Goal: Task Accomplishment & Management: Use online tool/utility

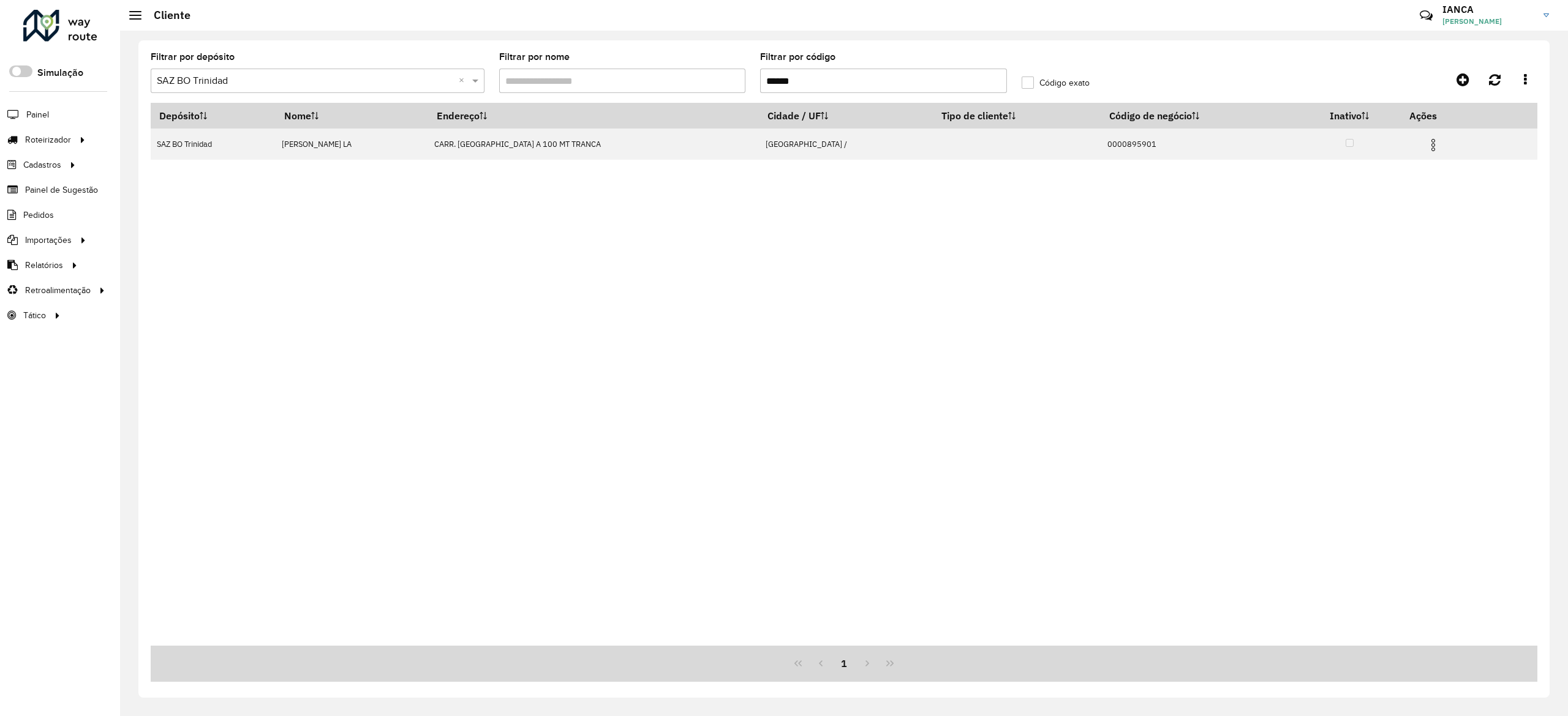
click at [206, 232] on div "Depósito Nome Endereço Cidade / UF Tipo de cliente Código de negócio Inativo Aç…" at bounding box center [844, 373] width 1386 height 543
click at [214, 240] on link "Clientes" at bounding box center [204, 239] width 151 height 24
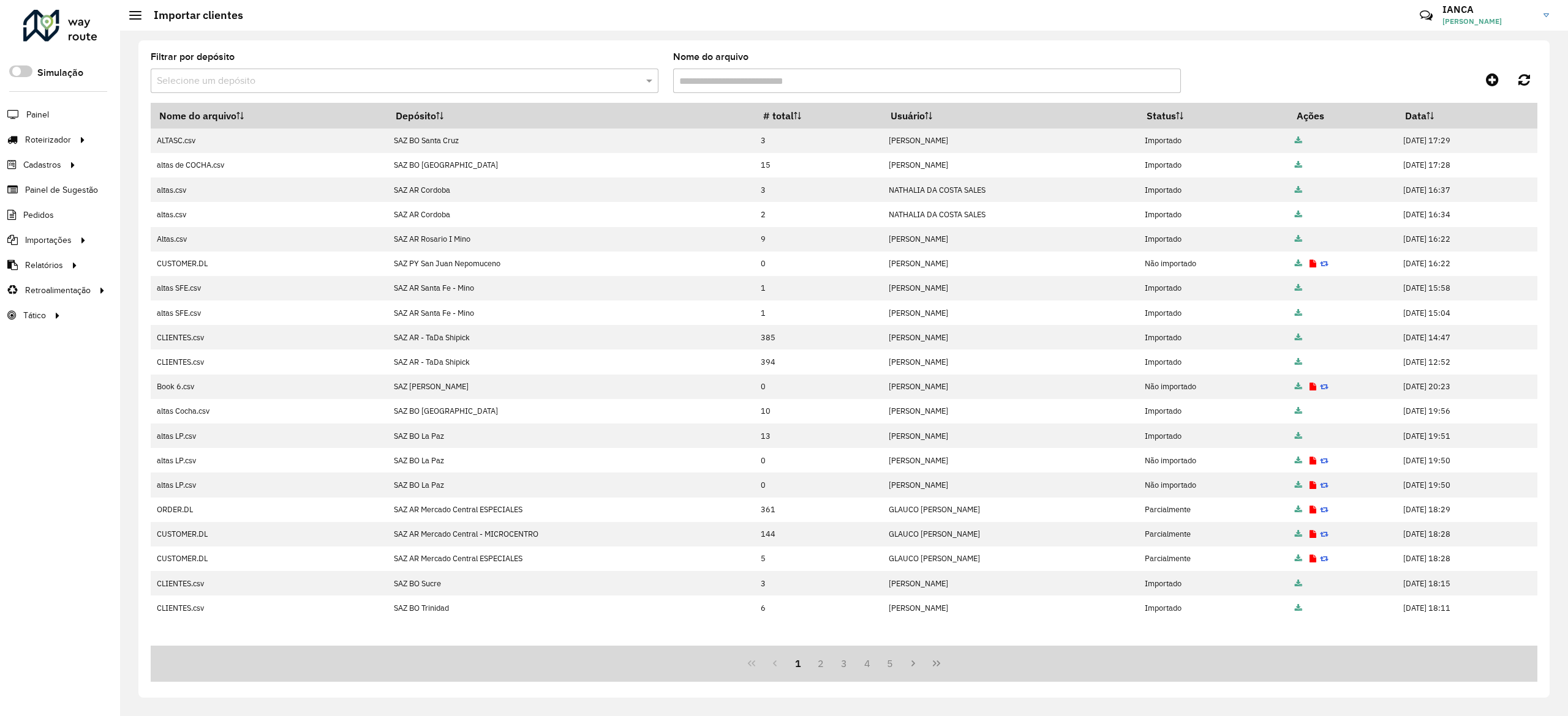
click at [545, 78] on input "text" at bounding box center [392, 82] width 471 height 15
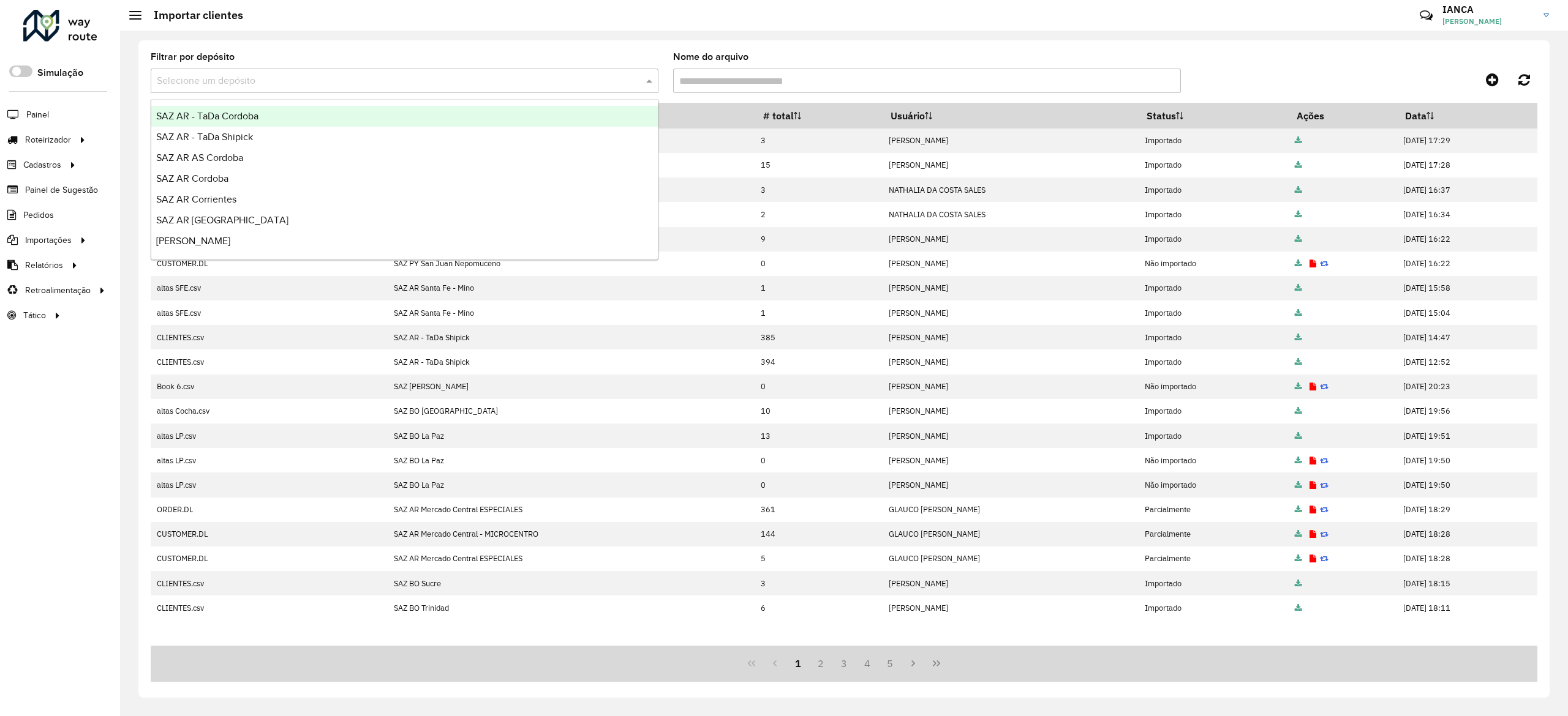
type input "*"
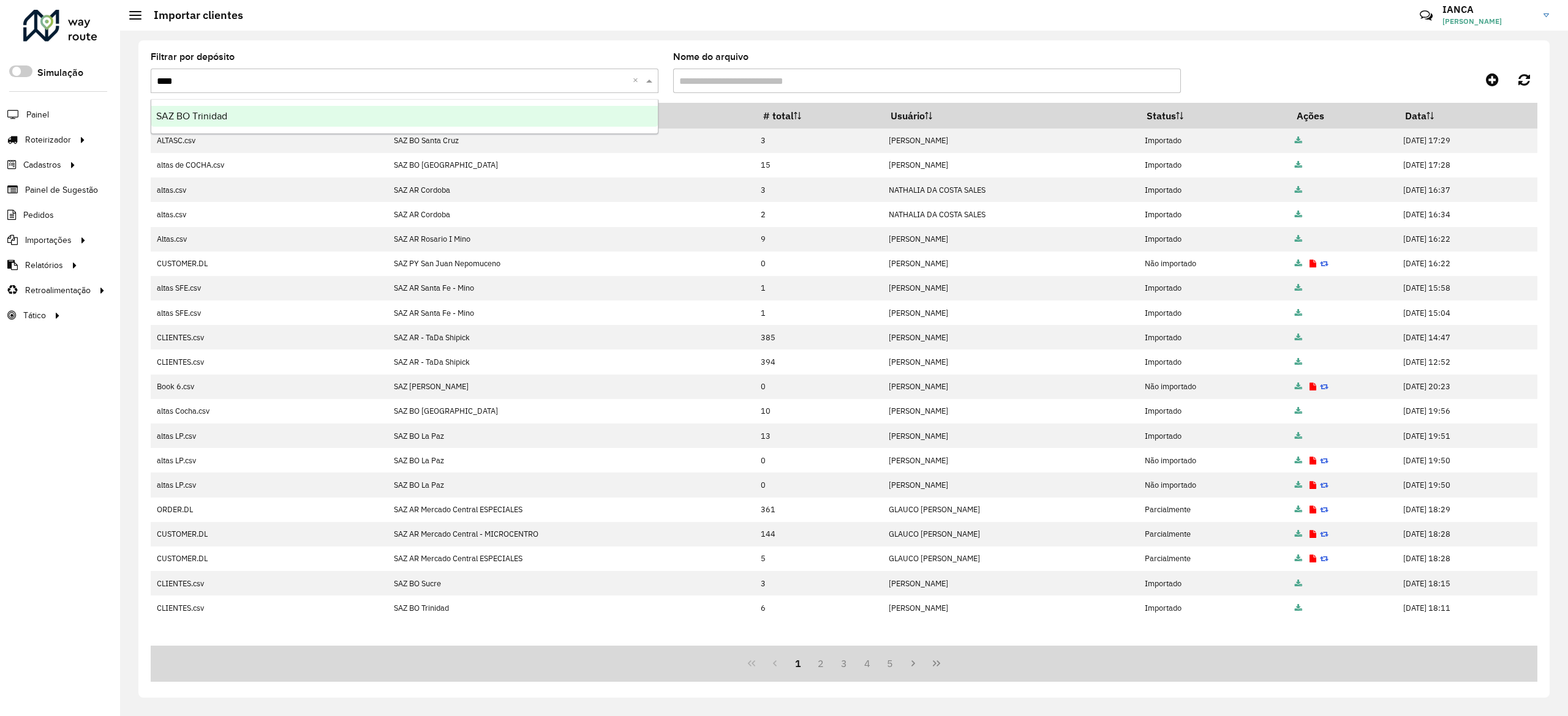
type input "*****"
click at [530, 118] on div "SAZ BO Trinidad" at bounding box center [404, 116] width 506 height 21
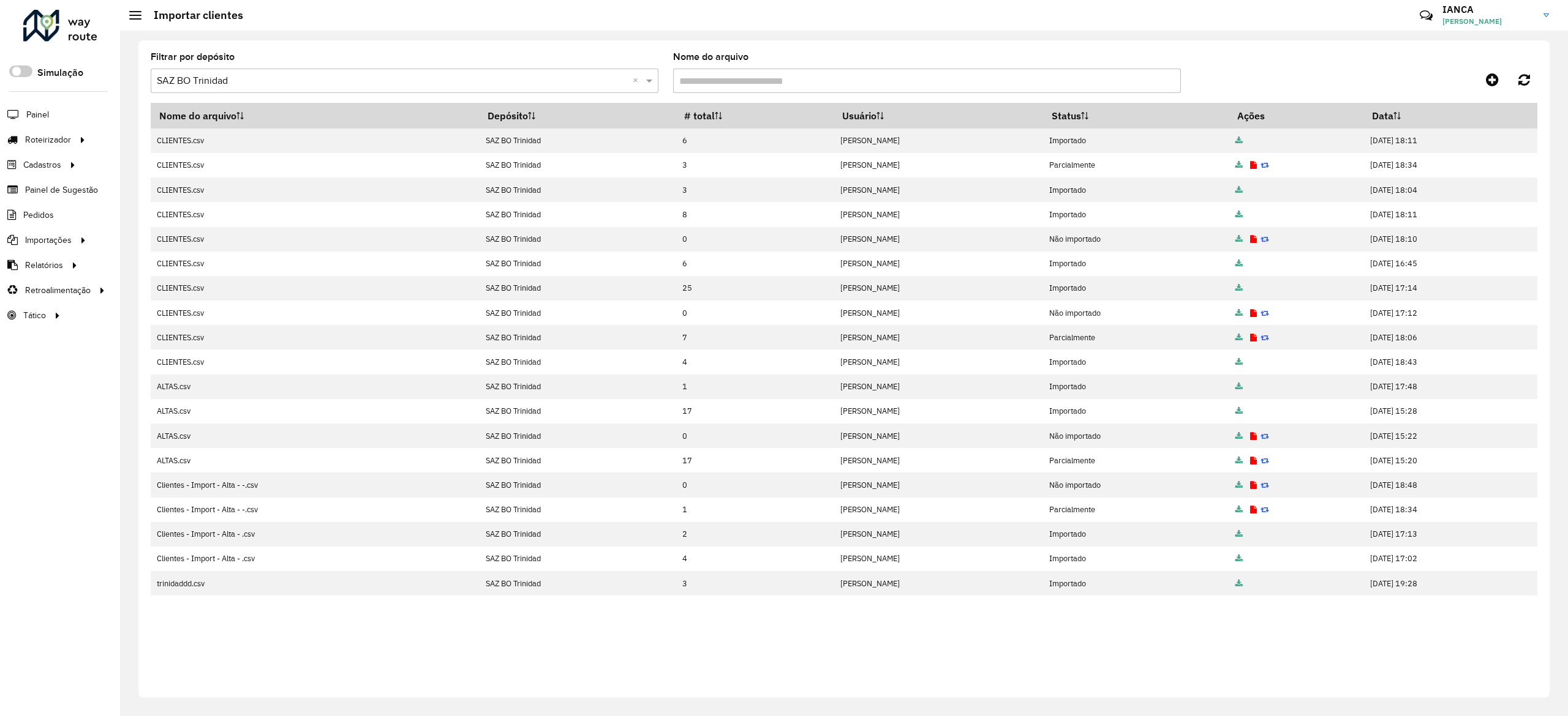
click at [425, 83] on input "text" at bounding box center [392, 82] width 471 height 15
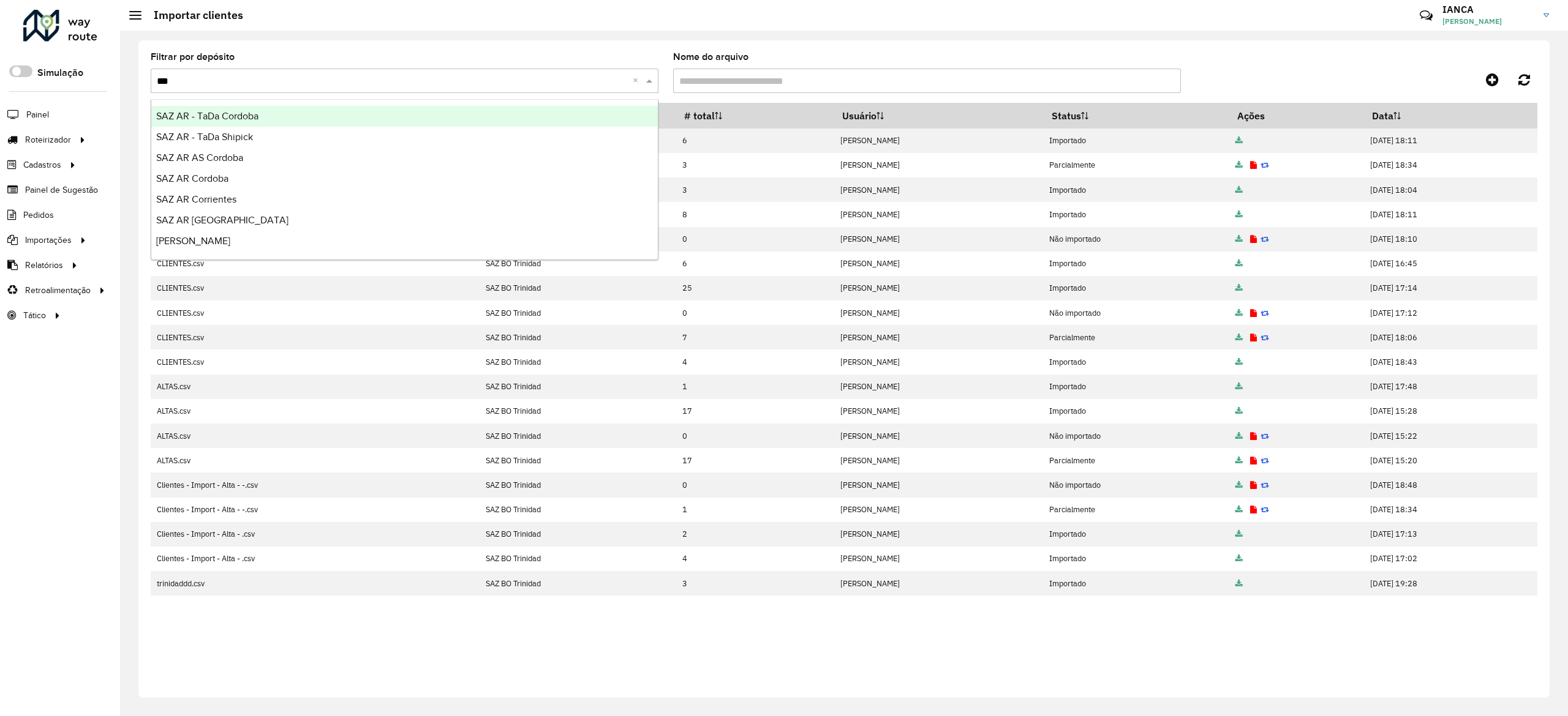
type input "***"
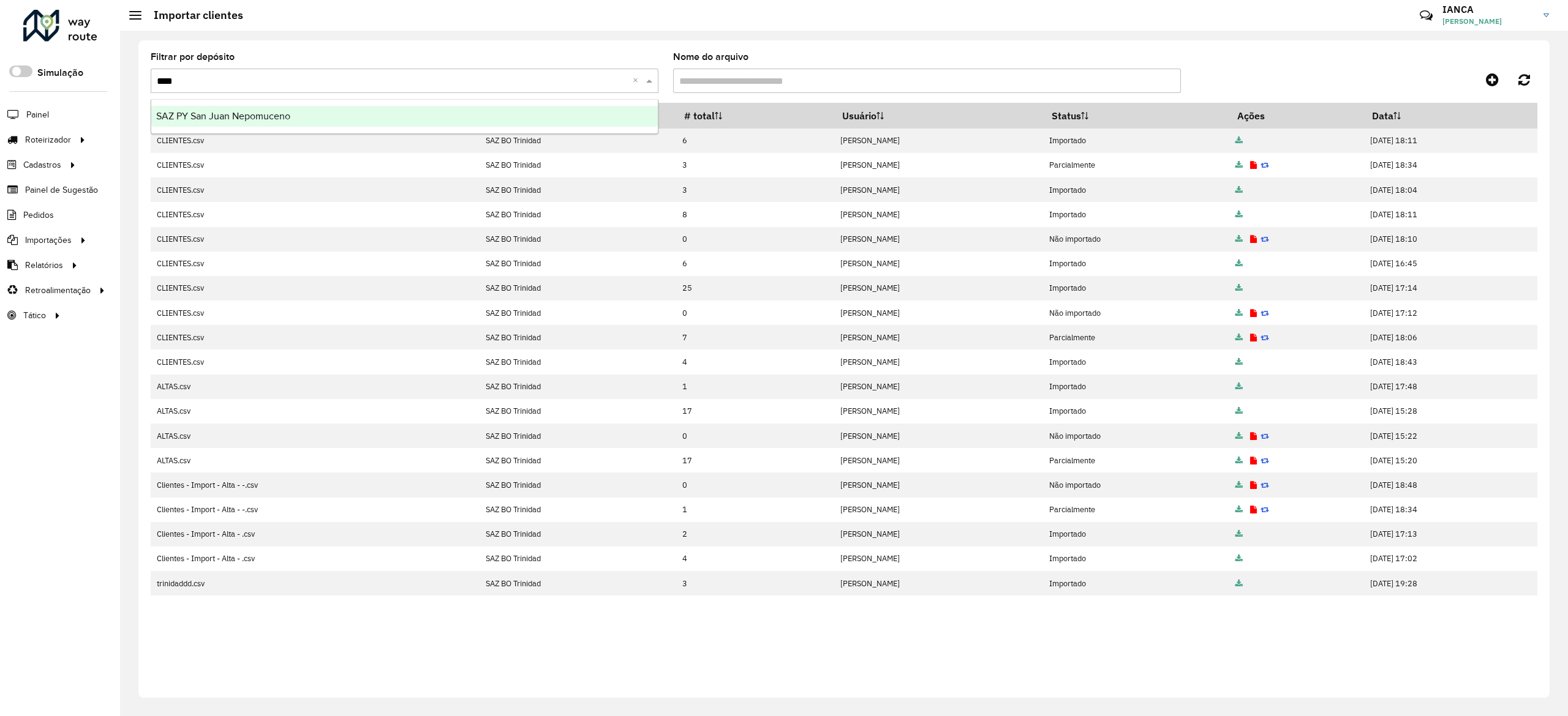
click at [341, 105] on ng-dropdown-panel "SAZ PY San Juan Nepomuceno" at bounding box center [405, 117] width 508 height 35
click at [334, 112] on div "SAZ PY San Juan Nepomuceno" at bounding box center [404, 116] width 506 height 21
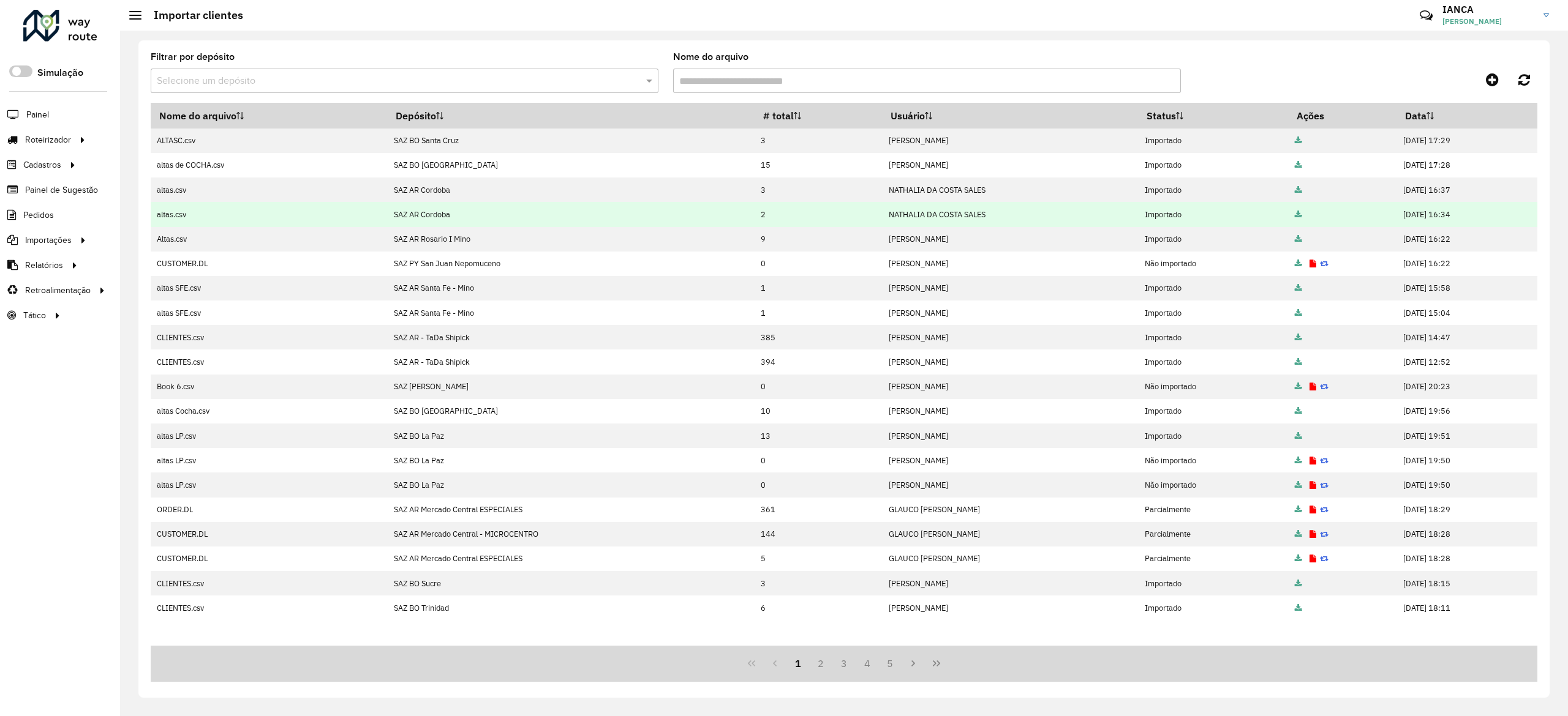
click at [562, 225] on tbody "ALTASC.csv SAZ BO Santa Cruz 3 LETICIA EMILY OLIVEIRA DE LIMA Importado 14/08/2…" at bounding box center [844, 374] width 1386 height 492
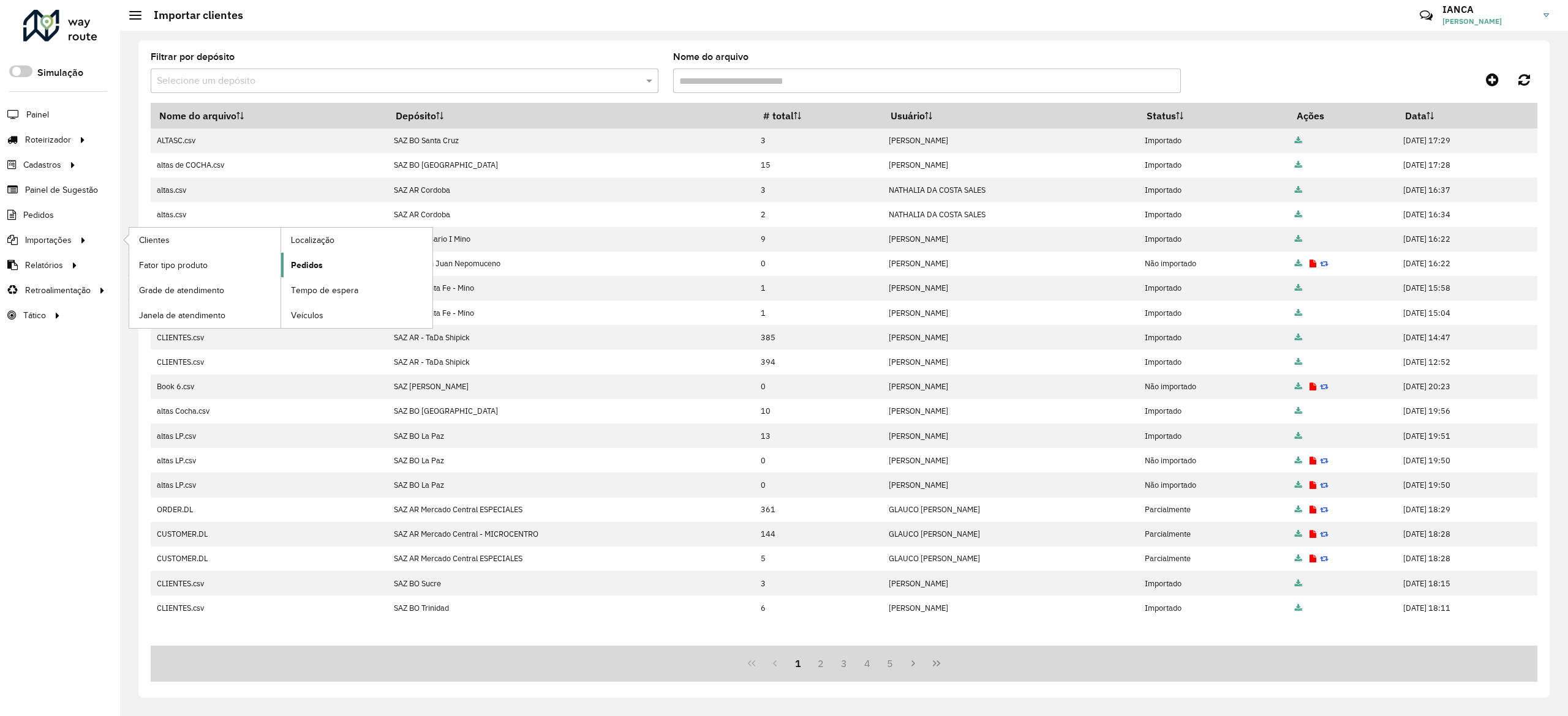
click at [308, 263] on span "Pedidos" at bounding box center [307, 265] width 32 height 13
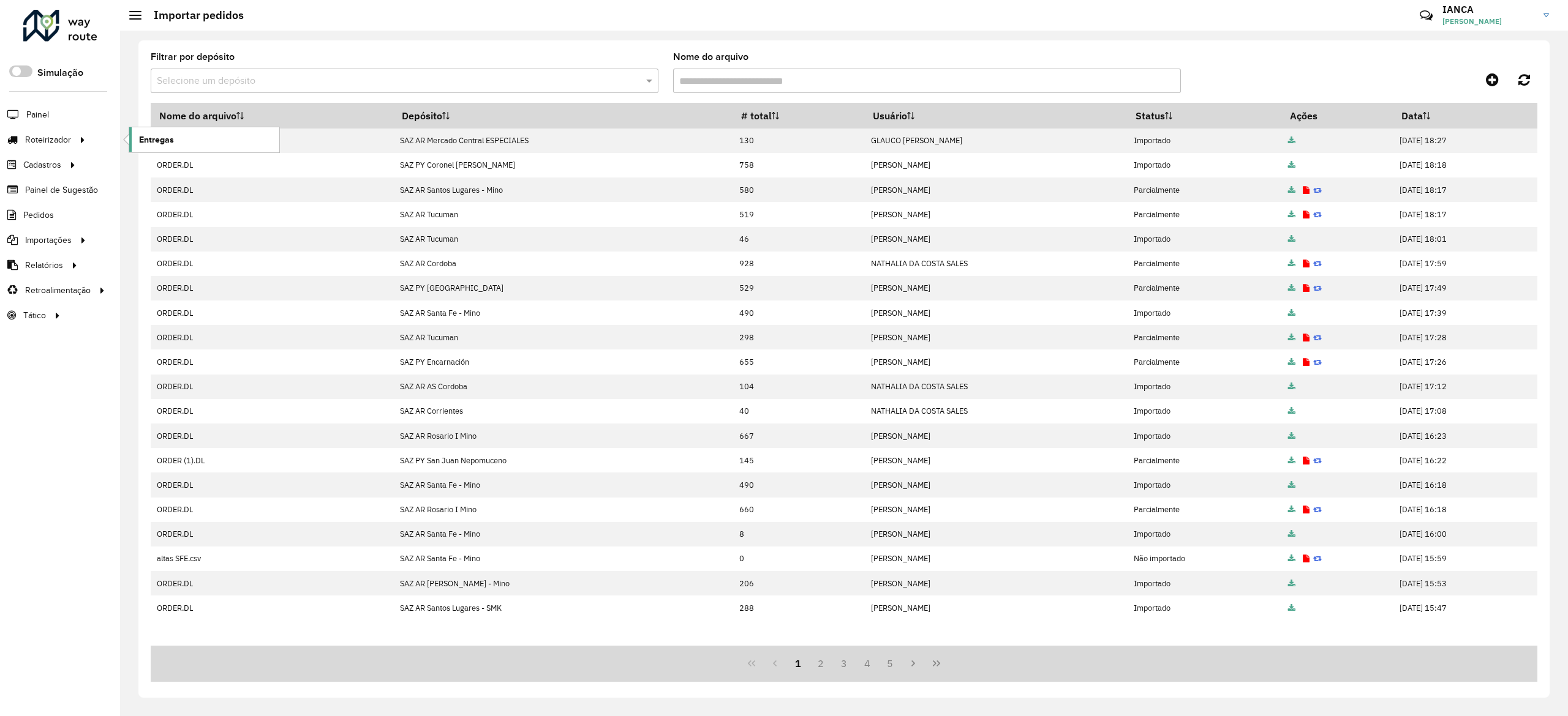
click at [178, 132] on link "Entregas" at bounding box center [204, 139] width 150 height 24
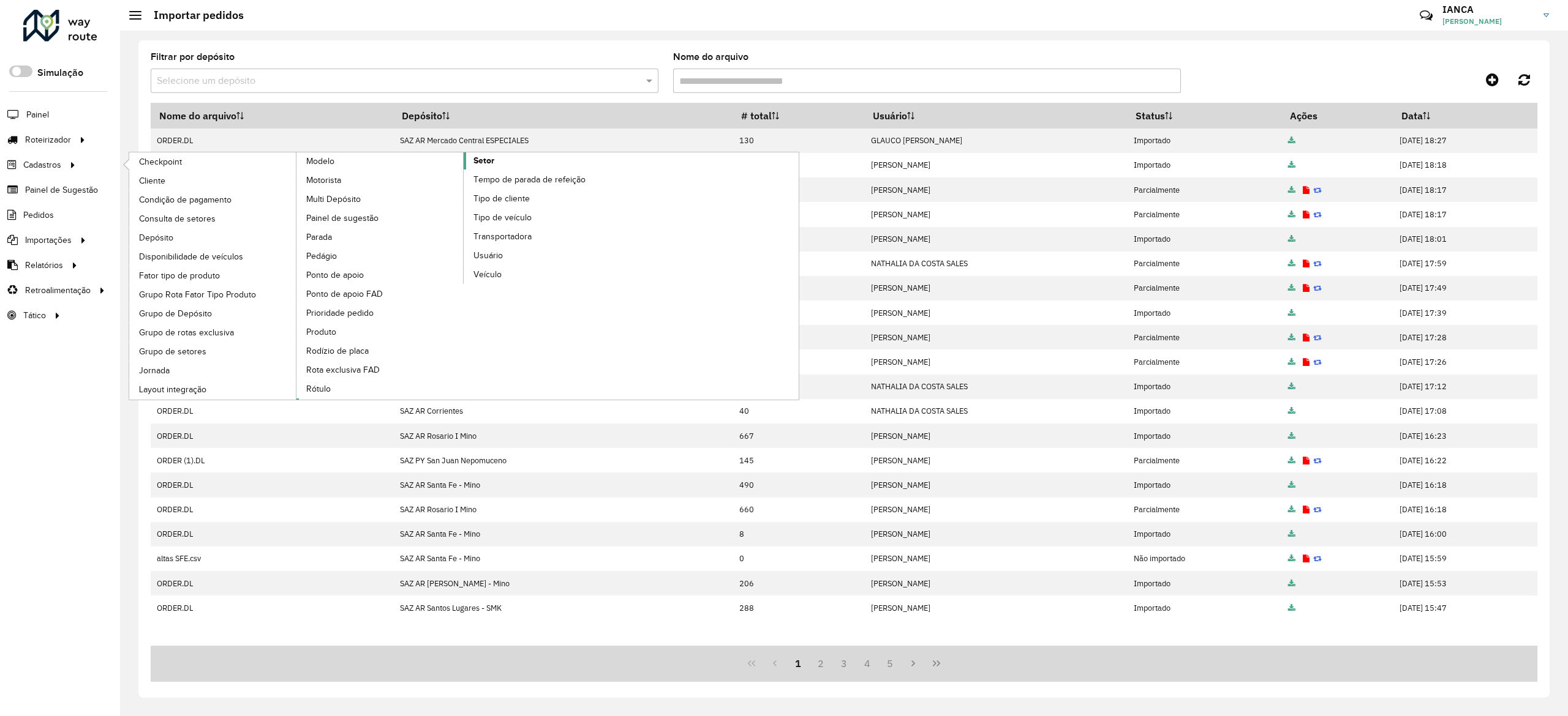
click at [494, 167] on span "Setor" at bounding box center [484, 160] width 21 height 13
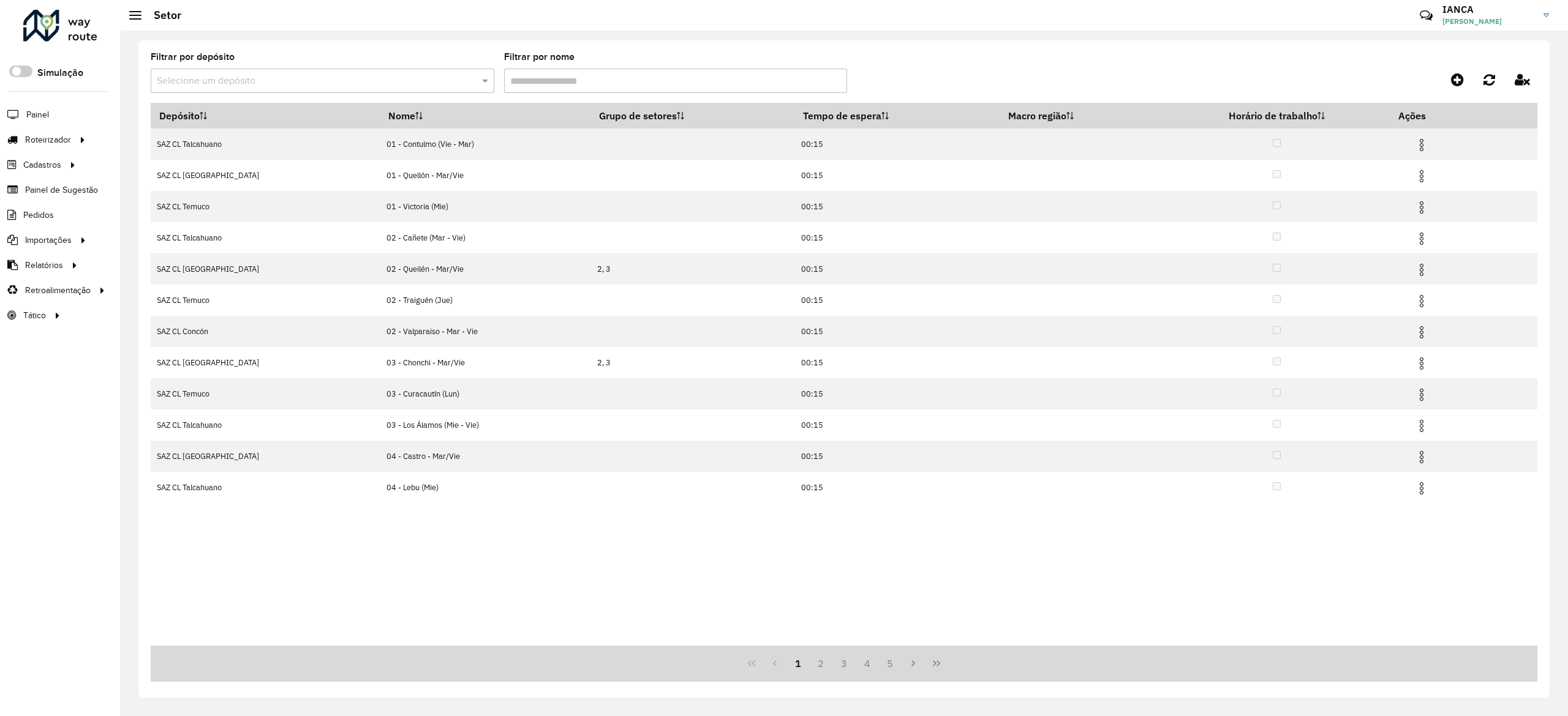
click at [383, 65] on div "Filtrar por depósito Selecione um depósito" at bounding box center [323, 73] width 344 height 40
click at [381, 89] on div "Selecione um depósito" at bounding box center [323, 80] width 344 height 24
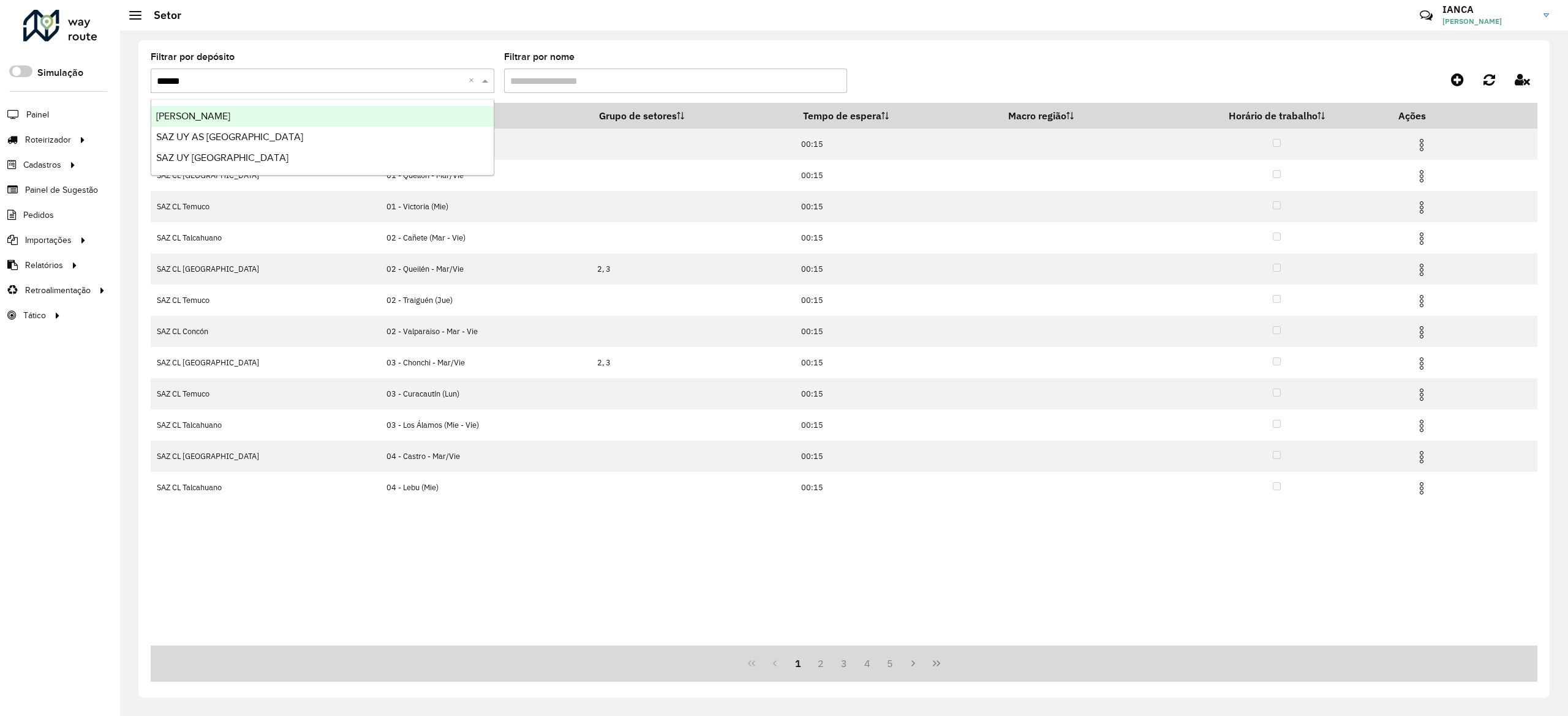
type input "*******"
click at [376, 109] on div "[PERSON_NAME]" at bounding box center [322, 116] width 342 height 21
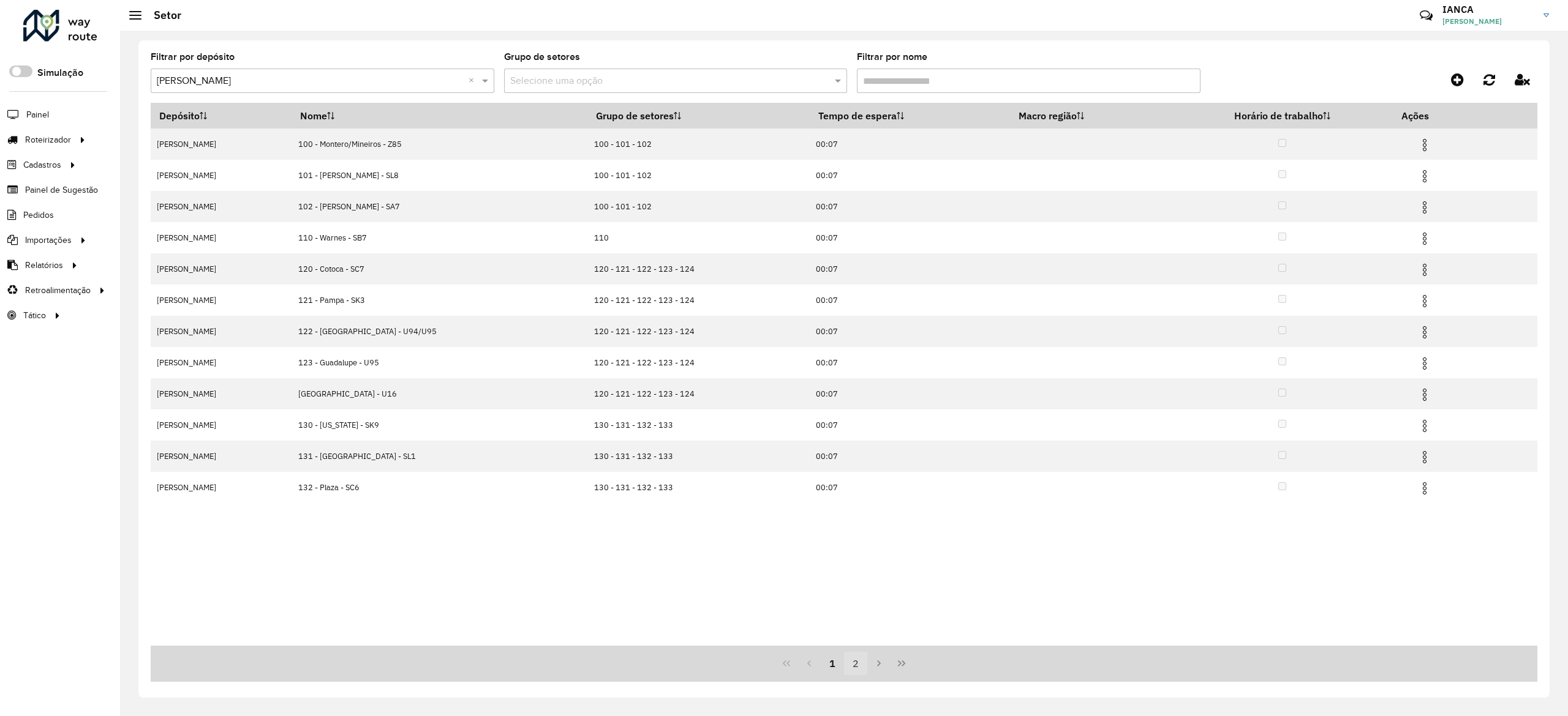
click at [853, 664] on button "2" at bounding box center [856, 663] width 23 height 23
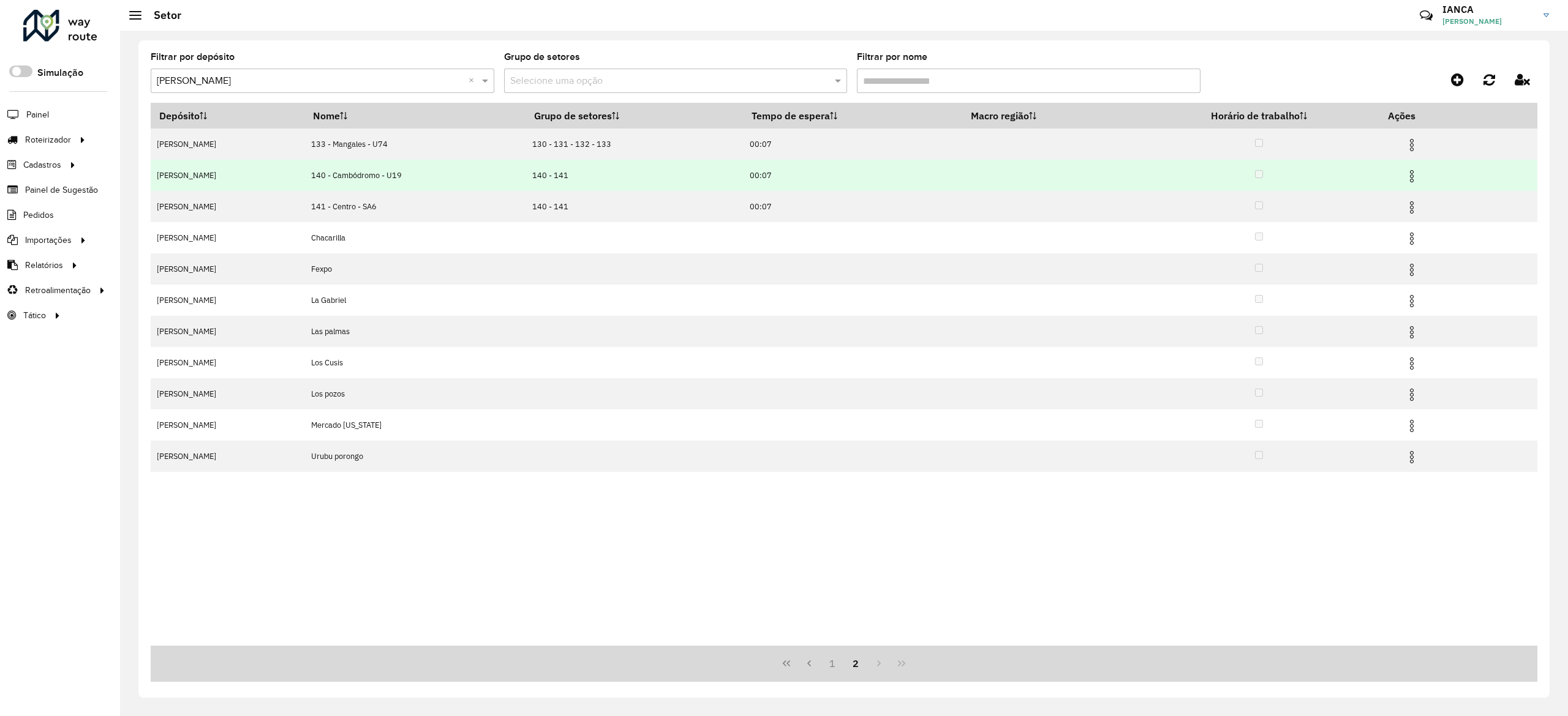
click at [1414, 172] on img at bounding box center [1412, 177] width 15 height 15
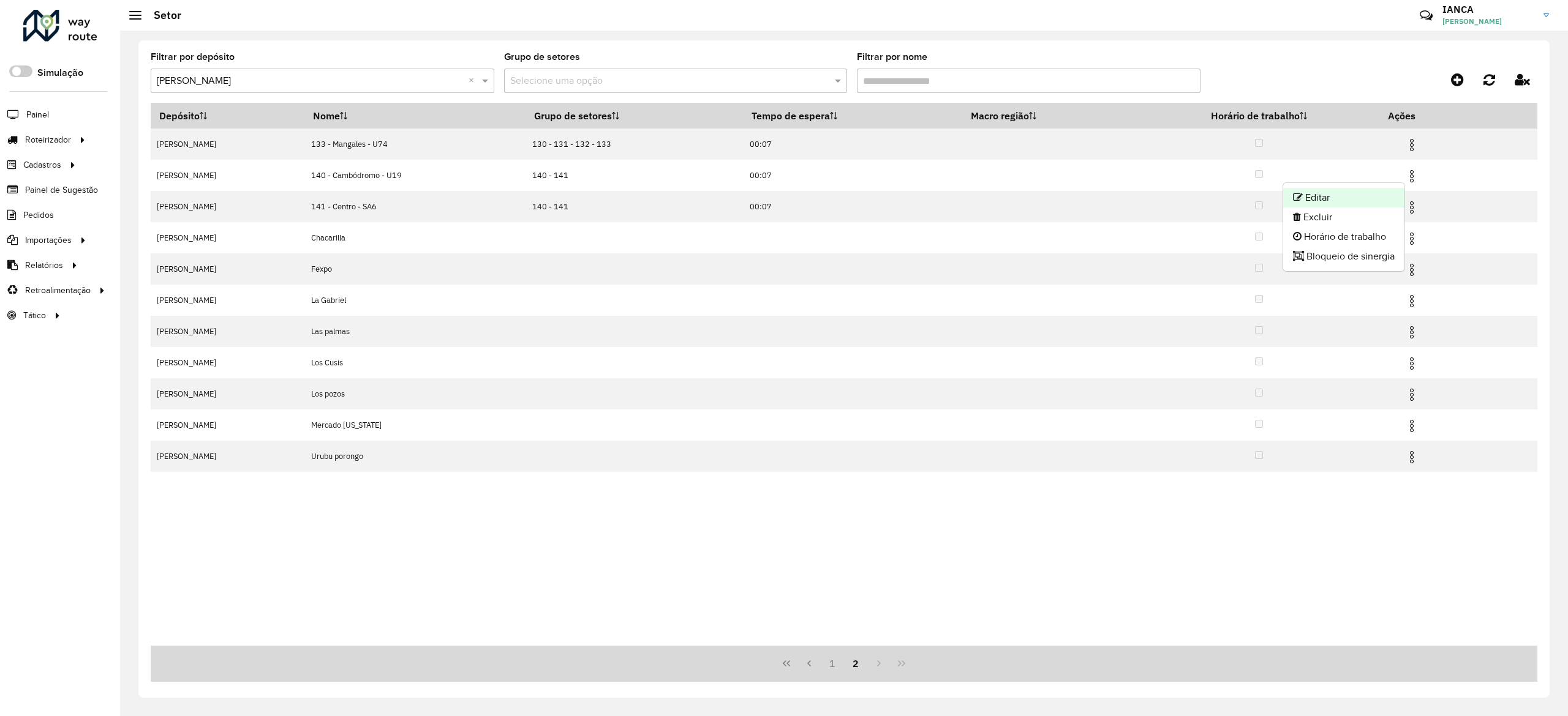
click at [1347, 203] on li "Editar" at bounding box center [1343, 197] width 121 height 19
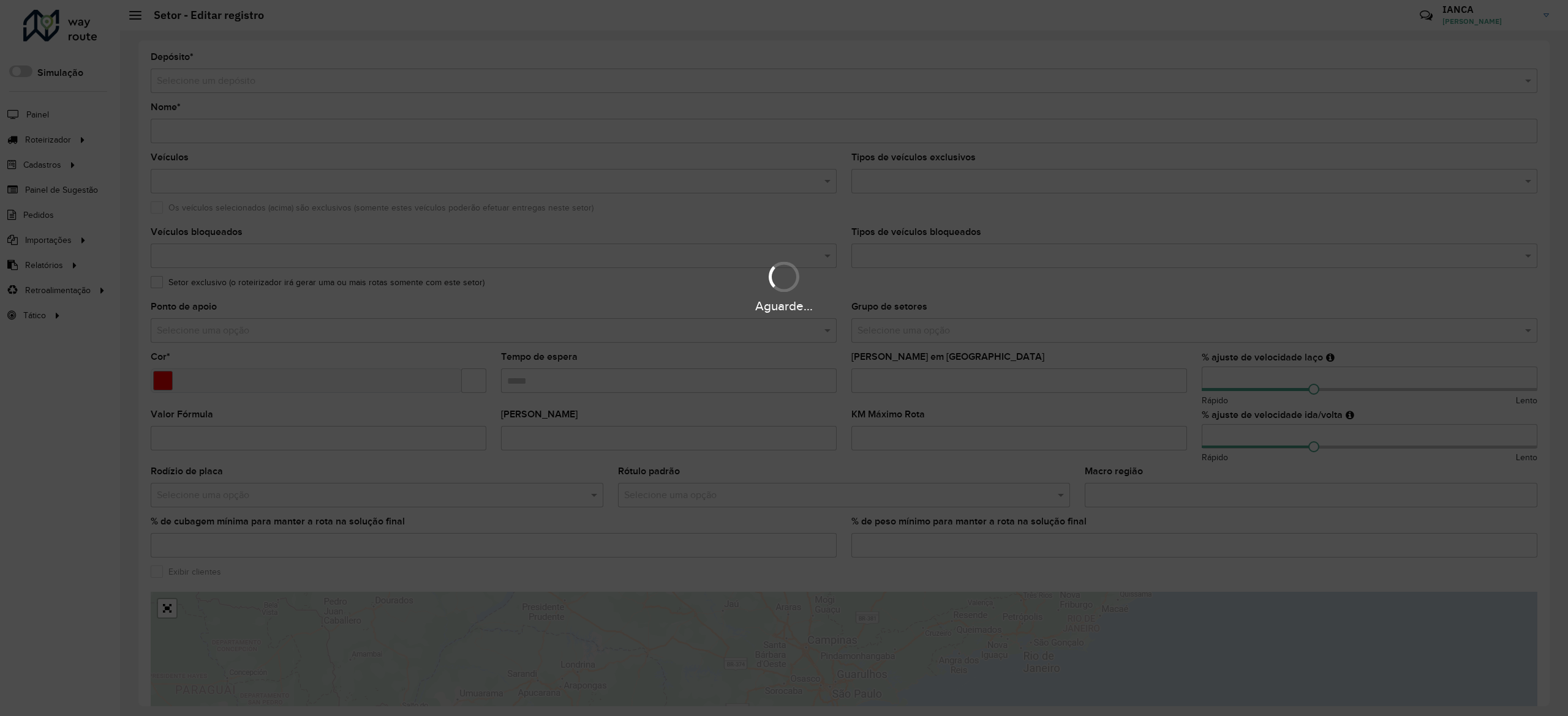
type input "**********"
type input "*******"
type input "*****"
type input "*"
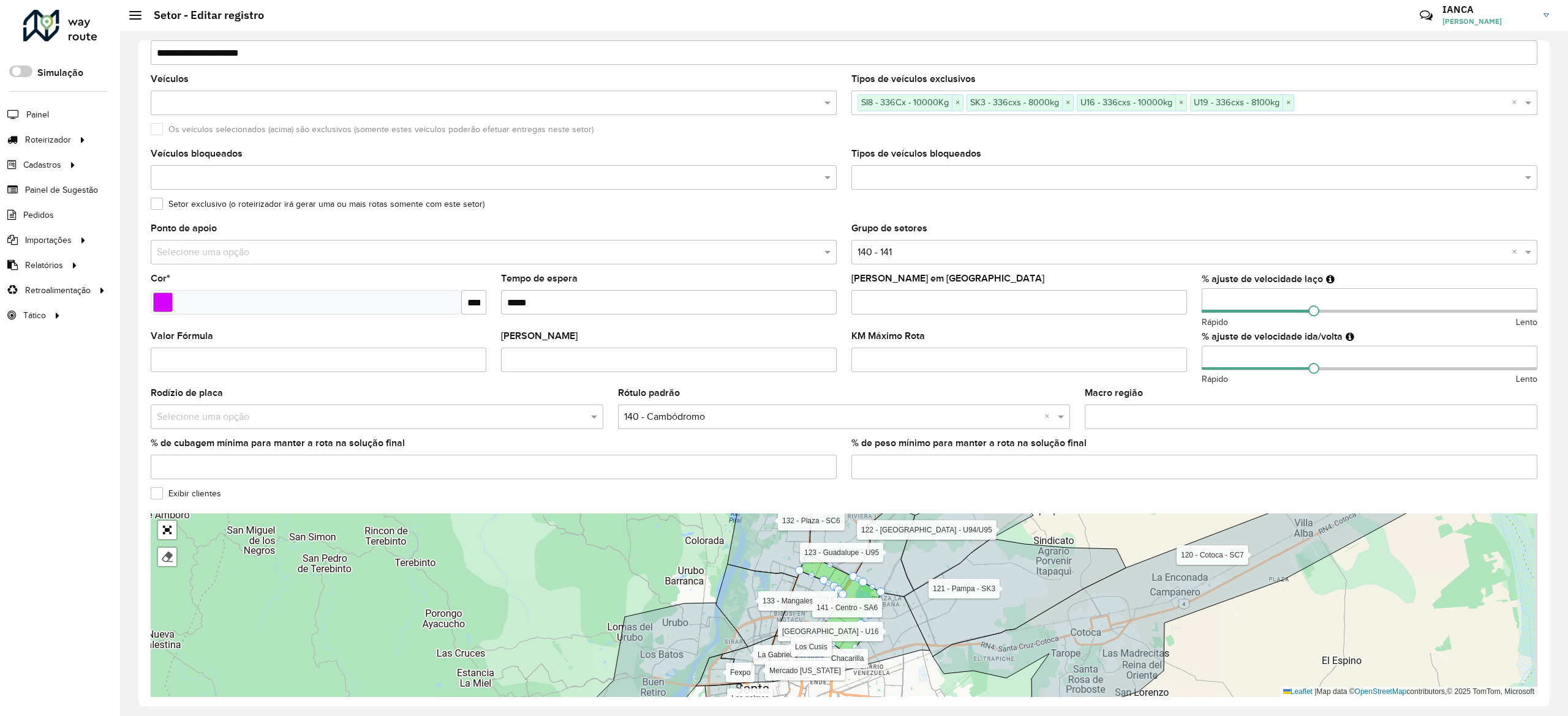
scroll to position [123, 0]
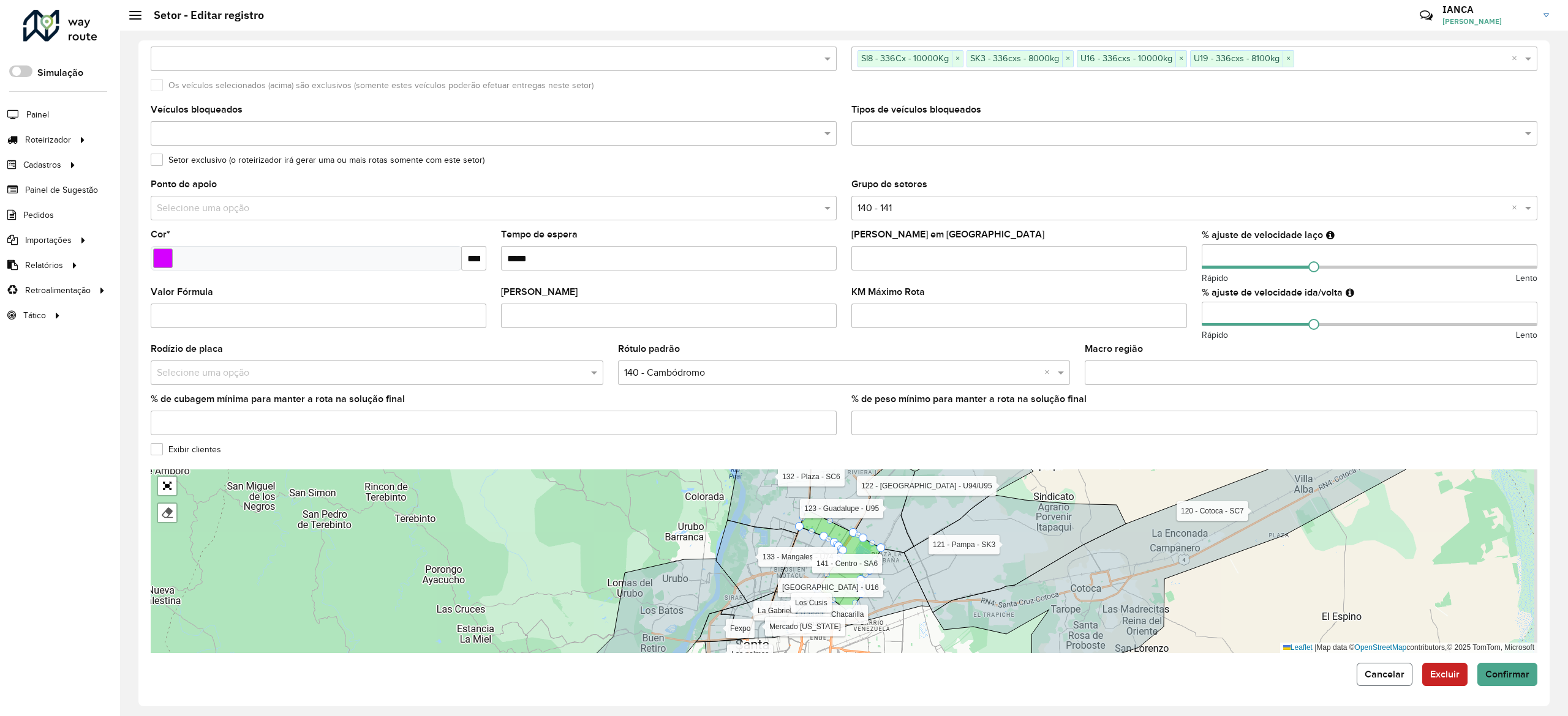
click at [1387, 673] on span "Cancelar" at bounding box center [1385, 674] width 40 height 10
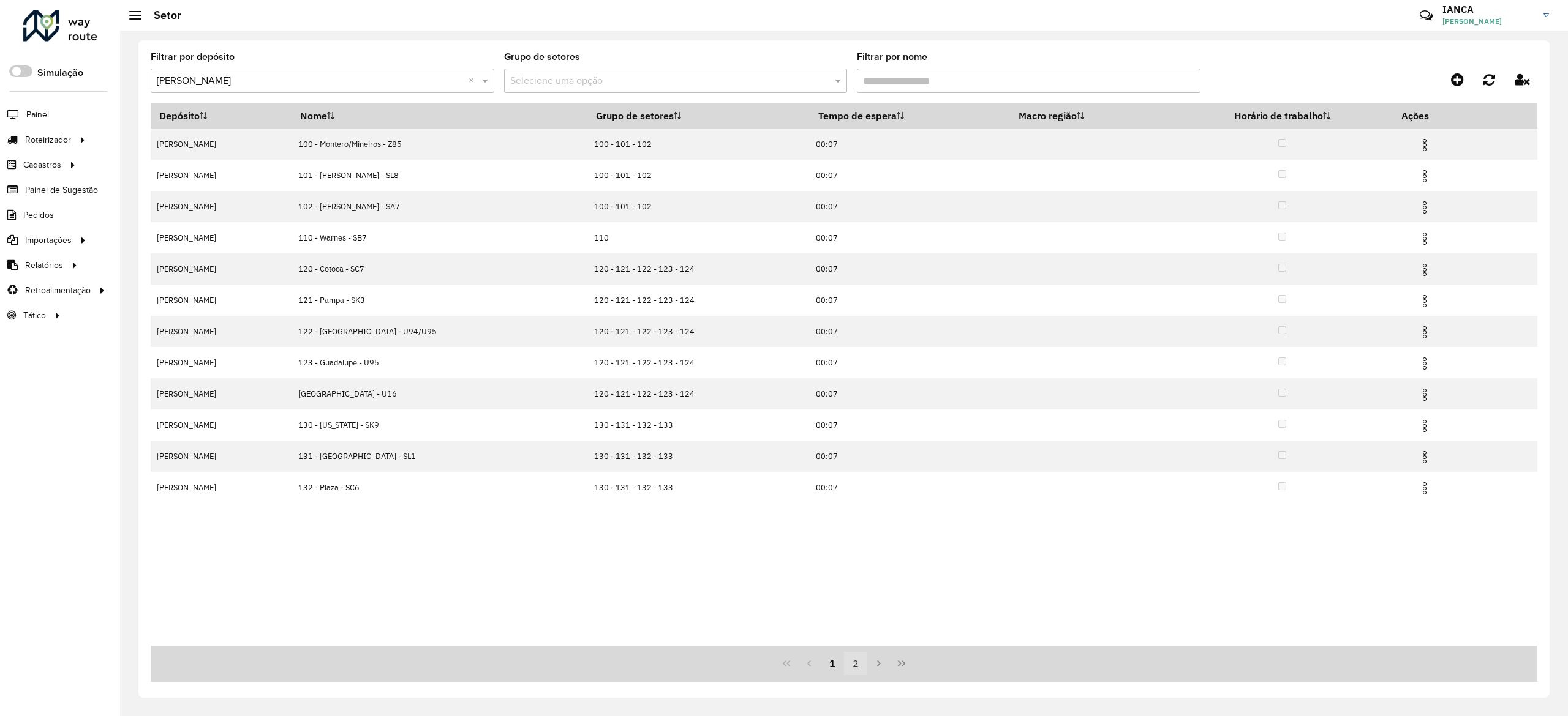
click at [855, 658] on button "2" at bounding box center [856, 663] width 23 height 23
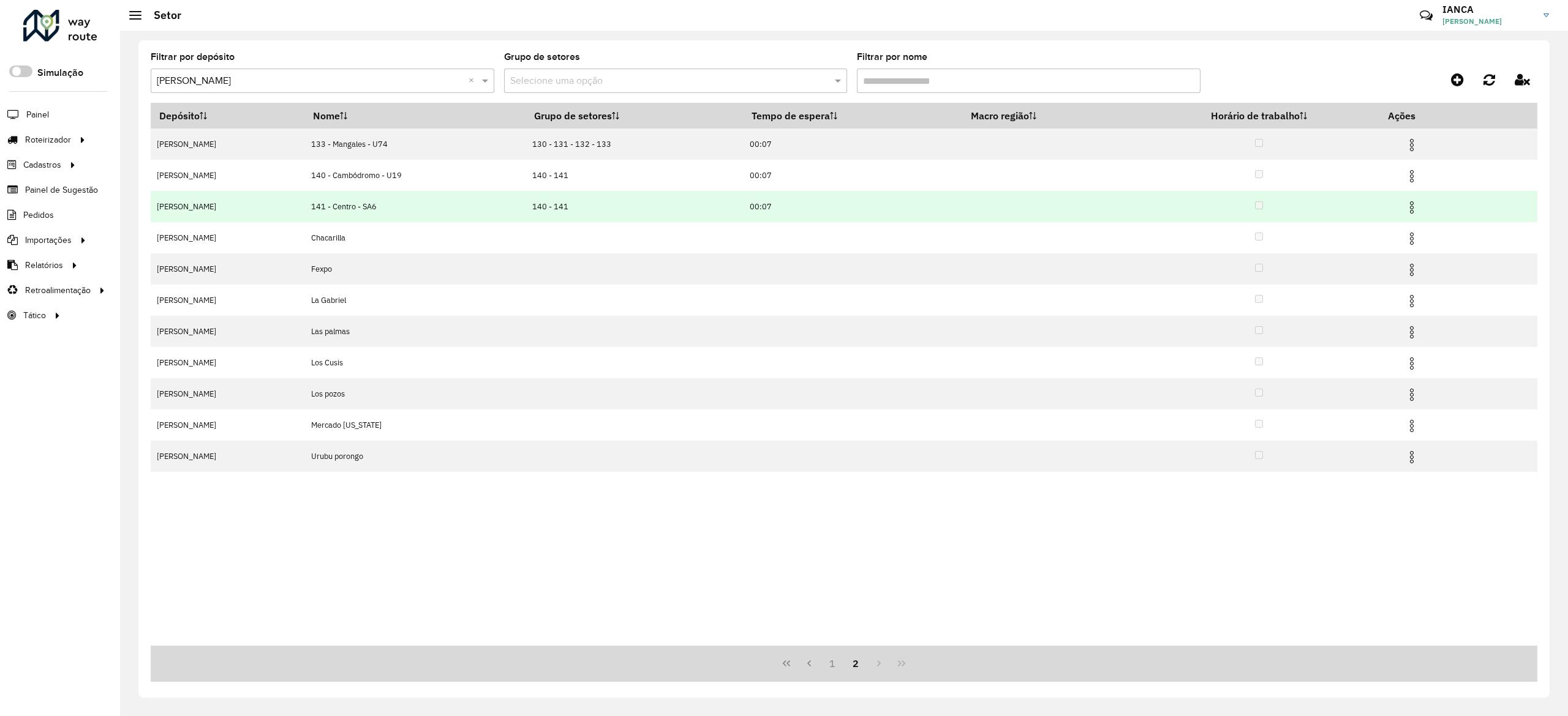
click at [1414, 205] on img at bounding box center [1412, 208] width 15 height 15
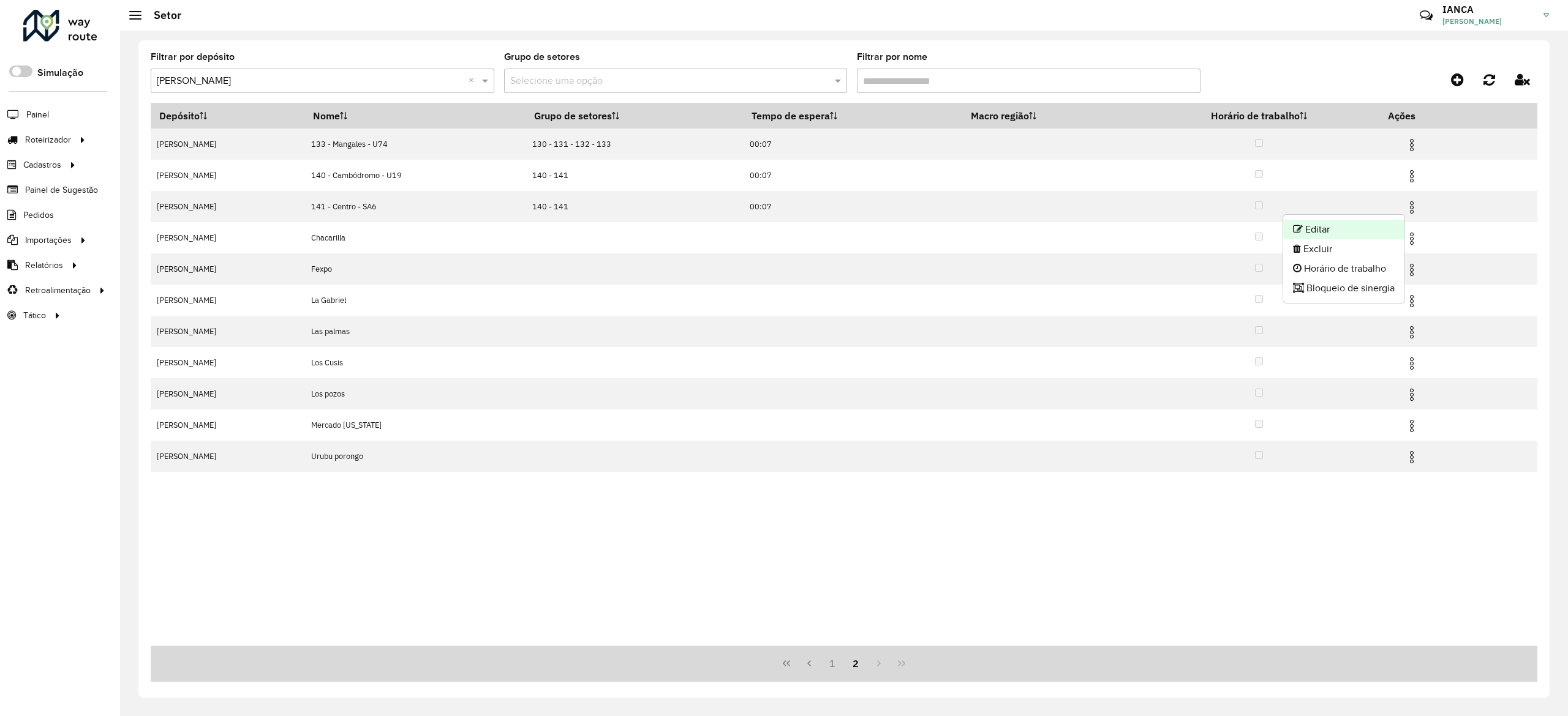
click at [1326, 232] on li "Editar" at bounding box center [1343, 229] width 121 height 19
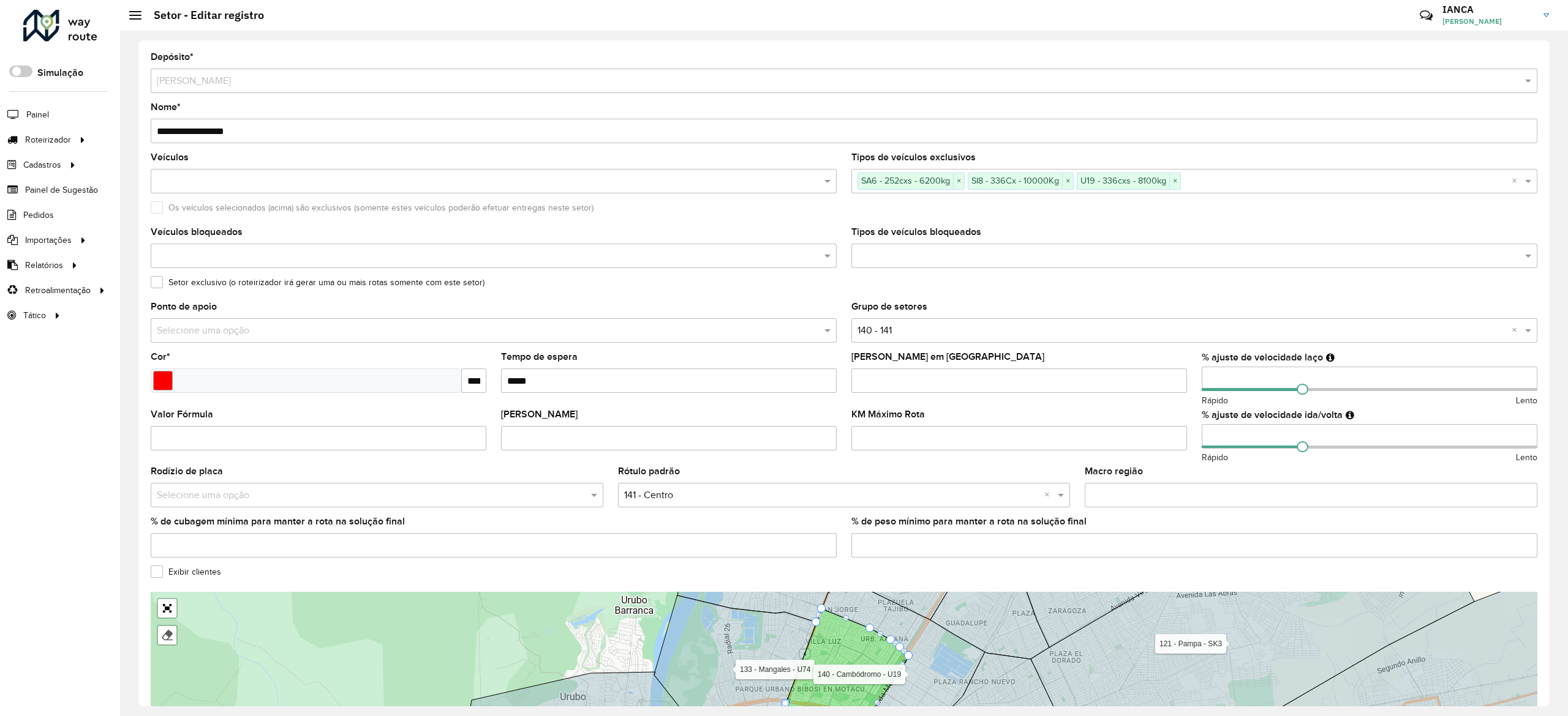
scroll to position [68, 0]
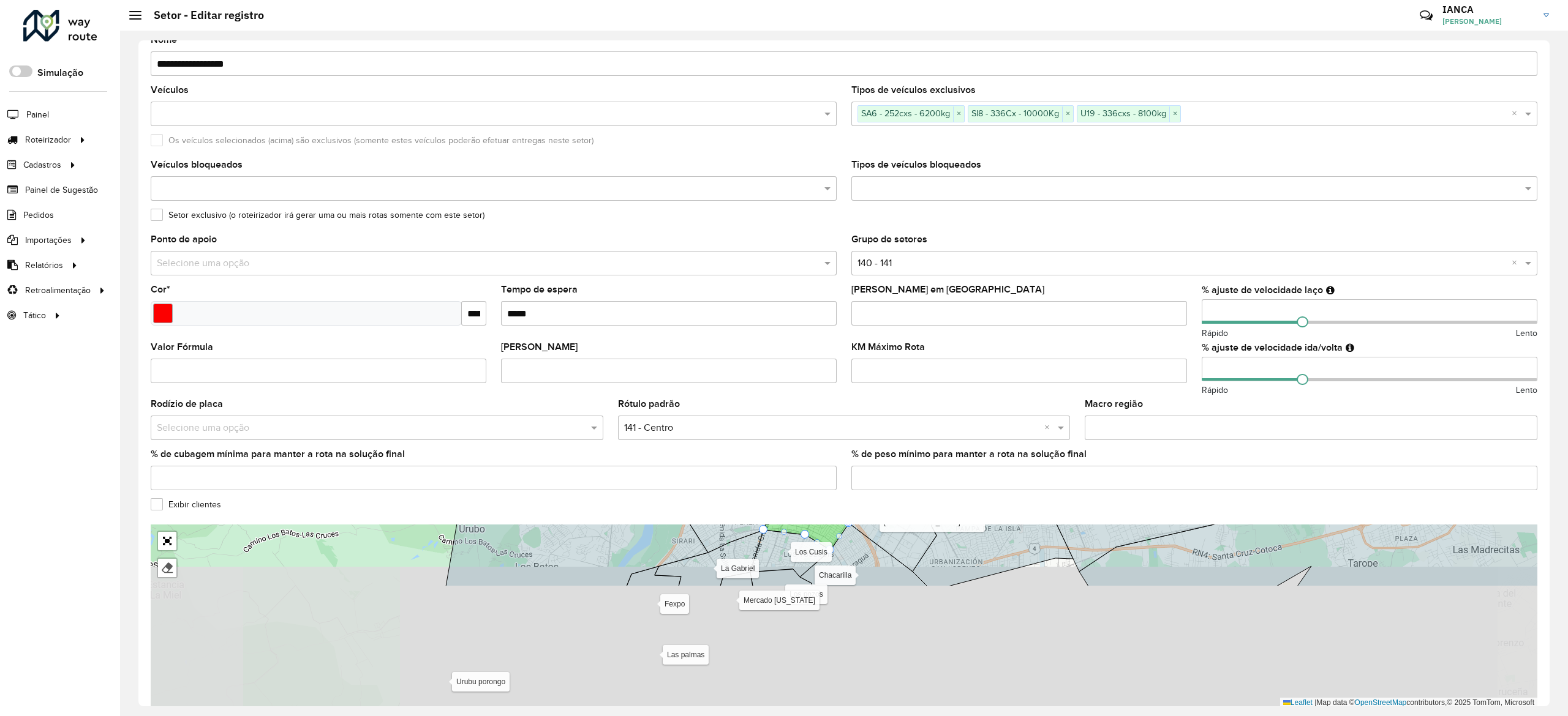
drag, startPoint x: 993, startPoint y: 661, endPoint x: 981, endPoint y: 513, distance: 148.5
click at [981, 513] on form "**********" at bounding box center [844, 363] width 1386 height 756
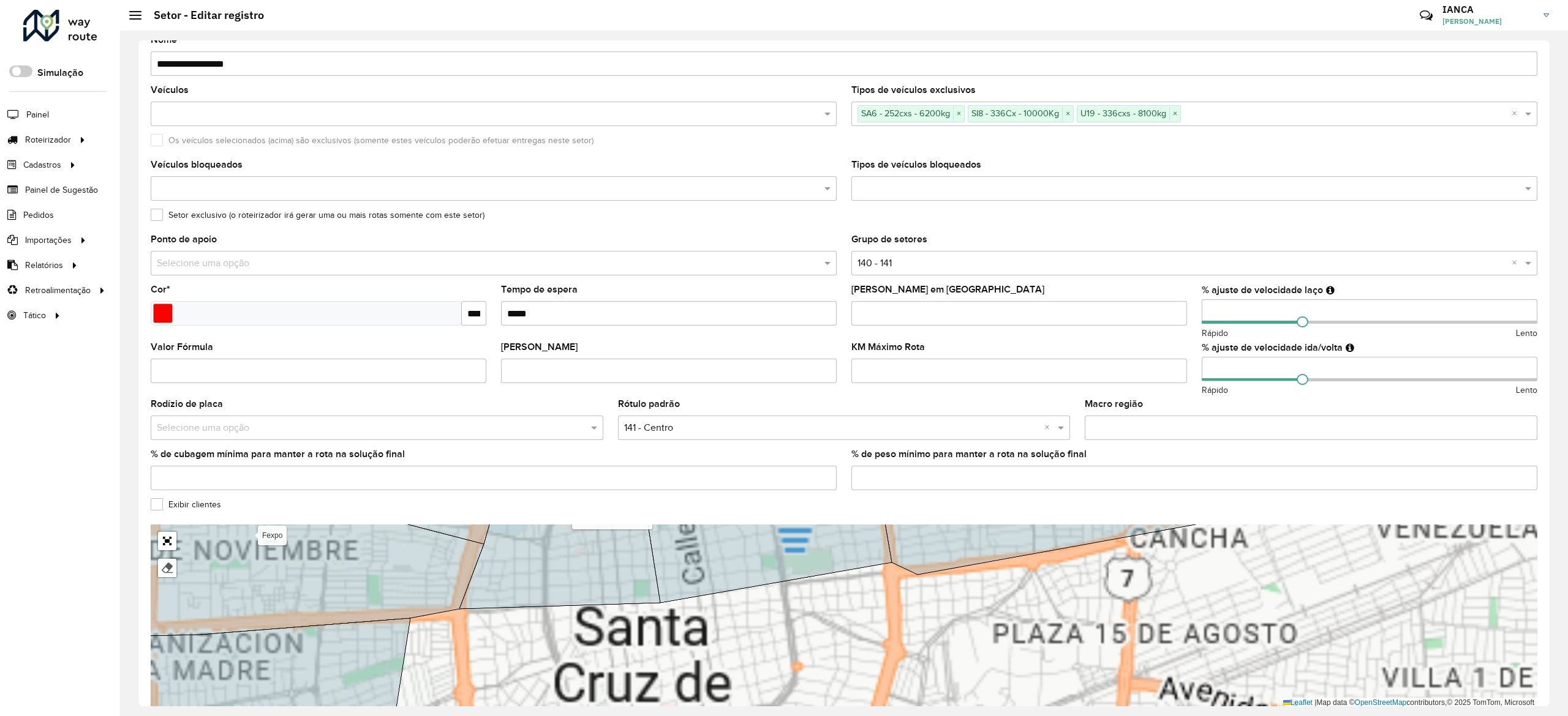
click at [761, 553] on icon at bounding box center [768, 554] width 247 height 98
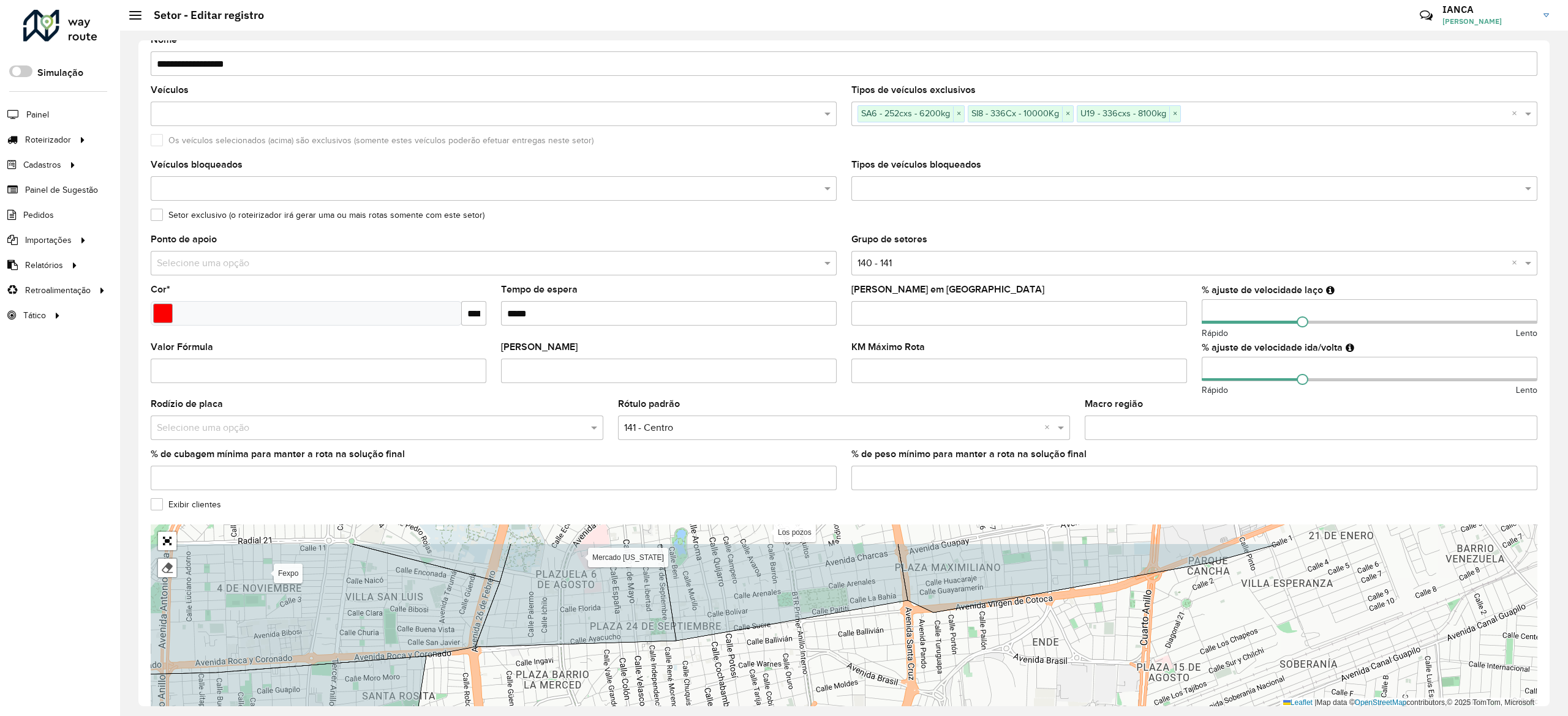
drag, startPoint x: 828, startPoint y: 669, endPoint x: 842, endPoint y: 708, distance: 41.4
click at [857, 715] on html "Aguarde... Pop-up bloqueado! Seu navegador bloqueou automáticamente a abertura …" at bounding box center [784, 358] width 1568 height 716
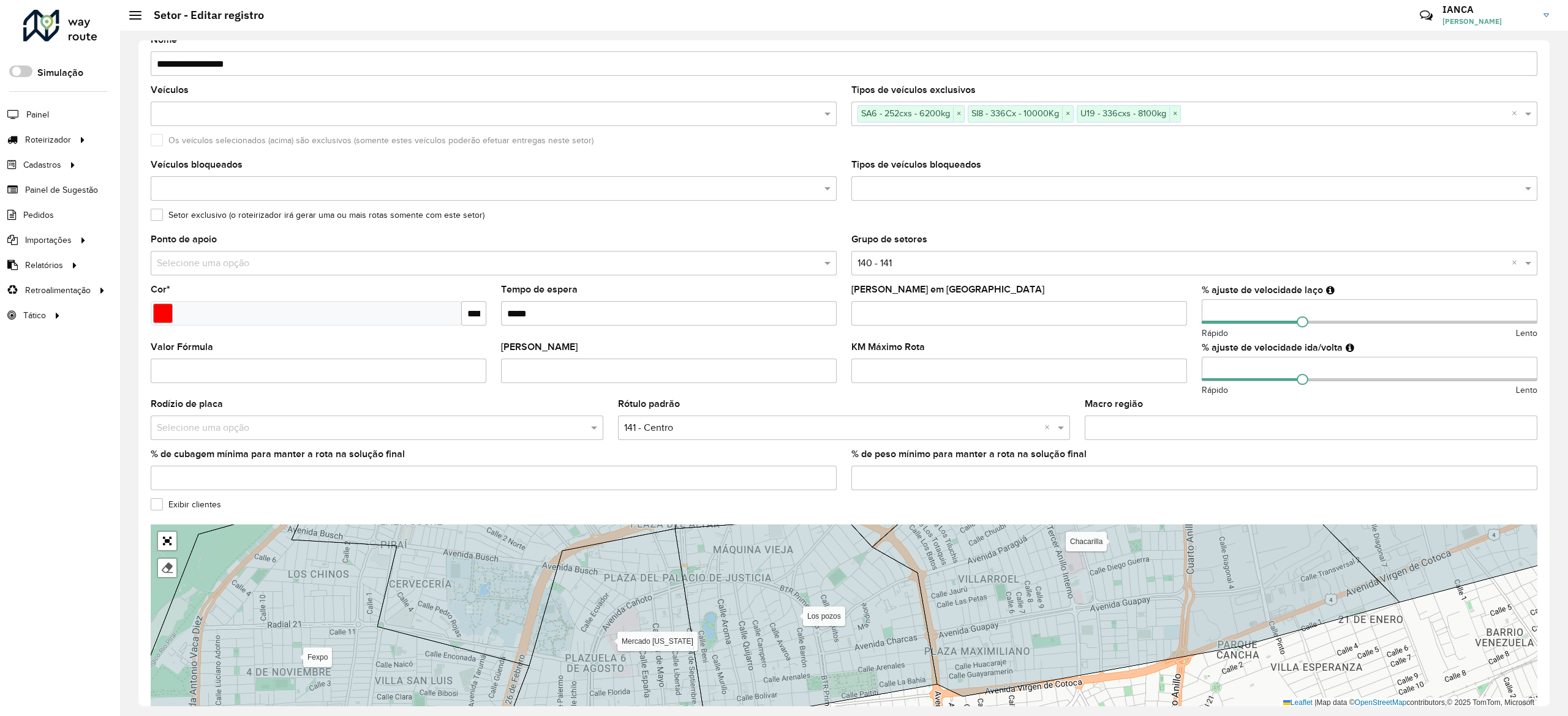
click at [794, 633] on icon at bounding box center [806, 621] width 262 height 208
click at [833, 606] on icon at bounding box center [806, 621] width 262 height 208
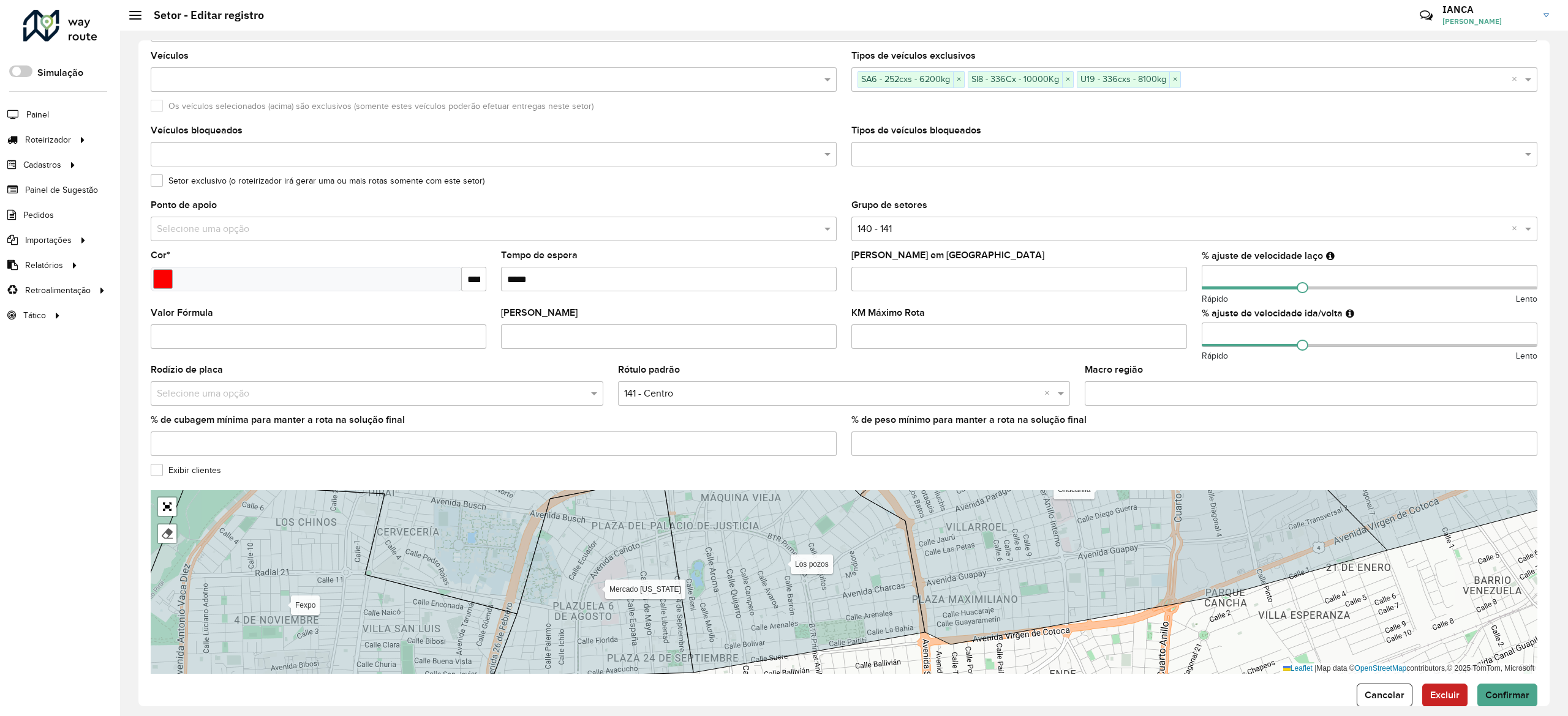
scroll to position [123, 0]
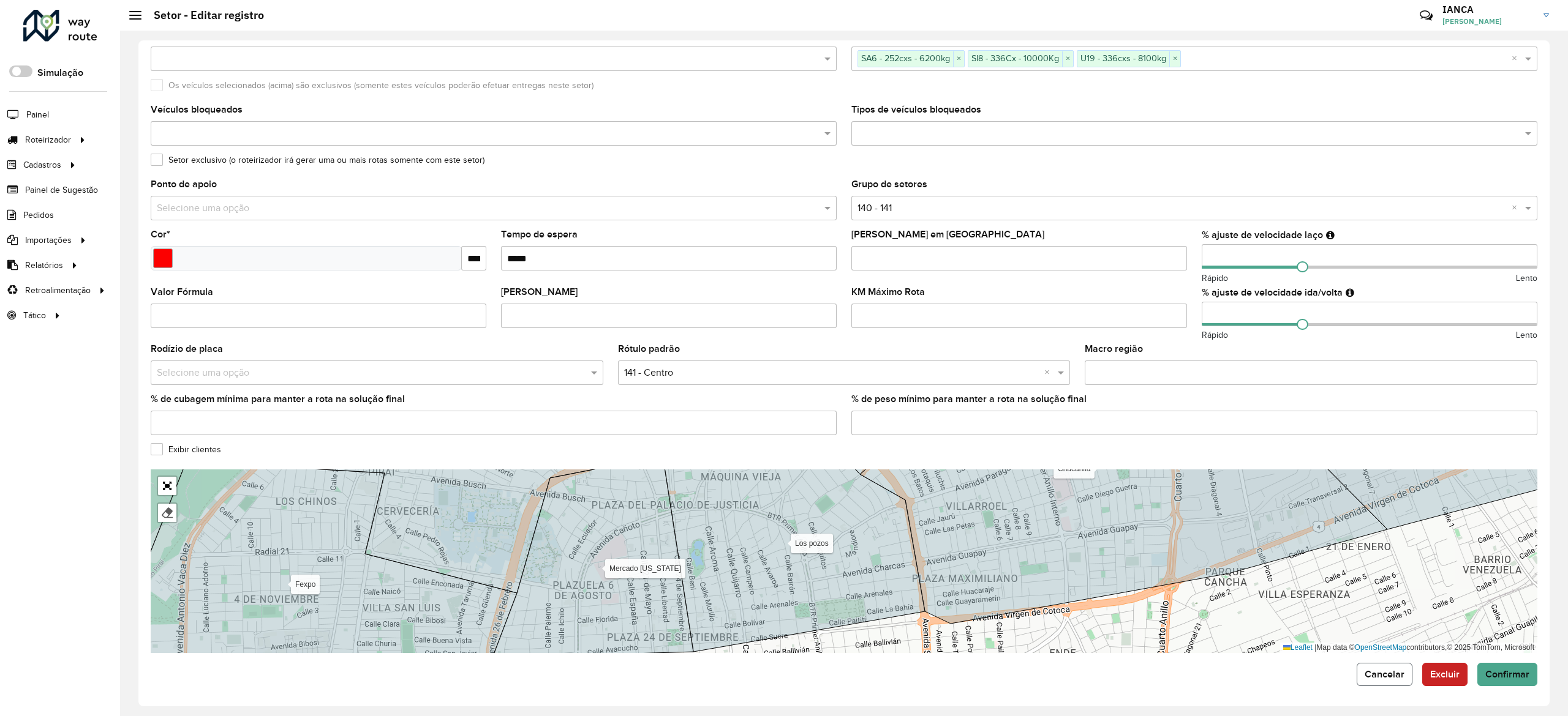
click at [1388, 673] on span "Cancelar" at bounding box center [1385, 674] width 40 height 10
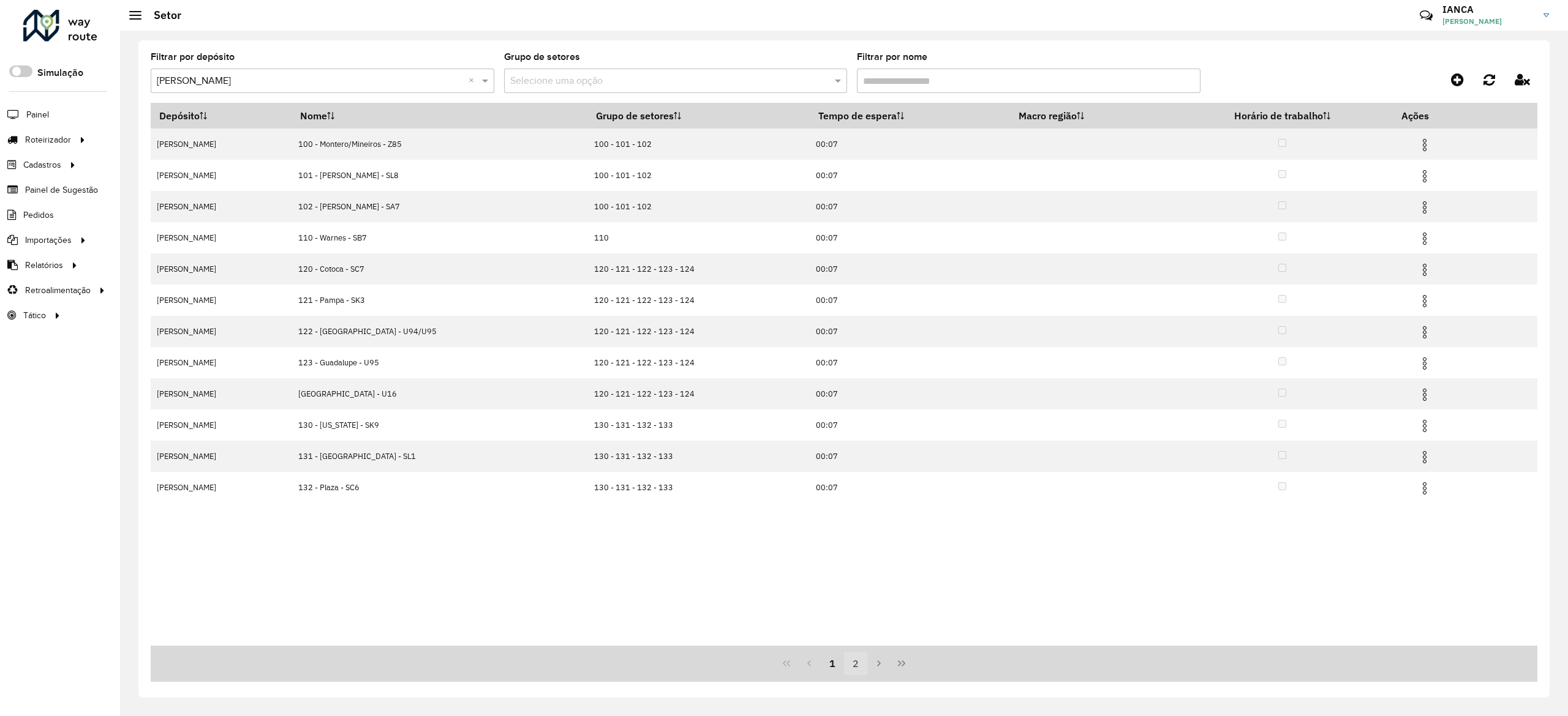
click at [863, 666] on button "2" at bounding box center [856, 663] width 23 height 23
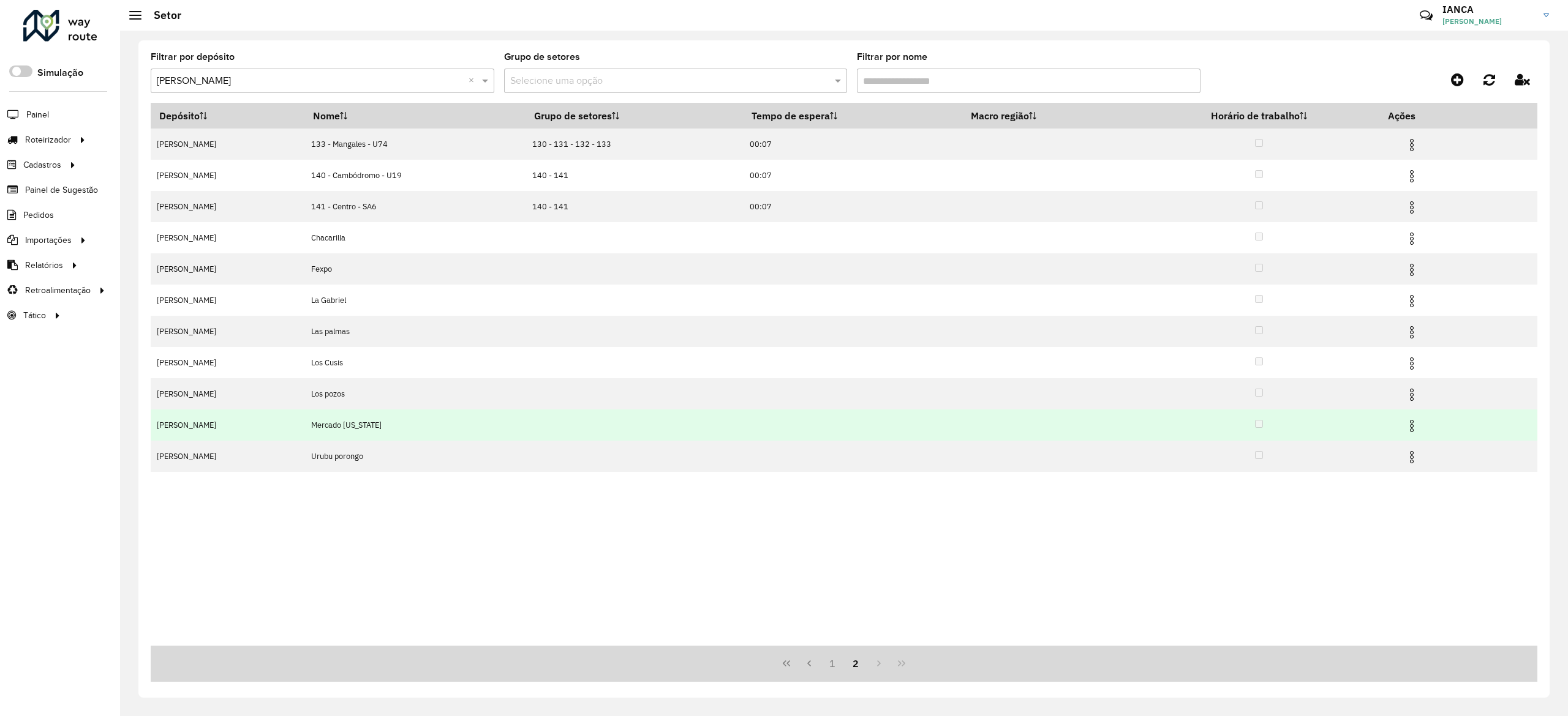
click at [1419, 423] on img at bounding box center [1412, 426] width 15 height 15
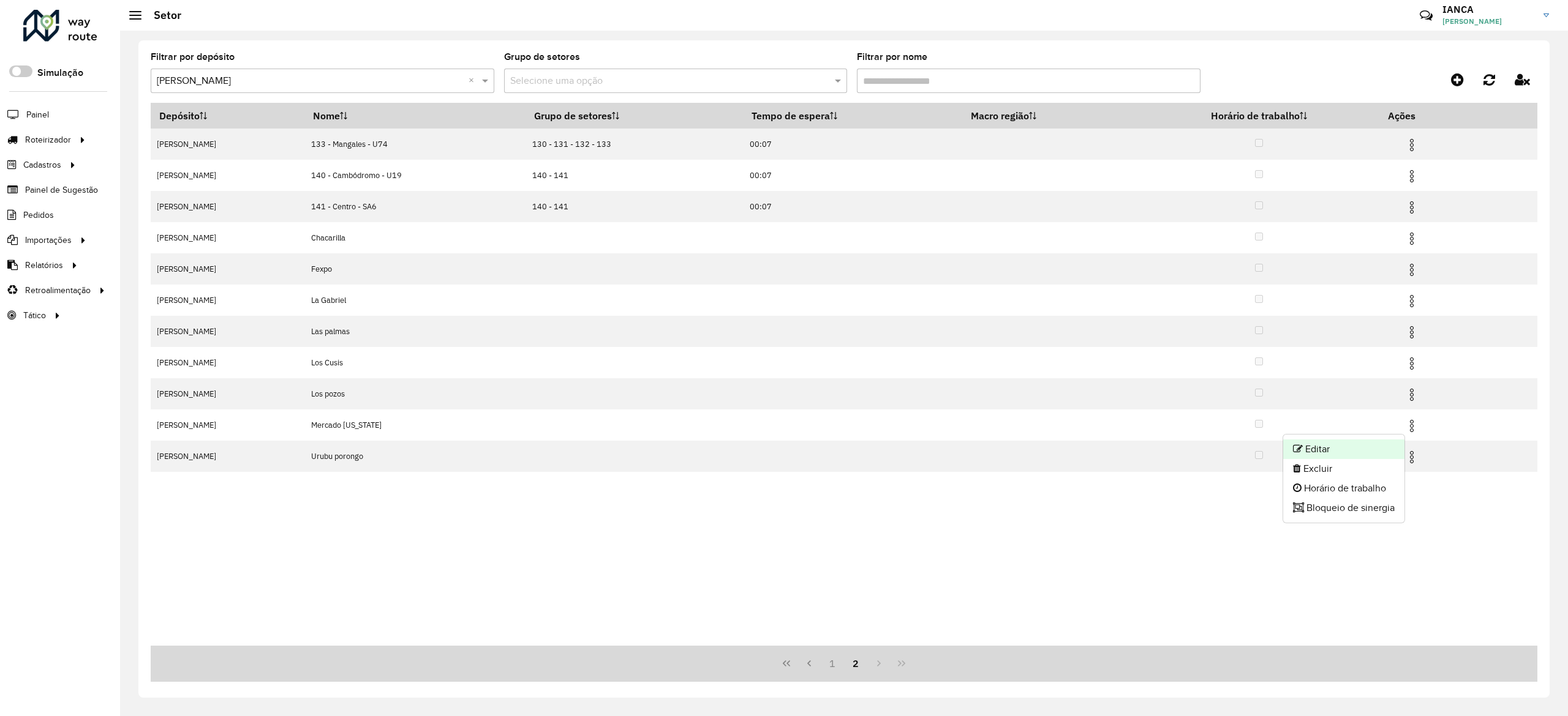
click at [1360, 443] on li "Editar" at bounding box center [1343, 448] width 121 height 19
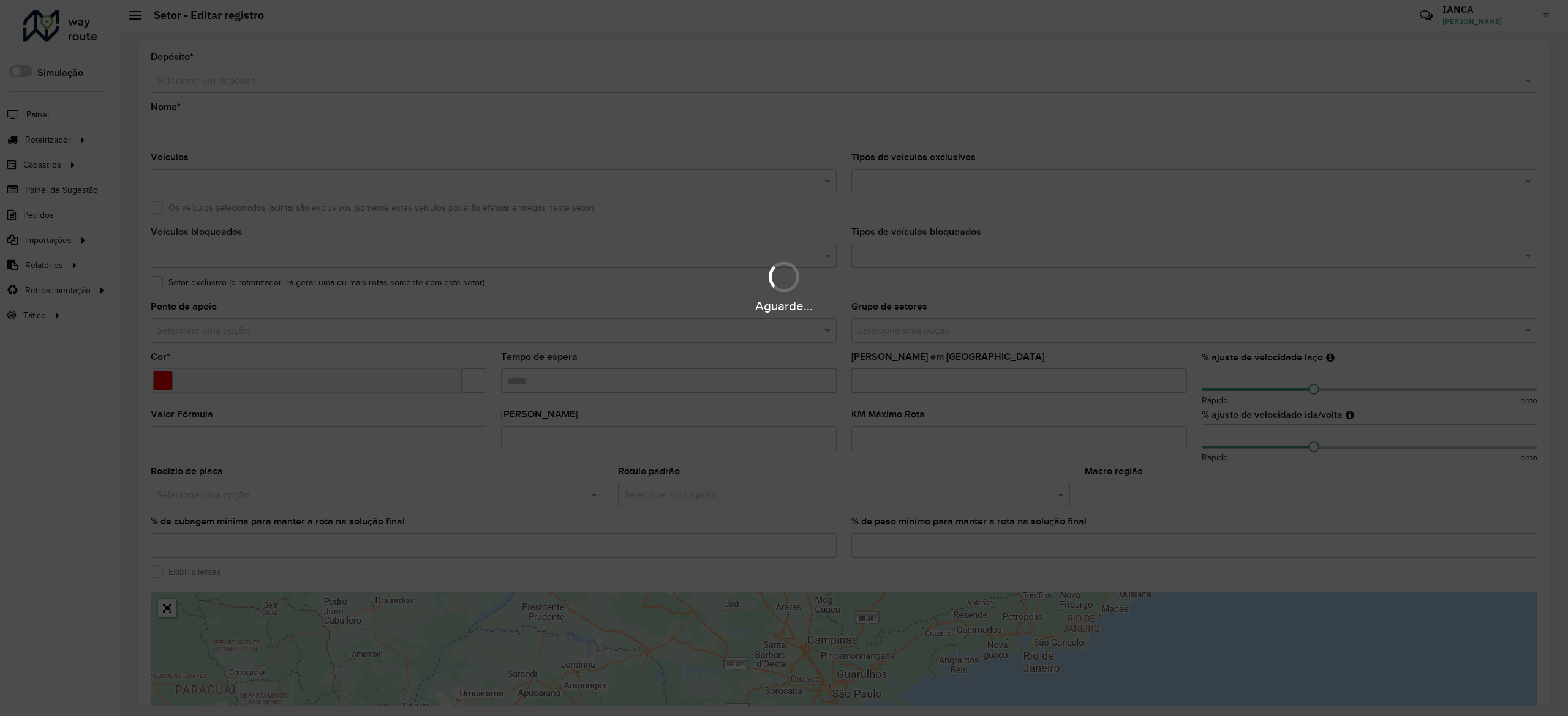
type input "**********"
type input "*******"
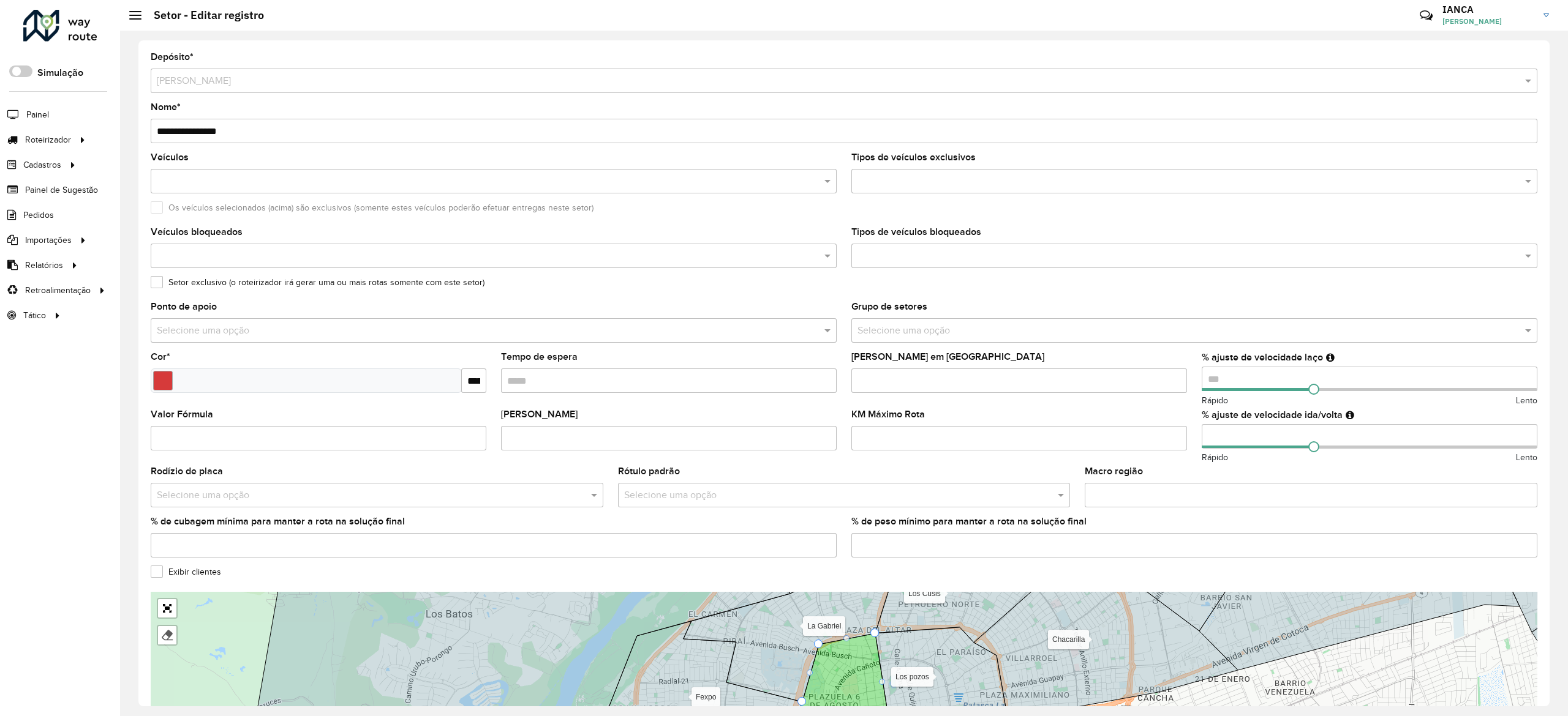
scroll to position [68, 0]
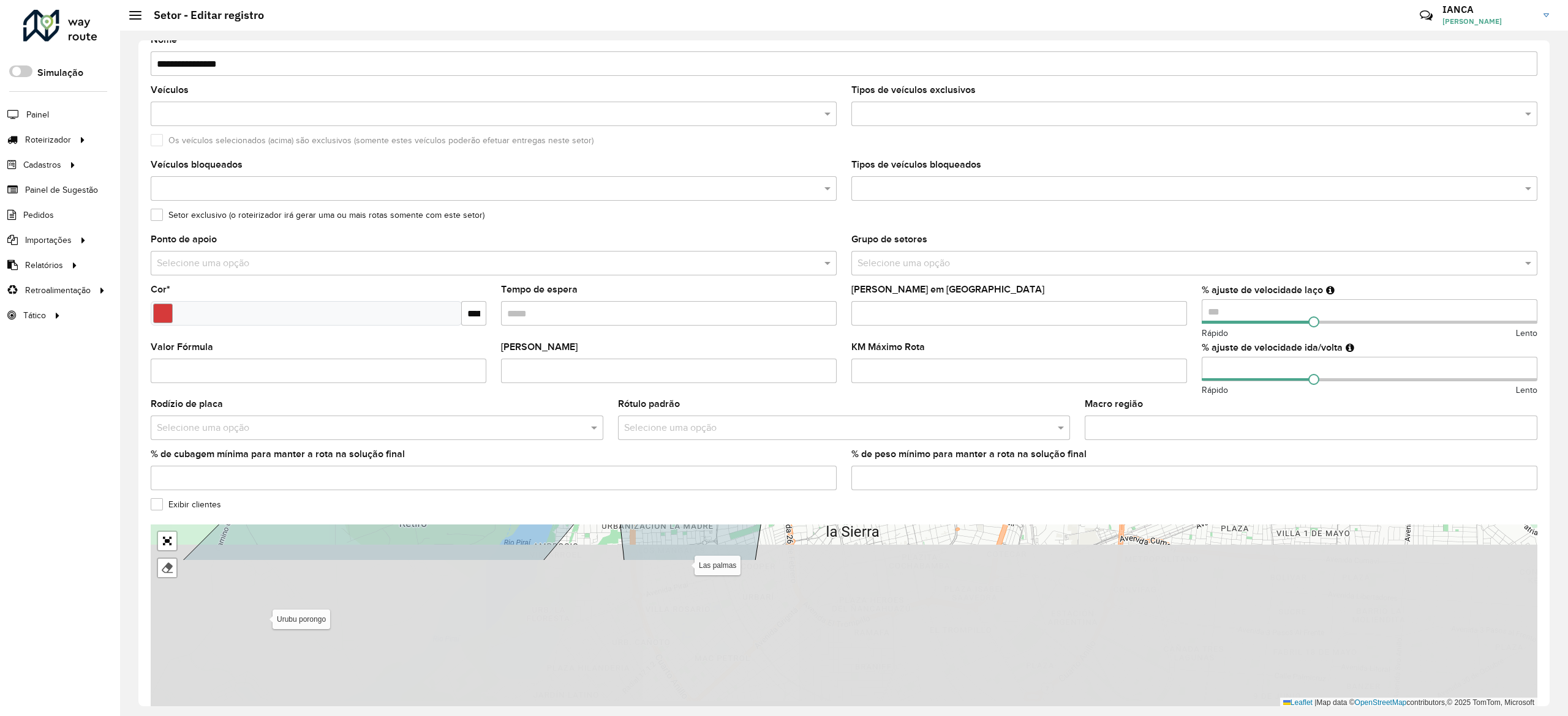
drag, startPoint x: 993, startPoint y: 606, endPoint x: 972, endPoint y: 501, distance: 107.1
click at [996, 489] on formly-group "**********" at bounding box center [844, 346] width 1386 height 723
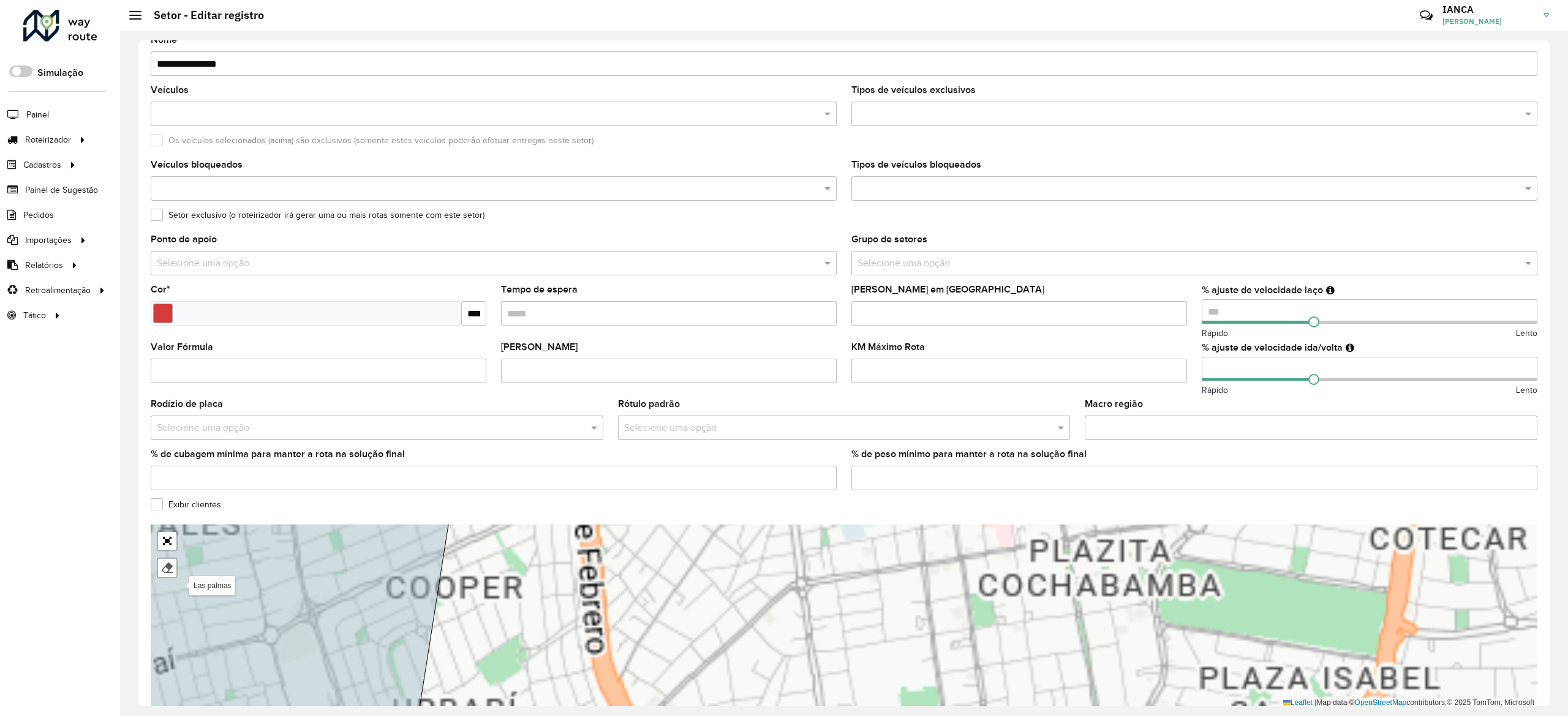
click at [847, 692] on div "100 - Montero/Mineiros - Z85 101 - Montero - SL8 102 - Montero - SA7 110 - Warn…" at bounding box center [844, 616] width 1386 height 183
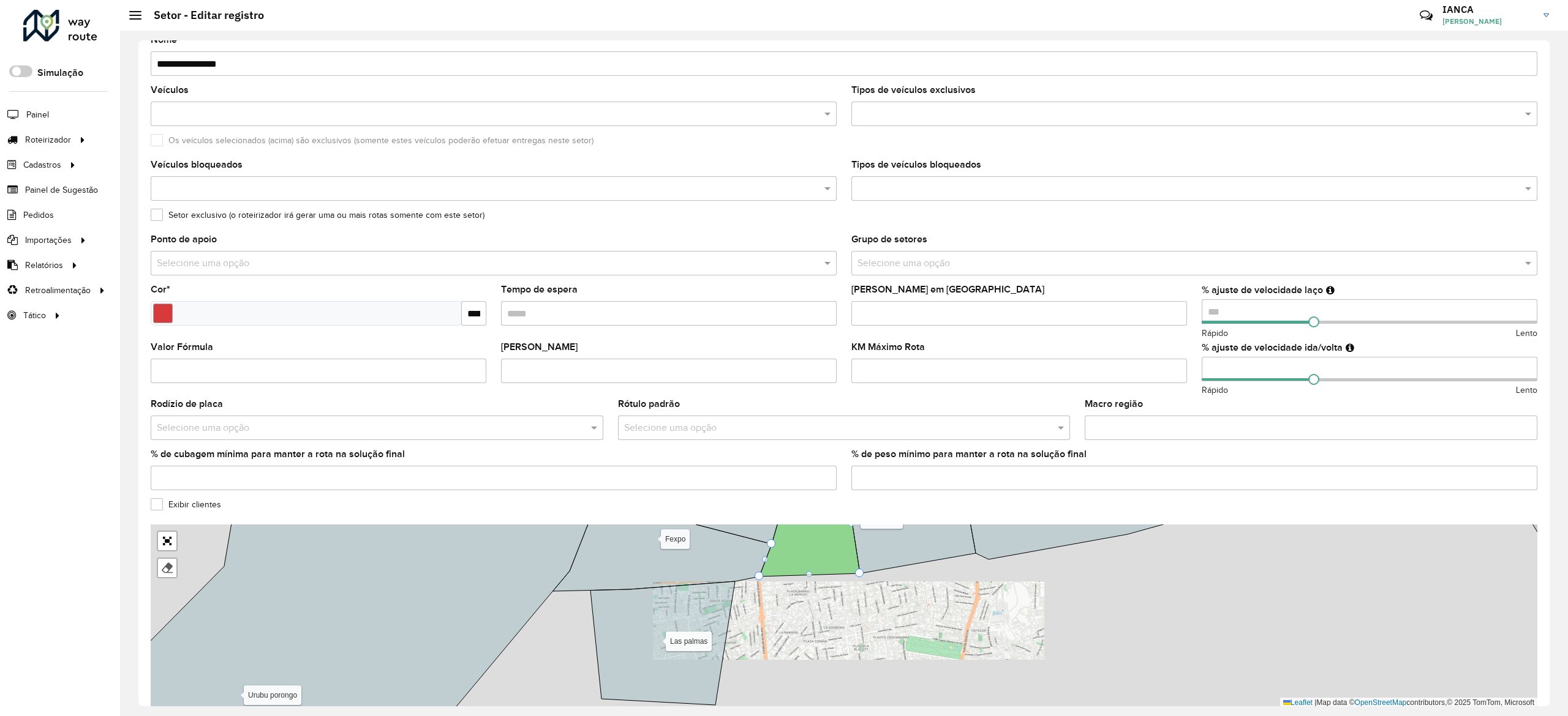
click at [836, 643] on div "100 - Montero/Mineiros - Z85 101 - Montero - SL8 102 - Montero - SA7 110 - Warn…" at bounding box center [844, 616] width 1386 height 183
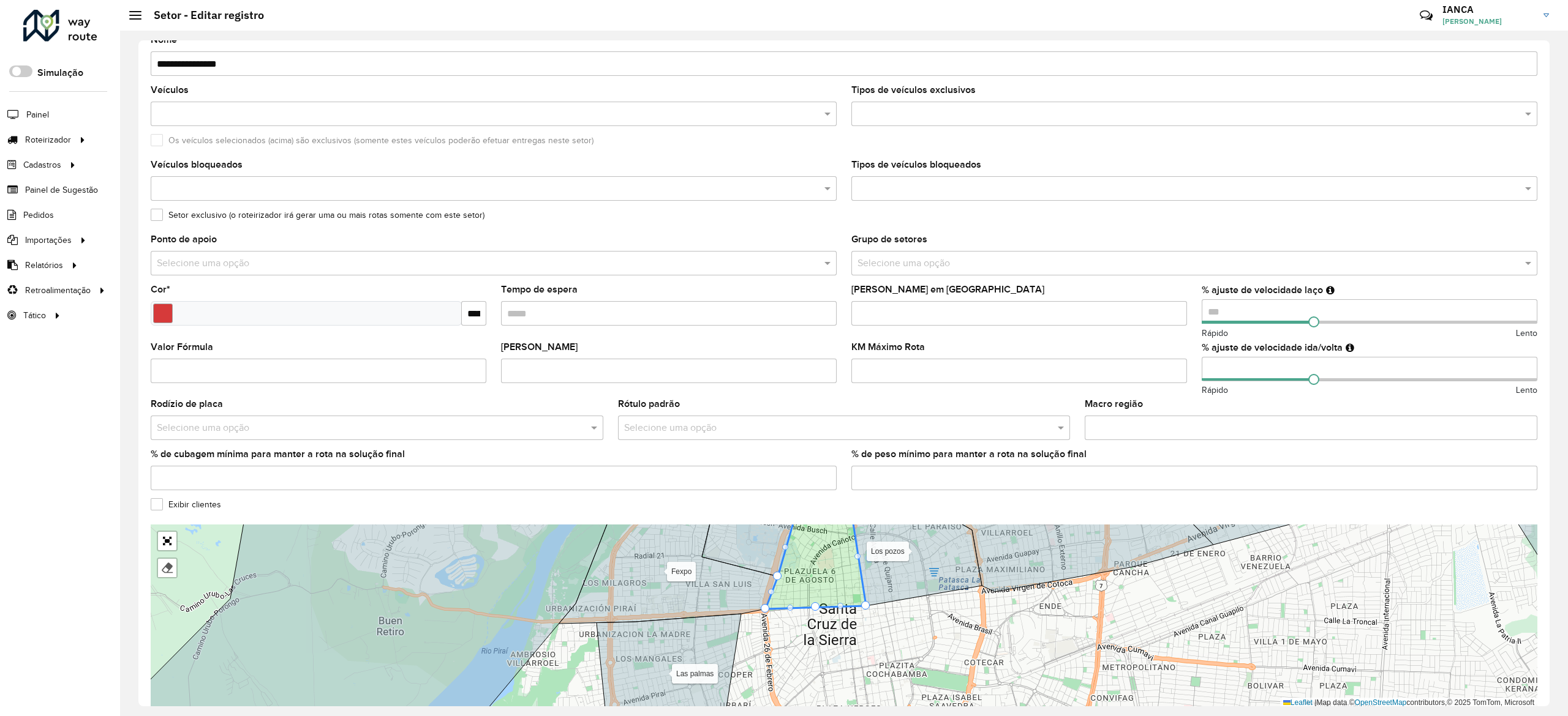
drag, startPoint x: 815, startPoint y: 604, endPoint x: 812, endPoint y: 628, distance: 24.2
drag, startPoint x: 817, startPoint y: 606, endPoint x: 842, endPoint y: 631, distance: 35.4
drag, startPoint x: 865, startPoint y: 604, endPoint x: 865, endPoint y: 669, distance: 65.0
drag, startPoint x: 812, startPoint y: 655, endPoint x: 785, endPoint y: 676, distance: 34.2
drag, startPoint x: 785, startPoint y: 676, endPoint x: 847, endPoint y: 705, distance: 68.4
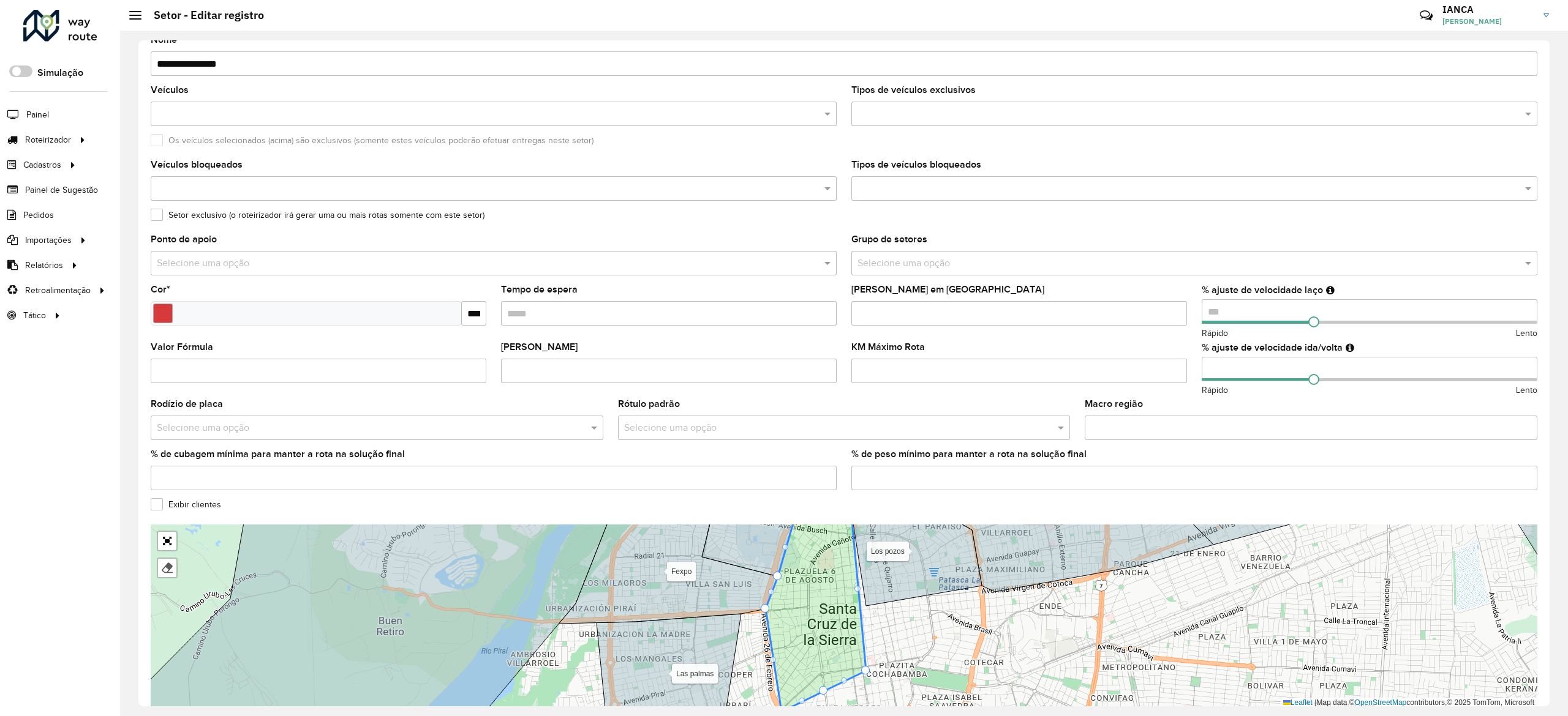
drag, startPoint x: 824, startPoint y: 690, endPoint x: 821, endPoint y: 678, distance: 12.4
drag, startPoint x: 821, startPoint y: 685, endPoint x: 821, endPoint y: 668, distance: 17.0
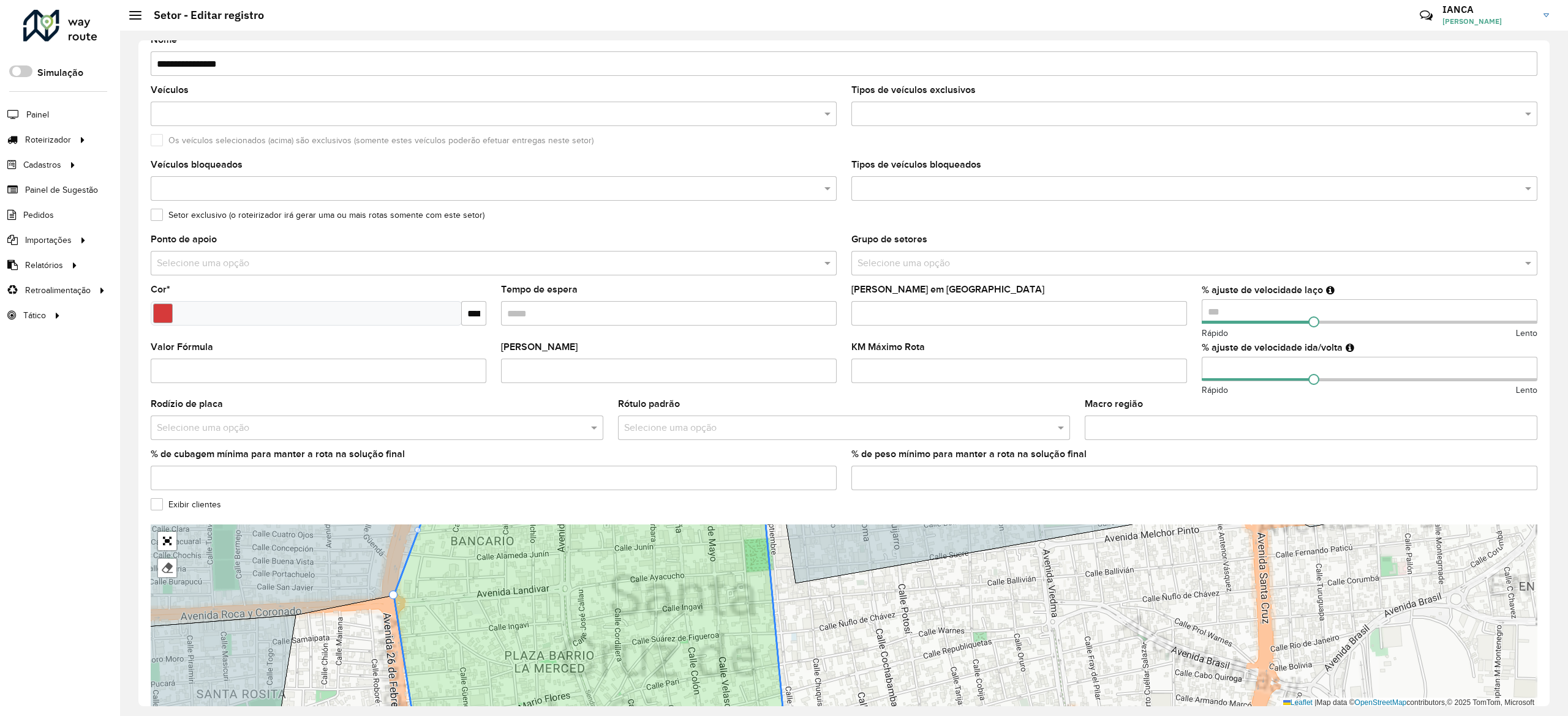
drag, startPoint x: 870, startPoint y: 660, endPoint x: 880, endPoint y: 533, distance: 127.4
click at [880, 535] on div "100 - Montero/Mineiros - Z85 101 - Montero - SL8 102 - Montero - SA7 110 - Warn…" at bounding box center [844, 616] width 1386 height 183
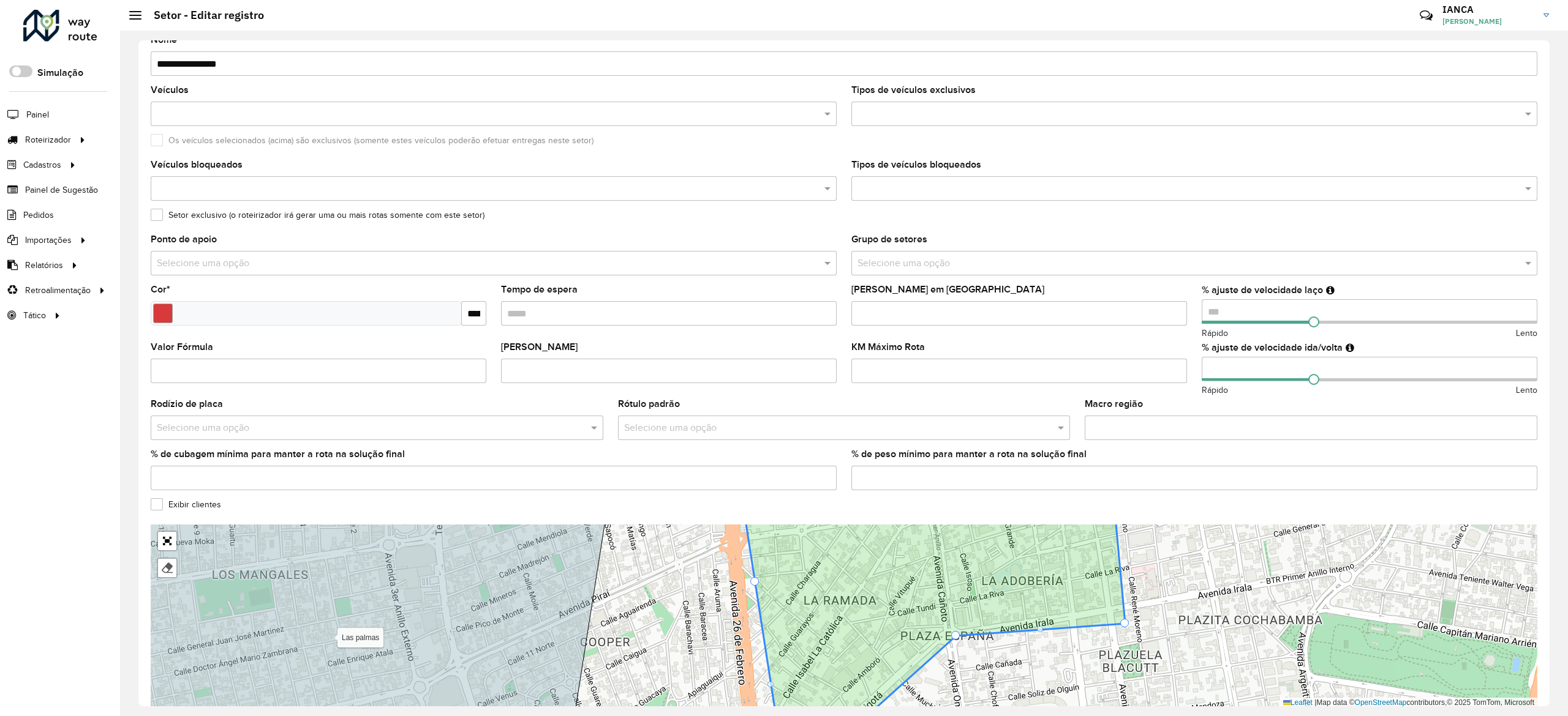
drag, startPoint x: 755, startPoint y: 582, endPoint x: 740, endPoint y: 588, distance: 16.2
drag, startPoint x: 757, startPoint y: 574, endPoint x: 739, endPoint y: 586, distance: 21.6
click at [743, 586] on icon at bounding box center [934, 618] width 382 height 224
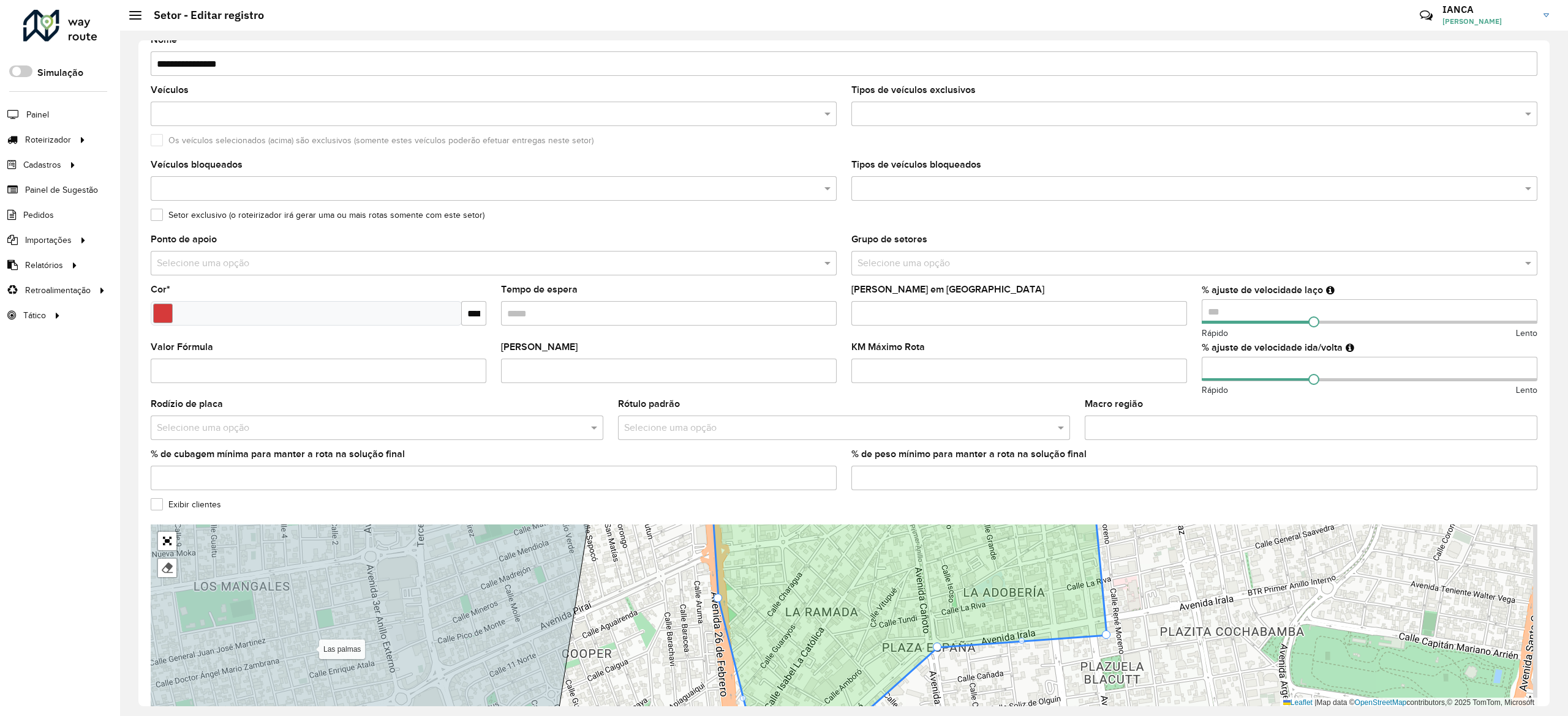
drag, startPoint x: 736, startPoint y: 590, endPoint x: 718, endPoint y: 595, distance: 18.7
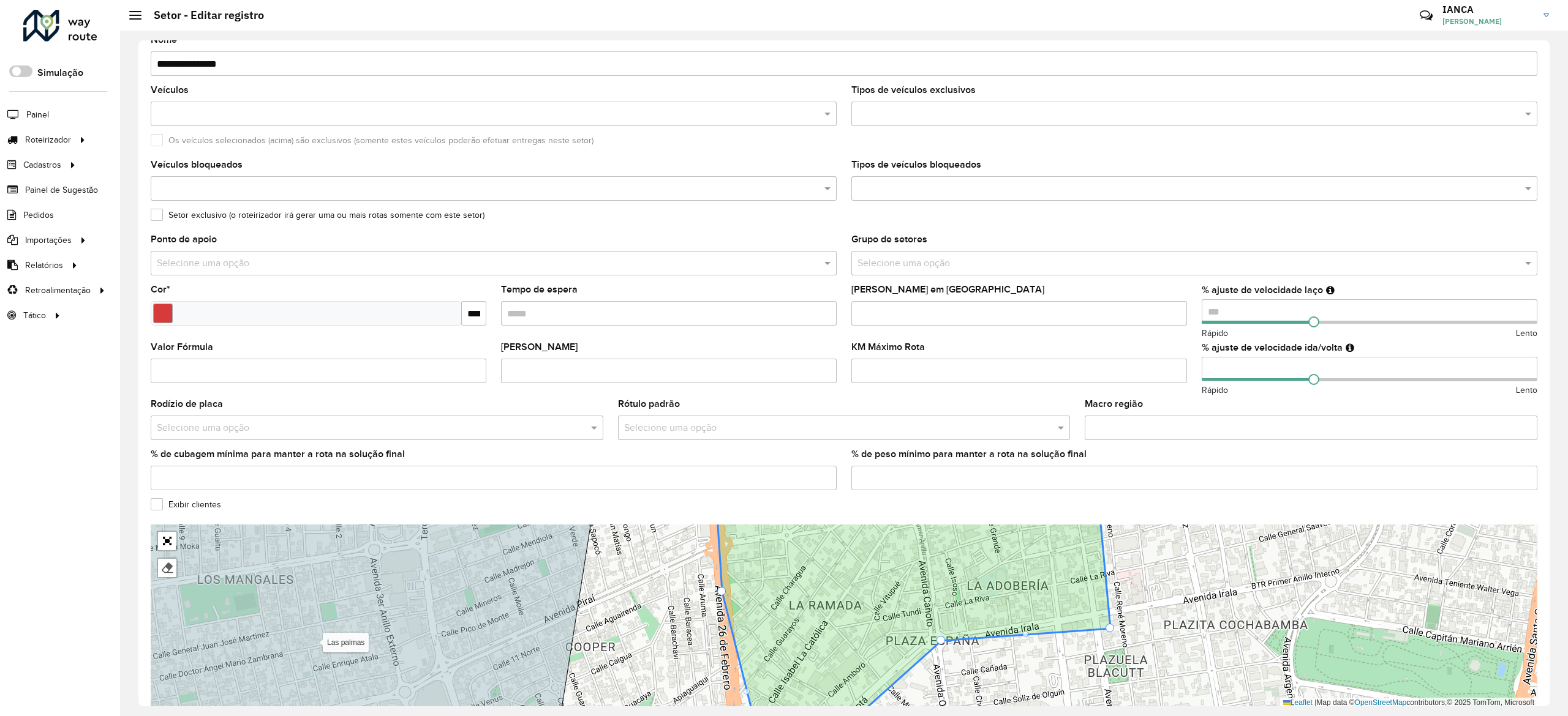
click at [847, 482] on formly-group "**********" at bounding box center [844, 346] width 1386 height 723
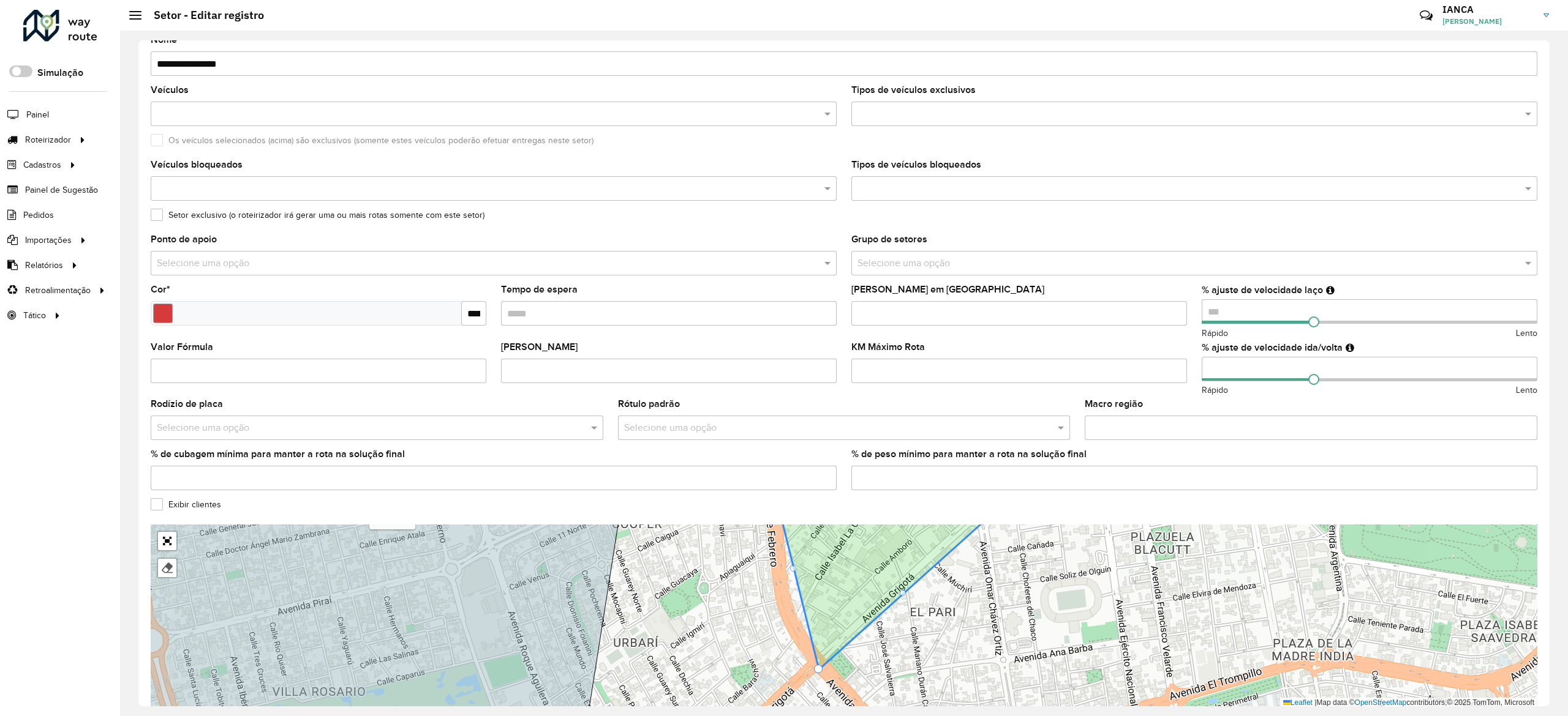
click at [792, 563] on icon at bounding box center [967, 587] width 379 height 165
drag, startPoint x: 790, startPoint y: 565, endPoint x: 768, endPoint y: 577, distance: 25.1
drag, startPoint x: 797, startPoint y: 568, endPoint x: 785, endPoint y: 609, distance: 42.7
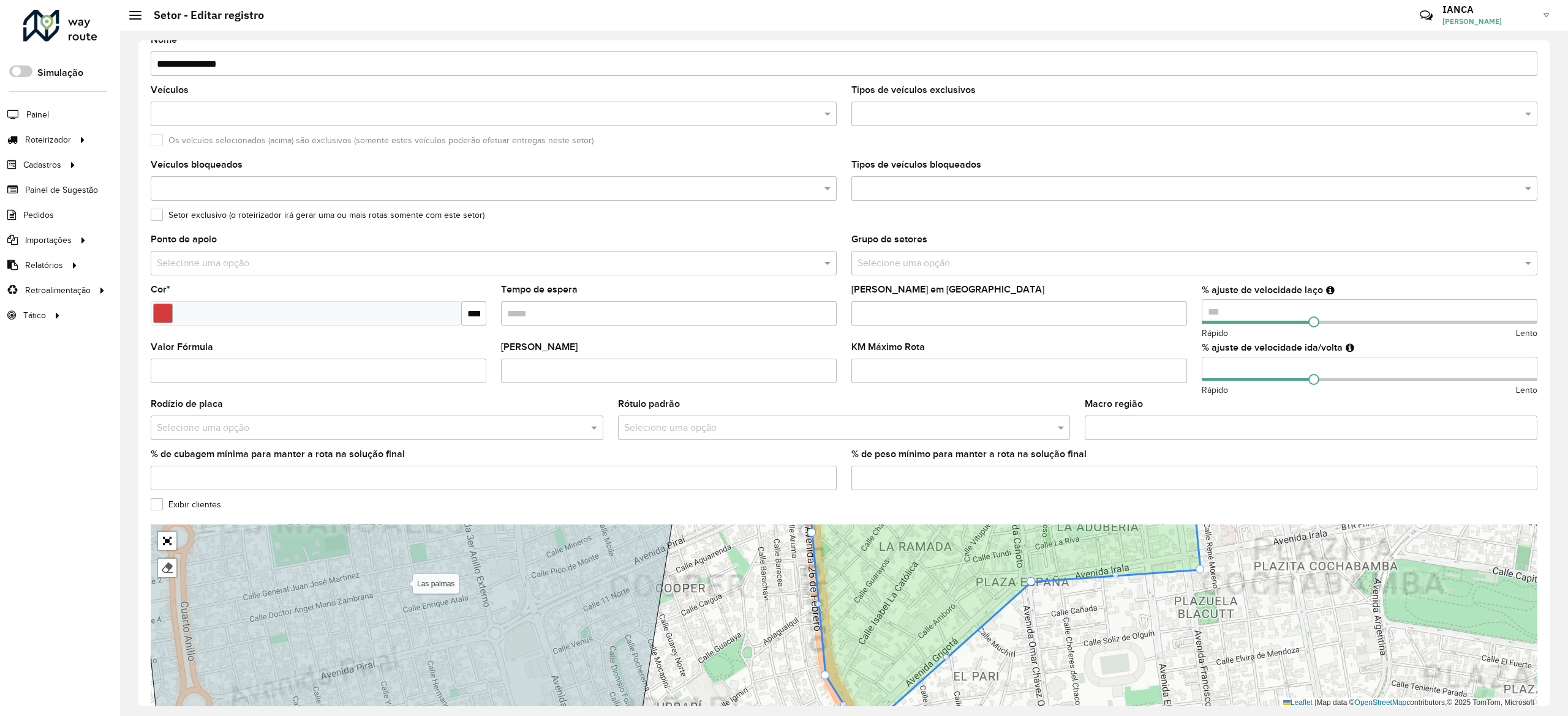
click at [861, 601] on icon at bounding box center [1005, 616] width 390 height 224
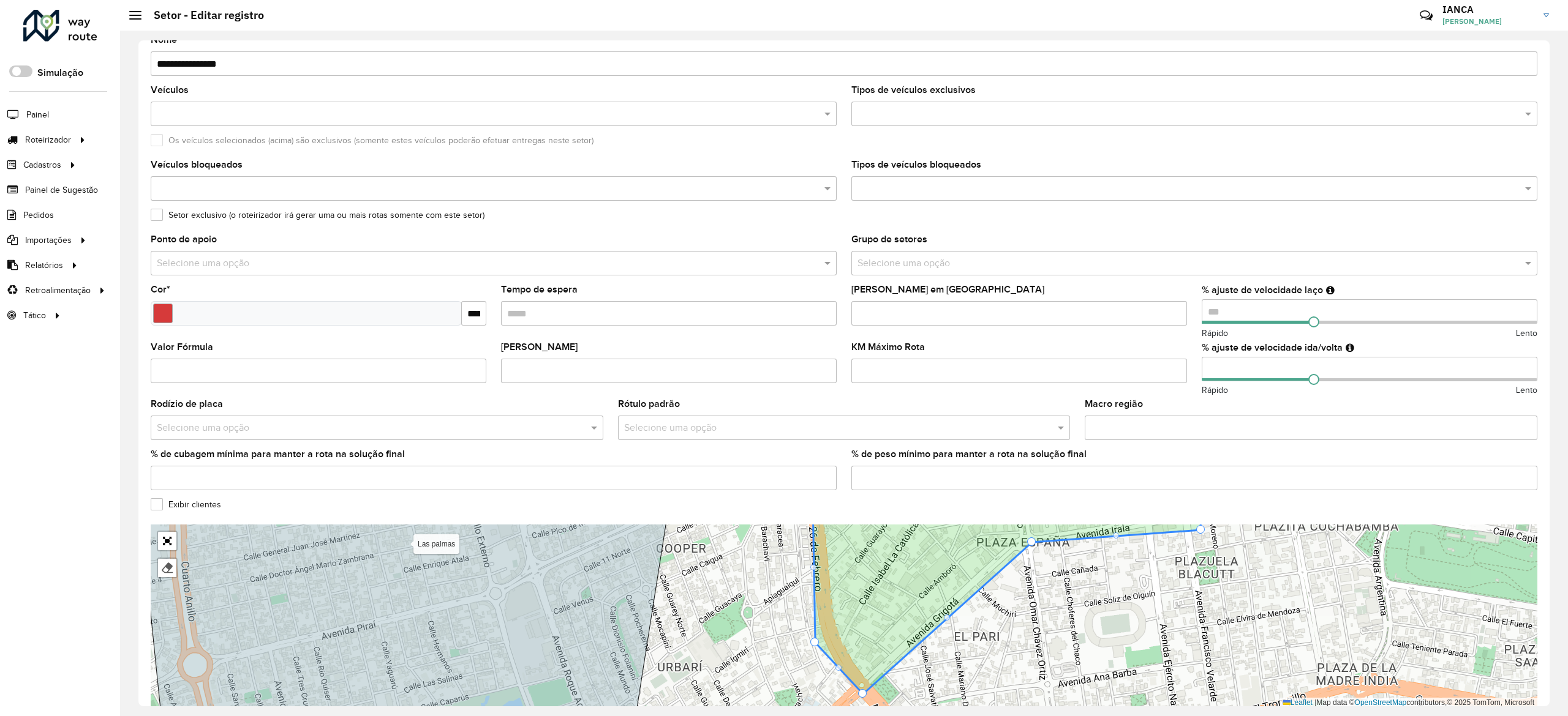
drag, startPoint x: 824, startPoint y: 629, endPoint x: 813, endPoint y: 636, distance: 13.0
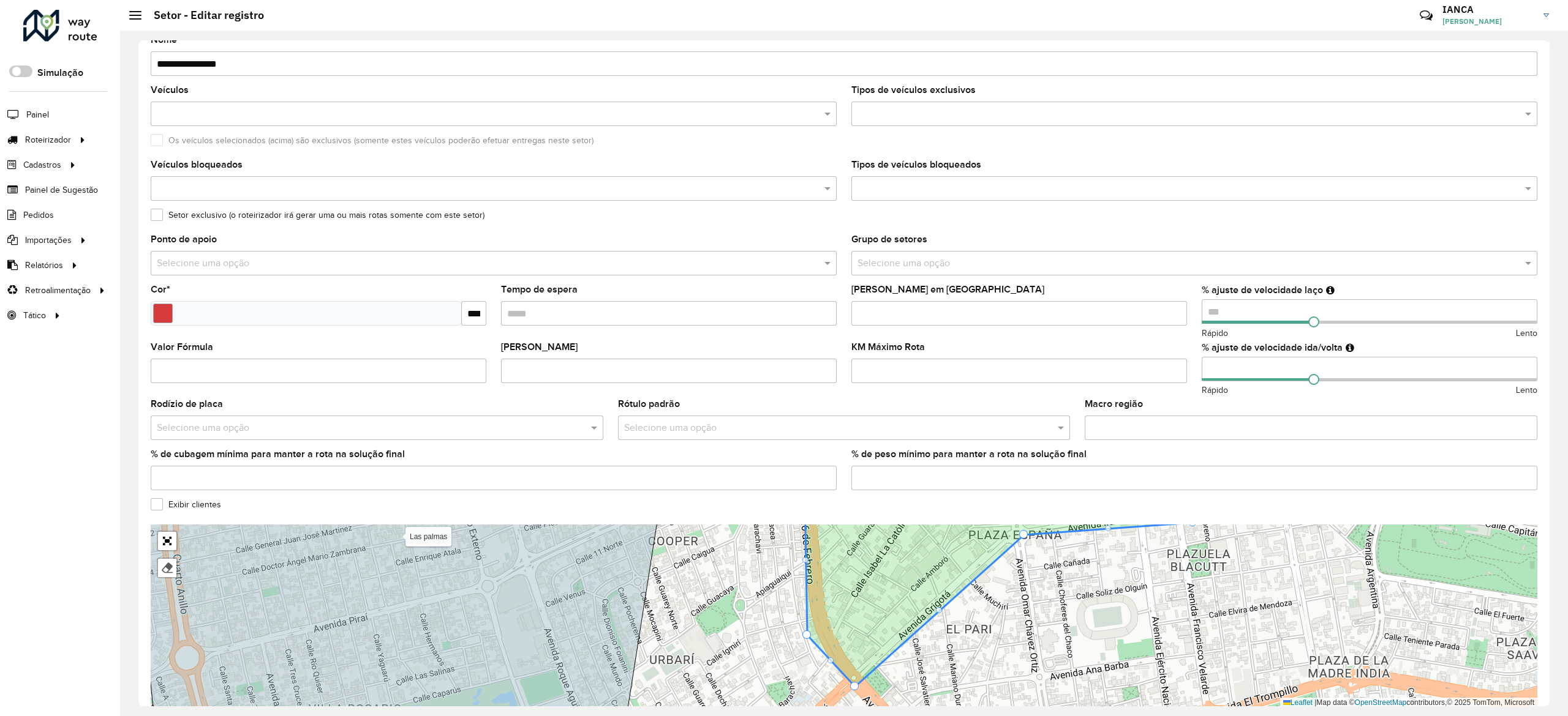
drag, startPoint x: 861, startPoint y: 685, endPoint x: 847, endPoint y: 639, distance: 48.1
click at [861, 637] on icon at bounding box center [999, 592] width 389 height 190
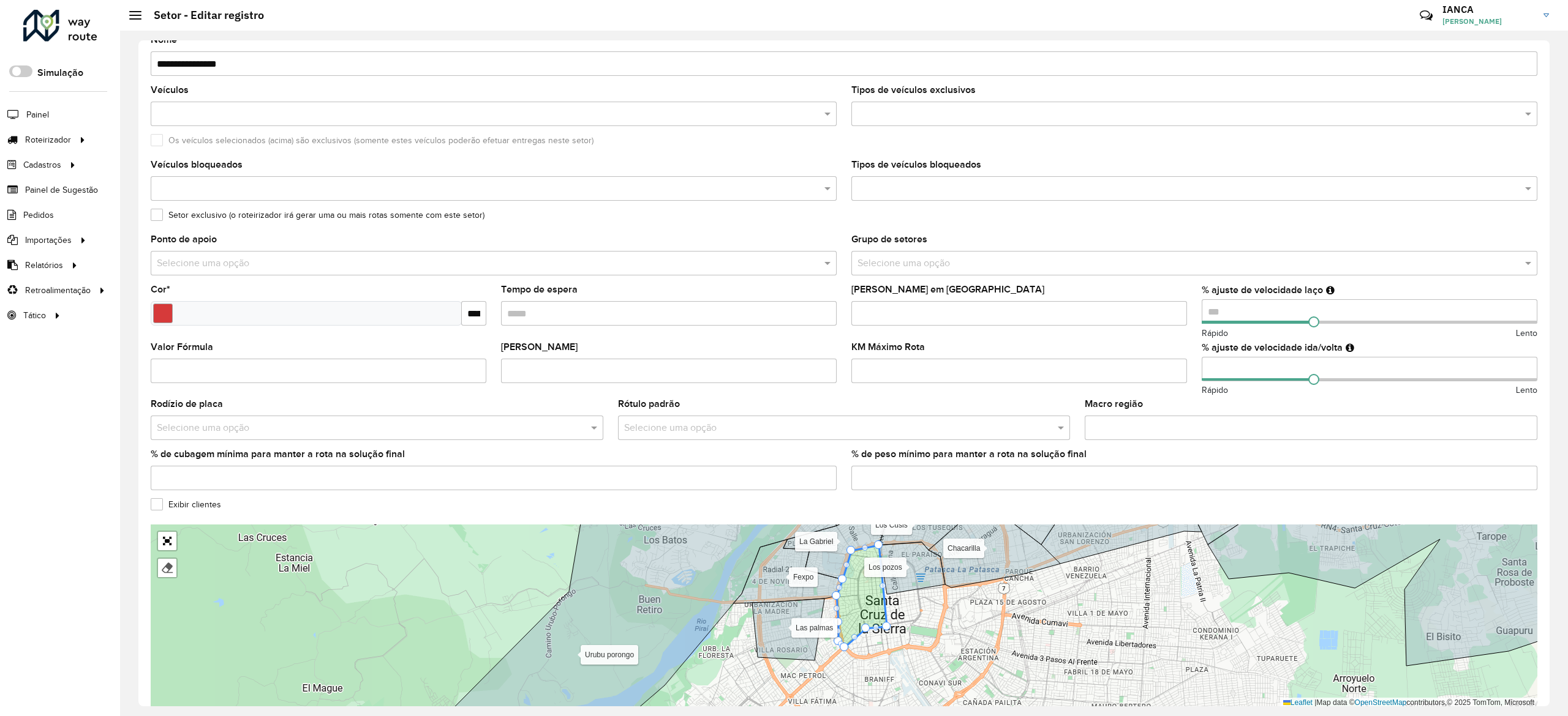
drag, startPoint x: 837, startPoint y: 638, endPoint x: 832, endPoint y: 624, distance: 14.9
click at [832, 624] on div "100 - Montero/Mineiros - Z85 101 - Montero - SL8 102 - Montero - SA7 110 - Warn…" at bounding box center [844, 616] width 1386 height 183
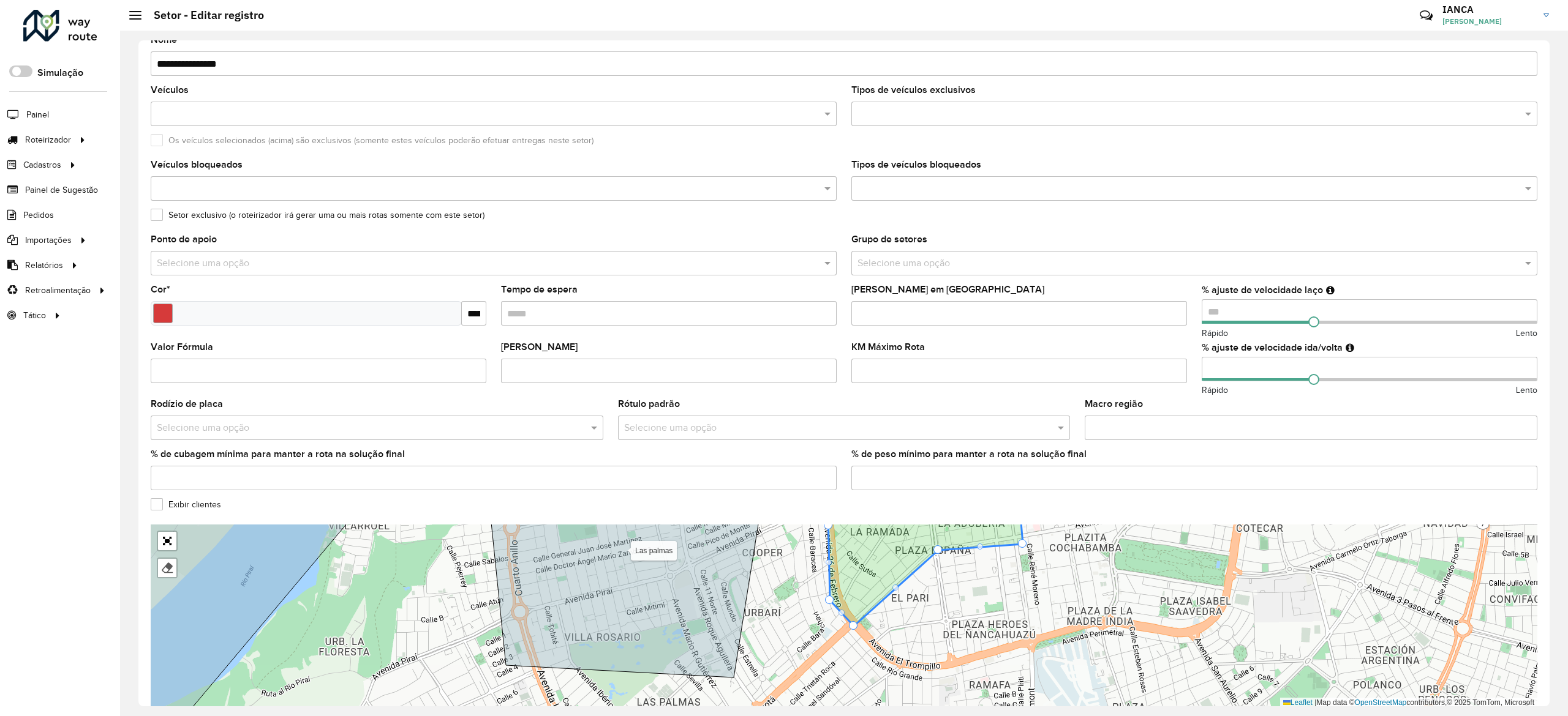
drag, startPoint x: 875, startPoint y: 607, endPoint x: 852, endPoint y: 618, distance: 25.5
click at [852, 618] on icon at bounding box center [926, 570] width 195 height 111
drag, startPoint x: 852, startPoint y: 622, endPoint x: 843, endPoint y: 624, distance: 9.2
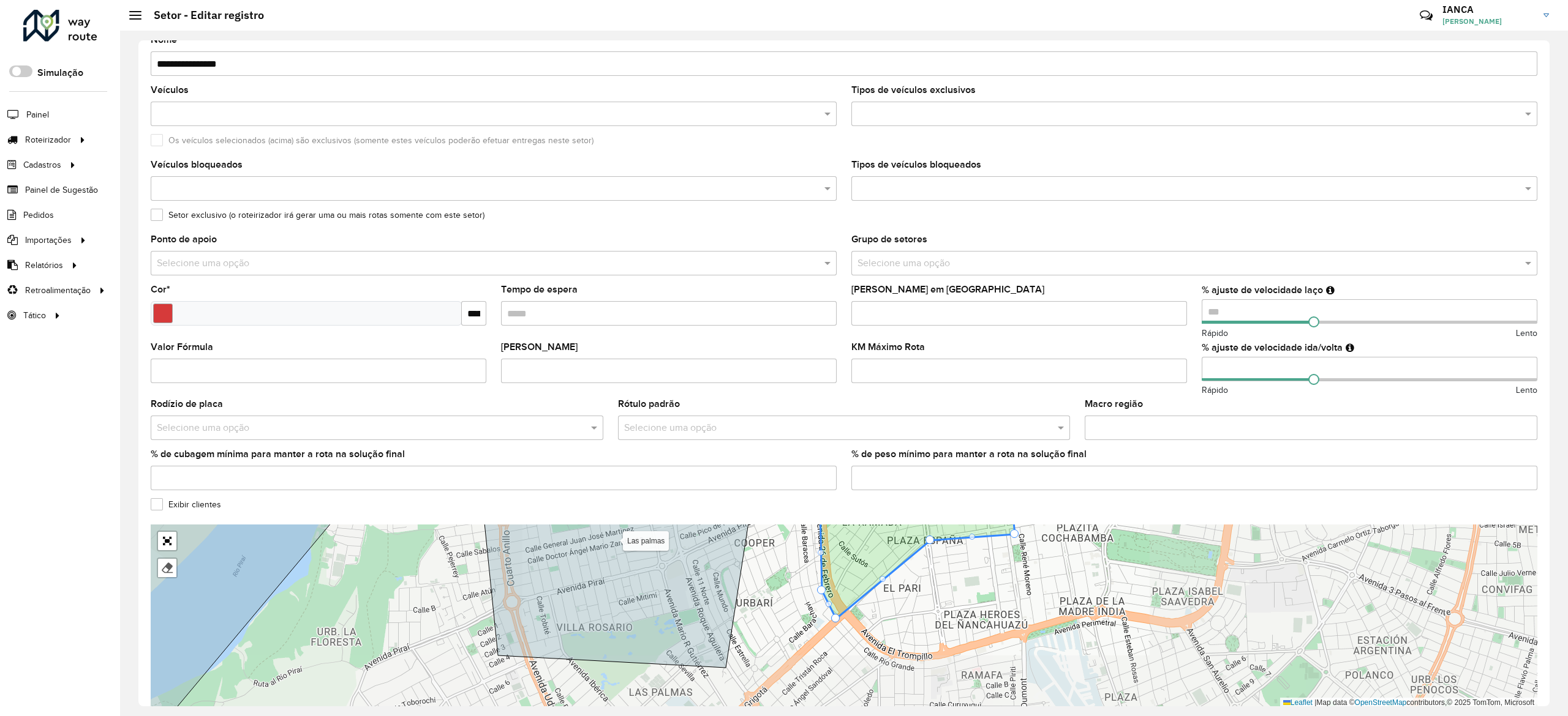
drag, startPoint x: 801, startPoint y: 607, endPoint x: 804, endPoint y: 669, distance: 62.1
click at [804, 669] on div "100 - Montero/Mineiros - Z85 101 - Montero - SL8 102 - Montero - SA7 110 - Warn…" at bounding box center [844, 616] width 1386 height 183
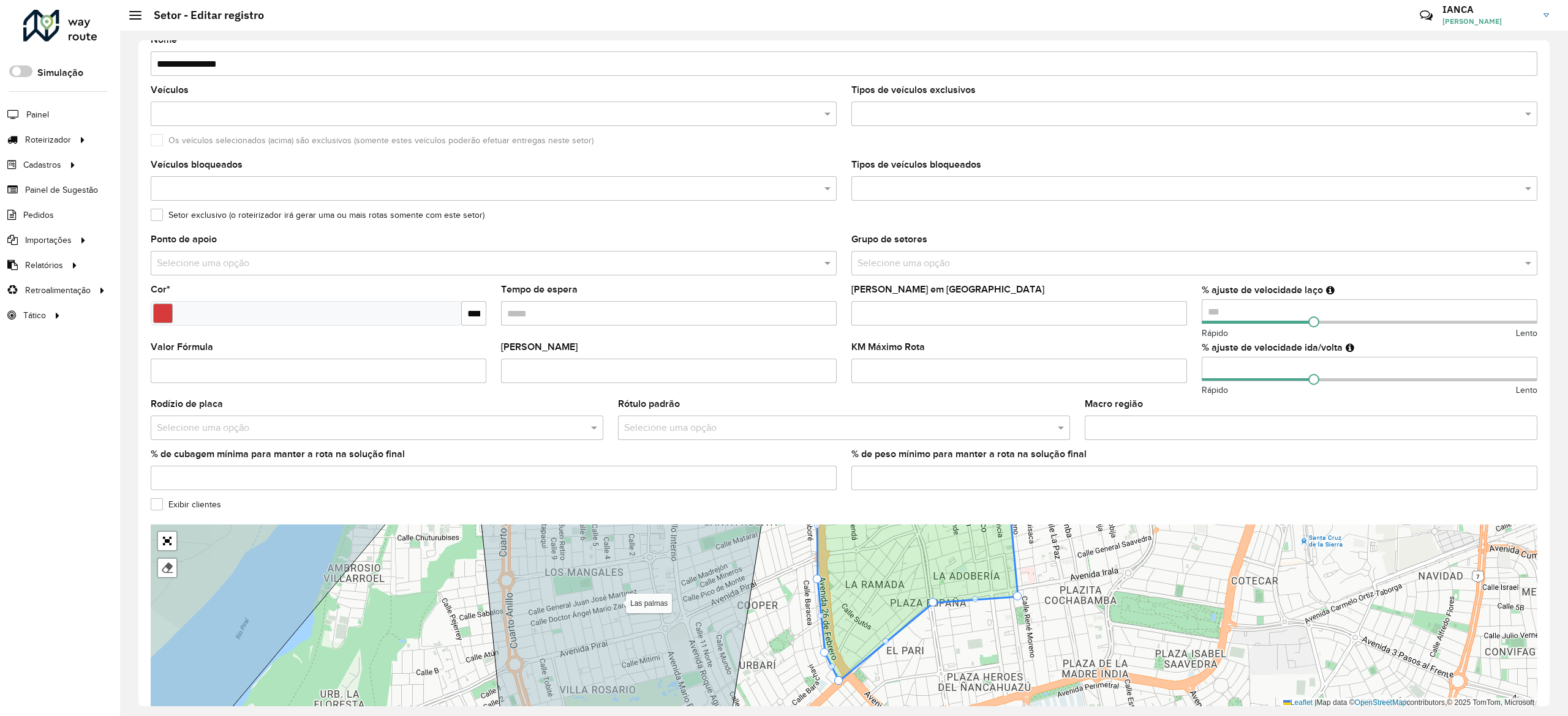
drag, startPoint x: 824, startPoint y: 575, endPoint x: 817, endPoint y: 577, distance: 7.3
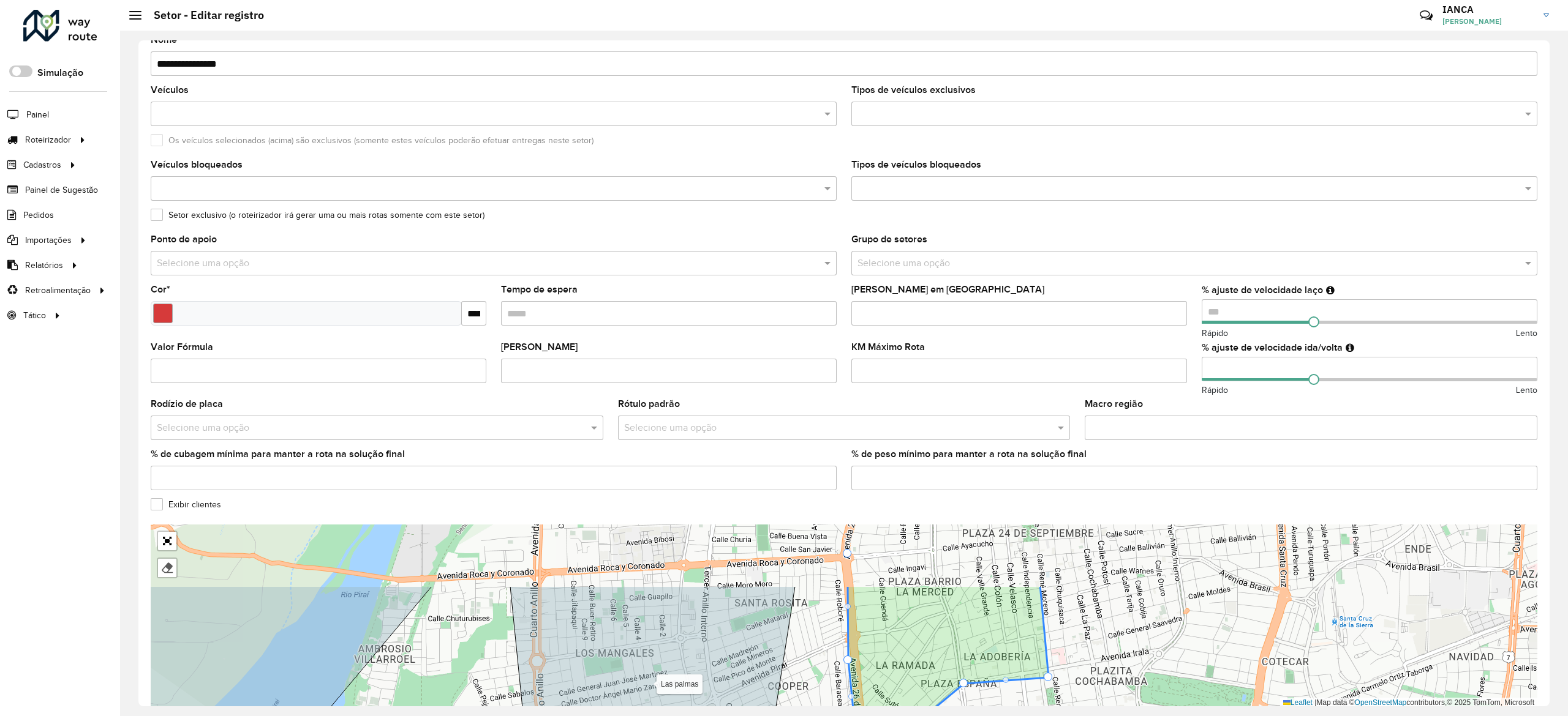
drag, startPoint x: 896, startPoint y: 612, endPoint x: 922, endPoint y: 653, distance: 48.5
click at [922, 653] on icon at bounding box center [947, 673] width 201 height 177
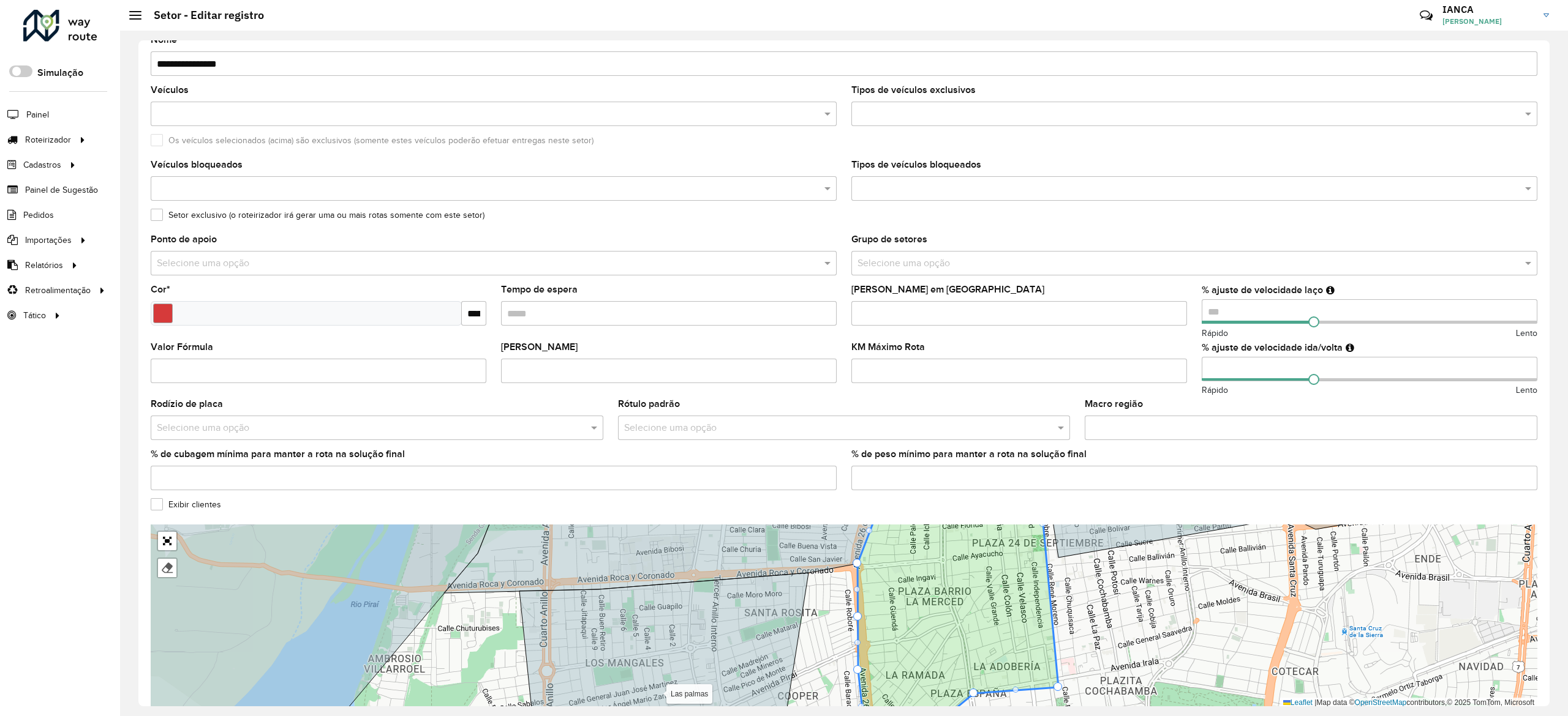
drag, startPoint x: 856, startPoint y: 613, endPoint x: 849, endPoint y: 614, distance: 7.1
drag, startPoint x: 857, startPoint y: 616, endPoint x: 849, endPoint y: 616, distance: 8.0
drag, startPoint x: 858, startPoint y: 562, endPoint x: 851, endPoint y: 567, distance: 8.6
drag, startPoint x: 858, startPoint y: 563, endPoint x: 853, endPoint y: 572, distance: 10.3
drag, startPoint x: 855, startPoint y: 565, endPoint x: 849, endPoint y: 565, distance: 6.0
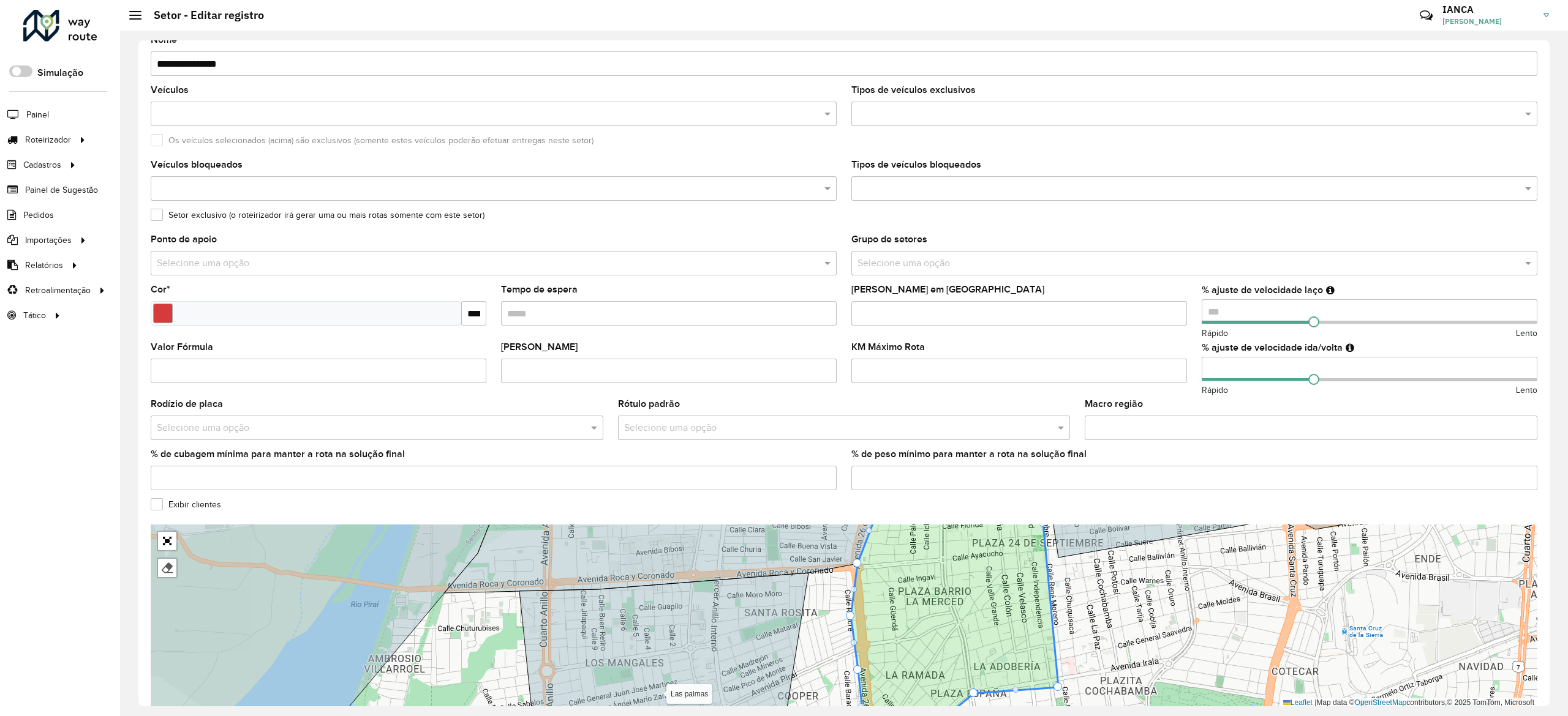
drag, startPoint x: 855, startPoint y: 561, endPoint x: 847, endPoint y: 573, distance: 14.4
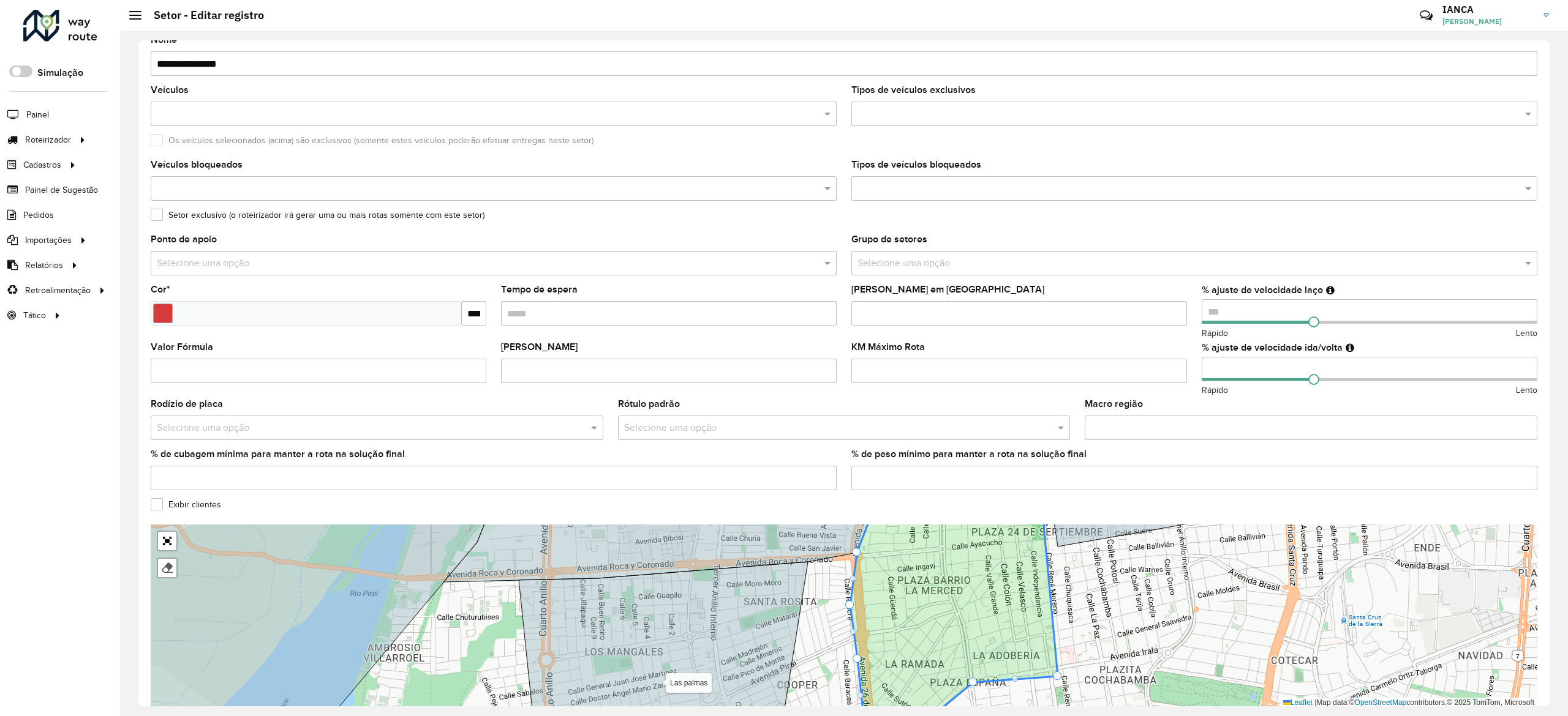
drag, startPoint x: 854, startPoint y: 592, endPoint x: 852, endPoint y: 578, distance: 14.1
click at [852, 578] on icon at bounding box center [953, 605] width 208 height 224
drag, startPoint x: 847, startPoint y: 598, endPoint x: 845, endPoint y: 565, distance: 33.1
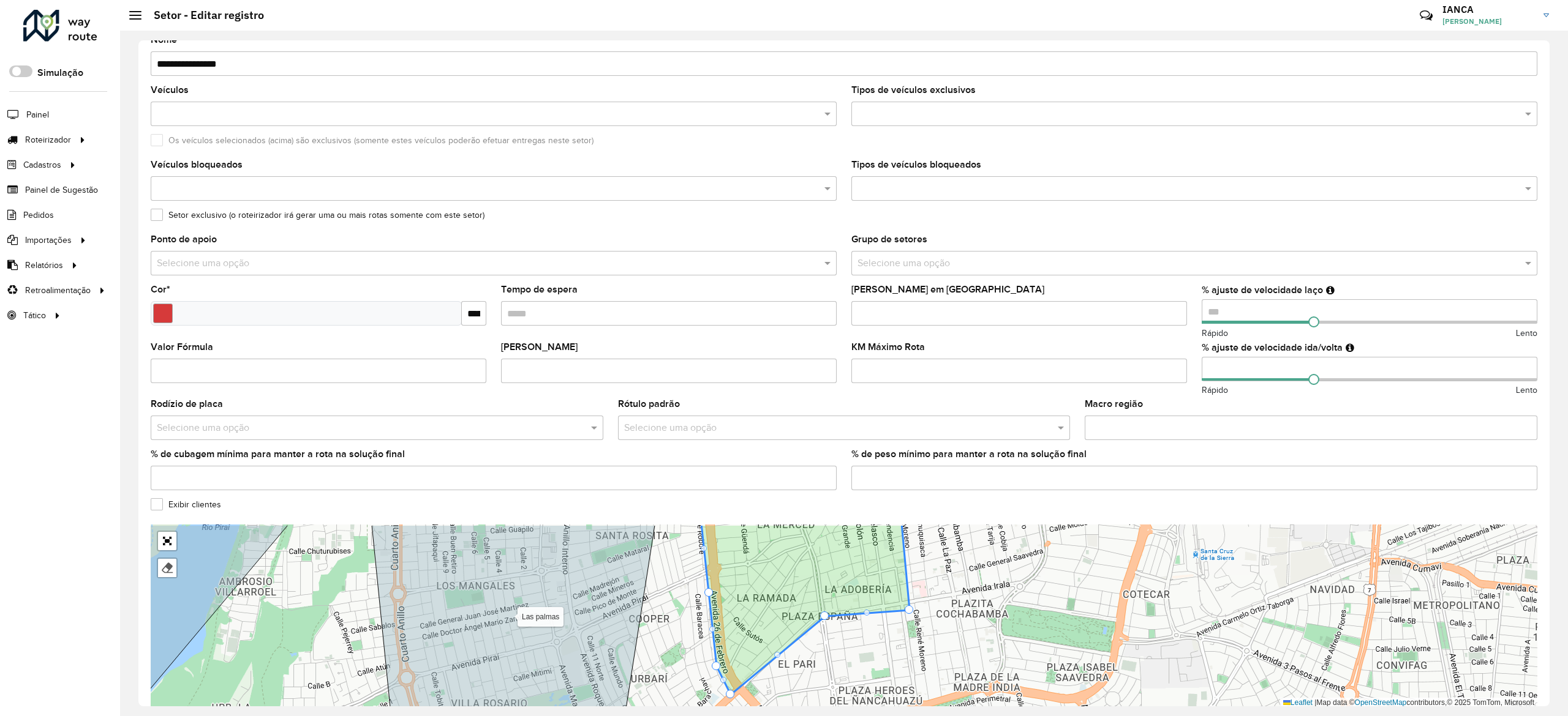
drag
click at [857, 653] on div "100 - Montero/Mineiros - Z85 101 - Montero - SL8 102 - Montero - SA7 110 - Warn…" at bounding box center [844, 616] width 1386 height 183
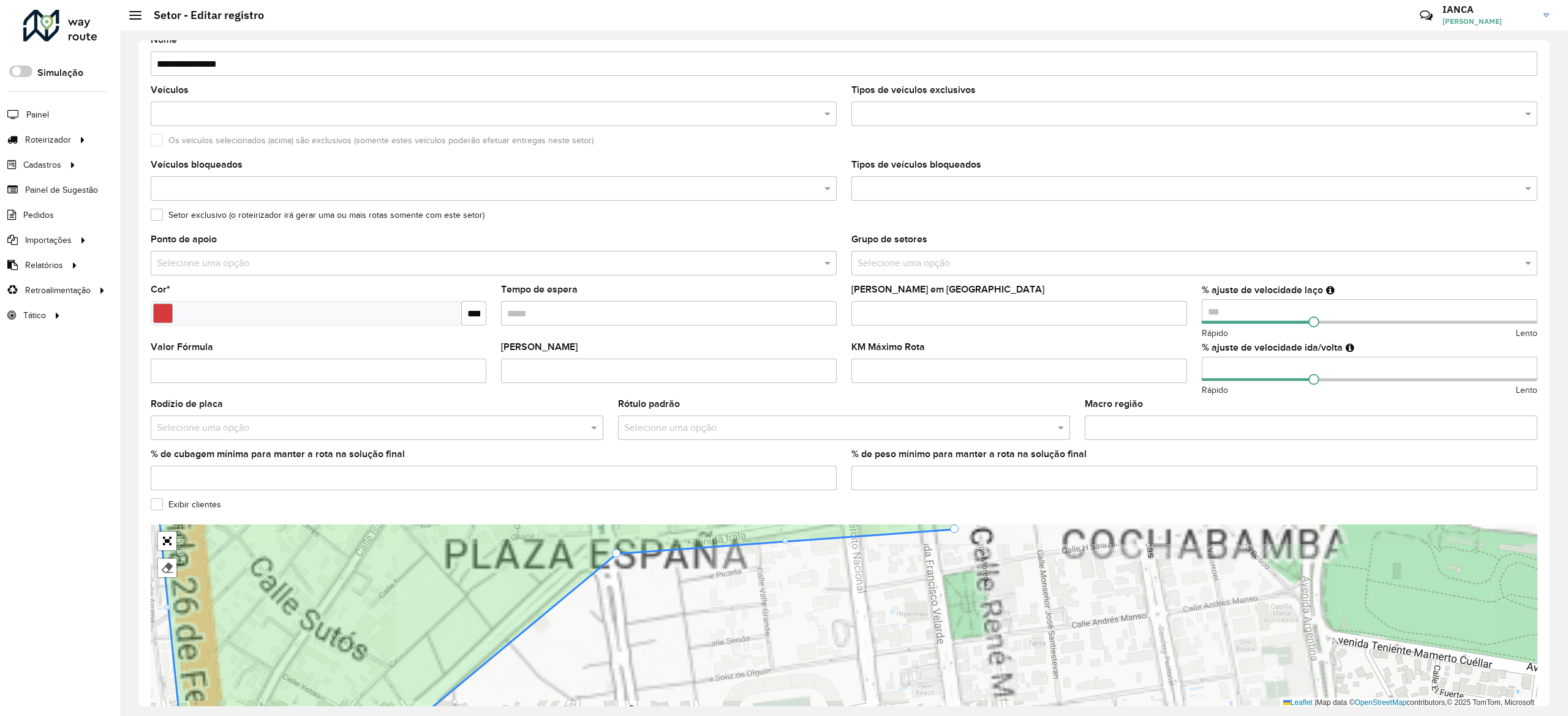
click at [923, 658] on div "100 - Montero/Mineiros - Z85 101 - Montero - SL8 102 - Montero - SA7 110 - Warn…" at bounding box center [844, 616] width 1386 height 183
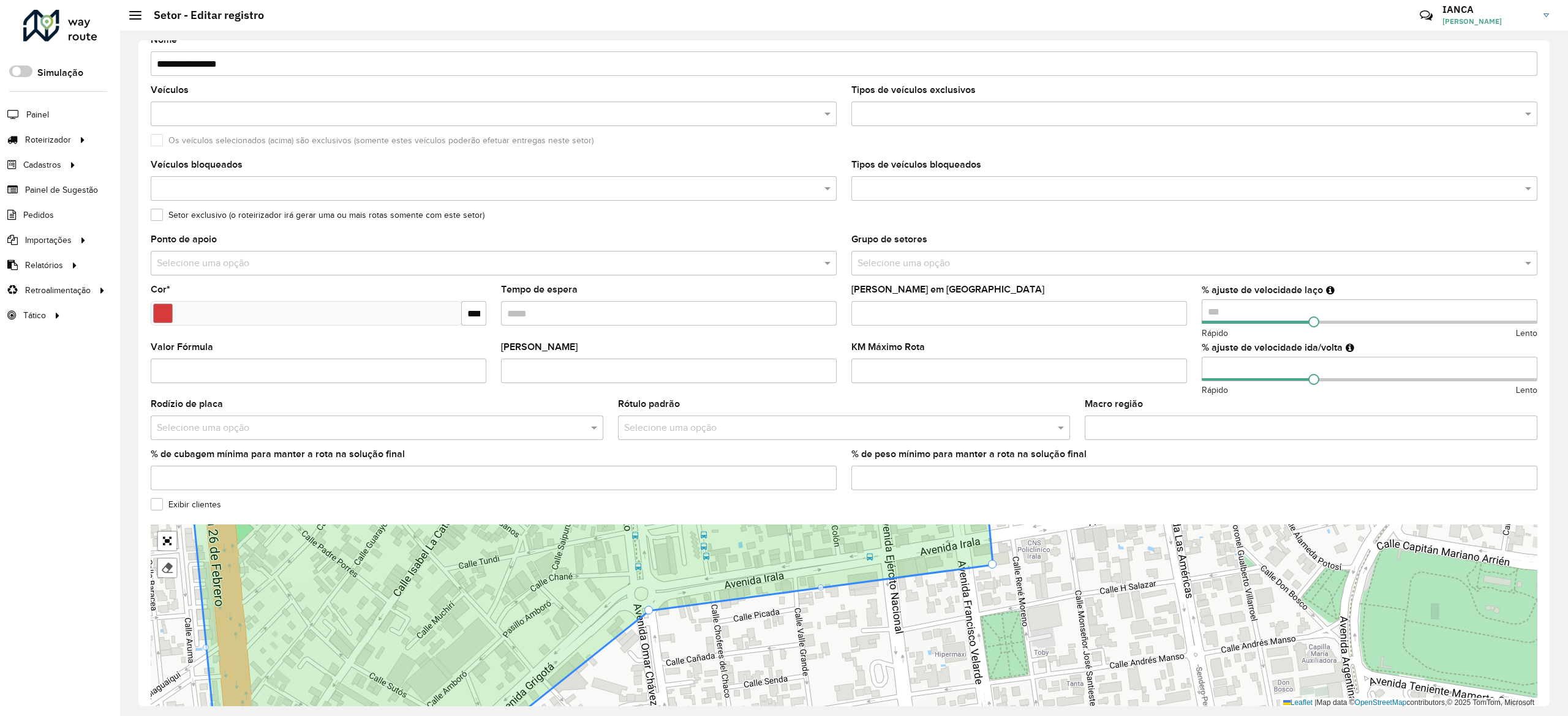
click at [993, 567] on div at bounding box center [992, 564] width 8 height 8
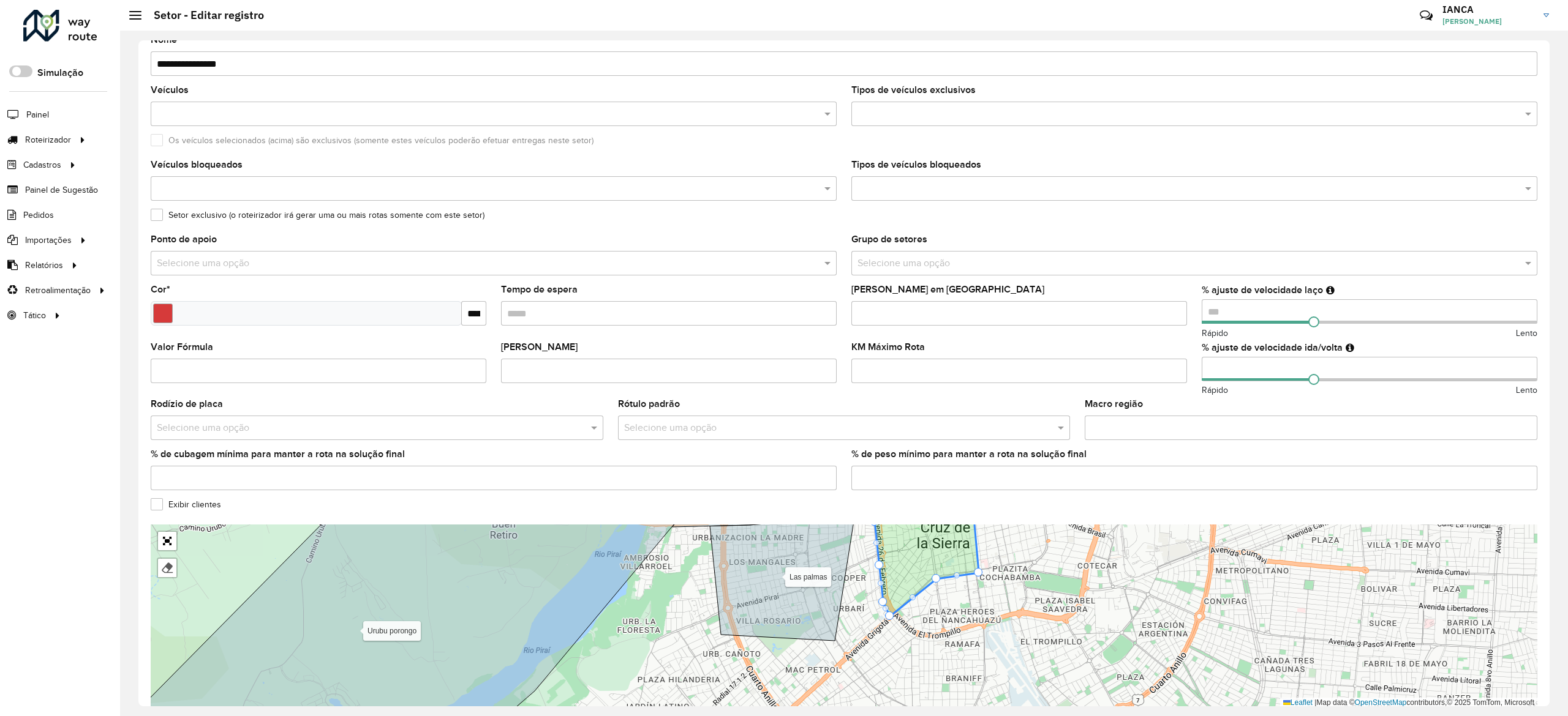
click at [1009, 630] on div "100 - Montero/Mineiros - Z85 101 - Montero - SL8 102 - Montero - SA7 110 - Warn…" at bounding box center [844, 616] width 1386 height 183
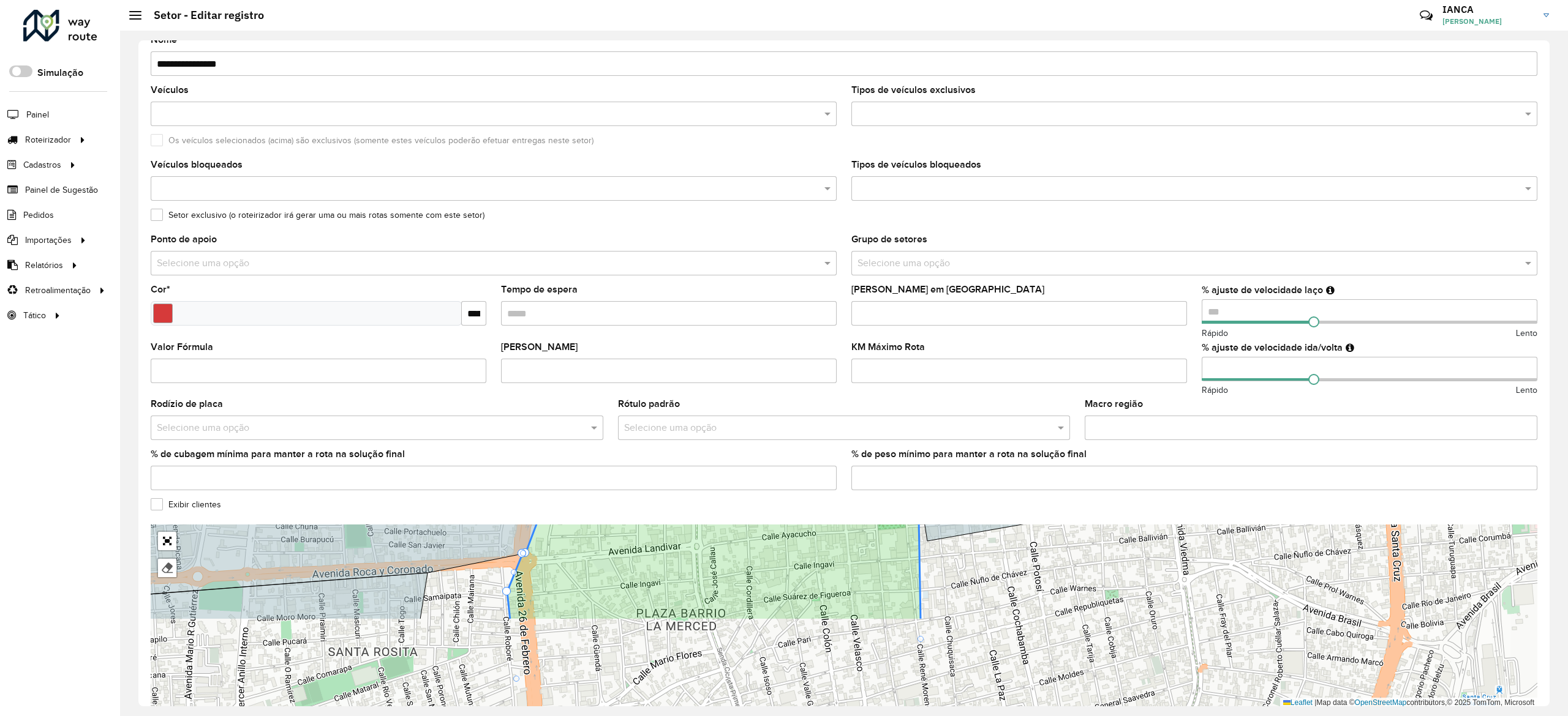
click at [1035, 569] on div "100 - Montero/Mineiros - Z85 101 - Montero - SL8 102 - Montero - SA7 110 - Warn…" at bounding box center [844, 616] width 1386 height 183
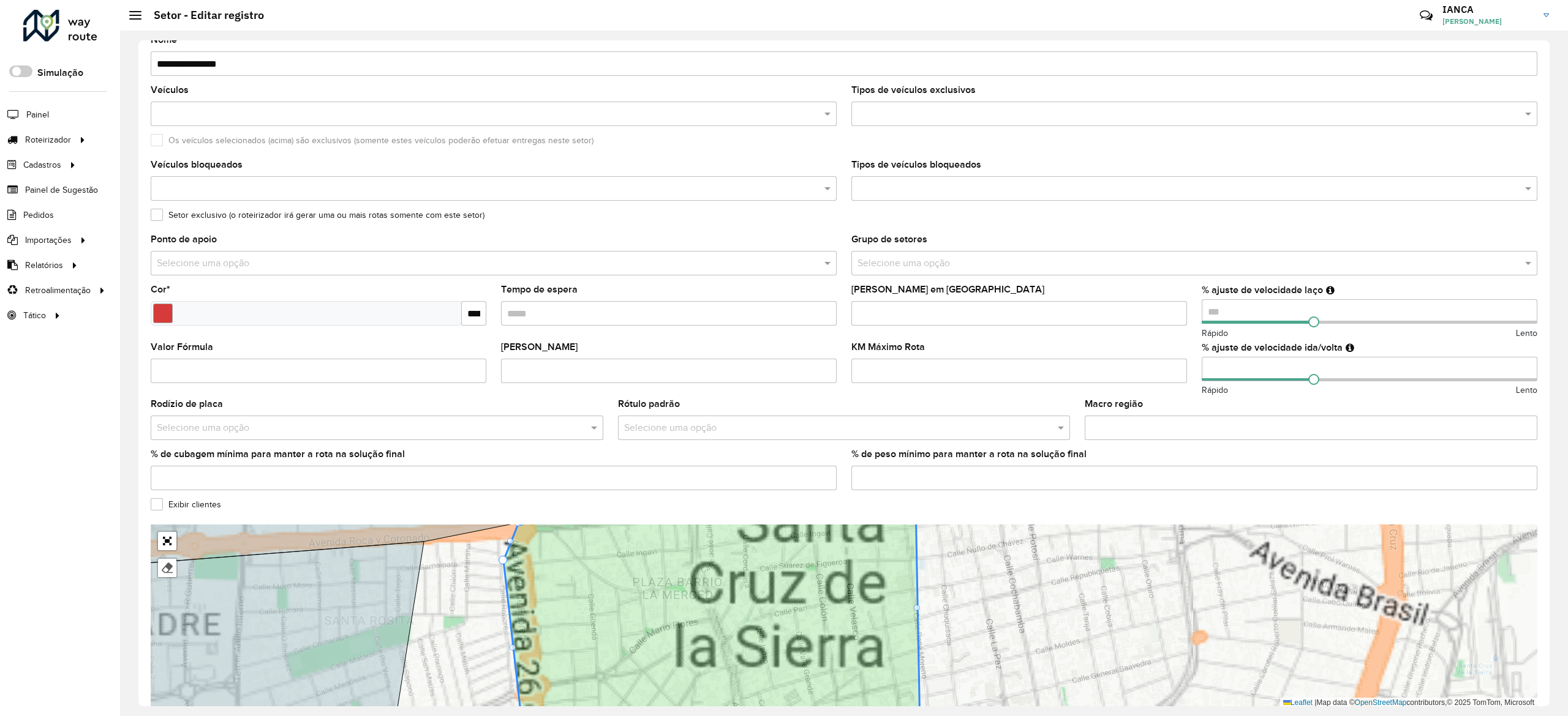
click at [974, 664] on div "100 - Montero/Mineiros - Z85 101 - Montero - SL8 102 - Montero - SA7 110 - Warn…" at bounding box center [844, 616] width 1386 height 183
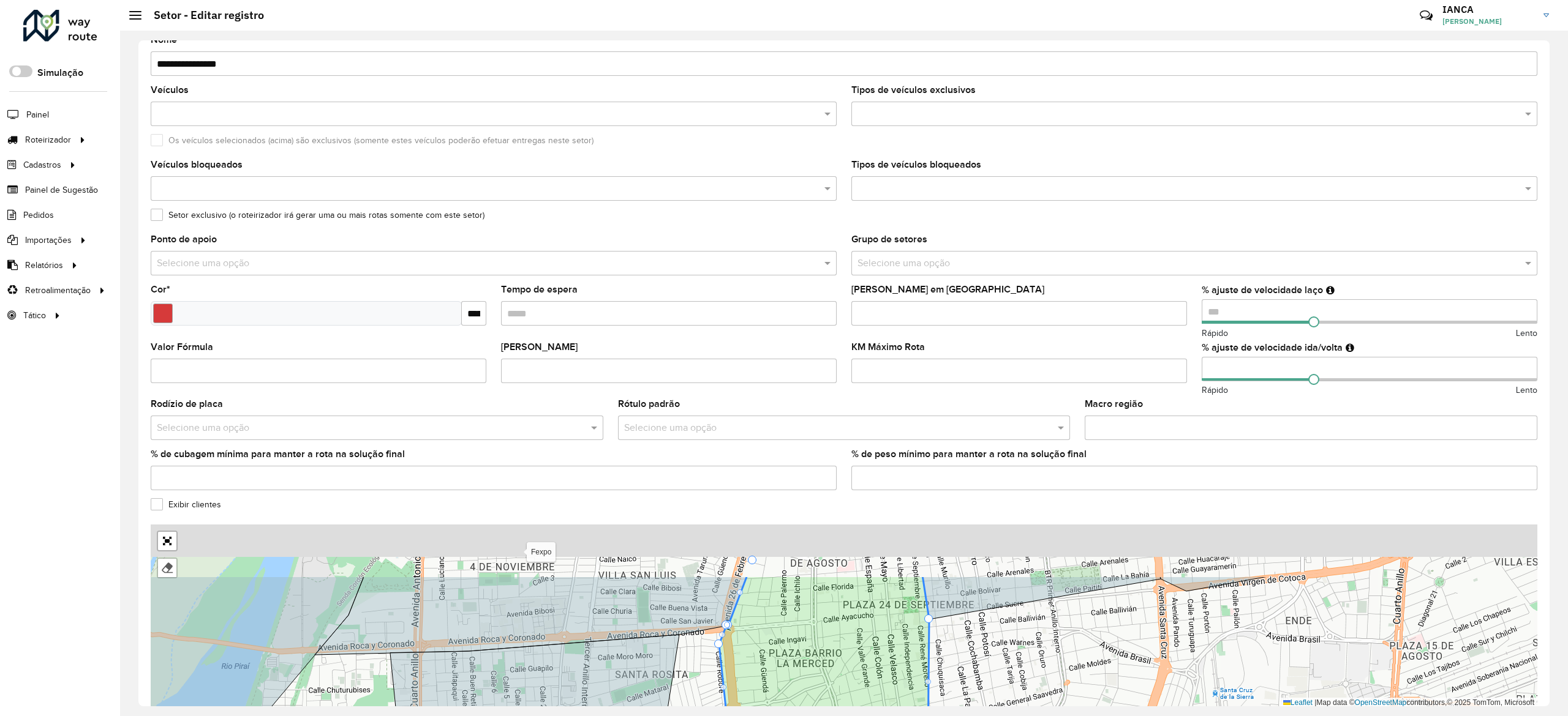
click at [1040, 715] on html "Aguarde... Pop-up bloqueado! Seu navegador bloqueou automáticamente a abertura …" at bounding box center [784, 358] width 1568 height 716
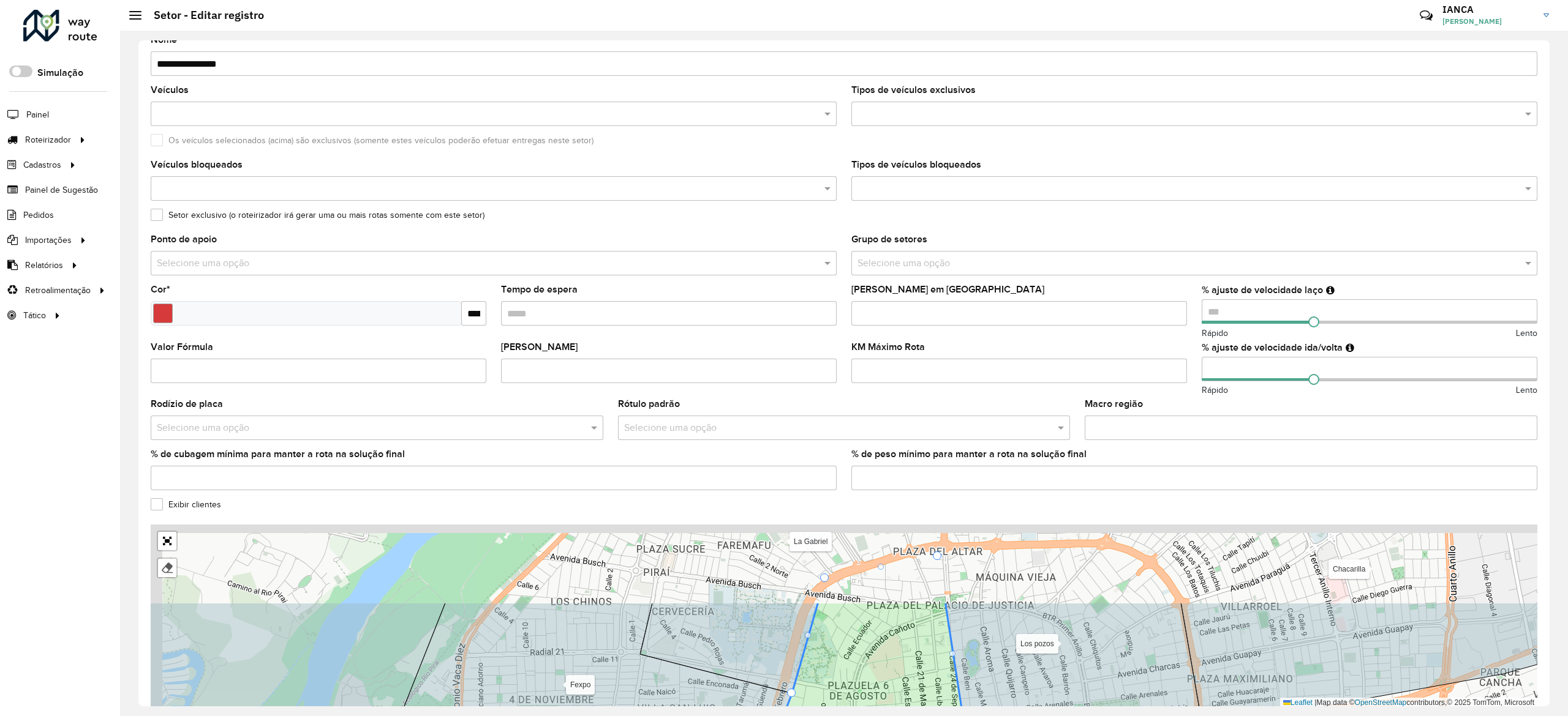
click at [1005, 706] on icon at bounding box center [1072, 677] width 254 height 149
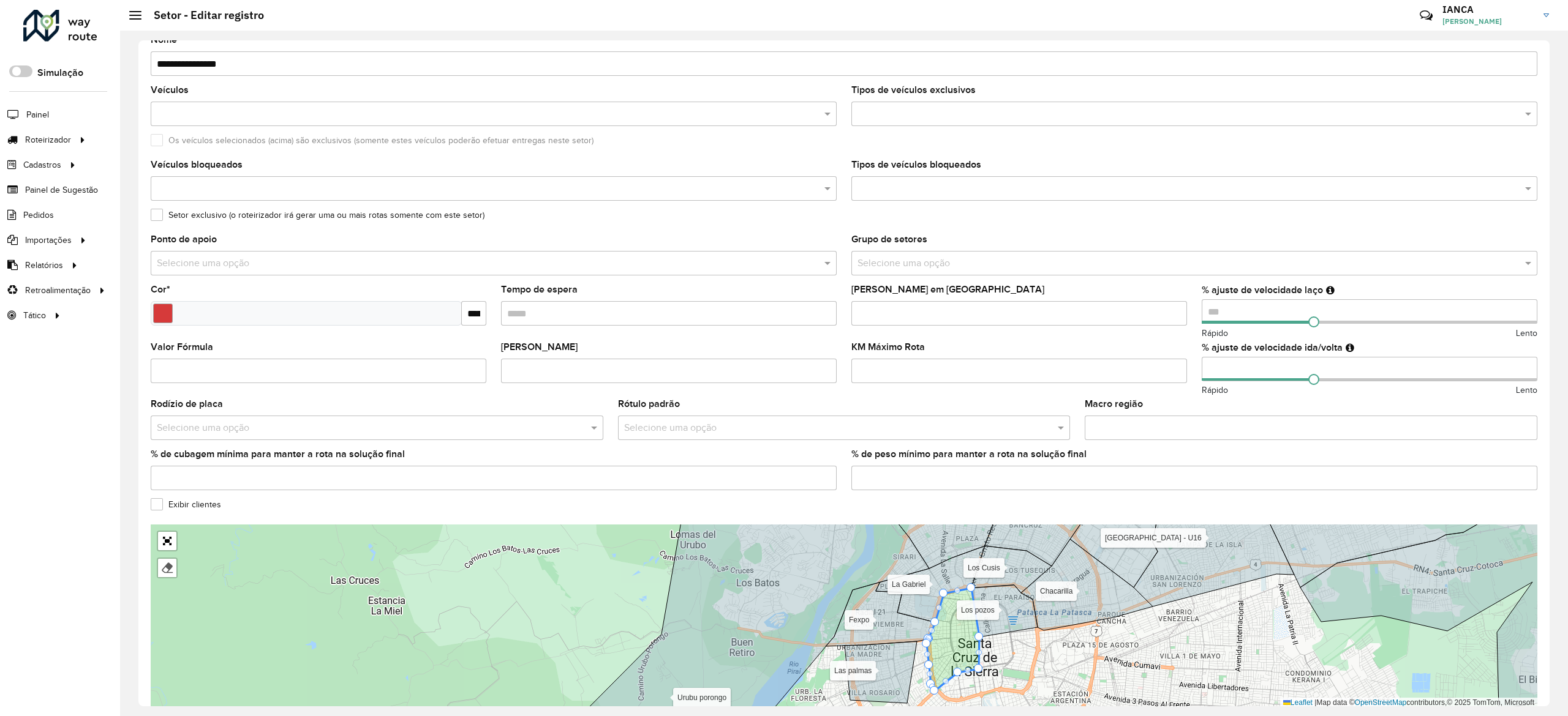
scroll to position [123, 0]
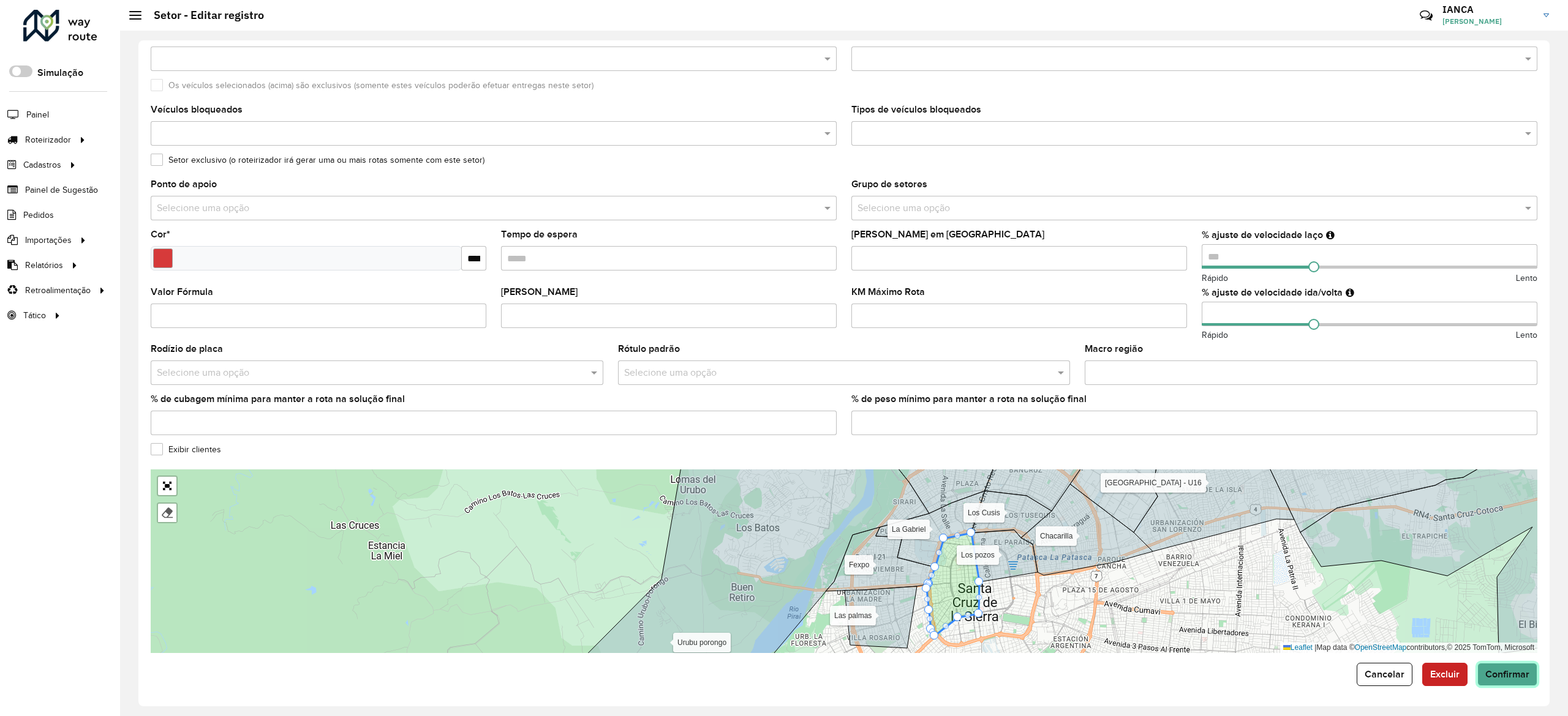
click at [1498, 669] on span "Confirmar" at bounding box center [1507, 674] width 44 height 10
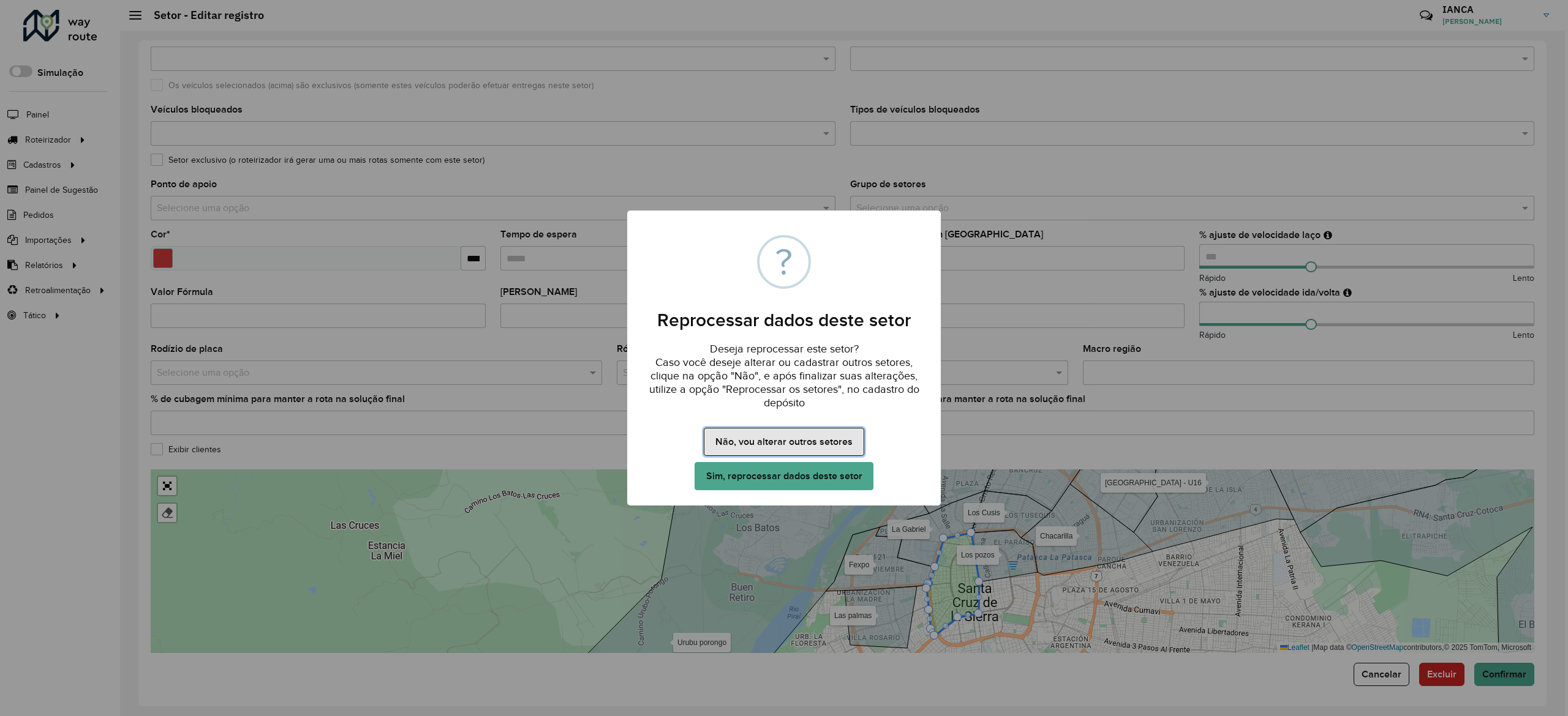
click at [799, 438] on button "Não, vou alterar outros setores" at bounding box center [784, 442] width 160 height 28
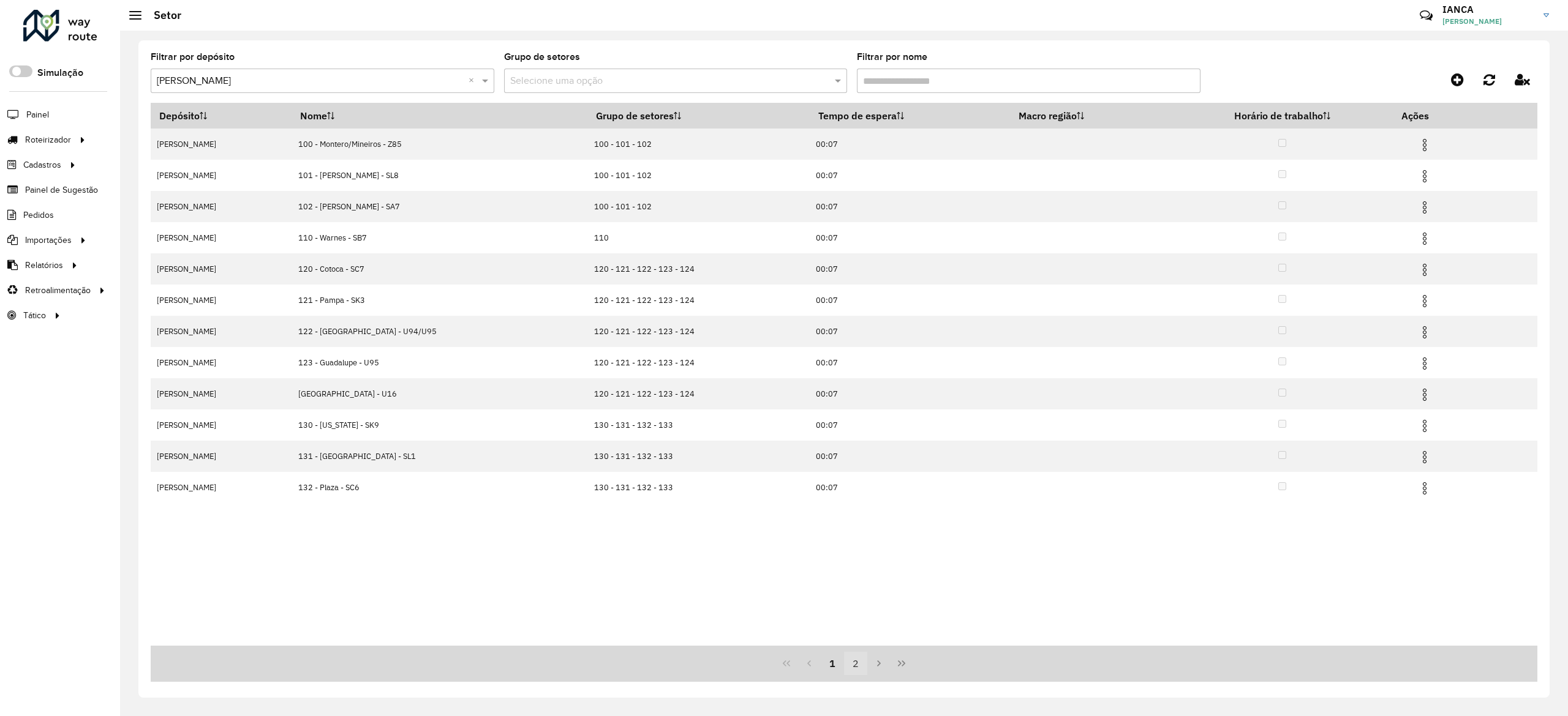
click at [860, 663] on button "2" at bounding box center [856, 663] width 23 height 23
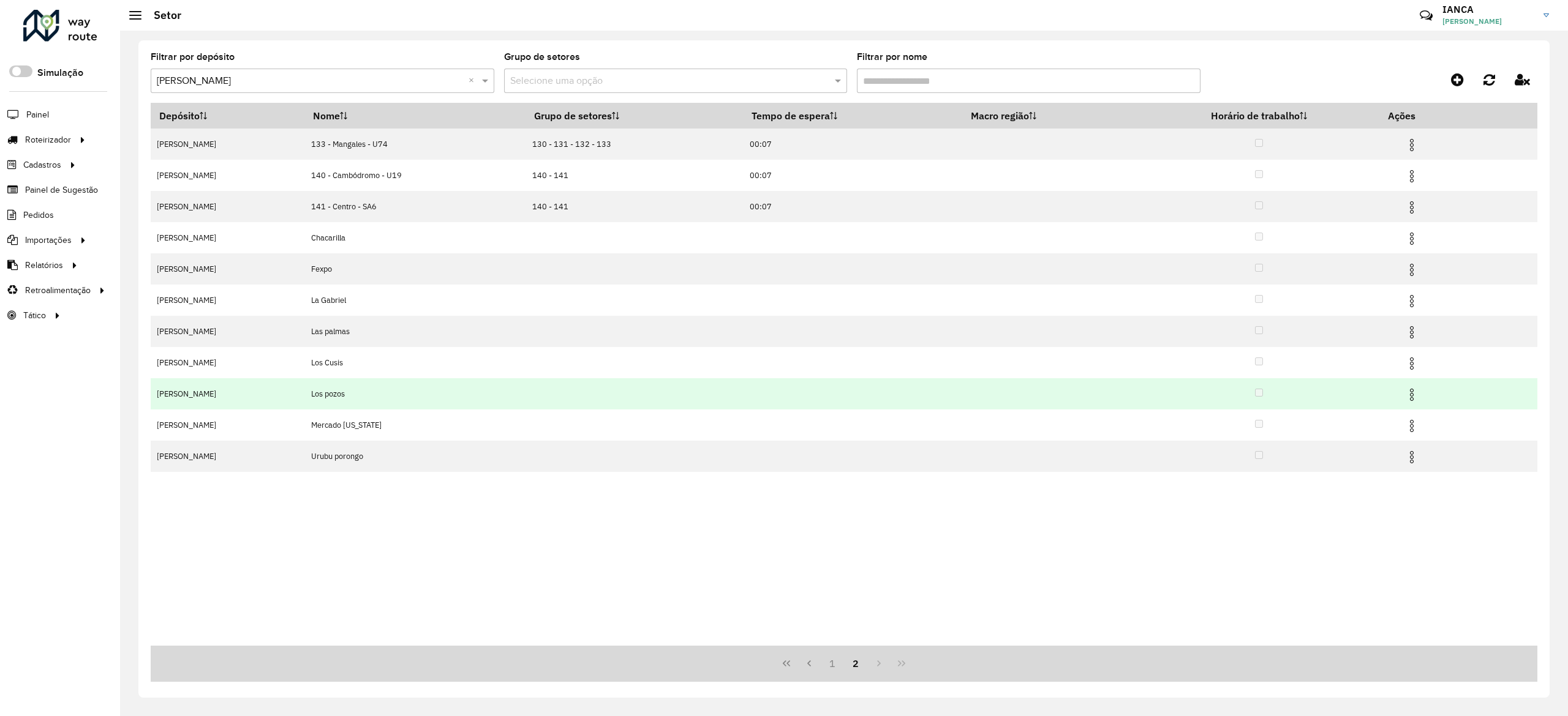
click at [1412, 399] on img at bounding box center [1412, 395] width 15 height 15
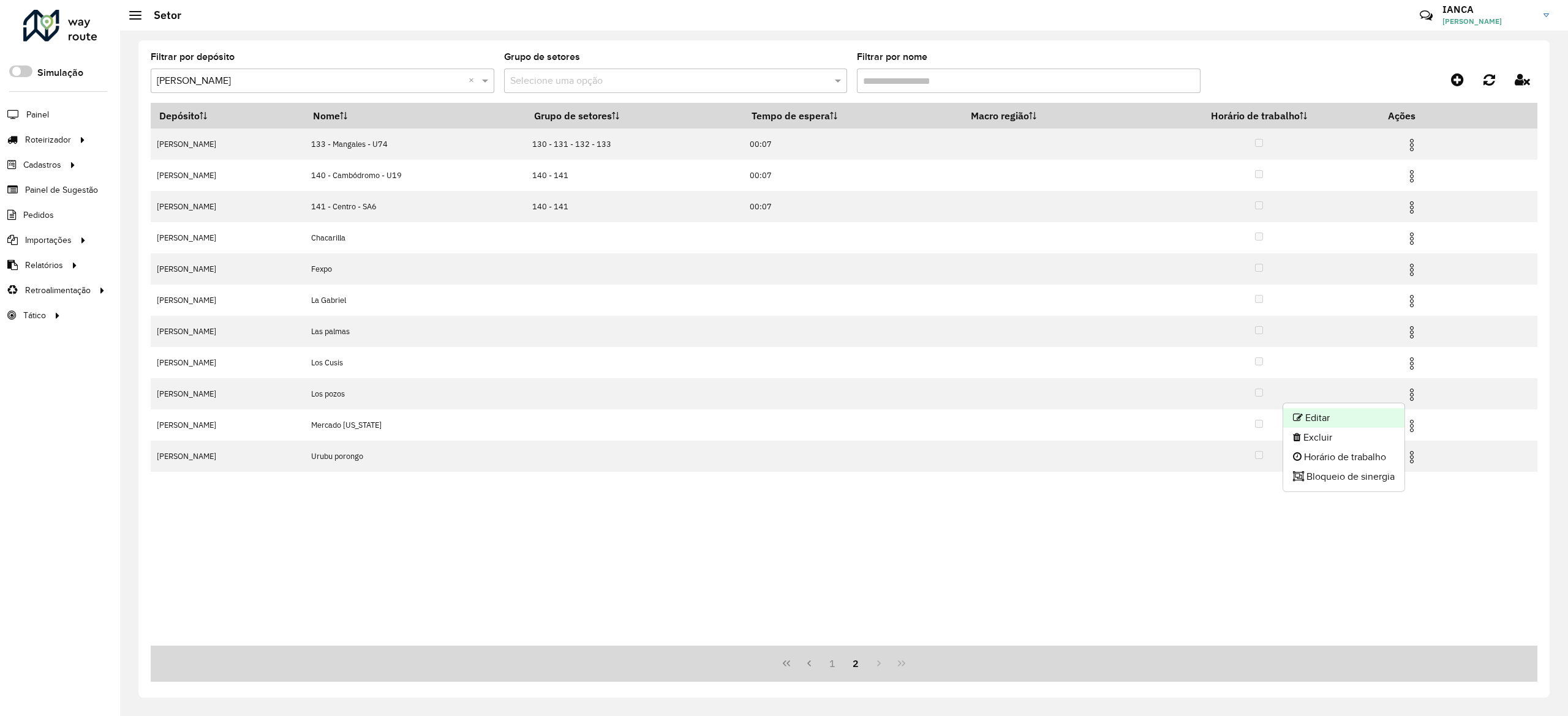
click at [1365, 423] on li "Editar" at bounding box center [1343, 418] width 121 height 19
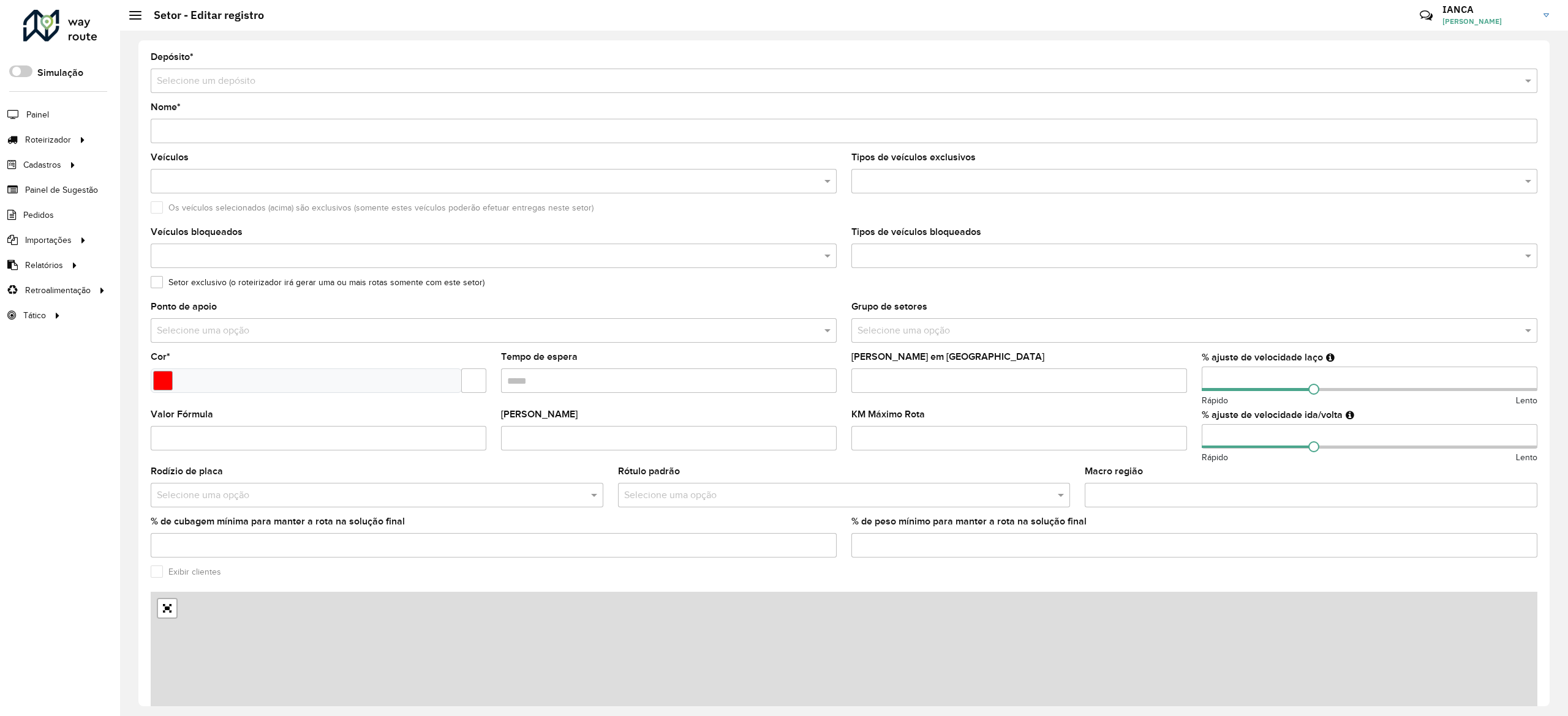
type input "*********"
type input "*******"
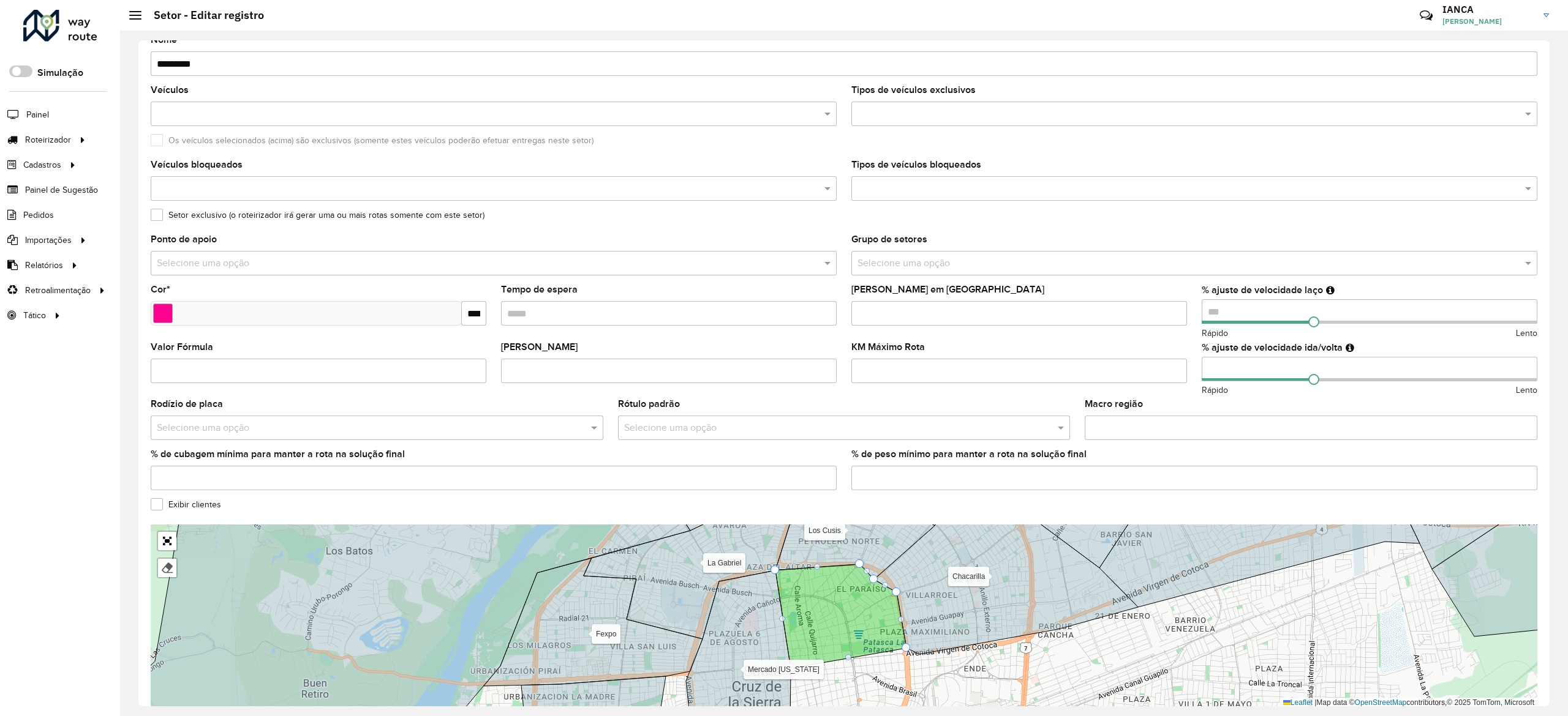
scroll to position [123, 0]
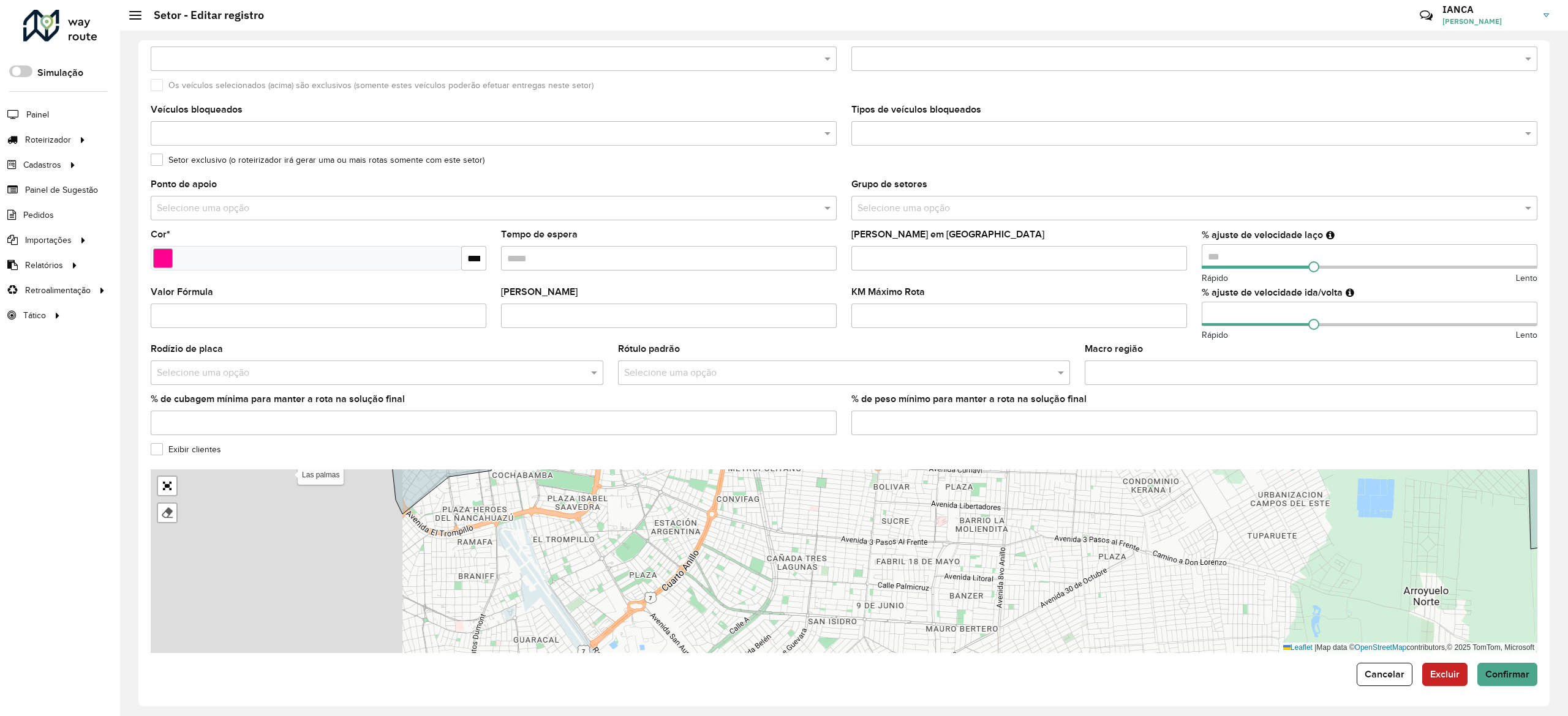
drag, startPoint x: 942, startPoint y: 517, endPoint x: 1088, endPoint y: 528, distance: 146.4
click at [1088, 528] on div "100 - Montero/Mineiros - Z85 101 - Montero - SL8 102 - Montero - SA7 110 - Warn…" at bounding box center [844, 561] width 1386 height 183
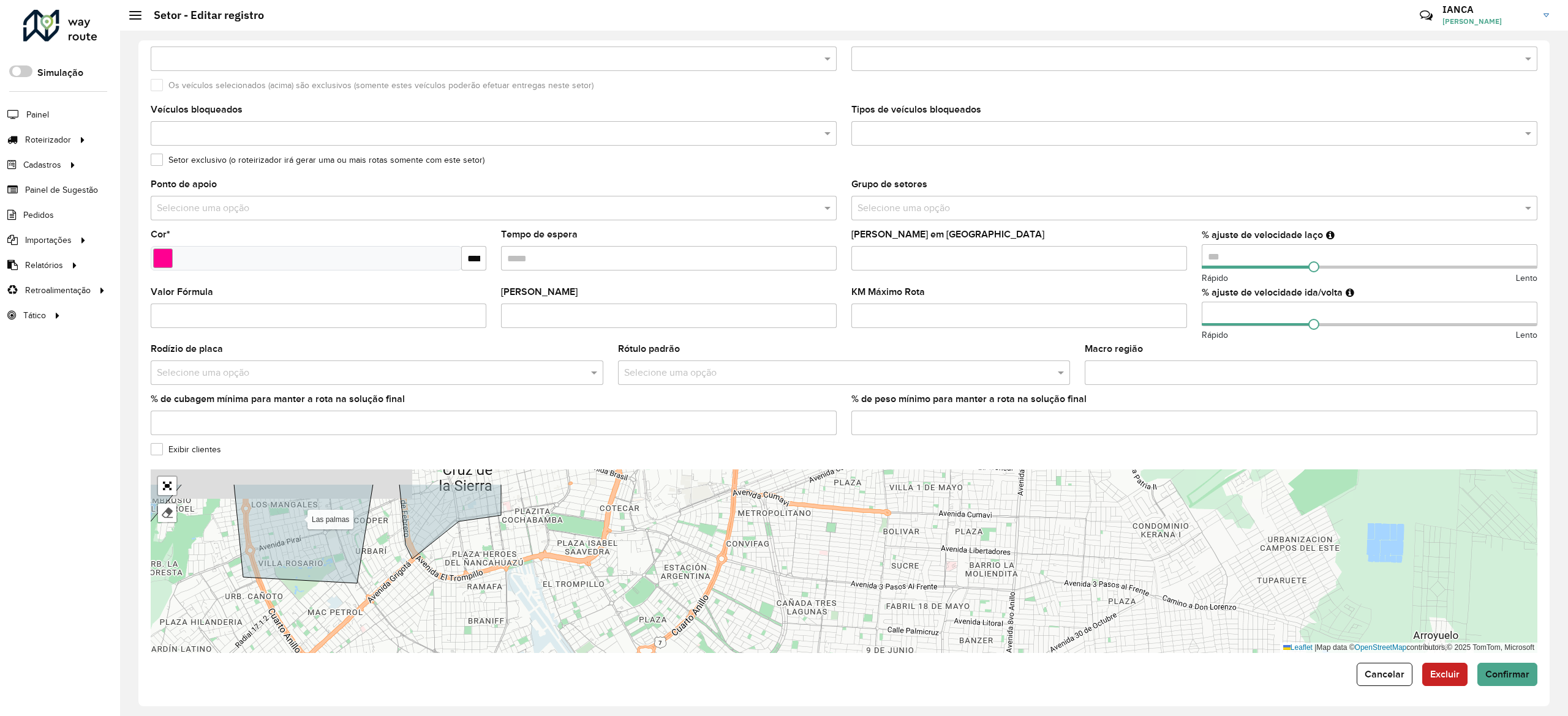
drag, startPoint x: 937, startPoint y: 545, endPoint x: 1041, endPoint y: 633, distance: 136.2
click at [1041, 633] on div "100 - Montero/Mineiros - Z85 101 - Montero - SL8 102 - Montero - SA7 110 - Warn…" at bounding box center [844, 561] width 1386 height 183
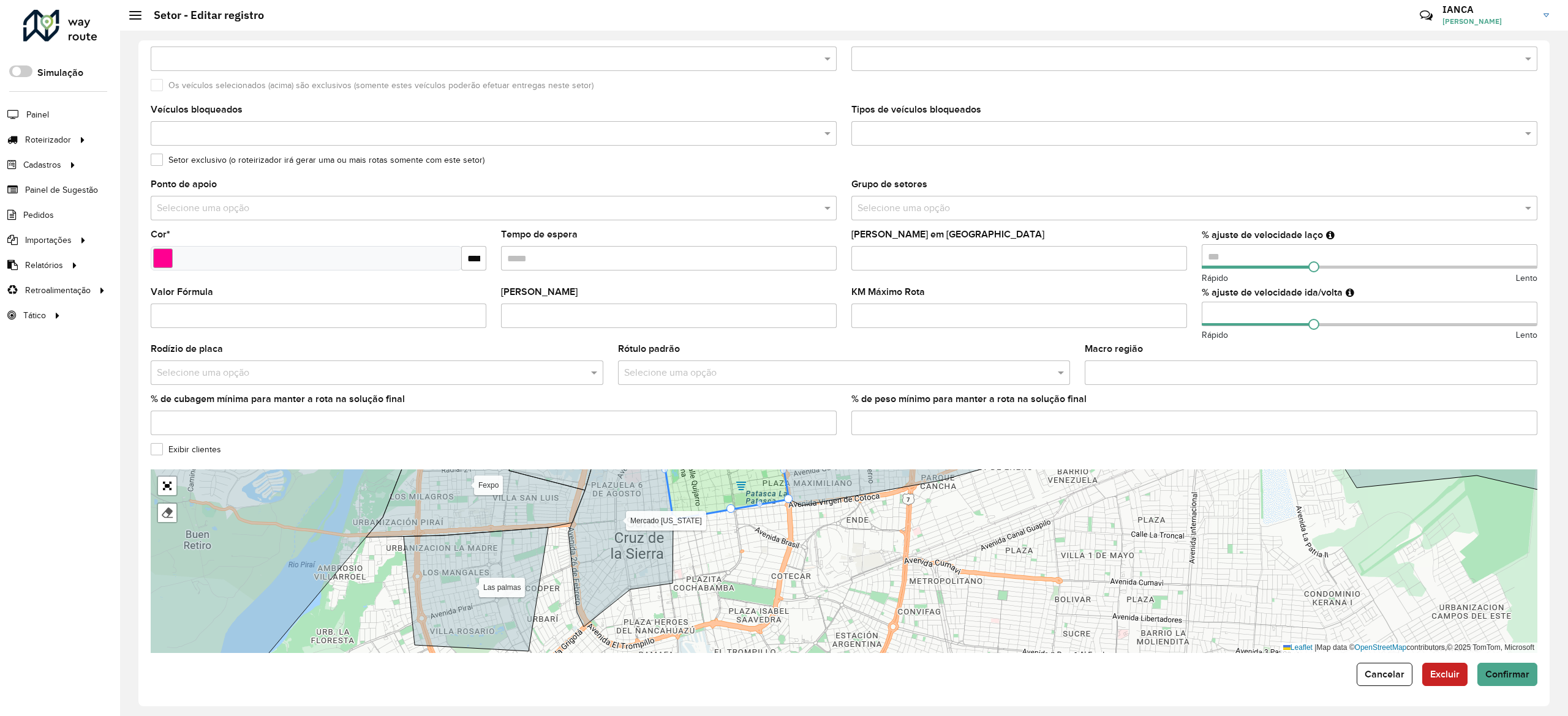
drag, startPoint x: 730, startPoint y: 508, endPoint x: 738, endPoint y: 552, distance: 44.7
drag, startPoint x: 731, startPoint y: 506, endPoint x: 711, endPoint y: 557, distance: 54.8
click at [694, 567] on div "100 - Montero/Mineiros - Z85 101 - Montero - SL8 102 - Montero - SA7 110 - Warn…" at bounding box center [844, 561] width 1386 height 183
drag, startPoint x: 711, startPoint y: 548, endPoint x: 701, endPoint y: 568, distance: 22.4
click at [701, 568] on icon at bounding box center [727, 520] width 127 height 137
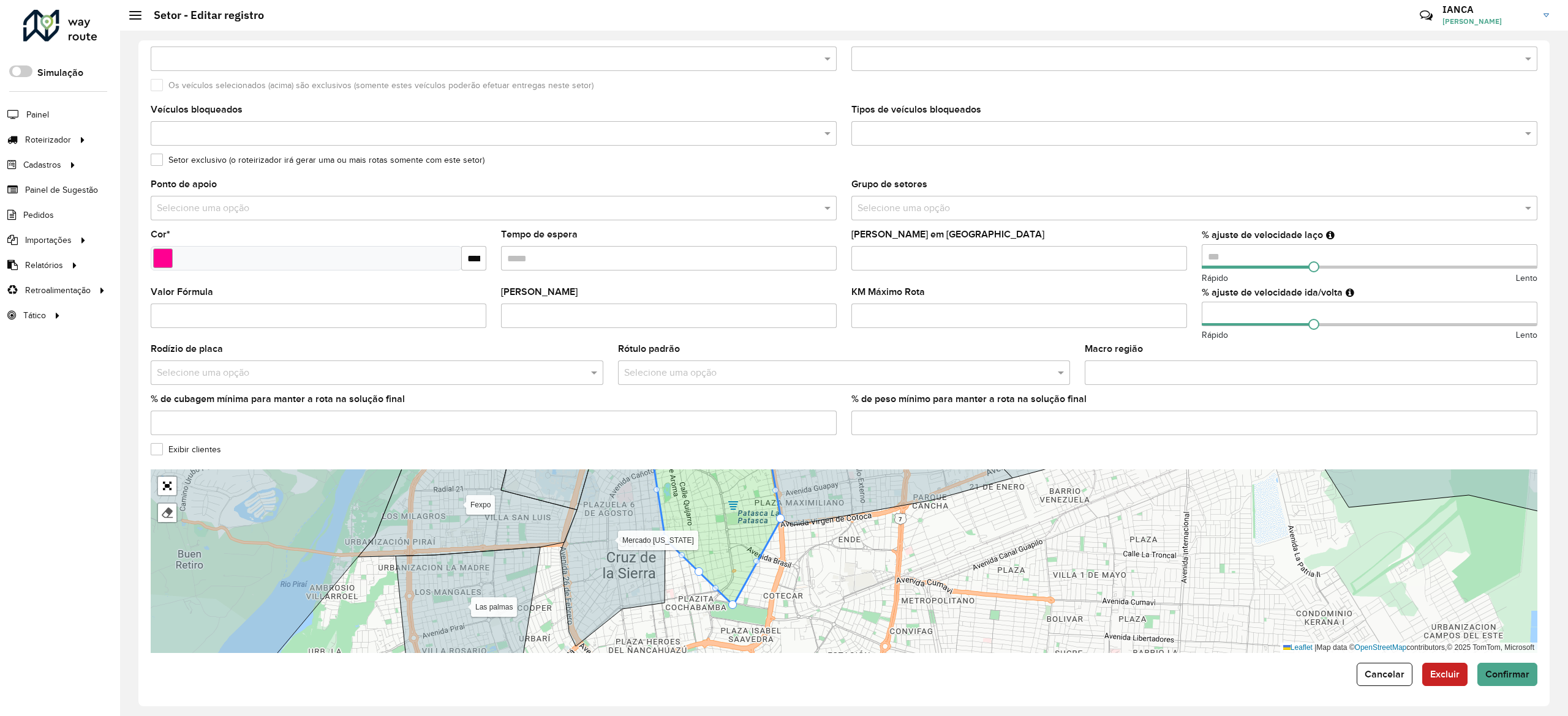
drag, startPoint x: 698, startPoint y: 568, endPoint x: 688, endPoint y: 582, distance: 17.2
drag, startPoint x: 696, startPoint y: 573, endPoint x: 671, endPoint y: 593, distance: 32.0
drag, startPoint x: 755, startPoint y: 561, endPoint x: 784, endPoint y: 585, distance: 37.6
drag, startPoint x: 762, startPoint y: 568, endPoint x: 787, endPoint y: 603, distance: 43.0
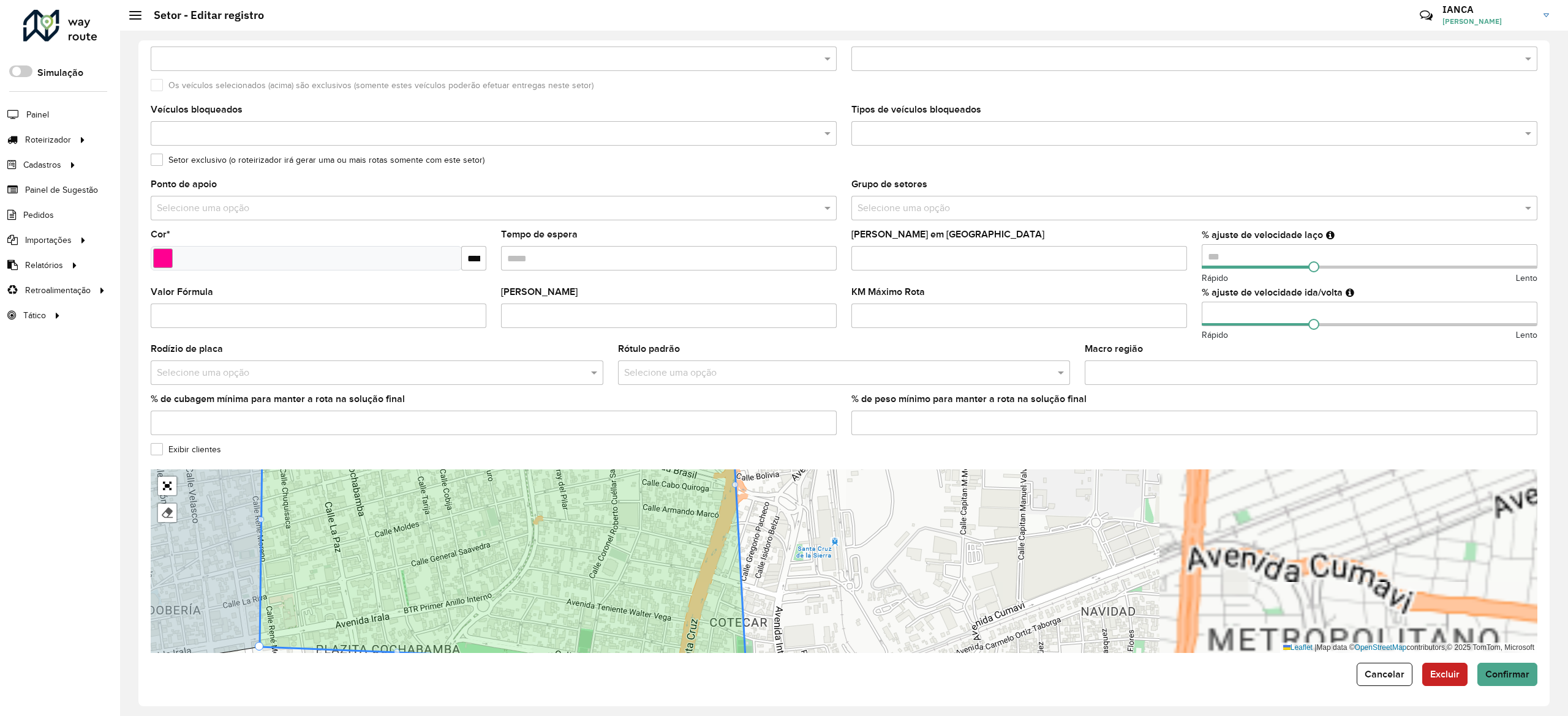
drag, startPoint x: 799, startPoint y: 591, endPoint x: 799, endPoint y: 546, distance: 45.0
click at [799, 546] on div "100 - Montero/Mineiros - Z85 101 - Montero - SL8 102 - Montero - SA7 110 - Warn…" at bounding box center [844, 561] width 1386 height 183
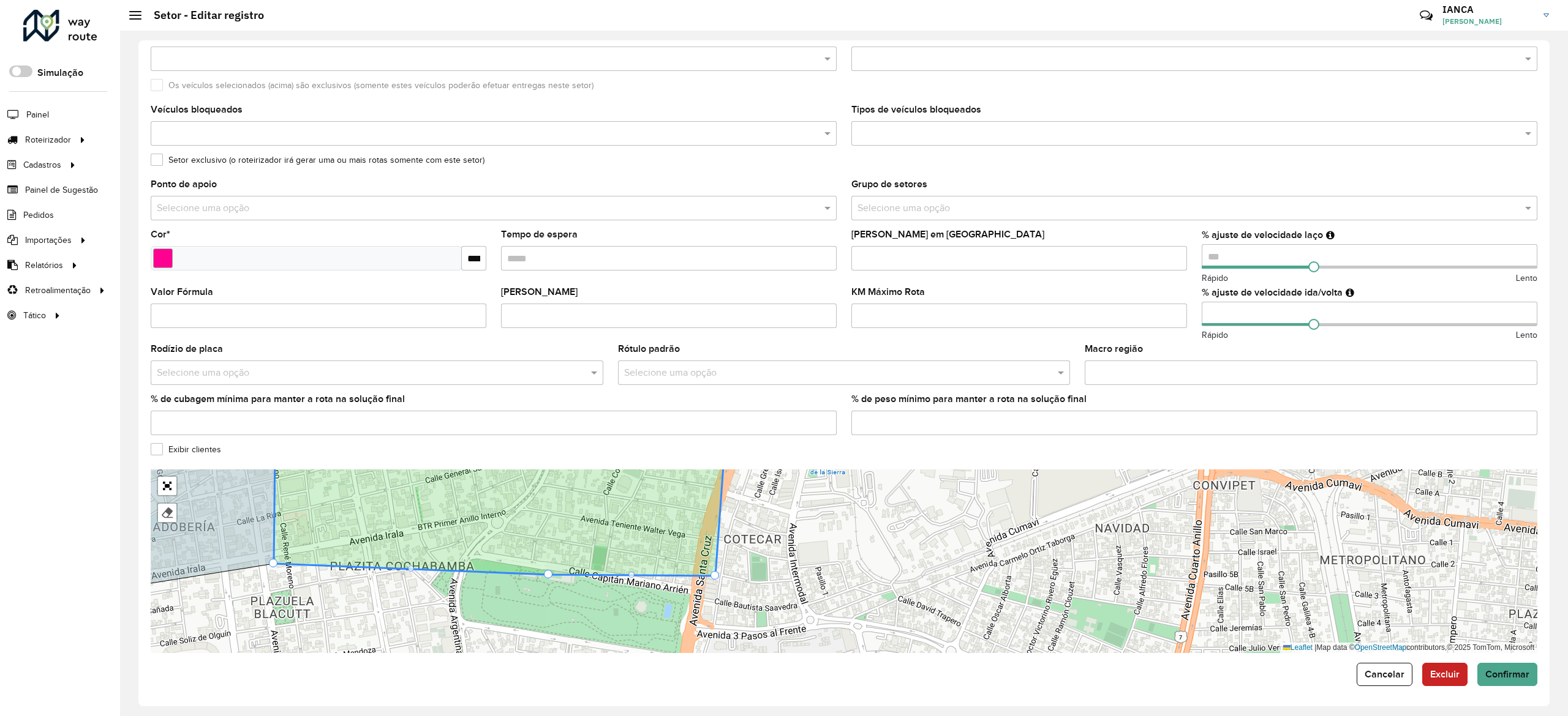
drag, startPoint x: 760, startPoint y: 573, endPoint x: 716, endPoint y: 573, distance: 44.0
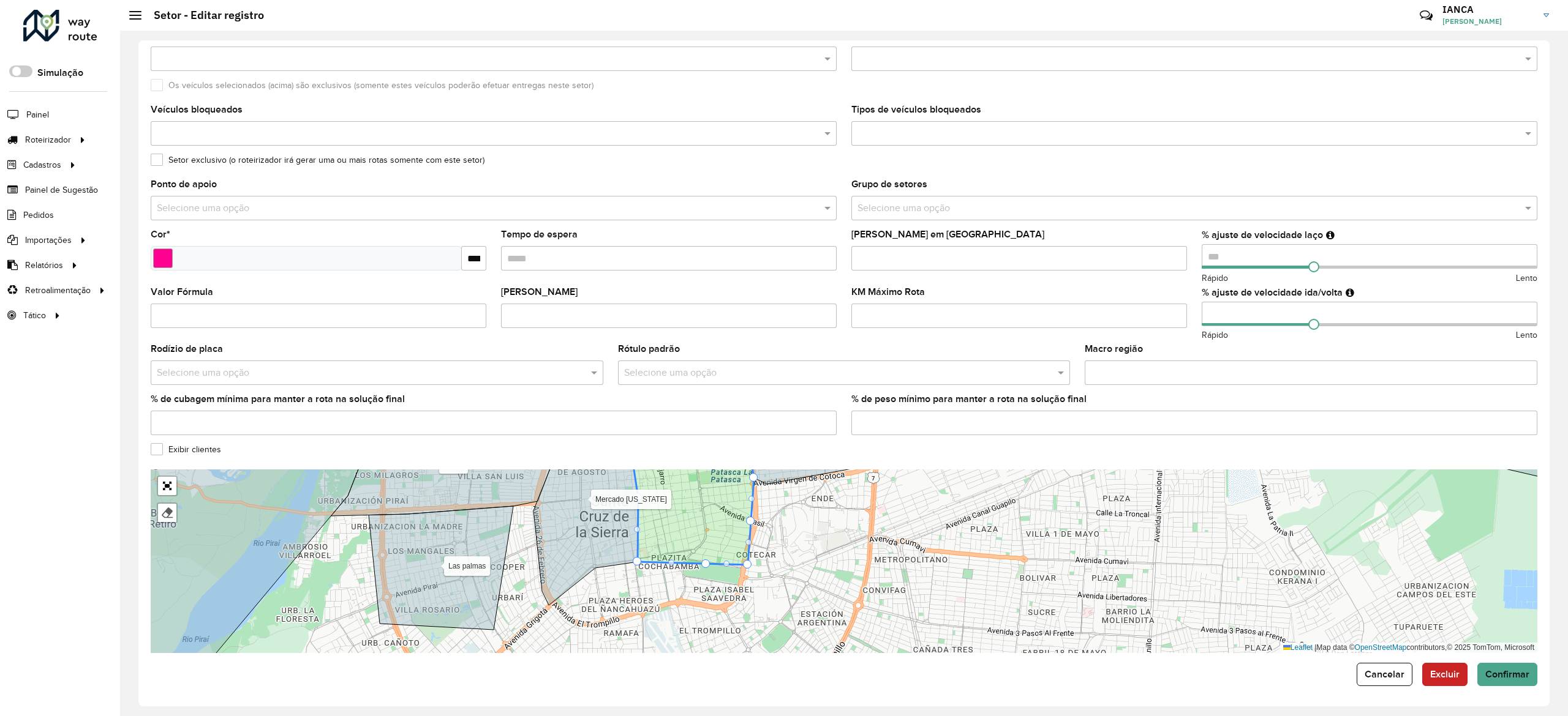
drag, startPoint x: 748, startPoint y: 518, endPoint x: 767, endPoint y: 523, distance: 19.6
drag, startPoint x: 748, startPoint y: 516, endPoint x: 762, endPoint y: 522, distance: 15.2
drag, startPoint x: 760, startPoint y: 501, endPoint x: 766, endPoint y: 492, distance: 10.8
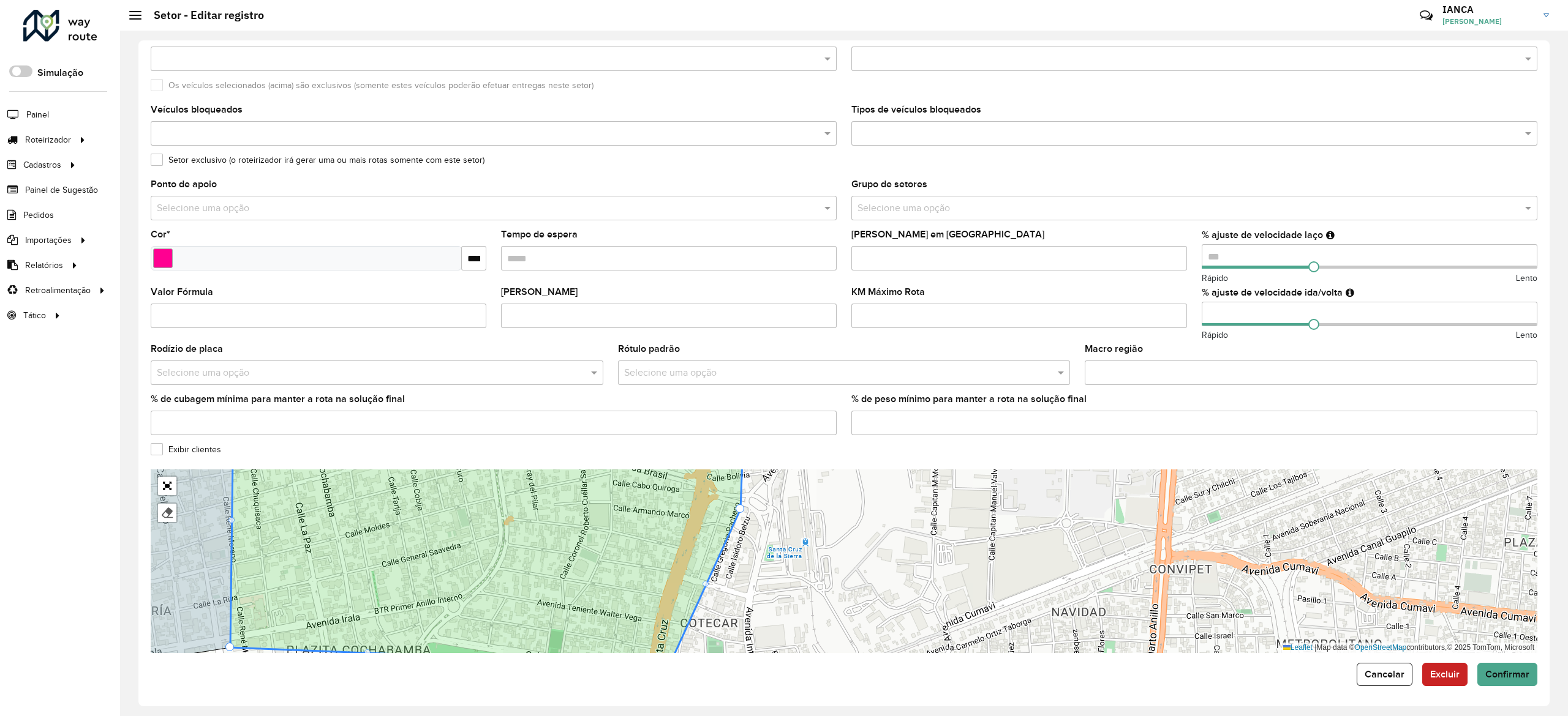
drag, startPoint x: 768, startPoint y: 536, endPoint x: 787, endPoint y: 578, distance: 46.1
click at [787, 578] on div "100 - Montero/Mineiros - Z85 101 - Montero - SL8 102 - Montero - SA7 110 - Warn…" at bounding box center [844, 561] width 1386 height 183
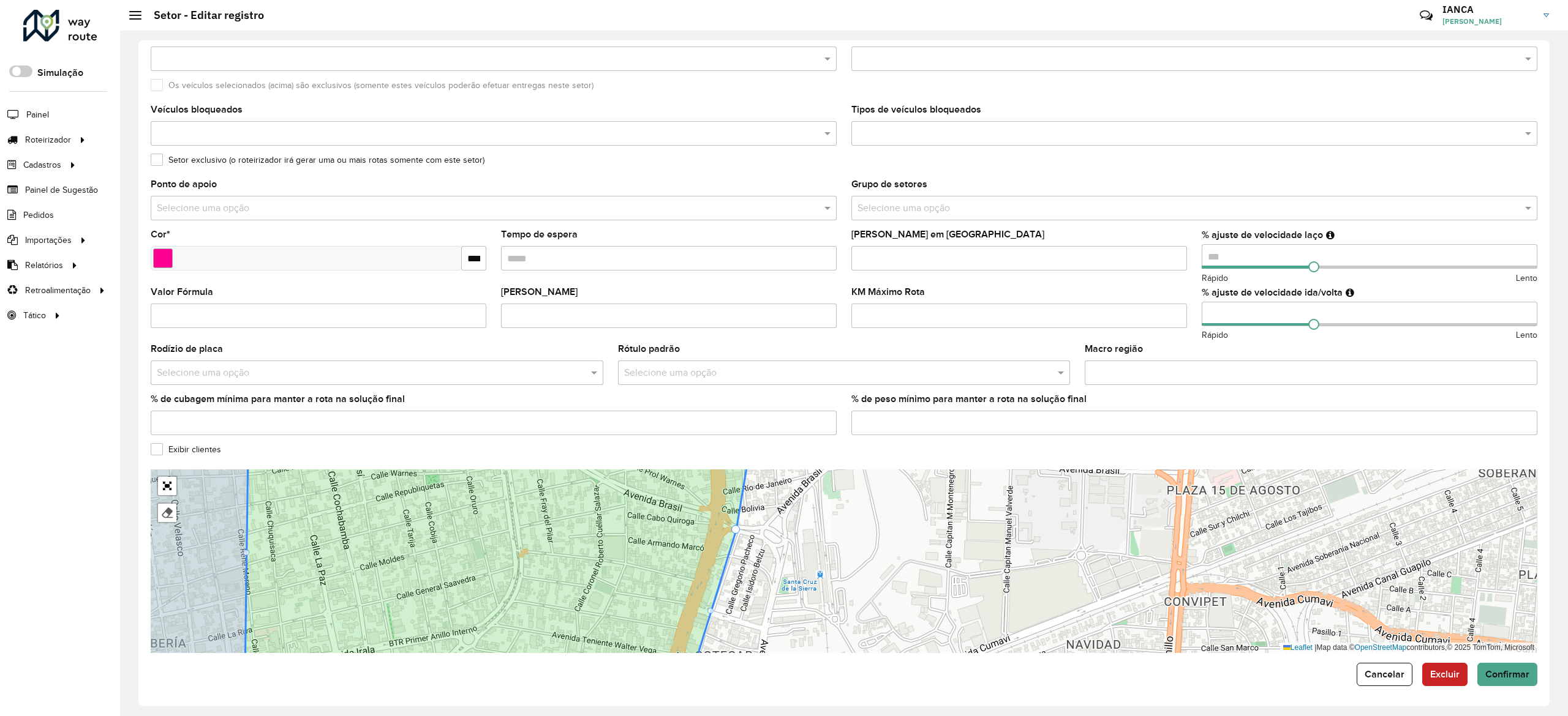
drag, startPoint x: 755, startPoint y: 540, endPoint x: 736, endPoint y: 528, distance: 22.5
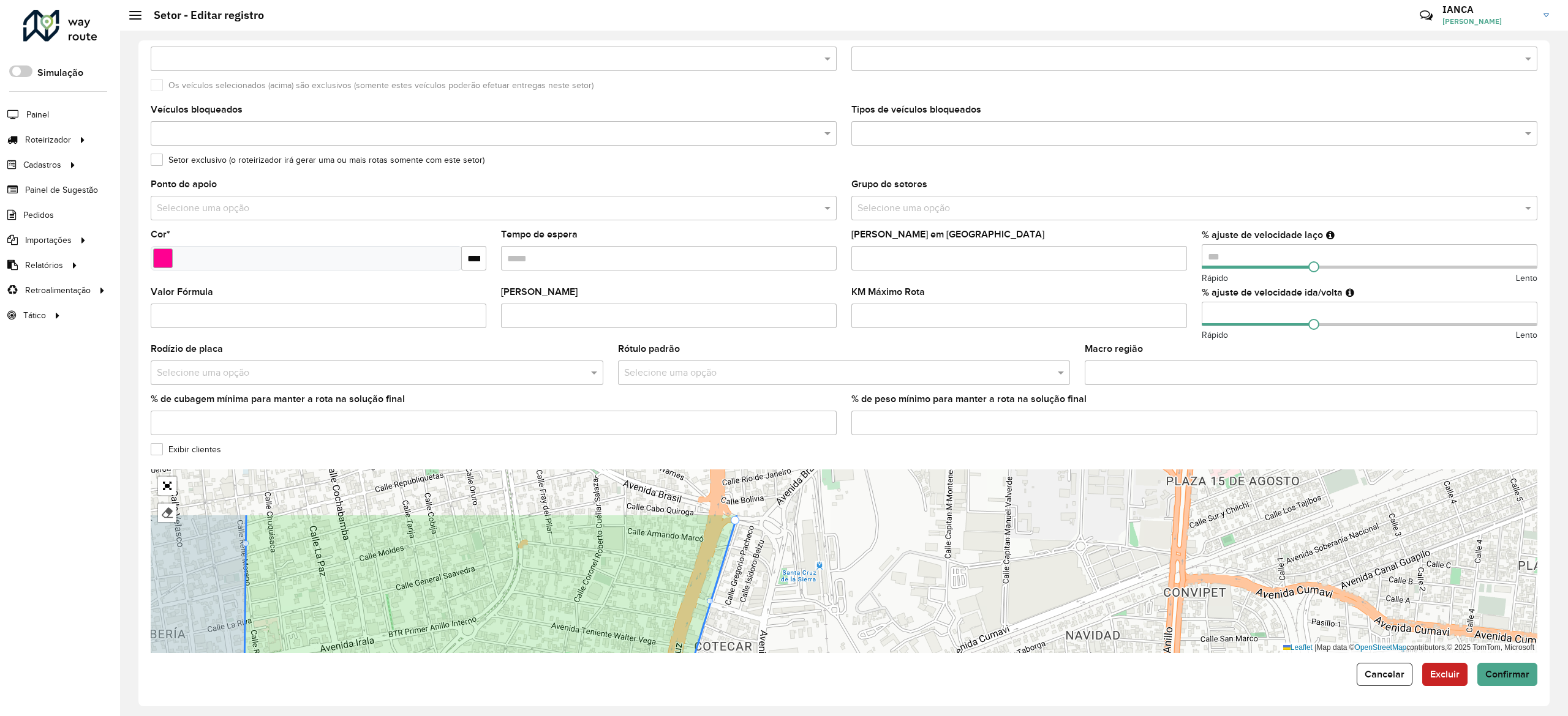
drag, startPoint x: 785, startPoint y: 599, endPoint x: 764, endPoint y: 645, distance: 50.6
click at [776, 683] on form "Depósito * Selecione um depósito × SAZ BO Montero Nome * ********* Veículos Tip…" at bounding box center [844, 308] width 1386 height 756
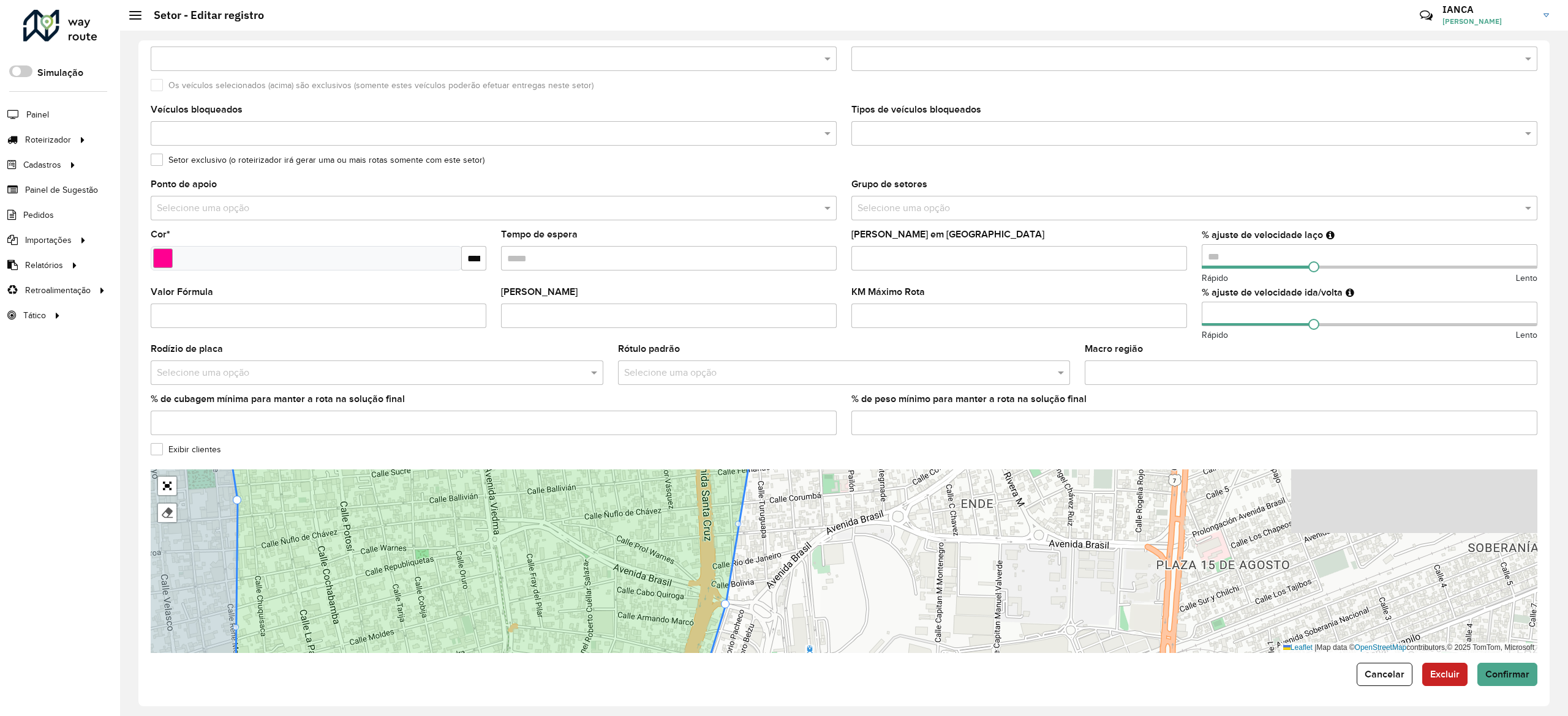
click at [790, 601] on div "100 - Montero/Mineiros - Z85 101 - Montero - SL8 102 - Montero - SA7 110 - Warn…" at bounding box center [844, 561] width 1386 height 183
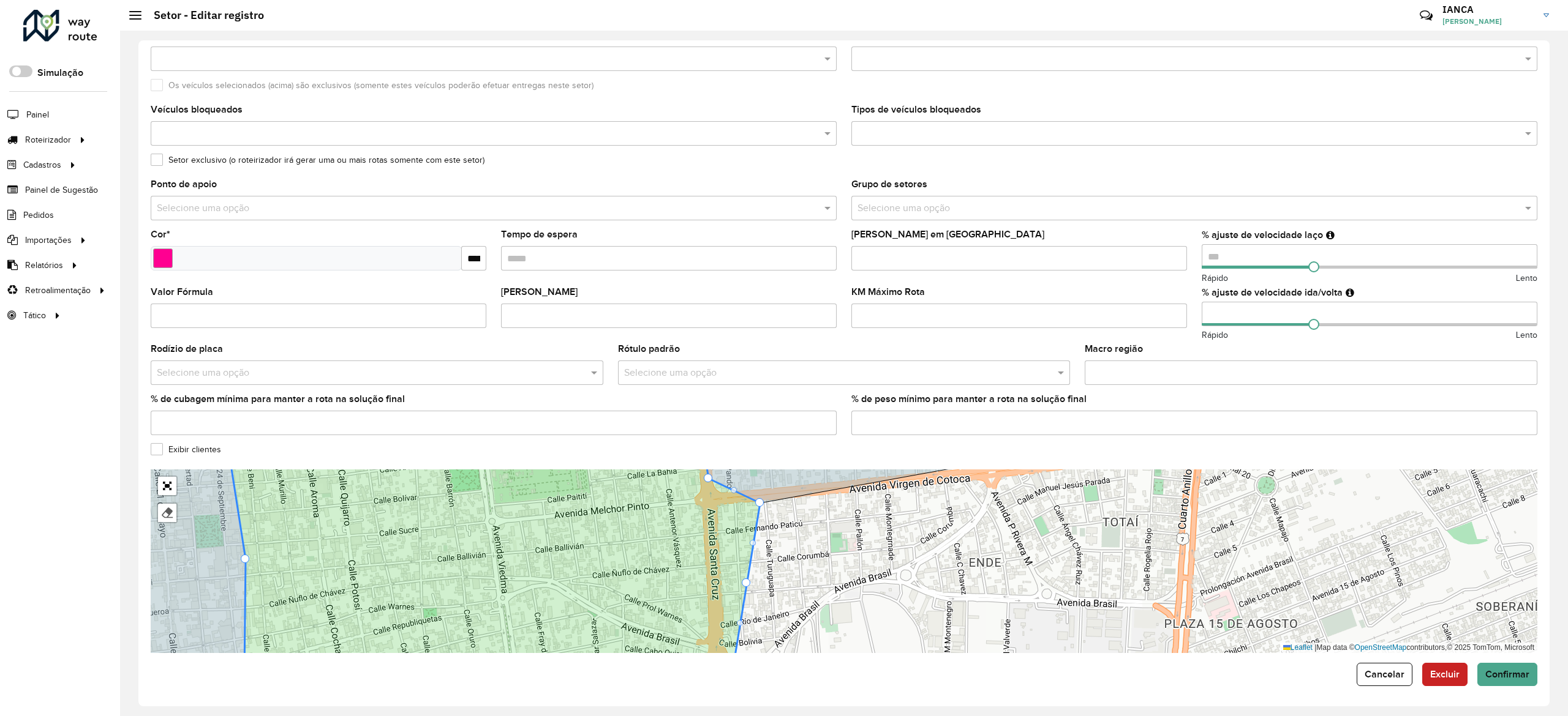
drag, startPoint x: 743, startPoint y: 582, endPoint x: 738, endPoint y: 554, distance: 28.4
drag, startPoint x: 747, startPoint y: 584, endPoint x: 729, endPoint y: 526, distance: 60.7
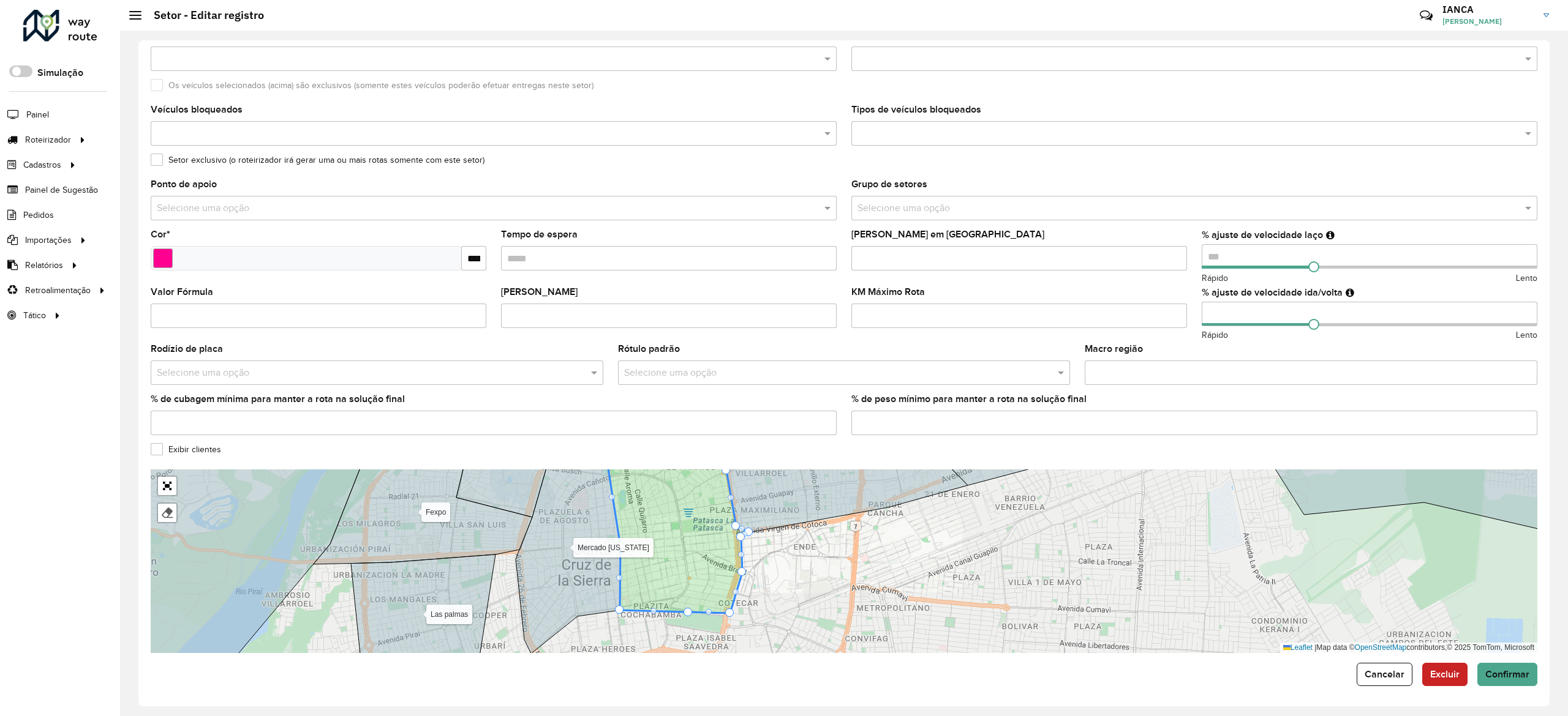
drag, startPoint x: 774, startPoint y: 569, endPoint x: 782, endPoint y: 533, distance: 36.9
click at [782, 533] on div "100 - Montero/Mineiros - Z85 101 - Montero - SL8 102 - Montero - SA7 110 - Warn…" at bounding box center [844, 561] width 1386 height 183
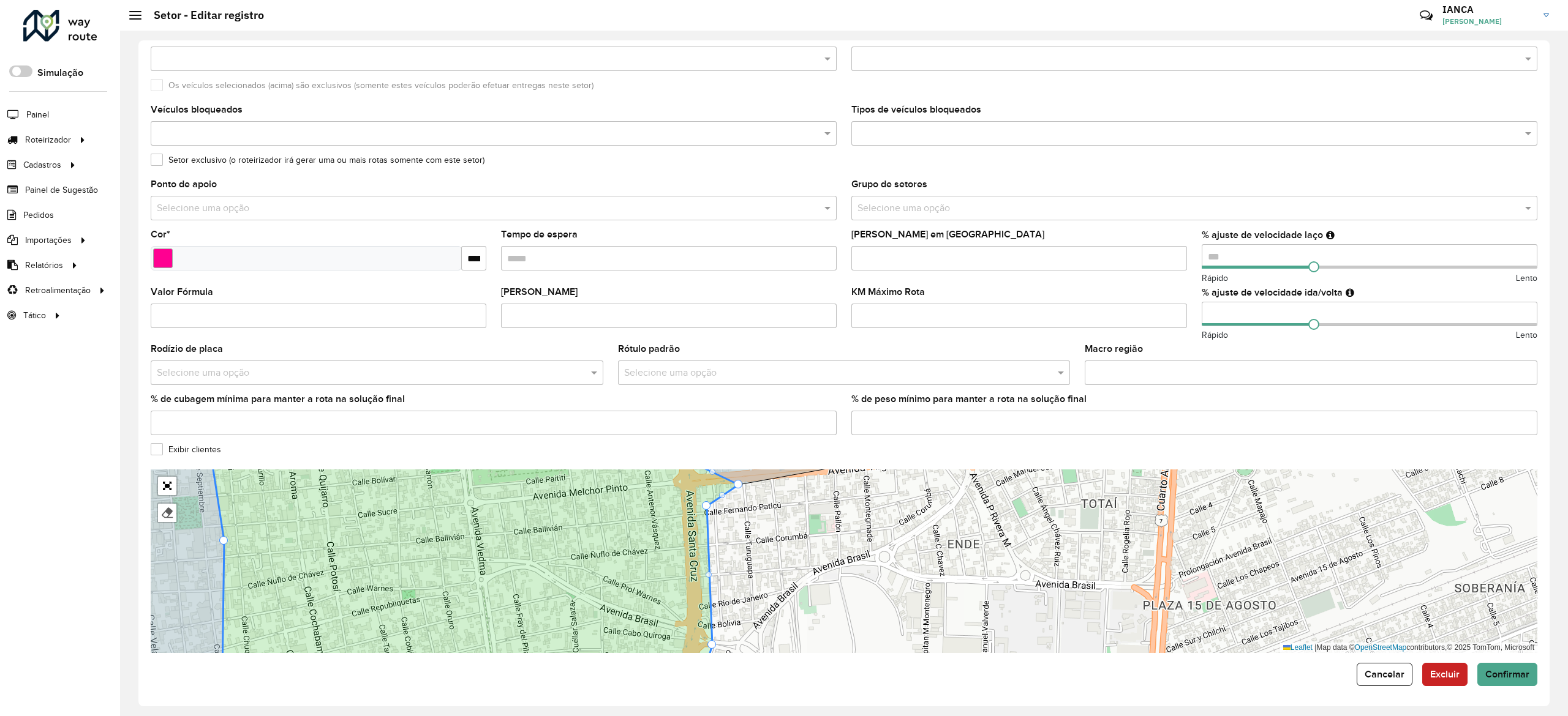
drag, startPoint x: 752, startPoint y: 528, endPoint x: 770, endPoint y: 565, distance: 41.1
click at [770, 569] on div "100 - Montero/Mineiros - Z85 101 - Montero - SL8 102 - Montero - SA7 110 - Warn…" at bounding box center [844, 561] width 1386 height 183
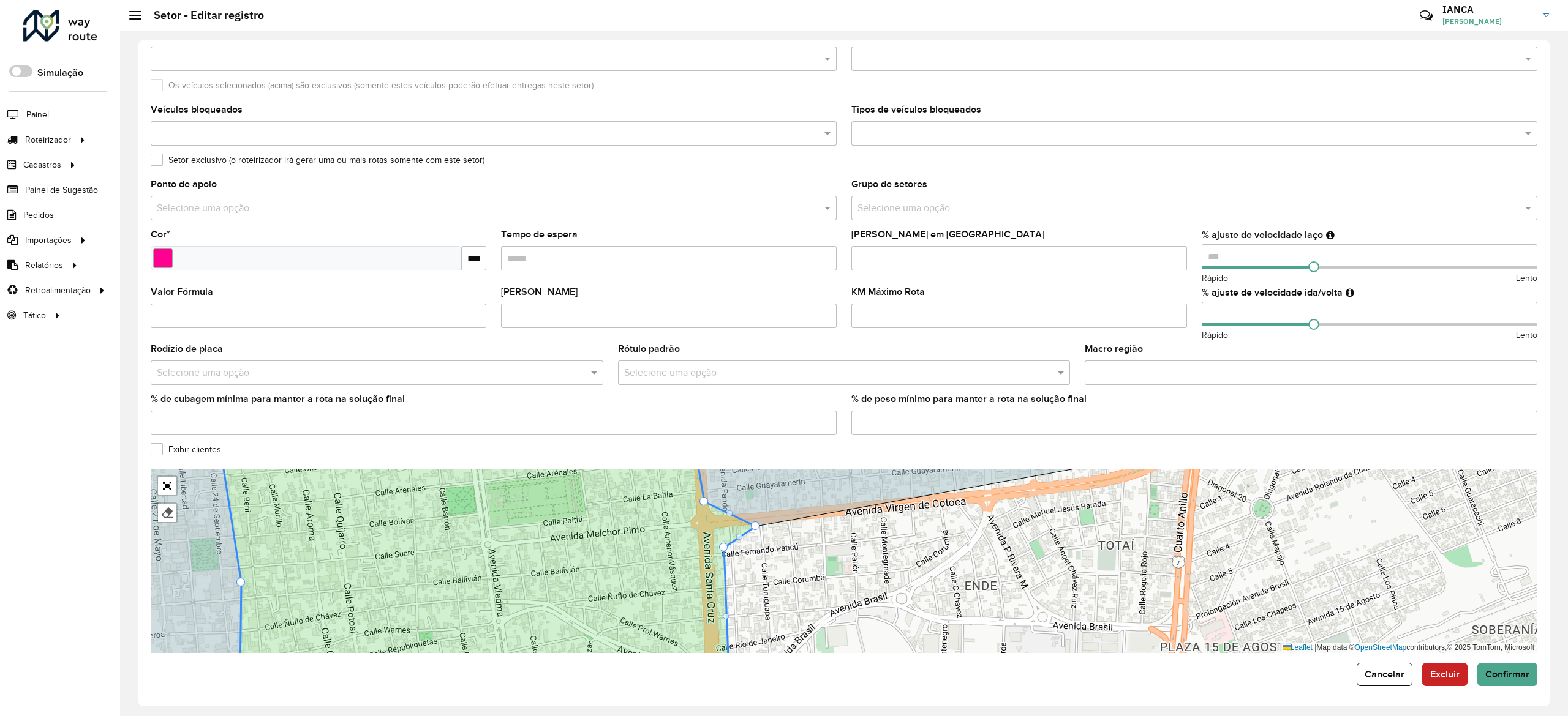
drag, startPoint x: 757, startPoint y: 528, endPoint x: 731, endPoint y: 531, distance: 26.2
drag, startPoint x: 726, startPoint y: 526, endPoint x: 748, endPoint y: 524, distance: 22.1
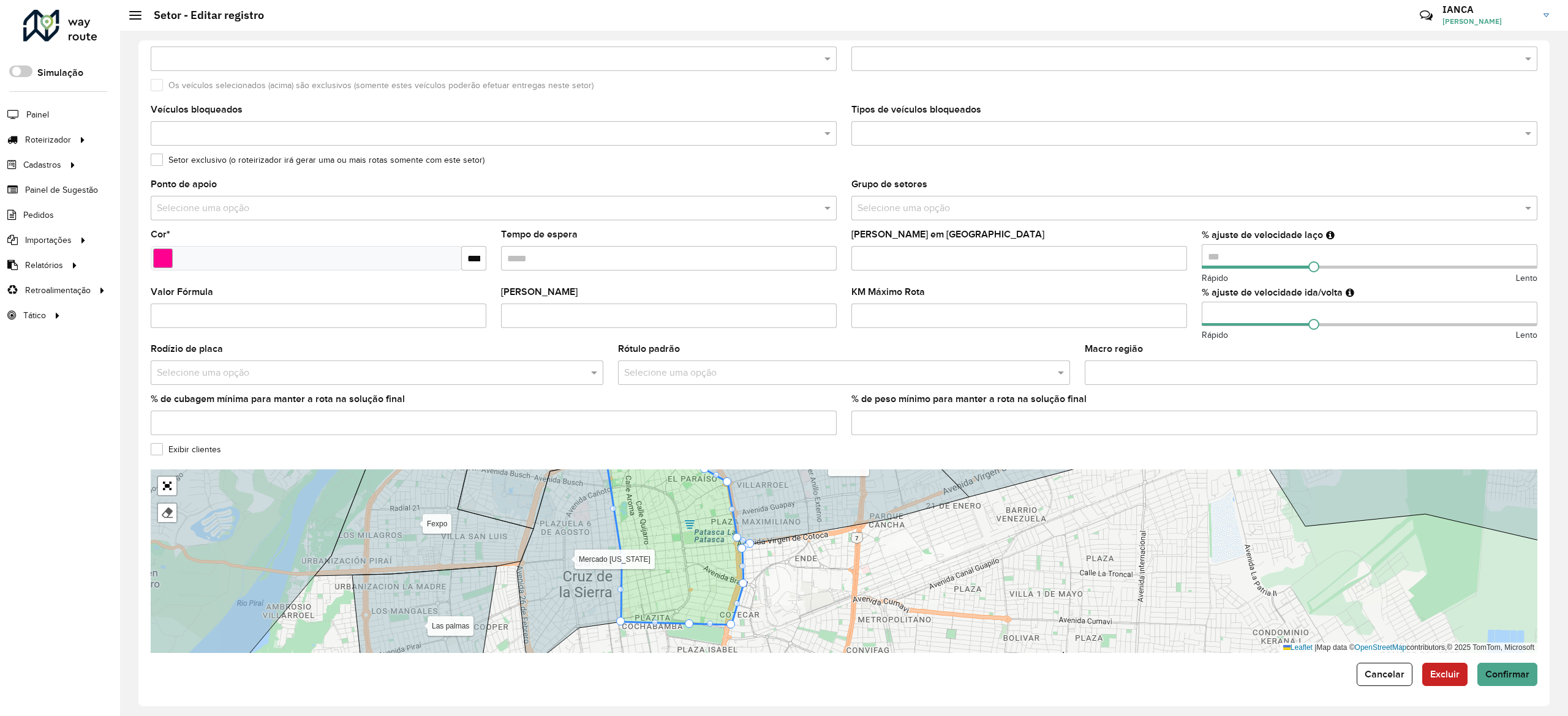
drag, startPoint x: 797, startPoint y: 597, endPoint x: 802, endPoint y: 543, distance: 54.2
click at [804, 548] on div "100 - Montero/Mineiros - Z85 101 - Montero - SL8 102 - Montero - SA7 110 - Warn…" at bounding box center [844, 561] width 1386 height 183
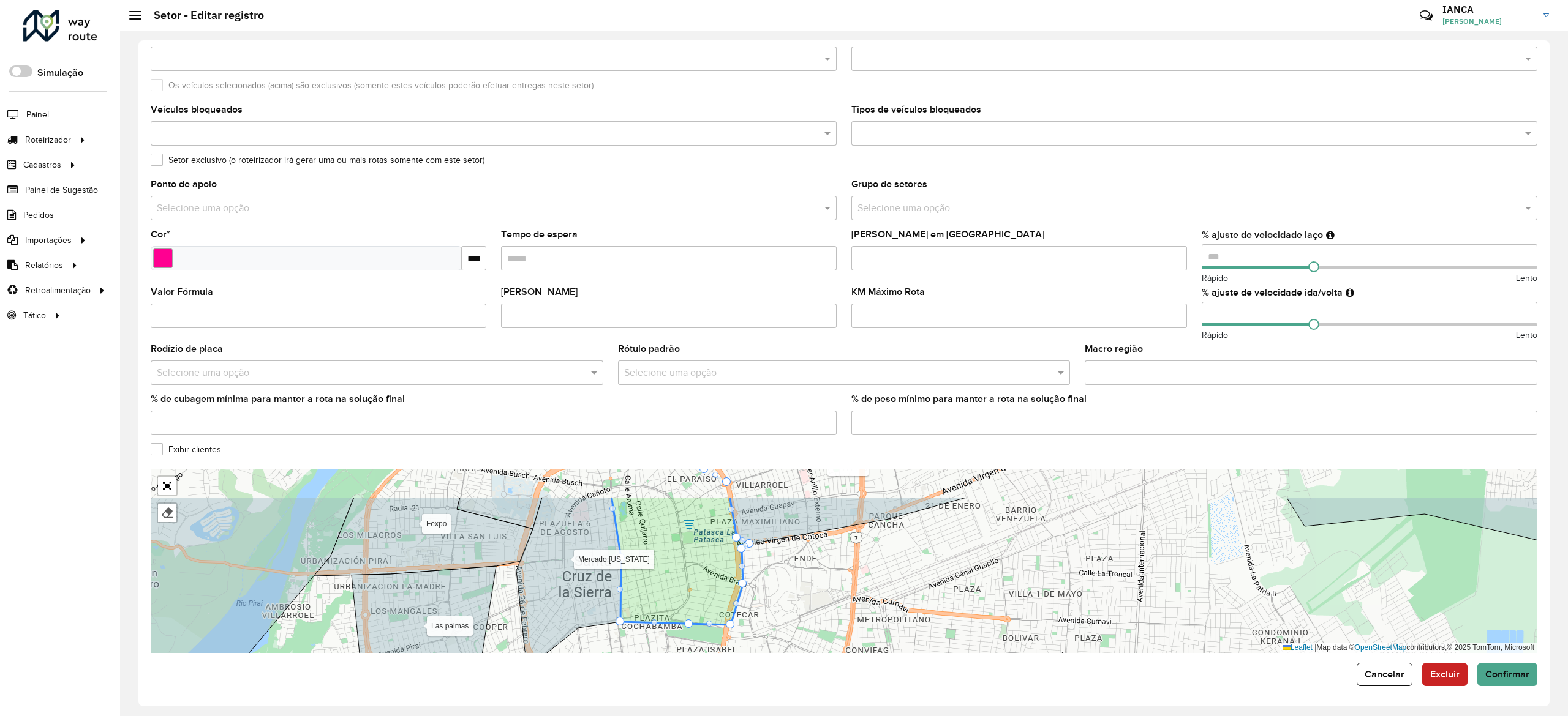
drag, startPoint x: 849, startPoint y: 642, endPoint x: 844, endPoint y: 637, distance: 7.1
click at [860, 670] on form "Depósito * Selecione um depósito × SAZ BO Montero Nome * ********* Veículos Tip…" at bounding box center [844, 308] width 1386 height 756
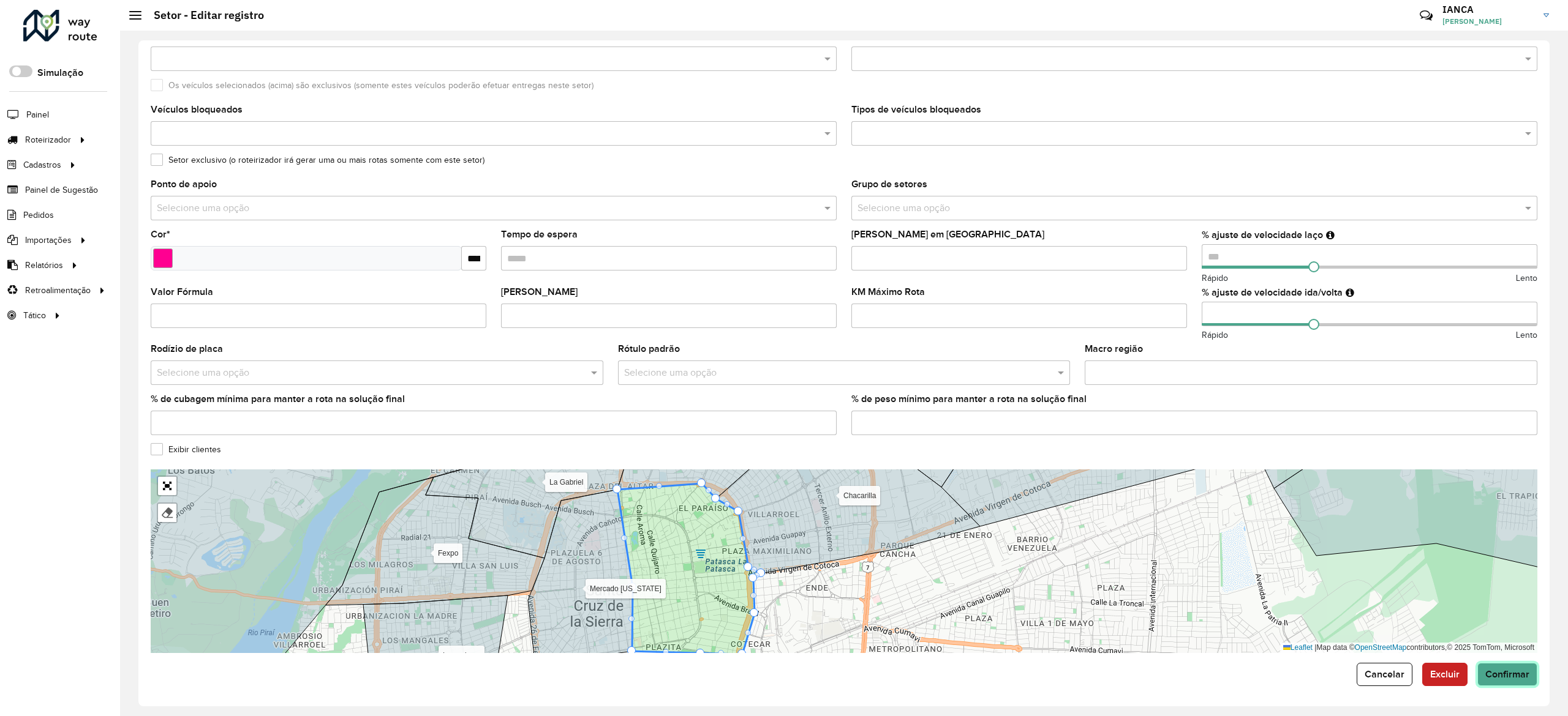
click at [1521, 678] on span "Confirmar" at bounding box center [1507, 674] width 44 height 10
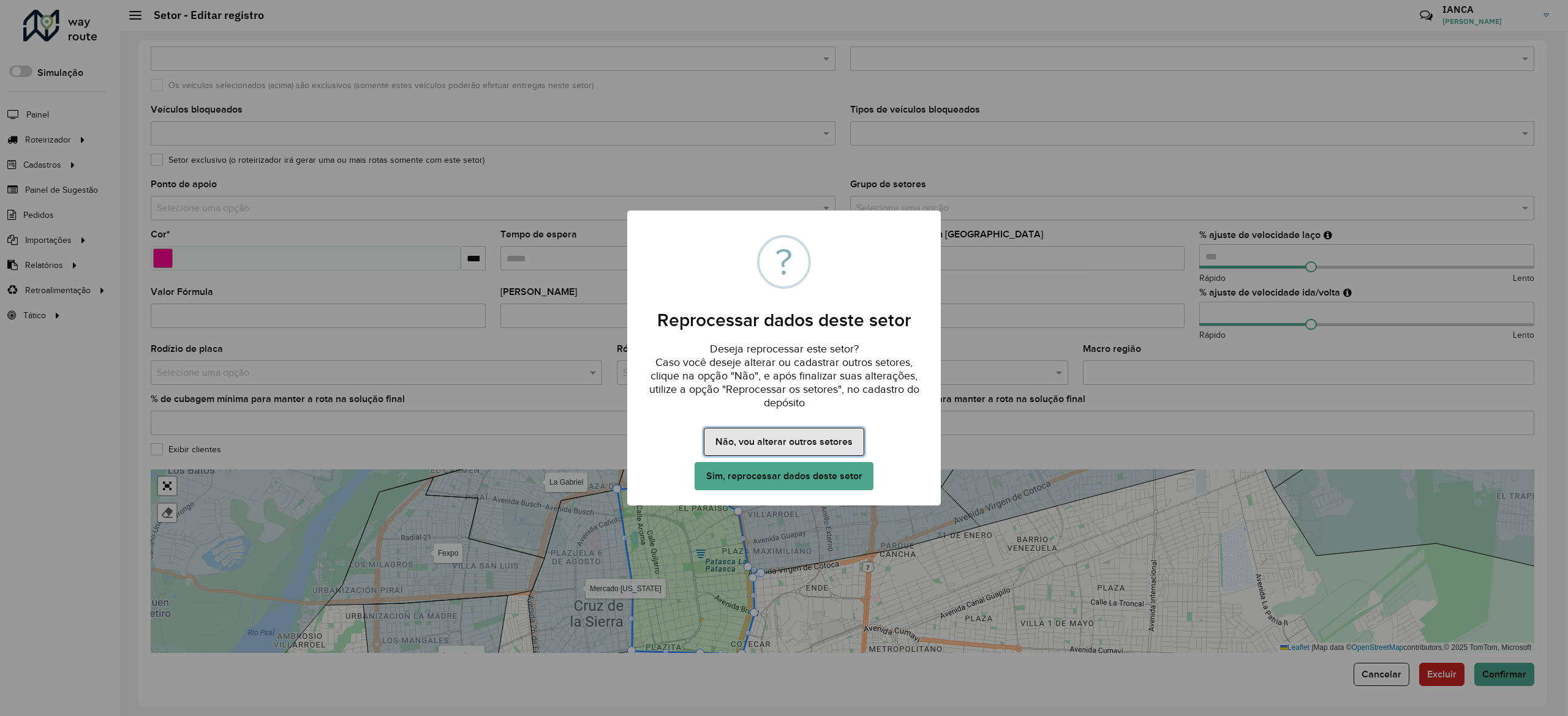
click at [757, 438] on button "Não, vou alterar outros setores" at bounding box center [784, 442] width 160 height 28
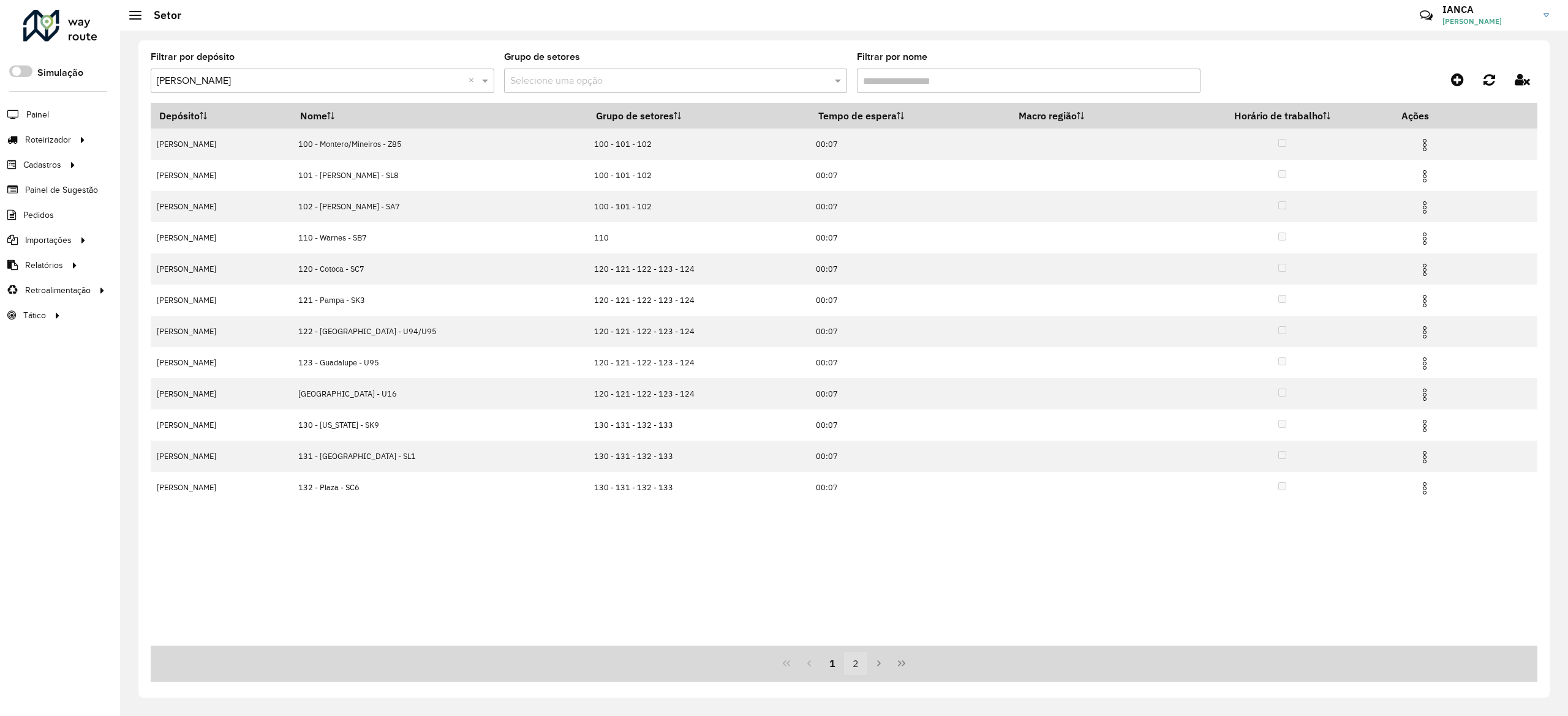
click at [850, 655] on button "2" at bounding box center [856, 663] width 23 height 23
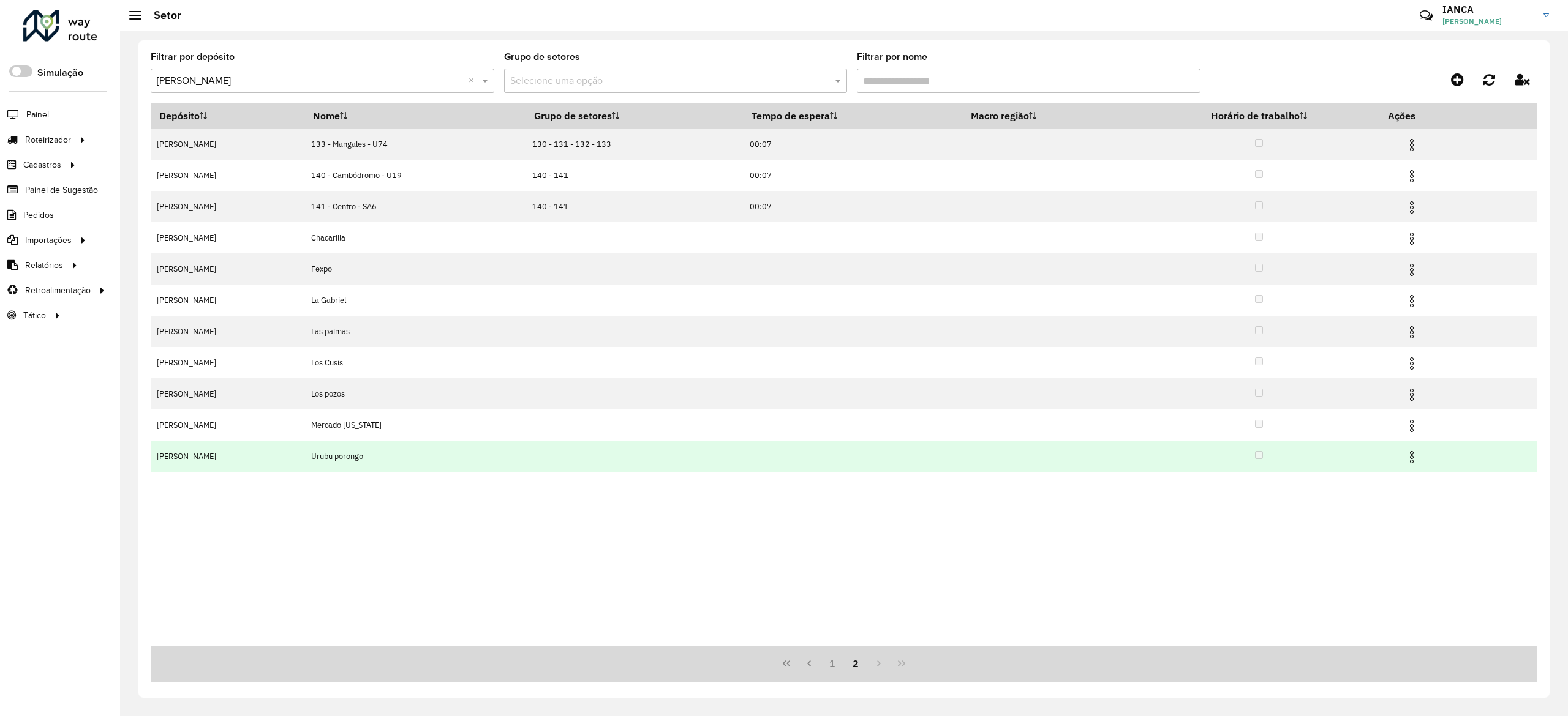
drag, startPoint x: 1411, startPoint y: 458, endPoint x: 1394, endPoint y: 464, distance: 18.0
click at [1412, 457] on img at bounding box center [1412, 458] width 15 height 15
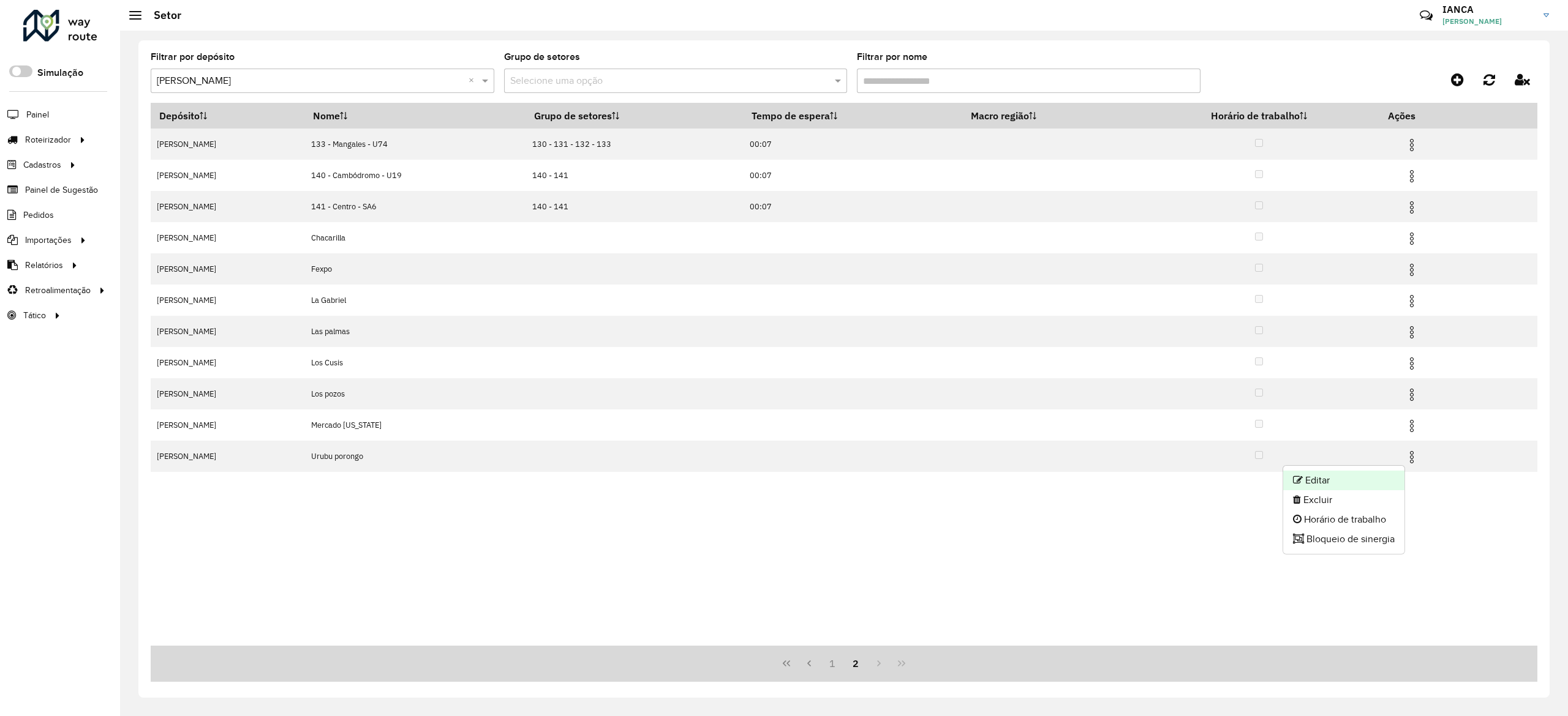
click at [1352, 475] on li "Editar" at bounding box center [1343, 480] width 121 height 19
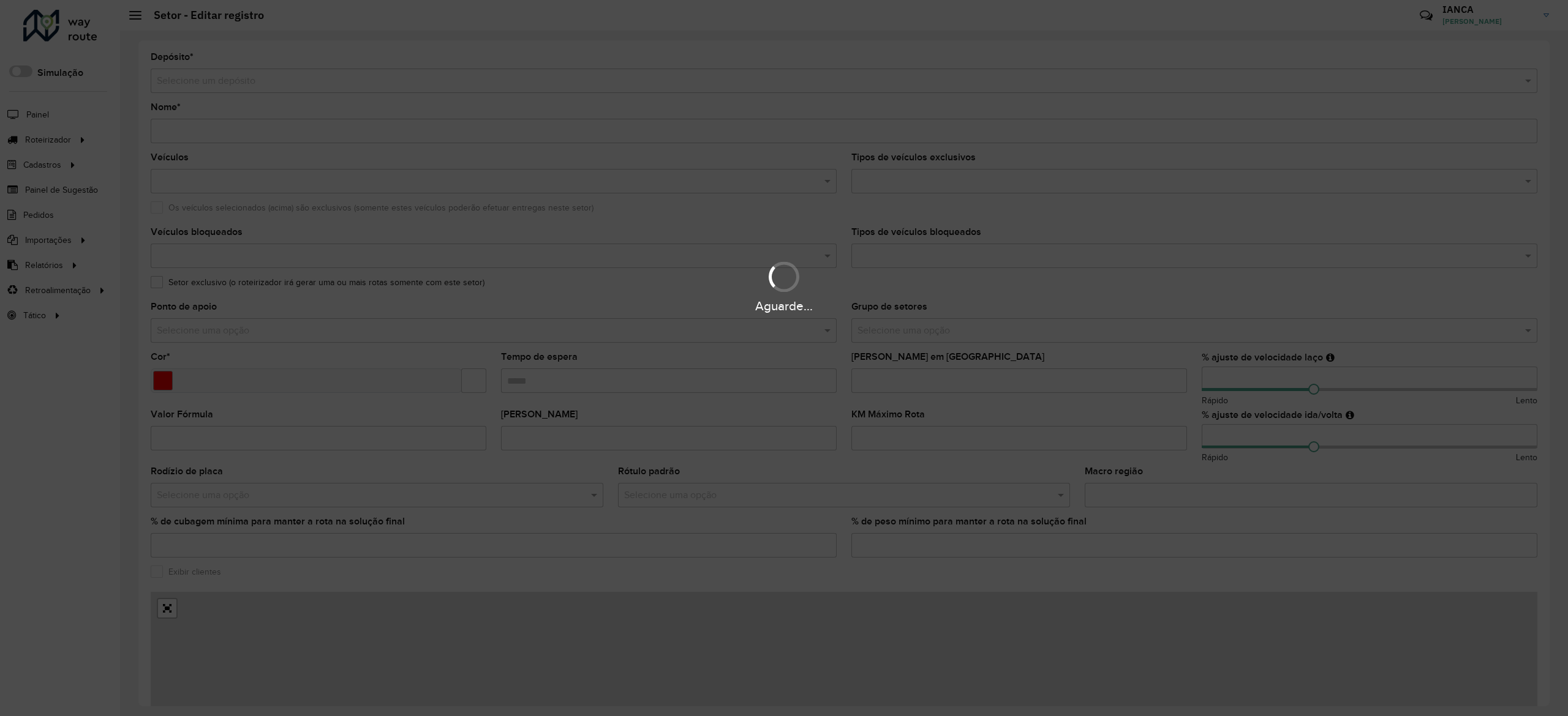
type input "**********"
type input "*******"
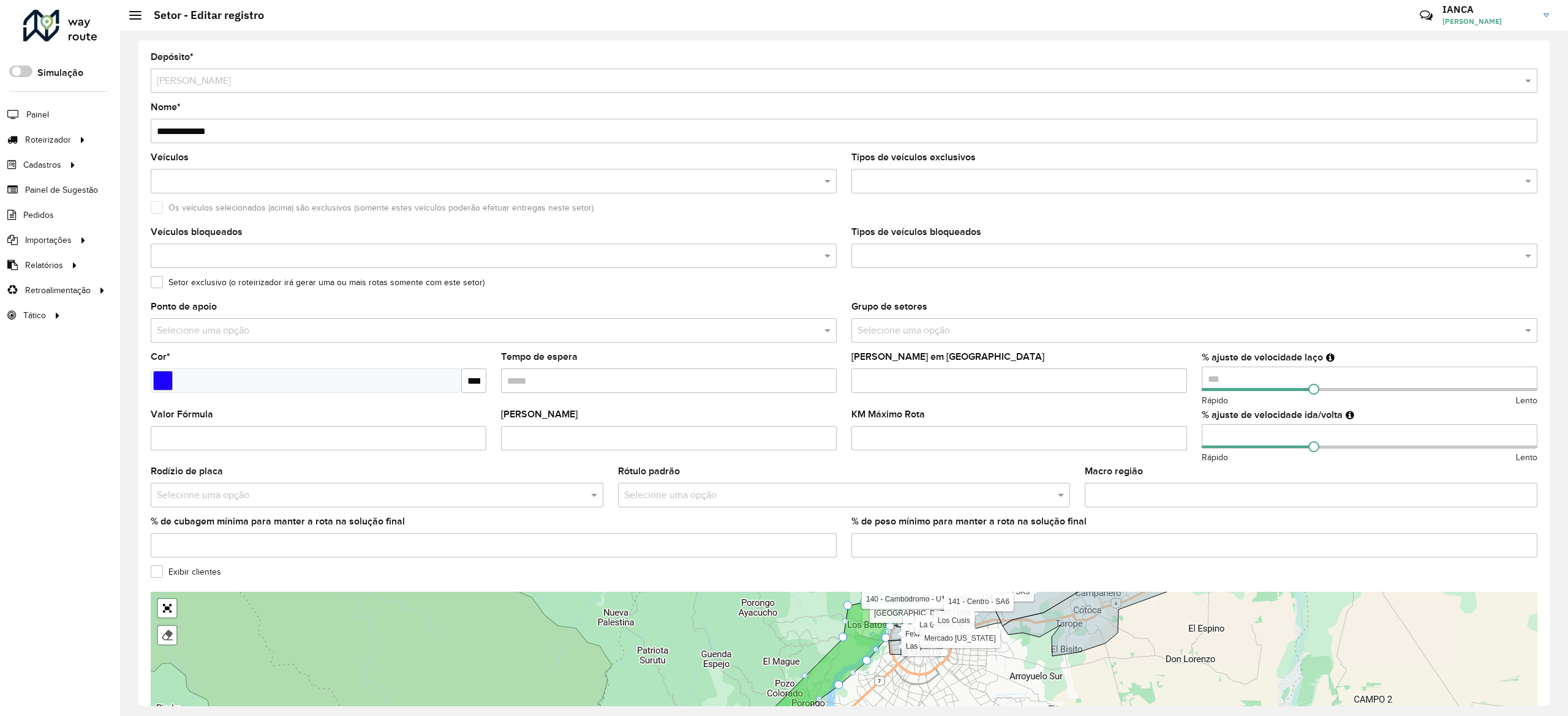
scroll to position [68, 0]
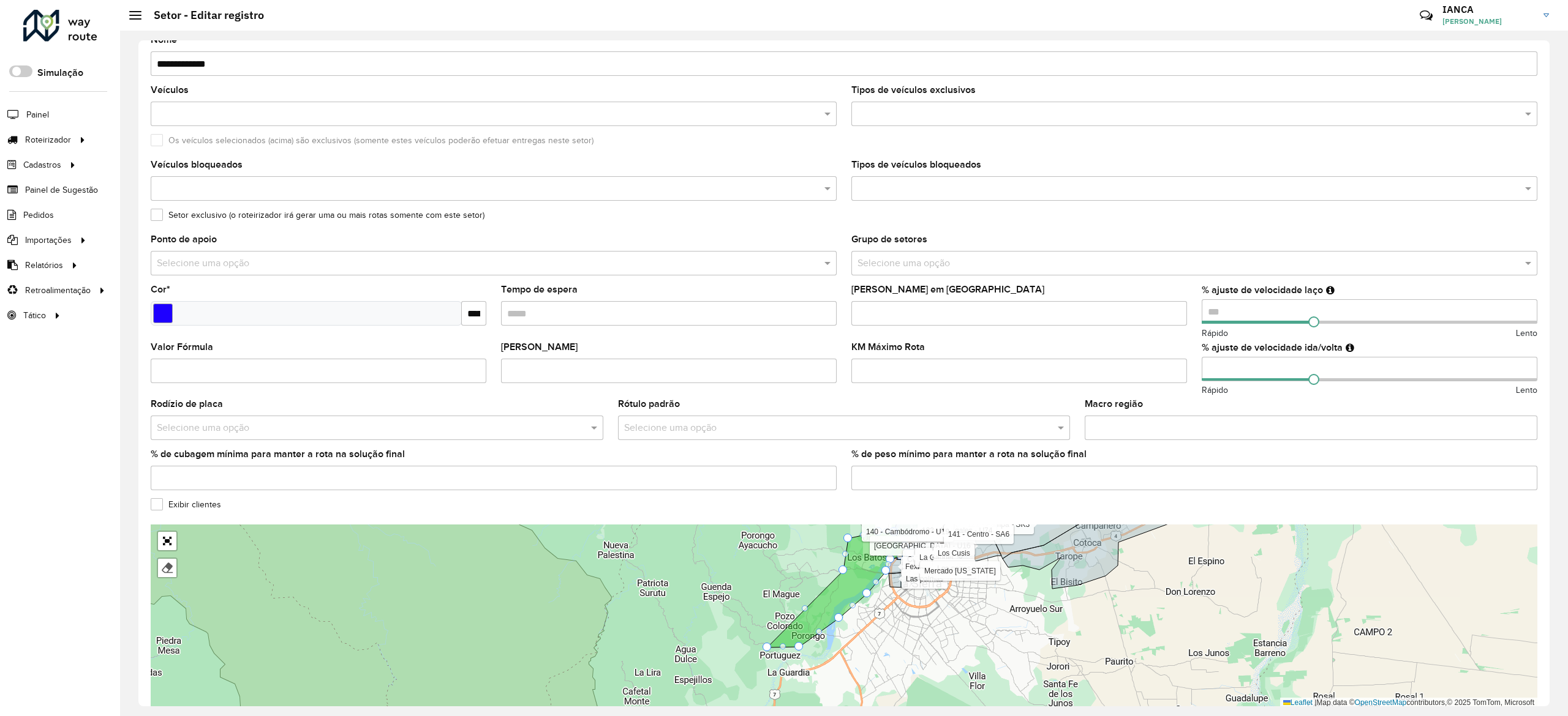
drag, startPoint x: 1098, startPoint y: 643, endPoint x: 1071, endPoint y: 584, distance: 64.9
click at [1078, 583] on div "100 - Montero/Mineiros - Z85 101 - Montero - SL8 102 - Montero - SA7 110 - Warn…" at bounding box center [844, 616] width 1386 height 183
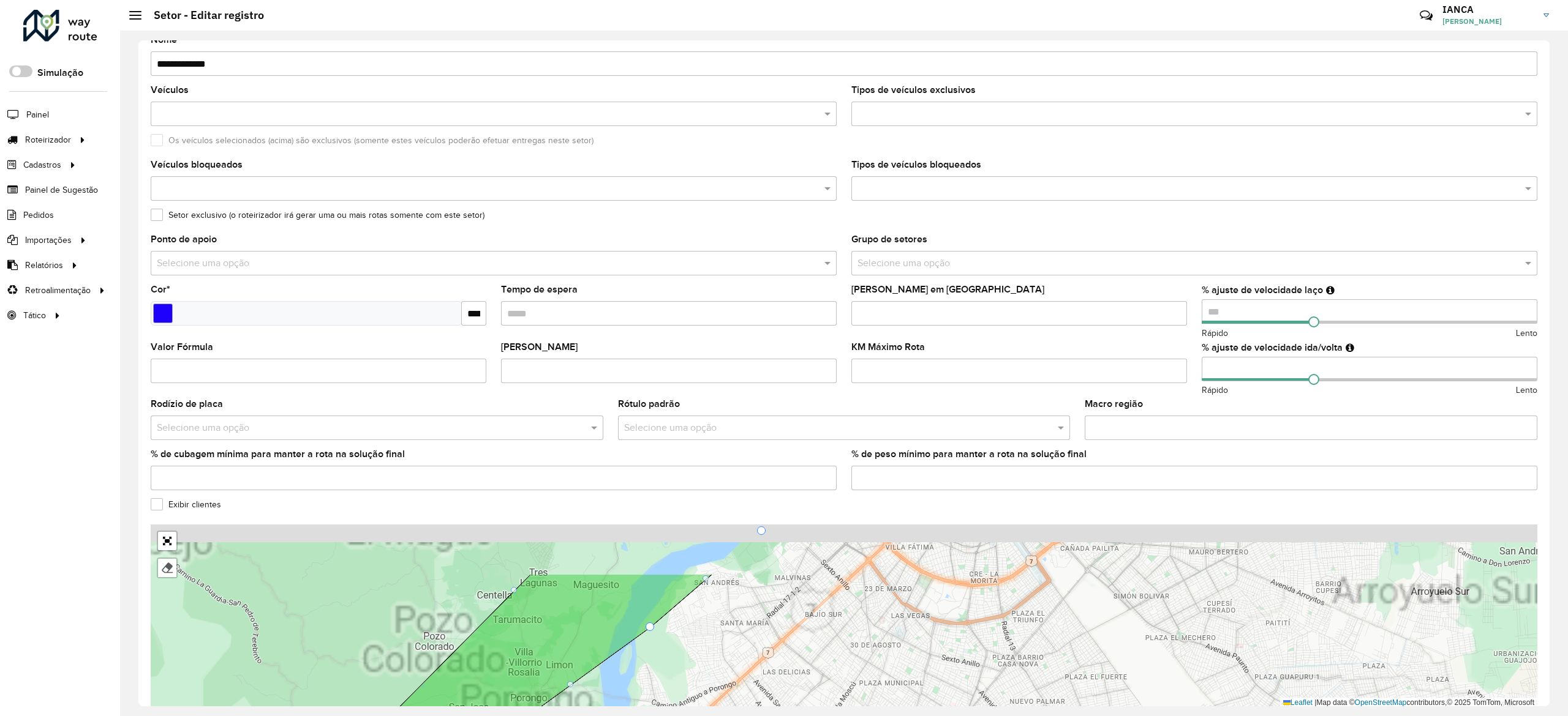
drag, startPoint x: 872, startPoint y: 621, endPoint x: 871, endPoint y: 699, distance: 78.0
click at [871, 697] on div "100 - Montero/Mineiros - Z85 101 - Montero - SL8 102 - Montero - SA7 110 - Warn…" at bounding box center [844, 616] width 1386 height 183
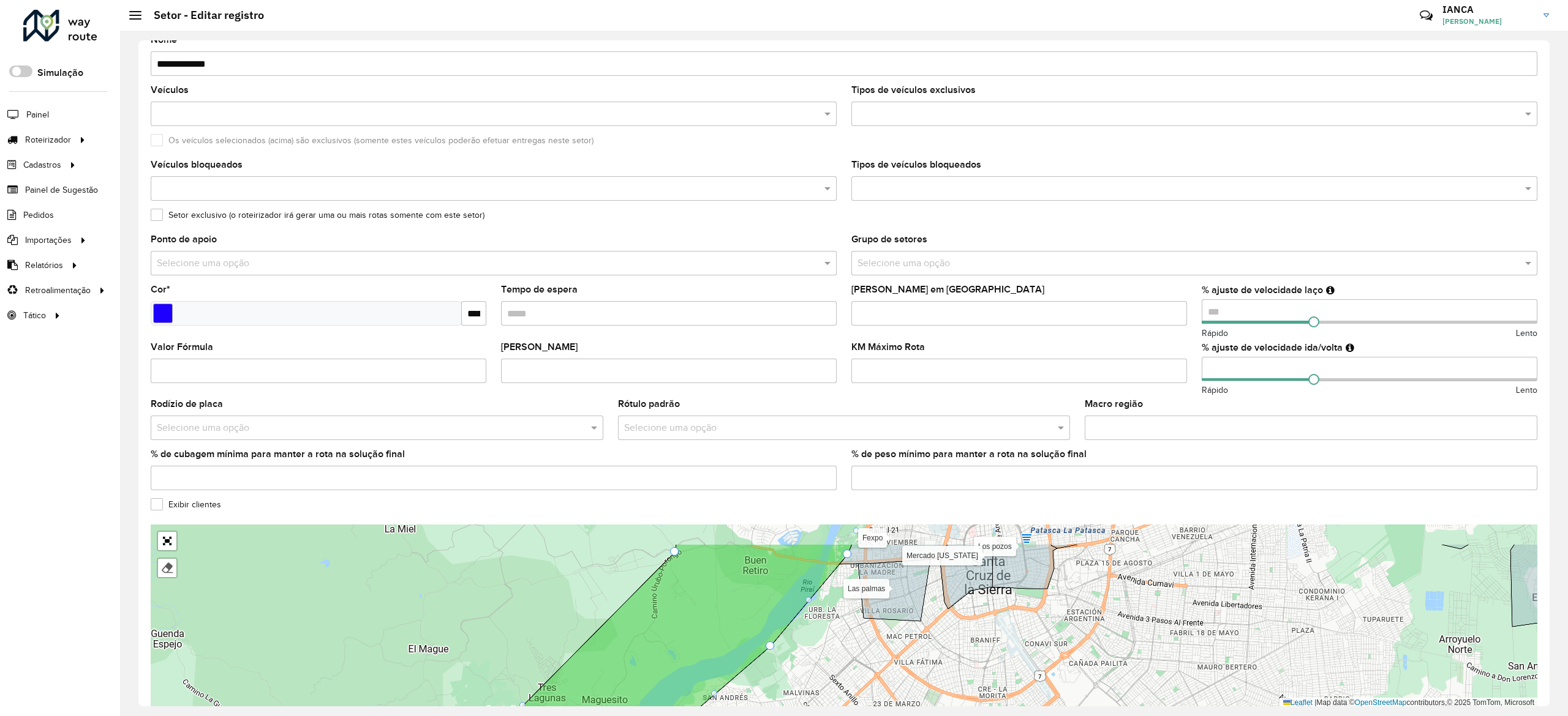
drag, startPoint x: 844, startPoint y: 619, endPoint x: 866, endPoint y: 698, distance: 82.0
click at [866, 698] on div "100 - Montero/Mineiros - Z85 101 - Montero - SL8 102 - Montero - SA7 110 - Warn…" at bounding box center [844, 616] width 1386 height 183
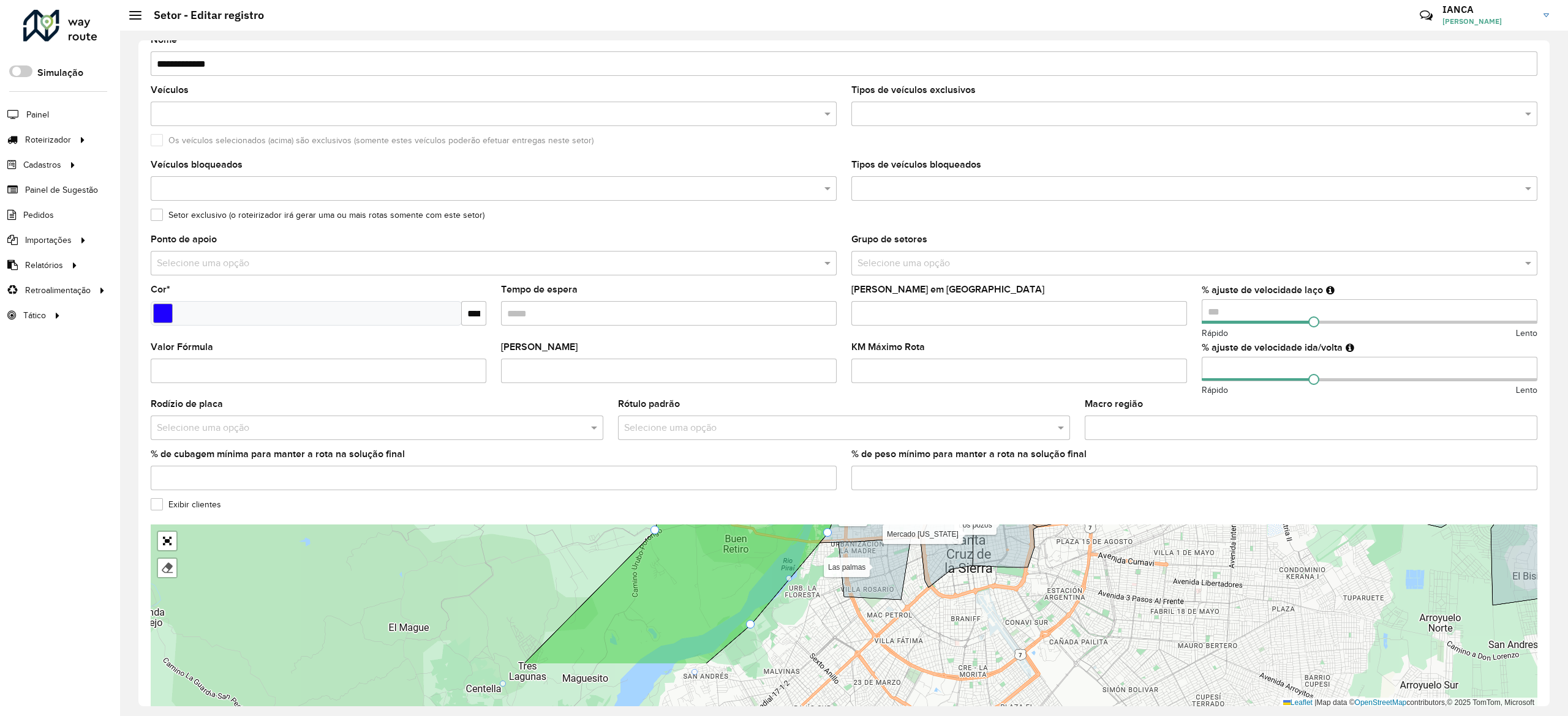
drag, startPoint x: 833, startPoint y: 656, endPoint x: 802, endPoint y: 600, distance: 64.0
click at [802, 601] on div "100 - Montero/Mineiros - Z85 101 - Montero - SL8 102 - Montero - SA7 110 - Warn…" at bounding box center [844, 616] width 1386 height 183
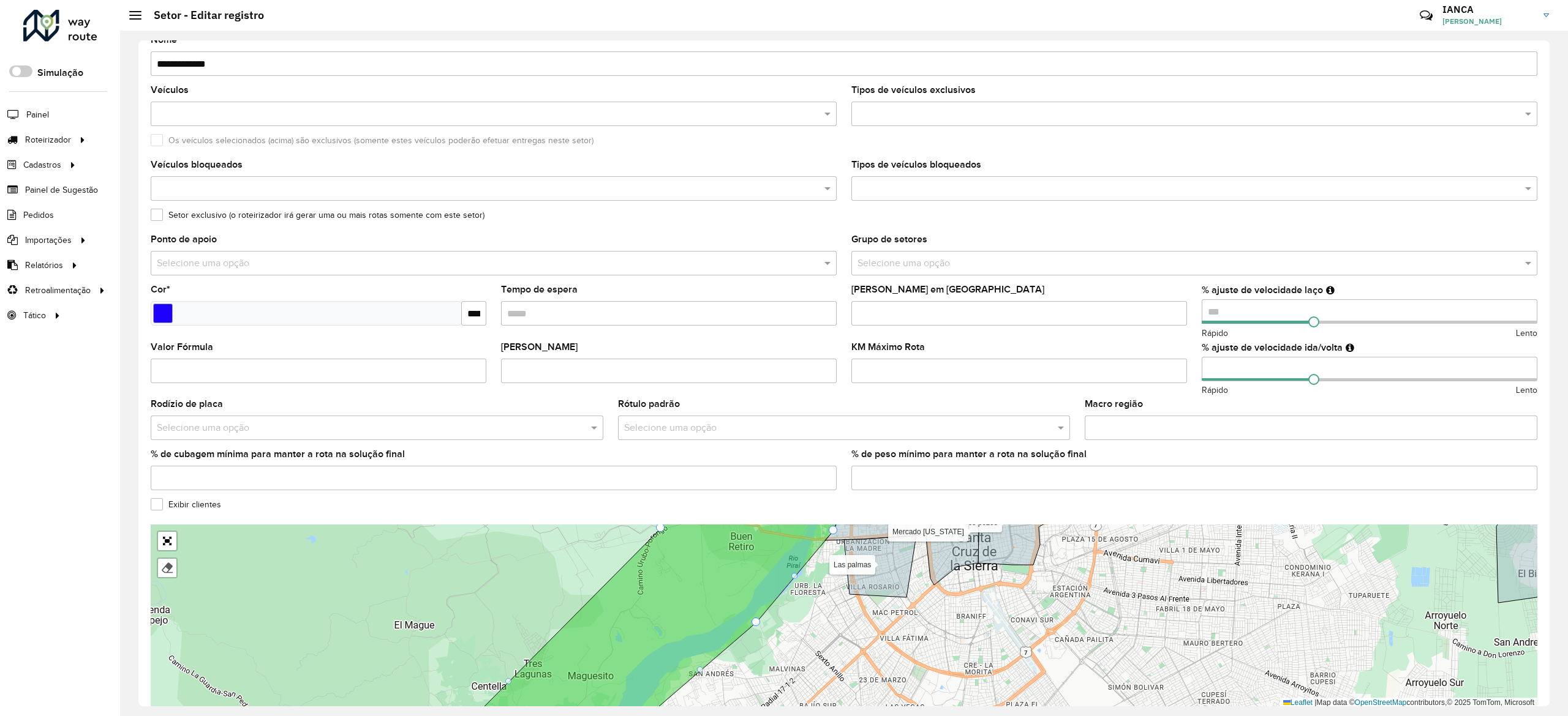
click at [797, 573] on div at bounding box center [794, 575] width 6 height 6
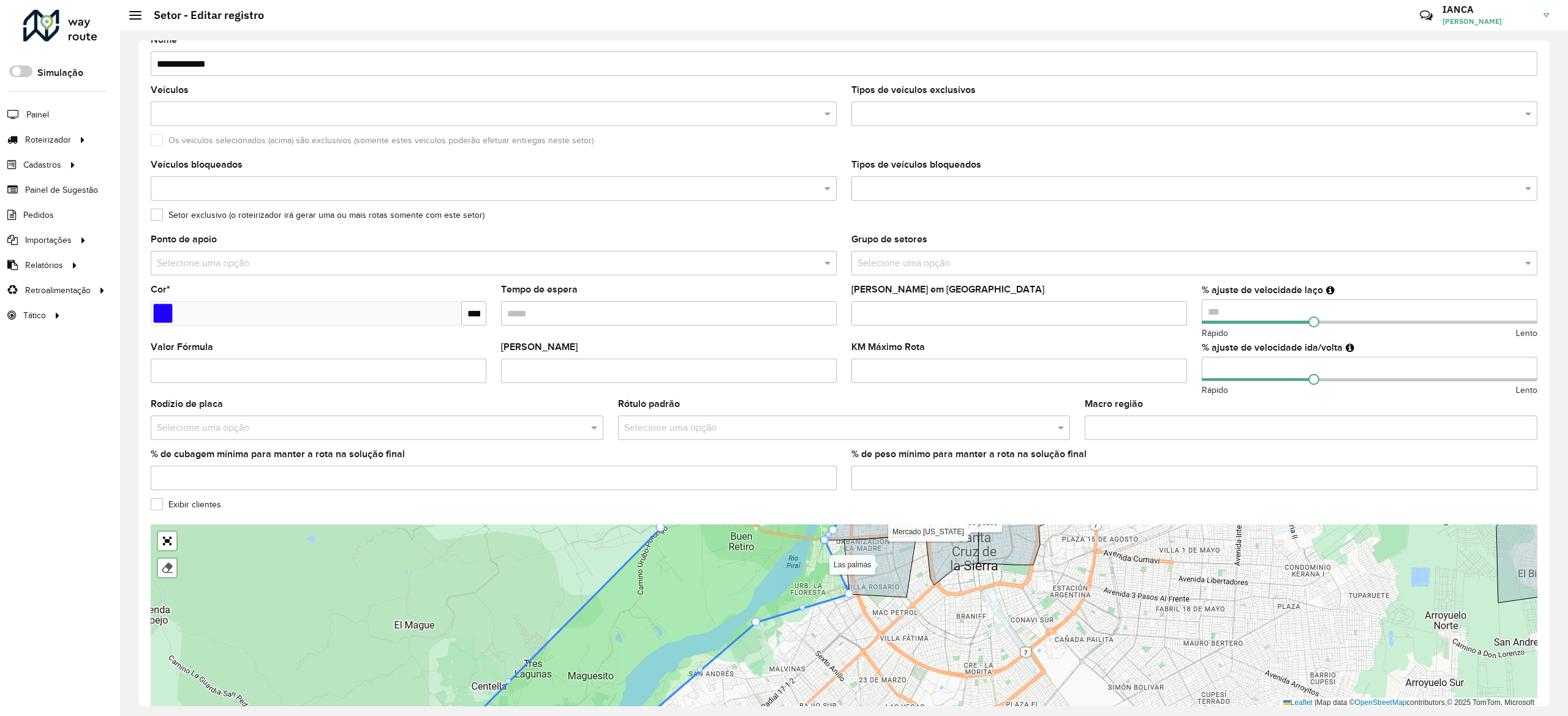
drag, startPoint x: 795, startPoint y: 574, endPoint x: 857, endPoint y: 596, distance: 65.8
drag, startPoint x: 824, startPoint y: 538, endPoint x: 841, endPoint y: 545, distance: 18.4
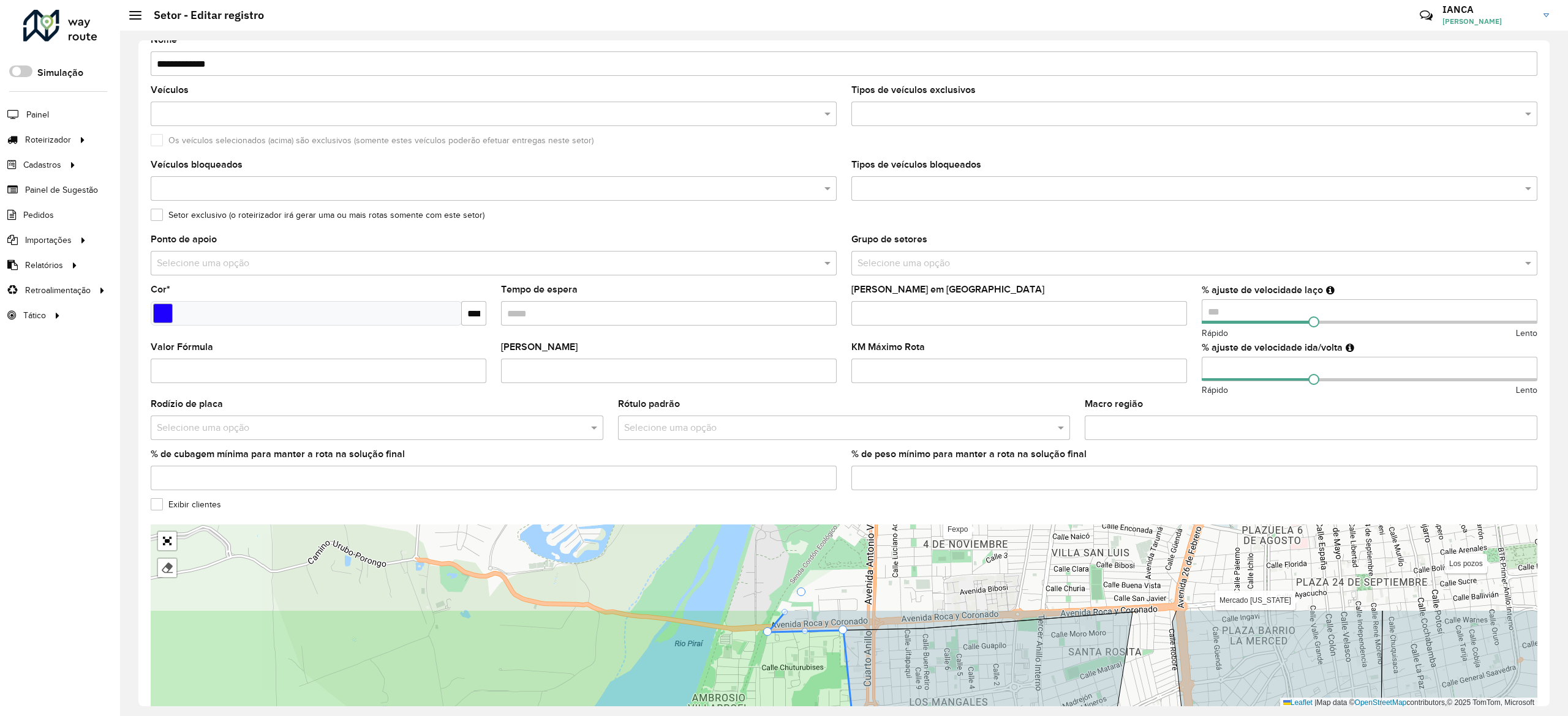
drag, startPoint x: 842, startPoint y: 553, endPoint x: 870, endPoint y: 653, distance: 103.8
click at [870, 653] on icon at bounding box center [988, 722] width 289 height 220
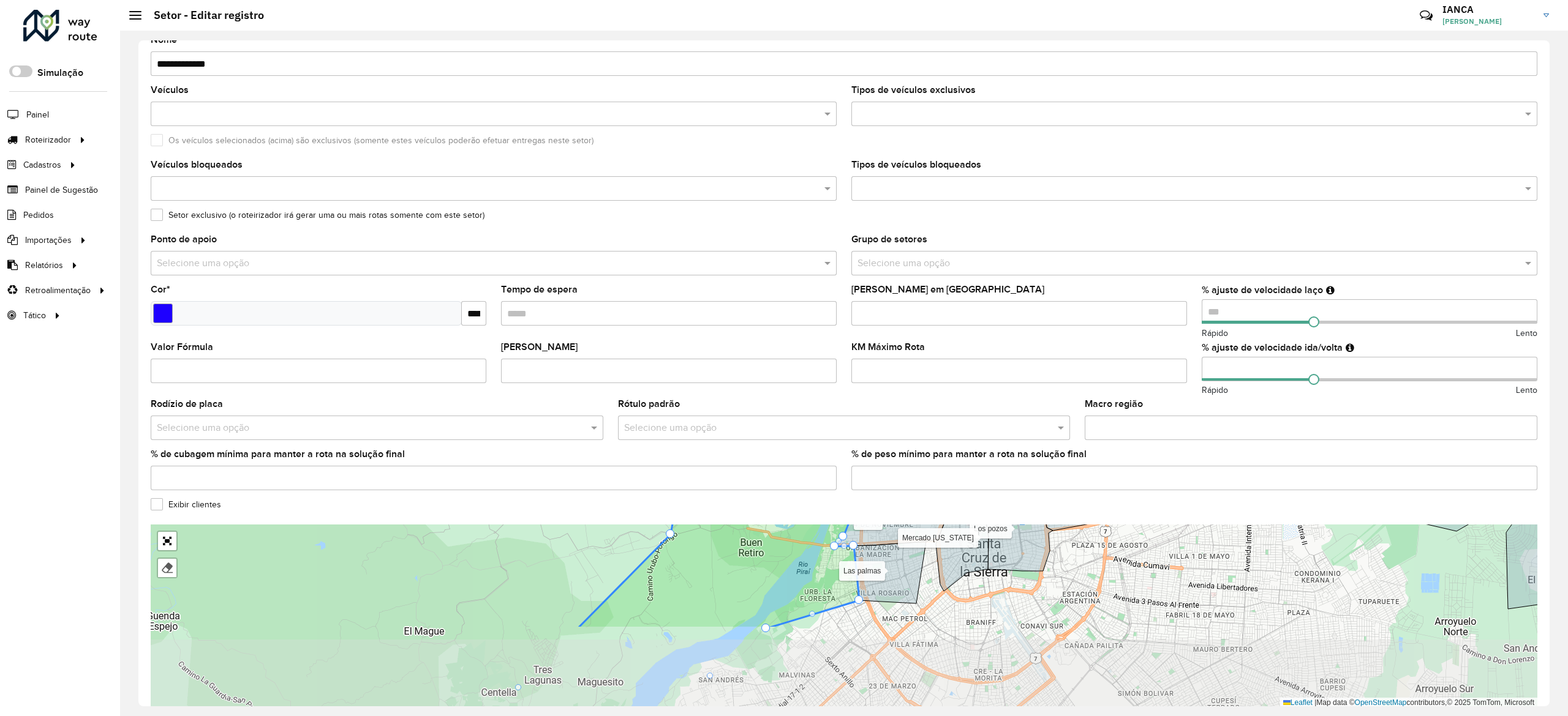
drag, startPoint x: 947, startPoint y: 685, endPoint x: 933, endPoint y: 594, distance: 92.1
click at [933, 594] on div "100 - Montero/Mineiros - Z85 101 - Montero - SL8 102 - Montero - SA7 110 - Warn…" at bounding box center [844, 616] width 1386 height 183
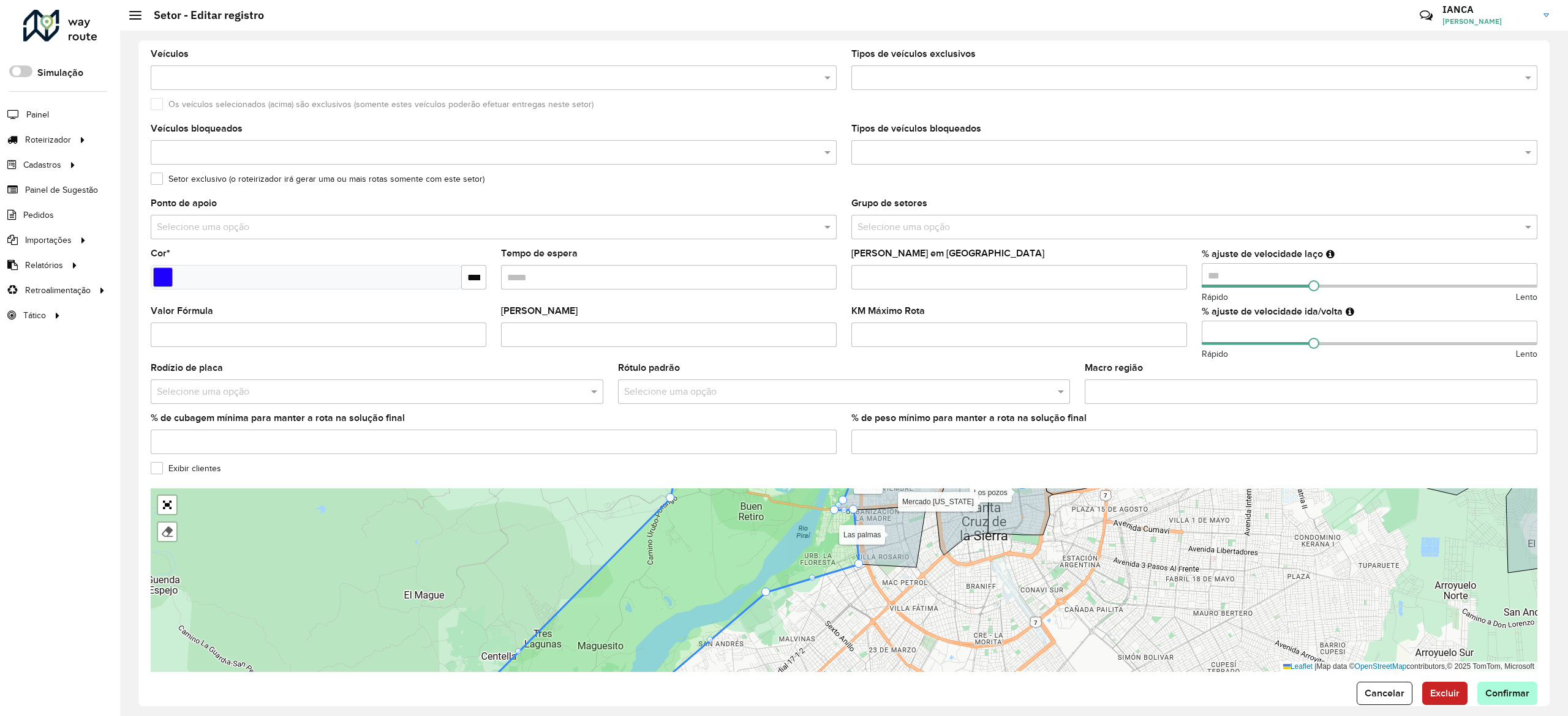
scroll to position [123, 0]
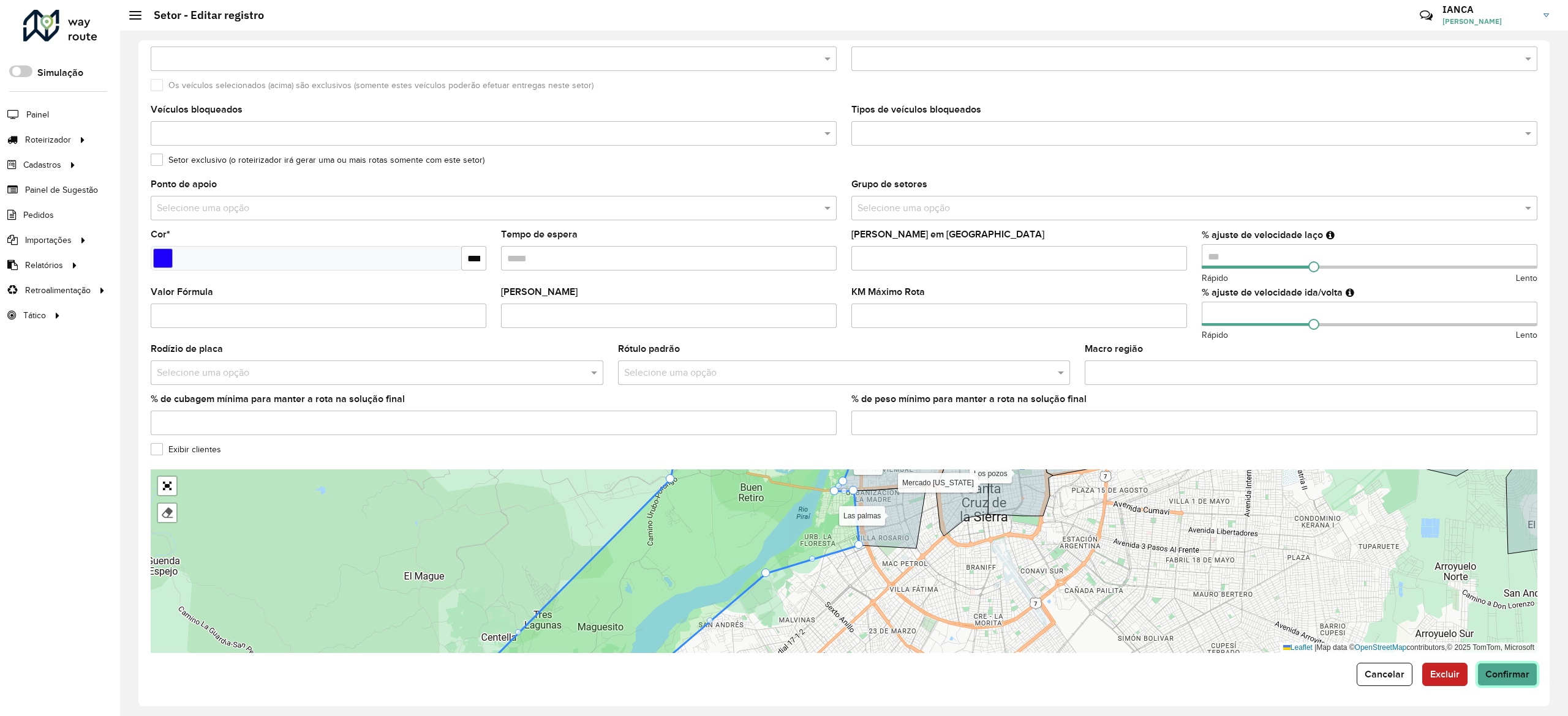
click at [1497, 670] on span "Confirmar" at bounding box center [1507, 674] width 44 height 10
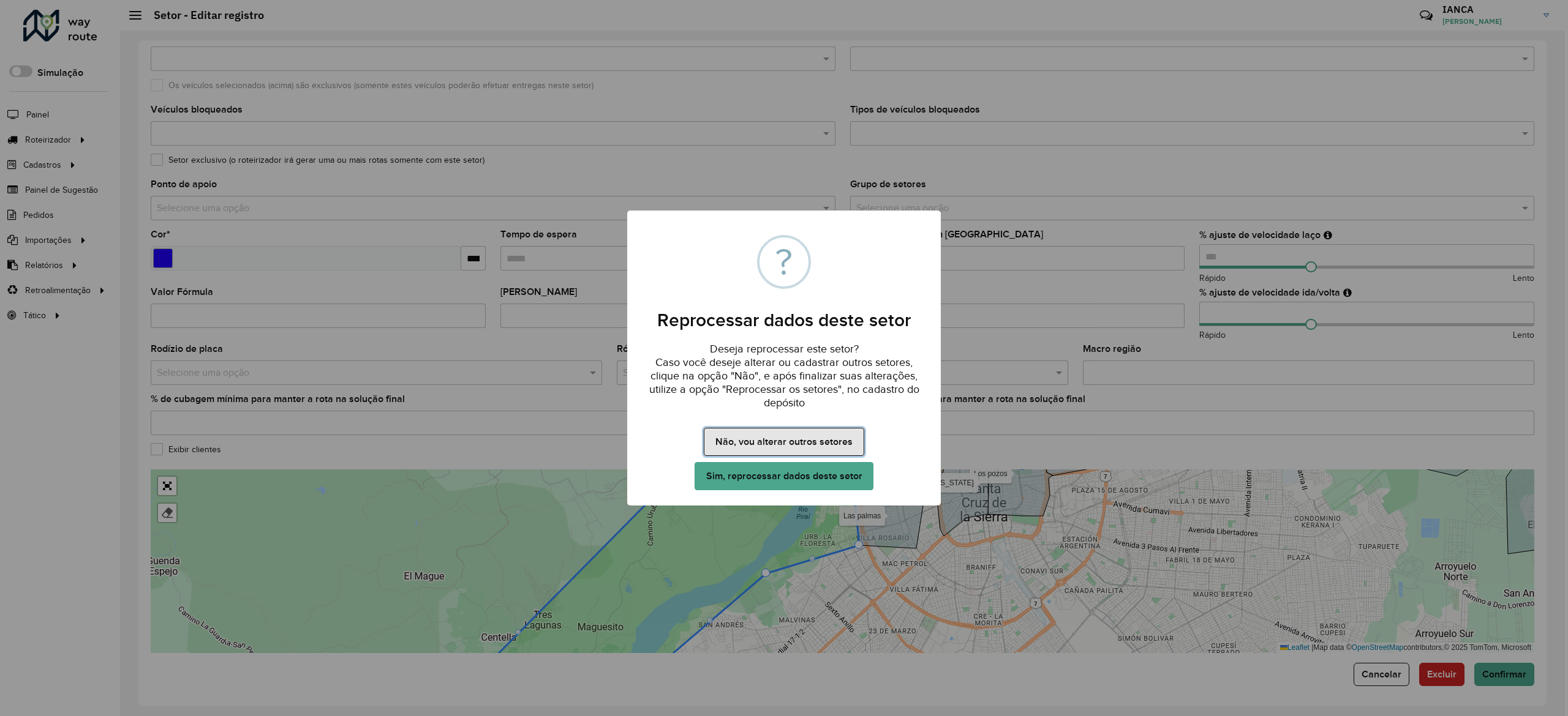
click at [807, 429] on button "Não, vou alterar outros setores" at bounding box center [784, 442] width 160 height 28
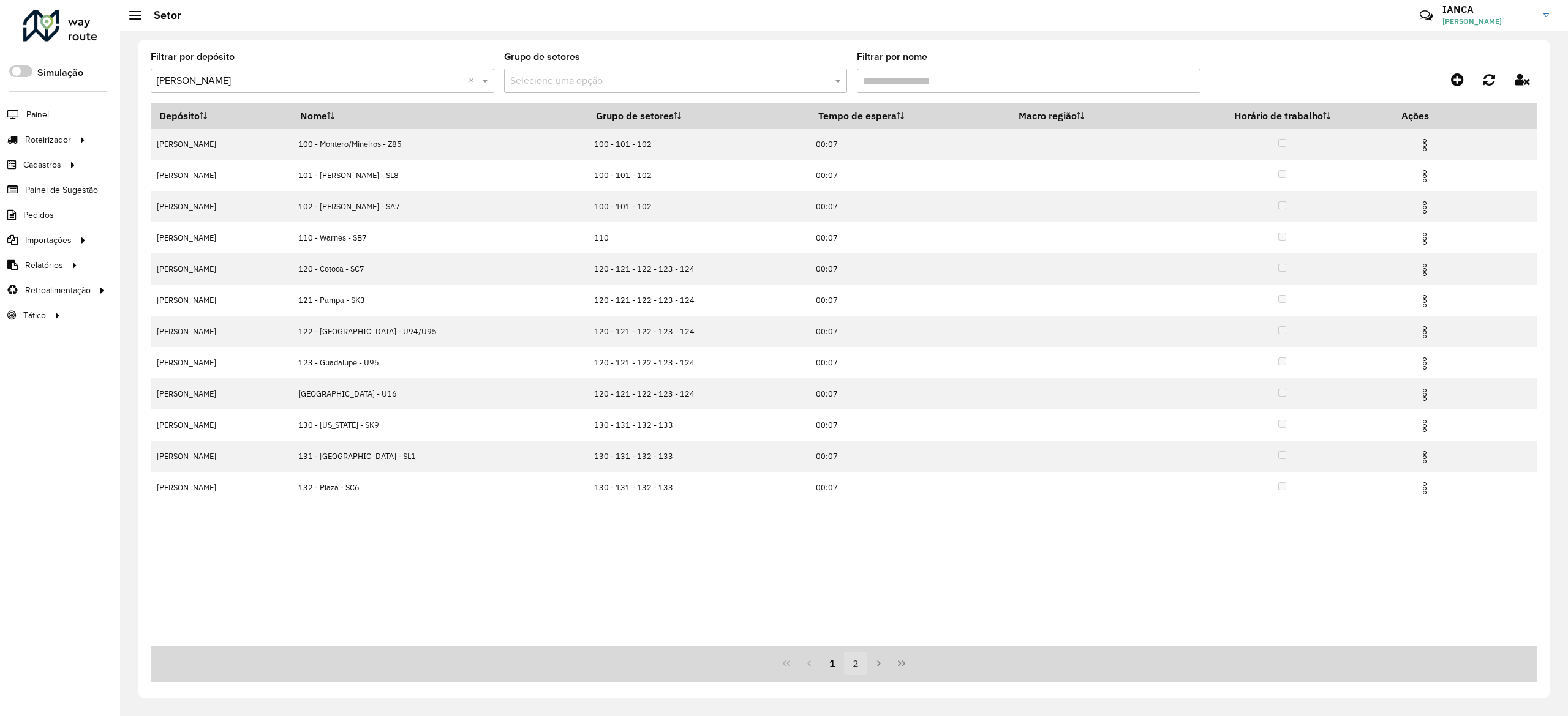
click at [858, 663] on button "2" at bounding box center [856, 663] width 23 height 23
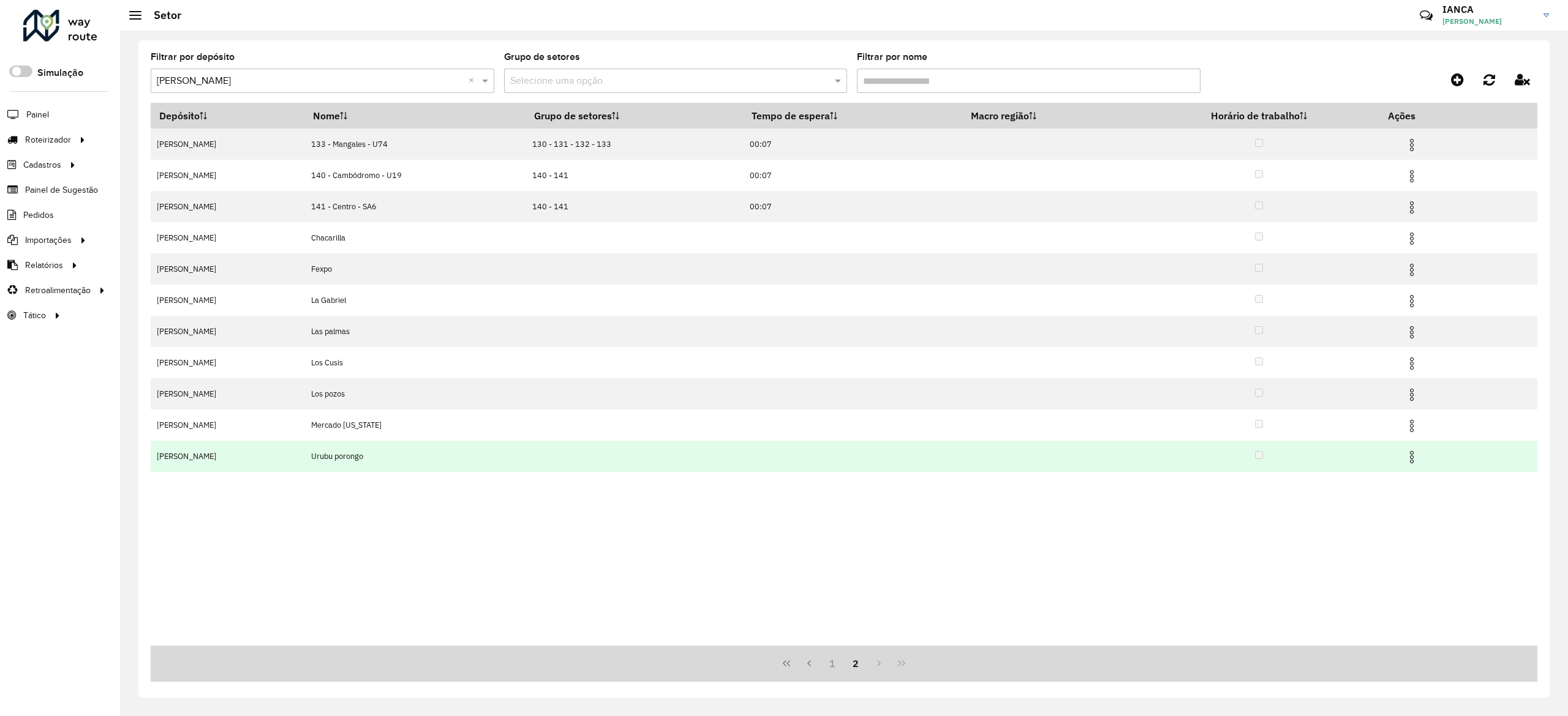
click at [1412, 453] on img at bounding box center [1412, 458] width 15 height 15
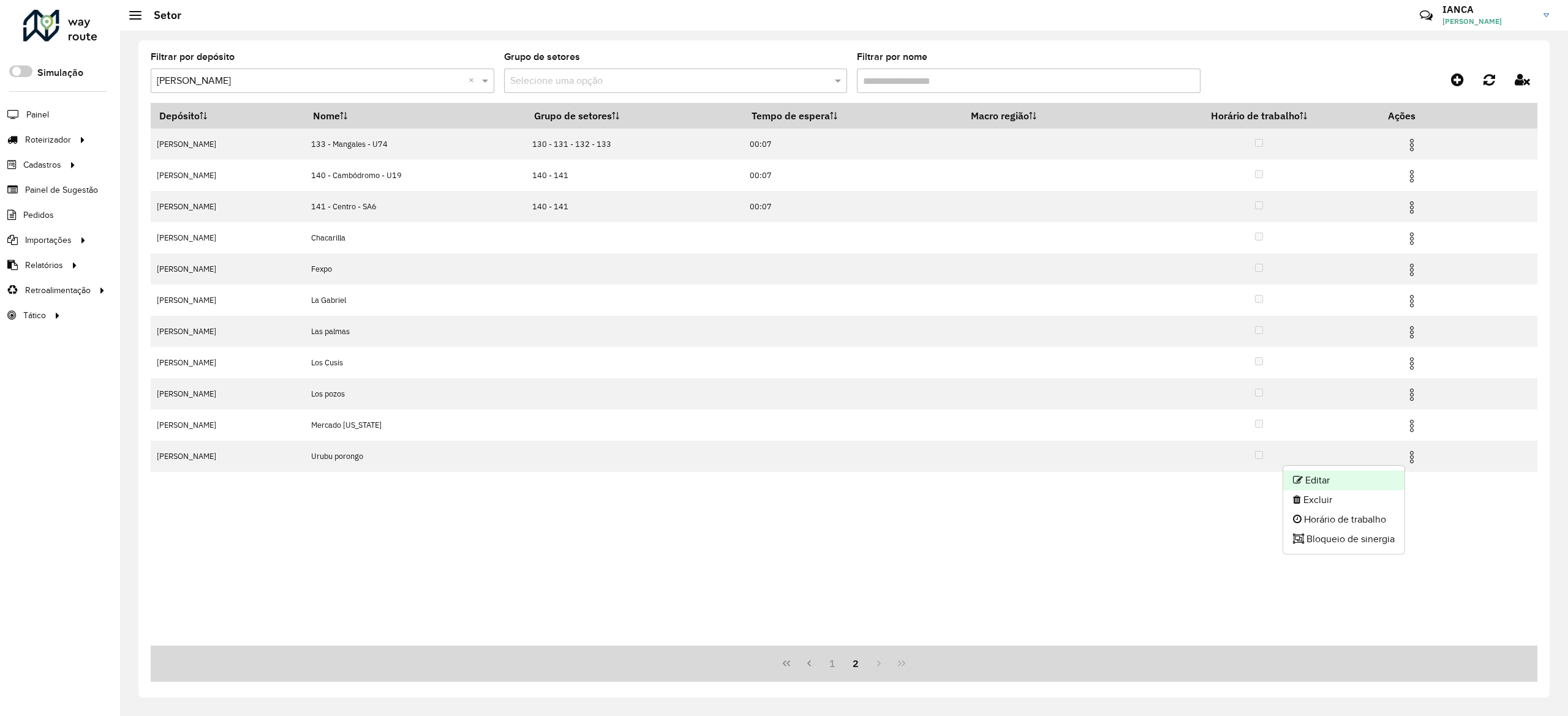
click at [1346, 478] on li "Editar" at bounding box center [1343, 480] width 121 height 19
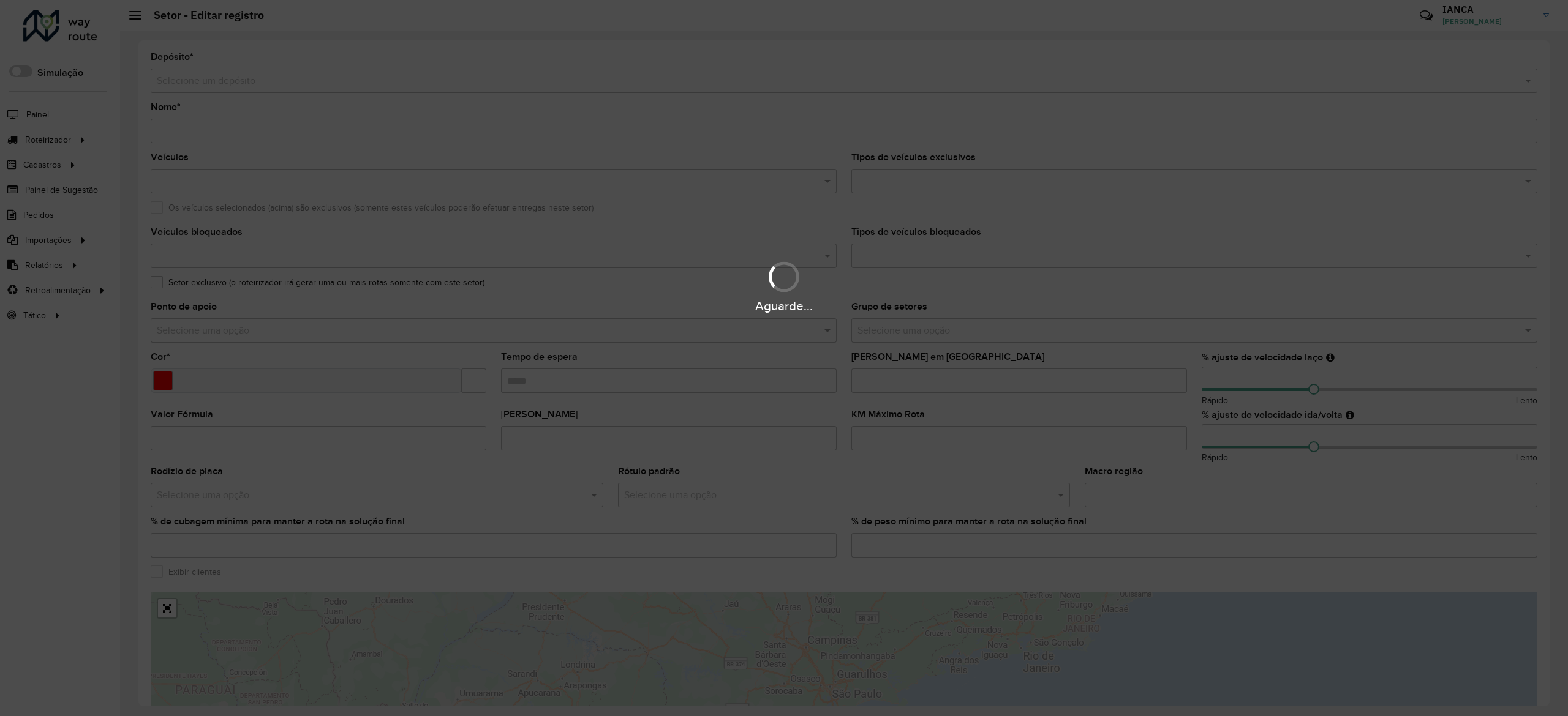
type input "**********"
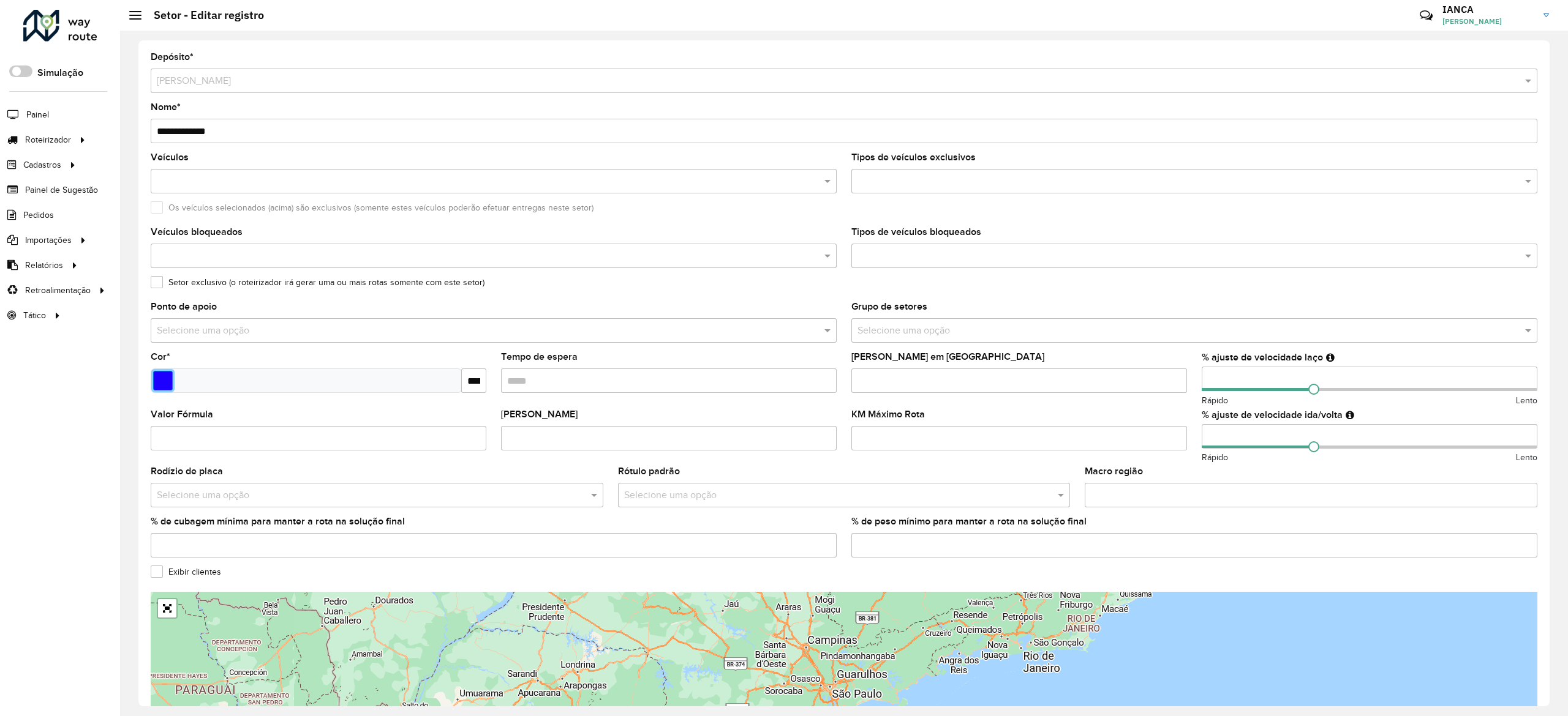
click at [165, 377] on input "Select a color" at bounding box center [163, 380] width 19 height 19
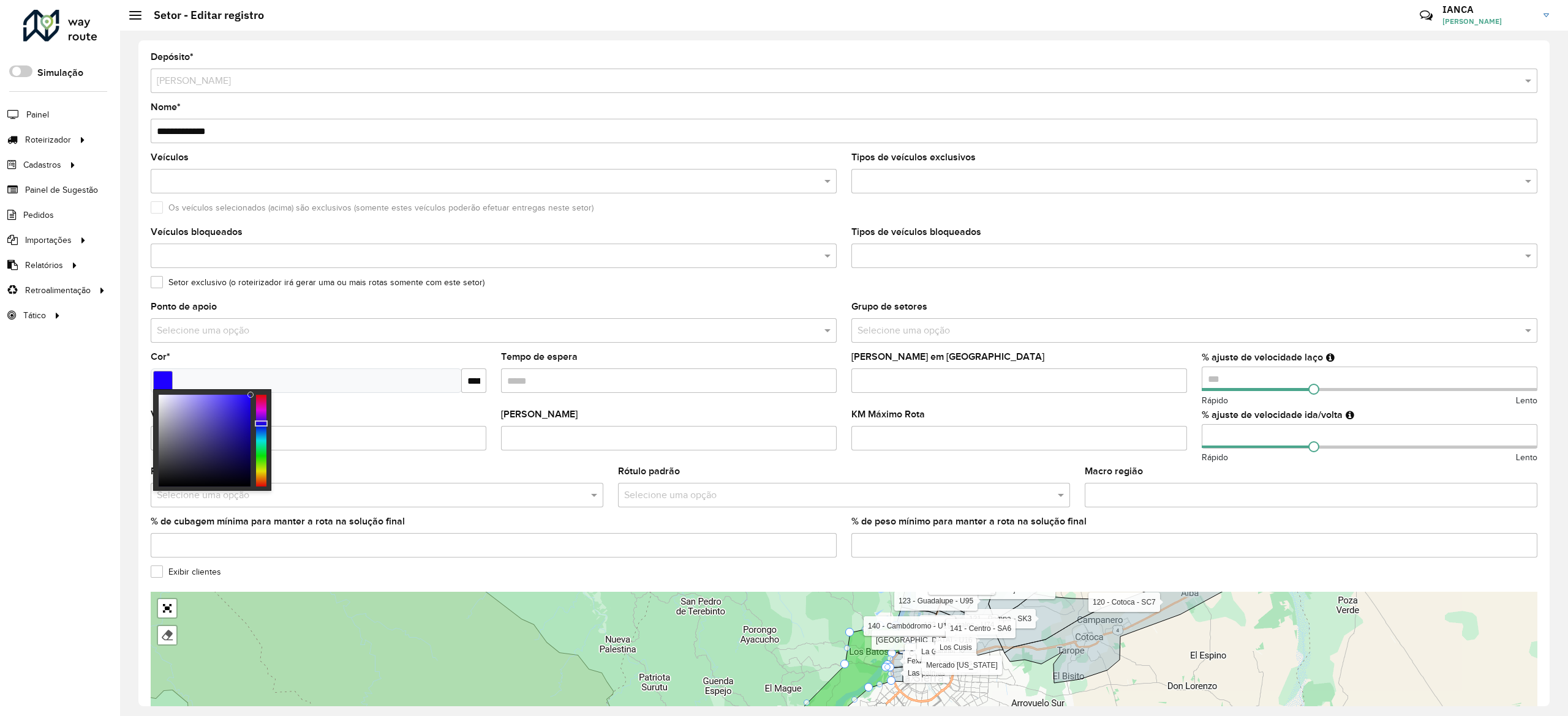
click at [224, 476] on div at bounding box center [204, 441] width 92 height 92
type input "*******"
click at [225, 478] on div at bounding box center [224, 476] width 6 height 6
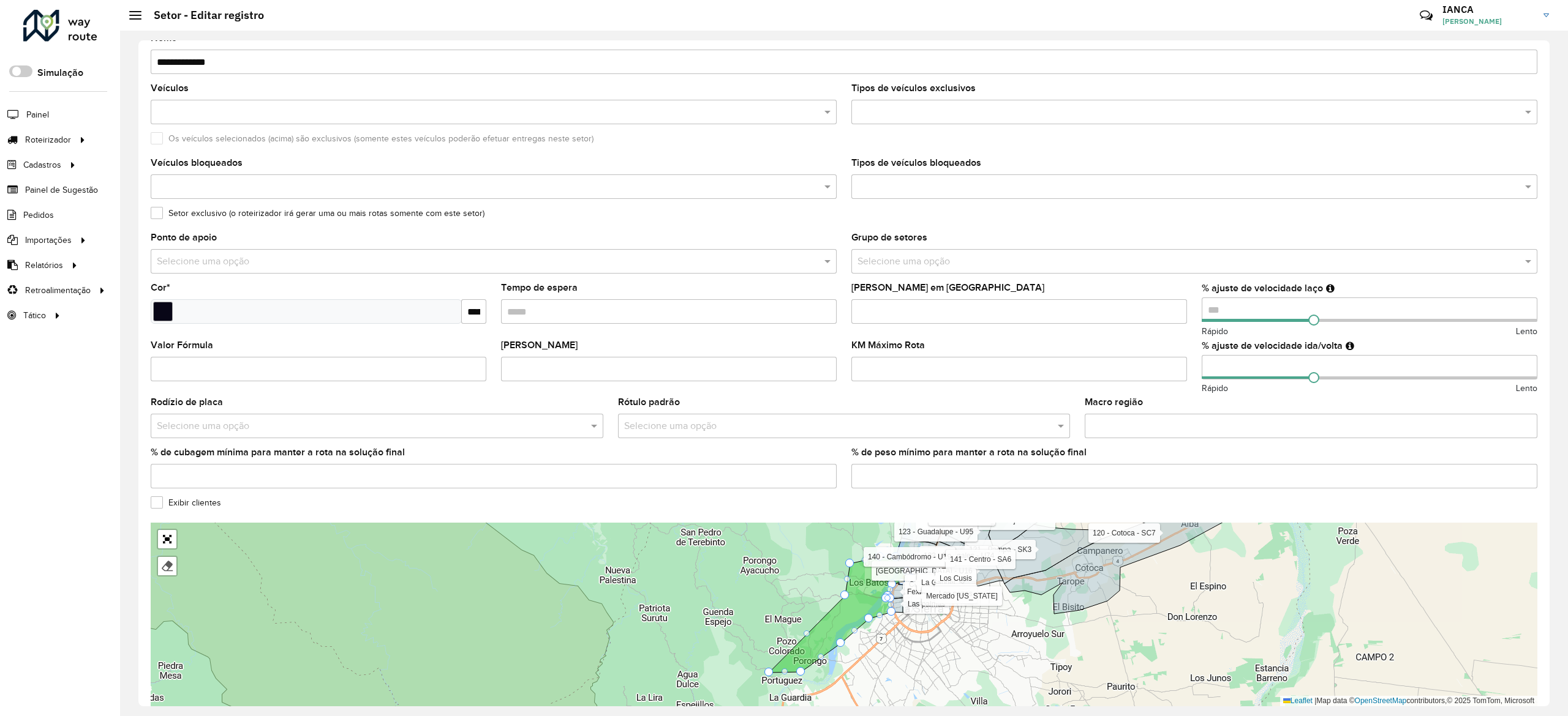
scroll to position [123, 0]
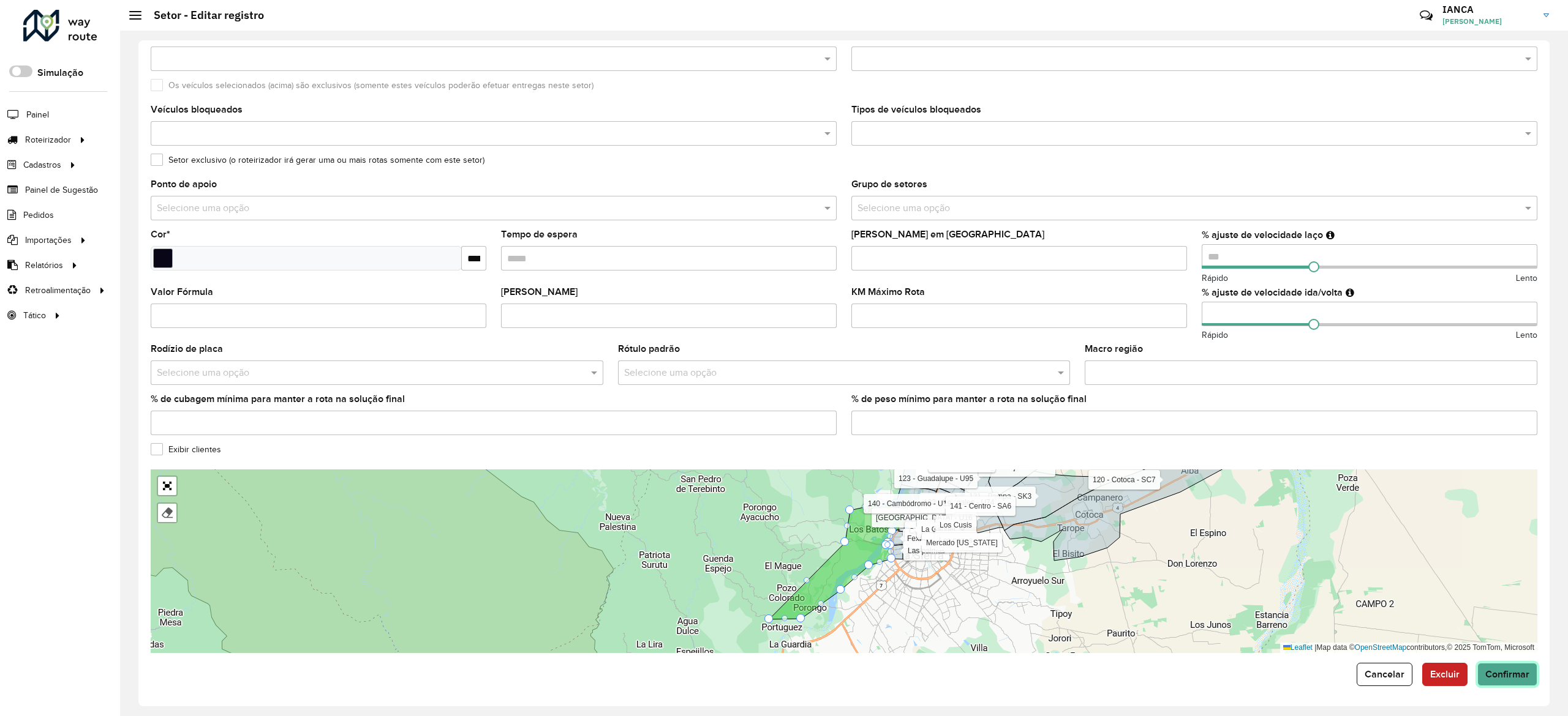
click at [1512, 678] on button "Confirmar" at bounding box center [1507, 674] width 60 height 23
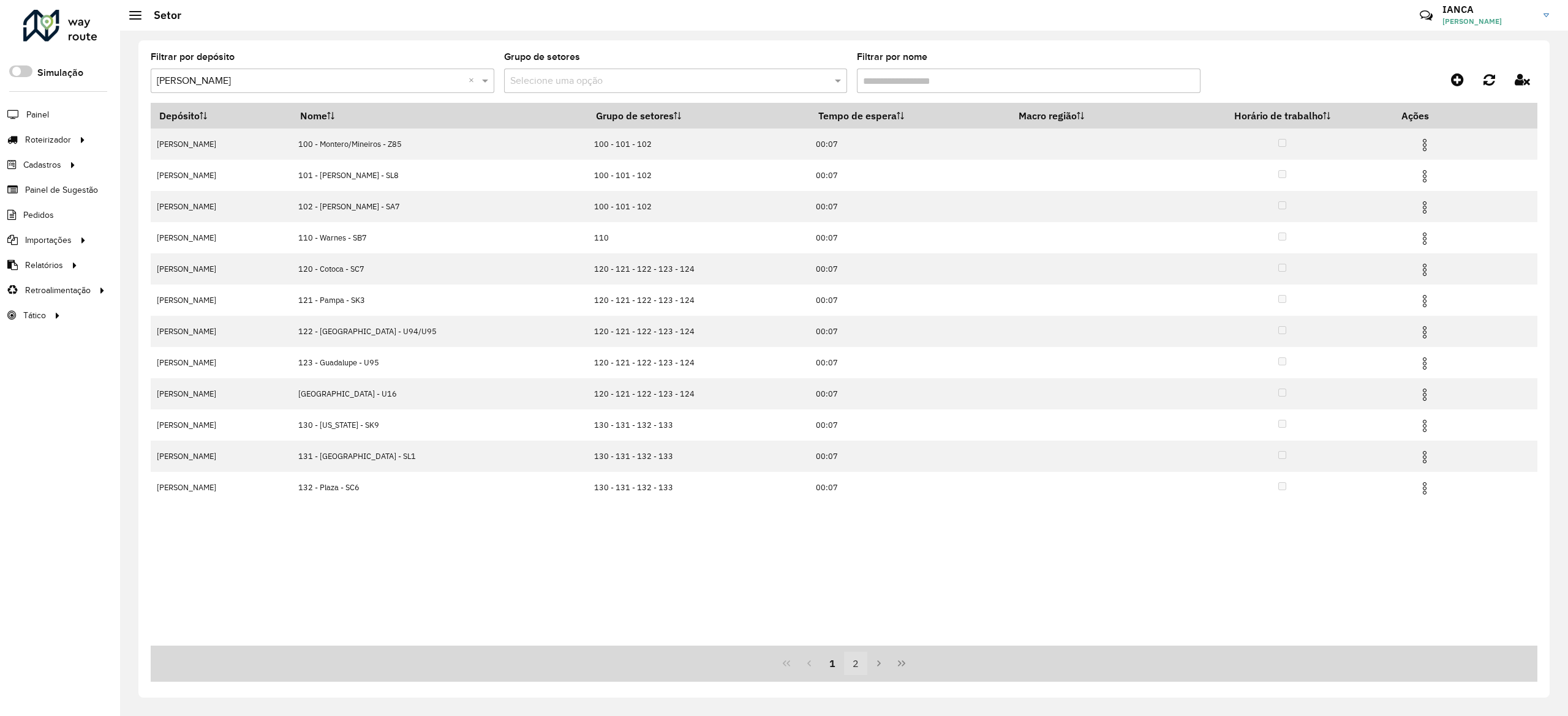
click at [851, 664] on button "2" at bounding box center [856, 663] width 23 height 23
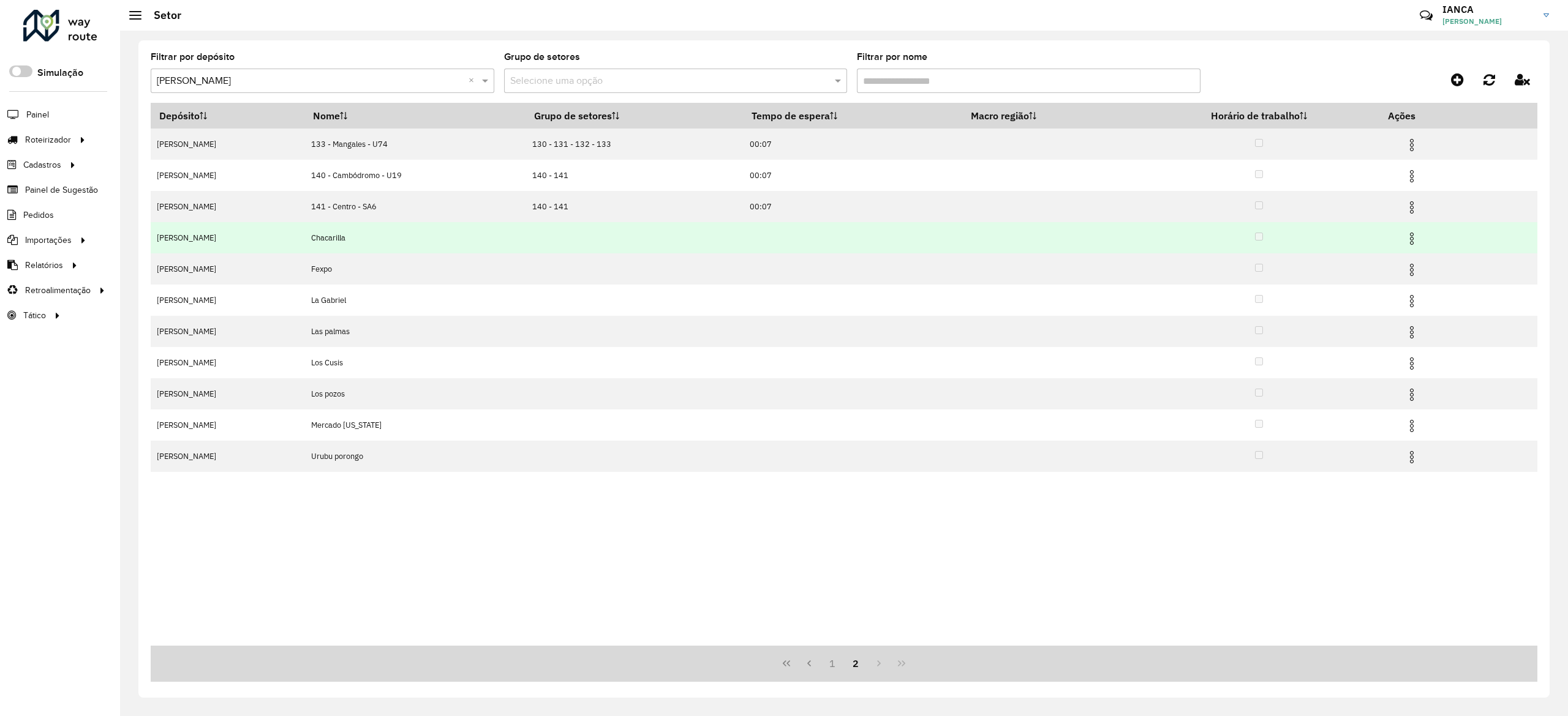
click at [1415, 238] on img at bounding box center [1412, 239] width 15 height 15
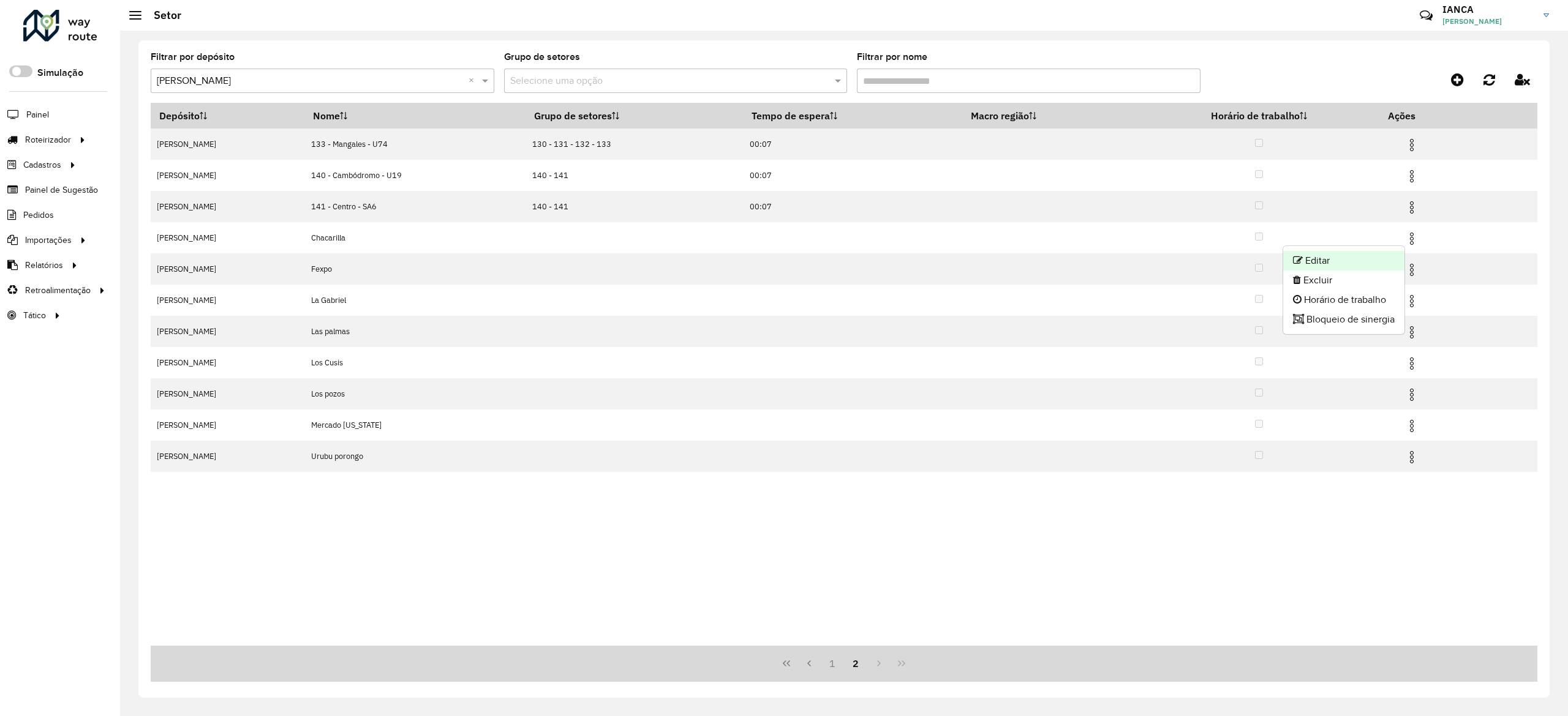
click at [1354, 257] on li "Editar" at bounding box center [1343, 260] width 121 height 19
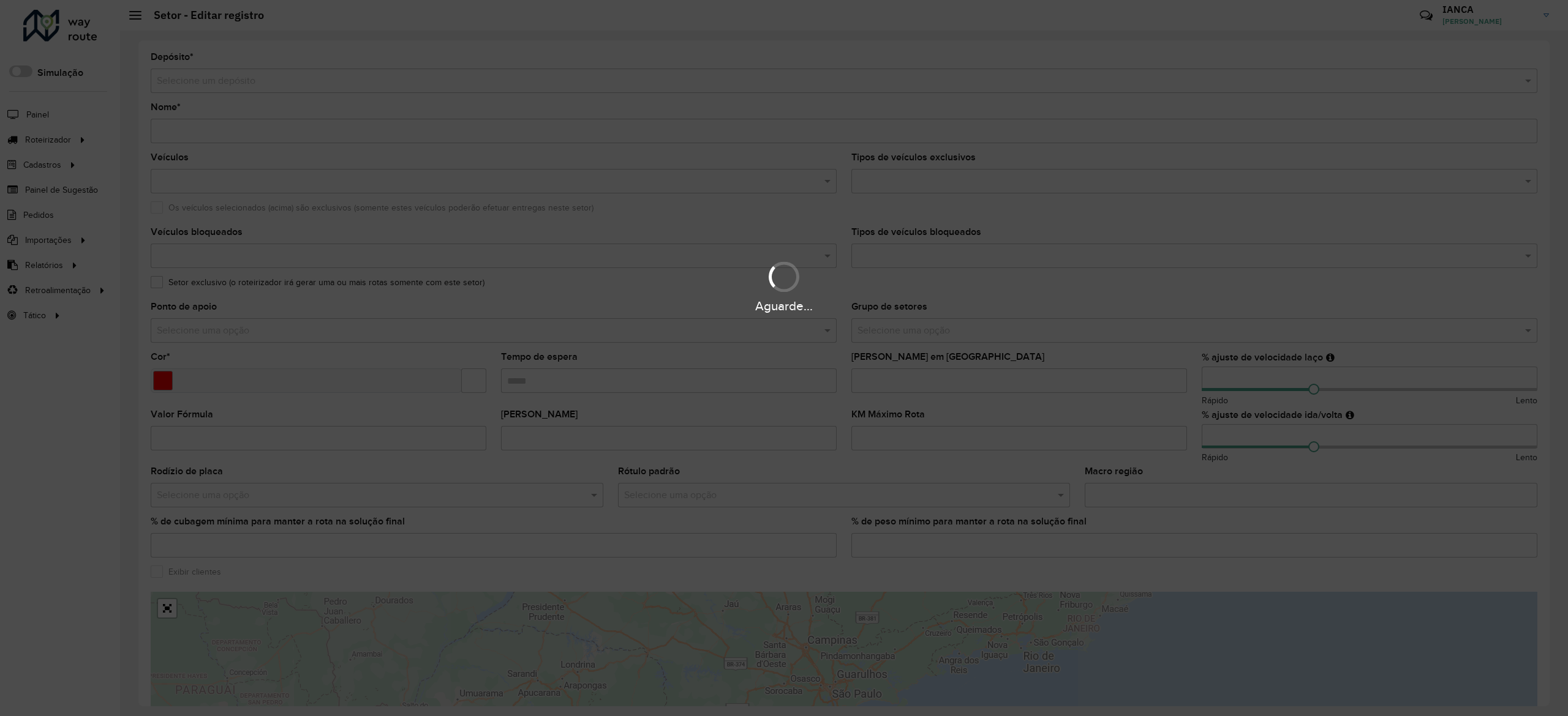
type input "**********"
type input "*******"
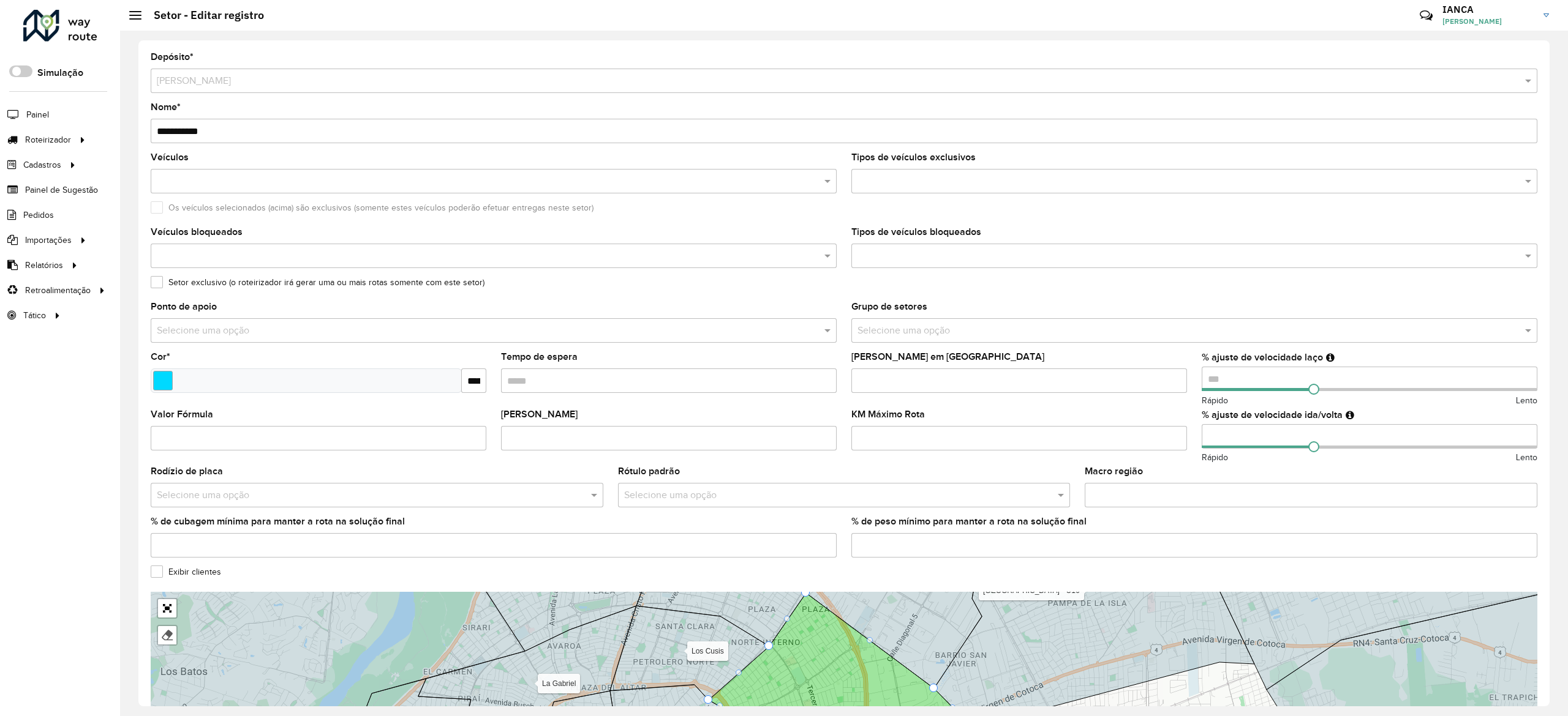
scroll to position [123, 0]
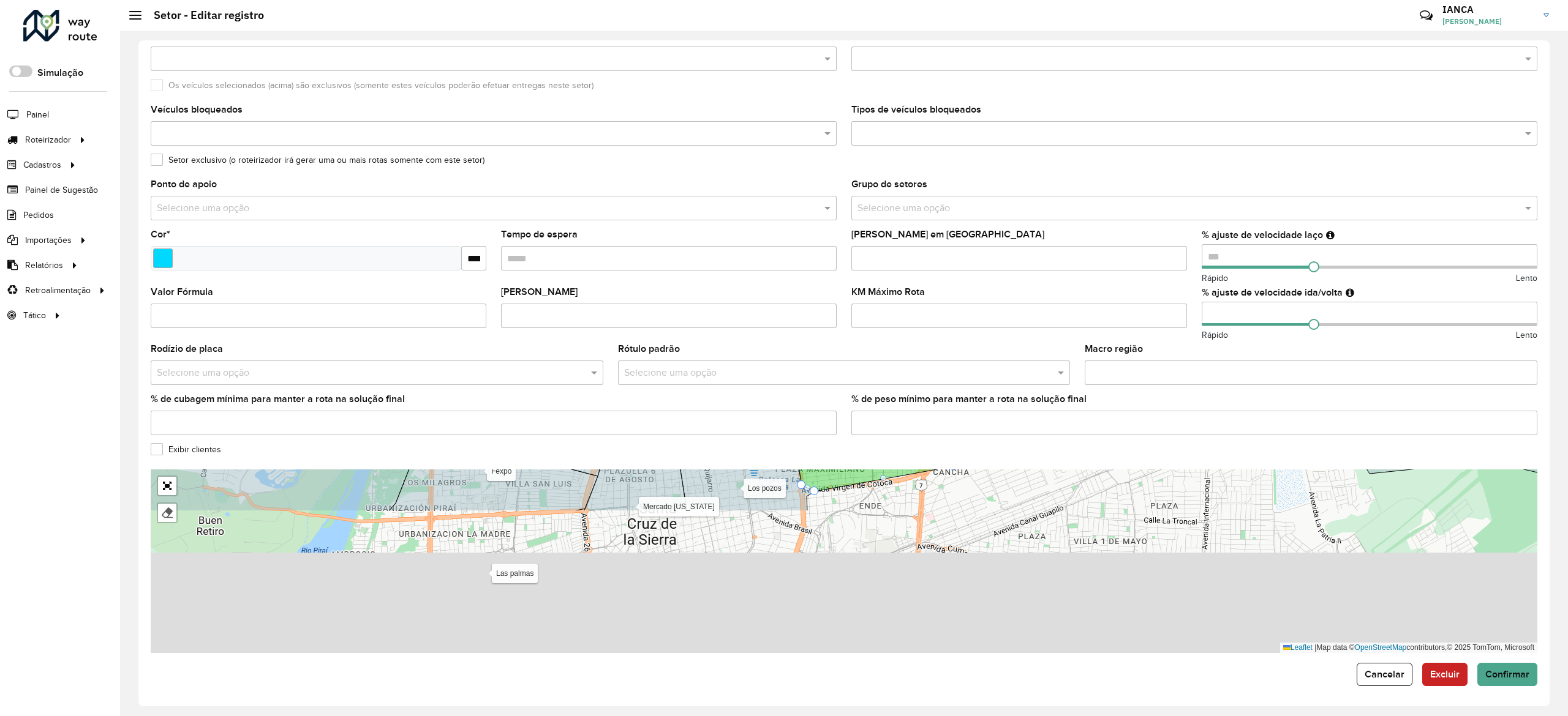
drag, startPoint x: 907, startPoint y: 614, endPoint x: 960, endPoint y: 454, distance: 168.5
click at [963, 454] on formly-group "**********" at bounding box center [844, 291] width 1386 height 723
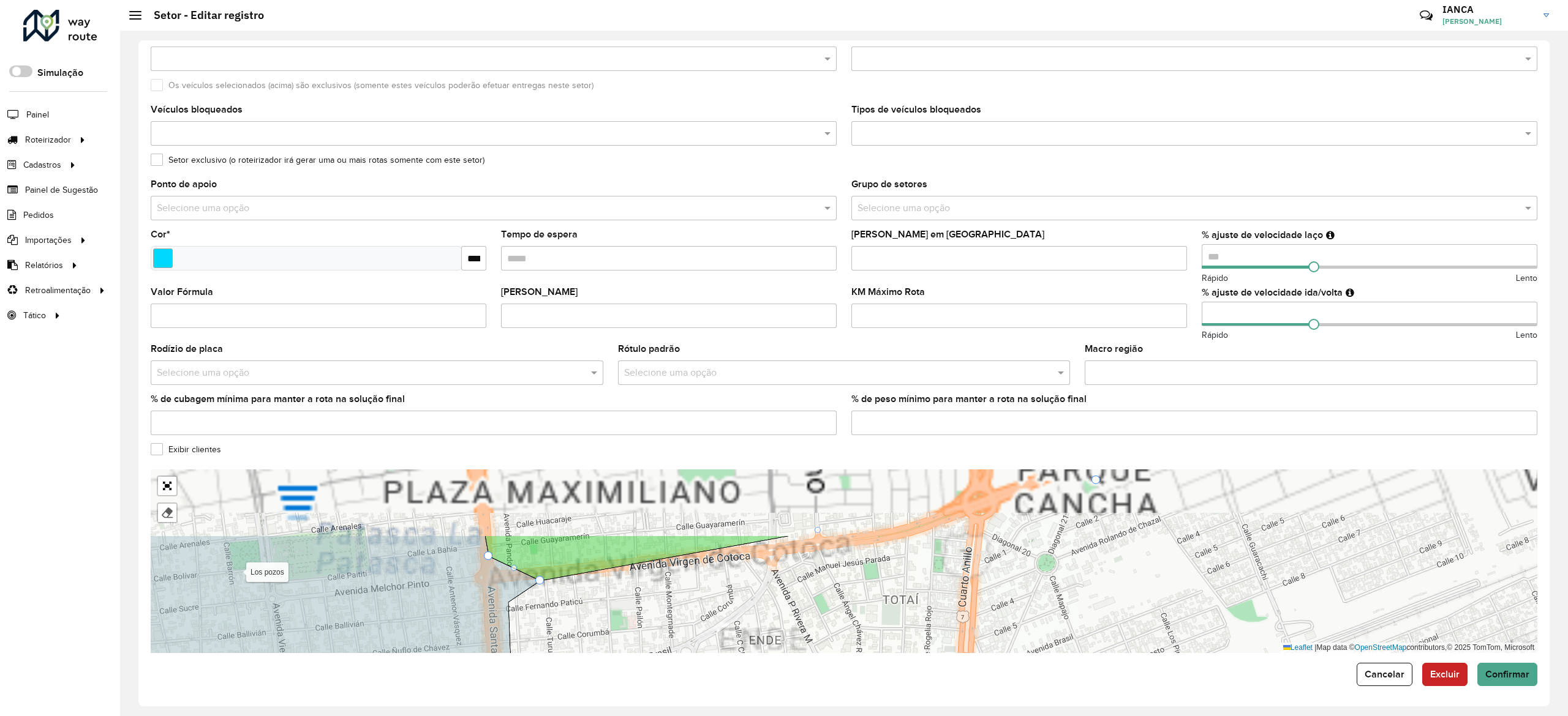
drag, startPoint x: 892, startPoint y: 575, endPoint x: 890, endPoint y: 648, distance: 73.0
click at [890, 648] on div "100 - Montero/Mineiros - Z85 101 - Montero - SL8 102 - Montero - SA7 110 - Warn…" at bounding box center [844, 561] width 1386 height 183
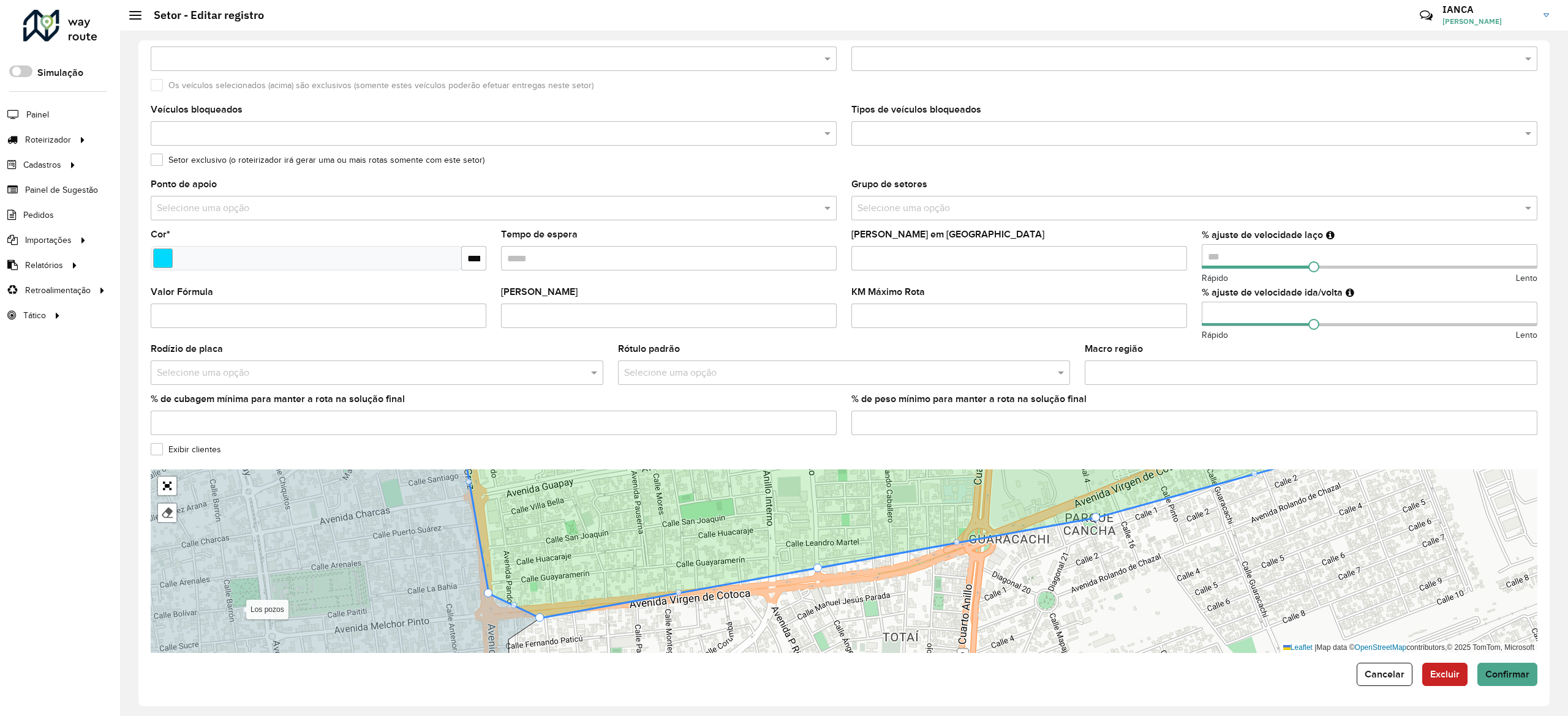
drag, startPoint x: 819, startPoint y: 568, endPoint x: 829, endPoint y: 580, distance: 15.6
click at [818, 558] on icon at bounding box center [904, 533] width 882 height 169
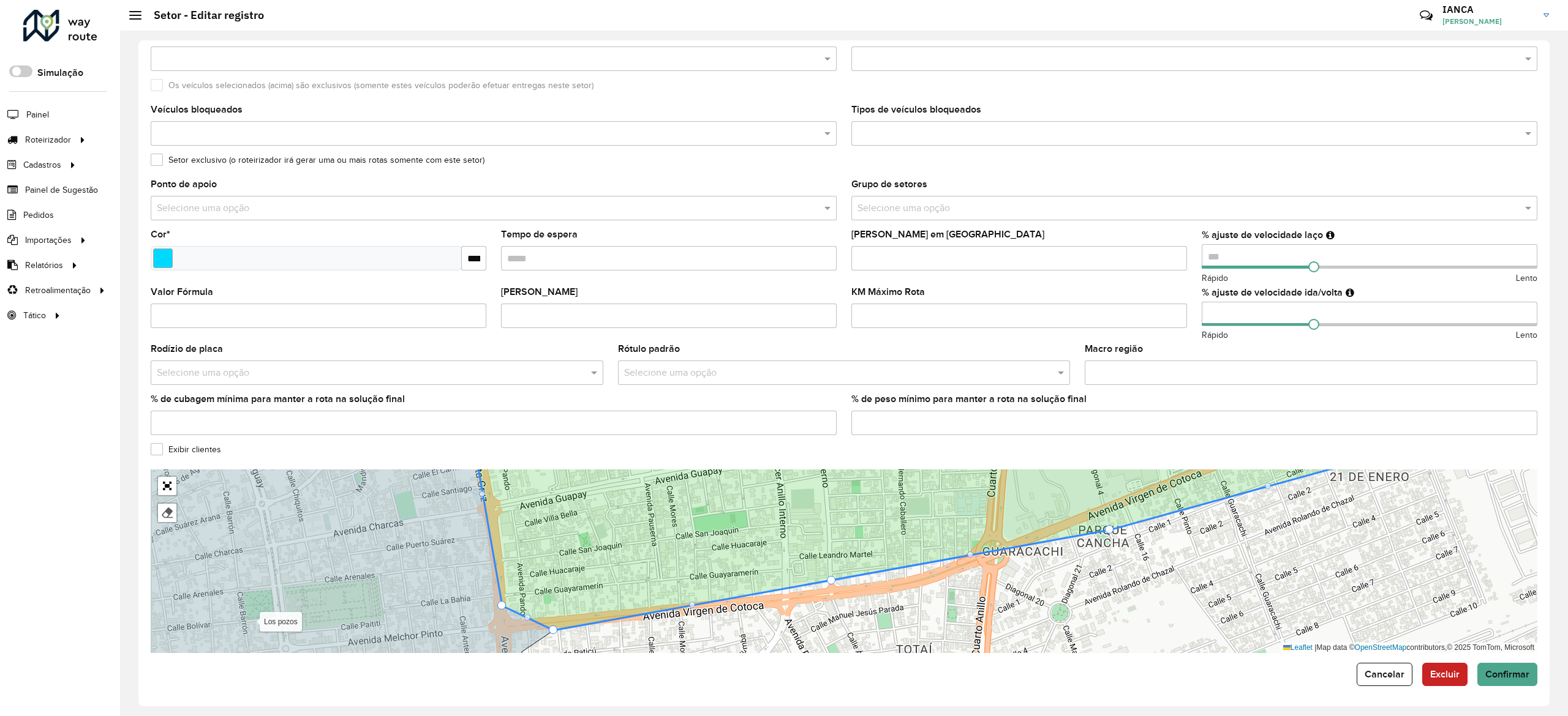
drag, startPoint x: 817, startPoint y: 561, endPoint x: 832, endPoint y: 575, distance: 20.5
click at [832, 575] on icon at bounding box center [917, 546] width 882 height 169
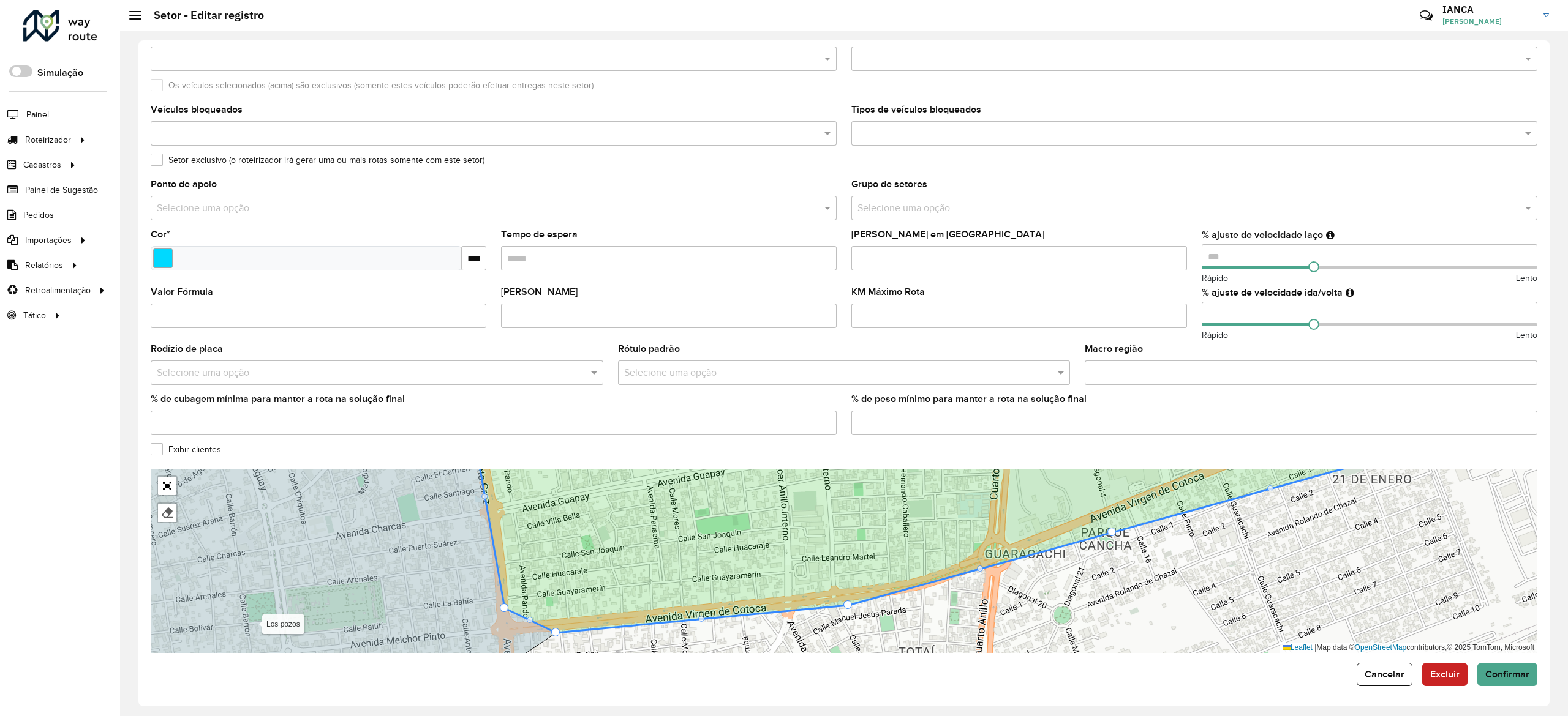
drag, startPoint x: 834, startPoint y: 577, endPoint x: 848, endPoint y: 599, distance: 26.1
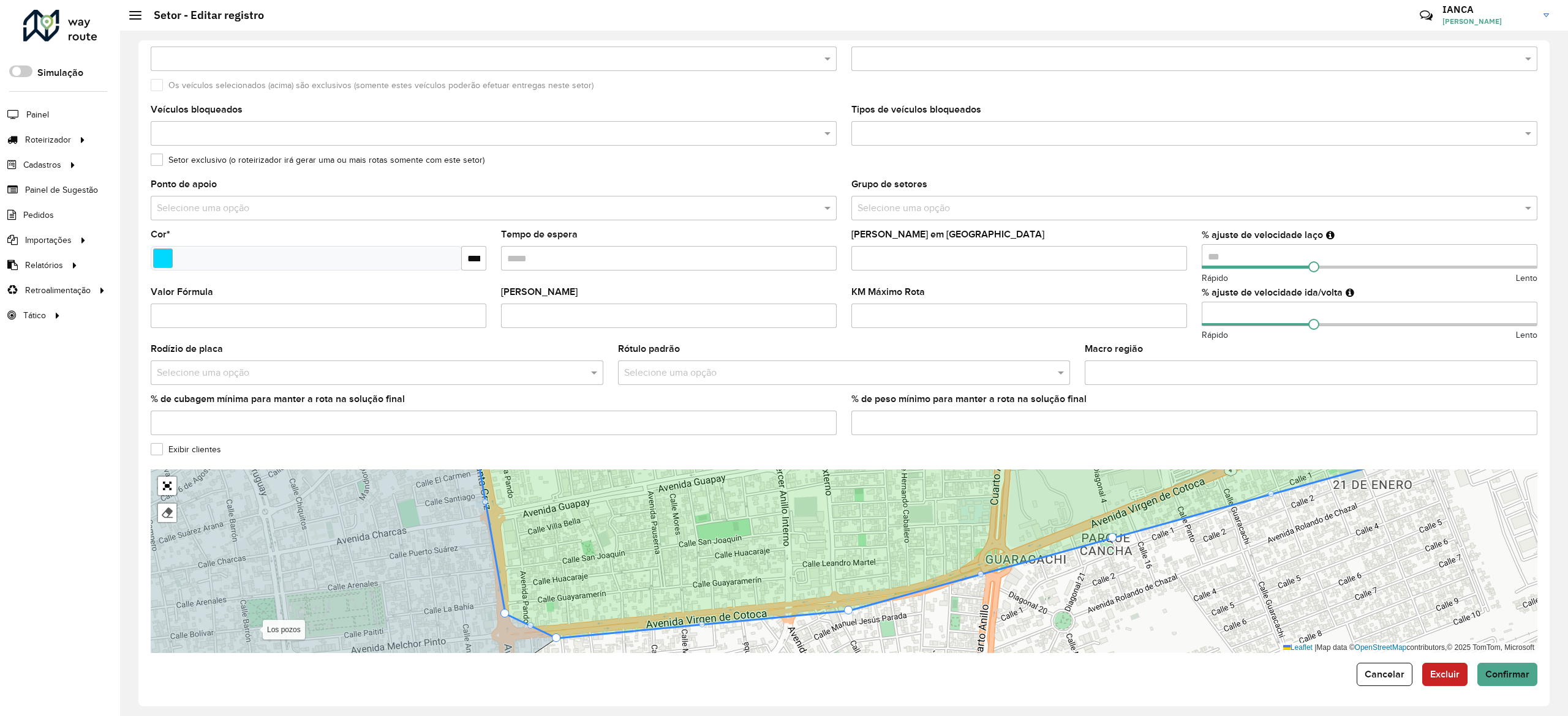
drag, startPoint x: 983, startPoint y: 569, endPoint x: 983, endPoint y: 578, distance: 9.0
click at [983, 578] on div "100 - Montero/Mineiros - Z85 101 - Montero - SL8 102 - Montero - SA7 110 - Warn…" at bounding box center [844, 561] width 1386 height 183
drag, startPoint x: 983, startPoint y: 577, endPoint x: 983, endPoint y: 589, distance: 12.0
drag, startPoint x: 981, startPoint y: 574, endPoint x: 985, endPoint y: 587, distance: 13.6
drag, startPoint x: 852, startPoint y: 613, endPoint x: 877, endPoint y: 613, distance: 25.0
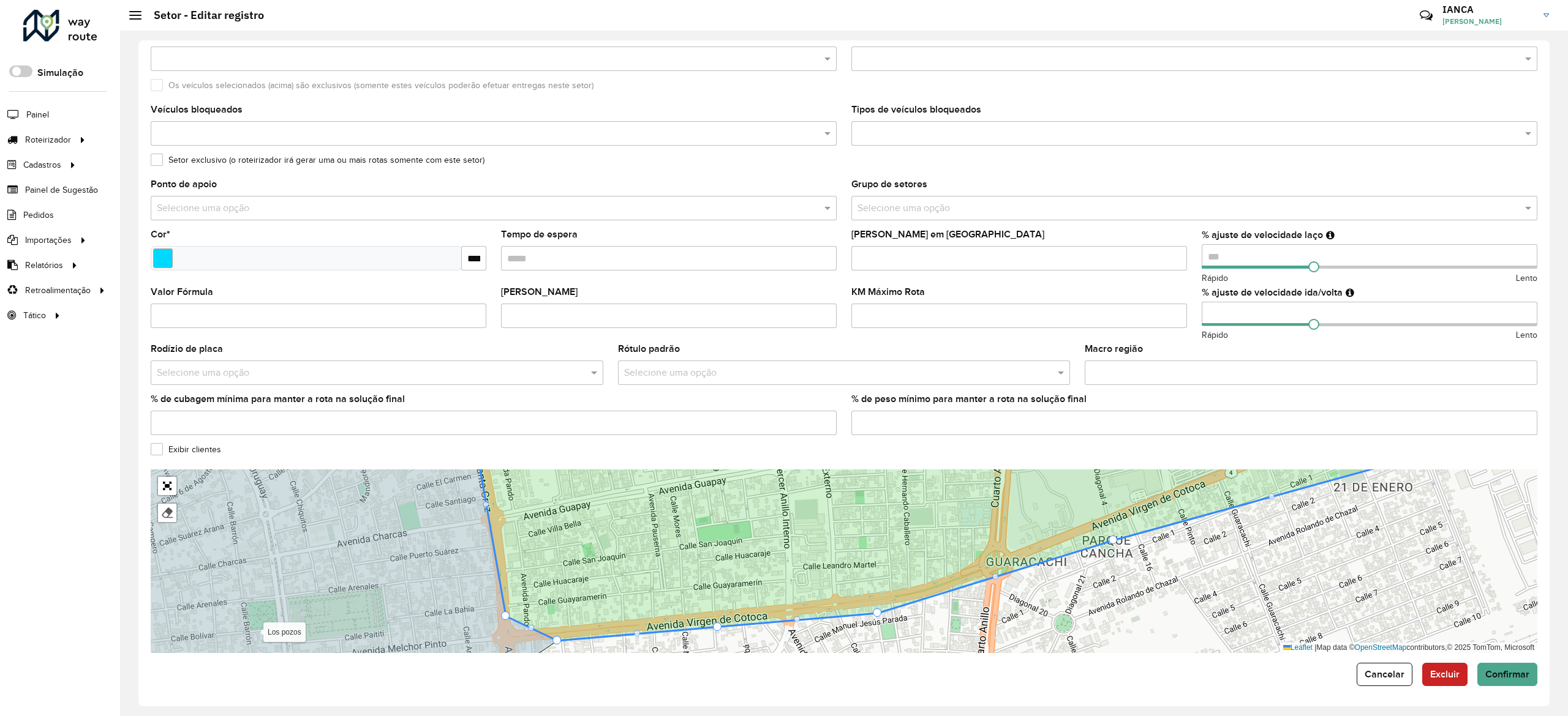
drag, startPoint x: 718, startPoint y: 626, endPoint x: 718, endPoint y: 635, distance: 9.0
drag, startPoint x: 713, startPoint y: 624, endPoint x: 713, endPoint y: 631, distance: 7.0
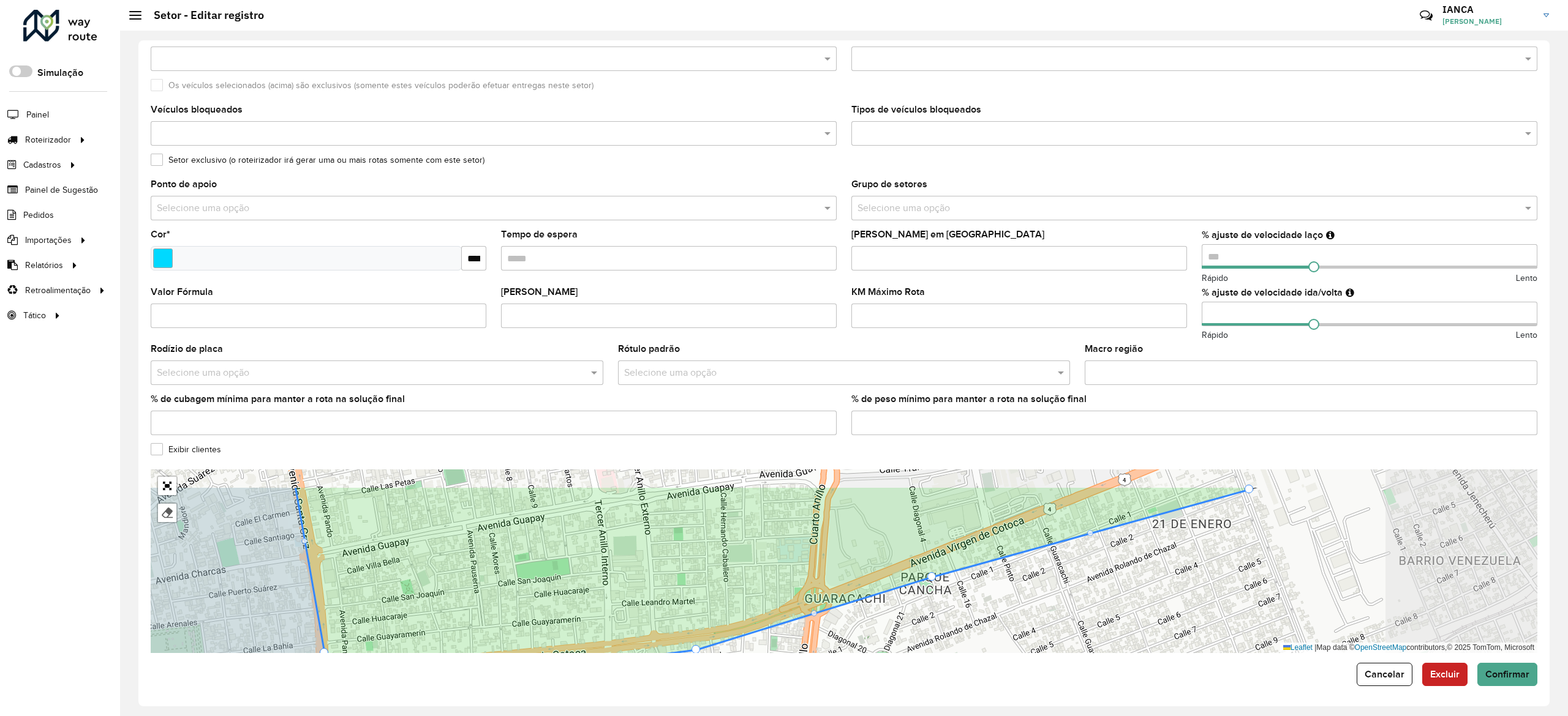
drag, startPoint x: 957, startPoint y: 592, endPoint x: 822, endPoint y: 632, distance: 140.8
click at [822, 631] on div "100 - Montero/Mineiros - Z85 101 - Montero - SL8 102 - Montero - SA7 110 - Warn…" at bounding box center [844, 561] width 1386 height 183
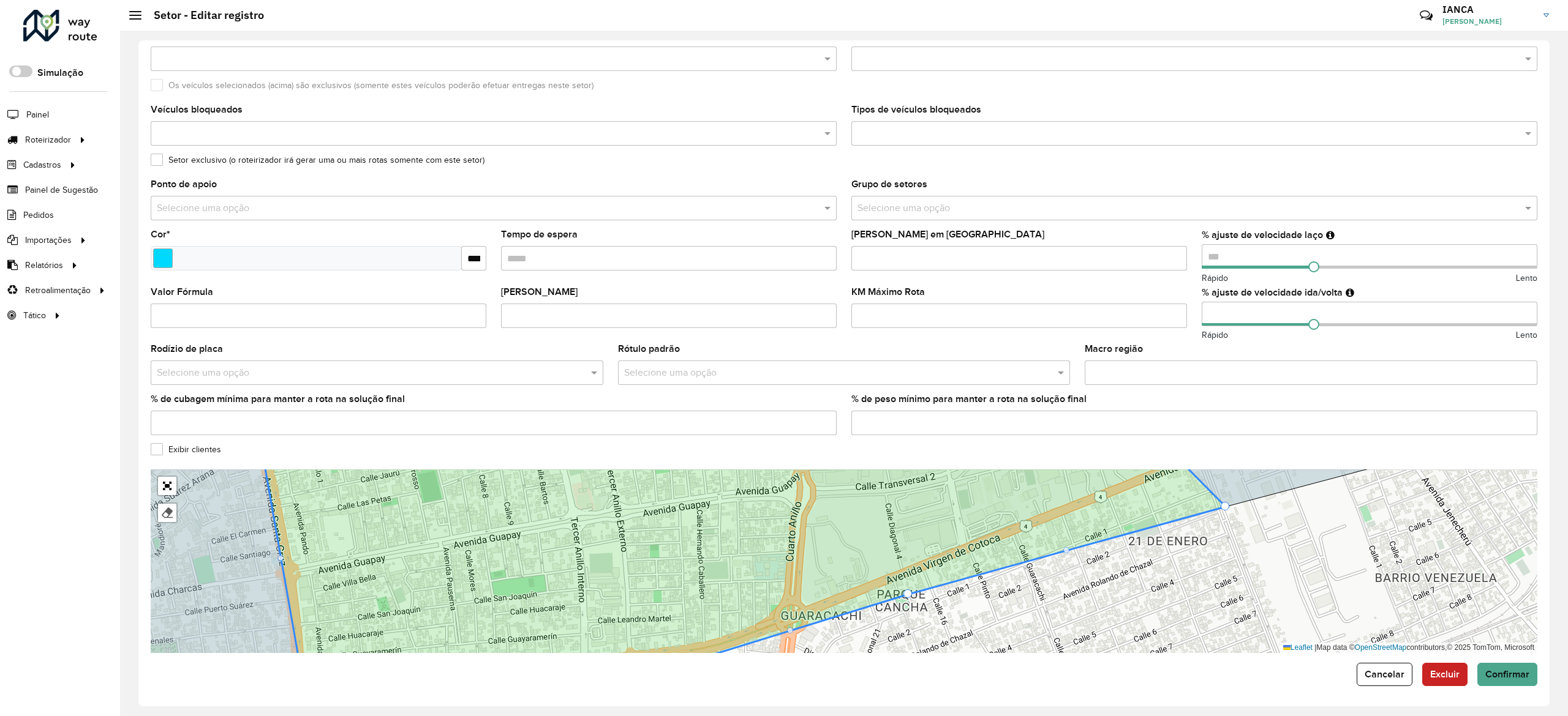
drag, startPoint x: 910, startPoint y: 589, endPoint x: 907, endPoint y: 601, distance: 12.4
click at [907, 601] on div "100 - Montero/Mineiros - Z85 101 - Montero - SL8 102 - Montero - SA7 110 - Warn…" at bounding box center [844, 561] width 1386 height 183
drag, startPoint x: 907, startPoint y: 594, endPoint x: 907, endPoint y: 586, distance: 8.0
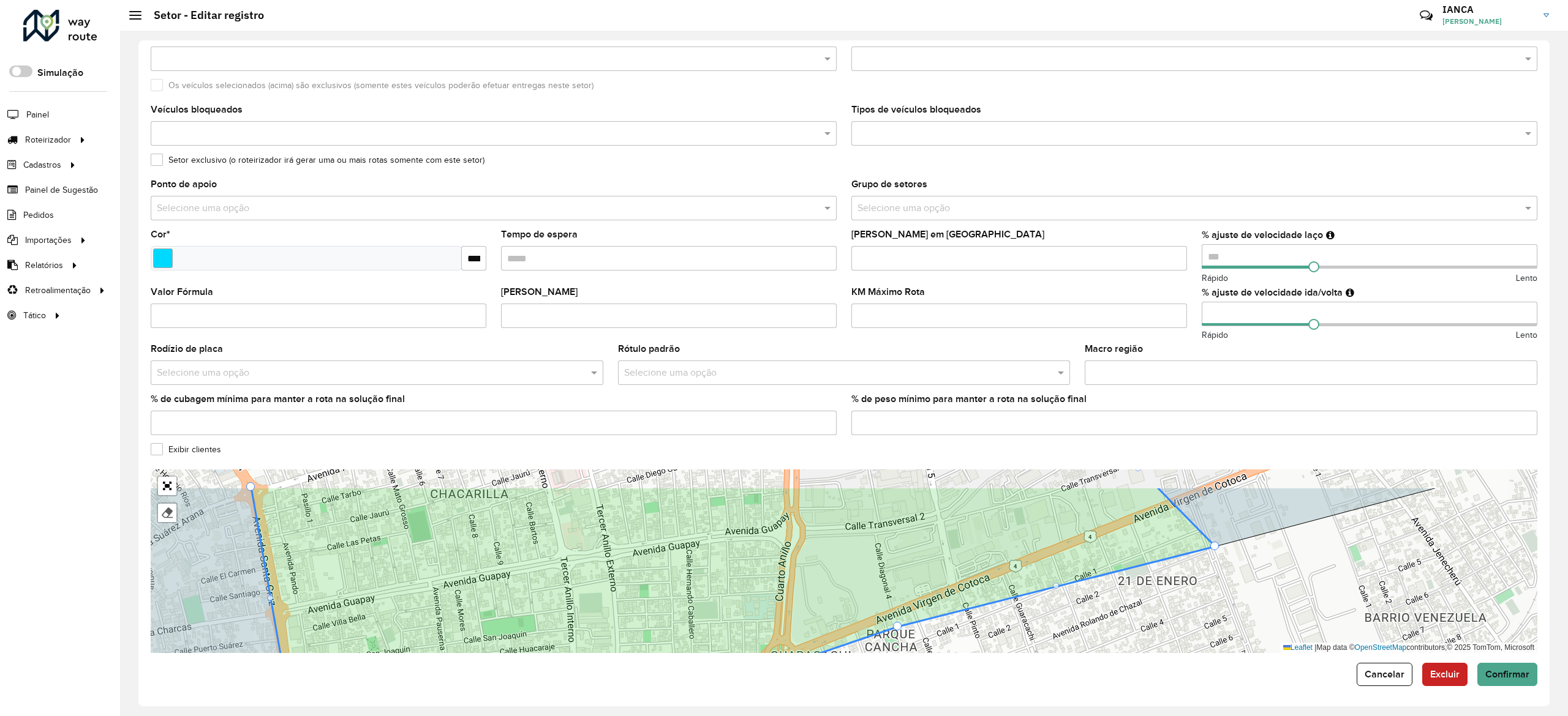
drag, startPoint x: 1123, startPoint y: 594, endPoint x: 1121, endPoint y: 601, distance: 7.3
click at [1121, 601] on div "100 - Montero/Mineiros - Z85 101 - Montero - SL8 102 - Montero - SA7 110 - Warn…" at bounding box center [844, 561] width 1386 height 183
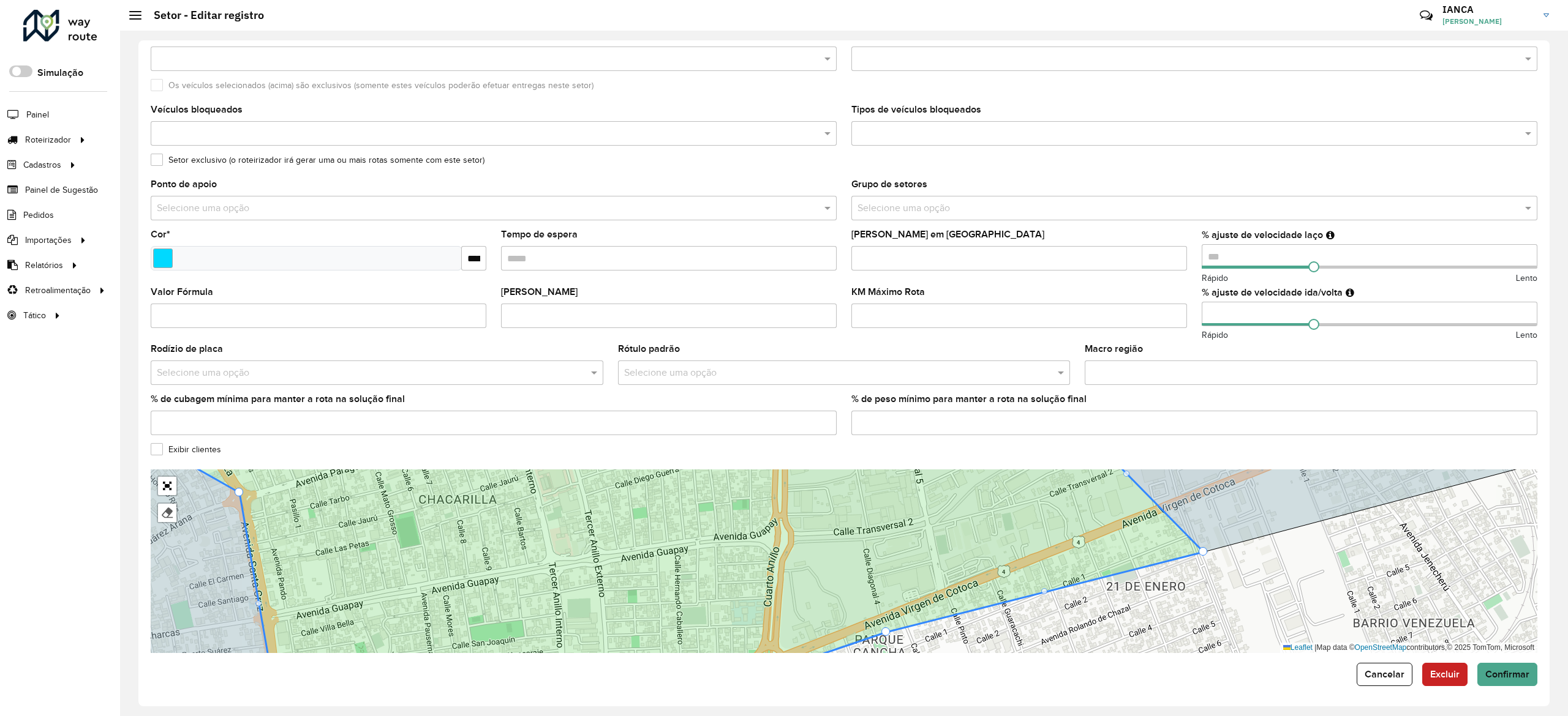
drag, startPoint x: 1138, startPoint y: 599, endPoint x: 1085, endPoint y: 604, distance: 53.2
click at [1098, 604] on div "100 - Montero/Mineiros - Z85 101 - Montero - SL8 102 - Montero - SA7 110 - Warn…" at bounding box center [844, 561] width 1386 height 183
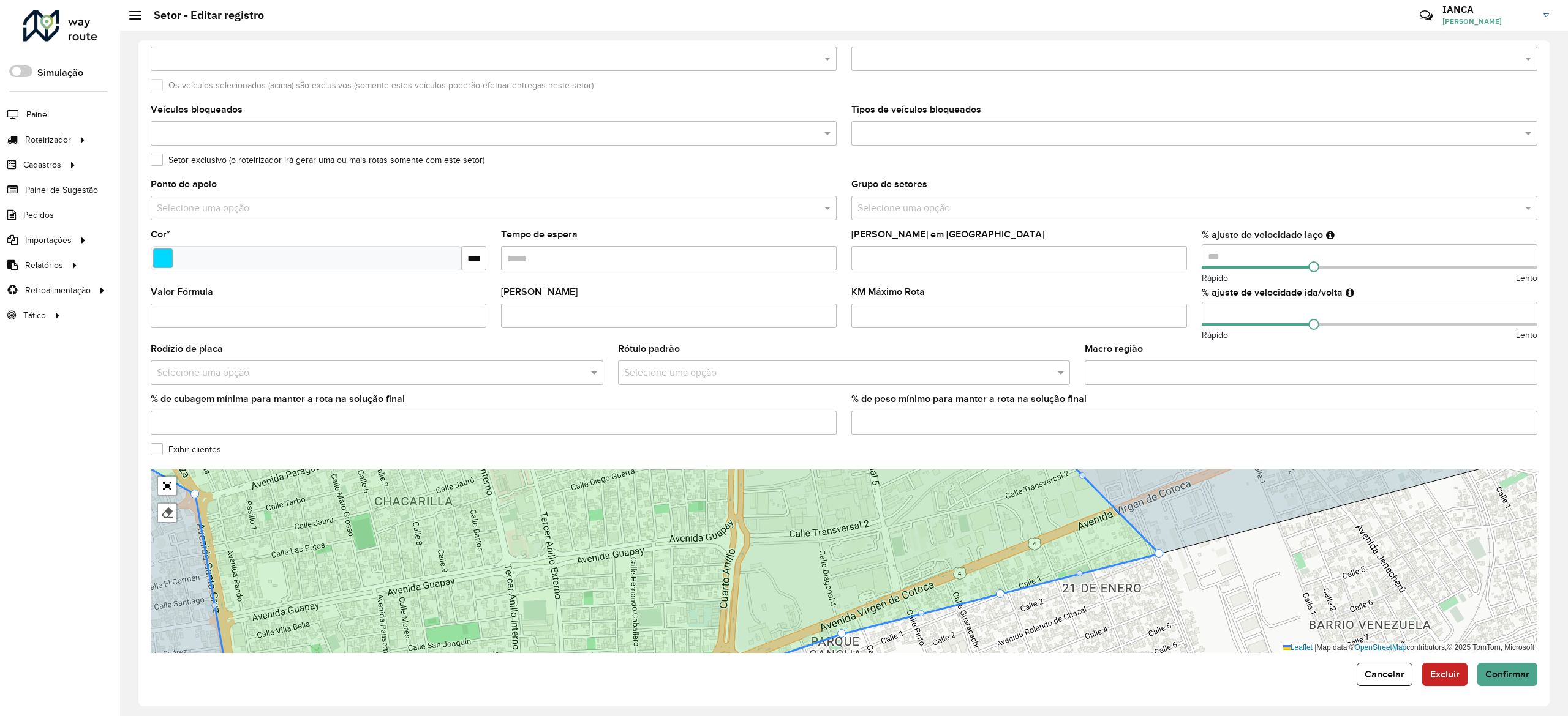
drag, startPoint x: 1003, startPoint y: 593, endPoint x: 1038, endPoint y: 545, distance: 59.4
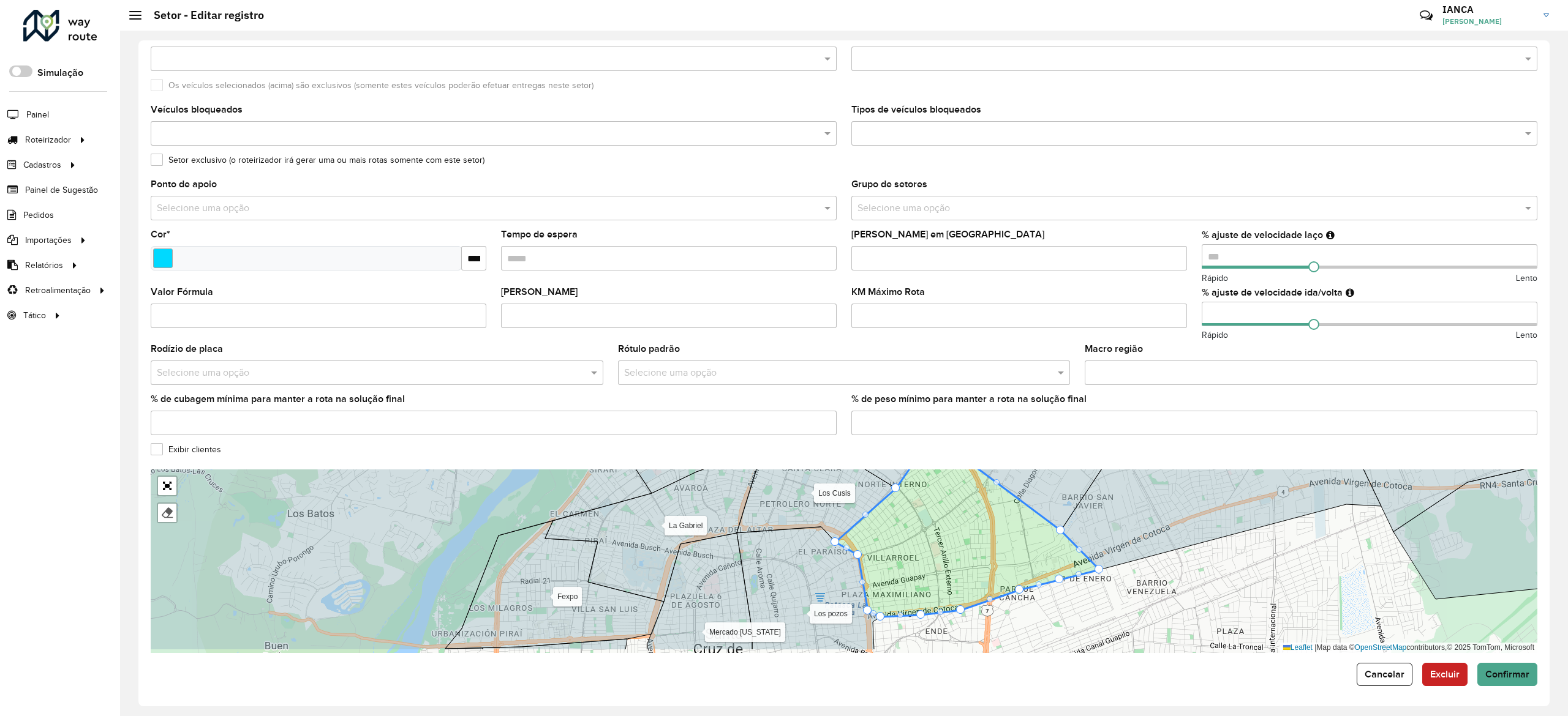
drag, startPoint x: 1089, startPoint y: 624, endPoint x: 1083, endPoint y: 603, distance: 21.8
click at [1083, 603] on div "100 - Montero/Mineiros - Z85 101 - Montero - SL8 102 - Montero - SA7 110 - Warn…" at bounding box center [844, 561] width 1386 height 183
drag, startPoint x: 1041, startPoint y: 580, endPoint x: 1043, endPoint y: 593, distance: 13.2
drag, startPoint x: 1039, startPoint y: 583, endPoint x: 1035, endPoint y: 591, distance: 8.9
drag, startPoint x: 1059, startPoint y: 577, endPoint x: 1061, endPoint y: 584, distance: 7.3
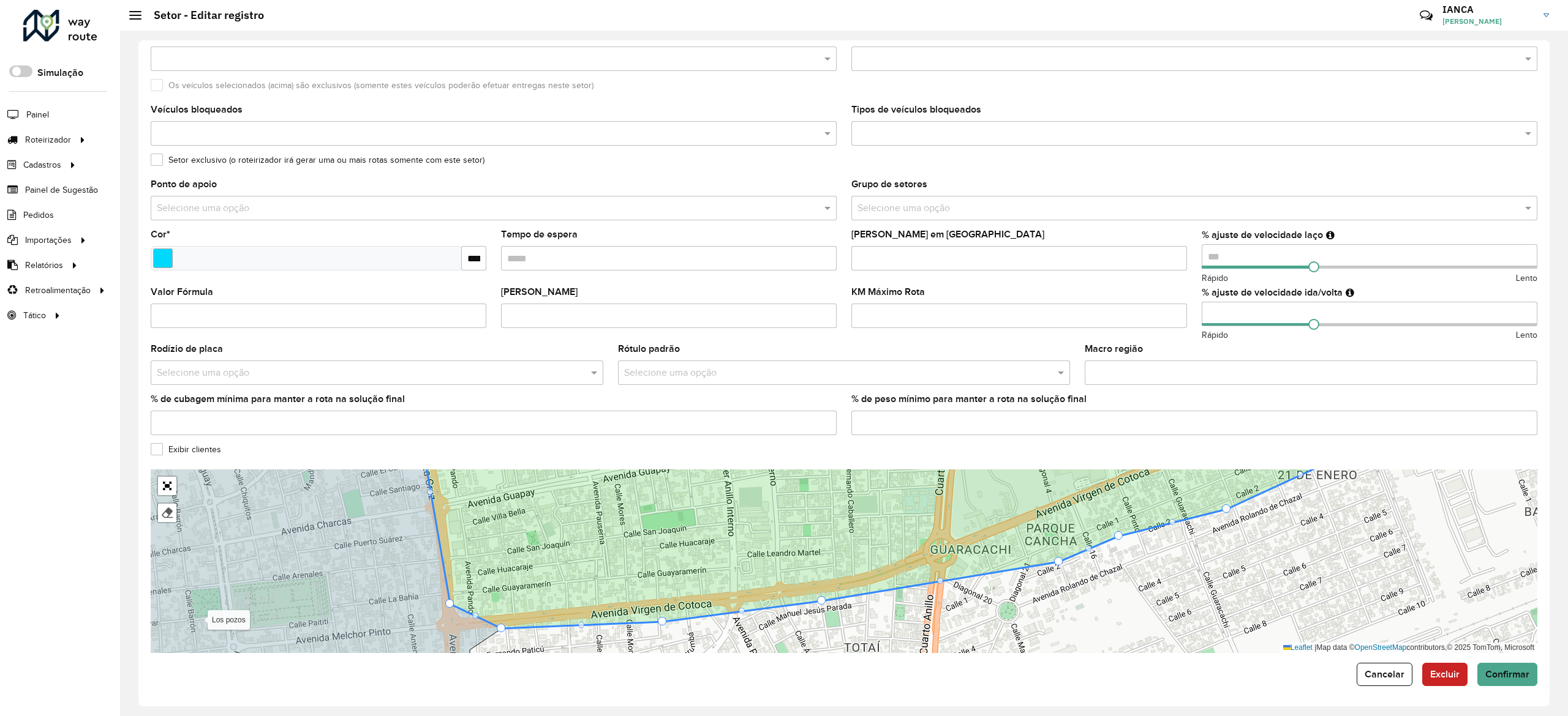
drag, startPoint x: 1057, startPoint y: 528, endPoint x: 1058, endPoint y: 560, distance: 32.0
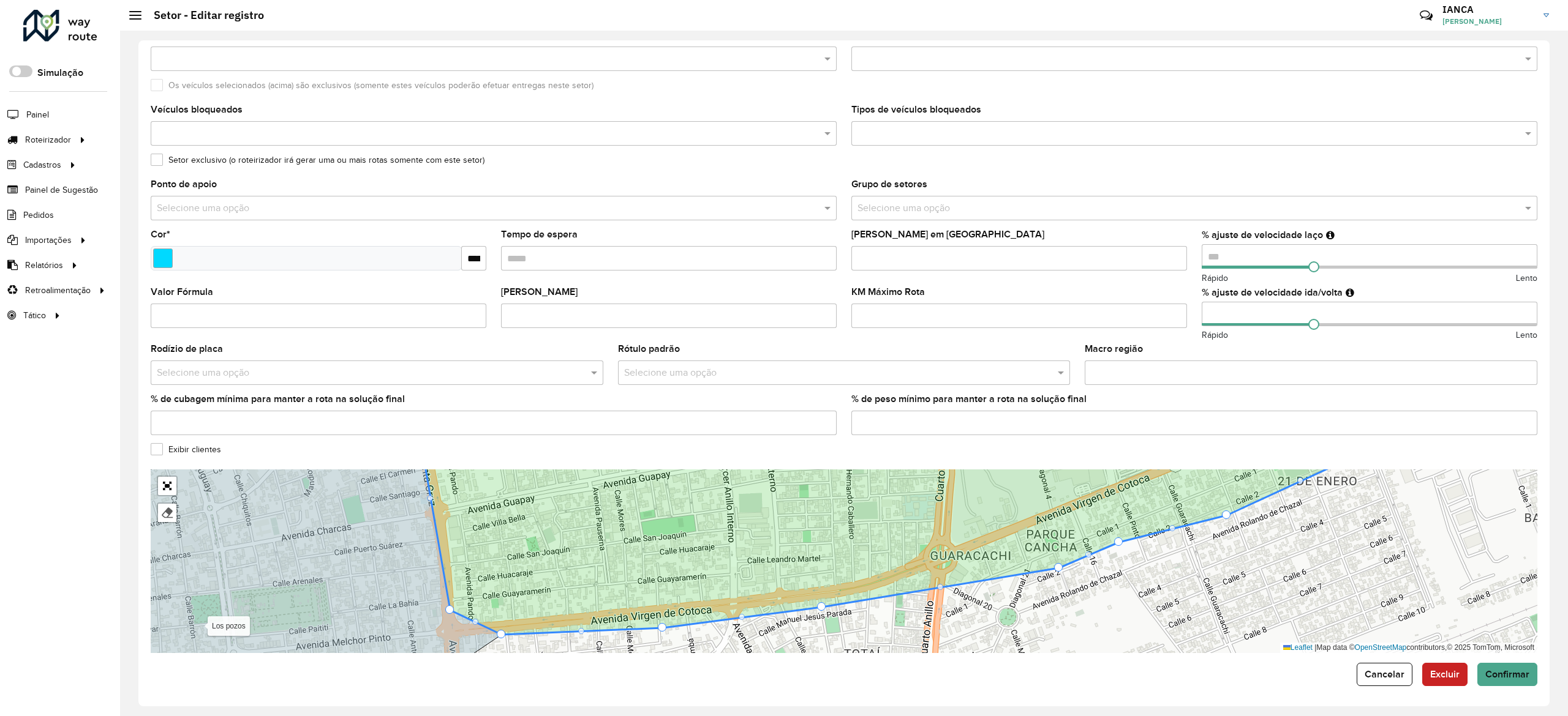
drag, startPoint x: 942, startPoint y: 575, endPoint x: 942, endPoint y: 584, distance: 9.0
click at [942, 583] on icon at bounding box center [889, 544] width 933 height 179
drag, startPoint x: 942, startPoint y: 588, endPoint x: 942, endPoint y: 600, distance: 12.0
drag, startPoint x: 942, startPoint y: 588, endPoint x: 960, endPoint y: 612, distance: 30.0
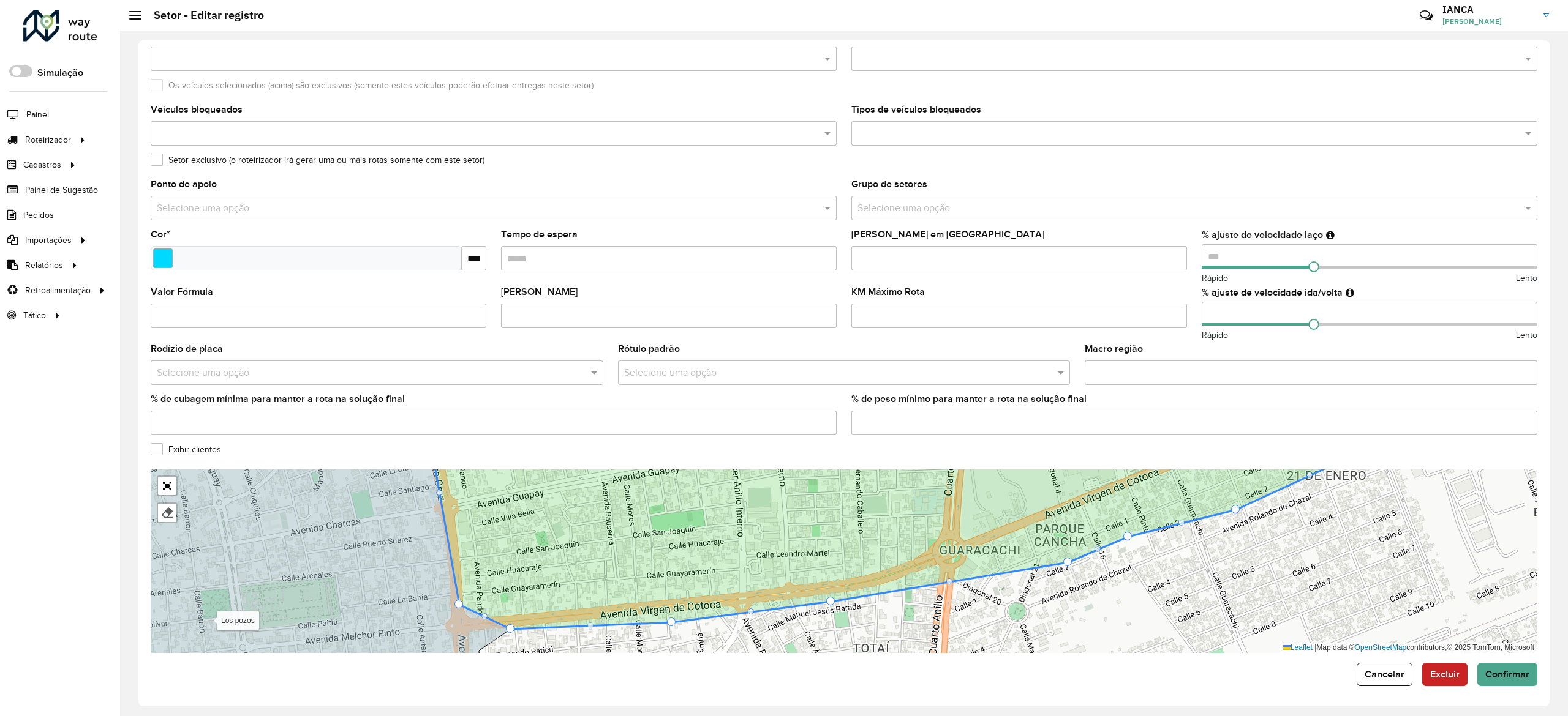
drag, startPoint x: 973, startPoint y: 604, endPoint x: 1040, endPoint y: 563, distance: 78.5
click at [1040, 563] on div "100 - Montero/Mineiros - Z85 101 - Montero - SL8 102 - Montero - SA7 110 - Warn…" at bounding box center [844, 561] width 1386 height 183
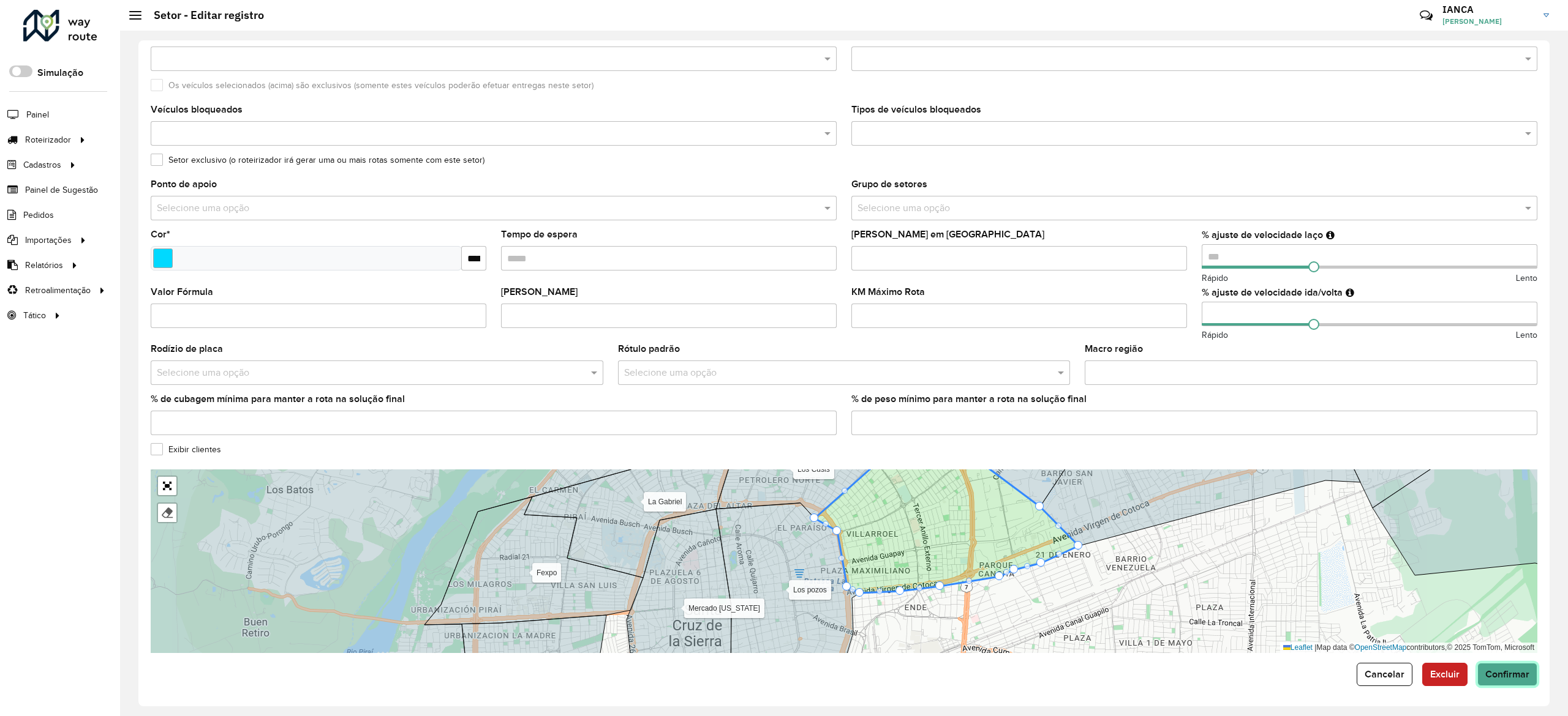
click at [1507, 673] on span "Confirmar" at bounding box center [1507, 674] width 44 height 10
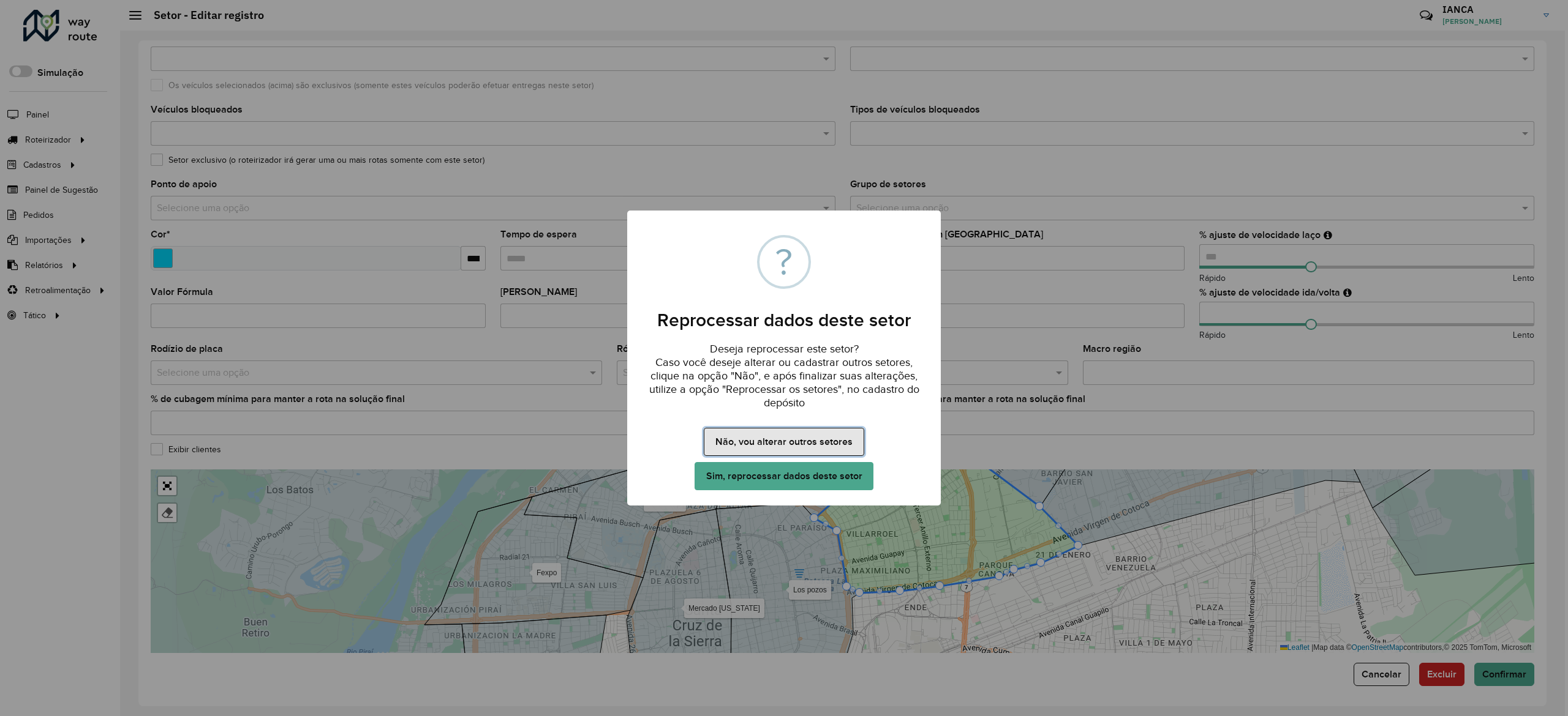
click at [828, 439] on button "Não, vou alterar outros setores" at bounding box center [784, 442] width 160 height 28
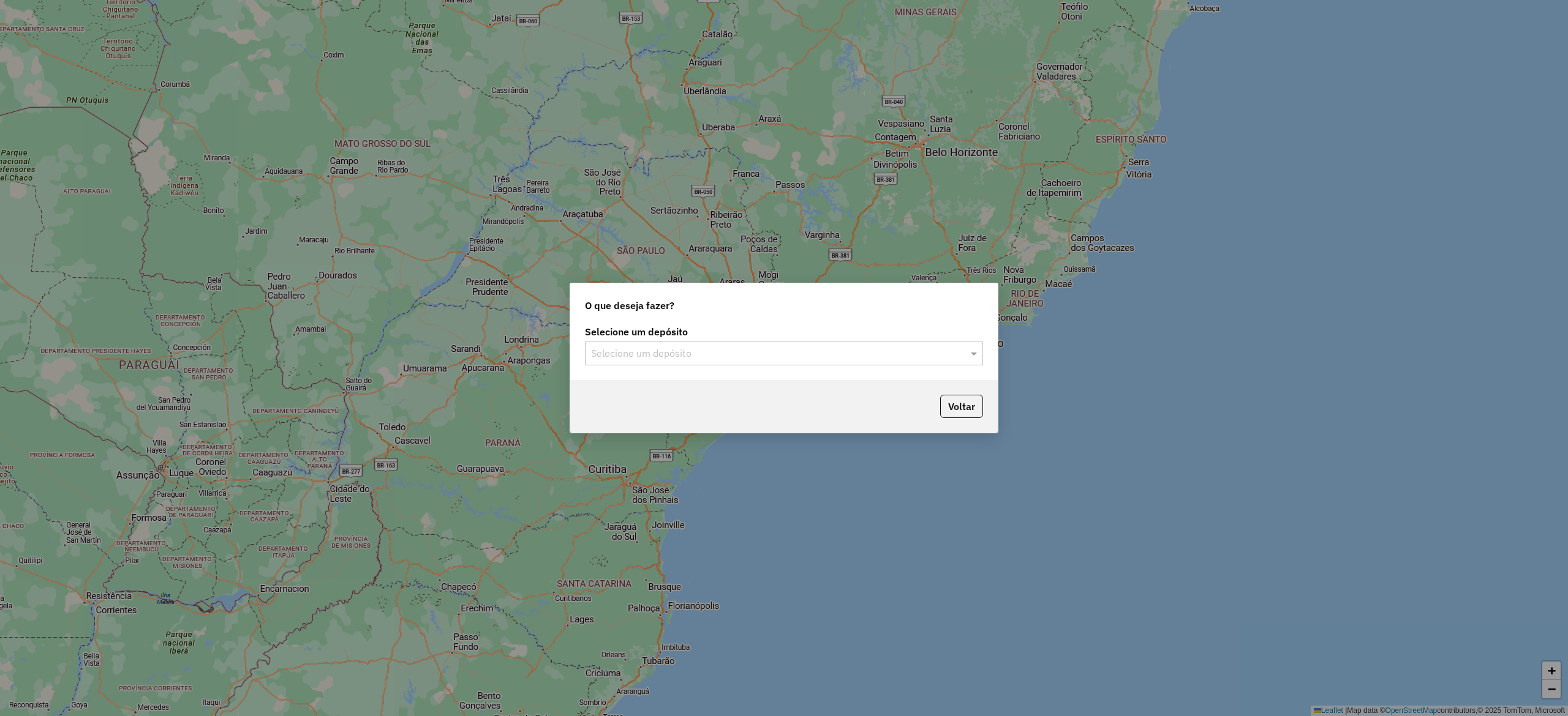
click at [646, 342] on div "Selecione um depósito" at bounding box center [783, 353] width 398 height 24
type input "*******"
click at [738, 374] on ng-dropdown-panel "[PERSON_NAME]" at bounding box center [783, 389] width 398 height 35
click at [736, 383] on div "[PERSON_NAME]" at bounding box center [783, 388] width 396 height 21
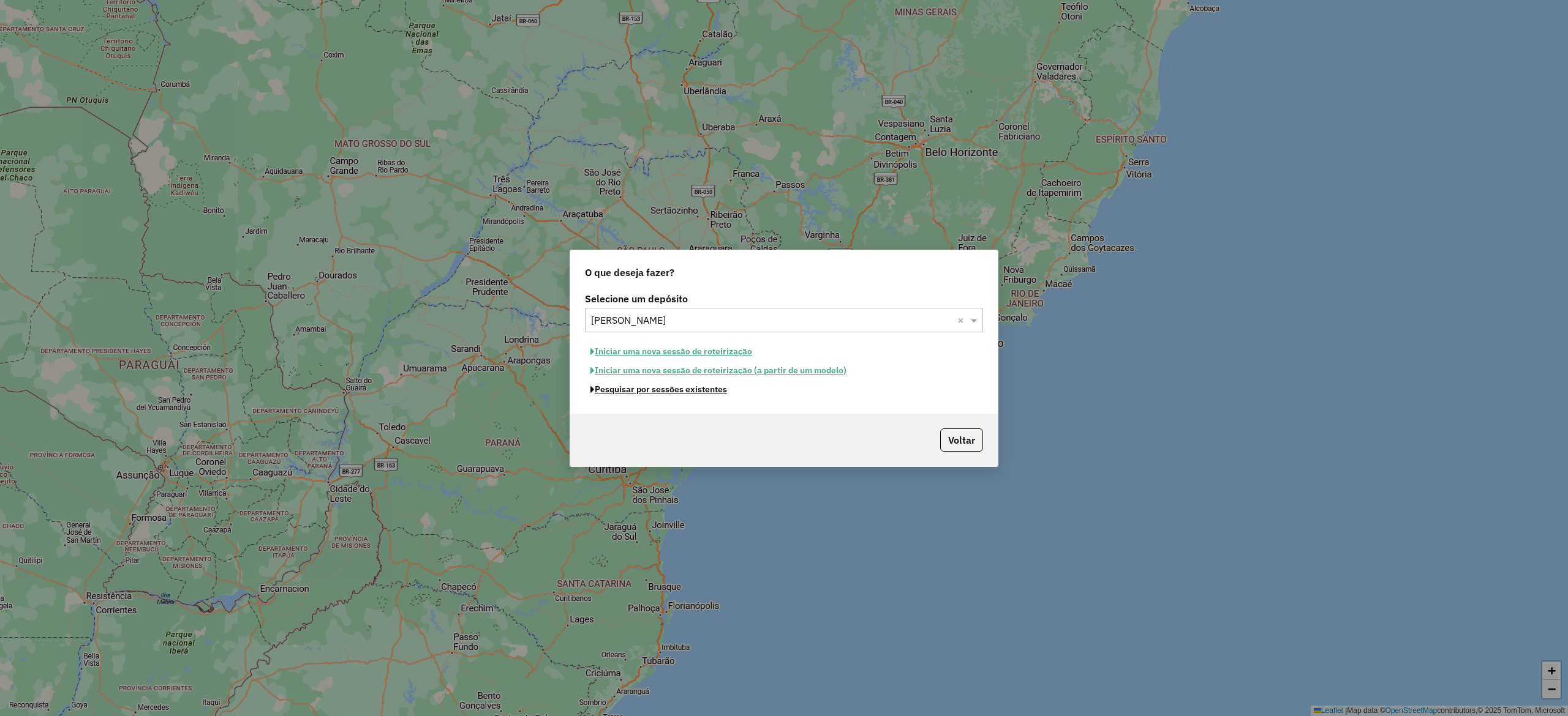
click at [681, 388] on button "Pesquisar por sessões existentes" at bounding box center [658, 389] width 148 height 19
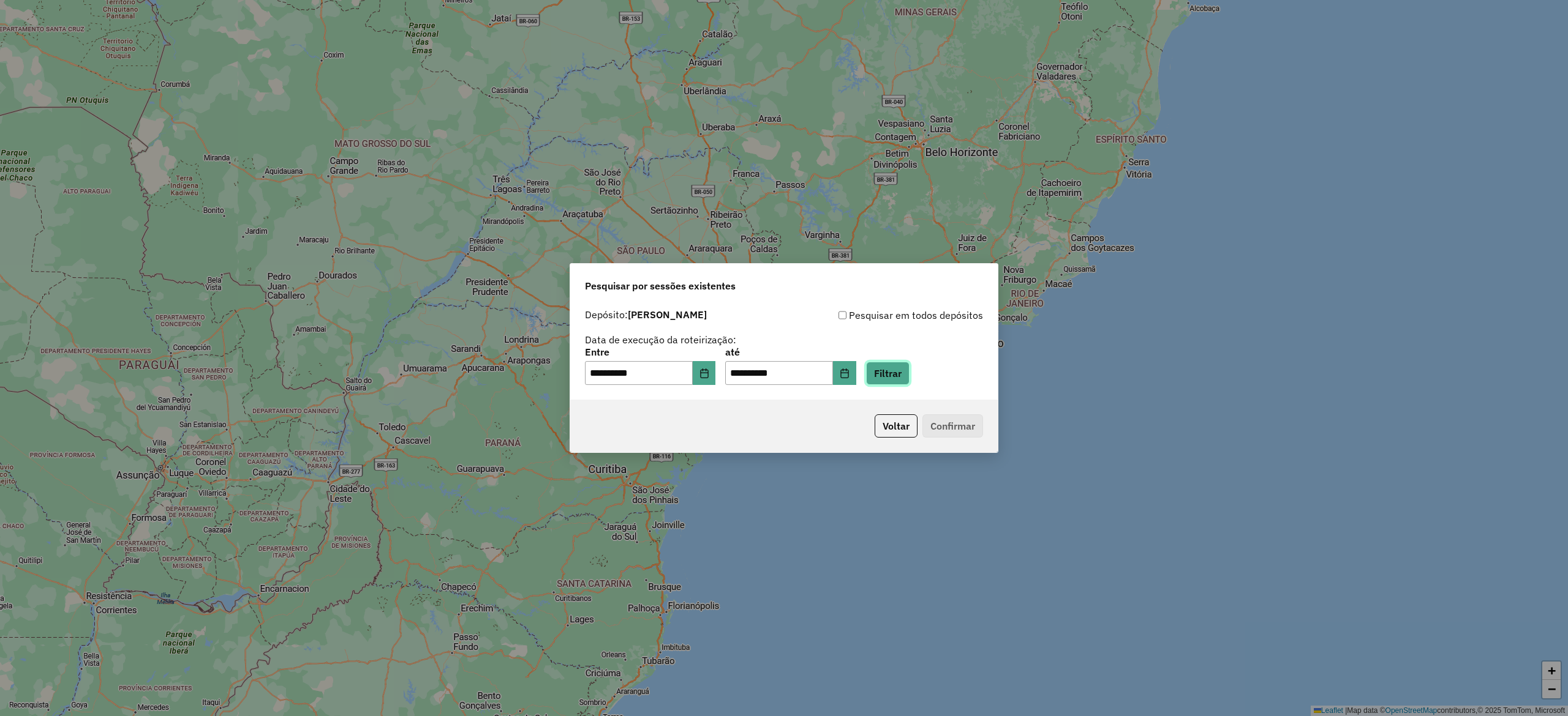
click at [909, 377] on button "Filtrar" at bounding box center [887, 373] width 43 height 23
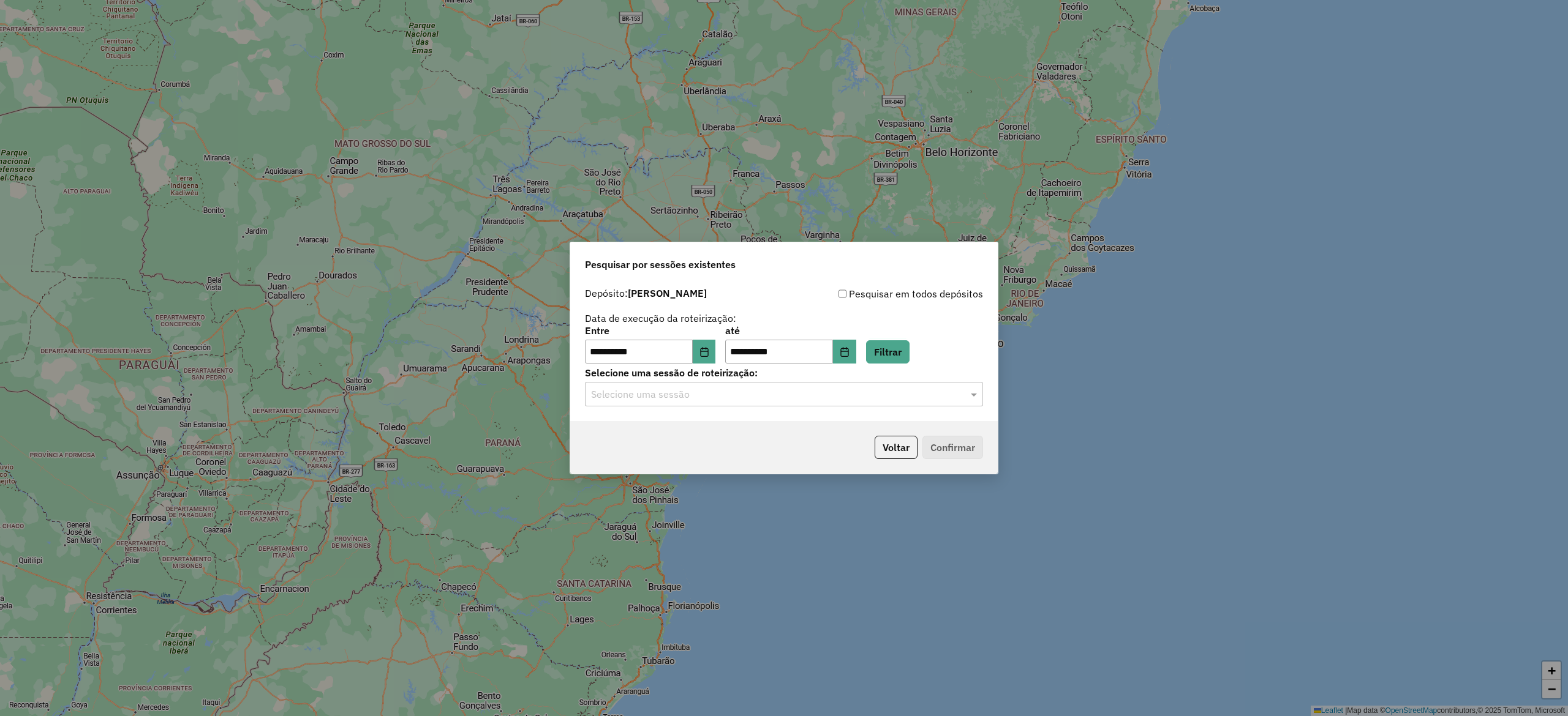
drag, startPoint x: 663, startPoint y: 403, endPoint x: 661, endPoint y: 410, distance: 7.3
click at [663, 402] on div "Selecione uma sessão" at bounding box center [783, 393] width 398 height 24
click at [657, 453] on span "1229738 - 14/08/2025 21:00" at bounding box center [640, 451] width 98 height 10
click at [960, 455] on button "Confirmar" at bounding box center [952, 448] width 61 height 23
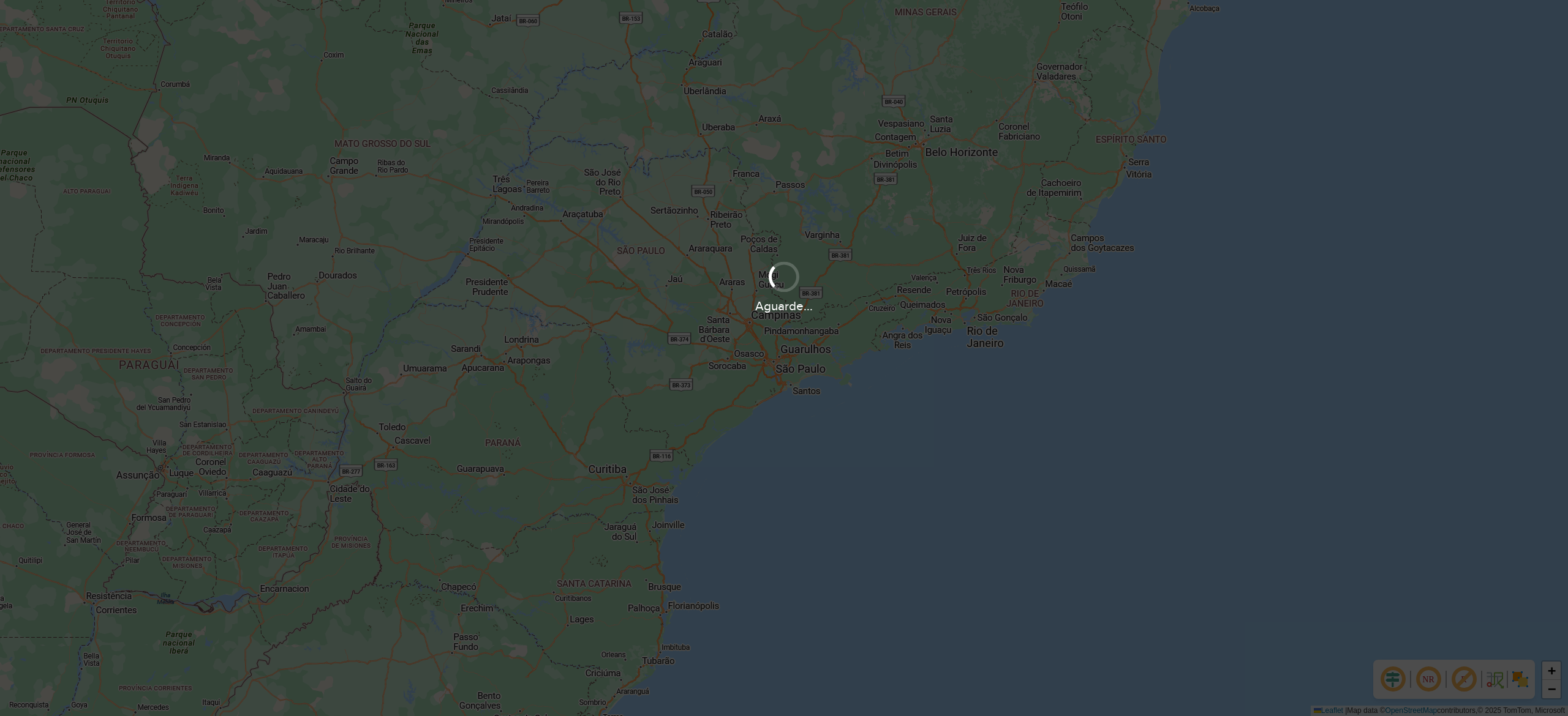
click at [766, 176] on div "Aguarde..." at bounding box center [784, 358] width 1568 height 716
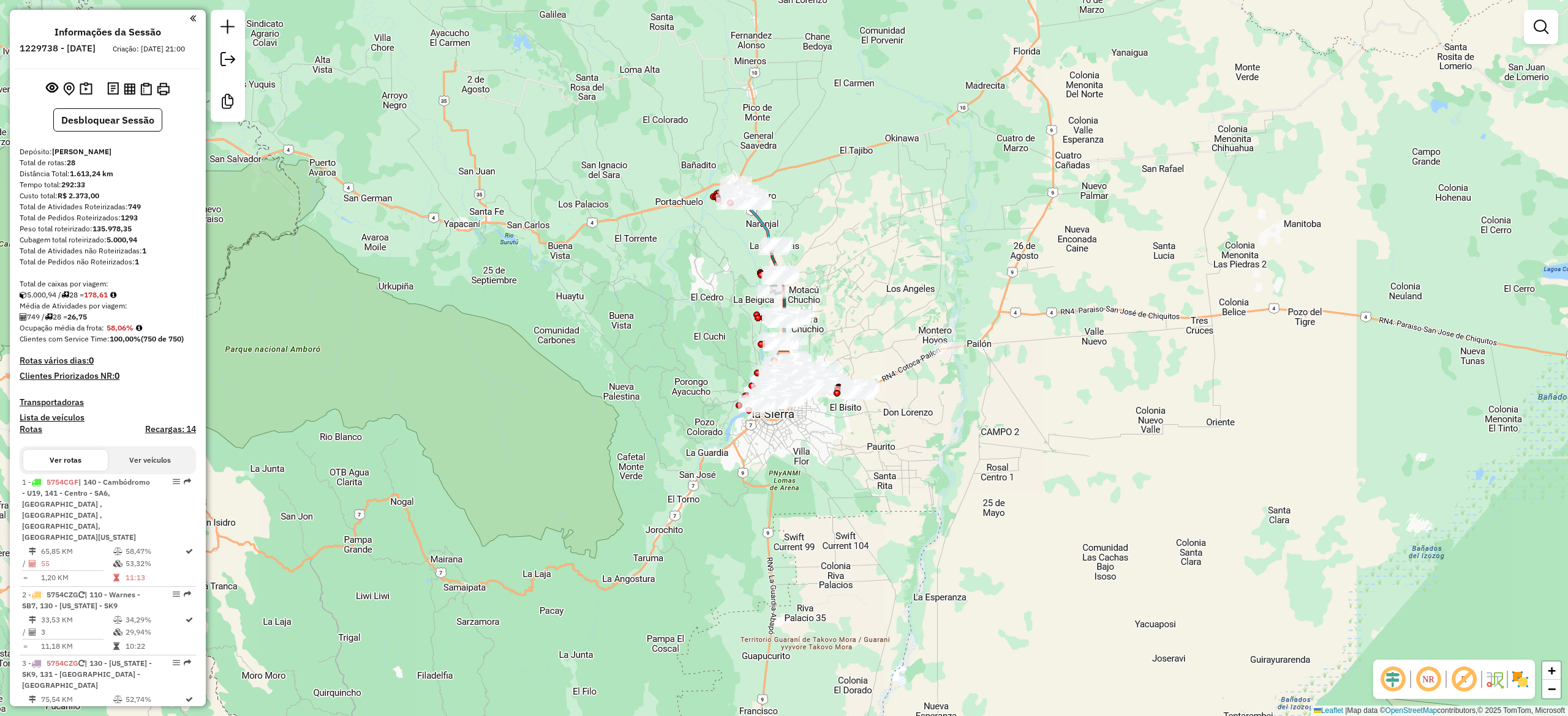
click at [1519, 688] on img at bounding box center [1520, 678] width 19 height 19
drag, startPoint x: 1040, startPoint y: 479, endPoint x: 1013, endPoint y: 465, distance: 30.4
click at [1093, 582] on div "Janela de atendimento Grade de atendimento Capacidade Transportadoras Veículos …" at bounding box center [784, 358] width 1568 height 716
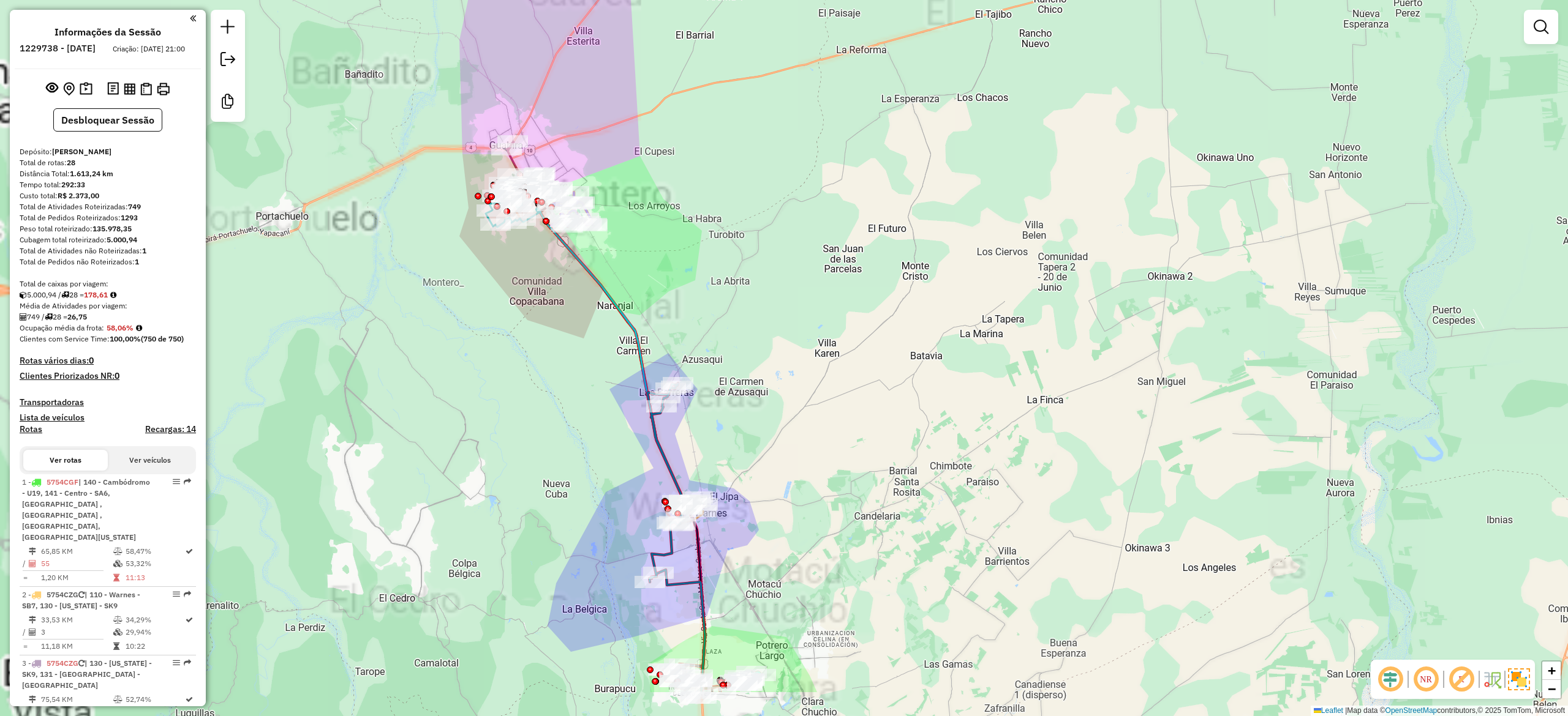
drag, startPoint x: 816, startPoint y: 401, endPoint x: 907, endPoint y: 9, distance: 402.4
click at [907, 9] on div "Janela de atendimento Grade de atendimento Capacidade Transportadoras Veículos …" at bounding box center [784, 358] width 1568 height 716
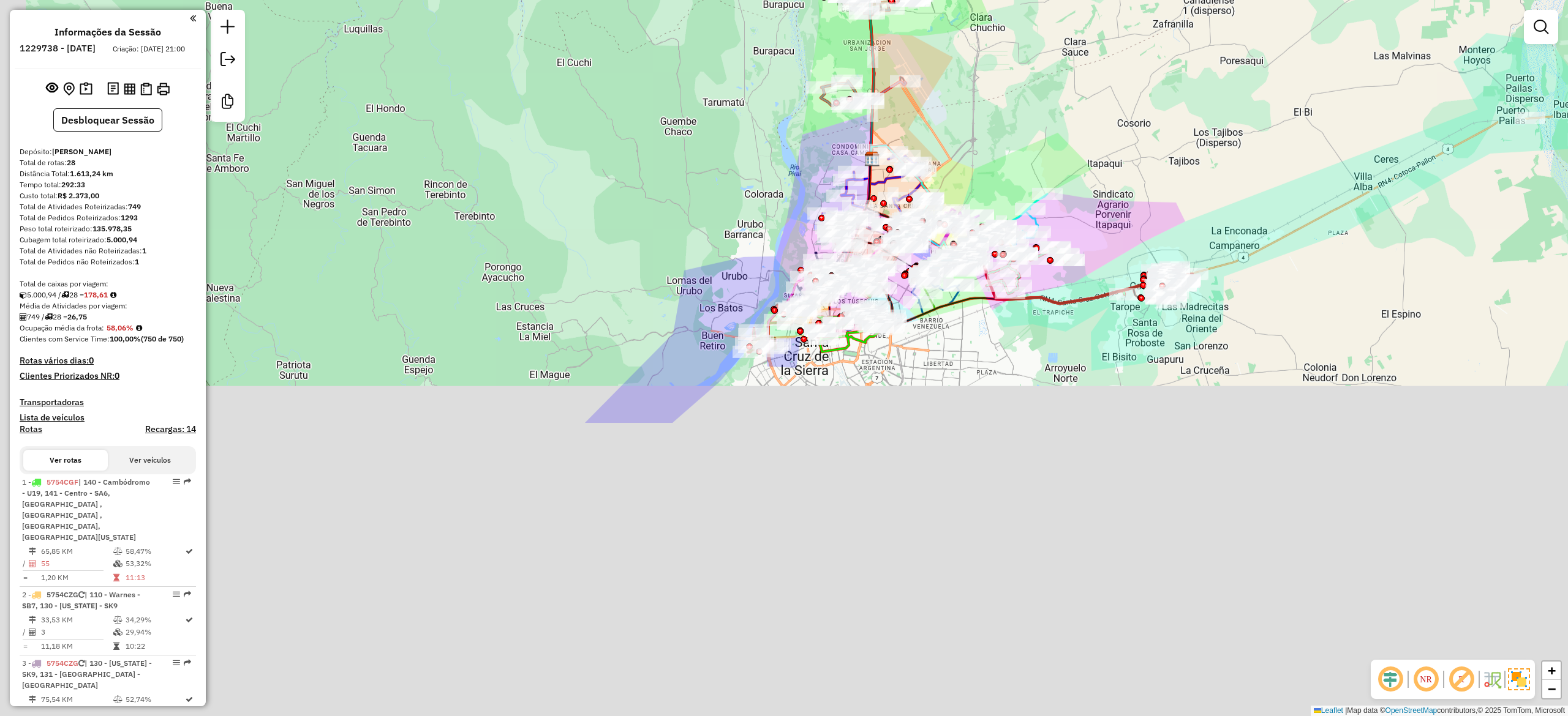
drag, startPoint x: 942, startPoint y: 379, endPoint x: 1086, endPoint y: -3, distance: 408.2
click at [1086, 0] on html "Aguarde... Pop-up bloqueado! Seu navegador bloqueou automáticamente a abertura …" at bounding box center [784, 358] width 1568 height 716
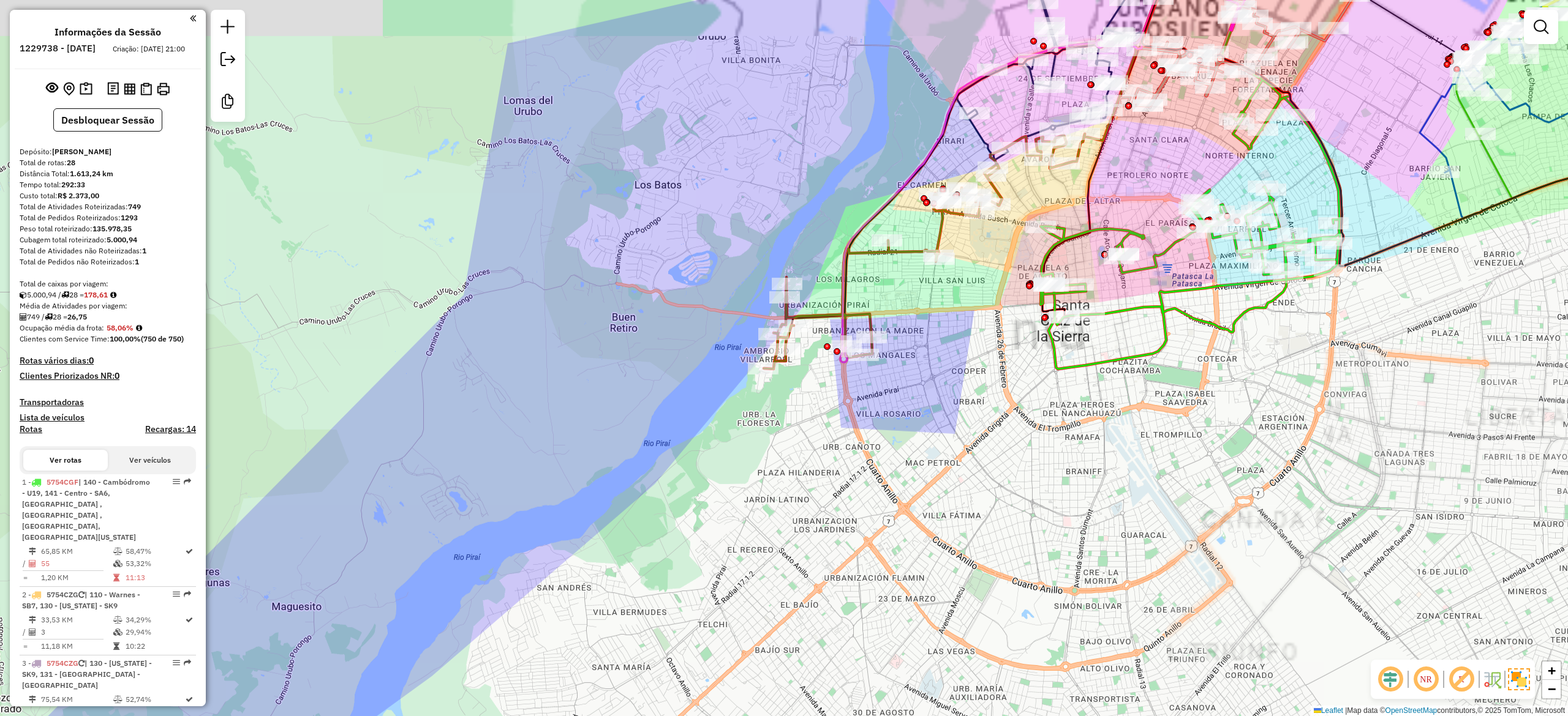
drag, startPoint x: 946, startPoint y: 326, endPoint x: 983, endPoint y: 386, distance: 70.5
click at [983, 386] on div "Janela de atendimento Grade de atendimento Capacidade Transportadoras Veículos …" at bounding box center [784, 358] width 1568 height 716
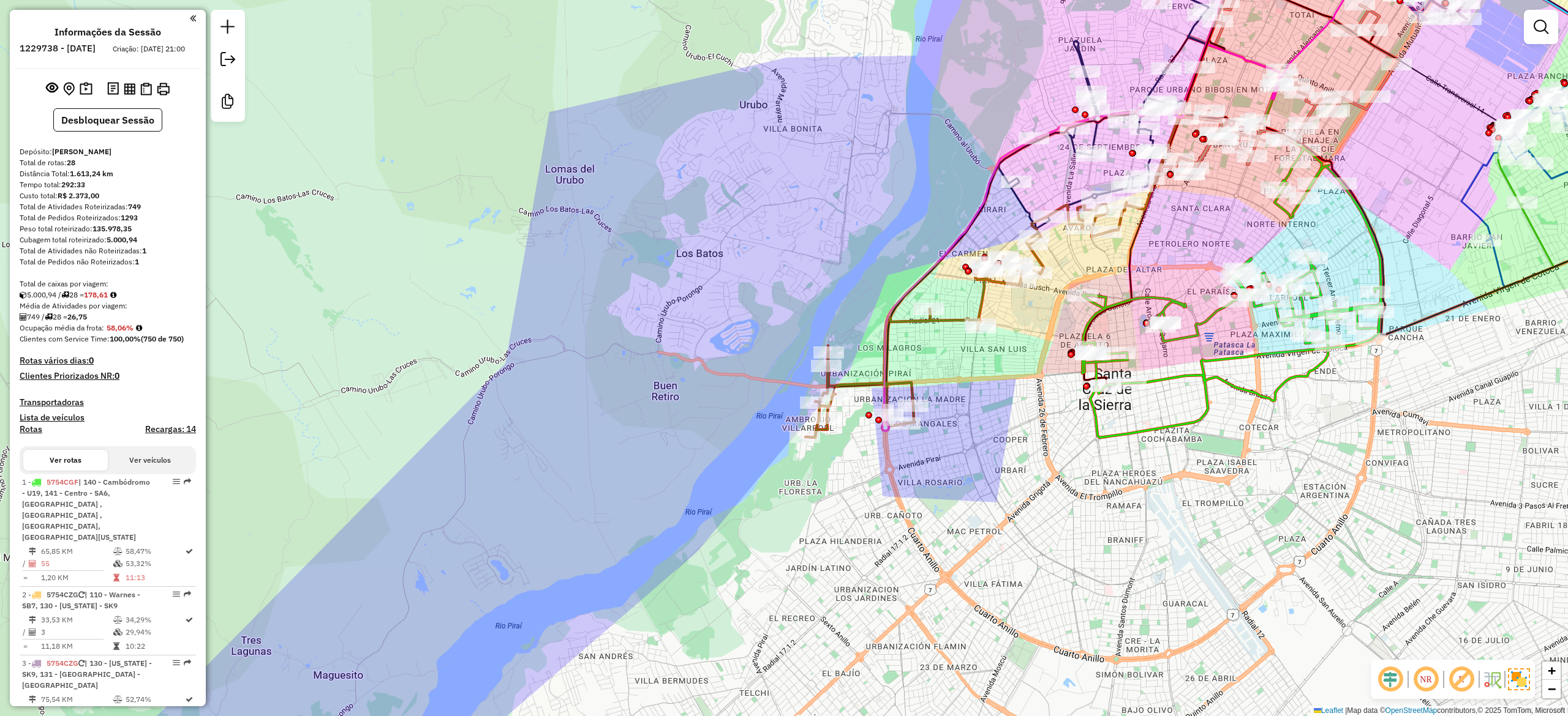
drag, startPoint x: 875, startPoint y: 257, endPoint x: 867, endPoint y: 301, distance: 44.7
click at [857, 273] on div "Janela de atendimento Grade de atendimento Capacidade Transportadoras Veículos …" at bounding box center [784, 358] width 1568 height 716
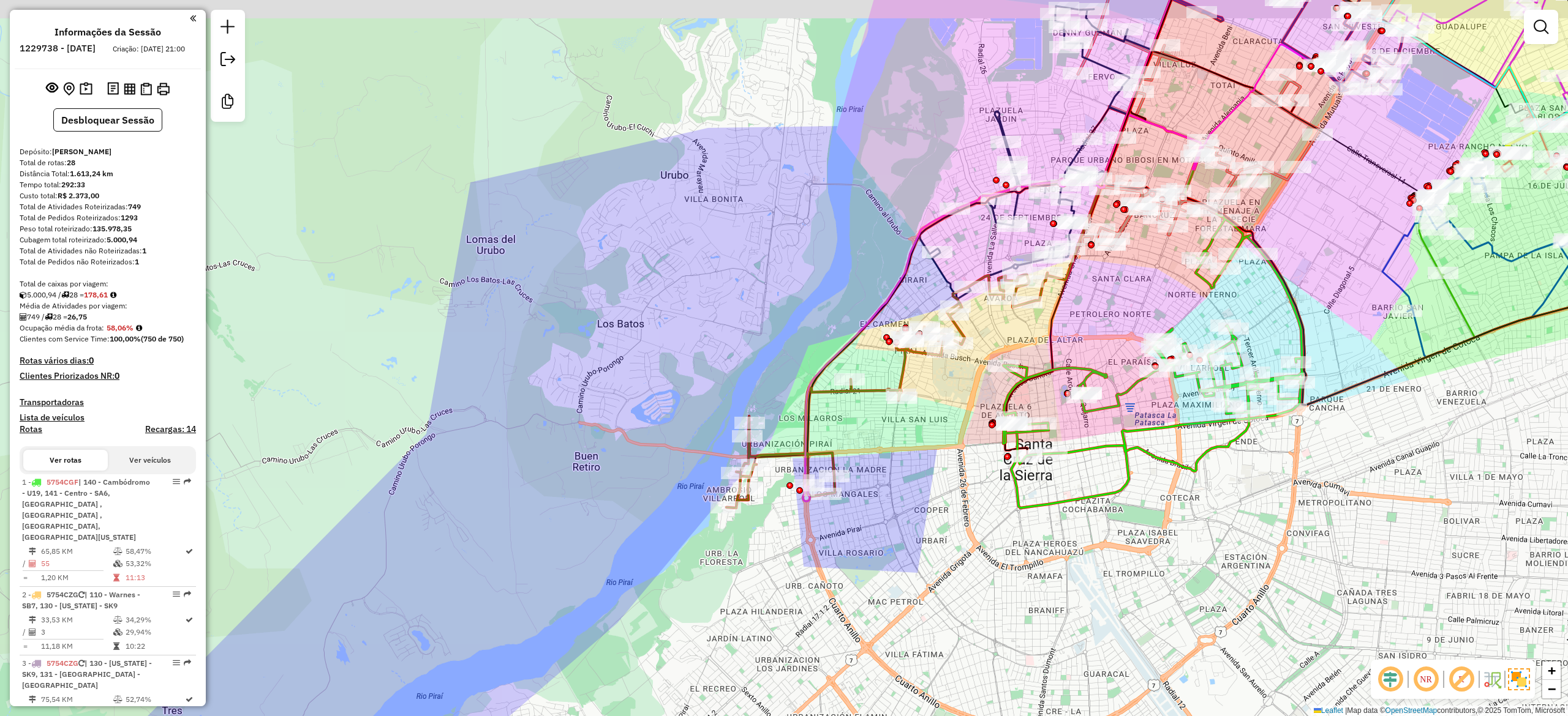
drag, startPoint x: 976, startPoint y: 421, endPoint x: 917, endPoint y: 458, distance: 69.6
click at [917, 464] on div "Janela de atendimento Grade de atendimento Capacidade Transportadoras Veículos …" at bounding box center [784, 358] width 1568 height 716
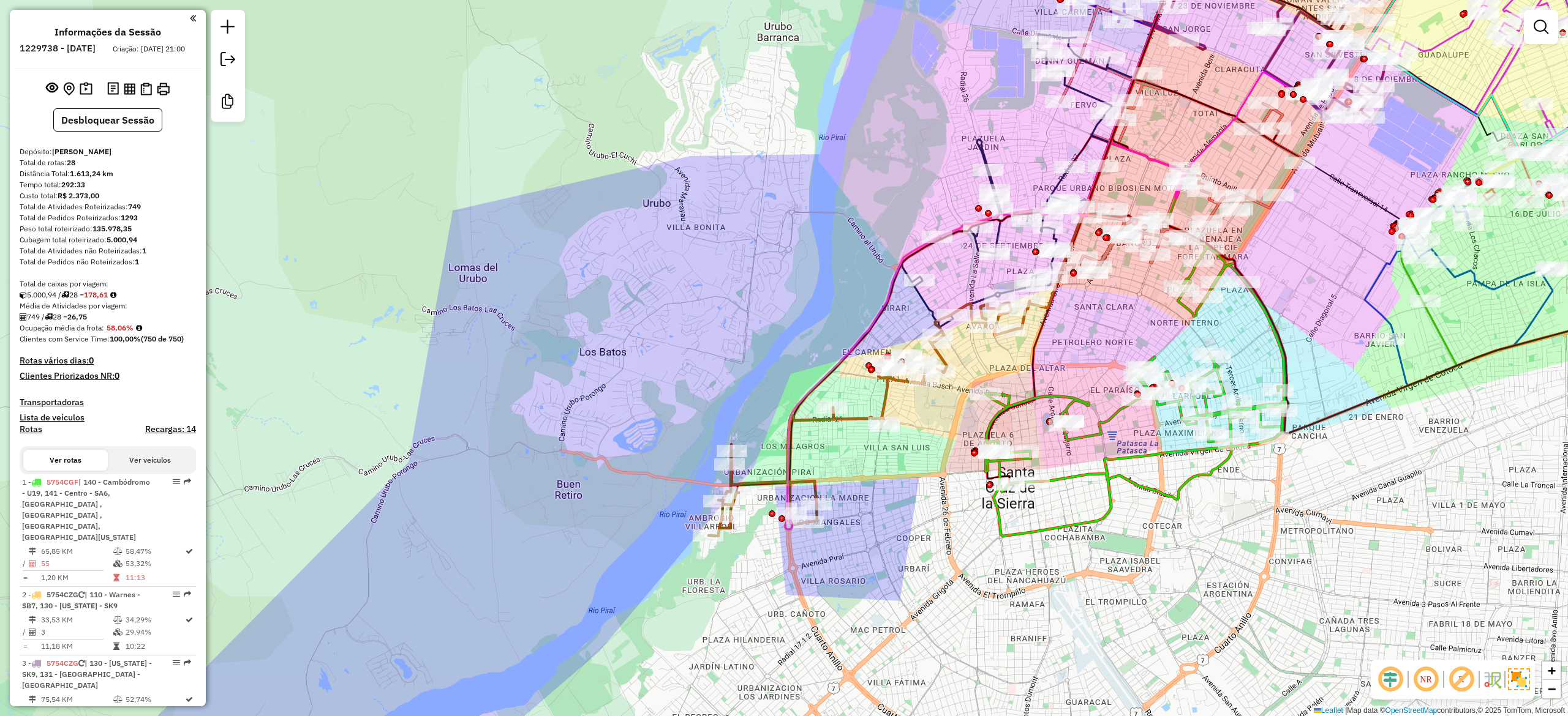
drag, startPoint x: 953, startPoint y: 428, endPoint x: 949, endPoint y: 441, distance: 13.6
click at [953, 441] on div "Janela de atendimento Grade de atendimento Capacidade Transportadoras Veículos …" at bounding box center [784, 358] width 1568 height 716
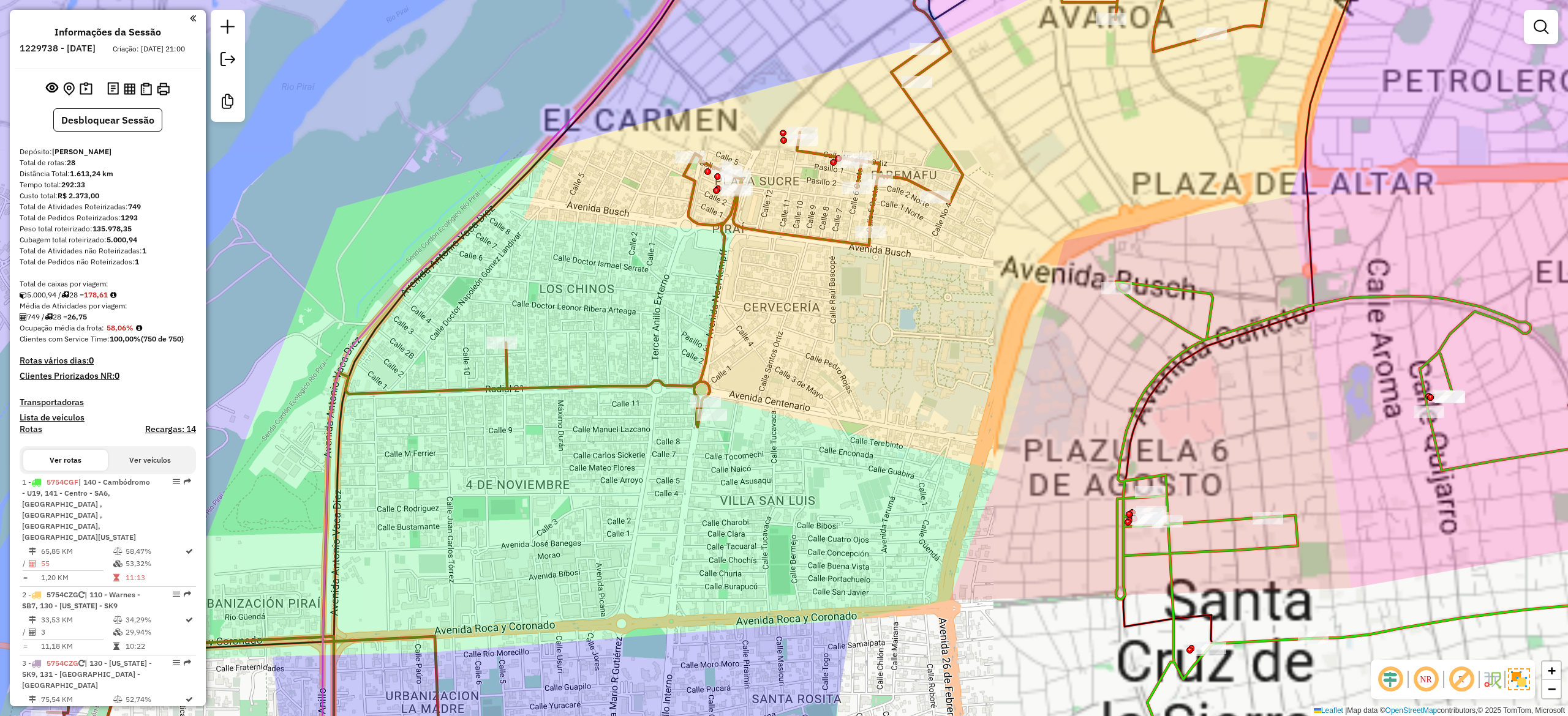
drag, startPoint x: 909, startPoint y: 446, endPoint x: 875, endPoint y: 428, distance: 38.5
click at [889, 433] on div "Janela de atendimento Grade de atendimento Capacidade Transportadoras Veículos …" at bounding box center [784, 358] width 1568 height 716
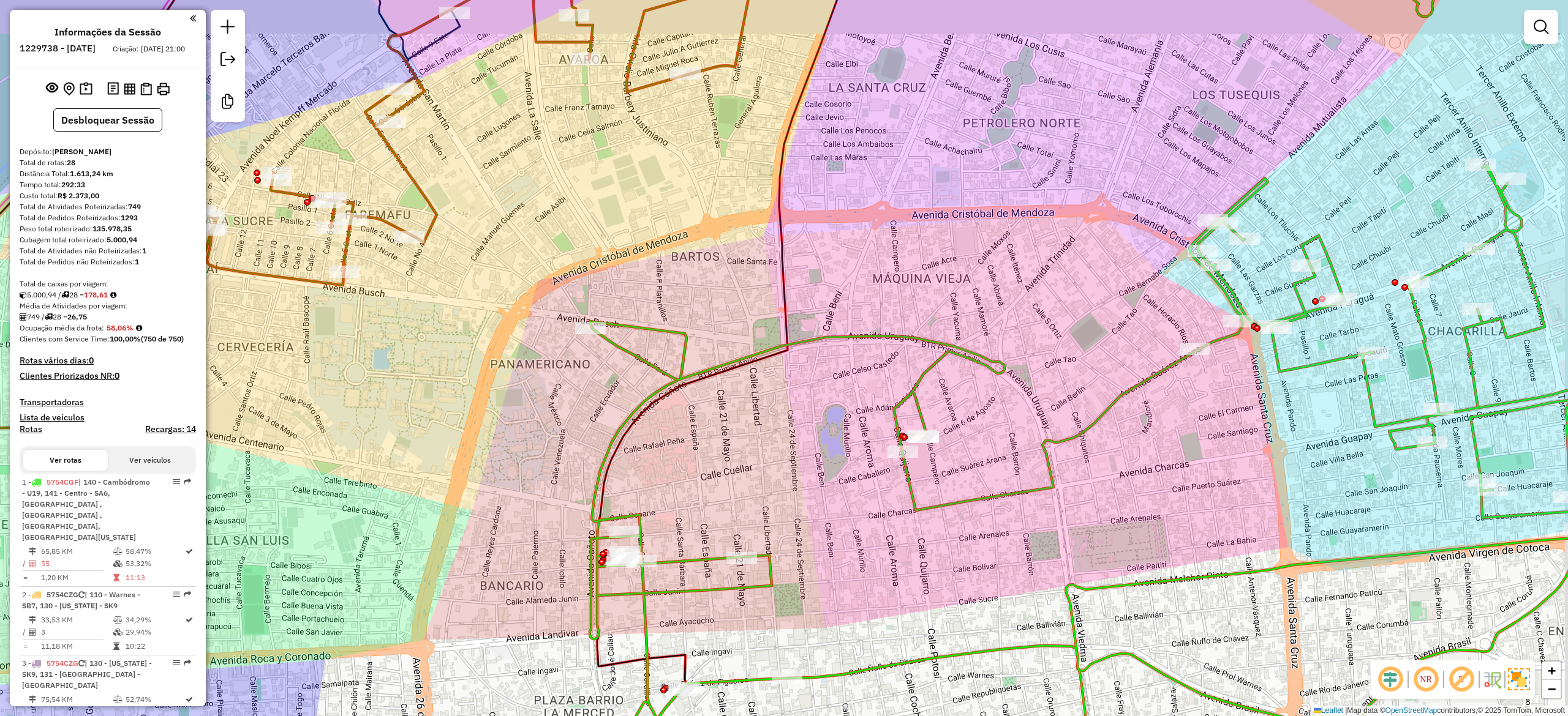
drag, startPoint x: 1012, startPoint y: 489, endPoint x: 1004, endPoint y: 562, distance: 73.4
click at [1004, 562] on div "Janela de atendimento Grade de atendimento Capacidade Transportadoras Veículos …" at bounding box center [784, 358] width 1568 height 716
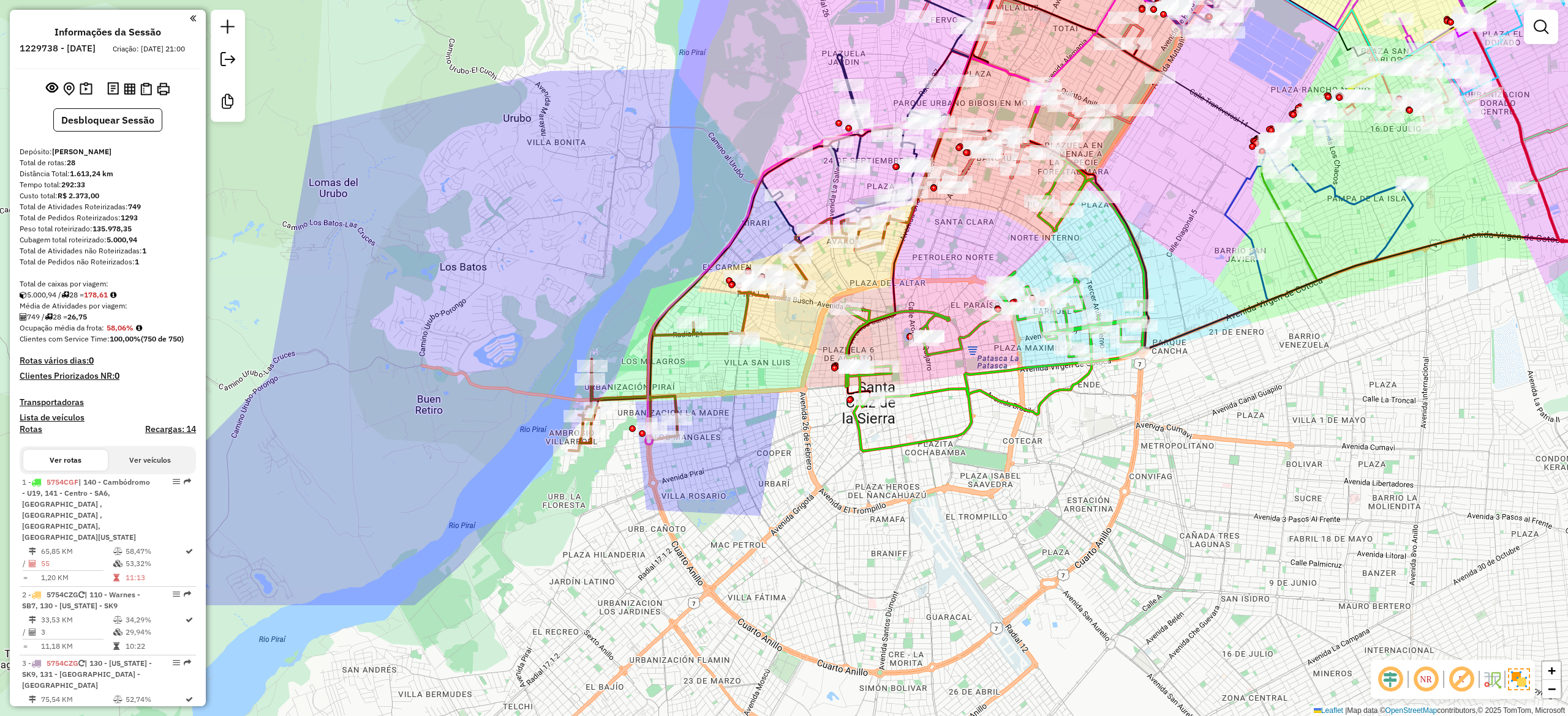
drag, startPoint x: 1054, startPoint y: 609, endPoint x: 964, endPoint y: 396, distance: 231.2
click at [1010, 432] on div "Janela de atendimento Grade de atendimento Capacidade Transportadoras Veículos …" at bounding box center [784, 358] width 1568 height 716
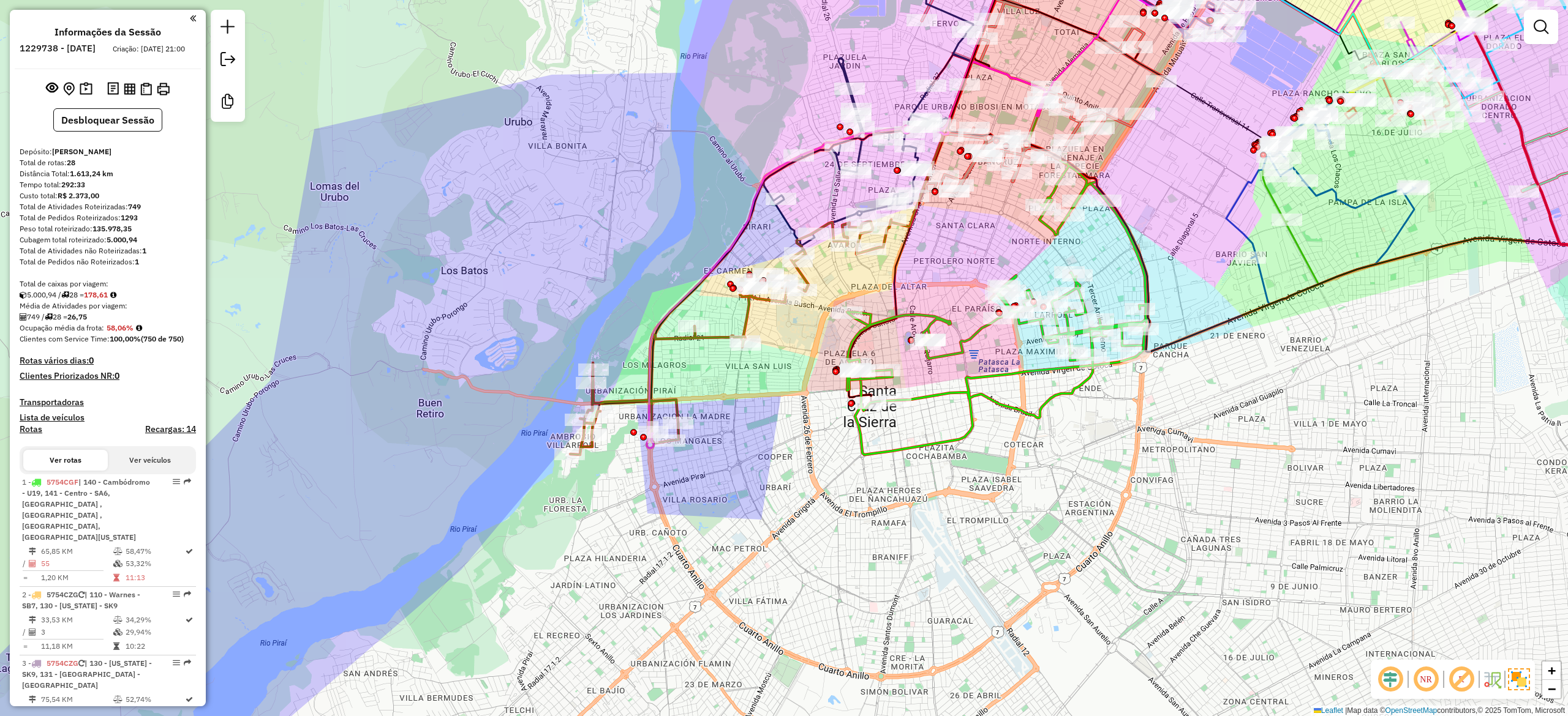
drag, startPoint x: 977, startPoint y: 443, endPoint x: 915, endPoint y: 396, distance: 77.8
click at [978, 447] on div "Janela de atendimento Grade de atendimento Capacidade Transportadoras Veículos …" at bounding box center [784, 358] width 1568 height 716
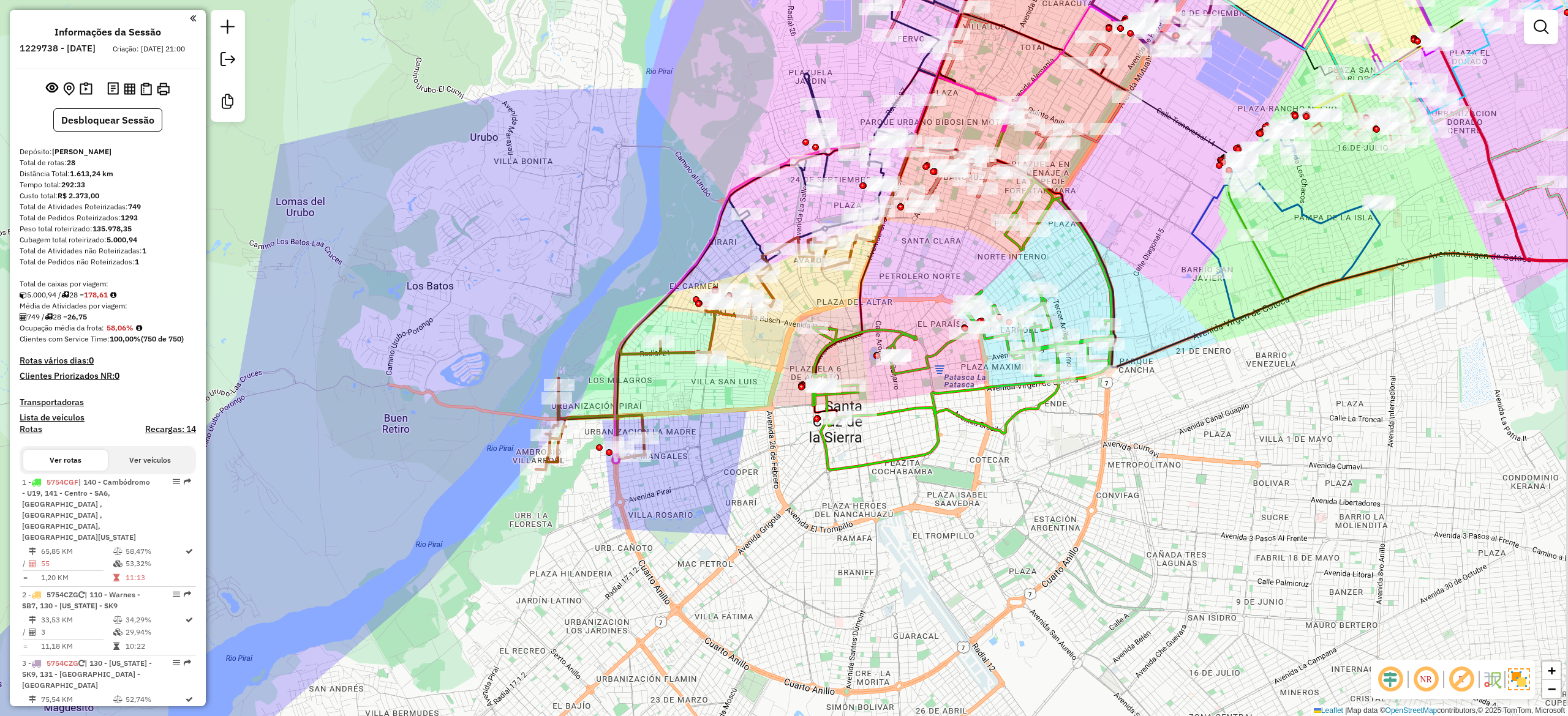
drag, startPoint x: 920, startPoint y: 531, endPoint x: 772, endPoint y: 312, distance: 264.3
click at [780, 525] on div "Janela de atendimento Grade de atendimento Capacidade Transportadoras Veículos …" at bounding box center [784, 358] width 1568 height 716
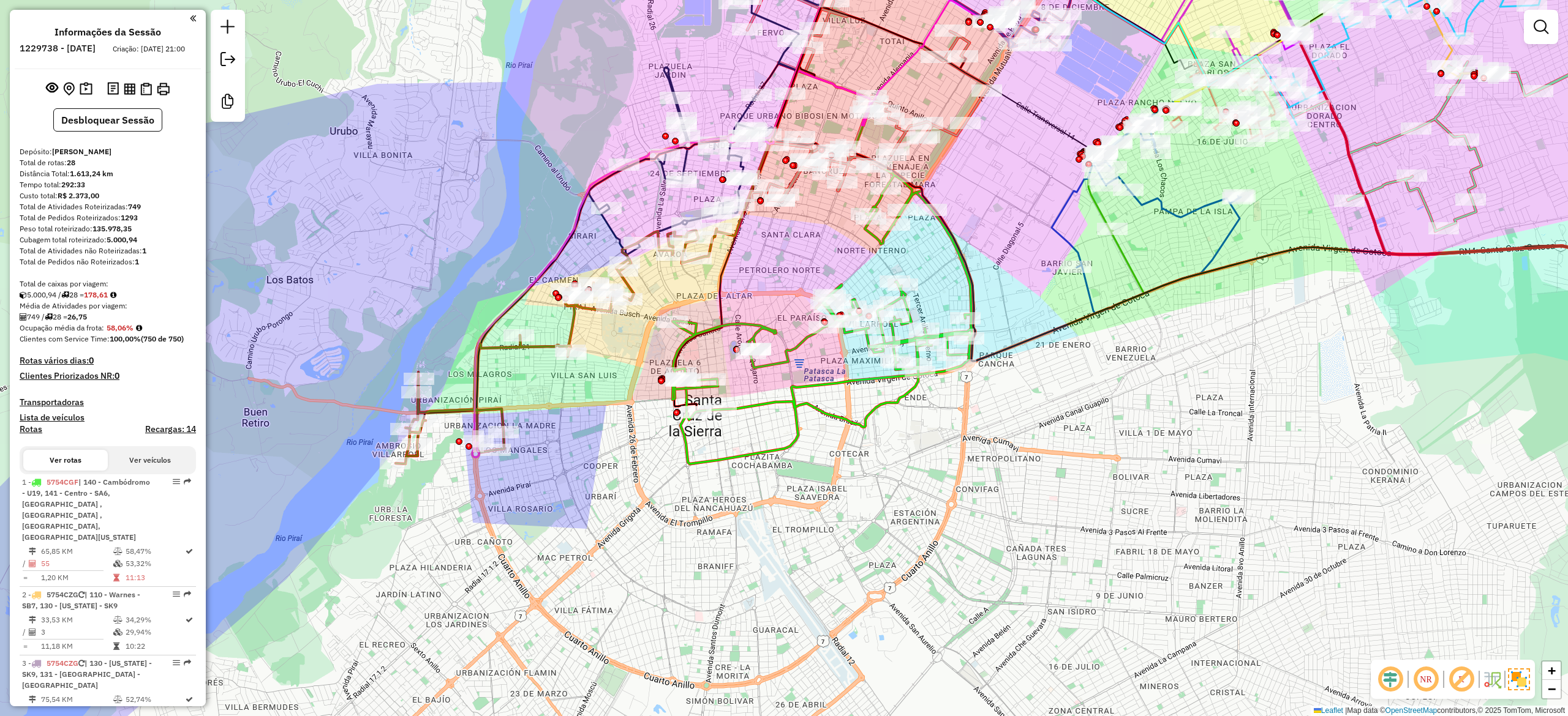
click at [826, 415] on icon at bounding box center [823, 318] width 303 height 293
select select "**********"
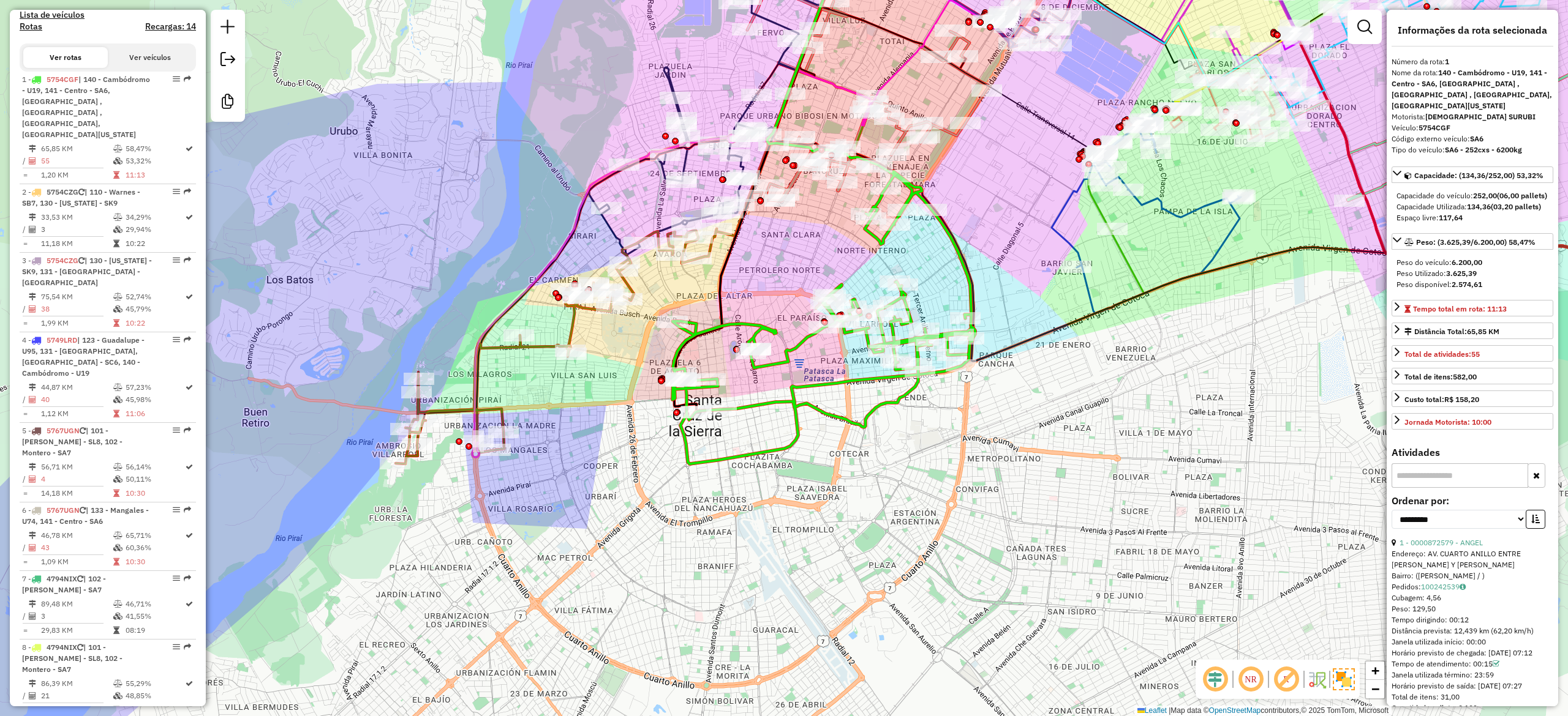
scroll to position [476, 0]
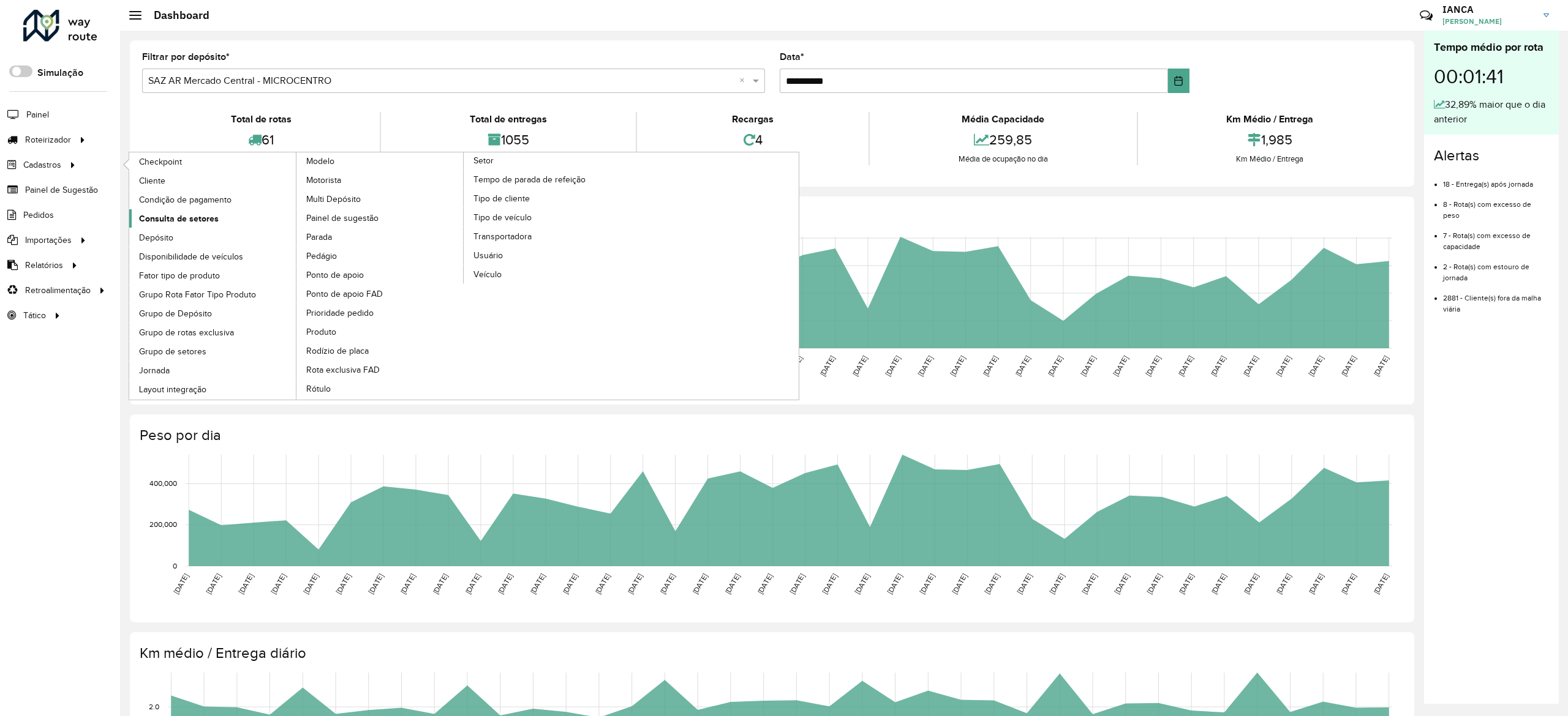
click at [214, 215] on span "Consulta de setores" at bounding box center [178, 218] width 79 height 13
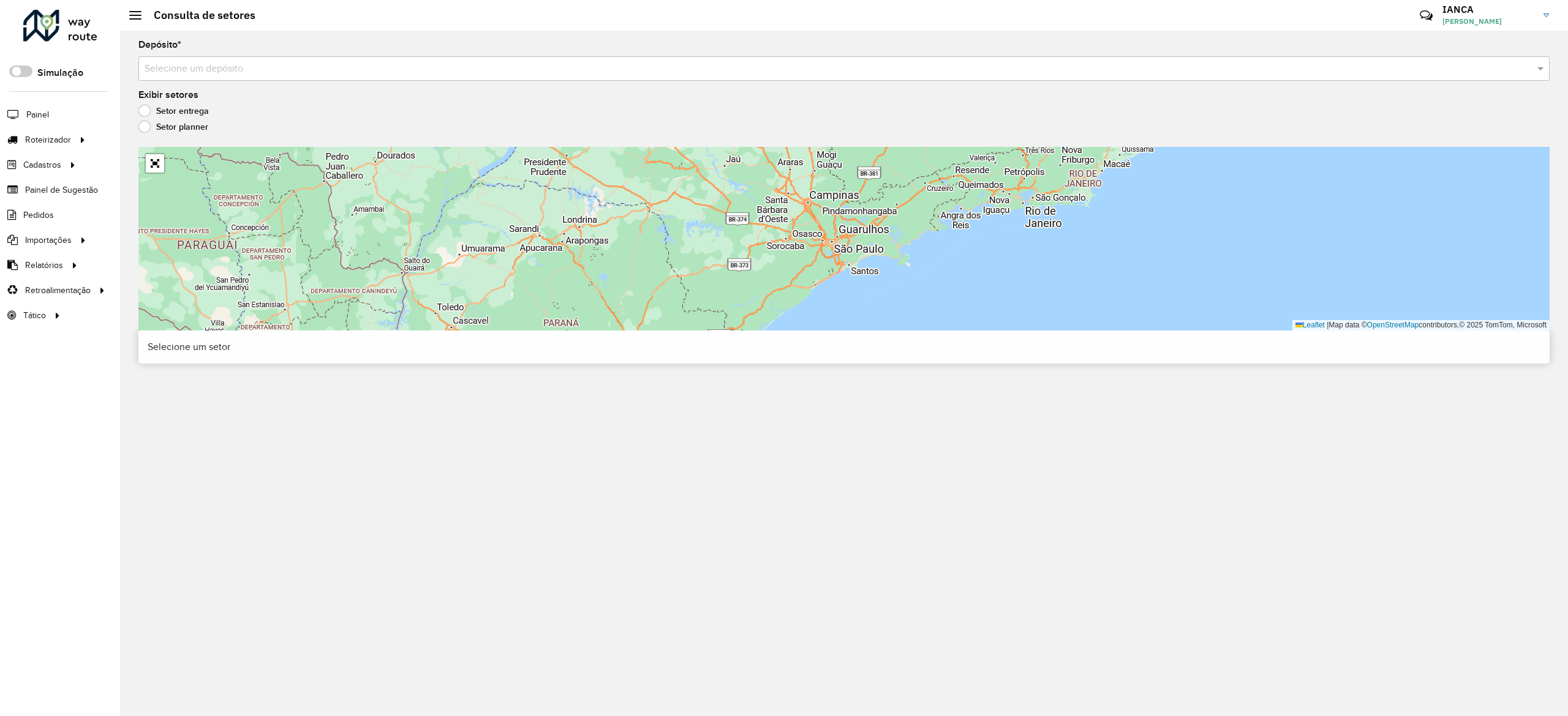
click at [354, 73] on input "text" at bounding box center [832, 69] width 1375 height 15
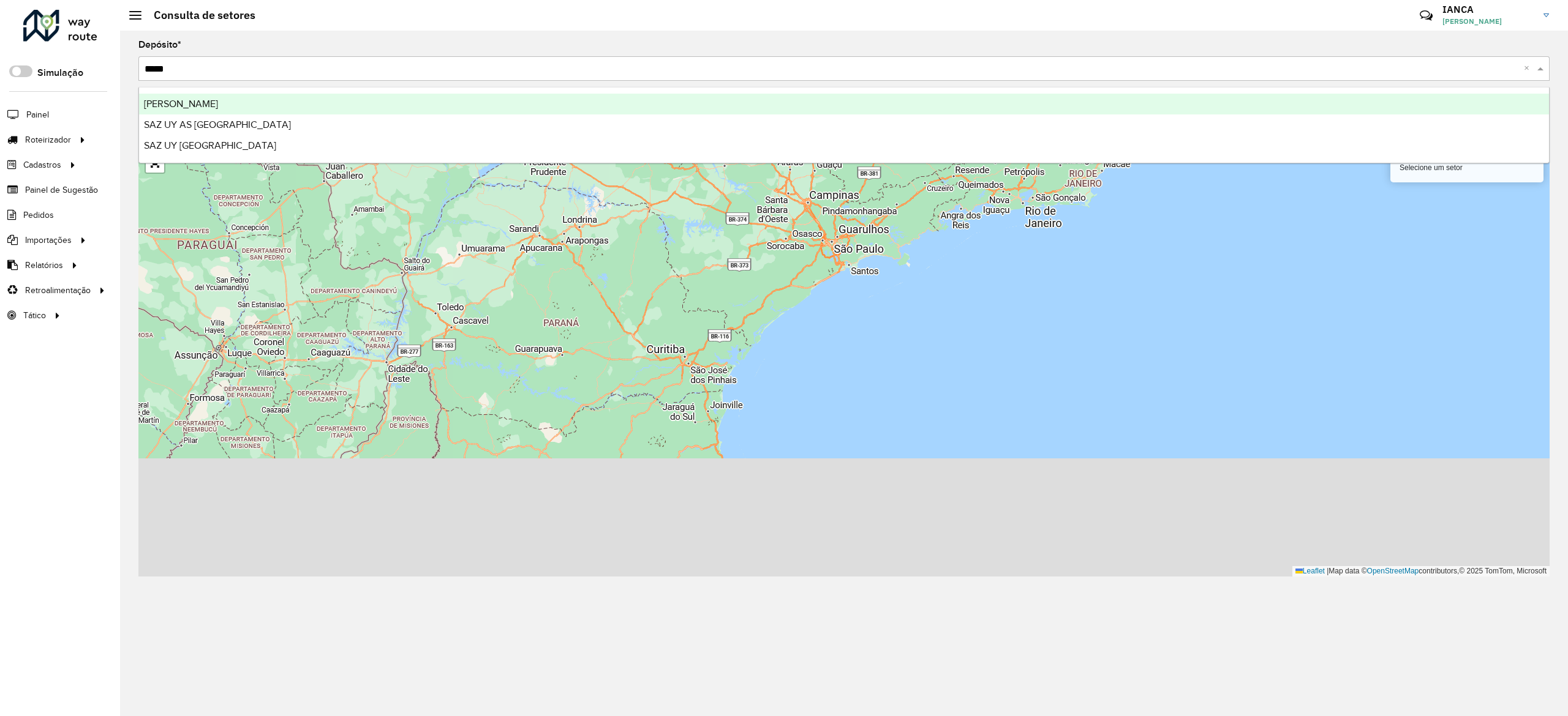
type input "******"
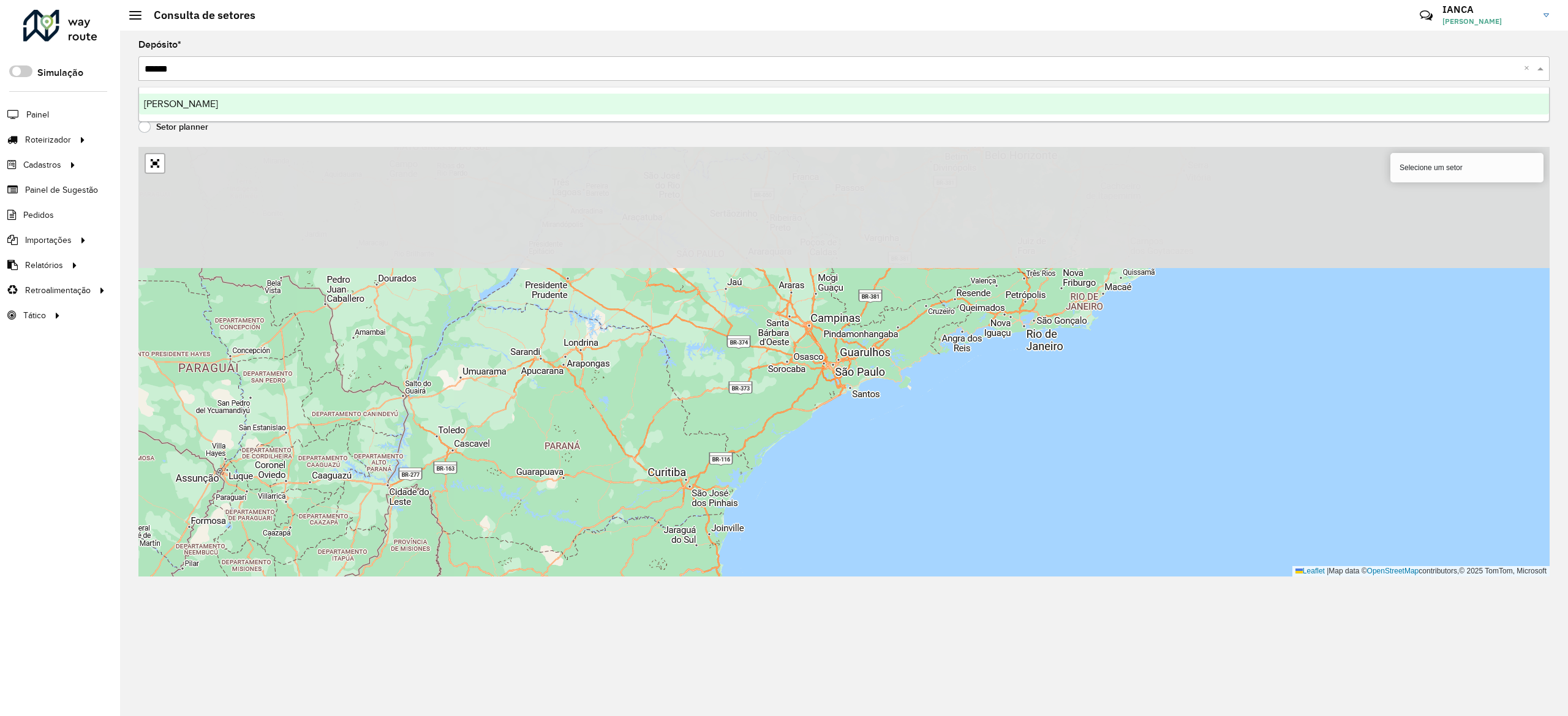
click at [273, 103] on div "[PERSON_NAME]" at bounding box center [844, 103] width 1410 height 21
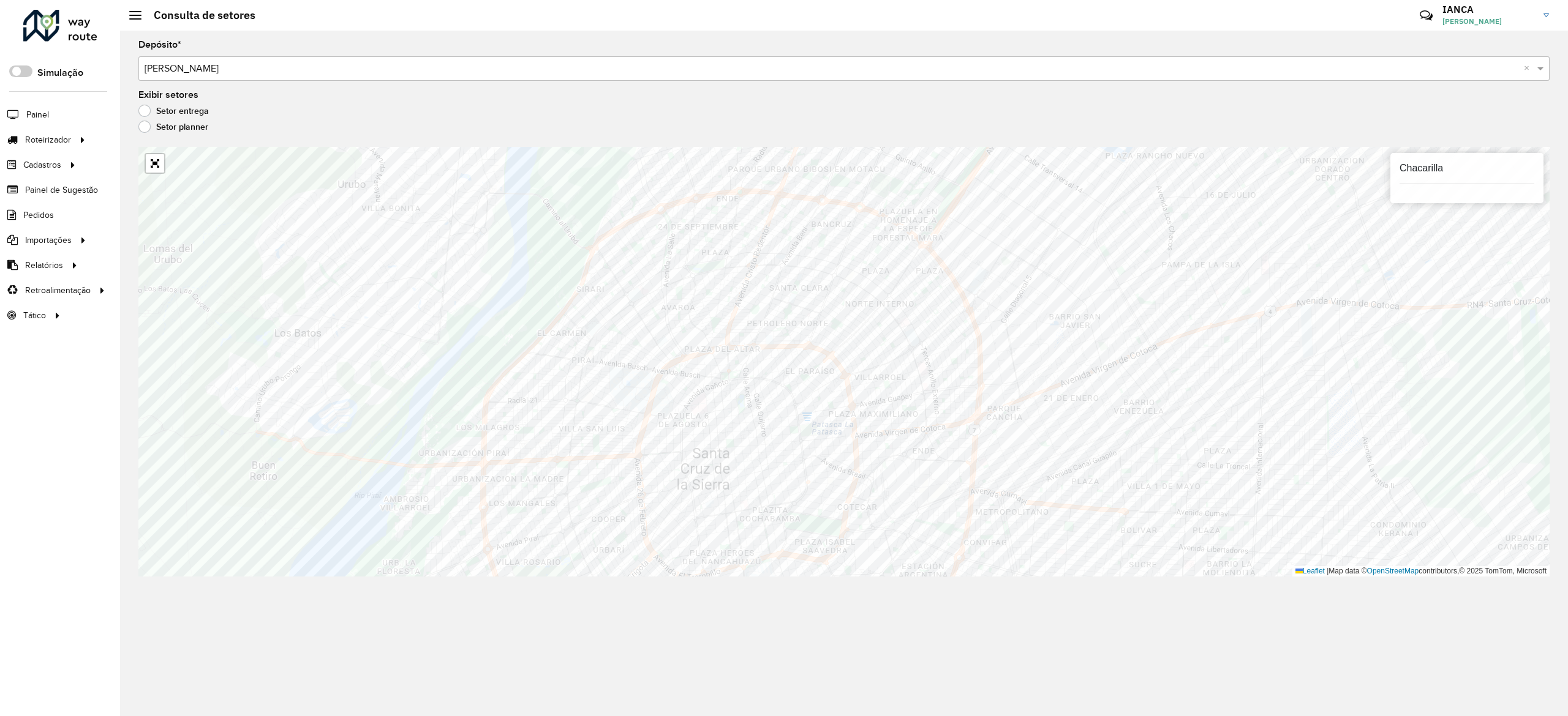
click at [61, 18] on div at bounding box center [60, 26] width 74 height 32
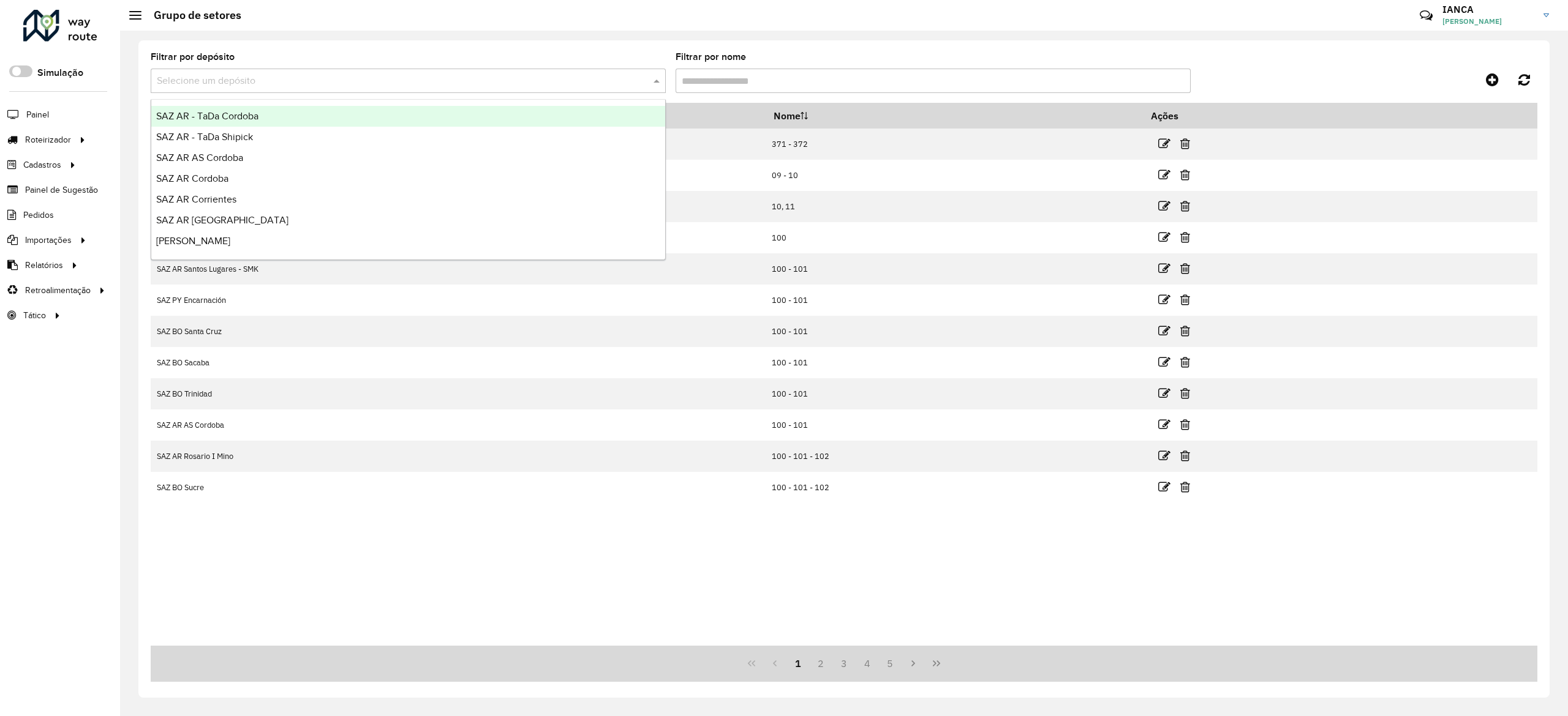
click at [490, 88] on div "Selecione um depósito" at bounding box center [409, 80] width 515 height 24
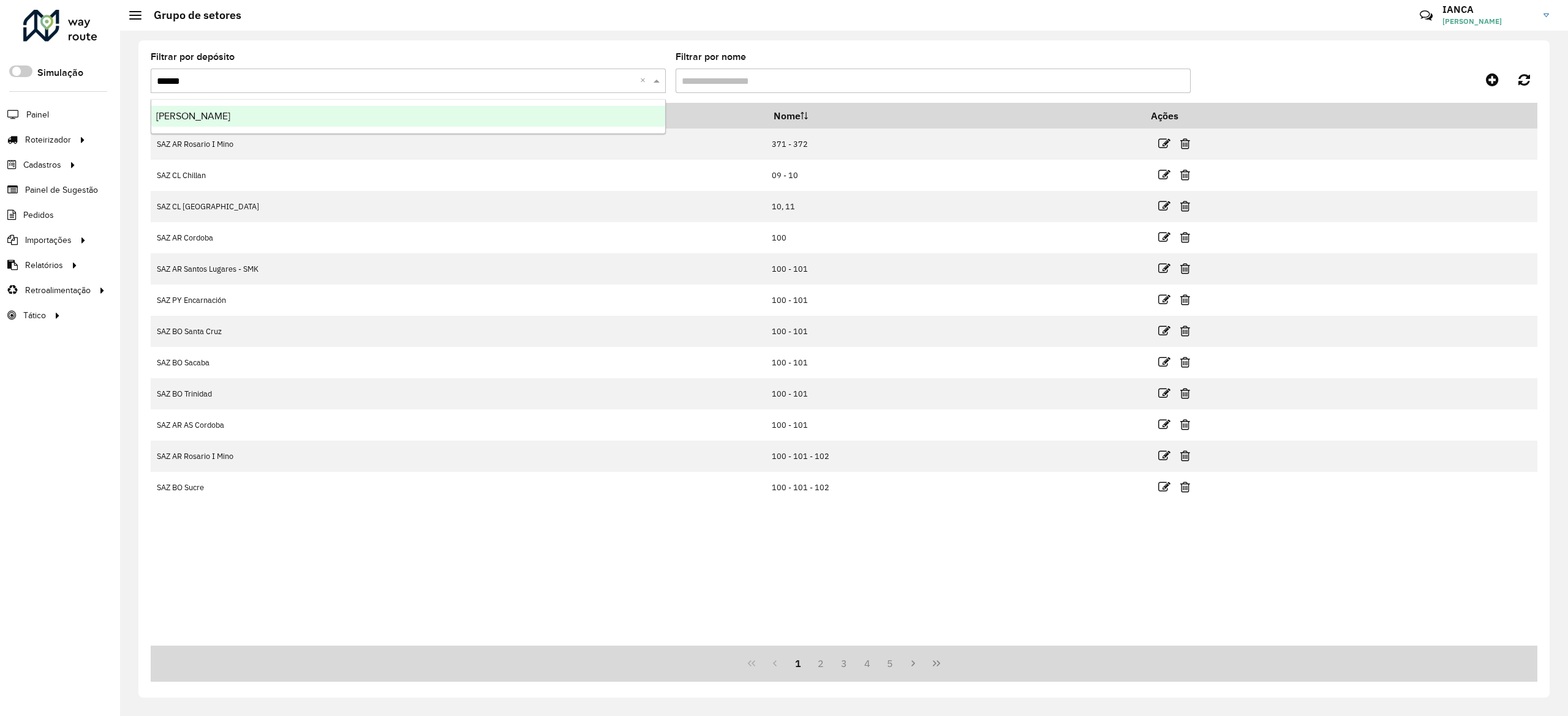
type input "*******"
click at [478, 118] on div "[PERSON_NAME]" at bounding box center [408, 116] width 514 height 21
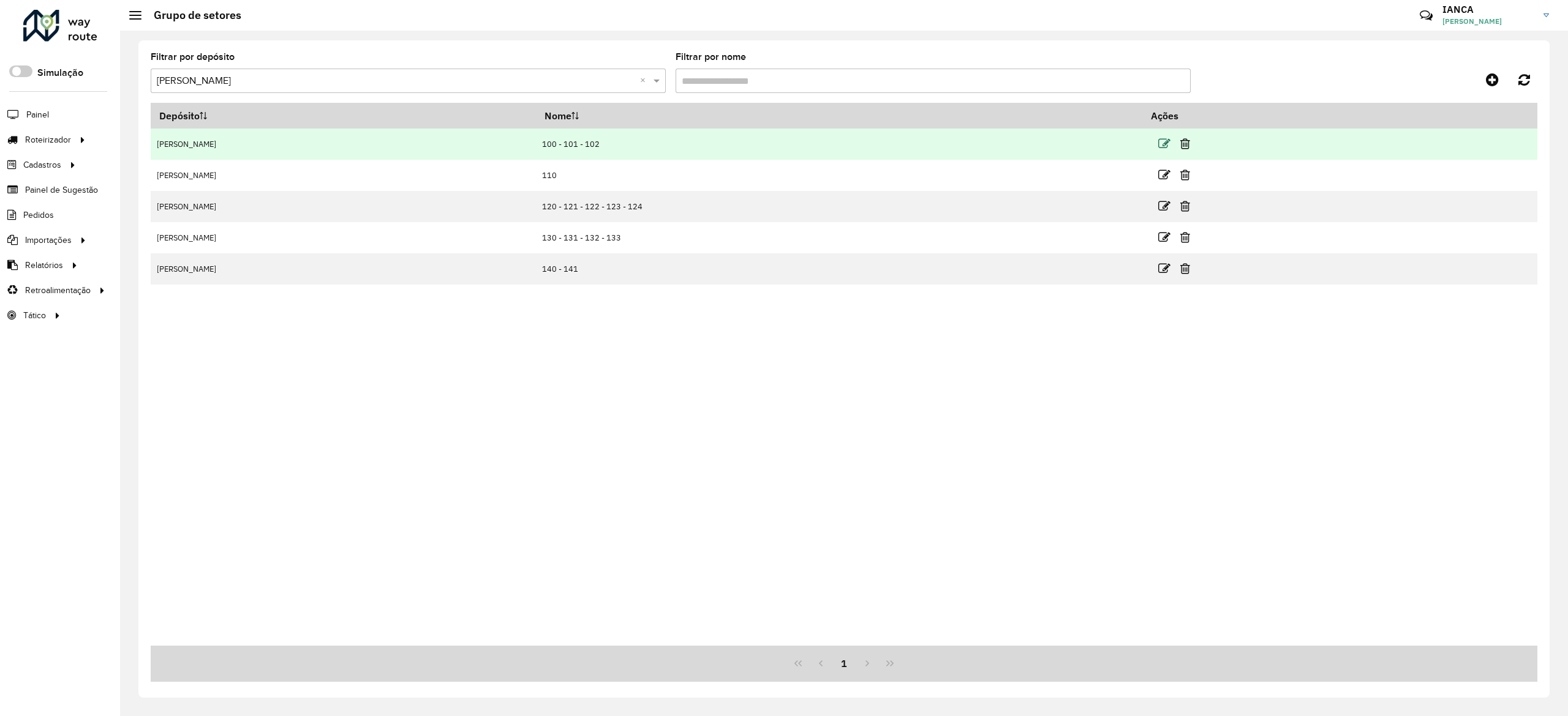
click at [1158, 139] on icon at bounding box center [1164, 143] width 13 height 13
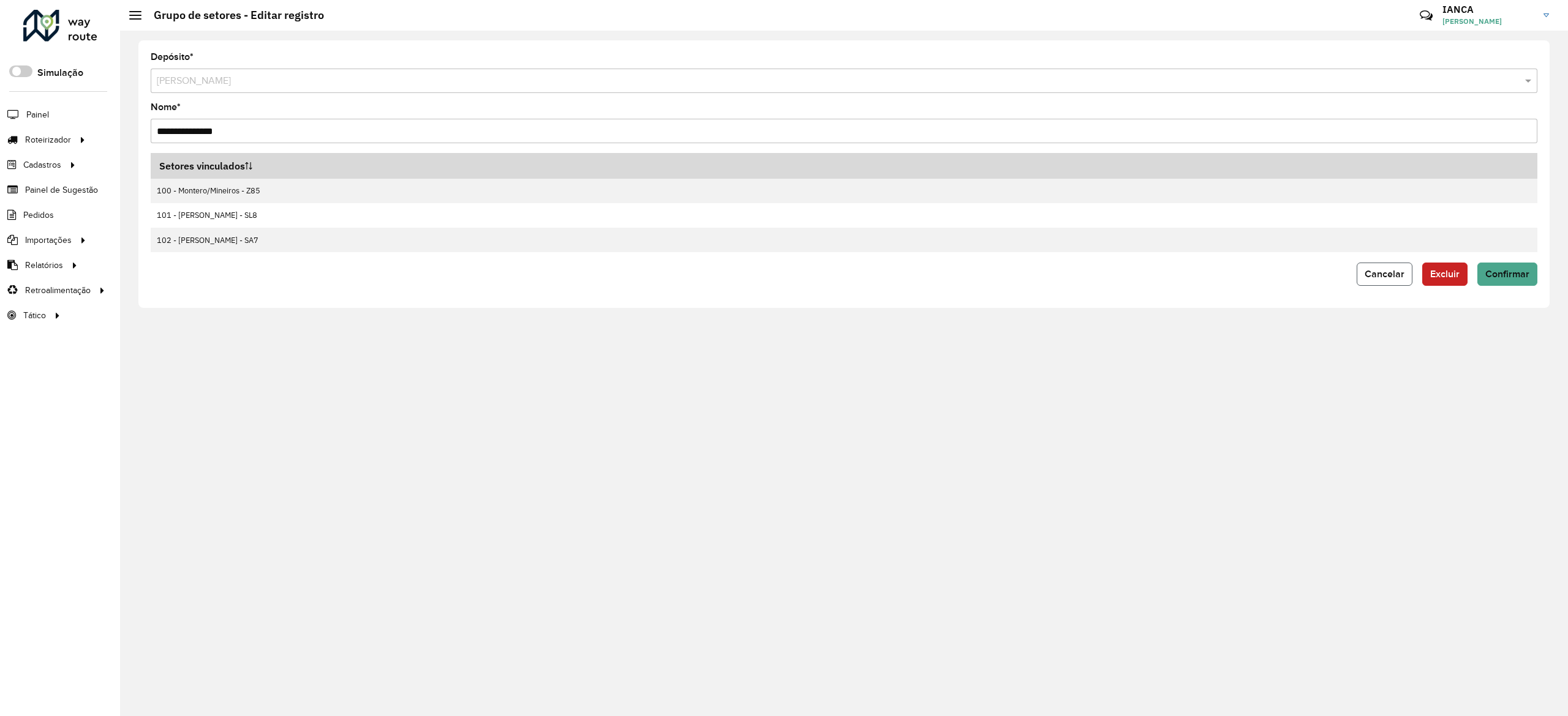
click at [1386, 277] on span "Cancelar" at bounding box center [1385, 273] width 40 height 10
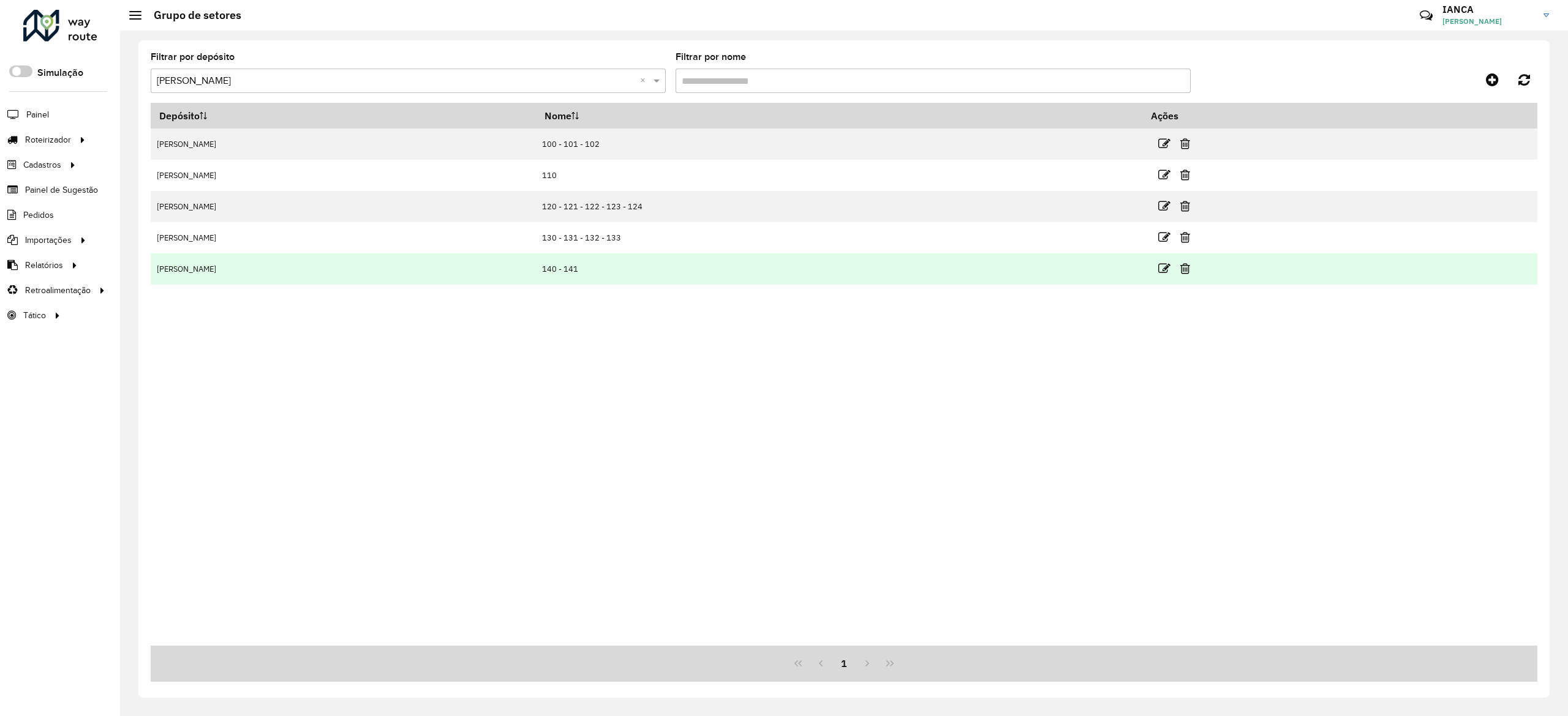
click at [1163, 269] on icon at bounding box center [1164, 268] width 13 height 13
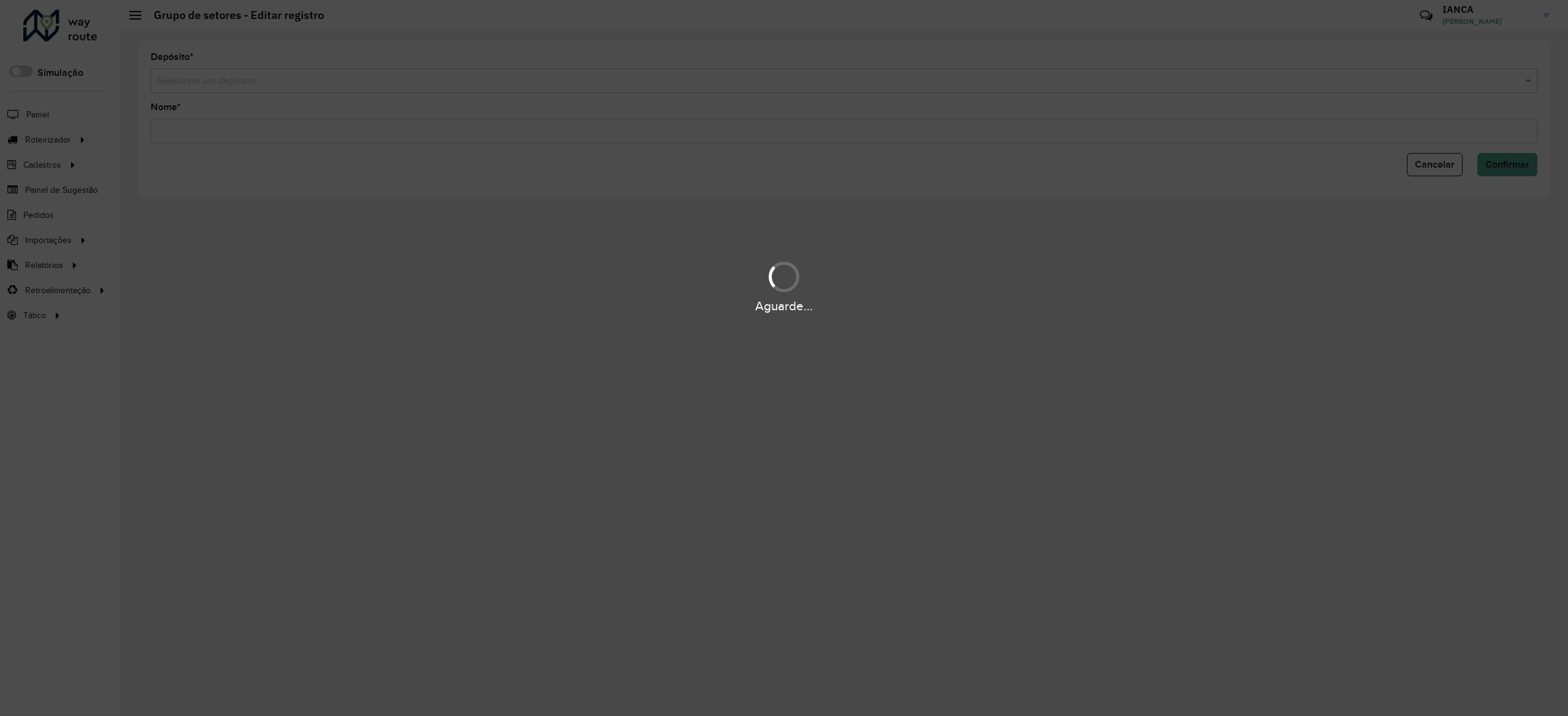
type input "*********"
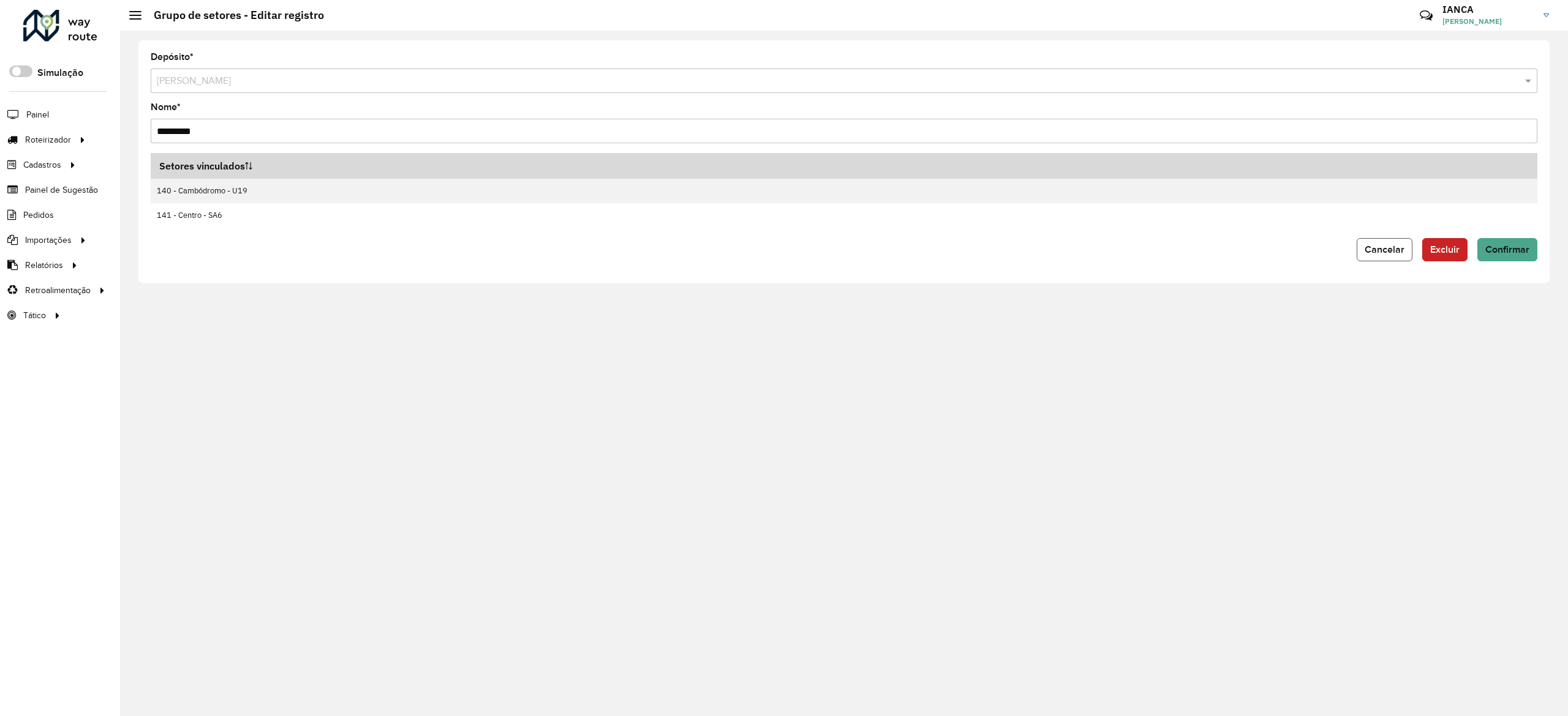
click at [1373, 259] on button "Cancelar" at bounding box center [1384, 250] width 56 height 23
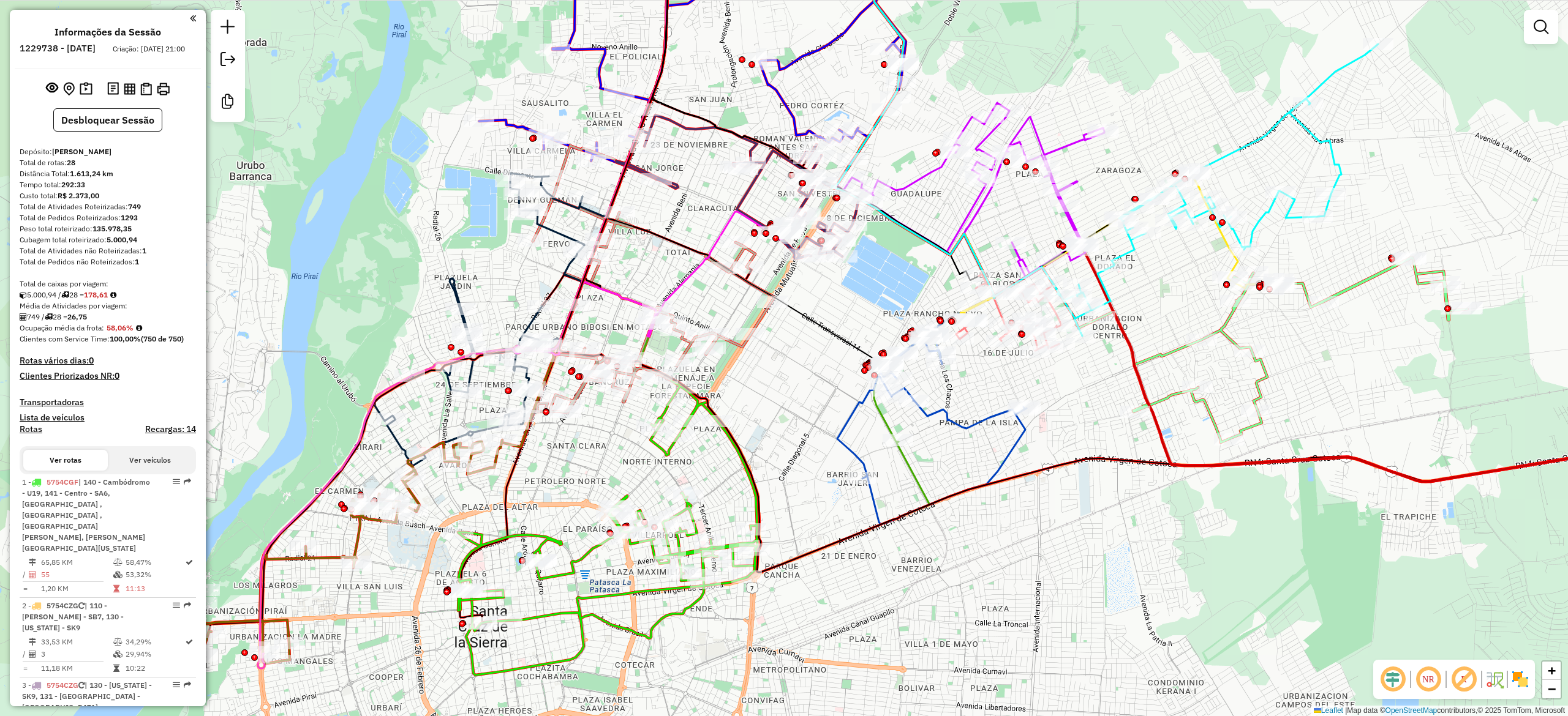
drag, startPoint x: 804, startPoint y: 416, endPoint x: 1069, endPoint y: 276, distance: 299.7
click at [983, 233] on div "Janela de atendimento Grade de atendimento Capacidade Transportadoras Veículos …" at bounding box center [784, 358] width 1568 height 716
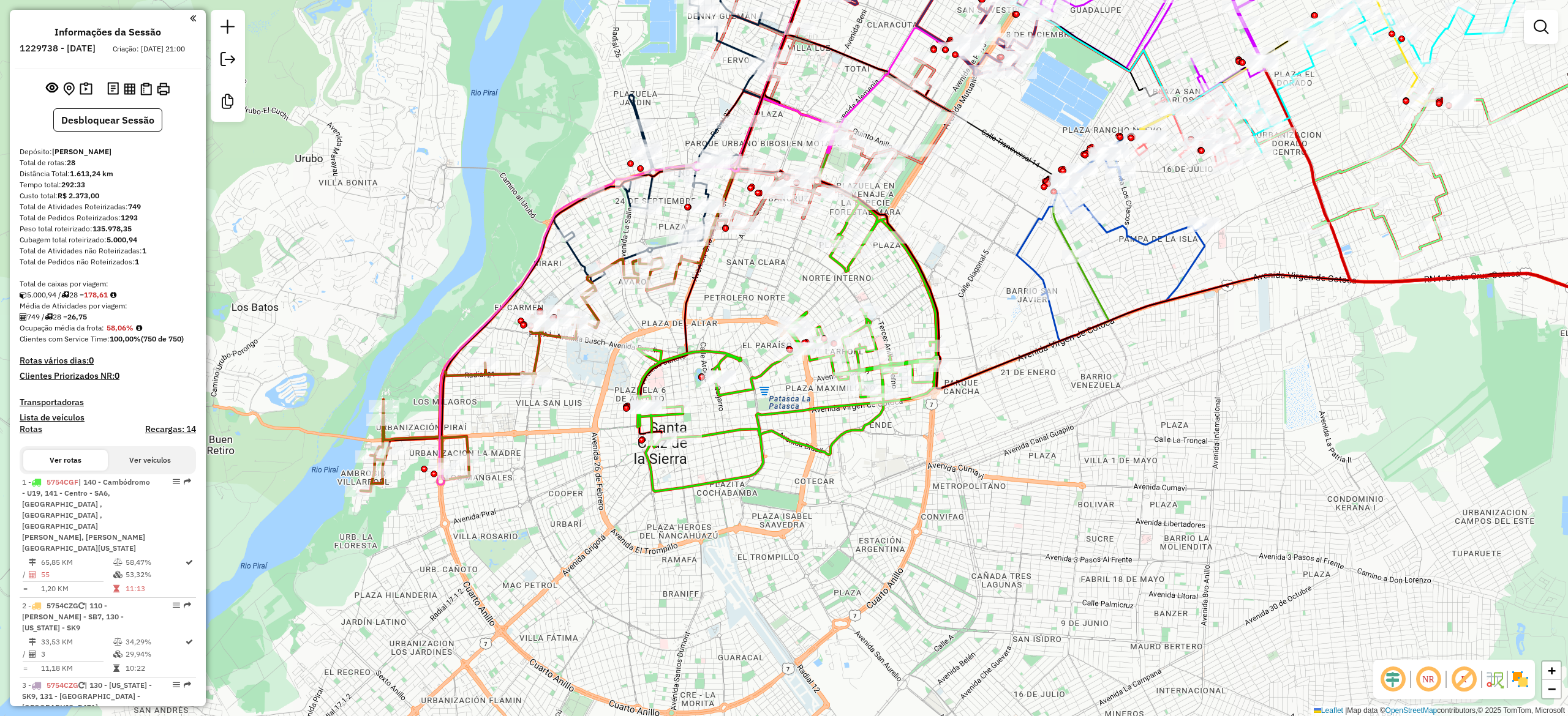
click at [1514, 680] on img at bounding box center [1520, 678] width 19 height 19
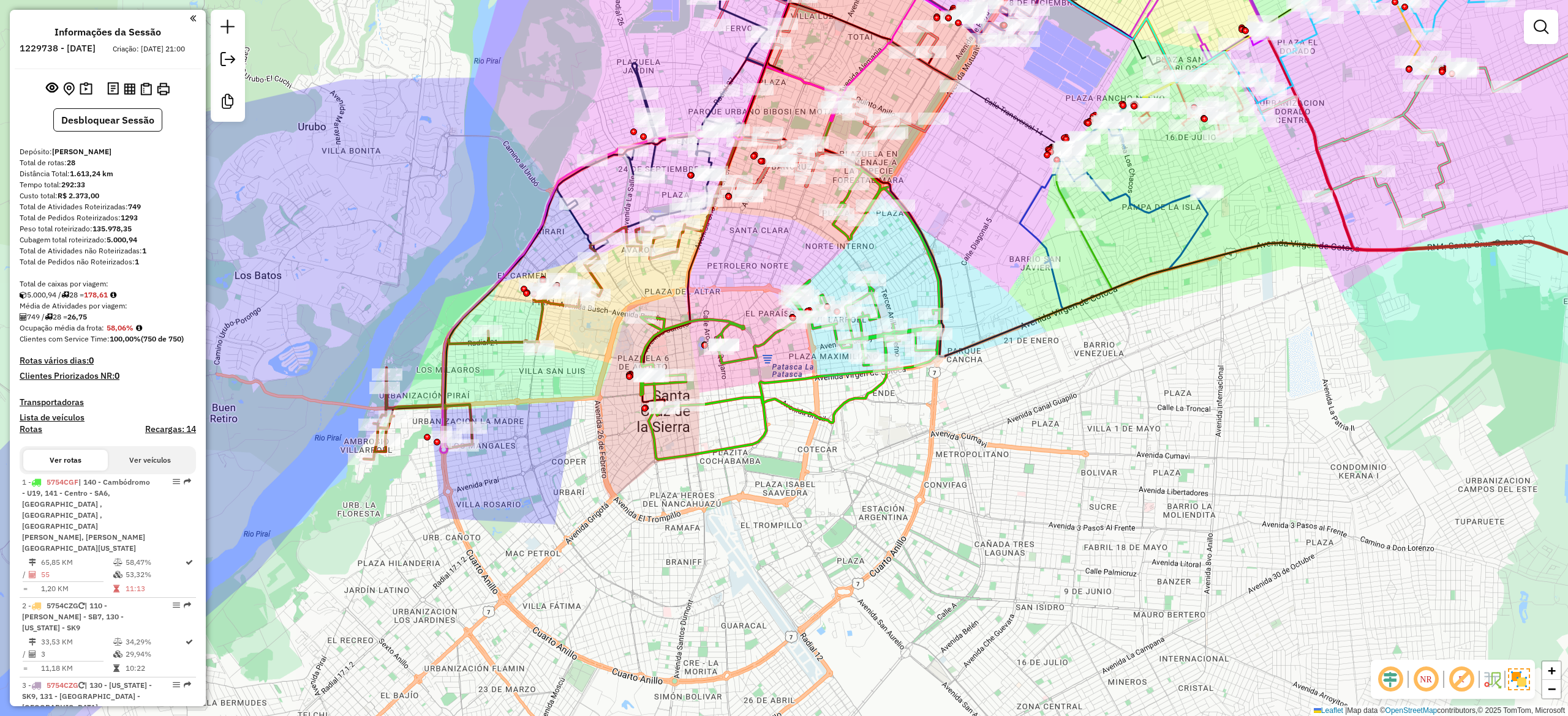
drag, startPoint x: 917, startPoint y: 473, endPoint x: 723, endPoint y: 423, distance: 200.3
click at [917, 463] on div "Janela de atendimento Grade de atendimento Capacidade Transportadoras Veículos …" at bounding box center [784, 358] width 1568 height 716
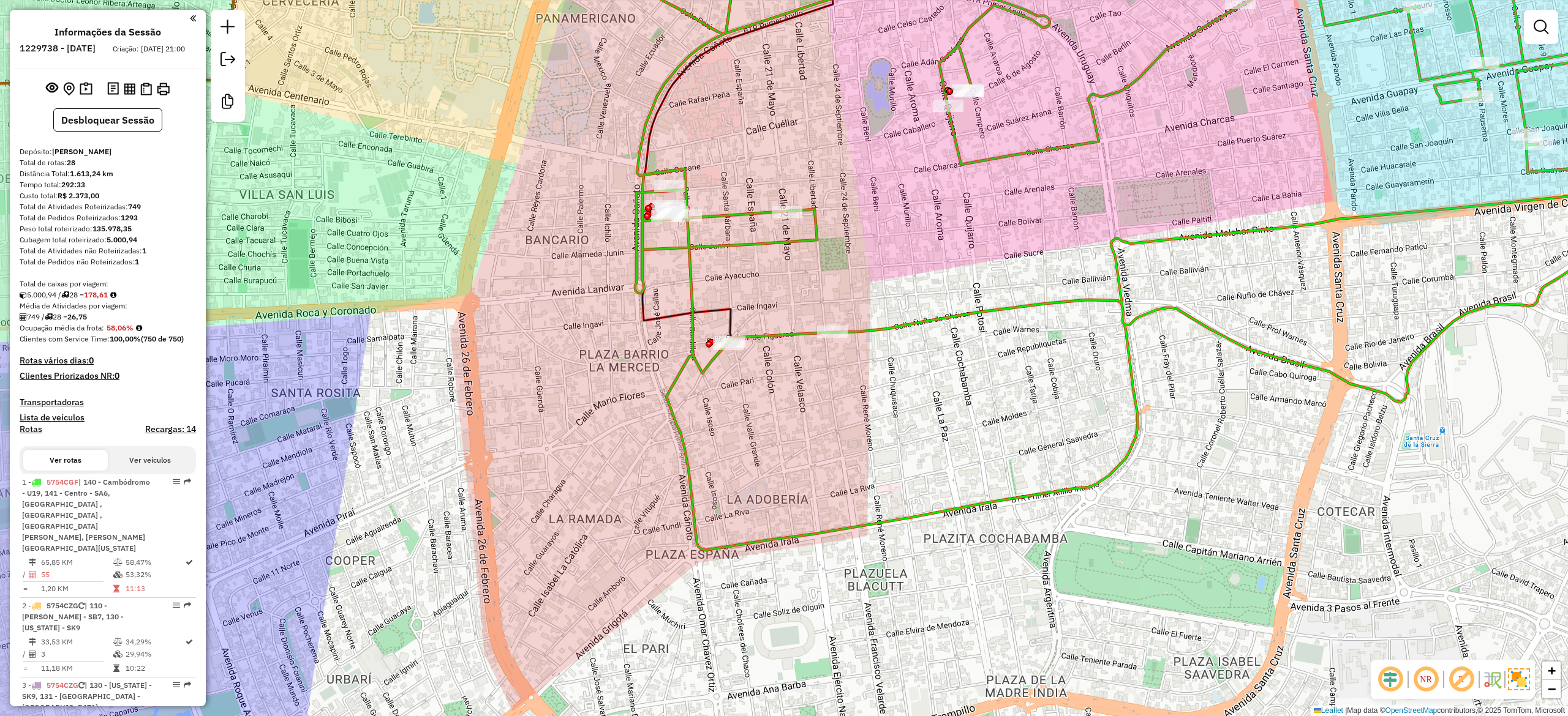
drag, startPoint x: 674, startPoint y: 420, endPoint x: 805, endPoint y: 438, distance: 132.2
click at [805, 438] on div "Janela de atendimento Grade de atendimento Capacidade Transportadoras Veículos …" at bounding box center [784, 358] width 1568 height 716
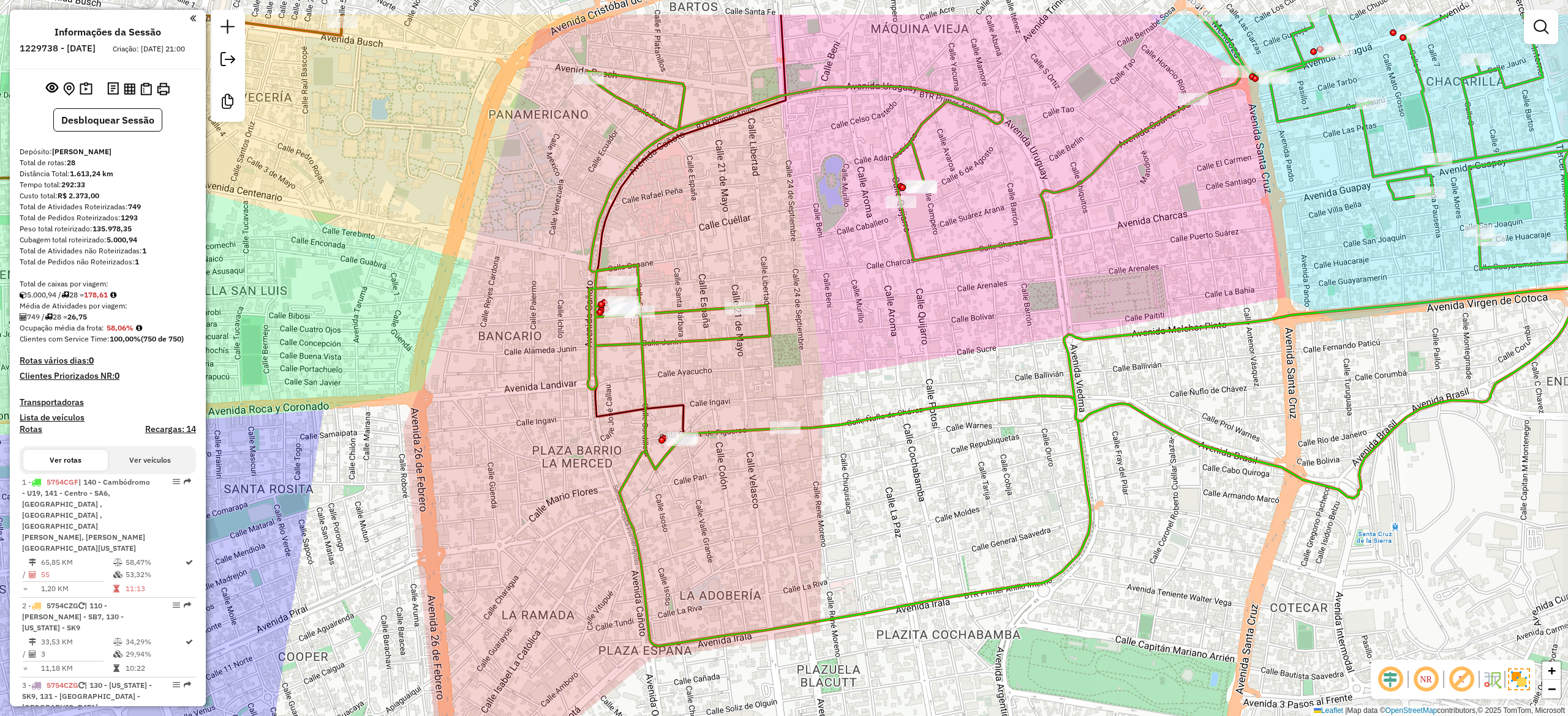
drag, startPoint x: 879, startPoint y: 454, endPoint x: 867, endPoint y: 540, distance: 86.8
click at [867, 540] on div "Janela de atendimento Grade de atendimento Capacidade Transportadoras Veículos …" at bounding box center [784, 358] width 1568 height 716
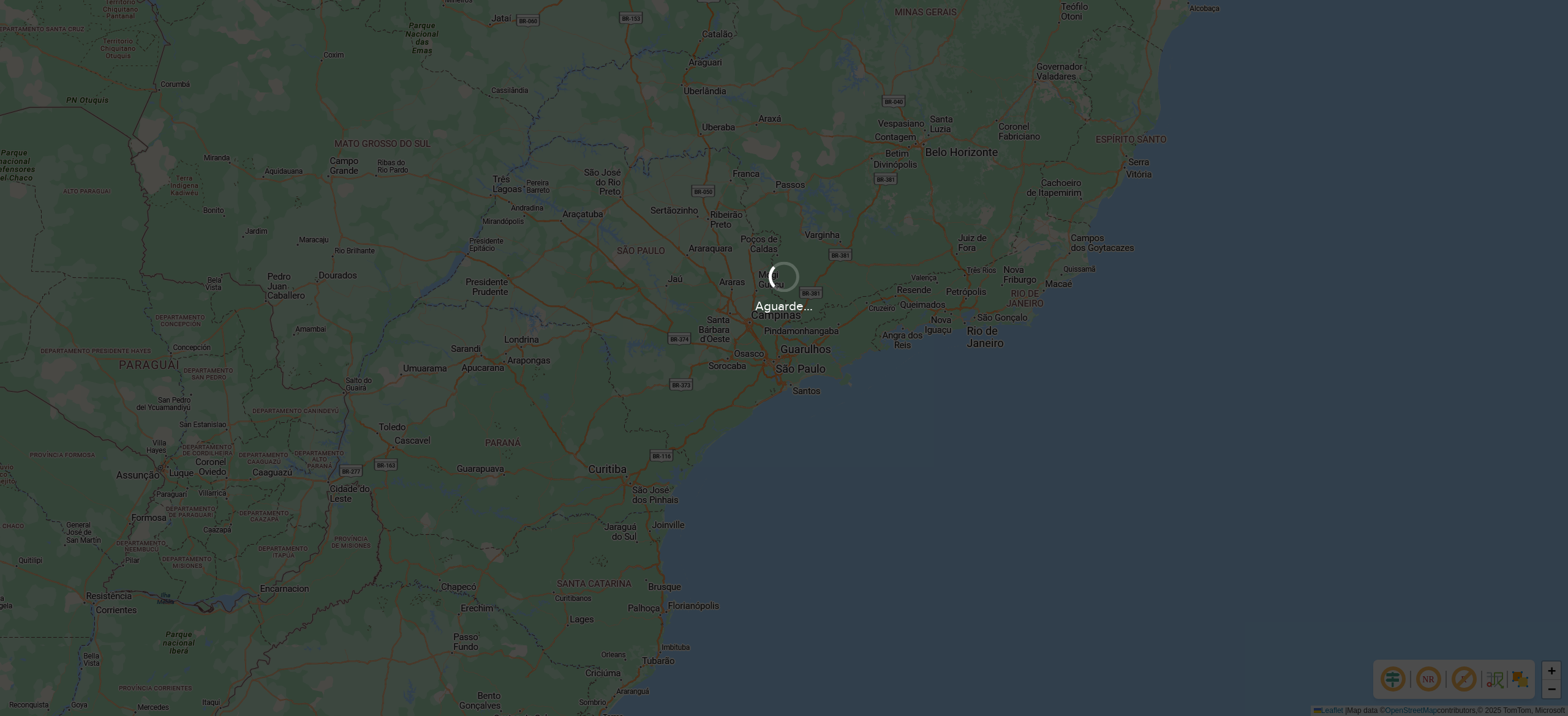
click at [1084, 399] on div "Aguarde..." at bounding box center [784, 358] width 1568 height 716
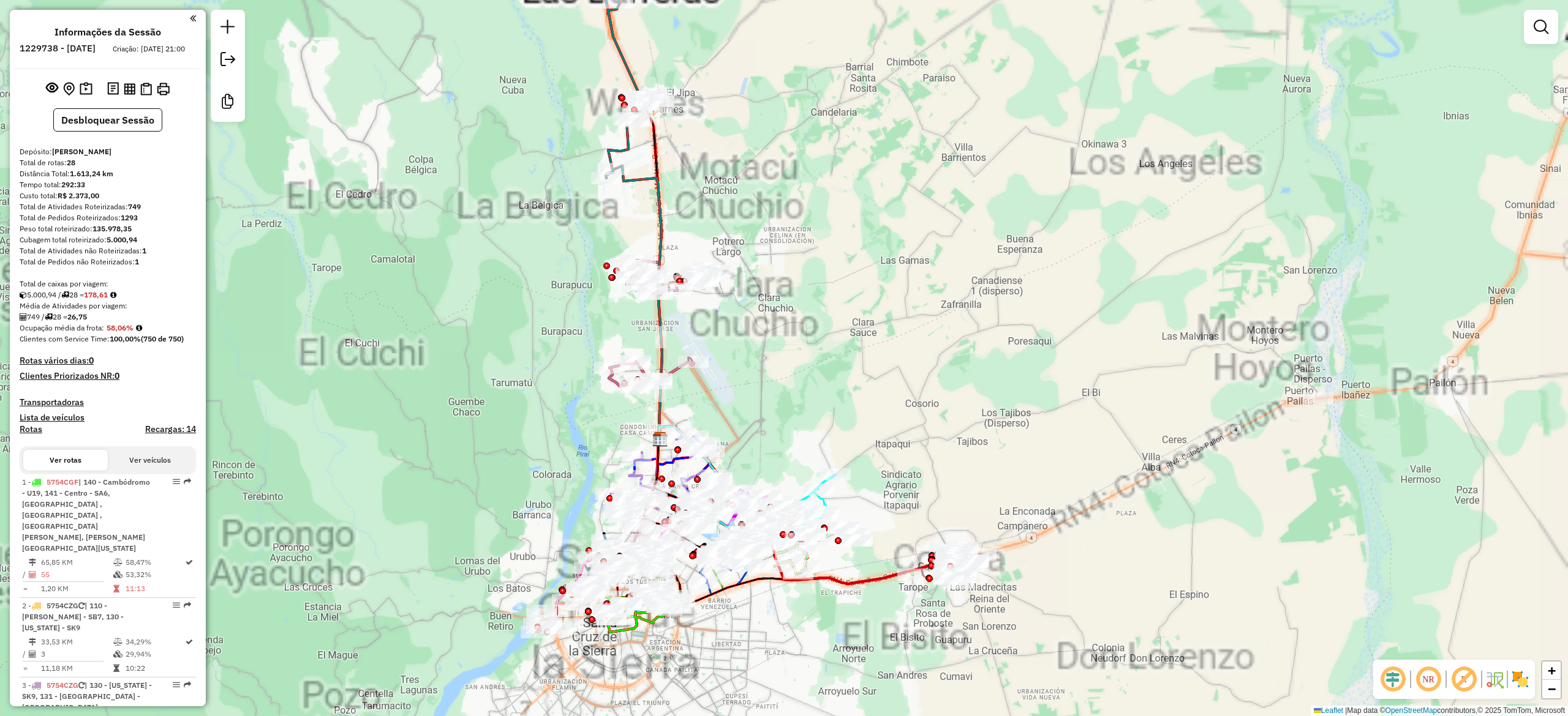
drag, startPoint x: 887, startPoint y: 338, endPoint x: 939, endPoint y: 441, distance: 115.4
click at [891, 390] on div "Janela de atendimento Grade de atendimento Capacidade Transportadoras Veículos …" at bounding box center [784, 358] width 1568 height 716
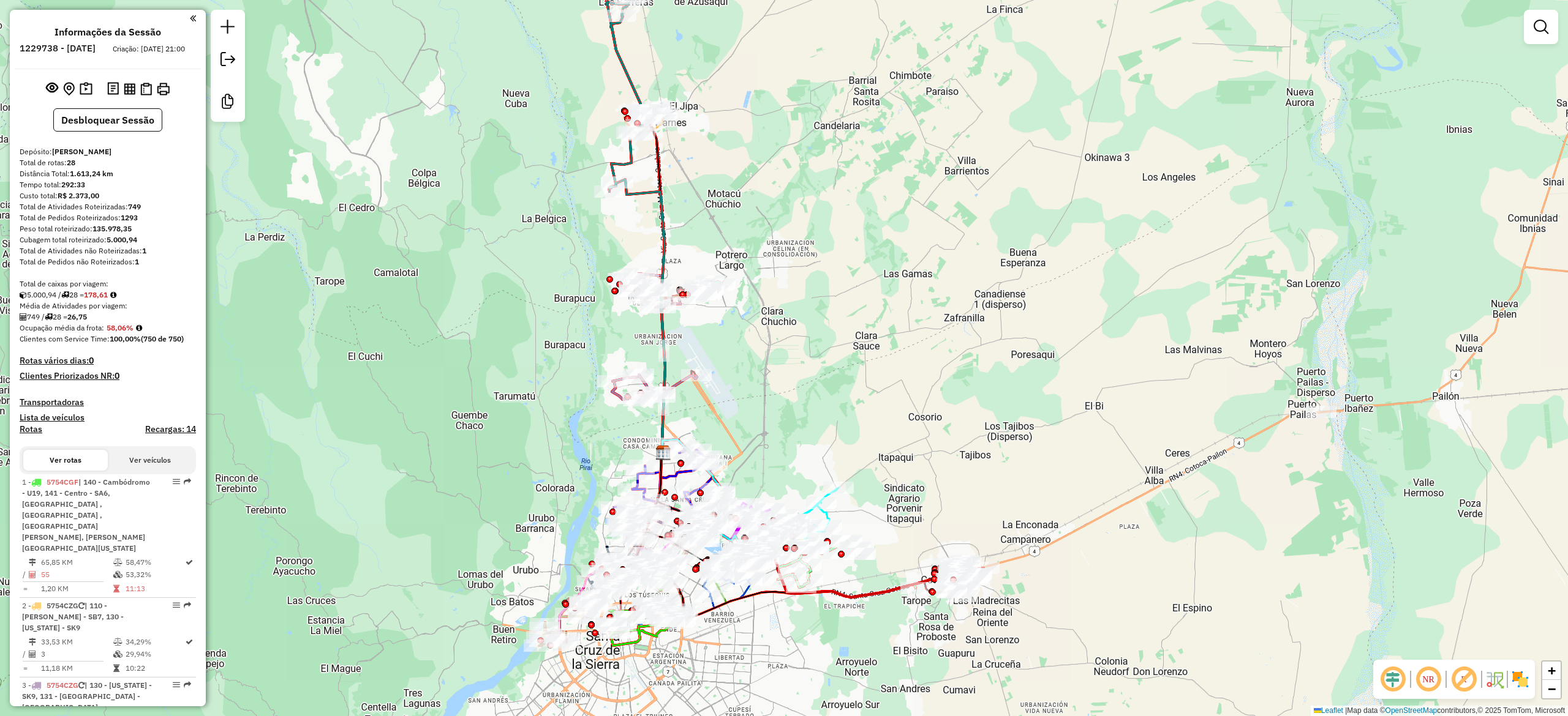
click at [1522, 671] on img at bounding box center [1520, 678] width 19 height 19
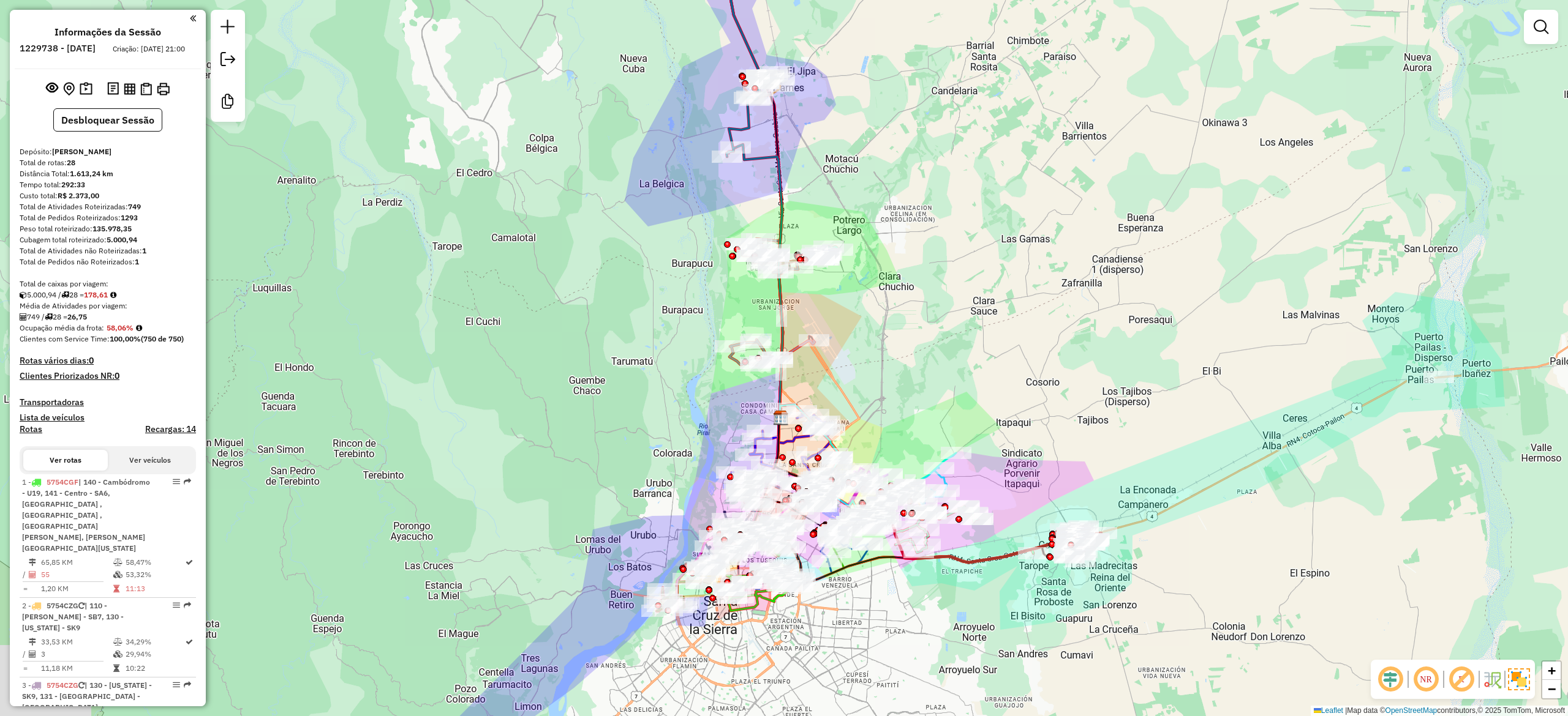
drag, startPoint x: 887, startPoint y: 344, endPoint x: 993, endPoint y: 188, distance: 188.6
click at [1001, 173] on div "Janela de atendimento Grade de atendimento Capacidade Transportadoras Veículos …" at bounding box center [784, 358] width 1568 height 716
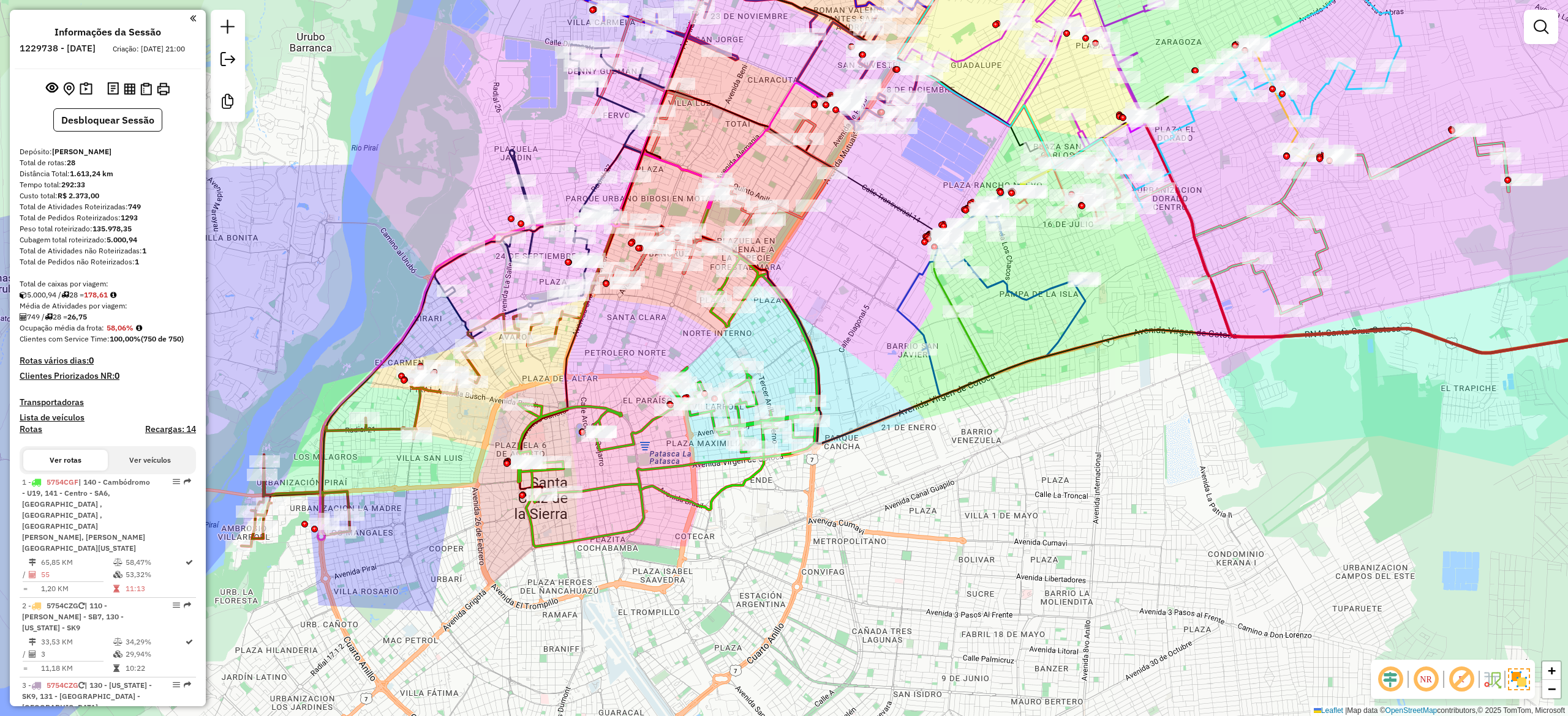
drag, startPoint x: 812, startPoint y: 546, endPoint x: 902, endPoint y: 515, distance: 95.2
click at [909, 521] on div "Janela de atendimento Grade de atendimento Capacidade Transportadoras Veículos …" at bounding box center [784, 358] width 1568 height 716
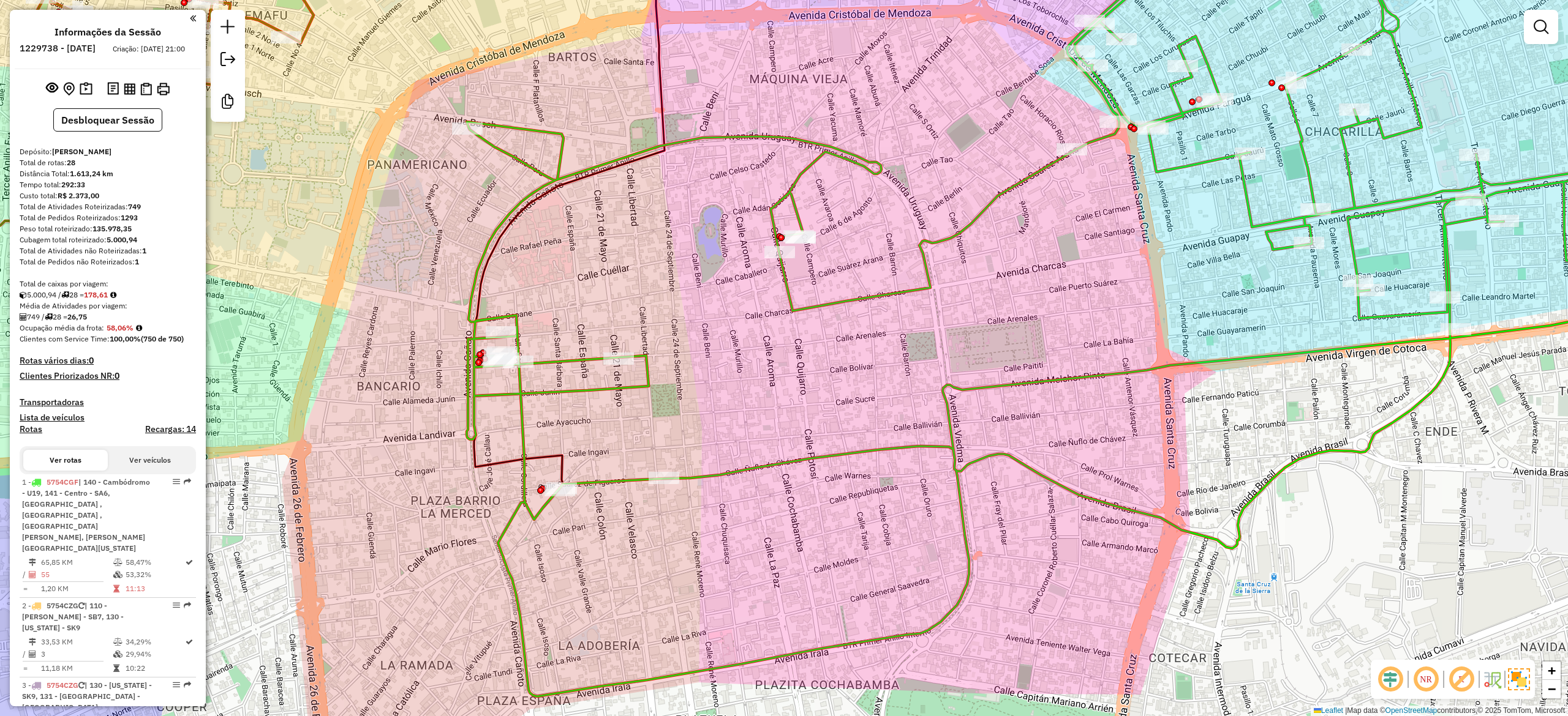
drag, startPoint x: 787, startPoint y: 504, endPoint x: 802, endPoint y: 435, distance: 70.6
click at [802, 435] on div "Janela de atendimento Grade de atendimento Capacidade Transportadoras Veículos …" at bounding box center [784, 358] width 1568 height 716
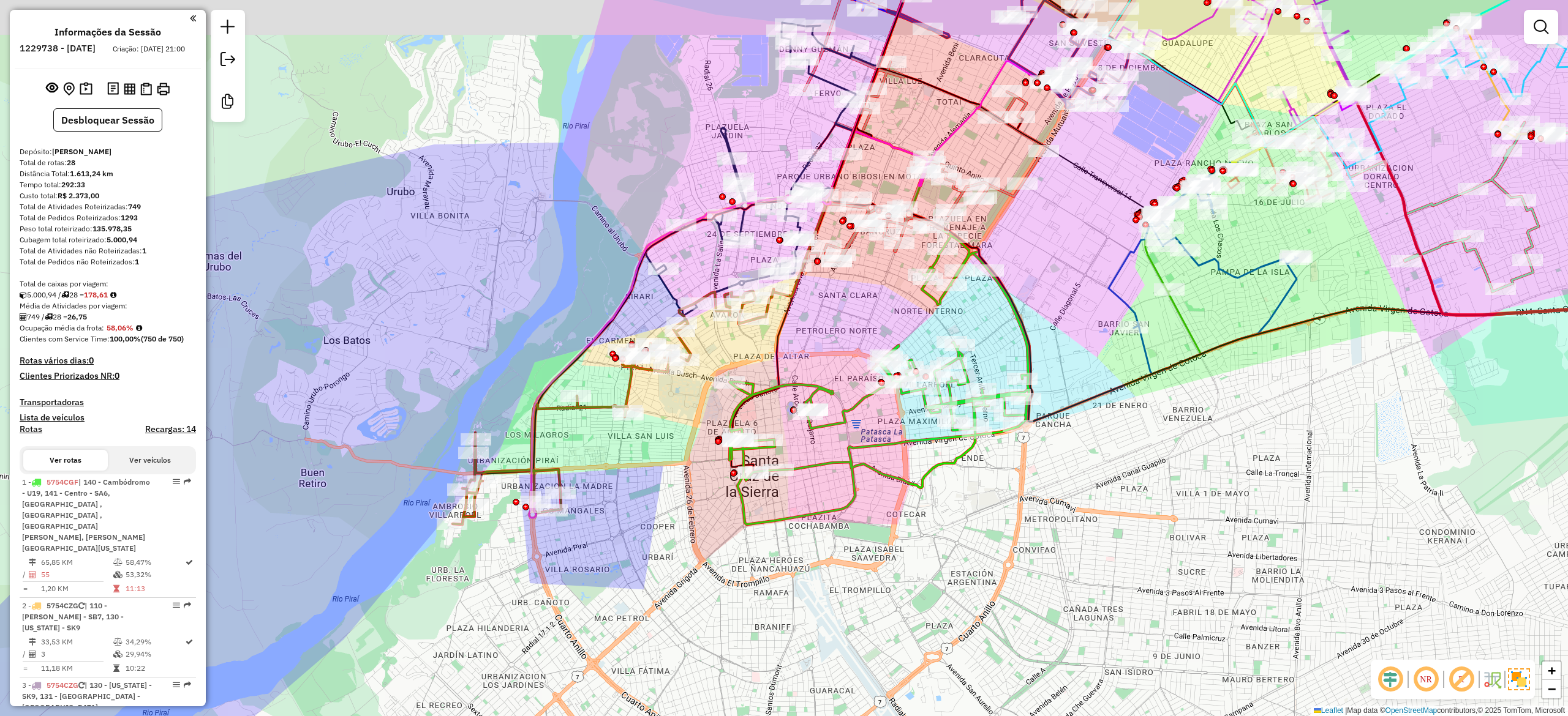
drag, startPoint x: 894, startPoint y: 513, endPoint x: 899, endPoint y: 563, distance: 50.2
click at [899, 563] on div "Janela de atendimento Grade de atendimento Capacidade Transportadoras Veículos …" at bounding box center [784, 358] width 1568 height 716
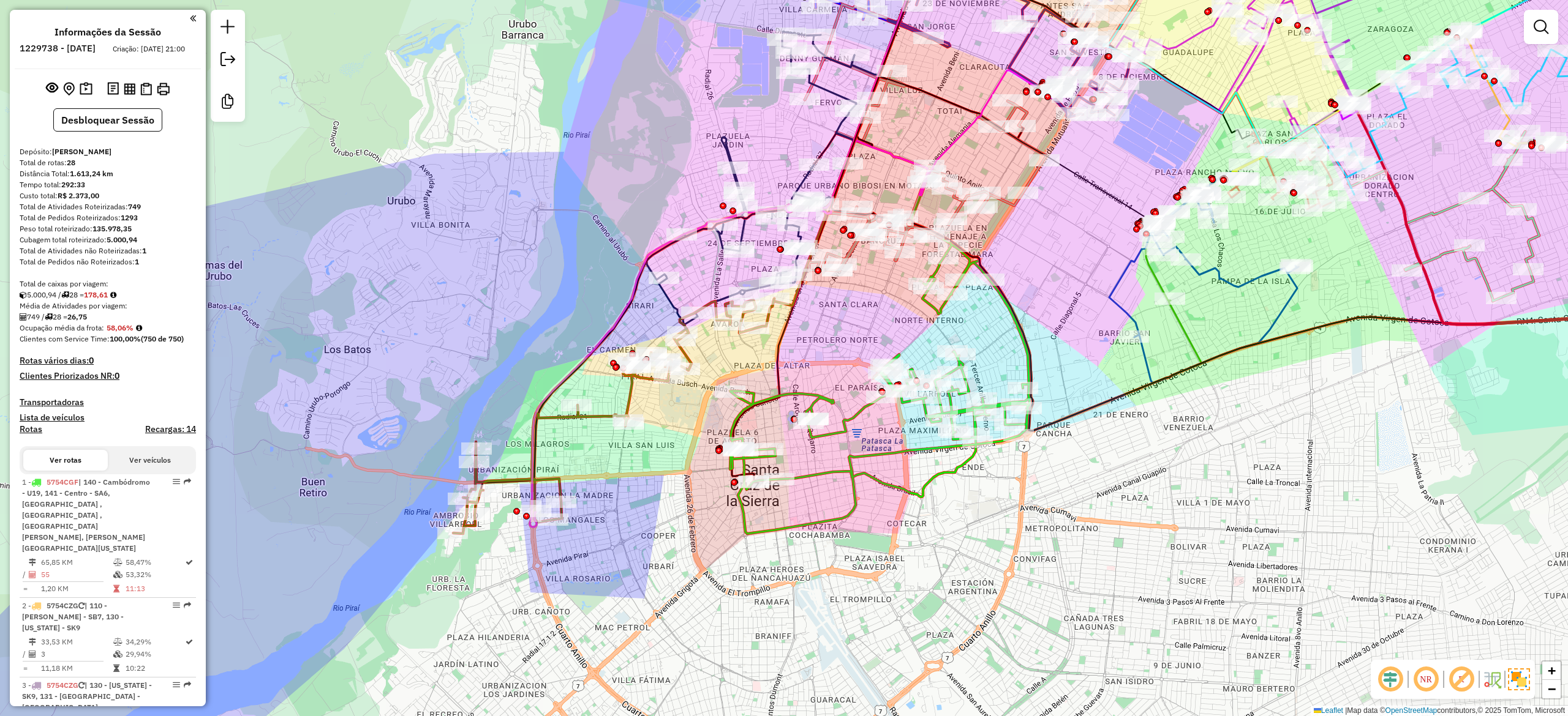
drag, startPoint x: 1029, startPoint y: 526, endPoint x: 983, endPoint y: 487, distance: 60.3
click at [1028, 528] on div "Janela de atendimento Grade de atendimento Capacidade Transportadoras Veículos …" at bounding box center [784, 358] width 1568 height 716
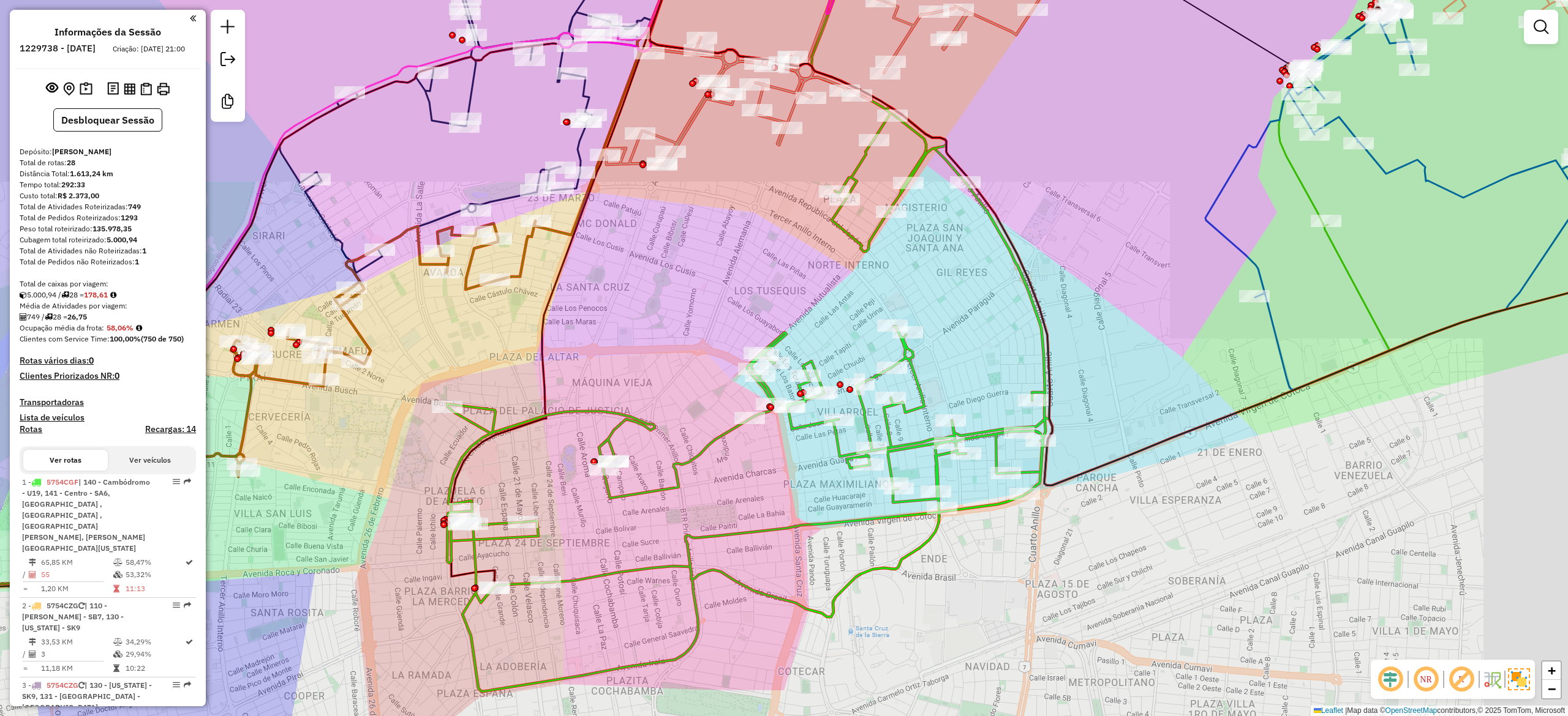
drag, startPoint x: 1029, startPoint y: 580, endPoint x: 993, endPoint y: 501, distance: 86.8
click at [993, 501] on div "Janela de atendimento Grade de atendimento Capacidade Transportadoras Veículos …" at bounding box center [784, 358] width 1568 height 716
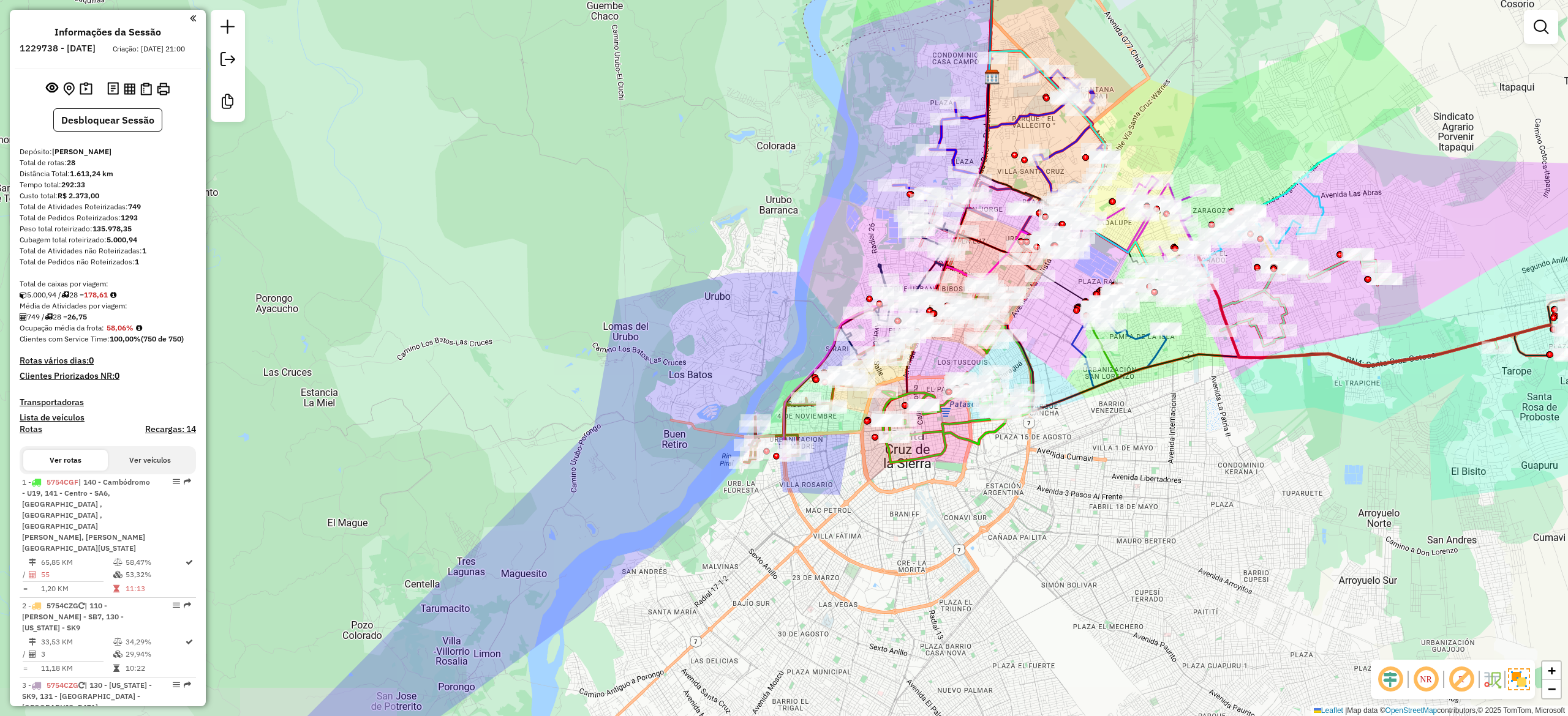
drag, startPoint x: 1018, startPoint y: 561, endPoint x: 1050, endPoint y: 444, distance: 121.3
click at [1062, 446] on div "Janela de atendimento Grade de atendimento Capacidade Transportadoras Veículos …" at bounding box center [784, 358] width 1568 height 716
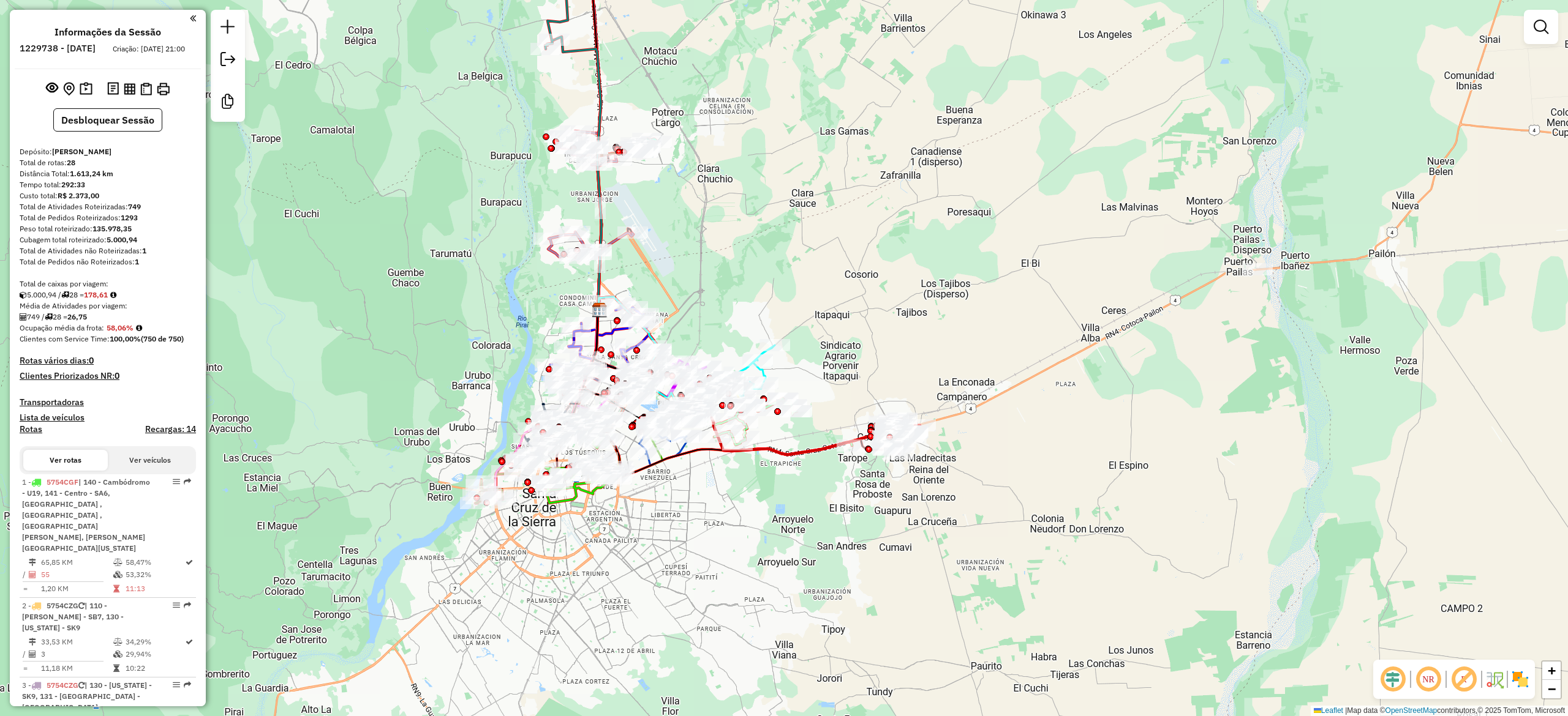
click at [1518, 676] on img at bounding box center [1520, 678] width 19 height 19
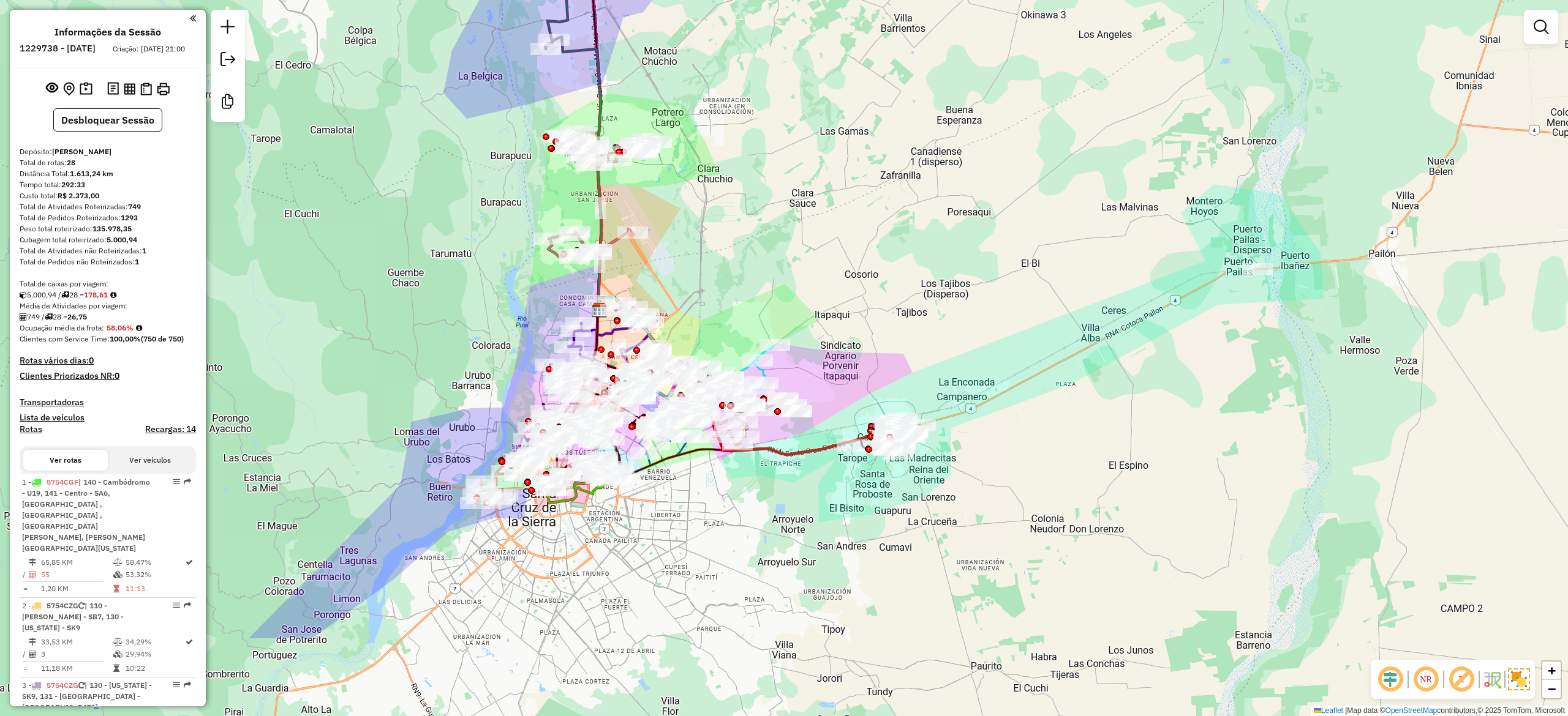
drag, startPoint x: 731, startPoint y: 518, endPoint x: 643, endPoint y: 494, distance: 91.2
click at [808, 513] on div "Janela de atendimento Grade de atendimento Capacidade Transportadoras Veículos …" at bounding box center [784, 358] width 1568 height 716
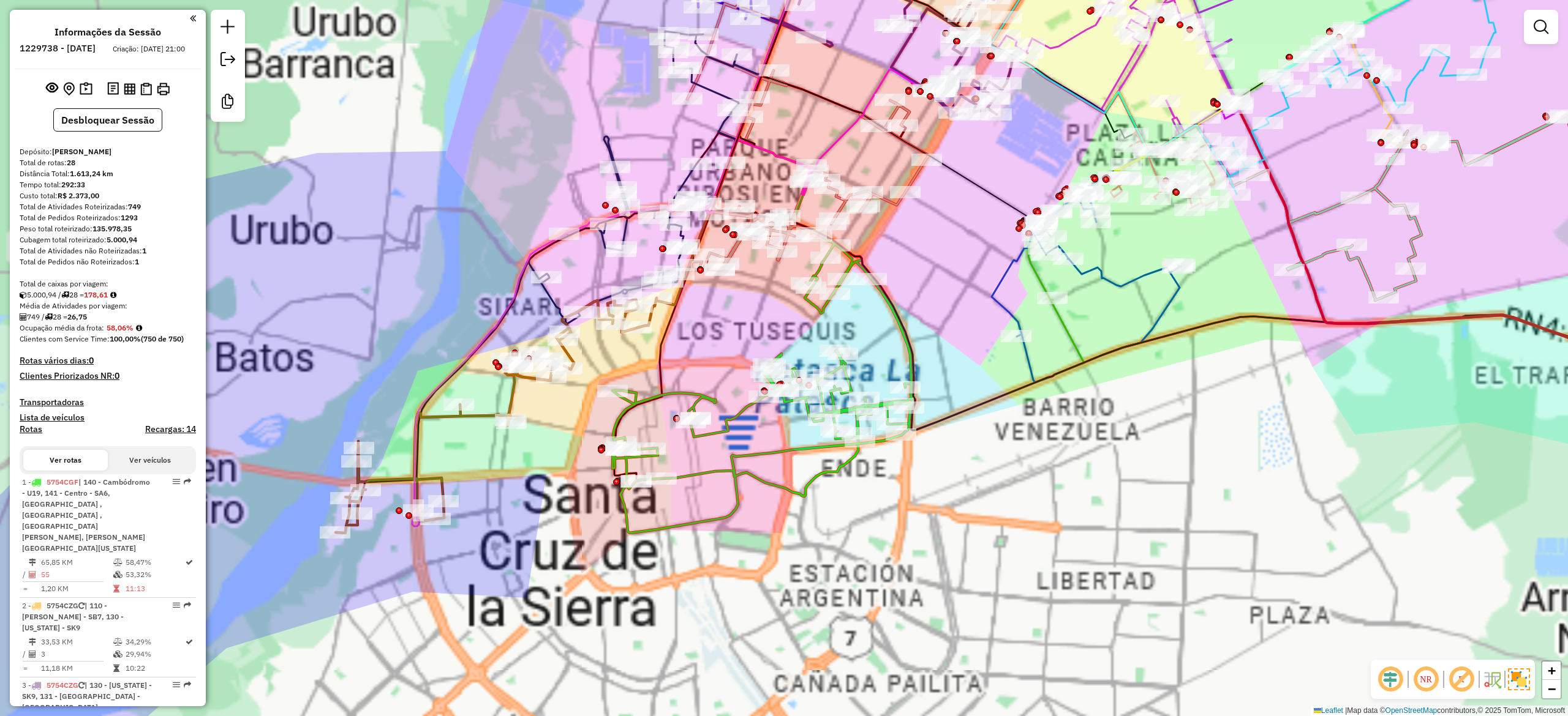
click at [819, 572] on div "Janela de atendimento Grade de atendimento Capacidade Transportadoras Veículos …" at bounding box center [784, 358] width 1568 height 716
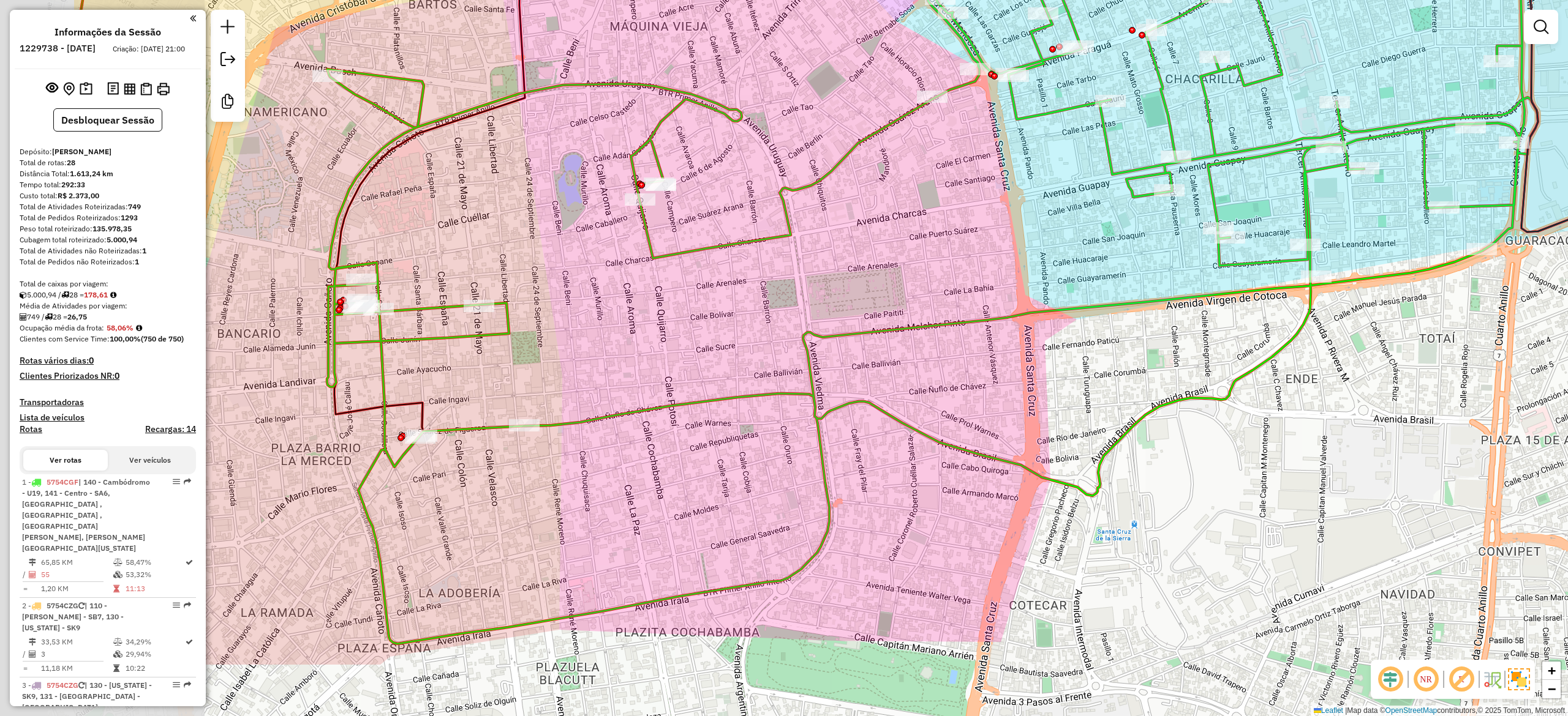
drag, startPoint x: 840, startPoint y: 577, endPoint x: 1151, endPoint y: 426, distance: 345.7
click at [1117, 438] on div "Janela de atendimento Grade de atendimento Capacidade Transportadoras Veículos …" at bounding box center [784, 358] width 1568 height 716
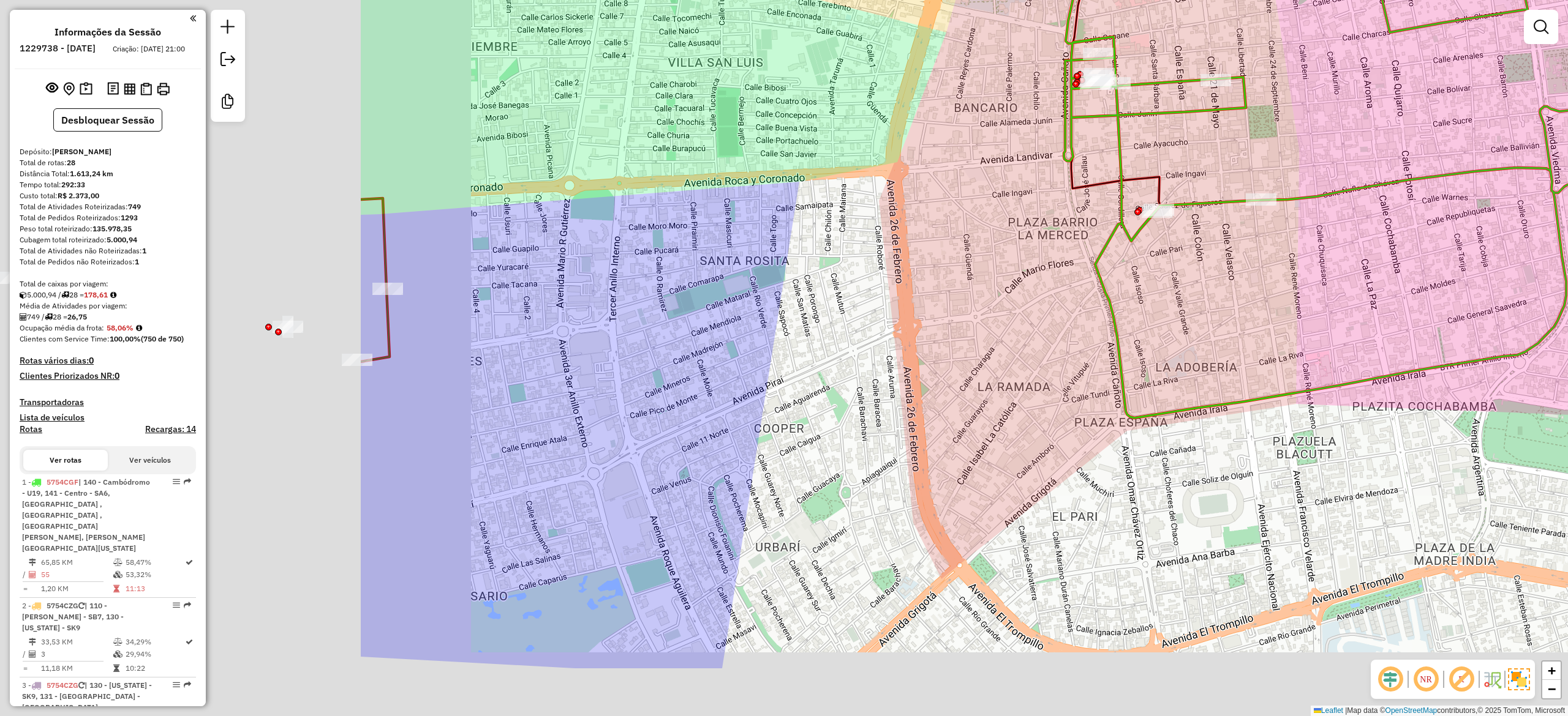
drag, startPoint x: 449, startPoint y: 377, endPoint x: 932, endPoint y: 281, distance: 492.4
click at [915, 282] on div "Janela de atendimento Grade de atendimento Capacidade Transportadoras Veículos …" at bounding box center [784, 358] width 1568 height 716
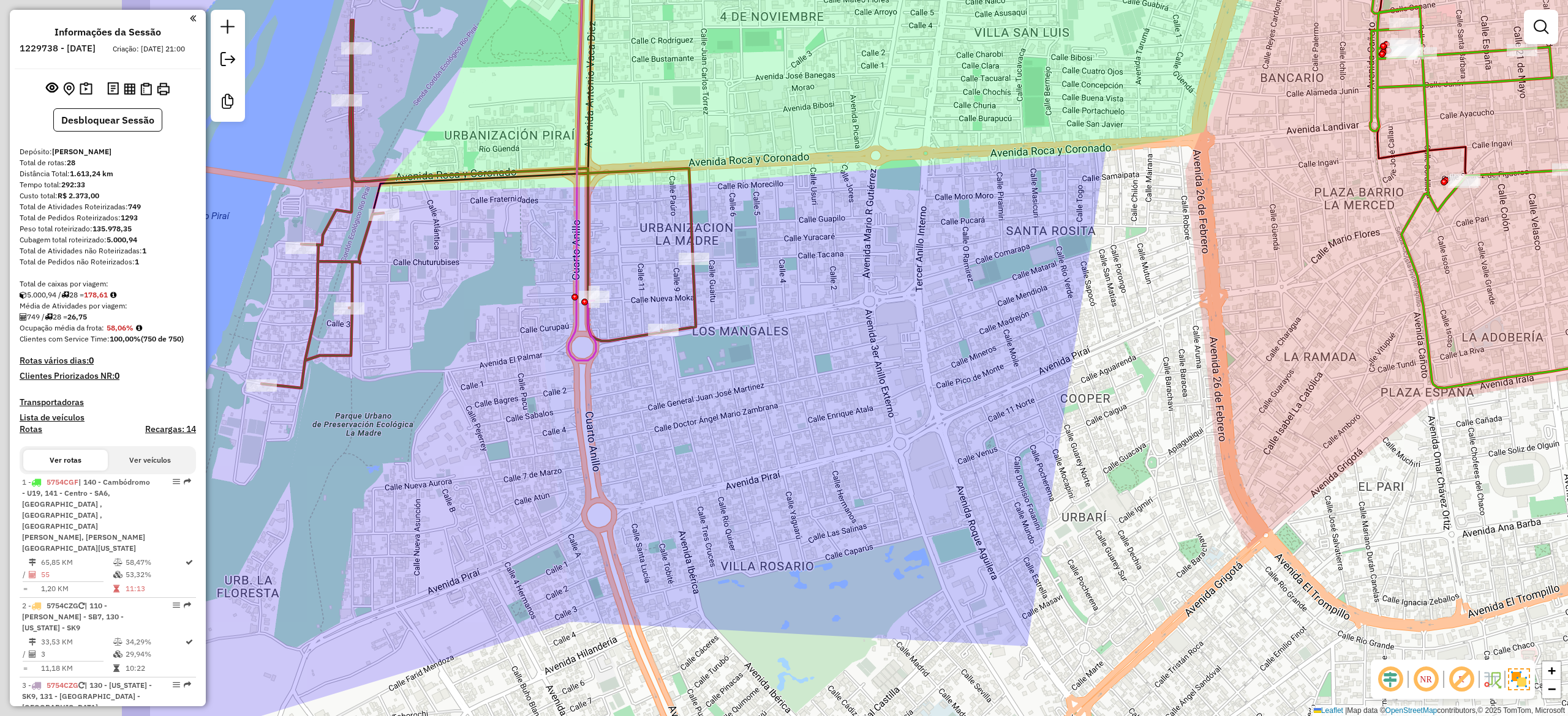
drag, startPoint x: 687, startPoint y: 342, endPoint x: 1013, endPoint y: 314, distance: 327.2
click at [1002, 317] on div "Janela de atendimento Grade de atendimento Capacidade Transportadoras Veículos …" at bounding box center [784, 358] width 1568 height 716
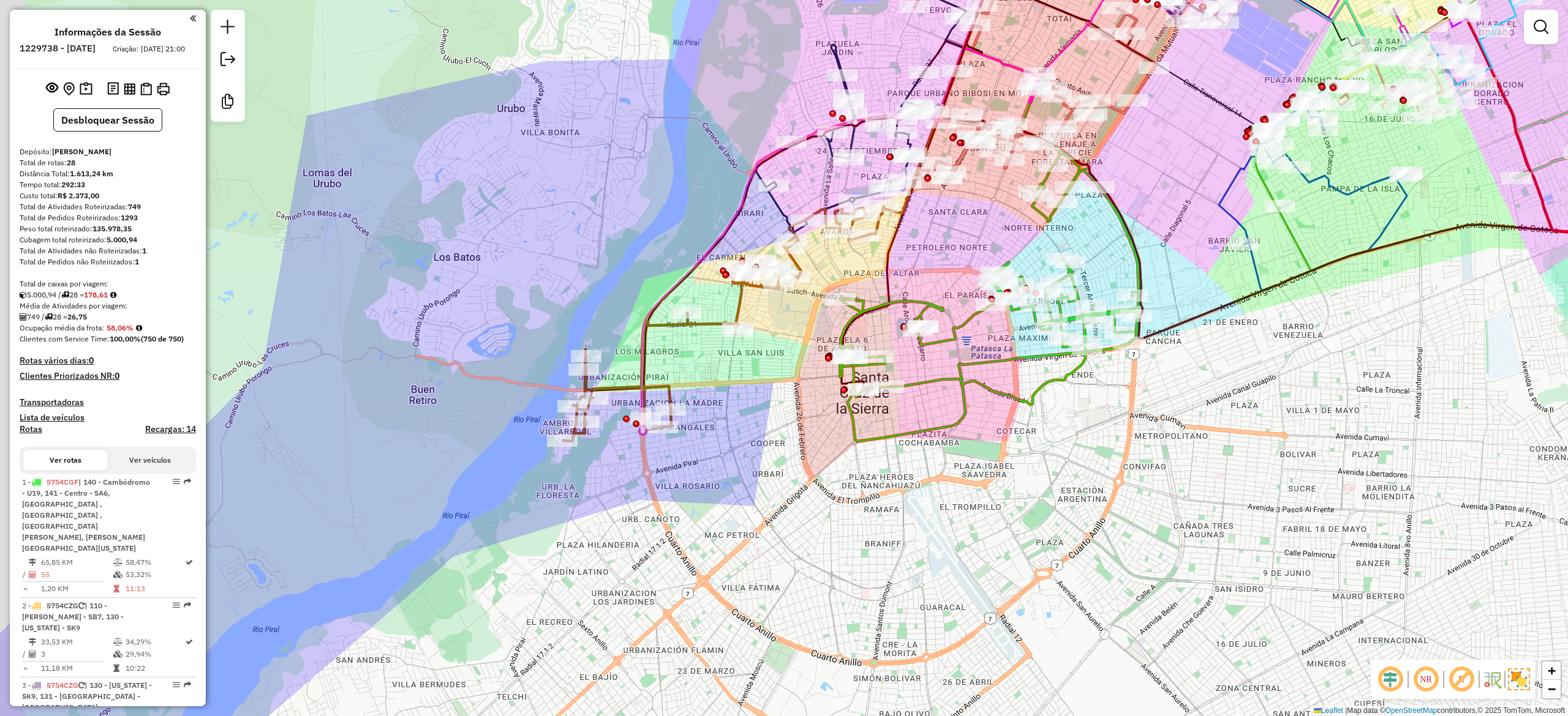
drag, startPoint x: 510, startPoint y: 473, endPoint x: 615, endPoint y: 478, distance: 105.1
click at [615, 478] on div "Janela de atendimento Grade de atendimento Capacidade Transportadoras Veículos …" at bounding box center [784, 358] width 1568 height 716
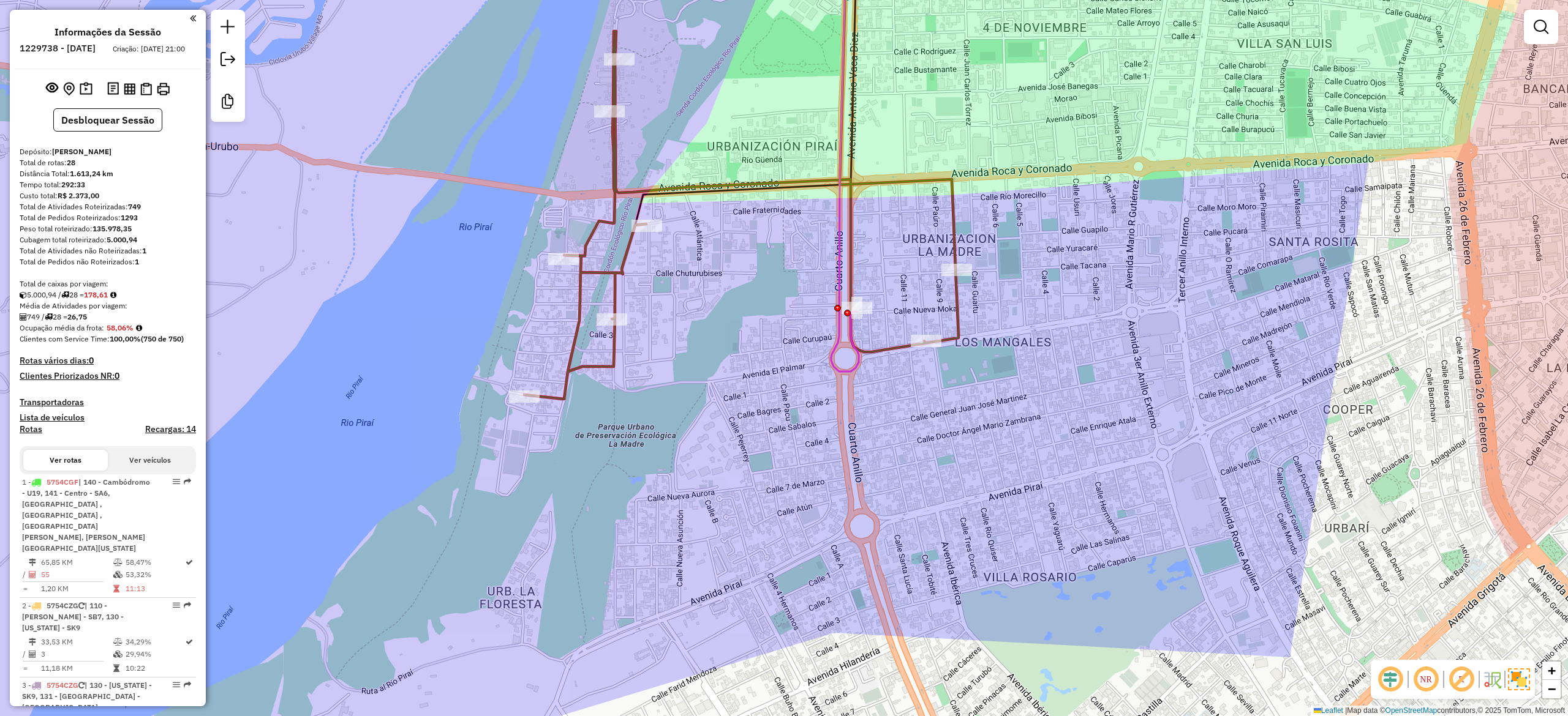
drag, startPoint x: 696, startPoint y: 446, endPoint x: 704, endPoint y: 416, distance: 31.0
click at [701, 426] on div "Janela de atendimento Grade de atendimento Capacidade Transportadoras Veículos …" at bounding box center [784, 358] width 1568 height 716
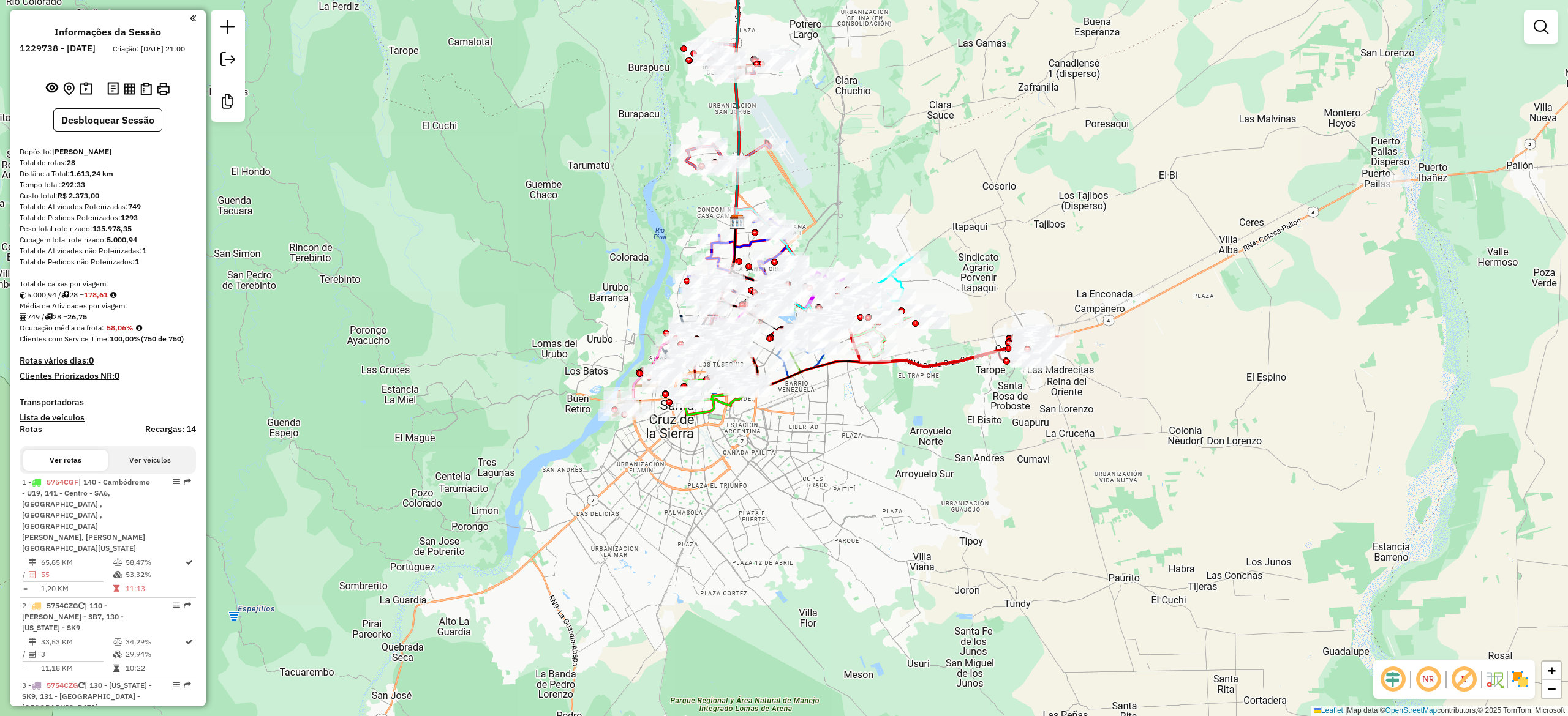
click at [1527, 685] on img at bounding box center [1520, 678] width 19 height 19
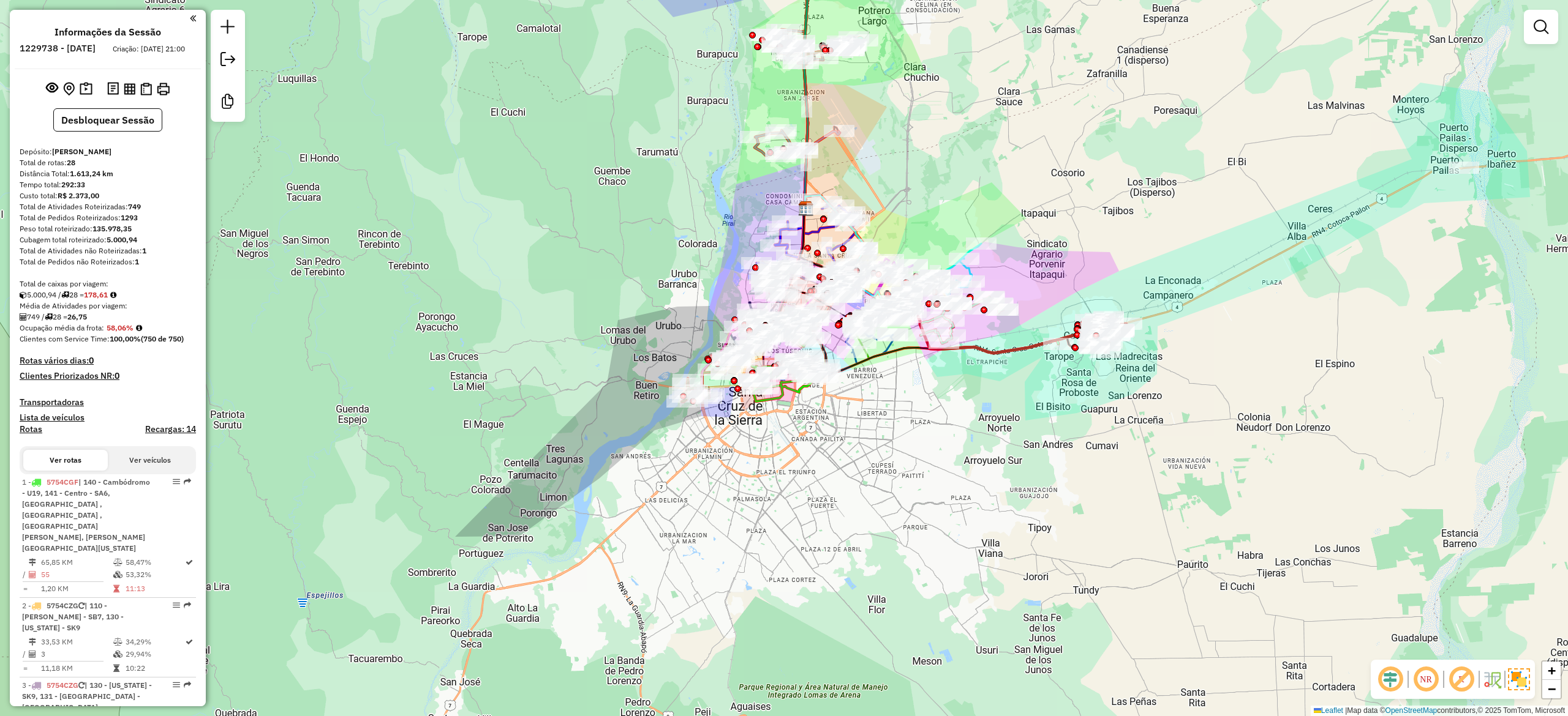
drag, startPoint x: 933, startPoint y: 508, endPoint x: 794, endPoint y: 418, distance: 165.6
click at [1032, 483] on div "Janela de atendimento Grade de atendimento Capacidade Transportadoras Veículos …" at bounding box center [784, 358] width 1568 height 716
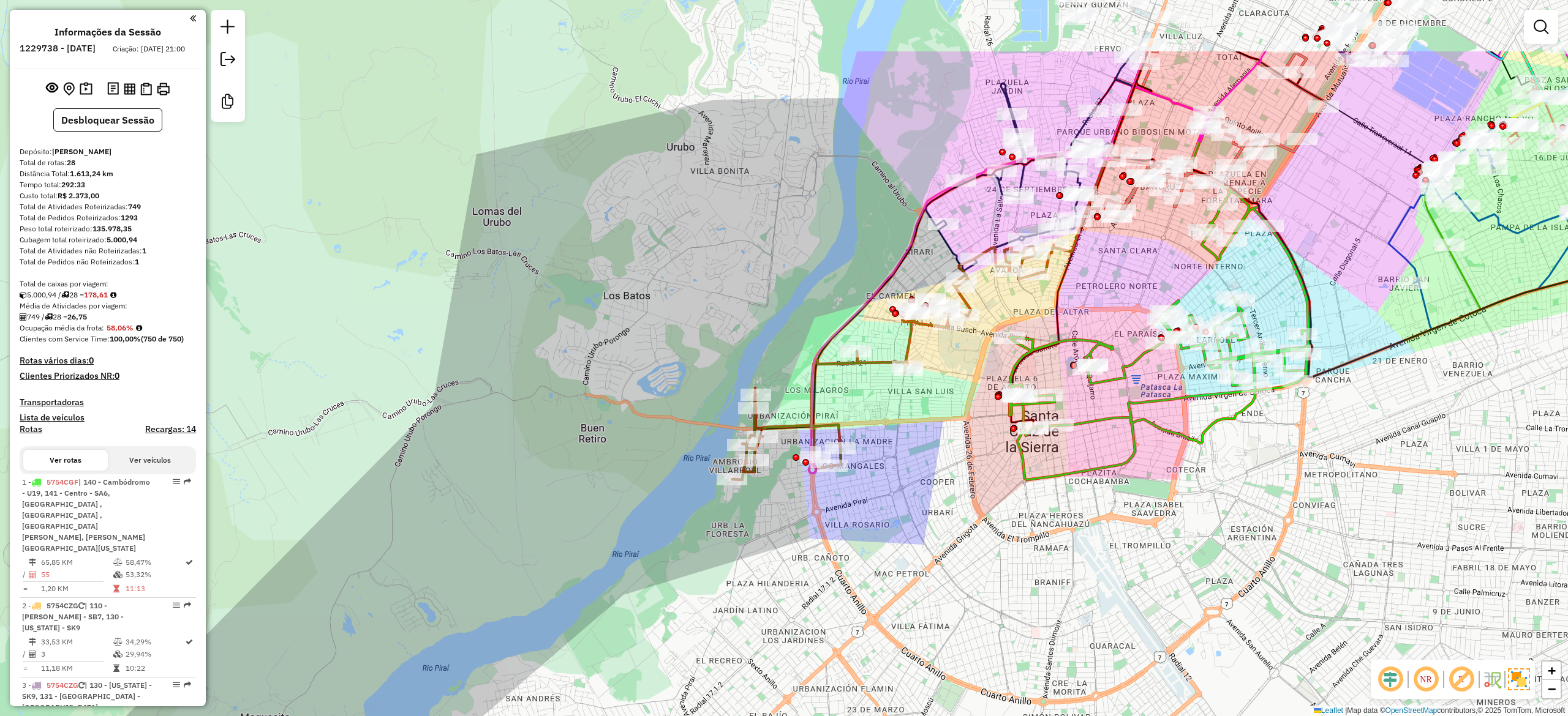
drag, startPoint x: 844, startPoint y: 476, endPoint x: 822, endPoint y: 599, distance: 125.0
click at [822, 599] on div "Janela de atendimento Grade de atendimento Capacidade Transportadoras Veículos …" at bounding box center [784, 358] width 1568 height 716
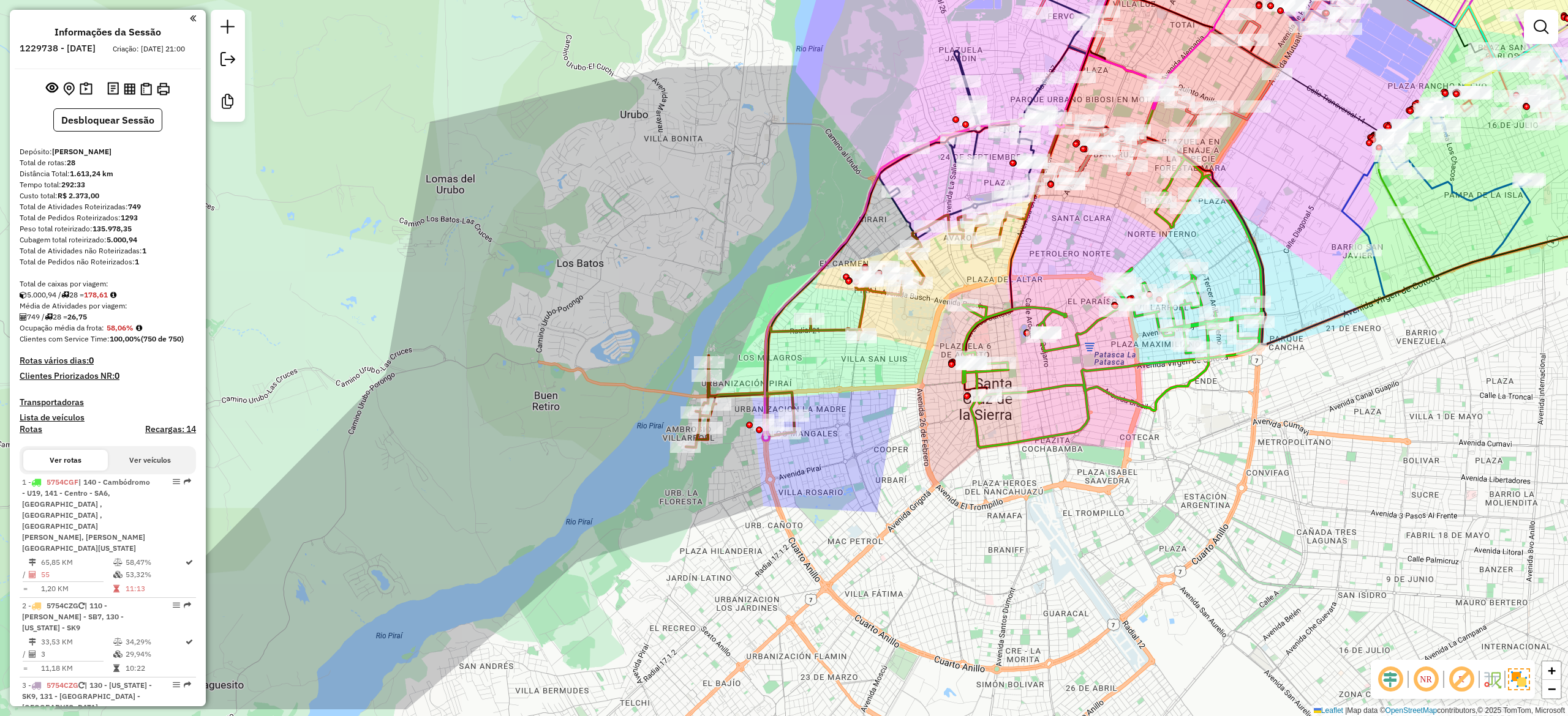
drag, startPoint x: 957, startPoint y: 622, endPoint x: 920, endPoint y: 543, distance: 87.2
click at [920, 543] on div "Janela de atendimento Grade de atendimento Capacidade Transportadoras Veículos …" at bounding box center [784, 358] width 1568 height 716
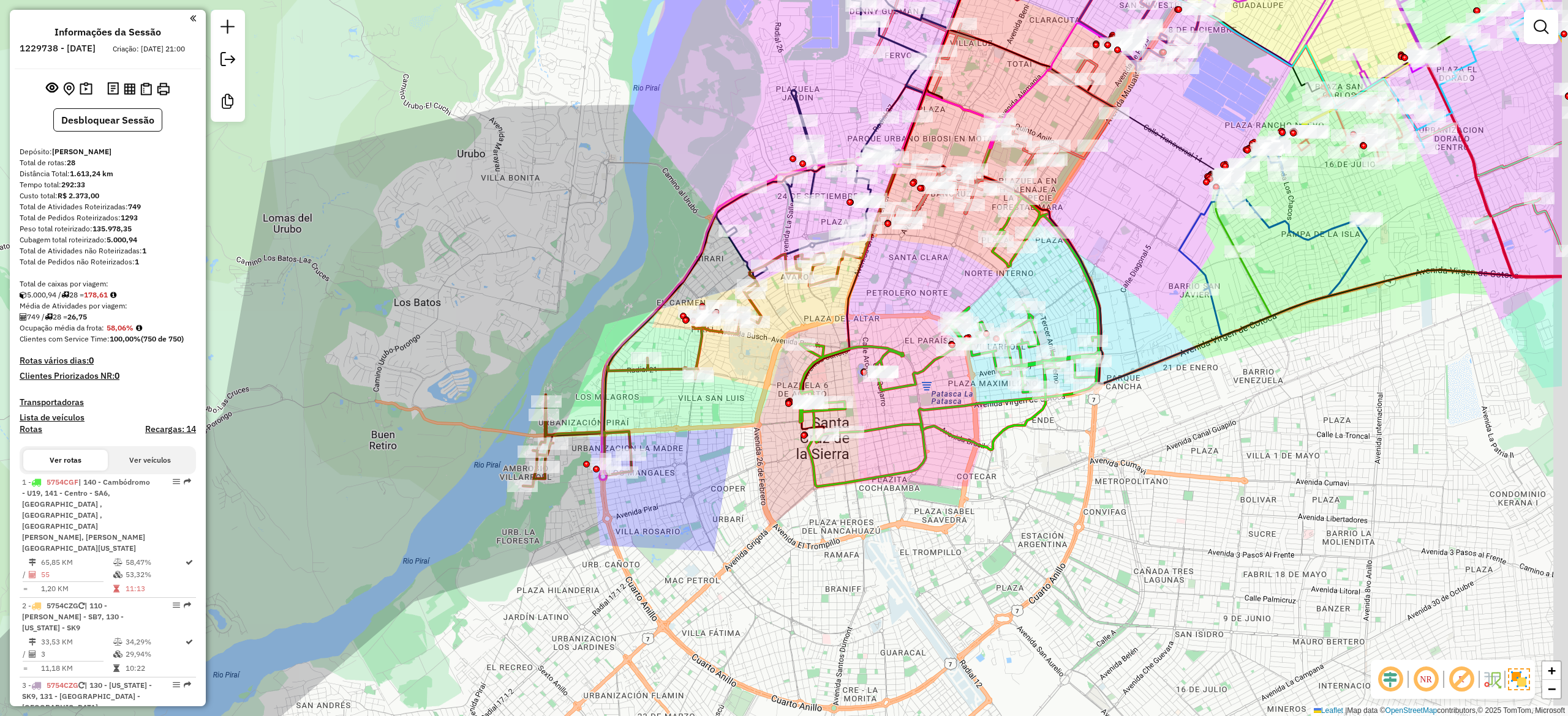
drag, startPoint x: 967, startPoint y: 553, endPoint x: 809, endPoint y: 591, distance: 162.5
click at [810, 591] on div "Janela de atendimento Grade de atendimento Capacidade Transportadoras Veículos …" at bounding box center [784, 358] width 1568 height 716
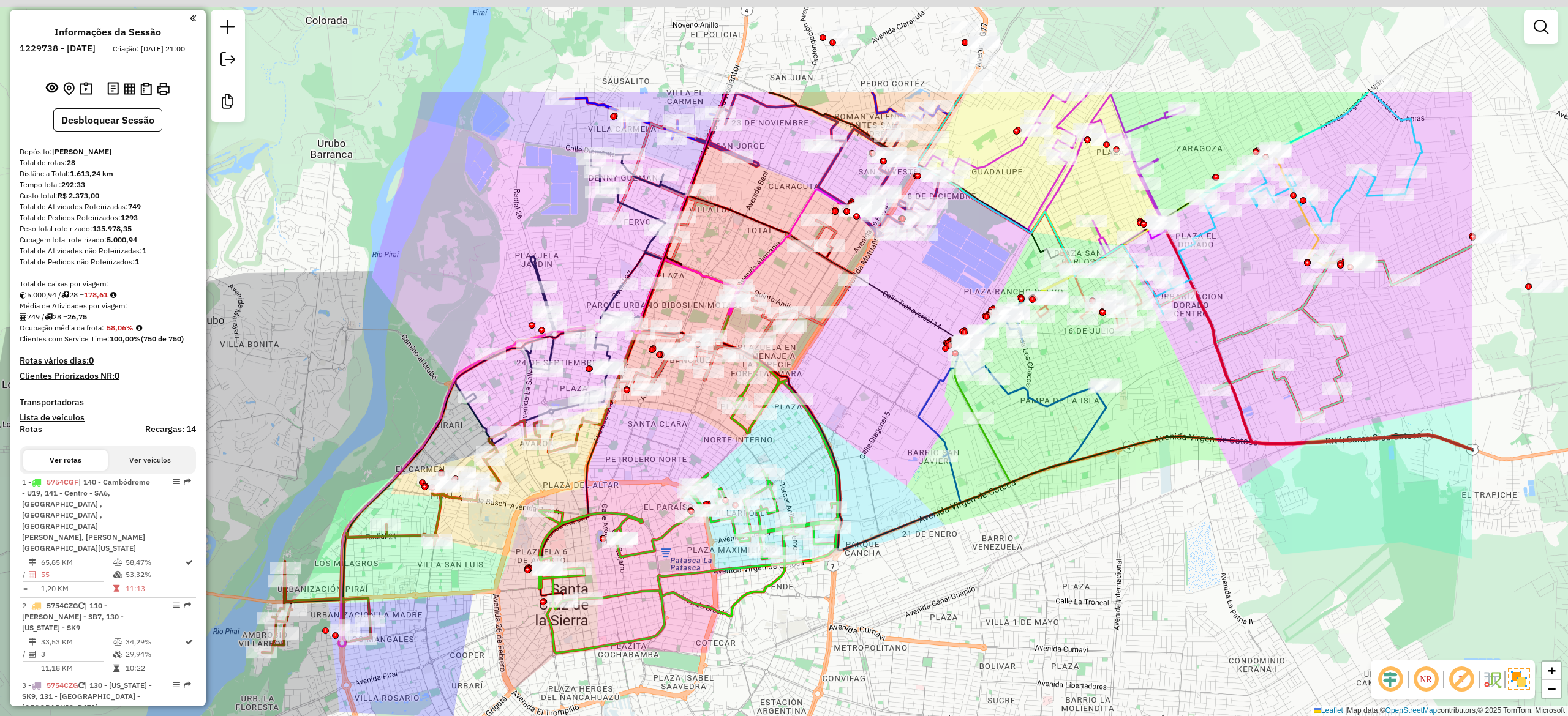
drag, startPoint x: 1024, startPoint y: 501, endPoint x: 770, endPoint y: 663, distance: 301.3
click at [771, 665] on div "Janela de atendimento Grade de atendimento Capacidade Transportadoras Veículos …" at bounding box center [784, 358] width 1568 height 716
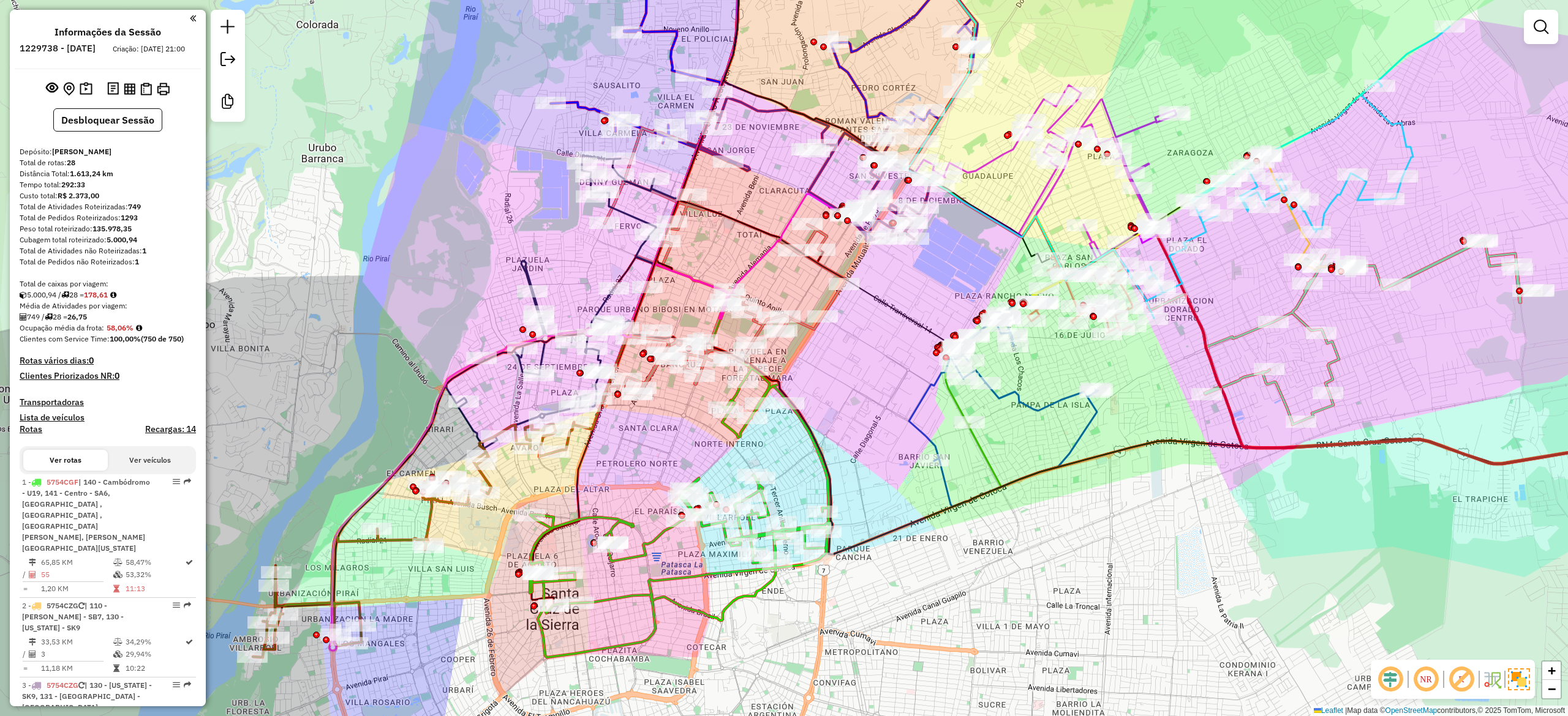
drag, startPoint x: 993, startPoint y: 554, endPoint x: 963, endPoint y: 558, distance: 30.3
click at [981, 558] on div "Janela de atendimento Grade de atendimento Capacidade Transportadoras Veículos …" at bounding box center [784, 358] width 1568 height 716
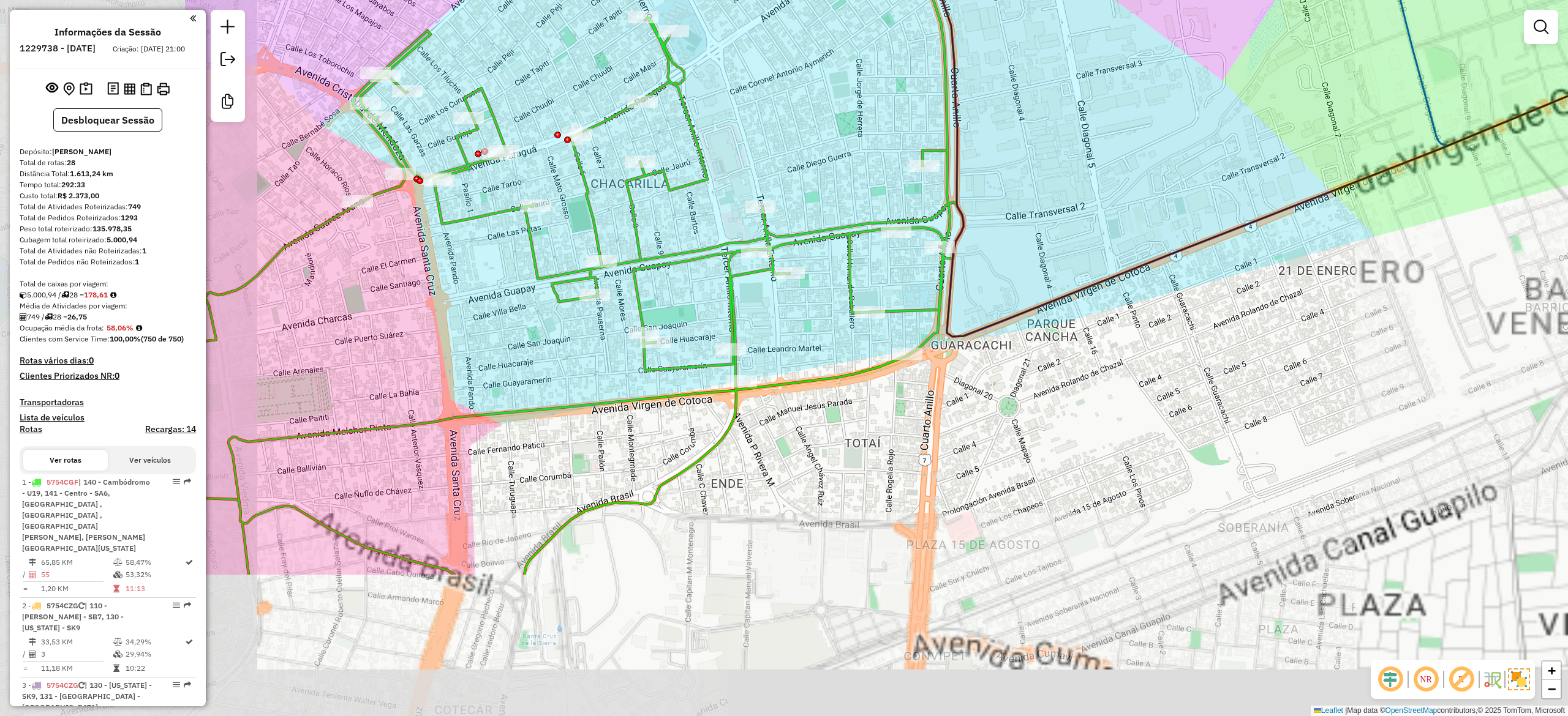
drag, startPoint x: 1003, startPoint y: 420, endPoint x: 1093, endPoint y: 383, distance: 97.3
click at [1101, 381] on div "Janela de atendimento Grade de atendimento Capacidade Transportadoras Veículos …" at bounding box center [784, 358] width 1568 height 716
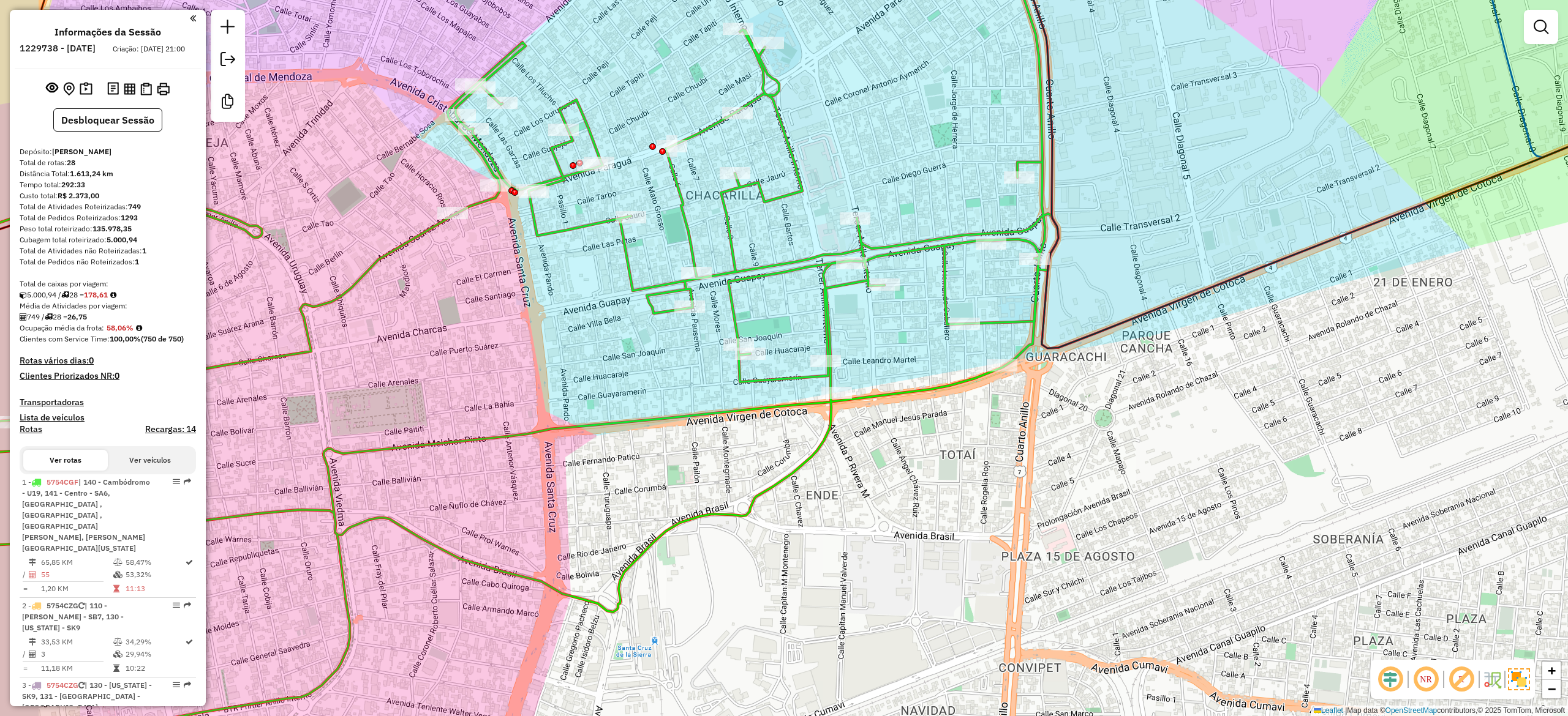
drag, startPoint x: 902, startPoint y: 454, endPoint x: 937, endPoint y: 454, distance: 35.0
click at [937, 454] on div "Janela de atendimento Grade de atendimento Capacidade Transportadoras Veículos …" at bounding box center [784, 358] width 1568 height 716
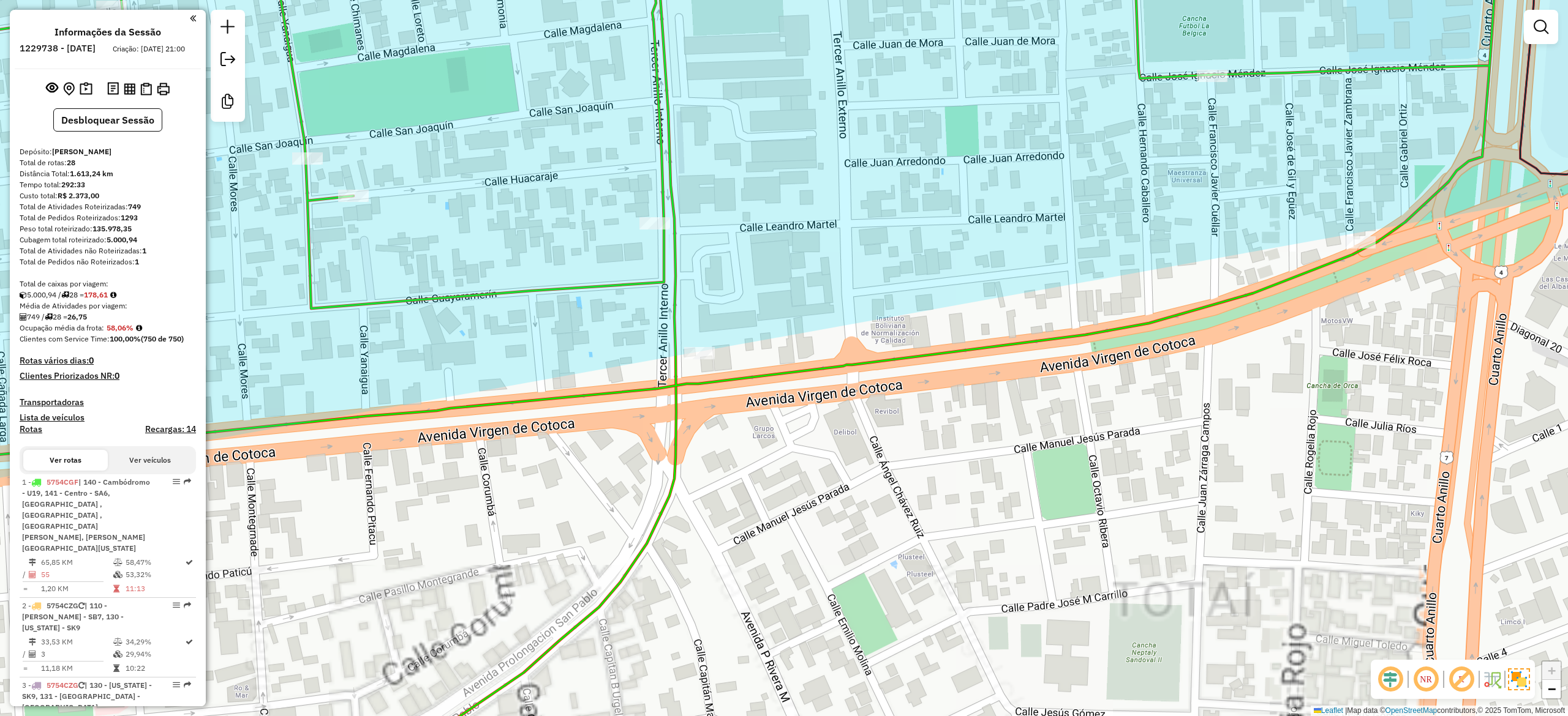
click at [886, 236] on div "Janela de atendimento Grade de atendimento Capacidade Transportadoras Veículos …" at bounding box center [784, 358] width 1568 height 716
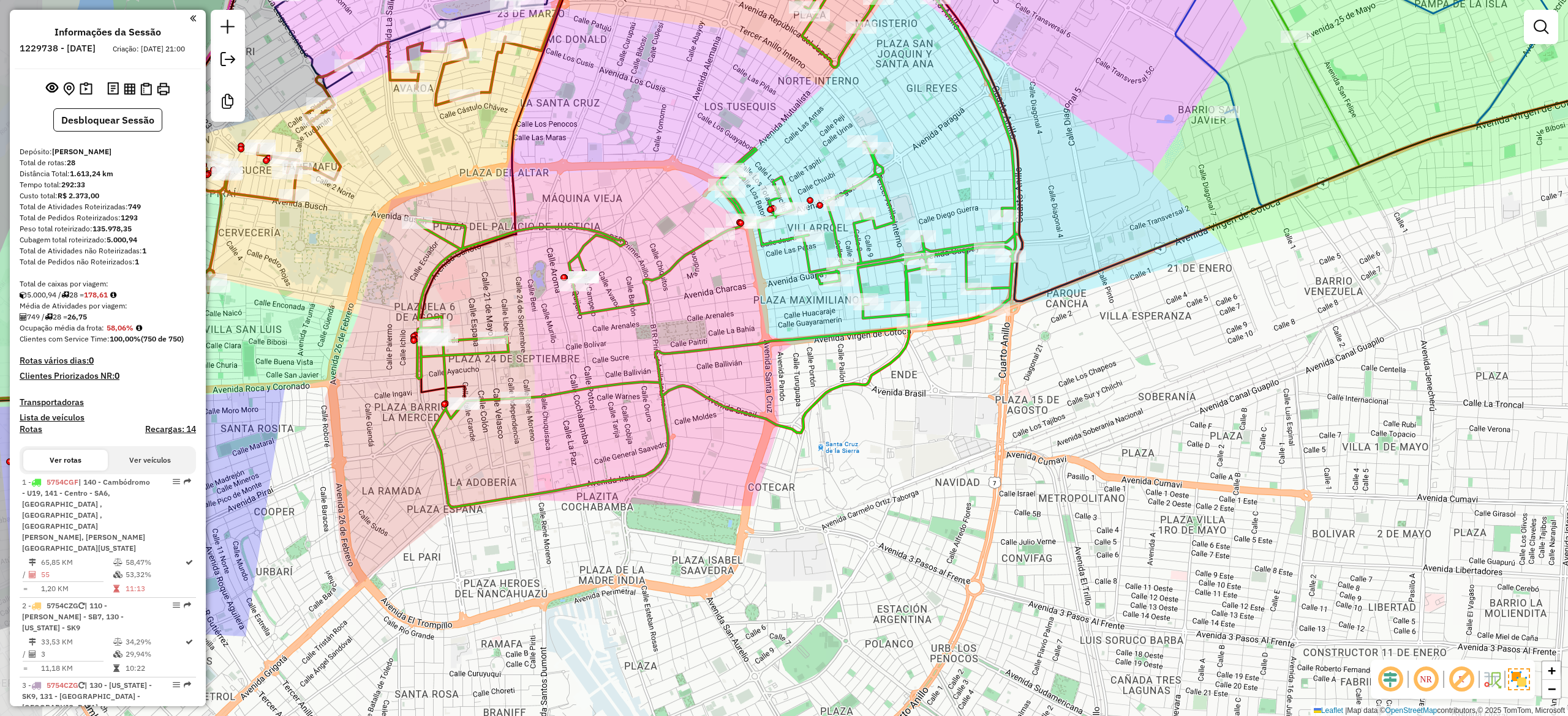
drag, startPoint x: 831, startPoint y: 379, endPoint x: 900, endPoint y: 442, distance: 93.4
click at [902, 468] on div "Janela de atendimento Grade de atendimento Capacidade Transportadoras Veículos …" at bounding box center [784, 358] width 1568 height 716
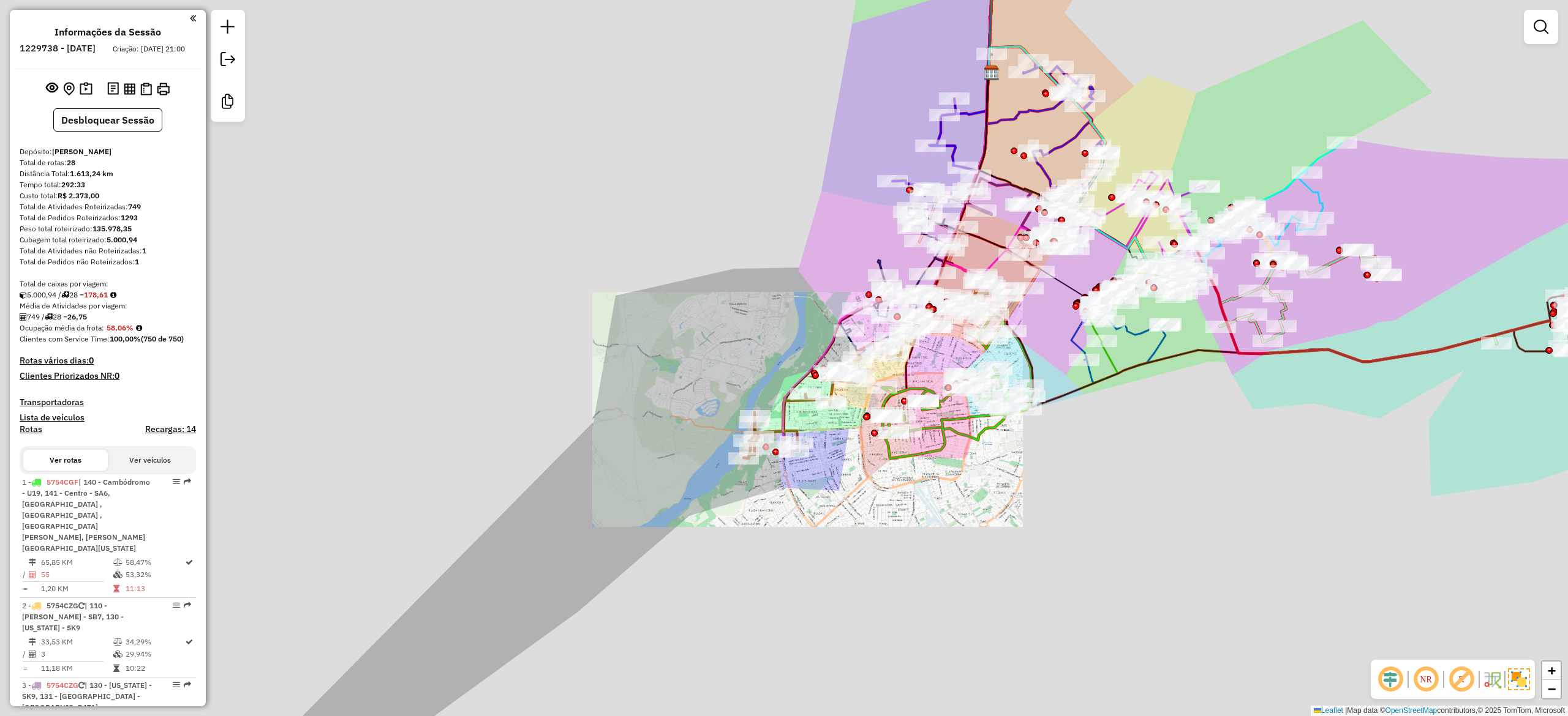
drag, startPoint x: 1075, startPoint y: 487, endPoint x: 1105, endPoint y: 392, distance: 99.6
click at [1078, 493] on div "Janela de atendimento Grade de atendimento Capacidade Transportadoras Veículos …" at bounding box center [784, 358] width 1568 height 716
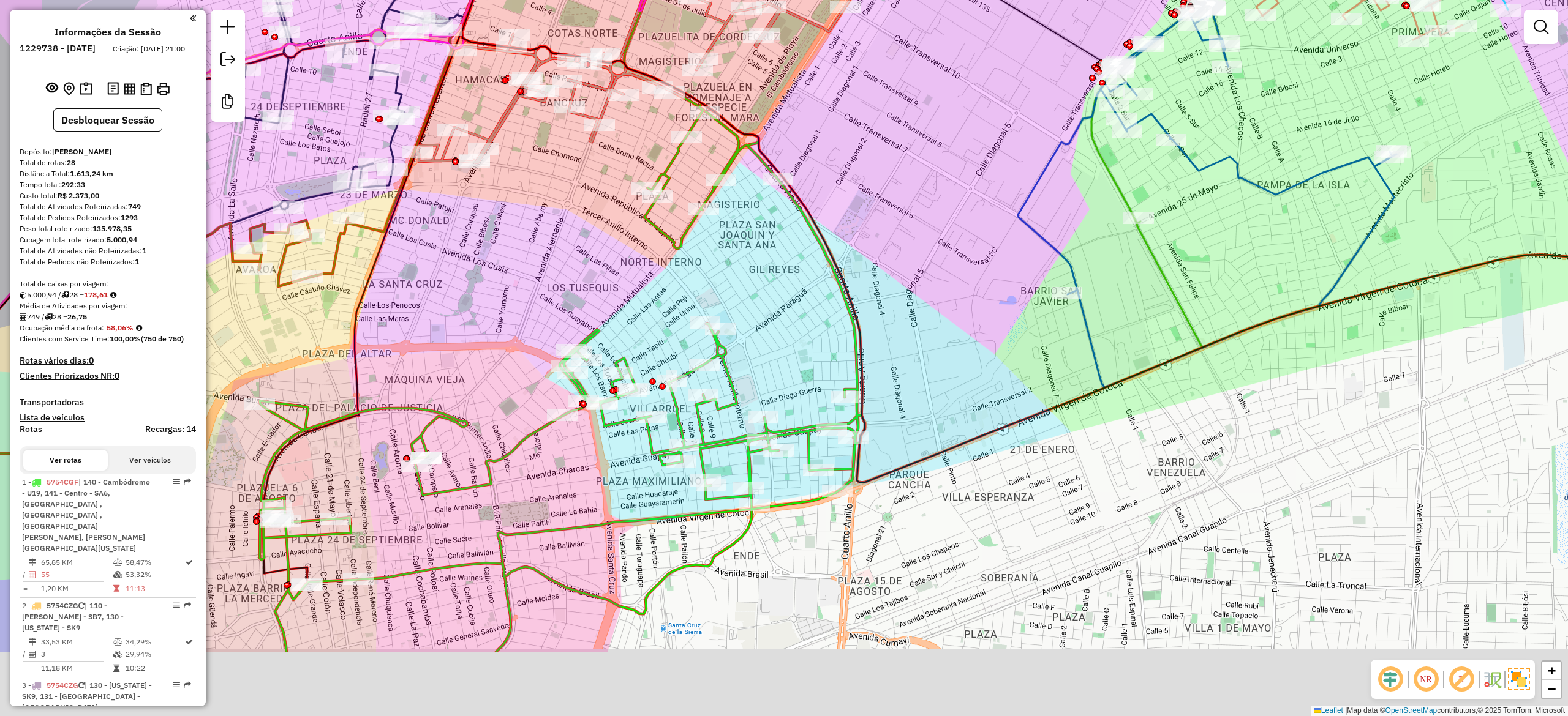
drag, startPoint x: 1071, startPoint y: 577, endPoint x: 1145, endPoint y: 423, distance: 170.9
click at [1158, 430] on div "Janela de atendimento Grade de atendimento Capacidade Transportadoras Veículos …" at bounding box center [784, 358] width 1568 height 716
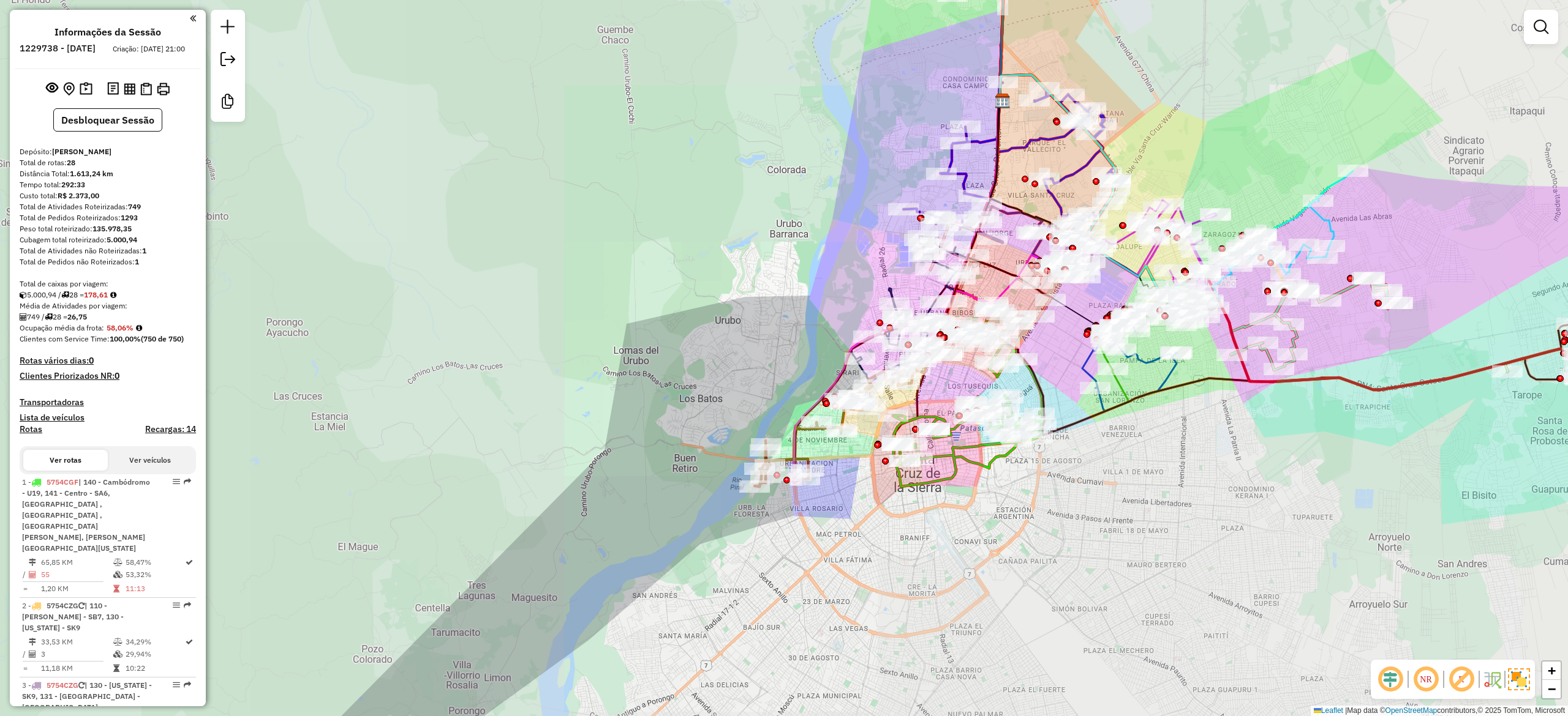
drag, startPoint x: 1057, startPoint y: 496, endPoint x: 1160, endPoint y: 473, distance: 105.5
click at [1160, 473] on div "Janela de atendimento Grade de atendimento Capacidade Transportadoras Veículos …" at bounding box center [784, 358] width 1568 height 716
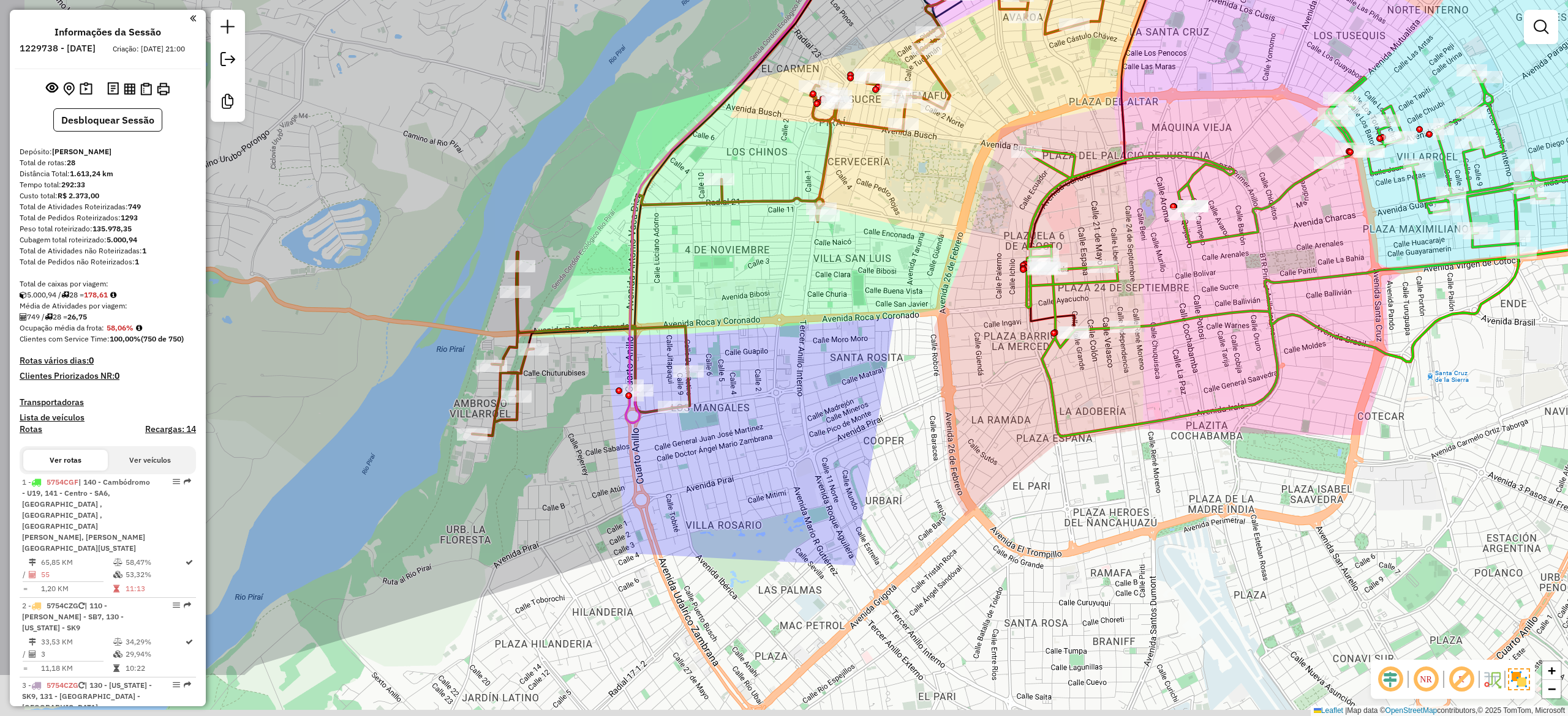
drag, startPoint x: 832, startPoint y: 475, endPoint x: 932, endPoint y: 345, distance: 164.0
click at [942, 342] on div "Janela de atendimento Grade de atendimento Capacidade Transportadoras Veículos …" at bounding box center [784, 358] width 1568 height 716
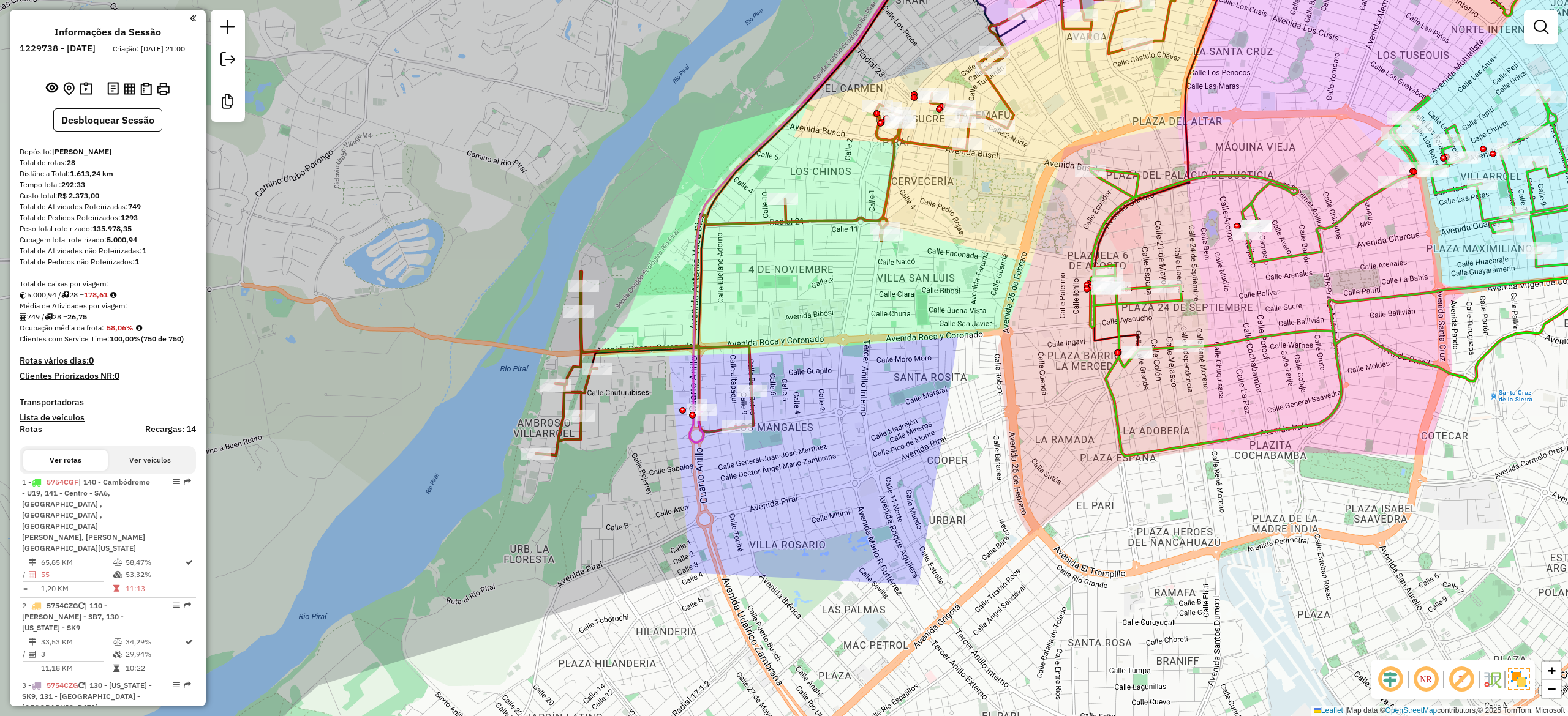
drag, startPoint x: 867, startPoint y: 349, endPoint x: 1078, endPoint y: 448, distance: 233.1
click at [1078, 448] on div "Janela de atendimento Grade de atendimento Capacidade Transportadoras Veículos …" at bounding box center [784, 358] width 1568 height 716
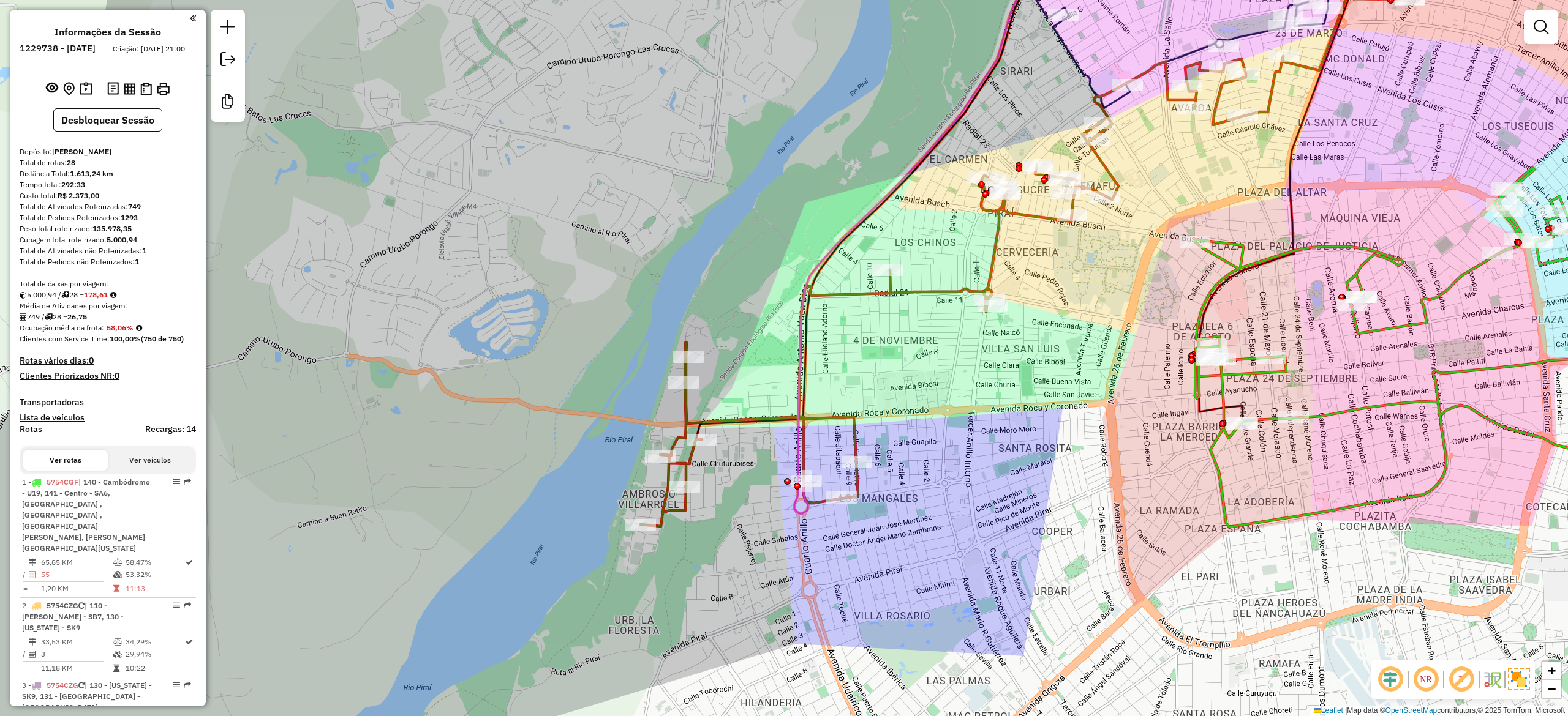
drag, startPoint x: 721, startPoint y: 551, endPoint x: 635, endPoint y: 558, distance: 86.3
click at [635, 558] on div "Janela de atendimento Grade de atendimento Capacidade Transportadoras Veículos …" at bounding box center [784, 358] width 1568 height 716
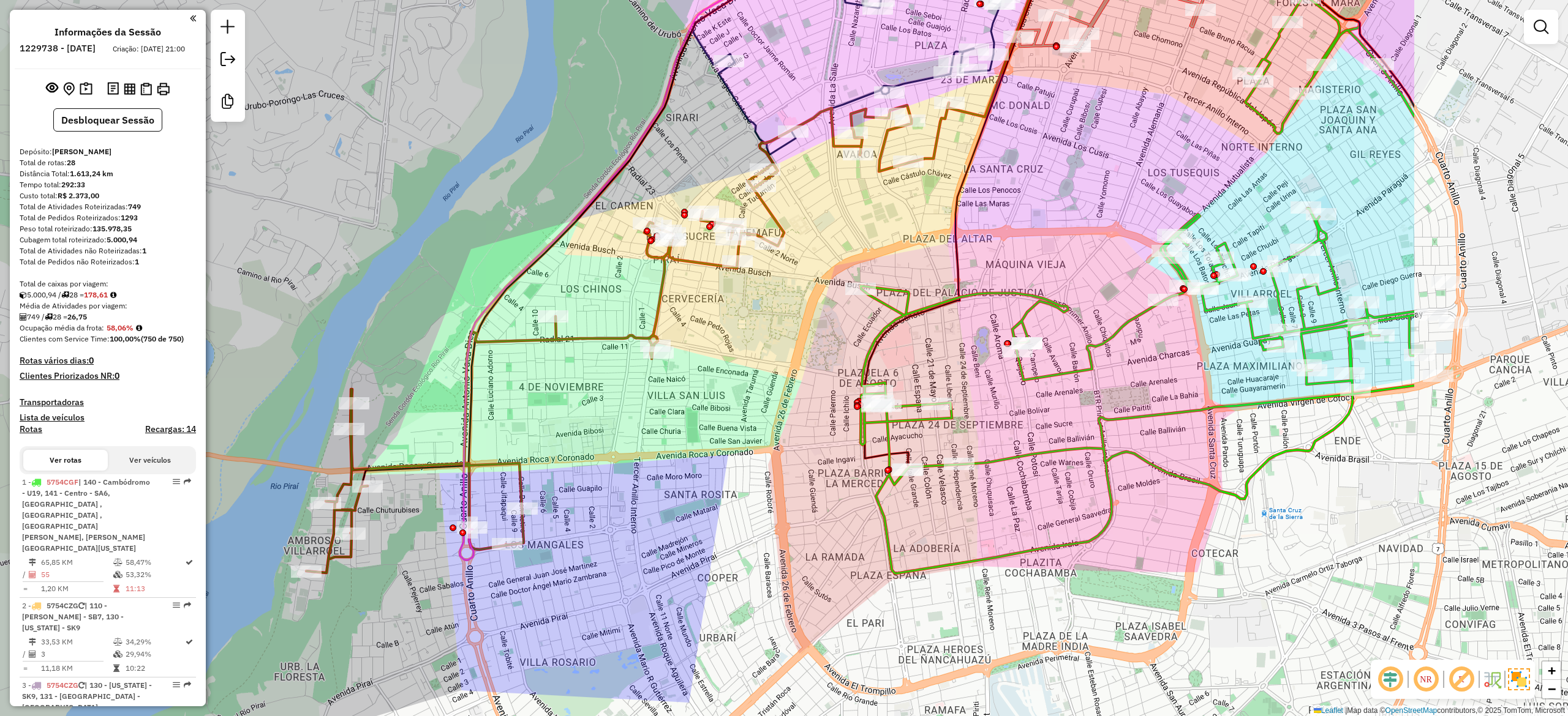
drag, startPoint x: 846, startPoint y: 467, endPoint x: 662, endPoint y: 487, distance: 185.1
click at [664, 487] on div "Janela de atendimento Grade de atendimento Capacidade Transportadoras Veículos …" at bounding box center [784, 358] width 1568 height 716
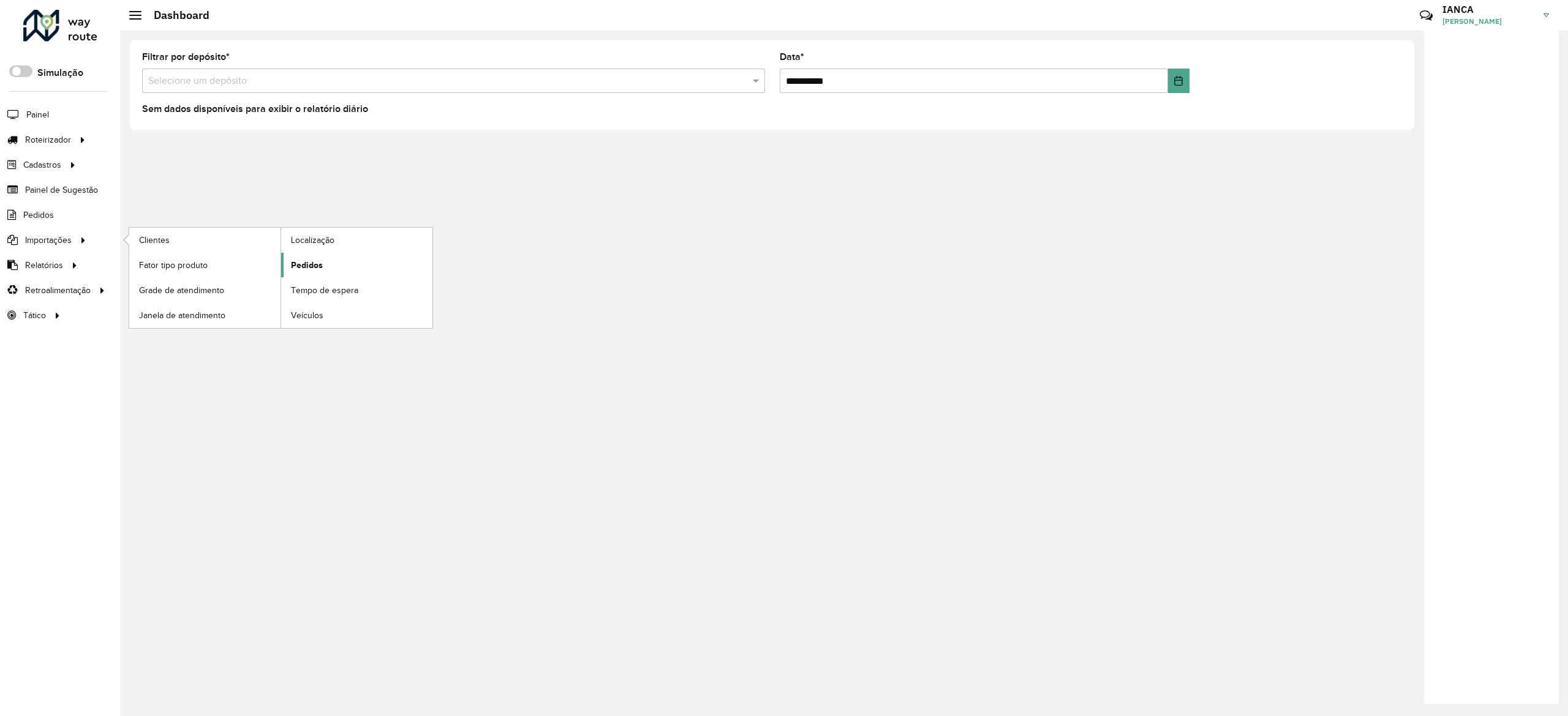
click at [309, 263] on span "Pedidos" at bounding box center [307, 265] width 32 height 13
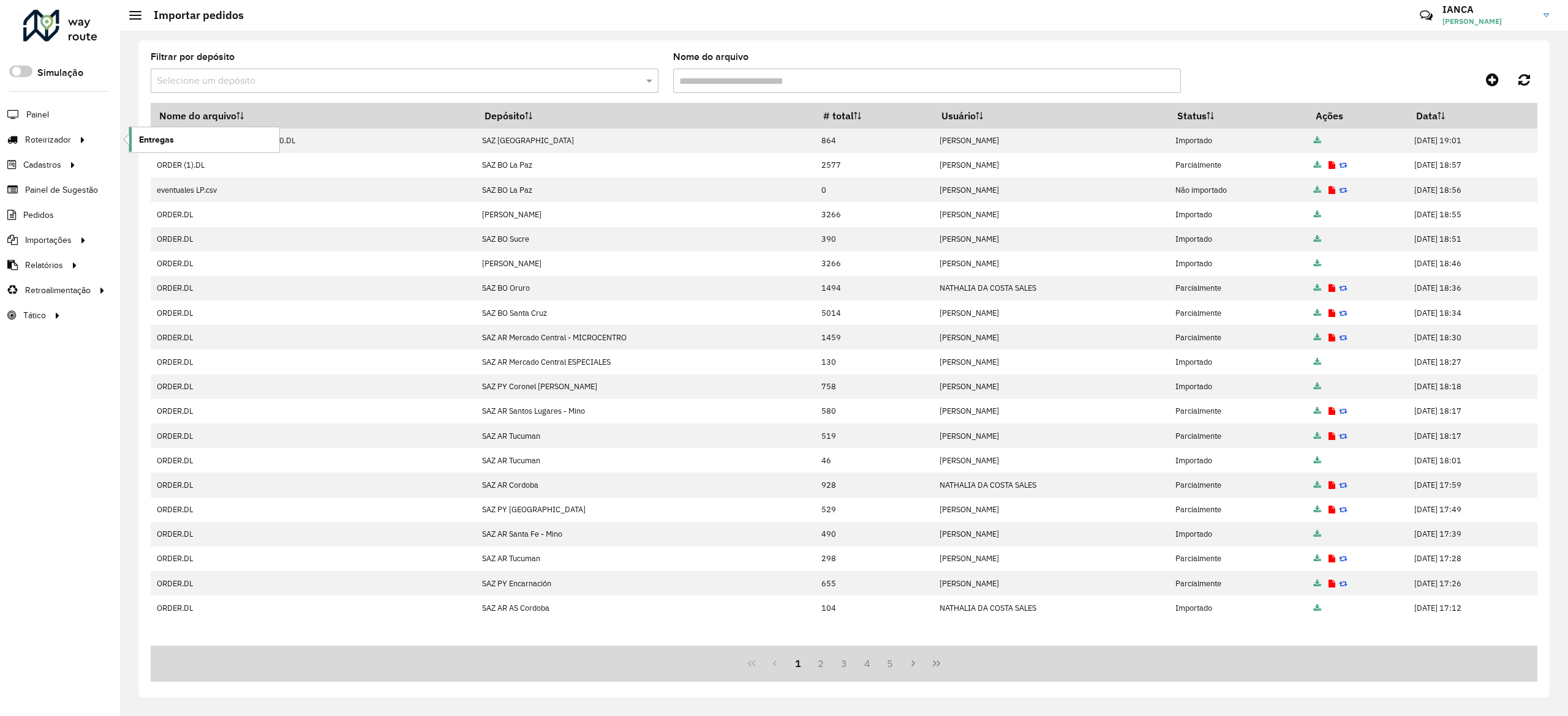
click at [142, 137] on span "Entregas" at bounding box center [157, 139] width 35 height 13
click at [1492, 75] on icon at bounding box center [1491, 80] width 13 height 15
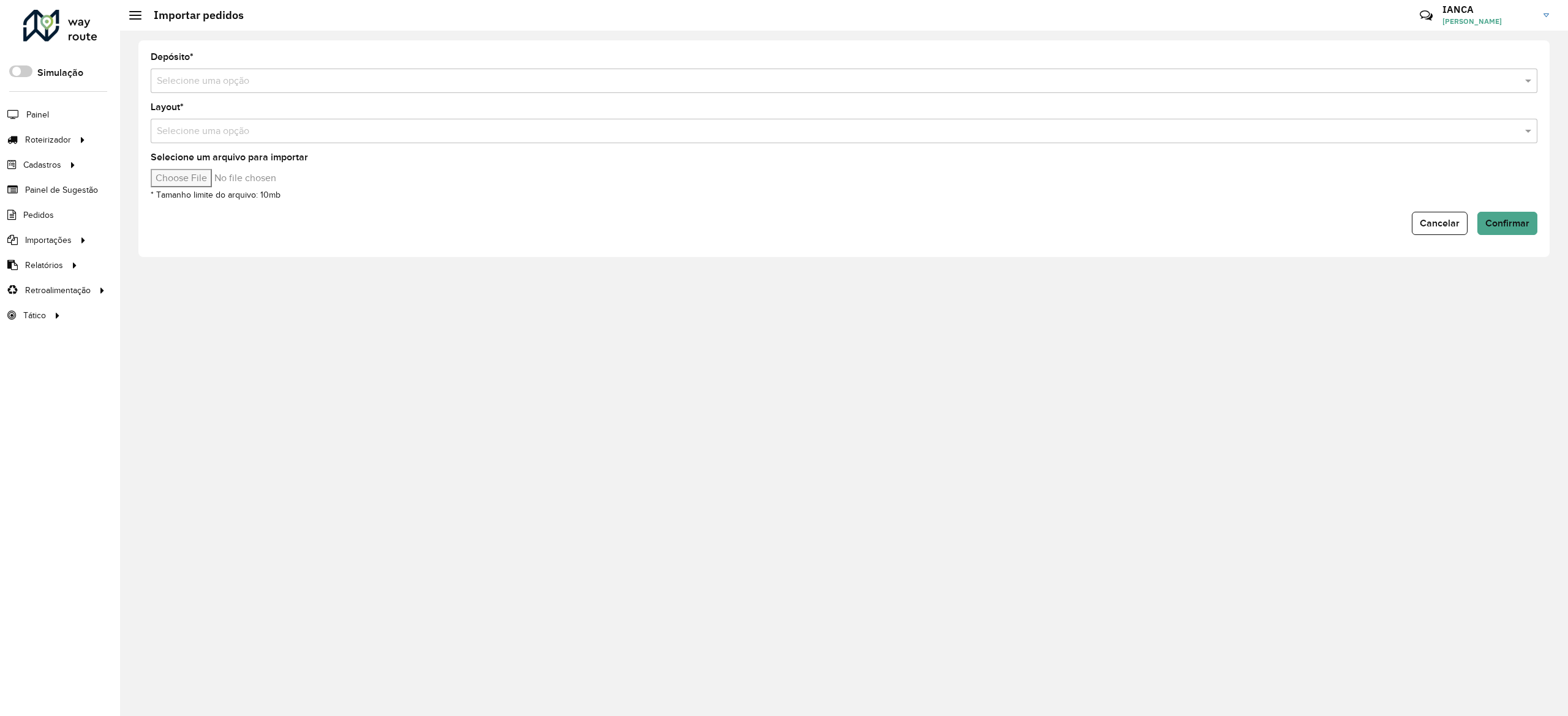
click at [230, 82] on input "text" at bounding box center [832, 82] width 1349 height 15
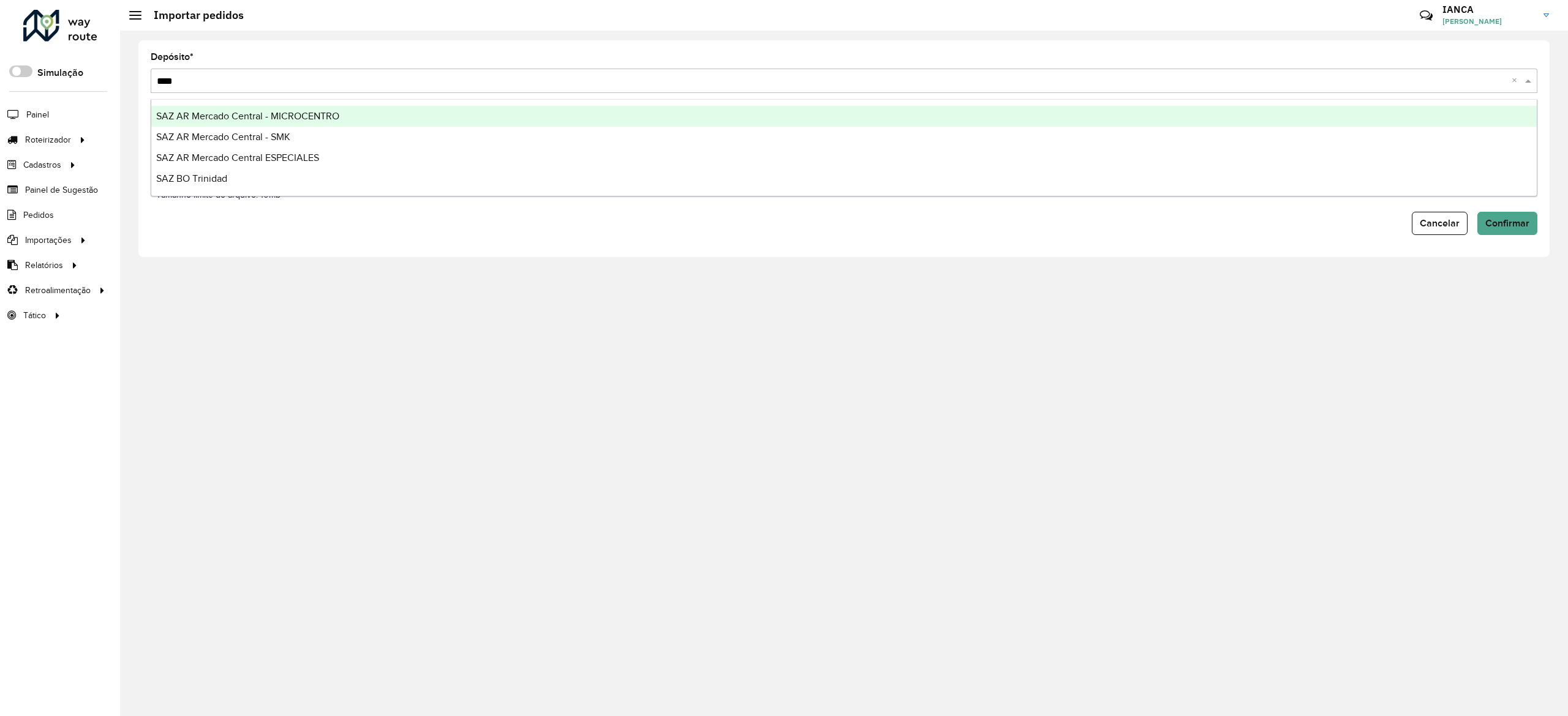
type input "*****"
click at [214, 111] on span "SAZ BO Trinidad" at bounding box center [191, 116] width 71 height 10
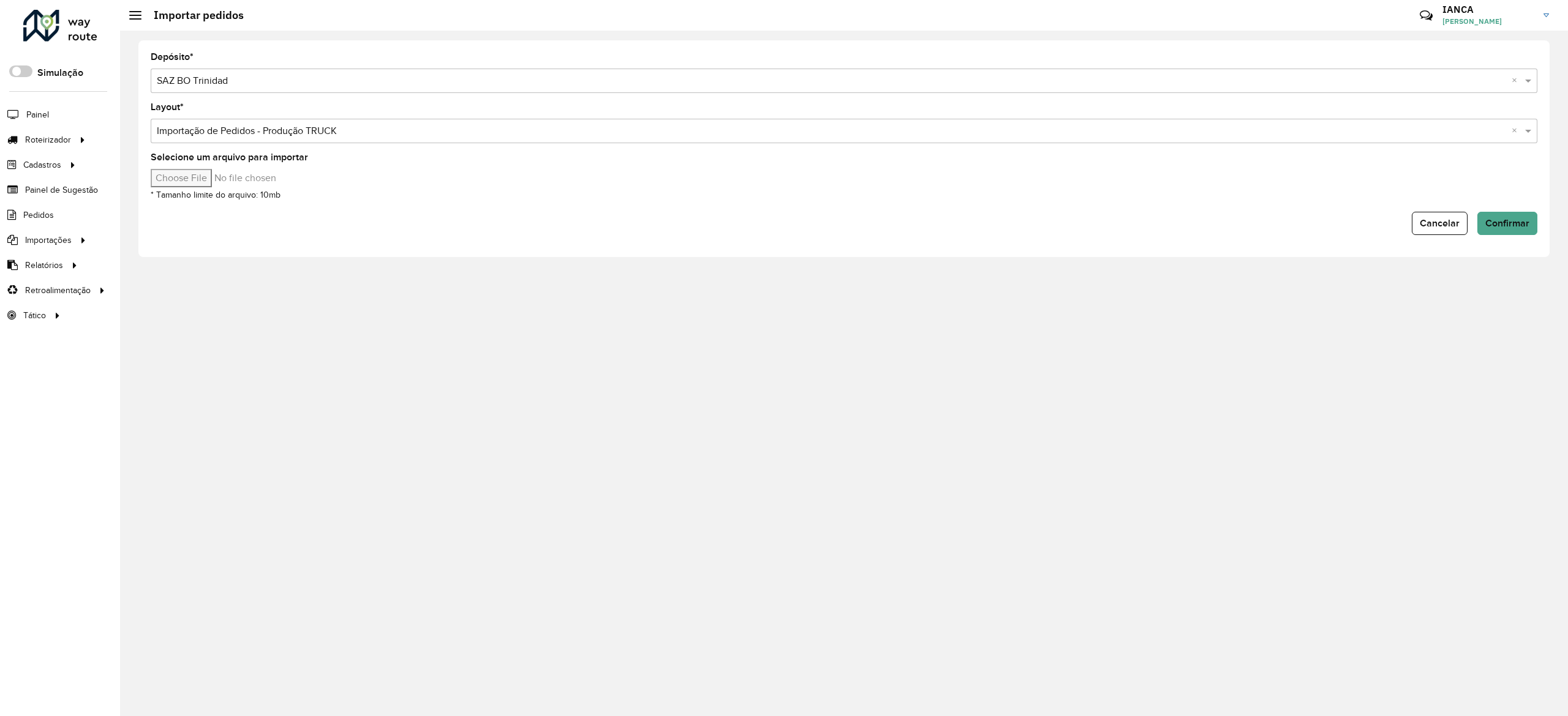
click at [204, 176] on input "Selecione um arquivo para importar" at bounding box center [255, 178] width 209 height 18
click at [69, 11] on div at bounding box center [60, 26] width 74 height 32
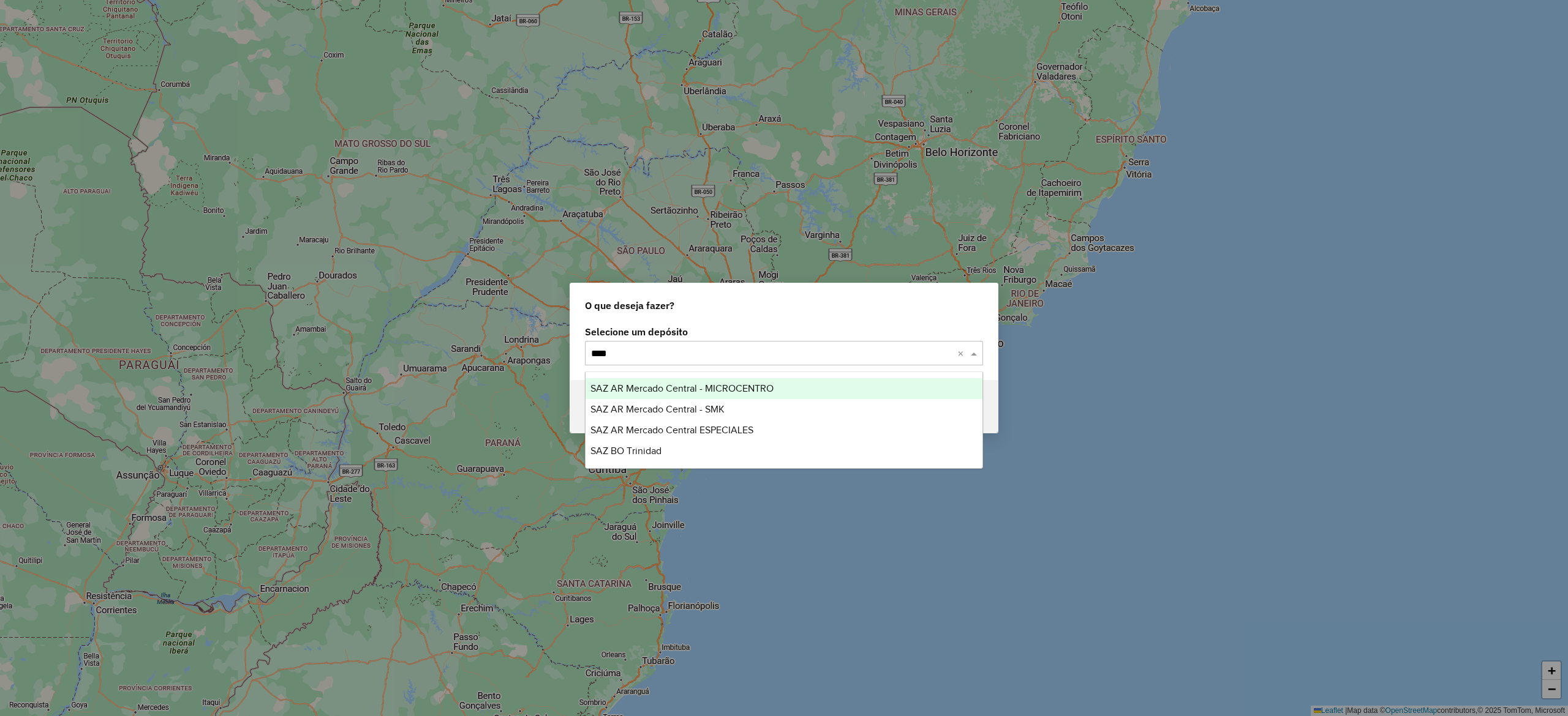
type input "*****"
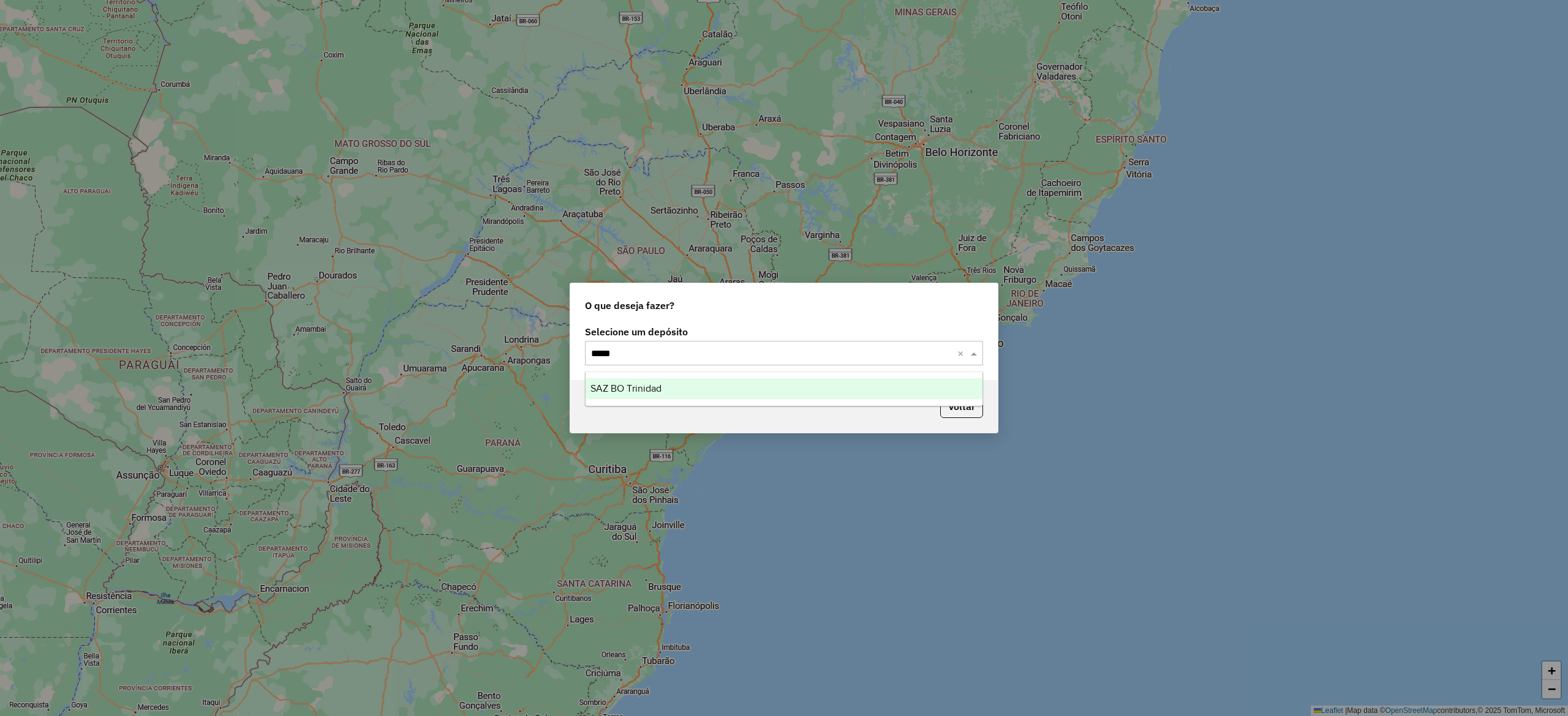
click at [606, 376] on ng-dropdown-panel "SAZ BO Trinidad" at bounding box center [783, 389] width 398 height 35
click at [618, 386] on span "SAZ BO Trinidad" at bounding box center [626, 388] width 71 height 10
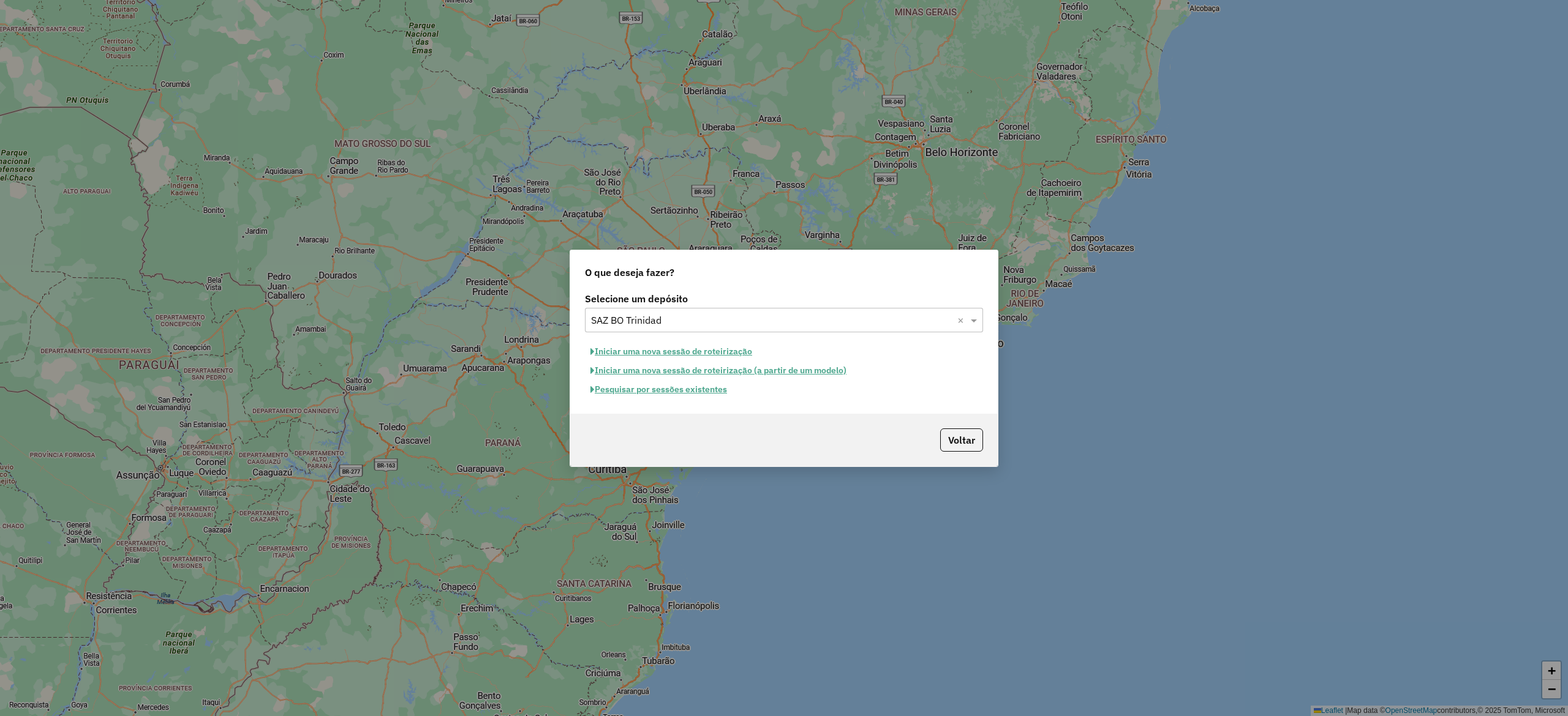
click at [716, 347] on button "Iniciar uma nova sessão de roteirização" at bounding box center [671, 351] width 173 height 19
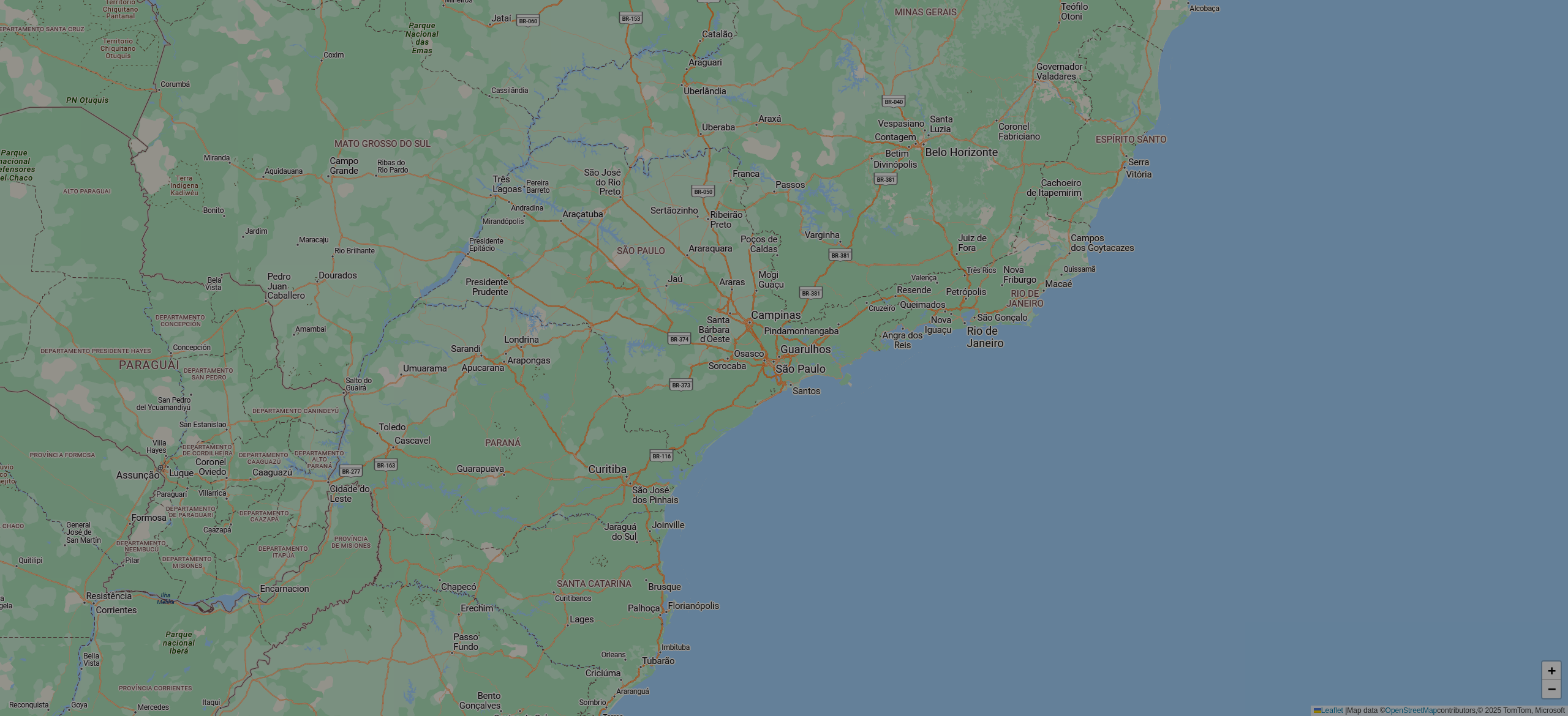
select select "*"
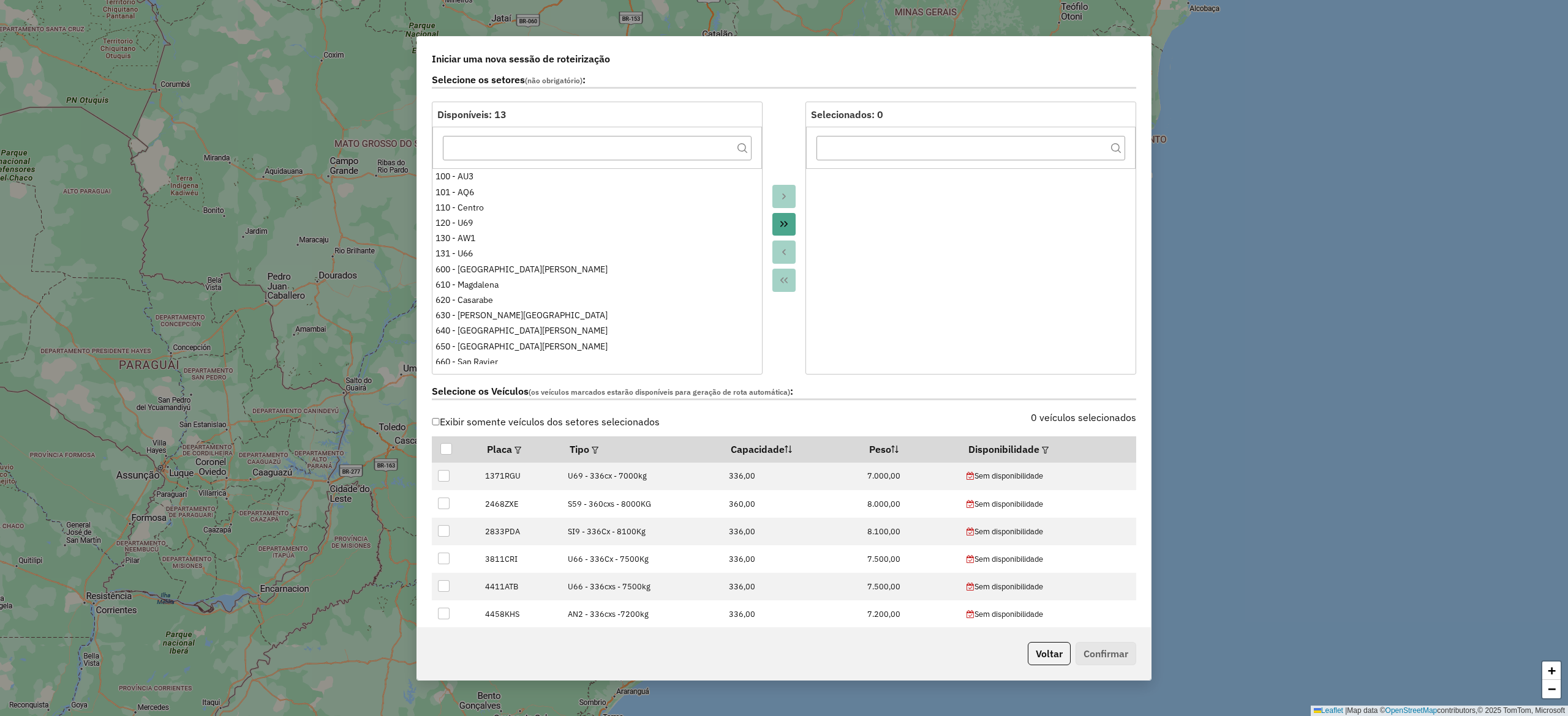
scroll to position [123, 0]
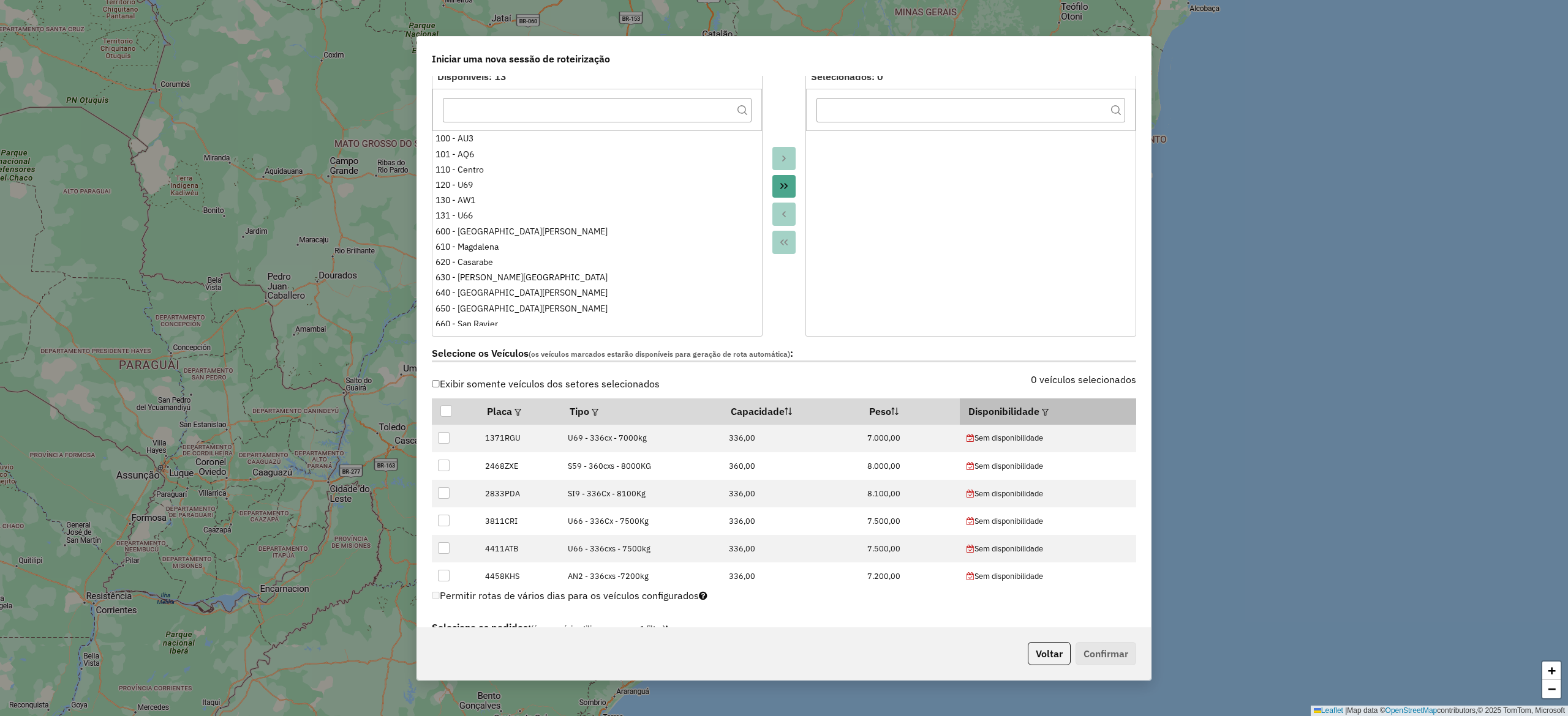
click at [1042, 413] on em at bounding box center [1045, 413] width 7 height 7
click at [1110, 438] on div "Selecione uma opção" at bounding box center [1098, 441] width 103 height 23
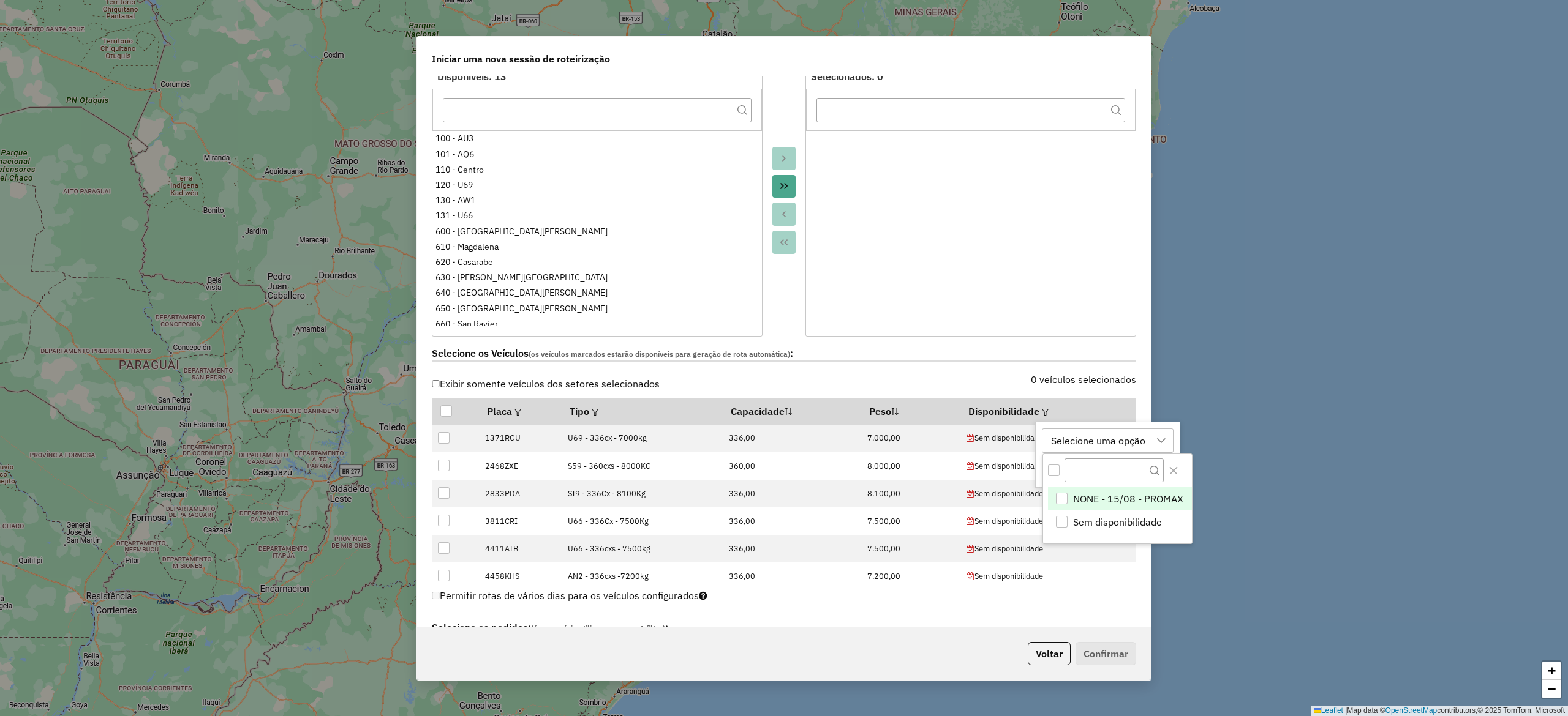
click at [1063, 499] on div "NONE - 15/08 - PROMAX" at bounding box center [1062, 498] width 12 height 12
click at [1008, 363] on label "Selecione os Veículos (os veículos marcados estarão disponíveis para geração de…" at bounding box center [784, 354] width 704 height 17
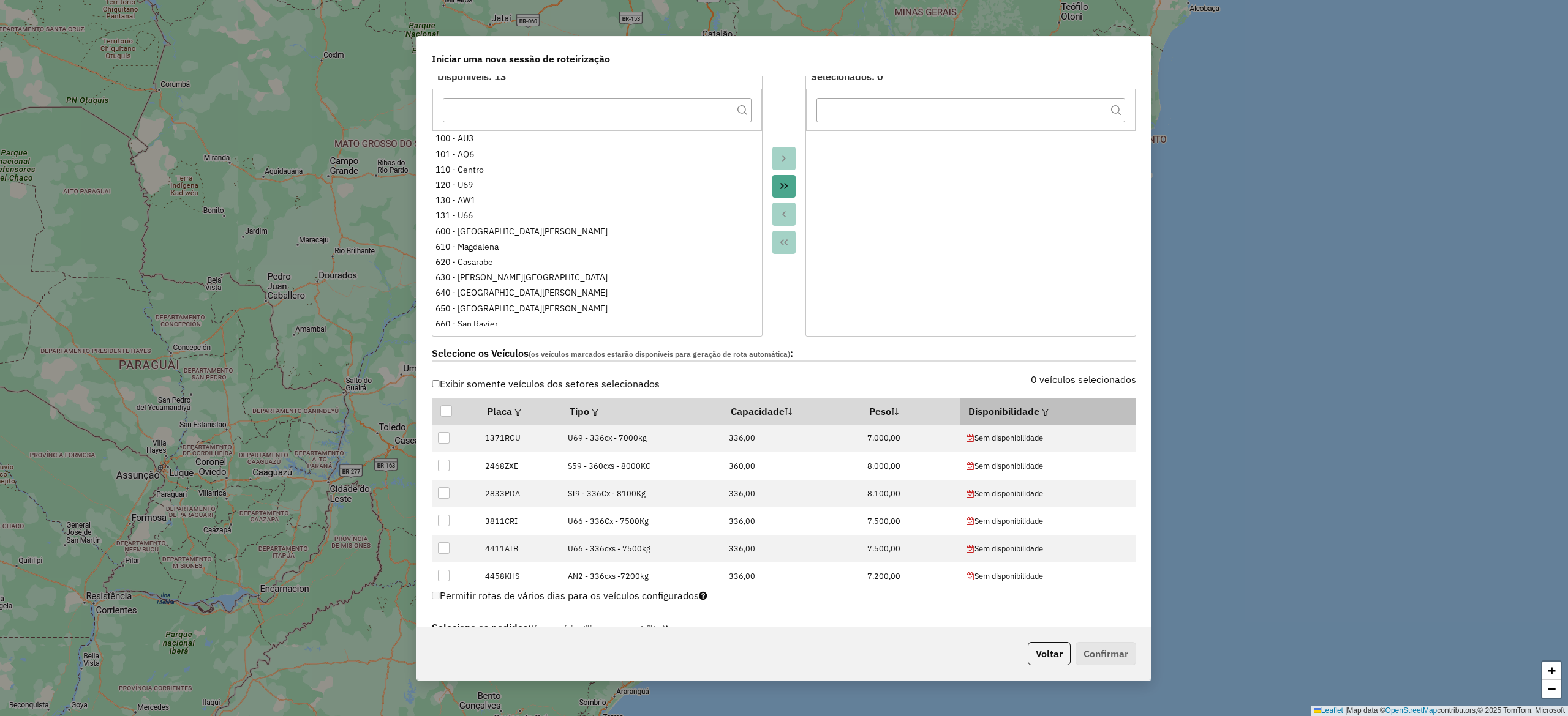
click at [1042, 415] on em at bounding box center [1045, 413] width 7 height 7
click at [1162, 467] on button "Aplicar" at bounding box center [1163, 469] width 48 height 23
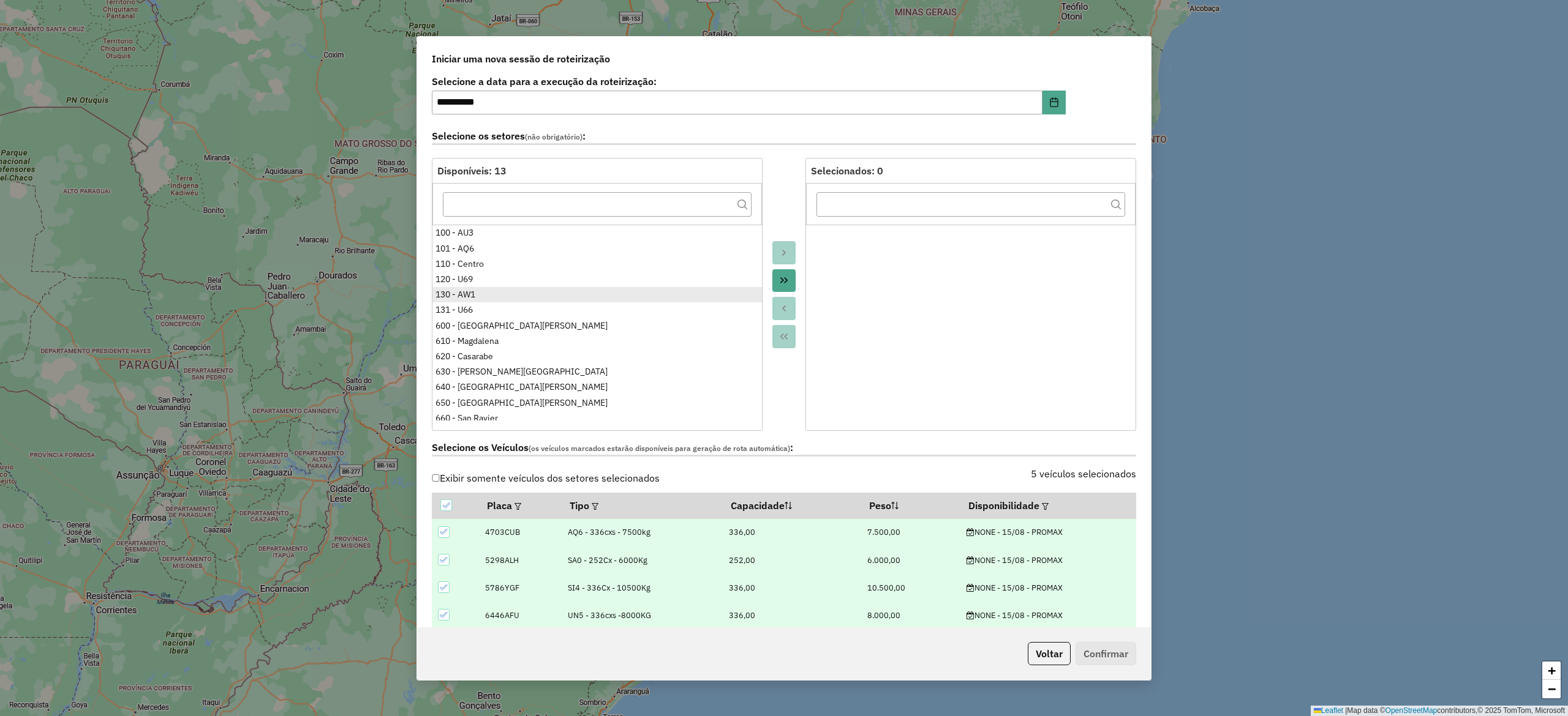
scroll to position [0, 0]
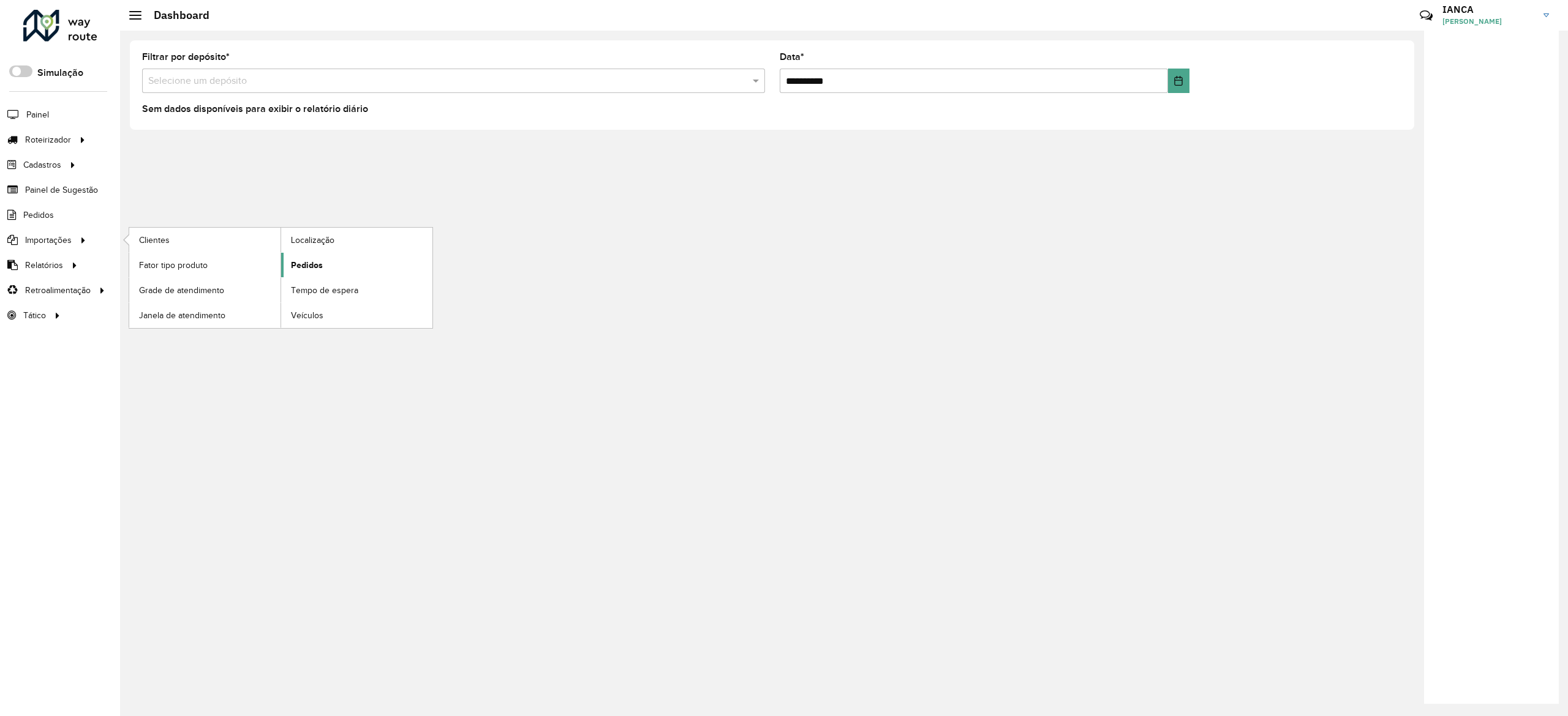
click at [329, 269] on link "Pedidos" at bounding box center [356, 264] width 151 height 24
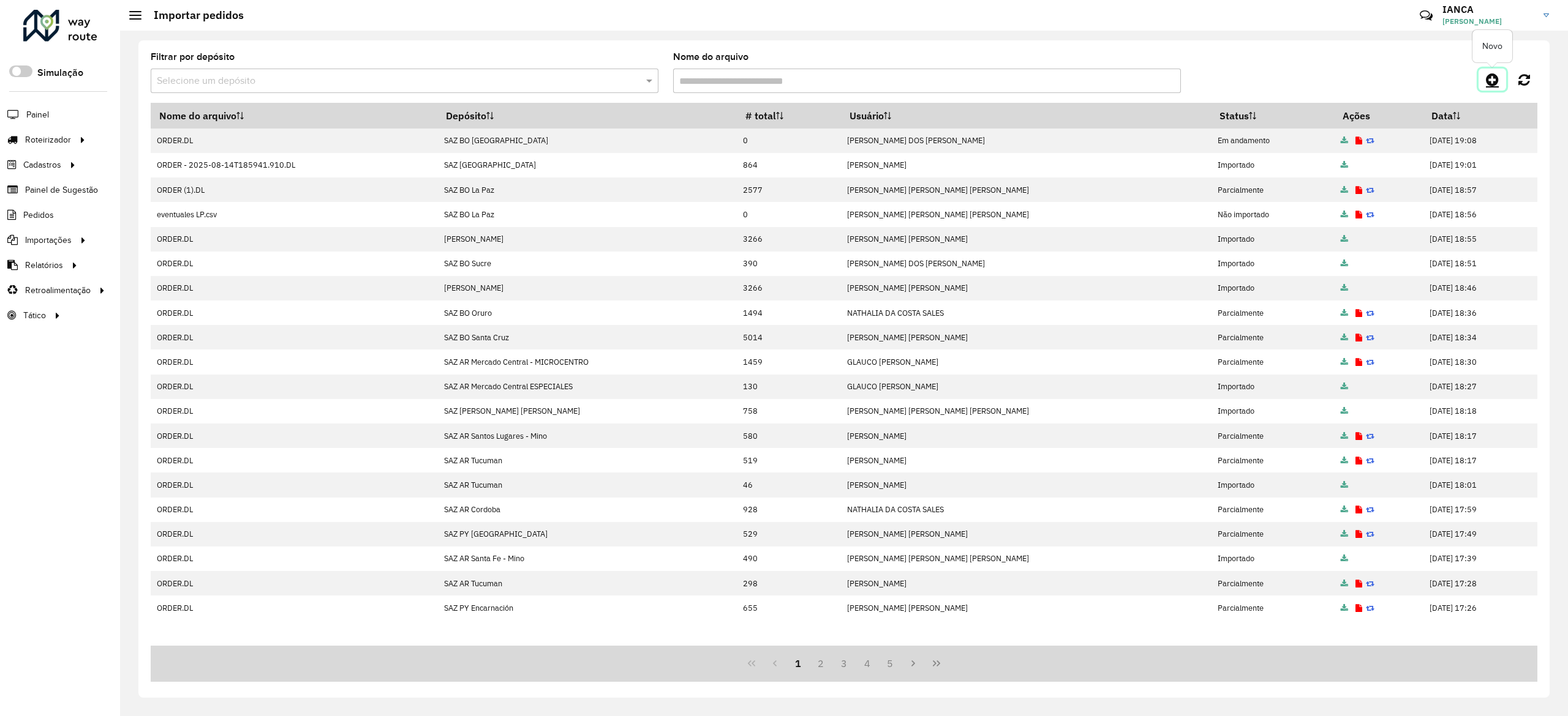
click at [1490, 70] on link at bounding box center [1492, 79] width 28 height 22
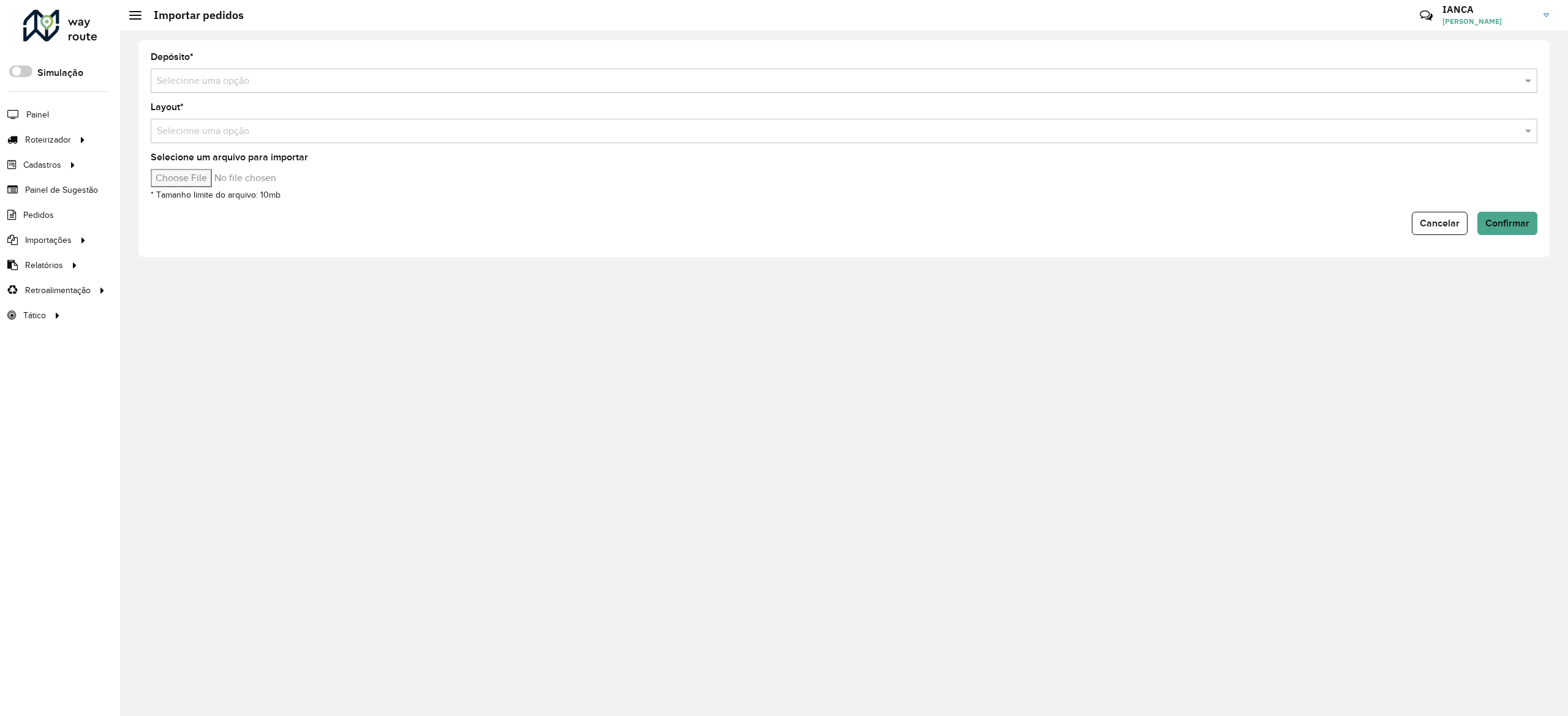
click at [251, 75] on input "text" at bounding box center [832, 82] width 1349 height 15
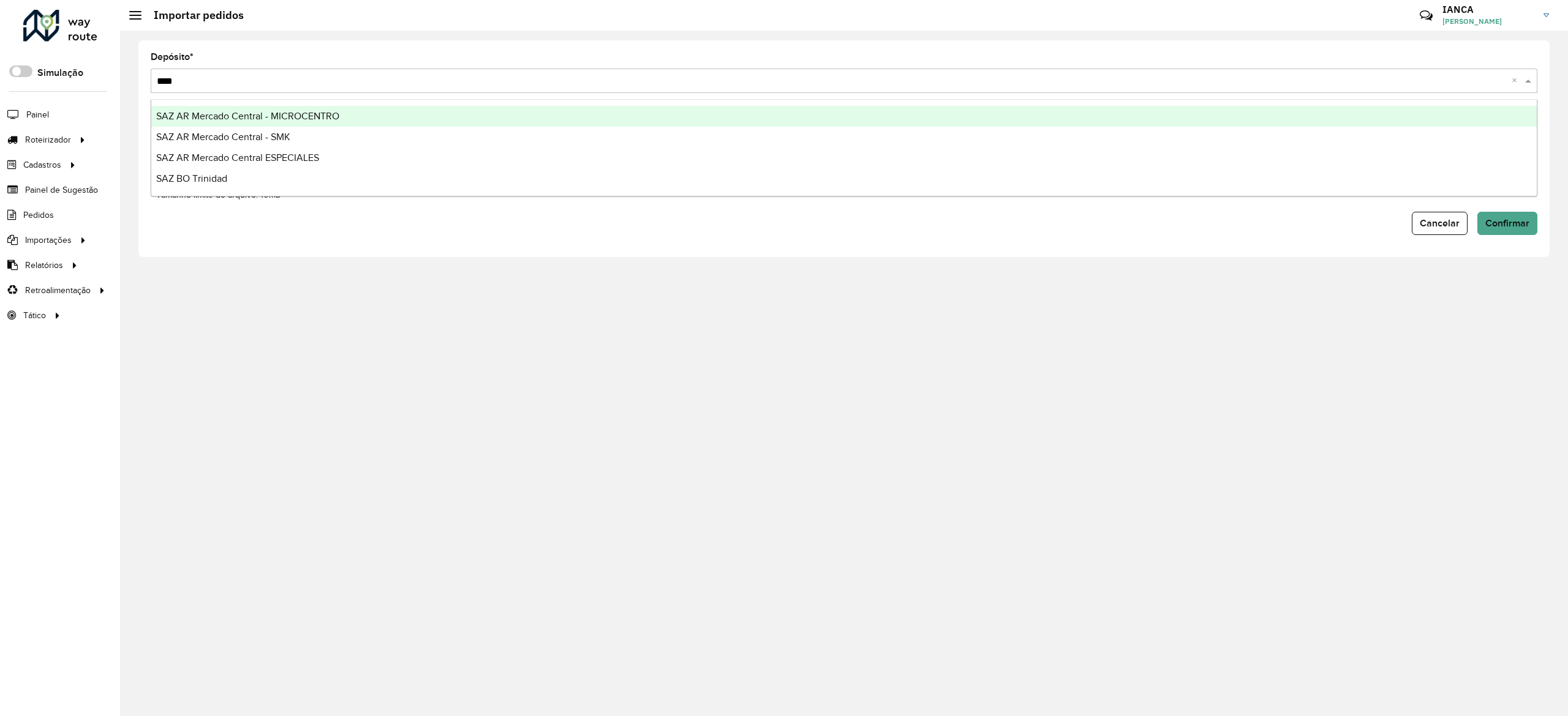
type input "*****"
click at [248, 108] on div "SAZ BO Trinidad" at bounding box center [843, 116] width 1385 height 21
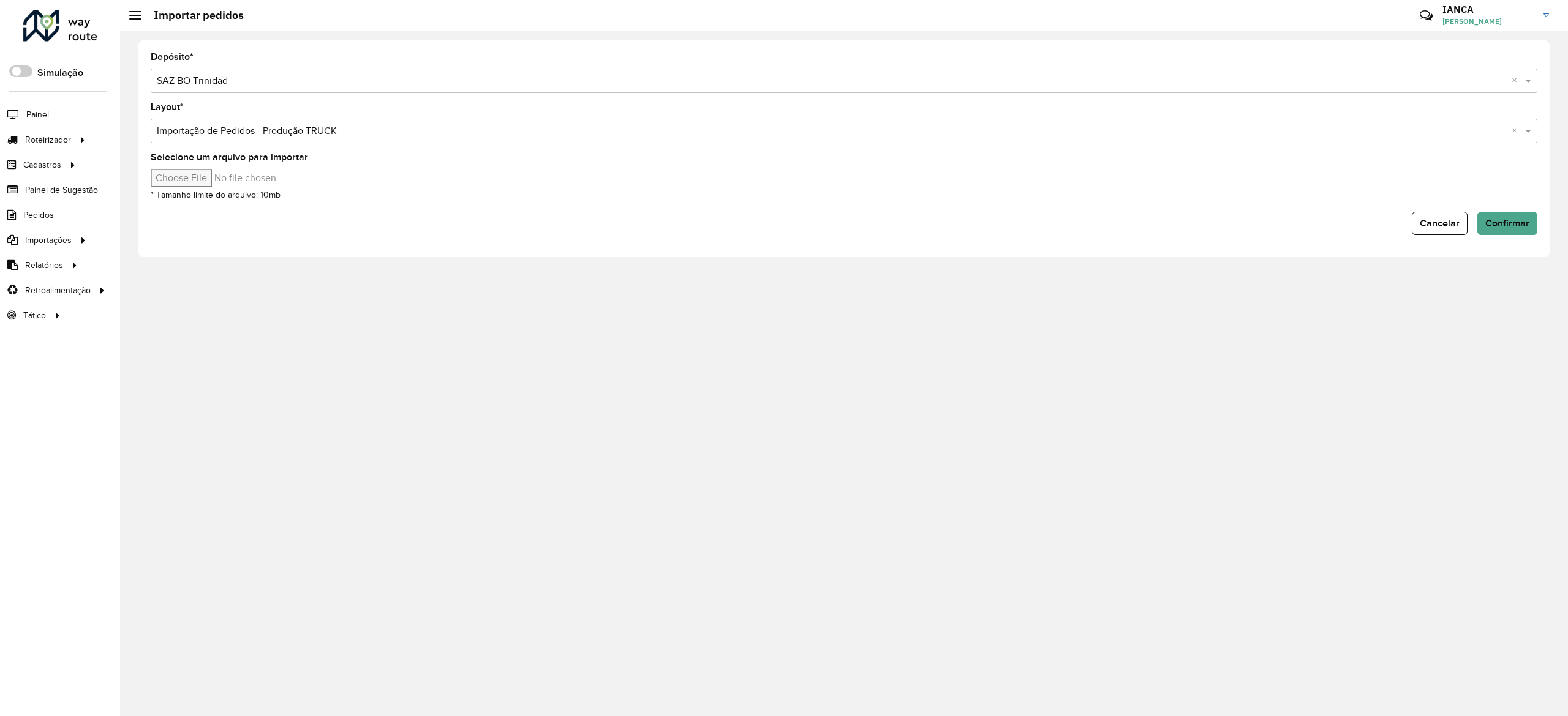
click at [204, 176] on input "Selecione um arquivo para importar" at bounding box center [255, 178] width 209 height 18
type input "**********"
click at [1525, 222] on span "Confirmar" at bounding box center [1507, 223] width 44 height 10
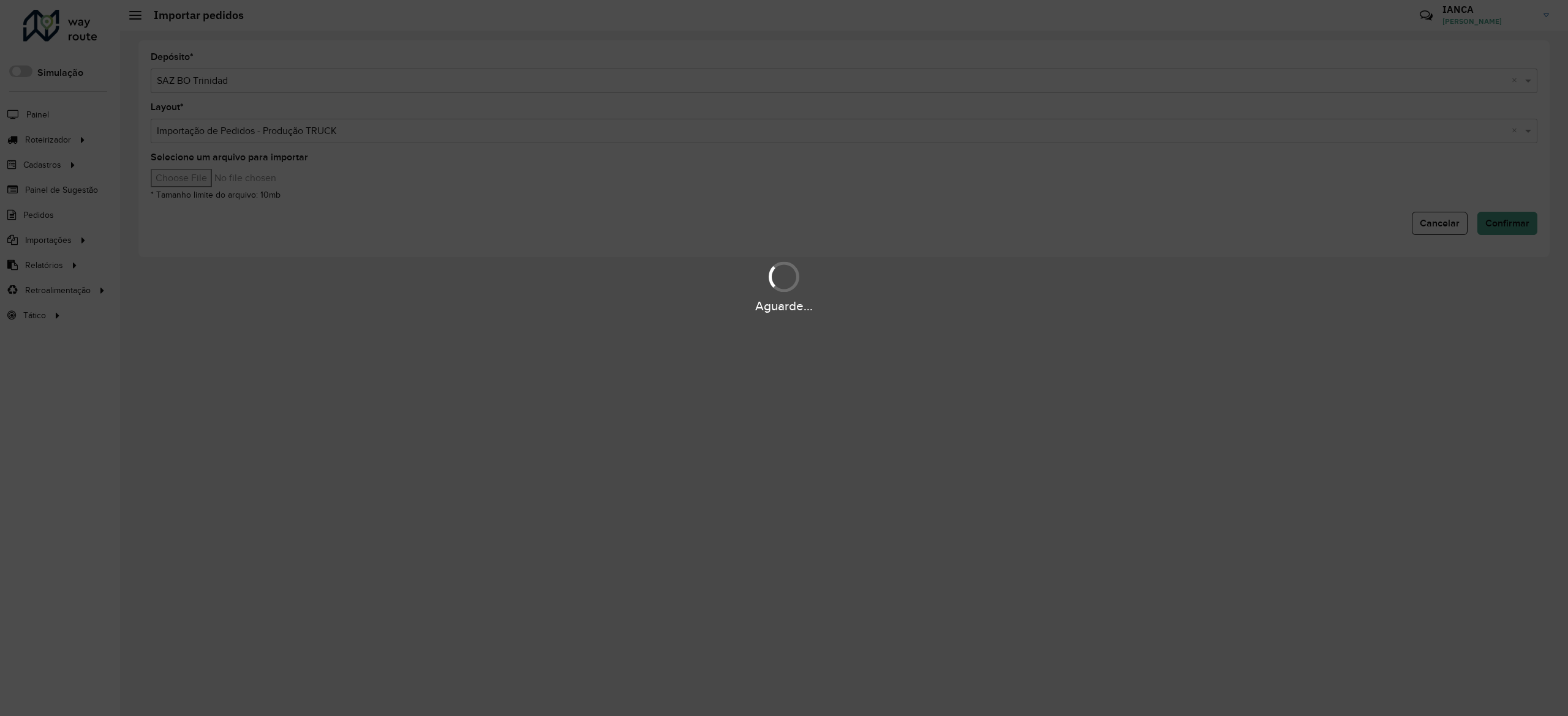
click at [374, 244] on div "Aguarde..." at bounding box center [784, 358] width 1568 height 716
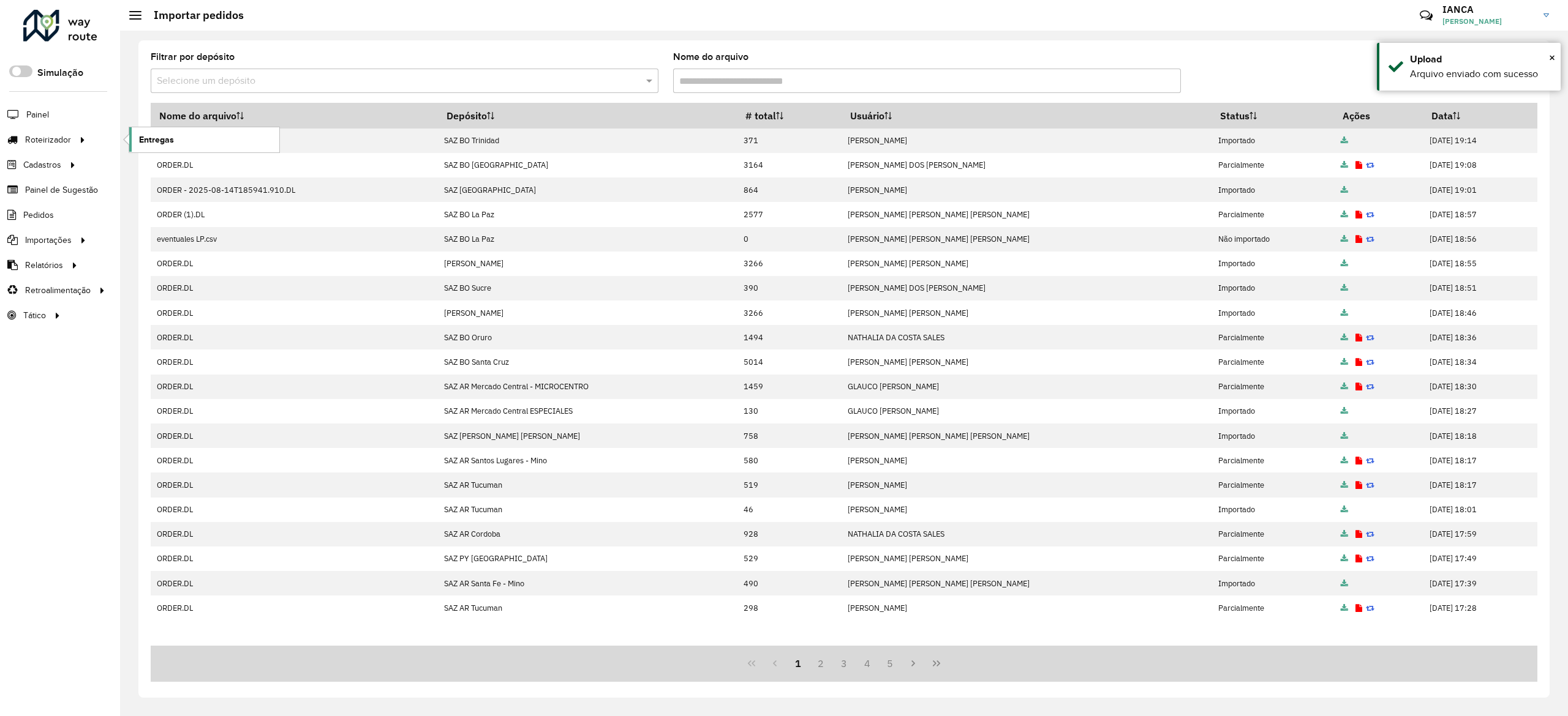
click at [151, 133] on link "Entregas" at bounding box center [204, 139] width 150 height 24
click at [62, 27] on div at bounding box center [60, 26] width 74 height 32
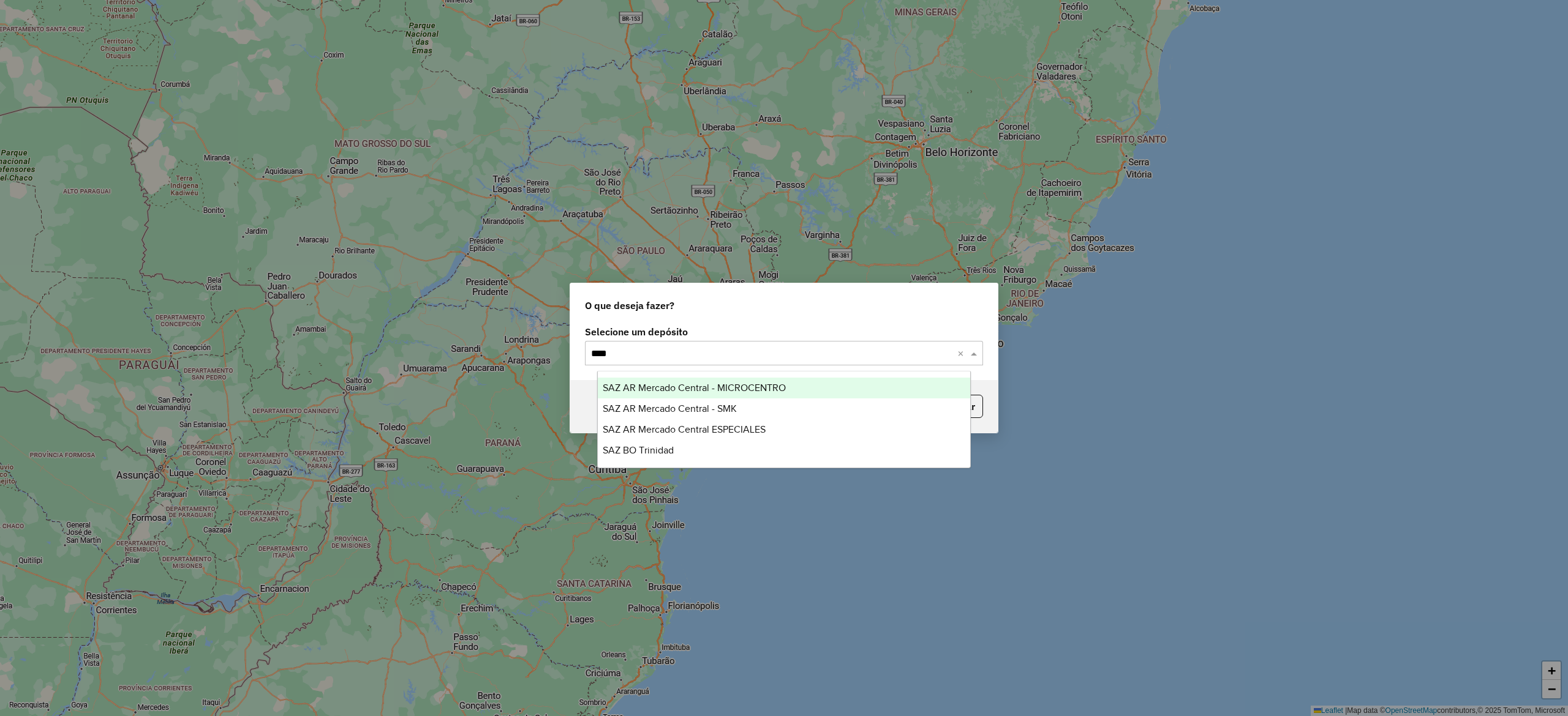
type input "*****"
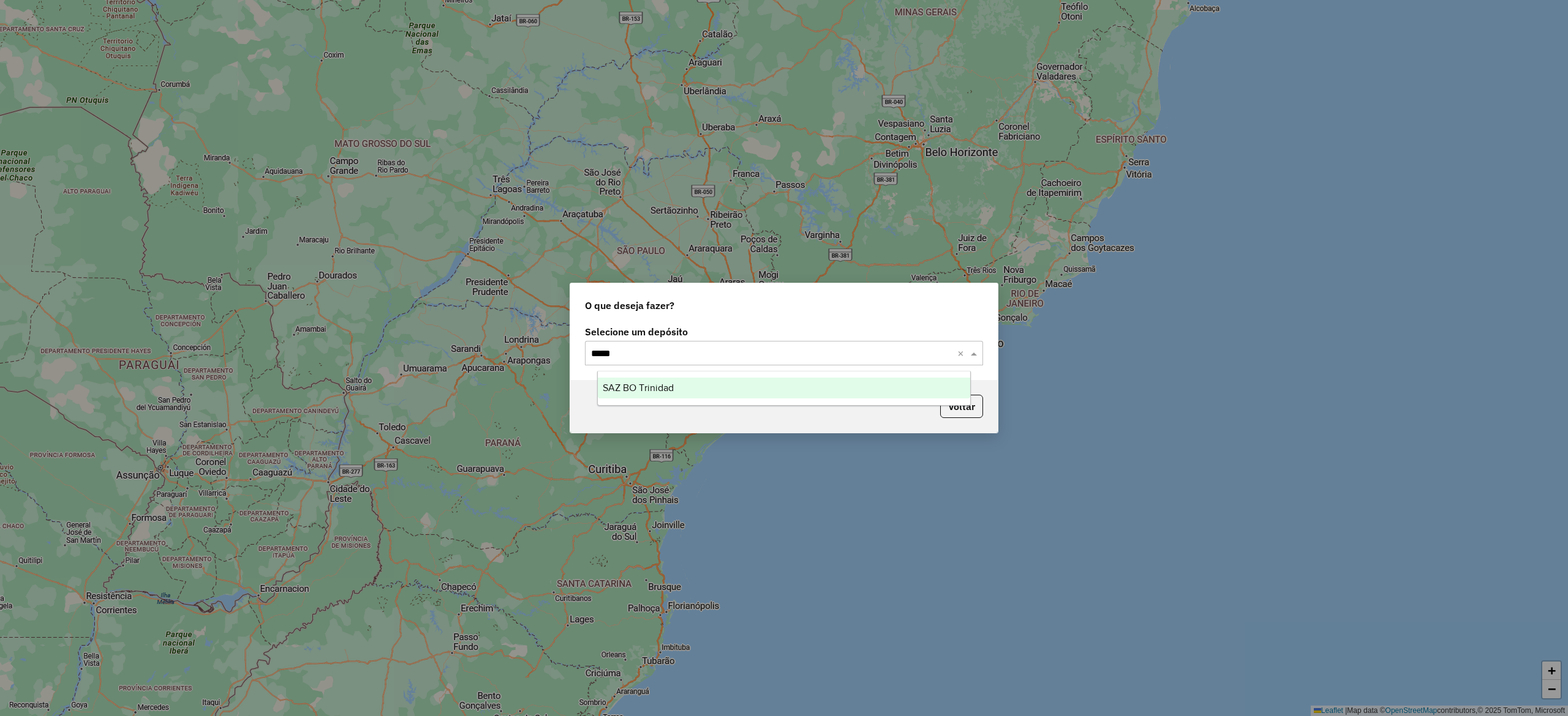
click at [742, 382] on div "SAZ BO Trinidad" at bounding box center [784, 388] width 372 height 21
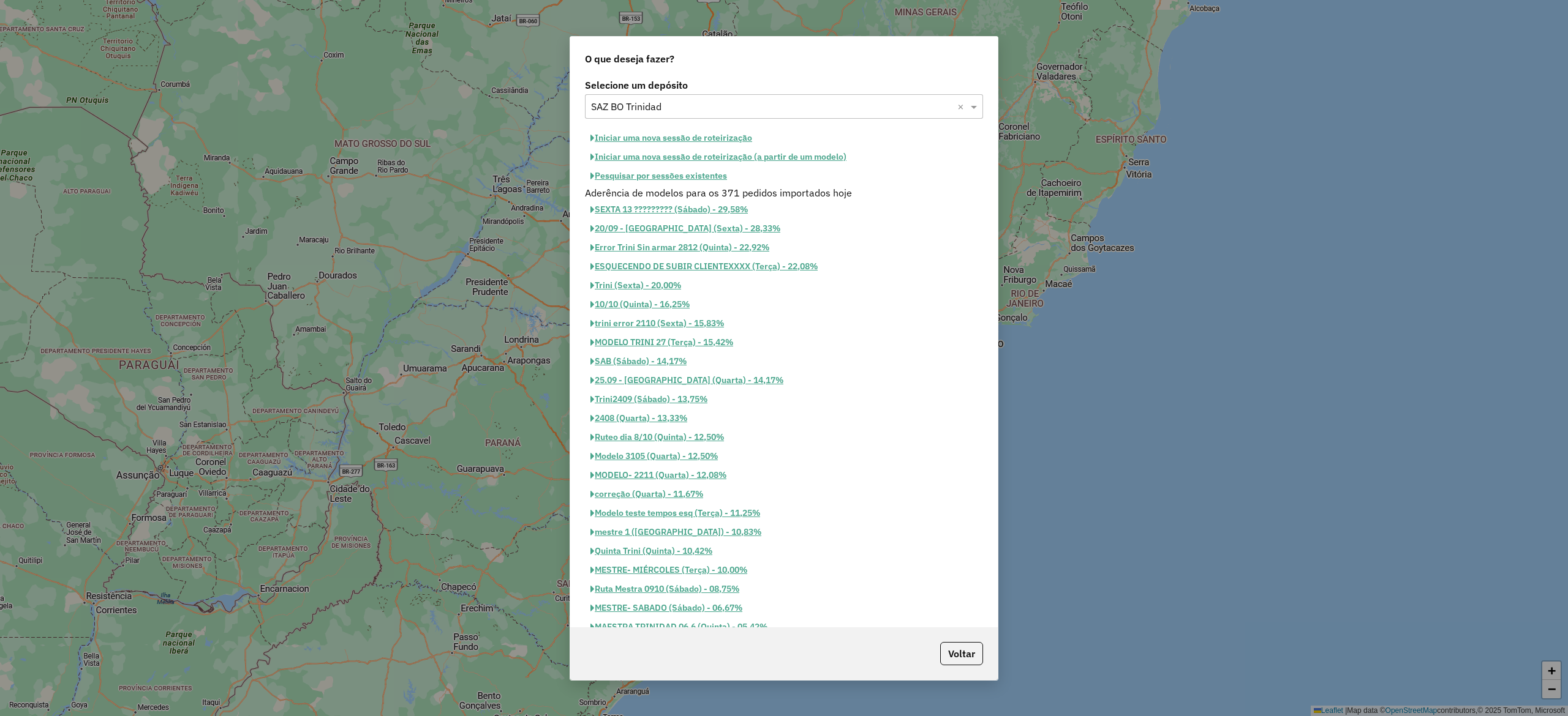
click at [727, 134] on button "Iniciar uma nova sessão de roteirização" at bounding box center [671, 138] width 173 height 19
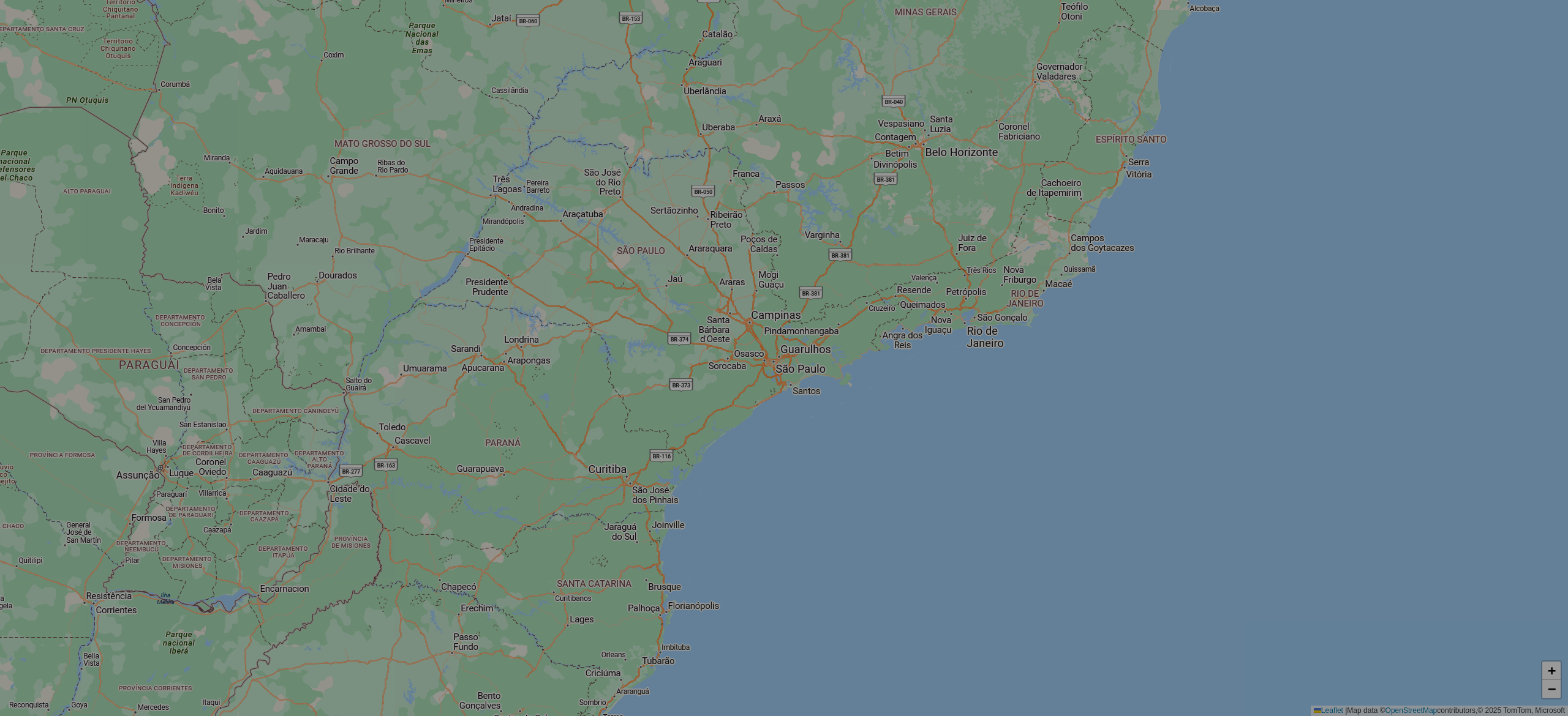
select select "*"
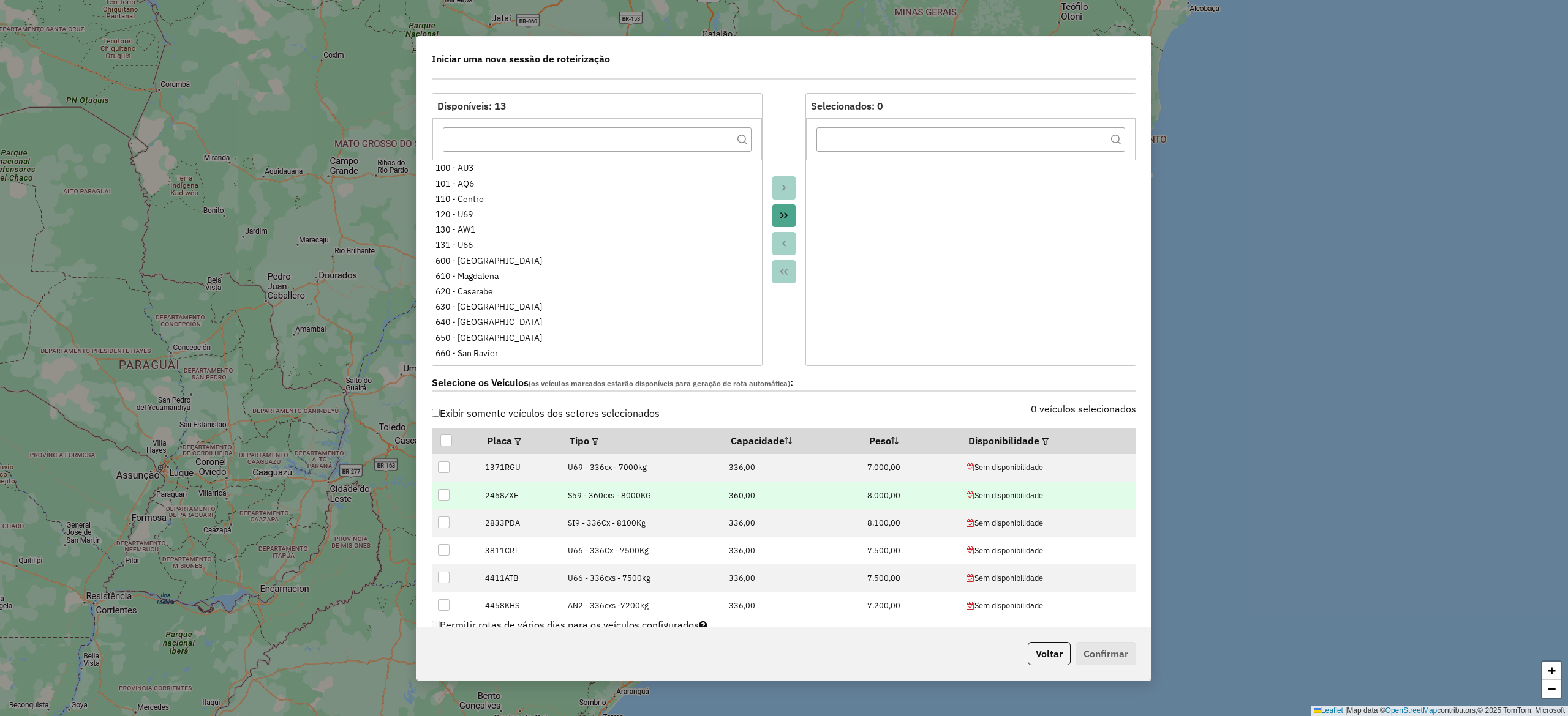
scroll to position [123, 0]
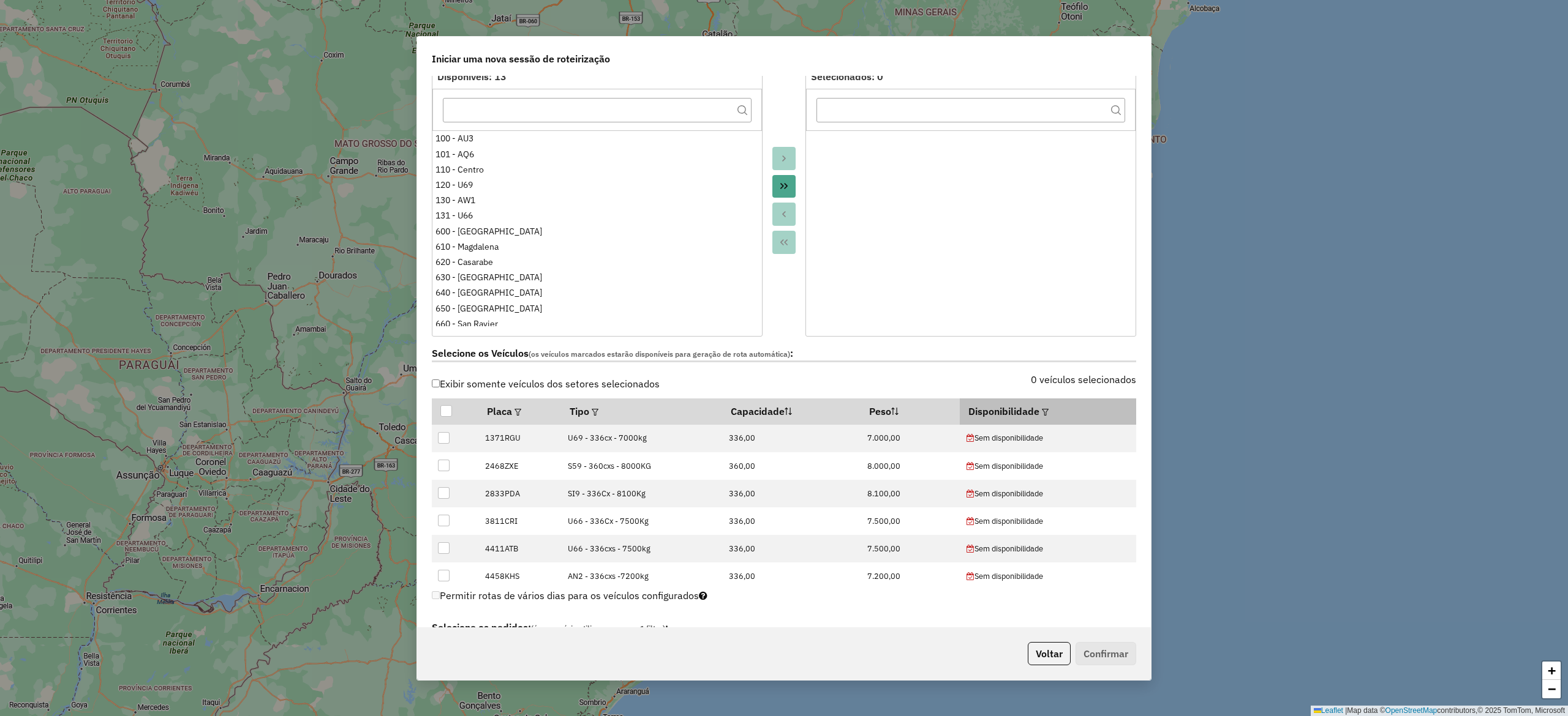
click at [1042, 416] on em at bounding box center [1045, 413] width 7 height 7
click at [1098, 441] on div "Selecione uma opção" at bounding box center [1098, 441] width 103 height 23
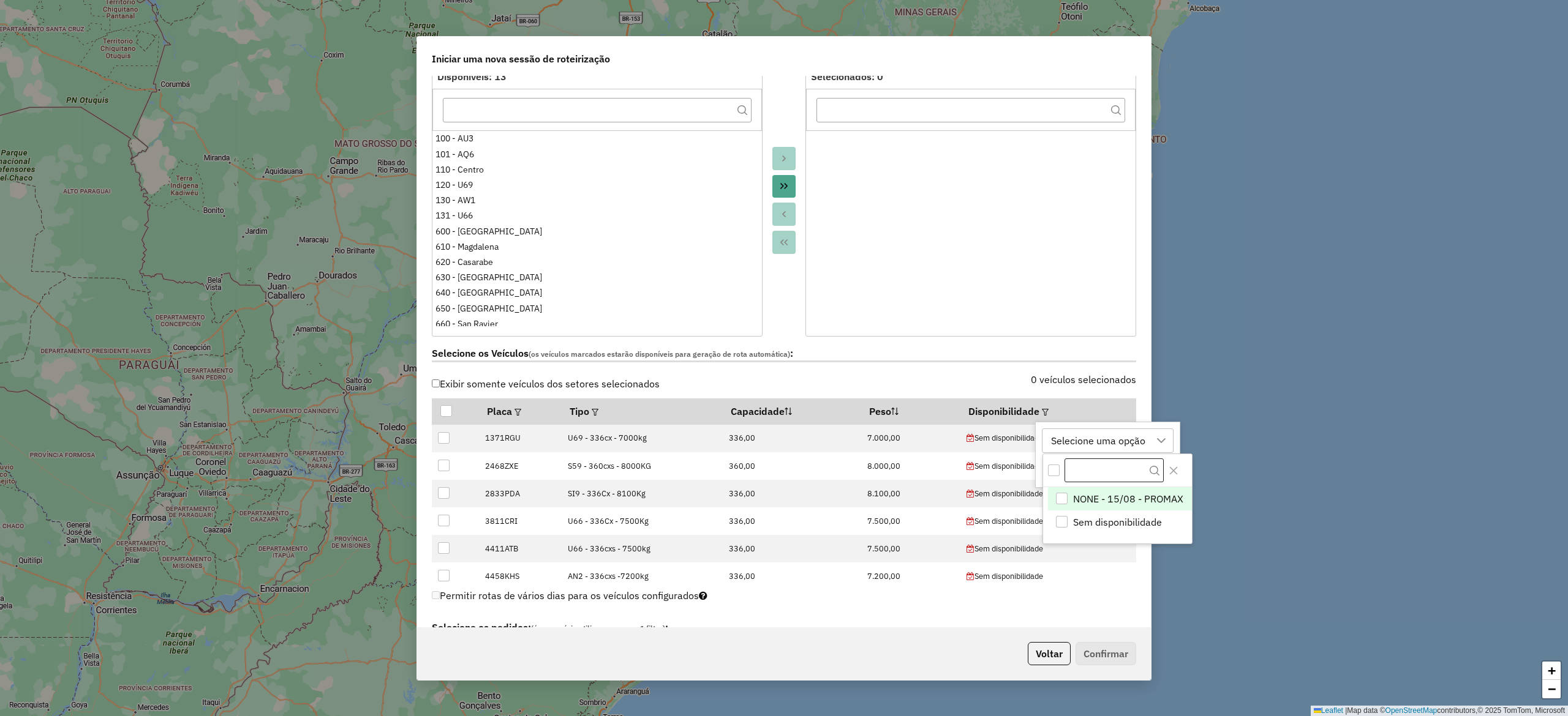
scroll to position [8, 55]
click at [1114, 496] on span "NONE - 15/08 - PROMAX" at bounding box center [1128, 499] width 110 height 15
drag, startPoint x: 1128, startPoint y: 368, endPoint x: 1126, endPoint y: 398, distance: 30.1
click at [1127, 368] on div "Selecione os Veículos (os veículos marcados estarão disponíveis para geração de…" at bounding box center [784, 356] width 719 height 38
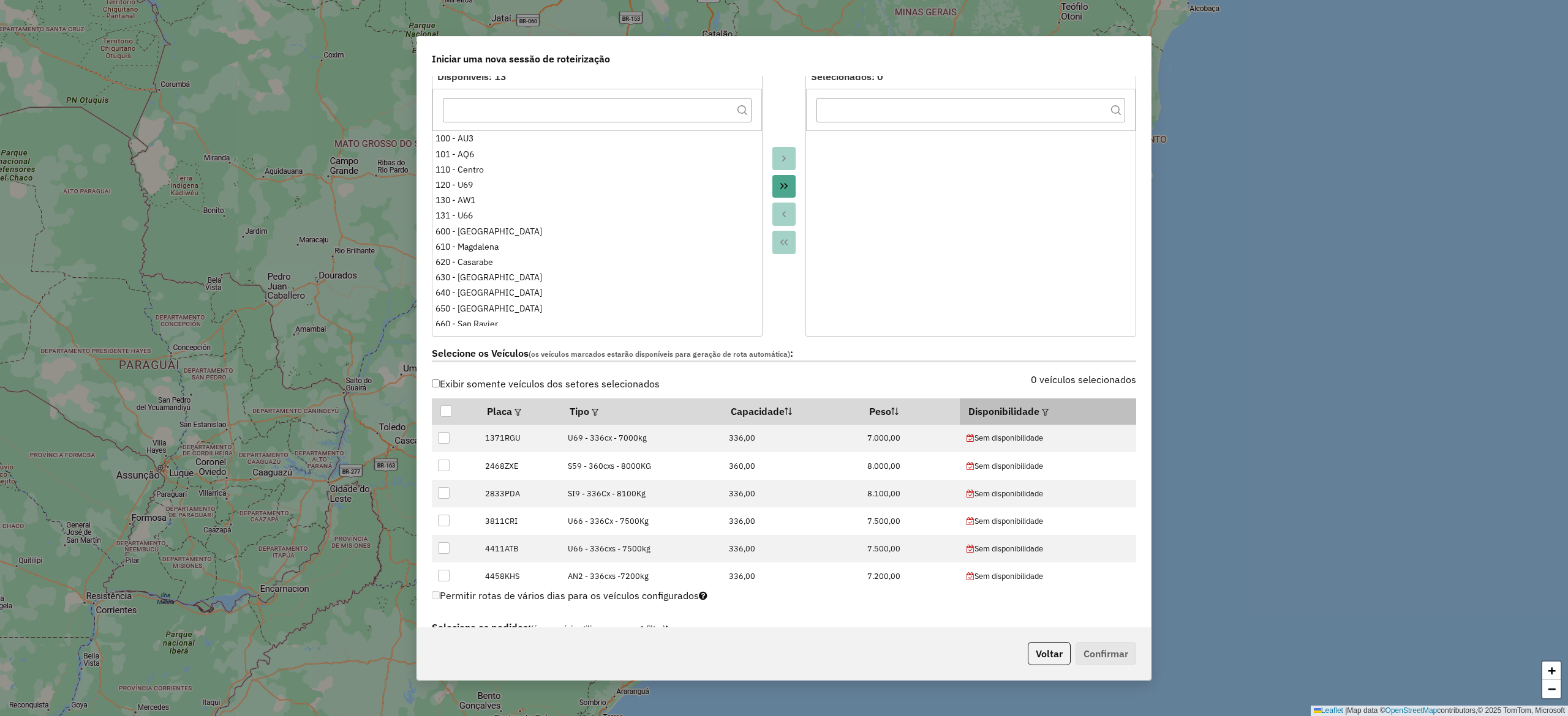
click at [1039, 415] on div at bounding box center [1043, 412] width 9 height 15
click at [1039, 418] on div at bounding box center [1043, 412] width 9 height 15
click at [1042, 410] on em at bounding box center [1045, 413] width 7 height 7
click at [1144, 472] on button "Aplicar" at bounding box center [1163, 469] width 48 height 23
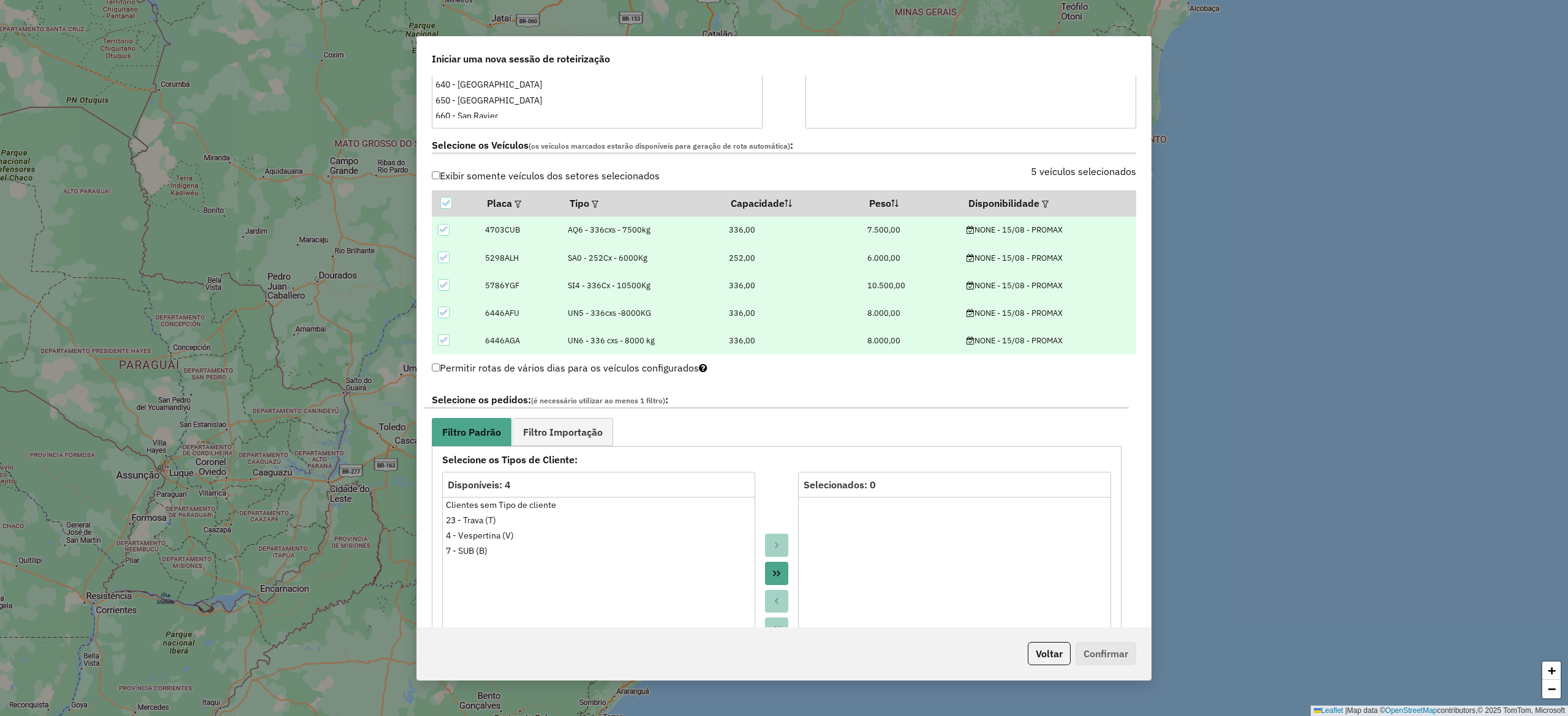
scroll to position [245, 0]
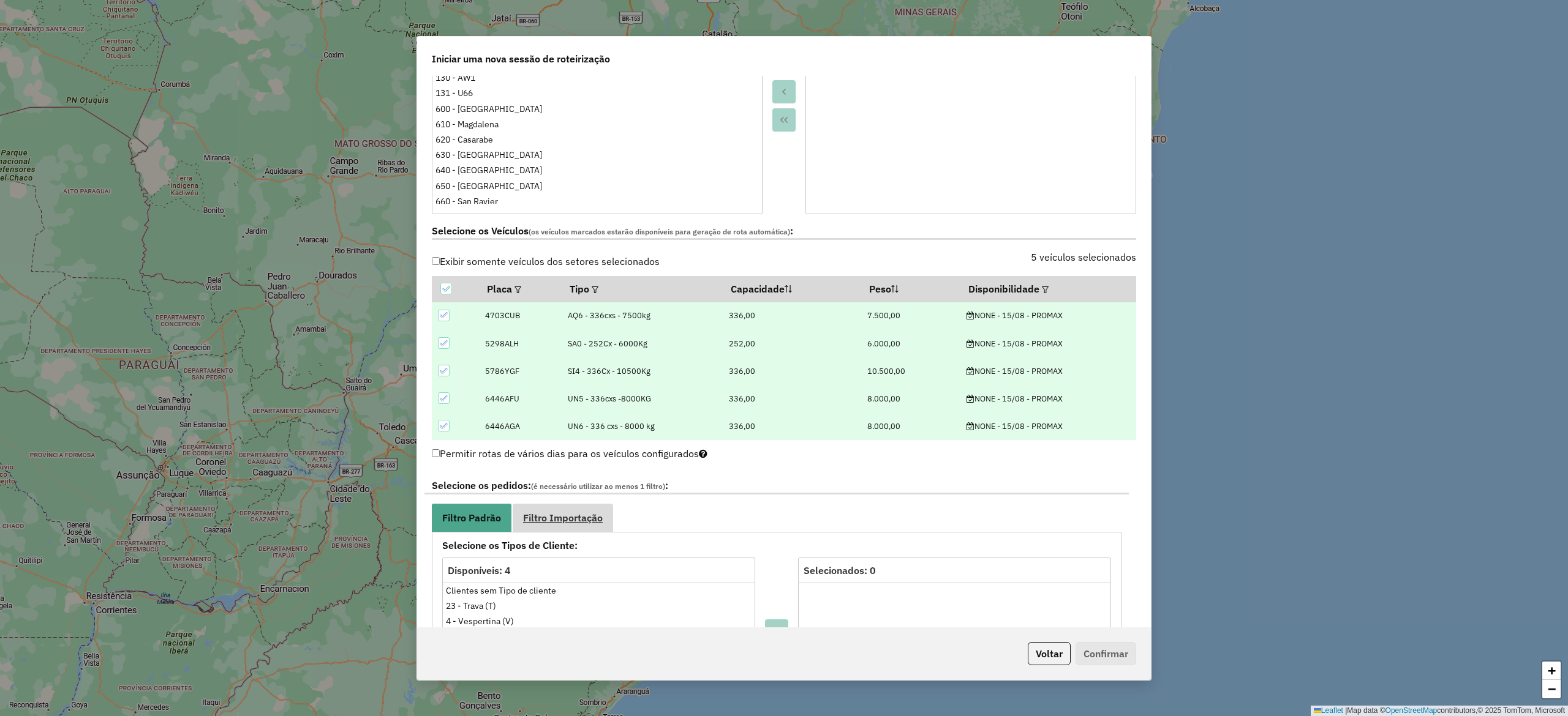
click at [551, 520] on span "Filtro Importação" at bounding box center [562, 518] width 79 height 10
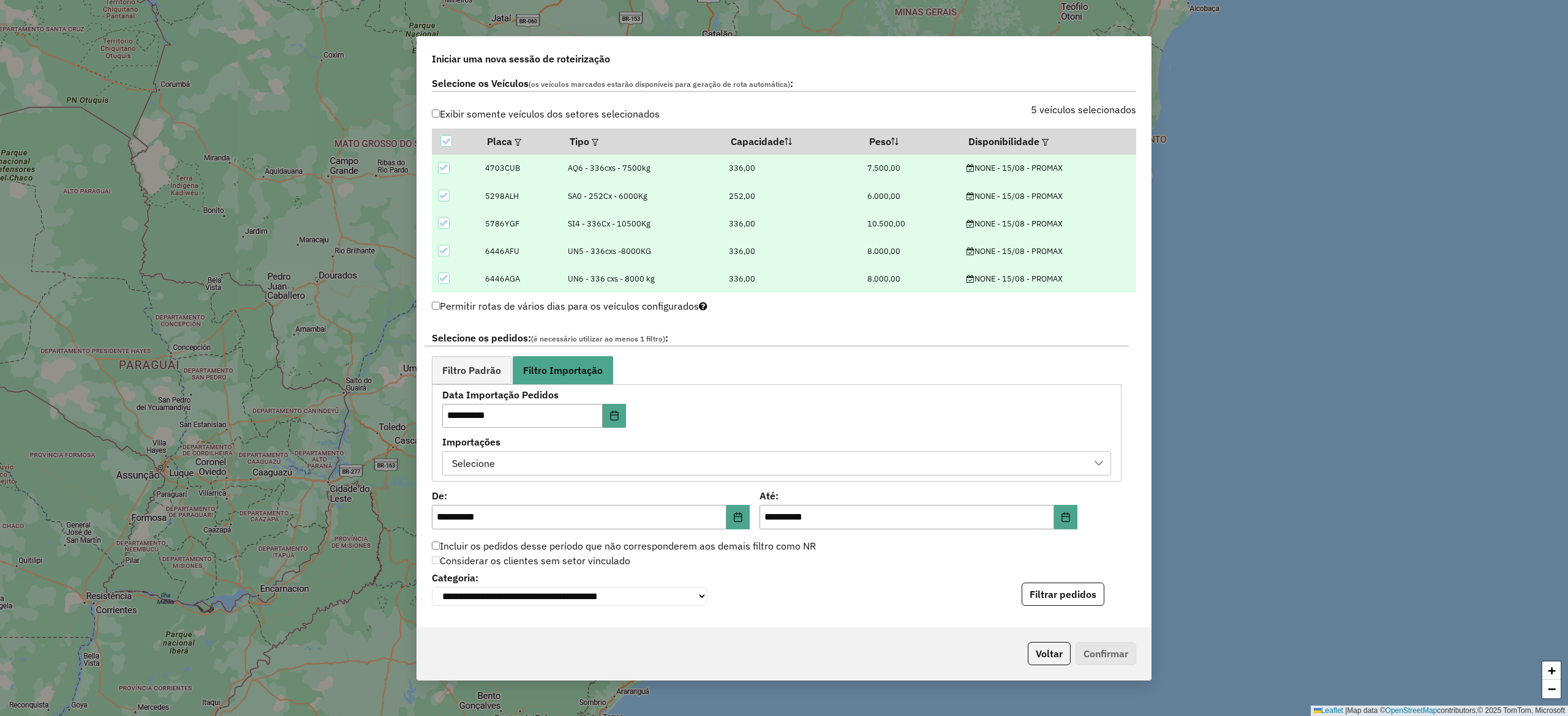
scroll to position [489, 0]
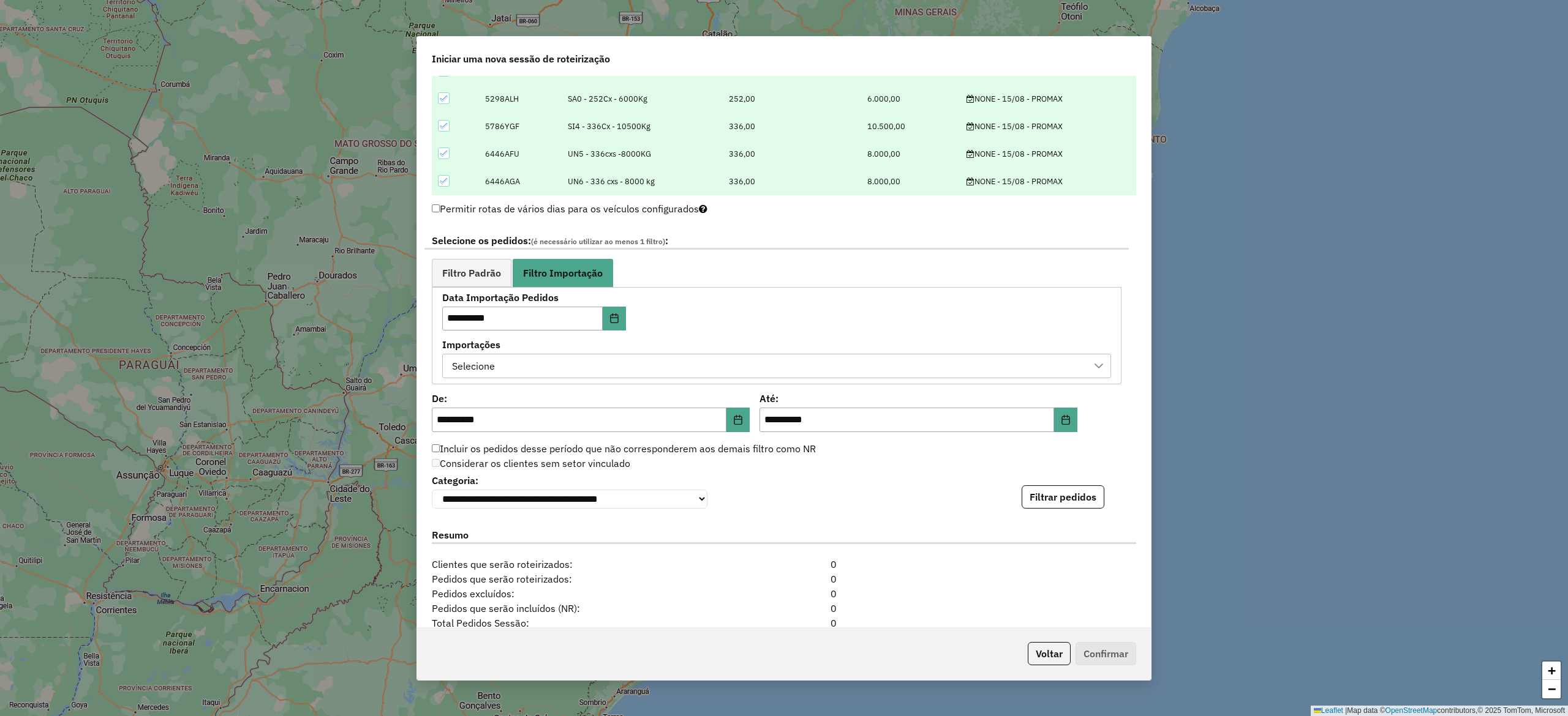
click at [658, 368] on div "Selecione" at bounding box center [767, 366] width 640 height 23
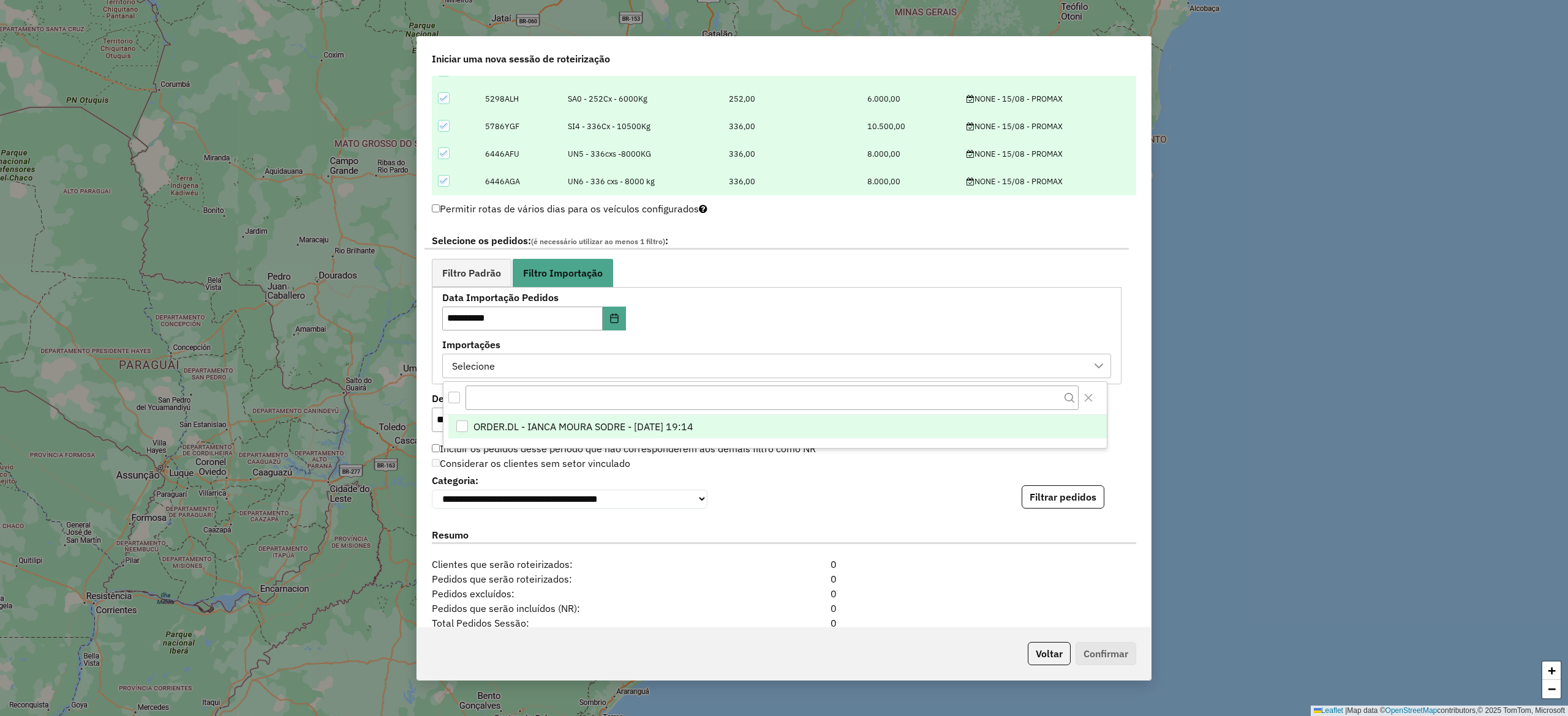
click at [628, 431] on span "ORDER.DL - IANCA MOURA SODRE - [DATE] 19:14" at bounding box center [584, 427] width 220 height 15
click at [1079, 501] on button "Filtrar pedidos" at bounding box center [1063, 497] width 83 height 23
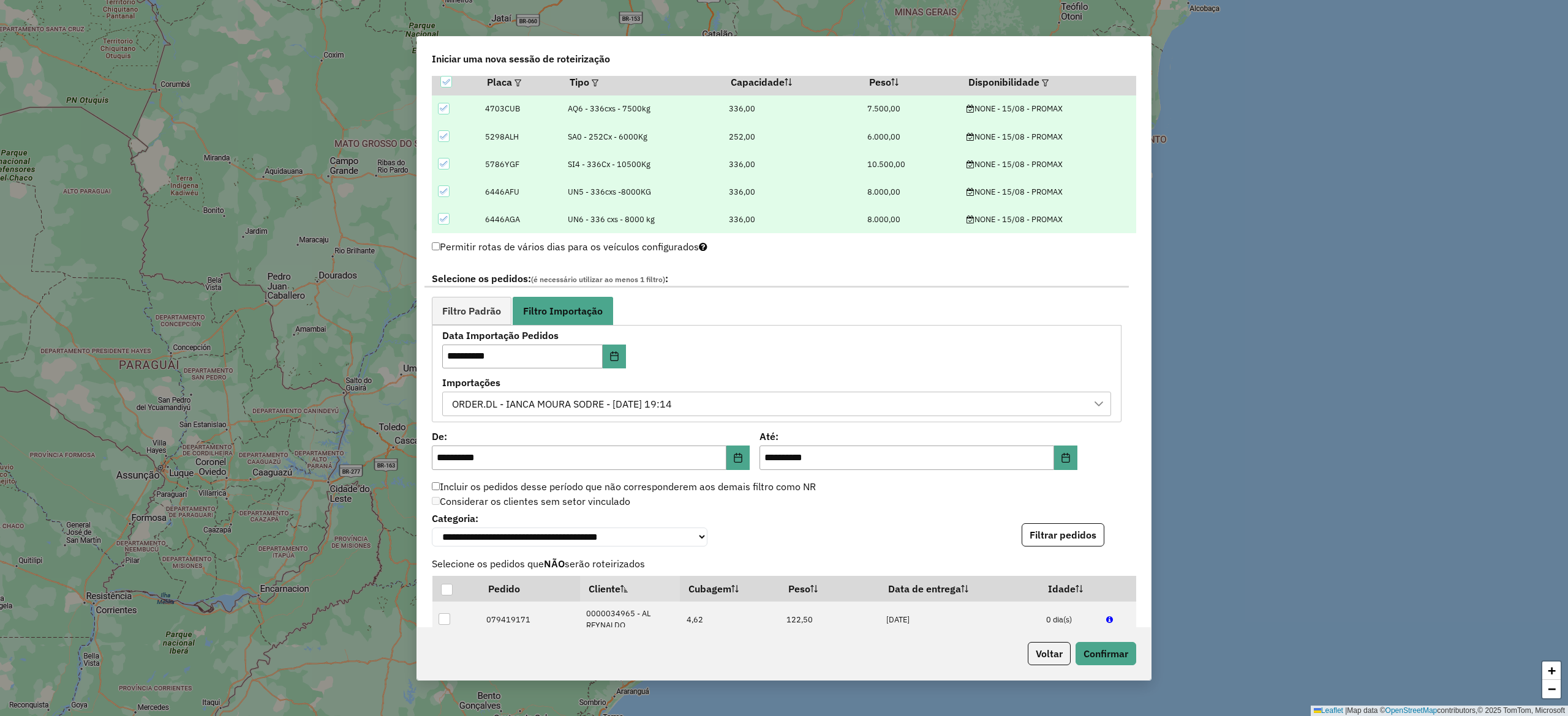
scroll to position [489, 0]
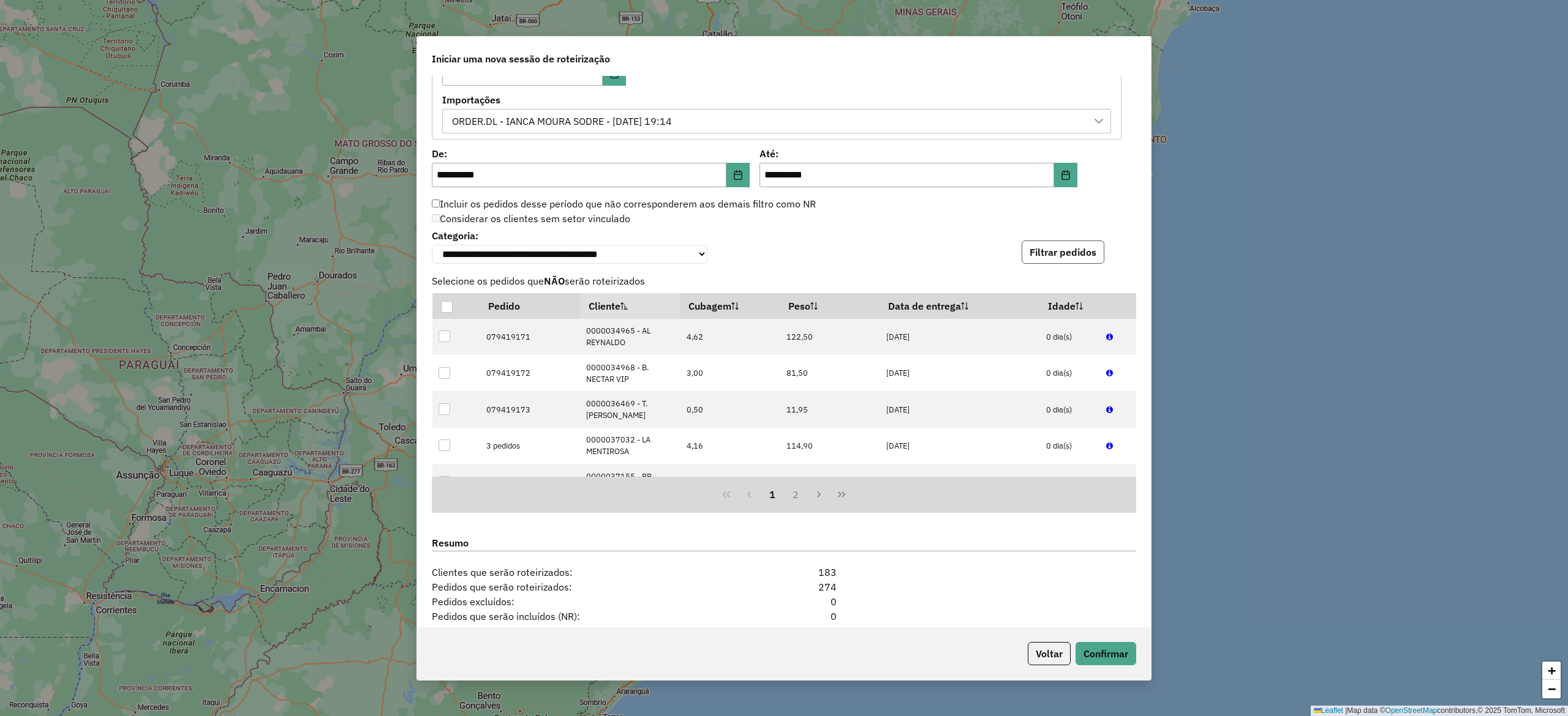
click at [1061, 250] on button "Filtrar pedidos" at bounding box center [1063, 253] width 83 height 23
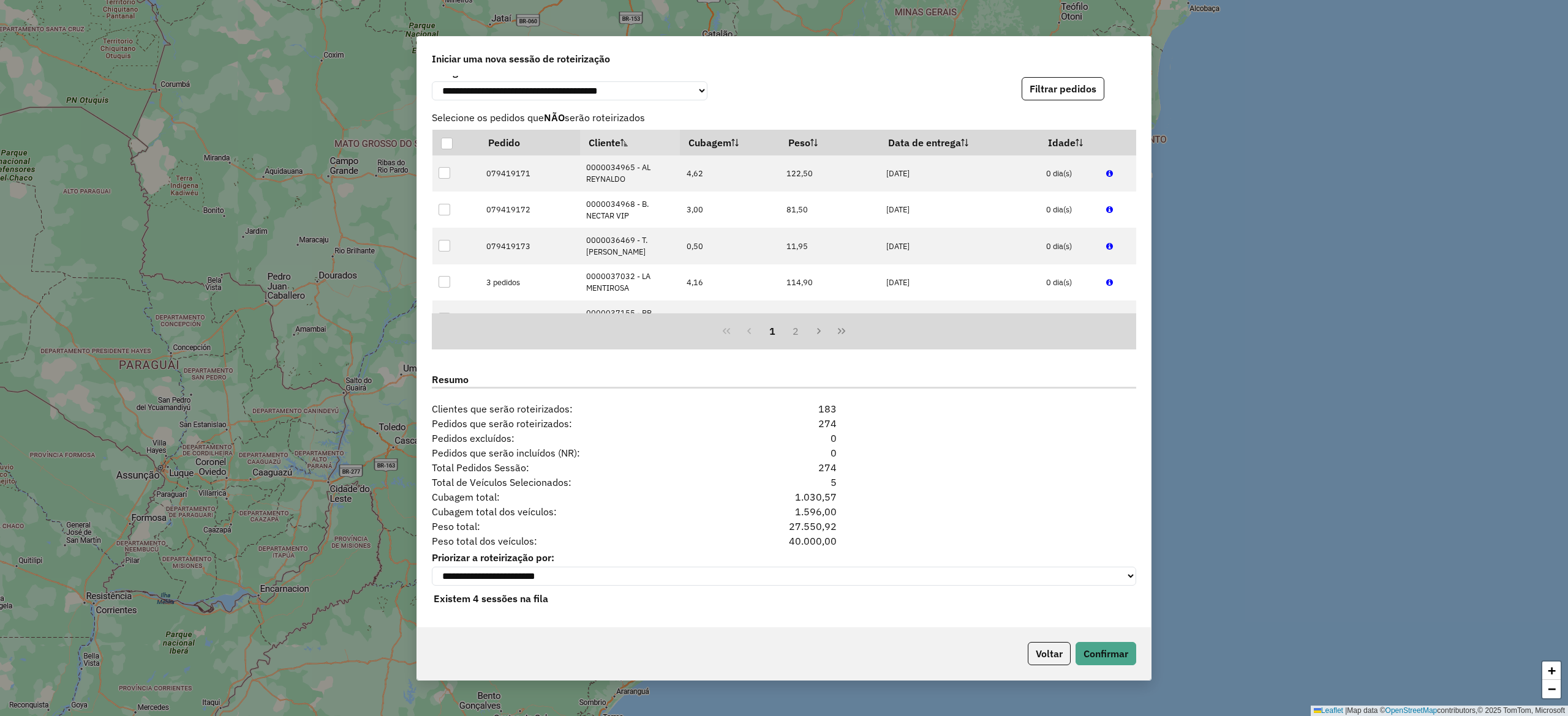
click at [824, 404] on div "183" at bounding box center [784, 409] width 120 height 15
click at [1114, 658] on button "Confirmar" at bounding box center [1105, 653] width 61 height 23
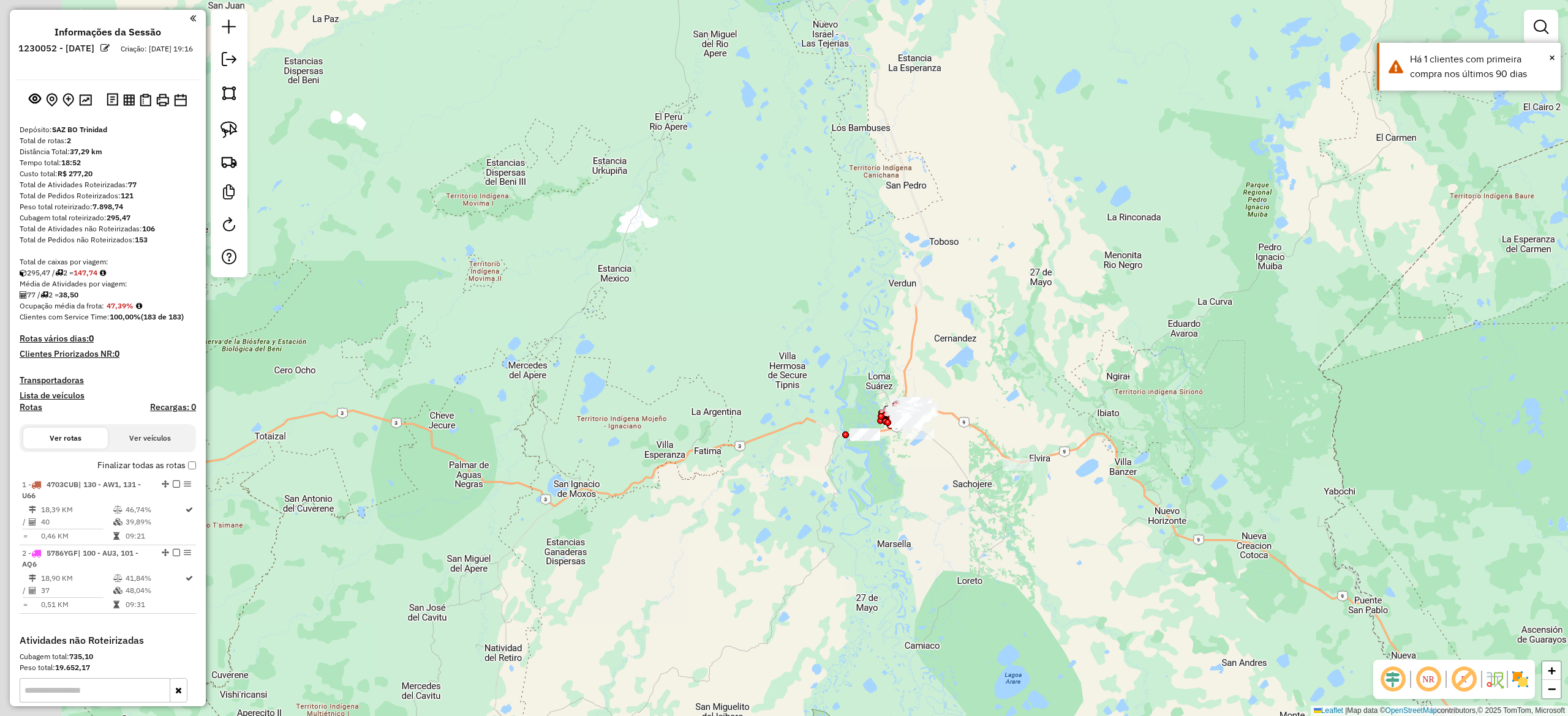
drag, startPoint x: 969, startPoint y: 368, endPoint x: 1015, endPoint y: 372, distance: 46.2
click at [1015, 372] on div "Janela de atendimento Grade de atendimento Capacidade Transportadoras Veículos …" at bounding box center [784, 358] width 1568 height 716
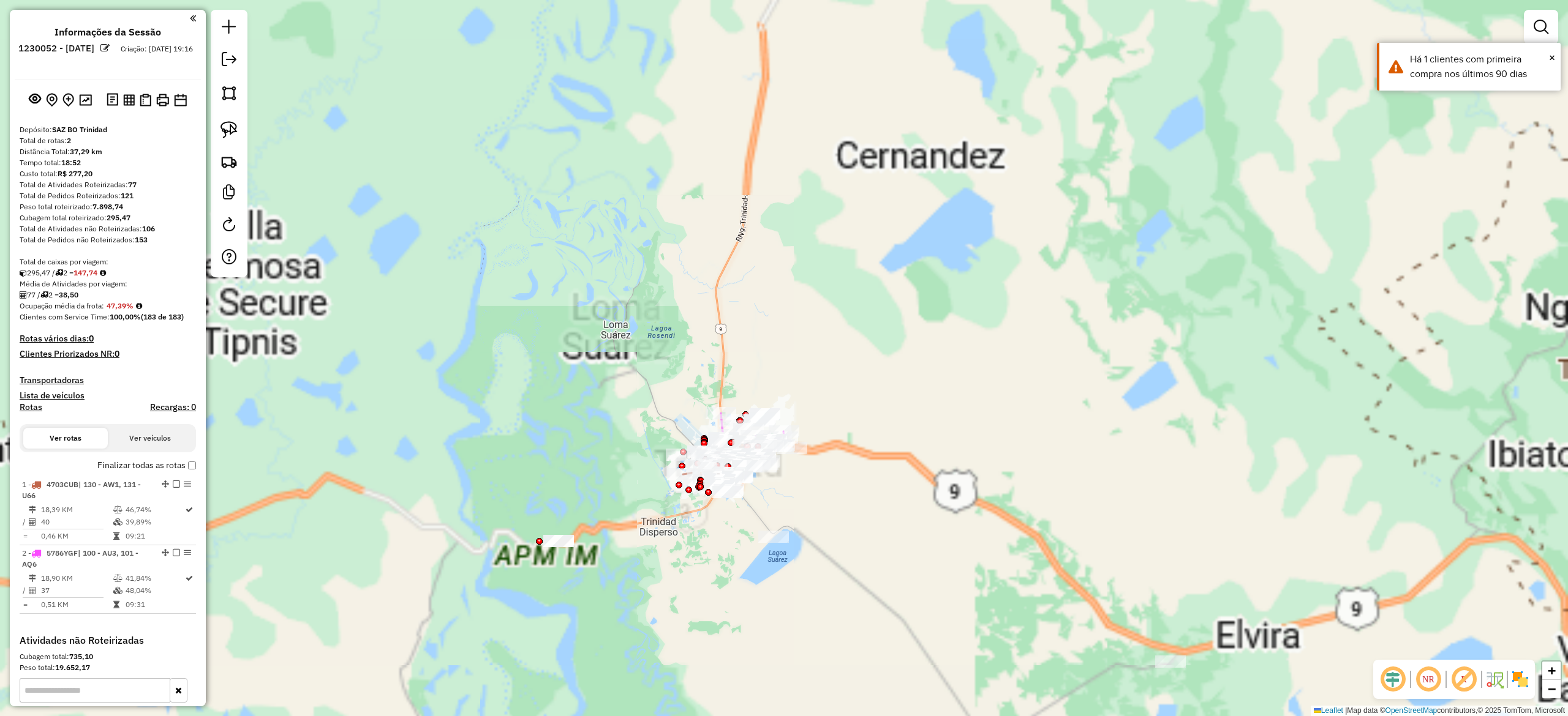
drag, startPoint x: 899, startPoint y: 373, endPoint x: 857, endPoint y: 363, distance: 43.2
click at [858, 356] on div "Janela de atendimento Grade de atendimento Capacidade Transportadoras Veículos …" at bounding box center [784, 358] width 1568 height 716
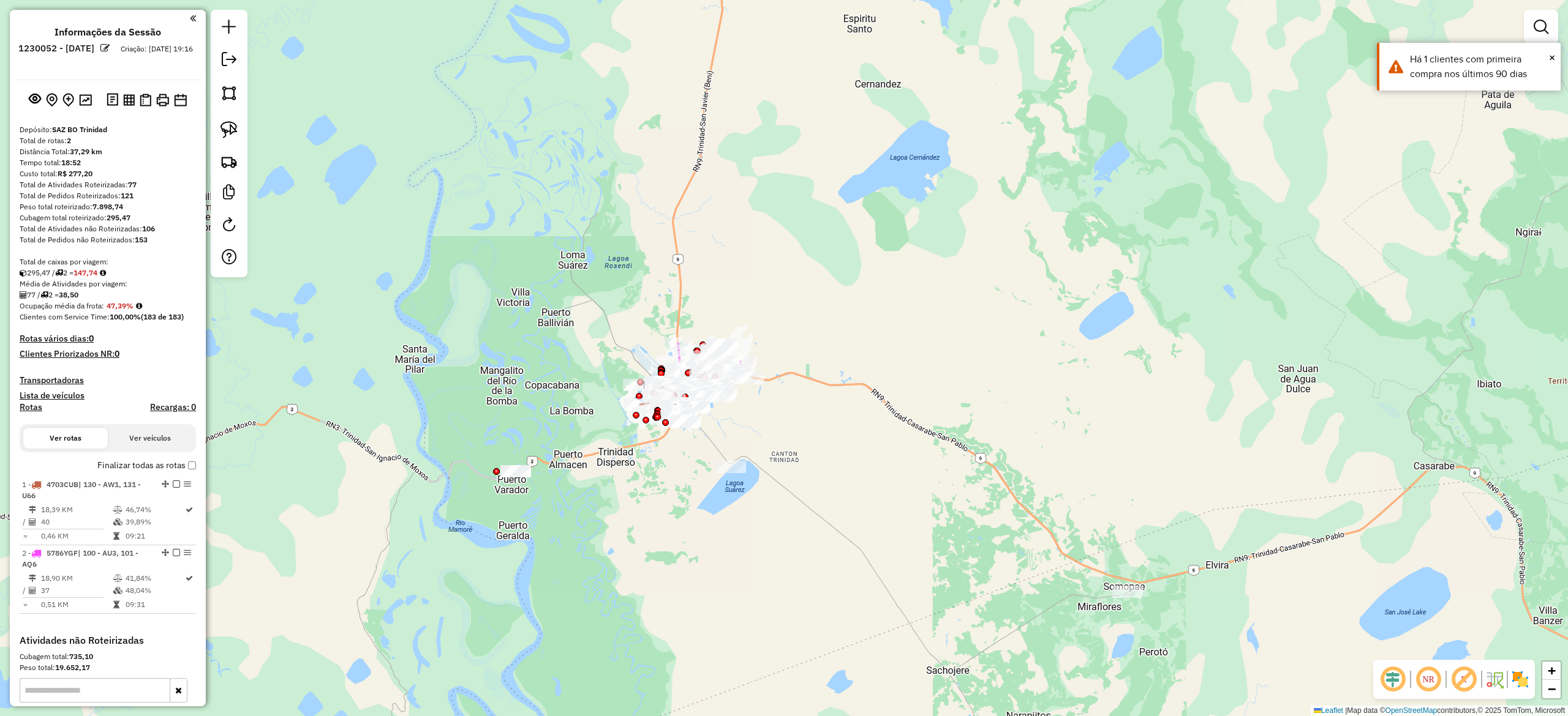
drag, startPoint x: 863, startPoint y: 343, endPoint x: 861, endPoint y: 334, distance: 9.2
click at [861, 326] on div "Janela de atendimento Grade de atendimento Capacidade Transportadoras Veículos …" at bounding box center [784, 358] width 1568 height 716
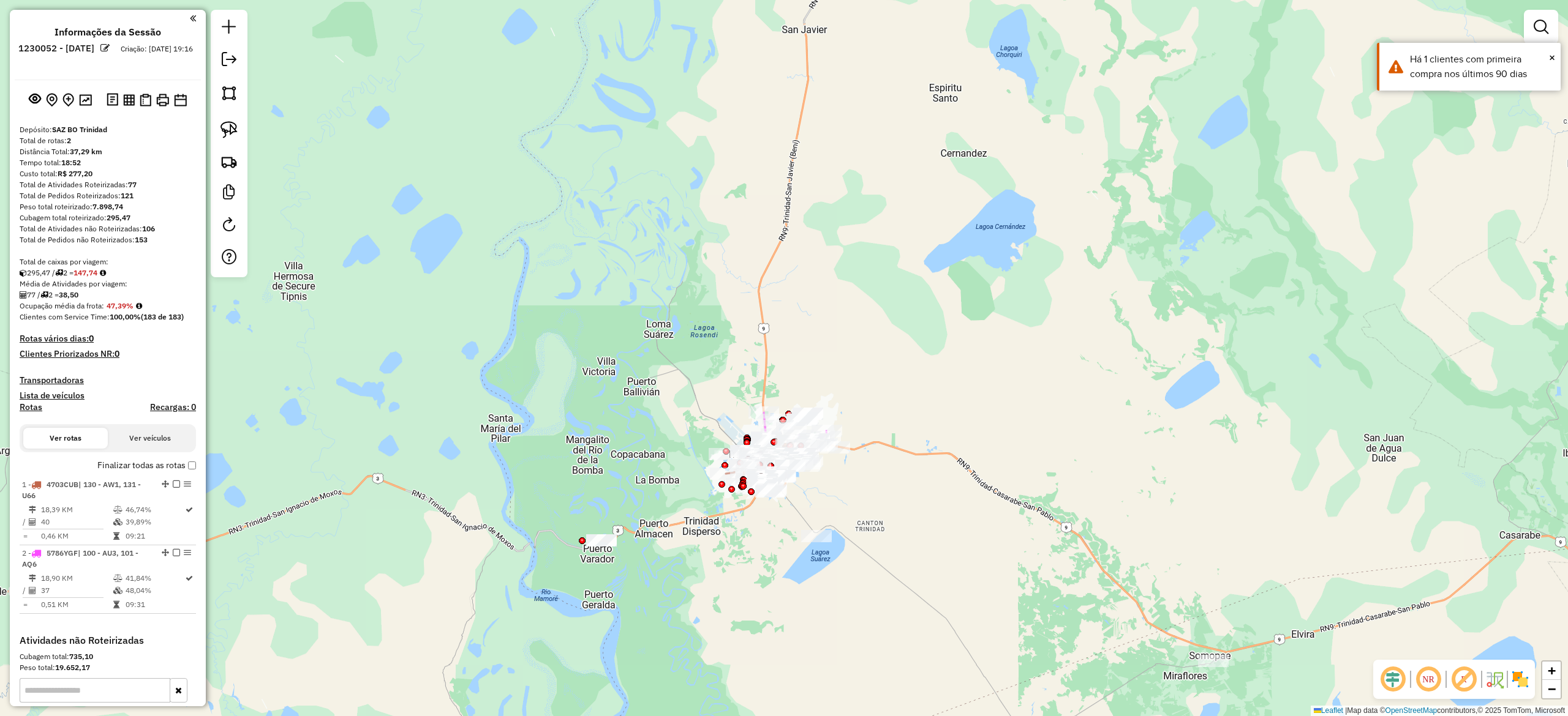
drag, startPoint x: 877, startPoint y: 347, endPoint x: 942, endPoint y: 404, distance: 86.5
click at [941, 404] on div "Janela de atendimento Grade de atendimento Capacidade Transportadoras Veículos …" at bounding box center [784, 358] width 1568 height 716
click at [1522, 678] on img at bounding box center [1520, 678] width 19 height 19
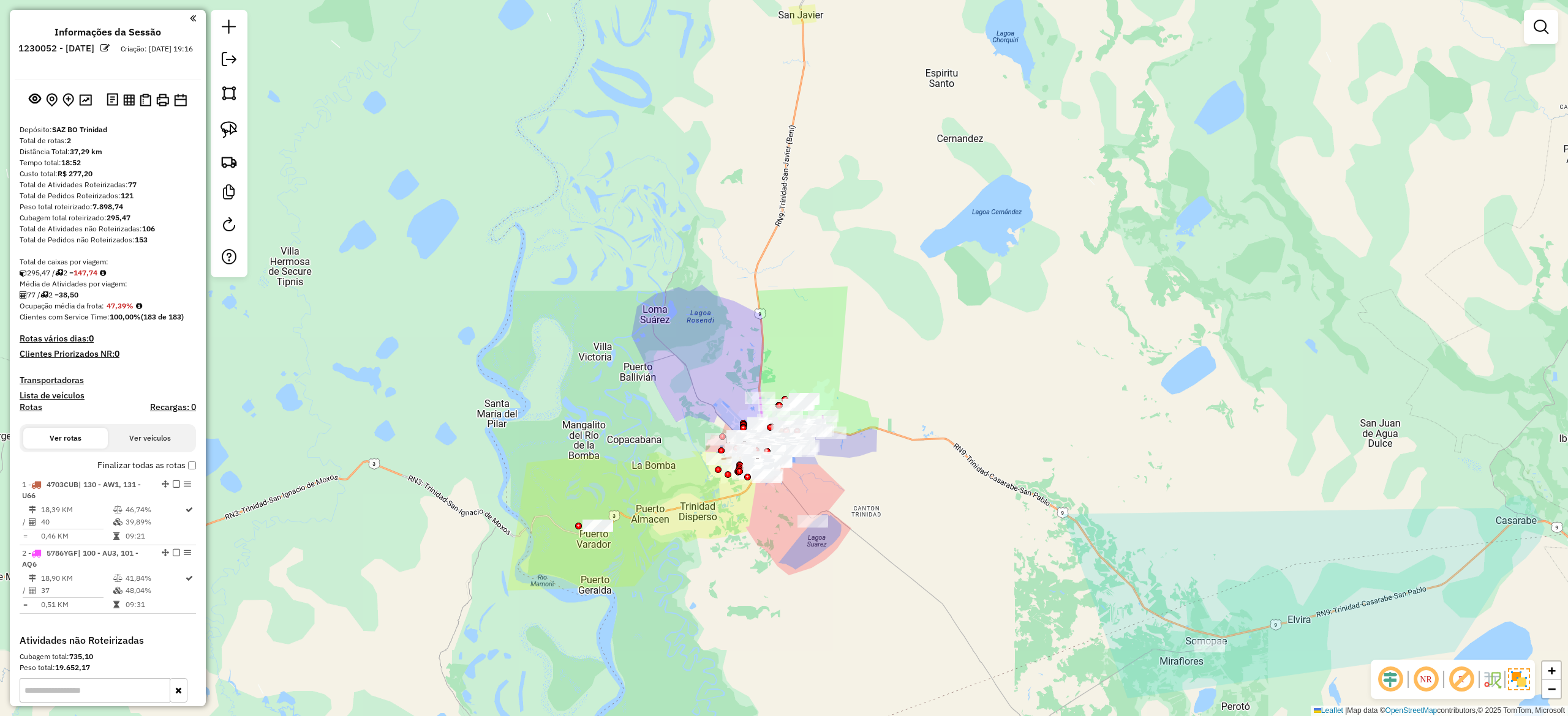
drag, startPoint x: 1008, startPoint y: 526, endPoint x: 983, endPoint y: 440, distance: 89.6
click at [985, 443] on div "Janela de atendimento Grade de atendimento Capacidade Transportadoras Veículos …" at bounding box center [784, 358] width 1568 height 716
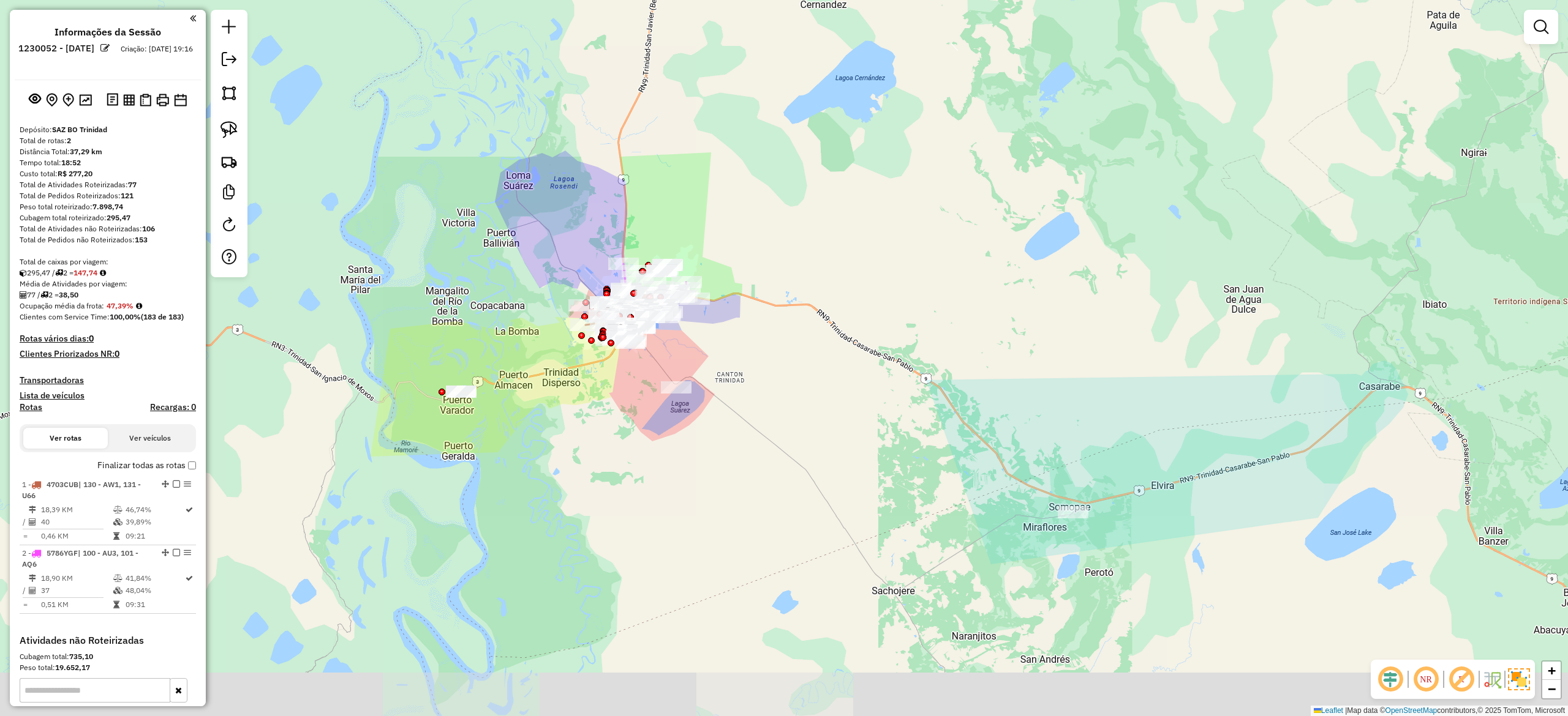
drag, startPoint x: 822, startPoint y: 324, endPoint x: 807, endPoint y: 323, distance: 15.0
click at [806, 321] on div "Janela de atendimento Grade de atendimento Capacidade Transportadoras Veículos …" at bounding box center [784, 358] width 1568 height 716
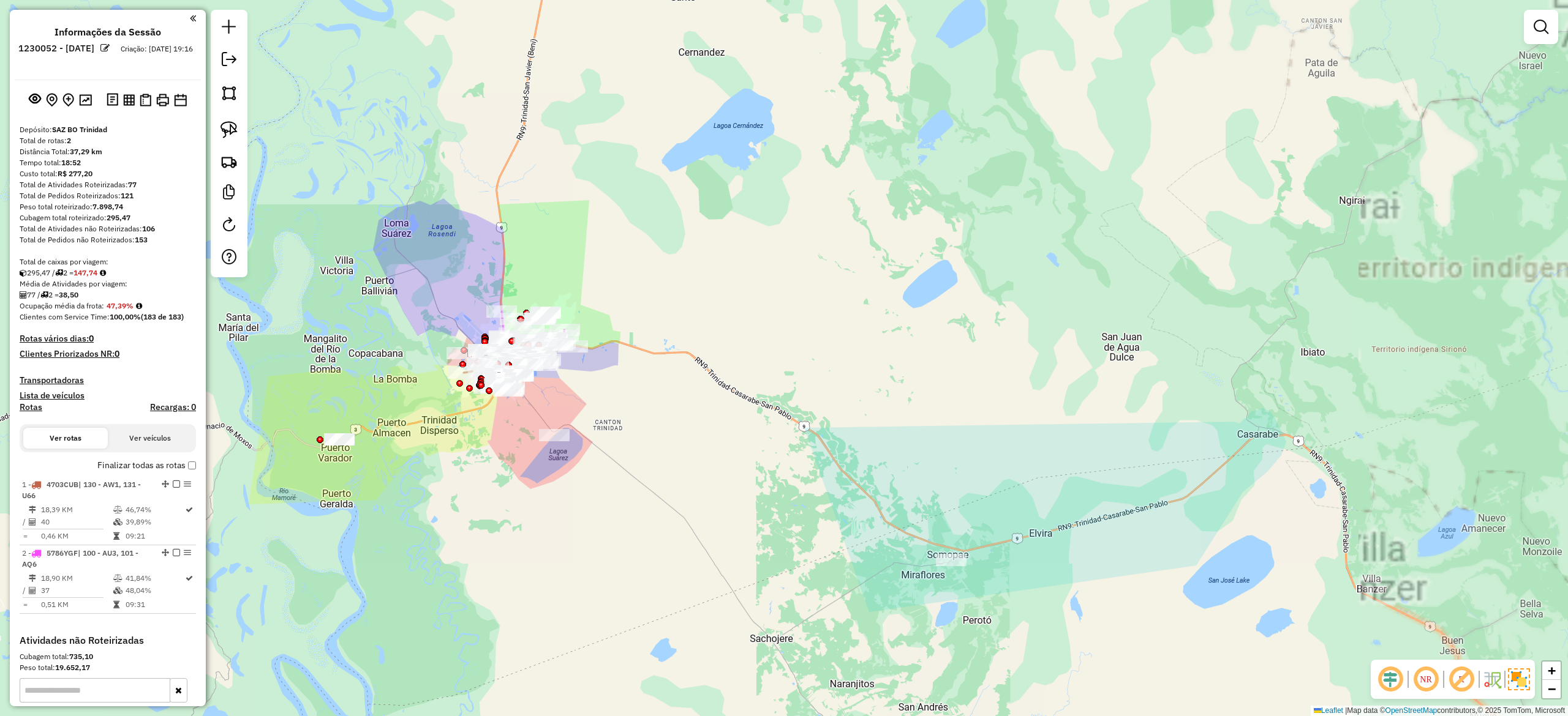
drag, startPoint x: 959, startPoint y: 418, endPoint x: 983, endPoint y: 450, distance: 40.0
click at [983, 450] on div "Janela de atendimento Grade de atendimento Capacidade Transportadoras Veículos …" at bounding box center [784, 358] width 1568 height 716
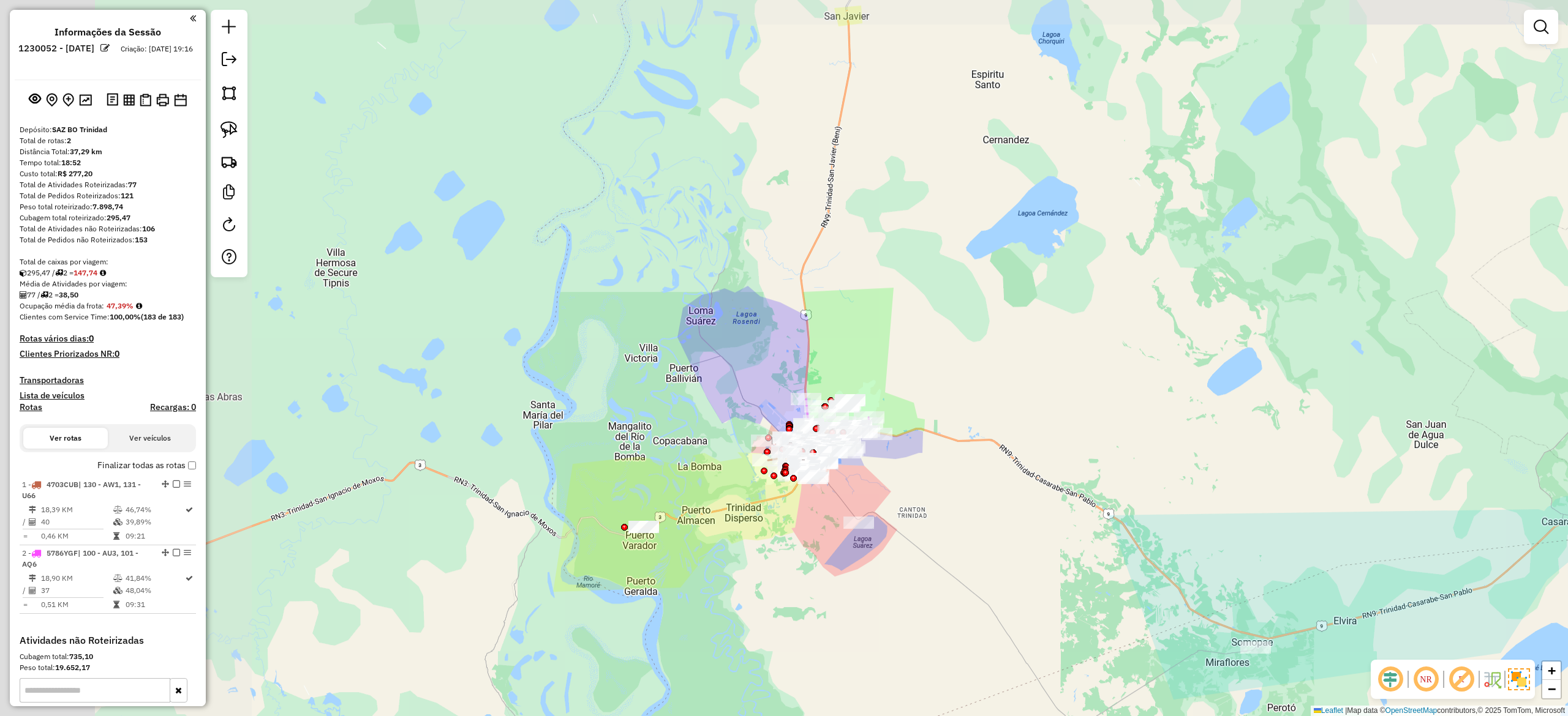
drag, startPoint x: 1032, startPoint y: 538, endPoint x: 1248, endPoint y: 541, distance: 216.0
click at [1321, 595] on div "Janela de atendimento Grade de atendimento Capacidade Transportadoras Veículos …" at bounding box center [784, 358] width 1568 height 716
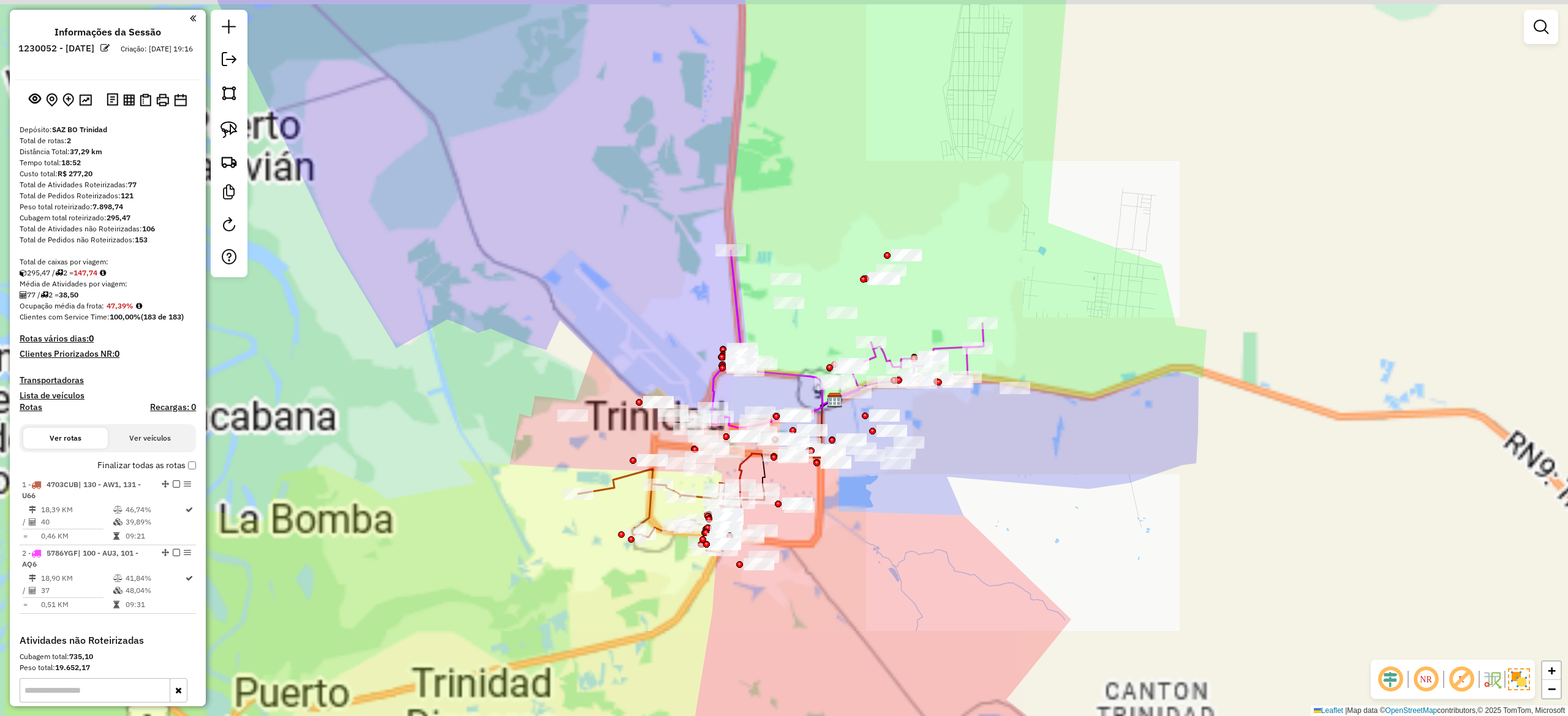
drag, startPoint x: 736, startPoint y: 468, endPoint x: 919, endPoint y: 488, distance: 184.1
click at [988, 494] on div "Janela de atendimento Grade de atendimento Capacidade Transportadoras Veículos …" at bounding box center [784, 358] width 1568 height 716
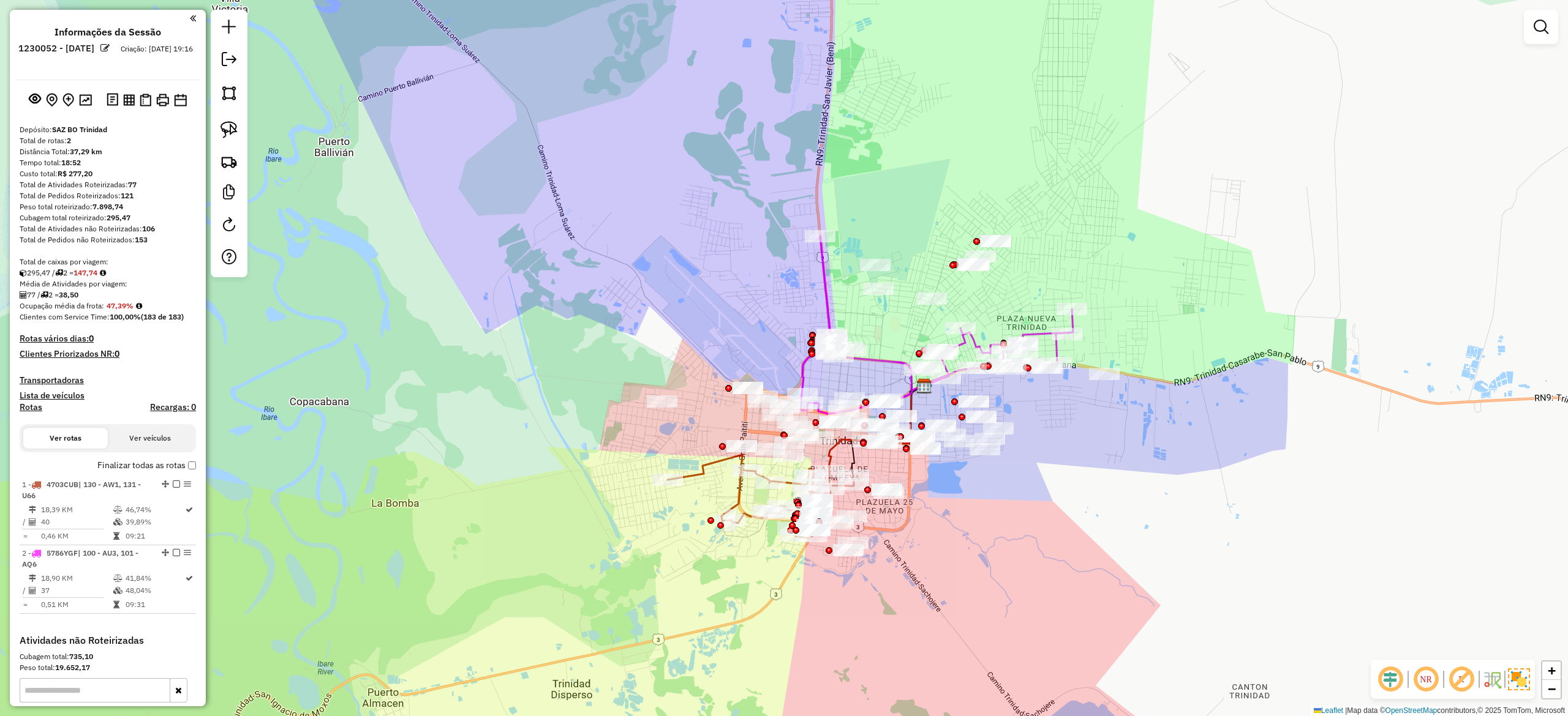
drag, startPoint x: 1108, startPoint y: 623, endPoint x: 1059, endPoint y: 616, distance: 49.5
click at [1072, 623] on div "Janela de atendimento Grade de atendimento Capacidade Transportadoras Veículos …" at bounding box center [784, 358] width 1568 height 716
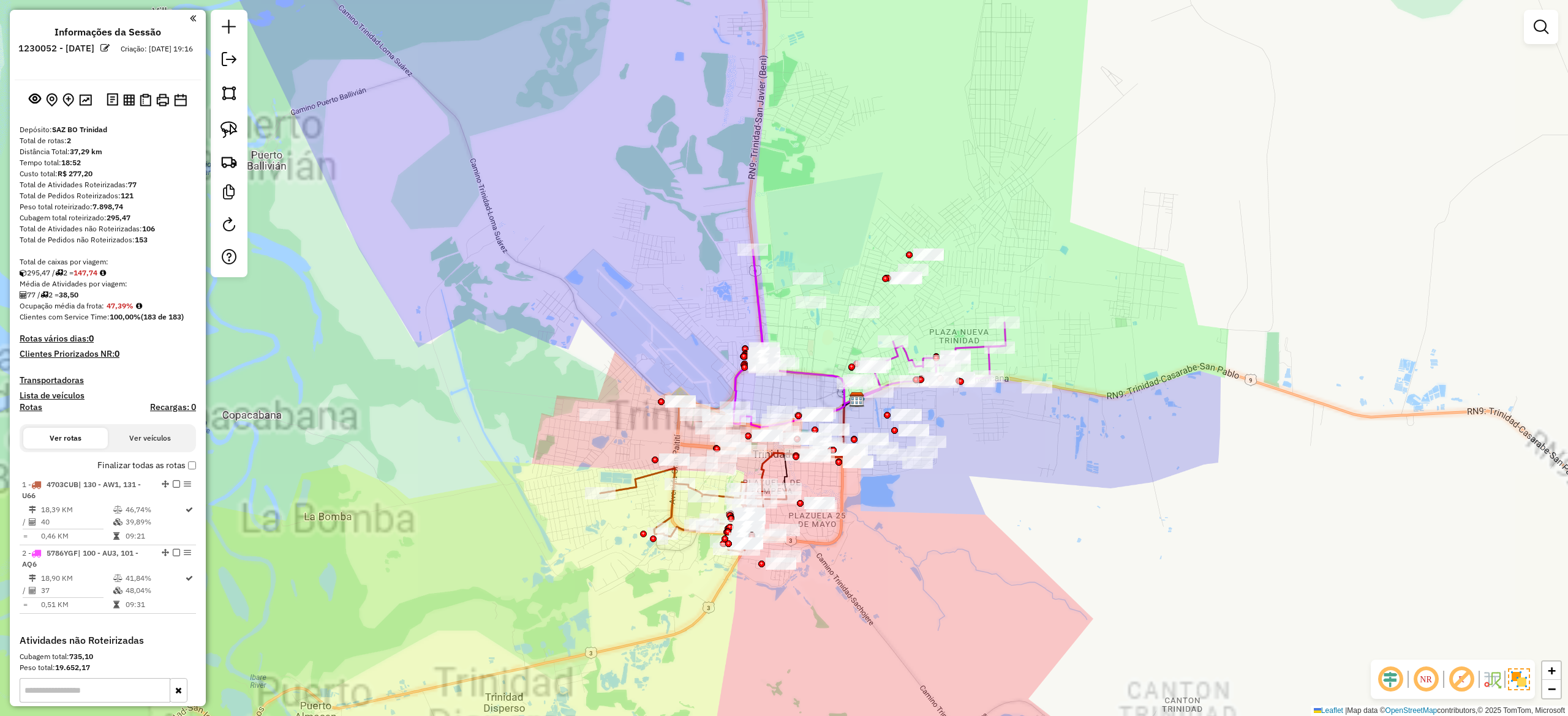
drag, startPoint x: 807, startPoint y: 541, endPoint x: 1012, endPoint y: 482, distance: 213.3
click at [1012, 482] on div "Janela de atendimento Grade de atendimento Capacidade Transportadoras Veículos …" at bounding box center [784, 358] width 1568 height 716
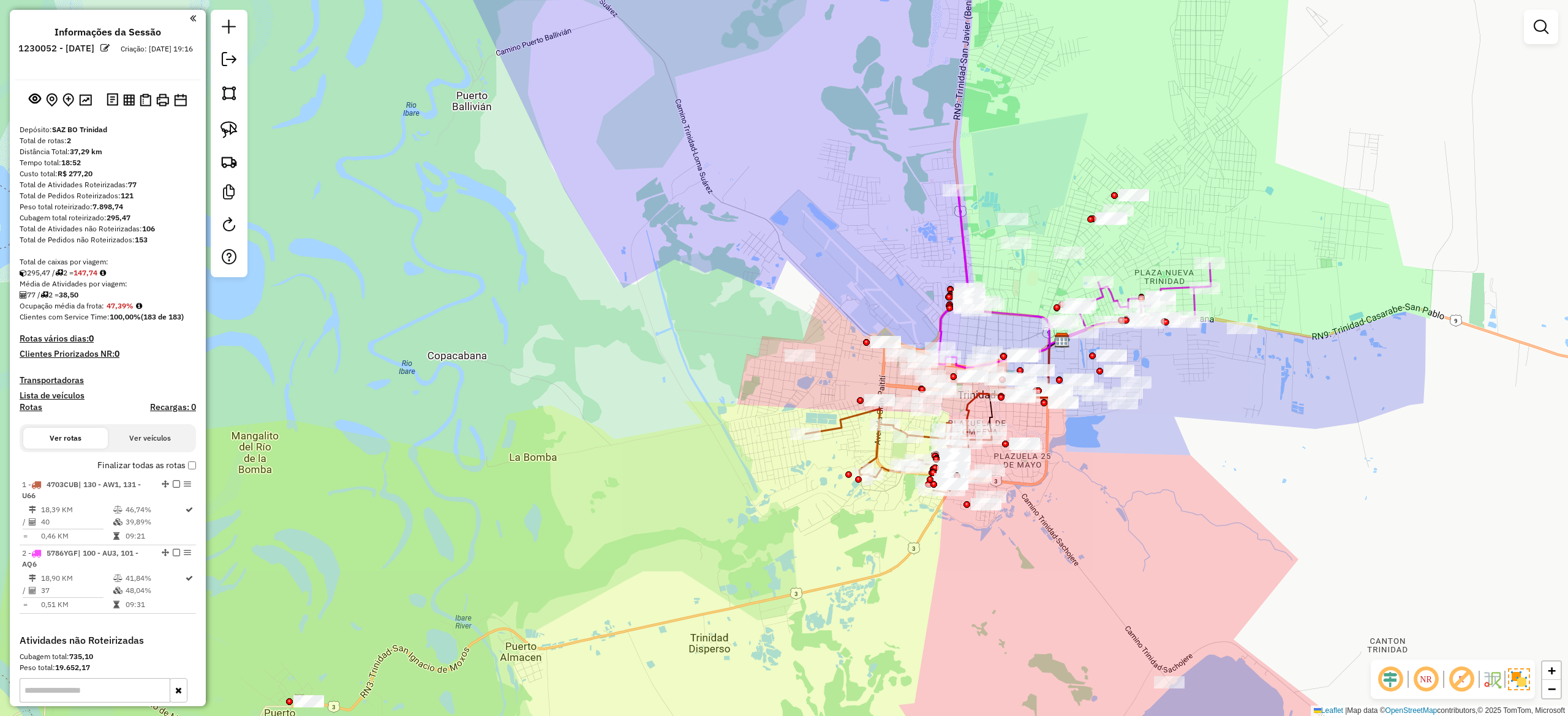
click at [960, 229] on icon at bounding box center [1074, 278] width 273 height 178
select select "**********"
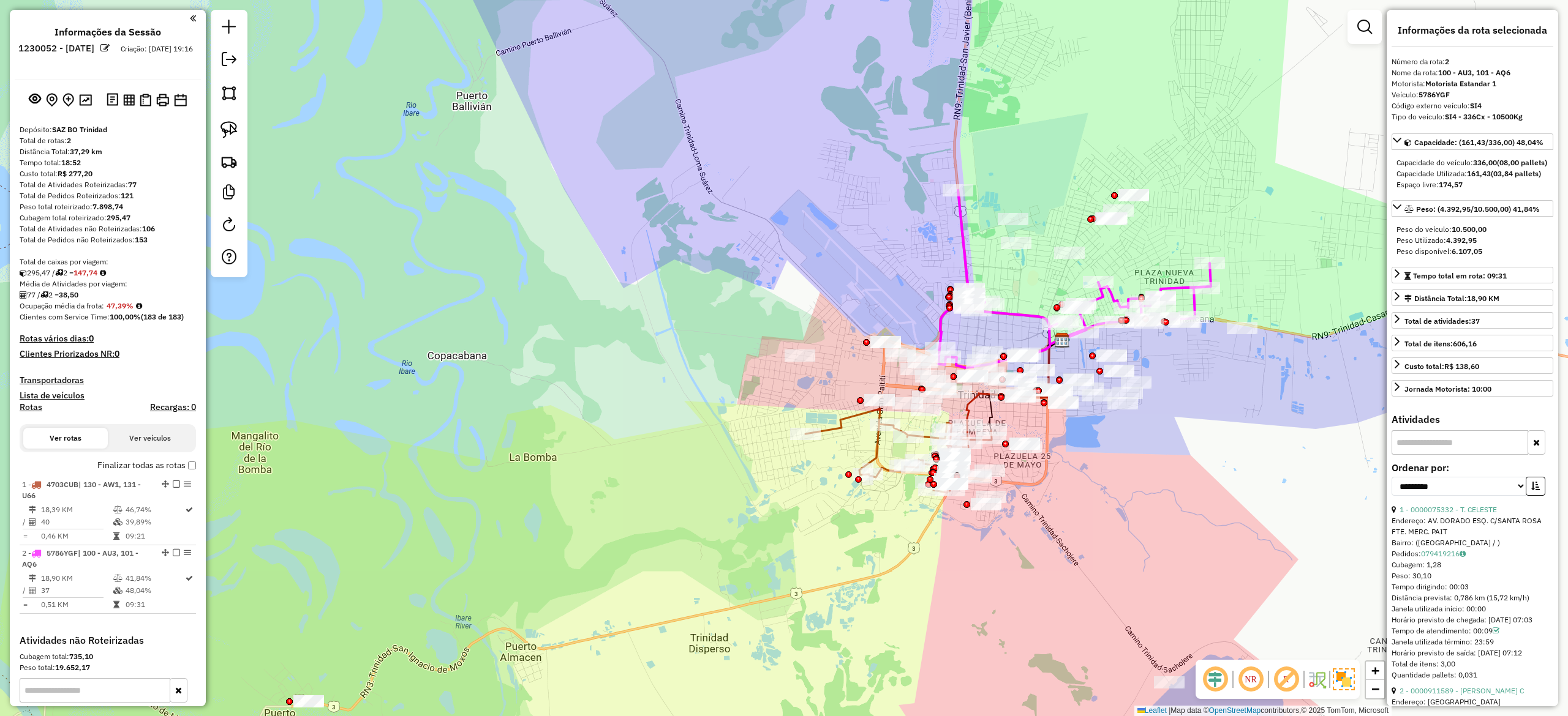
scroll to position [182, 0]
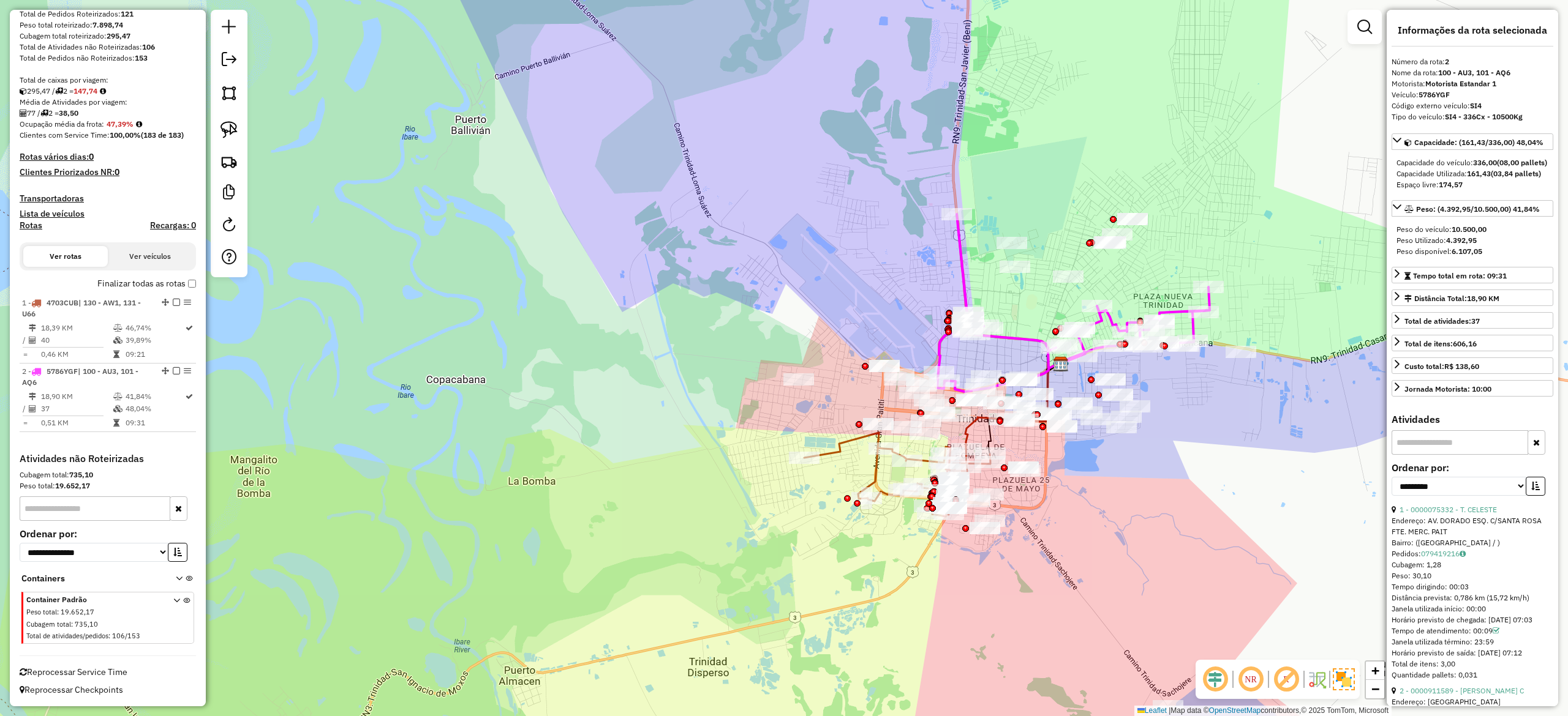
drag, startPoint x: 976, startPoint y: 261, endPoint x: 953, endPoint y: 317, distance: 60.5
click at [954, 317] on div "Janela de atendimento Grade de atendimento Capacidade Transportadoras Veículos …" at bounding box center [784, 358] width 1568 height 716
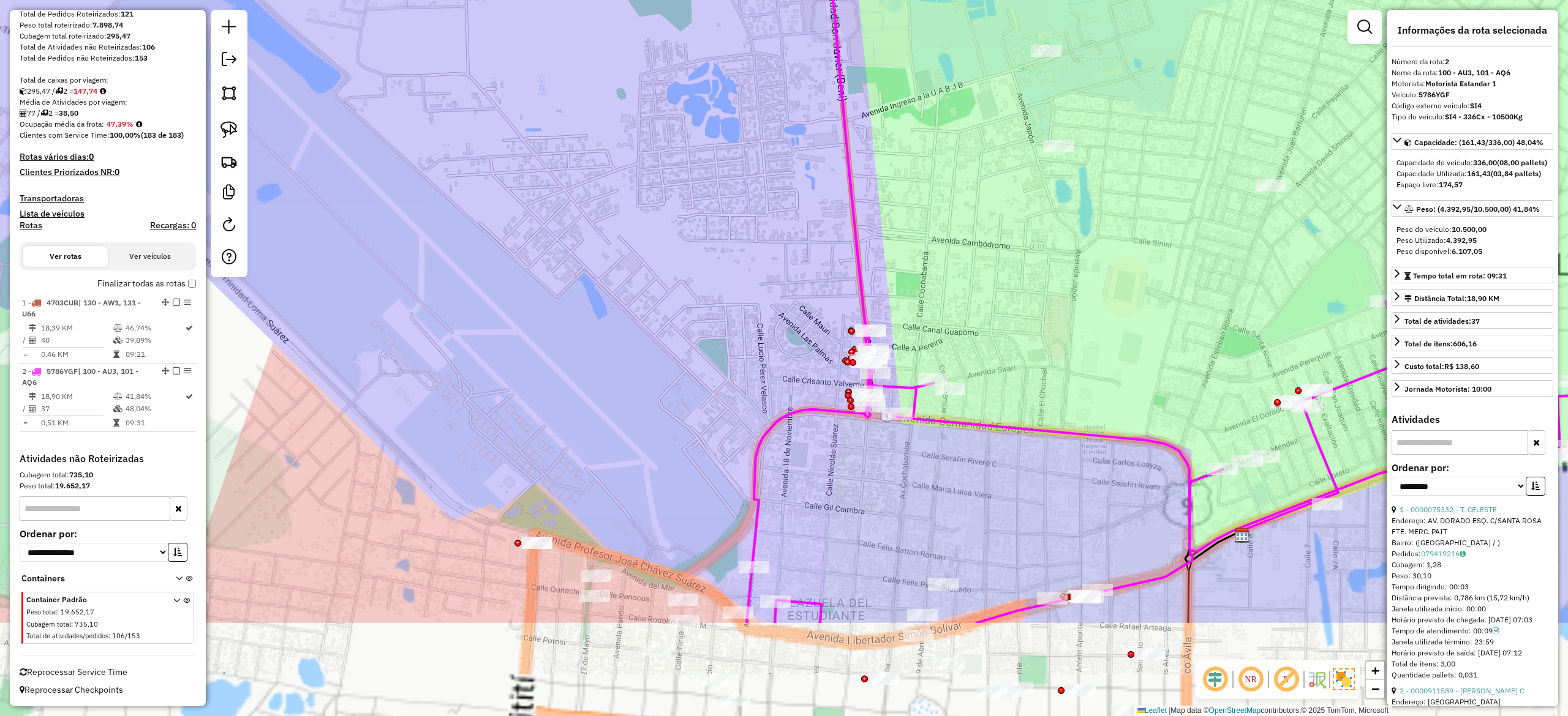
drag, startPoint x: 964, startPoint y: 343, endPoint x: 856, endPoint y: 146, distance: 224.7
click at [858, 146] on div "Janela de atendimento Grade de atendimento Capacidade Transportadoras Veículos …" at bounding box center [784, 358] width 1568 height 716
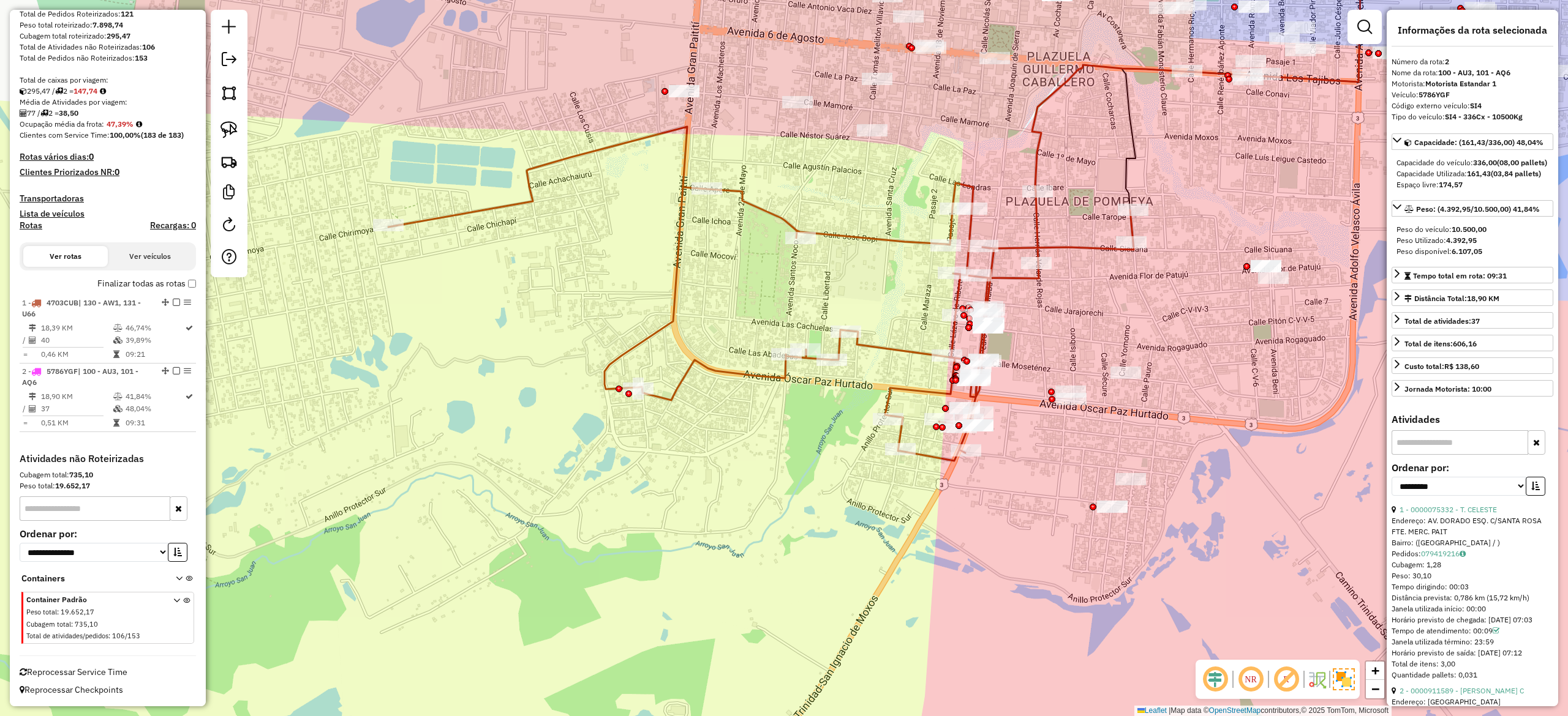
click at [842, 240] on icon at bounding box center [761, 293] width 746 height 334
click at [852, 230] on icon at bounding box center [762, 293] width 746 height 334
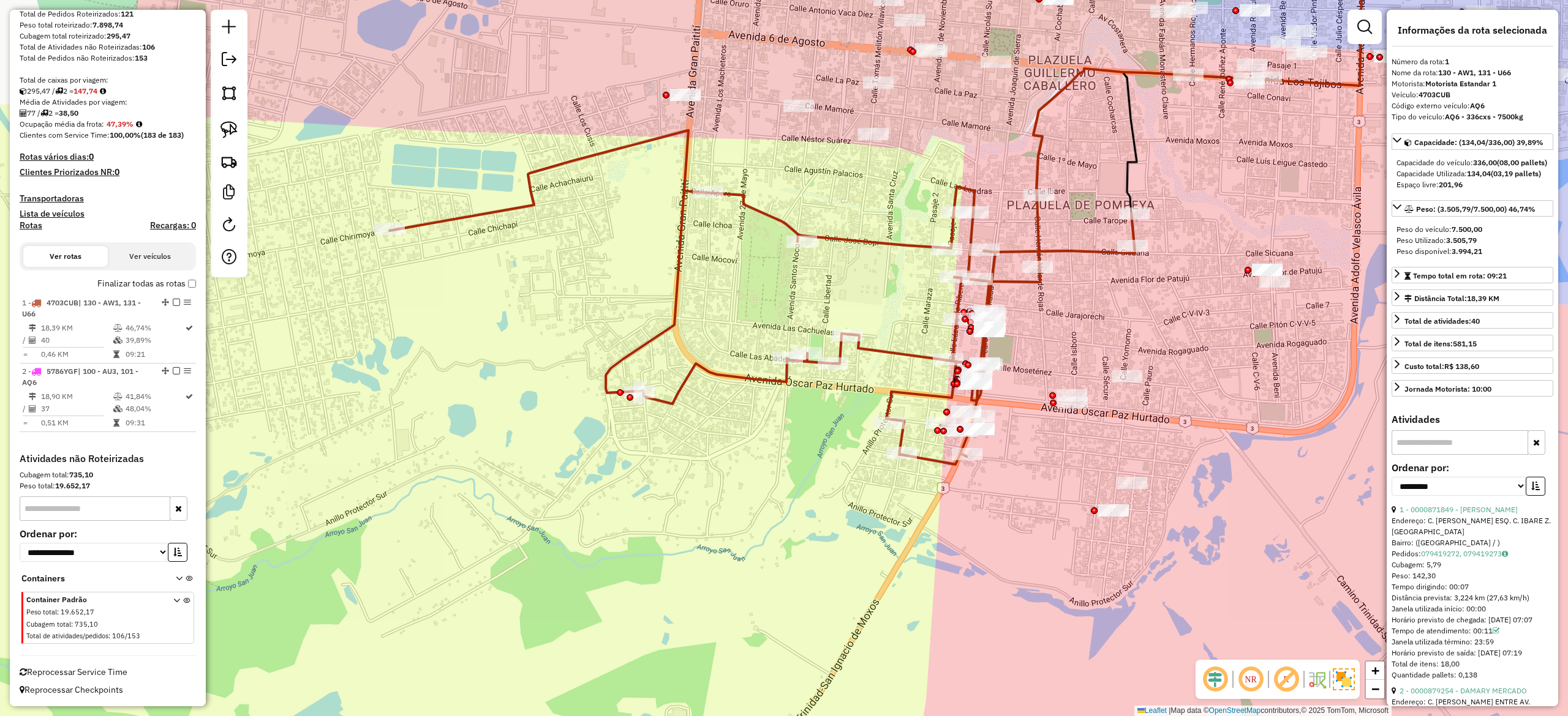
drag, startPoint x: 839, startPoint y: 289, endPoint x: 787, endPoint y: 439, distance: 158.8
click at [794, 429] on div "Janela de atendimento Grade de atendimento Capacidade Transportadoras Veículos …" at bounding box center [784, 358] width 1568 height 716
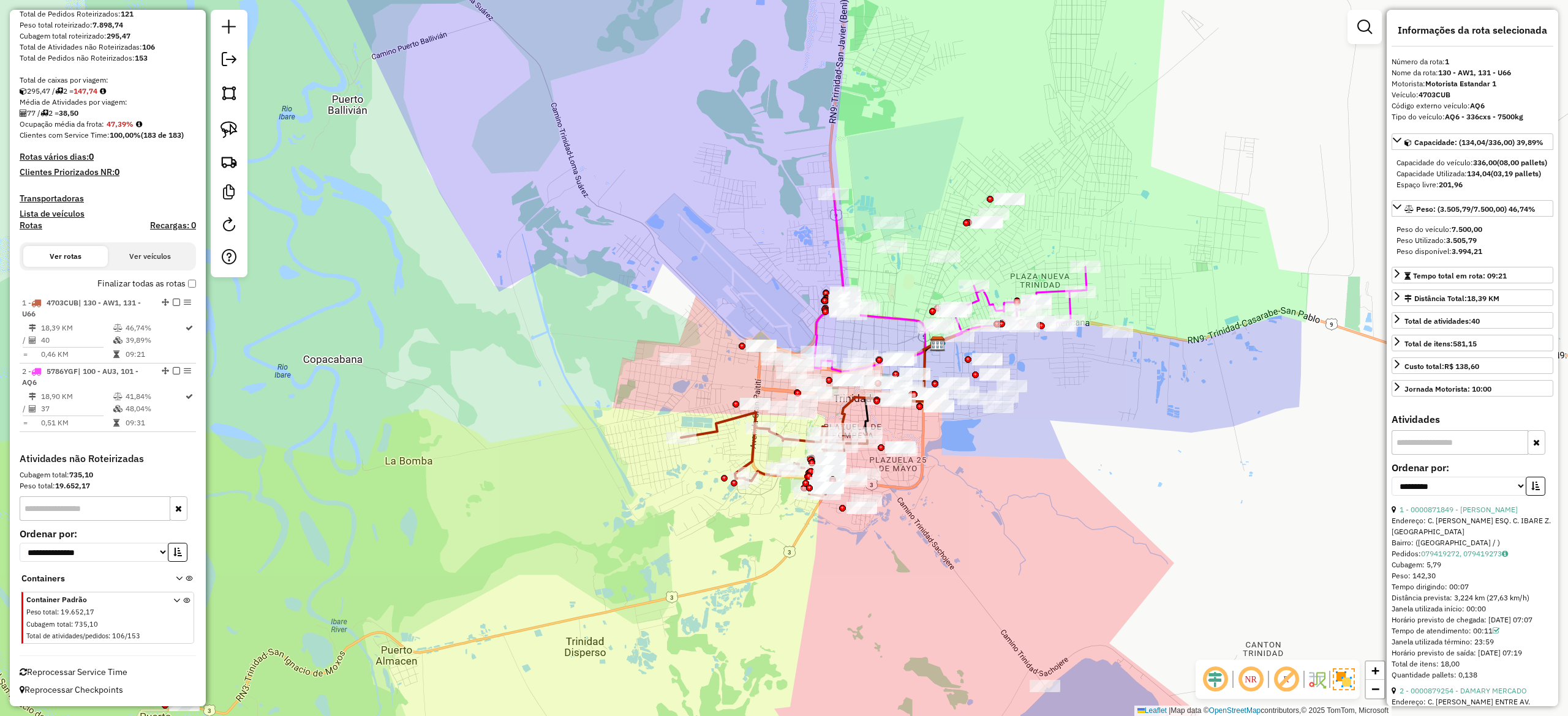
drag, startPoint x: 696, startPoint y: 538, endPoint x: 723, endPoint y: 540, distance: 27.1
click at [706, 541] on div "Janela de atendimento Grade de atendimento Capacidade Transportadoras Veículos …" at bounding box center [784, 358] width 1568 height 716
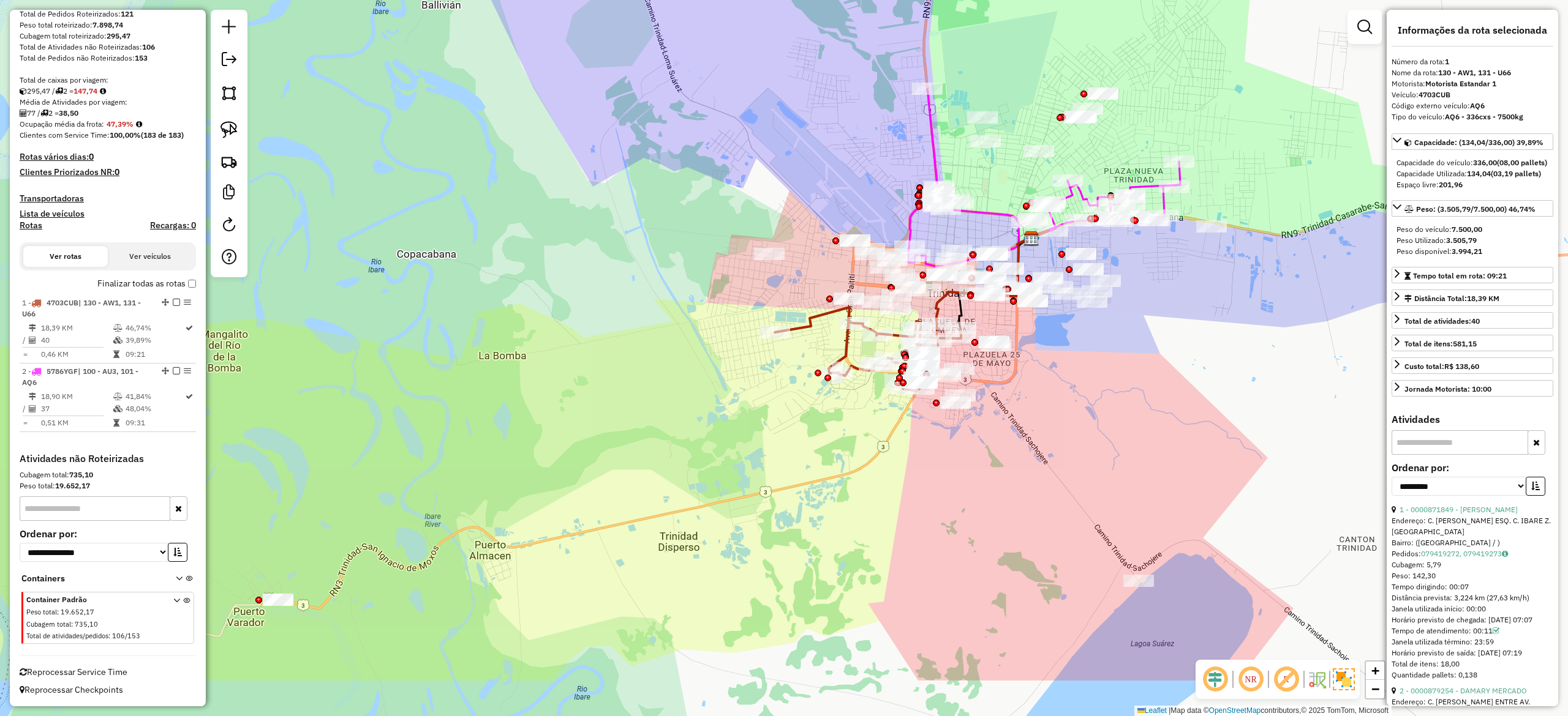
drag, startPoint x: 751, startPoint y: 493, endPoint x: 828, endPoint y: 418, distance: 107.5
click at [828, 418] on div "Janela de atendimento Grade de atendimento Capacidade Transportadoras Veículos …" at bounding box center [784, 358] width 1568 height 716
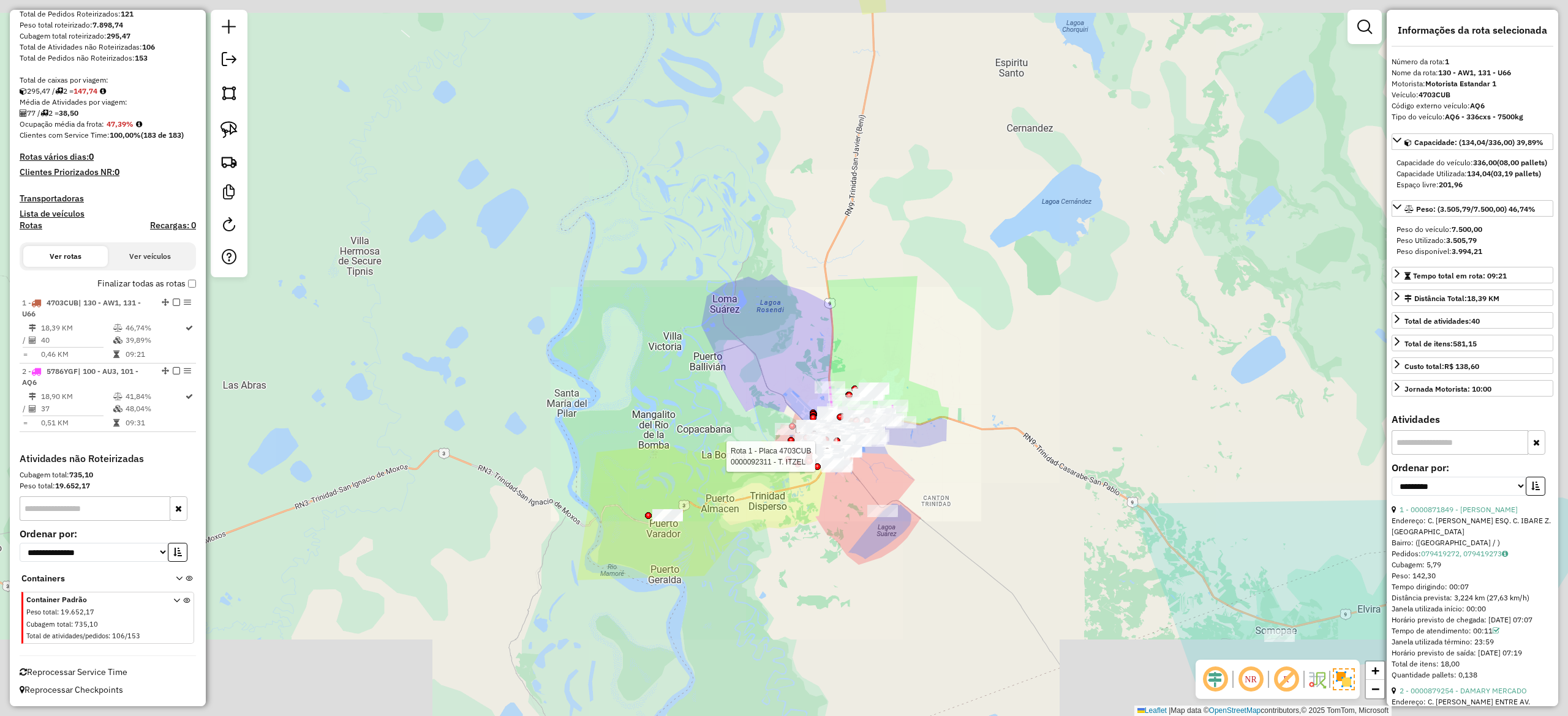
click at [778, 510] on div "Rota 1 - Placa 4703CUB 0000092311 - T. ITZEL Janela de atendimento Grade de ate…" at bounding box center [784, 358] width 1568 height 716
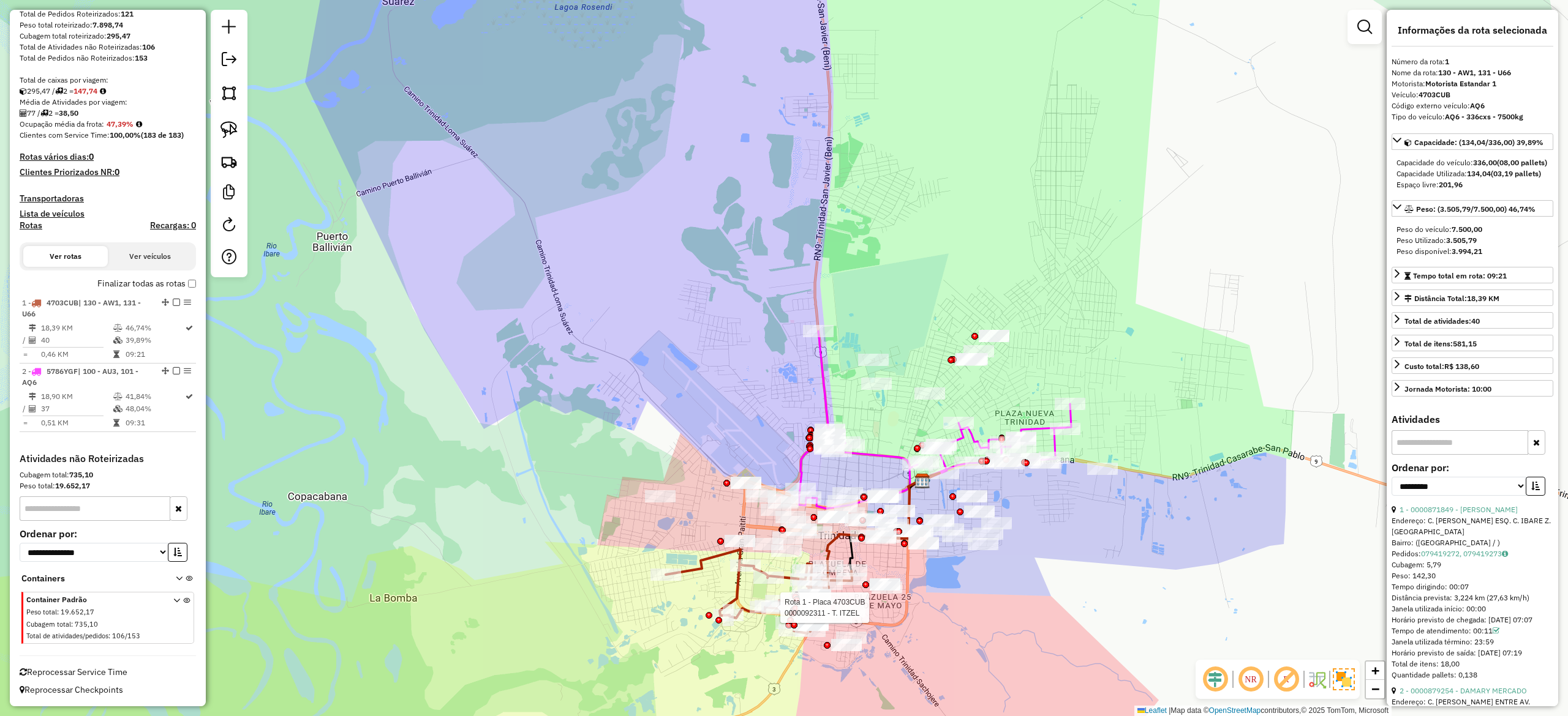
drag, startPoint x: 944, startPoint y: 244, endPoint x: 970, endPoint y: 310, distance: 70.9
click at [970, 310] on div "Rota 1 - Placa 4703CUB 0000092311 - T. ITZEL Janela de atendimento Grade de ate…" at bounding box center [784, 358] width 1568 height 716
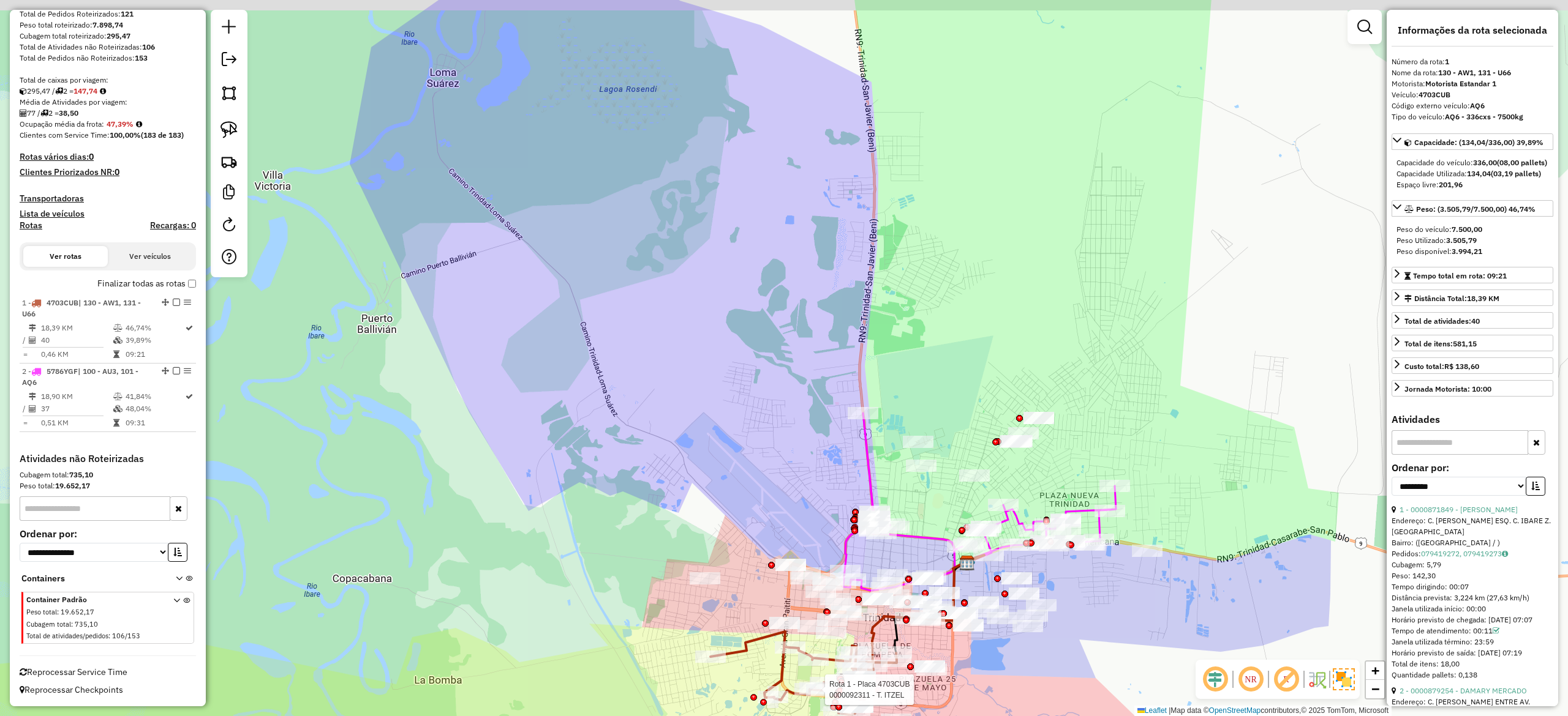
drag, startPoint x: 928, startPoint y: 314, endPoint x: 966, endPoint y: 337, distance: 44.4
click at [964, 339] on div "Rota 1 - Placa 4703CUB 0000092311 - T. ITZEL Janela de atendimento Grade de ate…" at bounding box center [784, 358] width 1568 height 716
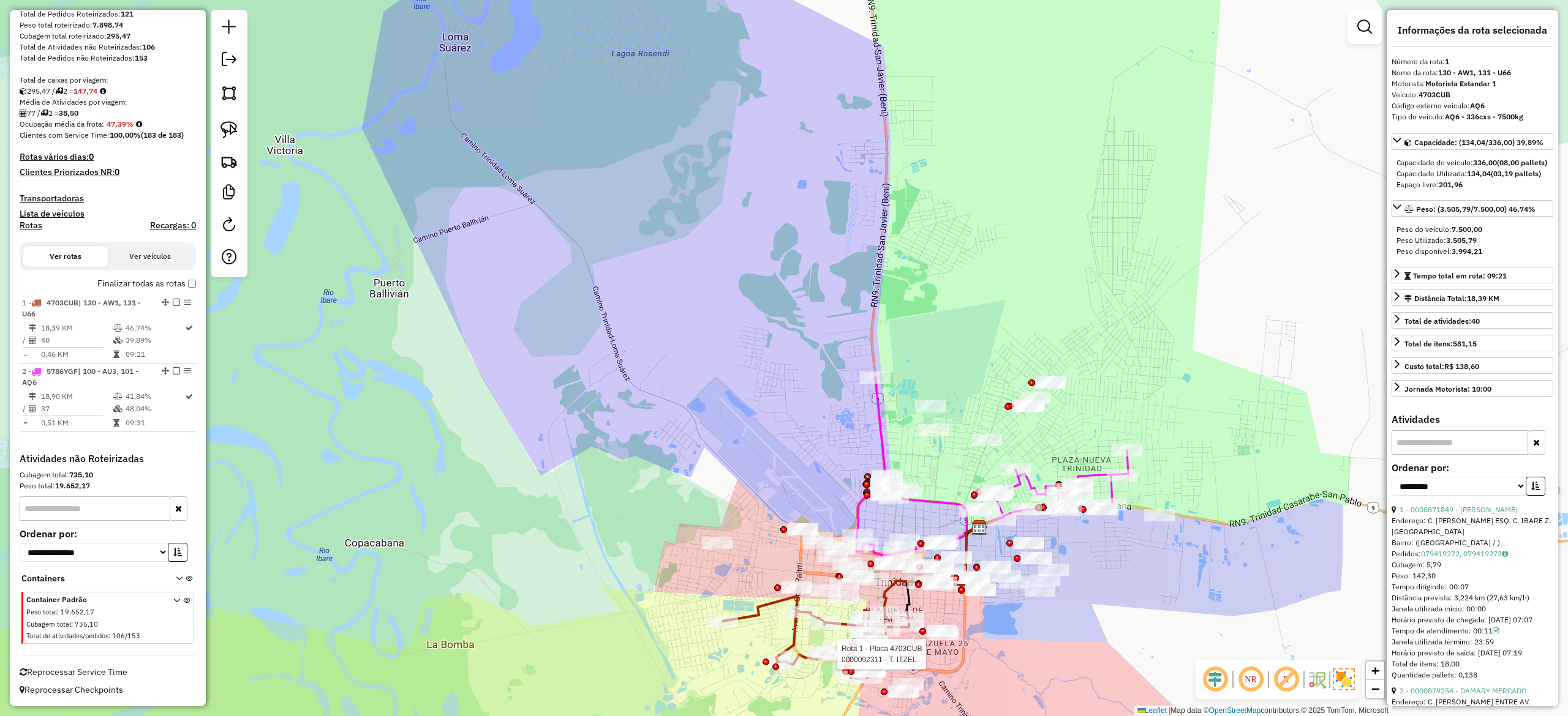
drag, startPoint x: 964, startPoint y: 365, endPoint x: 958, endPoint y: 268, distance: 97.2
click at [958, 268] on div "Rota 1 - Placa 4703CUB 0000092311 - T. ITZEL Janela de atendimento Grade de ate…" at bounding box center [784, 358] width 1568 height 716
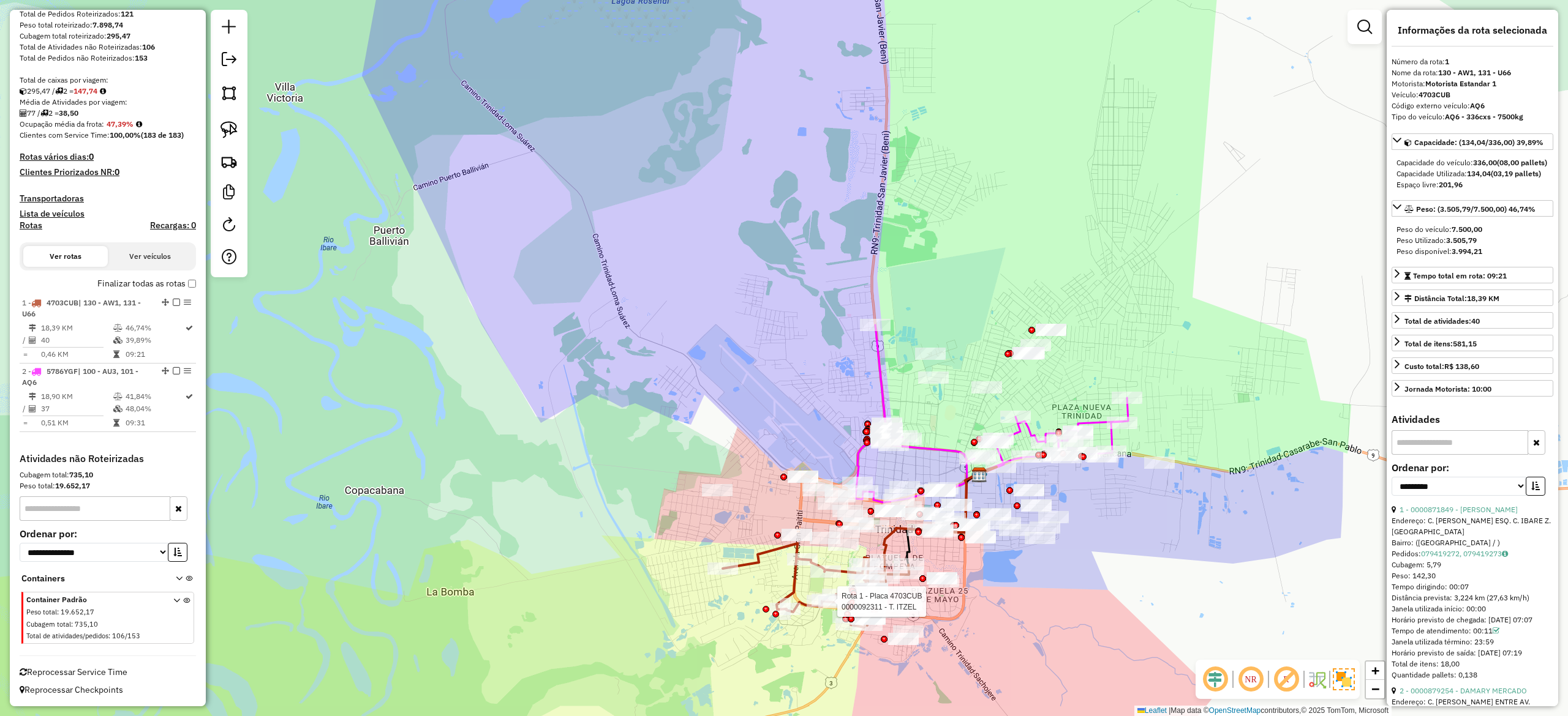
click at [879, 392] on icon at bounding box center [992, 413] width 273 height 178
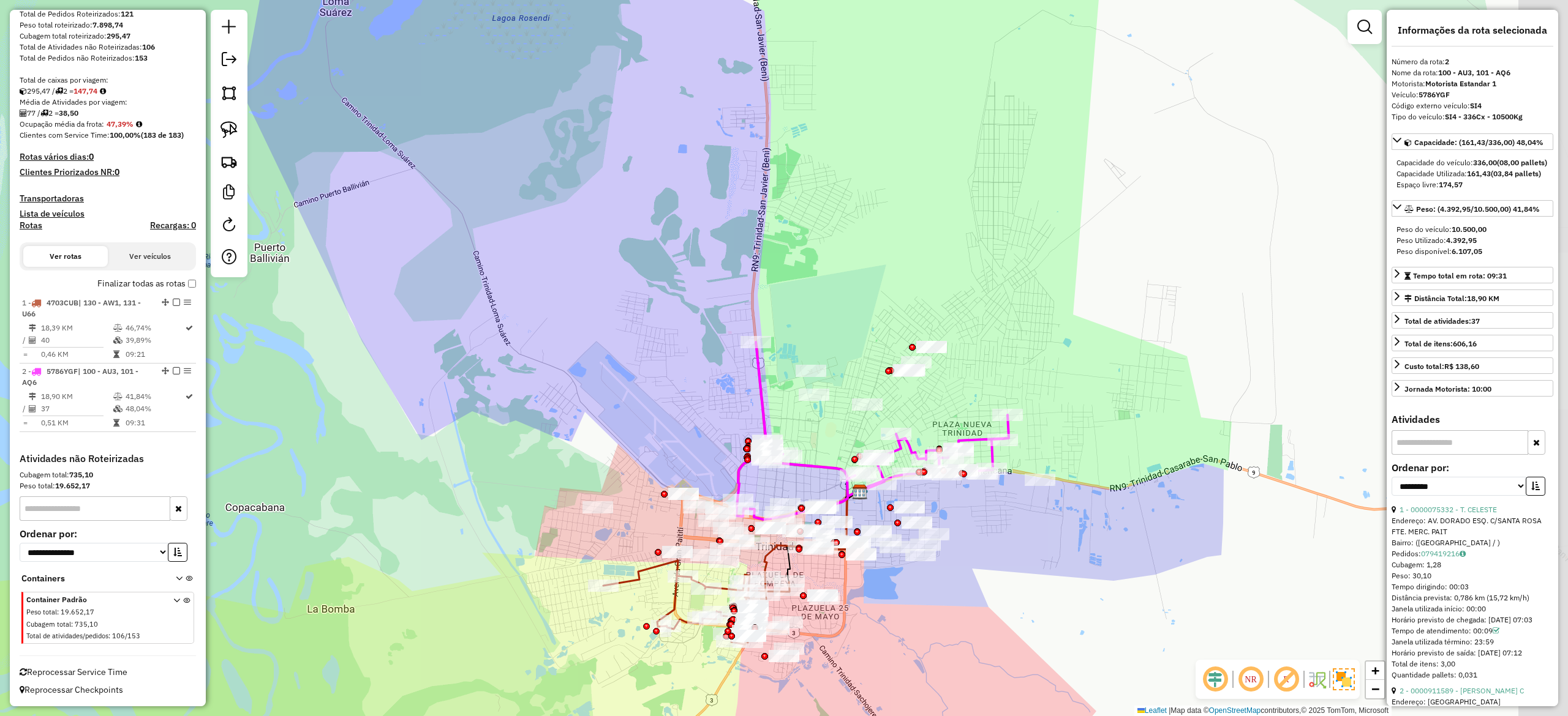
drag, startPoint x: 907, startPoint y: 406, endPoint x: 777, endPoint y: 418, distance: 130.6
click at [781, 423] on div "Janela de atendimento Grade de atendimento Capacidade Transportadoras Veículos …" at bounding box center [784, 358] width 1568 height 716
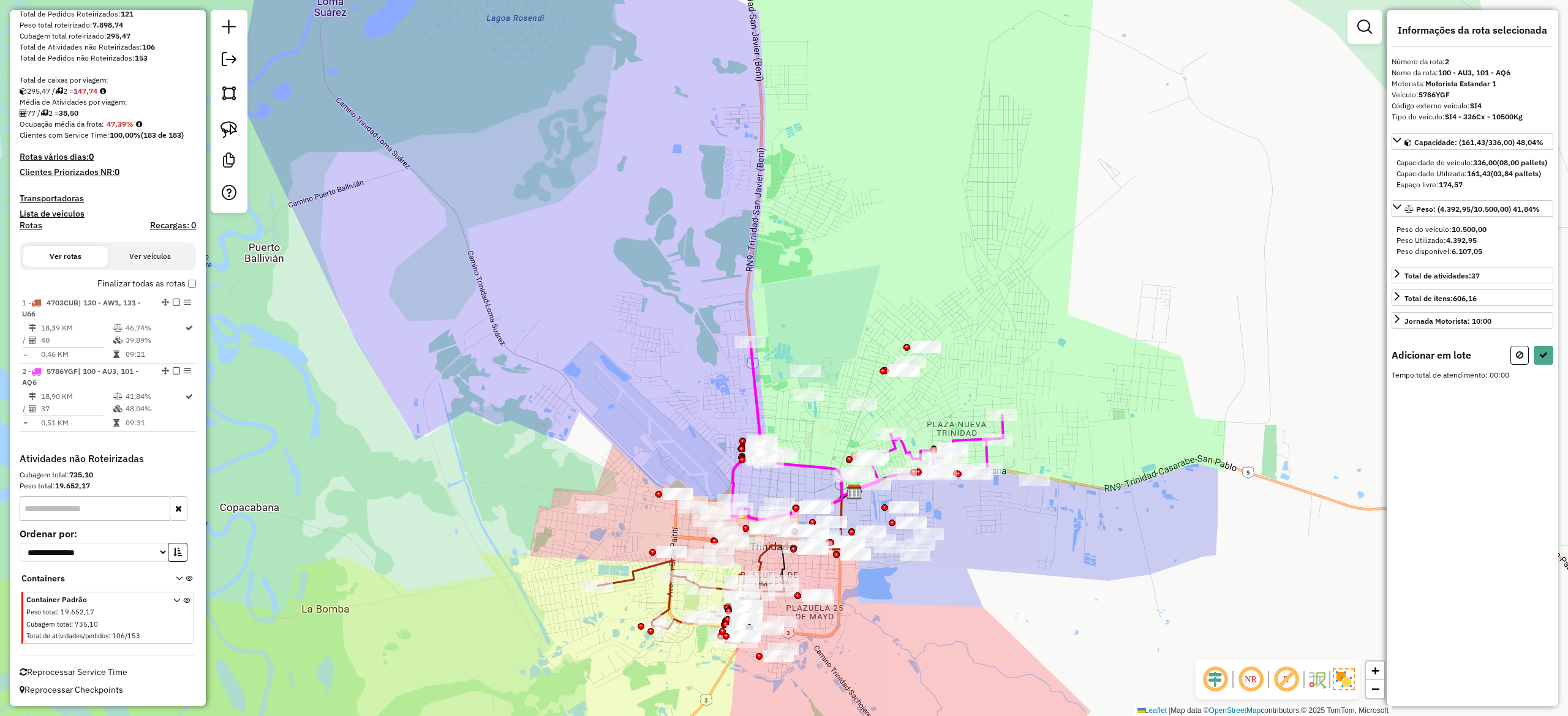
click at [1075, 494] on div "Rota 2 - Placa 5786YGF 0000076760 - L. PANAMERICANA Janela de atendimento Grade…" at bounding box center [784, 358] width 1568 height 716
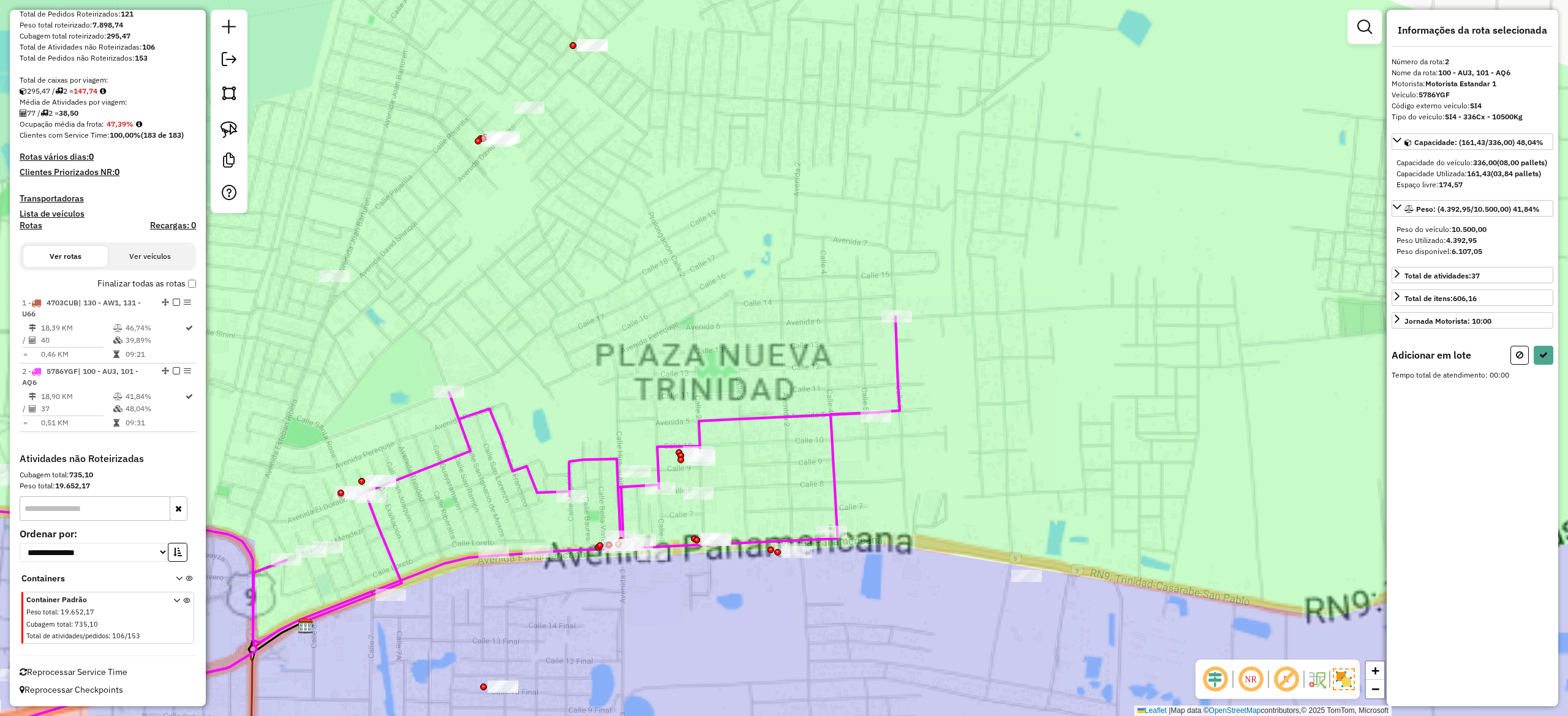
drag, startPoint x: 981, startPoint y: 473, endPoint x: 1092, endPoint y: 474, distance: 111.0
click at [1098, 472] on div "Janela de atendimento Grade de atendimento Capacidade Transportadoras Veículos …" at bounding box center [784, 358] width 1568 height 716
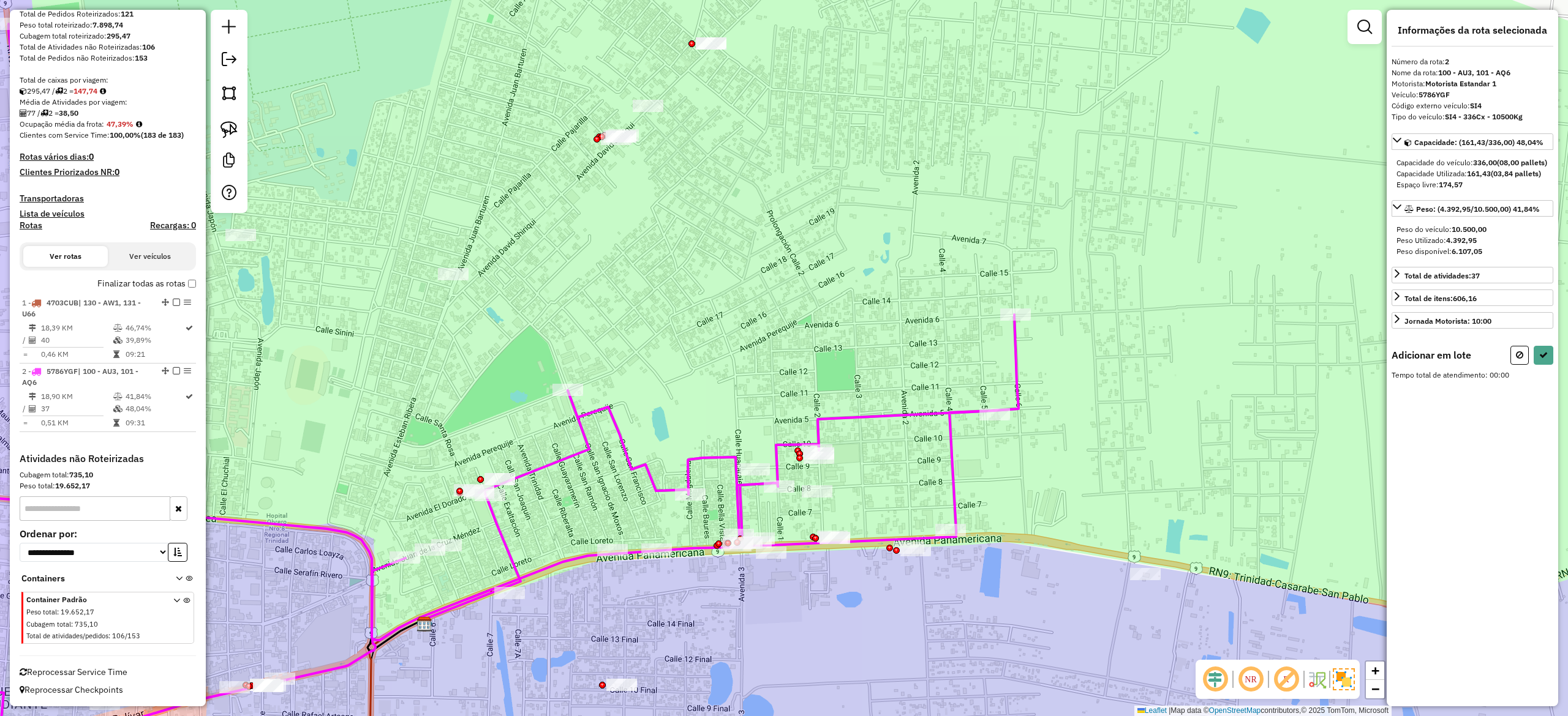
click at [952, 472] on icon at bounding box center [473, 378] width 1090 height 708
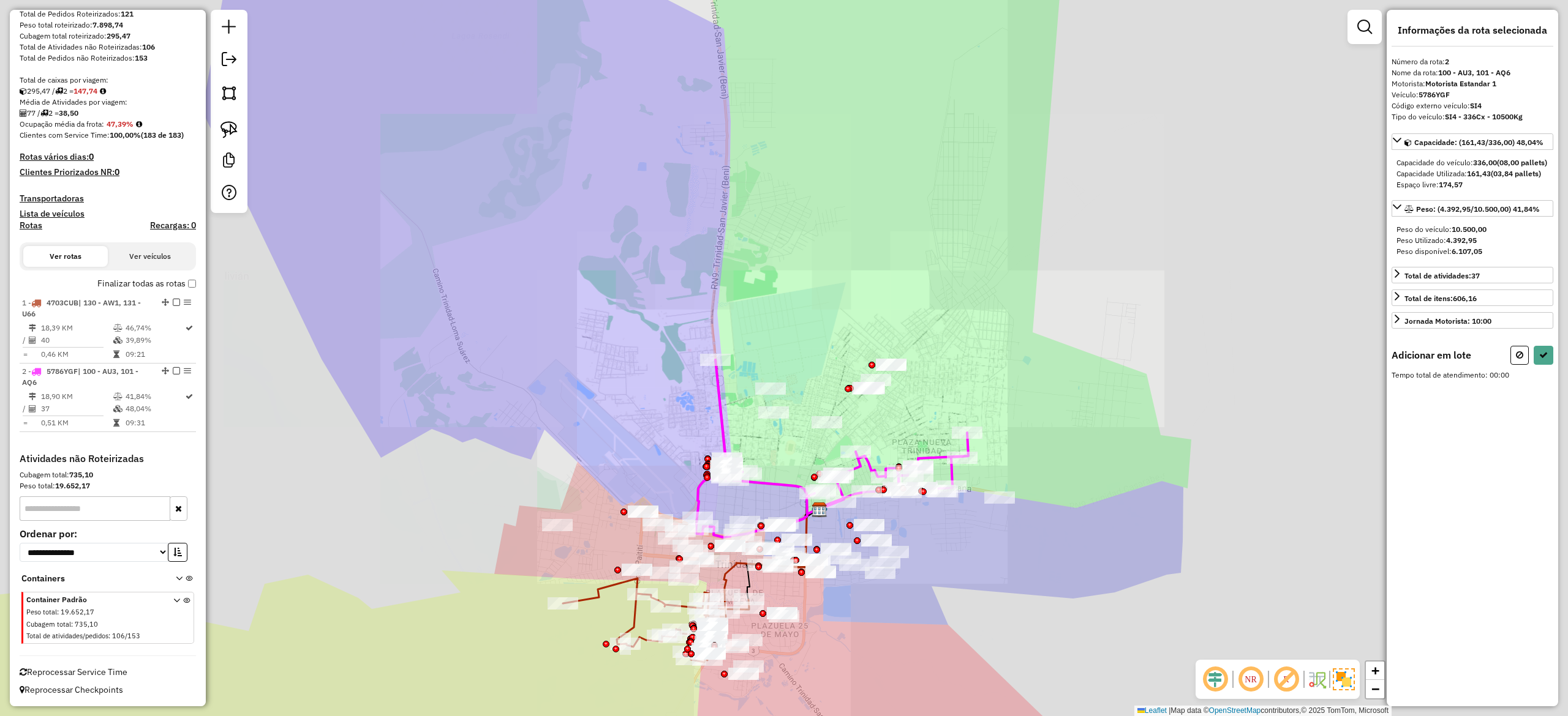
click at [1003, 416] on div "Rota 2 - Placa 5786YGF 0000051271 - PULPERIA PATY Janela de atendimento Grade d…" at bounding box center [784, 358] width 1568 height 716
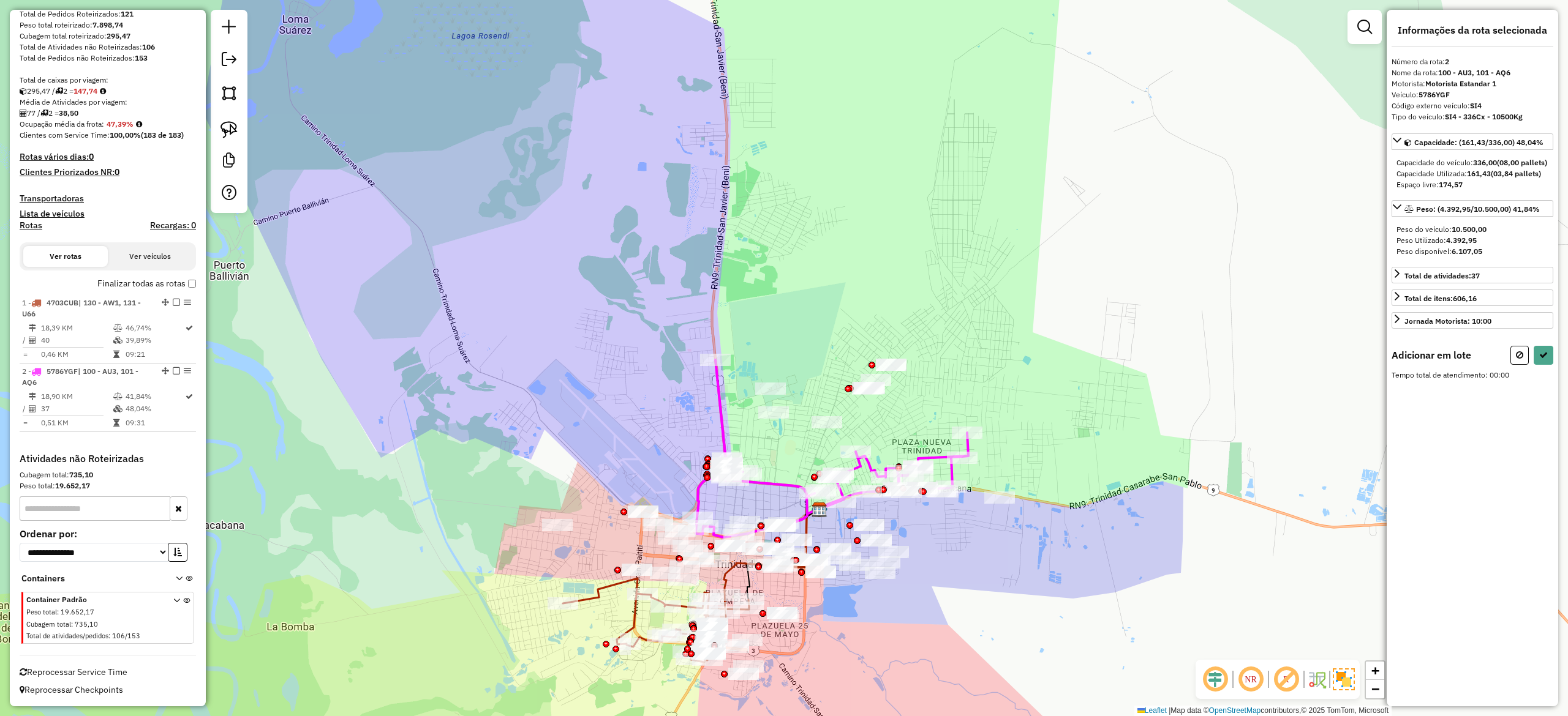
click at [947, 472] on icon at bounding box center [832, 448] width 273 height 178
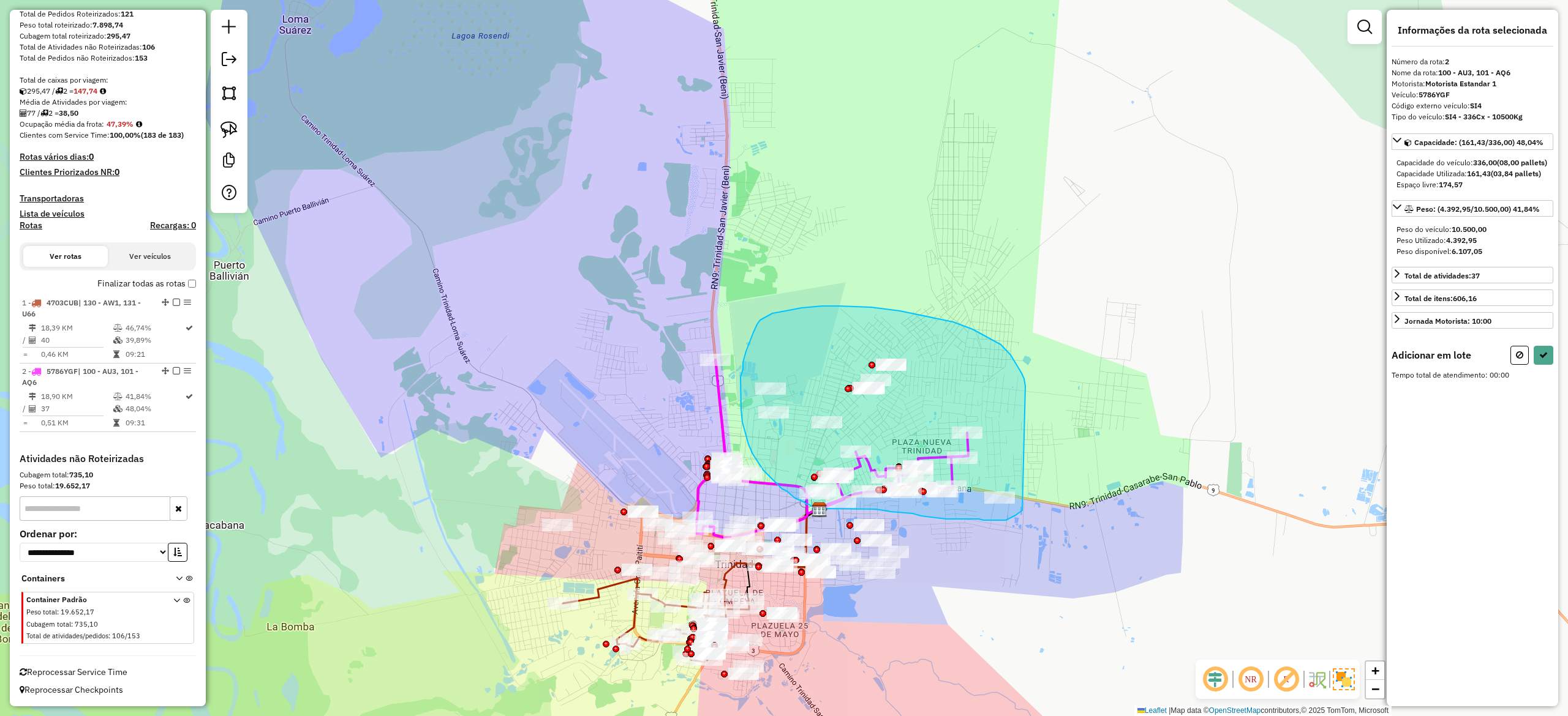
drag, startPoint x: 1011, startPoint y: 355, endPoint x: 1038, endPoint y: 429, distance: 78.8
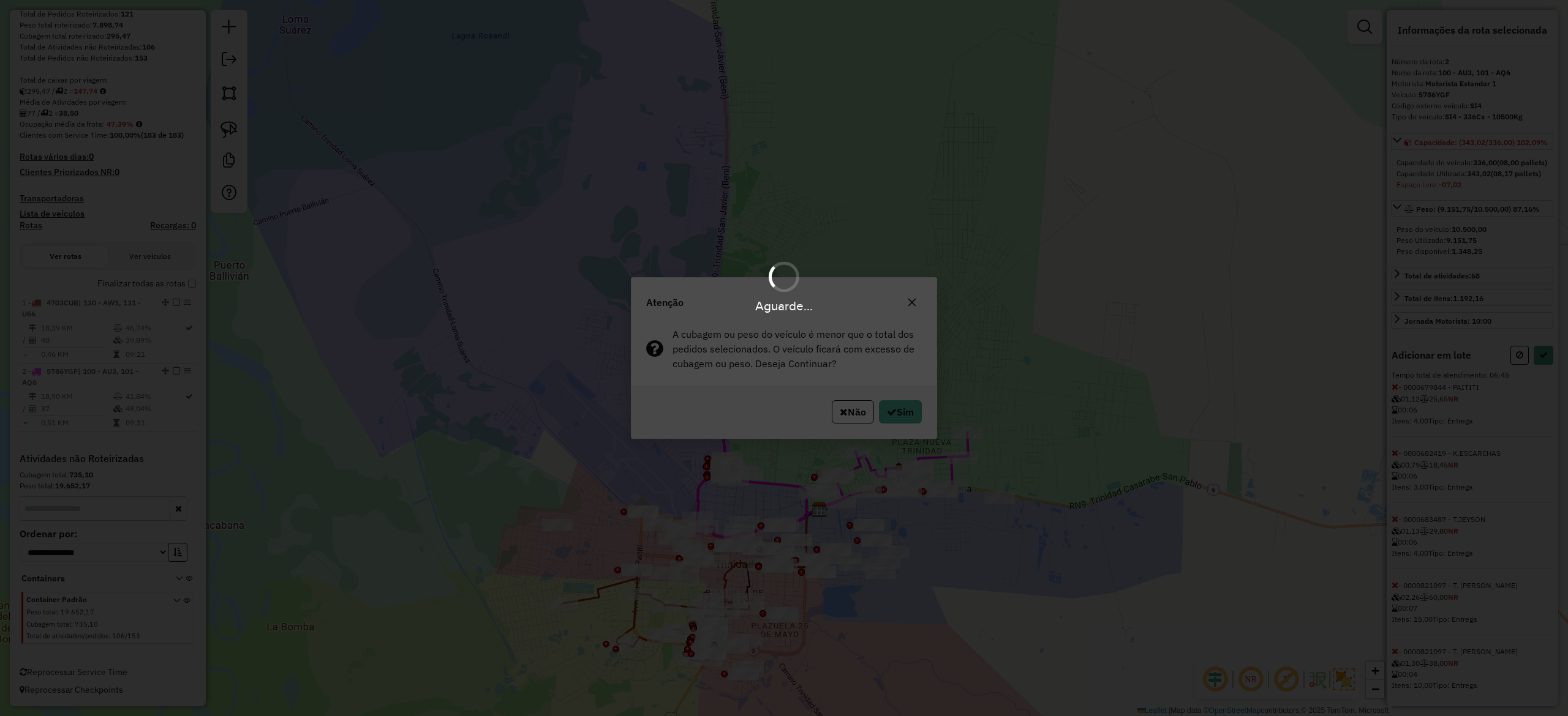
click at [896, 411] on div "Aguarde..." at bounding box center [784, 358] width 1568 height 716
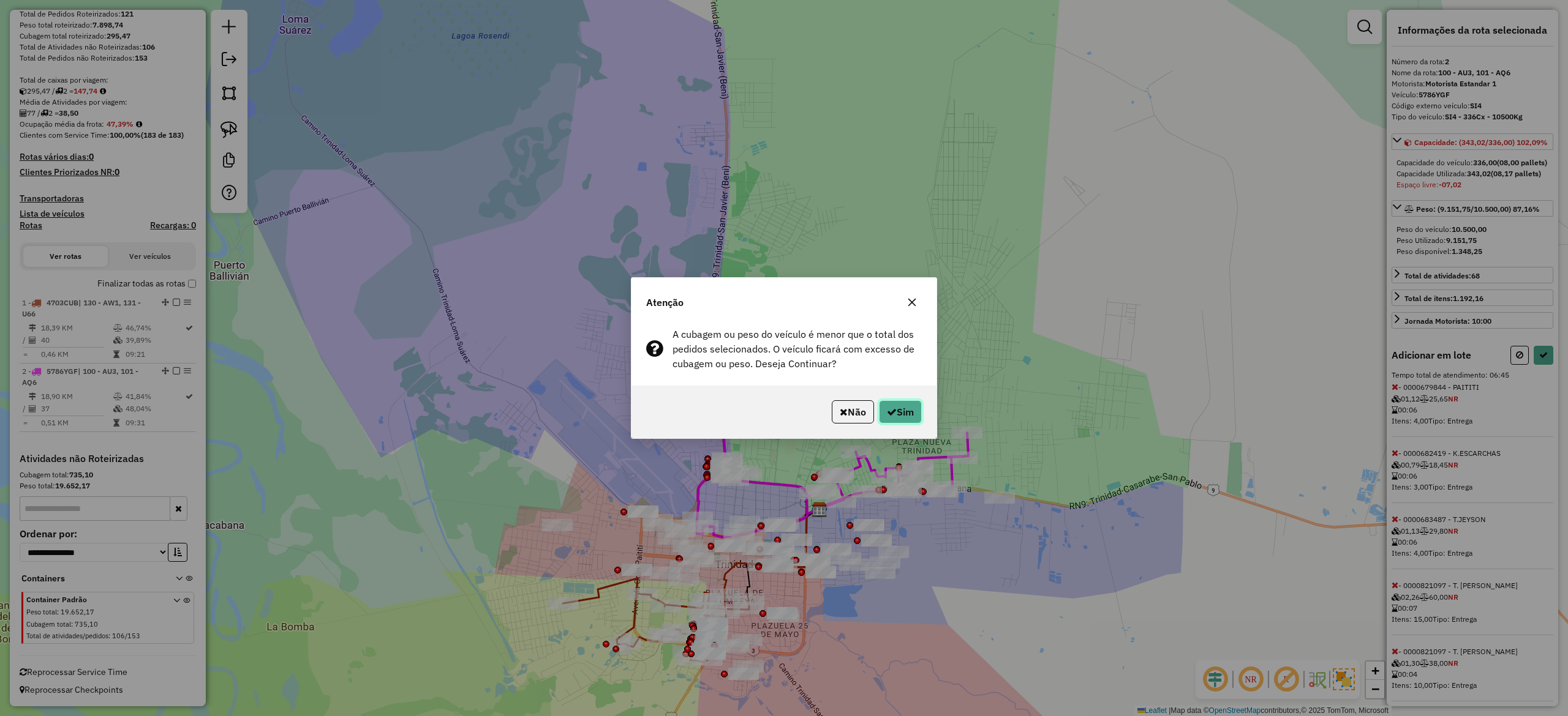
click at [896, 411] on button "Sim" at bounding box center [900, 412] width 43 height 23
select select "**********"
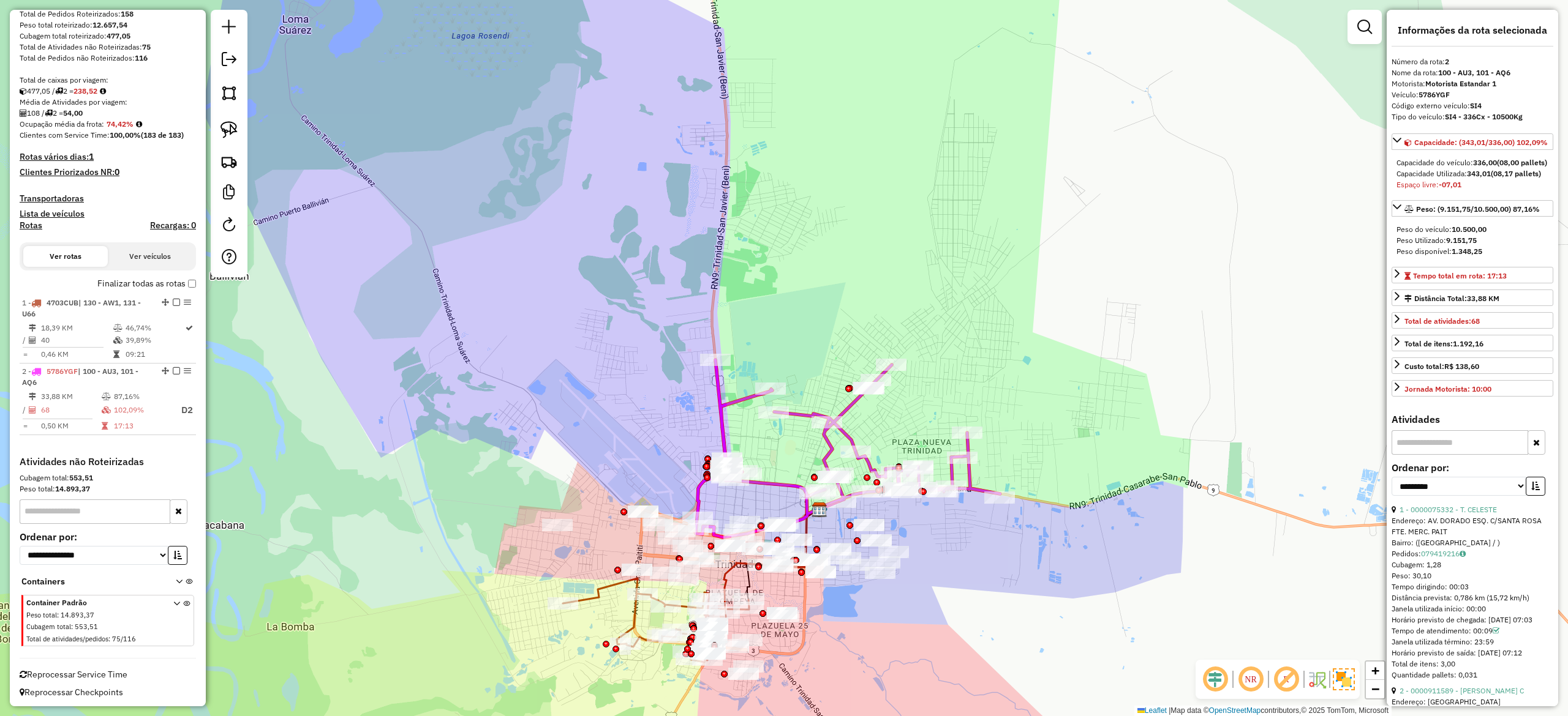
scroll to position [185, 0]
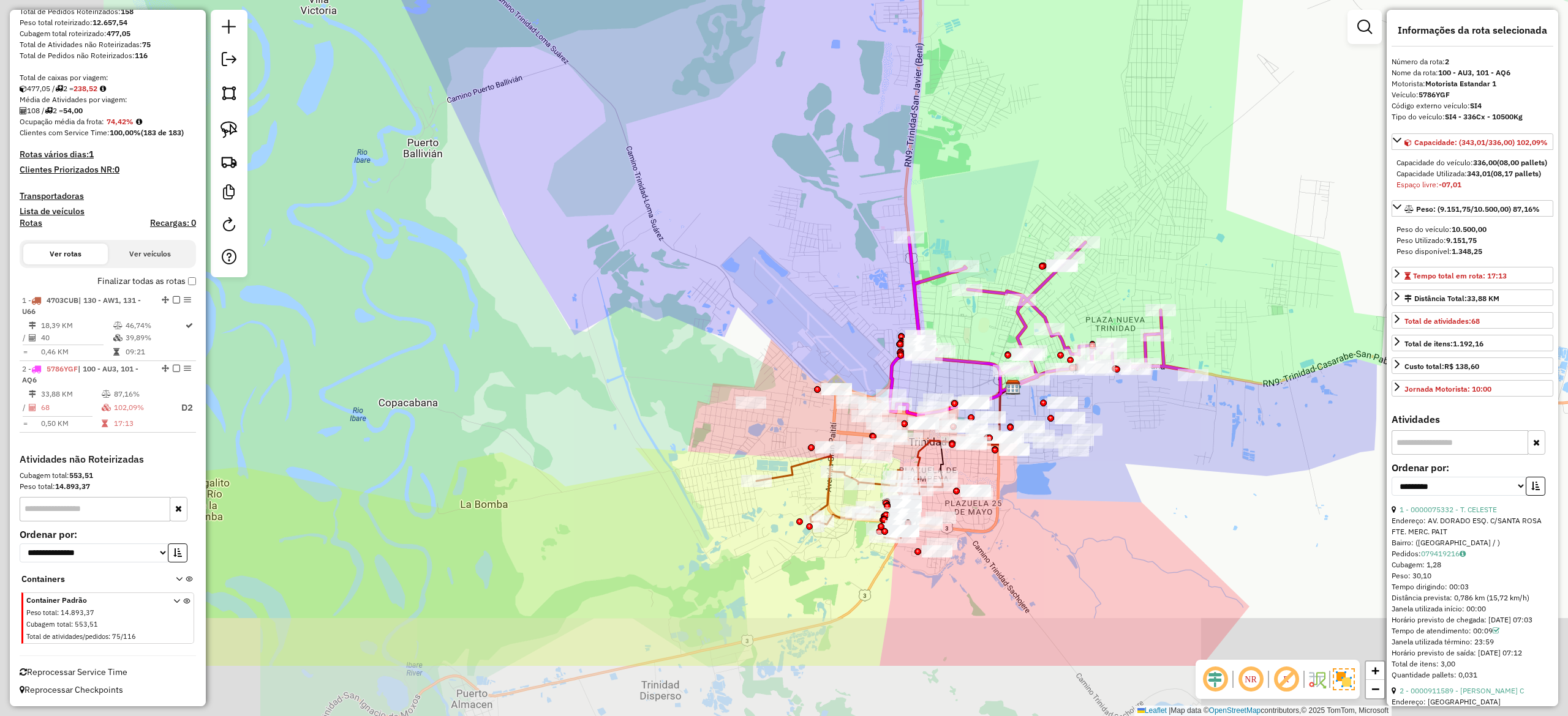
drag, startPoint x: 1034, startPoint y: 586, endPoint x: 1195, endPoint y: 494, distance: 185.4
click at [1195, 494] on div "Janela de atendimento Grade de atendimento Capacidade Transportadoras Veículos …" at bounding box center [784, 358] width 1568 height 716
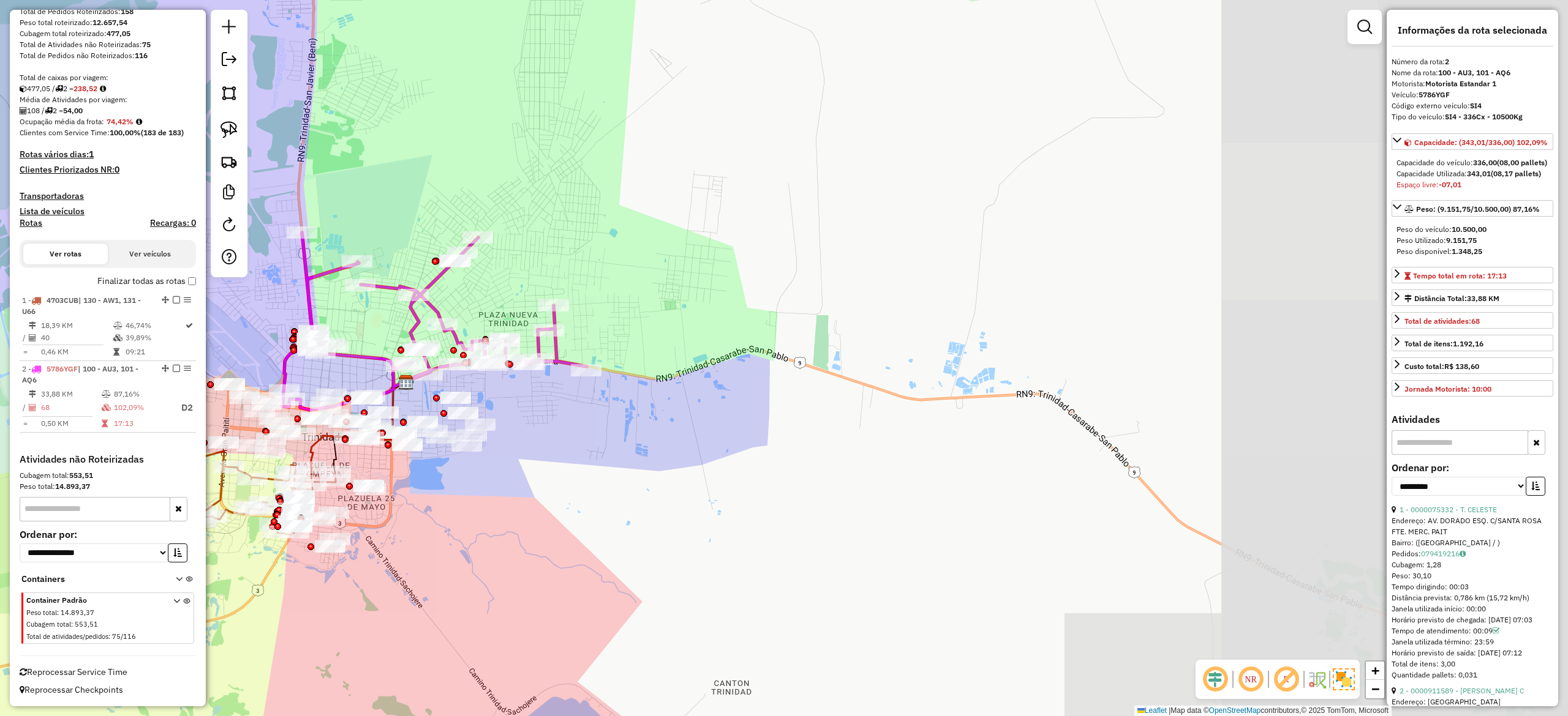
drag, startPoint x: 1142, startPoint y: 536, endPoint x: 635, endPoint y: 492, distance: 508.9
click at [504, 526] on div "Janela de atendimento Grade de atendimento Capacidade Transportadoras Veículos …" at bounding box center [784, 358] width 1568 height 716
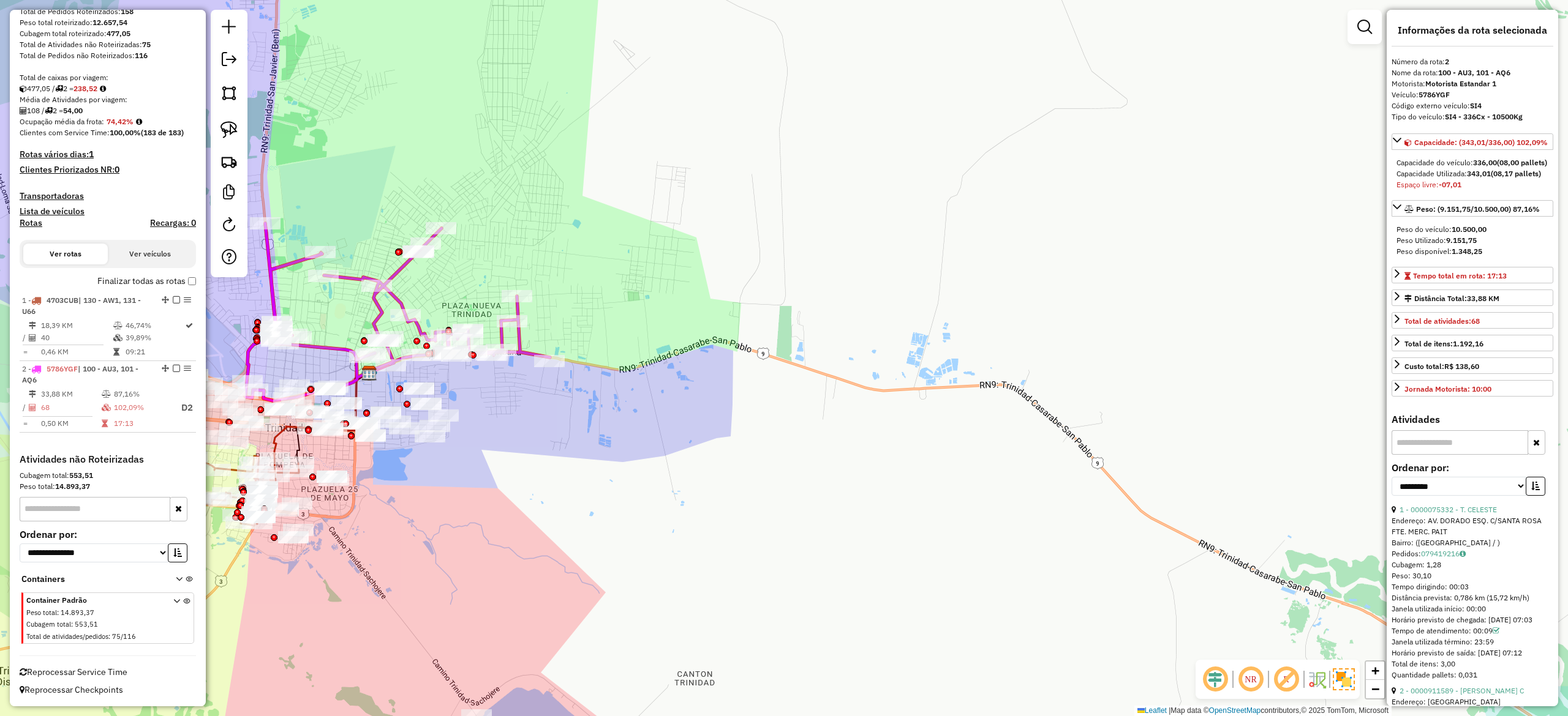
drag, startPoint x: 534, startPoint y: 271, endPoint x: 515, endPoint y: 269, distance: 19.1
click at [534, 269] on div "Rota 2 - Placa 5786YGF 0000872815 - BRIGIDA VELIZ Janela de atendimento Grade d…" at bounding box center [784, 358] width 1568 height 716
click at [403, 262] on icon at bounding box center [397, 310] width 304 height 178
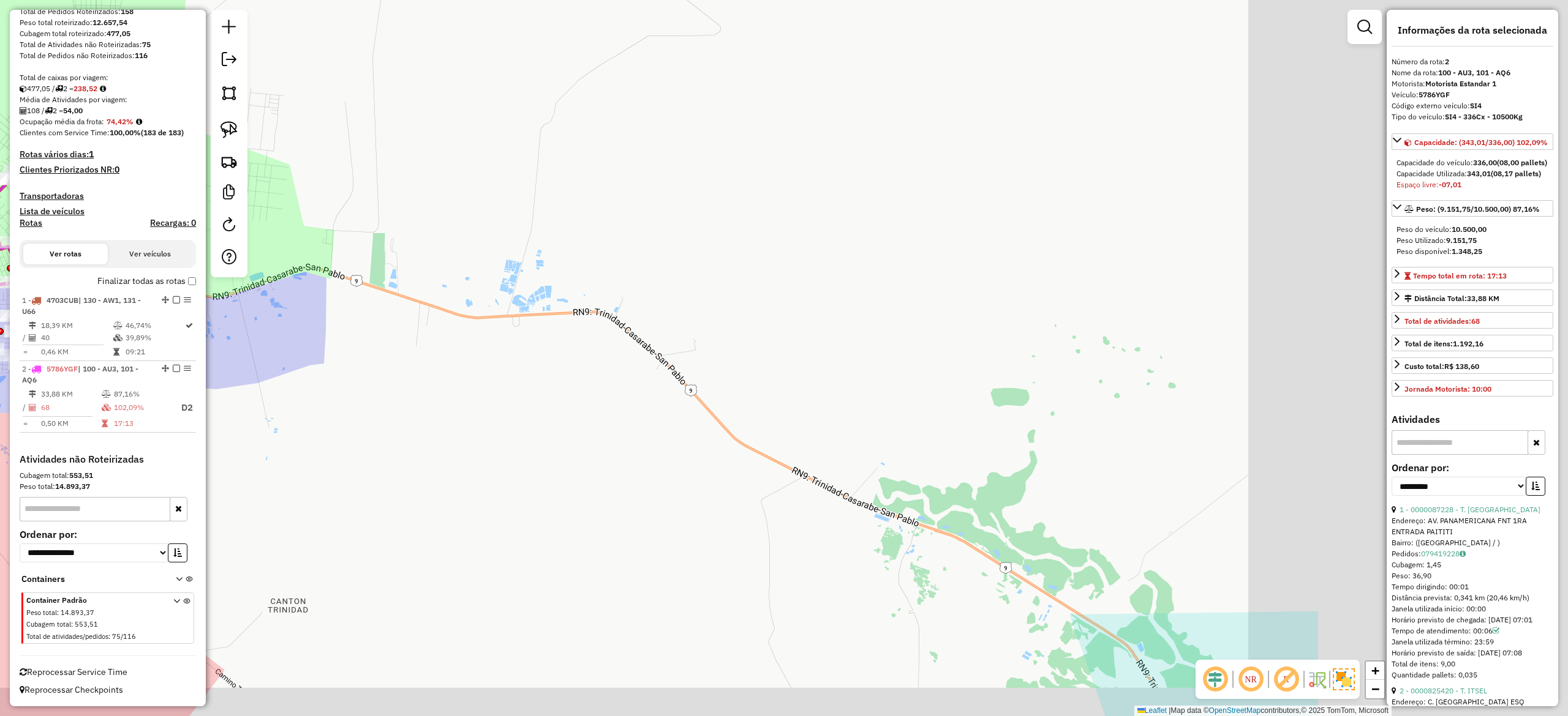
drag, startPoint x: 510, startPoint y: 248, endPoint x: 498, endPoint y: 251, distance: 12.4
click at [491, 247] on div "Janela de atendimento Grade de atendimento Capacidade Transportadoras Veículos …" at bounding box center [784, 358] width 1568 height 716
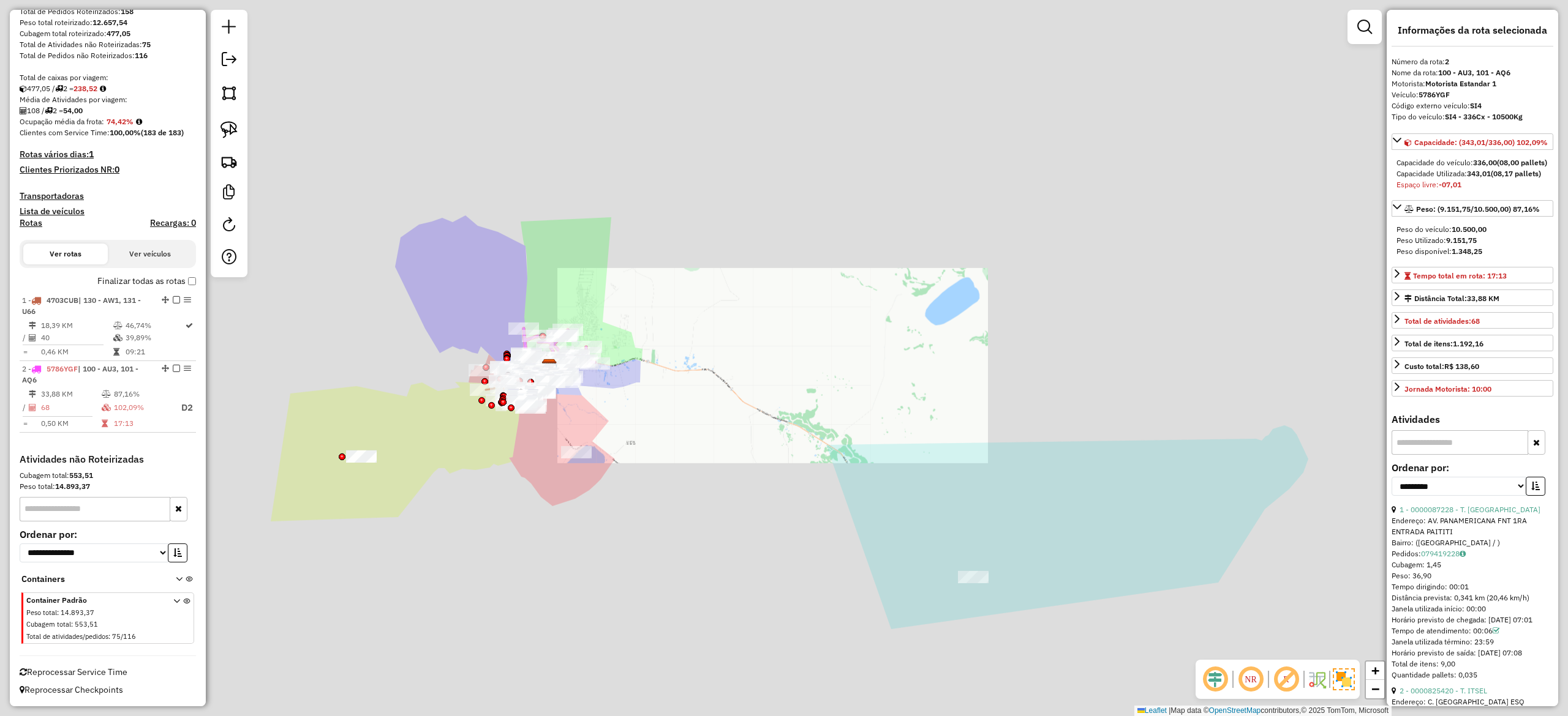
click at [699, 455] on div "Janela de atendimento Grade de atendimento Capacidade Transportadoras Veículos …" at bounding box center [784, 358] width 1568 height 716
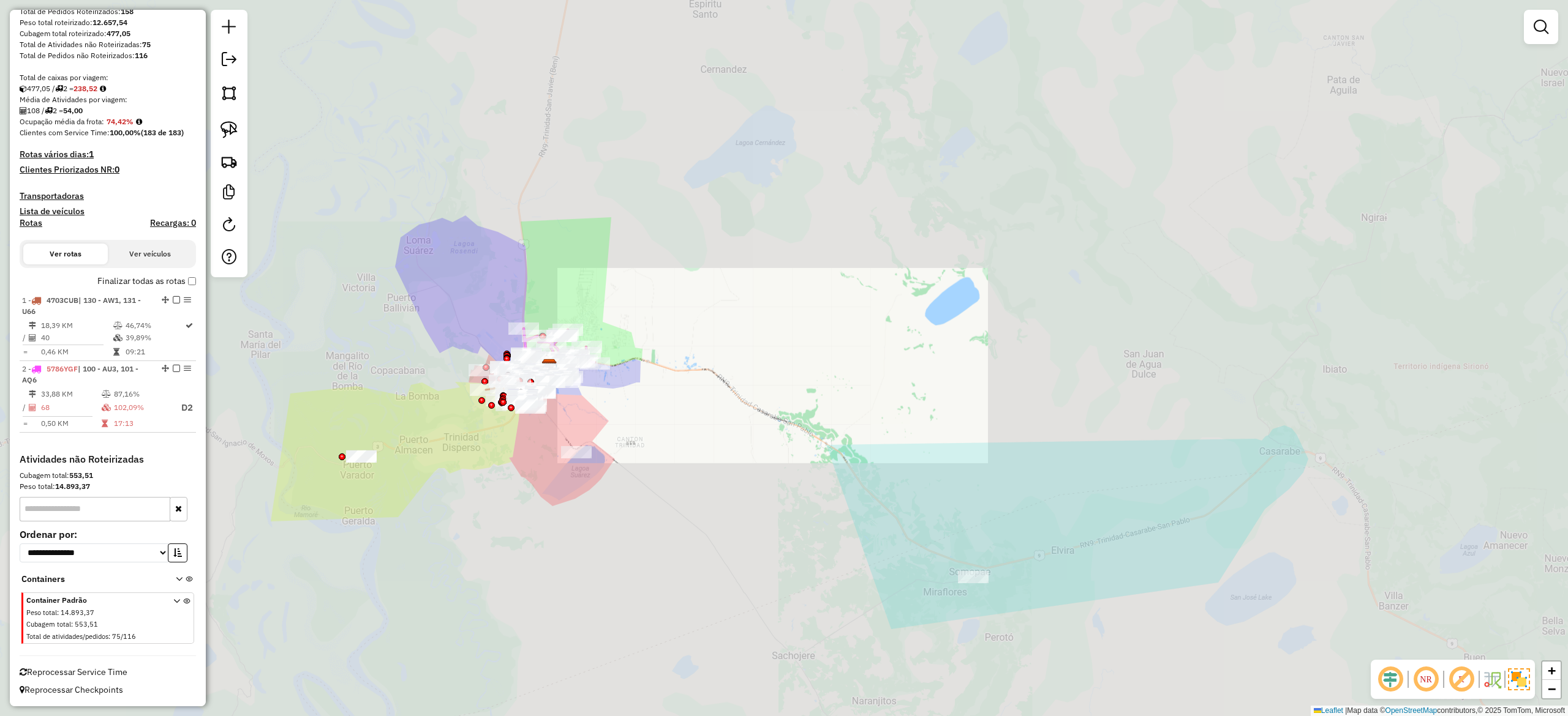
click at [603, 288] on div "Janela de atendimento Grade de atendimento Capacidade Transportadoras Veículos …" at bounding box center [784, 358] width 1568 height 716
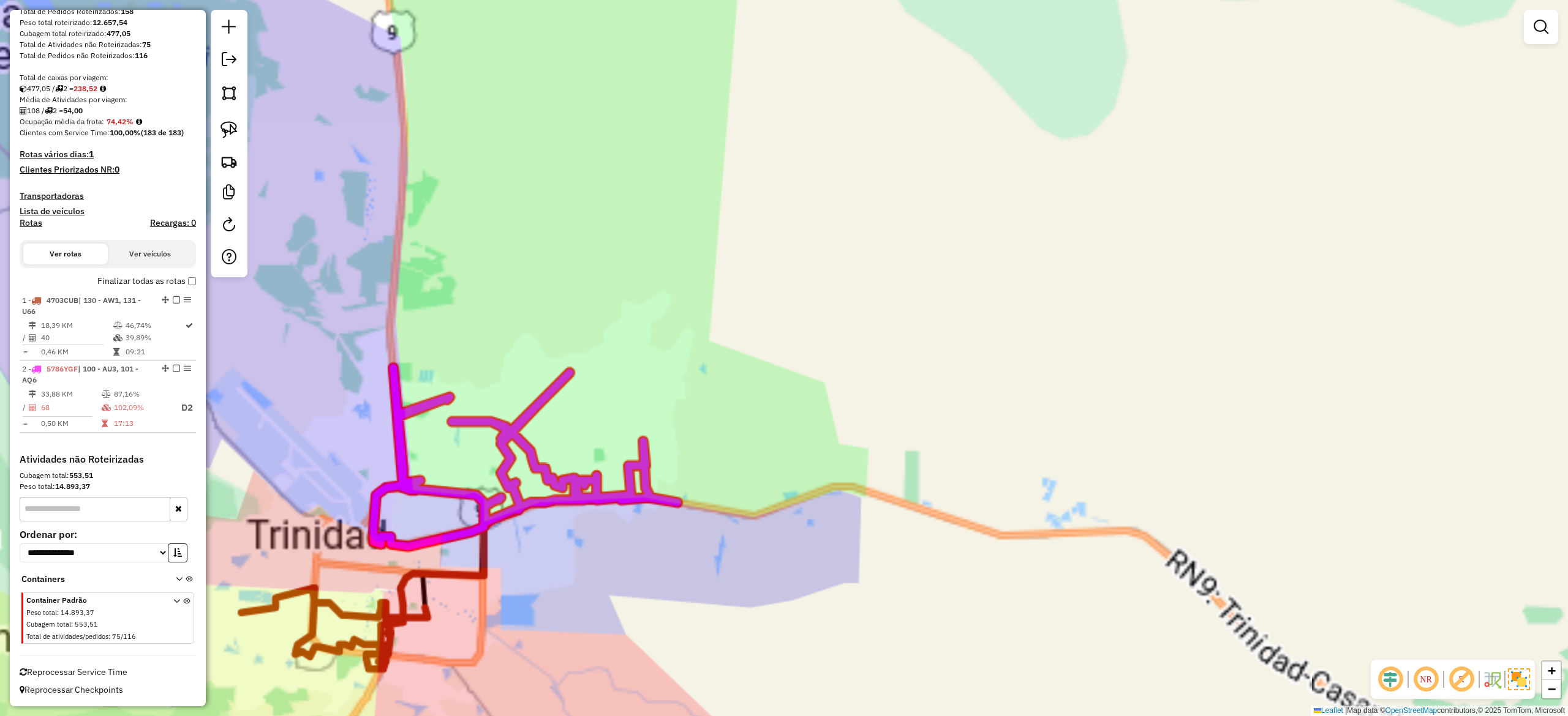
click at [736, 355] on div "Rota 2 - Placa 5786YGF 0000879276 - RONAL Janela de atendimento Grade de atendi…" at bounding box center [784, 358] width 1568 height 716
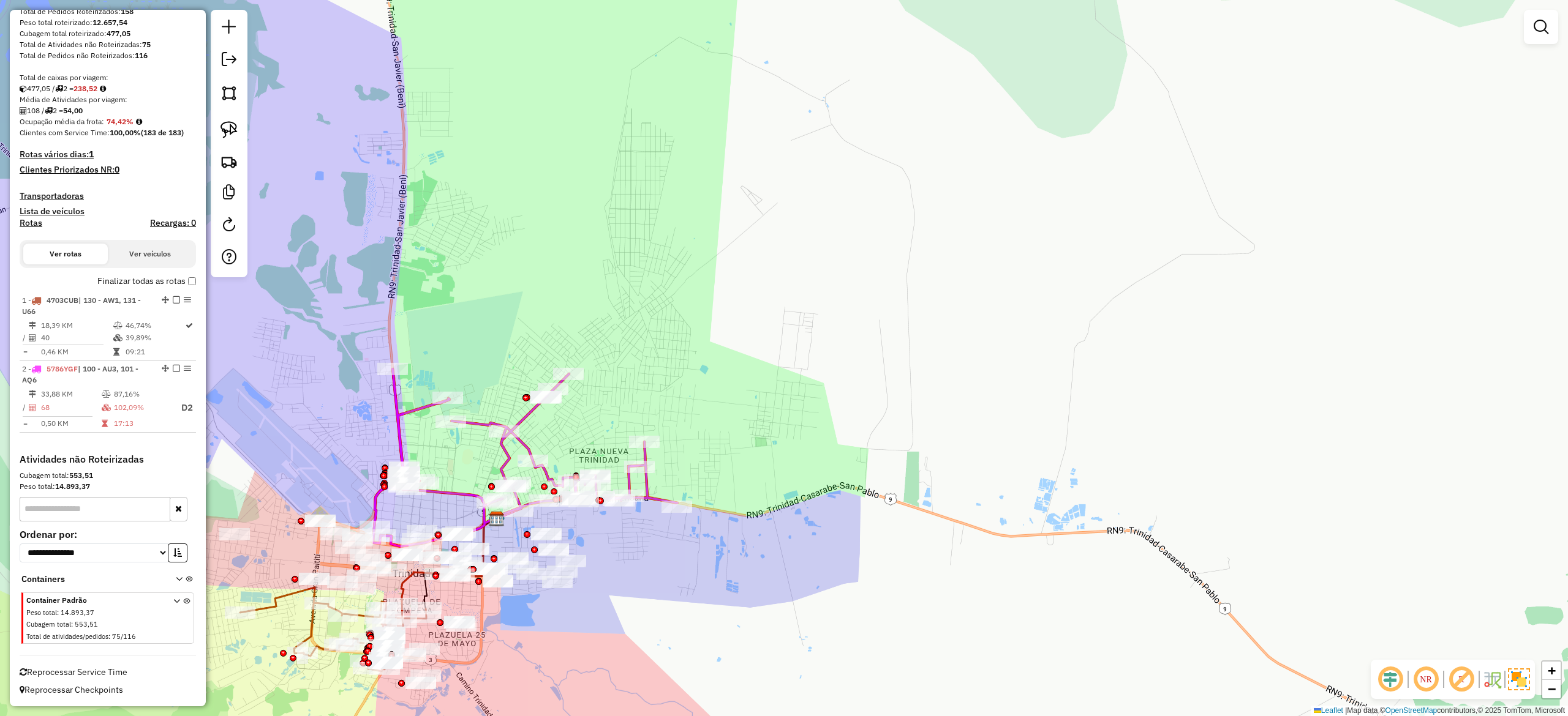
click at [520, 416] on icon at bounding box center [525, 458] width 304 height 178
select select "**********"
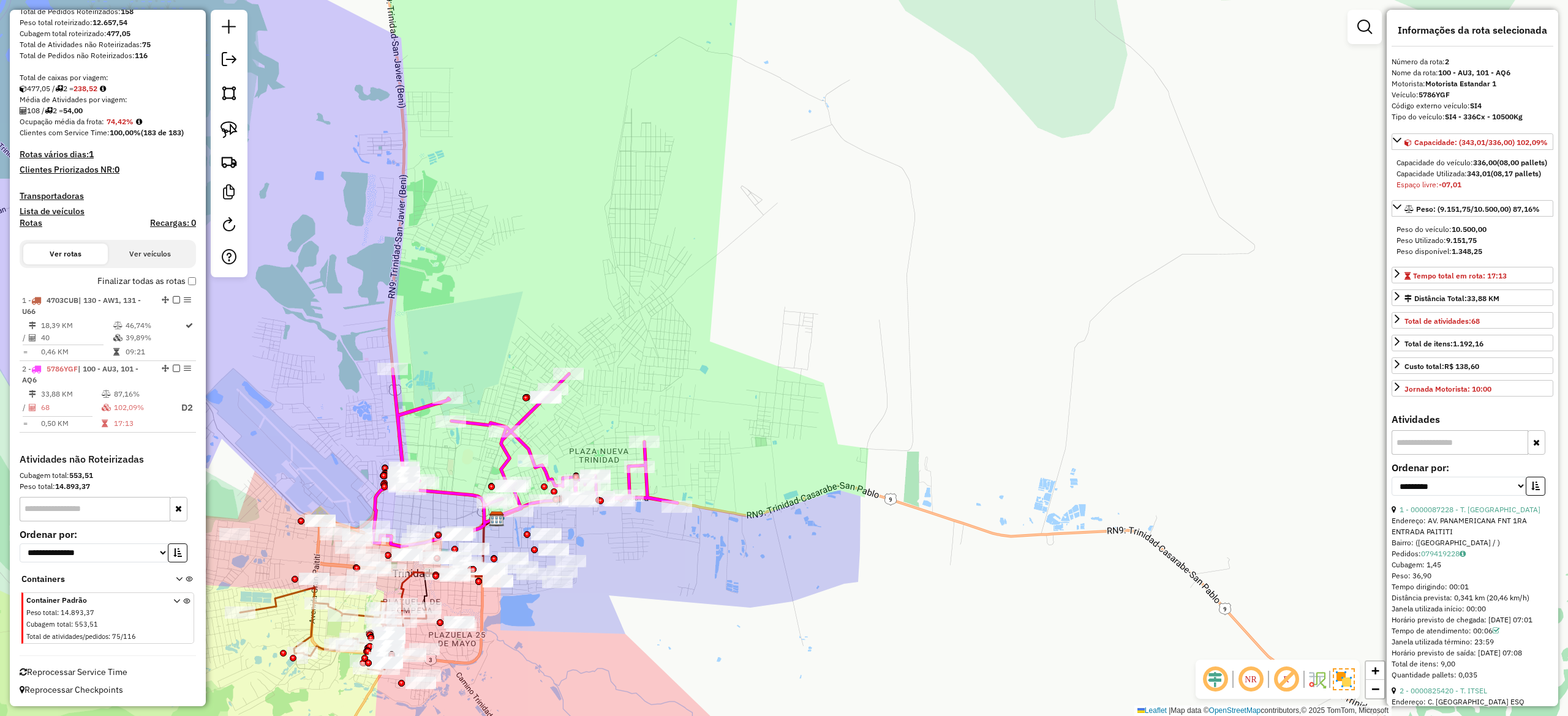
drag, startPoint x: 527, startPoint y: 418, endPoint x: 645, endPoint y: 428, distance: 118.4
click at [527, 418] on icon at bounding box center [525, 458] width 304 height 178
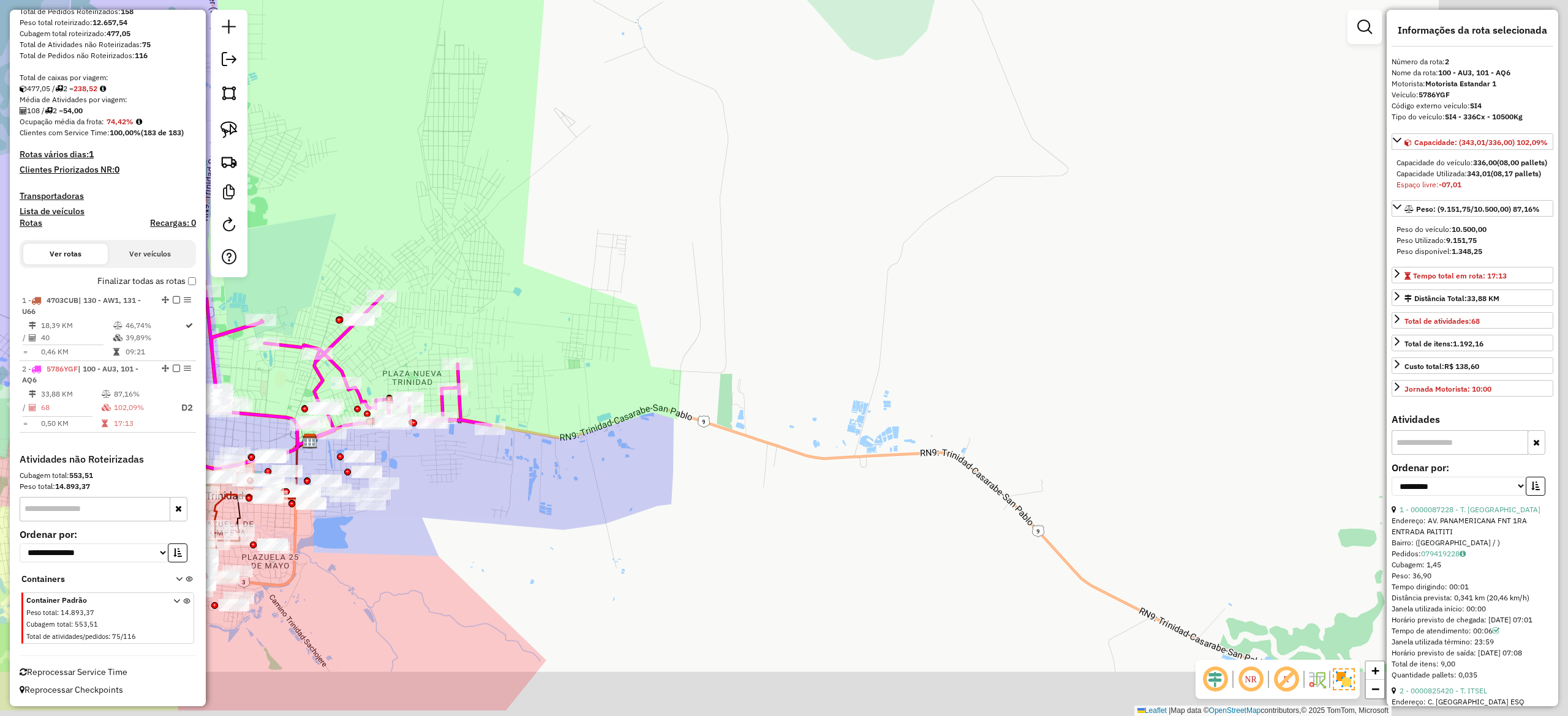
drag, startPoint x: 957, startPoint y: 434, endPoint x: 724, endPoint y: 350, distance: 247.7
click at [719, 351] on div "Janela de atendimento Grade de atendimento Capacidade Transportadoras Veículos …" at bounding box center [784, 358] width 1568 height 716
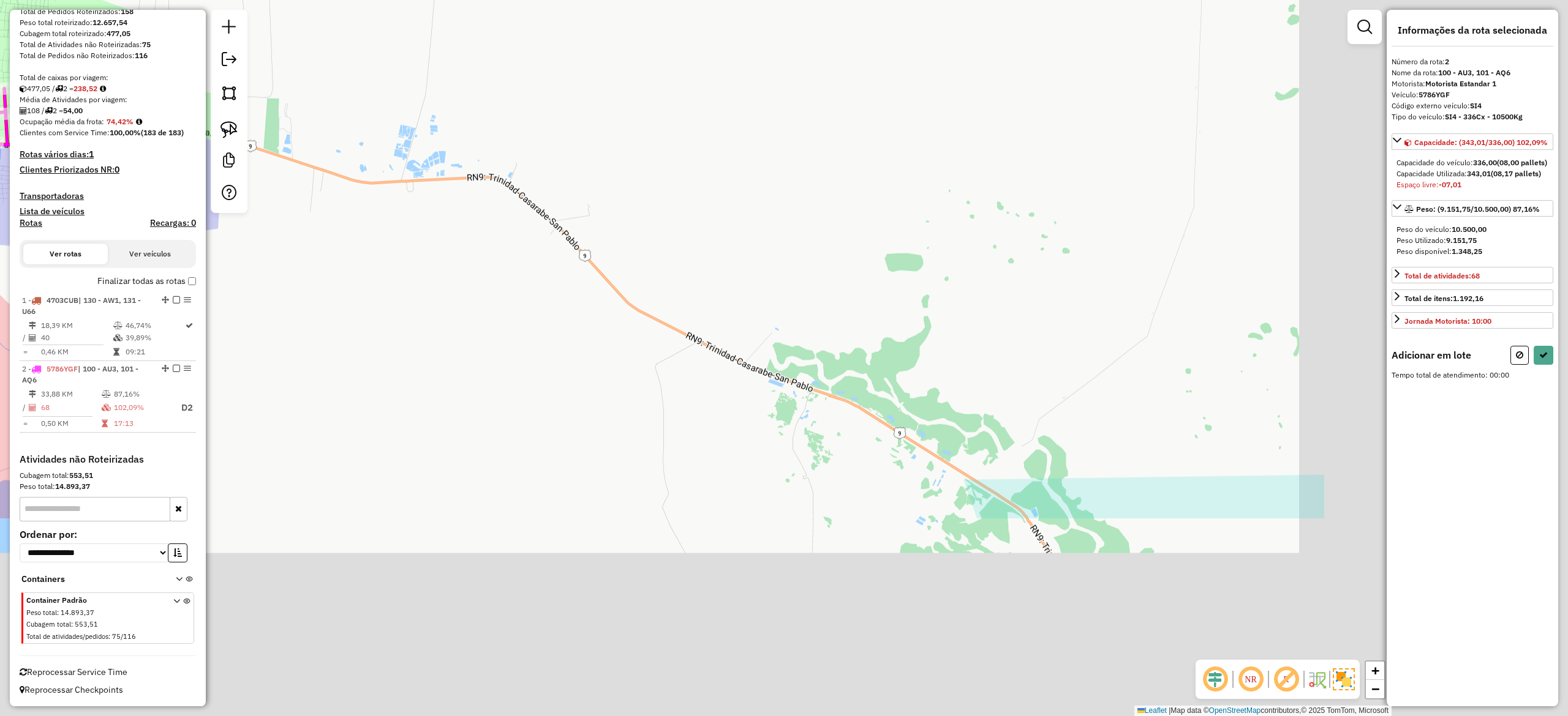
drag, startPoint x: 683, startPoint y: 210, endPoint x: 670, endPoint y: 229, distance: 23.0
click at [633, 188] on div "Janela de atendimento Grade de atendimento Capacidade Transportadoras Veículos …" at bounding box center [784, 358] width 1568 height 716
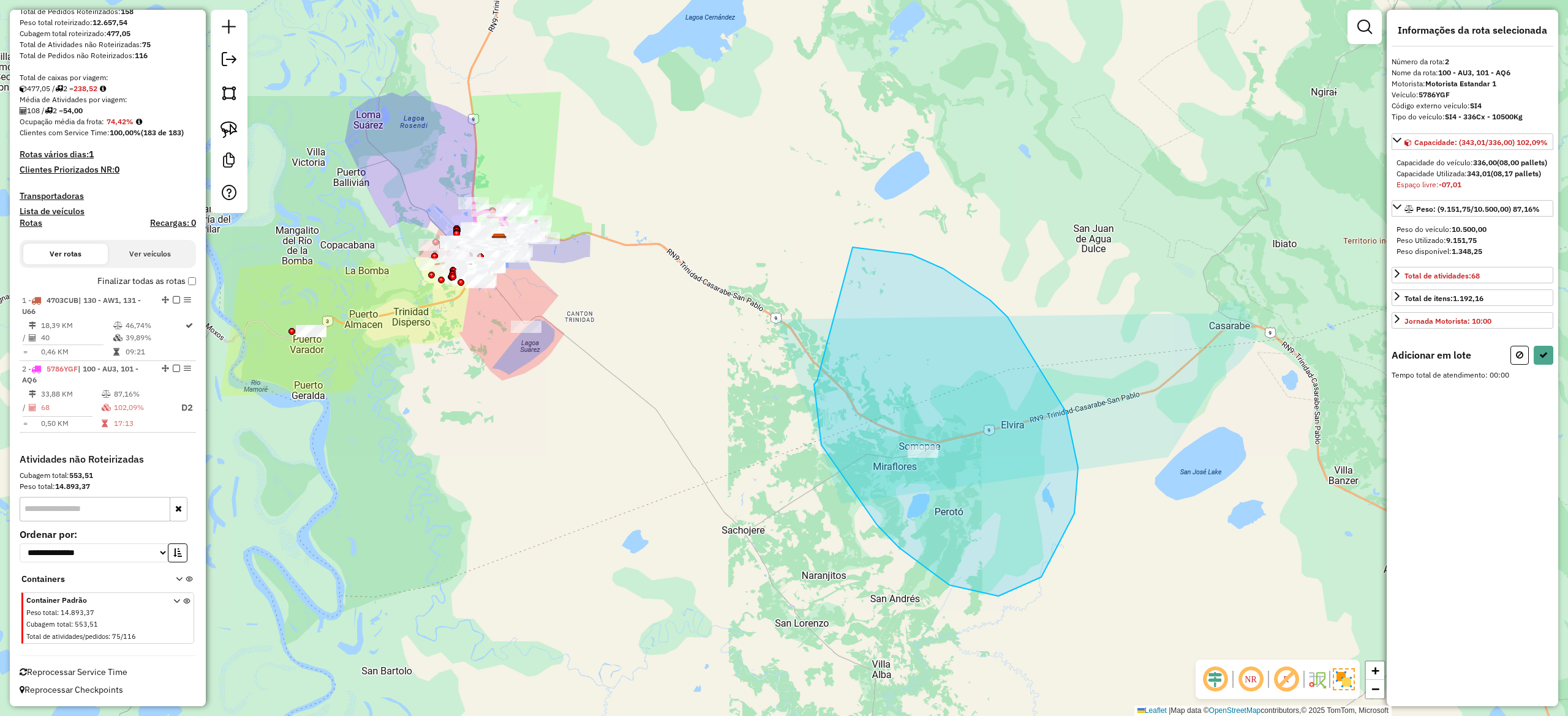
drag, startPoint x: 814, startPoint y: 384, endPoint x: 834, endPoint y: 325, distance: 62.3
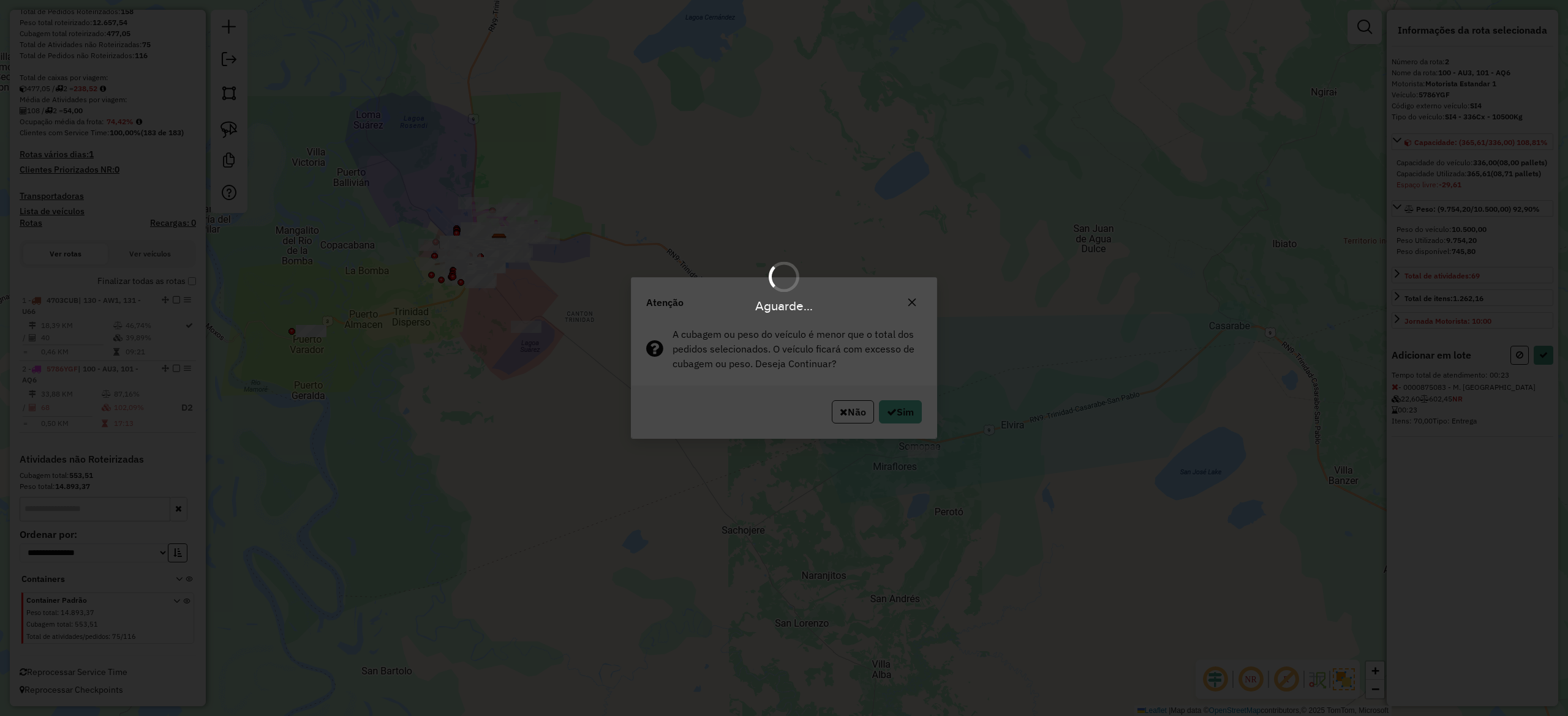
click at [900, 411] on div "Aguarde..." at bounding box center [784, 358] width 1568 height 716
click at [900, 411] on button "Sim" at bounding box center [900, 412] width 43 height 23
select select "**********"
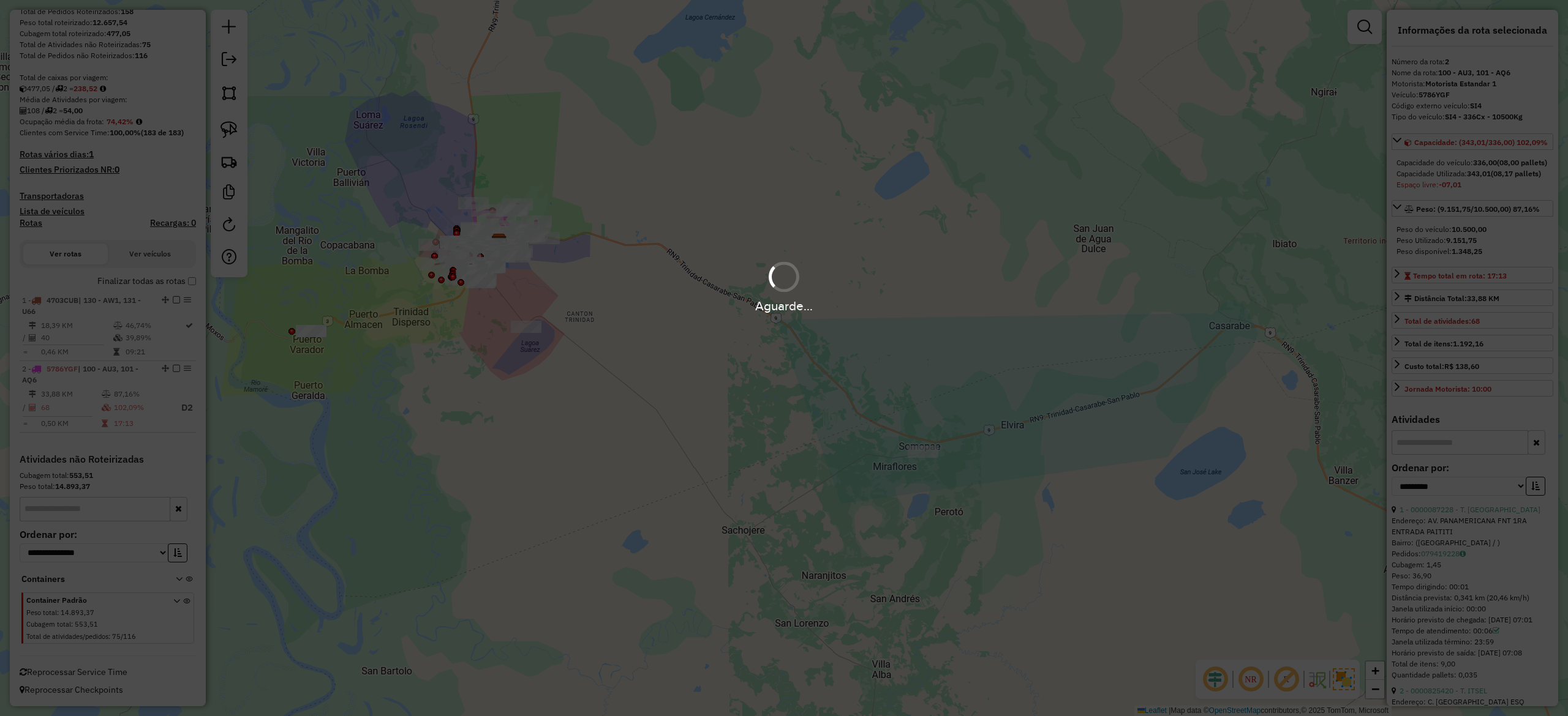
click at [900, 410] on div "Aguarde..." at bounding box center [784, 358] width 1568 height 716
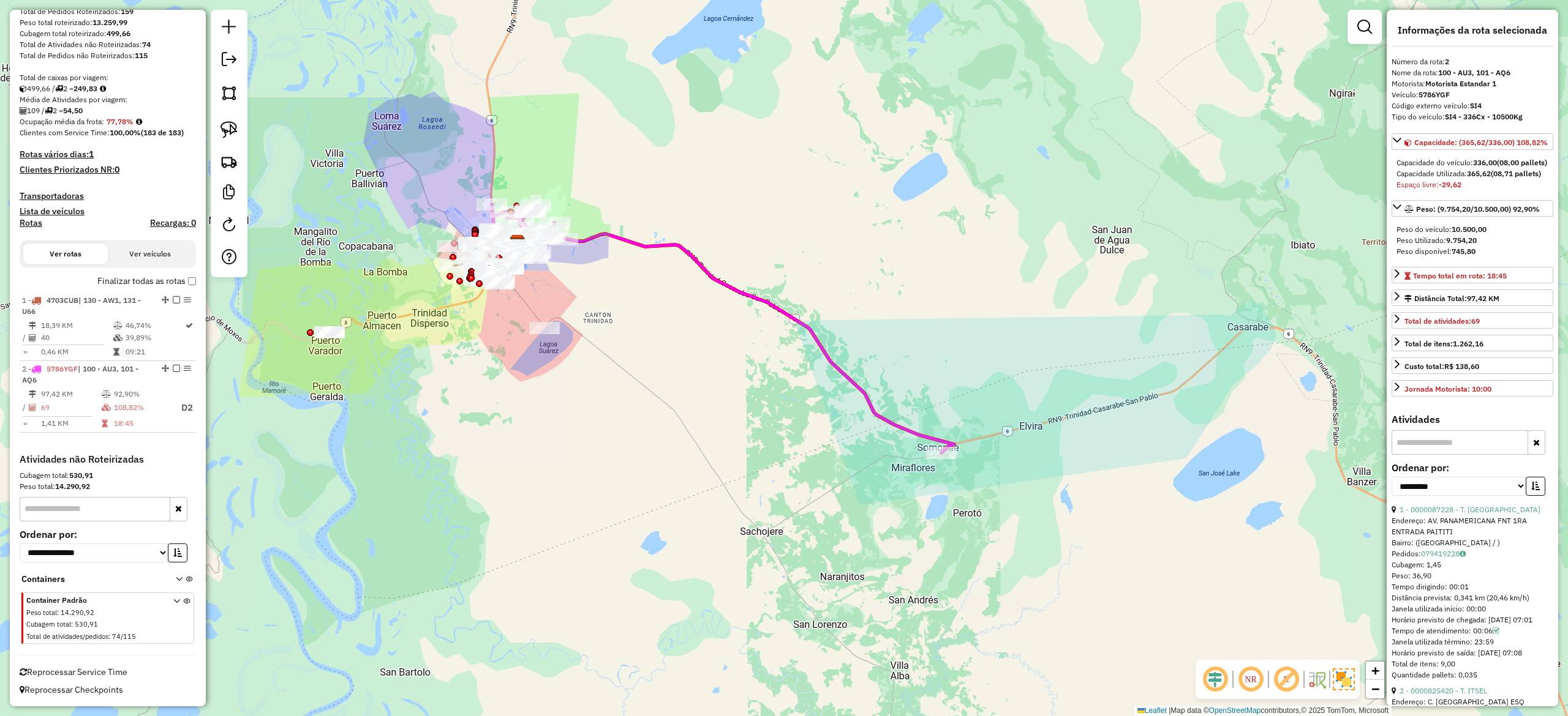
drag, startPoint x: 570, startPoint y: 167, endPoint x: 689, endPoint y: 193, distance: 121.8
click at [701, 178] on div "Janela de atendimento Grade de atendimento Capacidade Transportadoras Veículos …" at bounding box center [784, 358] width 1568 height 716
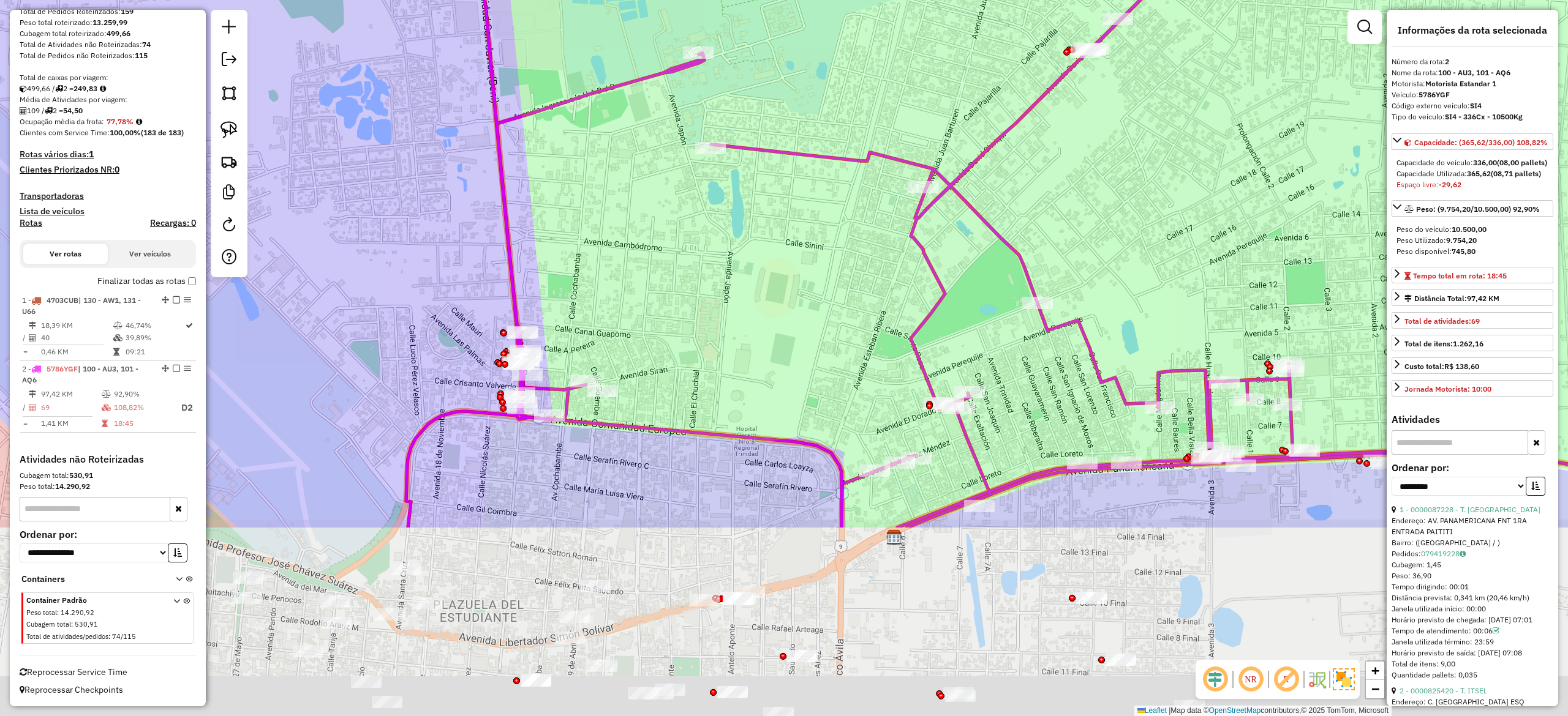
drag, startPoint x: 577, startPoint y: 178, endPoint x: 604, endPoint y: 153, distance: 36.8
click at [584, 0] on html "Aguarde... Pop-up bloqueado! Seu navegador bloqueou automáticamente a abertura …" at bounding box center [784, 358] width 1568 height 716
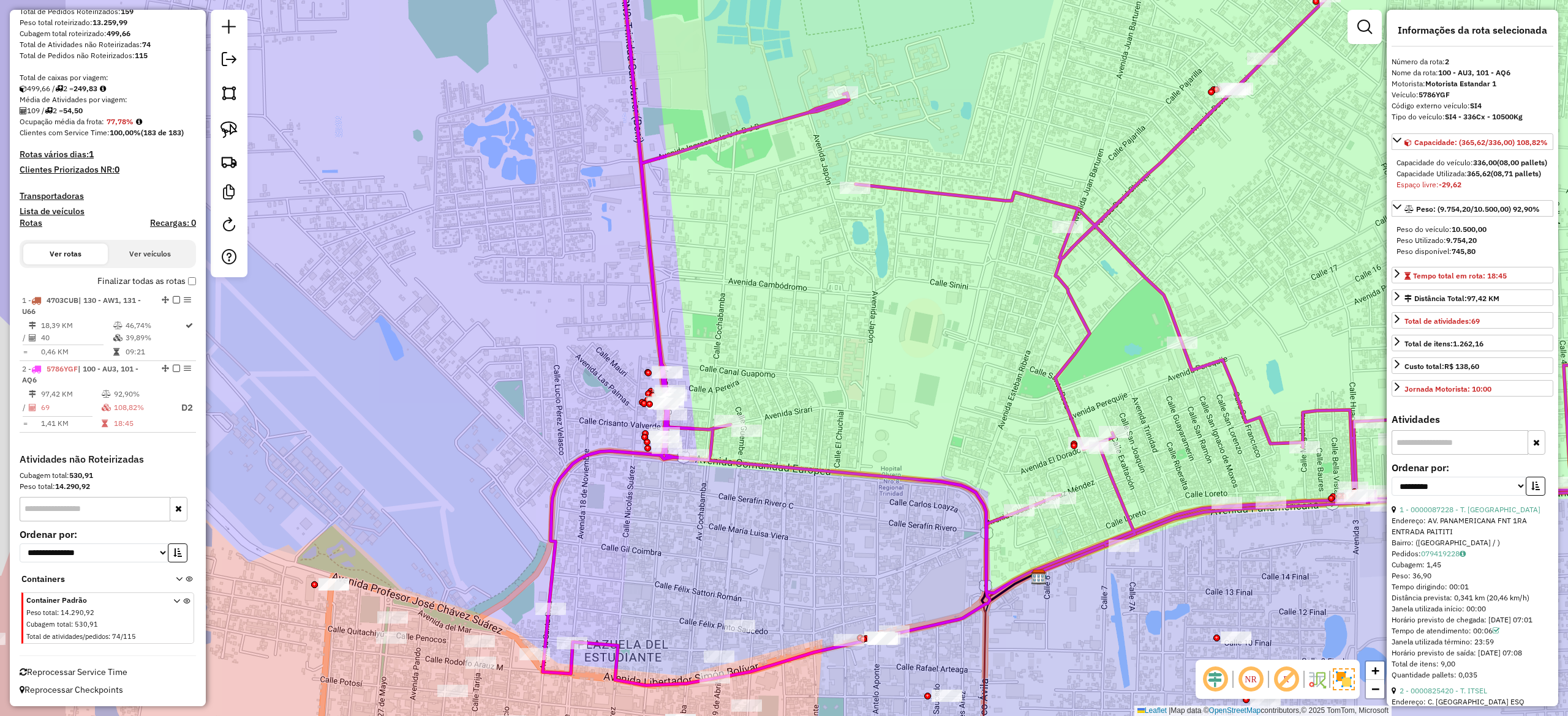
drag, startPoint x: 776, startPoint y: 379, endPoint x: 648, endPoint y: 383, distance: 128.1
click at [787, 383] on div "Janela de atendimento Grade de atendimento Capacidade Transportadoras Veículos …" at bounding box center [784, 358] width 1568 height 716
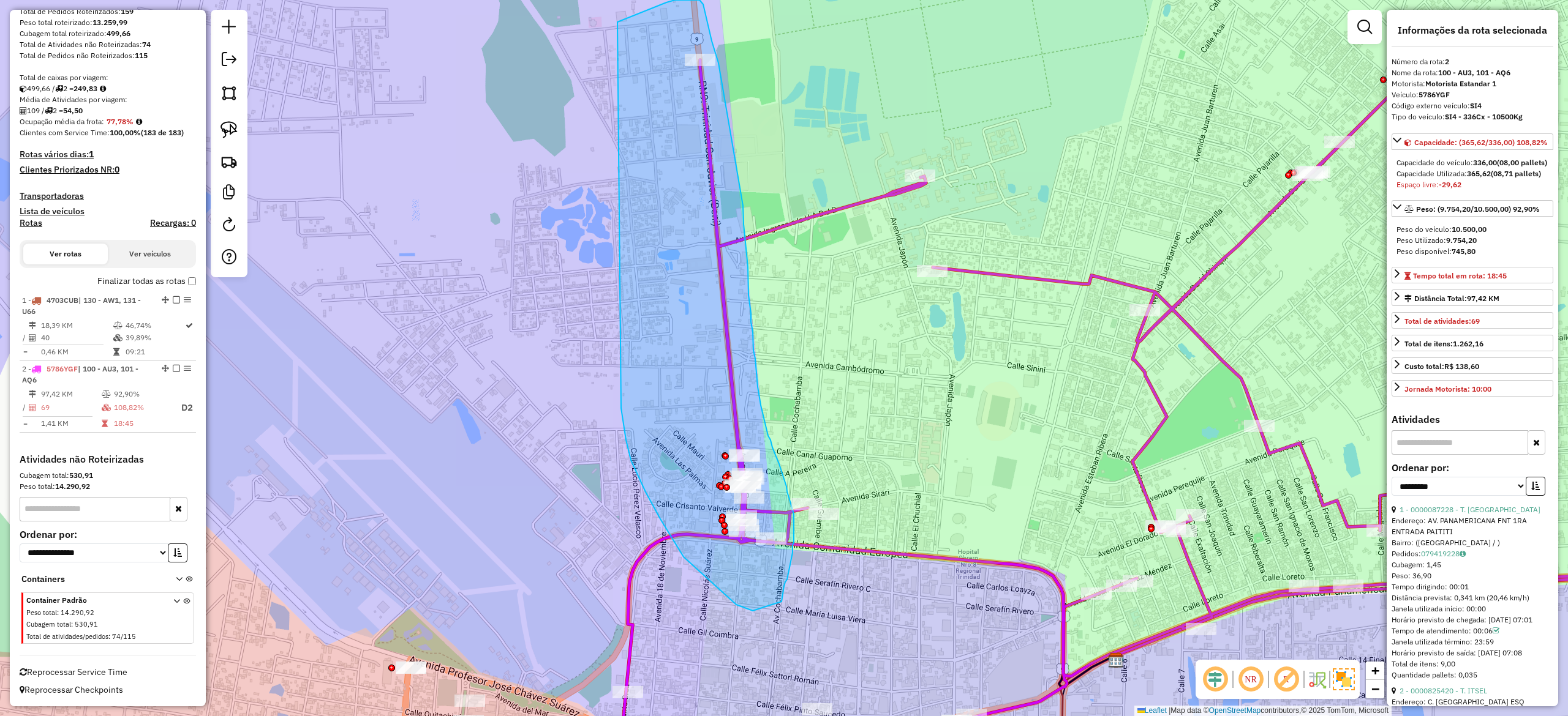
drag, startPoint x: 626, startPoint y: 440, endPoint x: 579, endPoint y: 44, distance: 398.8
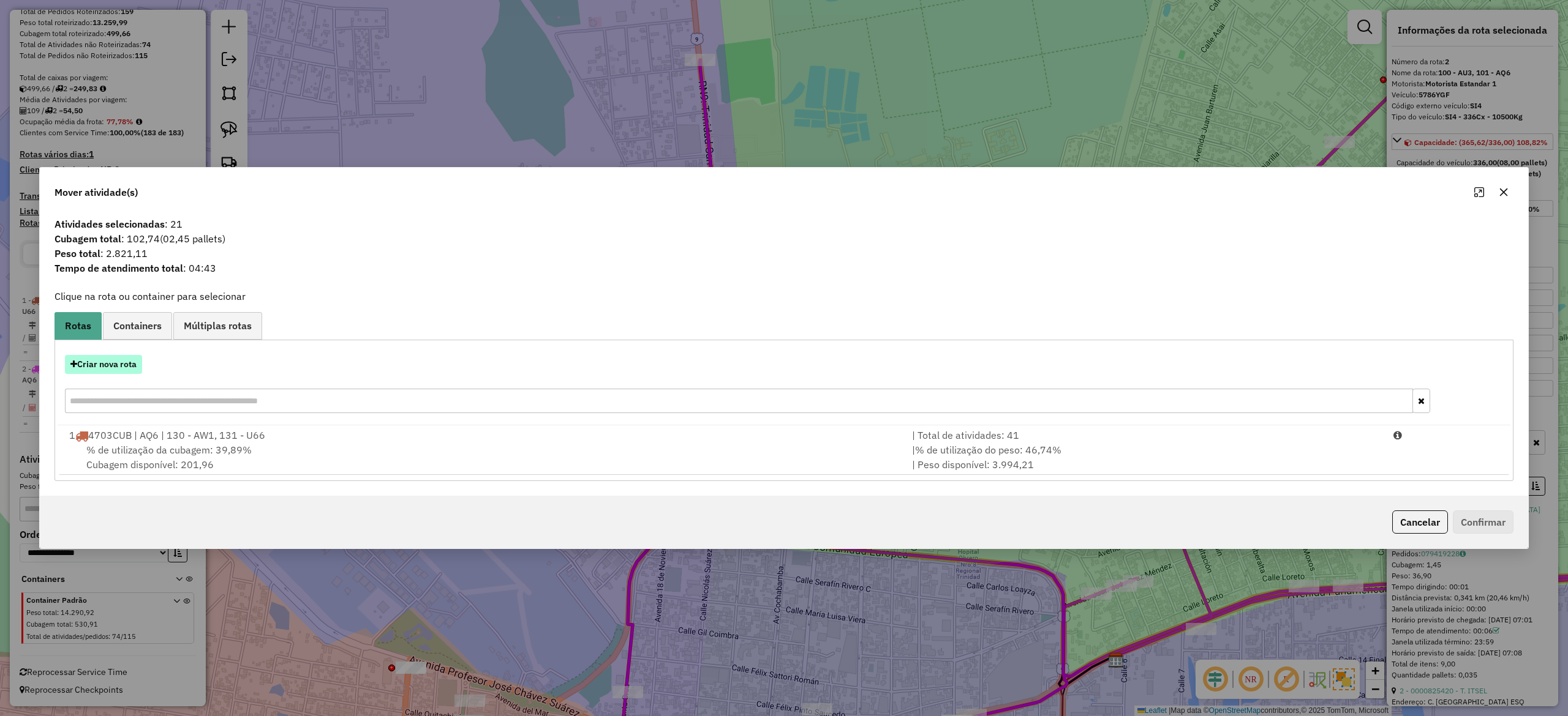
click at [113, 363] on button "Criar nova rota" at bounding box center [103, 364] width 78 height 19
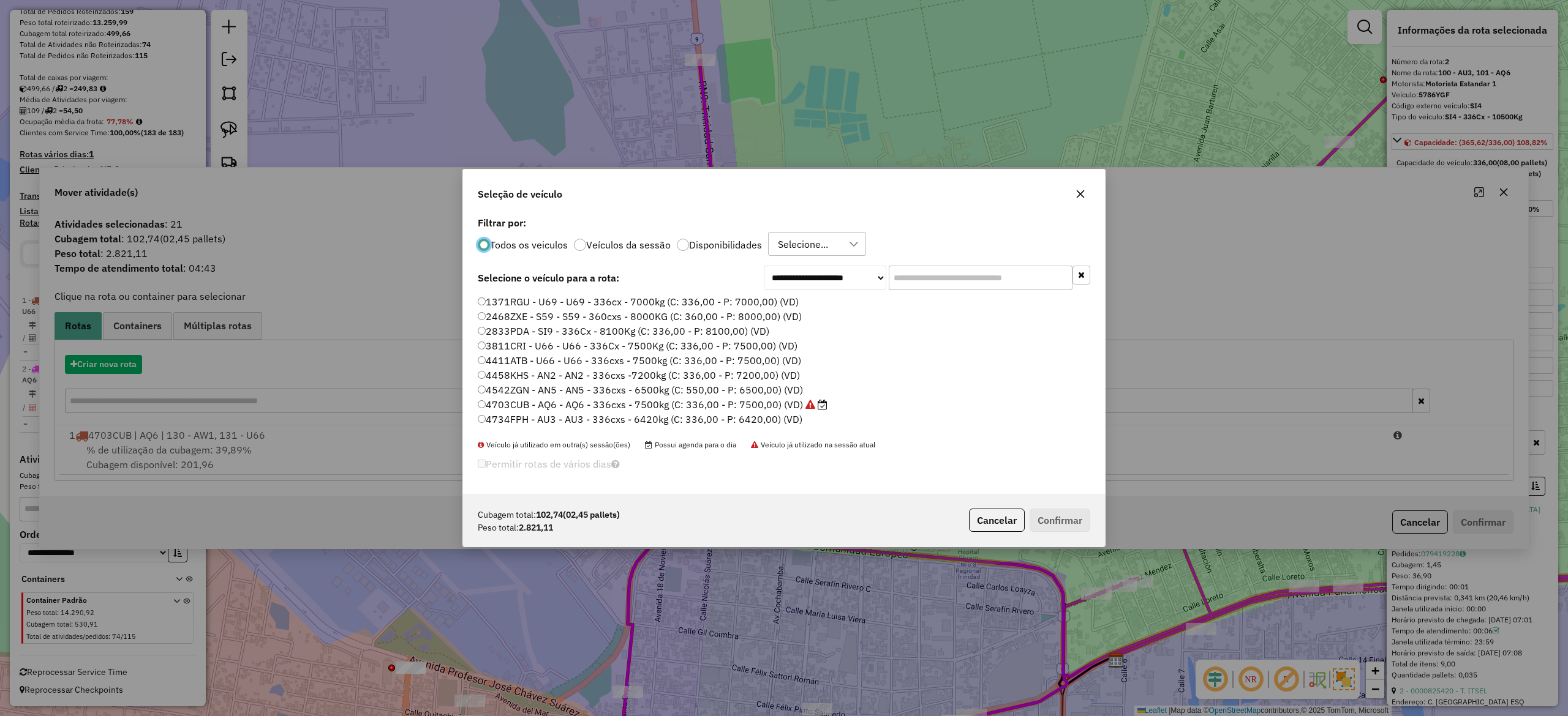
scroll to position [6, 3]
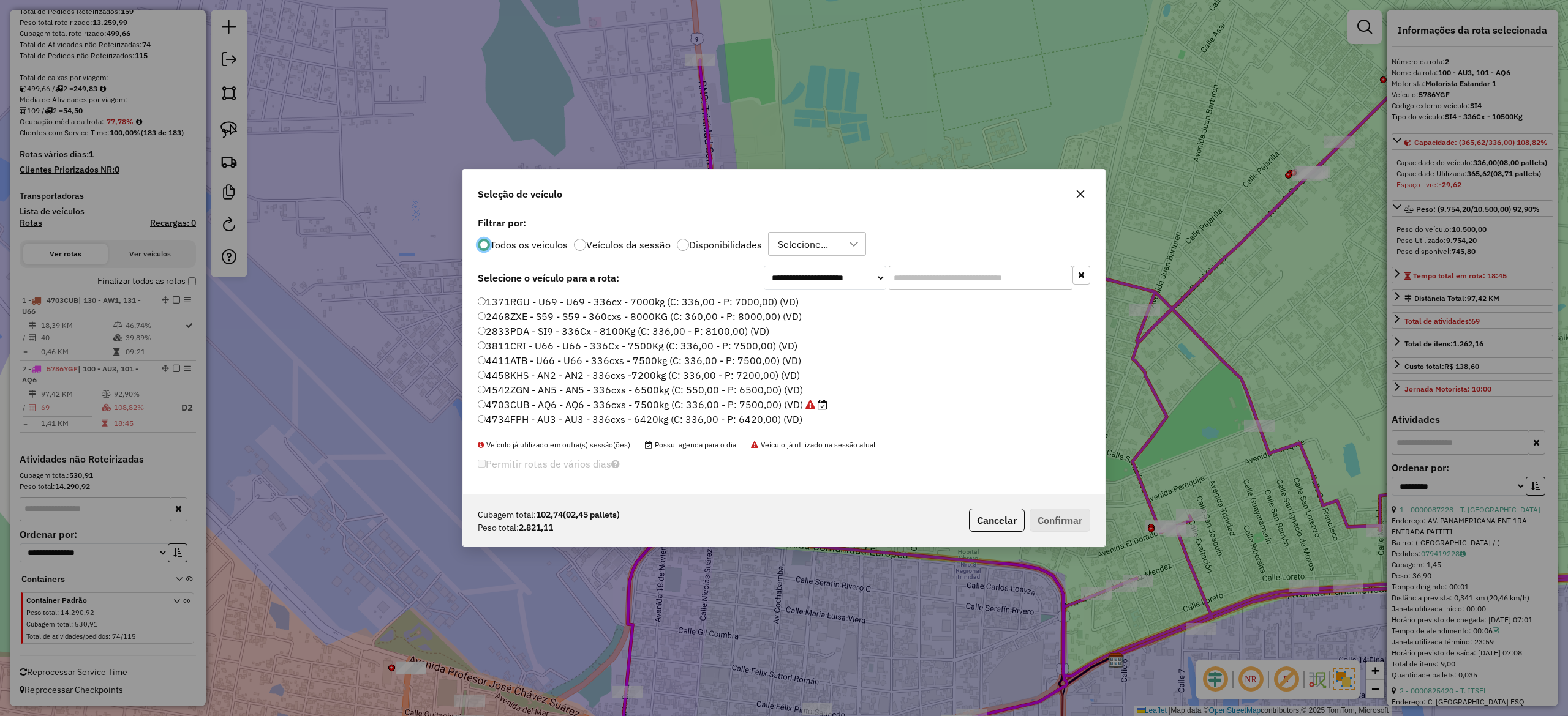
click at [694, 249] on p-radiobutton "Disponibilidades" at bounding box center [719, 244] width 85 height 13
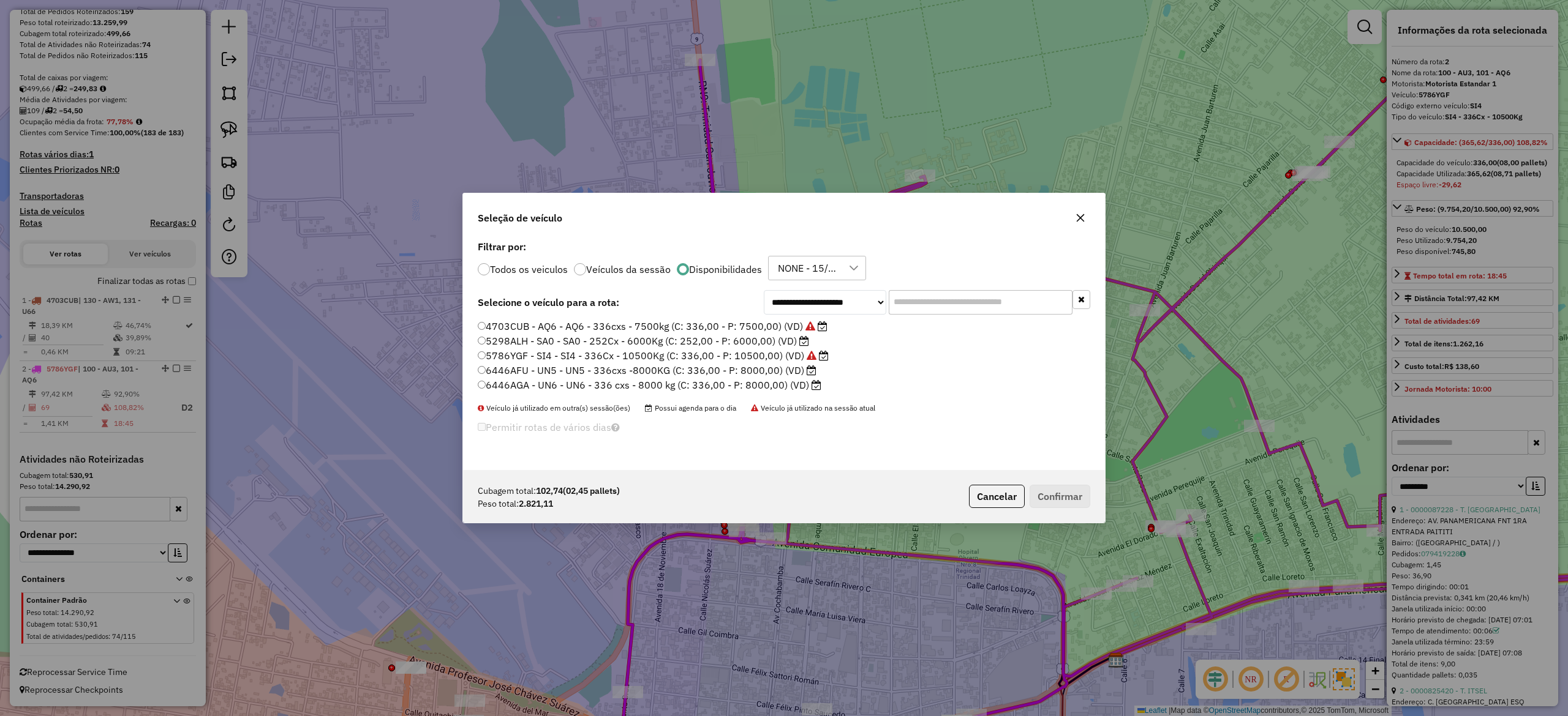
click at [773, 347] on label "5298ALH - SA0 - SA0 - 252Cx - 6000Kg (C: 252,00 - P: 6000,00) (VD)" at bounding box center [643, 341] width 331 height 15
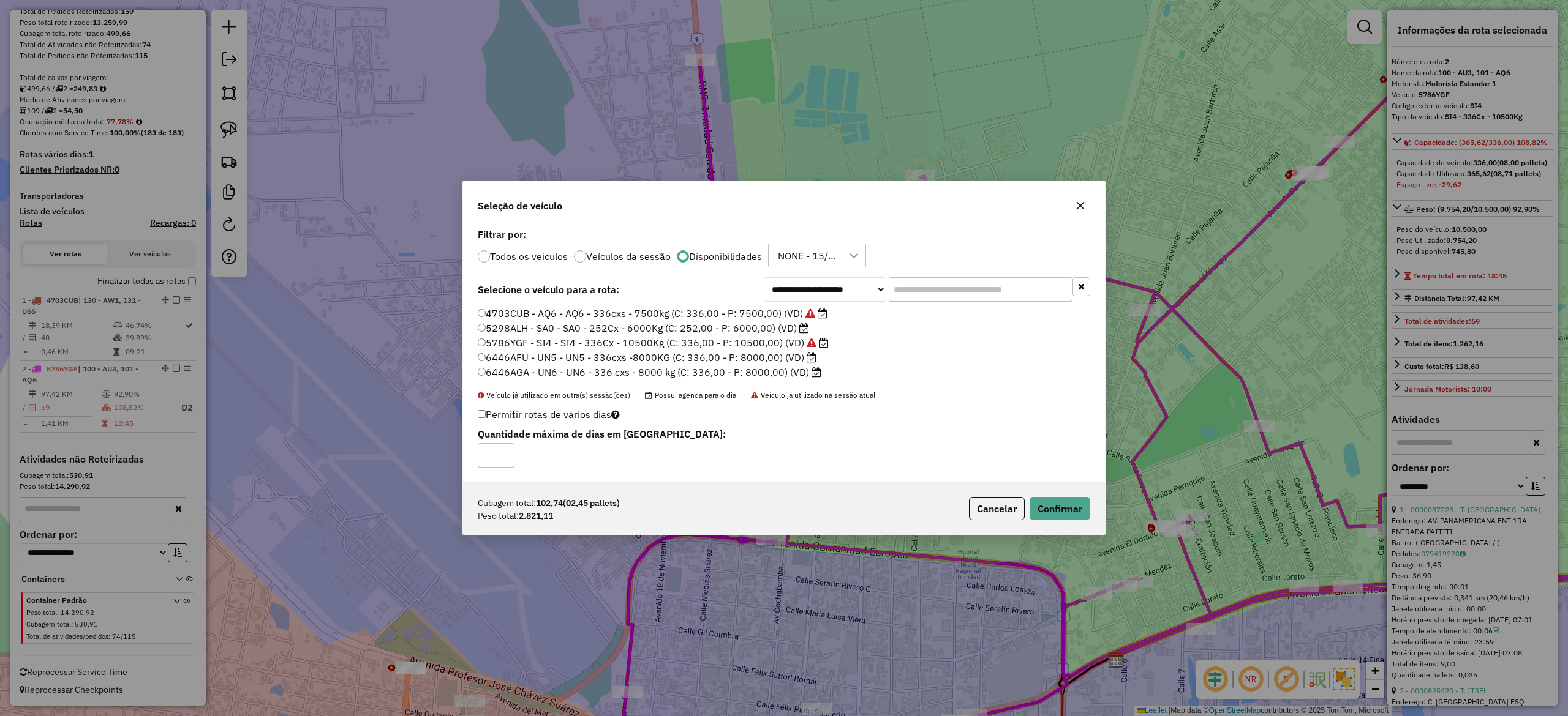
click at [782, 365] on label "6446AGA - UN6 - UN6 - 336 cxs - 8000 kg (C: 336,00 - P: 8000,00) (VD)" at bounding box center [650, 373] width 344 height 15
click at [770, 355] on label "6446AFU - UN5 - UN5 - 336cxs -8000KG (C: 336,00 - P: 8000,00) (VD)" at bounding box center [647, 358] width 339 height 15
click at [1059, 510] on button "Confirmar" at bounding box center [1059, 508] width 61 height 23
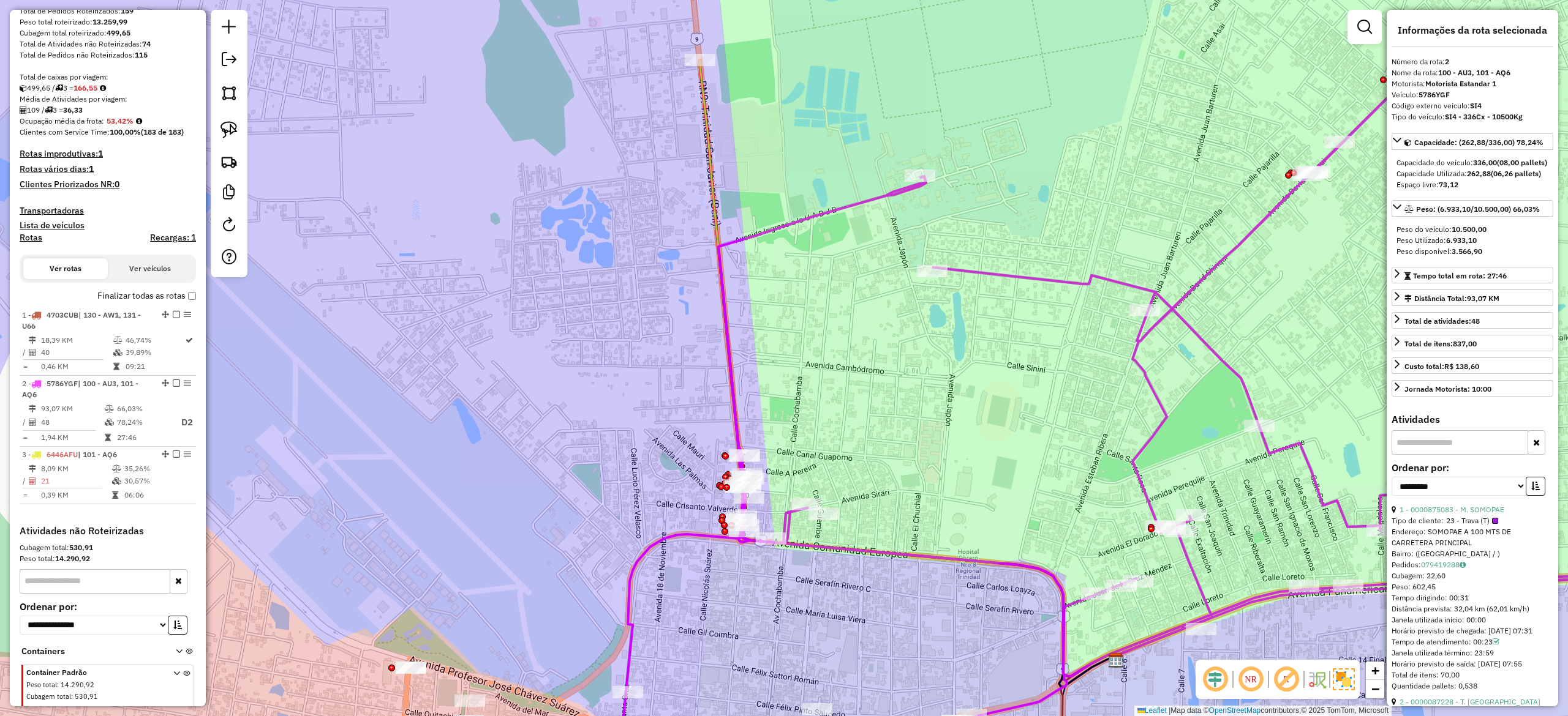
scroll to position [258, 0]
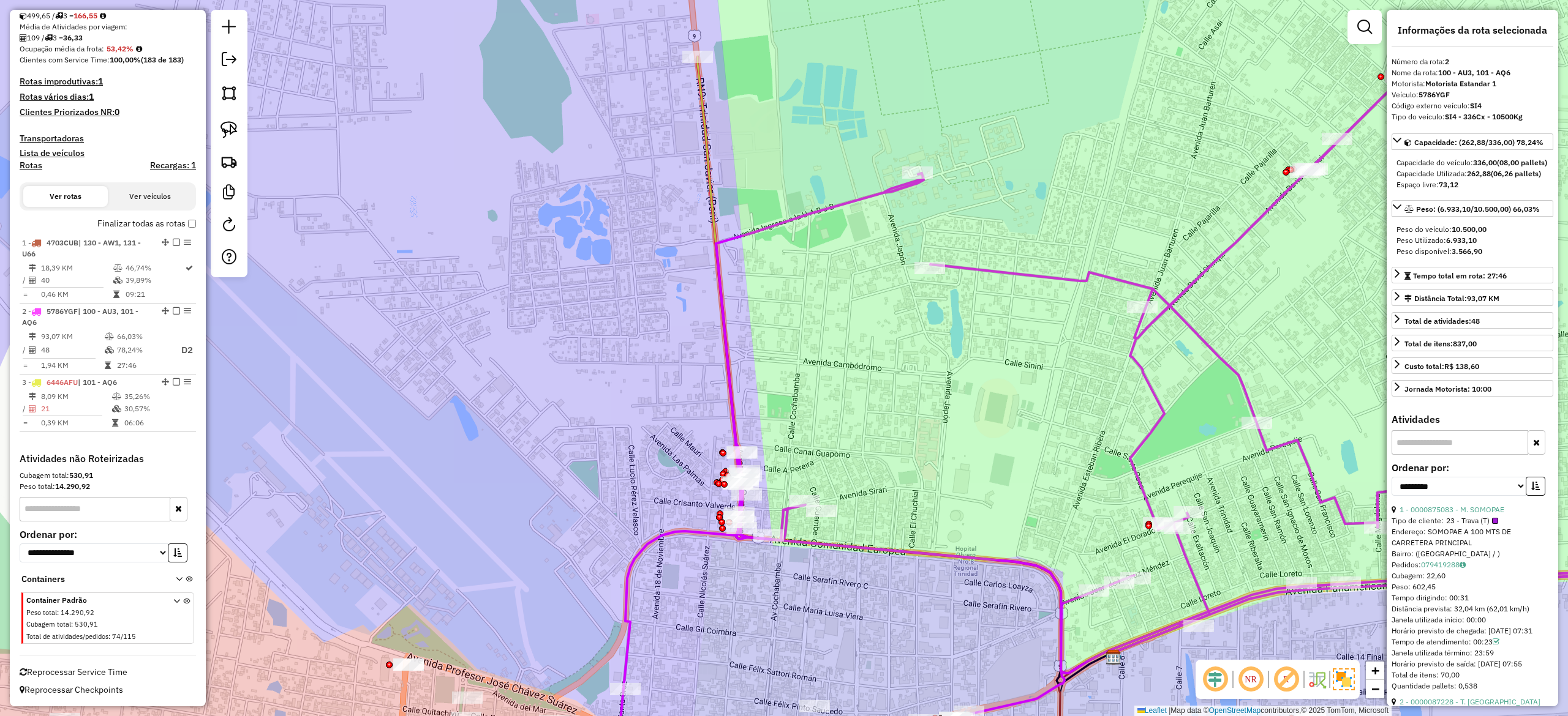
drag, startPoint x: 985, startPoint y: 455, endPoint x: 902, endPoint y: 319, distance: 159.3
click at [904, 352] on div "Janela de atendimento Grade de atendimento Capacidade Transportadoras Veículos …" at bounding box center [784, 358] width 1568 height 716
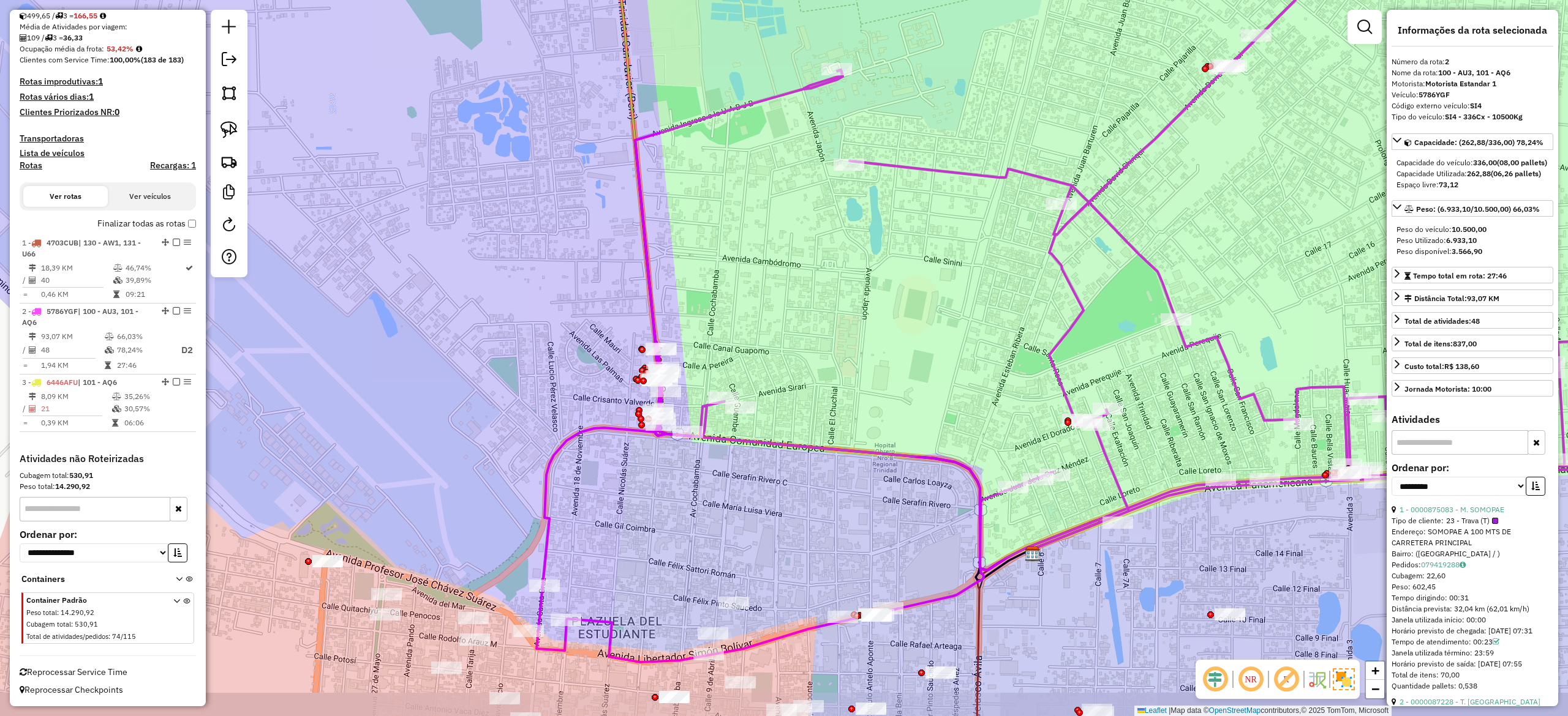
click at [907, 278] on div "Janela de atendimento Grade de atendimento Capacidade Transportadoras Veículos …" at bounding box center [784, 358] width 1568 height 716
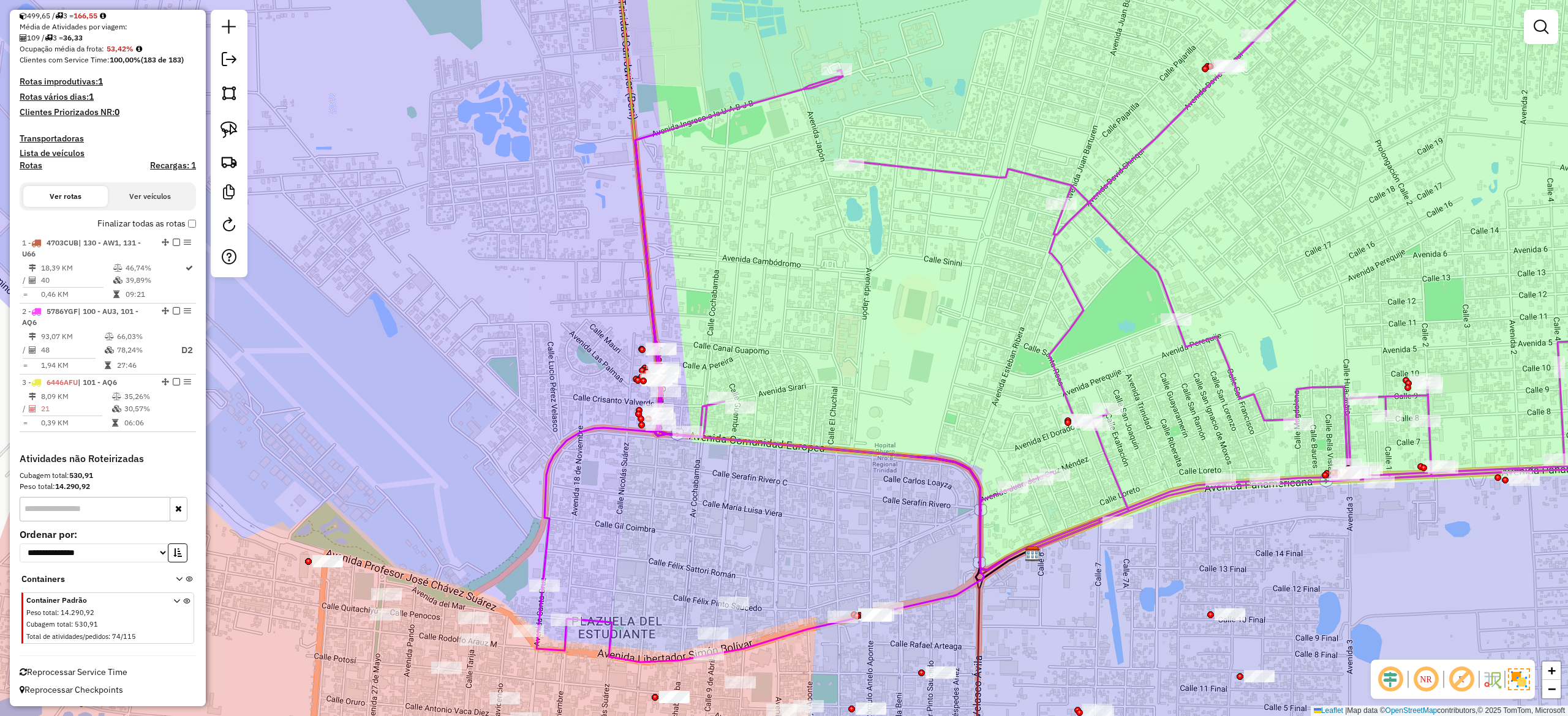
click at [925, 163] on icon at bounding box center [1130, 317] width 1189 height 690
select select "**********"
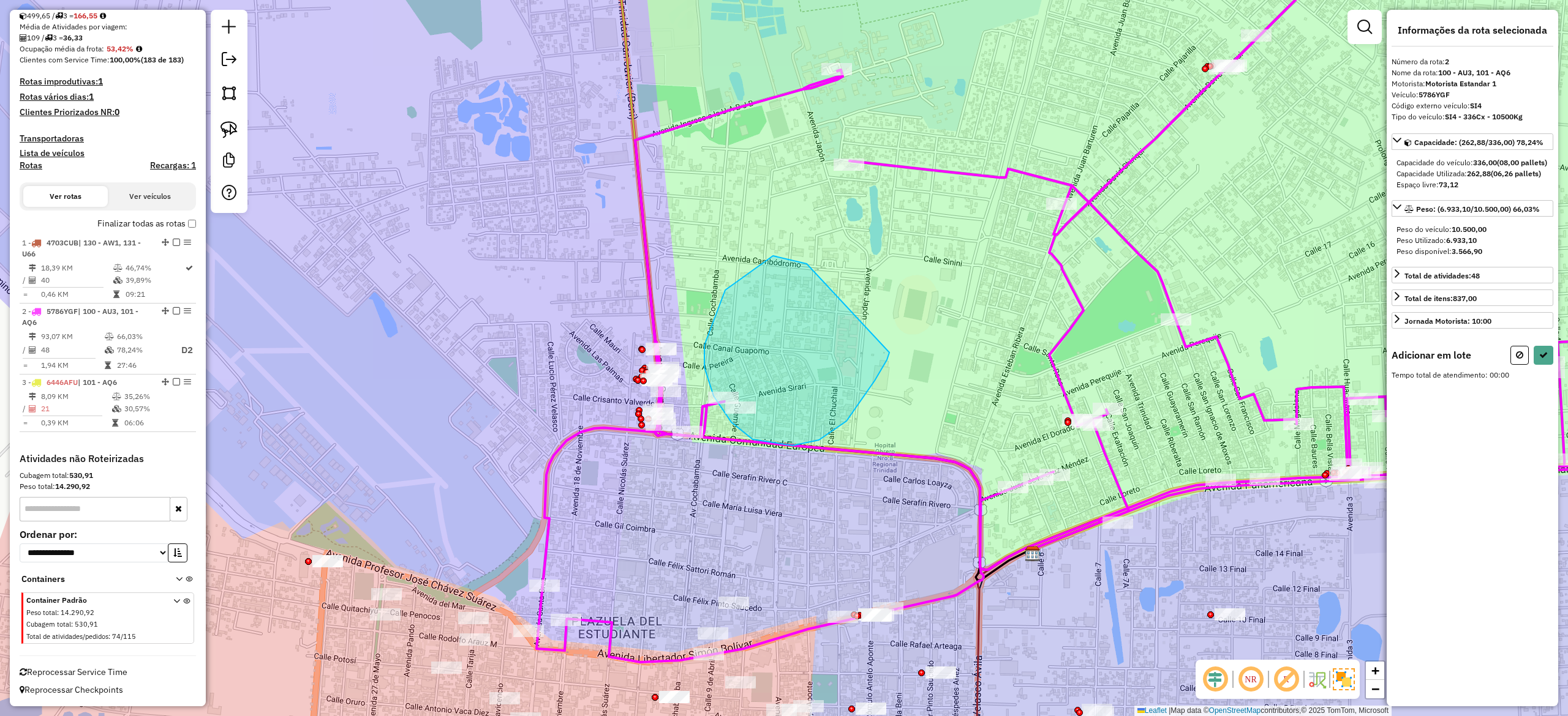
drag, startPoint x: 773, startPoint y: 256, endPoint x: 896, endPoint y: 326, distance: 141.5
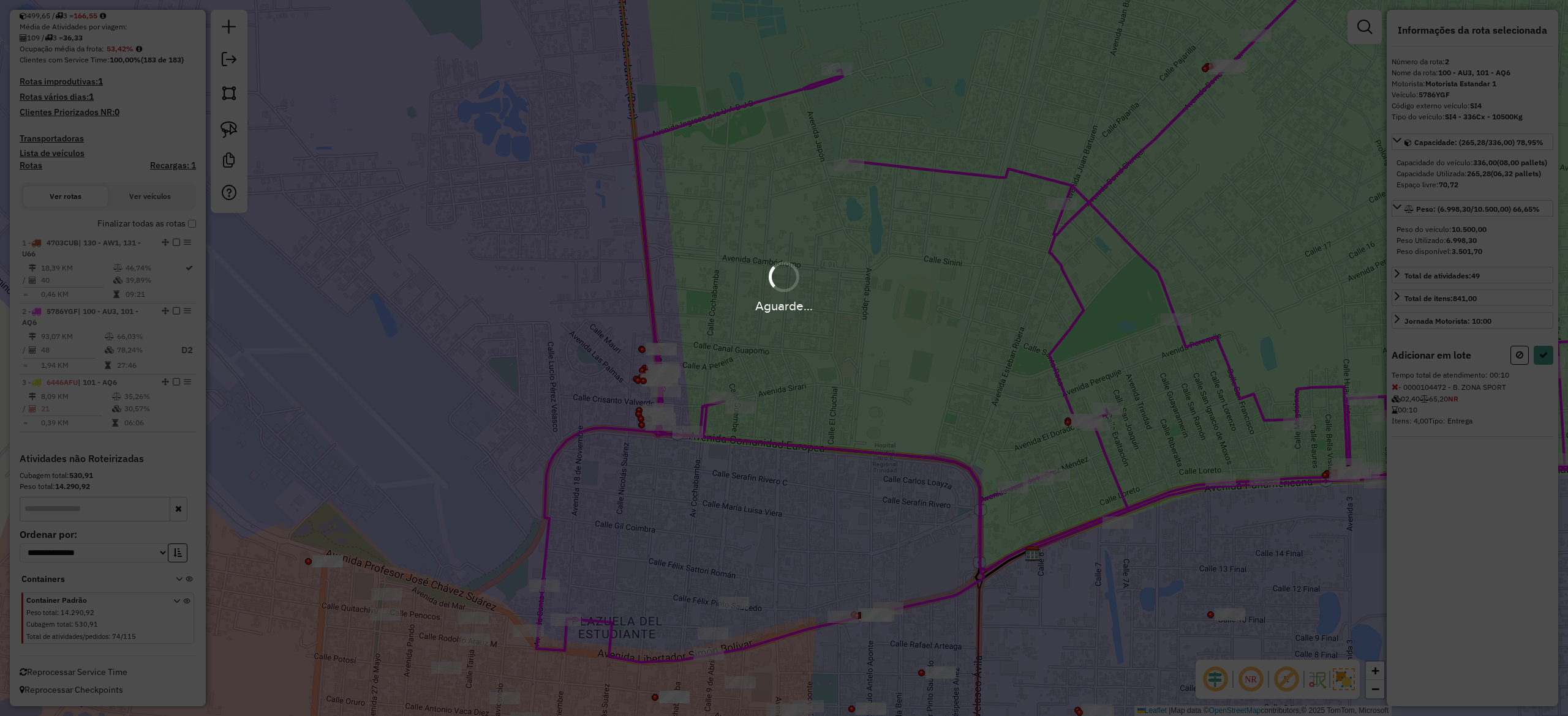
select select "**********"
click at [953, 353] on div "Aguarde..." at bounding box center [784, 358] width 1568 height 716
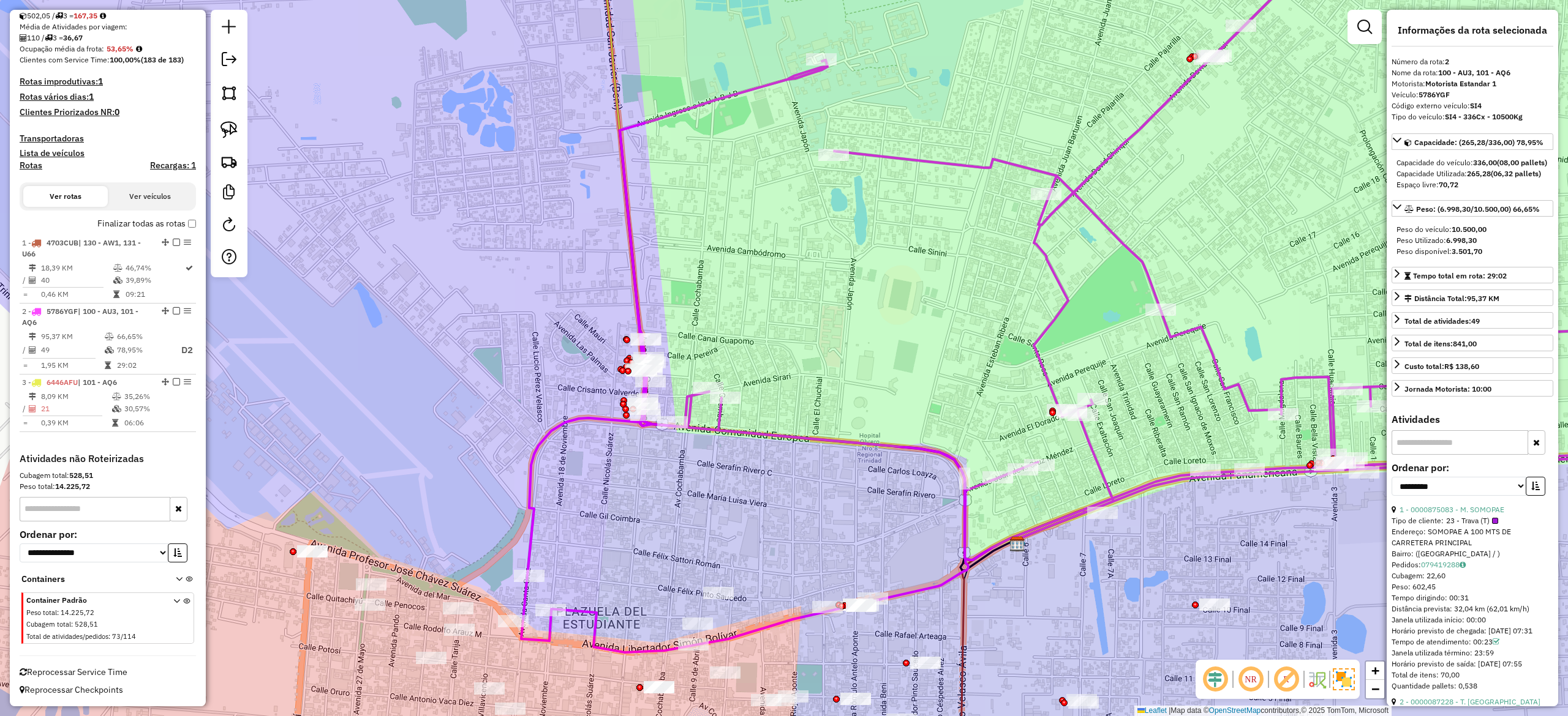
drag, startPoint x: 1198, startPoint y: 264, endPoint x: 951, endPoint y: 183, distance: 259.9
click at [962, 183] on div "Janela de atendimento Grade de atendimento Capacidade Transportadoras Veículos …" at bounding box center [784, 358] width 1568 height 716
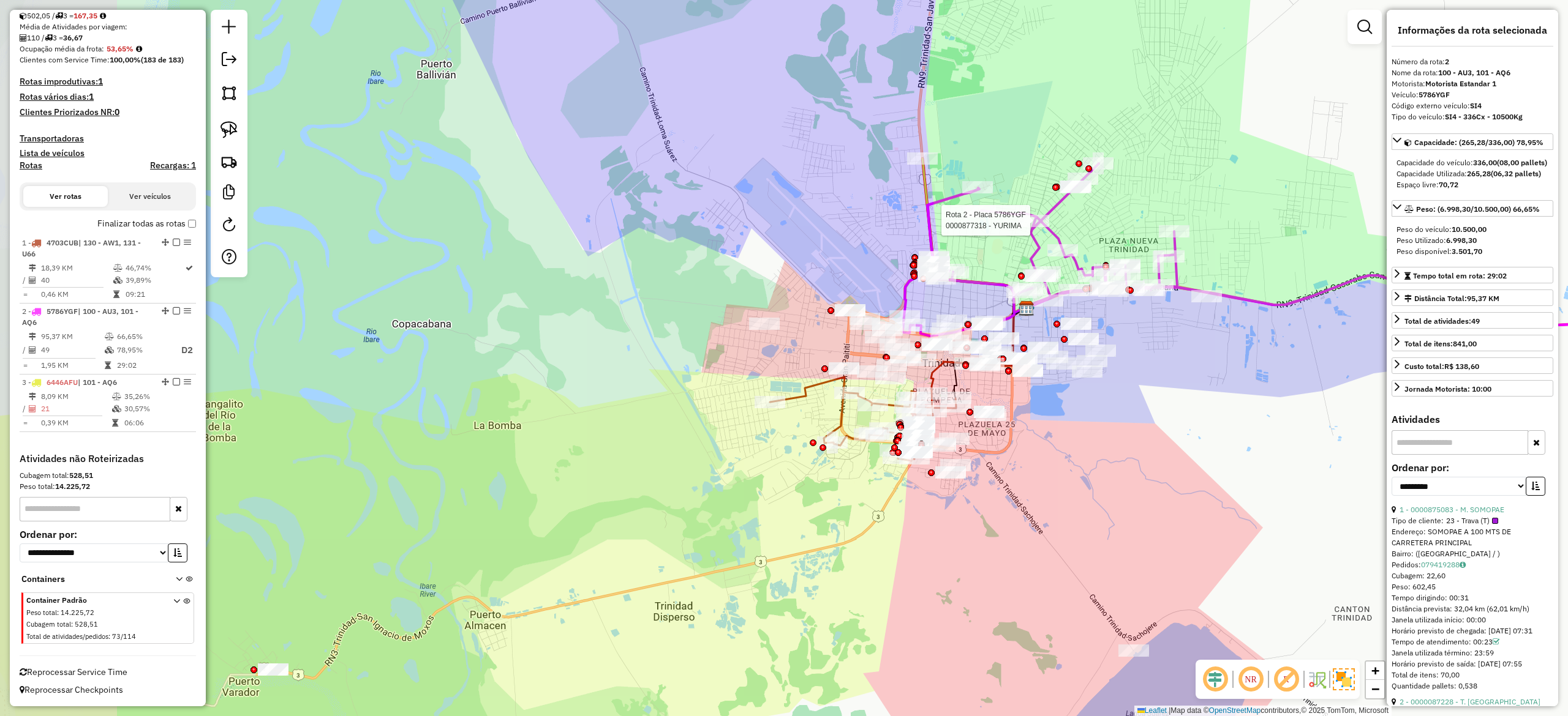
drag, startPoint x: 1228, startPoint y: 389, endPoint x: 1259, endPoint y: 371, distance: 35.8
click at [1309, 381] on div "Rota 2 - Placa 5786YGF 0000877318 - YURIMA Janela de atendimento Grade de atend…" at bounding box center [784, 358] width 1568 height 716
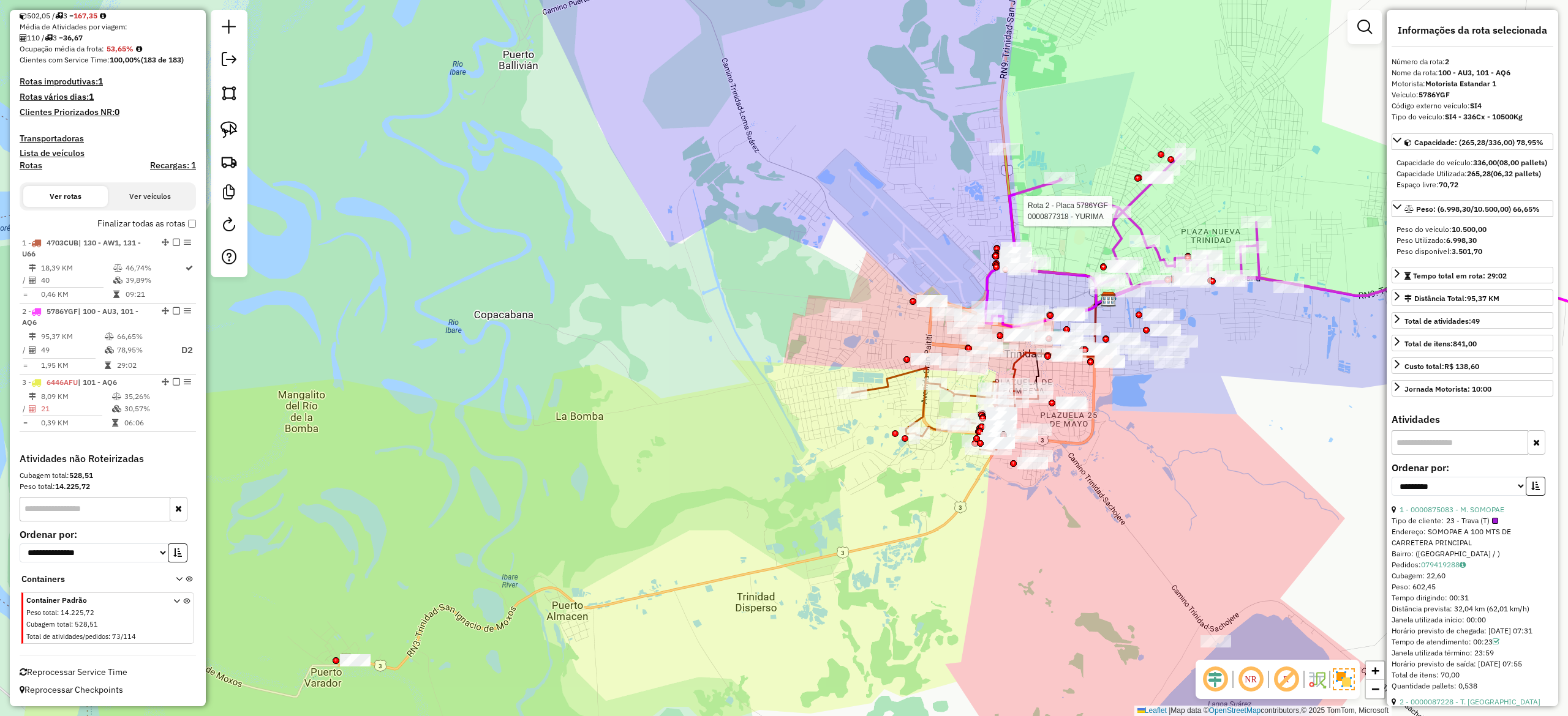
click at [920, 415] on icon at bounding box center [944, 409] width 186 height 84
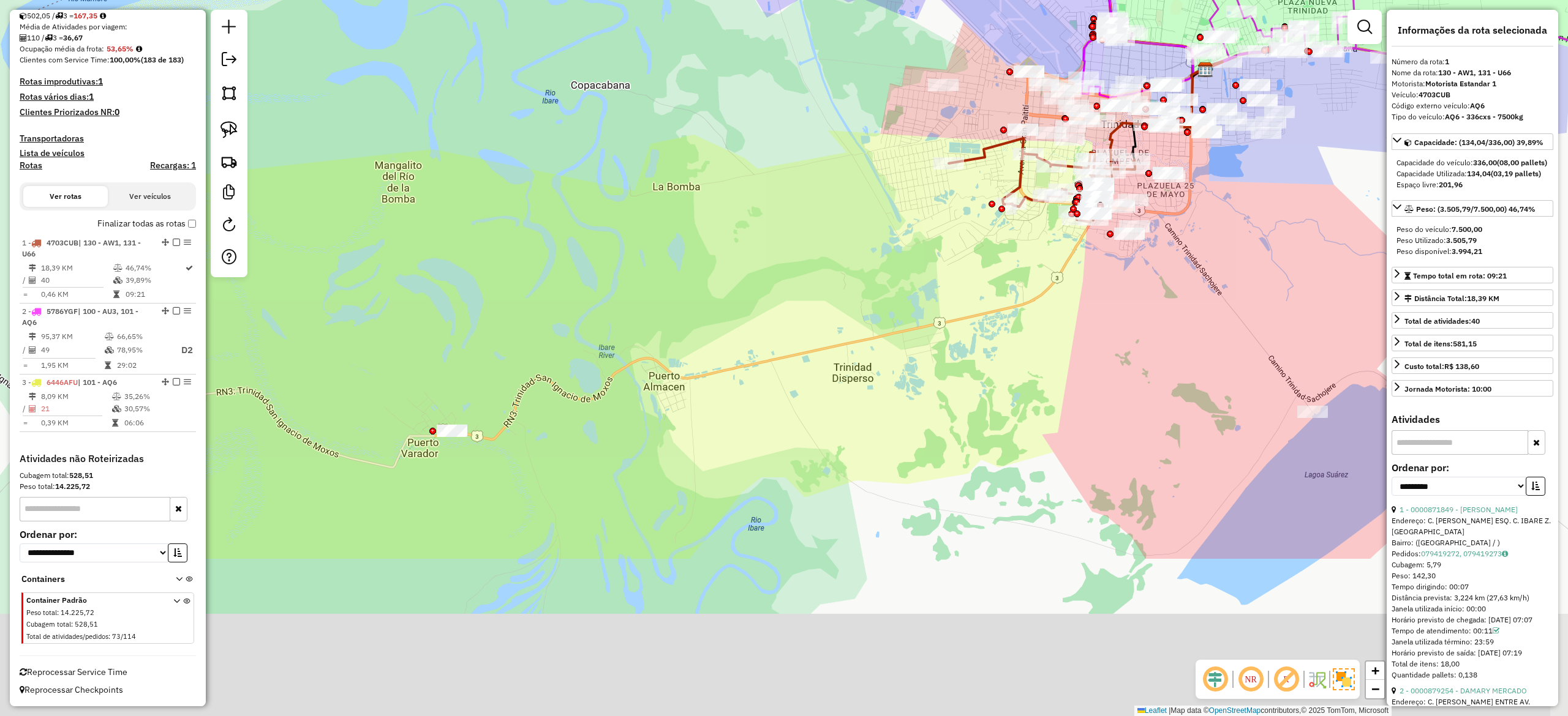
drag, startPoint x: 812, startPoint y: 450, endPoint x: 936, endPoint y: 224, distance: 257.8
click at [936, 224] on div "Janela de atendimento Grade de atendimento Capacidade Transportadoras Veículos …" at bounding box center [784, 358] width 1568 height 716
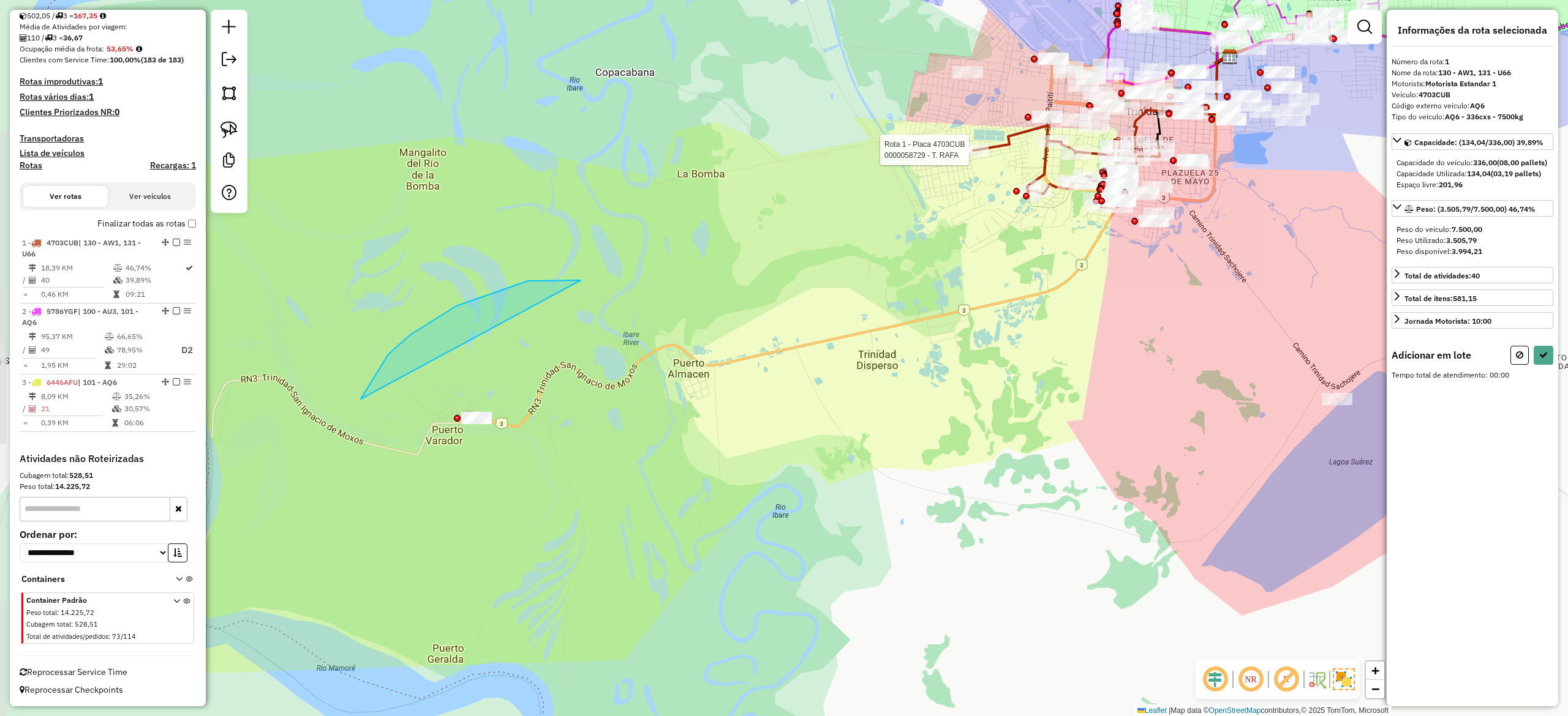
drag, startPoint x: 580, startPoint y: 280, endPoint x: 897, endPoint y: 248, distance: 318.6
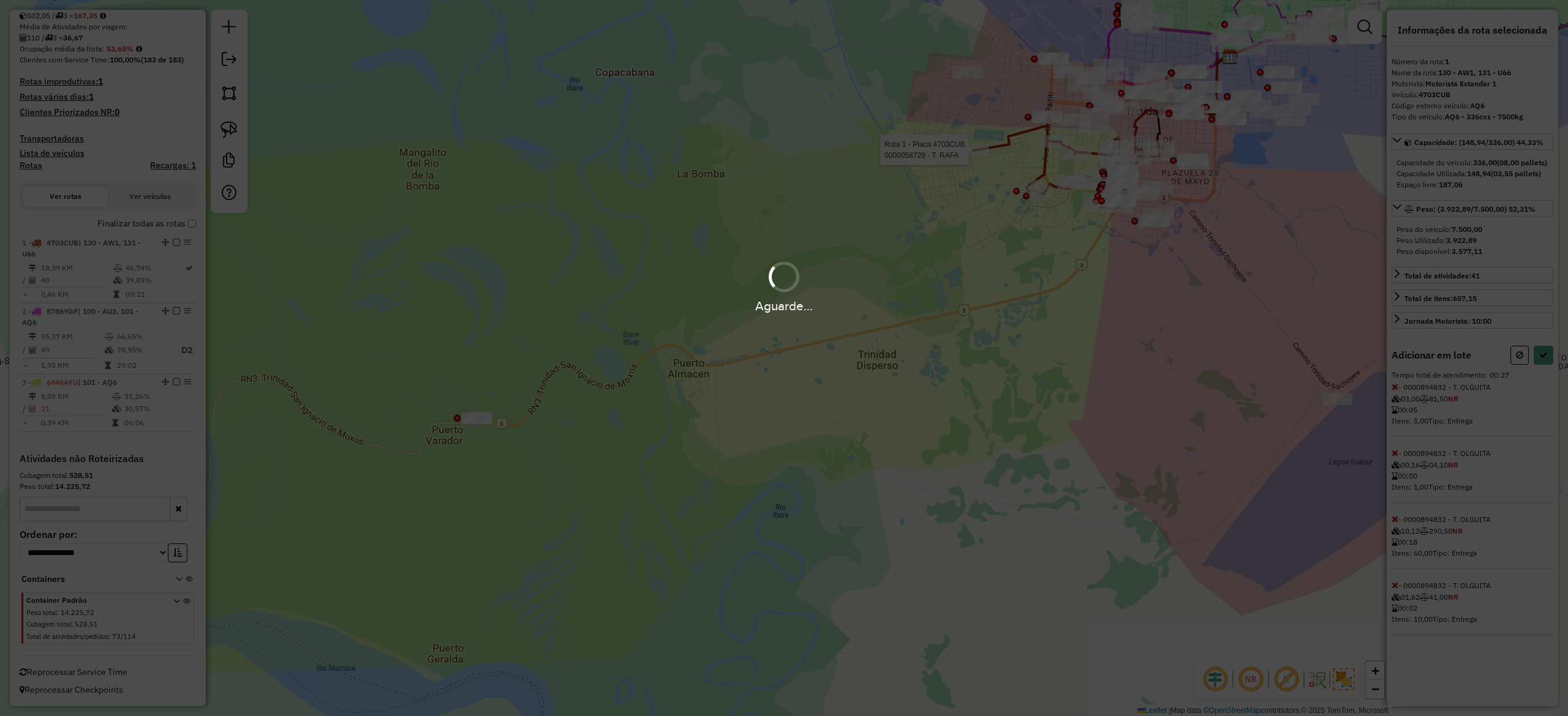
select select "**********"
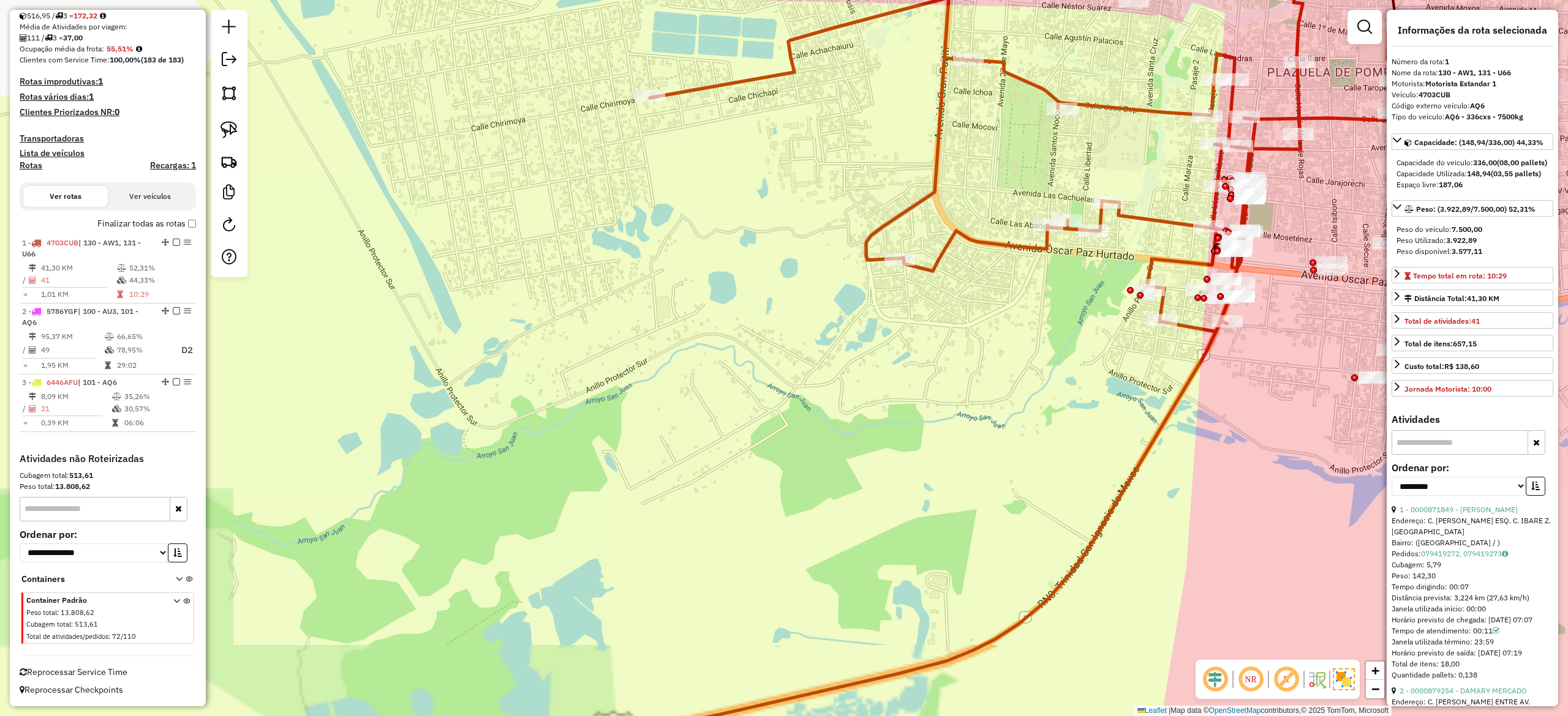
click at [1103, 176] on div "Rota 1 - Placa 4703CUB 0000092311 - T. ITZEL Rota 1 - Placa 4703CUB 0000679549 …" at bounding box center [784, 358] width 1568 height 716
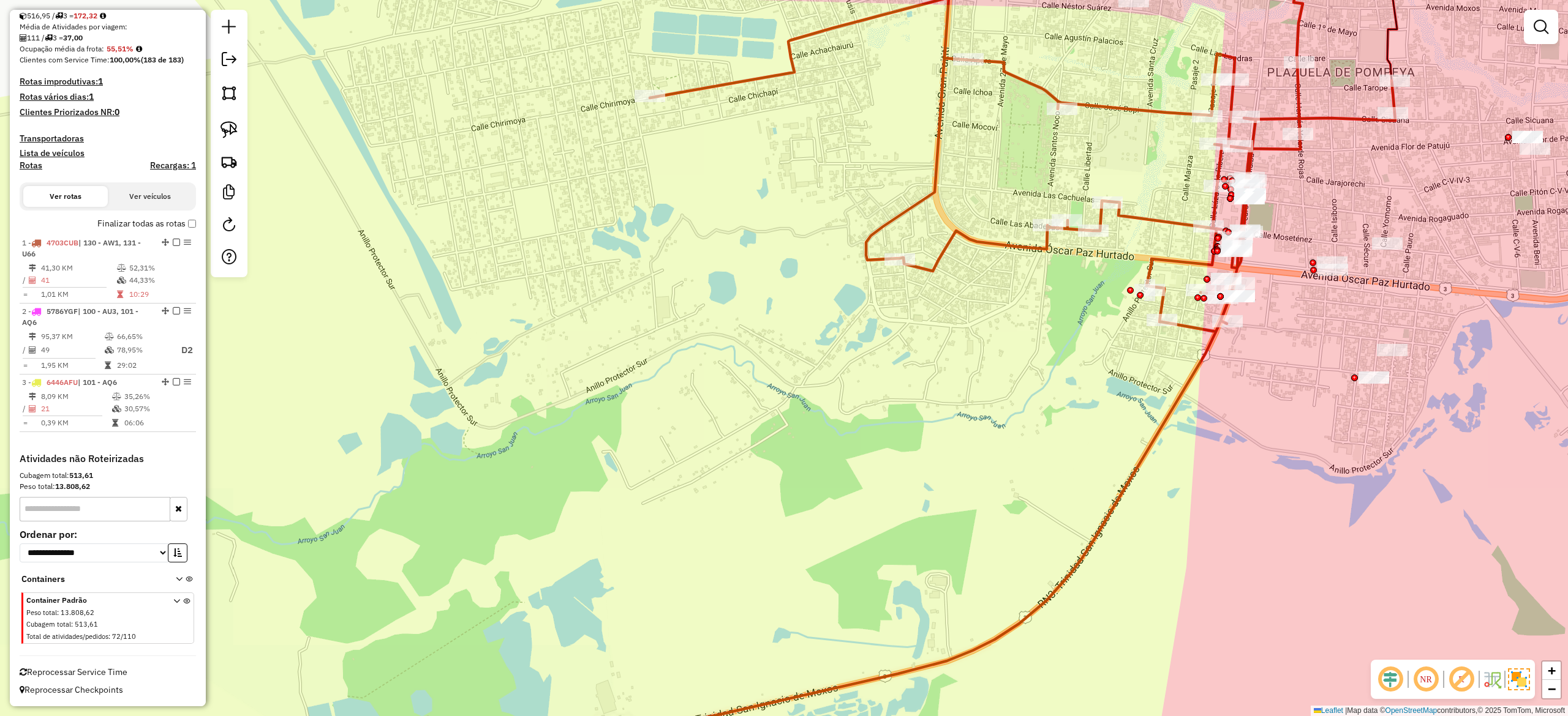
click at [1121, 154] on div "Janela de atendimento Grade de atendimento Capacidade Transportadoras Veículos …" at bounding box center [784, 358] width 1568 height 716
click at [1138, 115] on icon at bounding box center [886, 393] width 1018 height 791
select select "**********"
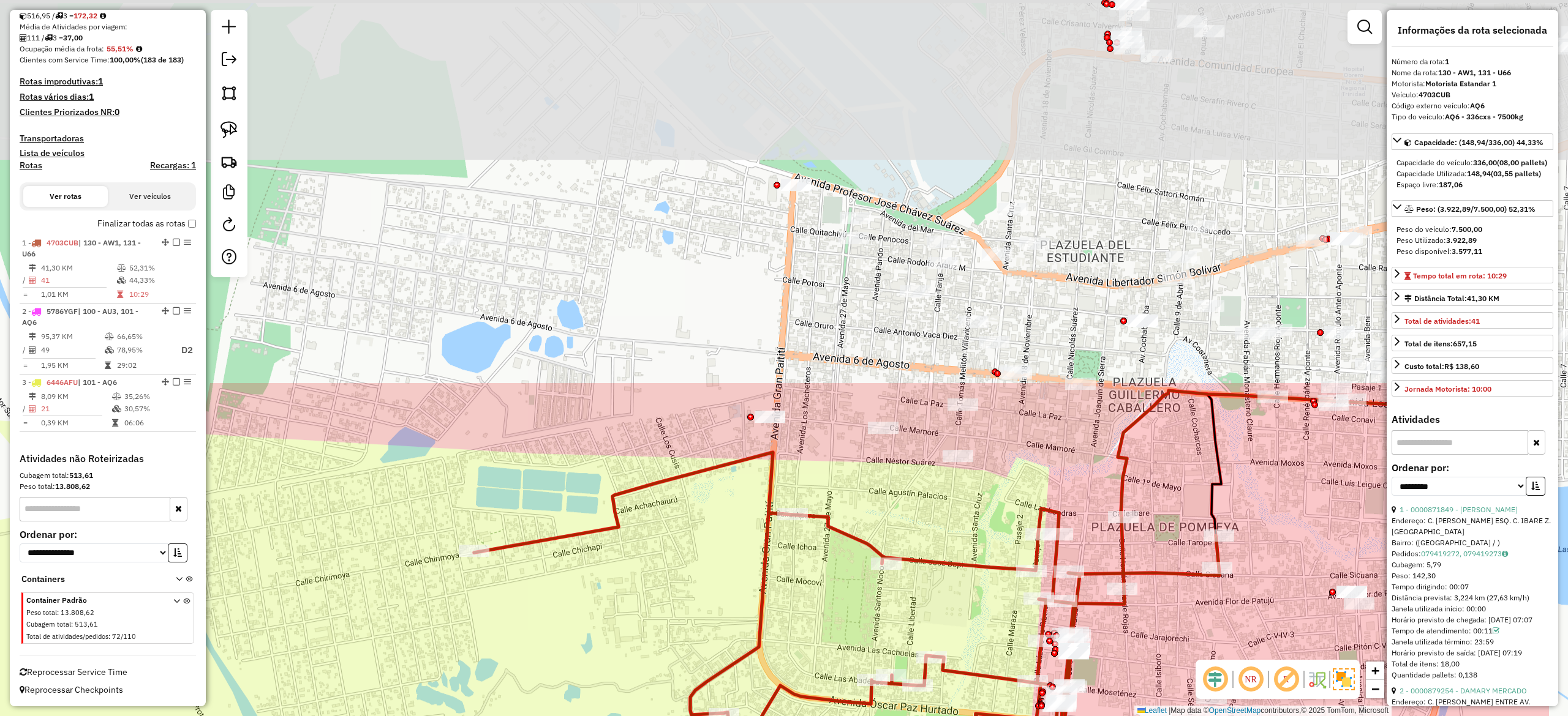
drag, startPoint x: 1139, startPoint y: 93, endPoint x: 965, endPoint y: 568, distance: 505.9
click at [965, 568] on div "Janela de atendimento Grade de atendimento Capacidade Transportadoras Veículos …" at bounding box center [784, 358] width 1568 height 716
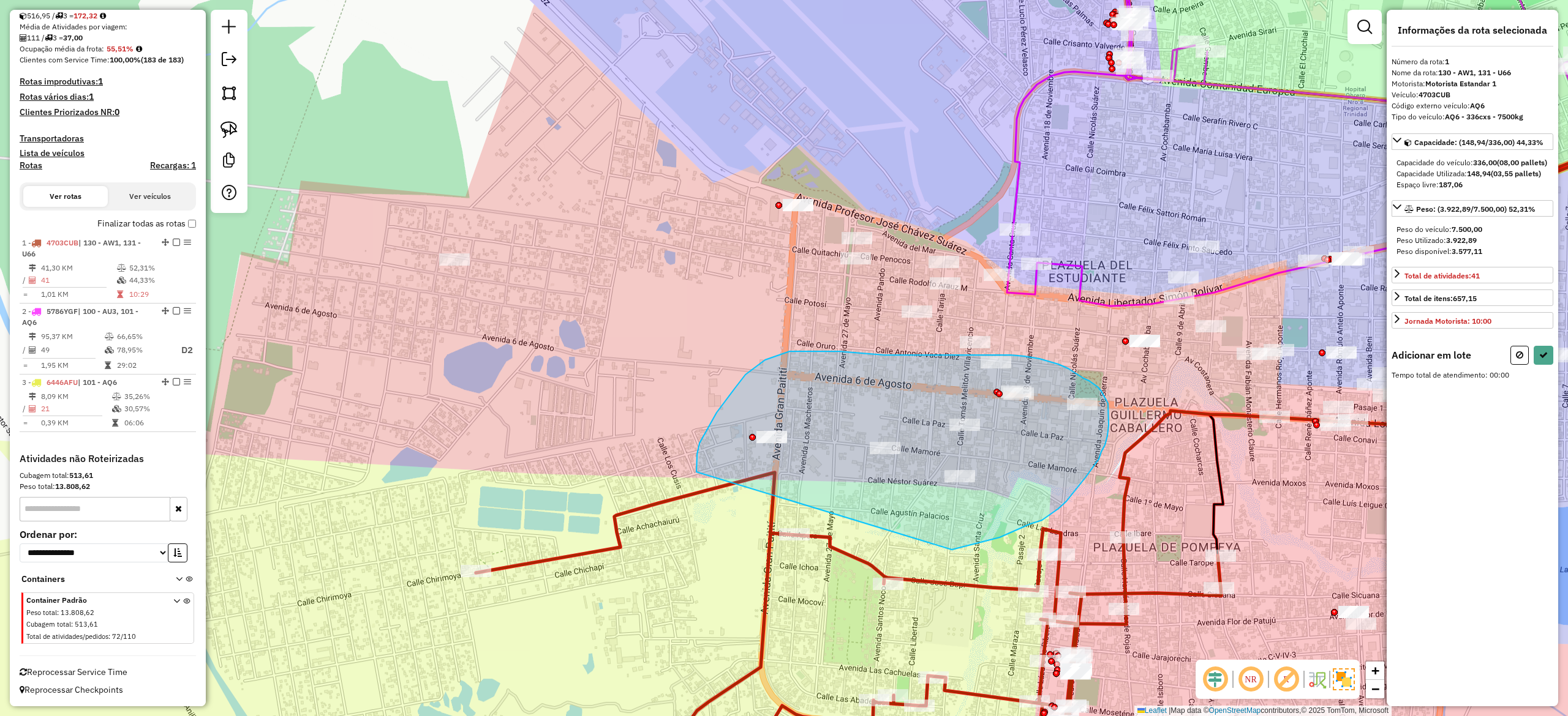
drag, startPoint x: 952, startPoint y: 549, endPoint x: 850, endPoint y: 523, distance: 105.3
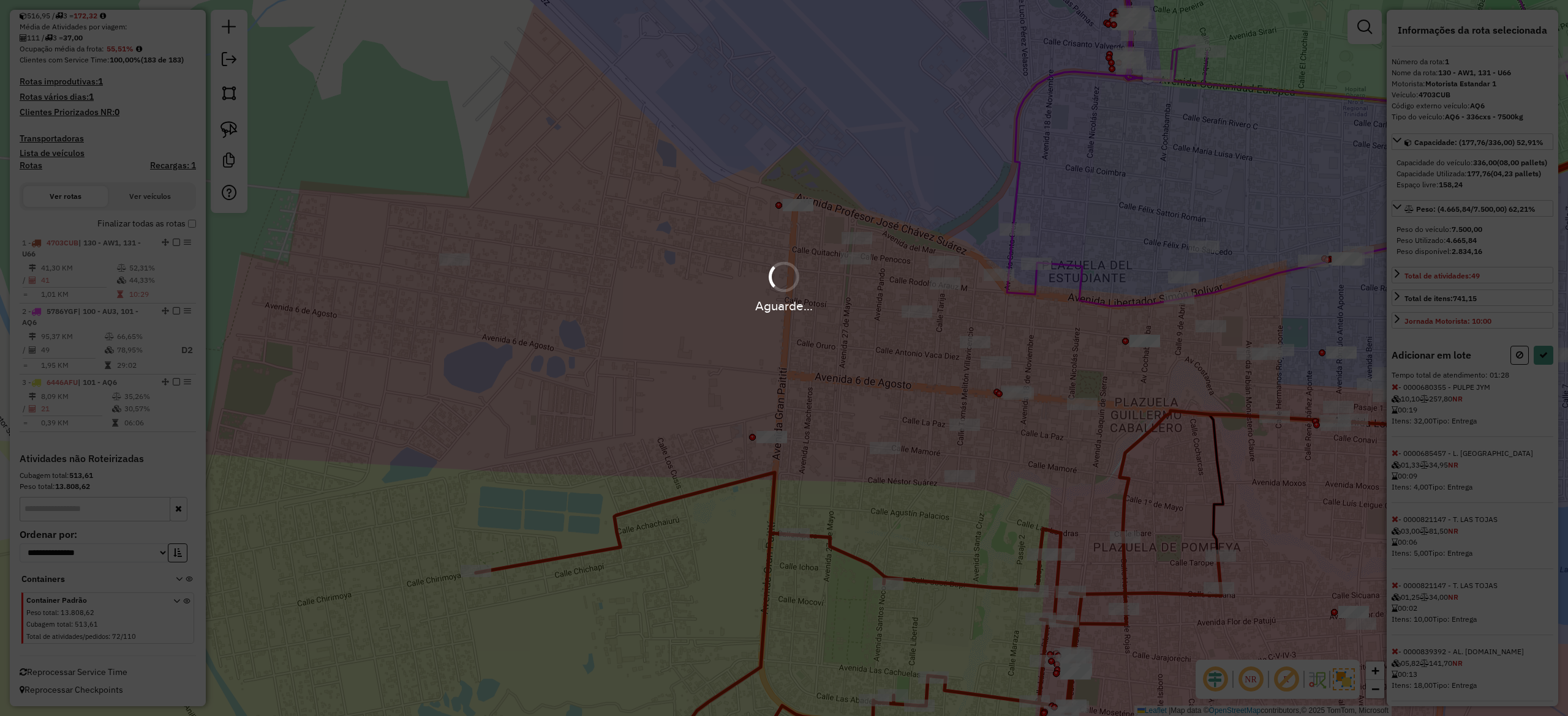
select select "**********"
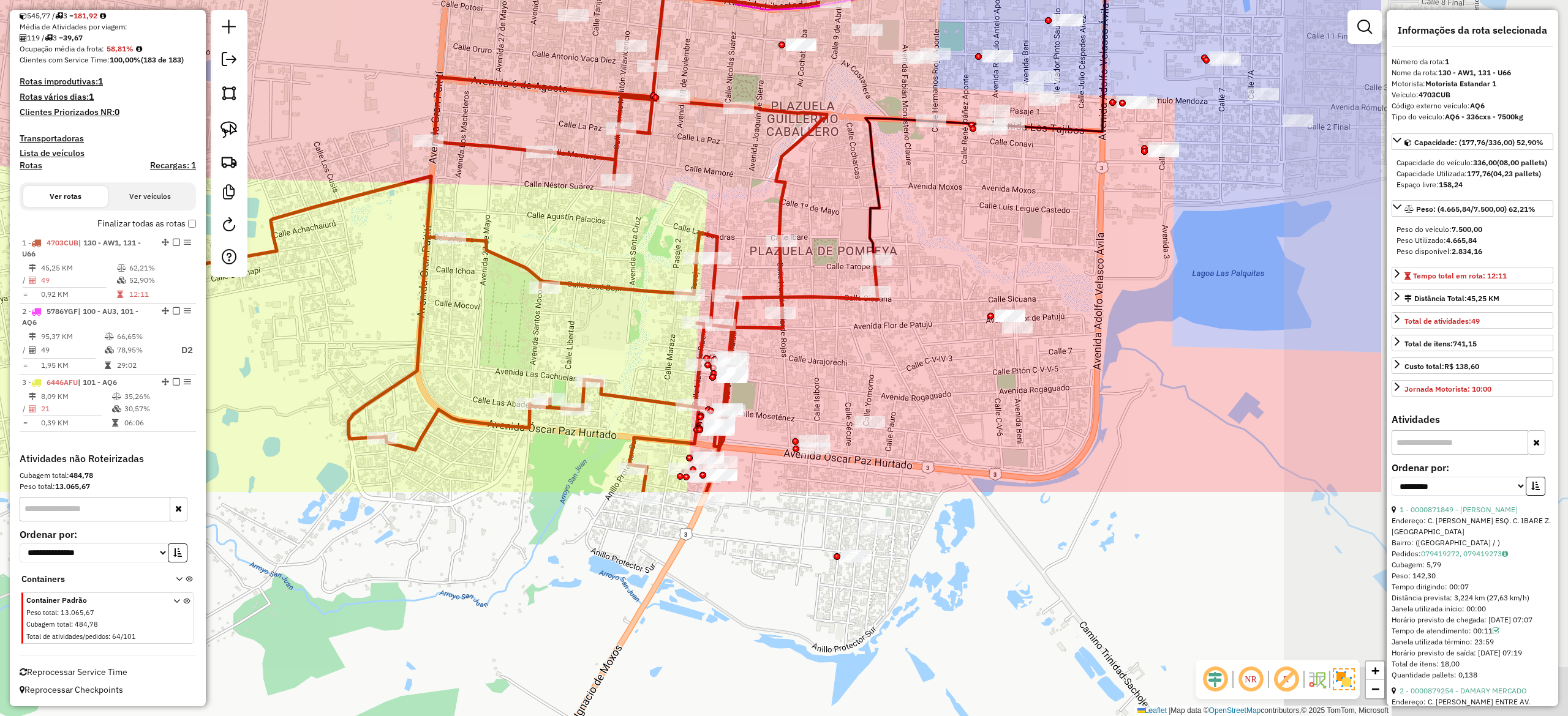
drag, startPoint x: 1011, startPoint y: 462, endPoint x: 714, endPoint y: 188, distance: 404.1
click at [651, 158] on div "Rota 1 - Placa 4703CUB 0000872963 - ILDA Janela de atendimento Grade de atendim…" at bounding box center [784, 358] width 1568 height 716
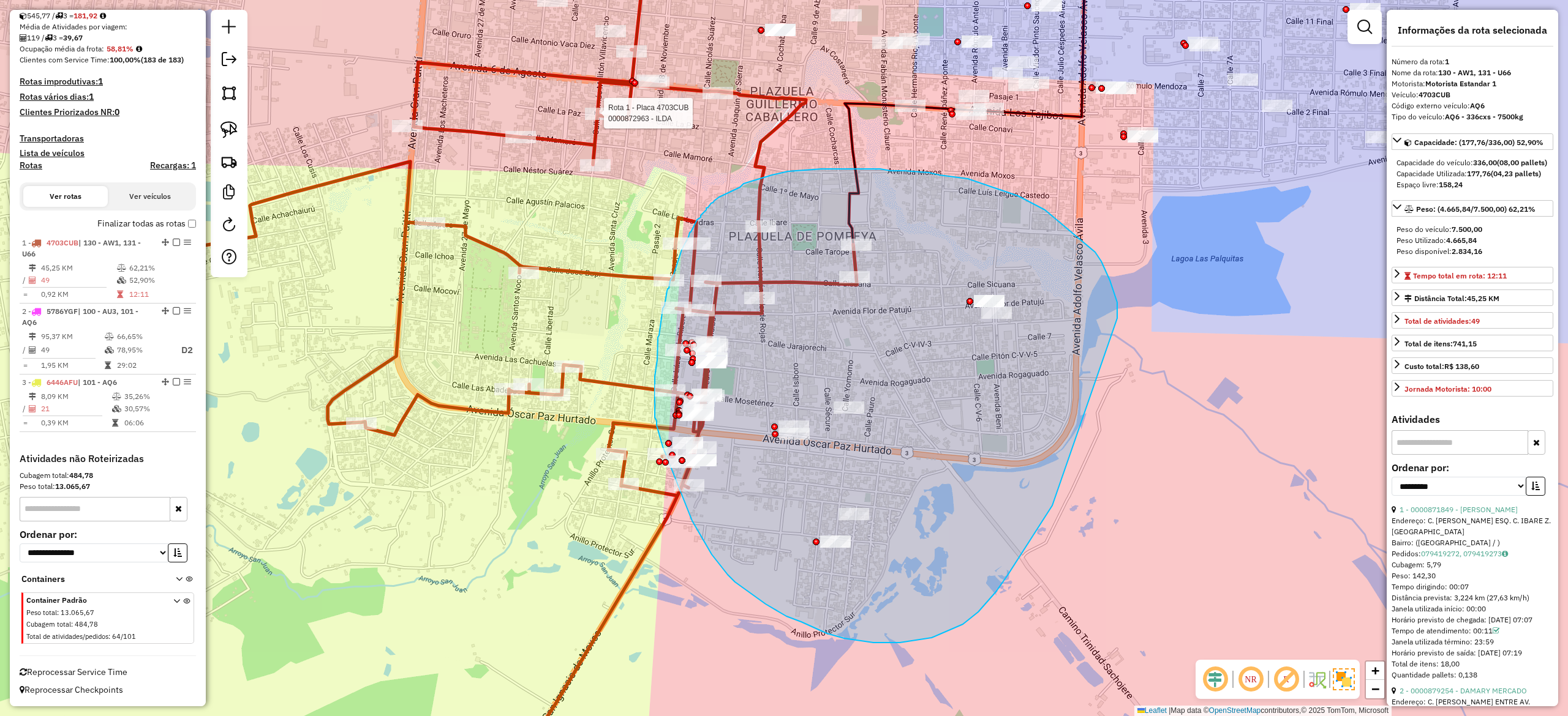
drag, startPoint x: 1112, startPoint y: 288, endPoint x: 1059, endPoint y: 492, distance: 210.8
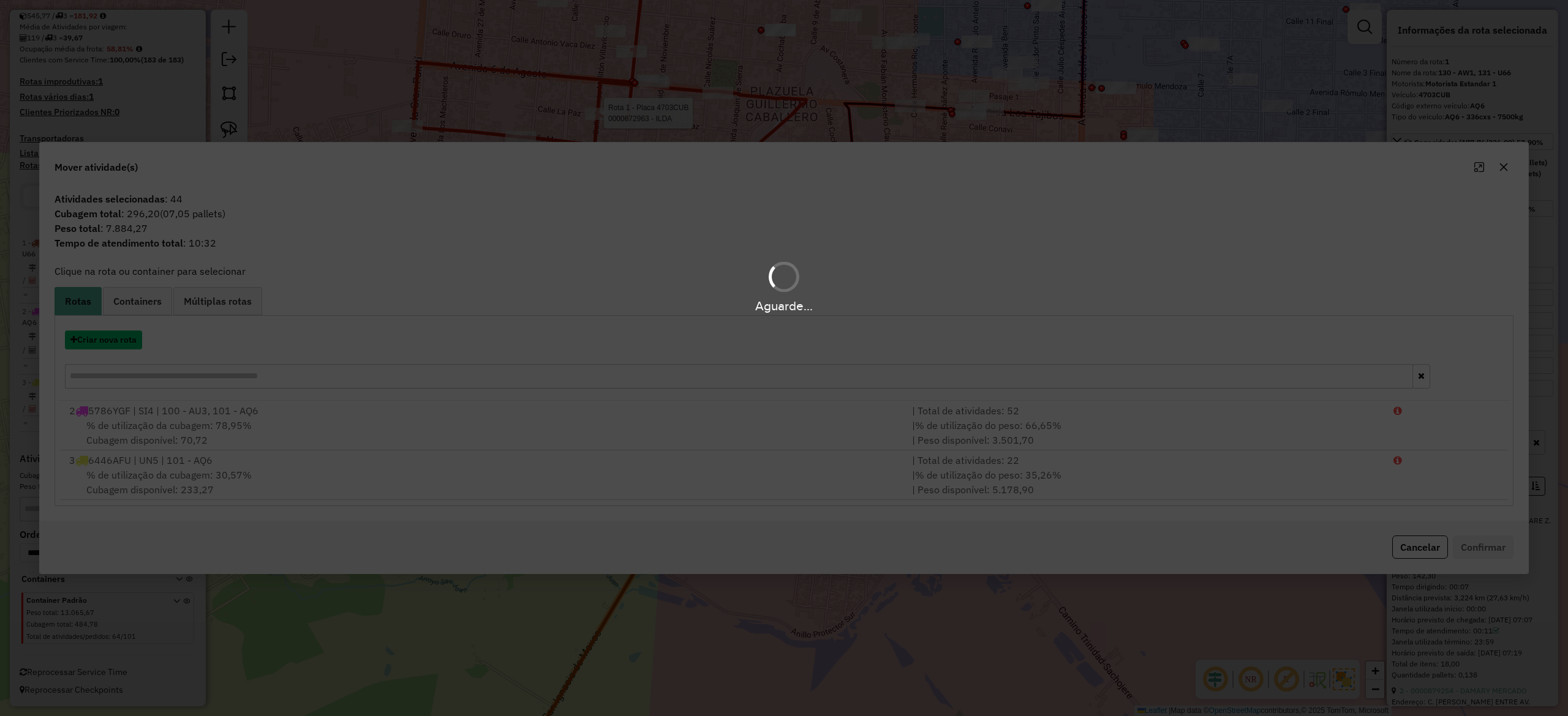
click at [118, 332] on button "Criar nova rota" at bounding box center [103, 340] width 78 height 19
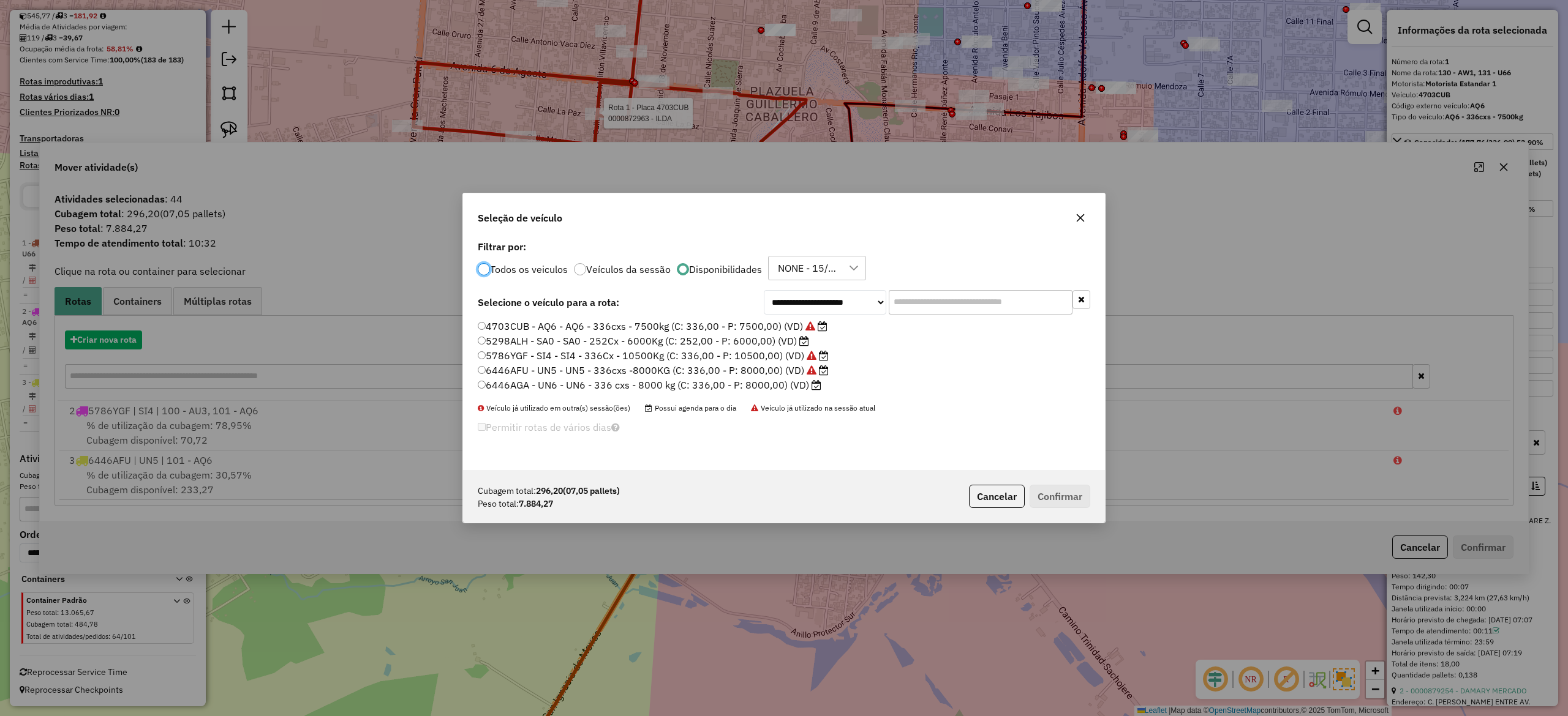
scroll to position [6, 3]
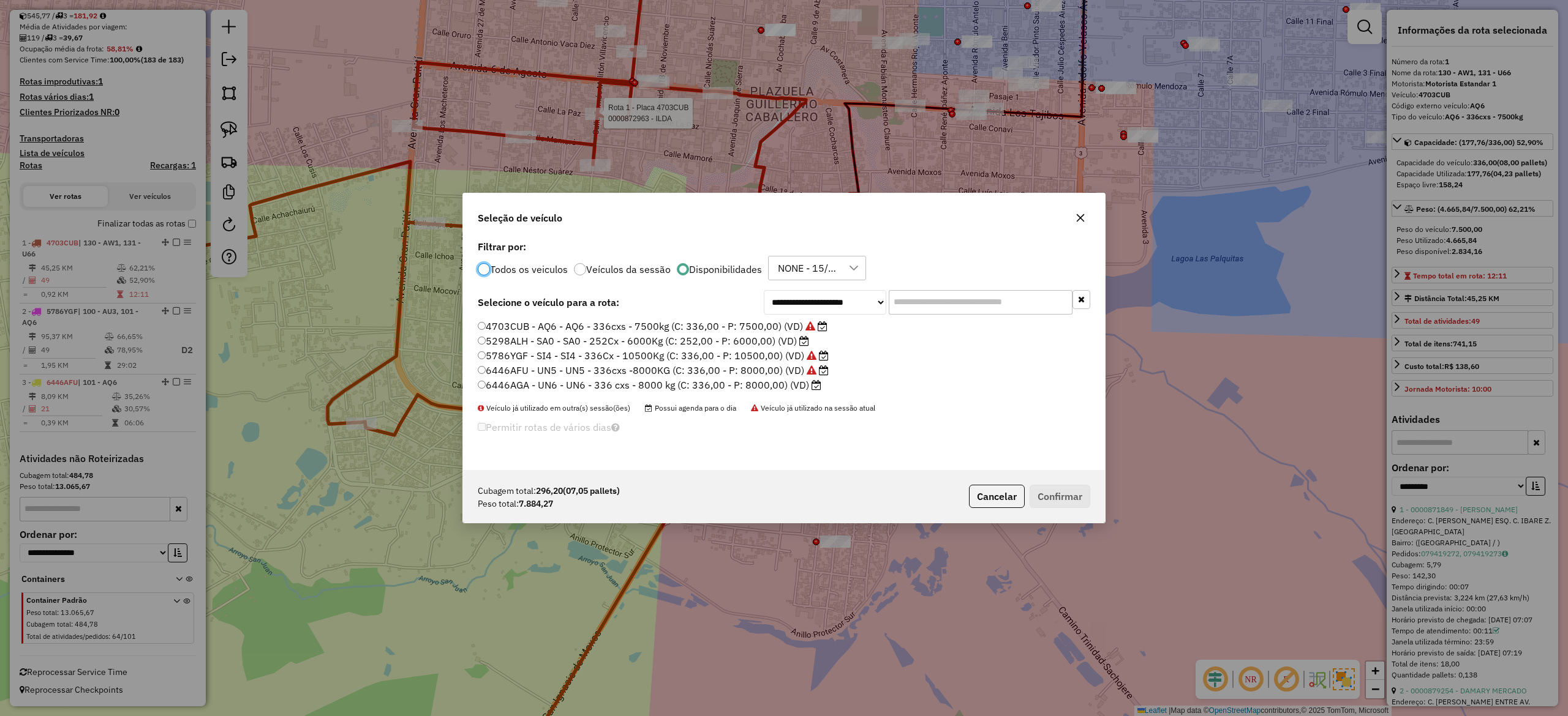
click at [800, 394] on div "4703CUB - AQ6 - AQ6 - 336cxs - 7500kg (C: 336,00 - P: 7500,00) (VD) 5298ALH - S…" at bounding box center [784, 361] width 627 height 83
click at [792, 388] on label "6446AGA - UN6 - UN6 - 336 cxs - 8000 kg (C: 336,00 - P: 8000,00) (VD)" at bounding box center [650, 385] width 344 height 15
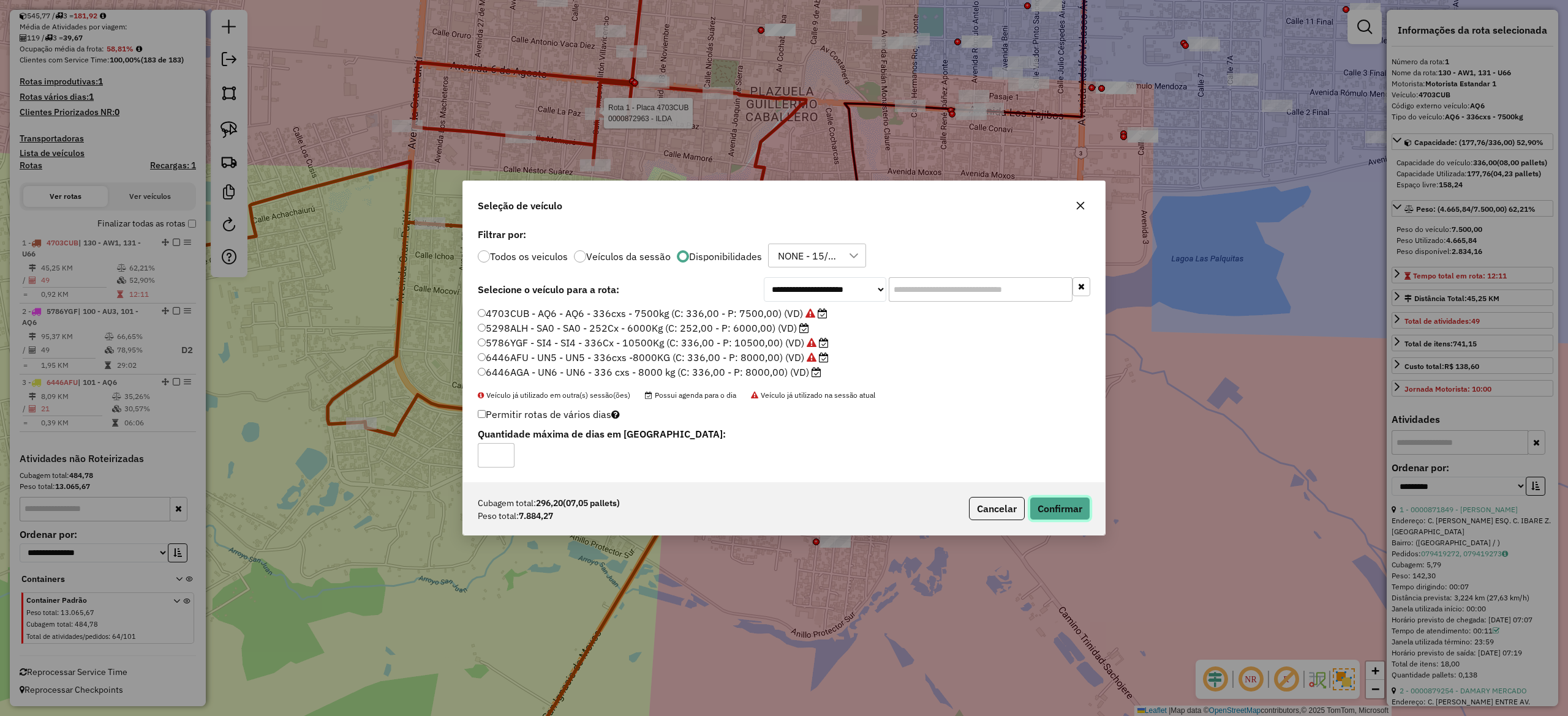
click at [1056, 510] on button "Confirmar" at bounding box center [1059, 508] width 61 height 23
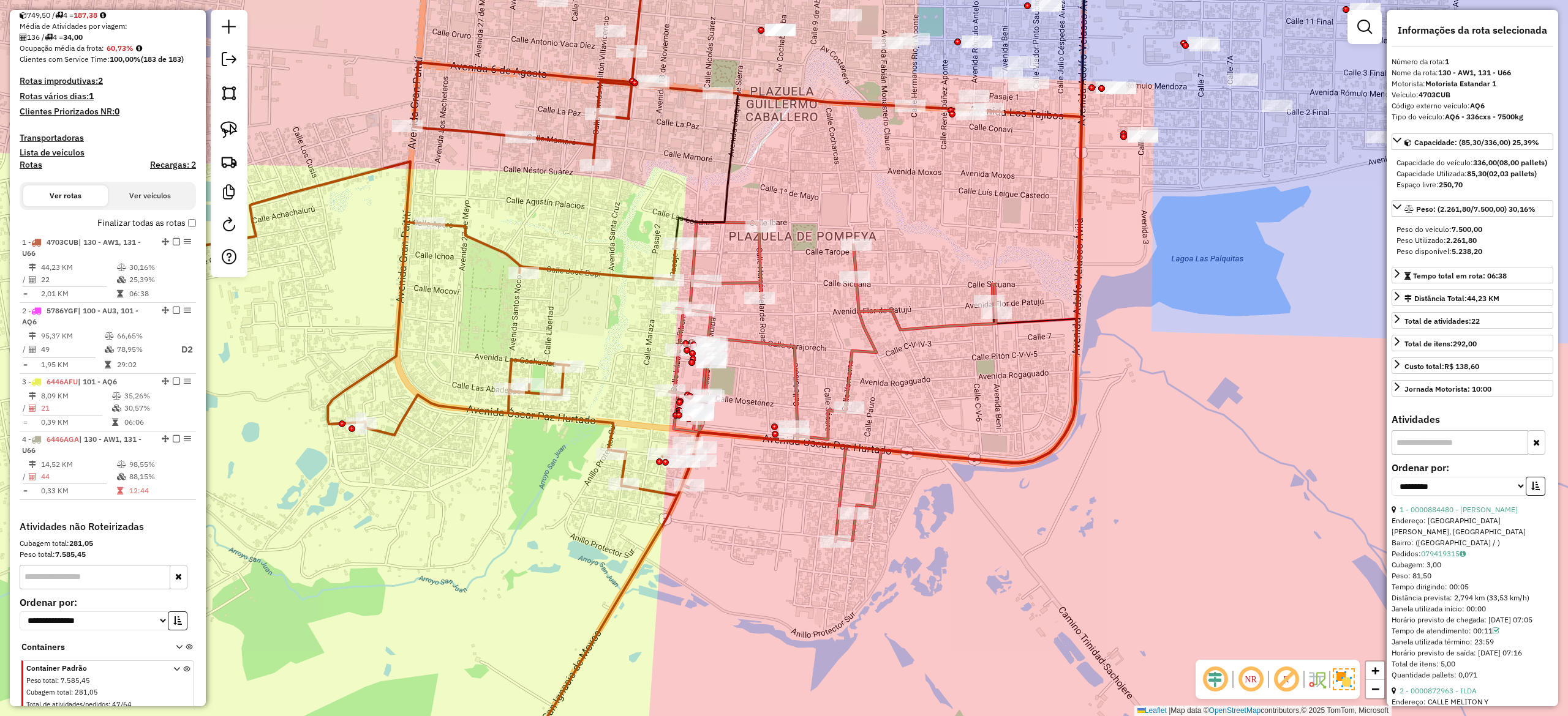
scroll to position [326, 0]
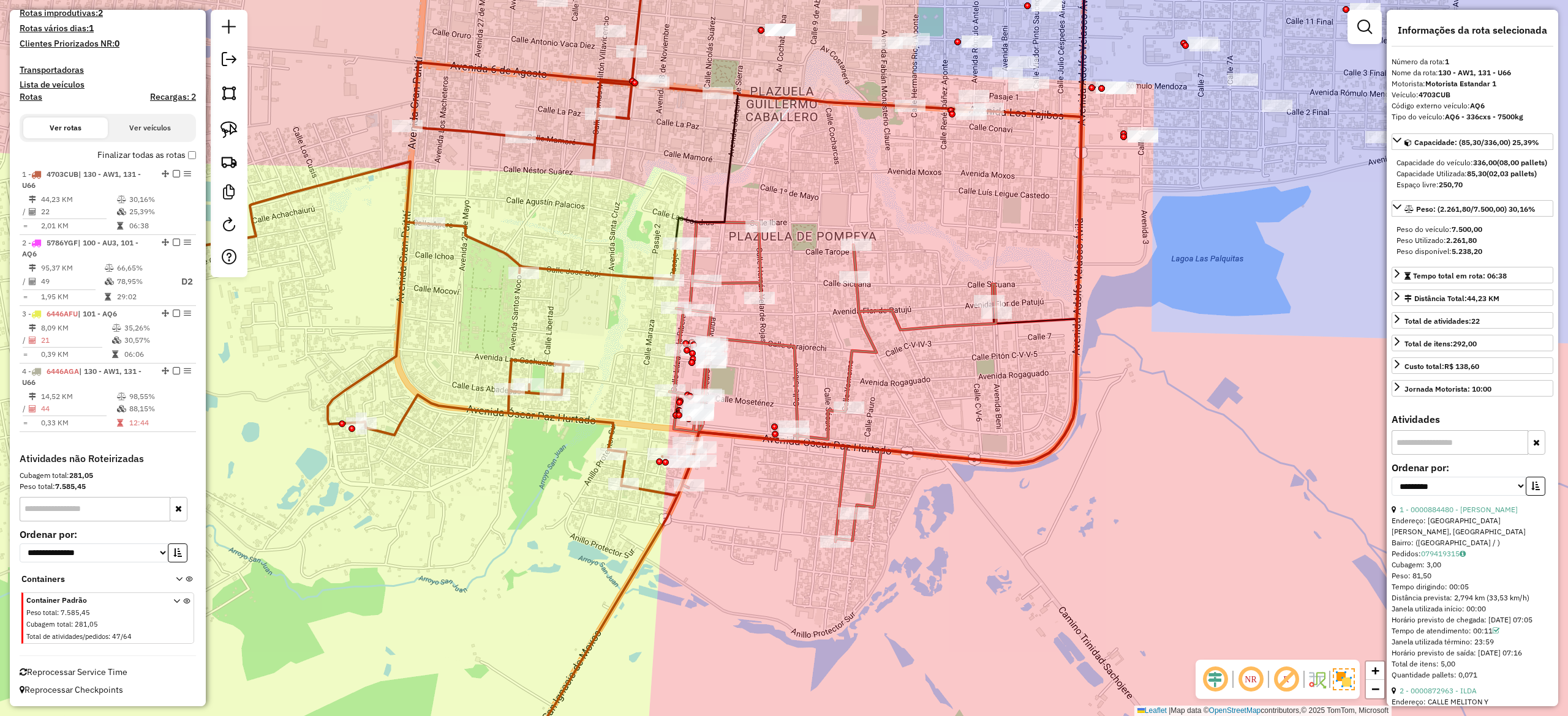
drag, startPoint x: 983, startPoint y: 408, endPoint x: 1184, endPoint y: 536, distance: 238.3
click at [1184, 536] on div "Janela de atendimento Grade de atendimento Capacidade Transportadoras Veículos …" at bounding box center [784, 358] width 1568 height 716
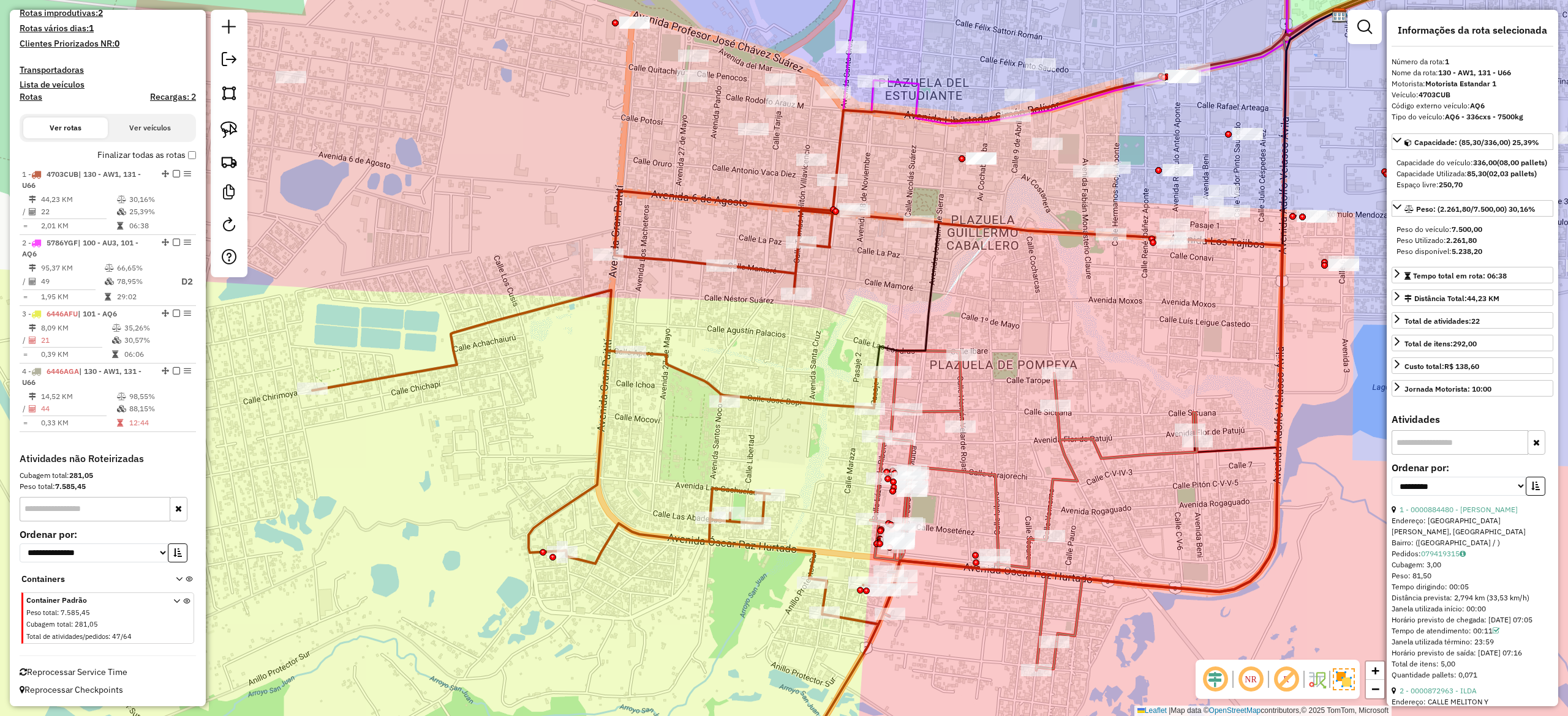
click at [827, 413] on div "Janela de atendimento Grade de atendimento Capacidade Transportadoras Veículos …" at bounding box center [784, 358] width 1568 height 716
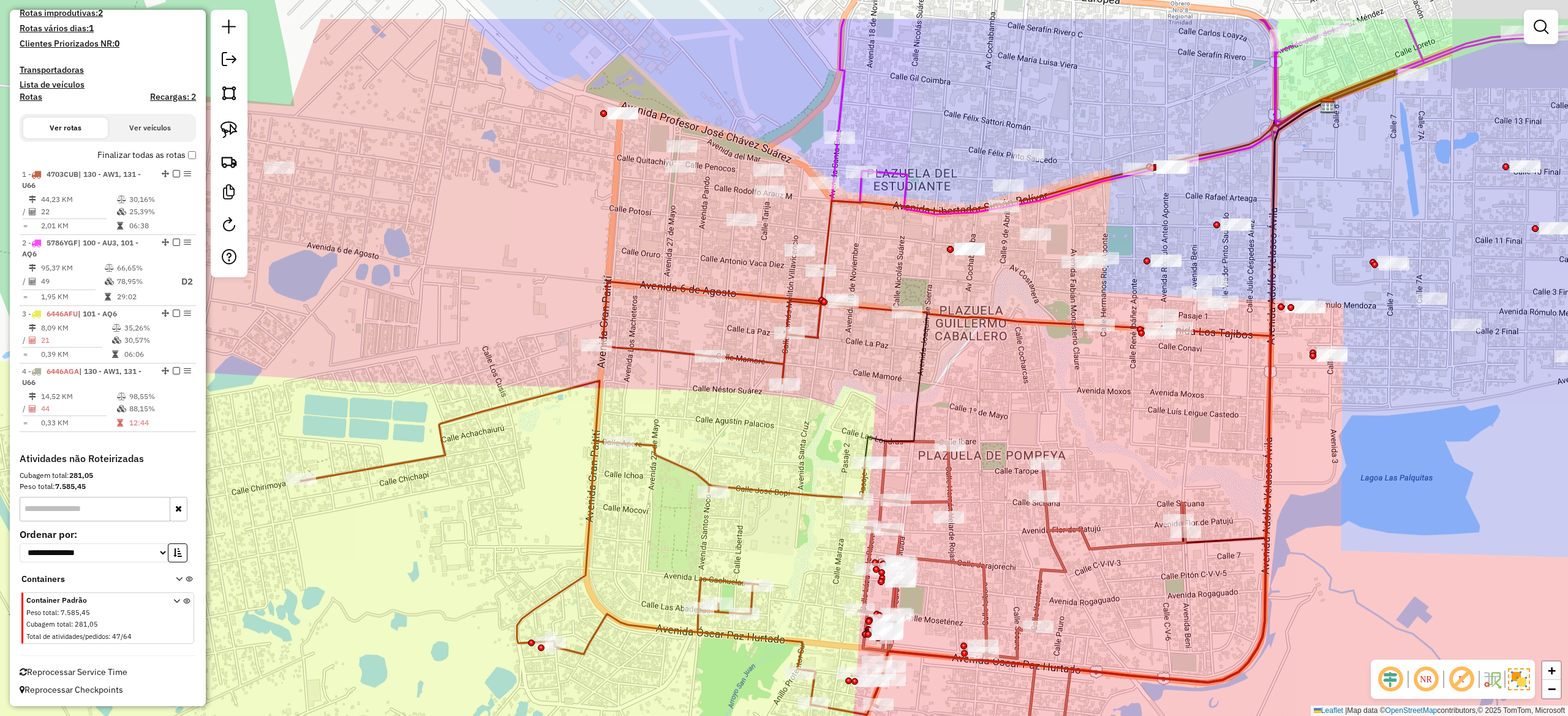
drag, startPoint x: 812, startPoint y: 474, endPoint x: 785, endPoint y: 454, distance: 33.6
click at [802, 561] on div "Janela de atendimento Grade de atendimento Capacidade Transportadoras Veículos …" at bounding box center [784, 358] width 1568 height 716
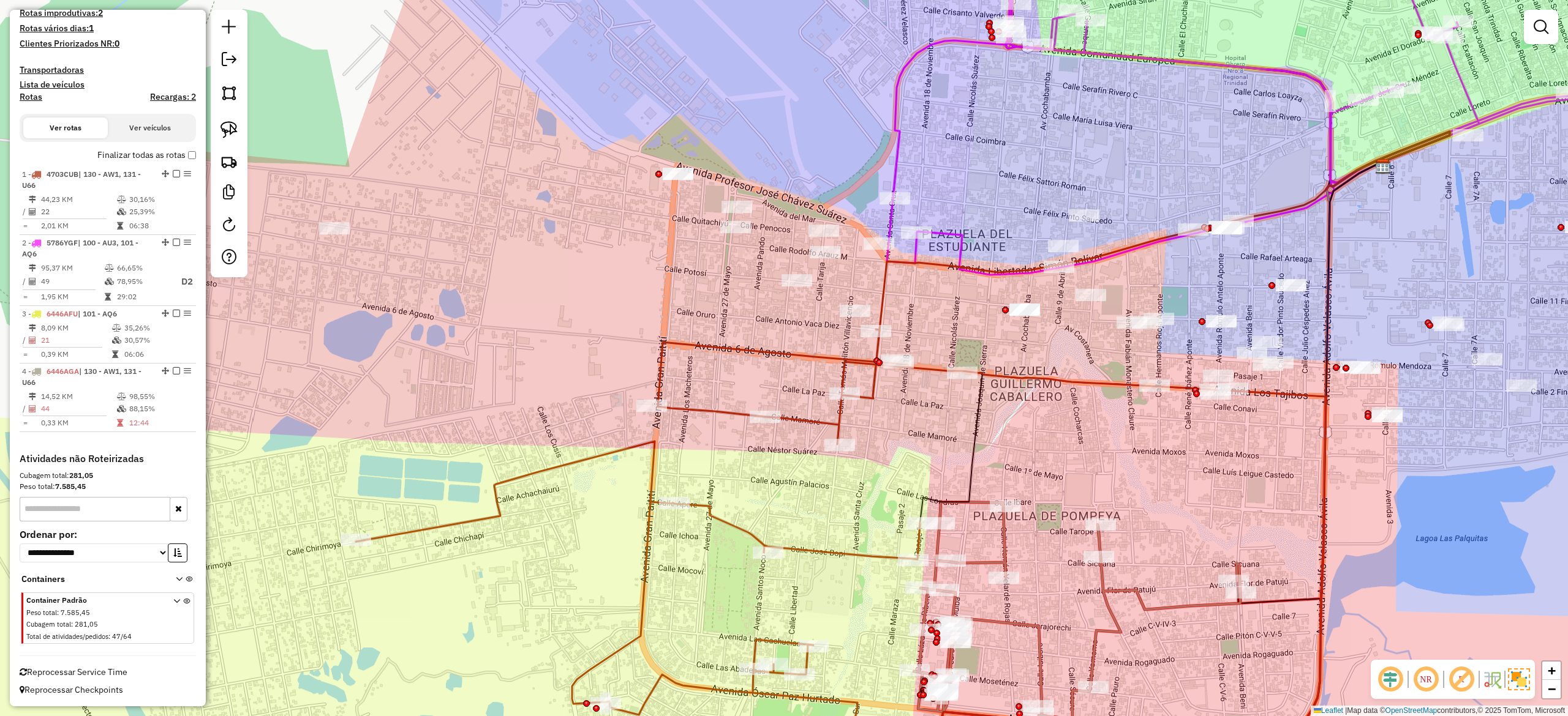
drag, startPoint x: 845, startPoint y: 418, endPoint x: 897, endPoint y: 439, distance: 56.1
click at [897, 443] on div "Janela de atendimento Grade de atendimento Capacidade Transportadoras Veículos …" at bounding box center [784, 358] width 1568 height 716
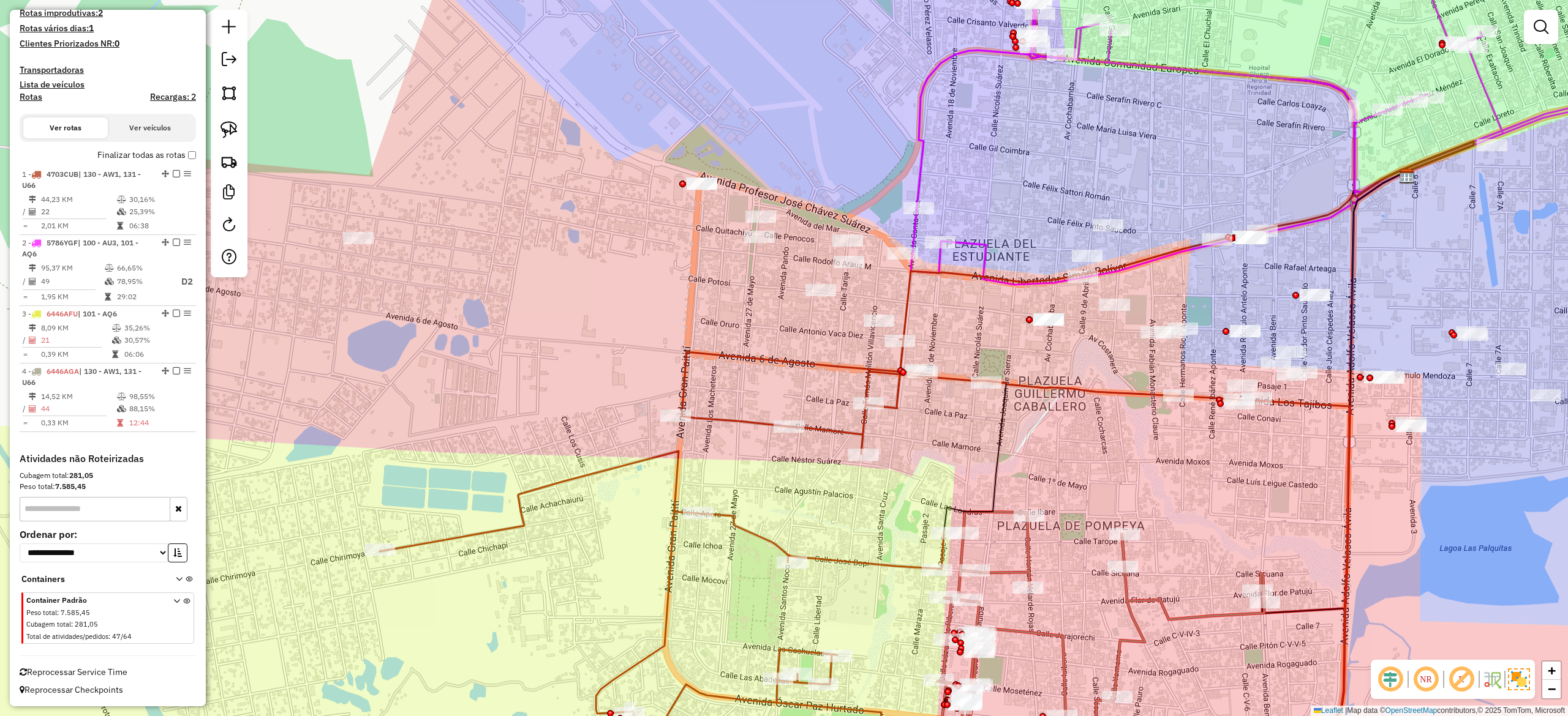
click at [892, 395] on icon at bounding box center [864, 563] width 970 height 449
select select "**********"
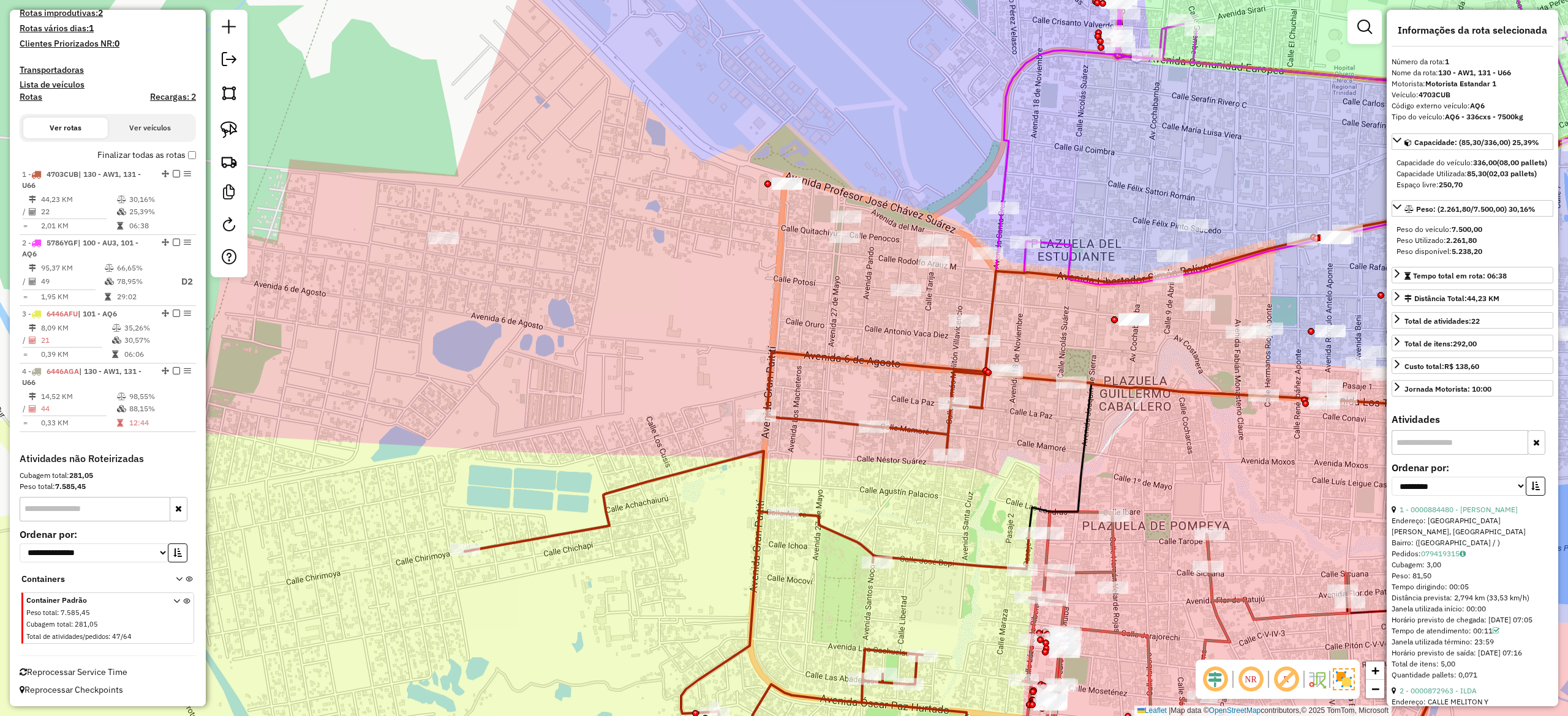
drag, startPoint x: 993, startPoint y: 435, endPoint x: 1063, endPoint y: 423, distance: 71.0
click at [1059, 429] on div "Janela de atendimento Grade de atendimento Capacidade Transportadoras Veículos …" at bounding box center [784, 358] width 1568 height 716
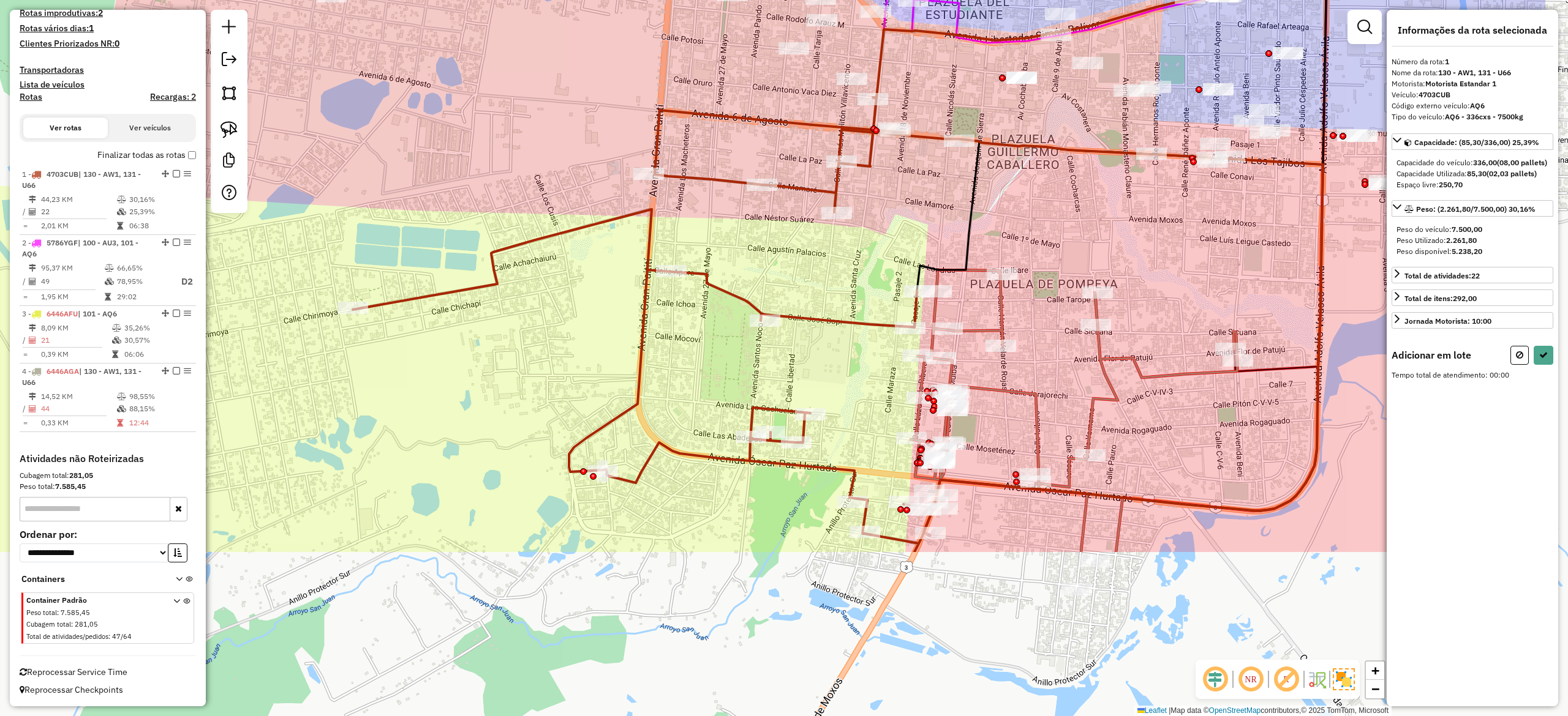
drag, startPoint x: 1038, startPoint y: 476, endPoint x: 862, endPoint y: 248, distance: 288.0
click at [837, 233] on div "Rota 1 - Placa 4703CUB 0000102940 - KARAOKE LA MENT Janela de atendimento Grade…" at bounding box center [784, 358] width 1568 height 716
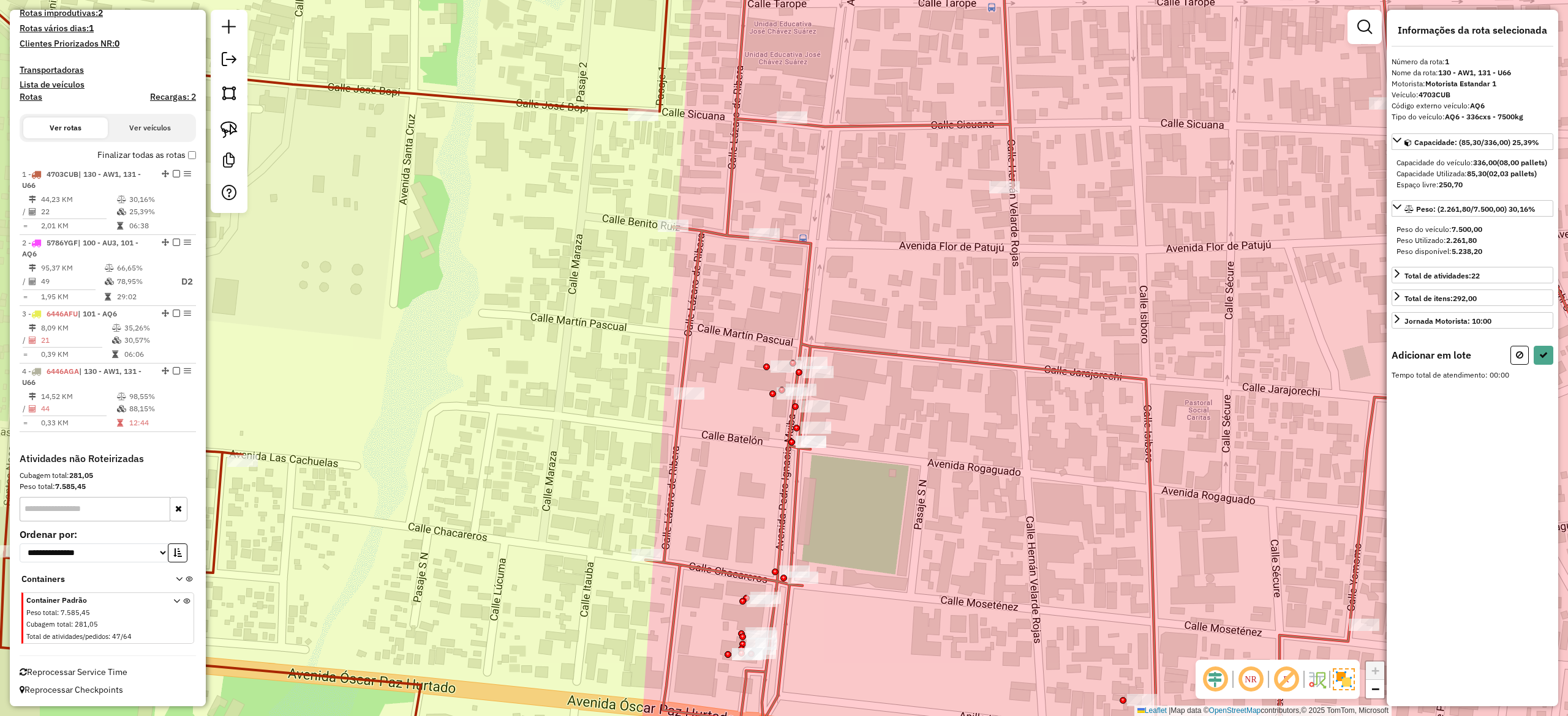
drag, startPoint x: 967, startPoint y: 403, endPoint x: 1025, endPoint y: 364, distance: 69.9
click at [1025, 364] on icon at bounding box center [1214, 320] width 1138 height 860
click at [1025, 365] on icon at bounding box center [1214, 320] width 1138 height 860
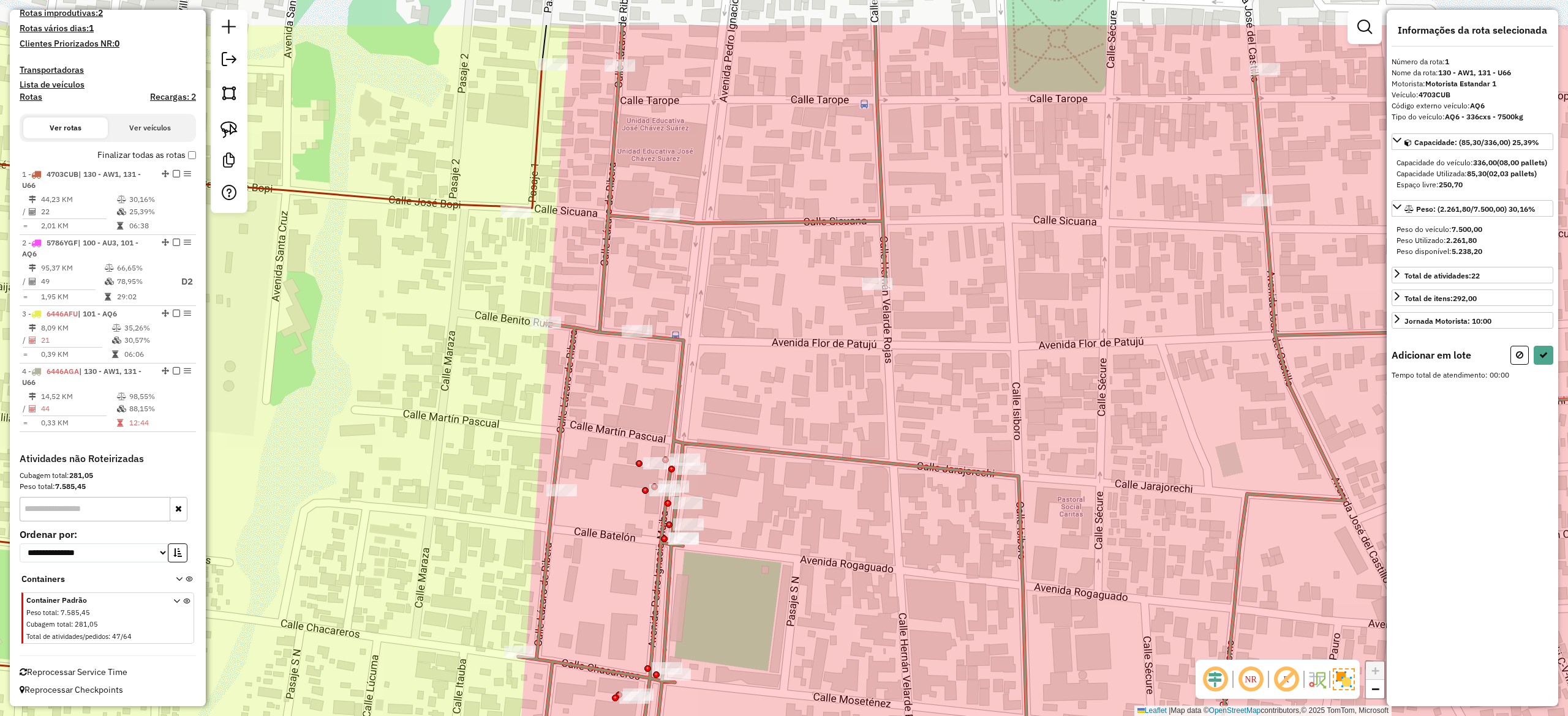
click at [971, 373] on div "Janela de atendimento Grade de atendimento Capacidade Transportadoras Veículos …" at bounding box center [784, 358] width 1568 height 716
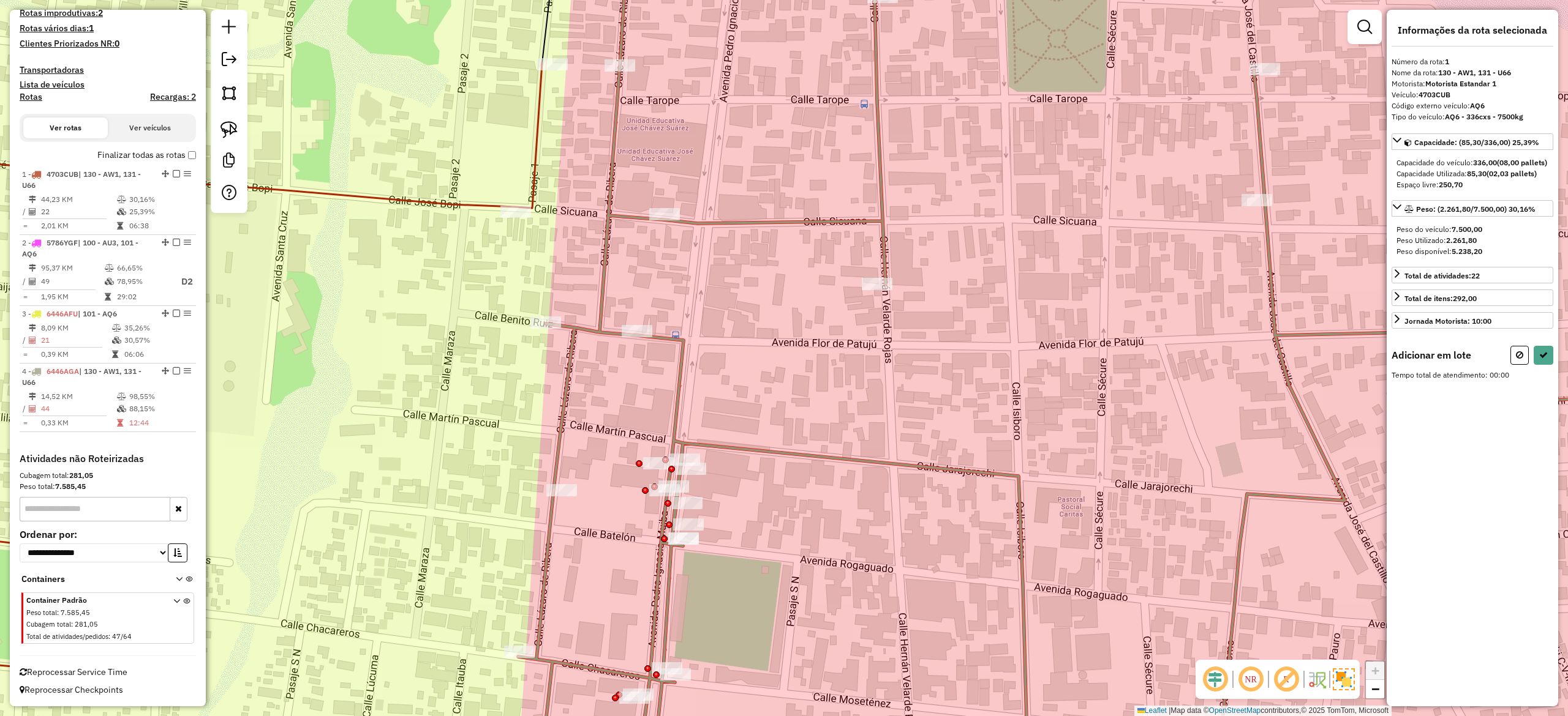
click at [480, 207] on icon at bounding box center [193, 426] width 699 height 725
click at [440, 279] on div "Janela de atendimento Grade de atendimento Capacidade Transportadoras Veículos …" at bounding box center [784, 358] width 1568 height 716
select select "**********"
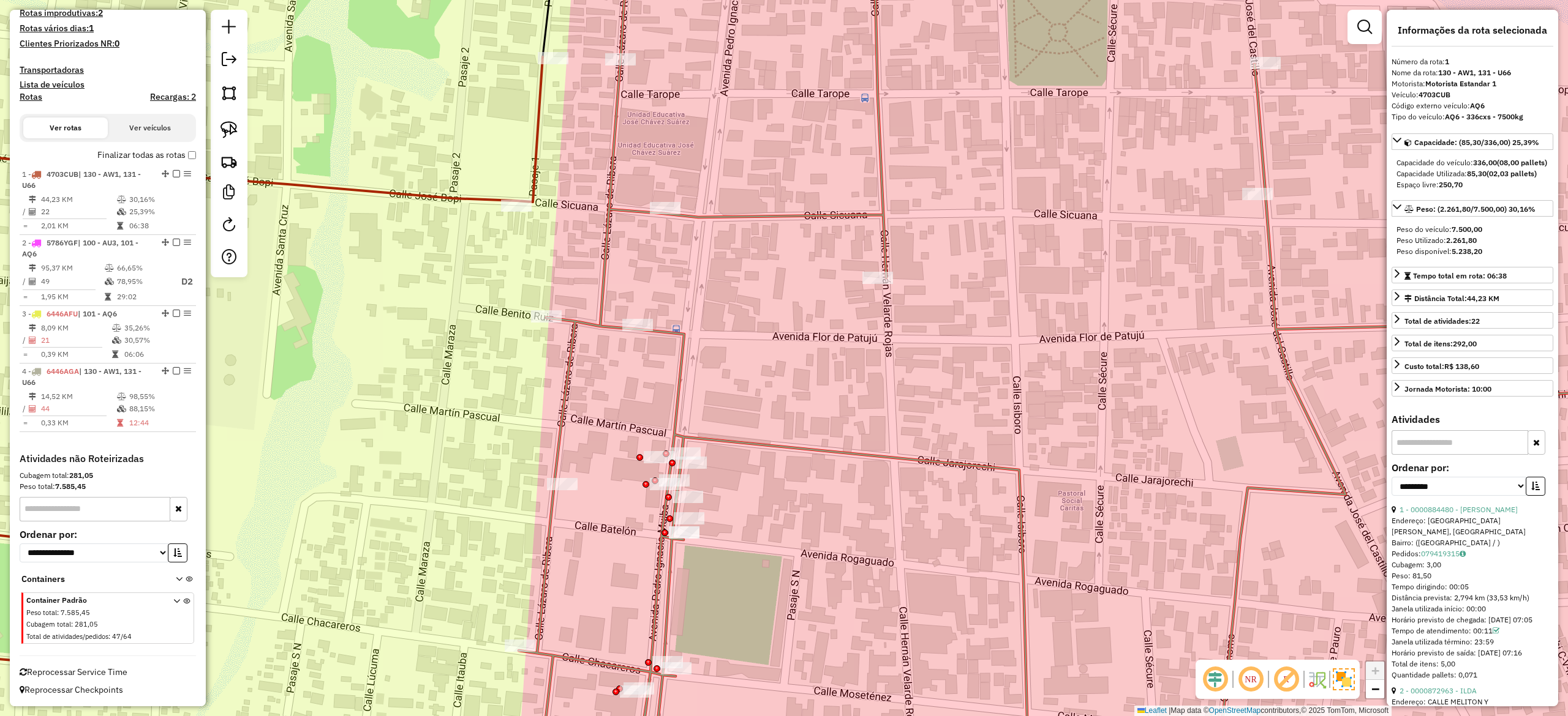
click at [446, 198] on icon at bounding box center [193, 422] width 700 height 731
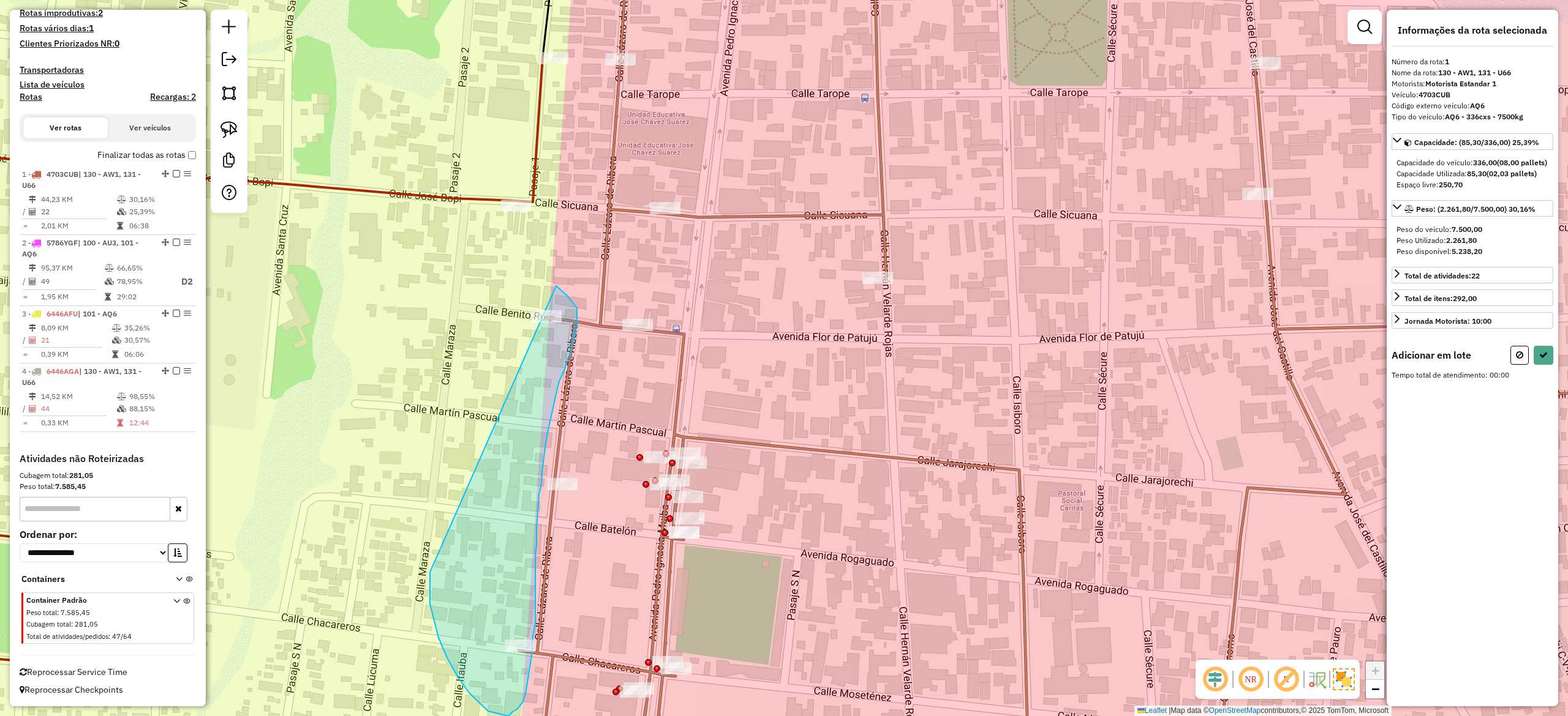
drag, startPoint x: 430, startPoint y: 604, endPoint x: 460, endPoint y: 281, distance: 324.4
select select "**********"
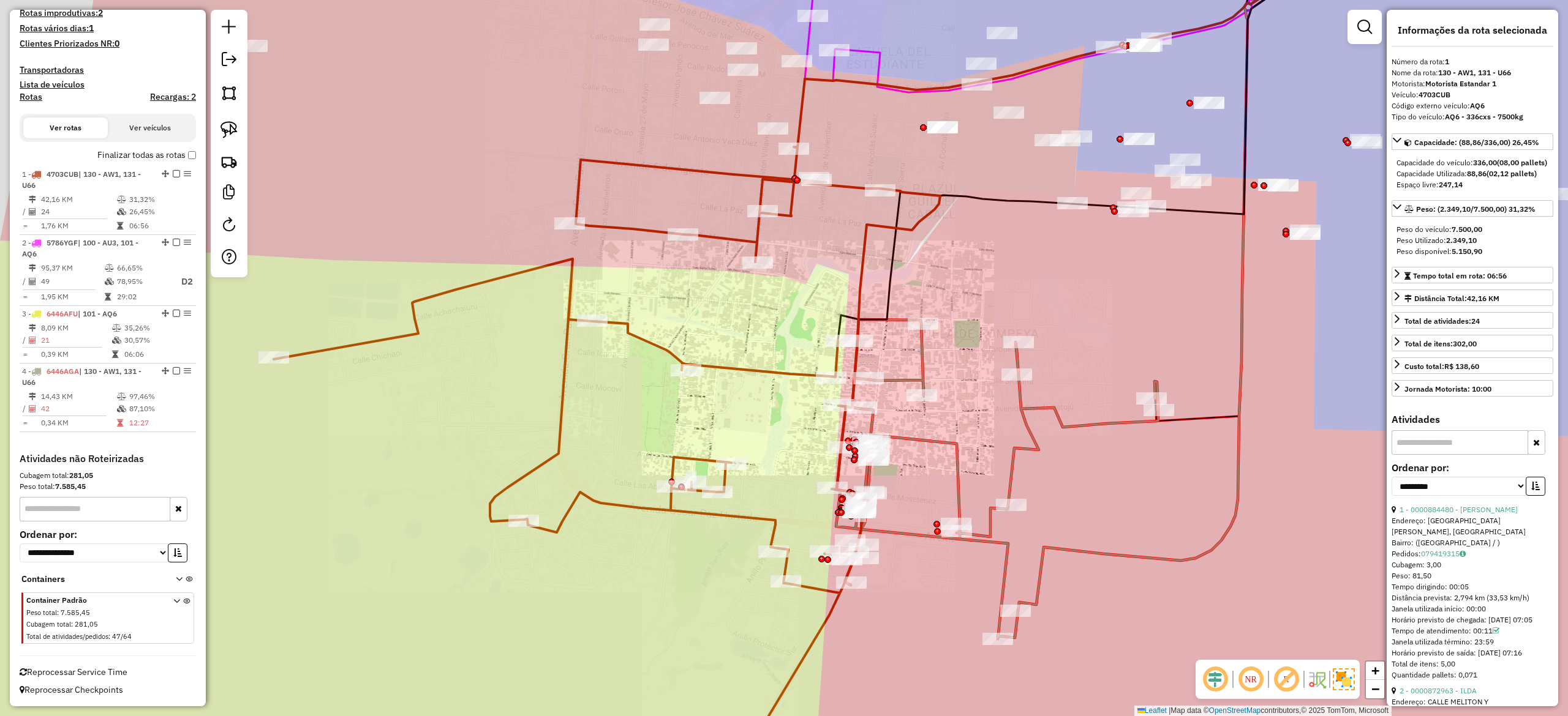
click at [988, 405] on div "Janela de atendimento Grade de atendimento Capacidade Transportadoras Veículos …" at bounding box center [784, 358] width 1568 height 716
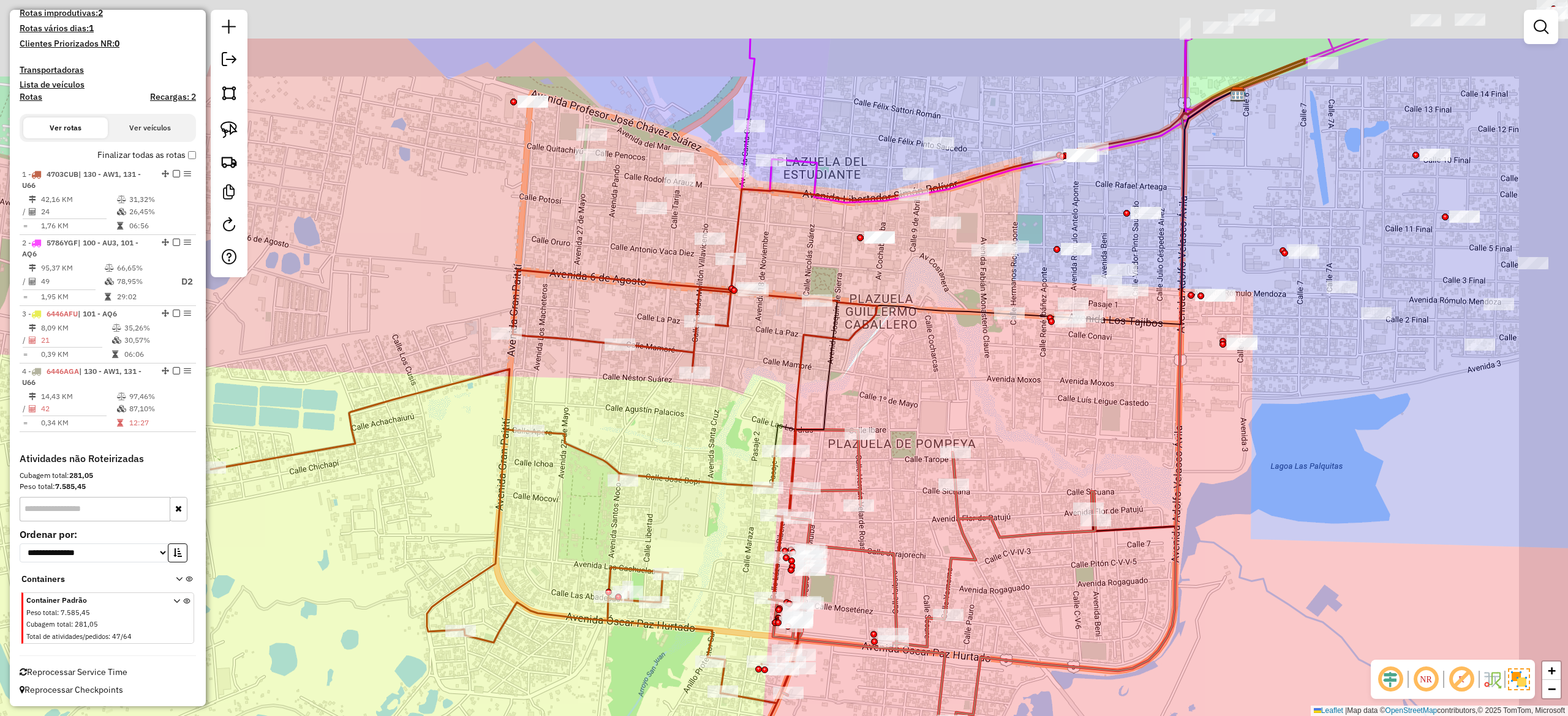
drag, startPoint x: 962, startPoint y: 403, endPoint x: 909, endPoint y: 501, distance: 111.4
click at [909, 501] on div "Janela de atendimento Grade de atendimento Capacidade Transportadoras Veículos …" at bounding box center [784, 358] width 1568 height 716
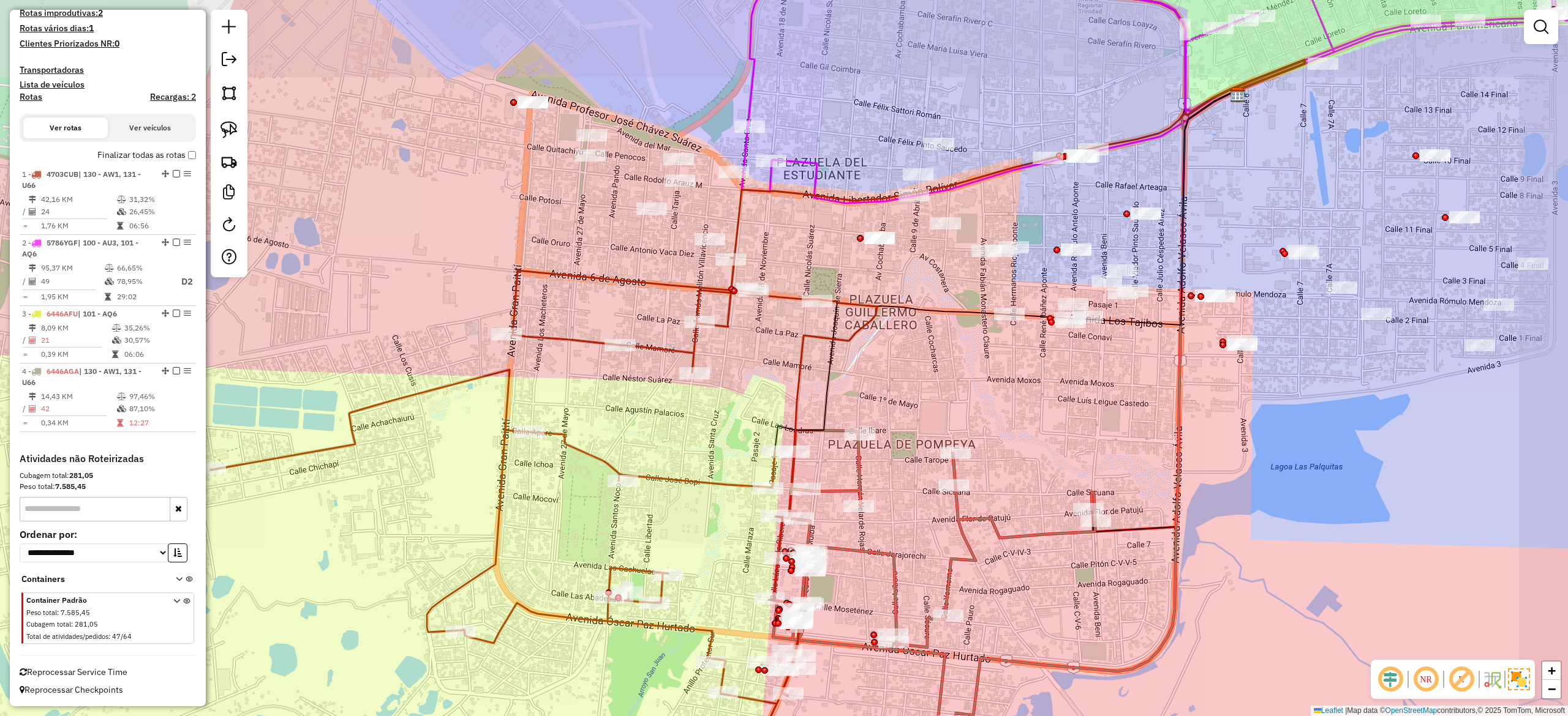
click at [1017, 437] on div "Rota 4 - Placa 6446AGA 0000870517 - SUPER CORTEZ Janela de atendimento Grade de…" at bounding box center [784, 358] width 1568 height 716
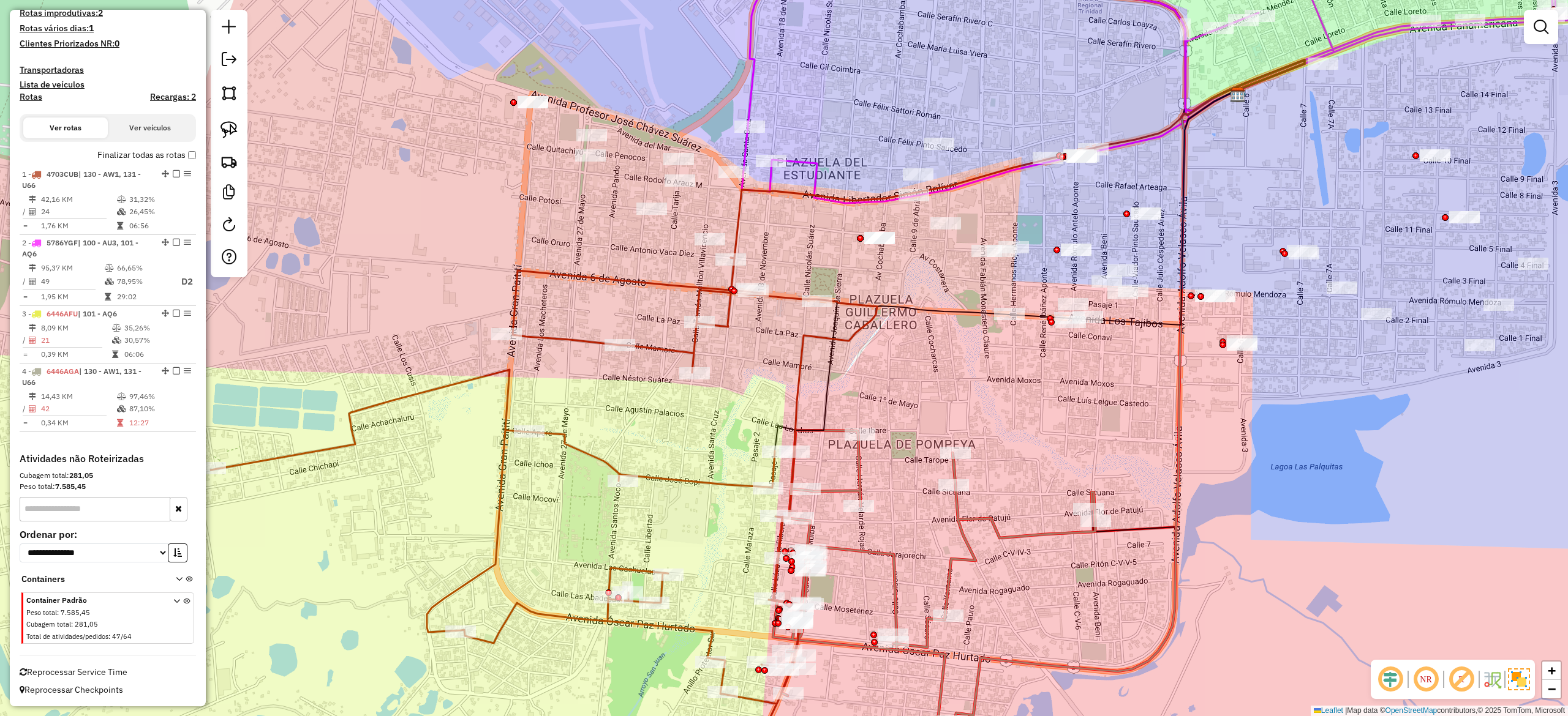
click at [965, 518] on icon at bounding box center [934, 589] width 322 height 319
select select "**********"
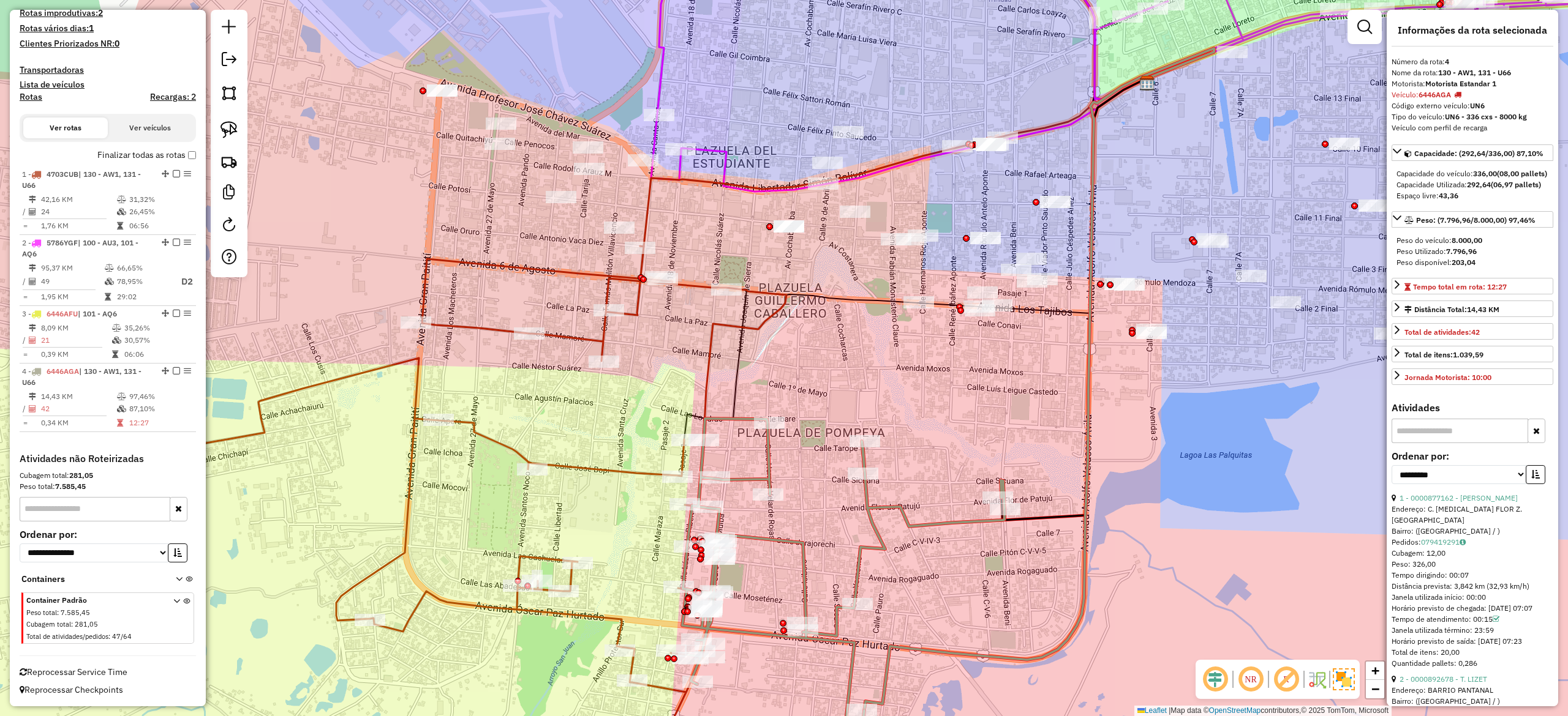
drag, startPoint x: 912, startPoint y: 487, endPoint x: 927, endPoint y: 400, distance: 88.3
click at [785, 485] on div "Janela de atendimento Grade de atendimento Capacidade Transportadoras Veículos …" at bounding box center [784, 358] width 1568 height 716
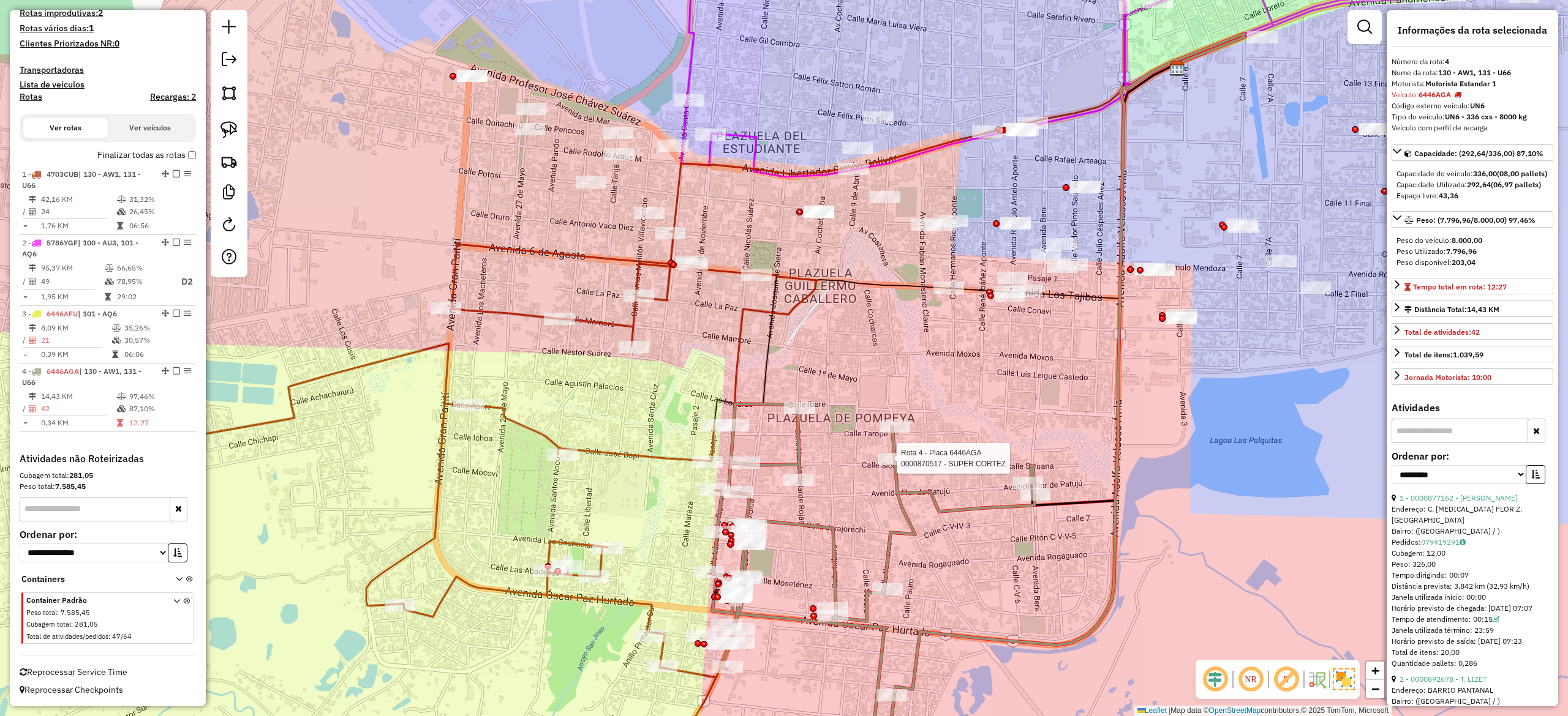
drag, startPoint x: 852, startPoint y: 379, endPoint x: 1003, endPoint y: 403, distance: 152.9
click at [1005, 403] on div "Rota 4 - Placa 6446AGA 0000870517 - SUPER CORTEZ Janela de atendimento Grade de…" at bounding box center [784, 358] width 1568 height 716
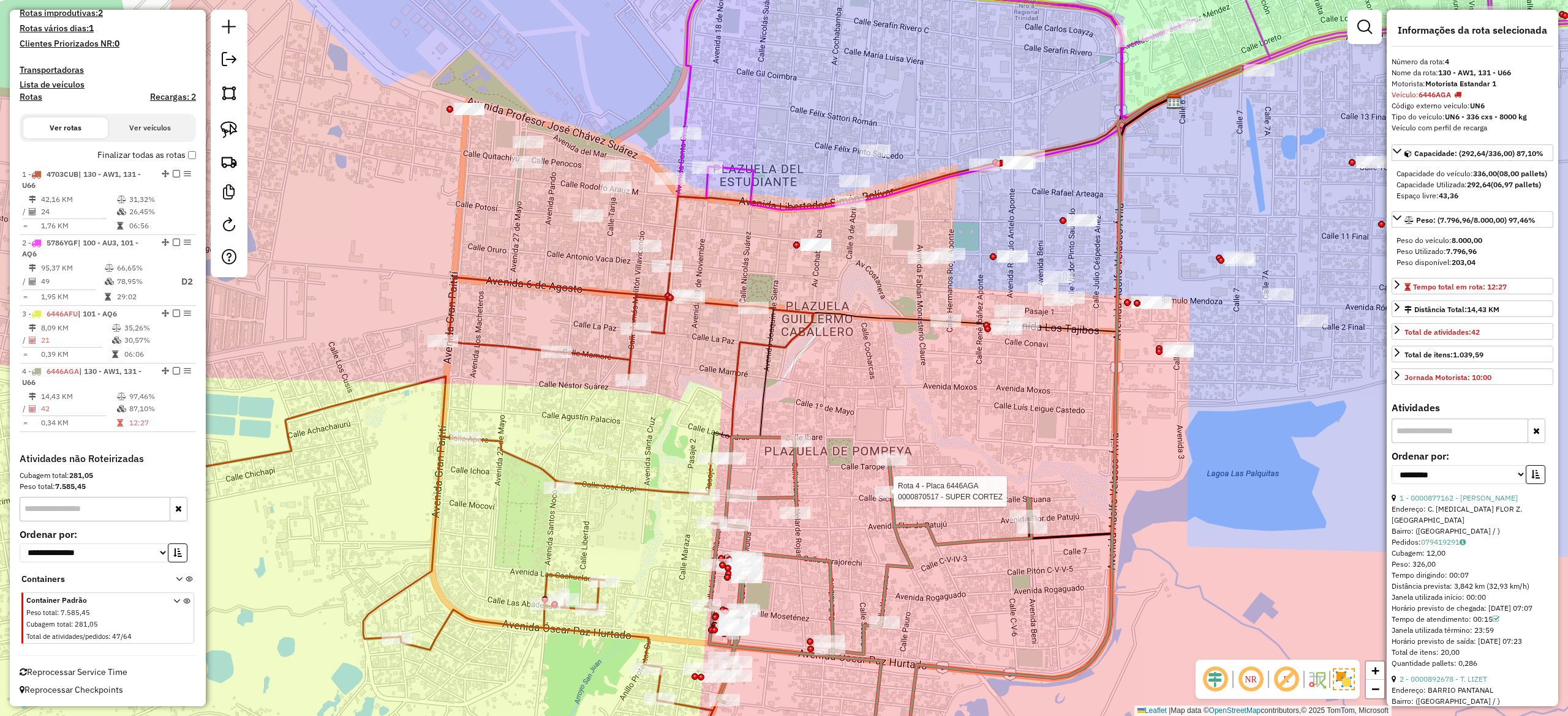
click at [106, 669] on span "Reprocessar Service Time" at bounding box center [73, 672] width 108 height 11
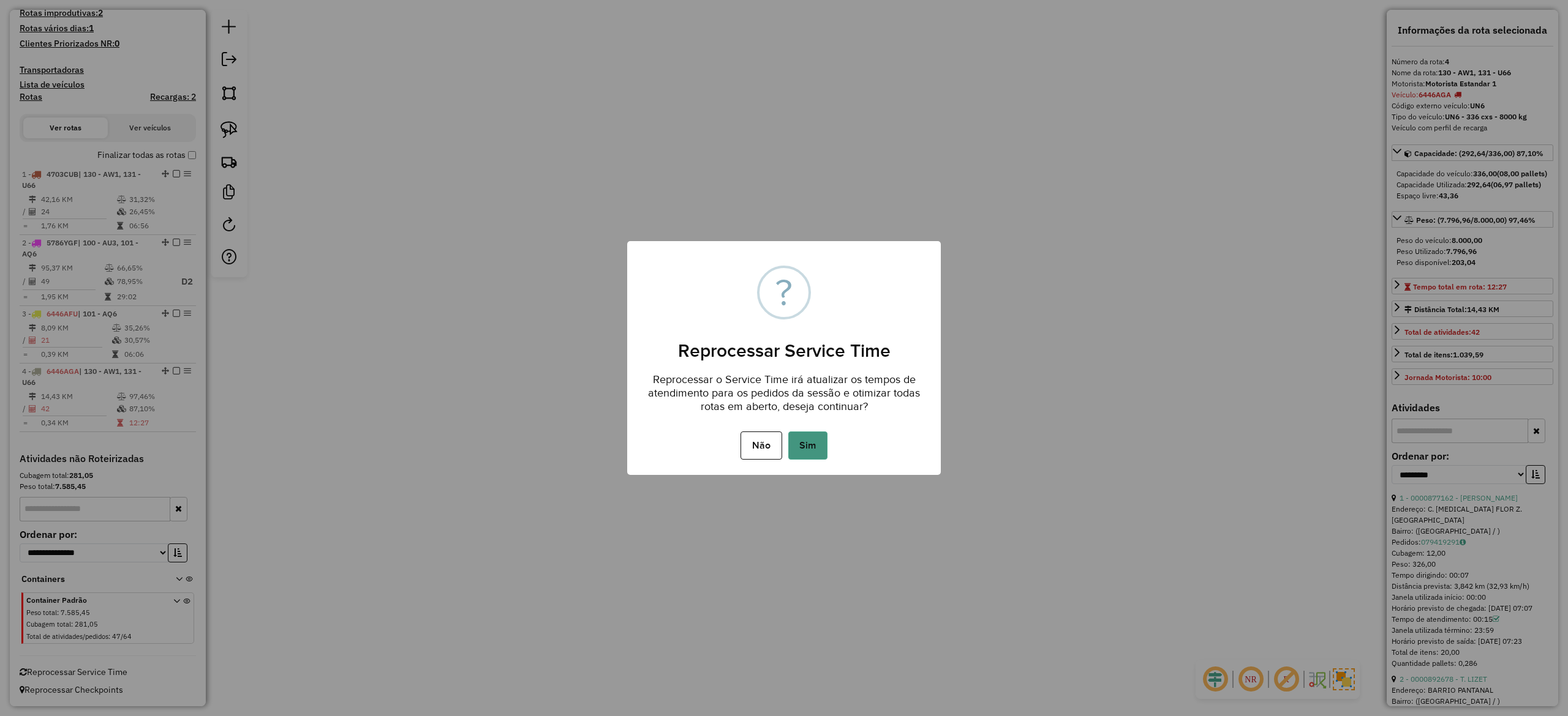
click at [818, 436] on button "Sim" at bounding box center [807, 446] width 39 height 28
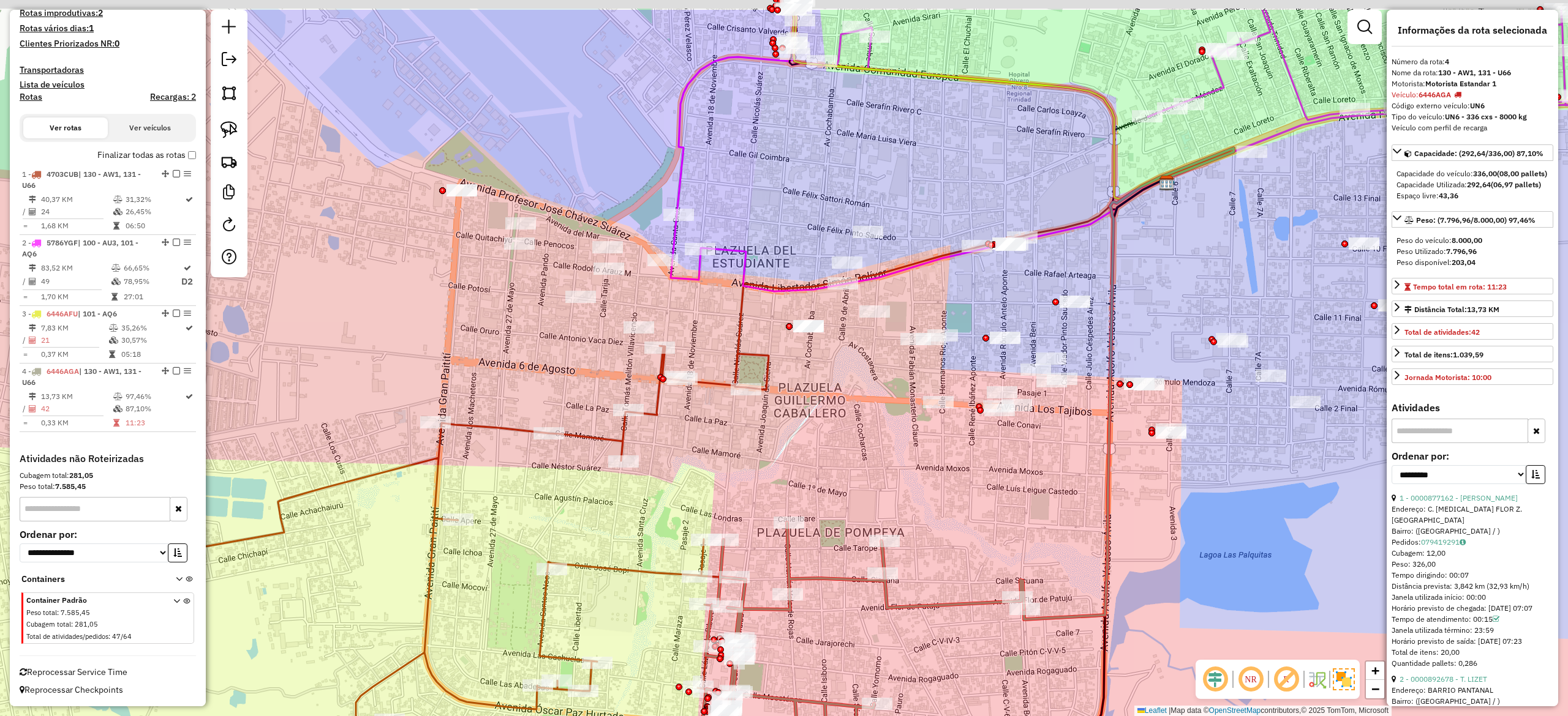
drag, startPoint x: 847, startPoint y: 415, endPoint x: 921, endPoint y: 501, distance: 113.5
click at [921, 501] on div "Janela de atendimento Grade de atendimento Capacidade Transportadoras Veículos …" at bounding box center [784, 358] width 1568 height 716
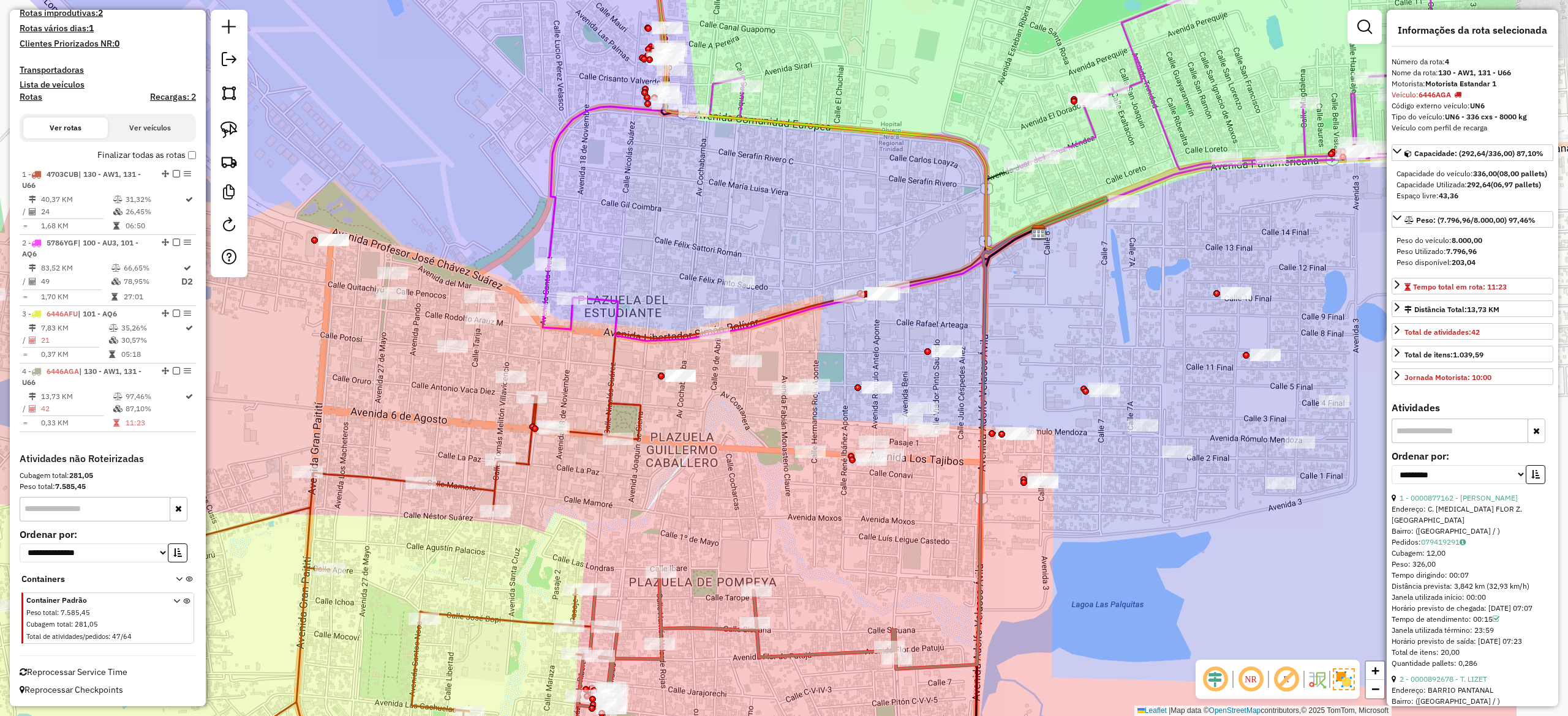
drag, startPoint x: 841, startPoint y: 489, endPoint x: 679, endPoint y: 405, distance: 182.5
click at [687, 508] on div "Janela de atendimento Grade de atendimento Capacidade Transportadoras Veículos …" at bounding box center [784, 358] width 1568 height 716
click at [757, 308] on div "Janela de atendimento Grade de atendimento Capacidade Transportadoras Veículos …" at bounding box center [784, 358] width 1568 height 716
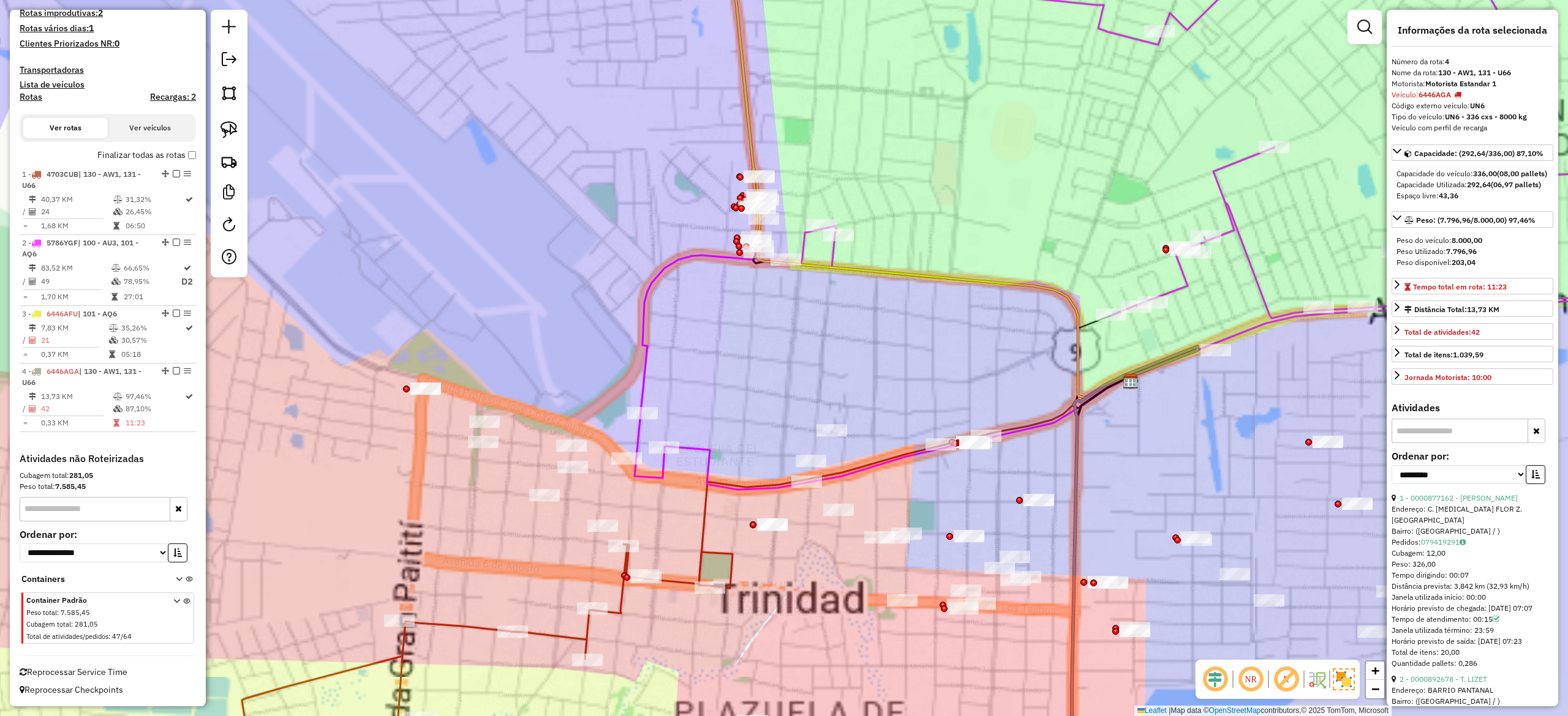
drag, startPoint x: 803, startPoint y: 120, endPoint x: 736, endPoint y: 168, distance: 82.4
click at [802, 120] on div "Janela de atendimento Grade de atendimento Capacidade Transportadoras Veículos …" at bounding box center [784, 358] width 1568 height 716
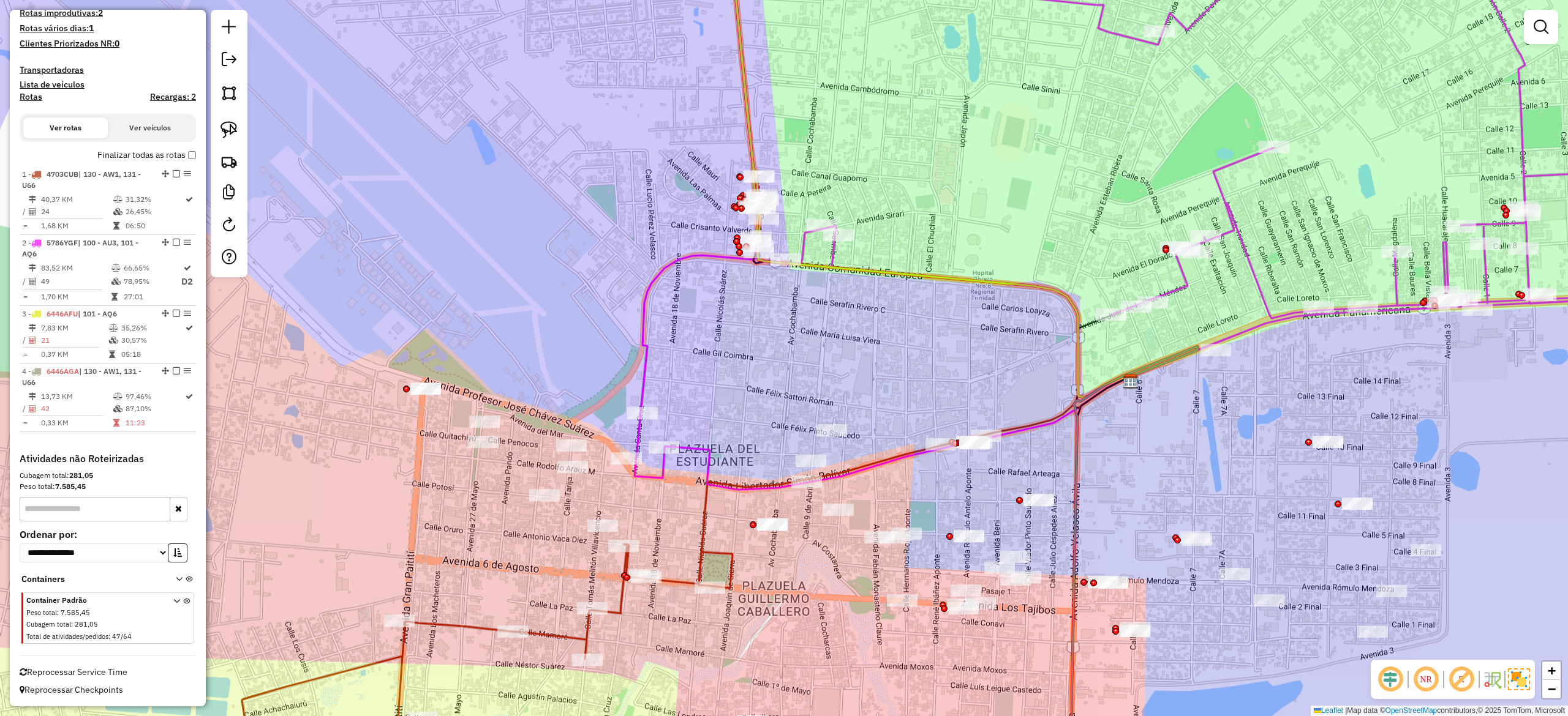
click at [752, 128] on icon at bounding box center [757, 96] width 57 height 335
select select "**********"
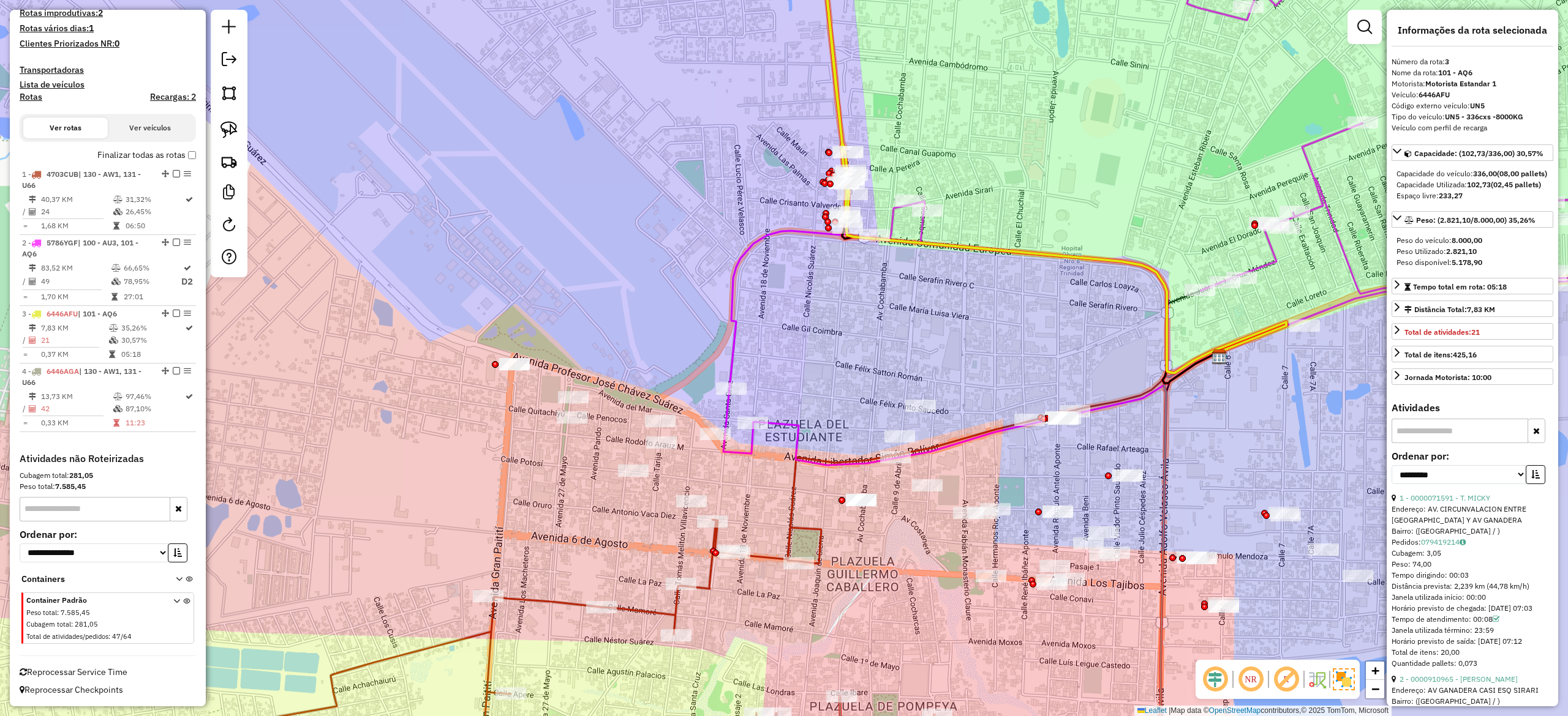
drag, startPoint x: 676, startPoint y: 178, endPoint x: 761, endPoint y: 154, distance: 88.3
click at [761, 154] on div "Janela de atendimento Grade de atendimento Capacidade Transportadoras Veículos …" at bounding box center [784, 358] width 1568 height 716
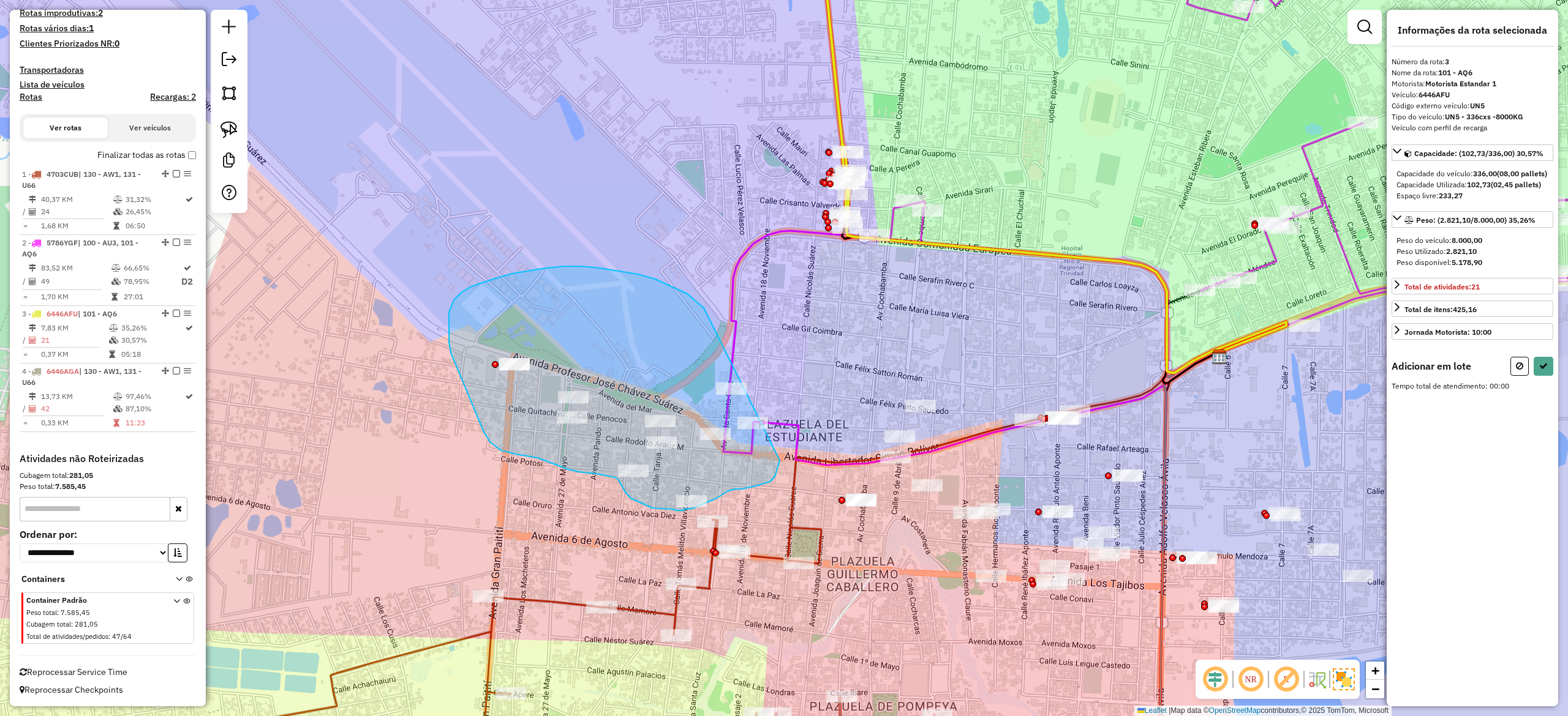
drag, startPoint x: 701, startPoint y: 305, endPoint x: 755, endPoint y: 327, distance: 58.3
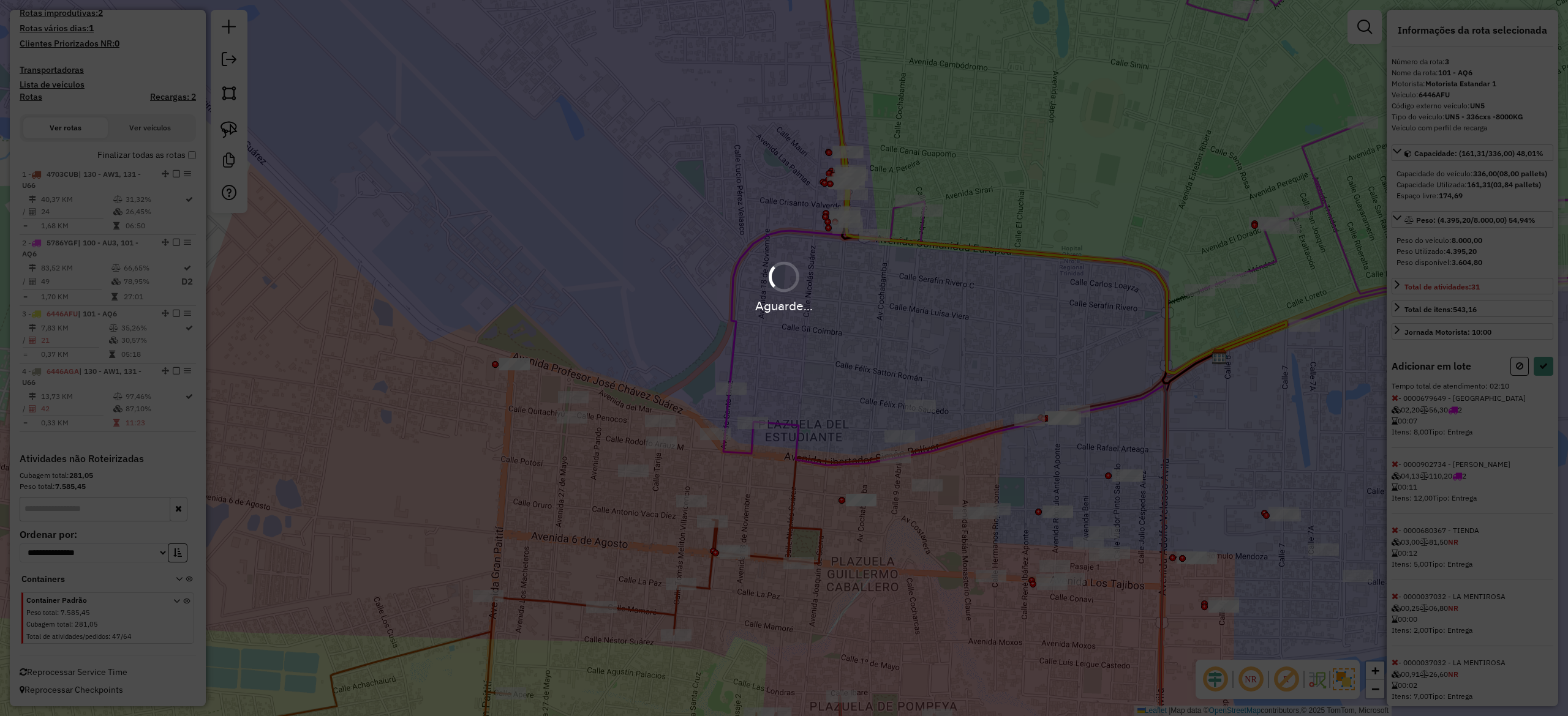
select select "**********"
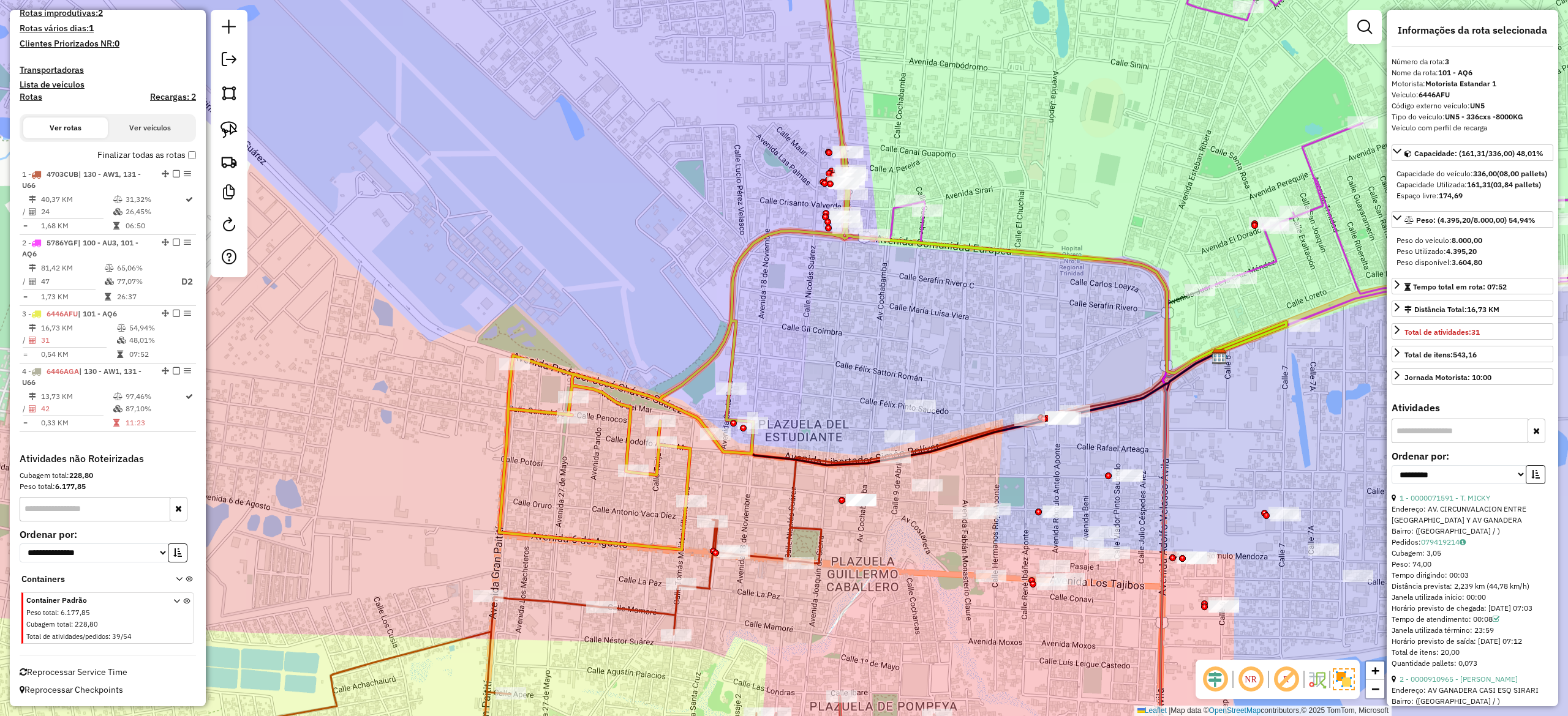
click at [764, 315] on div "Janela de atendimento Grade de atendimento Capacidade Transportadoras Veículos …" at bounding box center [784, 358] width 1568 height 716
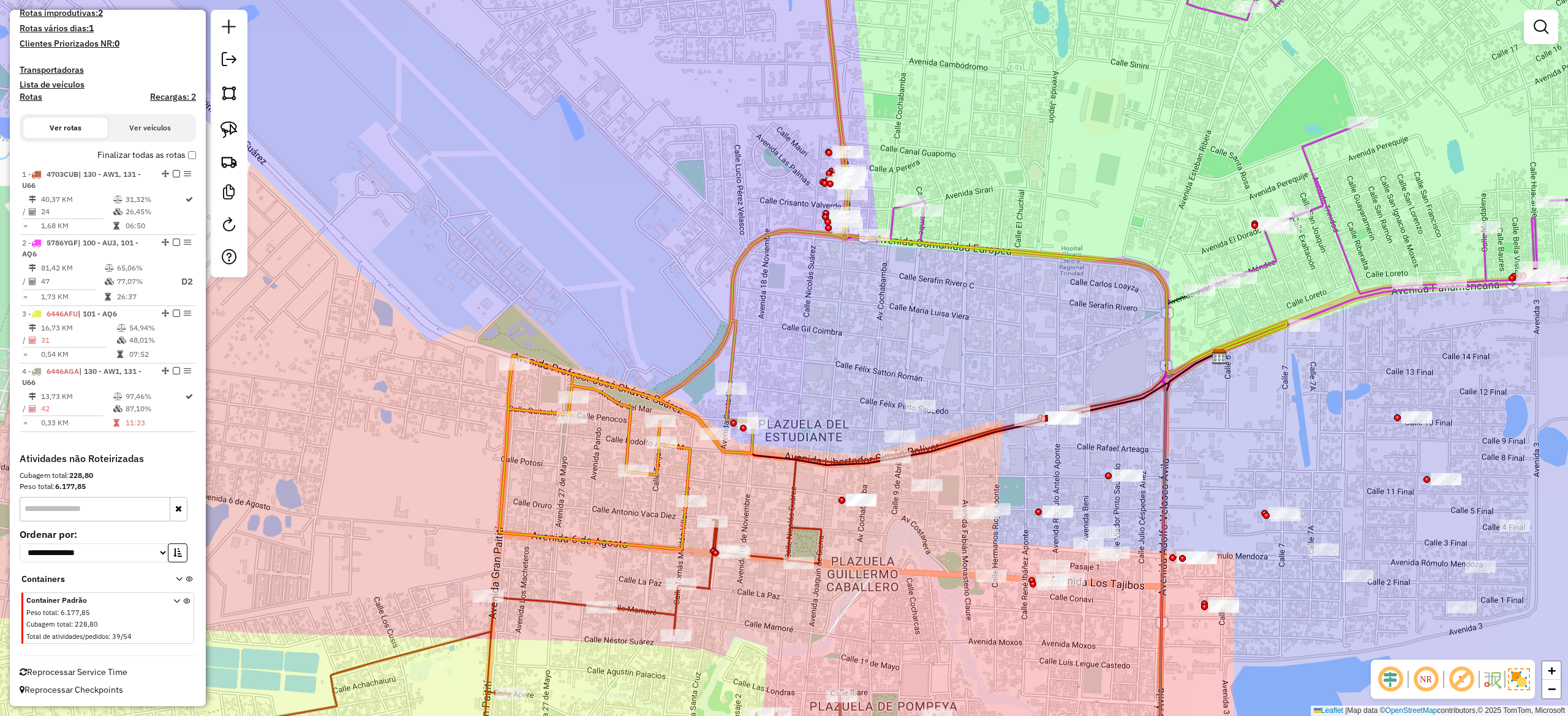
click at [757, 293] on div "Janela de atendimento Grade de atendimento Capacidade Transportadoras Veículos …" at bounding box center [784, 358] width 1568 height 716
click at [727, 264] on div "Janela de atendimento Grade de atendimento Capacidade Transportadoras Veículos …" at bounding box center [784, 358] width 1568 height 716
click at [735, 278] on icon at bounding box center [686, 238] width 375 height 621
select select "**********"
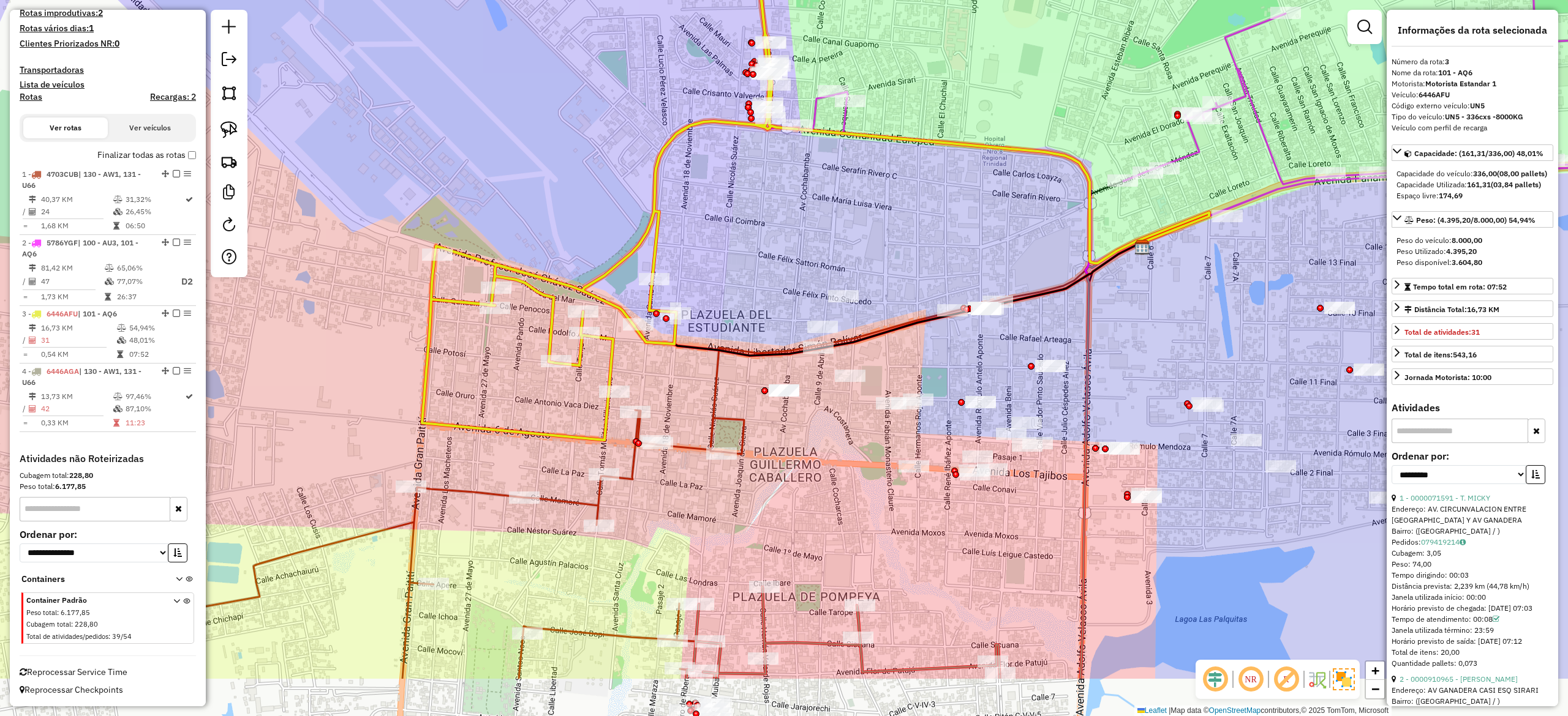
drag, startPoint x: 771, startPoint y: 303, endPoint x: 696, endPoint y: 207, distance: 121.8
click at [696, 207] on div "Janela de atendimento Grade de atendimento Capacidade Transportadoras Veículos …" at bounding box center [784, 358] width 1568 height 716
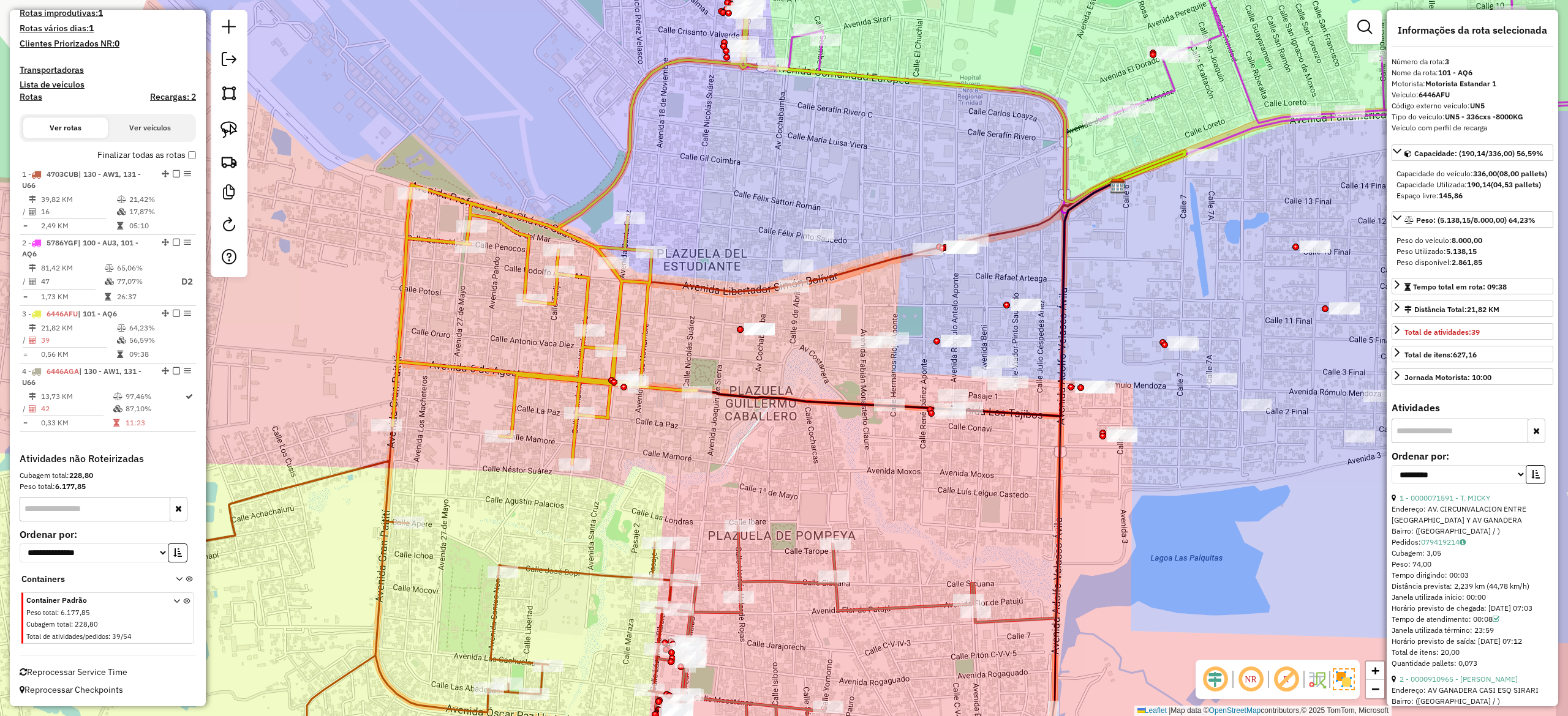
drag, startPoint x: 740, startPoint y: 379, endPoint x: 706, endPoint y: 278, distance: 106.6
click at [706, 287] on div "Janela de atendimento Grade de atendimento Capacidade Transportadoras Veículos …" at bounding box center [784, 358] width 1568 height 716
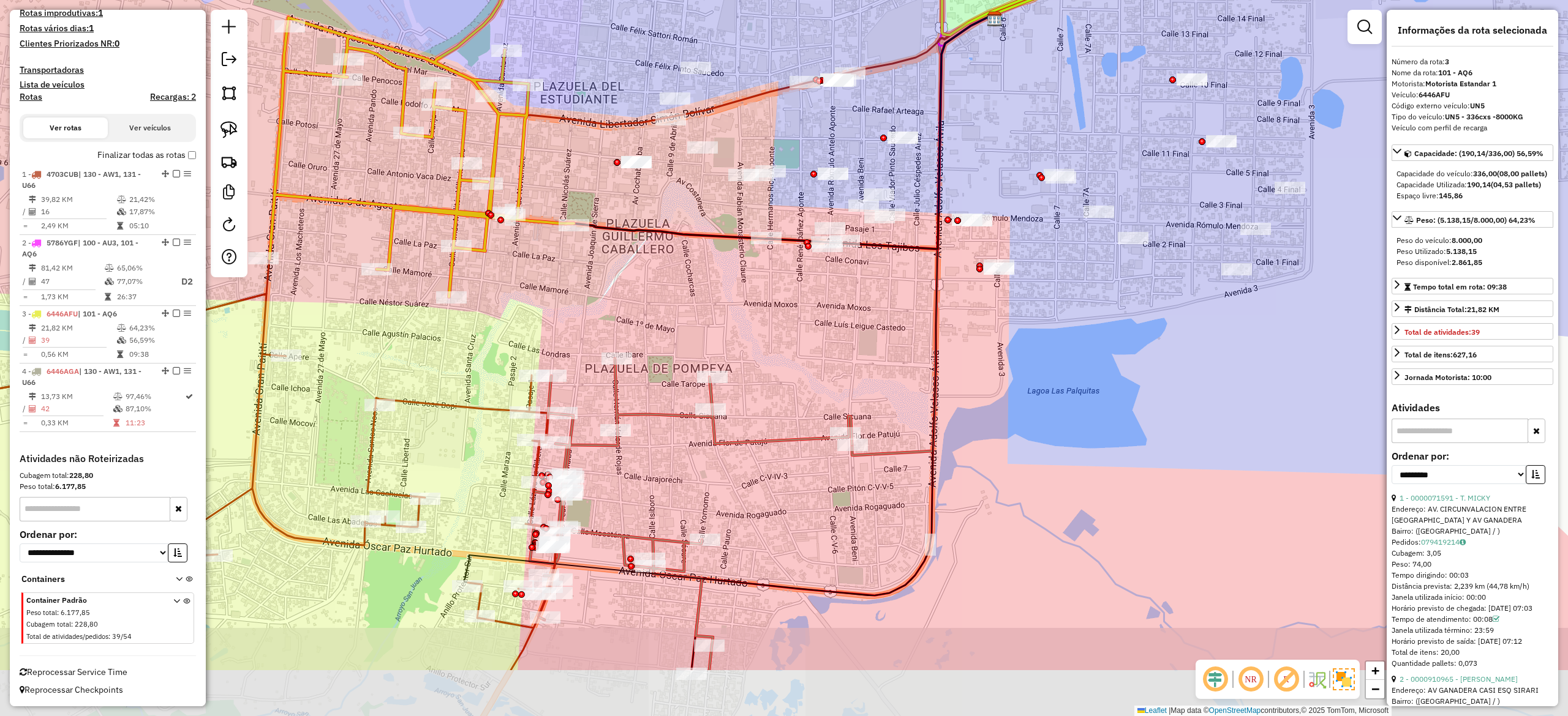
drag, startPoint x: 795, startPoint y: 454, endPoint x: 670, endPoint y: 388, distance: 141.4
click at [667, 383] on div "Janela de atendimento Grade de atendimento Capacidade Transportadoras Veículos …" at bounding box center [784, 358] width 1568 height 716
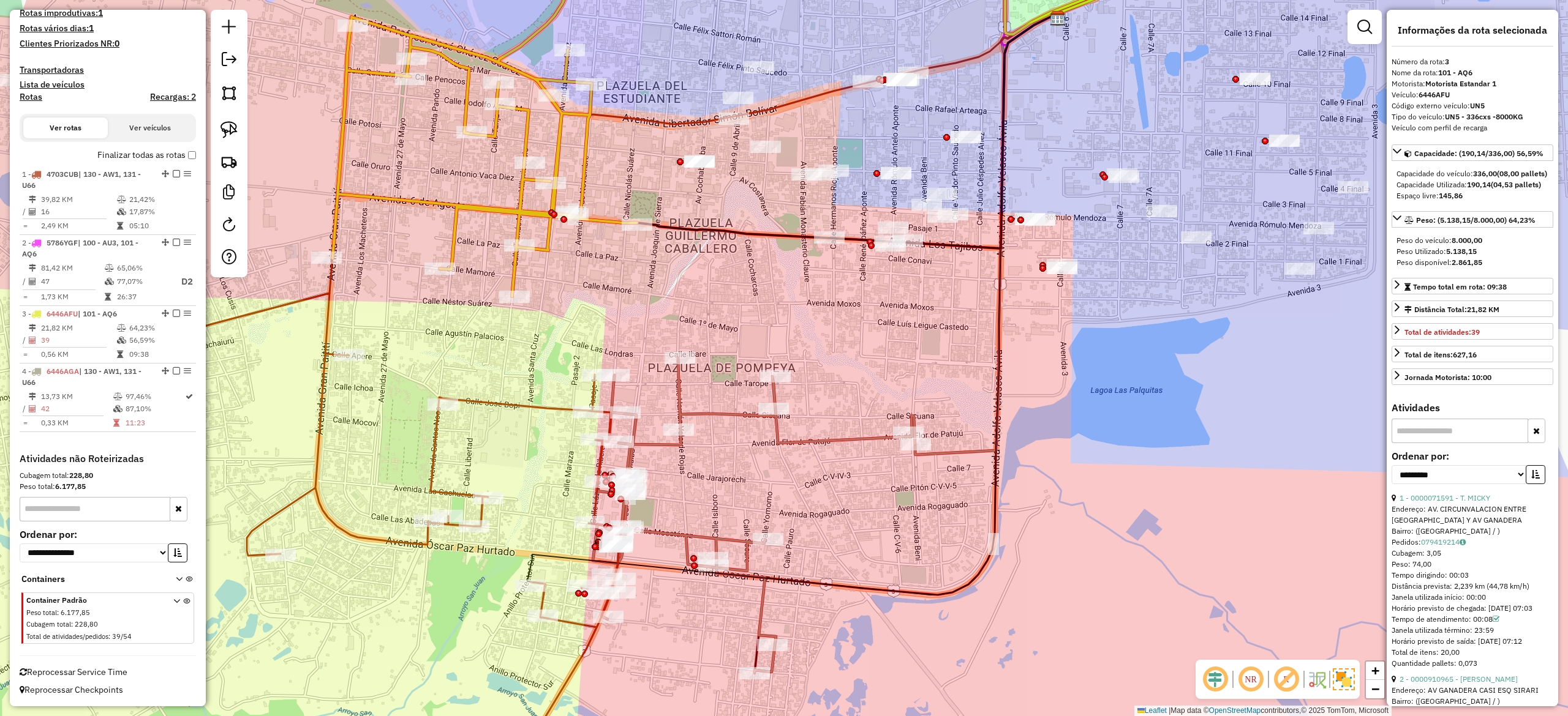
drag, startPoint x: 899, startPoint y: 334, endPoint x: 890, endPoint y: 313, distance: 22.8
click at [949, 271] on div "Janela de atendimento Grade de atendimento Capacidade Transportadoras Veículos …" at bounding box center [784, 358] width 1568 height 716
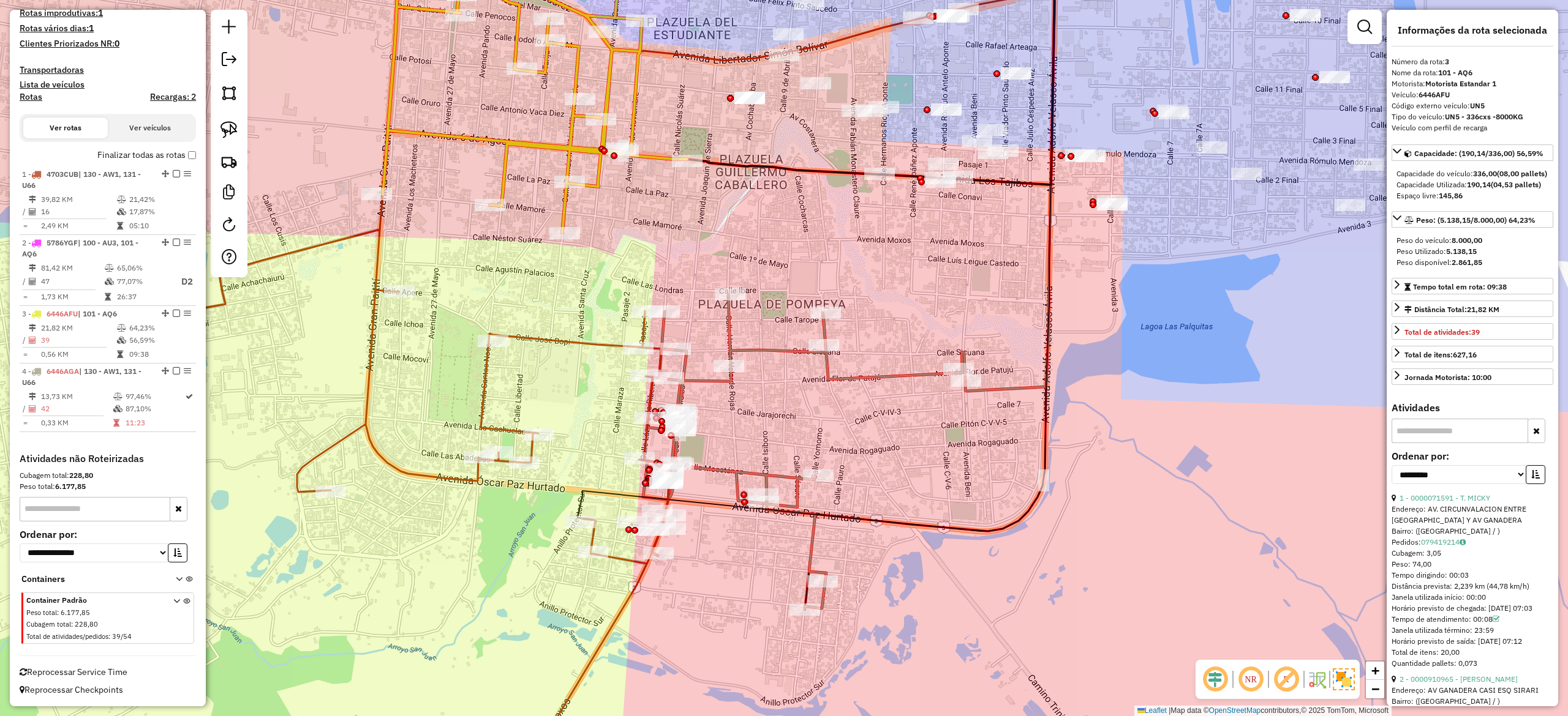
click at [775, 353] on icon at bounding box center [804, 452] width 322 height 315
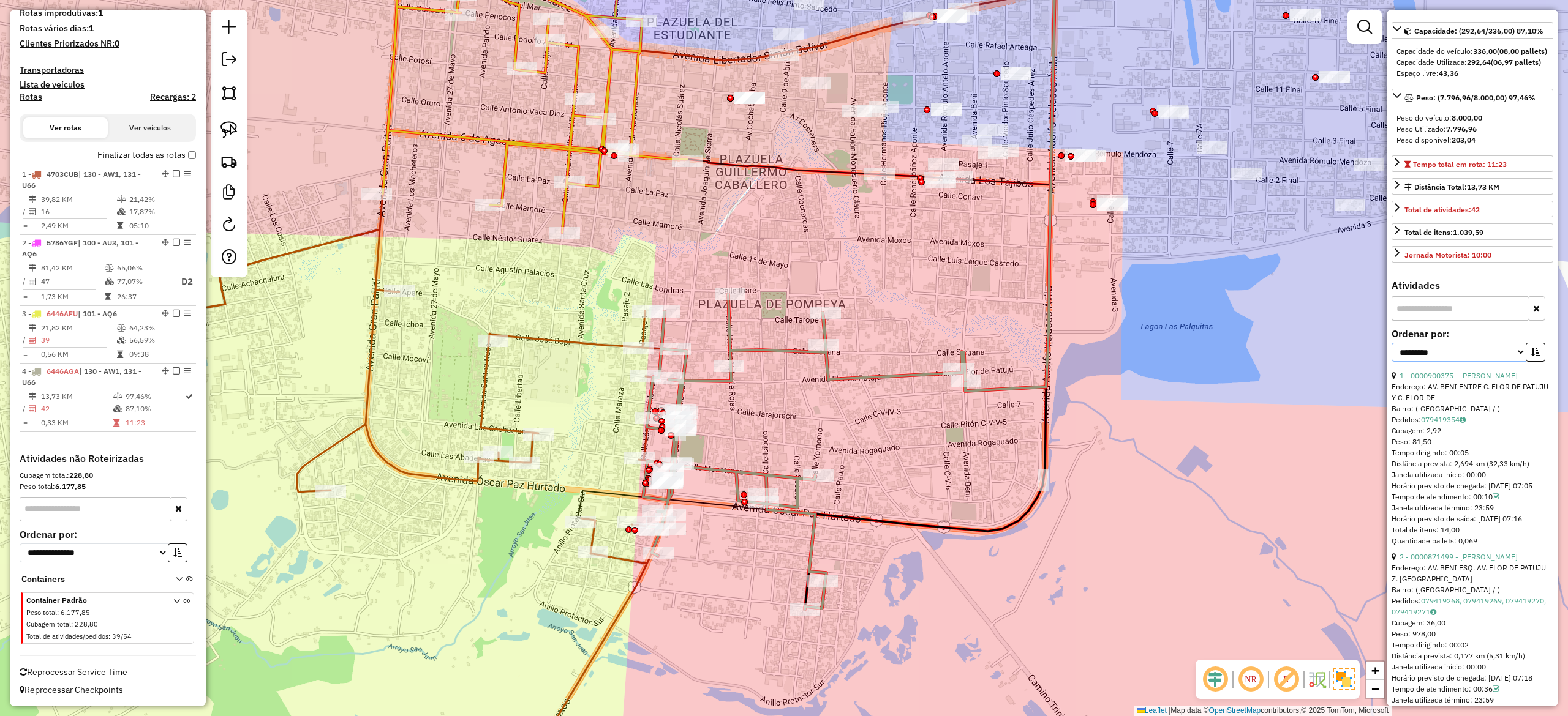
click at [1507, 362] on select "**********" at bounding box center [1459, 352] width 135 height 19
select select "**********"
click at [1391, 362] on select "**********" at bounding box center [1459, 352] width 135 height 19
click at [1540, 362] on button "button" at bounding box center [1535, 352] width 19 height 19
click at [1481, 380] on link "20 - 0000896634 - LUZ MALALA" at bounding box center [1453, 375] width 108 height 9
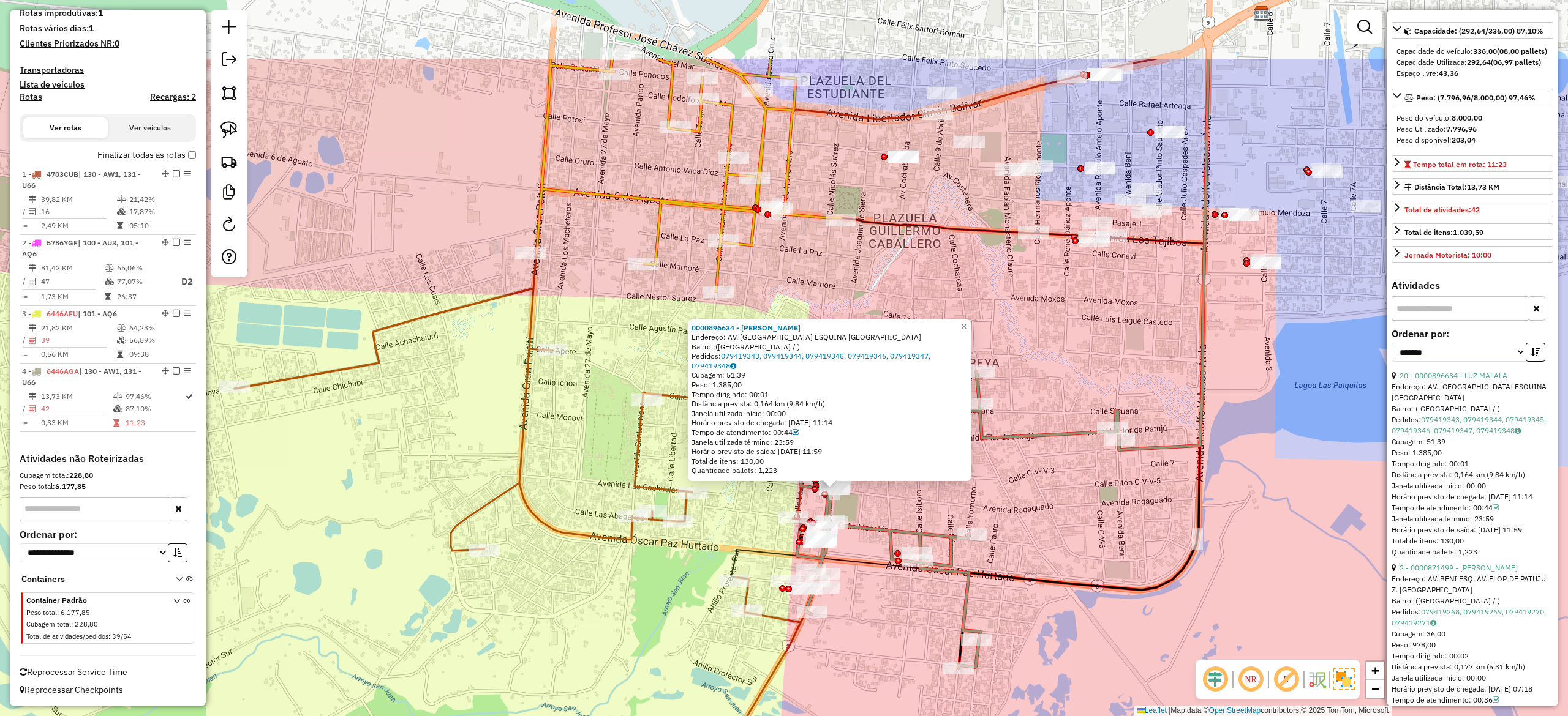
drag, startPoint x: 1011, startPoint y: 479, endPoint x: 1003, endPoint y: 526, distance: 47.7
click at [1036, 526] on div "0000896634 - LUZ MALALA Endereço: AV. PEDRO IGNACIO MUIVA ESQUINA ROGAGUADO Bai…" at bounding box center [784, 358] width 1568 height 716
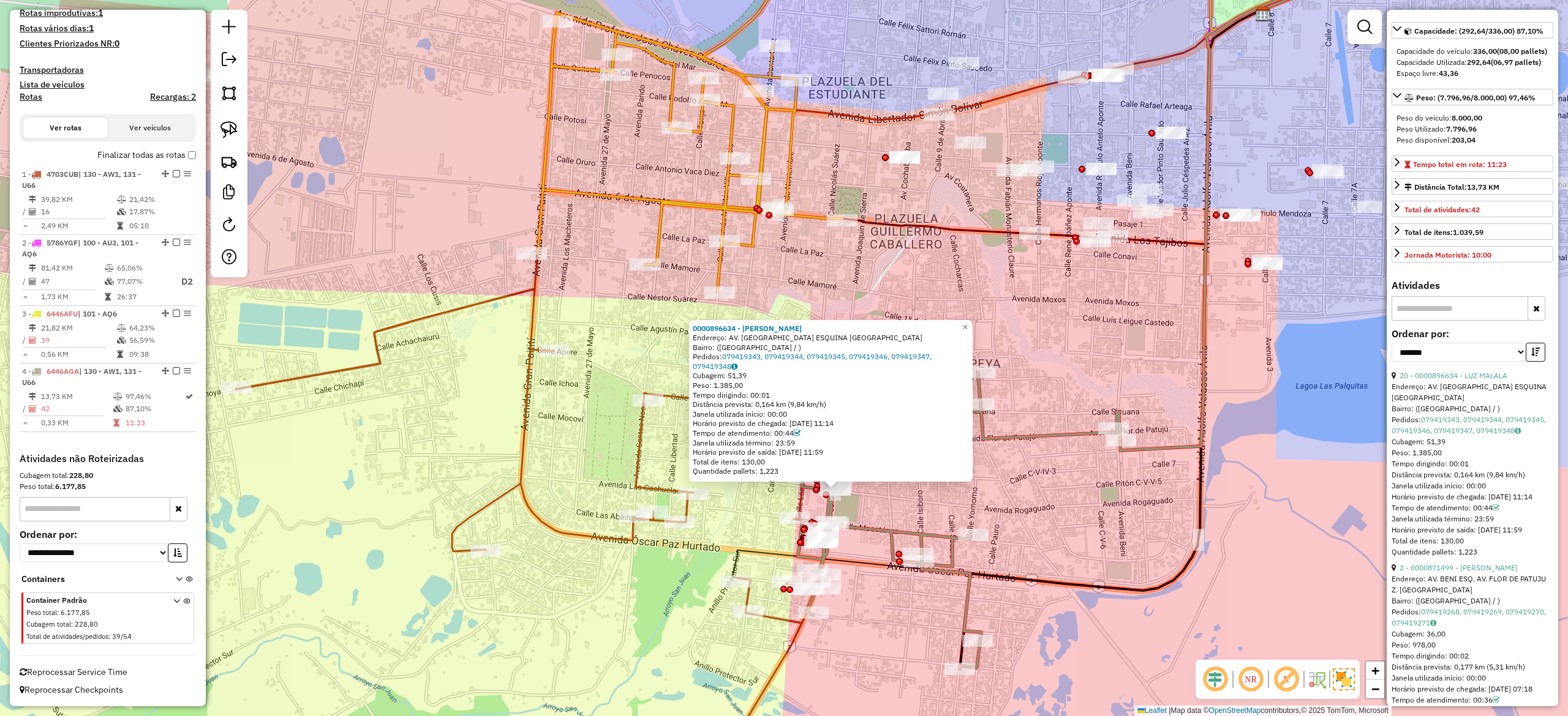
click at [711, 486] on div "0000896634 - LUZ MALALA Endereço: AV. PEDRO IGNACIO MUIVA ESQUINA ROGAGUADO Bai…" at bounding box center [784, 358] width 1568 height 716
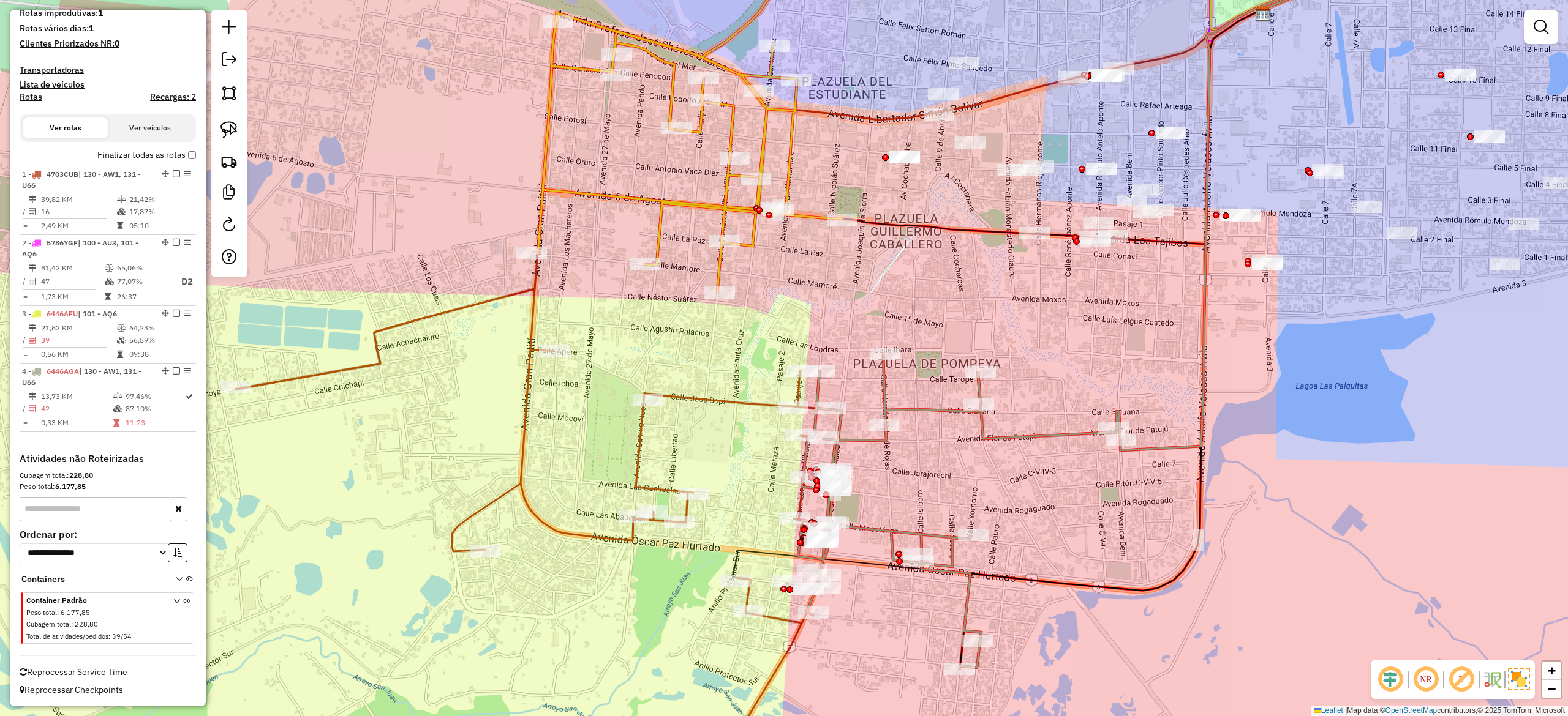
click at [640, 435] on icon at bounding box center [531, 538] width 591 height 499
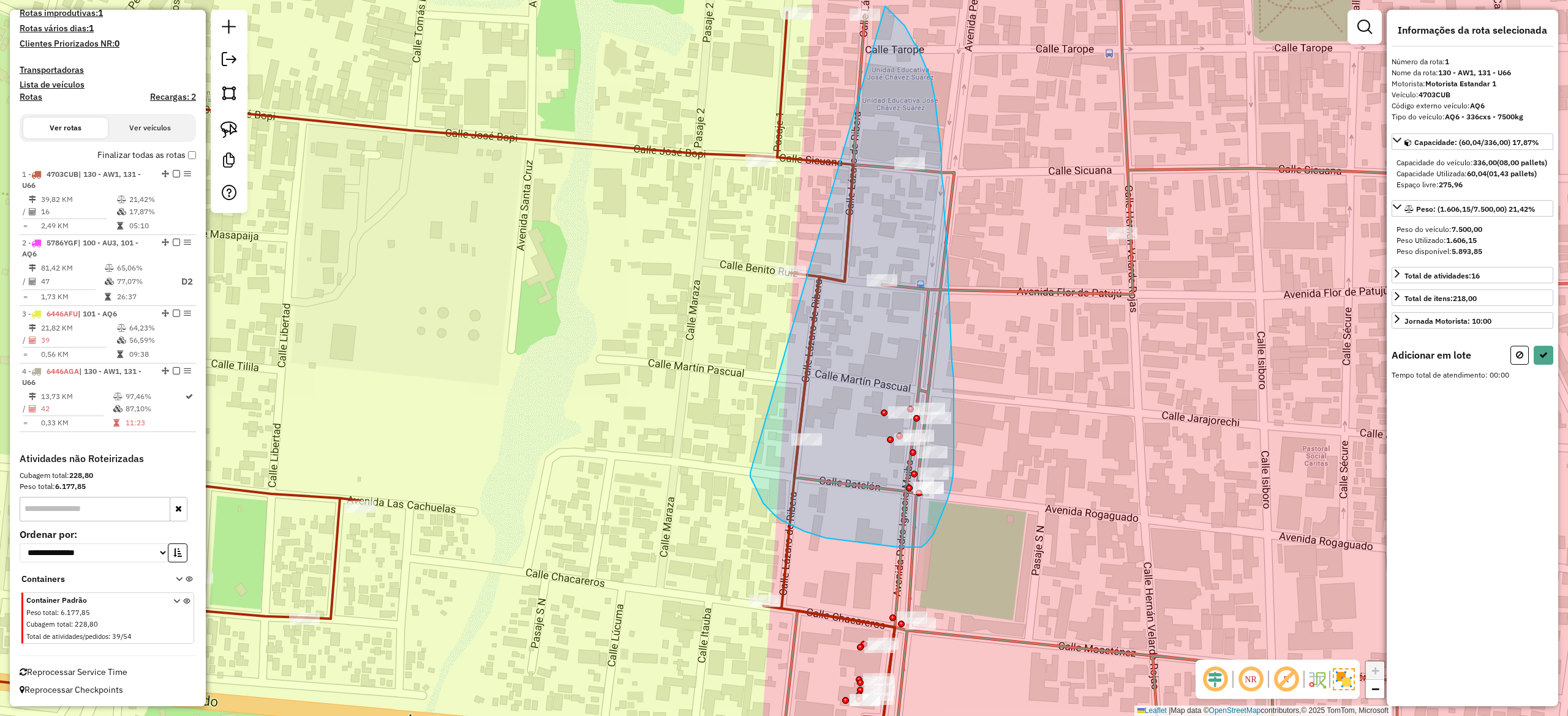
drag, startPoint x: 751, startPoint y: 477, endPoint x: 672, endPoint y: 139, distance: 347.1
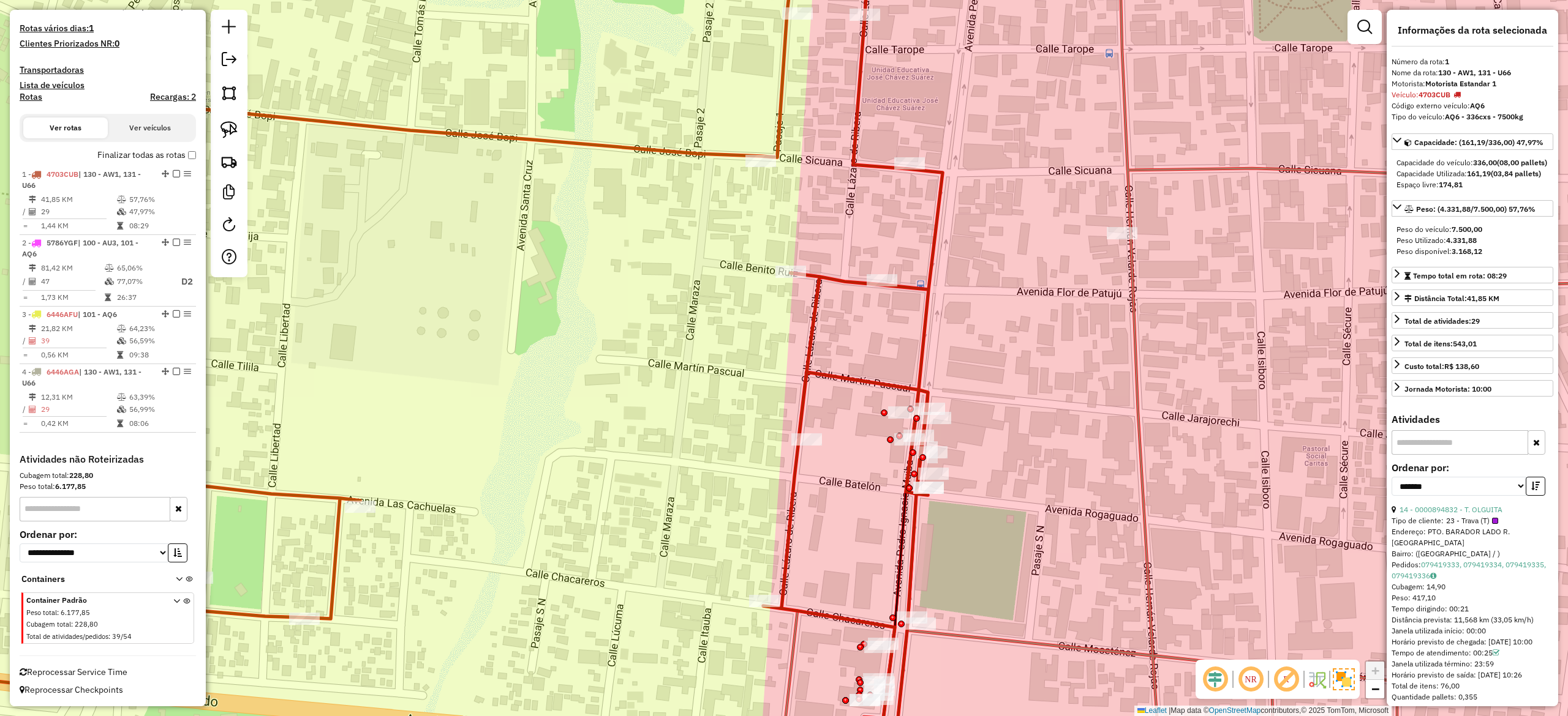
scroll to position [312, 0]
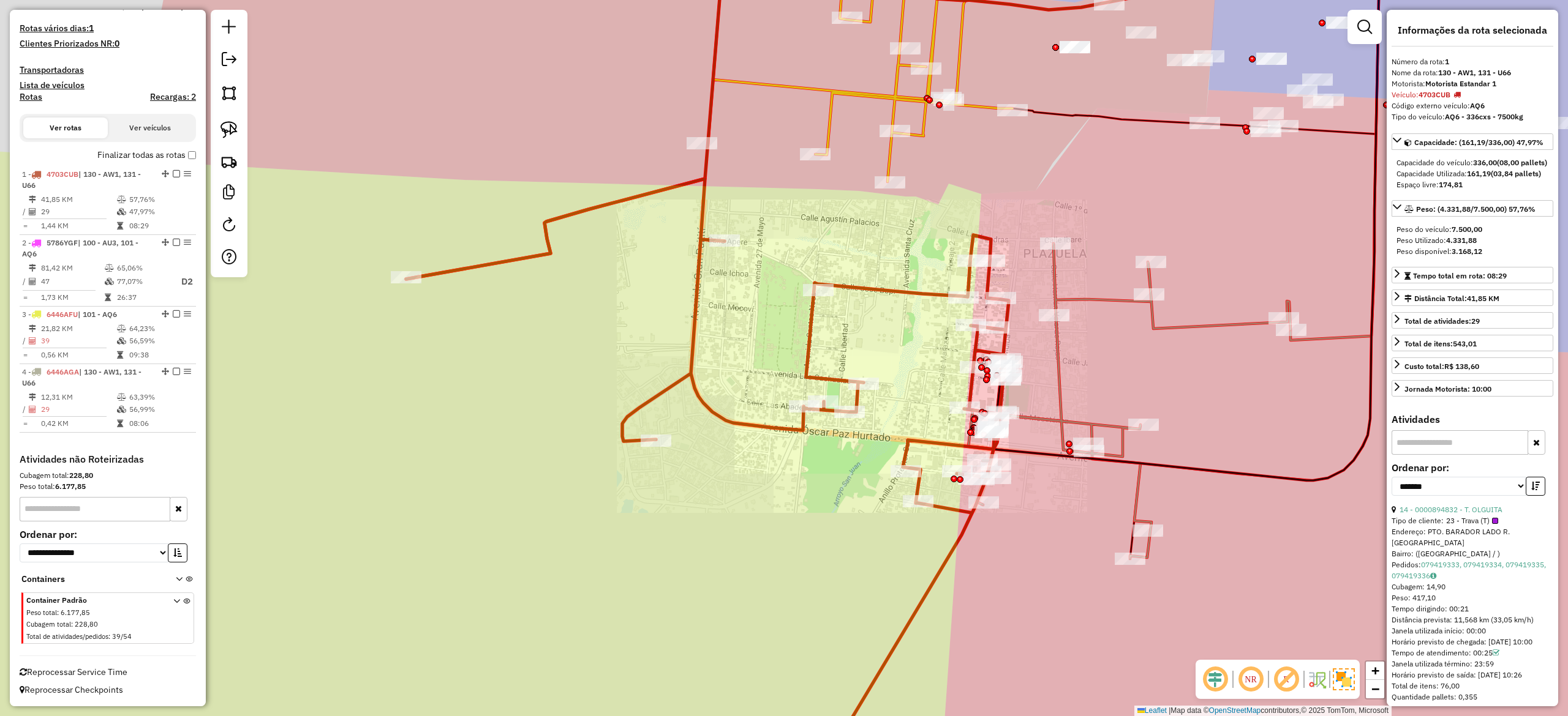
click at [1125, 365] on div "Janela de atendimento Grade de atendimento Capacidade Transportadoras Veículos …" at bounding box center [784, 358] width 1568 height 716
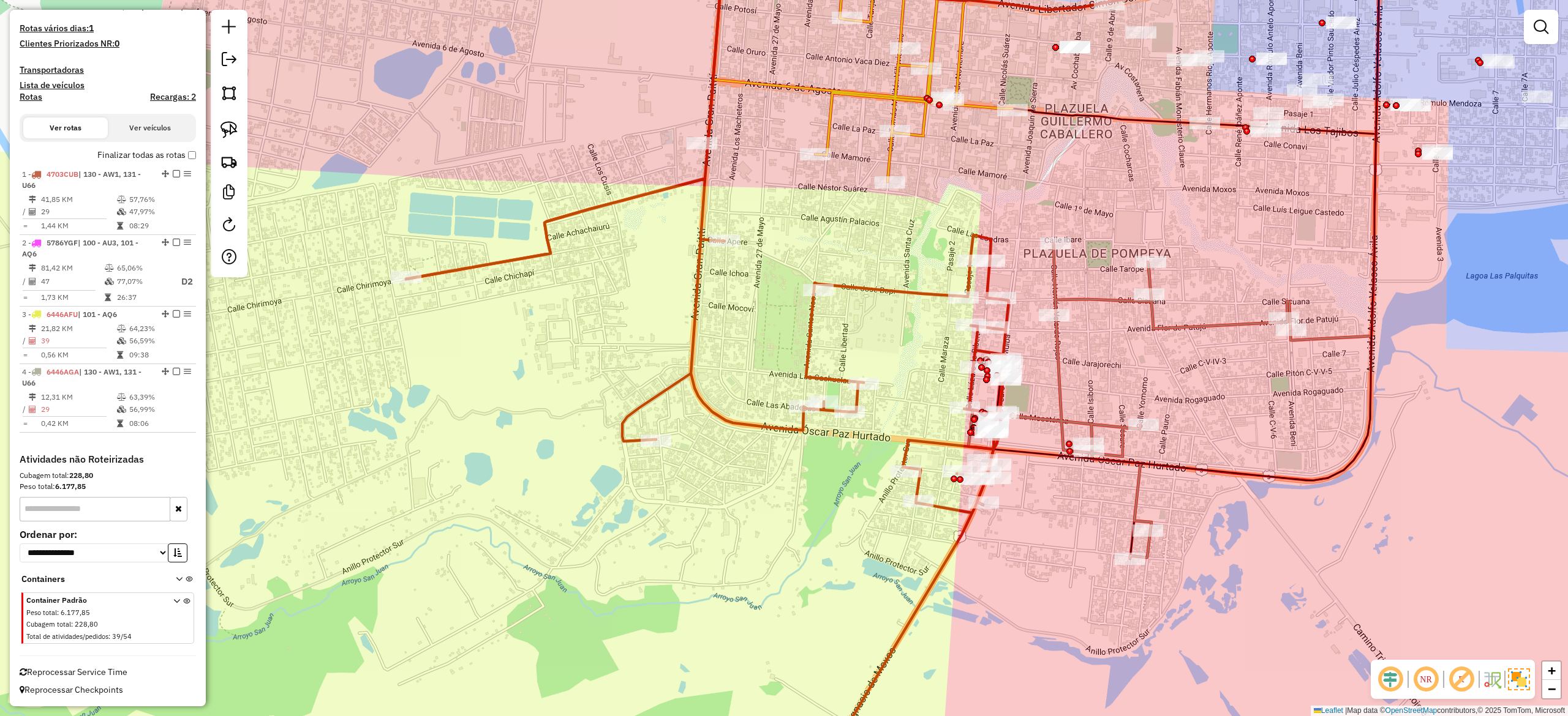
click at [1160, 334] on icon at bounding box center [1129, 401] width 322 height 315
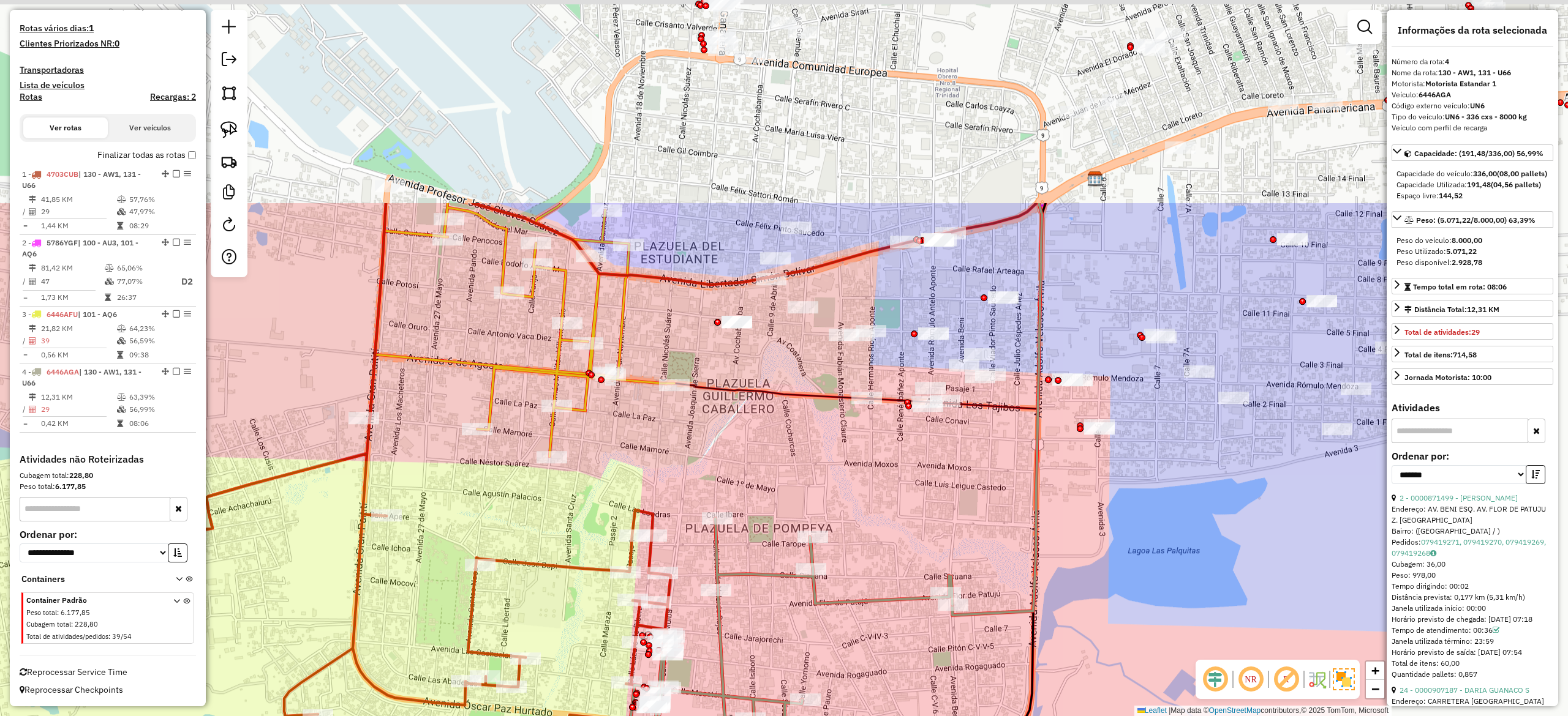
drag, startPoint x: 1209, startPoint y: 293, endPoint x: 889, endPoint y: 553, distance: 412.3
click at [873, 560] on div "Janela de atendimento Grade de atendimento Capacidade Transportadoras Veículos …" at bounding box center [784, 358] width 1568 height 716
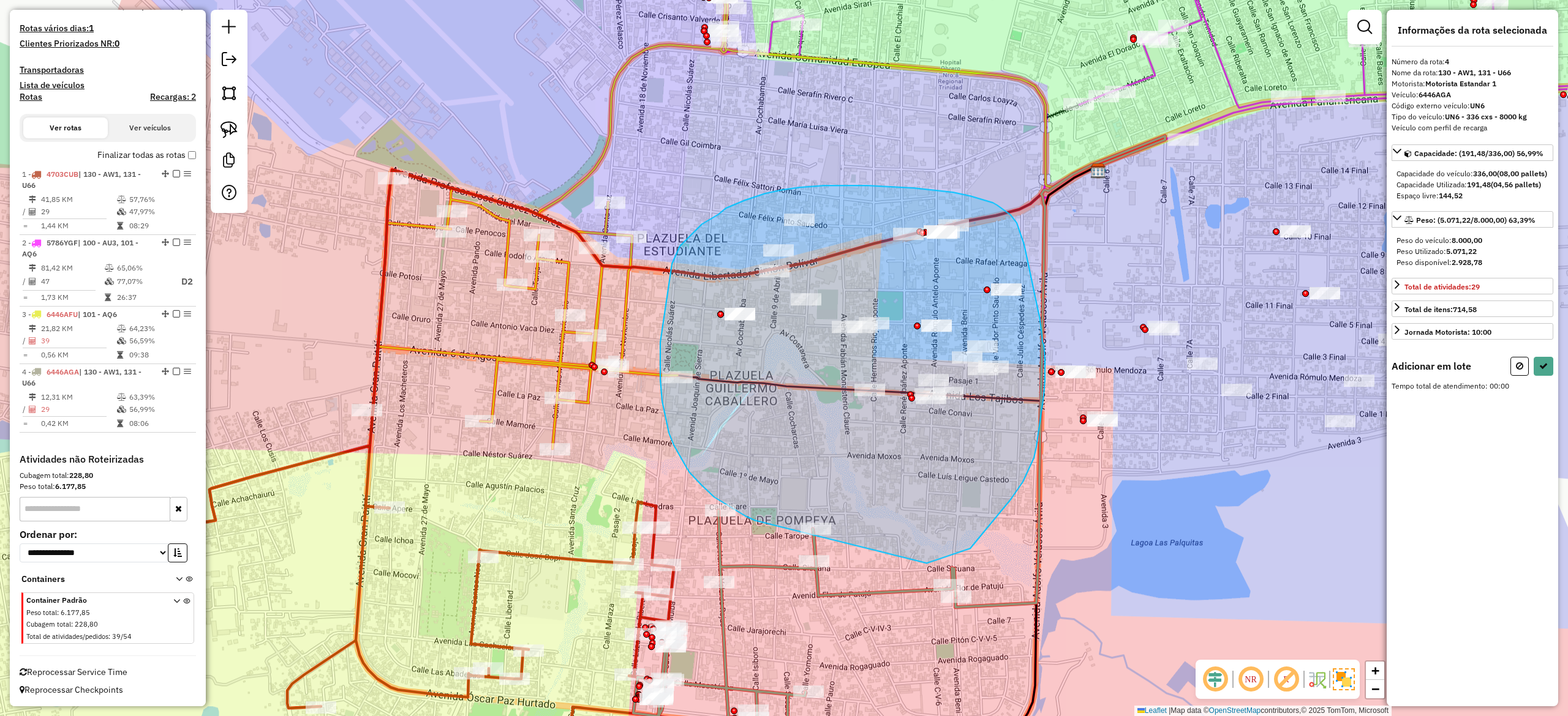
drag, startPoint x: 999, startPoint y: 513, endPoint x: 755, endPoint y: 521, distance: 244.1
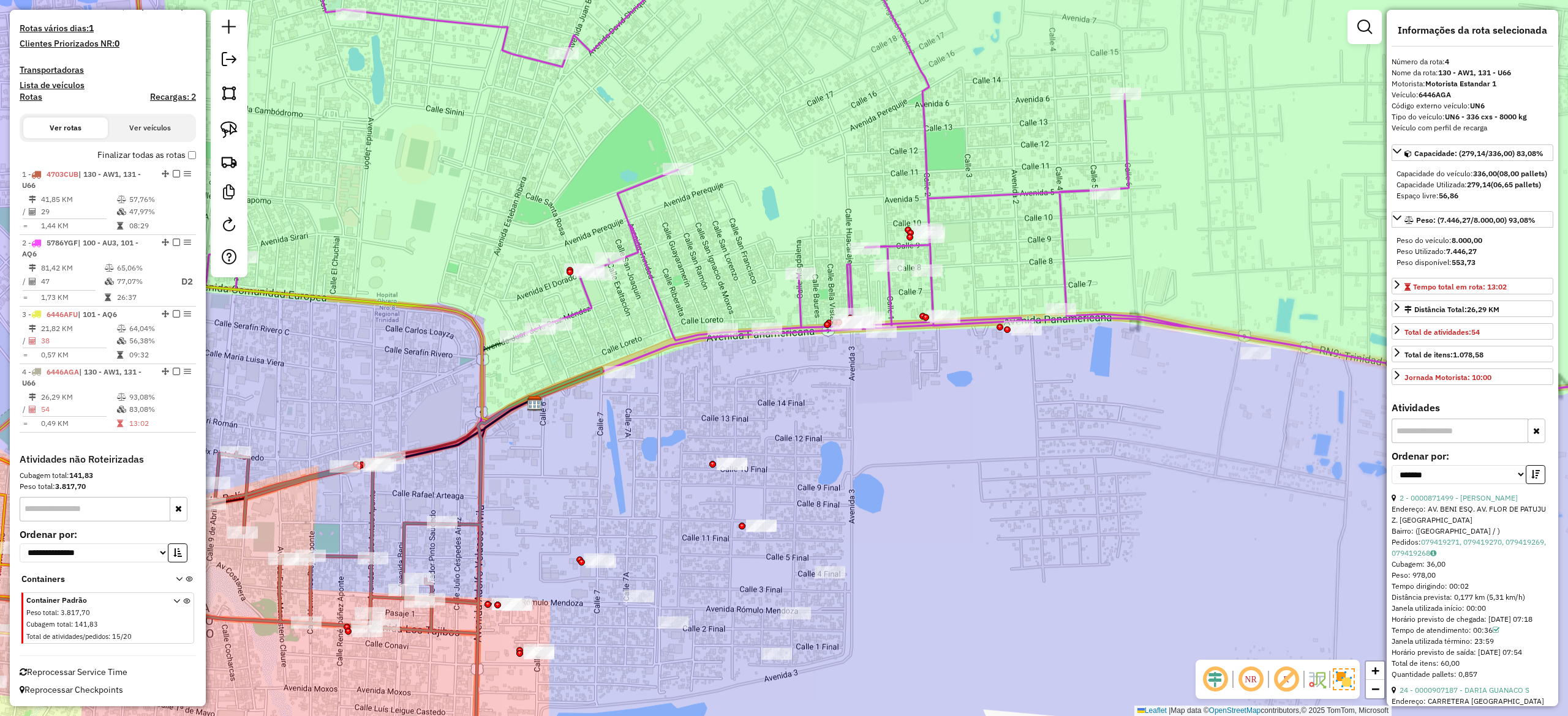
click at [983, 392] on div "Janela de atendimento Grade de atendimento Capacidade Transportadoras Veículos …" at bounding box center [784, 358] width 1568 height 716
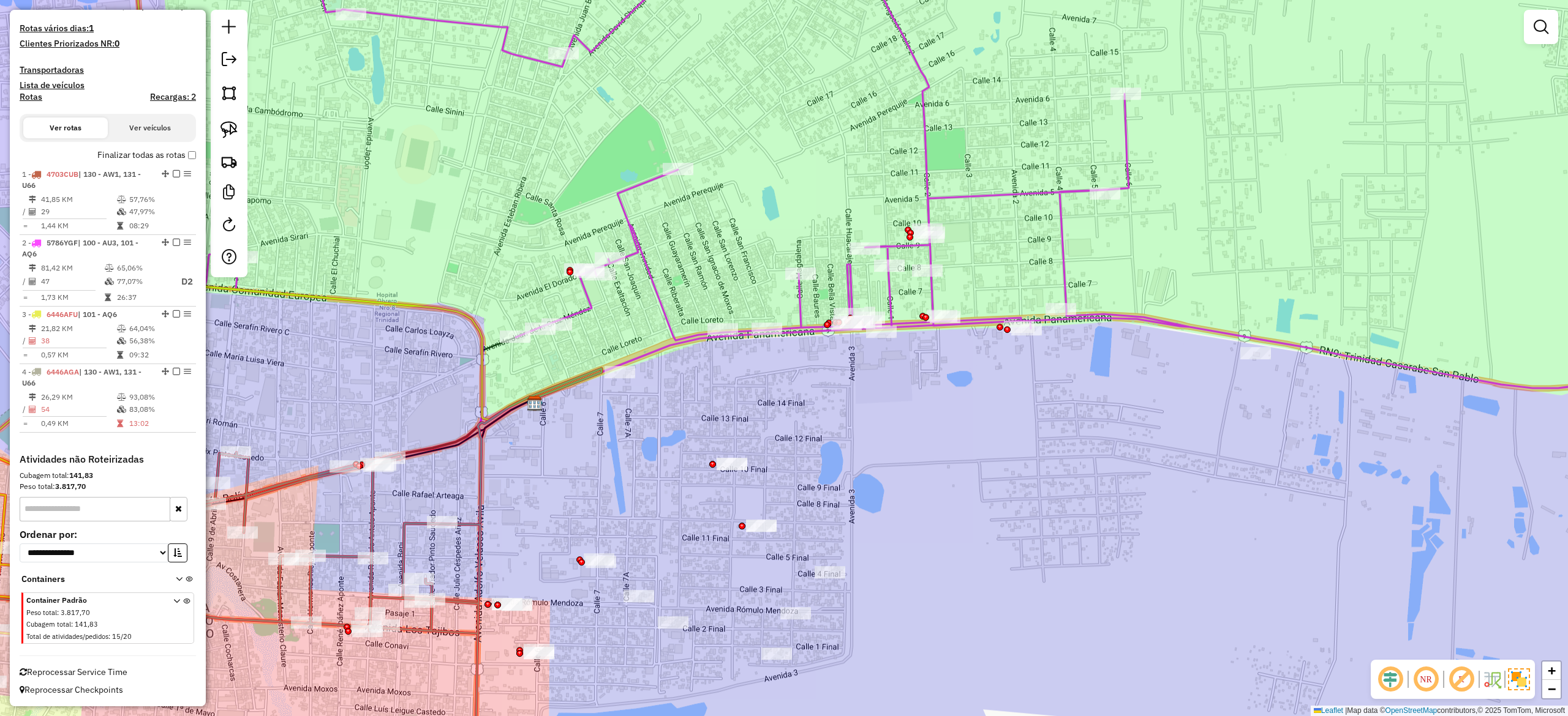
click at [934, 293] on icon at bounding box center [930, 179] width 1587 height 502
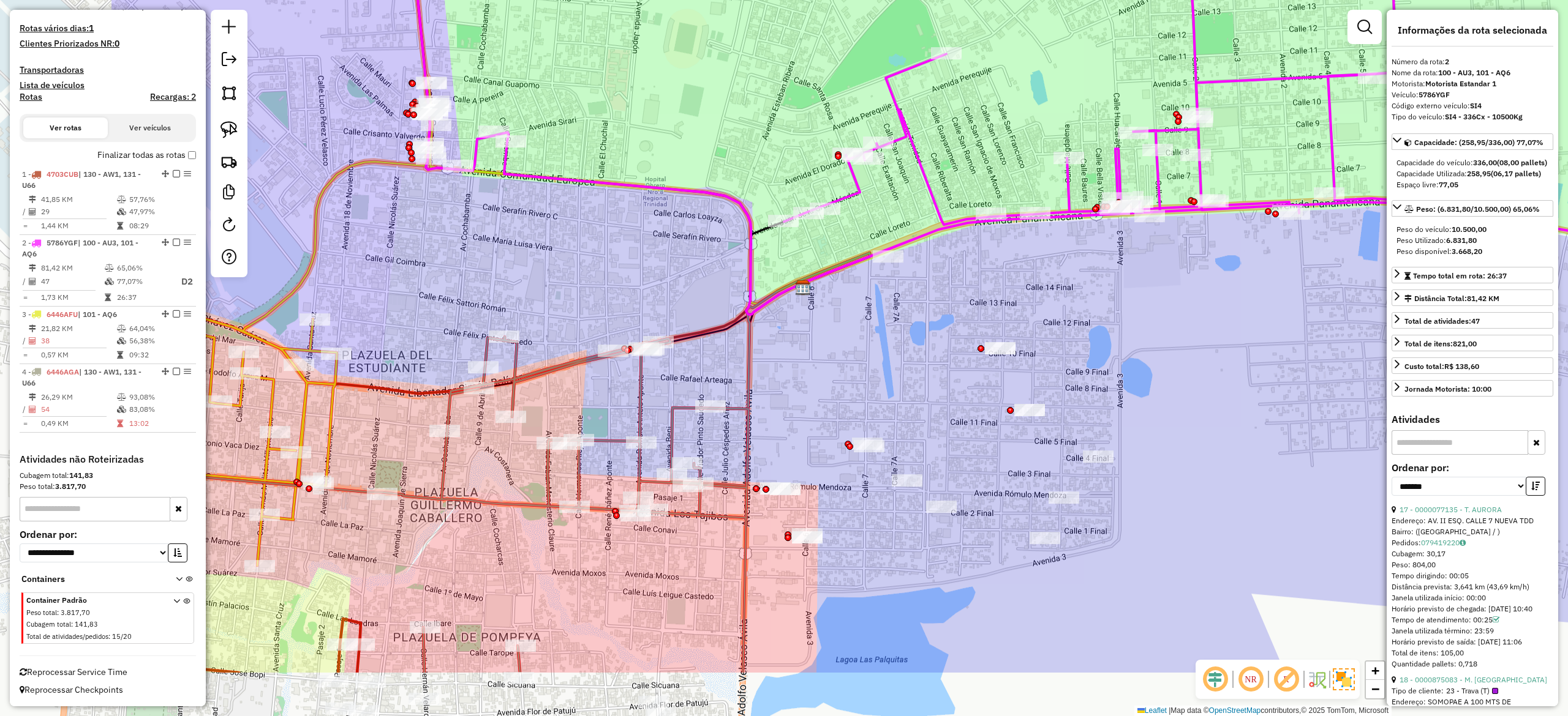
drag, startPoint x: 957, startPoint y: 477, endPoint x: 1216, endPoint y: 374, distance: 278.7
click at [1216, 374] on div "Janela de atendimento Grade de atendimento Capacidade Transportadoras Veículos …" at bounding box center [784, 358] width 1568 height 716
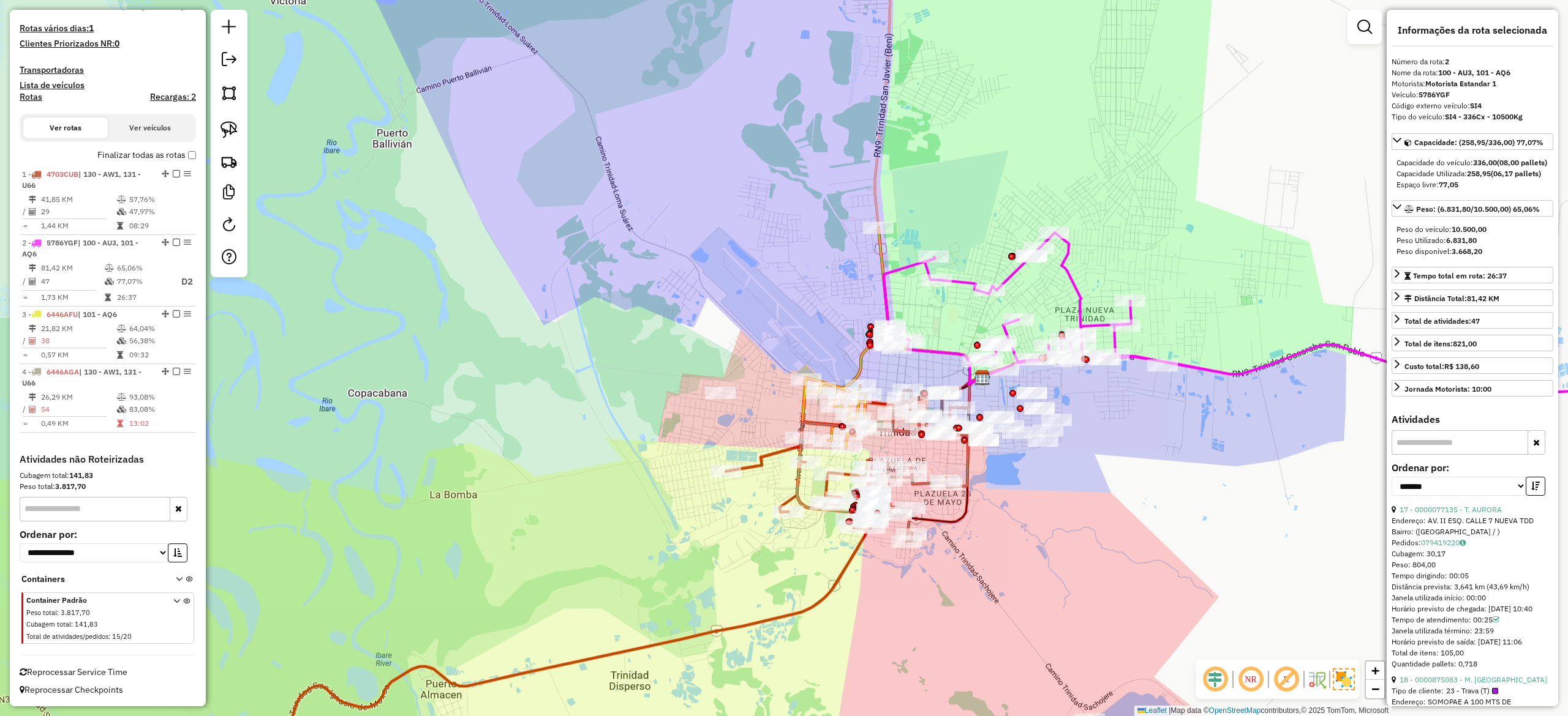
drag, startPoint x: 1237, startPoint y: 383, endPoint x: 1145, endPoint y: 377, distance: 92.2
click at [1150, 383] on div "Janela de atendimento Grade de atendimento Capacidade Transportadoras Veículos …" at bounding box center [784, 358] width 1568 height 716
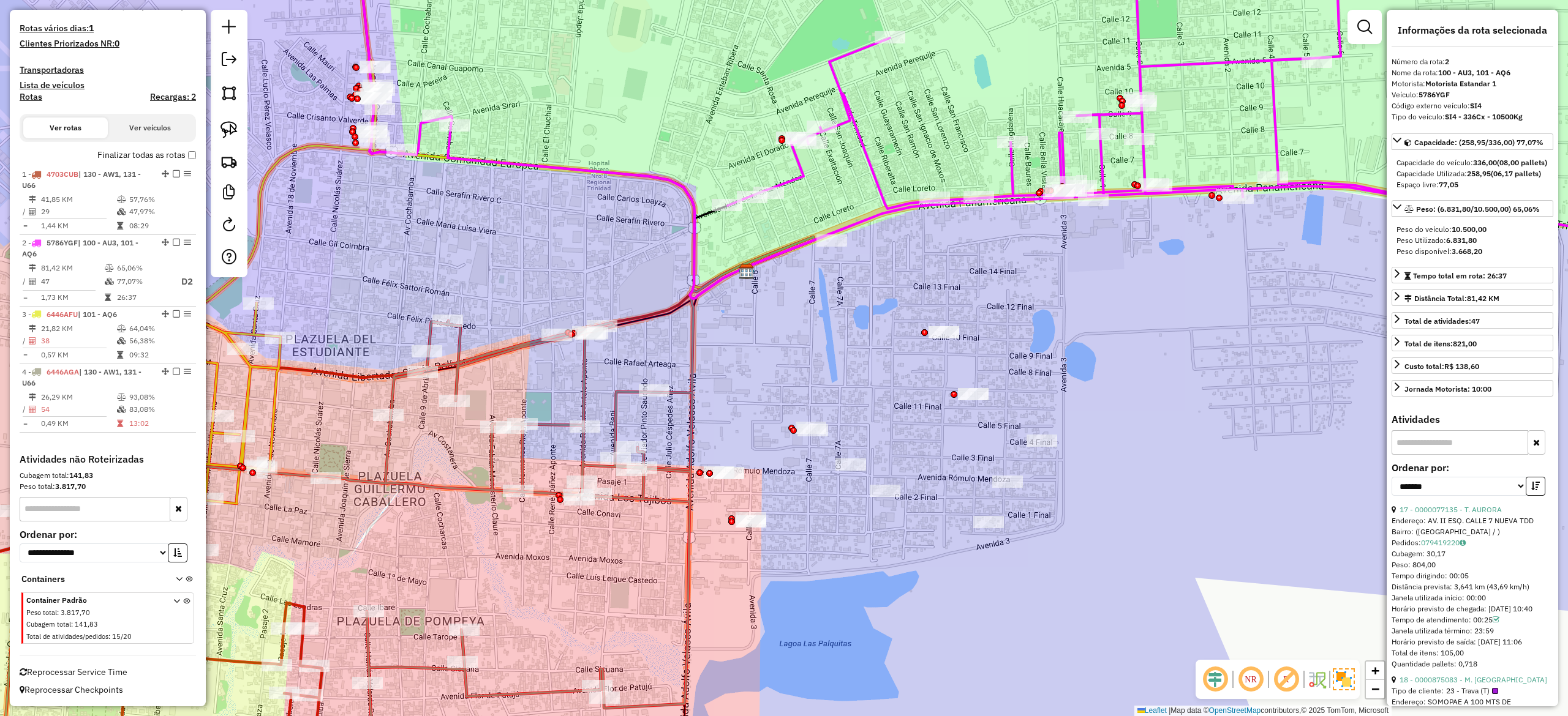
drag, startPoint x: 1015, startPoint y: 342, endPoint x: 1005, endPoint y: 259, distance: 83.6
click at [1015, 286] on div "Janela de atendimento Grade de atendimento Capacidade Transportadoras Veículos …" at bounding box center [784, 358] width 1568 height 716
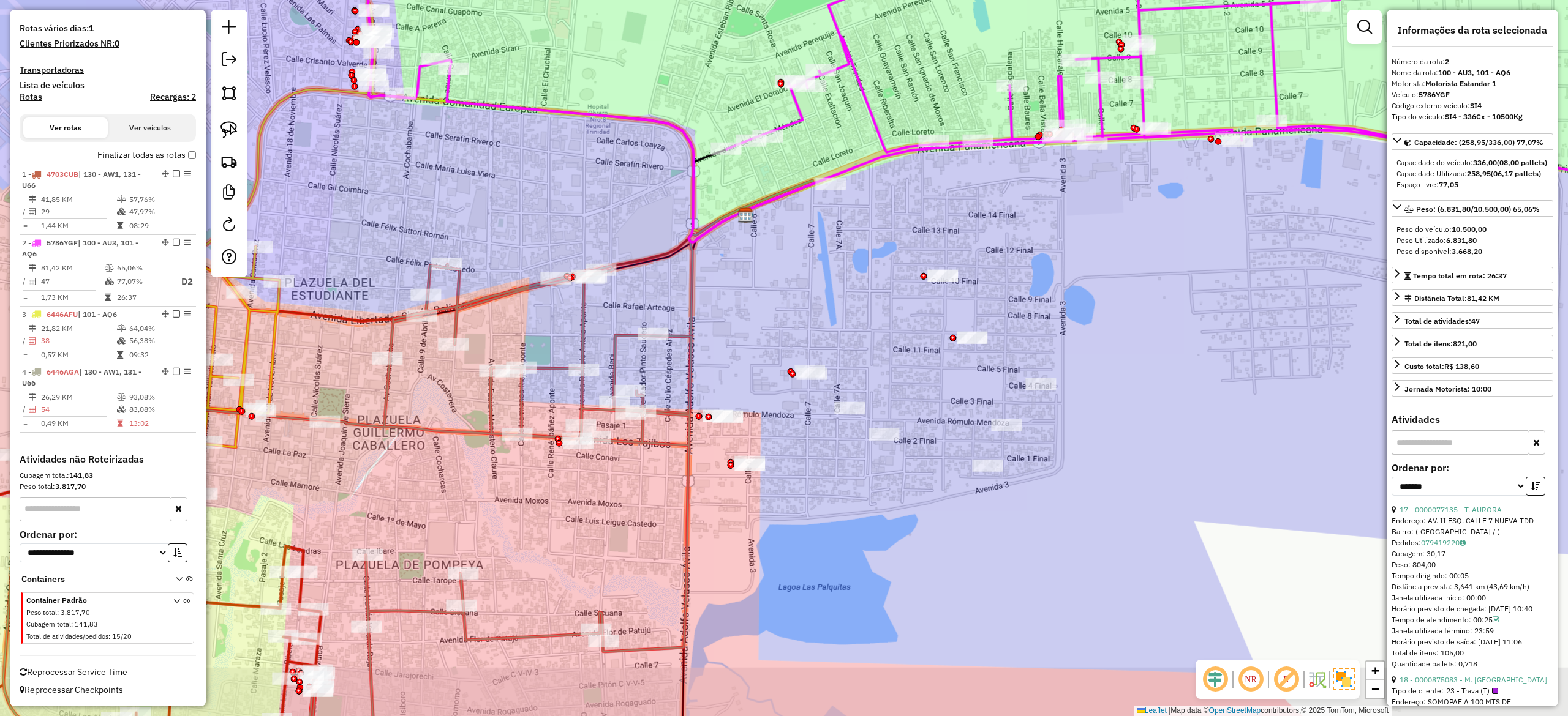
click at [985, 219] on div "Janela de atendimento Grade de atendimento Capacidade Transportadoras Veículos …" at bounding box center [784, 358] width 1568 height 716
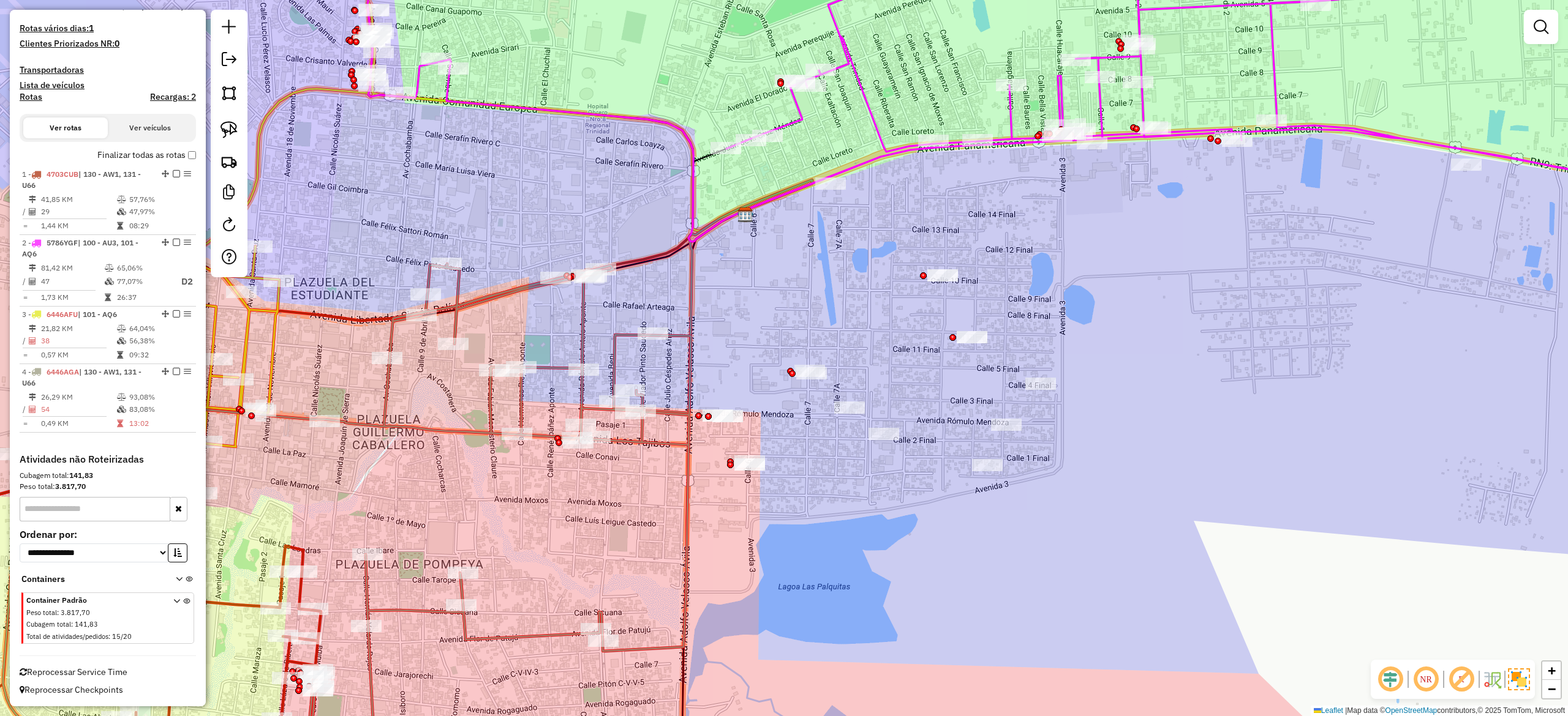
click at [877, 137] on icon at bounding box center [1043, 85] width 1364 height 313
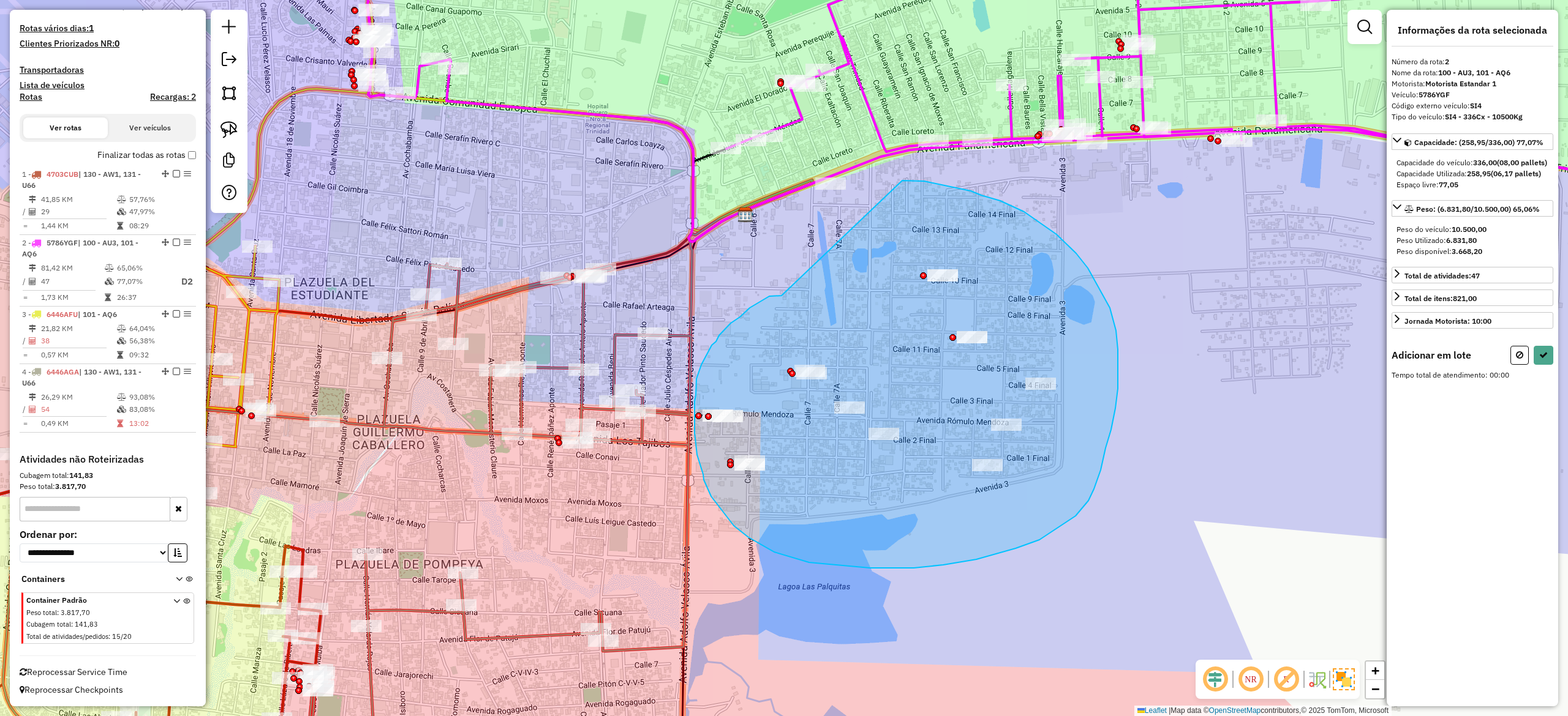
drag, startPoint x: 774, startPoint y: 296, endPoint x: 851, endPoint y: 191, distance: 130.2
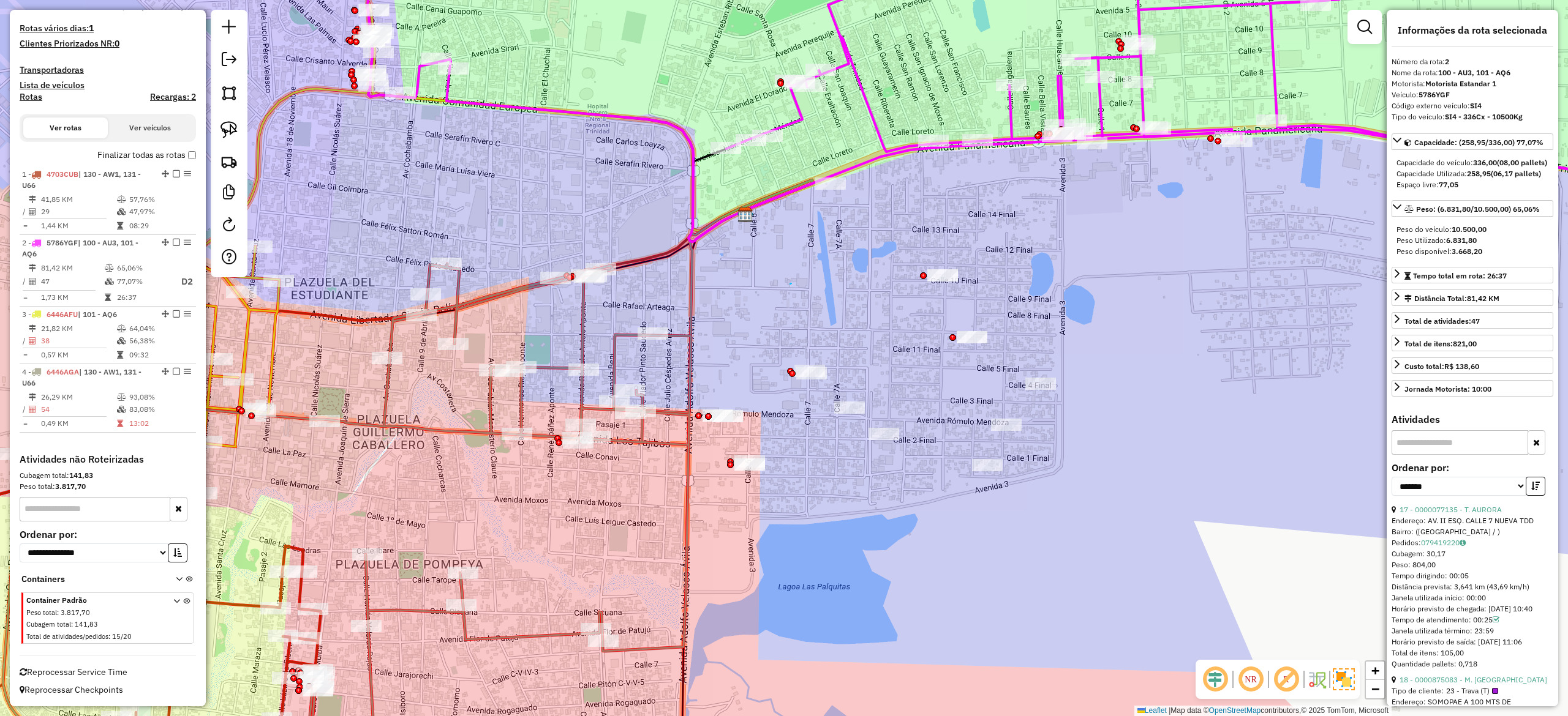
drag, startPoint x: 792, startPoint y: 283, endPoint x: 785, endPoint y: 288, distance: 8.6
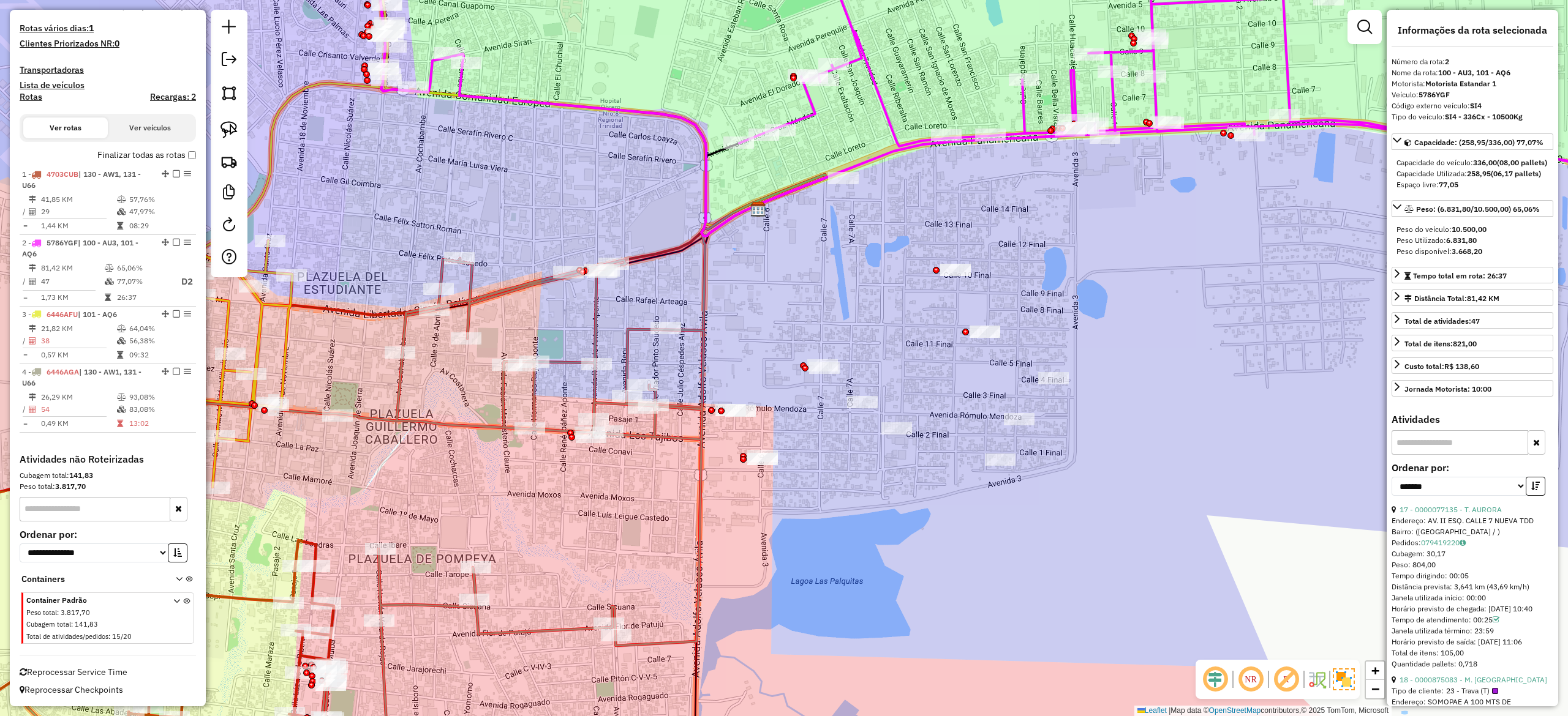
drag, startPoint x: 785, startPoint y: 288, endPoint x: 1124, endPoint y: 183, distance: 354.9
click at [1174, 123] on div "Janela de atendimento Grade de atendimento Capacidade Transportadoras Veículos …" at bounding box center [784, 358] width 1568 height 716
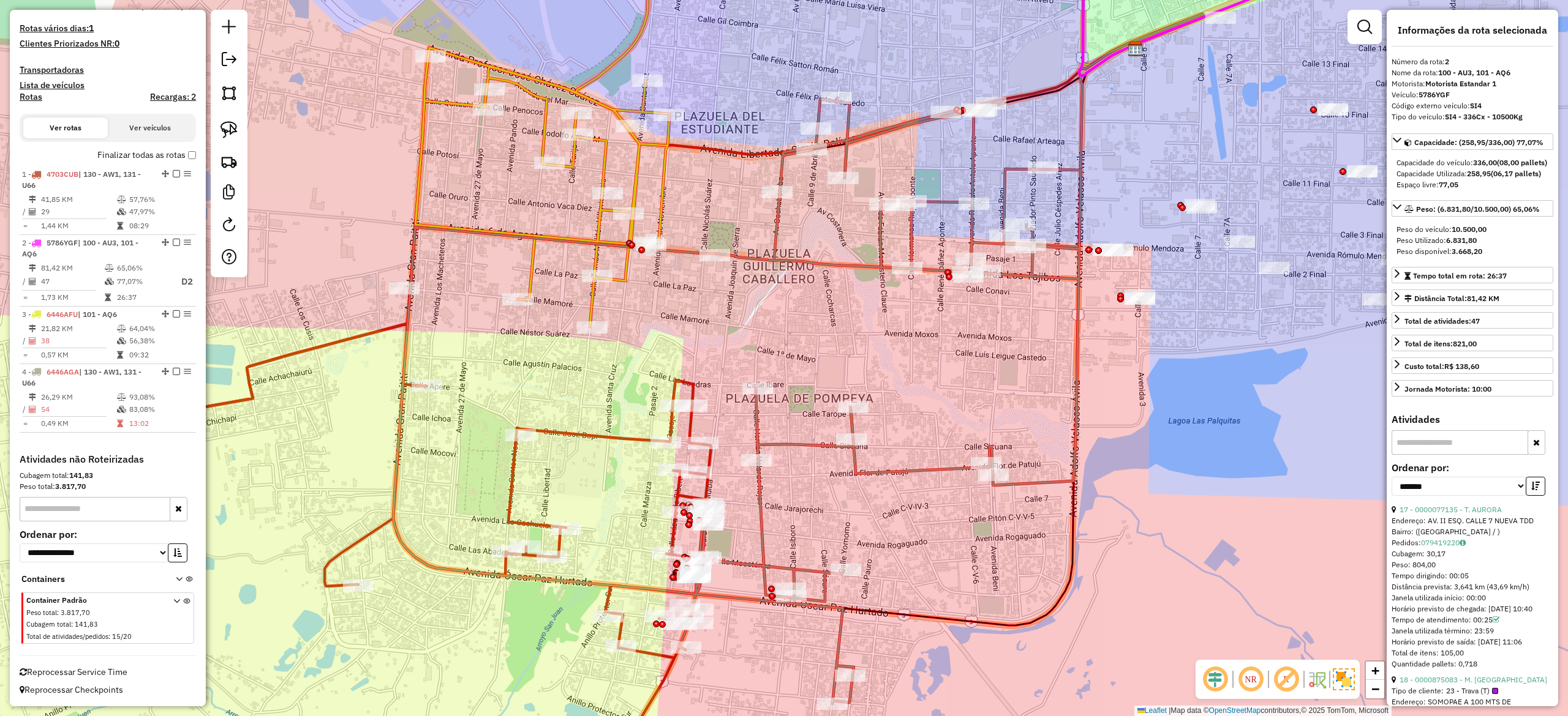
click at [862, 262] on icon at bounding box center [736, 400] width 688 height 606
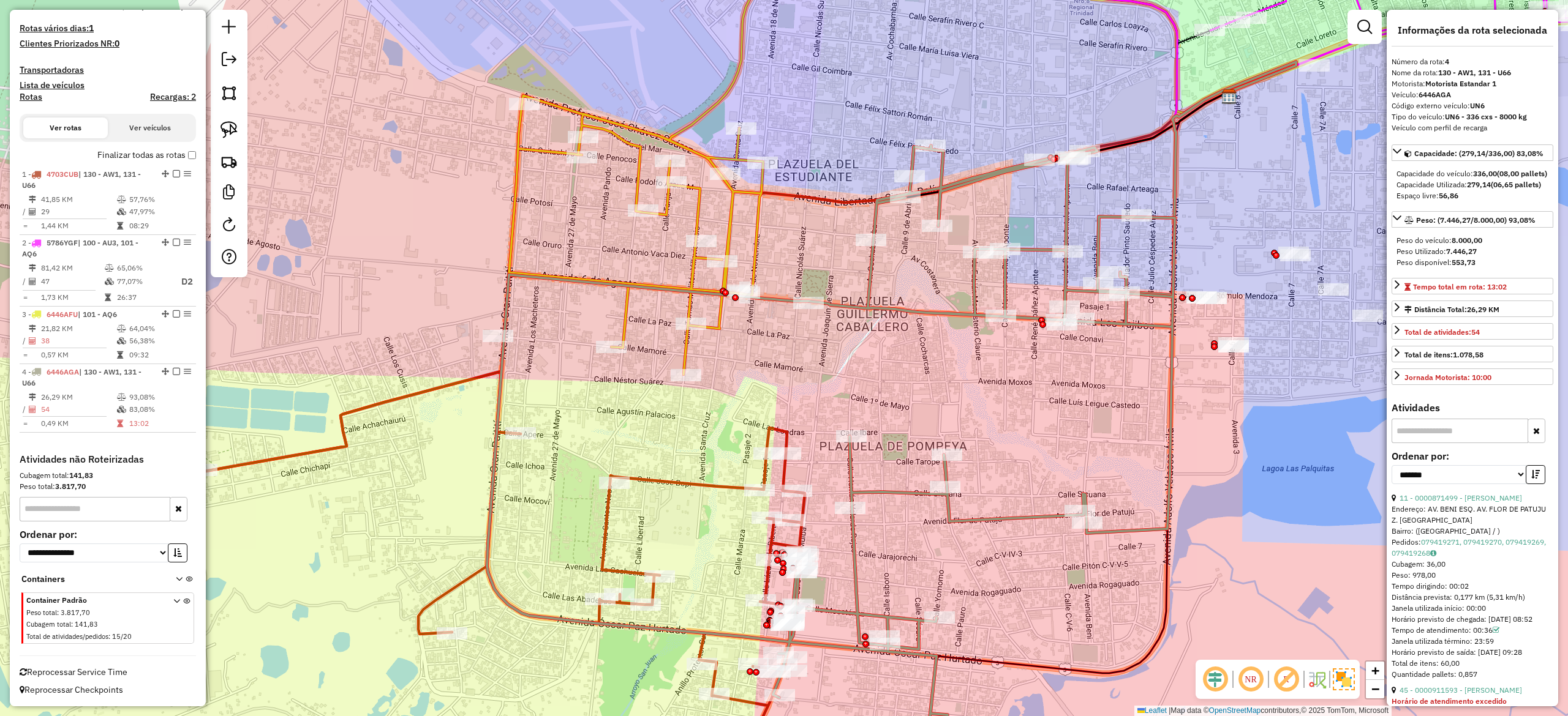
drag, startPoint x: 894, startPoint y: 331, endPoint x: 1025, endPoint y: 365, distance: 135.3
click at [1064, 401] on div "Janela de atendimento Grade de atendimento Capacidade Transportadoras Veículos …" at bounding box center [784, 358] width 1568 height 716
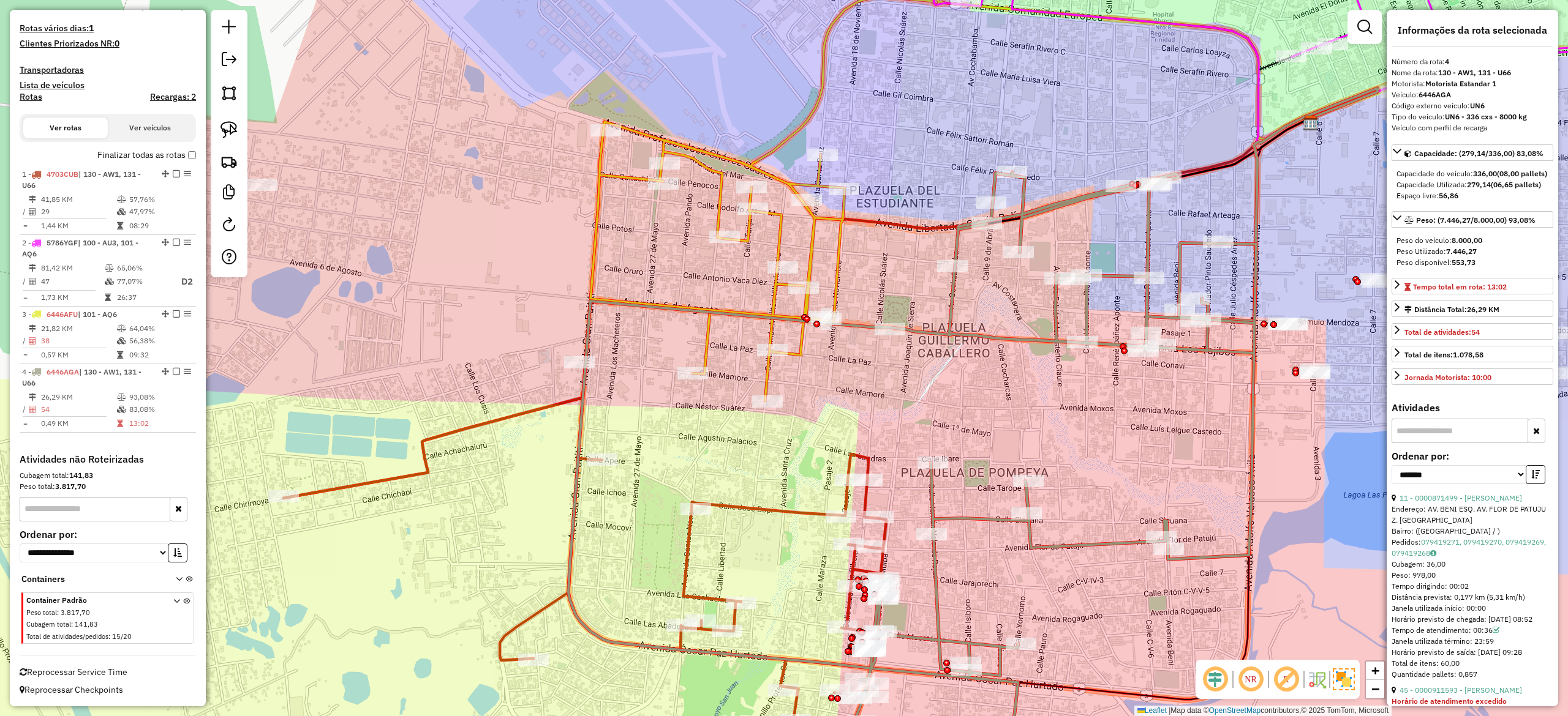
click at [842, 259] on icon at bounding box center [776, 164] width 380 height 473
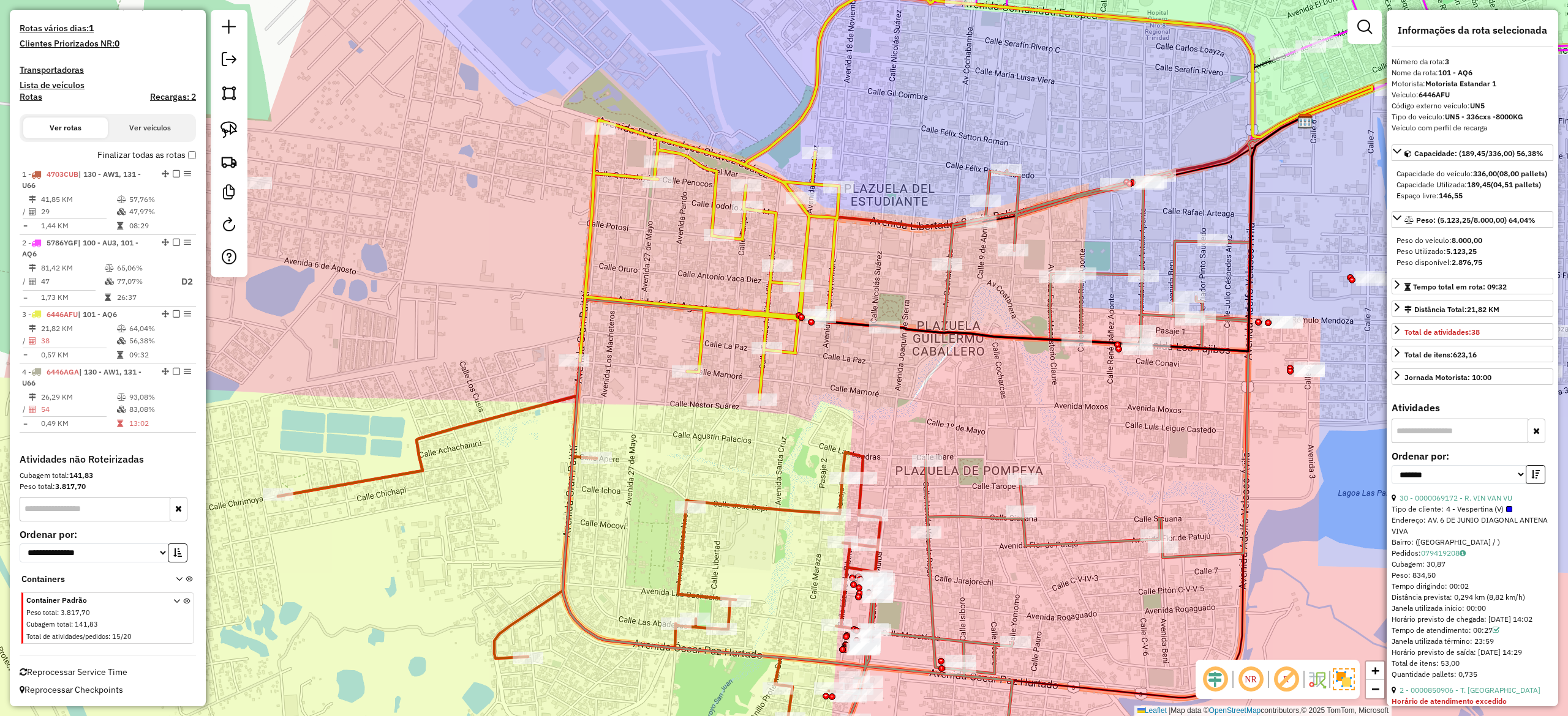
drag, startPoint x: 875, startPoint y: 282, endPoint x: 862, endPoint y: 259, distance: 26.4
click at [862, 259] on div "Janela de atendimento Grade de atendimento Capacidade Transportadoras Veículos …" at bounding box center [784, 358] width 1568 height 716
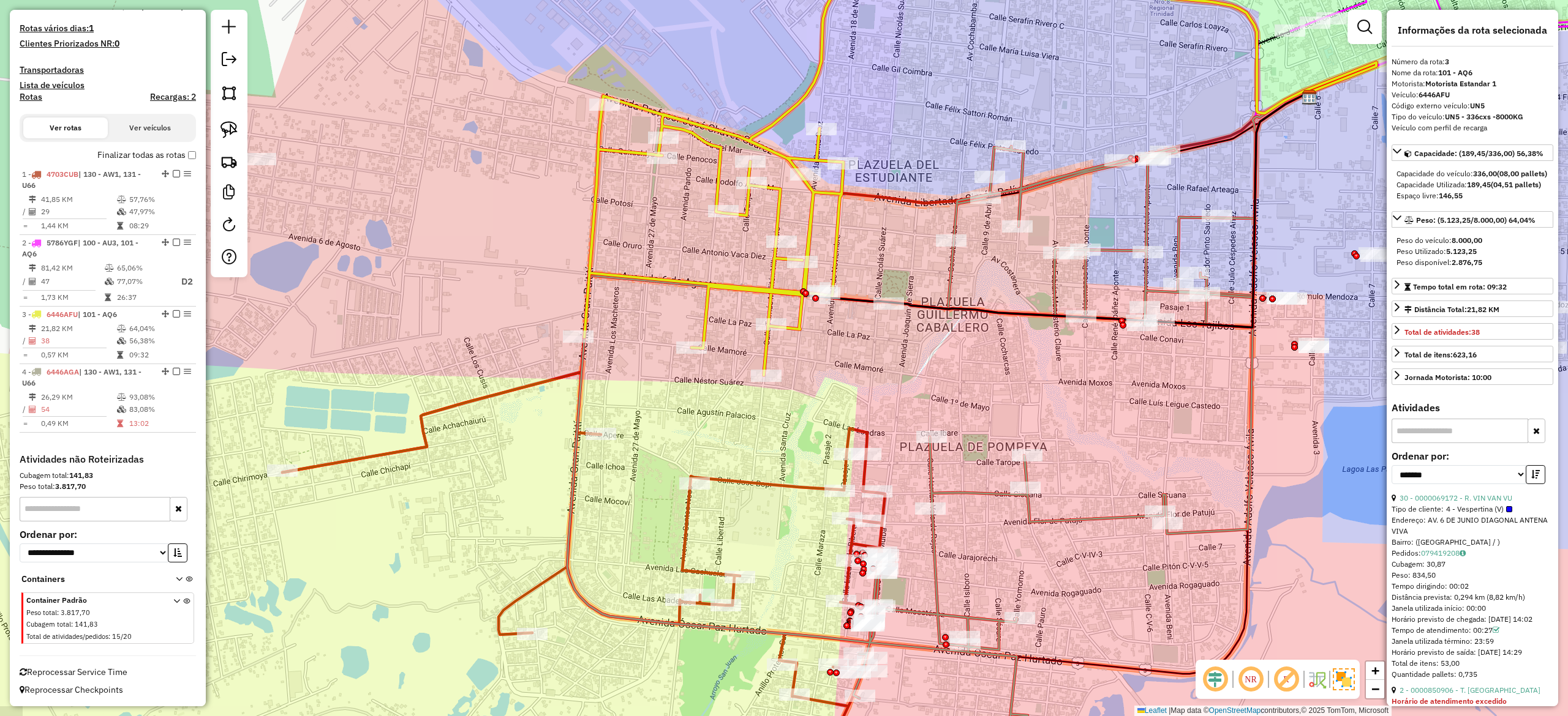
drag, startPoint x: 912, startPoint y: 438, endPoint x: 935, endPoint y: 348, distance: 92.9
click at [941, 344] on div "Janela de atendimento Grade de atendimento Capacidade Transportadoras Veículos …" at bounding box center [784, 358] width 1568 height 716
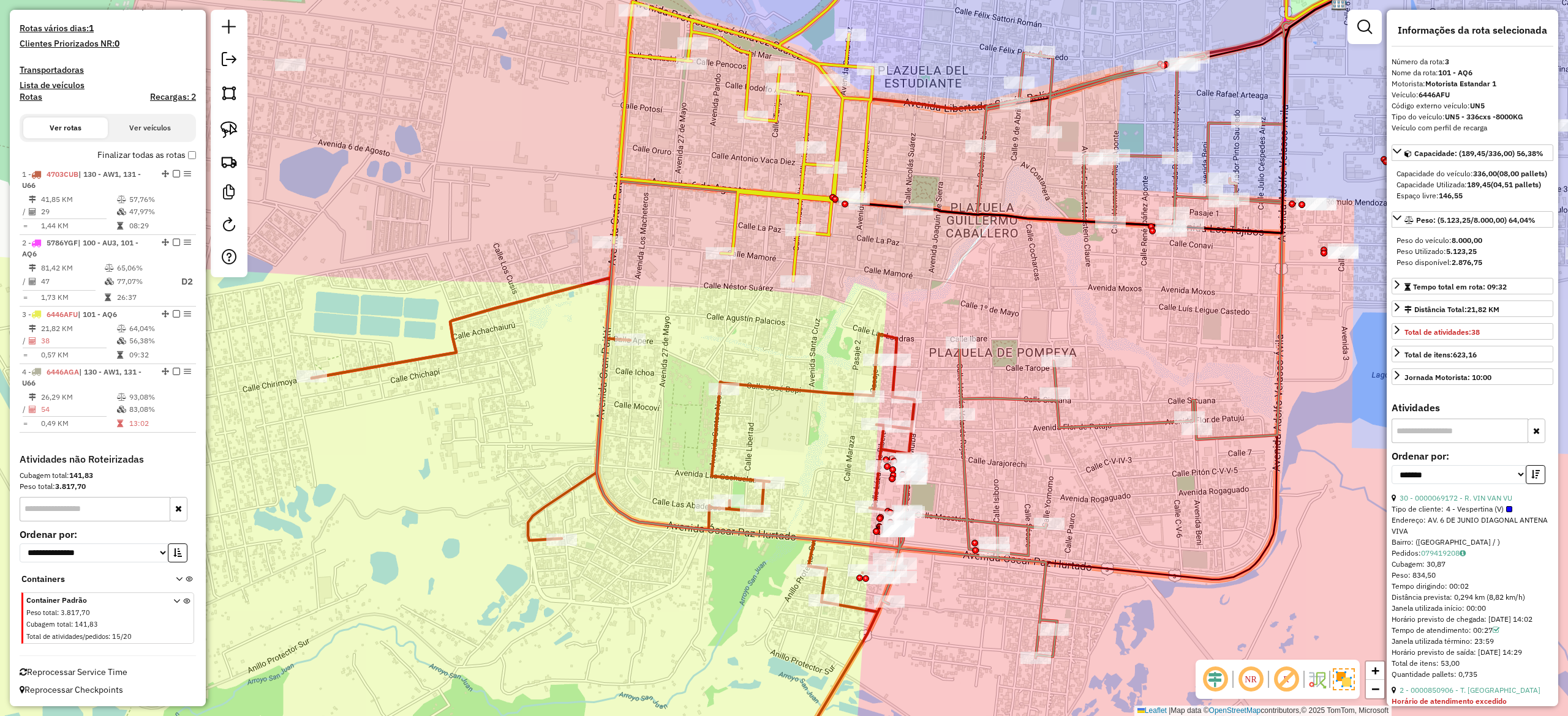
click at [885, 333] on icon at bounding box center [613, 533] width 603 height 510
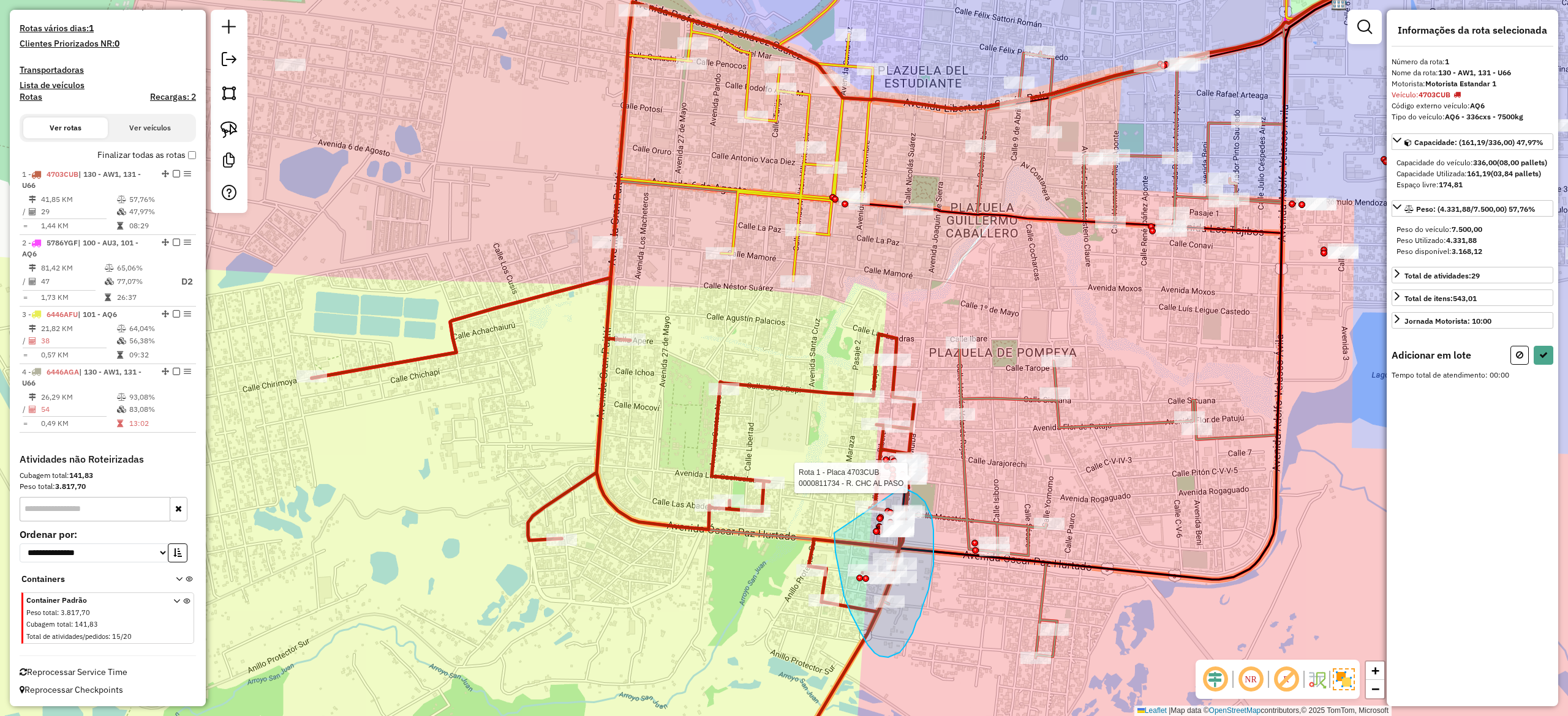
drag, startPoint x: 834, startPoint y: 533, endPoint x: 856, endPoint y: 479, distance: 58.3
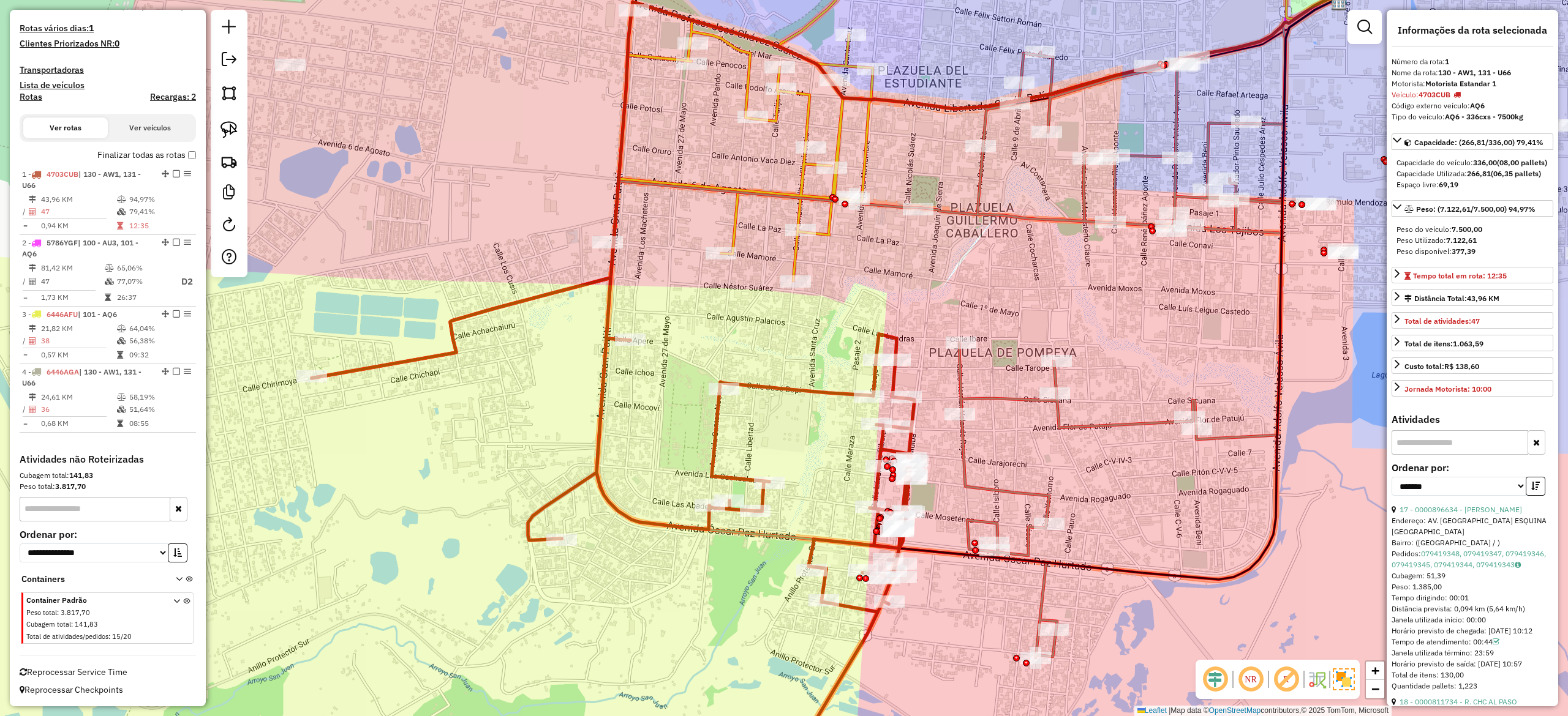
click at [1071, 276] on div "Janela de atendimento Grade de atendimento Capacidade Transportadoras Veículos …" at bounding box center [784, 358] width 1568 height 716
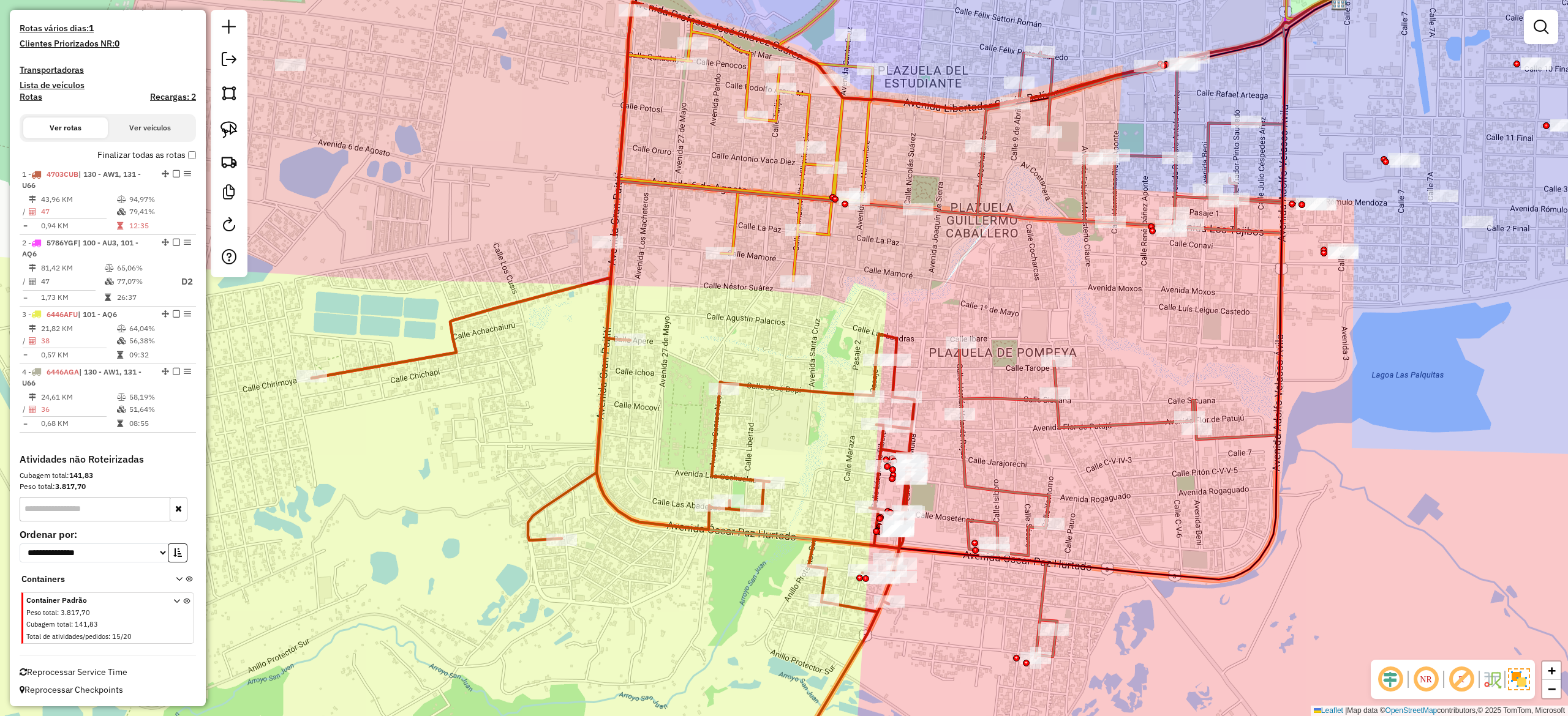
click at [1054, 220] on icon at bounding box center [940, 354] width 688 height 606
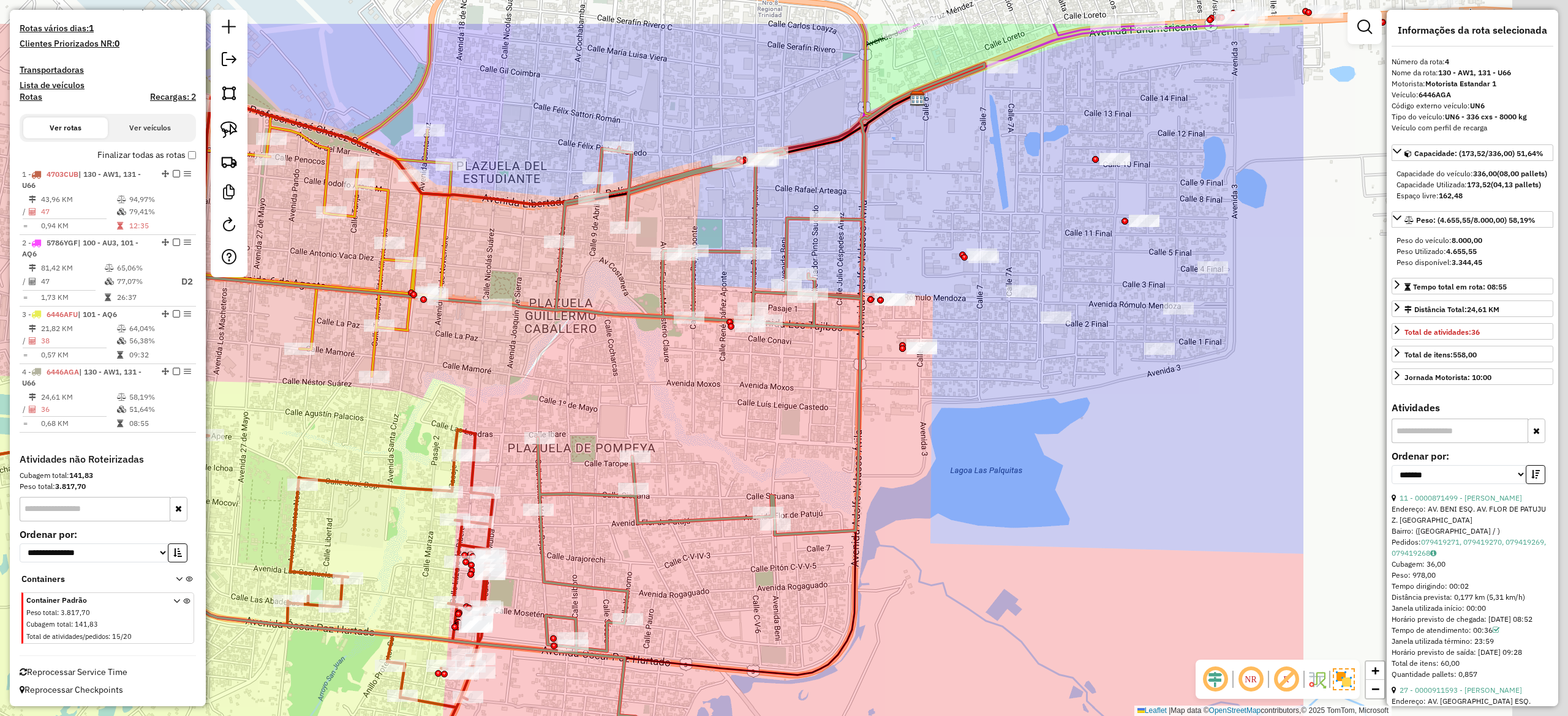
drag, startPoint x: 1083, startPoint y: 258, endPoint x: 658, endPoint y: 355, distance: 435.9
click at [659, 355] on div "Janela de atendimento Grade de atendimento Capacidade Transportadoras Veículos …" at bounding box center [784, 358] width 1568 height 716
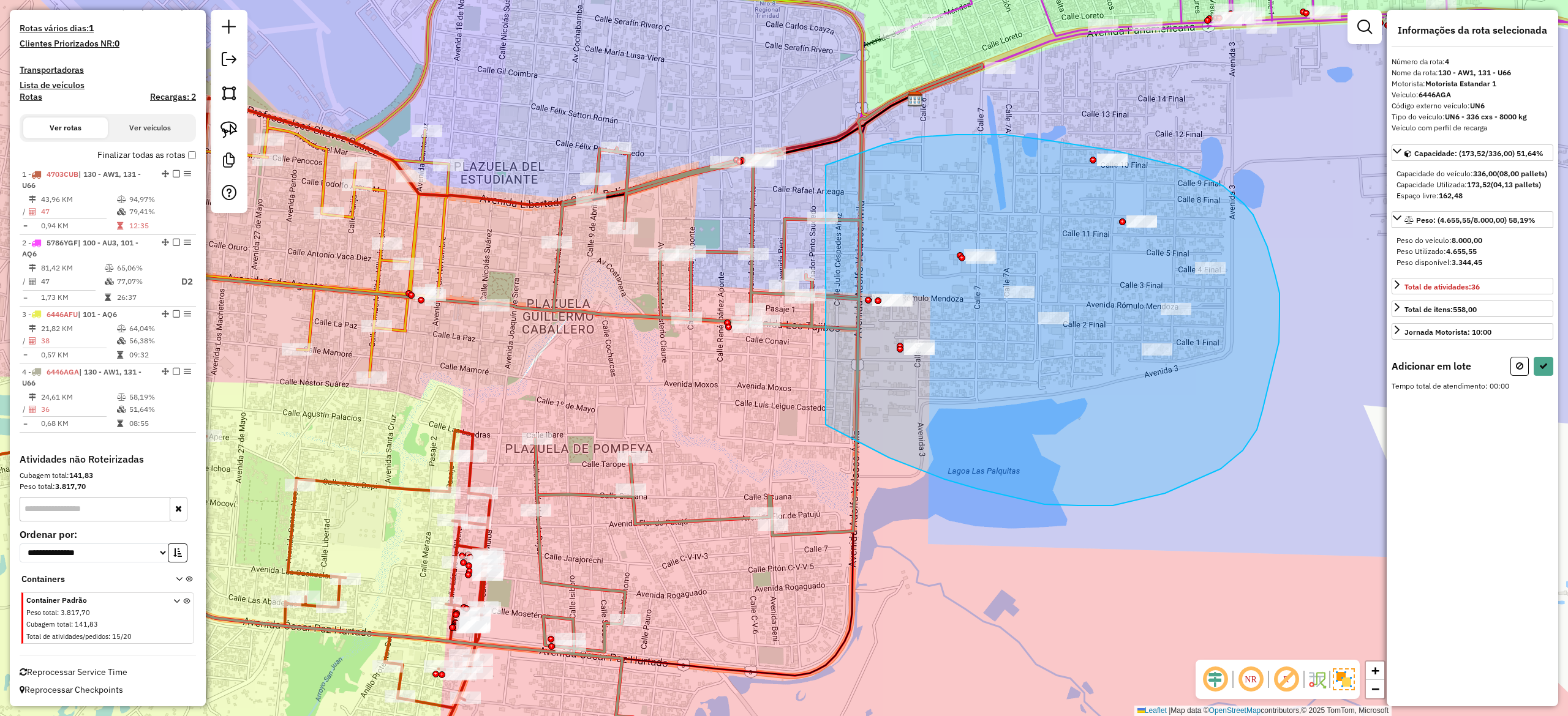
drag, startPoint x: 826, startPoint y: 425, endPoint x: 701, endPoint y: 408, distance: 126.2
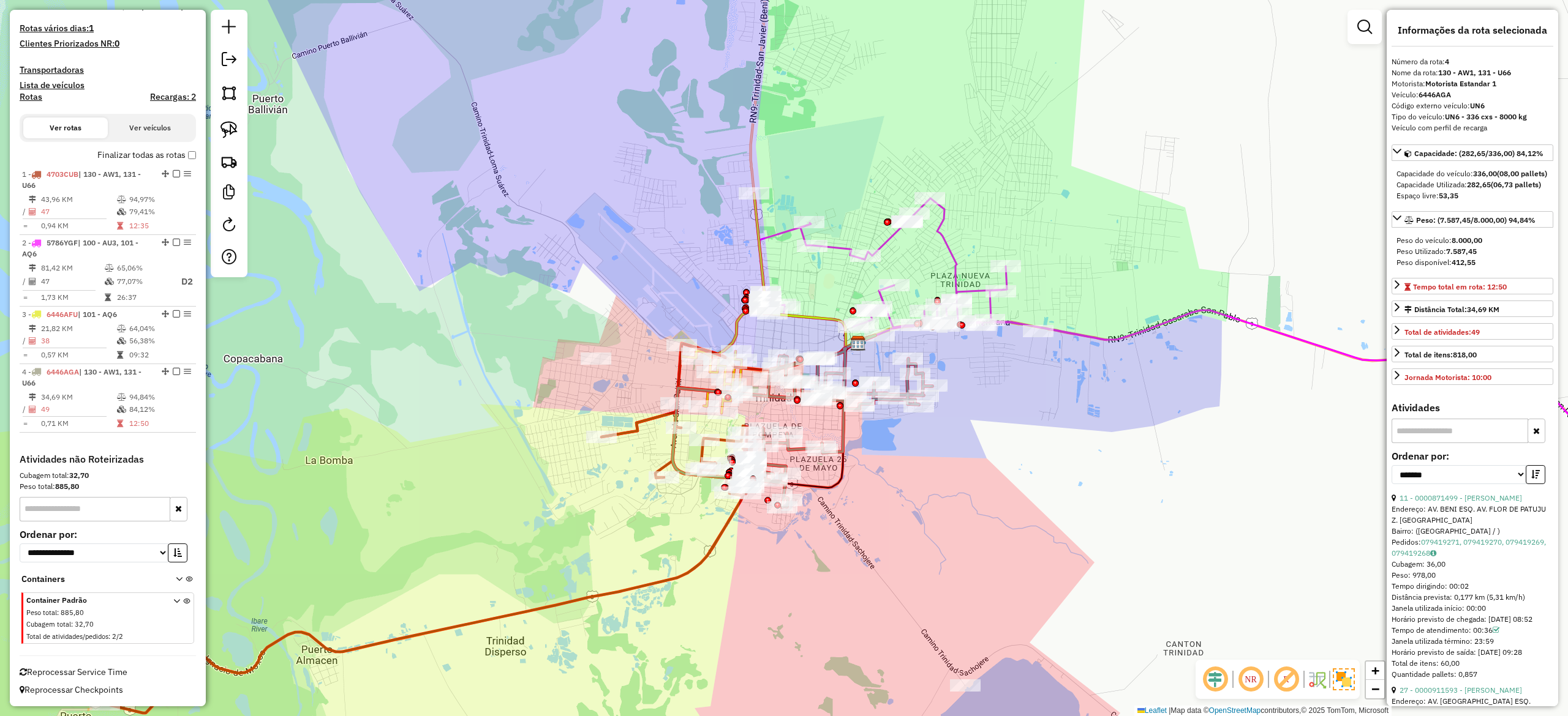
drag, startPoint x: 948, startPoint y: 469, endPoint x: 1072, endPoint y: 459, distance: 124.4
click at [1072, 492] on div "Janela de atendimento Grade de atendimento Capacidade Transportadoras Veículos …" at bounding box center [784, 358] width 1568 height 716
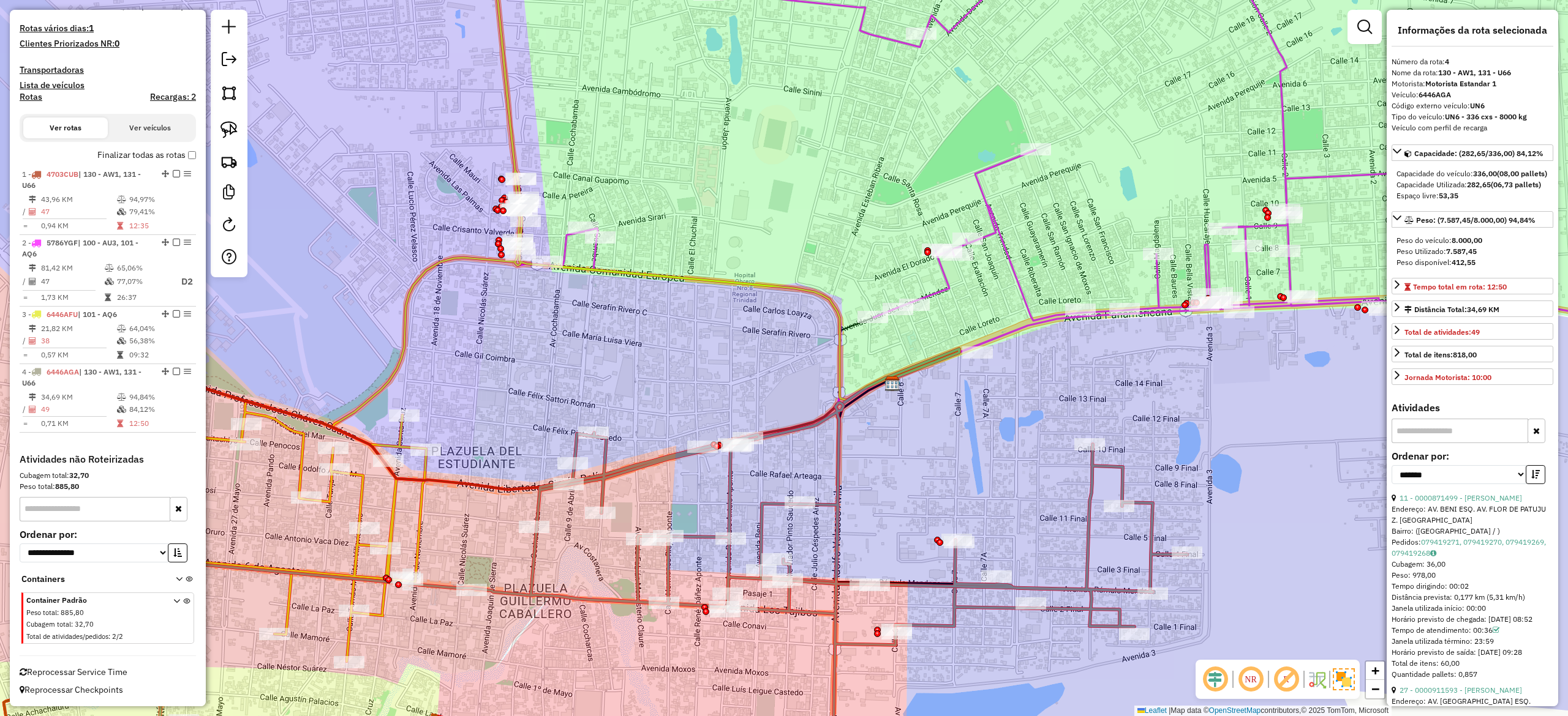
click at [1023, 268] on div "Janela de atendimento Grade de atendimento Capacidade Transportadoras Veículos …" at bounding box center [784, 358] width 1568 height 716
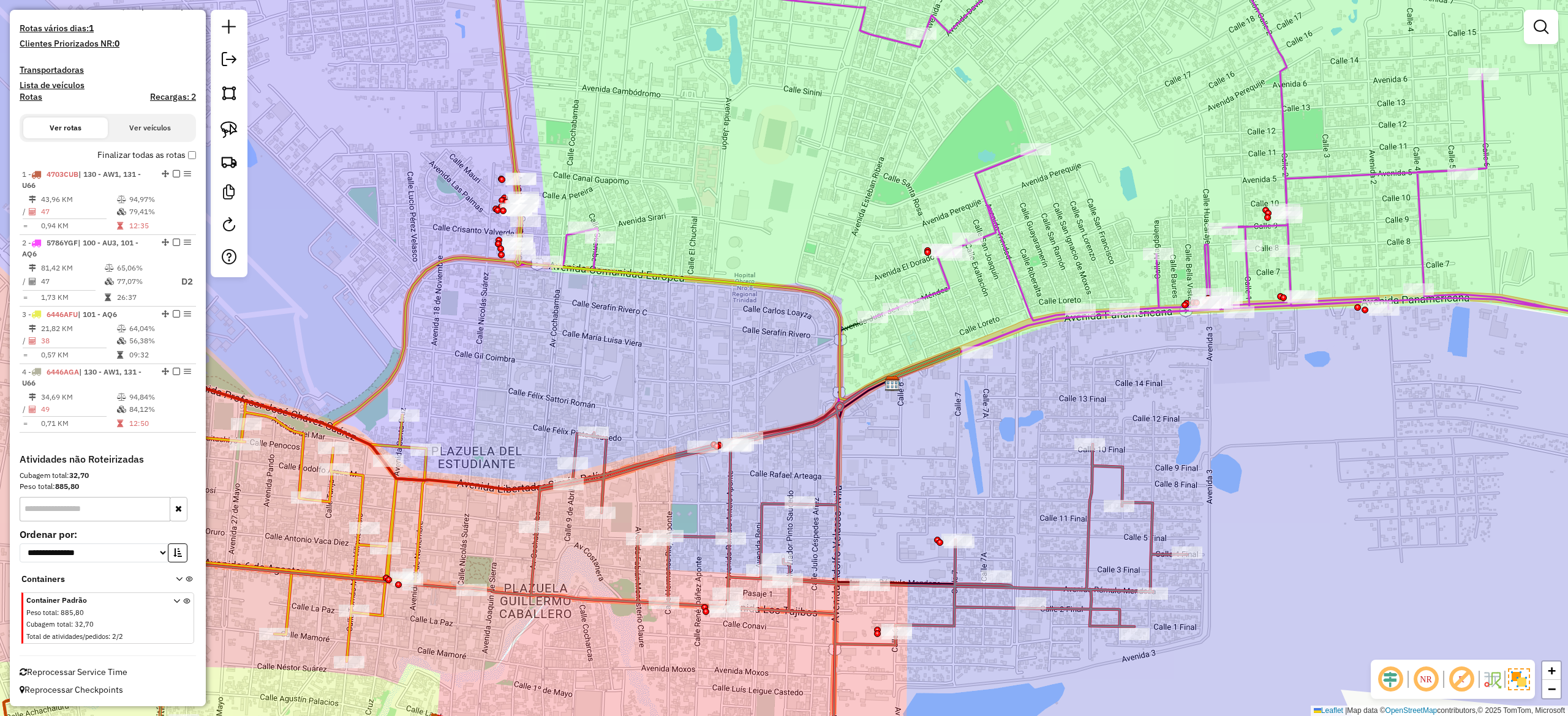
click at [1023, 273] on icon at bounding box center [1109, 169] width 1229 height 483
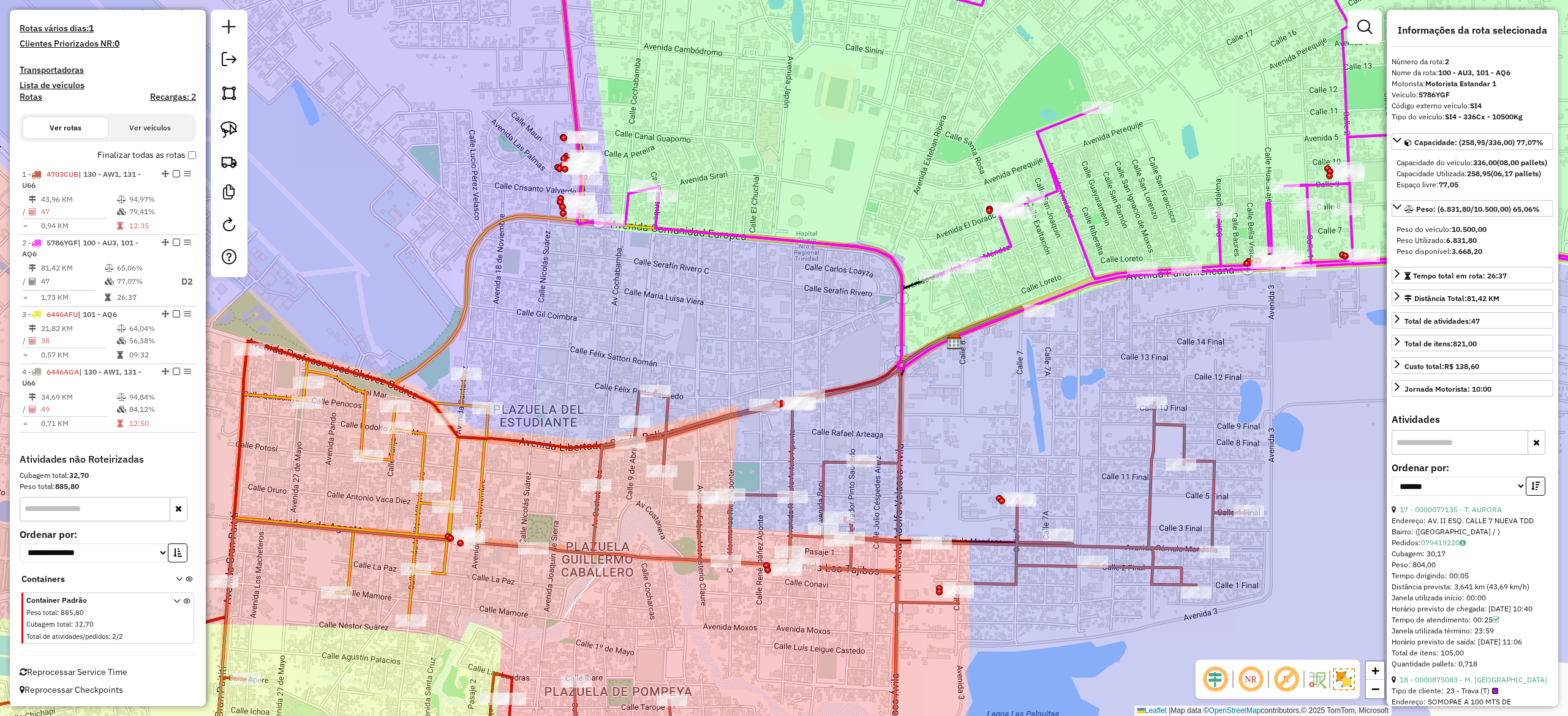
drag, startPoint x: 939, startPoint y: 347, endPoint x: 1000, endPoint y: 305, distance: 74.1
click at [1000, 305] on div "Janela de atendimento Grade de atendimento Capacidade Transportadoras Veículos …" at bounding box center [784, 358] width 1568 height 716
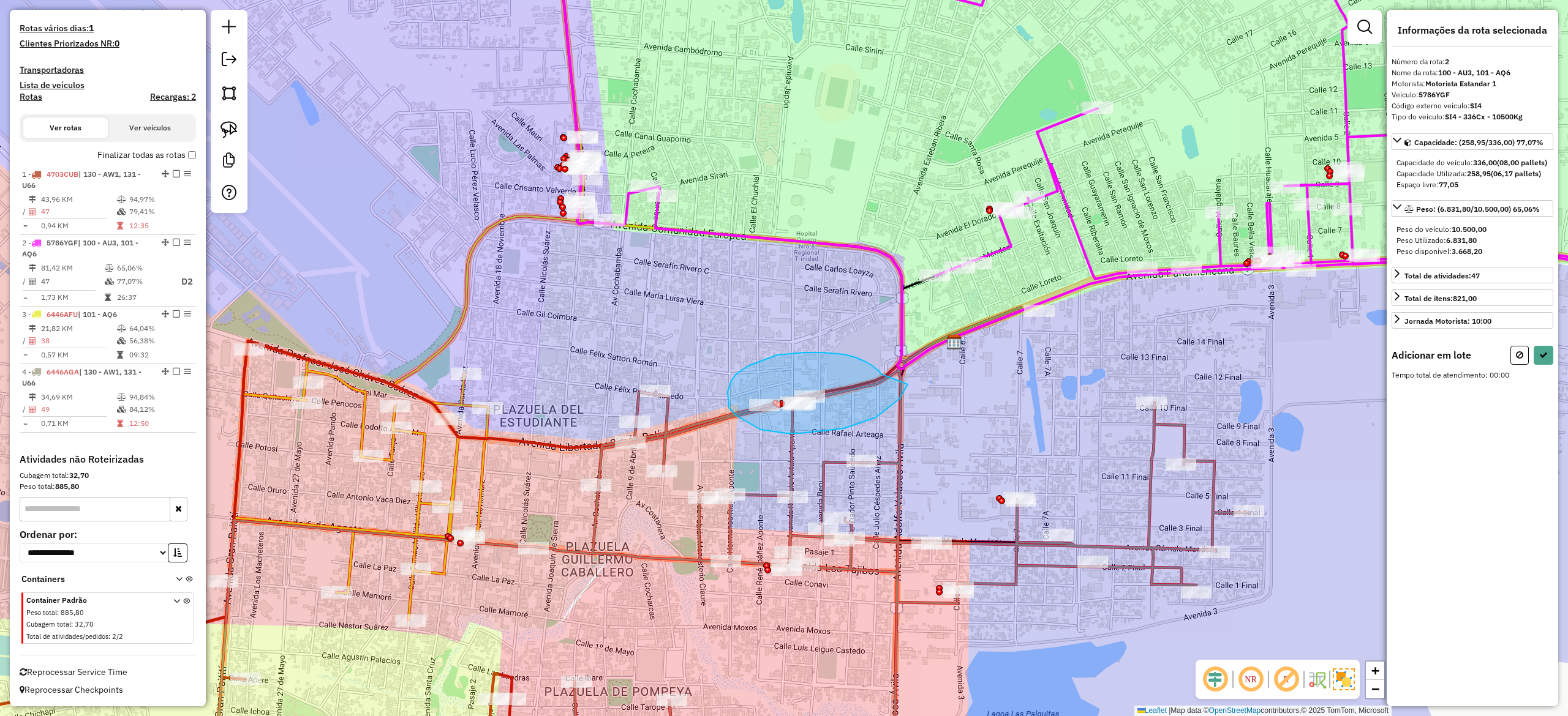
drag, startPoint x: 879, startPoint y: 372, endPoint x: 924, endPoint y: 355, distance: 48.1
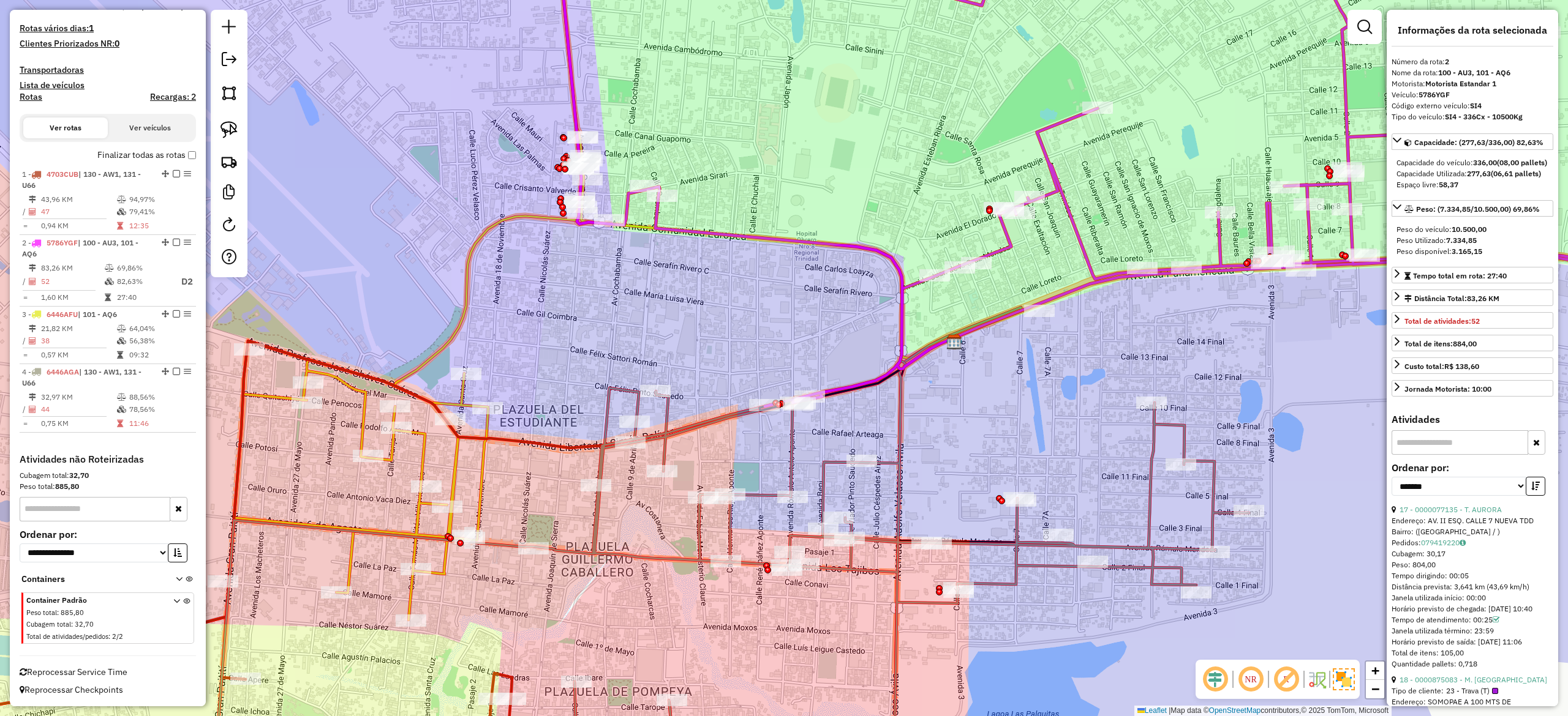
click at [964, 443] on div "Janela de atendimento Grade de atendimento Capacidade Transportadoras Veículos …" at bounding box center [784, 358] width 1568 height 716
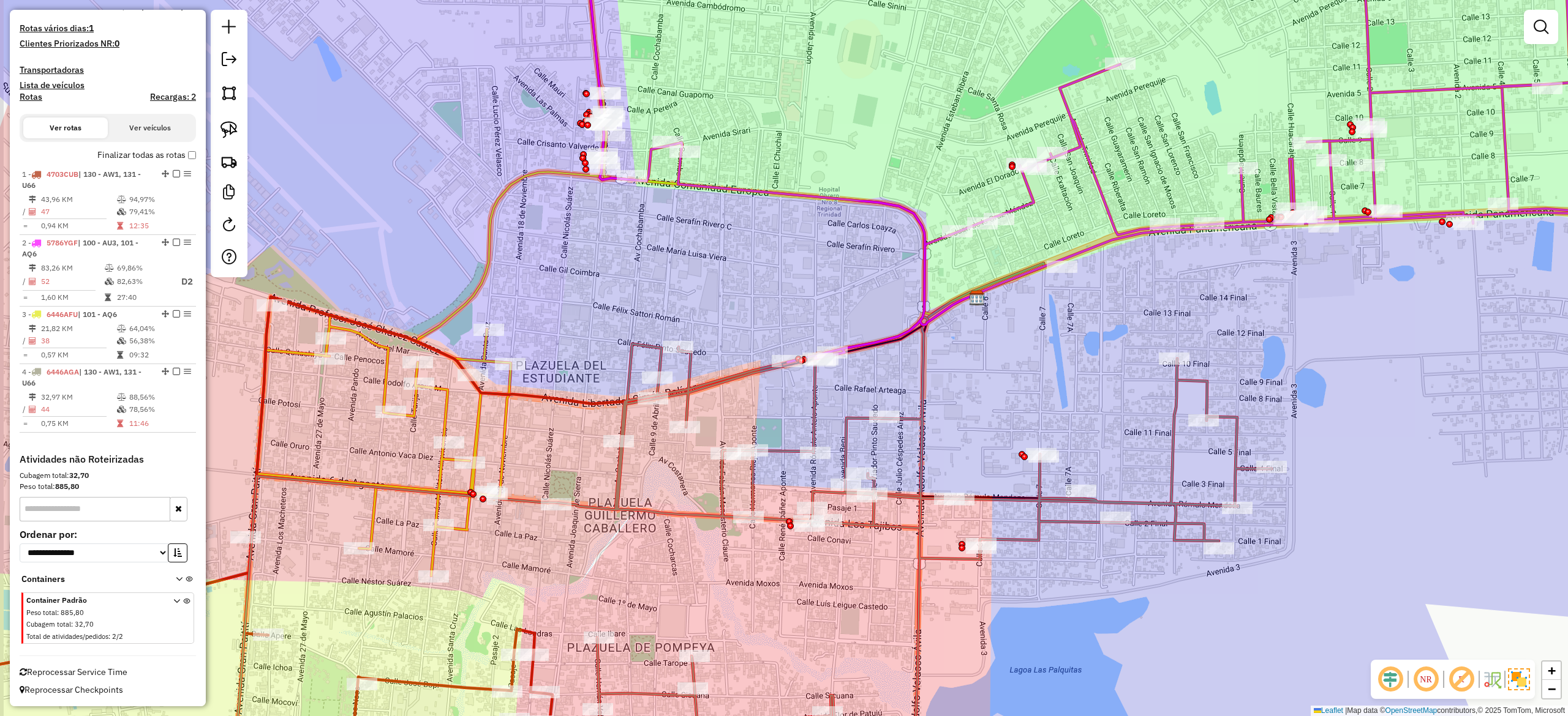
drag, startPoint x: 993, startPoint y: 386, endPoint x: 1007, endPoint y: 355, distance: 34.0
click at [1007, 355] on div "Janela de atendimento Grade de atendimento Capacidade Transportadoras Veículos …" at bounding box center [784, 358] width 1568 height 716
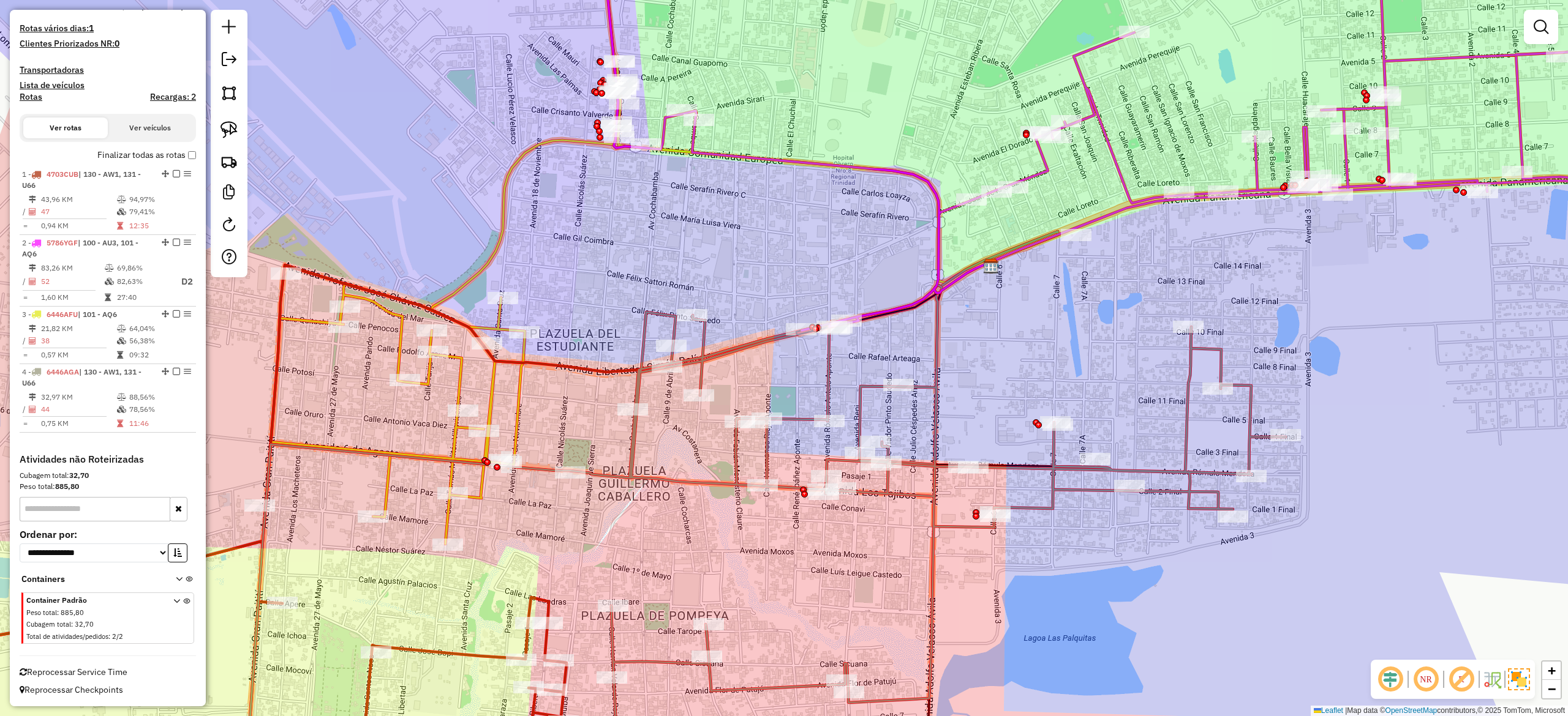
click at [890, 413] on div "Janela de atendimento Grade de atendimento Capacidade Transportadoras Veículos …" at bounding box center [784, 358] width 1568 height 716
click at [863, 398] on icon at bounding box center [766, 537] width 1037 height 503
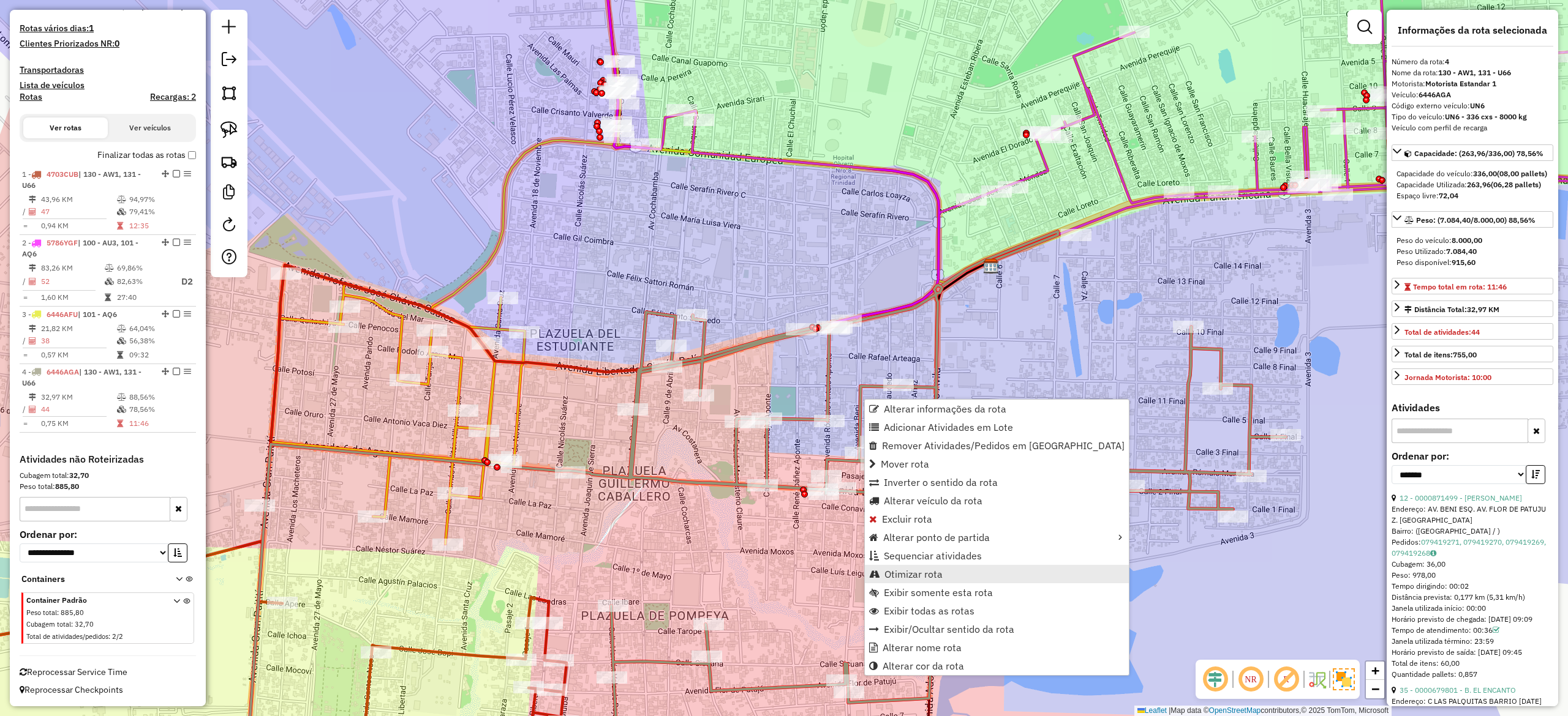
click at [939, 570] on span "Otimizar rota" at bounding box center [913, 574] width 58 height 10
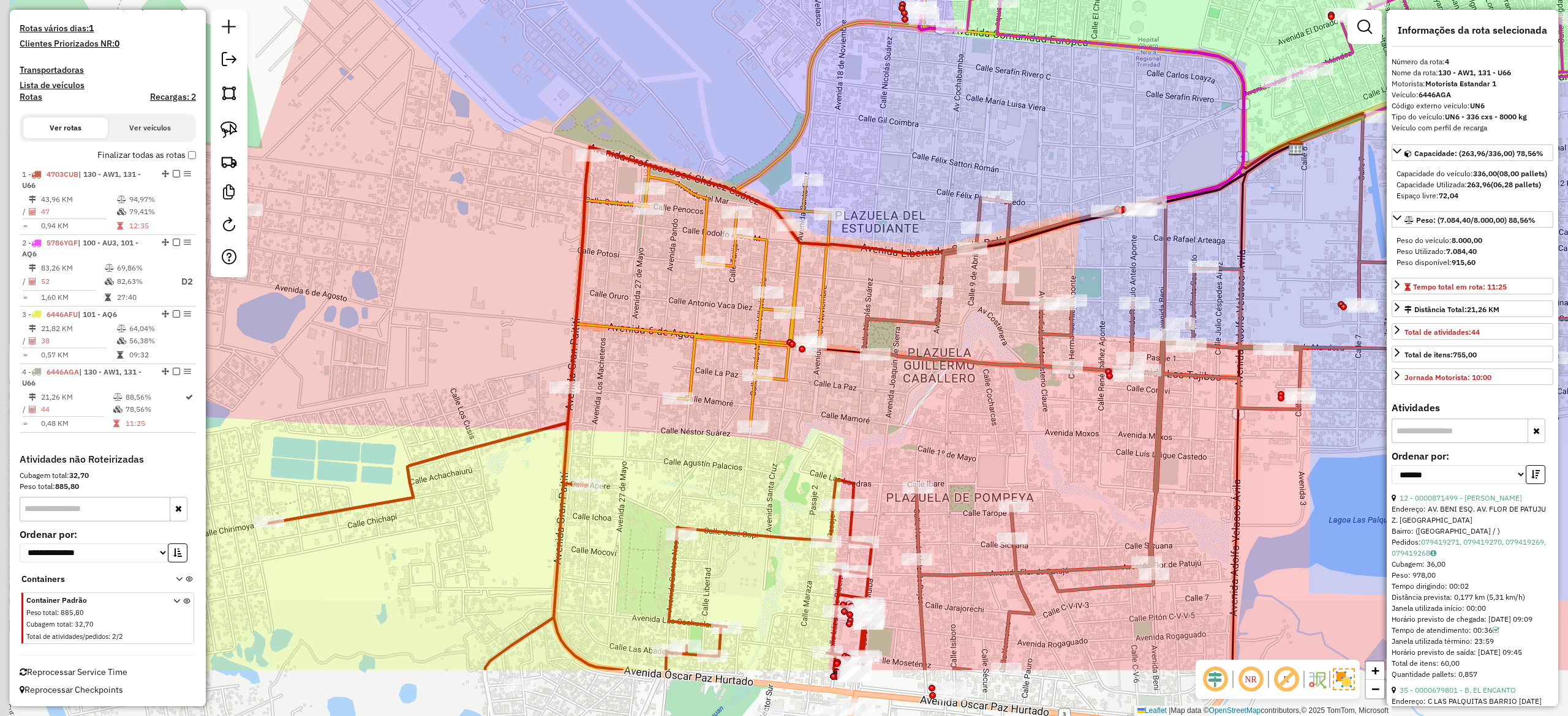
drag, startPoint x: 797, startPoint y: 570, endPoint x: 1120, endPoint y: 434, distance: 350.5
click at [1103, 452] on div "Janela de atendimento Grade de atendimento Capacidade Transportadoras Veículos …" at bounding box center [784, 358] width 1568 height 716
drag, startPoint x: 1120, startPoint y: 434, endPoint x: 1128, endPoint y: 426, distance: 11.3
click at [1151, 426] on div "Janela de atendimento Grade de atendimento Capacidade Transportadoras Veículos …" at bounding box center [784, 358] width 1568 height 716
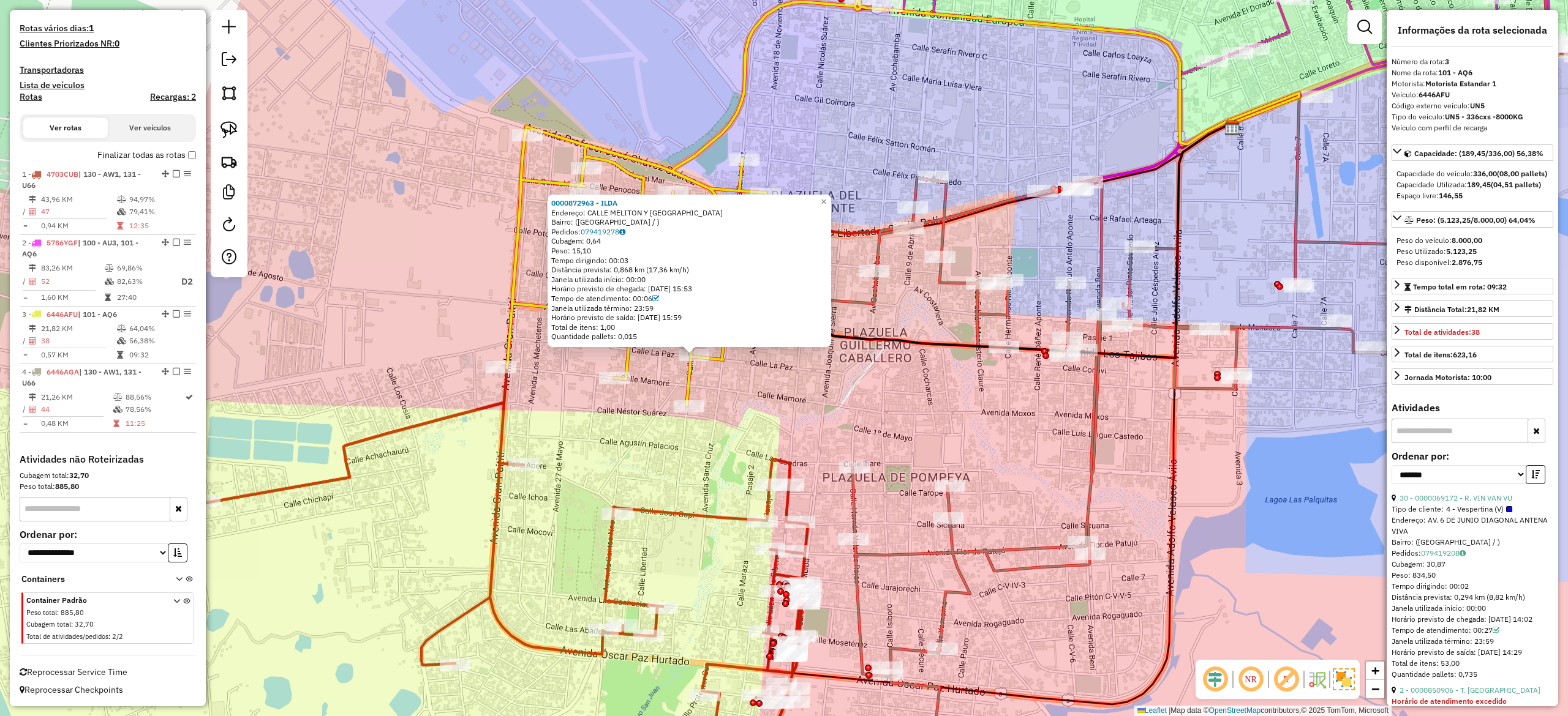
drag, startPoint x: 928, startPoint y: 397, endPoint x: 838, endPoint y: 393, distance: 90.1
click at [838, 393] on div "0000872963 - ILDA Endereço: CALLE MELITON Y CALLE LA PAZ Bairro: (Trinidad / ) …" at bounding box center [784, 358] width 1568 height 716
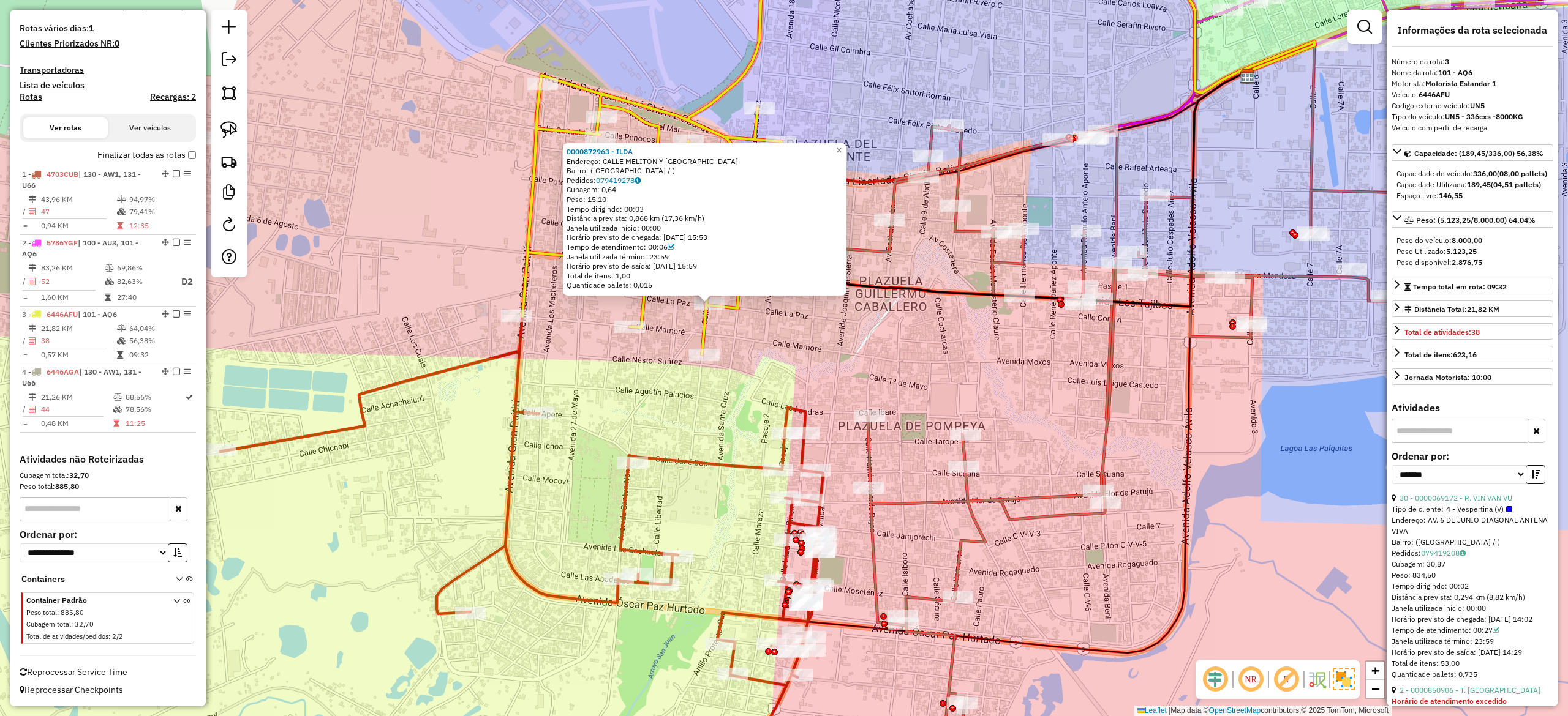
drag, startPoint x: 847, startPoint y: 418, endPoint x: 872, endPoint y: 384, distance: 42.2
click at [872, 384] on div "0000872963 - ILDA Endereço: CALLE MELITON Y CALLE LA PAZ Bairro: (Trinidad / ) …" at bounding box center [784, 358] width 1568 height 716
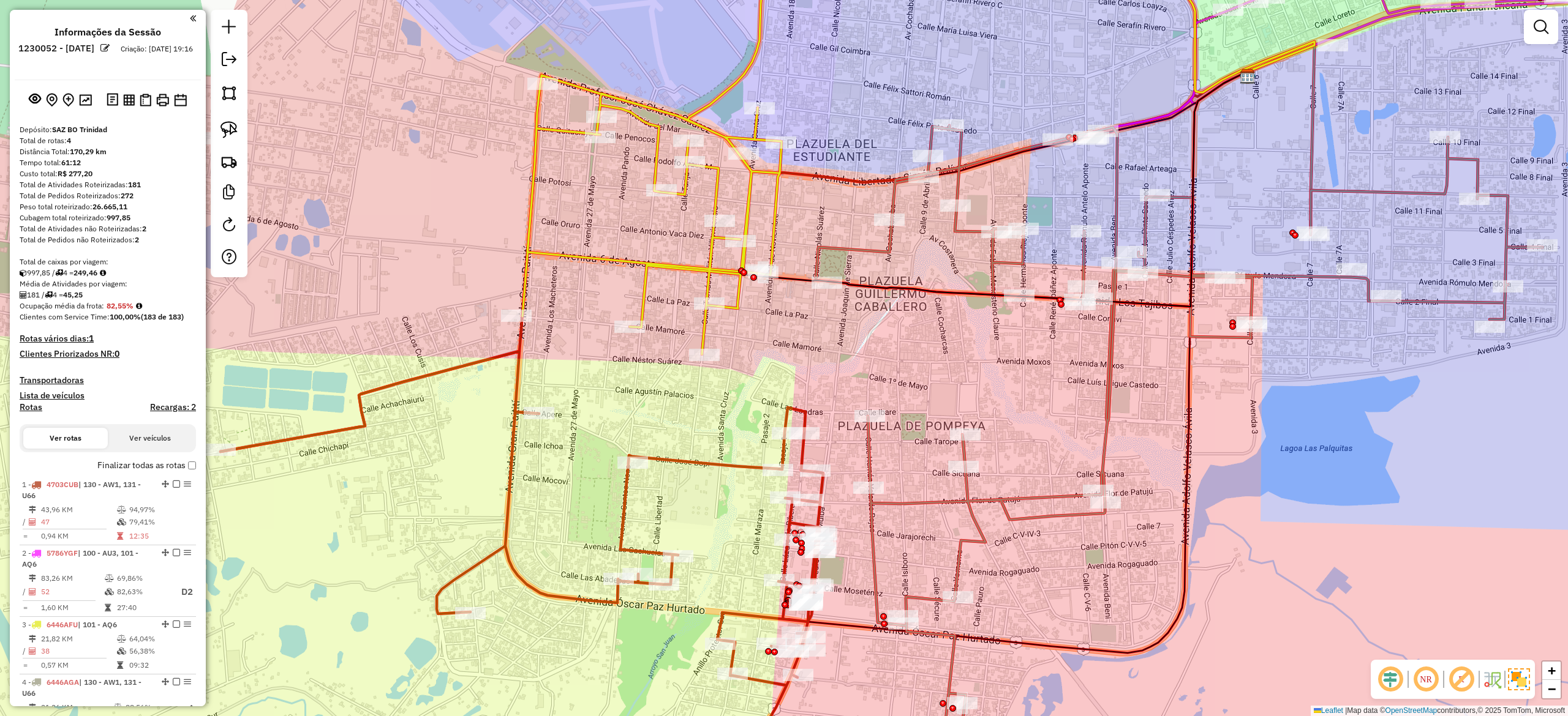
scroll to position [312, 0]
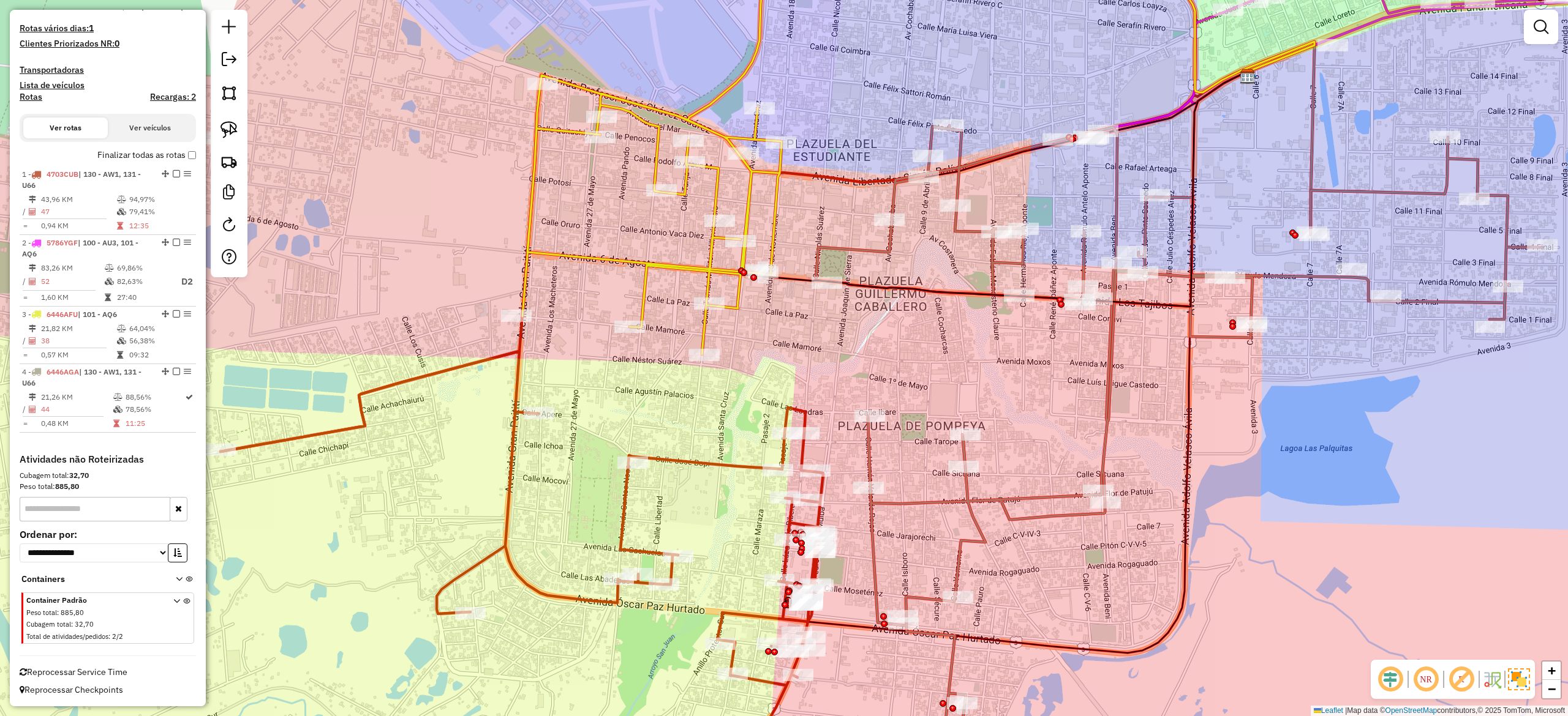
click at [741, 301] on icon at bounding box center [712, 141] width 380 height 426
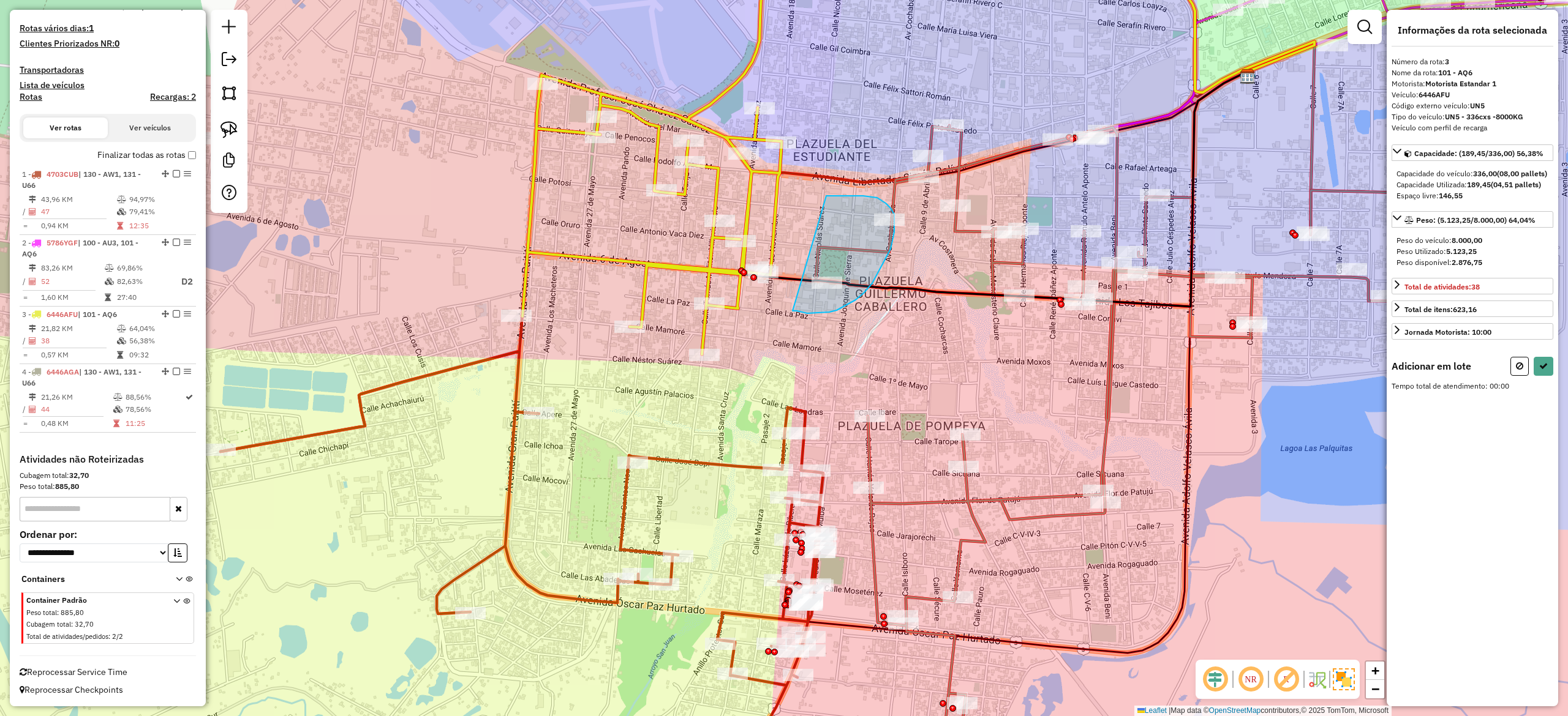
drag, startPoint x: 856, startPoint y: 300, endPoint x: 733, endPoint y: 293, distance: 123.2
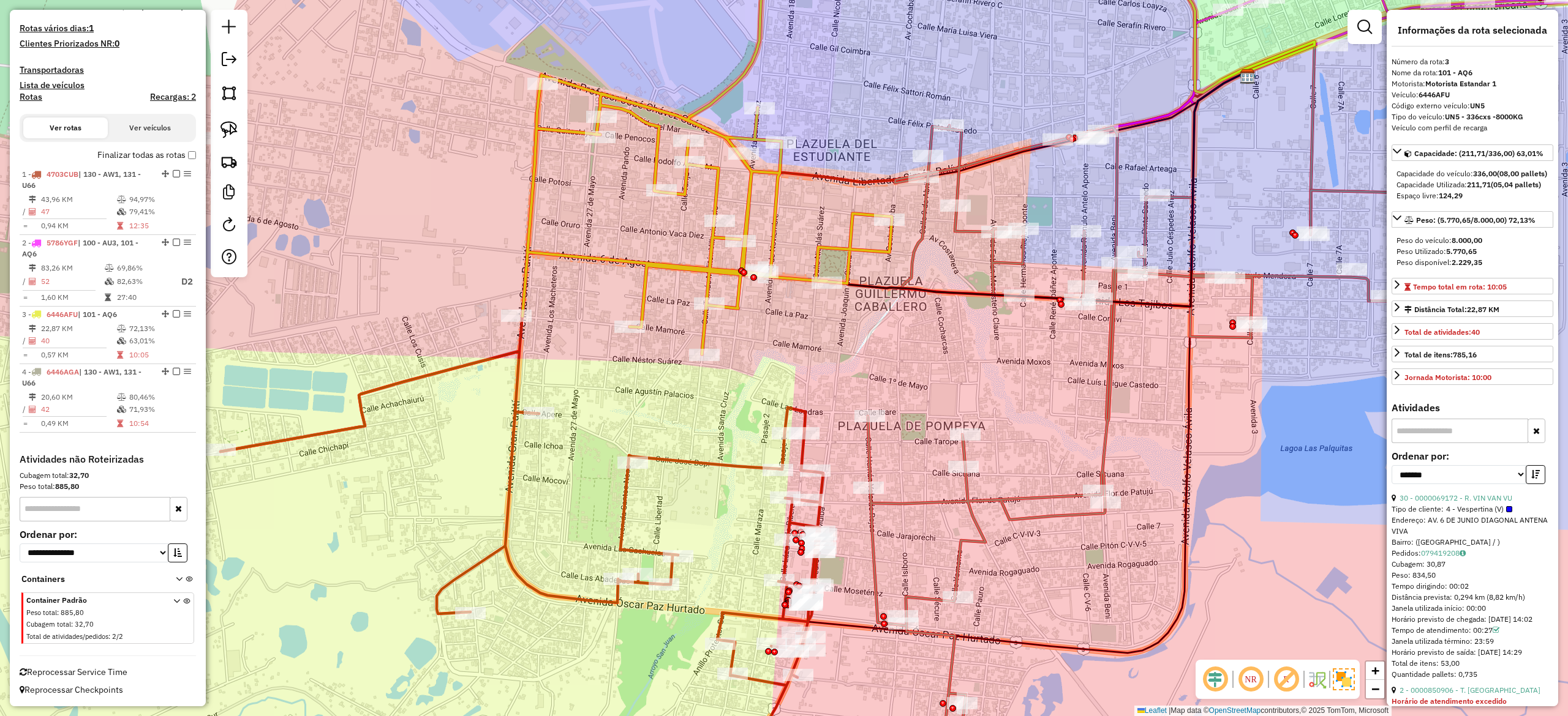
click at [915, 342] on div "Janela de atendimento Grade de atendimento Capacidade Transportadoras Veículos …" at bounding box center [784, 358] width 1568 height 716
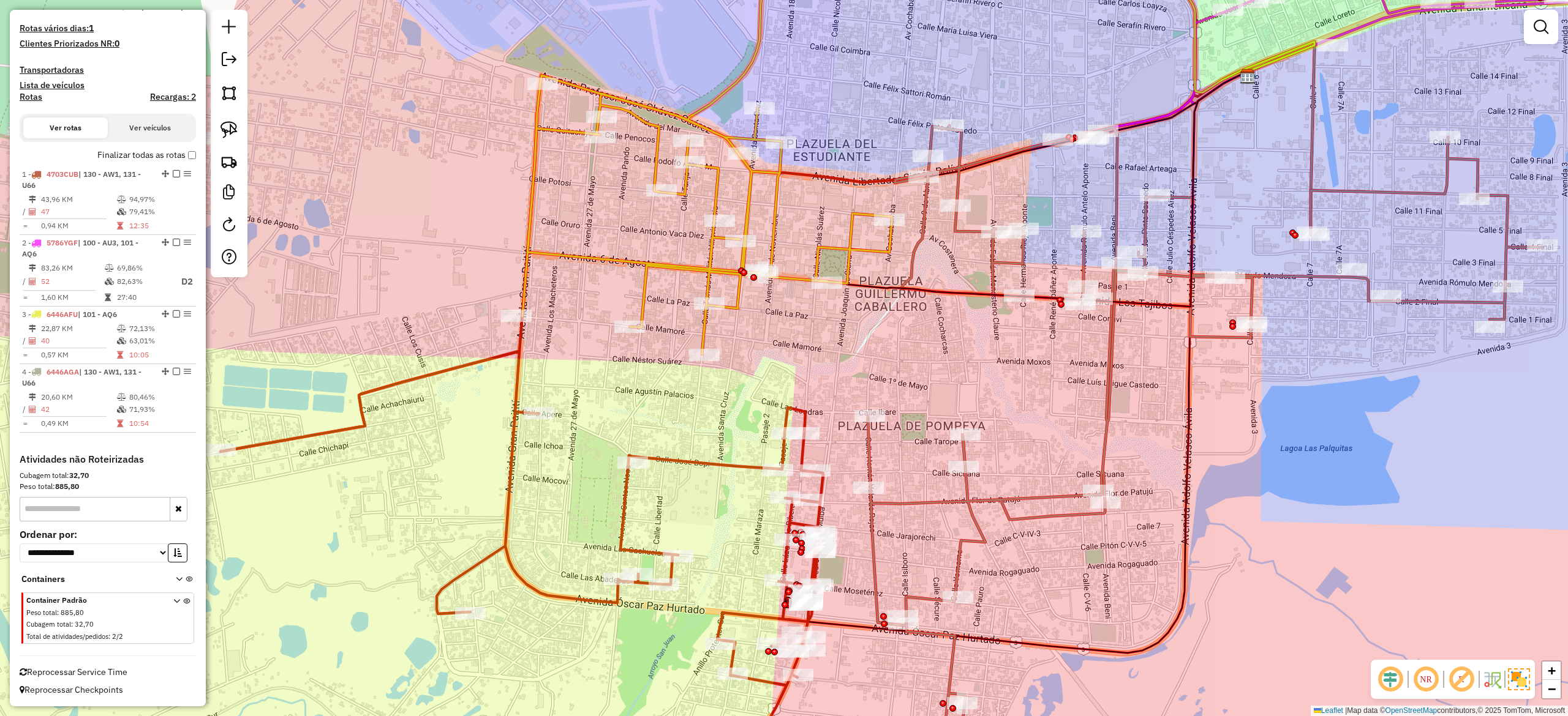
click at [917, 214] on icon at bounding box center [1204, 428] width 674 height 606
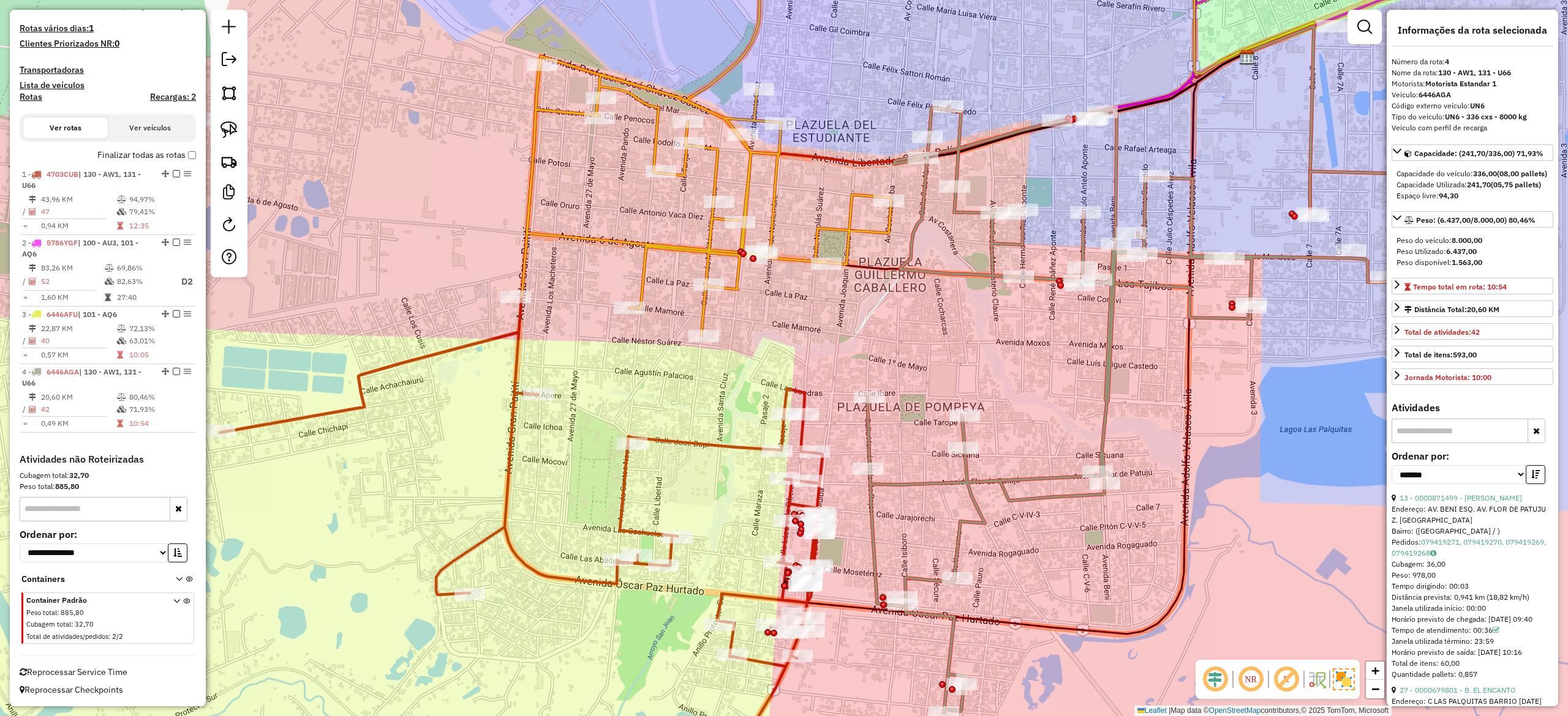
drag, startPoint x: 926, startPoint y: 272, endPoint x: 923, endPoint y: 213, distance: 59.1
click at [924, 212] on div "Janela de atendimento Grade de atendimento Capacidade Transportadoras Veículos …" at bounding box center [784, 358] width 1568 height 716
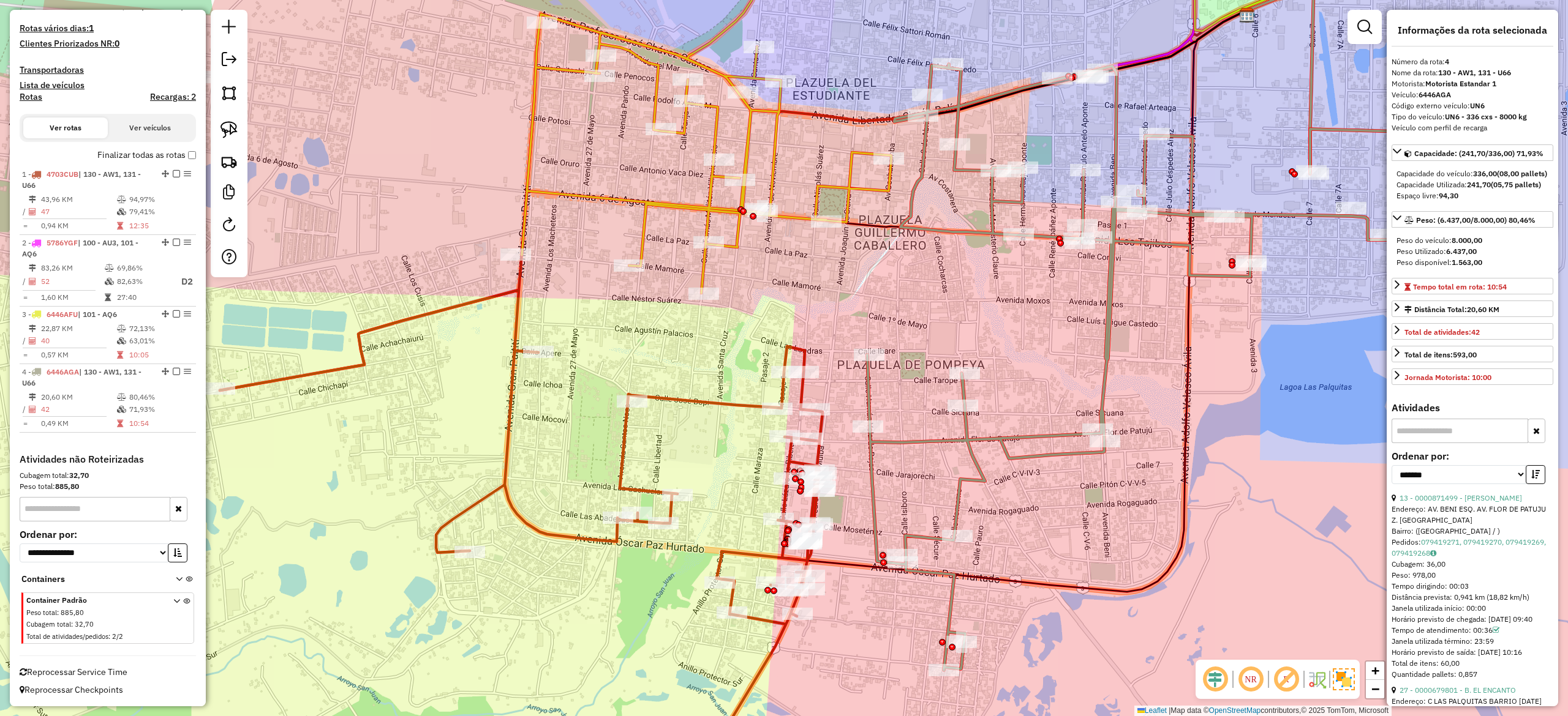
click at [804, 351] on icon at bounding box center [521, 539] width 603 height 498
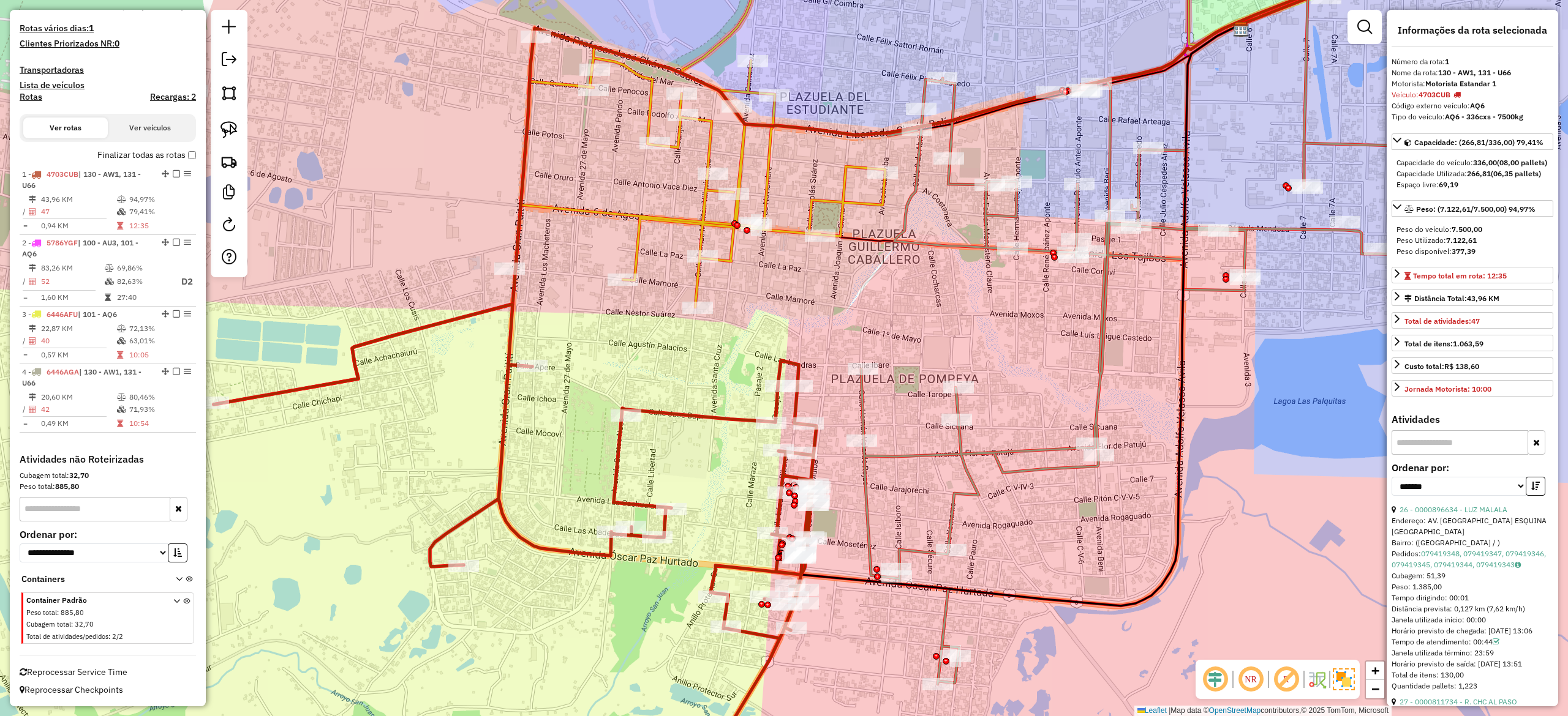
drag, startPoint x: 809, startPoint y: 337, endPoint x: 784, endPoint y: 316, distance: 32.6
click at [784, 316] on div "Janela de atendimento Grade de atendimento Capacidade Transportadoras Veículos …" at bounding box center [784, 358] width 1568 height 716
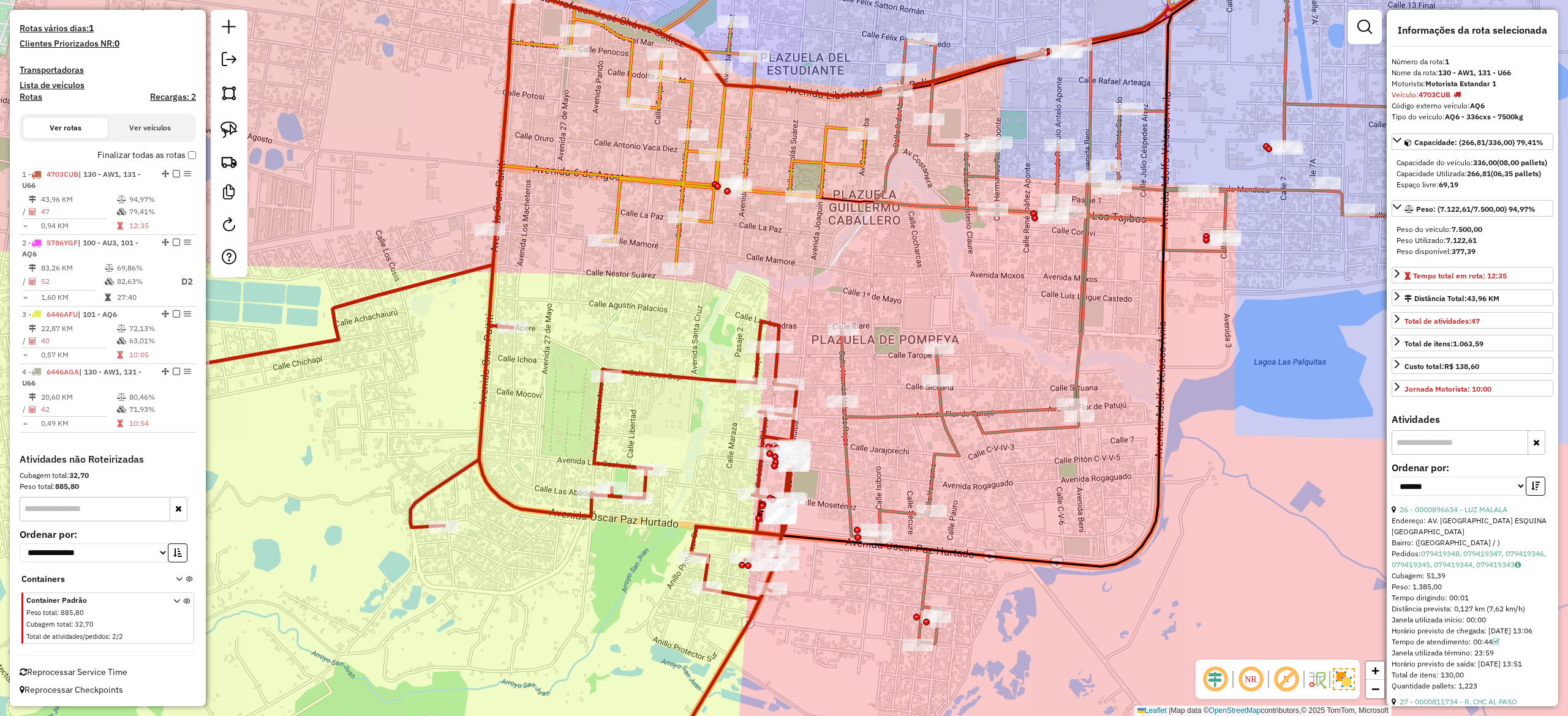
drag, startPoint x: 892, startPoint y: 399, endPoint x: 890, endPoint y: 379, distance: 20.1
click at [890, 381] on div "Janela de atendimento Grade de atendimento Capacidade Transportadoras Veículos …" at bounding box center [784, 358] width 1568 height 716
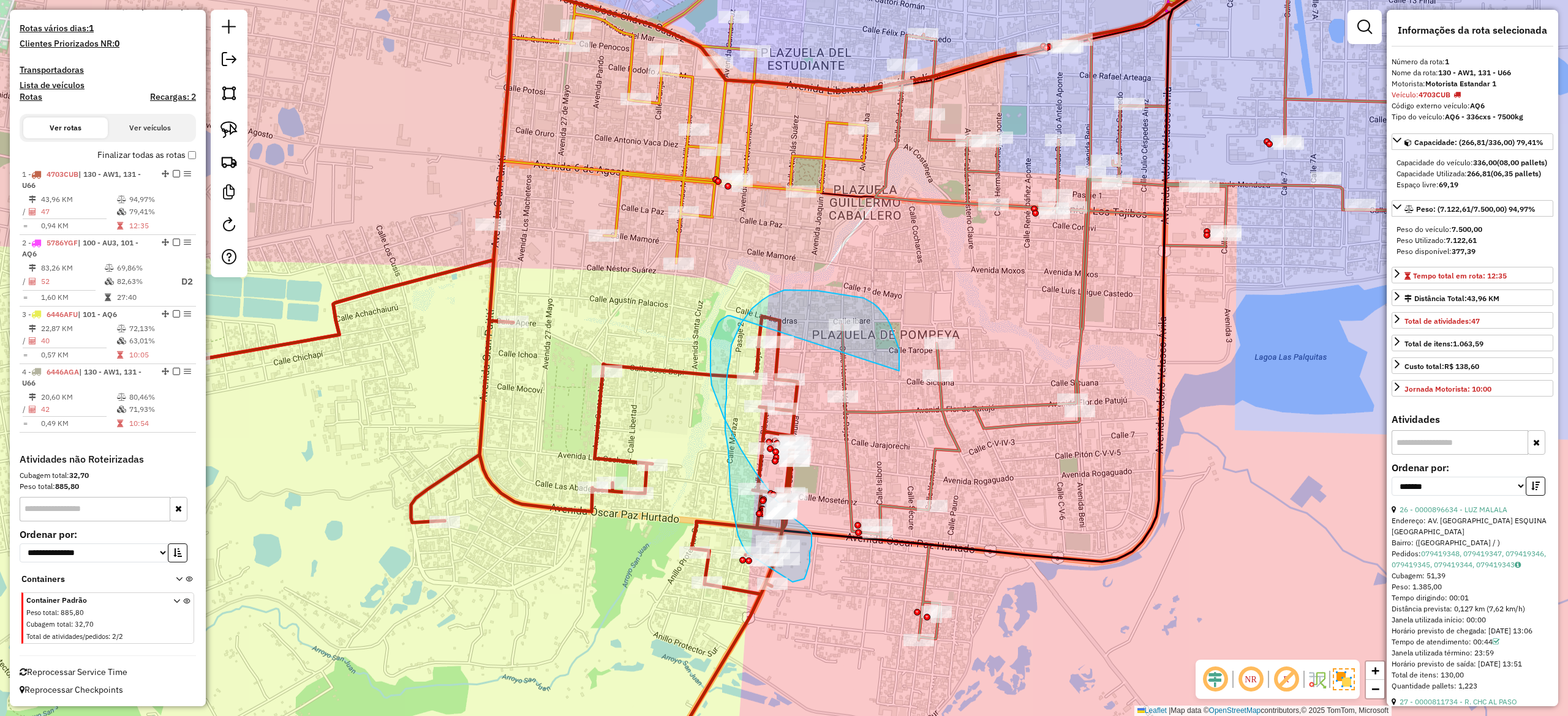
drag, startPoint x: 891, startPoint y: 326, endPoint x: 734, endPoint y: 330, distance: 157.1
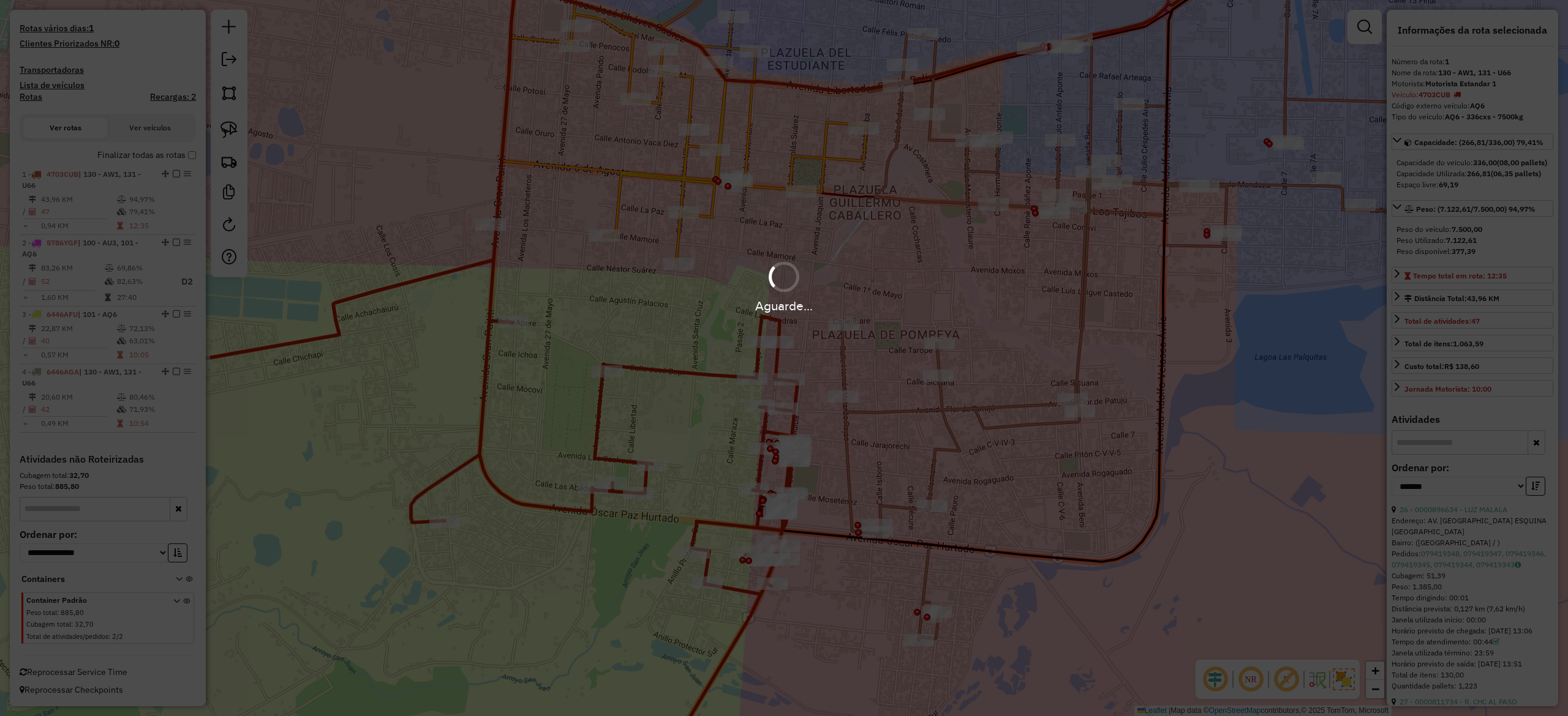
drag, startPoint x: 890, startPoint y: 408, endPoint x: 879, endPoint y: 382, distance: 28.2
click at [890, 408] on div "Aguarde..." at bounding box center [784, 358] width 1568 height 716
click at [873, 372] on div "Aguarde..." at bounding box center [784, 358] width 1568 height 716
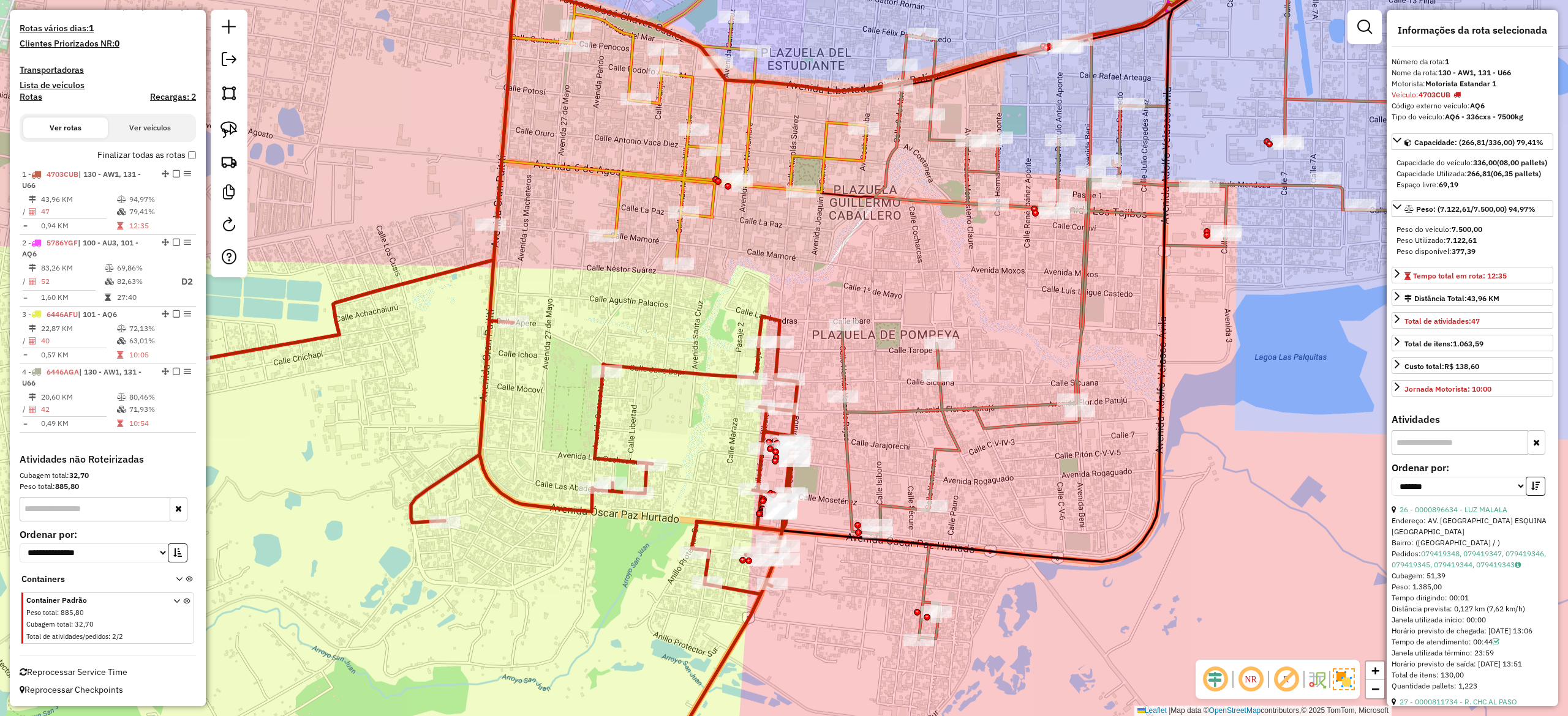
click at [857, 353] on div "Janela de atendimento Grade de atendimento Capacidade Transportadoras Veículos …" at bounding box center [784, 358] width 1568 height 716
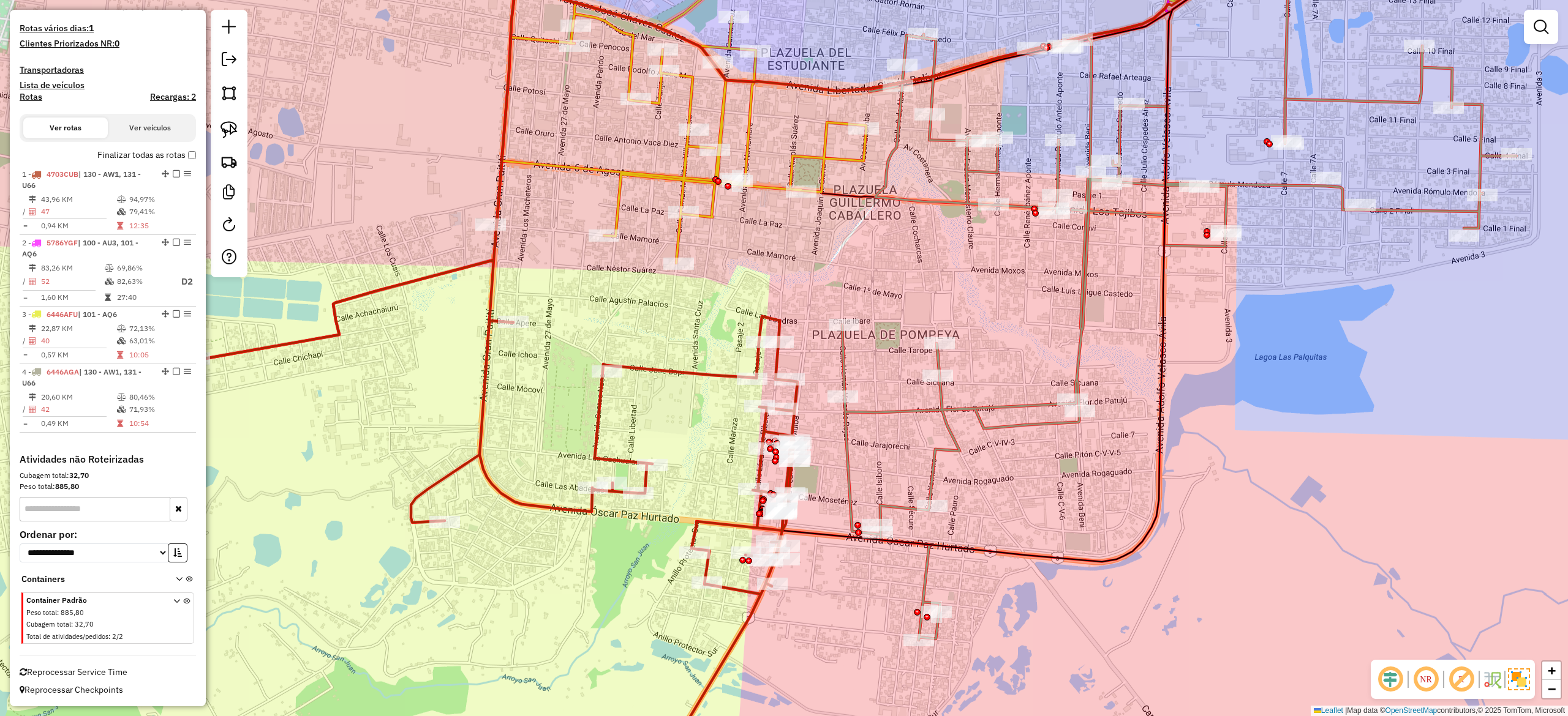
drag, startPoint x: 846, startPoint y: 355, endPoint x: 867, endPoint y: 368, distance: 24.7
click at [845, 354] on icon at bounding box center [1179, 337] width 674 height 606
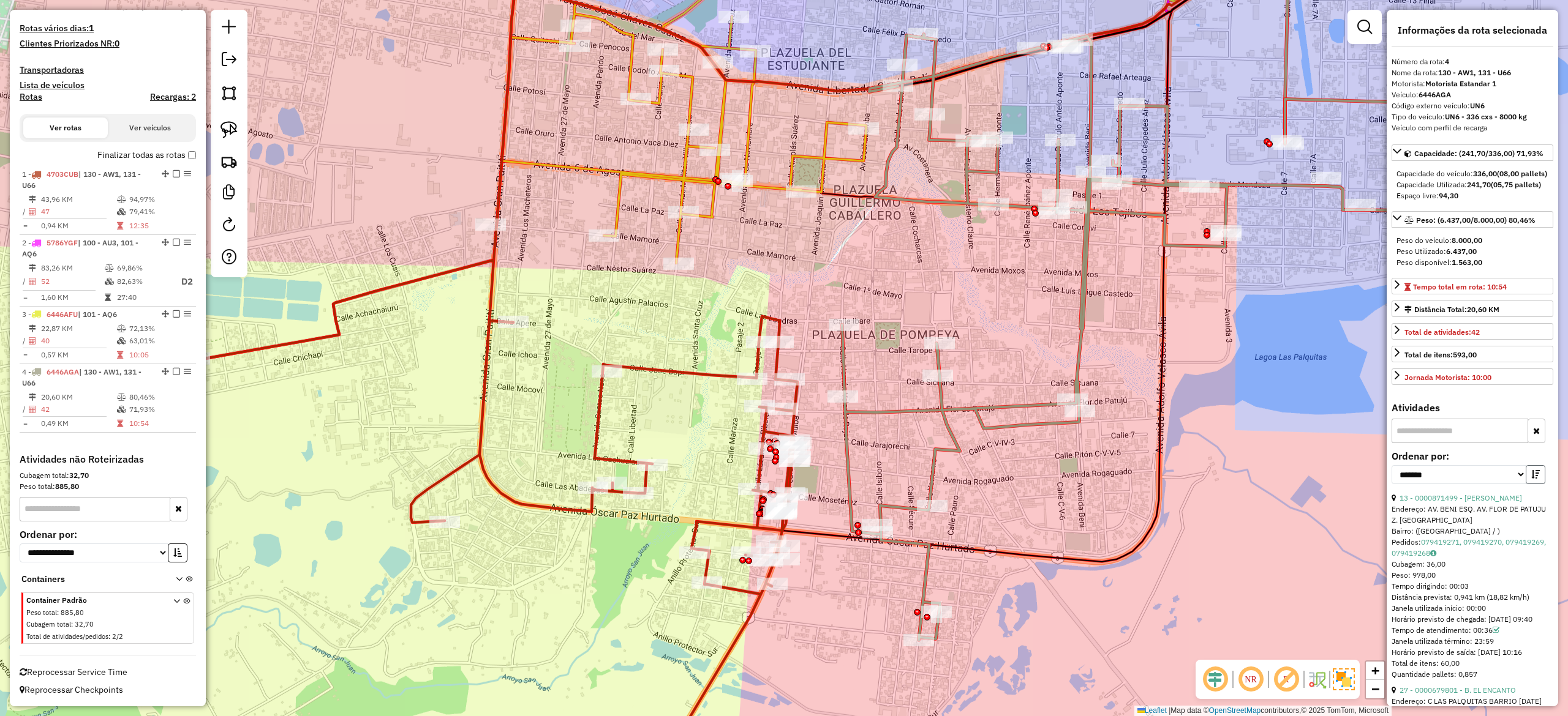
click at [1527, 484] on button "button" at bounding box center [1535, 474] width 19 height 19
click at [802, 416] on div "Janela de atendimento Grade de atendimento Capacidade Transportadoras Veículos …" at bounding box center [784, 358] width 1568 height 716
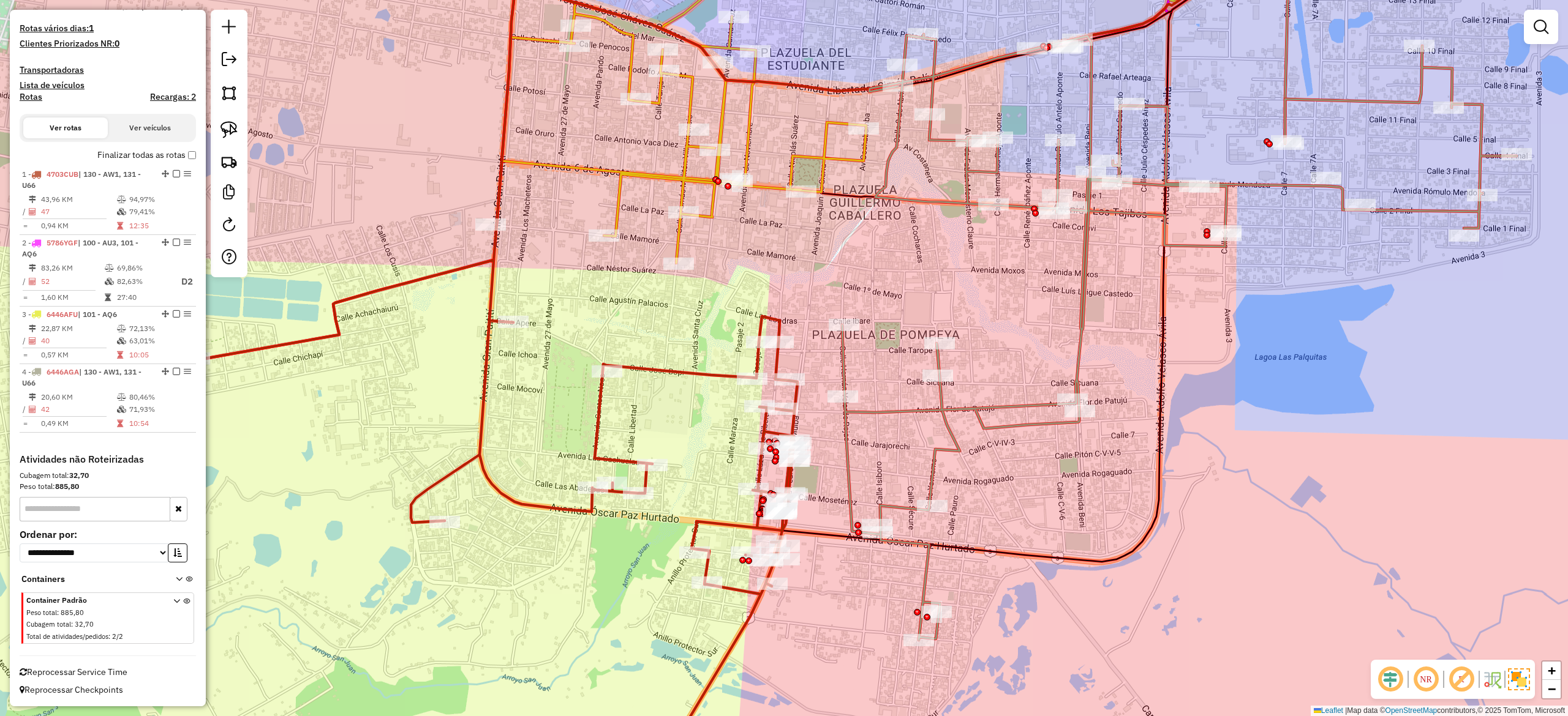
click at [797, 393] on icon at bounding box center [496, 524] width 603 height 528
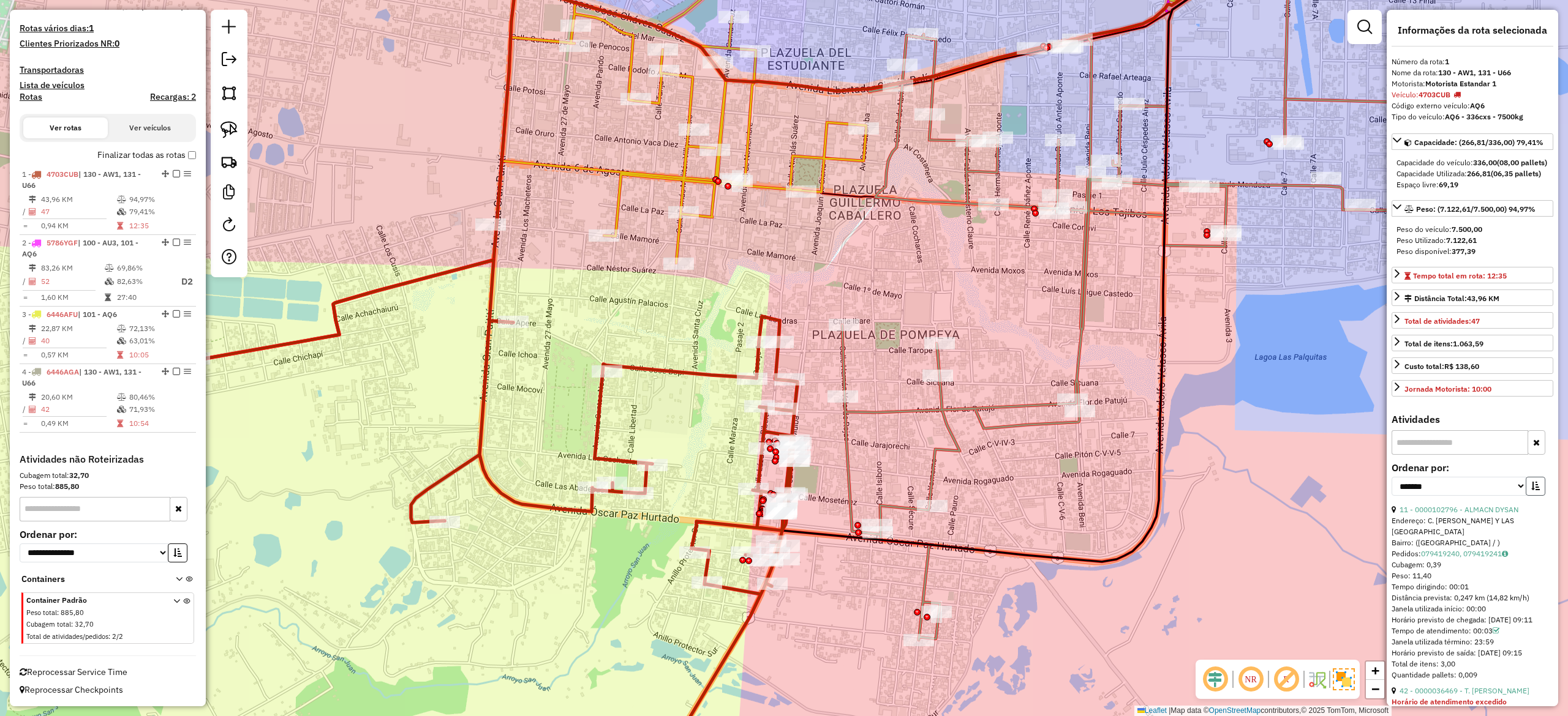
click at [1531, 490] on icon "button" at bounding box center [1535, 486] width 8 height 8
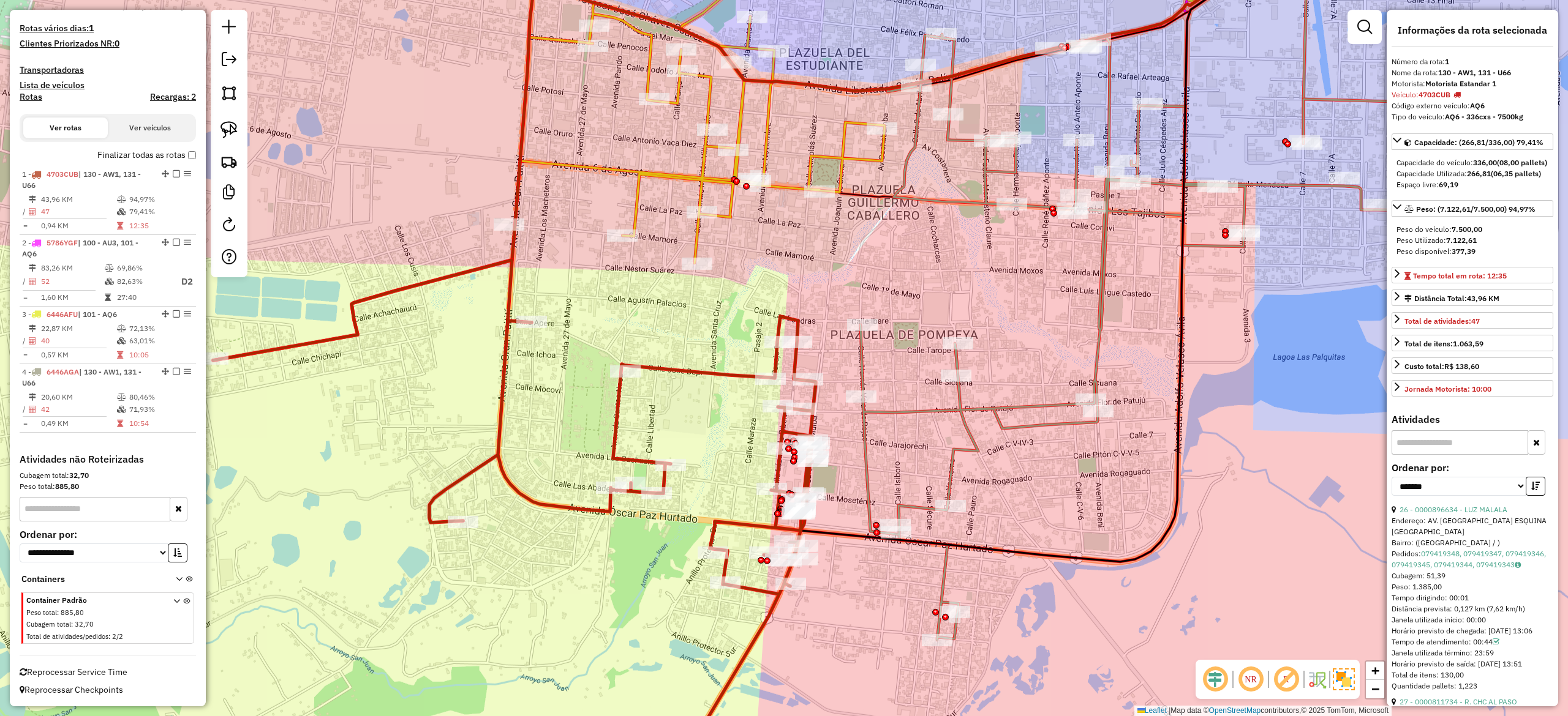
drag, startPoint x: 902, startPoint y: 398, endPoint x: 915, endPoint y: 398, distance: 13.0
click at [915, 398] on div "Janela de atendimento Grade de atendimento Capacidade Transportadoras Veículos …" at bounding box center [784, 358] width 1568 height 716
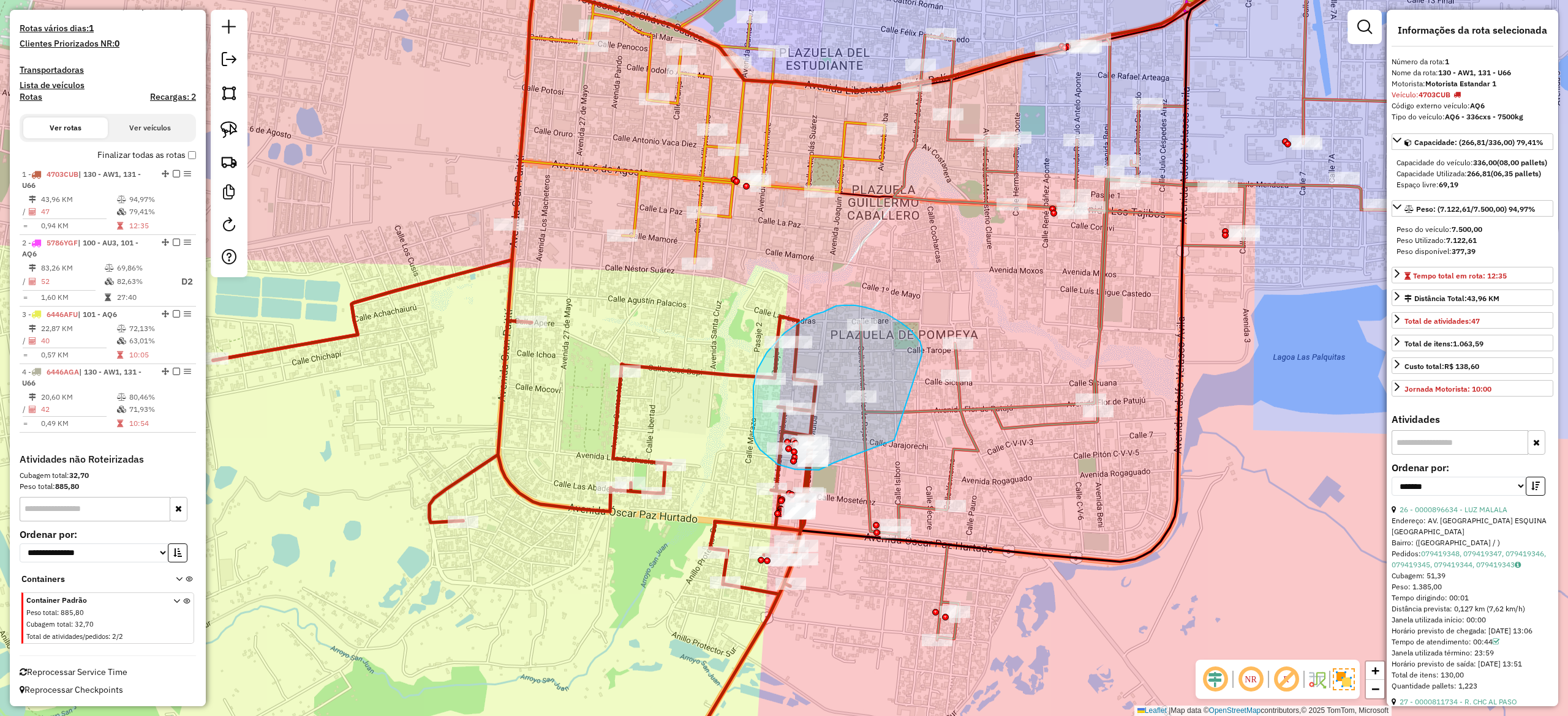
drag, startPoint x: 922, startPoint y: 353, endPoint x: 926, endPoint y: 420, distance: 67.1
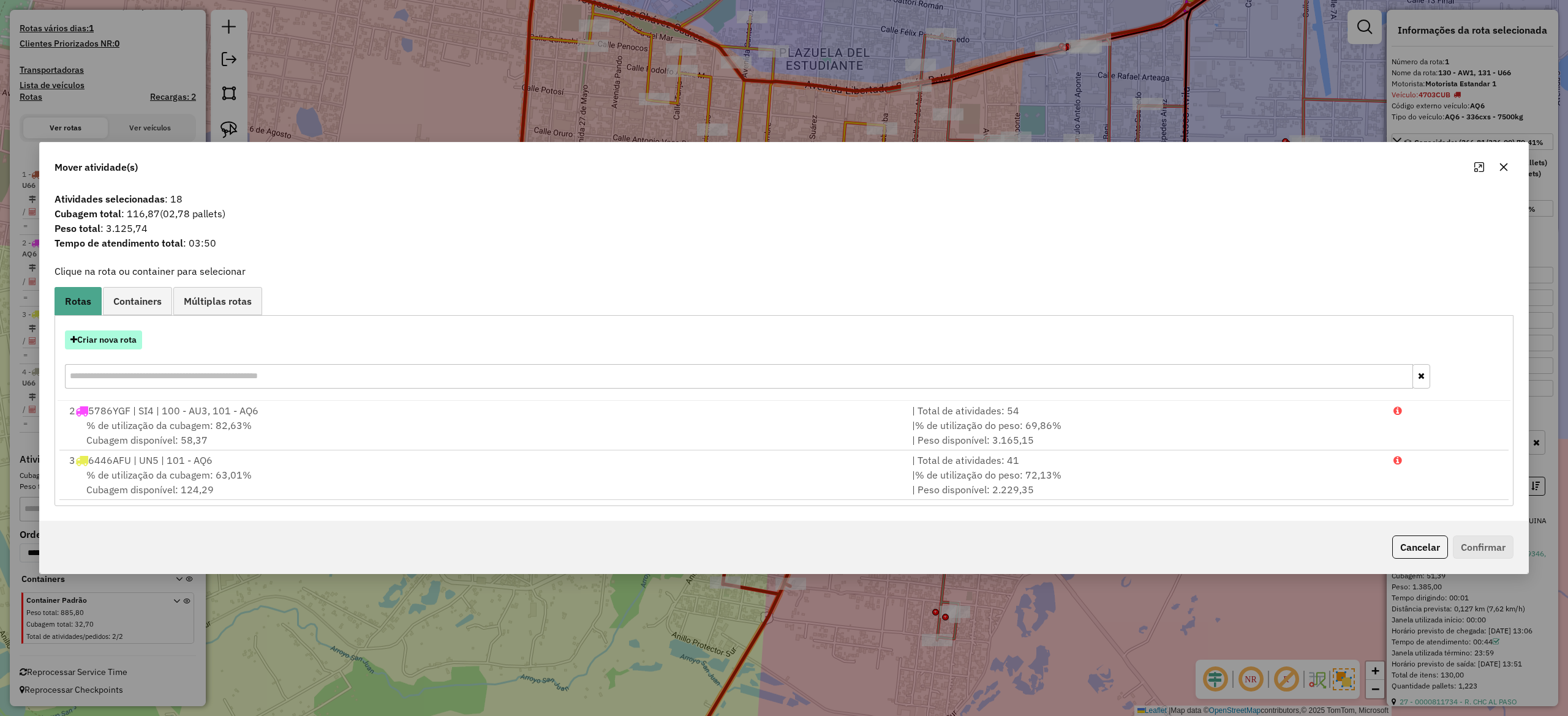
click at [112, 337] on button "Criar nova rota" at bounding box center [103, 340] width 78 height 19
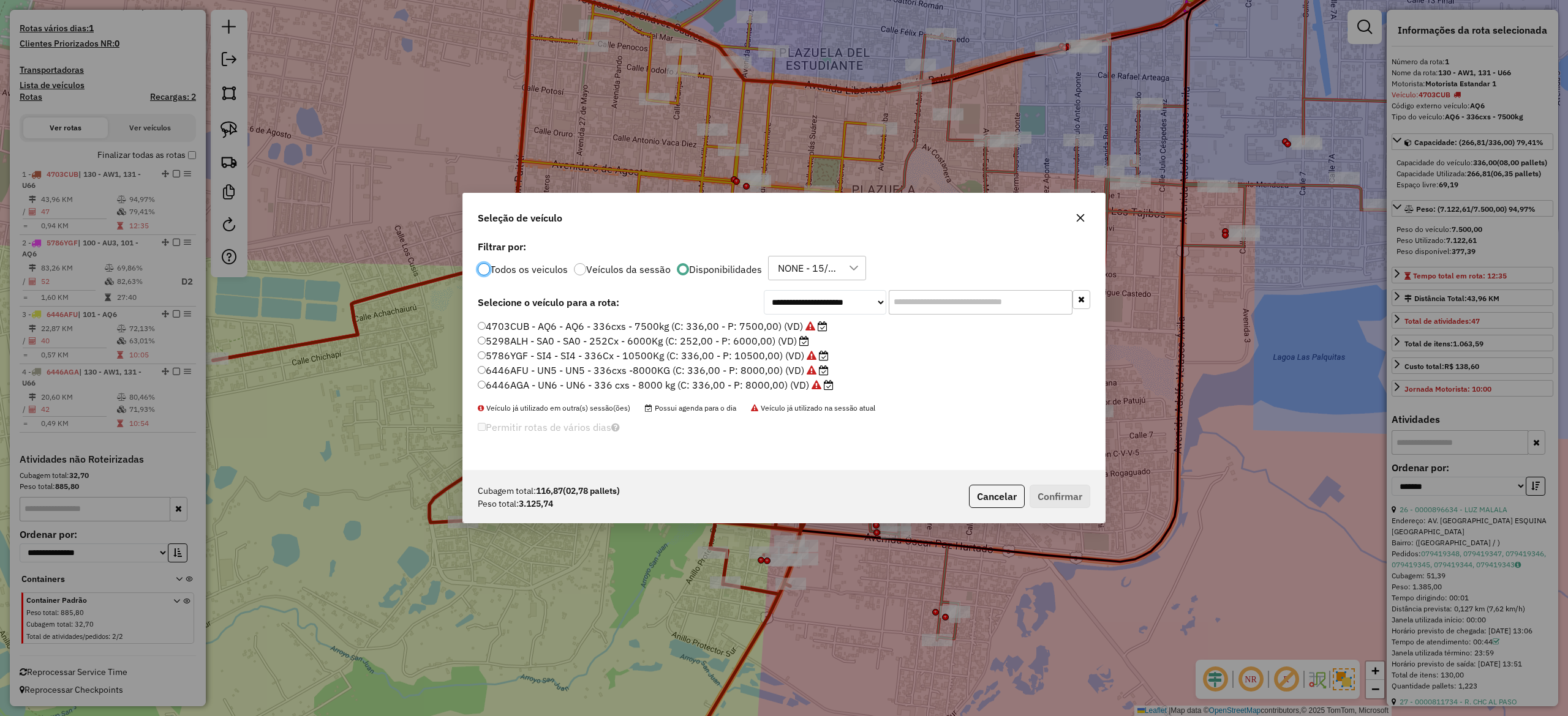
scroll to position [6, 3]
click at [772, 340] on label "5298ALH - SA0 - SA0 - 252Cx - 6000Kg (C: 252,00 - P: 6000,00) (VD)" at bounding box center [643, 341] width 331 height 15
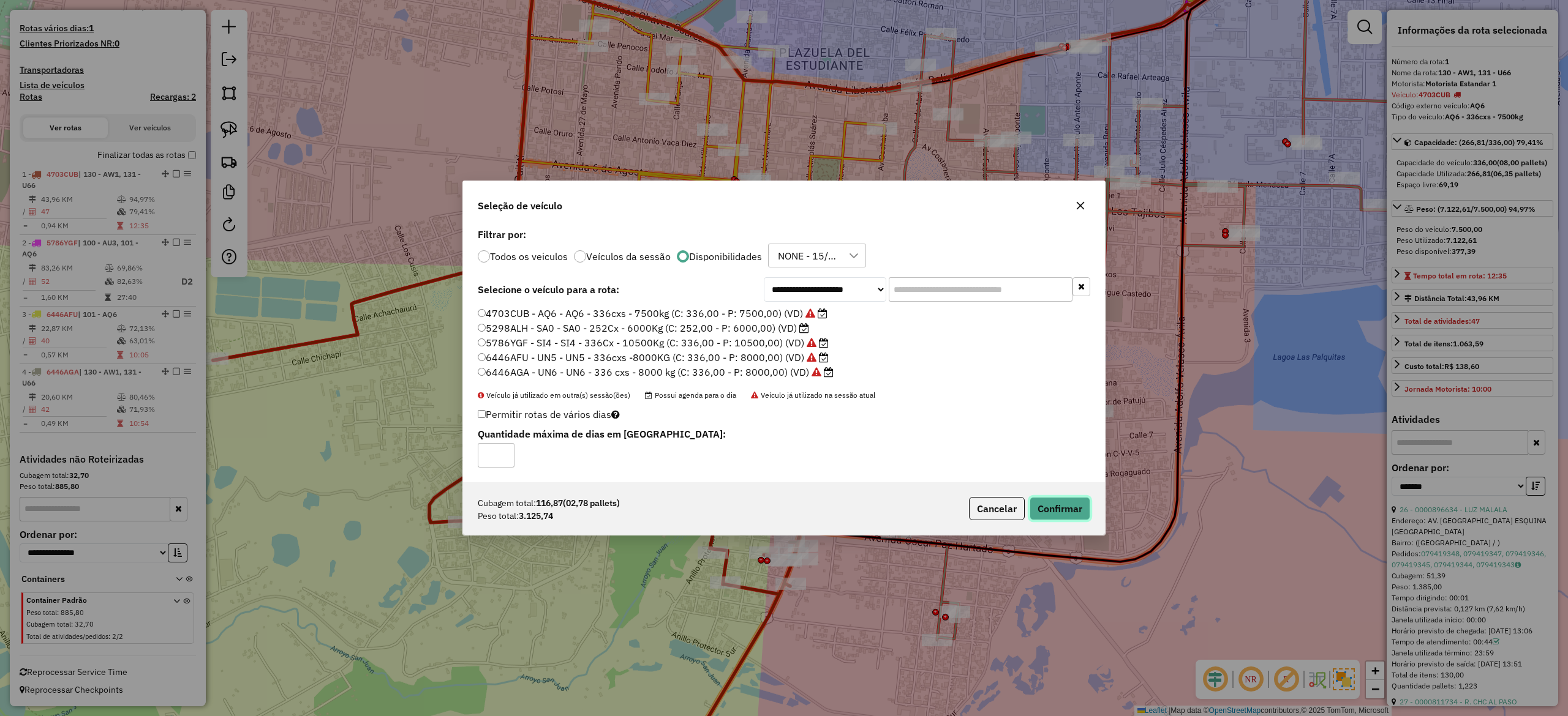
click at [1081, 512] on button "Confirmar" at bounding box center [1059, 508] width 61 height 23
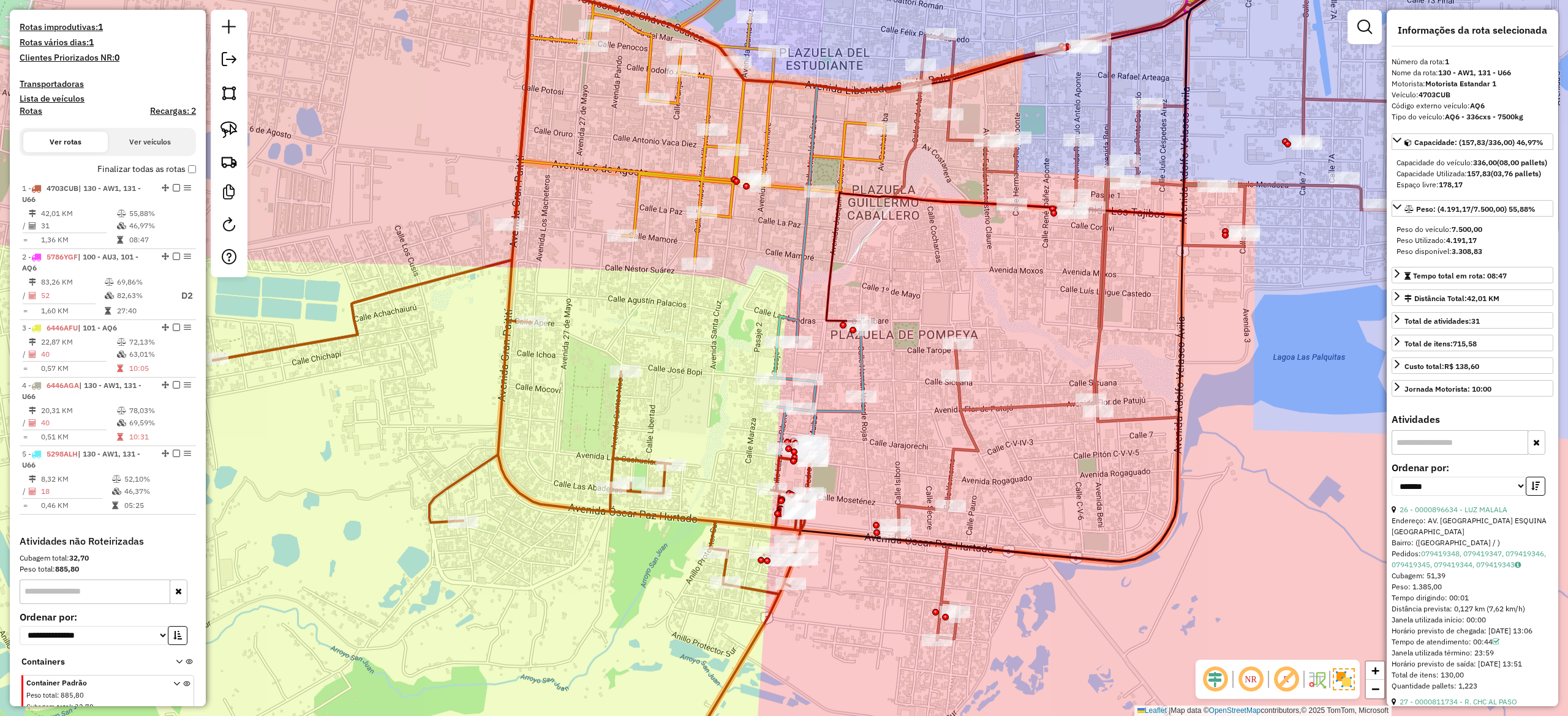
scroll to position [395, 0]
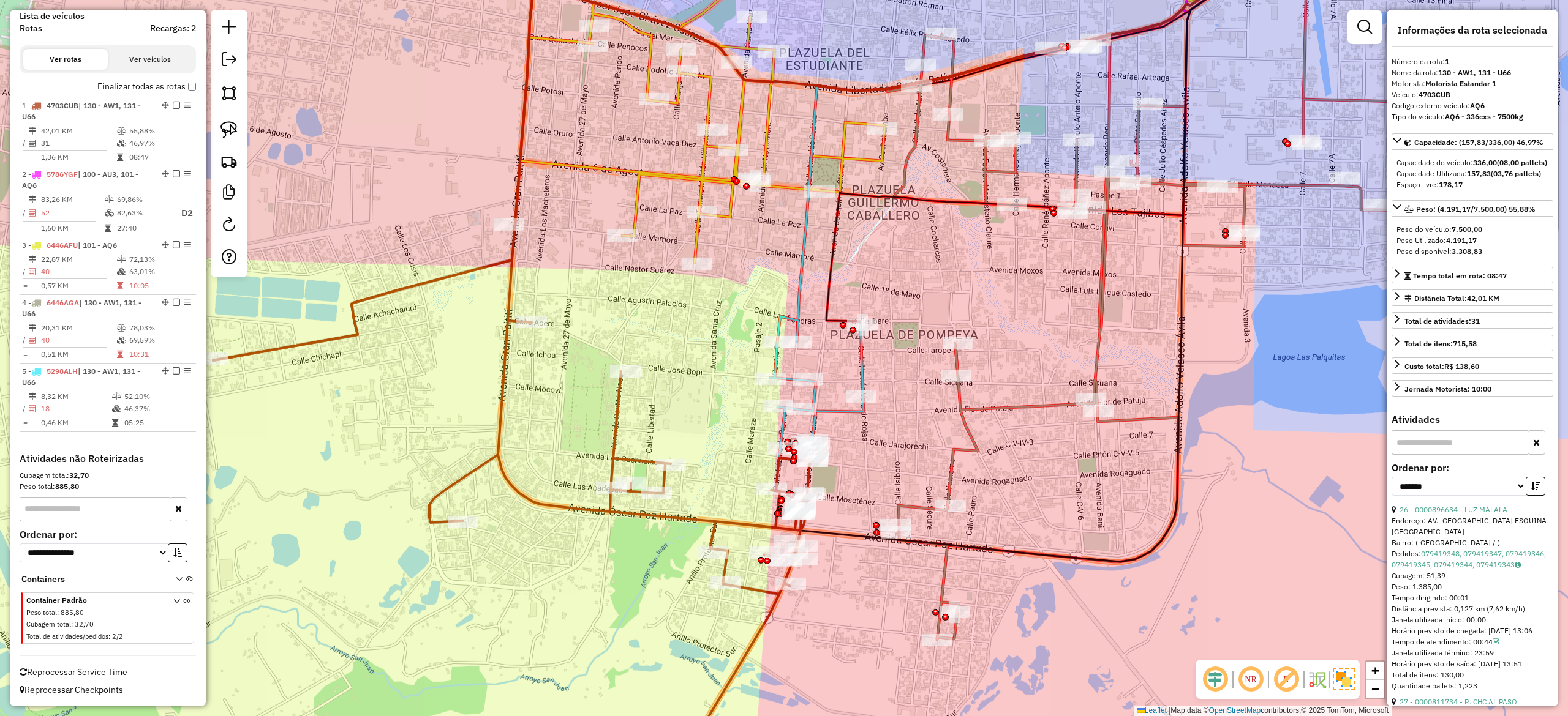
click at [731, 206] on icon at bounding box center [700, 96] width 369 height 335
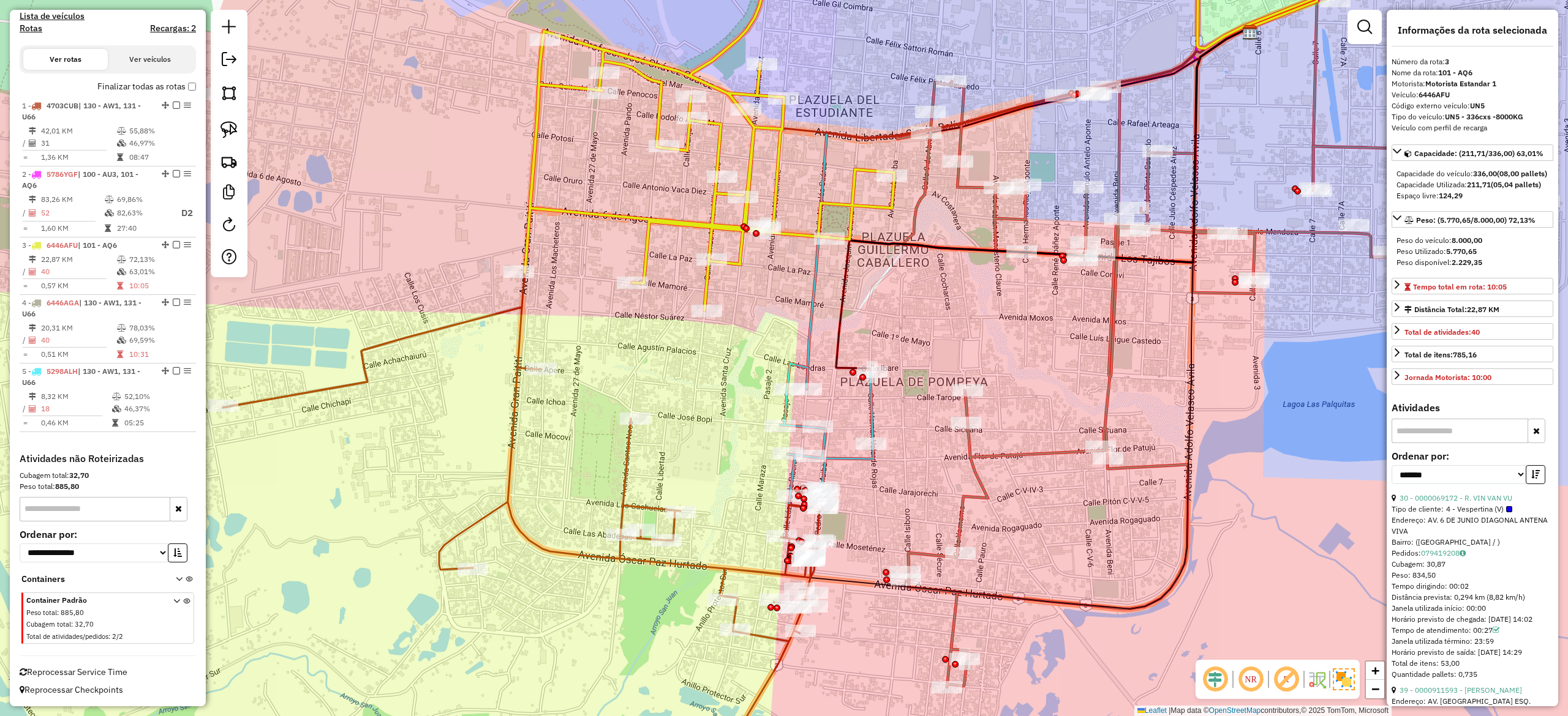
drag, startPoint x: 763, startPoint y: 279, endPoint x: 822, endPoint y: 320, distance: 71.8
click at [767, 305] on div "Janela de atendimento Grade de atendimento Capacidade Transportadoras Veículos …" at bounding box center [784, 358] width 1568 height 716
click at [931, 183] on icon at bounding box center [1221, 385] width 647 height 606
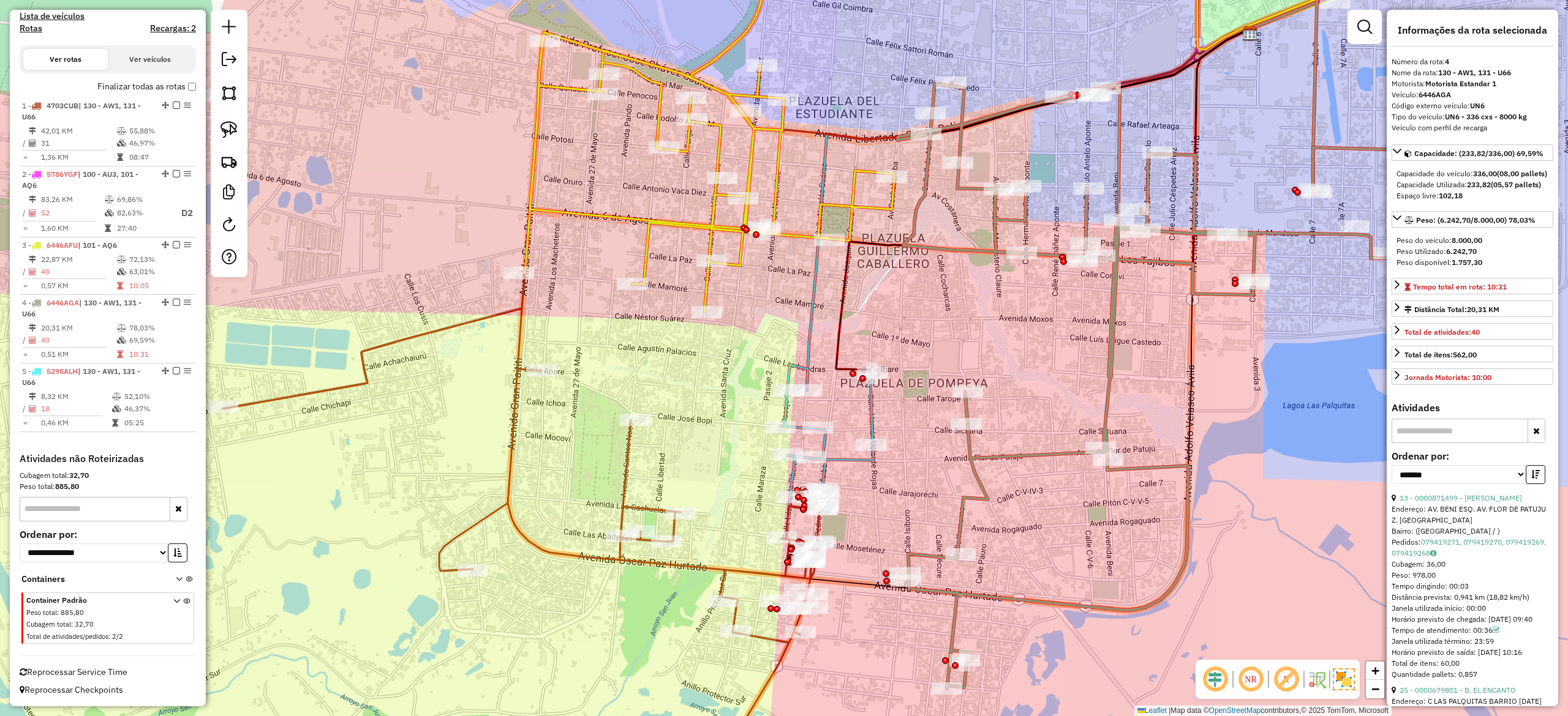
drag, startPoint x: 895, startPoint y: 326, endPoint x: 923, endPoint y: 293, distance: 43.3
click at [923, 293] on div "Janela de atendimento Grade de atendimento Capacidade Transportadoras Veículos …" at bounding box center [784, 358] width 1568 height 716
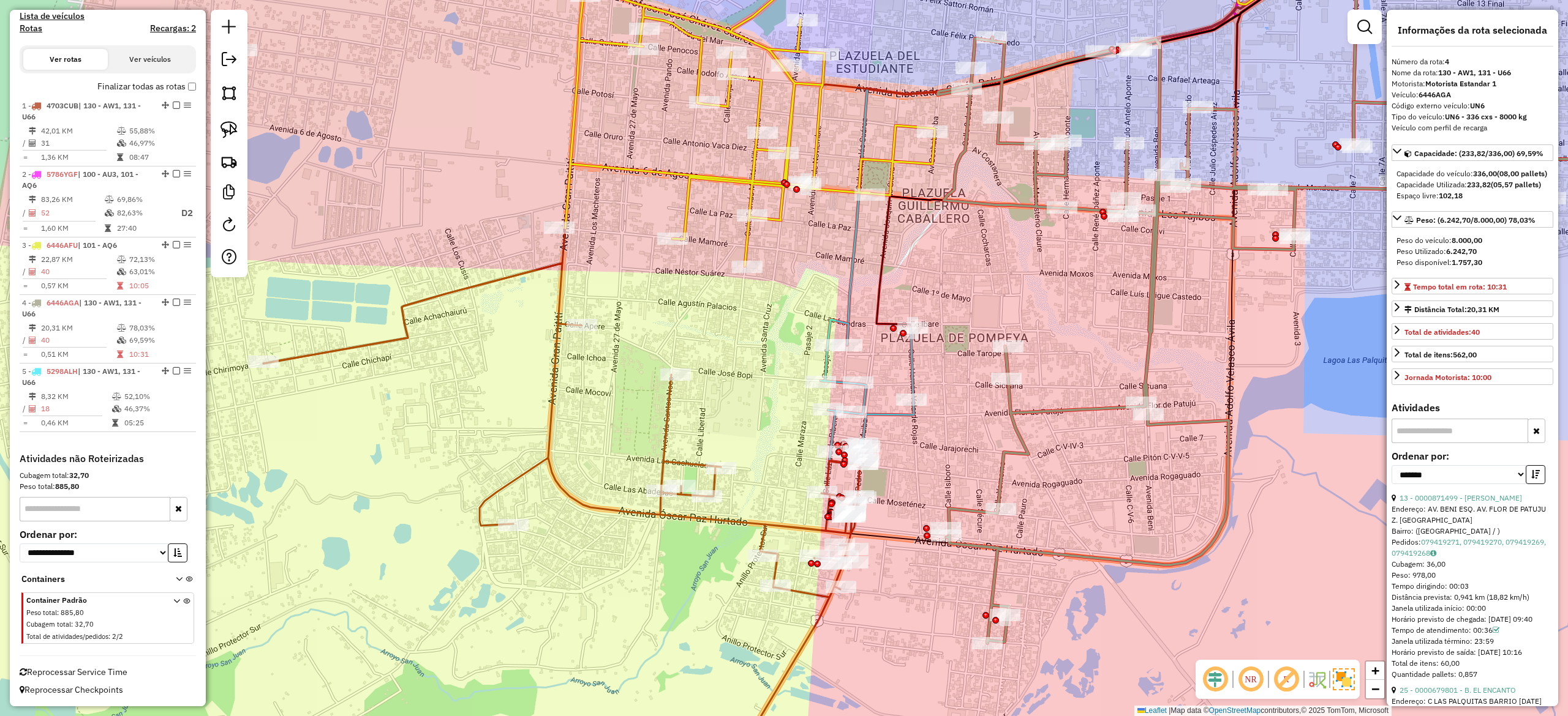
click at [892, 415] on icon at bounding box center [867, 392] width 93 height 146
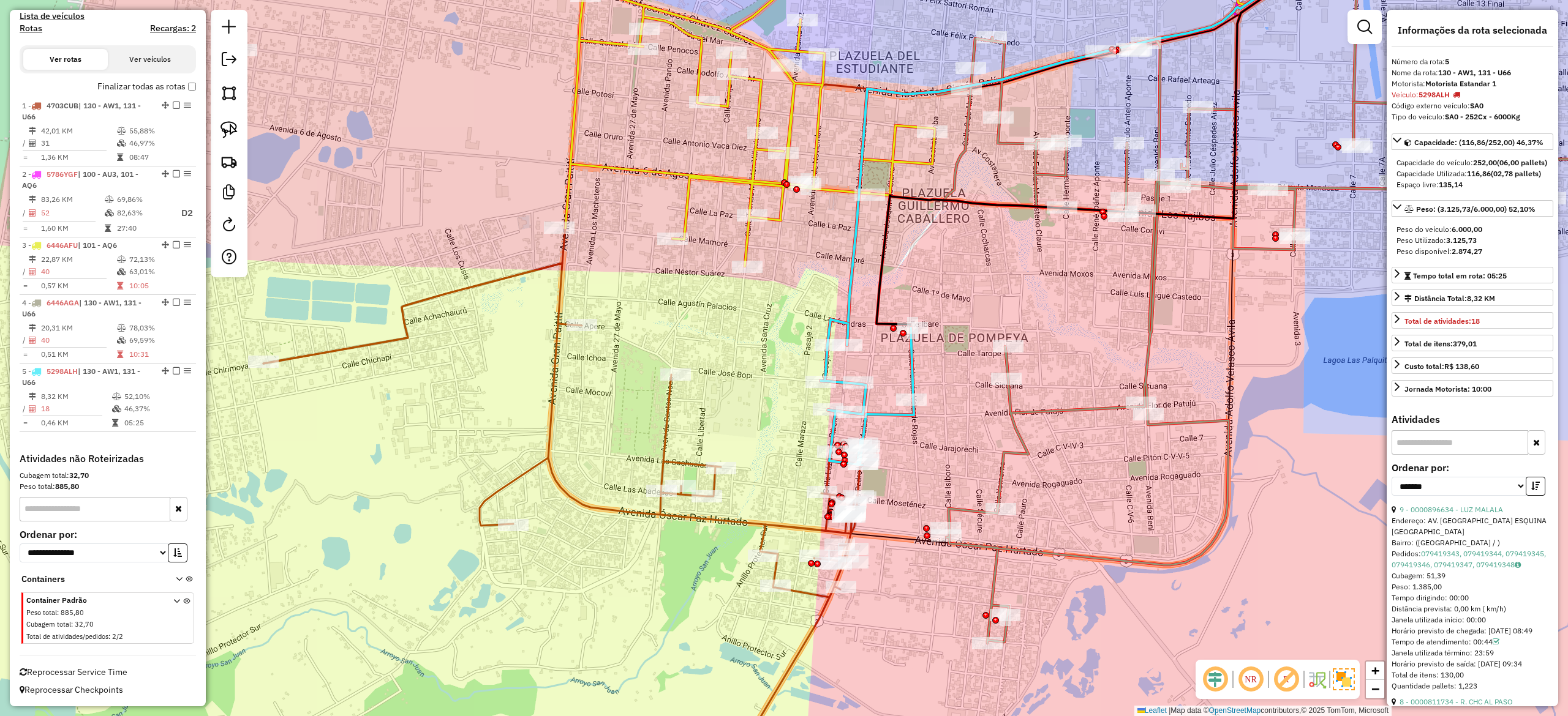
click at [674, 450] on div "Rota 1 - Placa 4703CUB 0000679549 - LA BONITA Janela de atendimento Grade de at…" at bounding box center [784, 358] width 1568 height 716
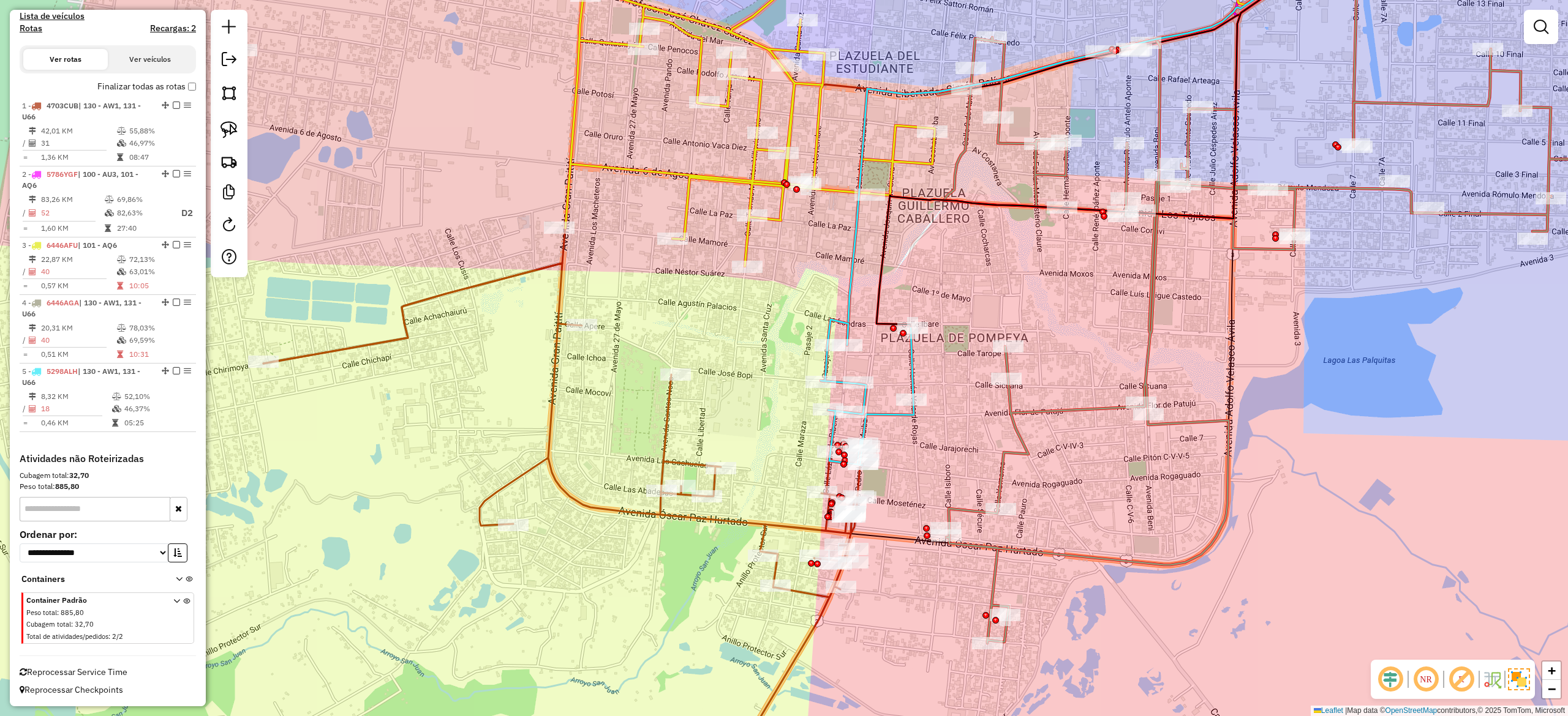
click at [669, 443] on icon at bounding box center [562, 526] width 597 height 525
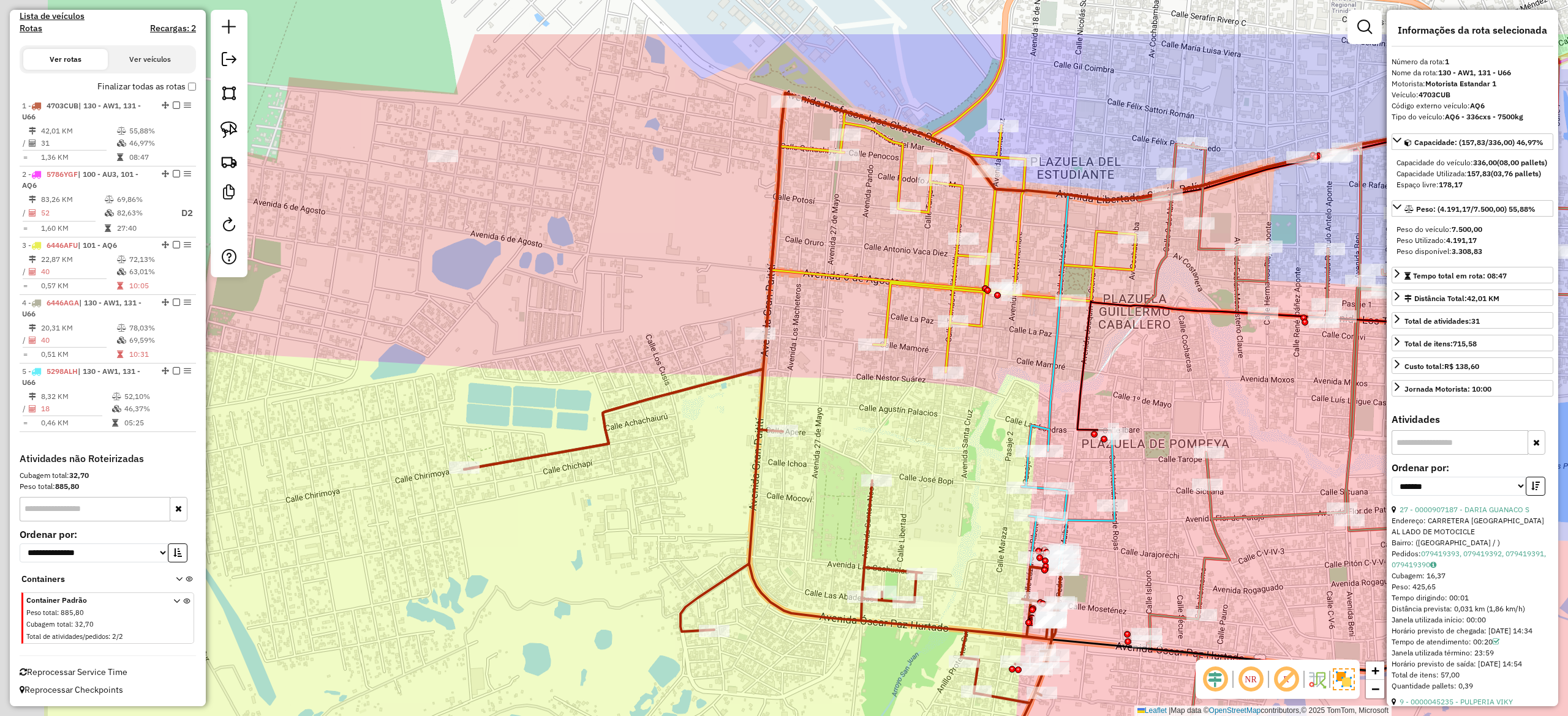
drag, startPoint x: 700, startPoint y: 428, endPoint x: 923, endPoint y: 533, distance: 246.5
click at [923, 533] on div "Janela de atendimento Grade de atendimento Capacidade Transportadoras Veículos …" at bounding box center [784, 358] width 1568 height 716
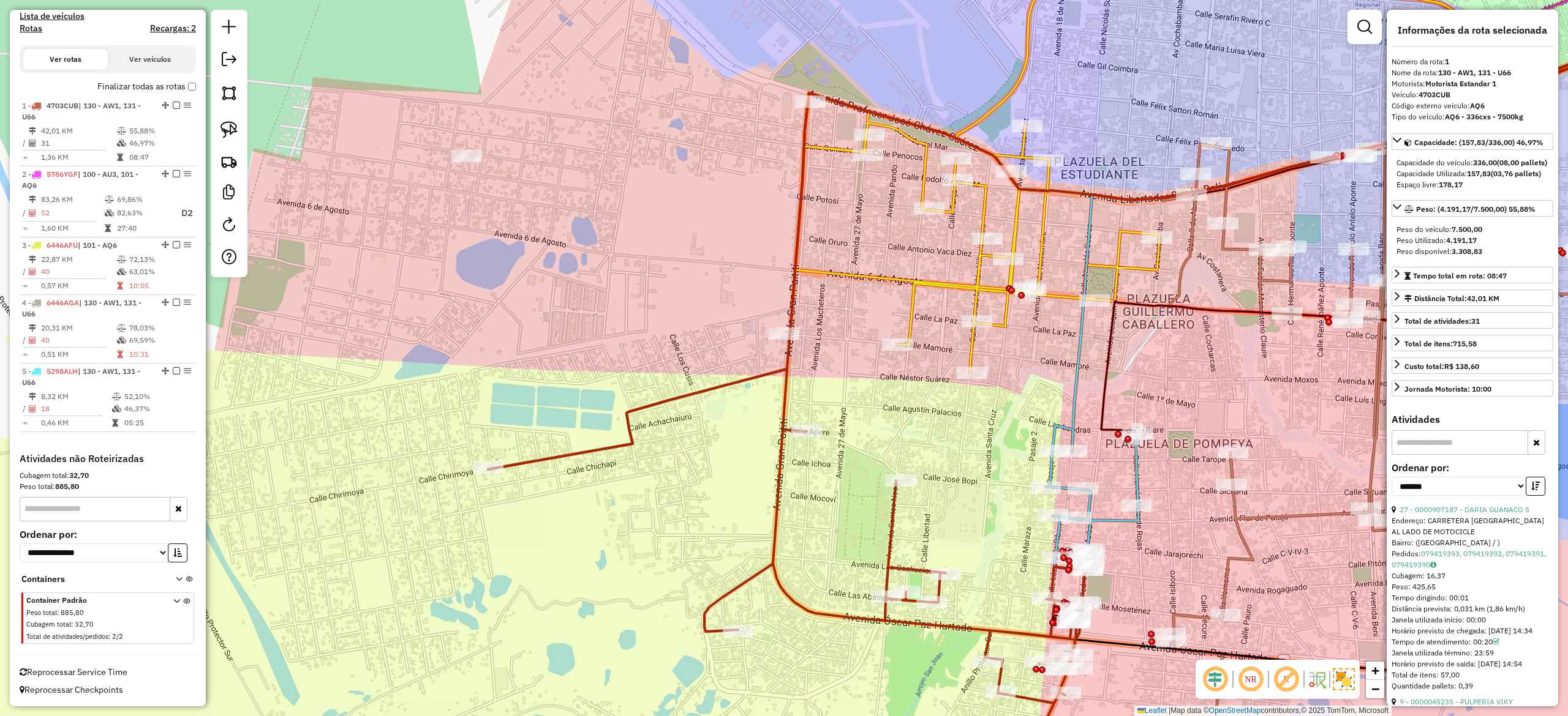
click at [741, 392] on div "Janela de atendimento Grade de atendimento Capacidade Transportadoras Veículos …" at bounding box center [784, 358] width 1568 height 716
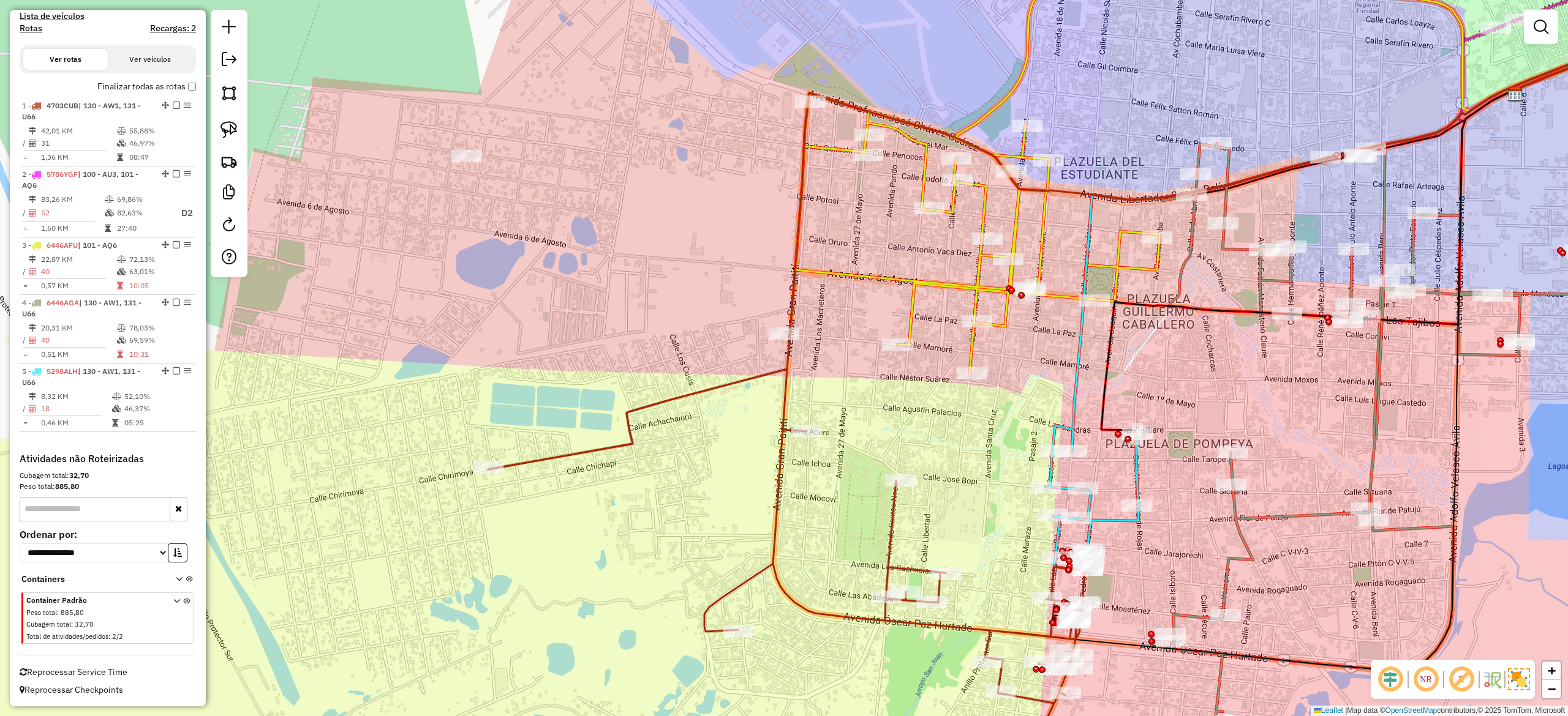
click at [747, 383] on icon at bounding box center [787, 578] width 597 height 419
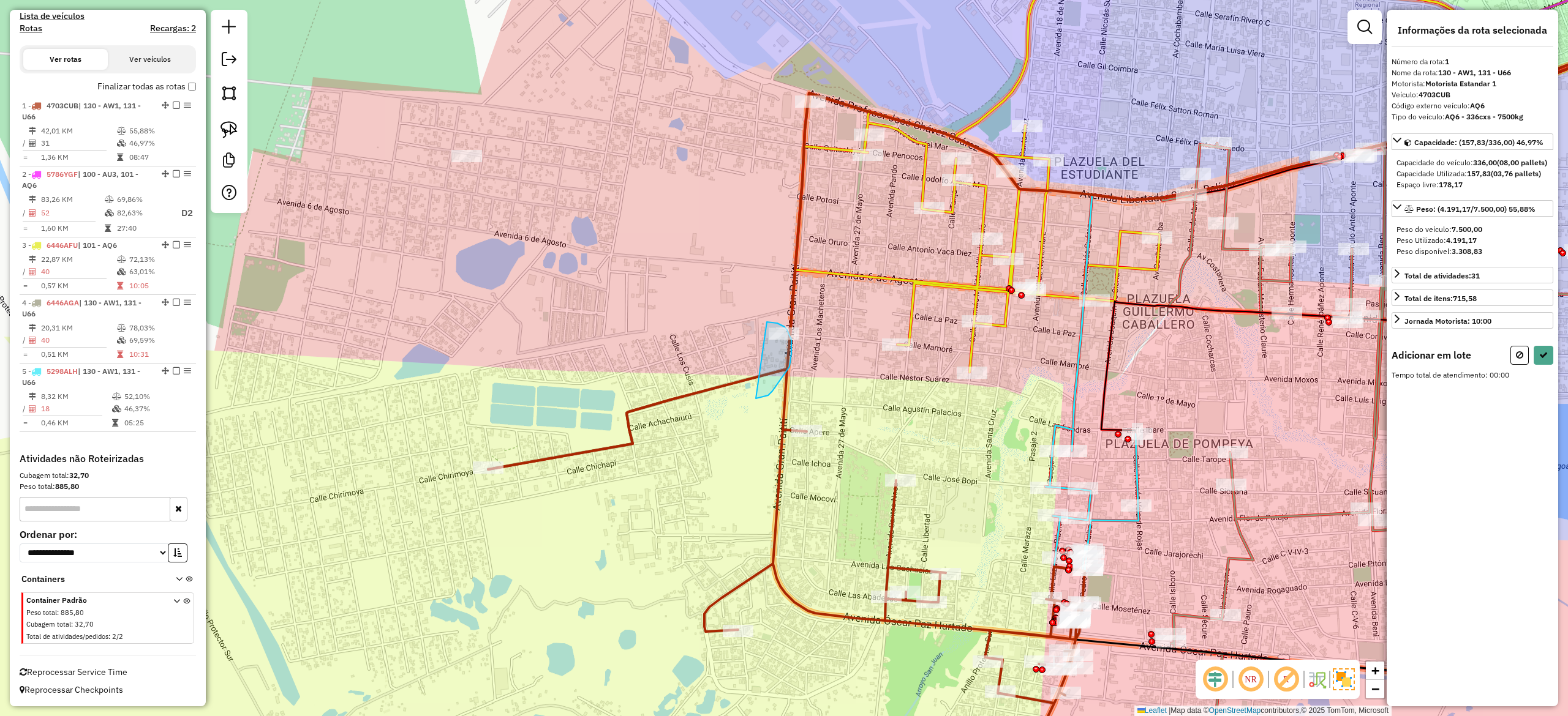
drag, startPoint x: 768, startPoint y: 395, endPoint x: 771, endPoint y: 327, distance: 68.1
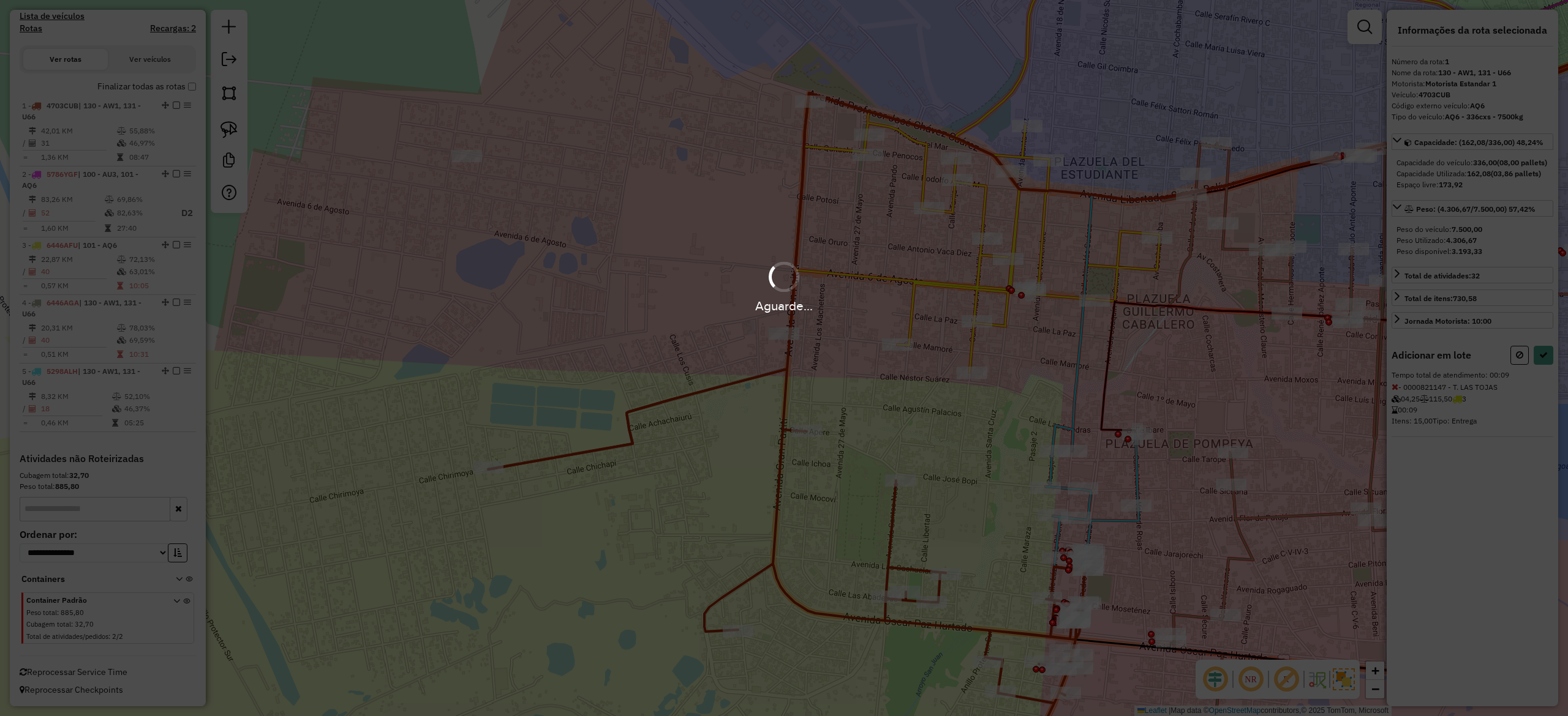
click at [815, 371] on div "Aguarde..." at bounding box center [784, 358] width 1568 height 716
click at [862, 418] on div "Aguarde..." at bounding box center [784, 358] width 1568 height 716
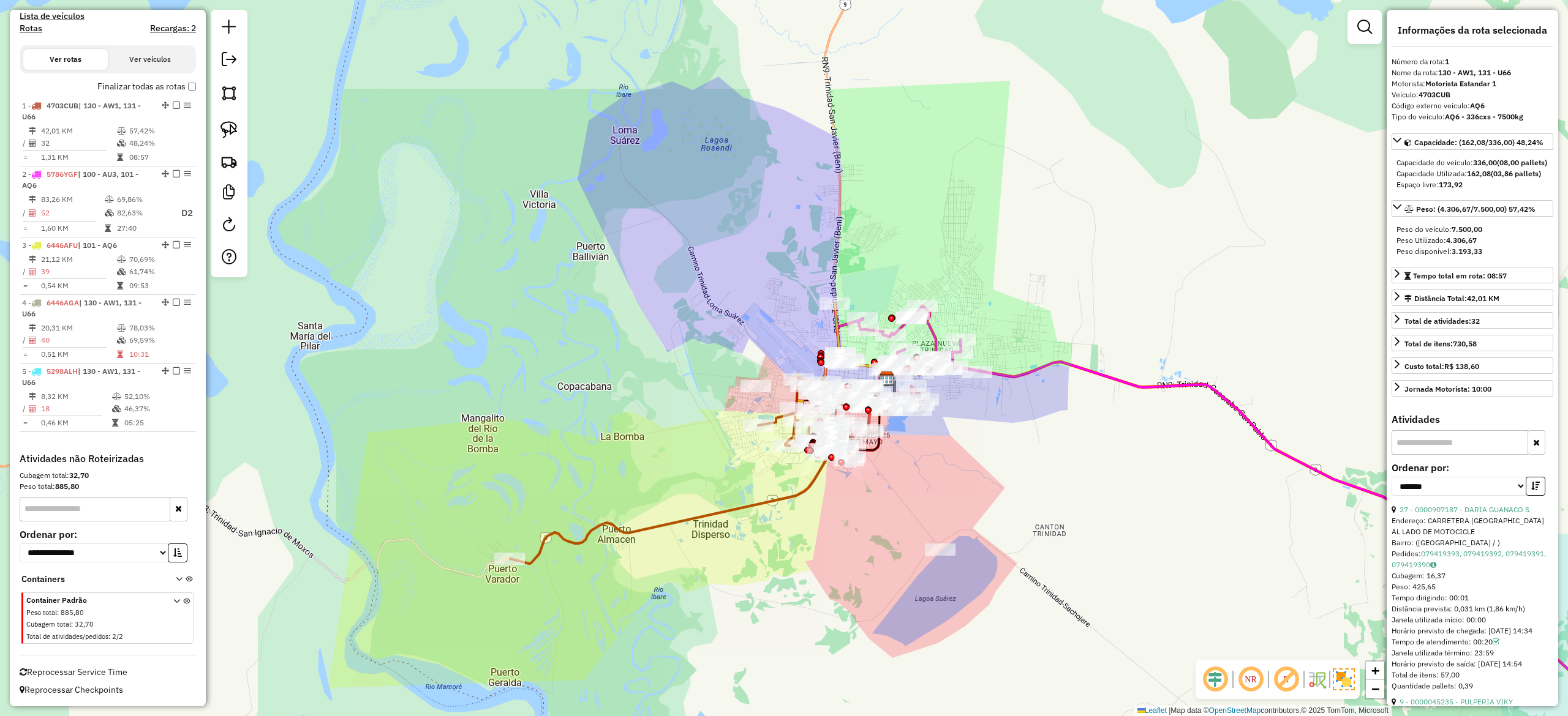
drag, startPoint x: 829, startPoint y: 503, endPoint x: 897, endPoint y: 469, distance: 76.0
click at [799, 523] on div "Janela de atendimento Grade de atendimento Capacidade Transportadoras Veículos …" at bounding box center [784, 358] width 1568 height 716
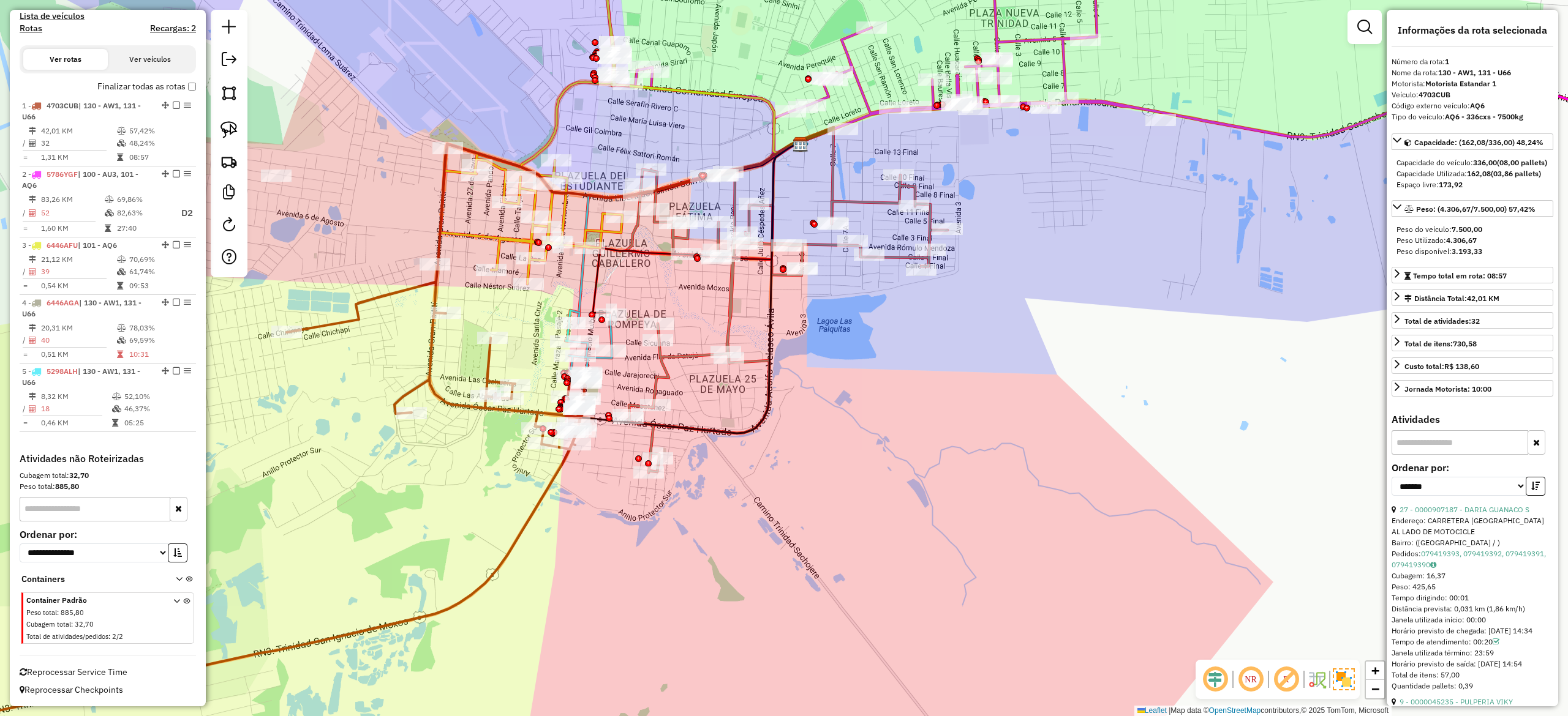
click at [663, 373] on icon at bounding box center [786, 320] width 324 height 303
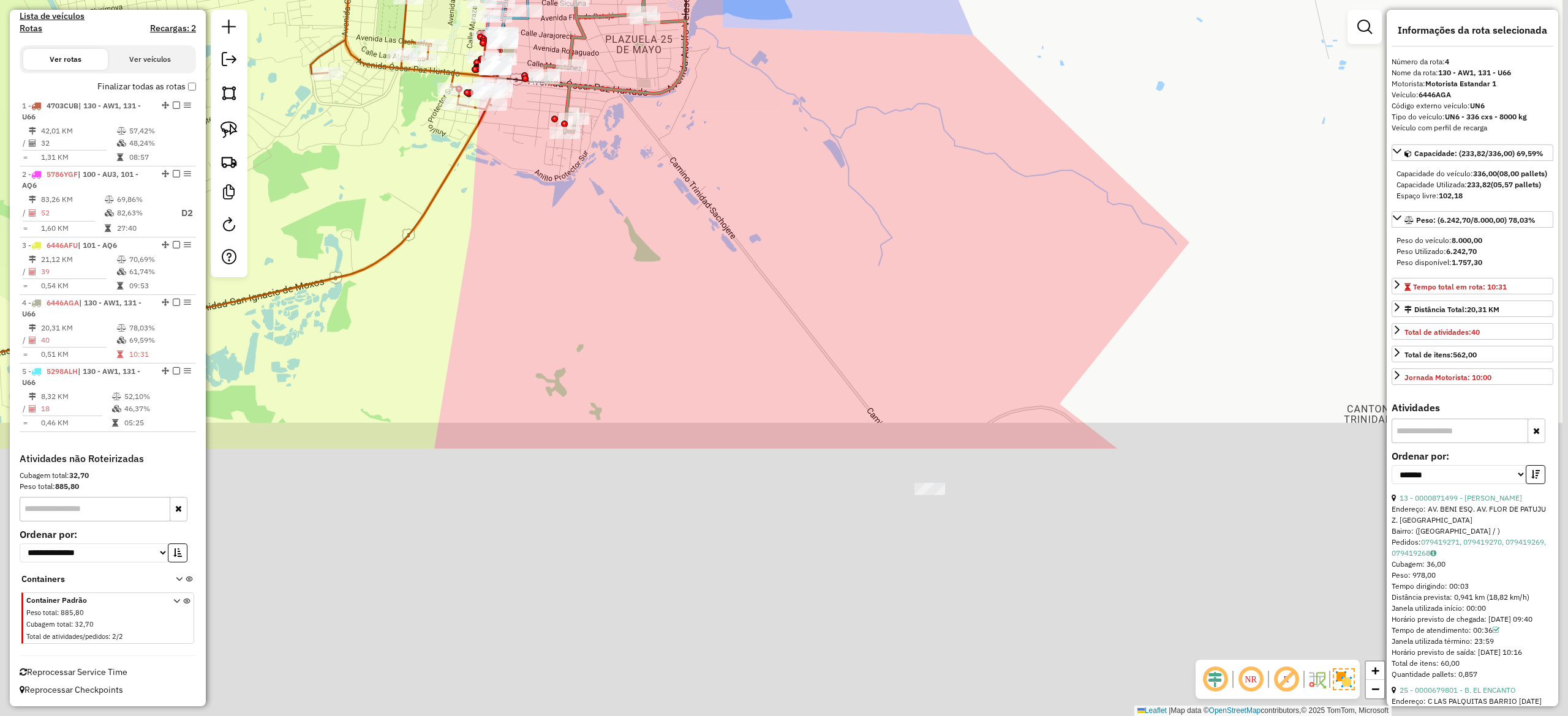
drag, startPoint x: 752, startPoint y: 411, endPoint x: 667, endPoint y: 92, distance: 330.1
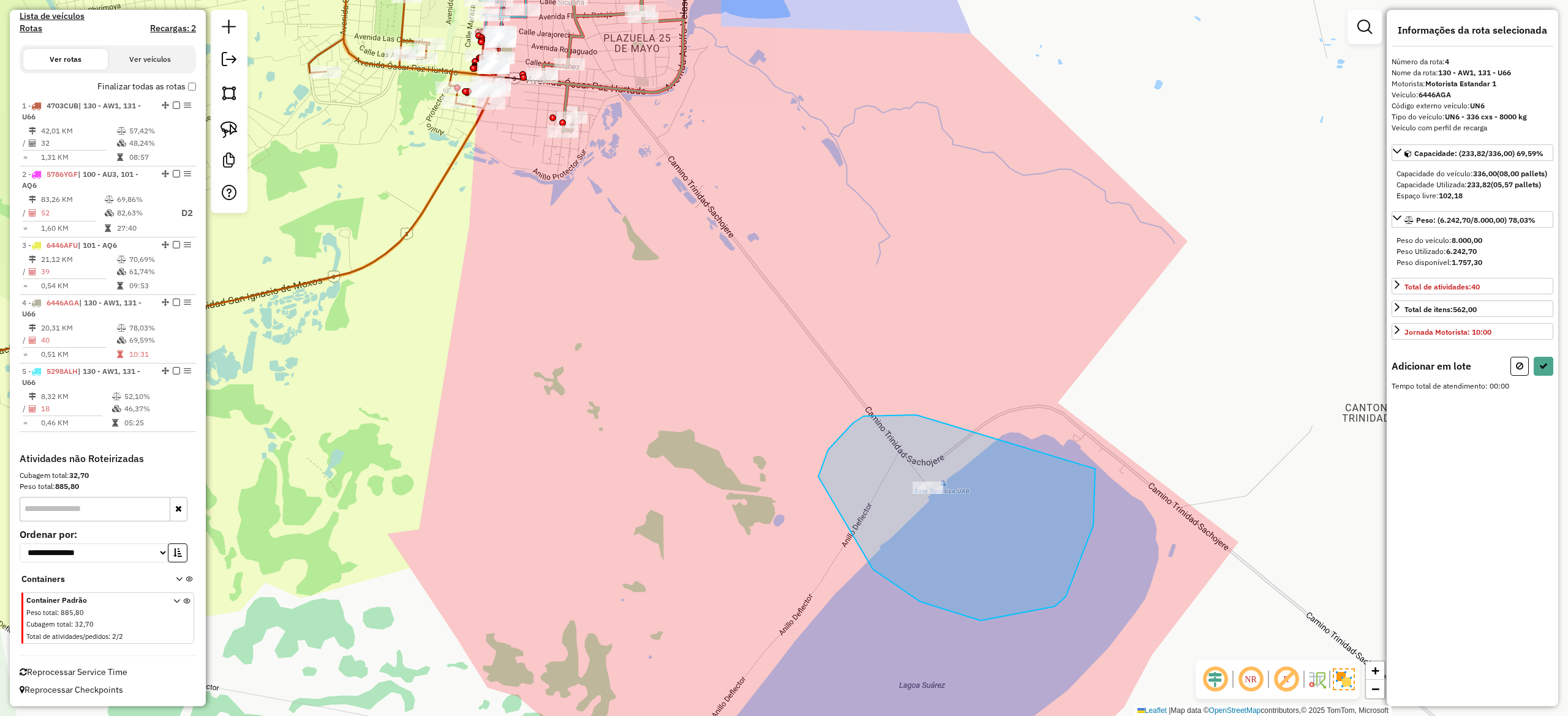
drag, startPoint x: 818, startPoint y: 477, endPoint x: 1037, endPoint y: 335, distance: 261.0
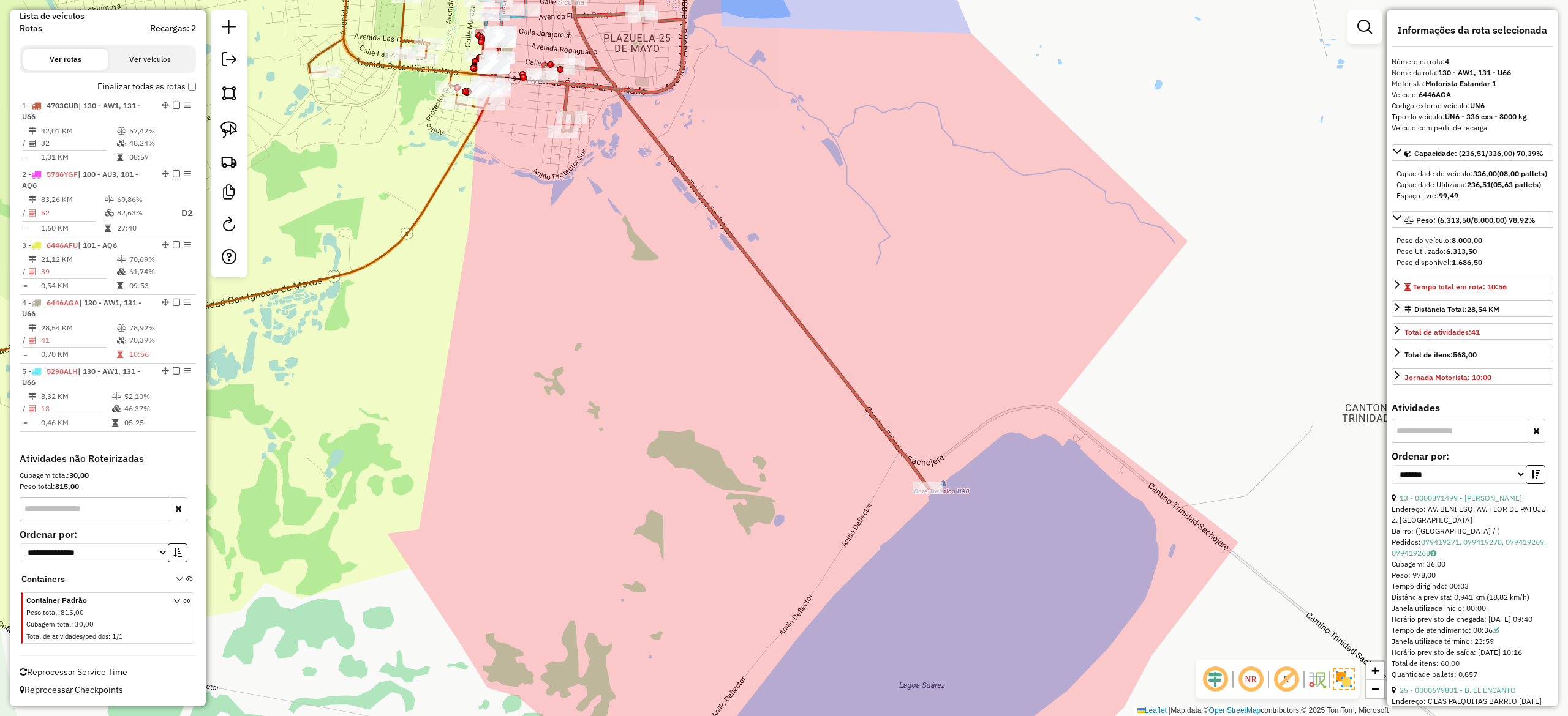
drag, startPoint x: 910, startPoint y: 237, endPoint x: 861, endPoint y: 210, distance: 55.9
click at [909, 237] on div "Janela de atendimento Grade de atendimento Capacidade Transportadoras Veículos …" at bounding box center [784, 358] width 1568 height 716
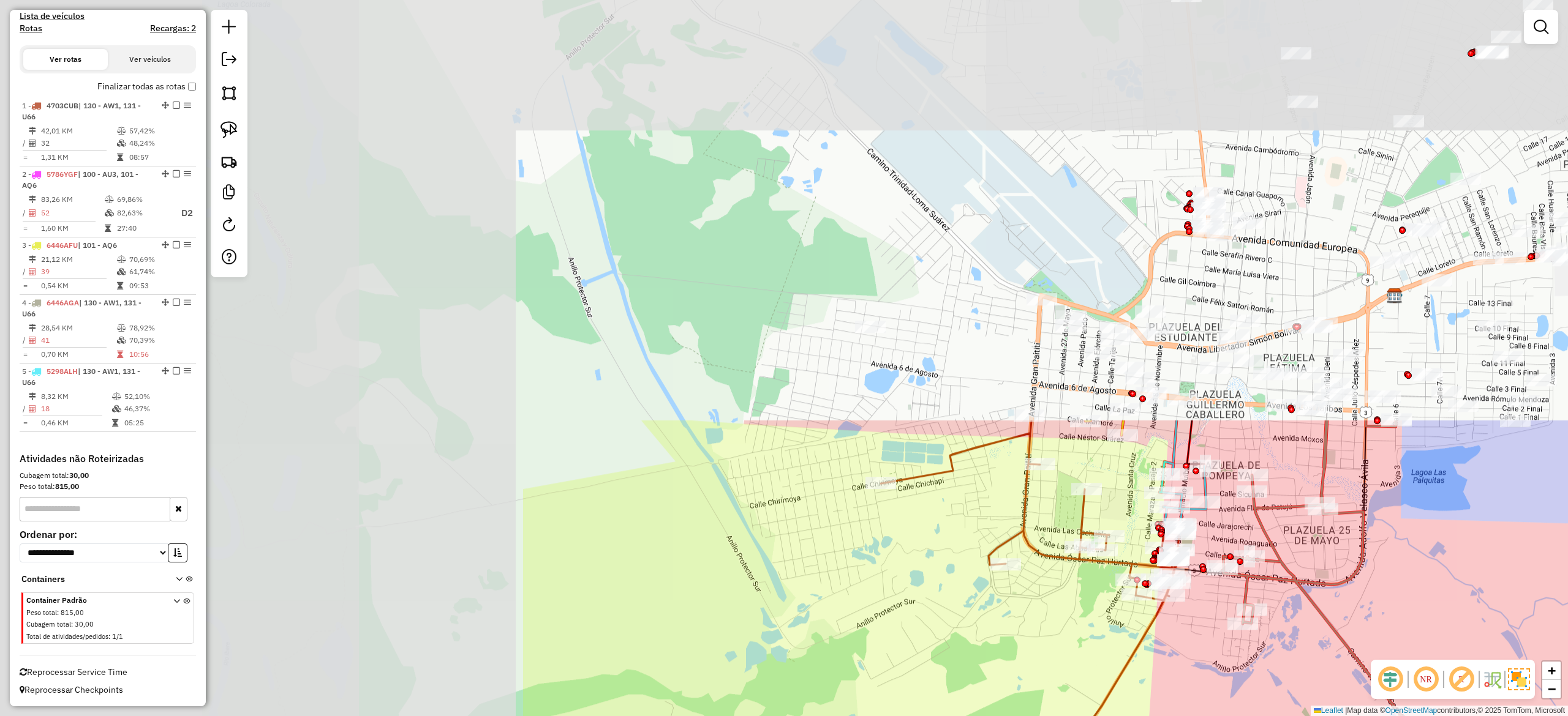
drag, startPoint x: 889, startPoint y: 261, endPoint x: 1393, endPoint y: 590, distance: 601.9
click at [1535, 689] on div "Janela de atendimento Grade de atendimento Capacidade Transportadoras Veículos …" at bounding box center [784, 358] width 1568 height 716
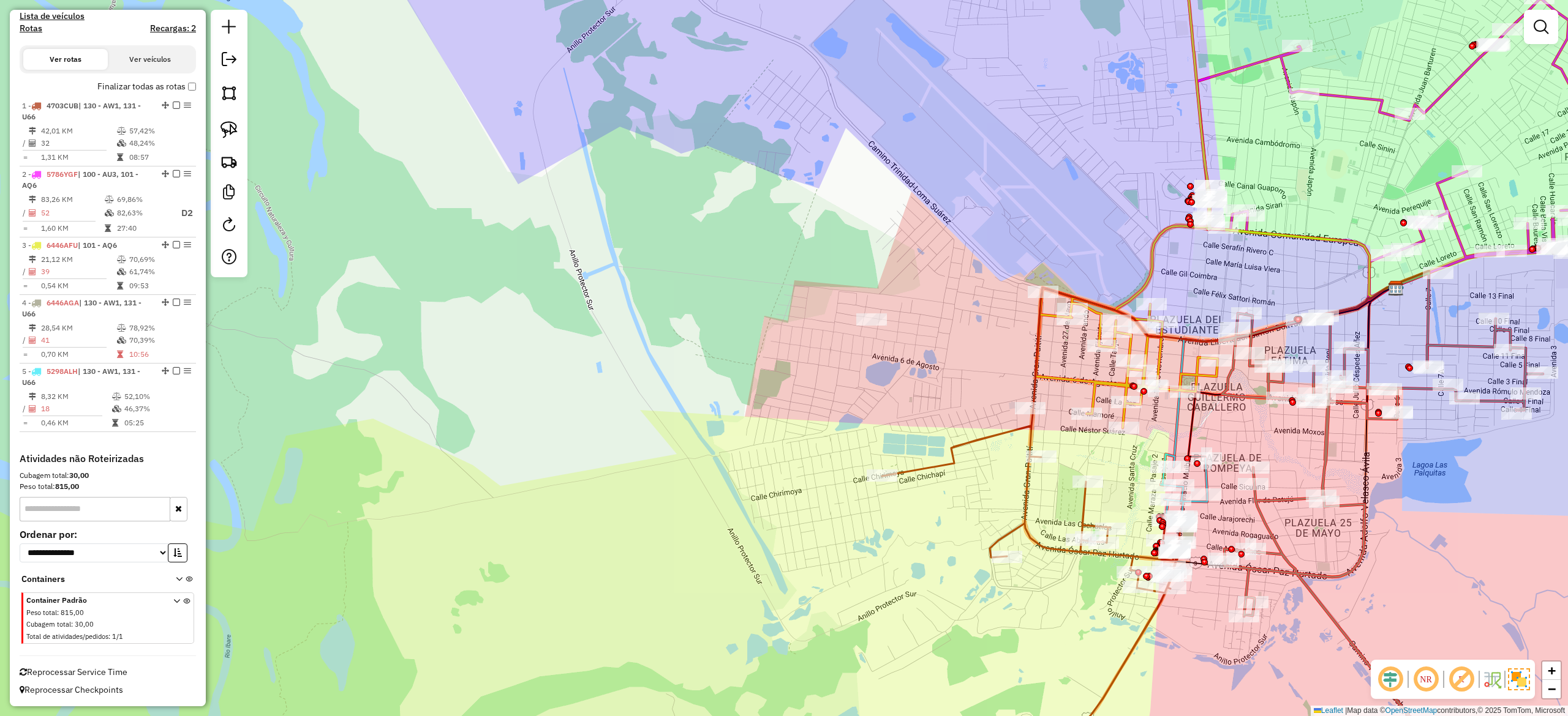
click at [1082, 379] on icon at bounding box center [1129, 208] width 188 height 439
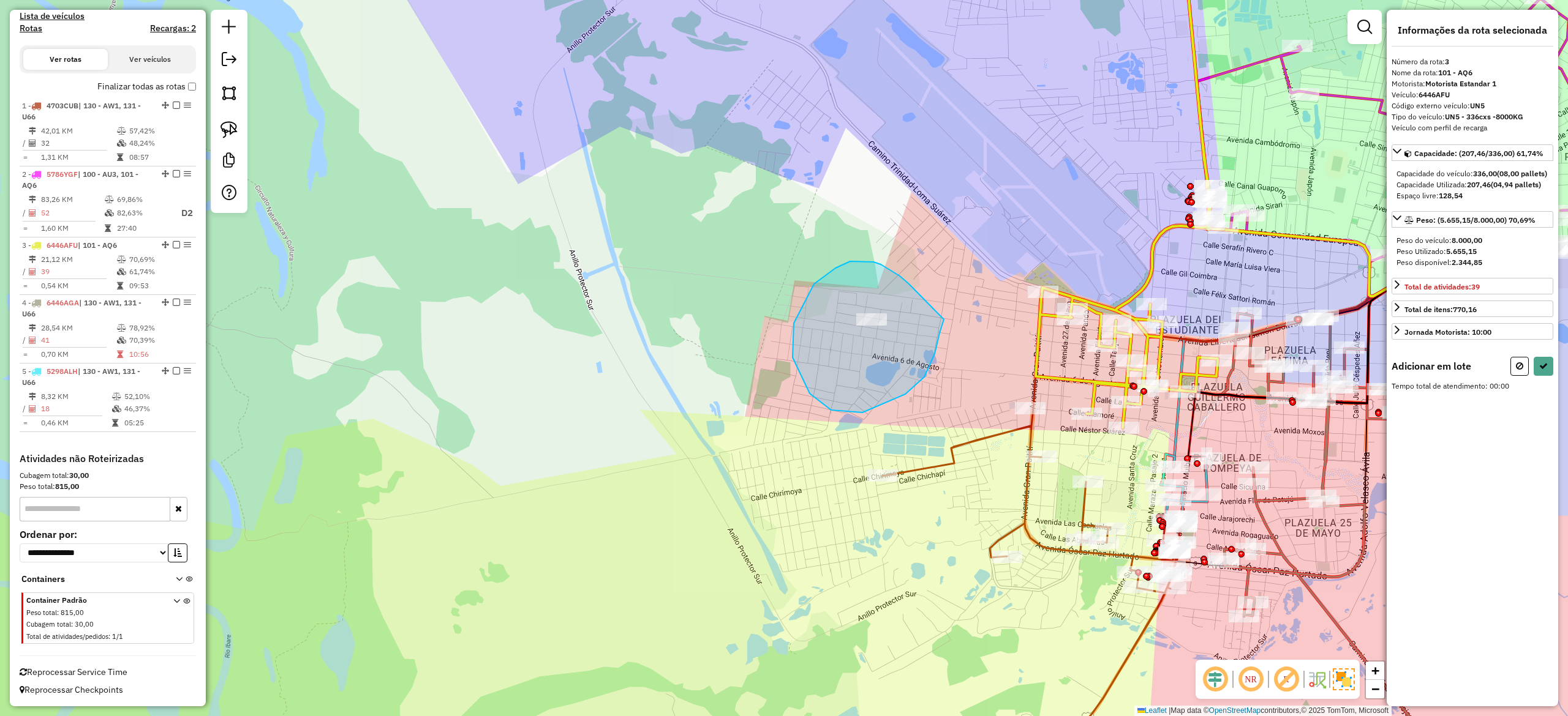
drag, startPoint x: 881, startPoint y: 264, endPoint x: 955, endPoint y: 303, distance: 83.6
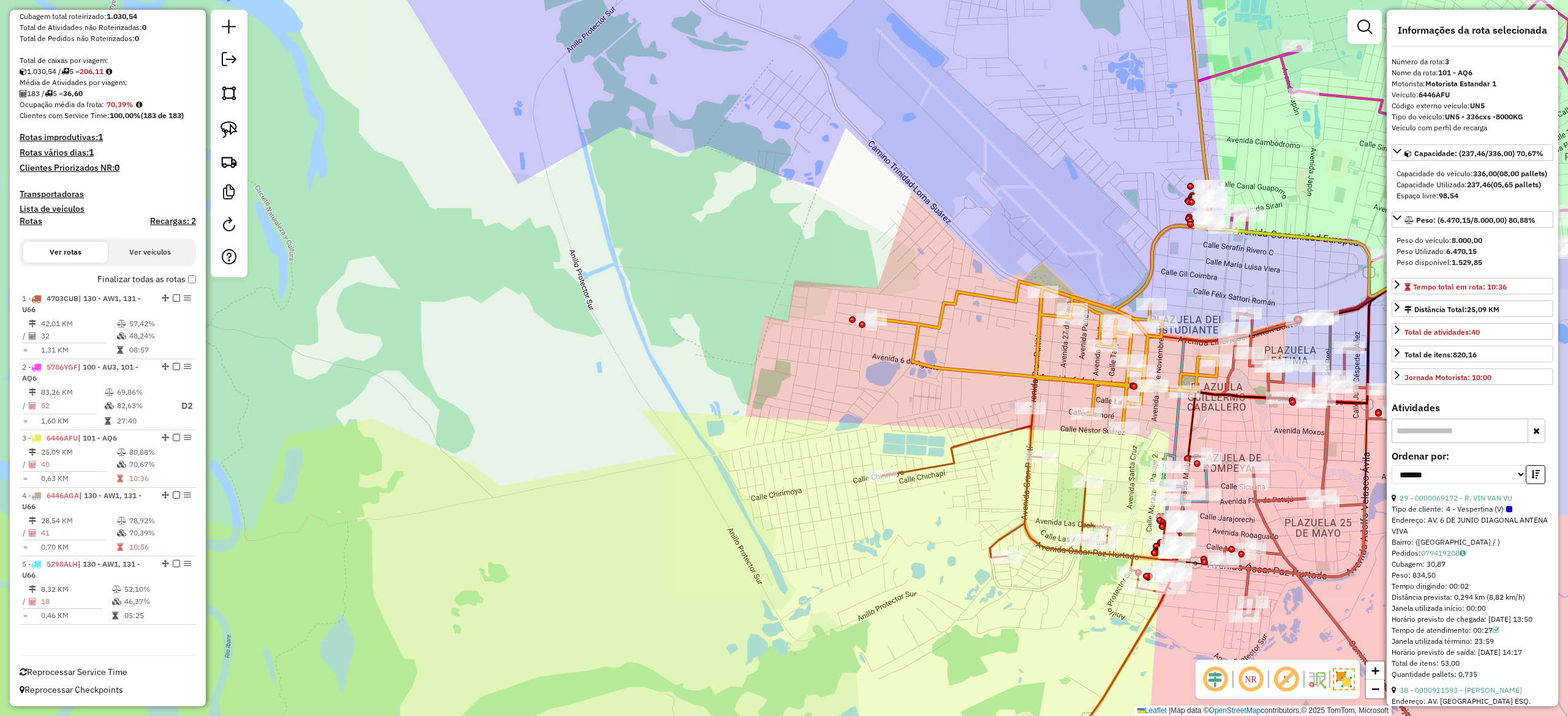
scroll to position [202, 0]
click at [1128, 455] on div "Janela de atendimento Grade de atendimento Capacidade Transportadoras Veículos …" at bounding box center [784, 358] width 1568 height 716
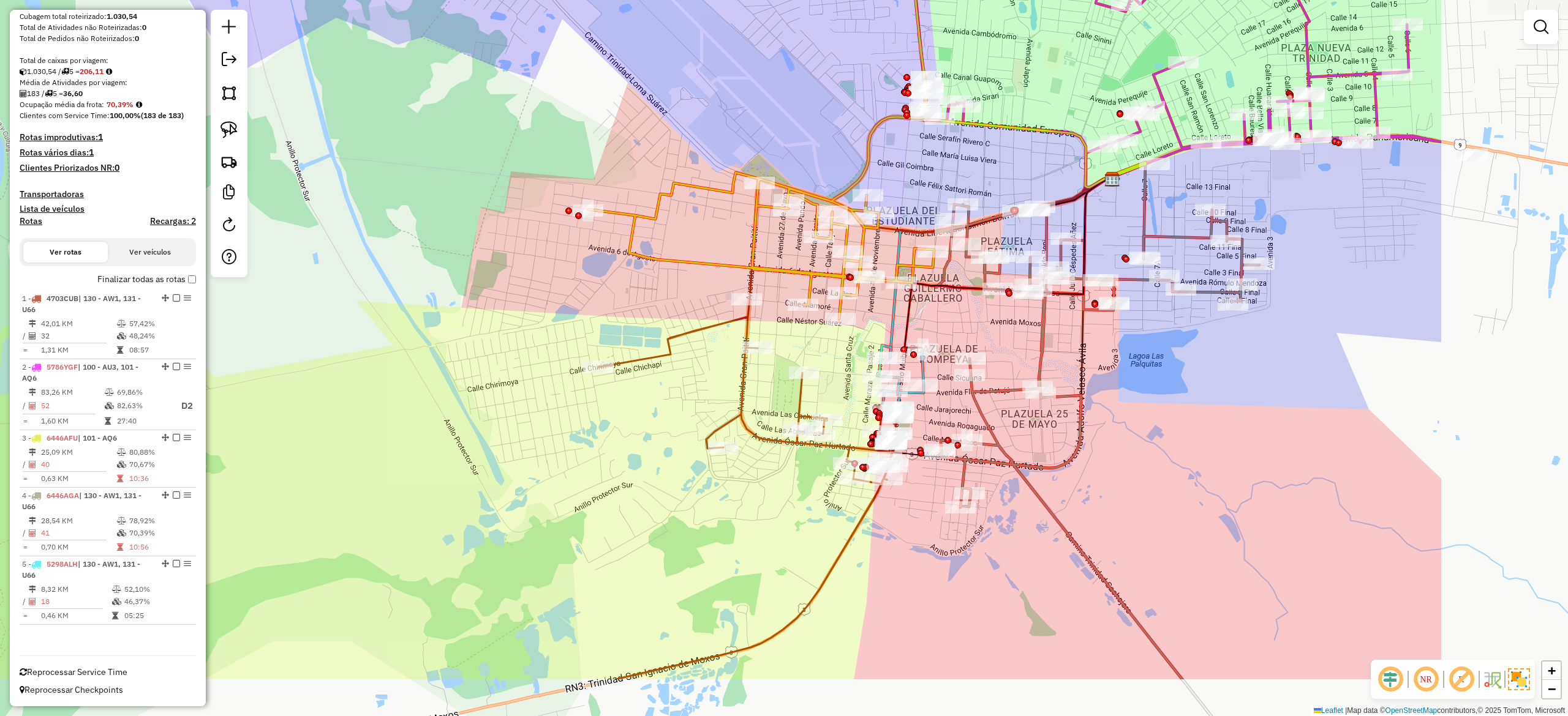
drag, startPoint x: 1095, startPoint y: 448, endPoint x: 841, endPoint y: 360, distance: 268.8
click at [841, 360] on div "Janela de atendimento Grade de atendimento Capacidade Transportadoras Veículos …" at bounding box center [784, 358] width 1568 height 716
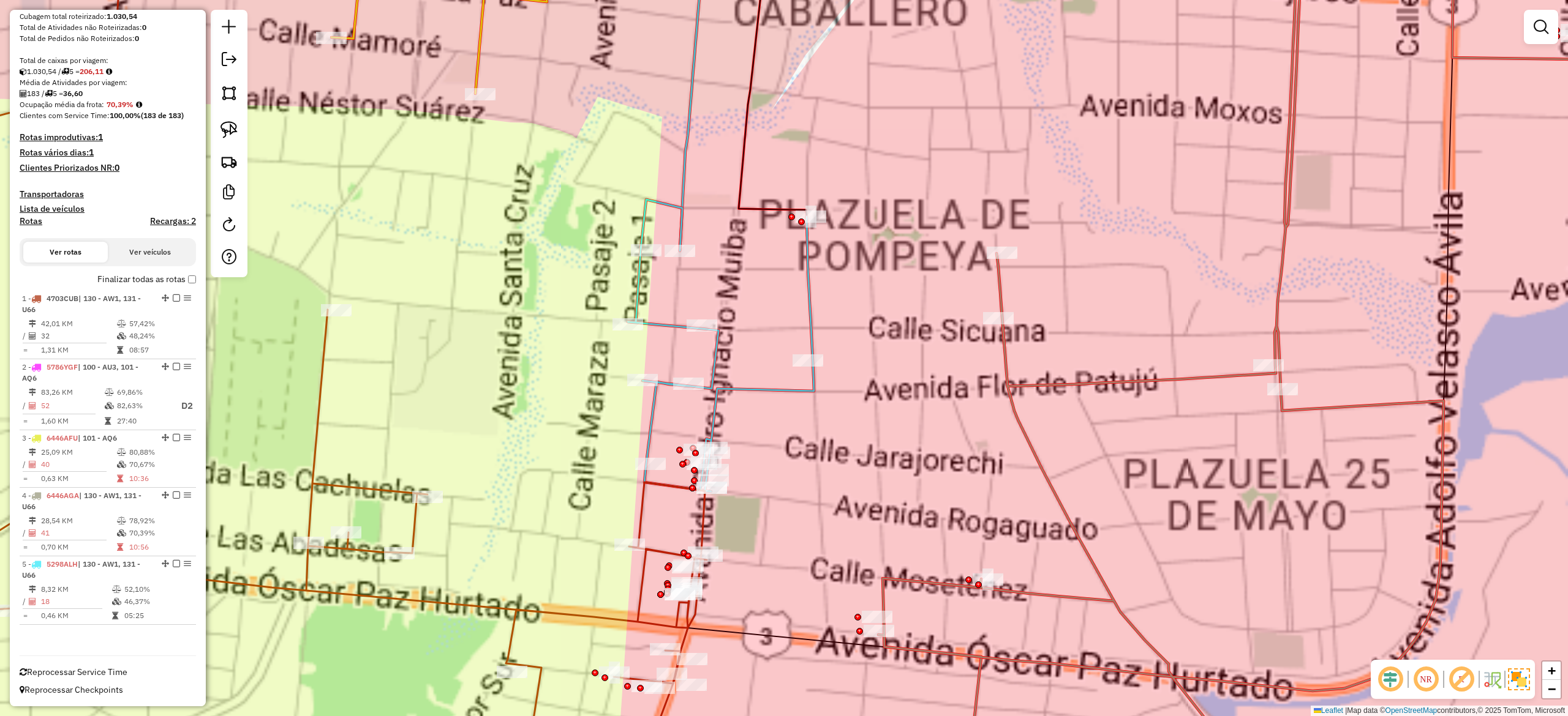
click at [833, 338] on div "Janela de atendimento Grade de atendimento Capacidade Transportadoras Veículos …" at bounding box center [784, 358] width 1568 height 716
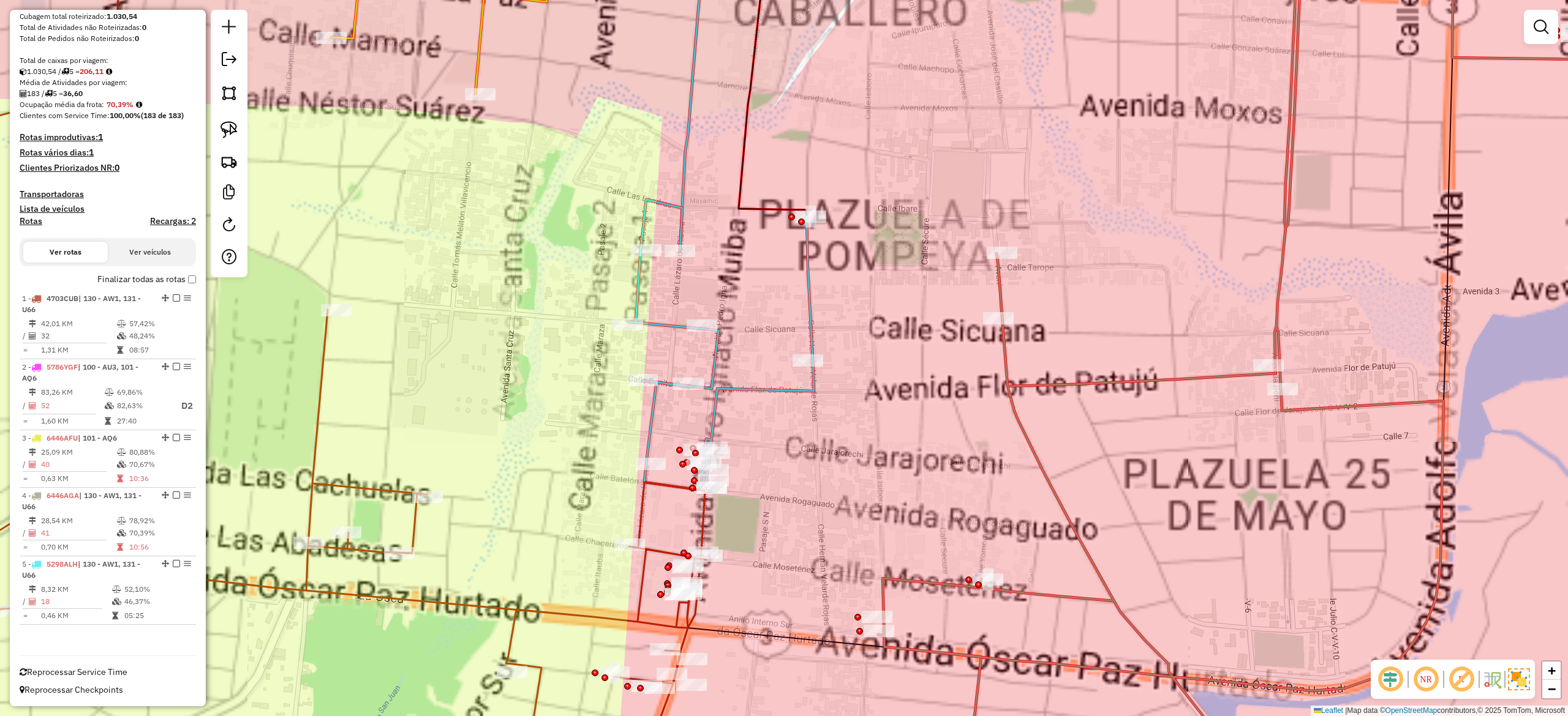
click at [808, 311] on icon at bounding box center [721, 345] width 186 height 292
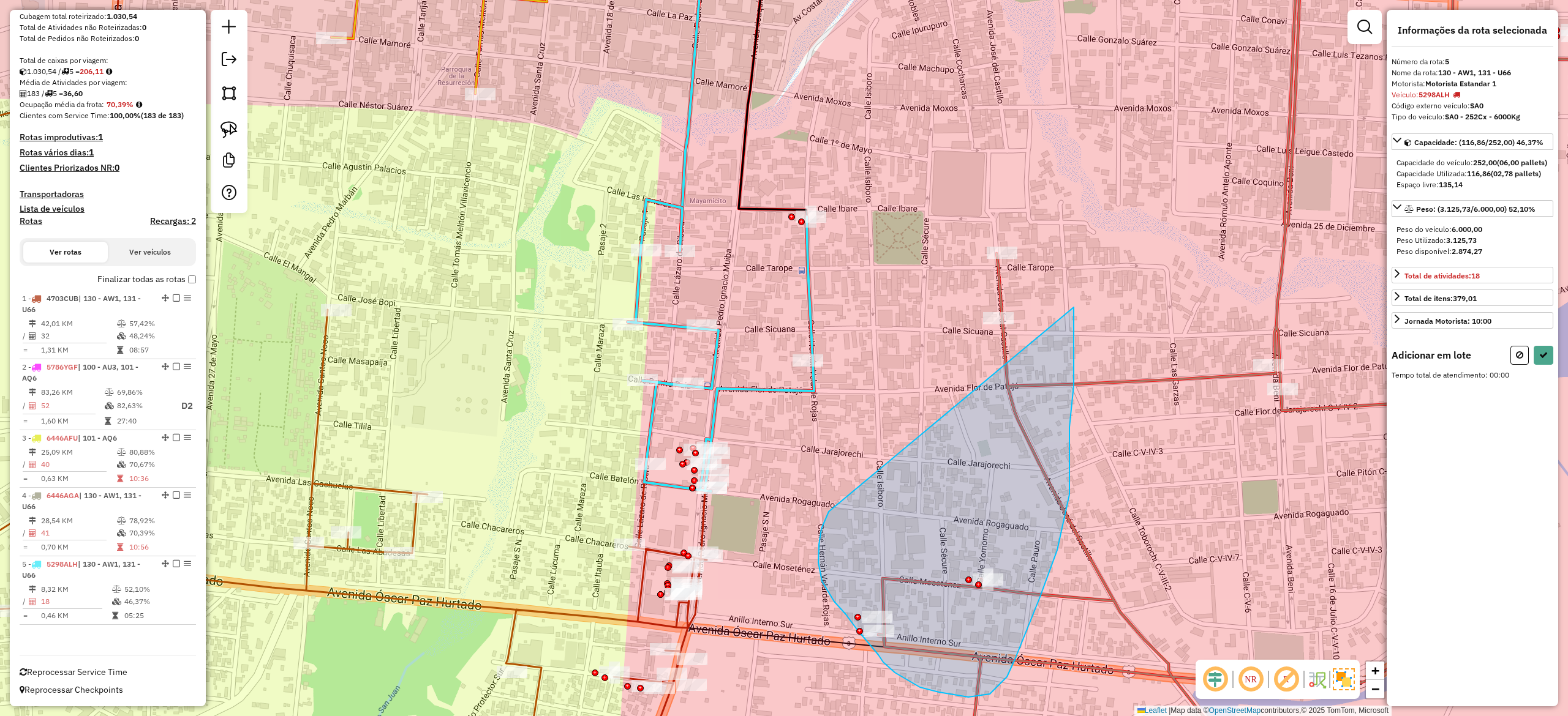
drag, startPoint x: 819, startPoint y: 545, endPoint x: 917, endPoint y: 227, distance: 332.8
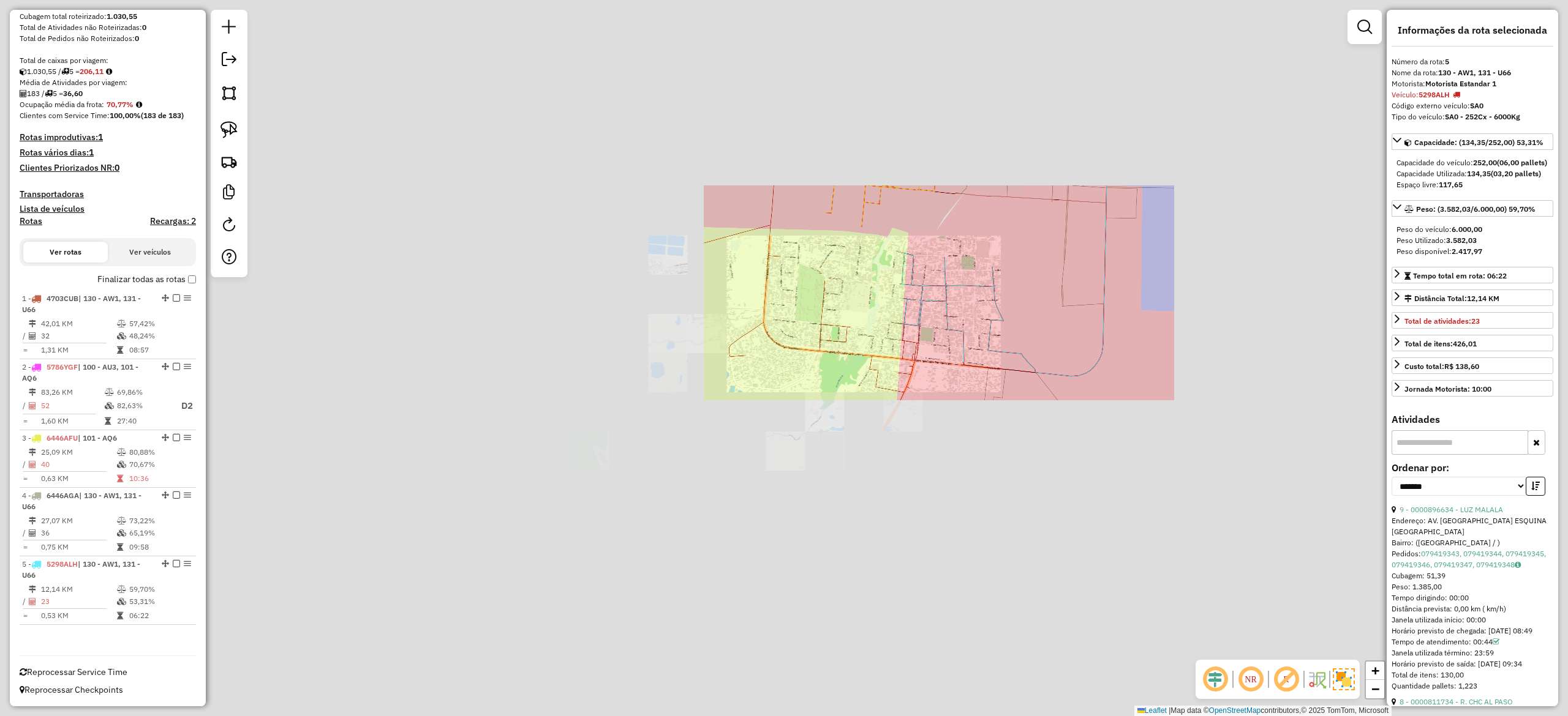
click at [1023, 251] on div "Janela de atendimento Grade de atendimento Capacidade Transportadoras Veículos …" at bounding box center [784, 358] width 1568 height 716
click at [1048, 222] on div "Janela de atendimento Grade de atendimento Capacidade Transportadoras Veículos …" at bounding box center [784, 358] width 1568 height 716
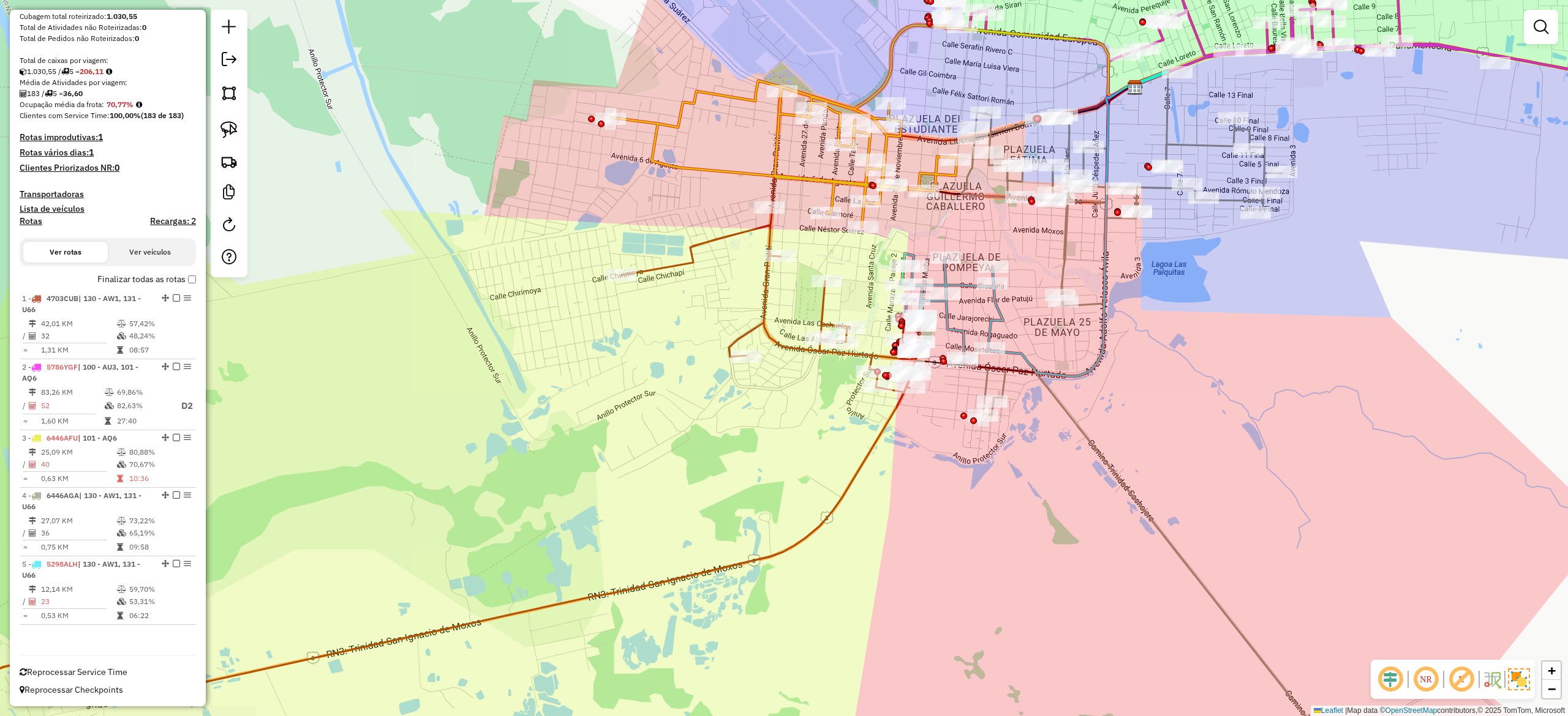
click at [1063, 242] on icon at bounding box center [1153, 442] width 390 height 659
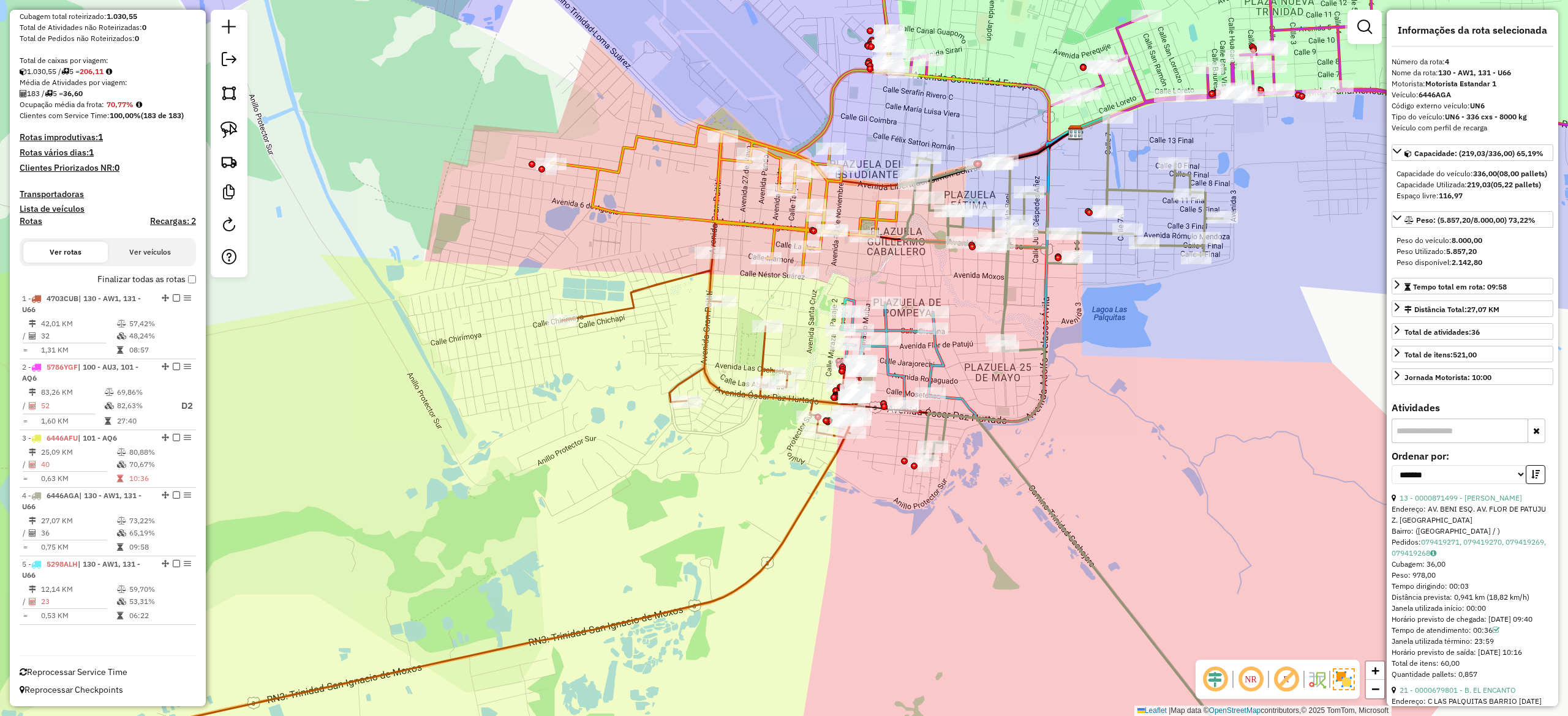
drag, startPoint x: 1064, startPoint y: 248, endPoint x: 1105, endPoint y: 338, distance: 98.9
click at [1110, 348] on icon at bounding box center [1093, 487] width 390 height 659
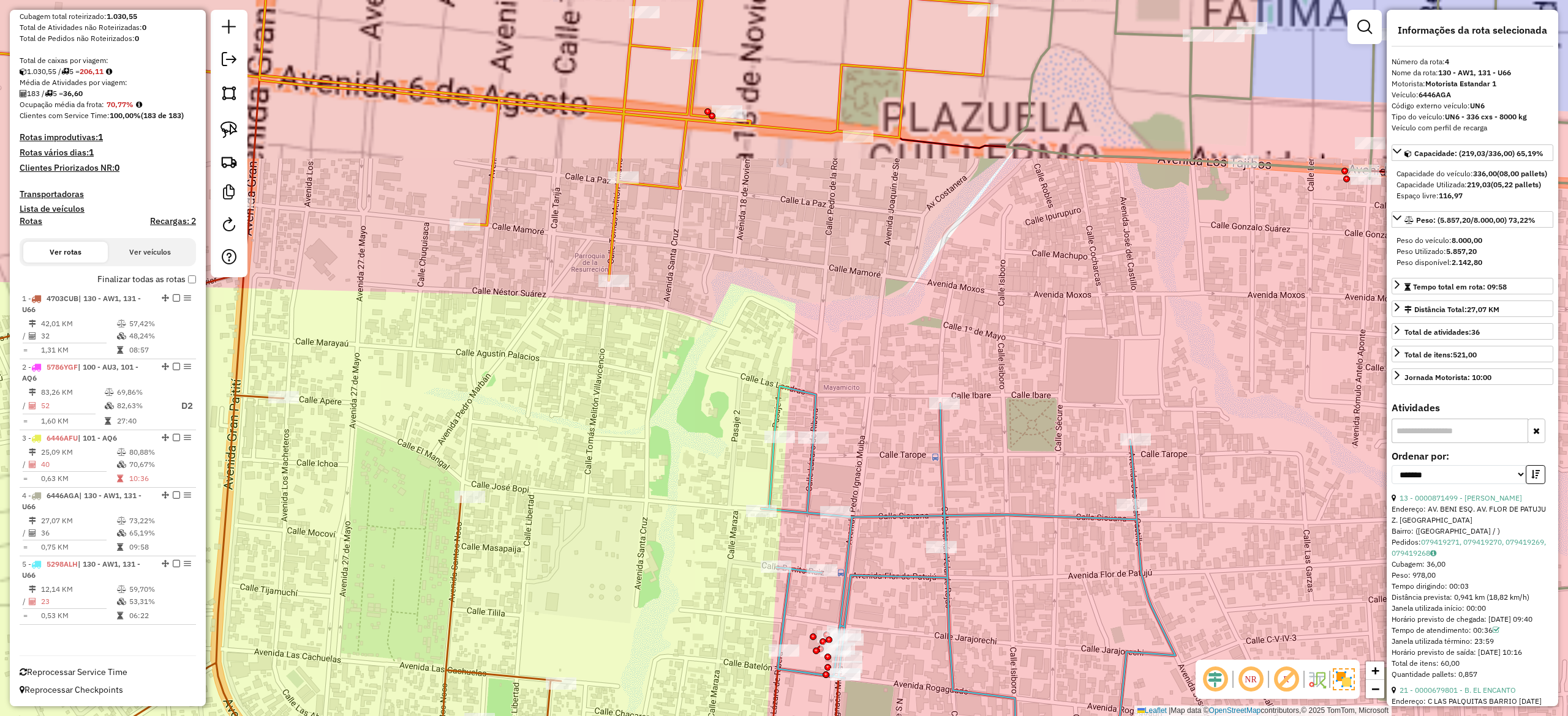
drag, startPoint x: 975, startPoint y: 333, endPoint x: 922, endPoint y: 253, distance: 96.0
click at [951, 296] on div "Janela de atendimento Grade de atendimento Capacidade Transportadoras Veículos …" at bounding box center [784, 358] width 1568 height 716
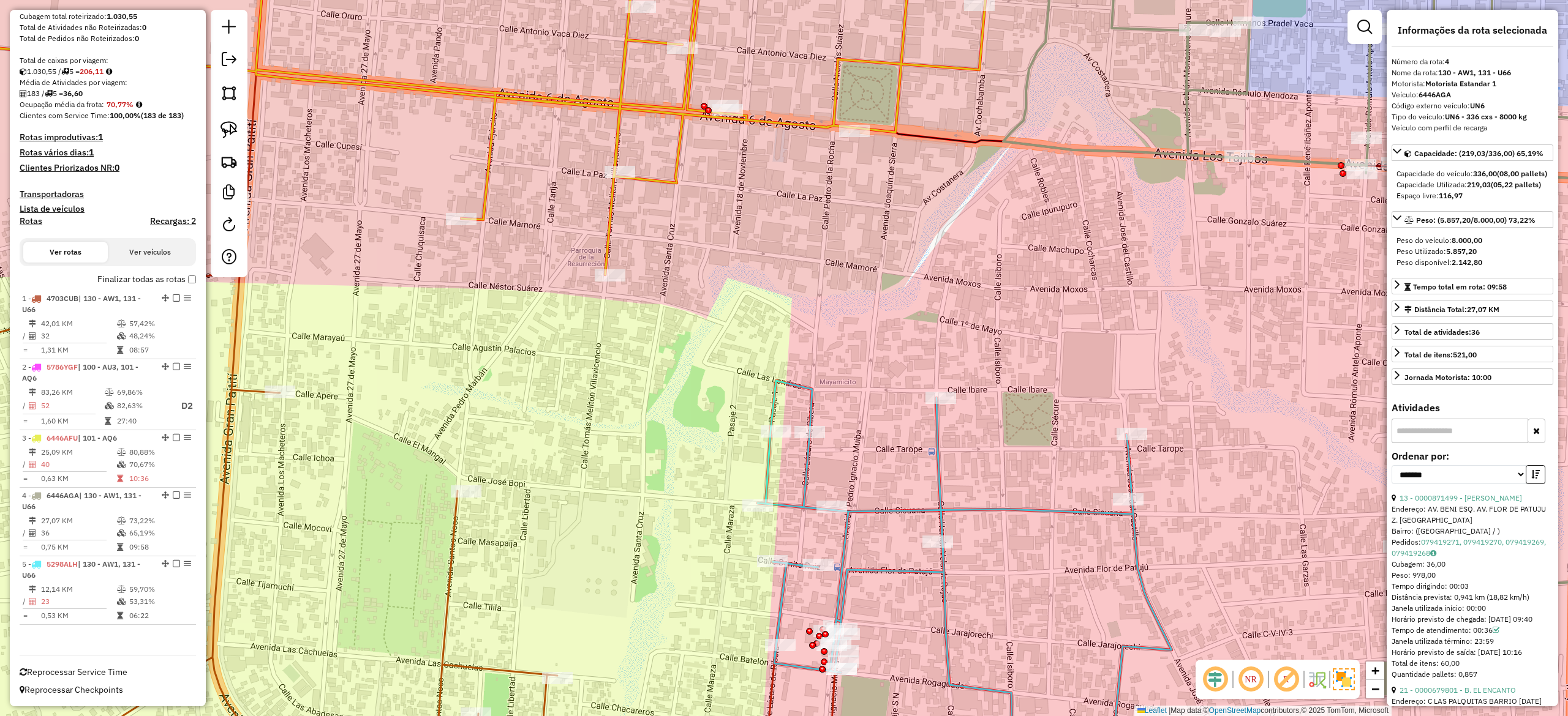
click at [832, 105] on icon at bounding box center [414, 102] width 1142 height 347
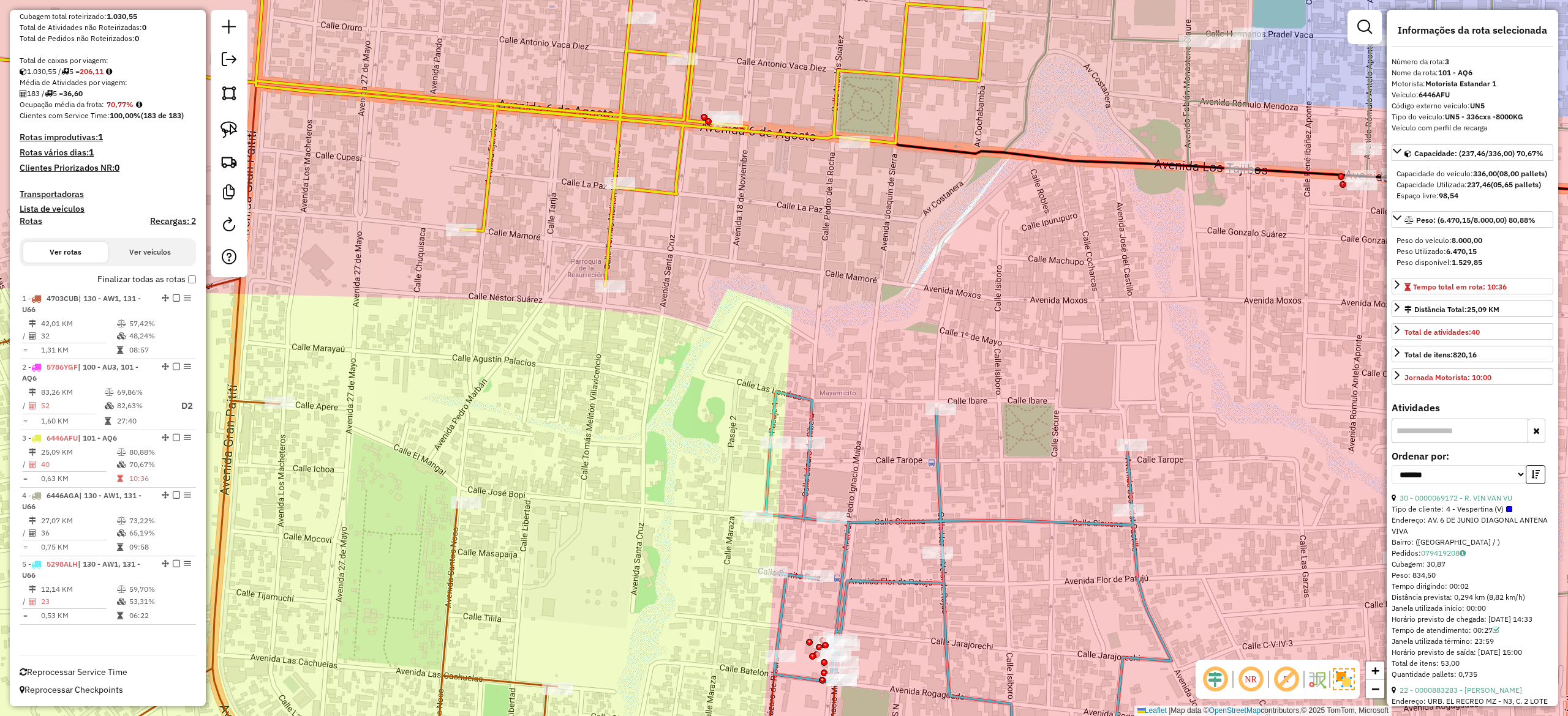
drag, startPoint x: 957, startPoint y: 241, endPoint x: 972, endPoint y: 464, distance: 223.5
click at [891, 538] on div "Janela de atendimento Grade de atendimento Capacidade Transportadoras Veículos …" at bounding box center [784, 358] width 1568 height 716
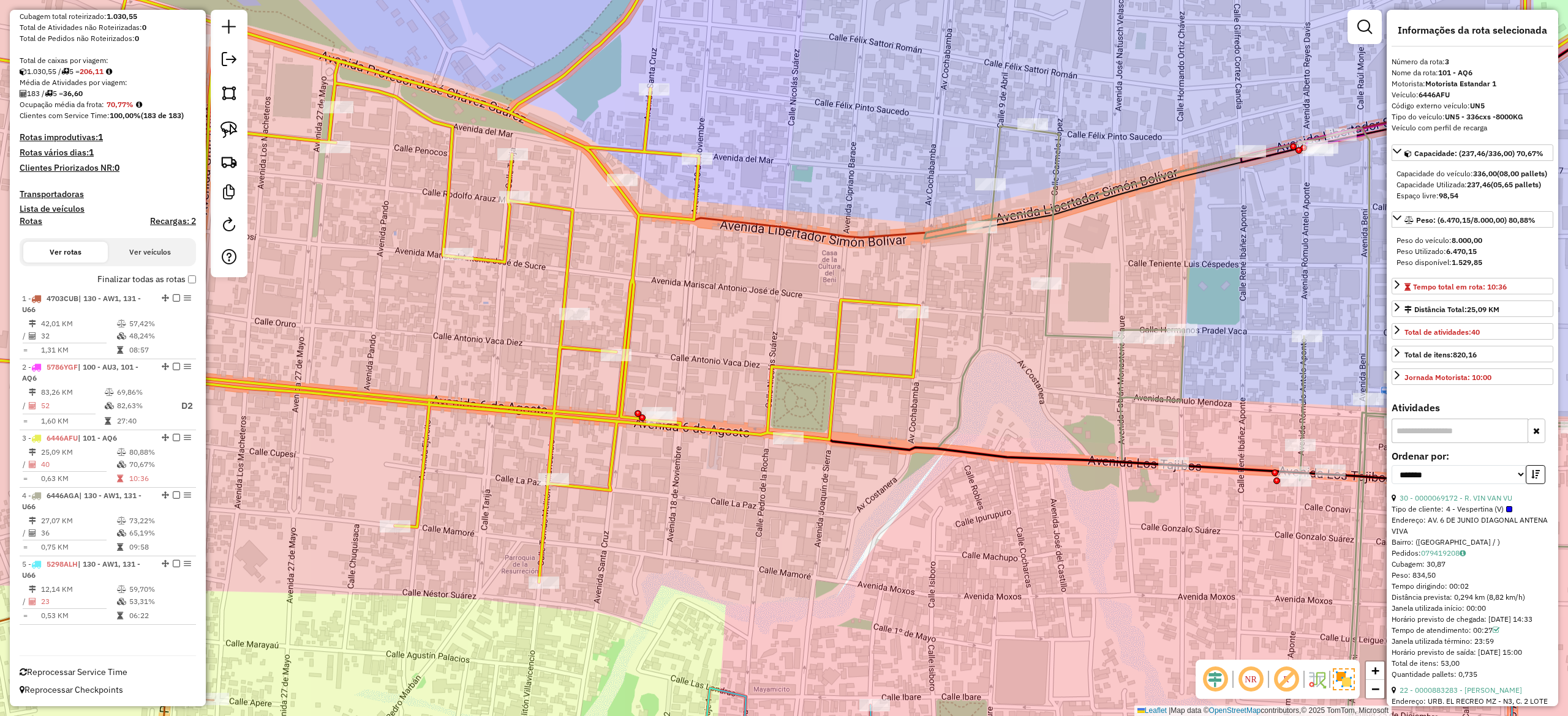
click at [1083, 335] on icon at bounding box center [1324, 456] width 801 height 664
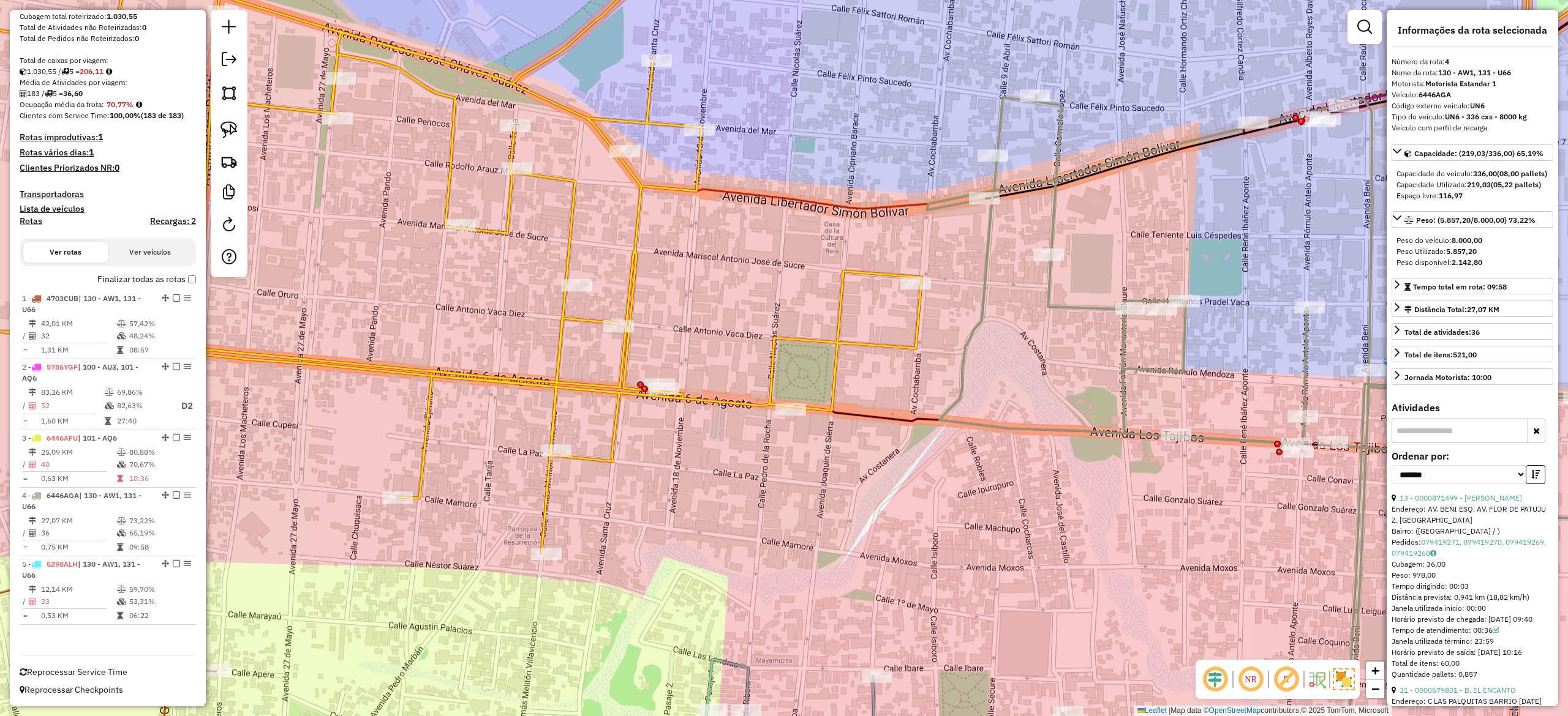
drag, startPoint x: 1035, startPoint y: 396, endPoint x: 1052, endPoint y: 318, distance: 79.8
click at [1053, 320] on div "Janela de atendimento Grade de atendimento Capacidade Transportadoras Veículos …" at bounding box center [784, 358] width 1568 height 716
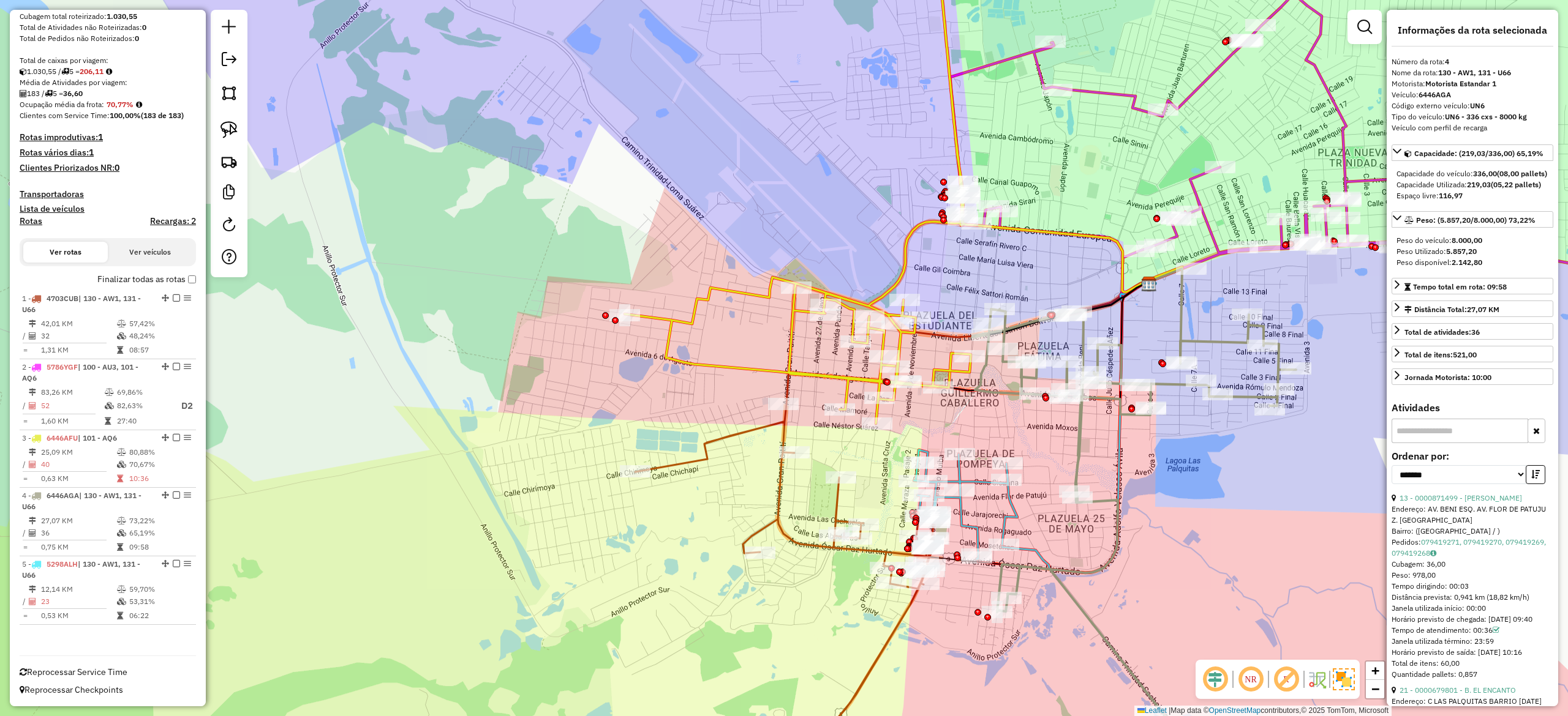
click at [1039, 476] on div "Rota 5 - Placa 5298ALH 0000874013 - DANIELA Rota 5 - Placa 5298ALH 0000870517 -…" at bounding box center [784, 358] width 1568 height 716
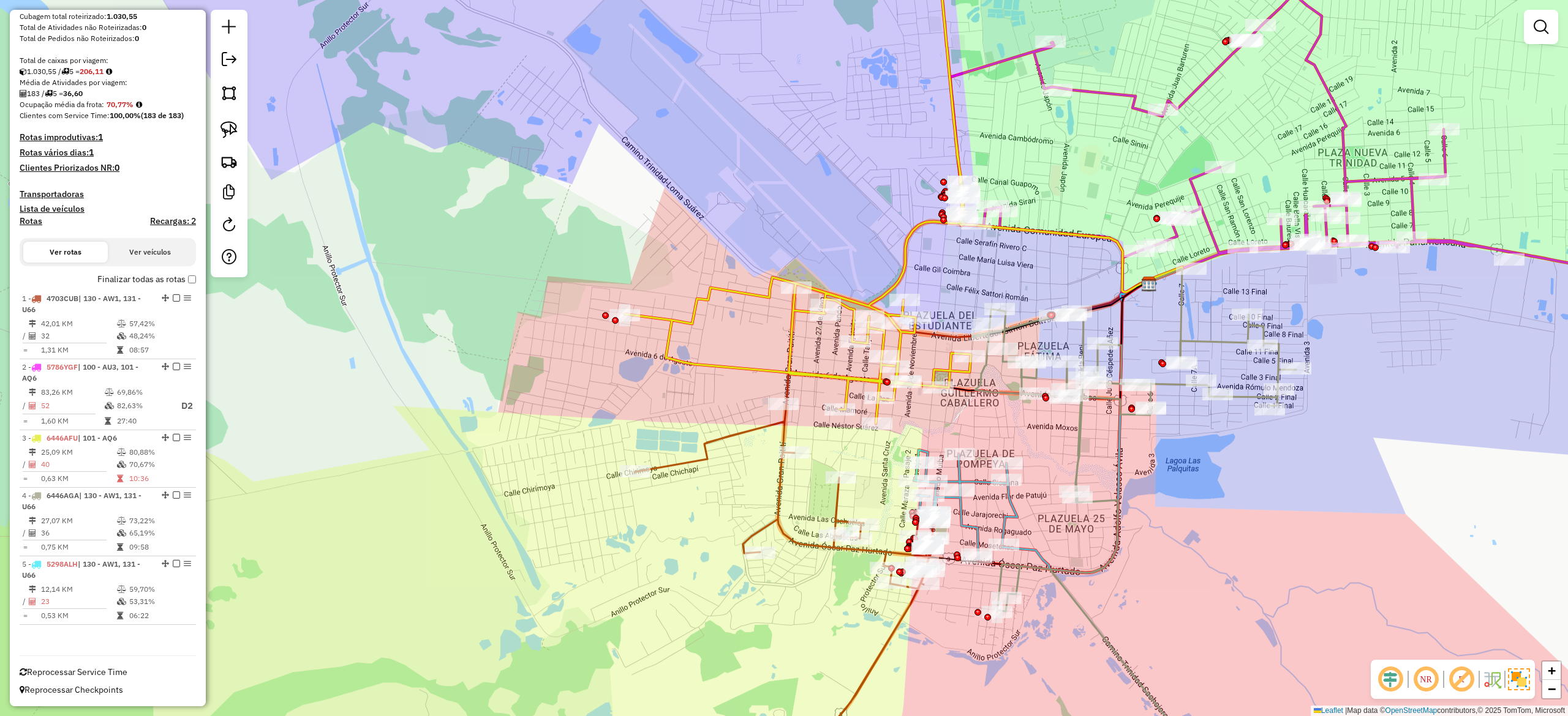
click at [1017, 508] on icon at bounding box center [966, 504] width 103 height 109
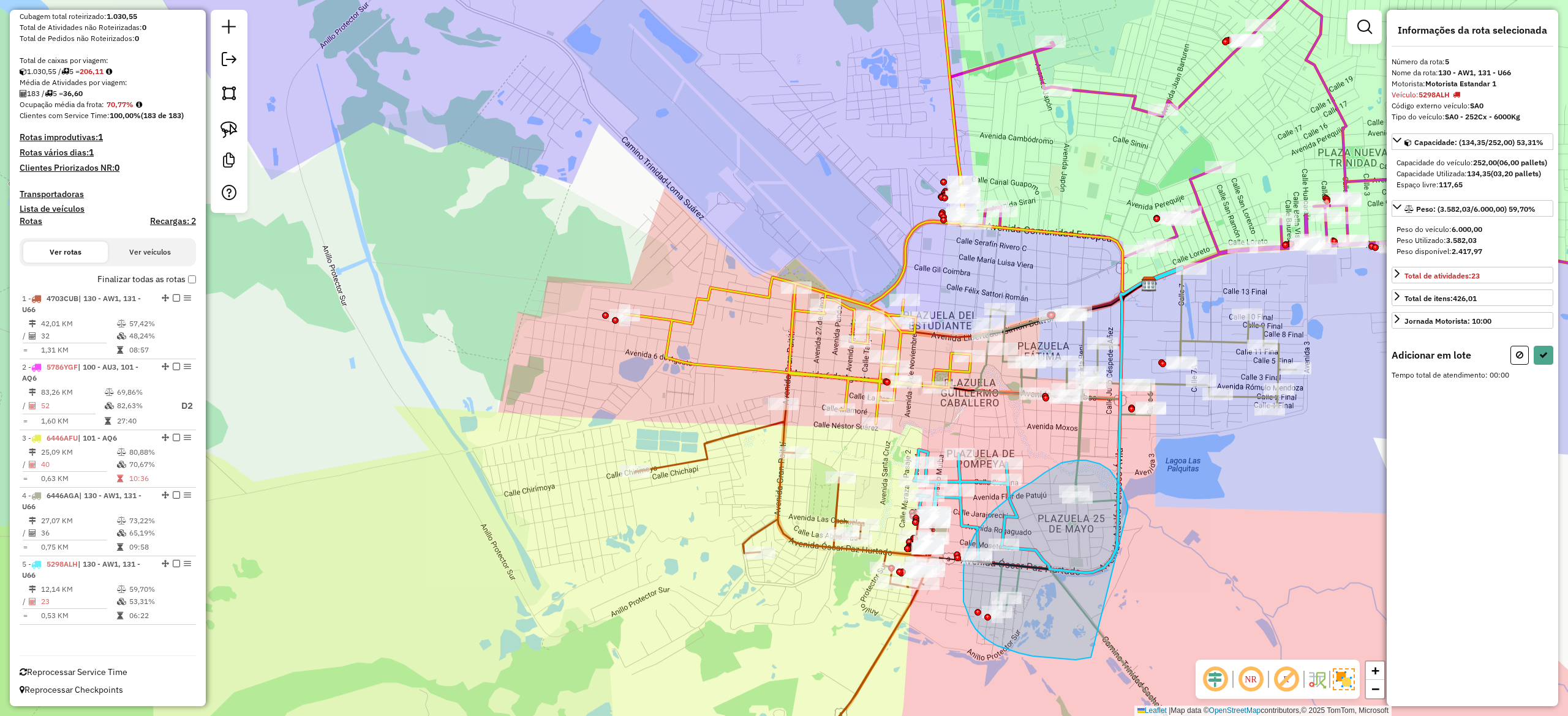
drag, startPoint x: 1128, startPoint y: 506, endPoint x: 1163, endPoint y: 533, distance: 44.2
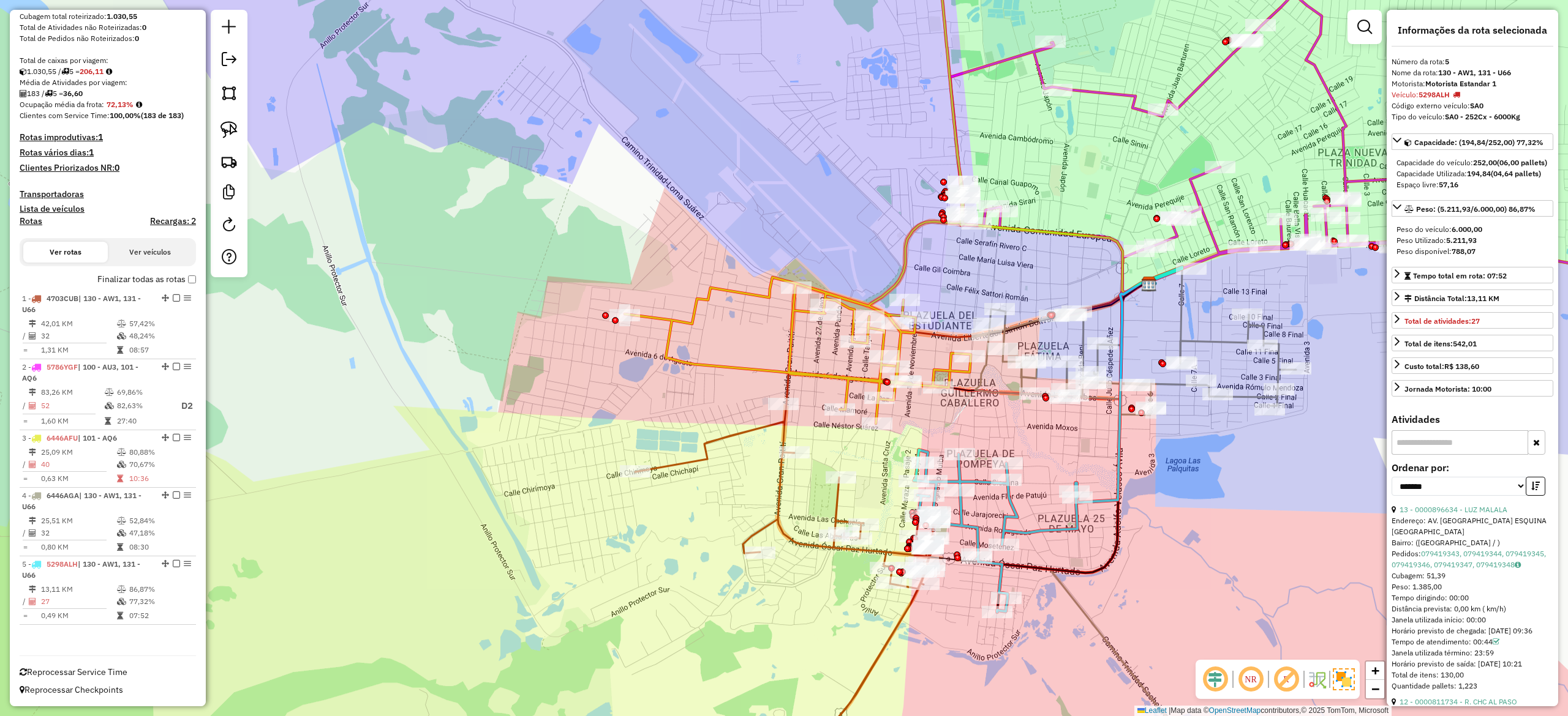
click at [1161, 543] on div "Janela de atendimento Grade de atendimento Capacidade Transportadoras Veículos …" at bounding box center [784, 358] width 1568 height 716
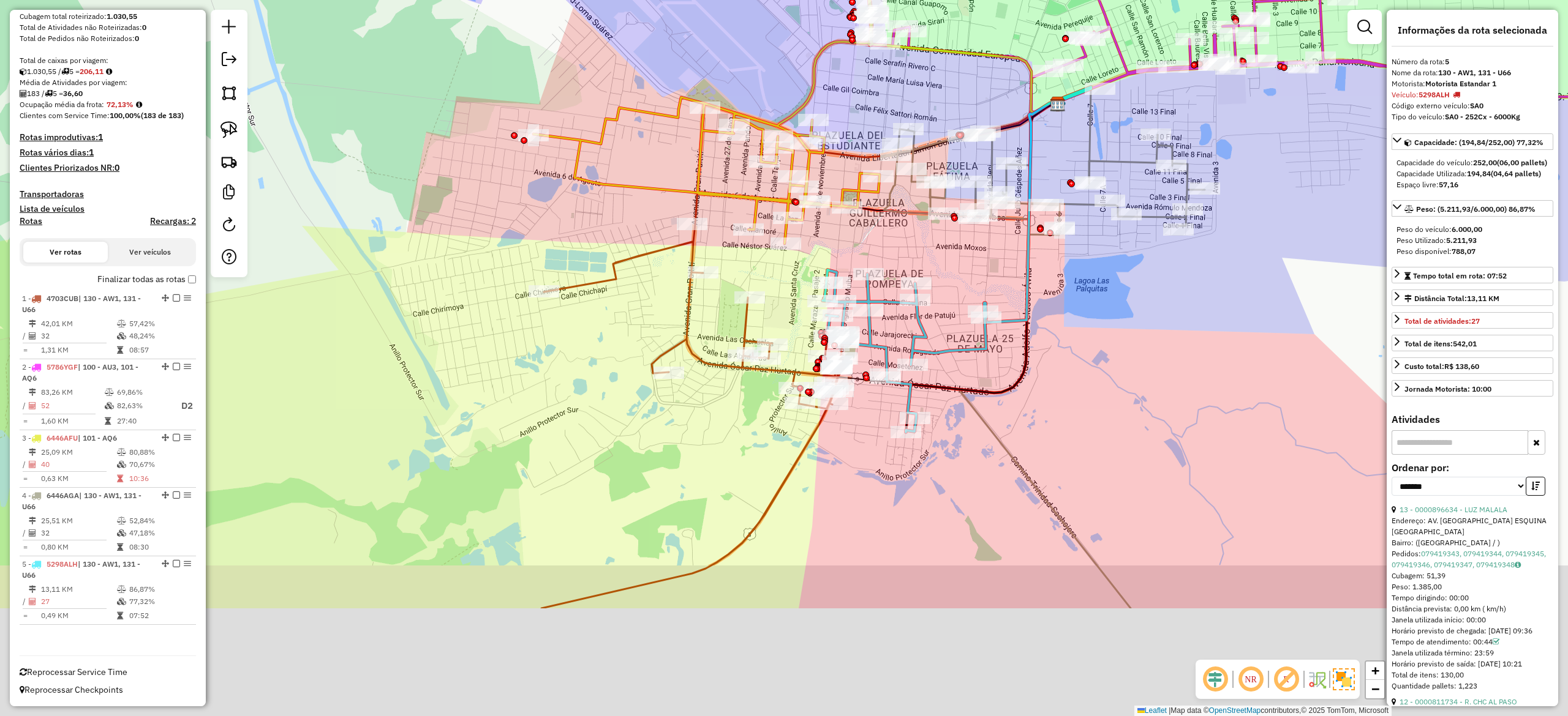
drag, startPoint x: 1100, startPoint y: 398, endPoint x: 1038, endPoint y: 353, distance: 76.6
click at [1059, 353] on div "Janela de atendimento Grade de atendimento Capacidade Transportadoras Veículos …" at bounding box center [784, 358] width 1568 height 716
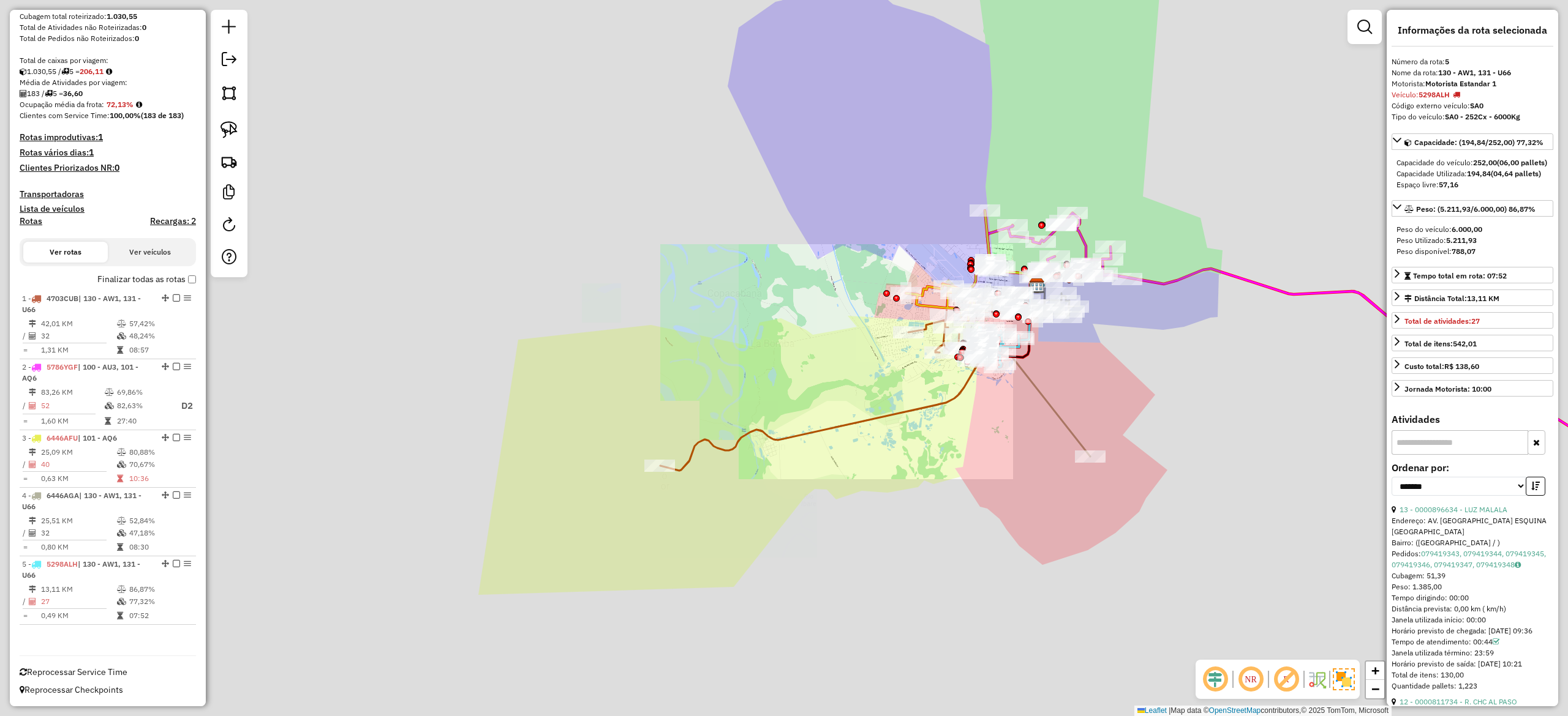
click at [1051, 347] on div "Janela de atendimento Grade de atendimento Capacidade Transportadoras Veículos …" at bounding box center [784, 358] width 1568 height 716
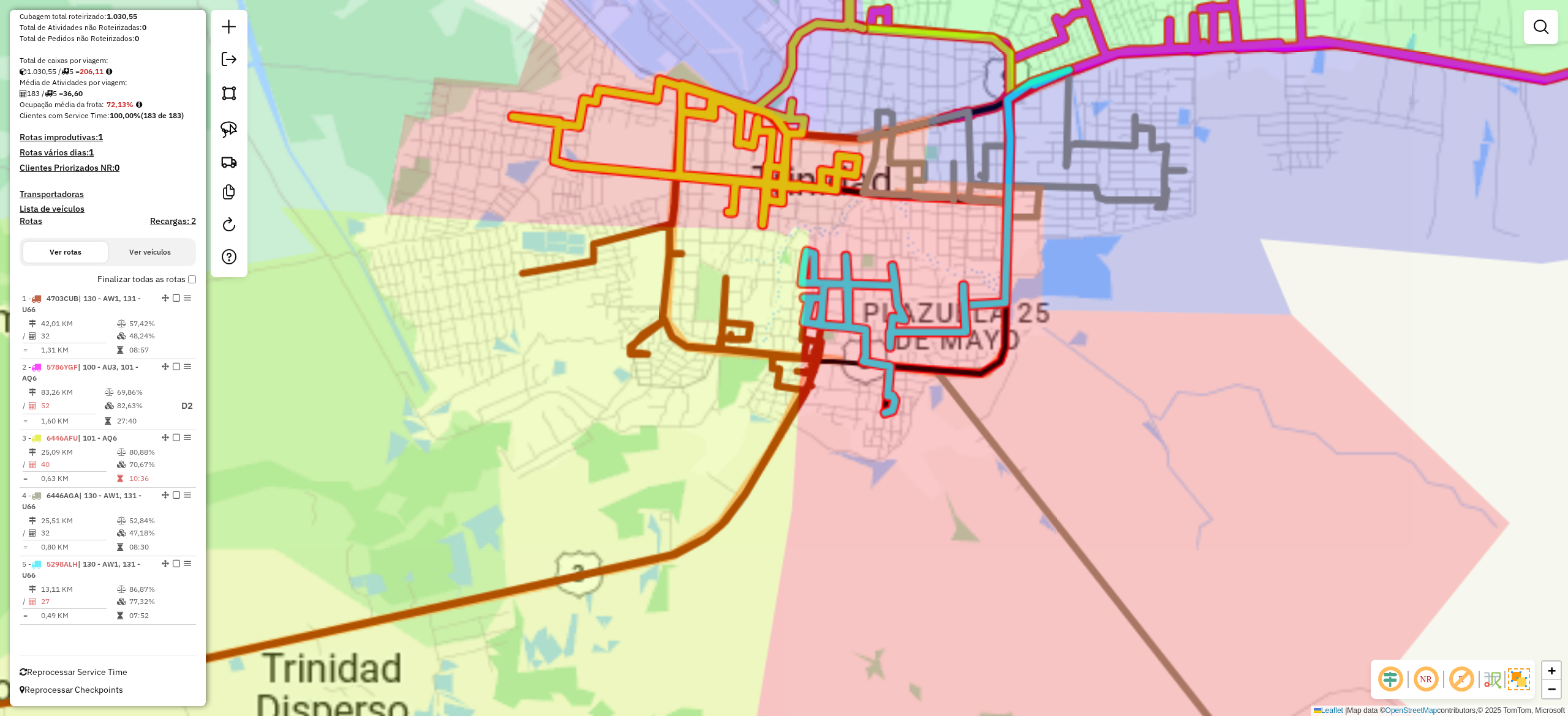
click at [1056, 382] on div "Janela de atendimento Grade de atendimento Capacidade Transportadoras Veículos …" at bounding box center [784, 358] width 1568 height 716
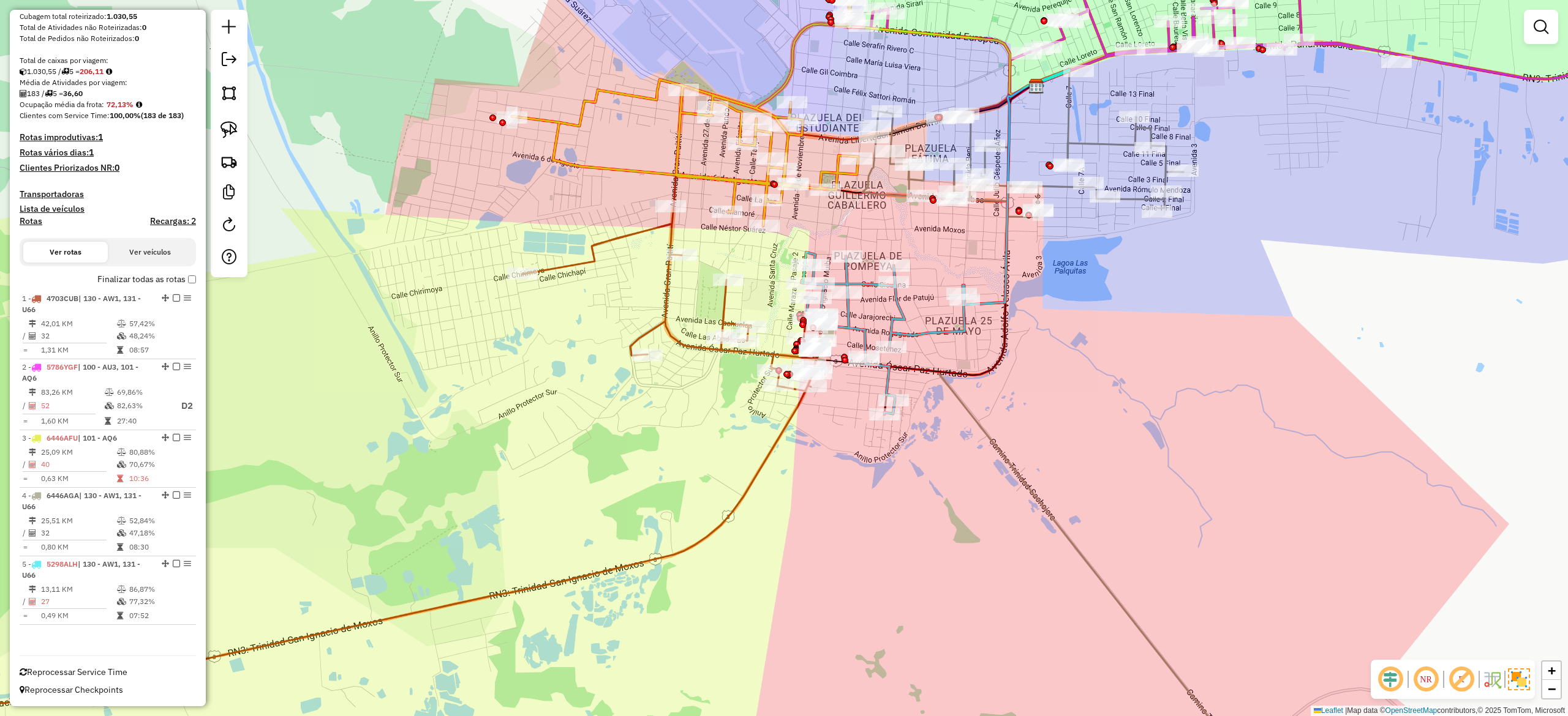
click at [1000, 303] on icon at bounding box center [1018, 187] width 105 height 236
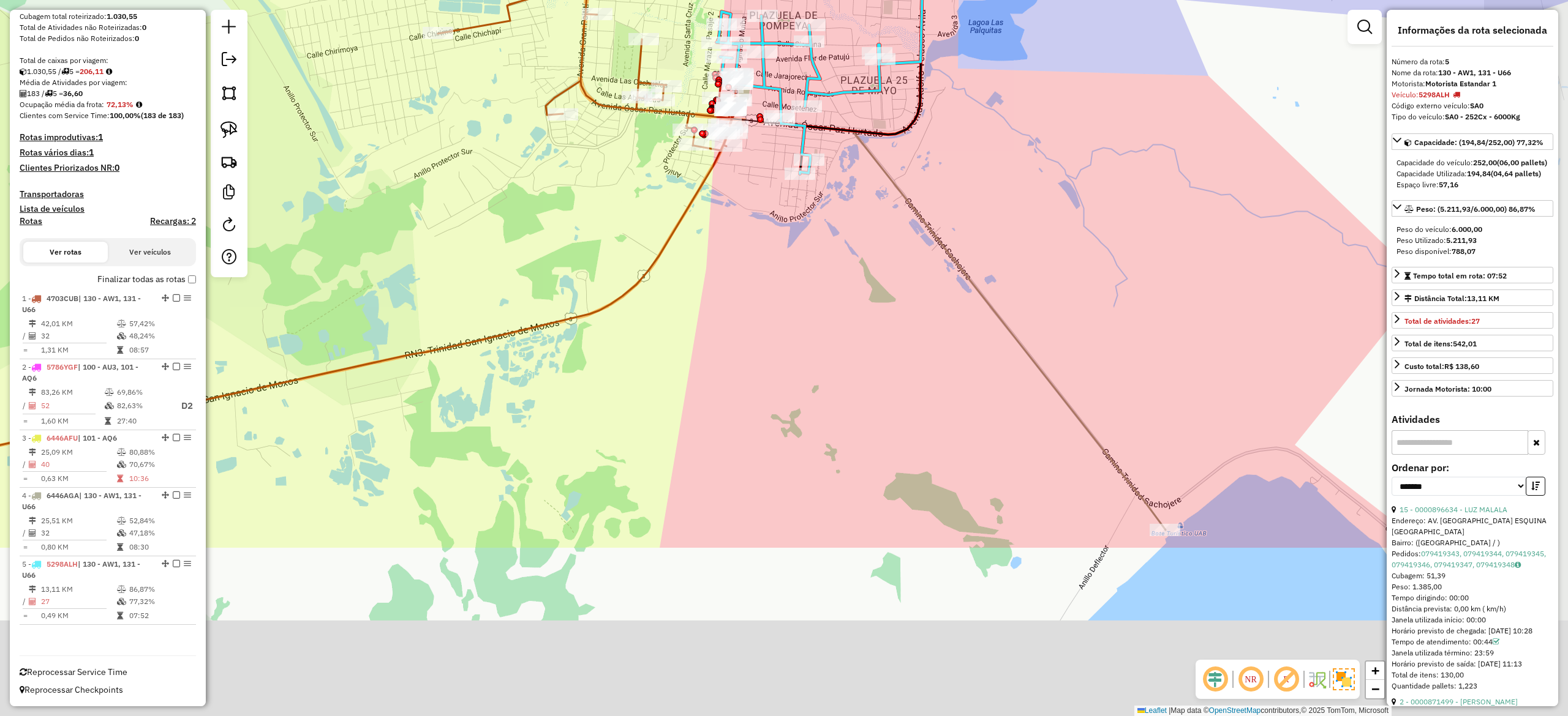
drag, startPoint x: 1073, startPoint y: 421, endPoint x: 942, endPoint y: 156, distance: 295.6
click at [971, 156] on div "Janela de atendimento Grade de atendimento Capacidade Transportadoras Veículos …" at bounding box center [784, 358] width 1568 height 716
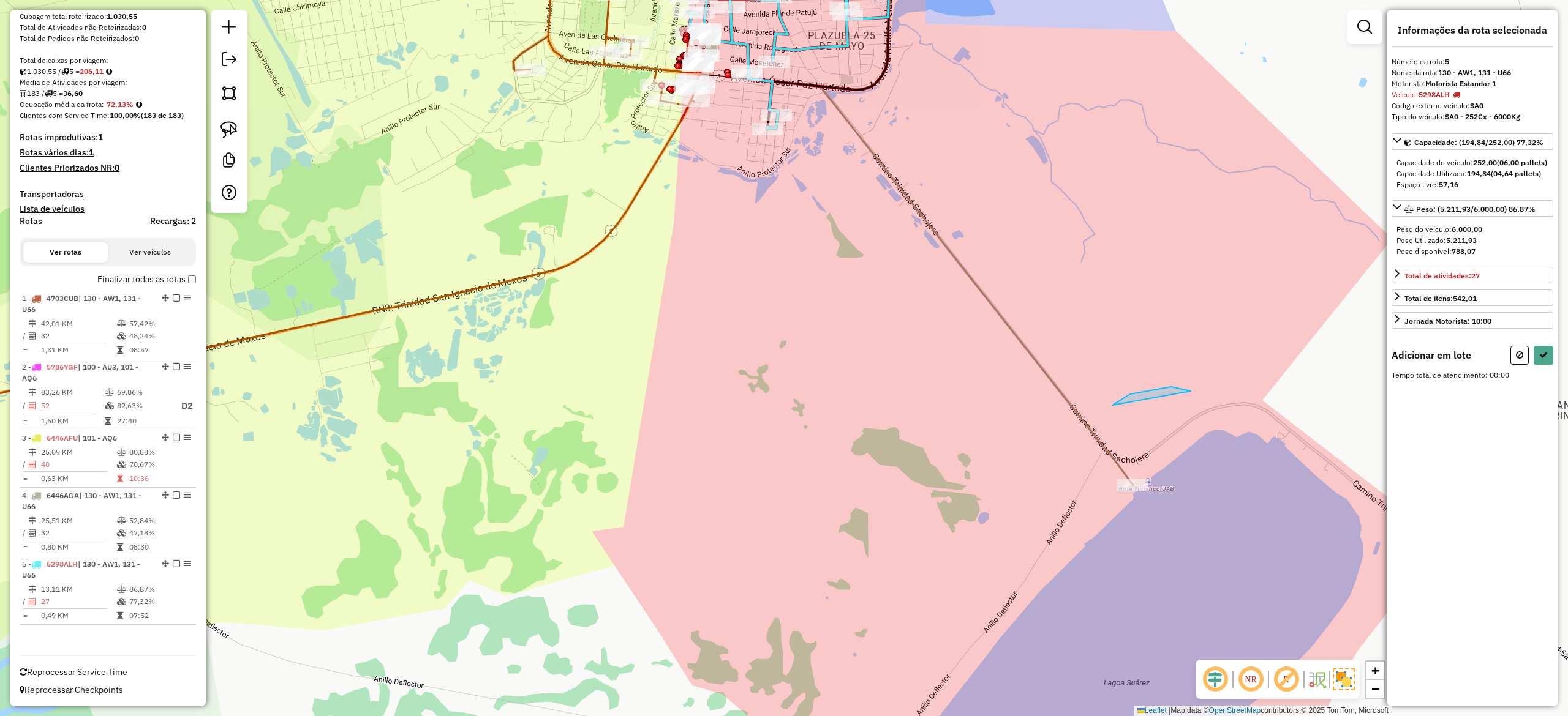
drag, startPoint x: 1130, startPoint y: 394, endPoint x: 1235, endPoint y: 383, distance: 105.6
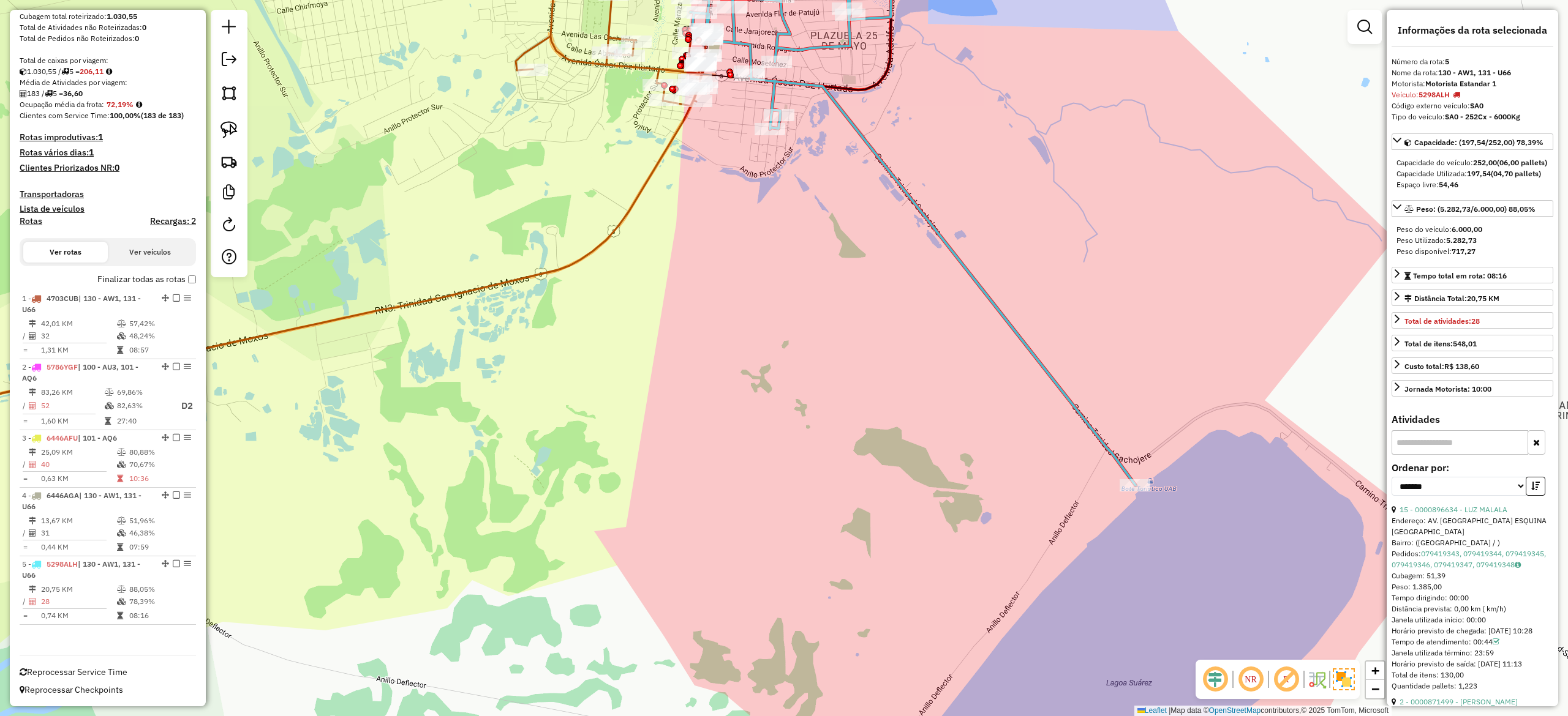
drag, startPoint x: 931, startPoint y: 132, endPoint x: 934, endPoint y: 112, distance: 20.2
click at [934, 132] on div "Janela de atendimento Grade de atendimento Capacidade Transportadoras Veículos …" at bounding box center [784, 358] width 1568 height 716
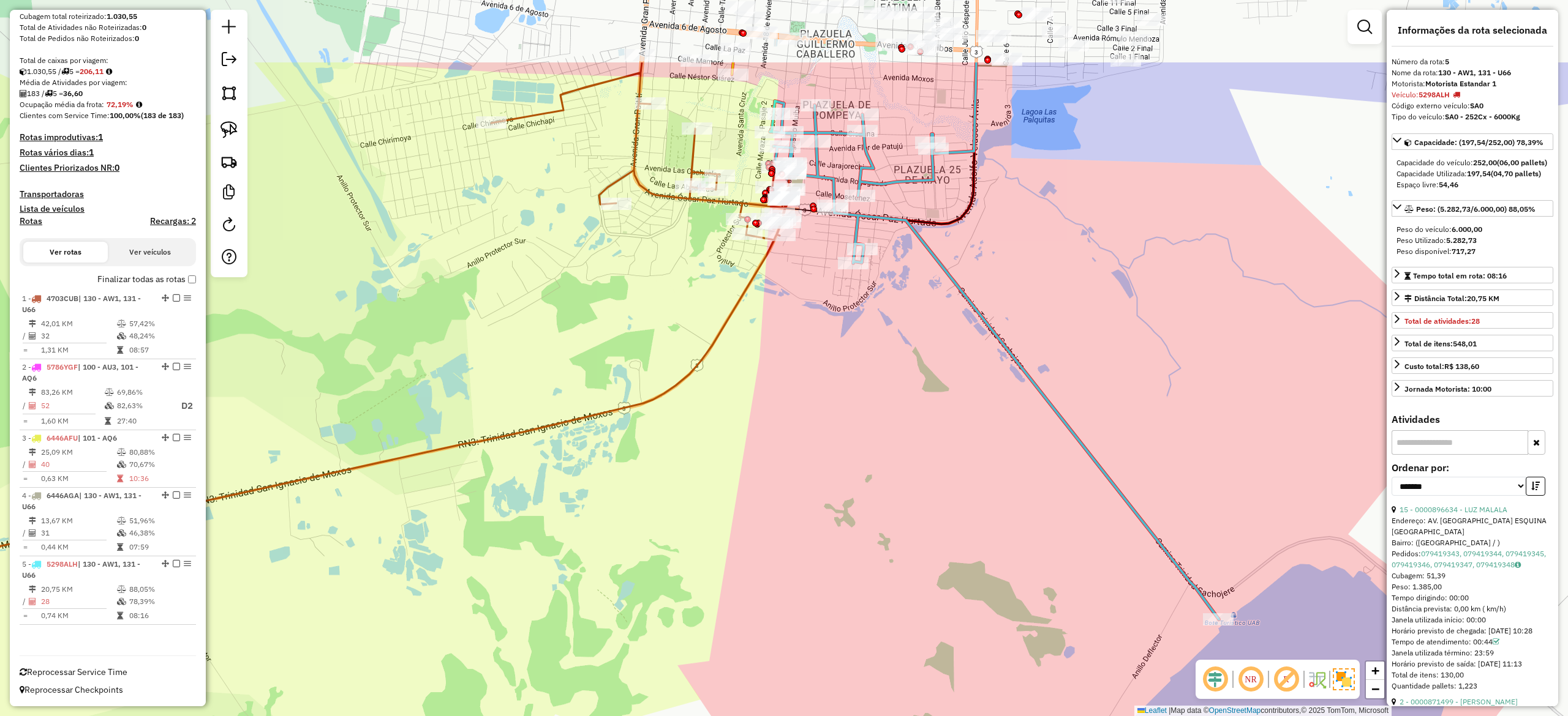
drag, startPoint x: 1017, startPoint y: 243, endPoint x: 1088, endPoint y: 338, distance: 118.6
click at [1090, 338] on div "Janela de atendimento Grade de atendimento Capacidade Transportadoras Veículos …" at bounding box center [784, 358] width 1568 height 716
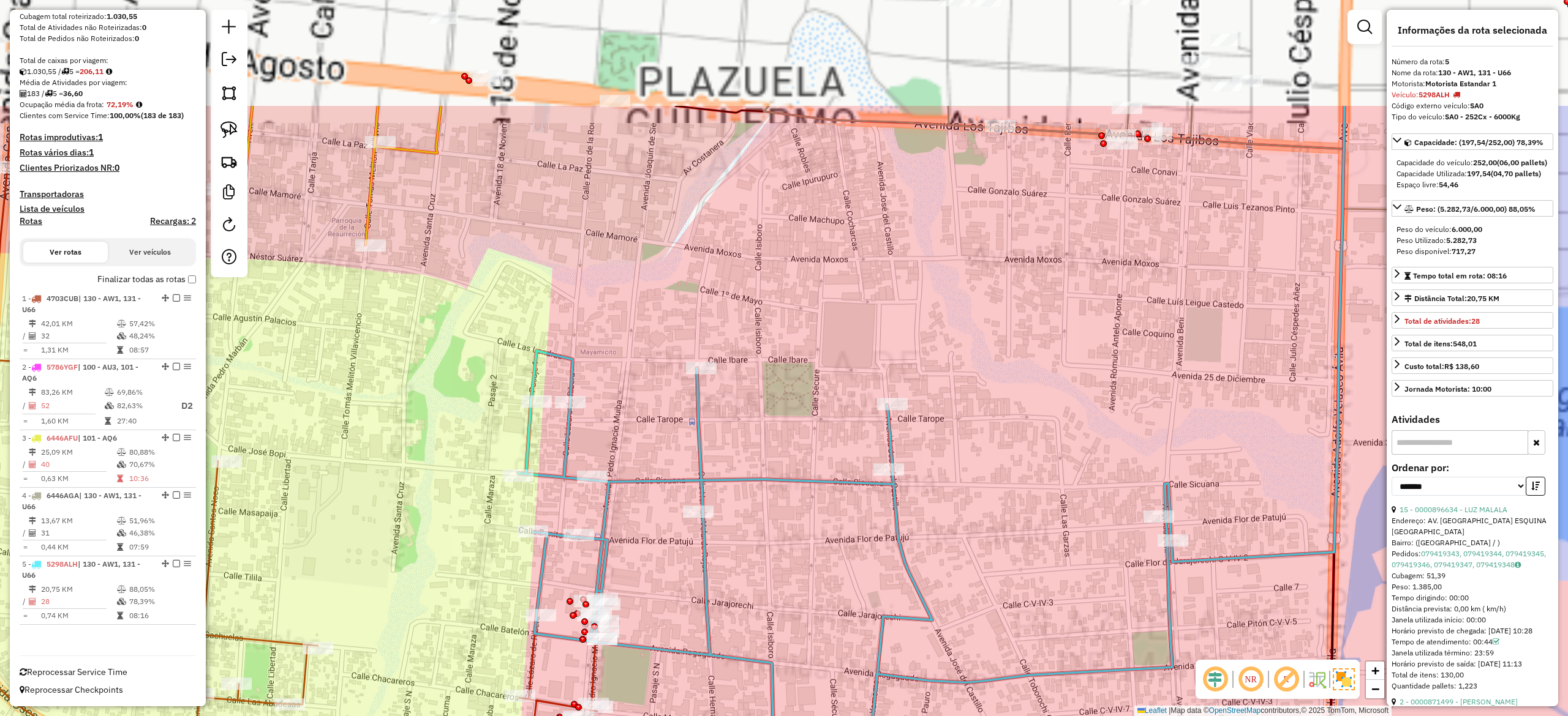
drag, startPoint x: 967, startPoint y: 224, endPoint x: 936, endPoint y: 460, distance: 238.0
click at [1020, 416] on div "Janela de atendimento Grade de atendimento Capacidade Transportadoras Veículos …" at bounding box center [784, 358] width 1568 height 716
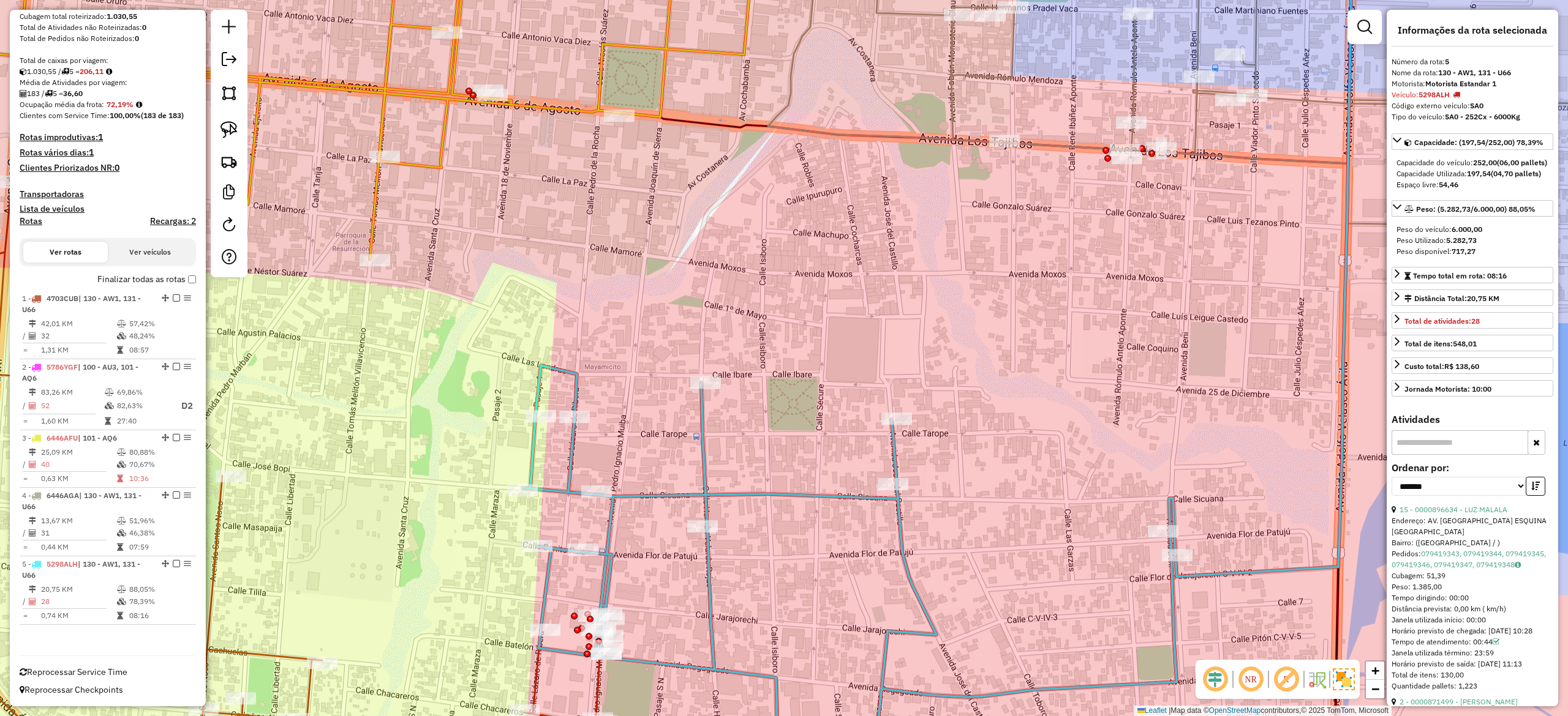
click at [897, 454] on icon at bounding box center [849, 576] width 654 height 423
drag, startPoint x: 1024, startPoint y: 428, endPoint x: 1066, endPoint y: 457, distance: 51.0
click at [1058, 457] on div "Janela de atendimento Grade de atendimento Capacidade Transportadoras Veículos …" at bounding box center [784, 358] width 1568 height 716
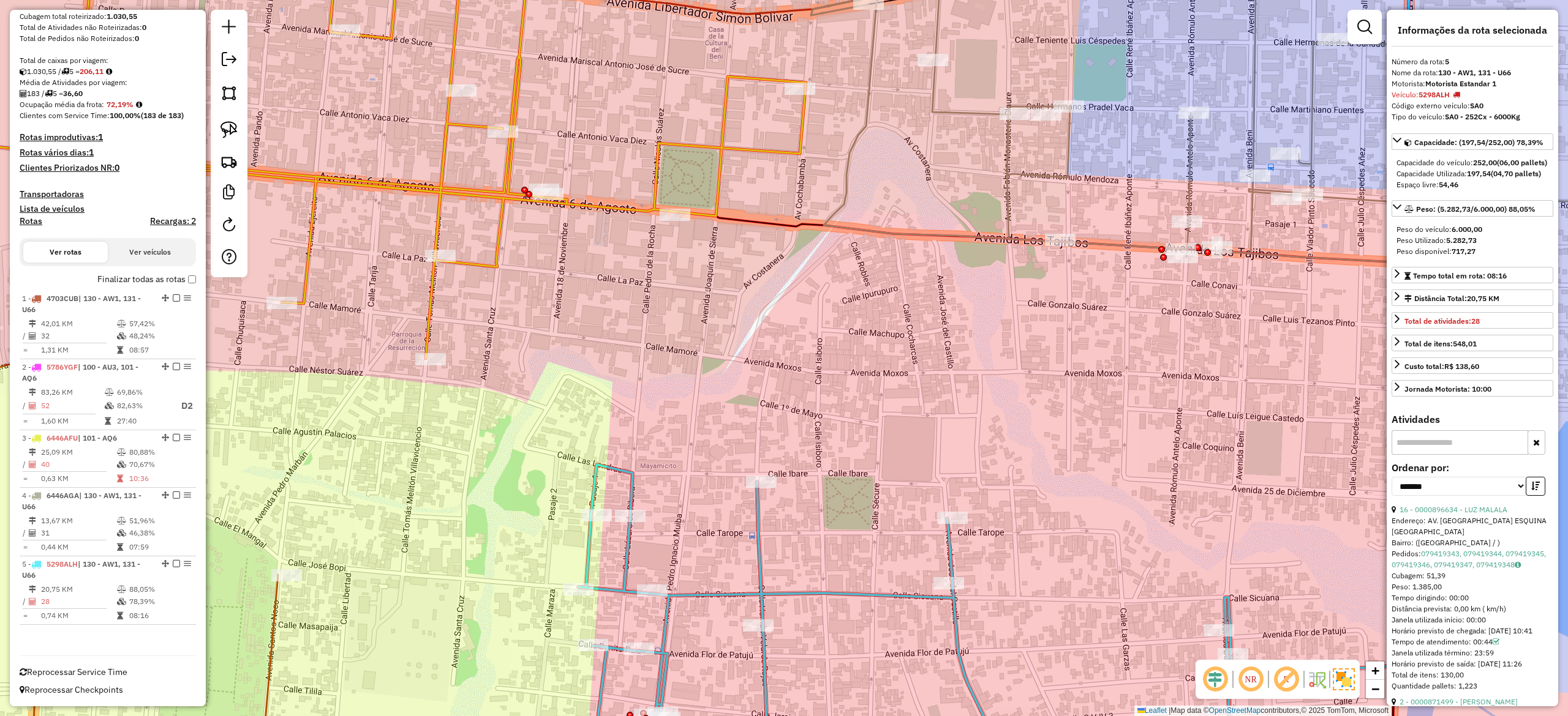
drag, startPoint x: 1038, startPoint y: 354, endPoint x: 1048, endPoint y: 420, distance: 66.8
click at [1048, 420] on div "Janela de atendimento Grade de atendimento Capacidade Transportadoras Veículos …" at bounding box center [784, 358] width 1568 height 716
click at [1005, 171] on icon at bounding box center [1268, 126] width 914 height 396
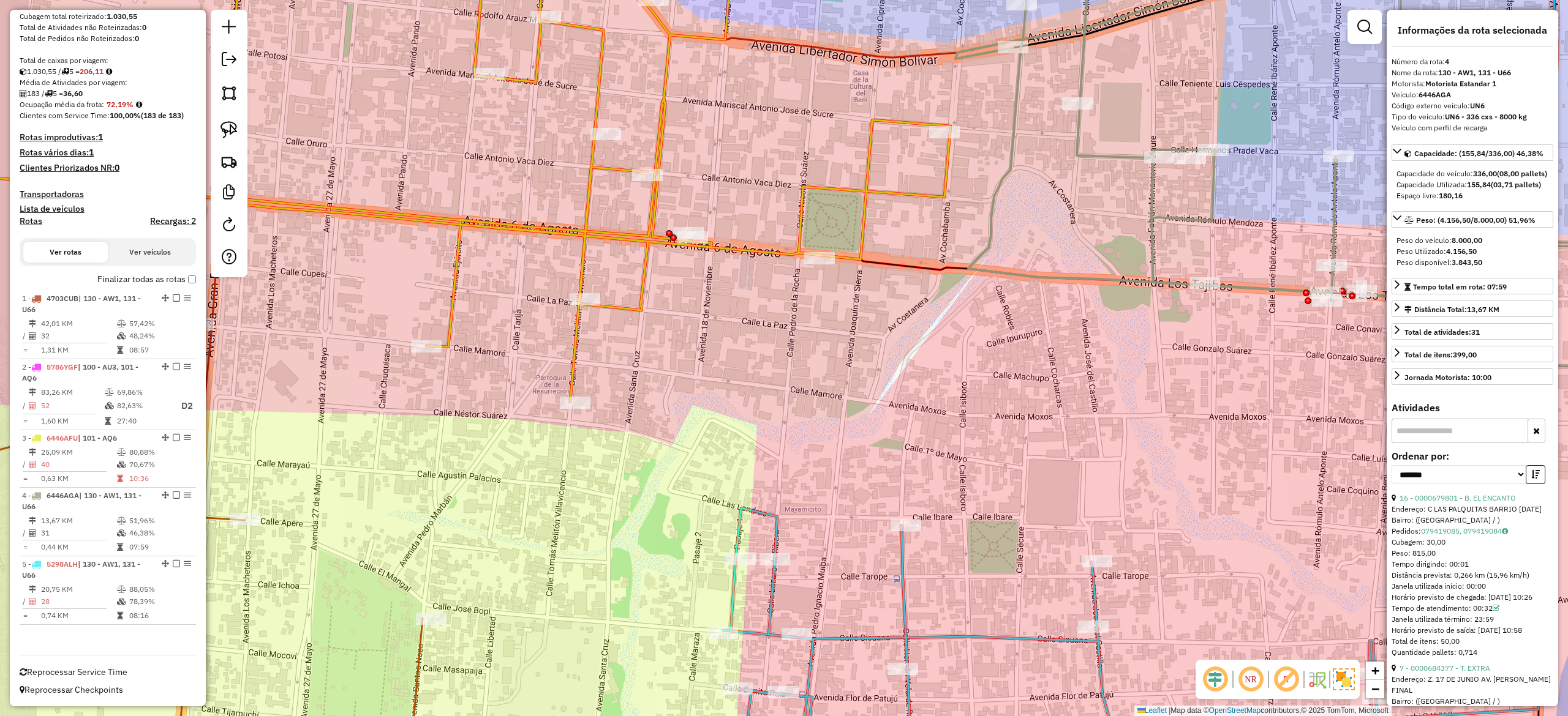
drag, startPoint x: 932, startPoint y: 191, endPoint x: 1078, endPoint y: 233, distance: 151.9
click at [1076, 233] on div "Janela de atendimento Grade de atendimento Capacidade Transportadoras Veículos …" at bounding box center [784, 358] width 1568 height 716
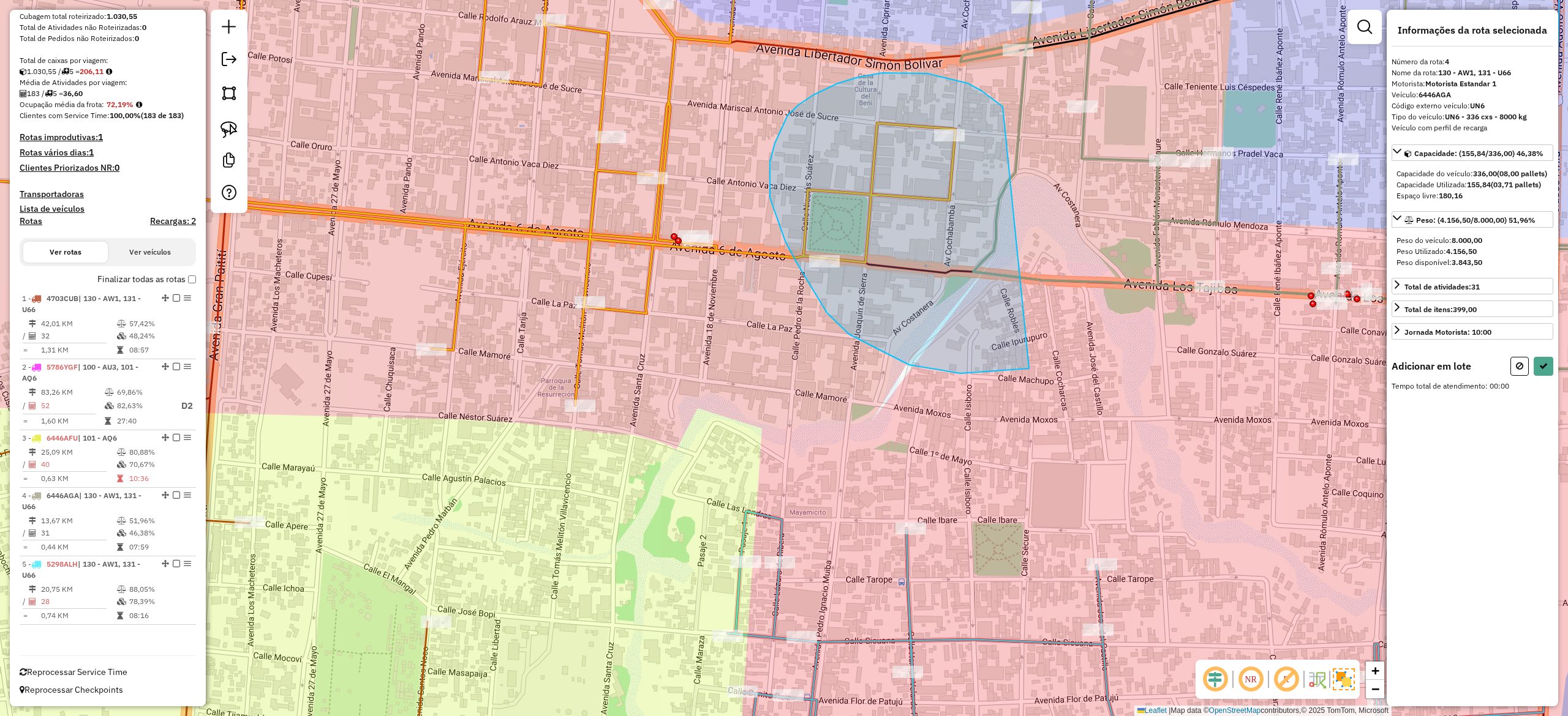
drag, startPoint x: 838, startPoint y: 83, endPoint x: 1149, endPoint y: 214, distance: 337.5
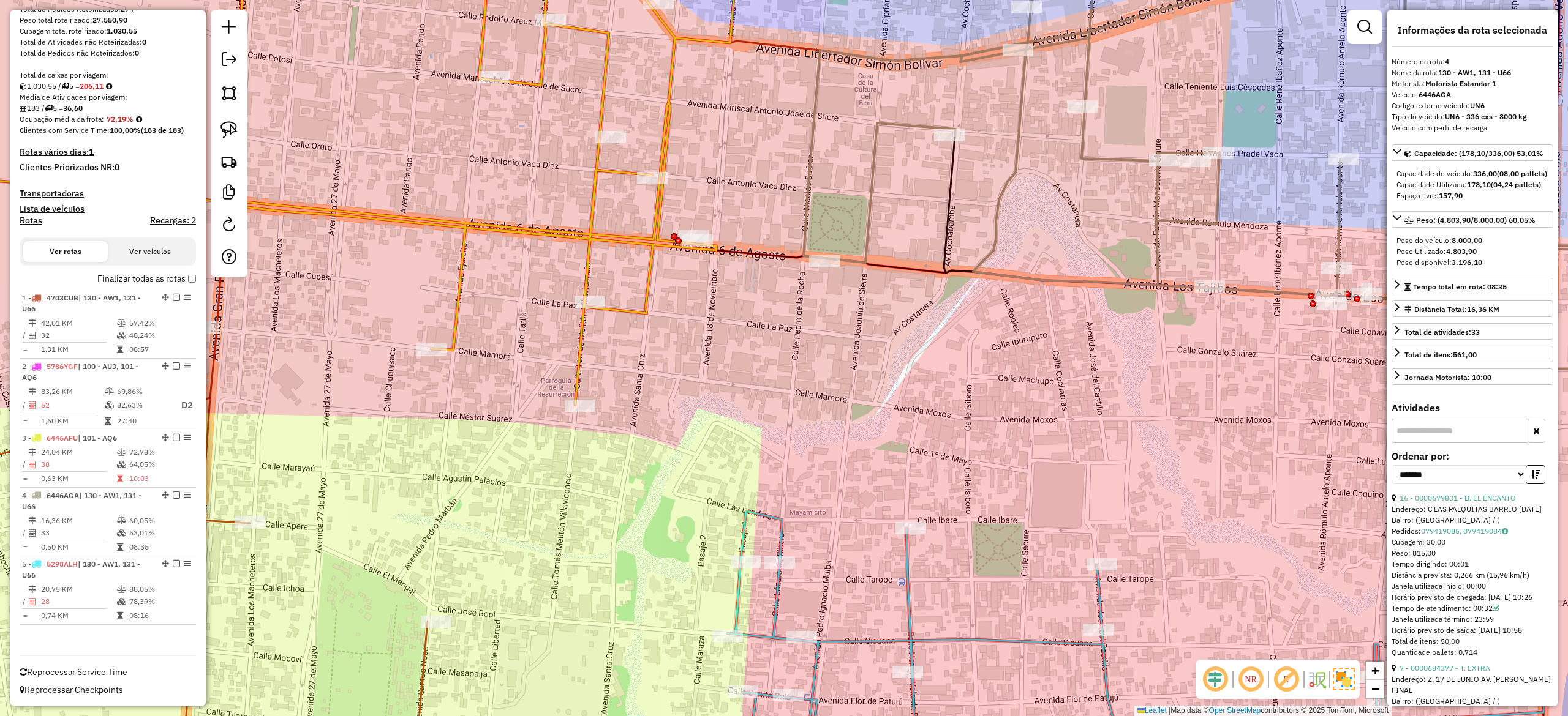
scroll to position [187, 0]
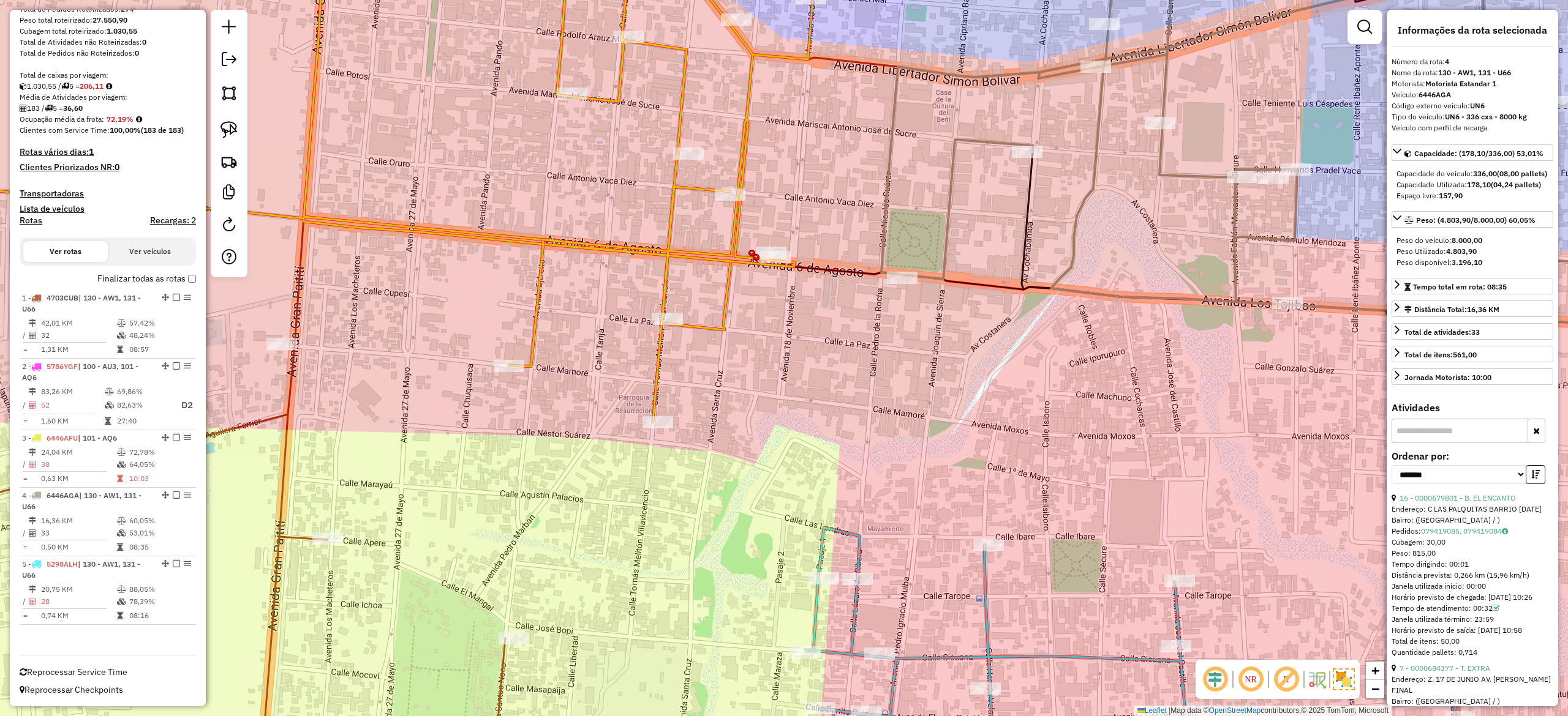
click at [748, 153] on icon at bounding box center [328, 175] width 969 height 493
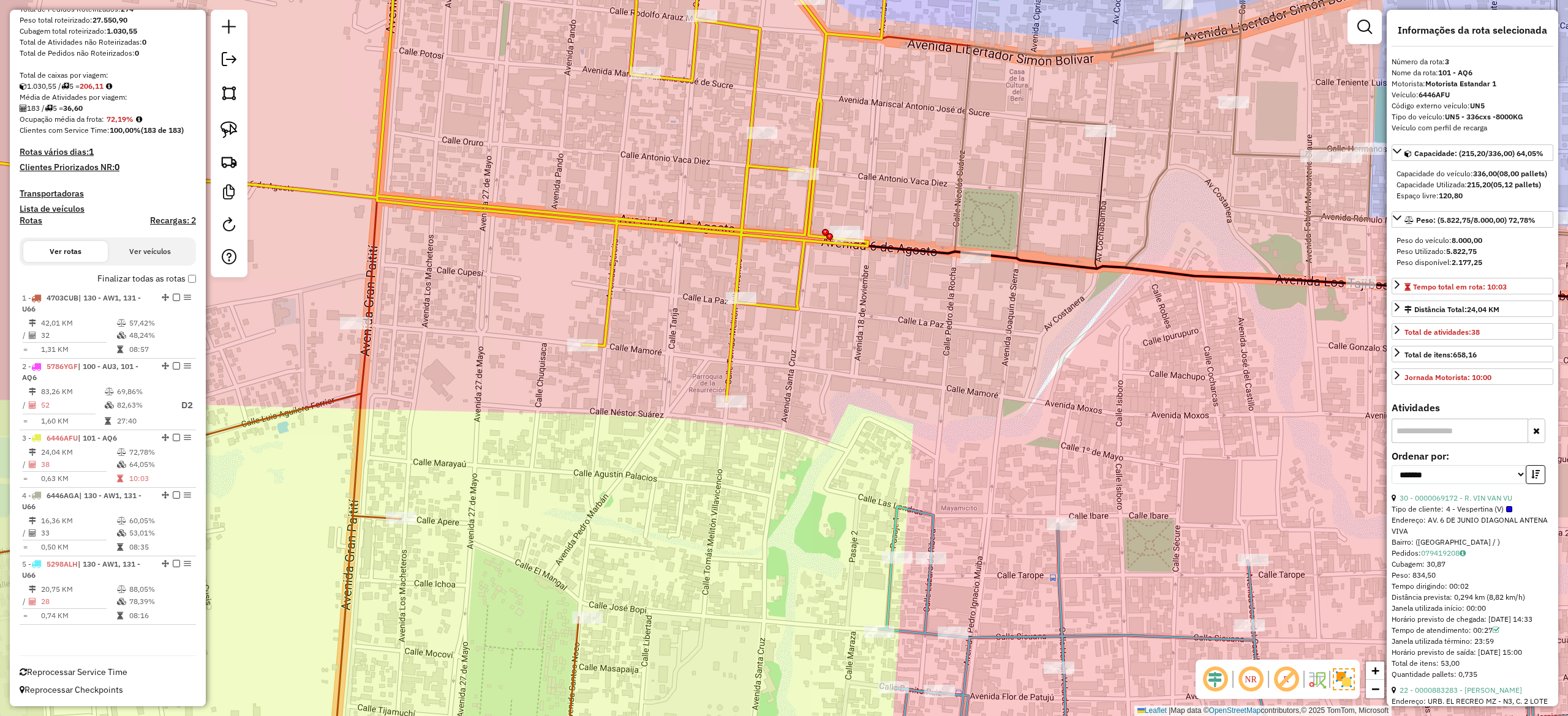
drag, startPoint x: 782, startPoint y: 166, endPoint x: 841, endPoint y: 146, distance: 62.3
click at [841, 146] on div "Janela de atendimento Grade de atendimento Capacidade Transportadoras Veículos …" at bounding box center [784, 358] width 1568 height 716
click at [1019, 166] on icon at bounding box center [1339, 154] width 770 height 423
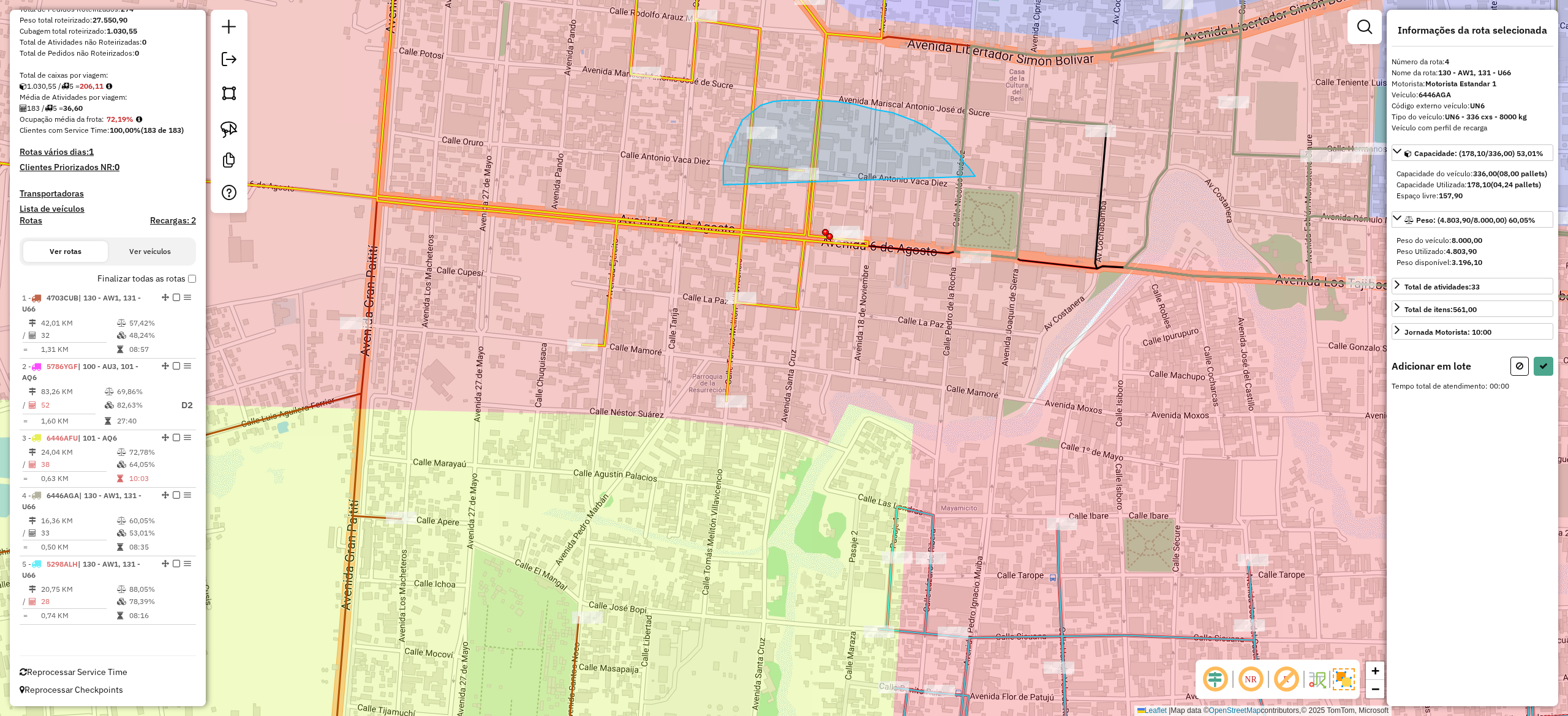
drag, startPoint x: 935, startPoint y: 133, endPoint x: 1023, endPoint y: 206, distance: 114.3
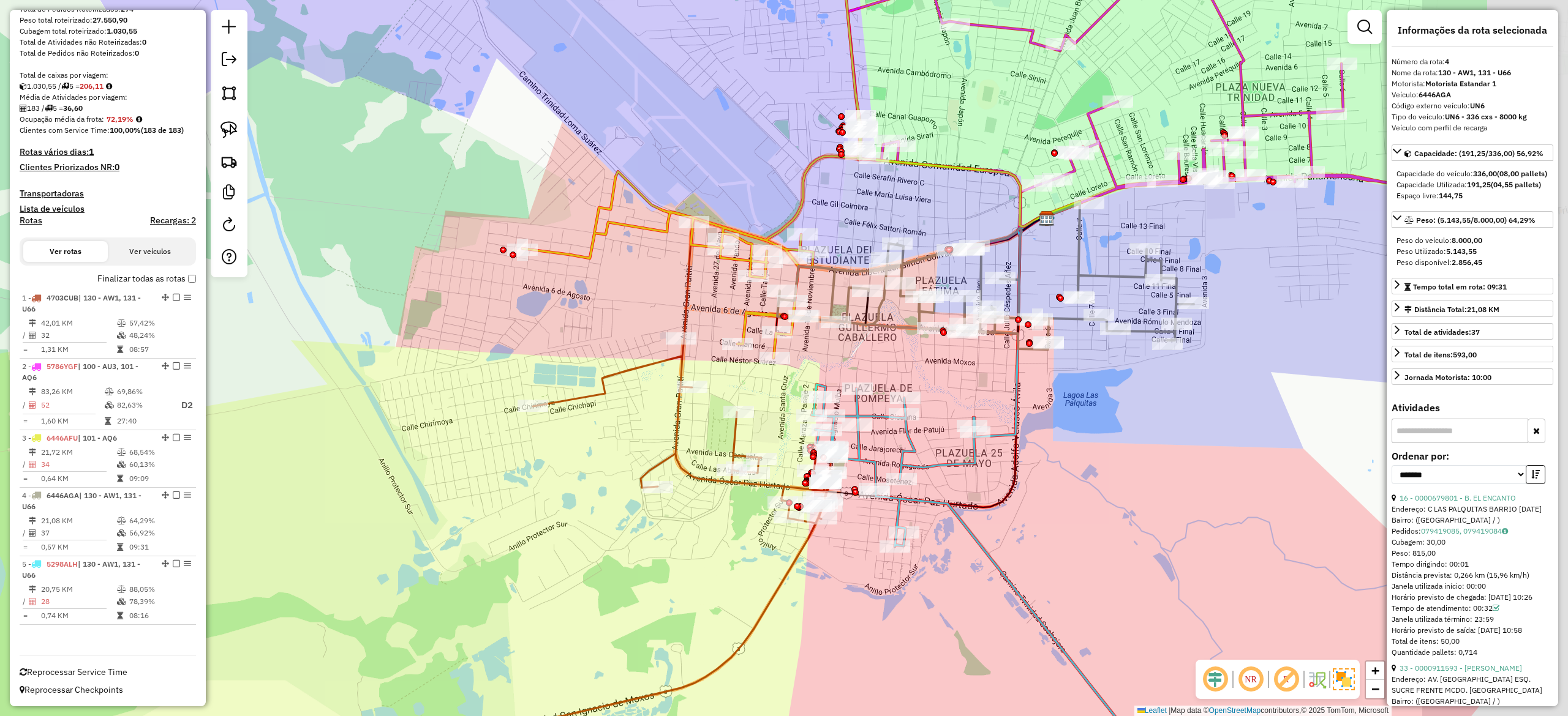
drag, startPoint x: 1149, startPoint y: 383, endPoint x: 902, endPoint y: 391, distance: 247.1
click at [907, 388] on div "Janela de atendimento Grade de atendimento Capacidade Transportadoras Veículos …" at bounding box center [784, 358] width 1568 height 716
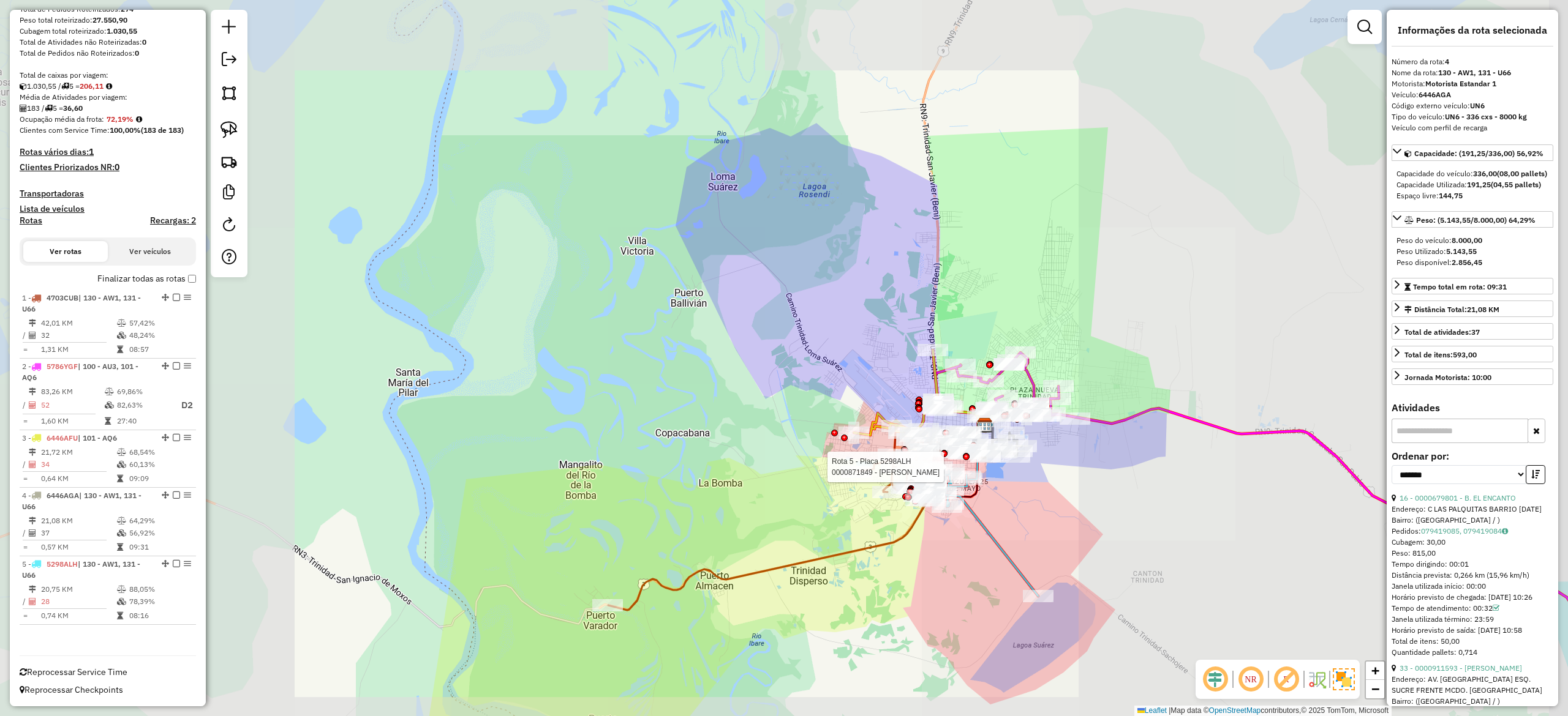
drag, startPoint x: 1181, startPoint y: 496, endPoint x: 1131, endPoint y: 518, distance: 54.6
click at [1131, 518] on div "Rota 5 - Placa 5298ALH 0000871849 - JUDITH AIDEE Janela de atendimento Grade de…" at bounding box center [784, 358] width 1568 height 716
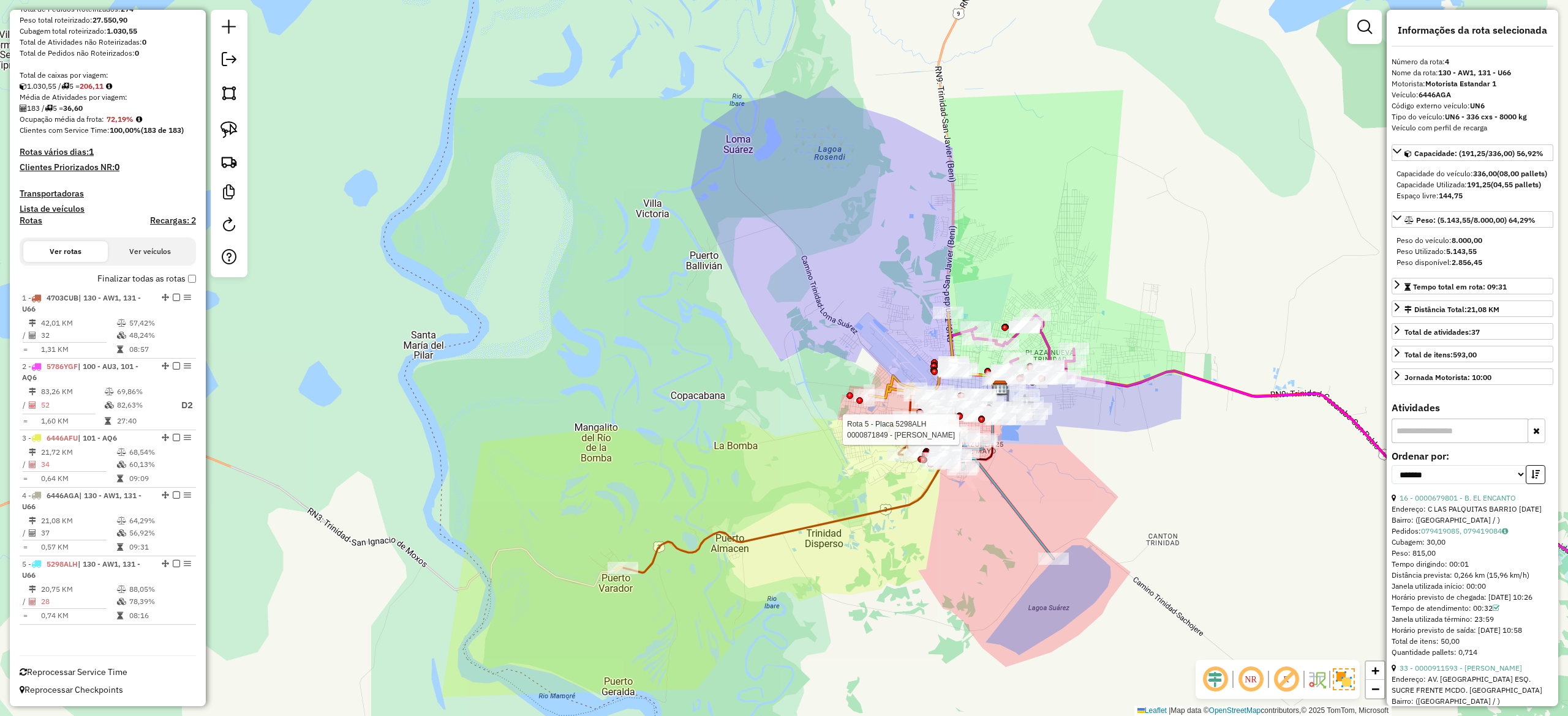
drag, startPoint x: 1101, startPoint y: 455, endPoint x: 1108, endPoint y: 444, distance: 13.0
click at [1108, 444] on div "Rota 5 - Placa 5298ALH 0000871849 - JUDITH AIDEE Janela de atendimento Grade de…" at bounding box center [784, 358] width 1568 height 716
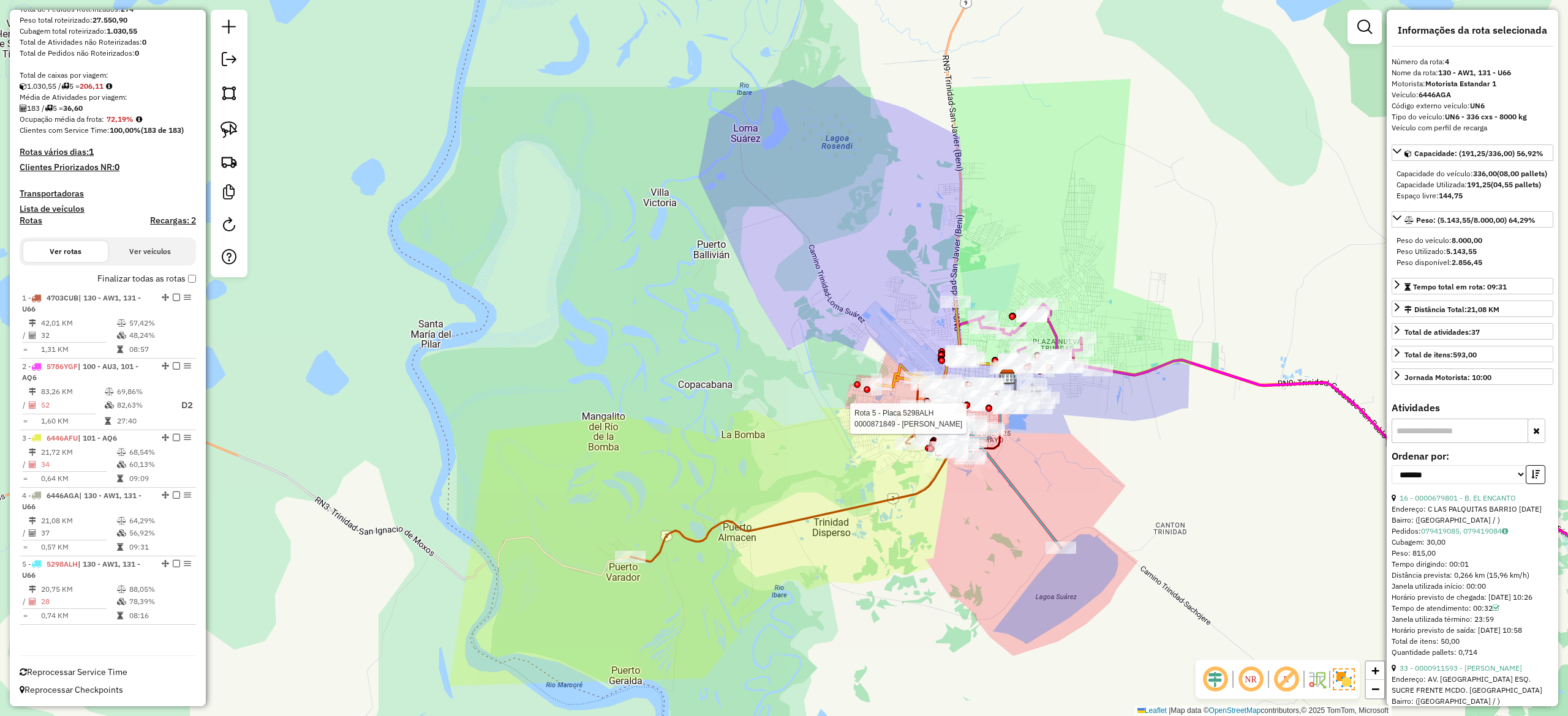
click at [1010, 487] on icon at bounding box center [1004, 483] width 112 height 130
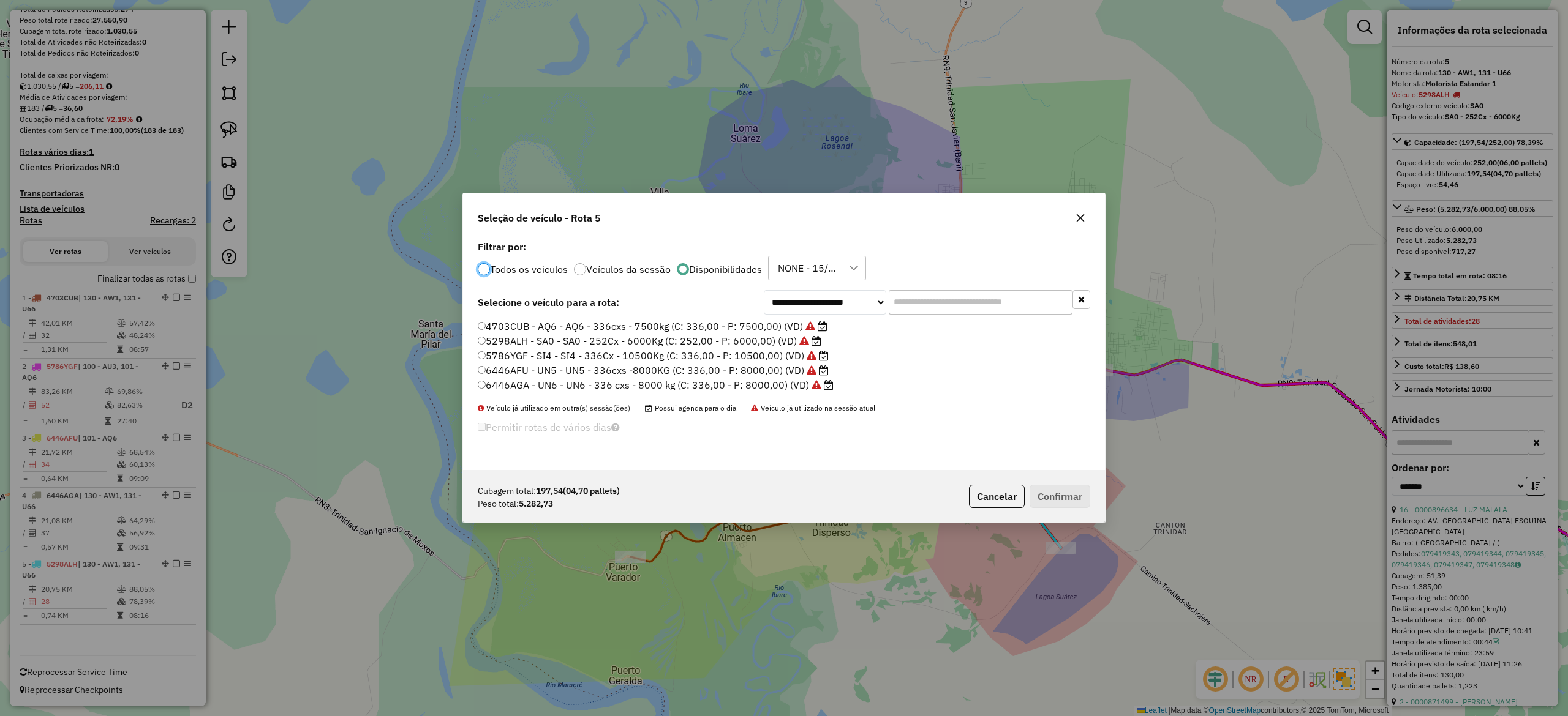
scroll to position [6, 3]
click at [1079, 218] on icon "button" at bounding box center [1081, 218] width 8 height 8
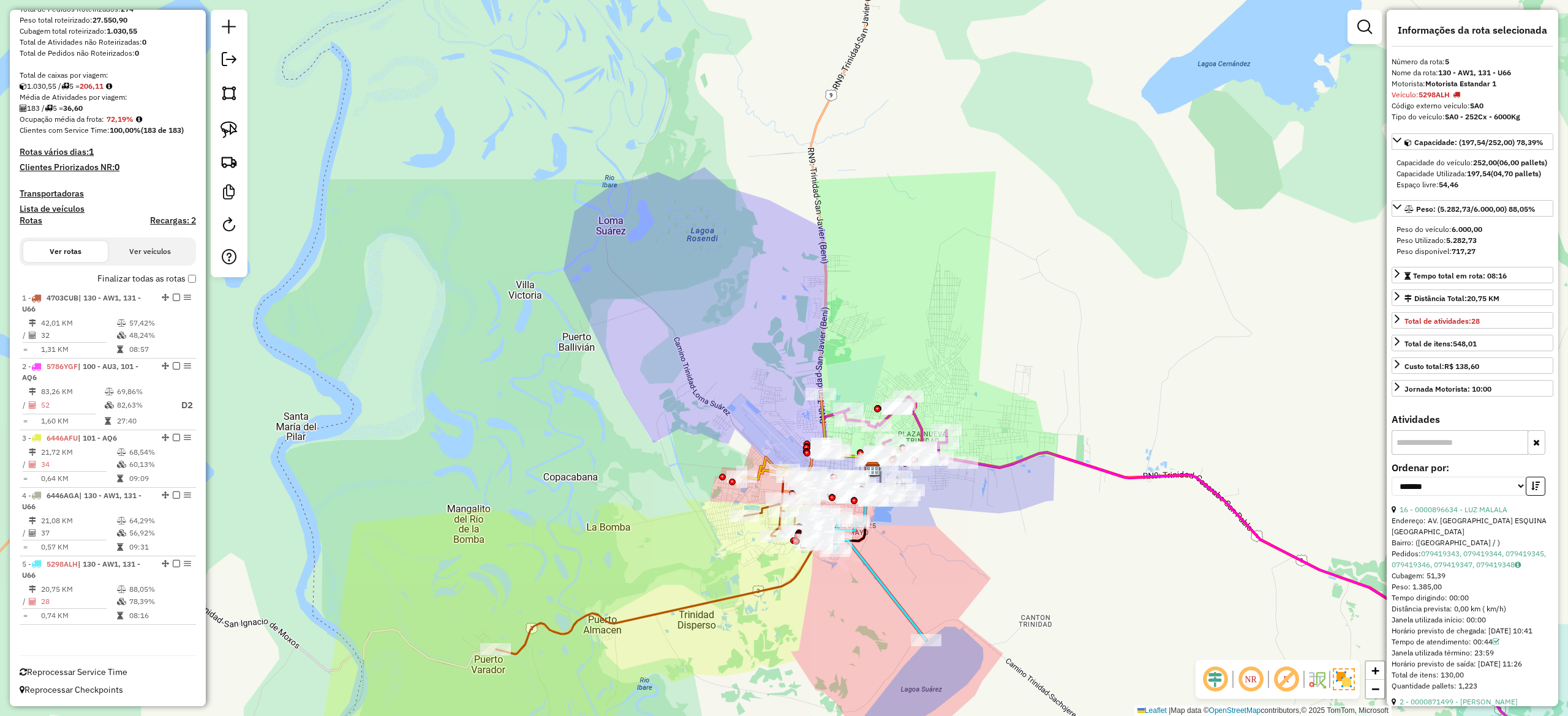
drag, startPoint x: 1143, startPoint y: 428, endPoint x: 941, endPoint y: 497, distance: 213.5
click at [1027, 503] on div "Janela de atendimento Grade de atendimento Capacidade Transportadoras Veículos …" at bounding box center [784, 358] width 1568 height 716
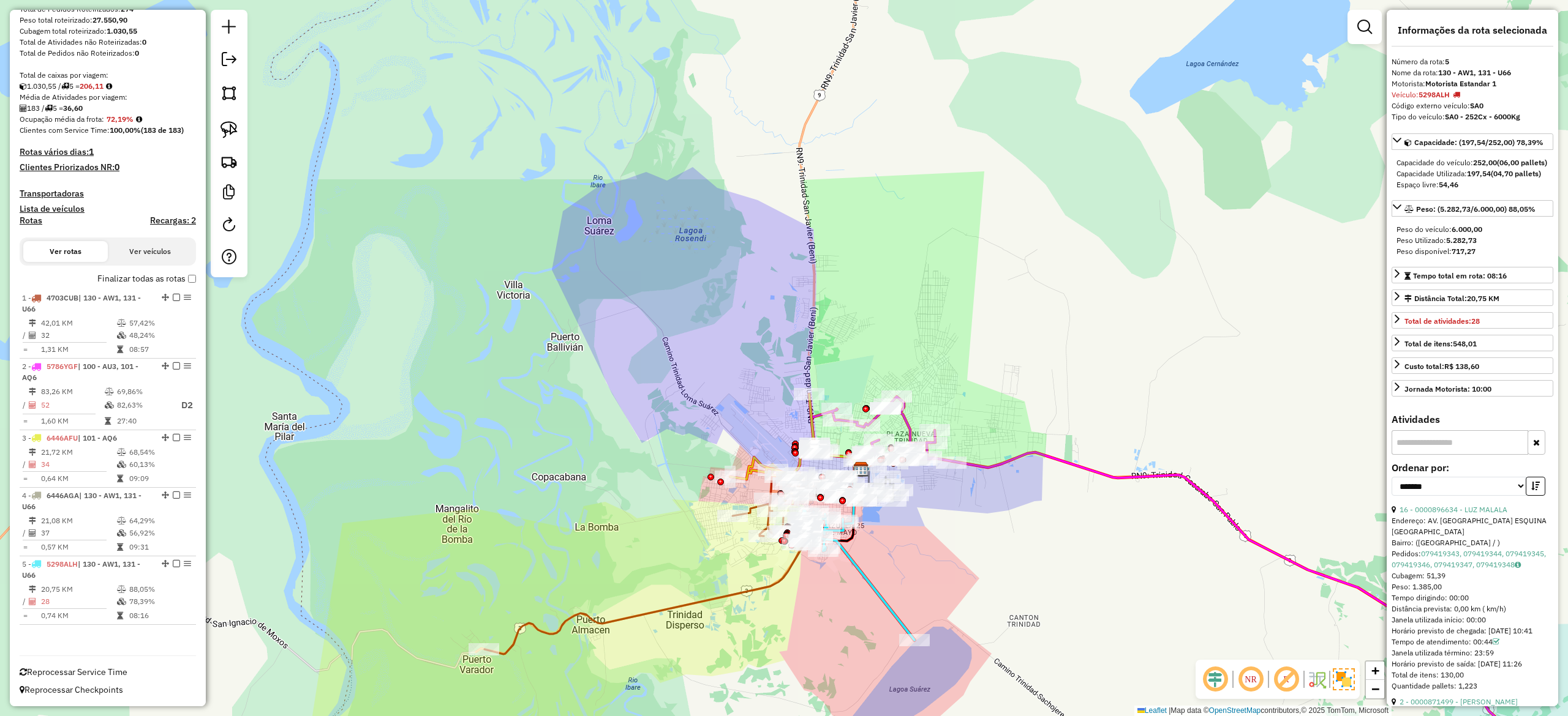
click at [33, 220] on h4 "Rotas" at bounding box center [30, 220] width 23 height 10
select select
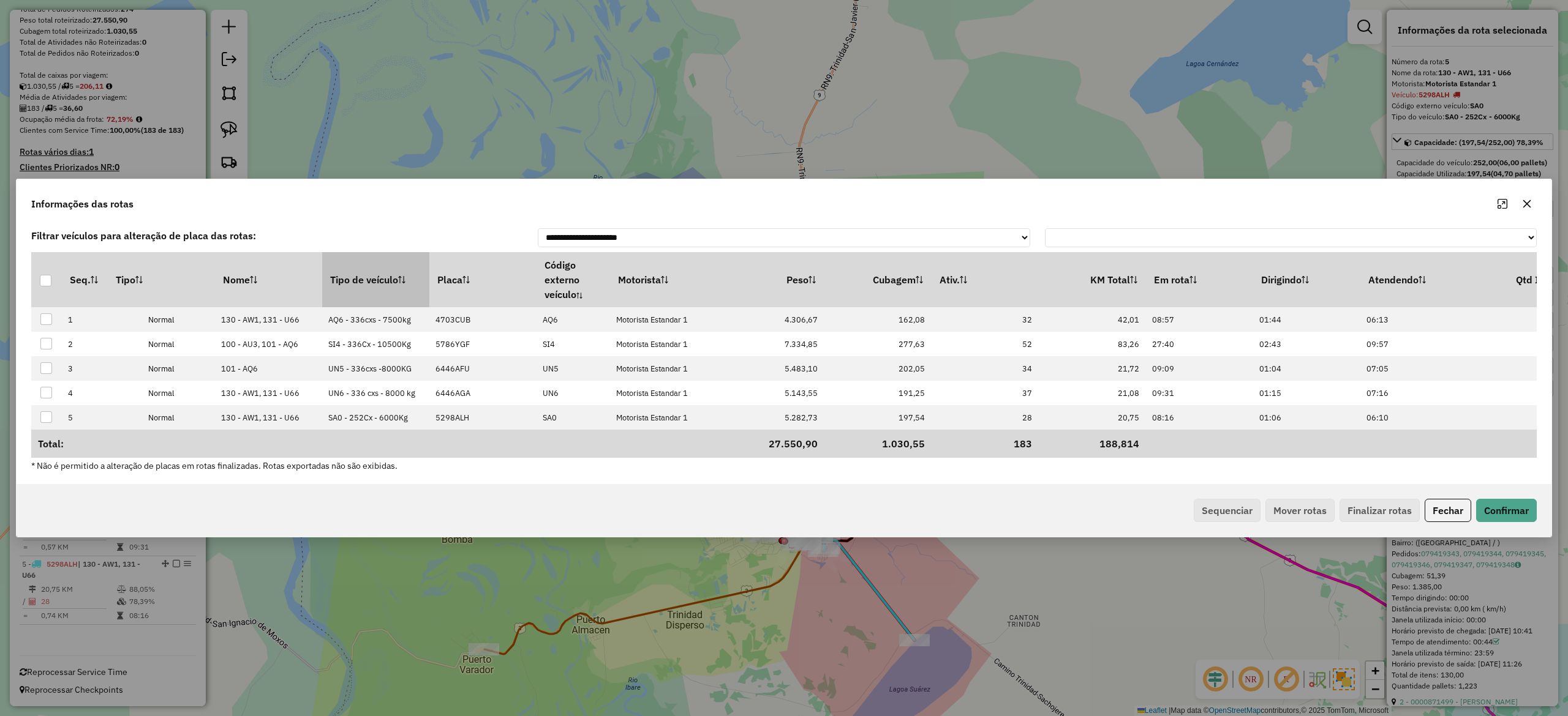
click at [360, 285] on th "Tipo de veículo" at bounding box center [375, 280] width 108 height 55
click at [366, 268] on th "Tipo de veículo" at bounding box center [375, 280] width 108 height 55
click at [351, 253] on th "Tipo de veículo" at bounding box center [375, 280] width 108 height 55
click at [1250, 517] on button "Sequenciar" at bounding box center [1227, 510] width 67 height 23
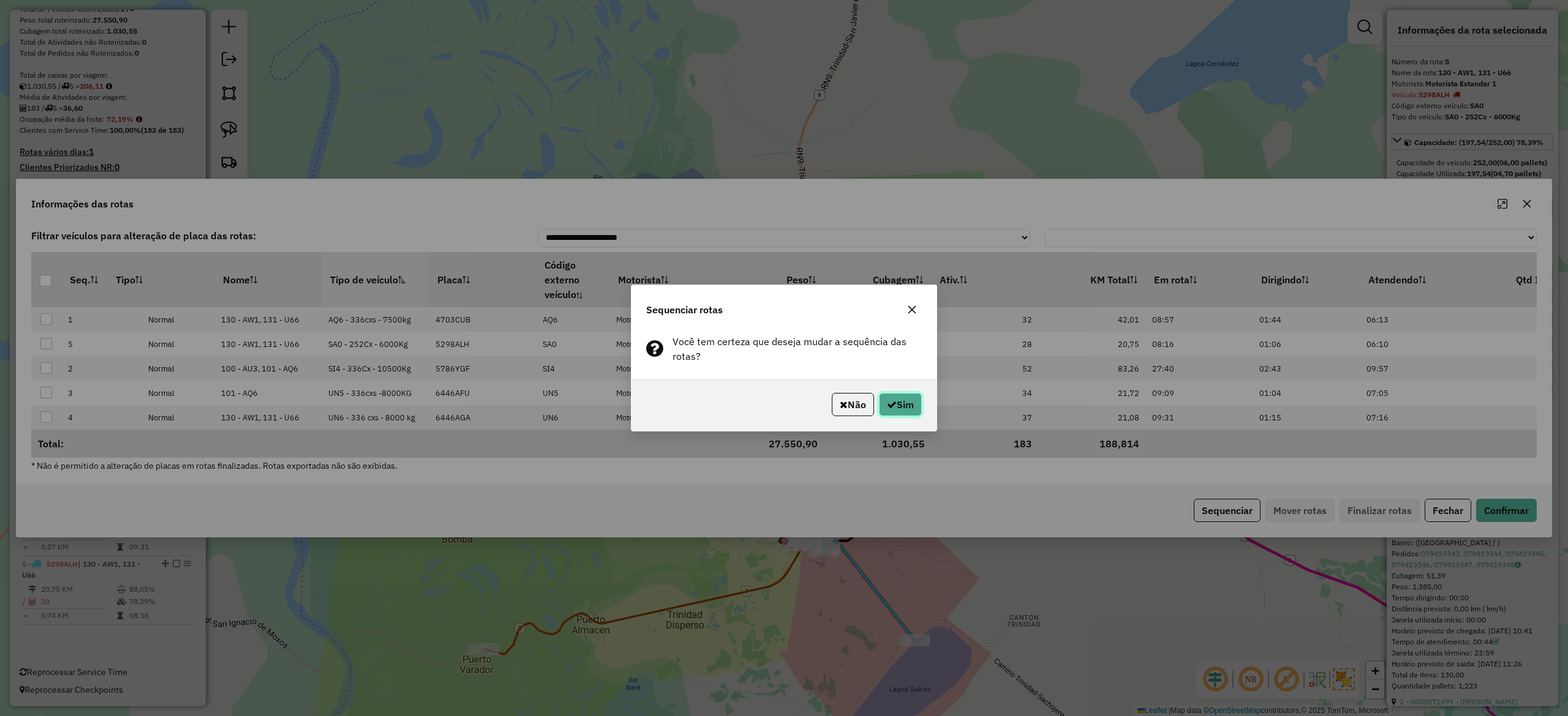
click at [902, 401] on button "Sim" at bounding box center [900, 404] width 43 height 23
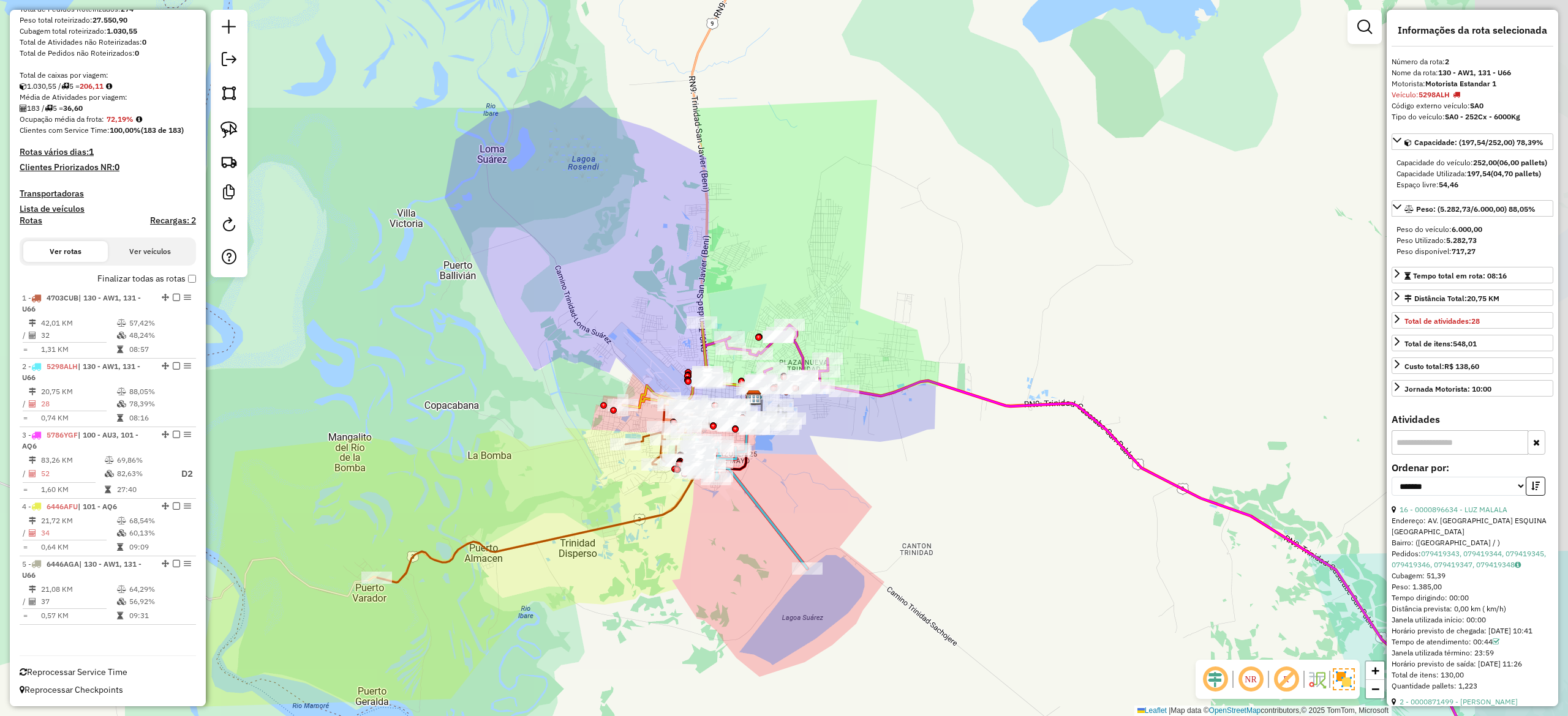
drag, startPoint x: 993, startPoint y: 606, endPoint x: 886, endPoint y: 538, distance: 126.8
click at [887, 538] on div "Janela de atendimento Grade de atendimento Capacidade Transportadoras Veículos …" at bounding box center [784, 358] width 1568 height 716
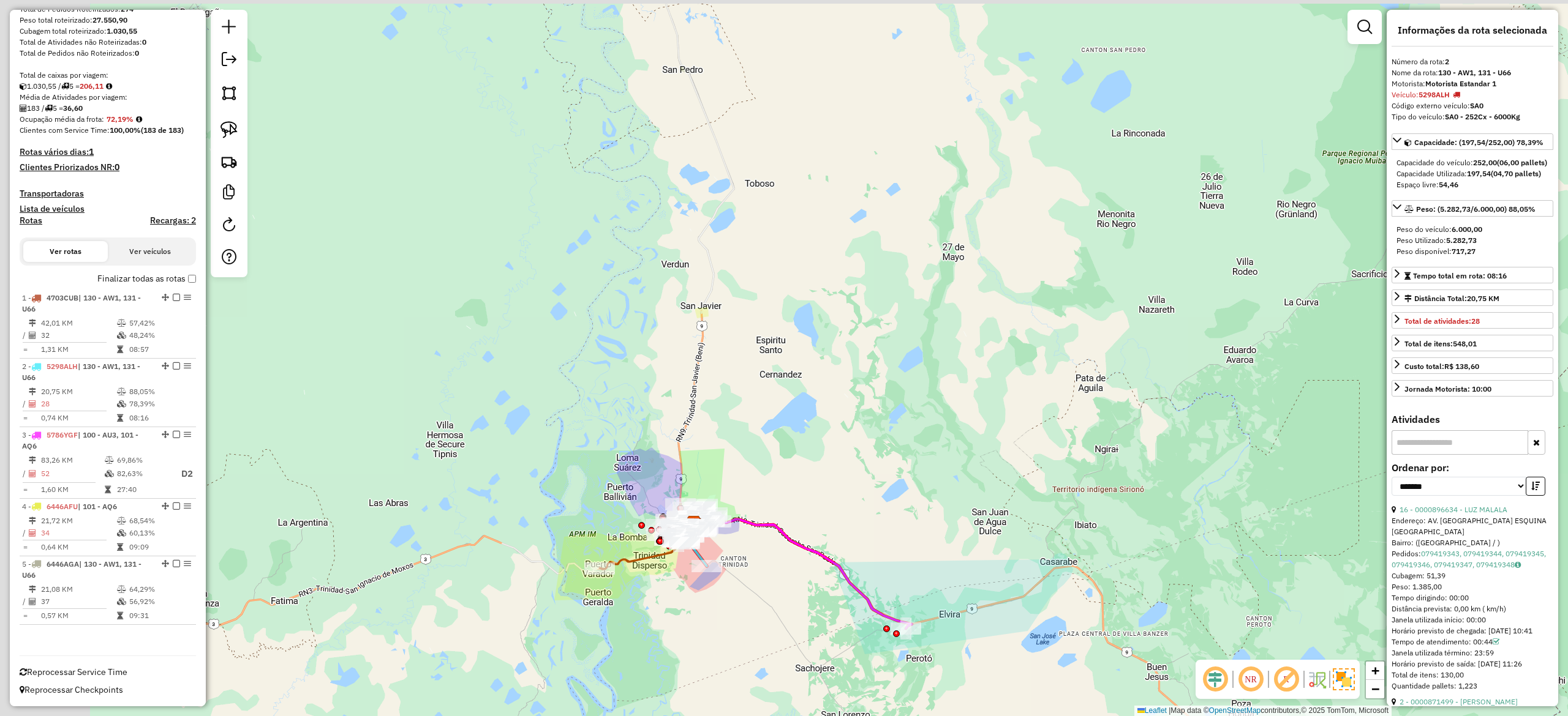
drag, startPoint x: 672, startPoint y: 591, endPoint x: 818, endPoint y: 616, distance: 148.1
click at [818, 616] on div "Janela de atendimento Grade de atendimento Capacidade Transportadoras Veículos …" at bounding box center [784, 358] width 1568 height 716
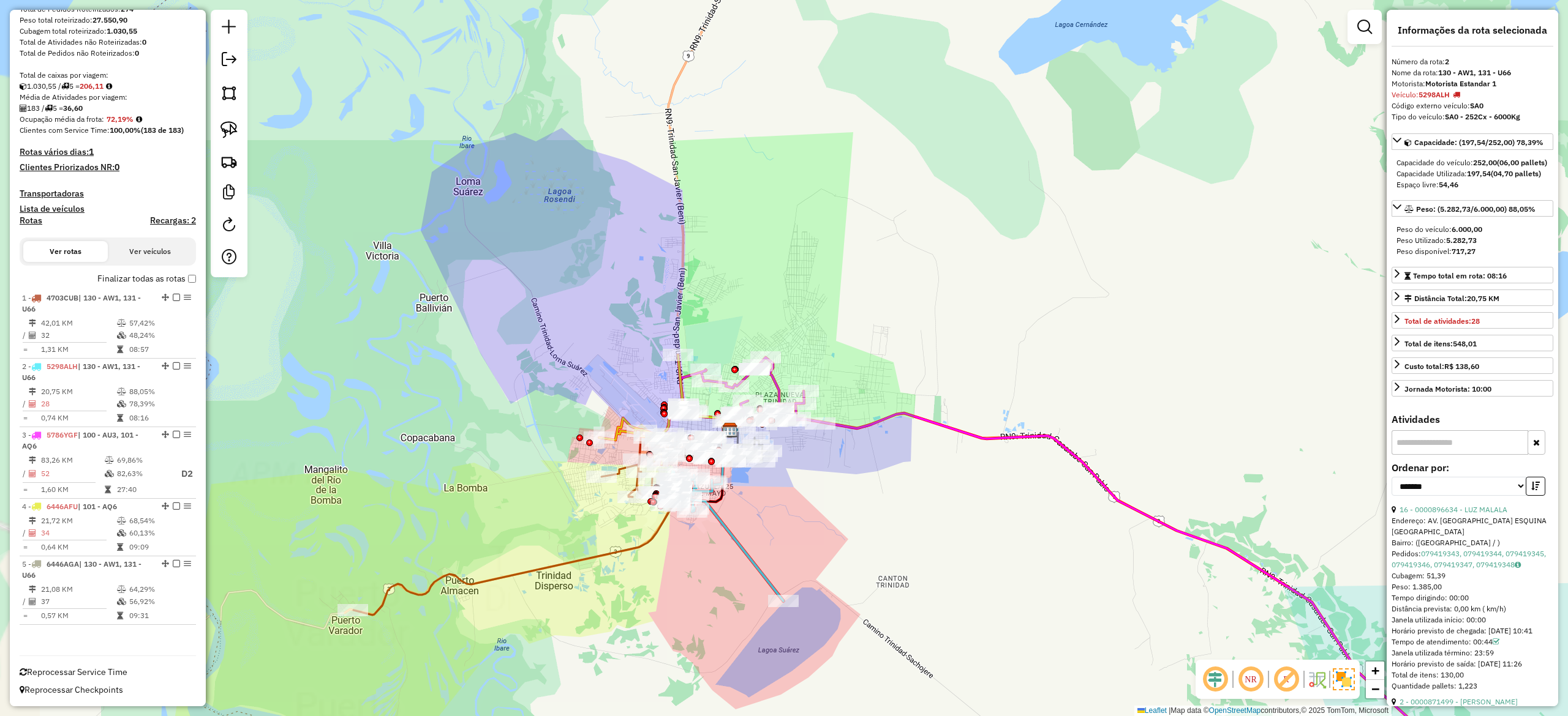
drag, startPoint x: 785, startPoint y: 548, endPoint x: 837, endPoint y: 549, distance: 52.0
click at [837, 549] on div "Rota 3 - Placa 5786YGF 0000875083 - M. SOMOPAE Janela de atendimento Grade de a…" at bounding box center [784, 358] width 1568 height 716
click at [748, 553] on icon at bounding box center [727, 536] width 112 height 130
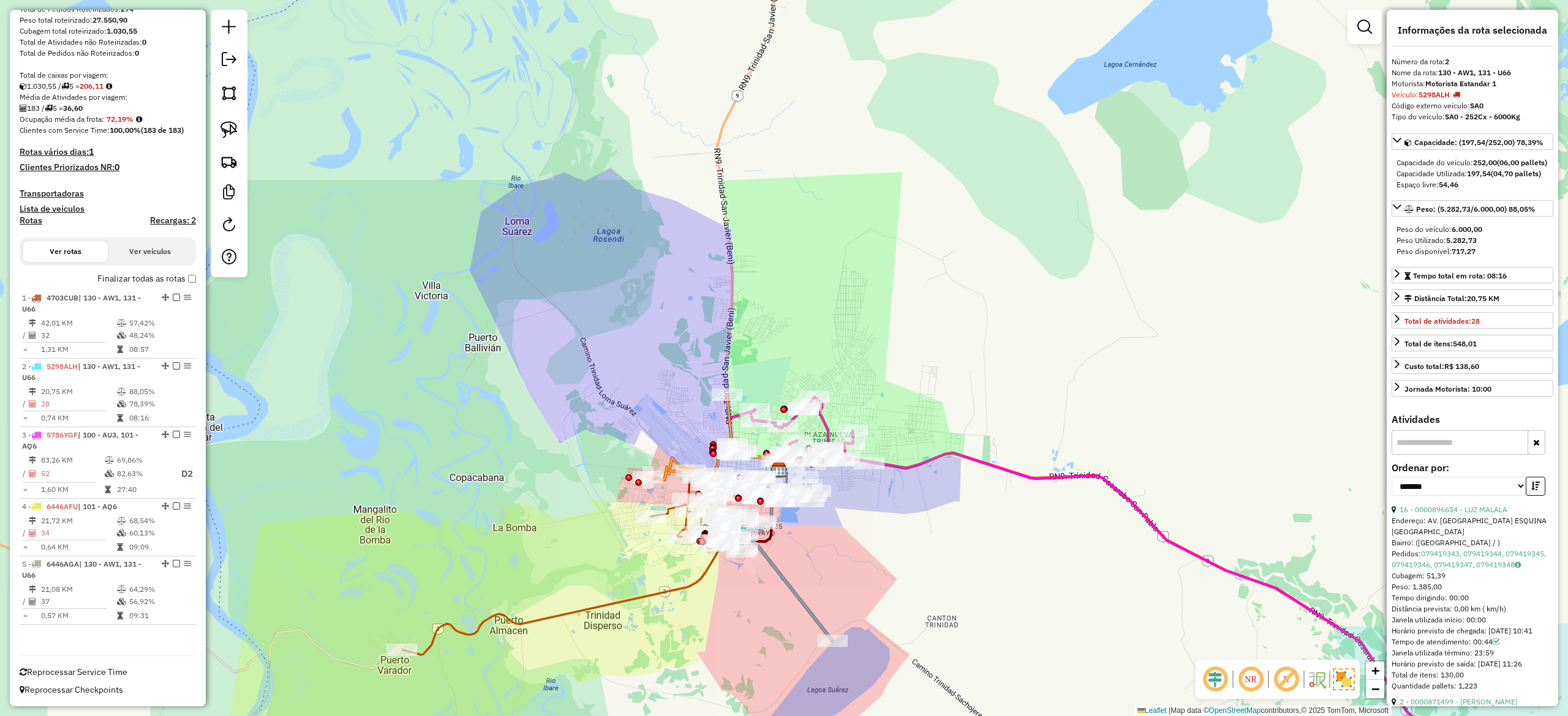
drag, startPoint x: 755, startPoint y: 531, endPoint x: 804, endPoint y: 570, distance: 62.6
click at [804, 570] on div "Janela de atendimento Grade de atendimento Capacidade Transportadoras Veículos …" at bounding box center [784, 358] width 1568 height 716
click at [907, 467] on icon at bounding box center [1105, 593] width 751 height 391
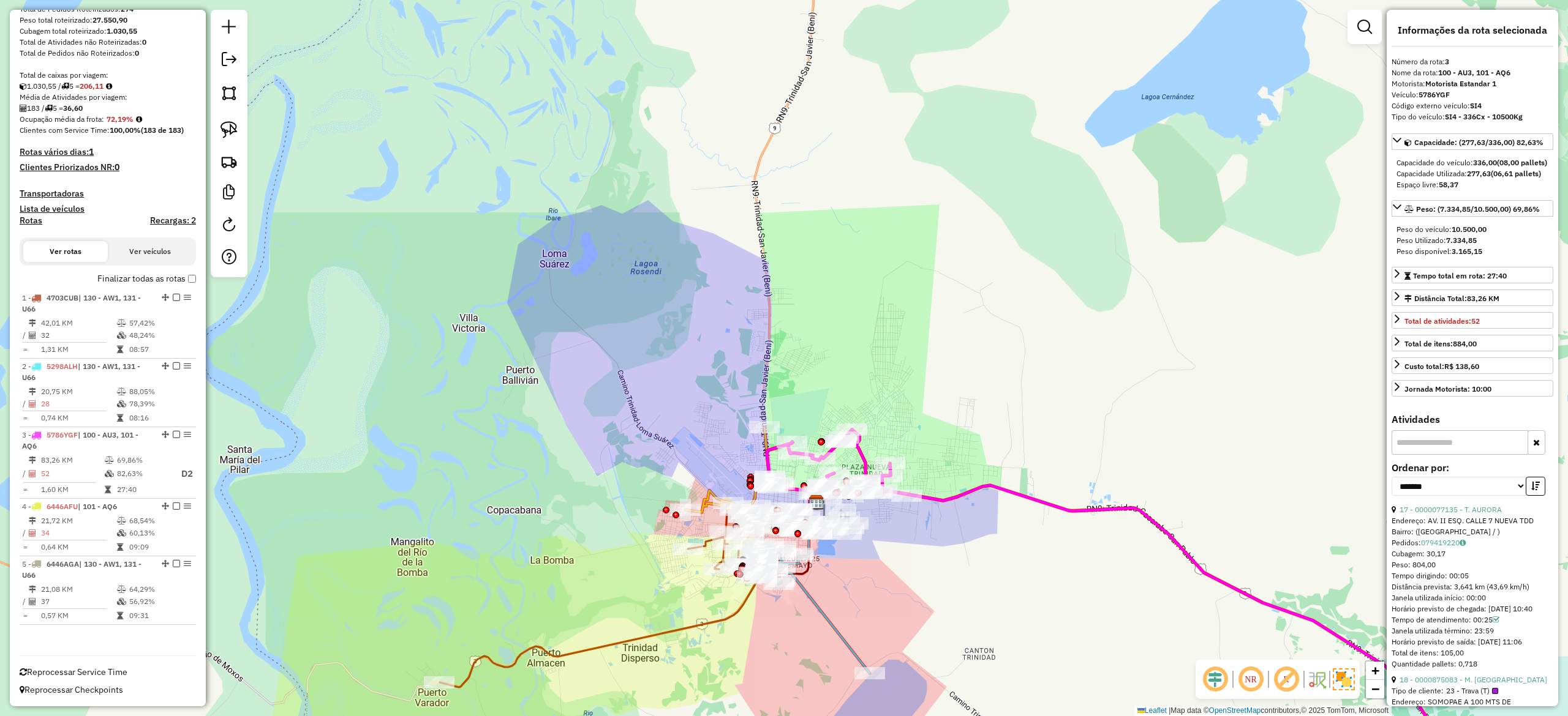
click at [954, 561] on div "Janela de atendimento Grade de atendimento Capacidade Transportadoras Veículos …" at bounding box center [784, 358] width 1568 height 716
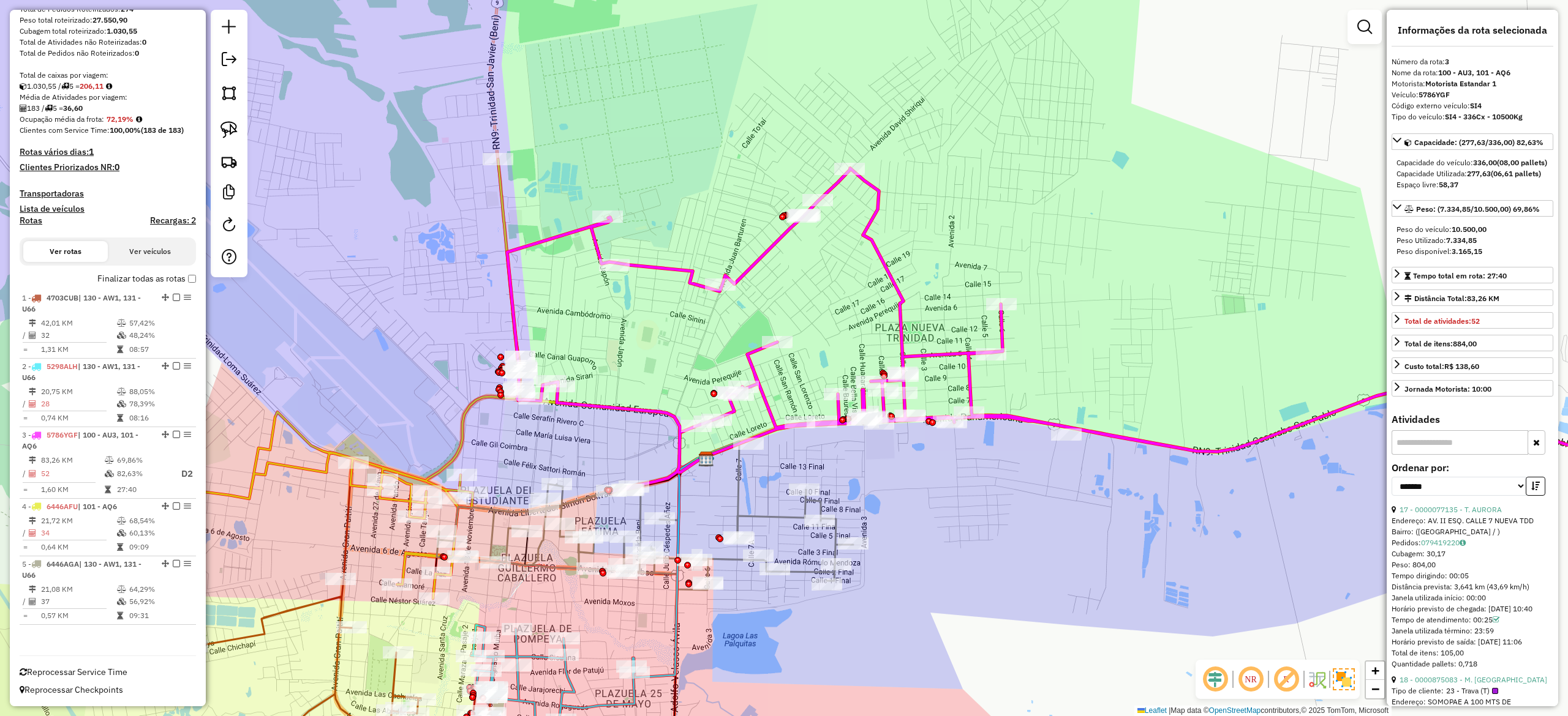
drag, startPoint x: 583, startPoint y: 330, endPoint x: 787, endPoint y: 248, distance: 219.9
click at [792, 243] on div "Janela de atendimento Grade de atendimento Capacidade Transportadoras Veículos …" at bounding box center [784, 358] width 1568 height 716
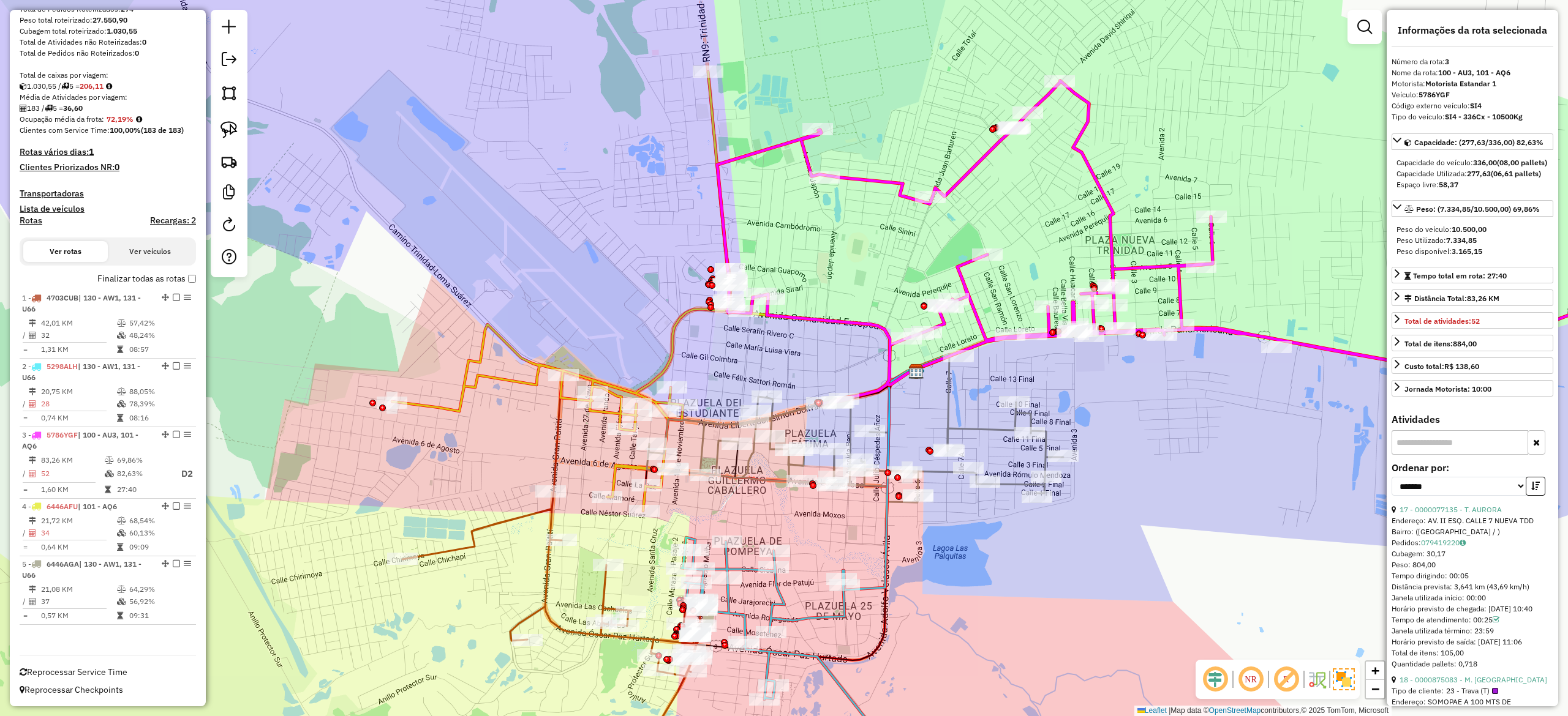
click at [665, 367] on icon at bounding box center [567, 291] width 351 height 439
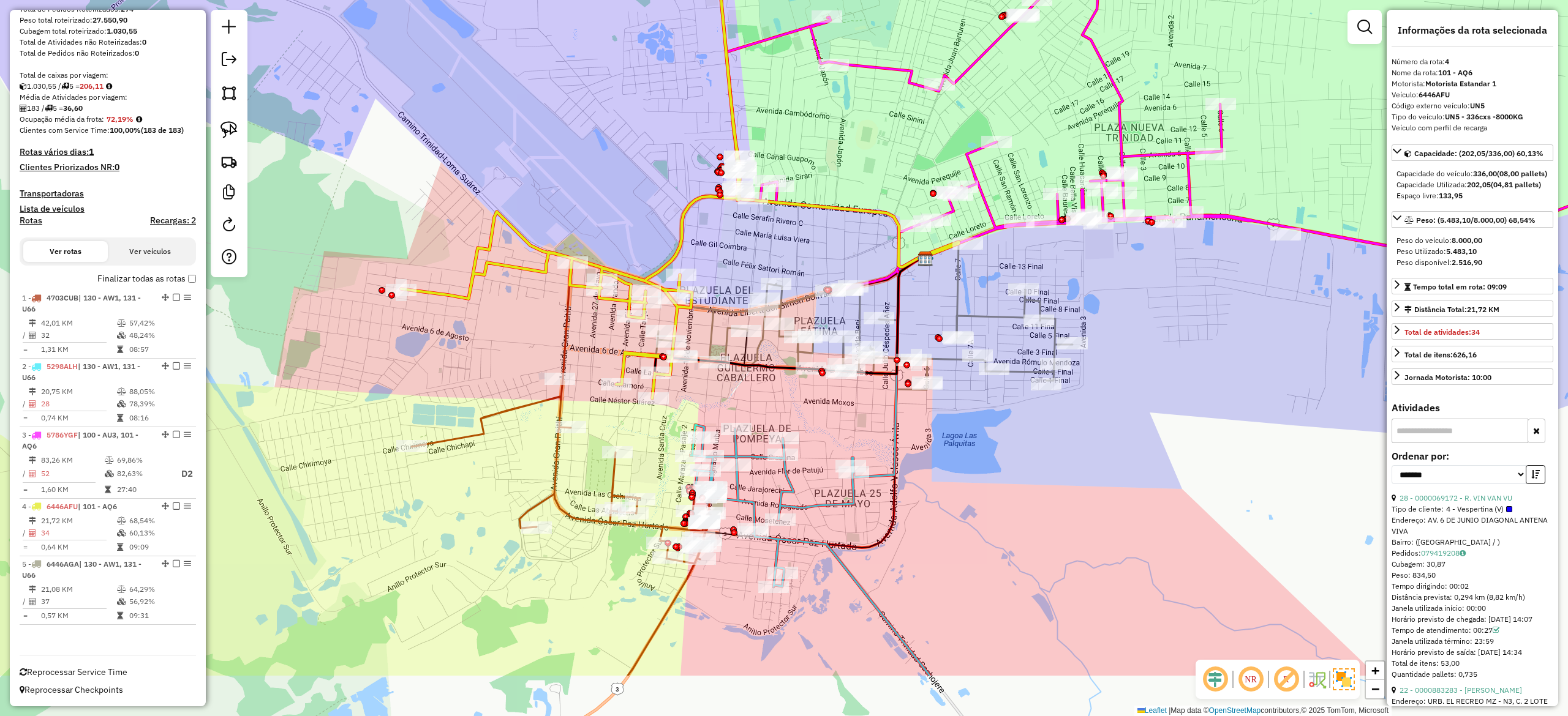
drag, startPoint x: 658, startPoint y: 370, endPoint x: 683, endPoint y: 183, distance: 188.7
click at [683, 178] on icon at bounding box center [576, 178] width 351 height 439
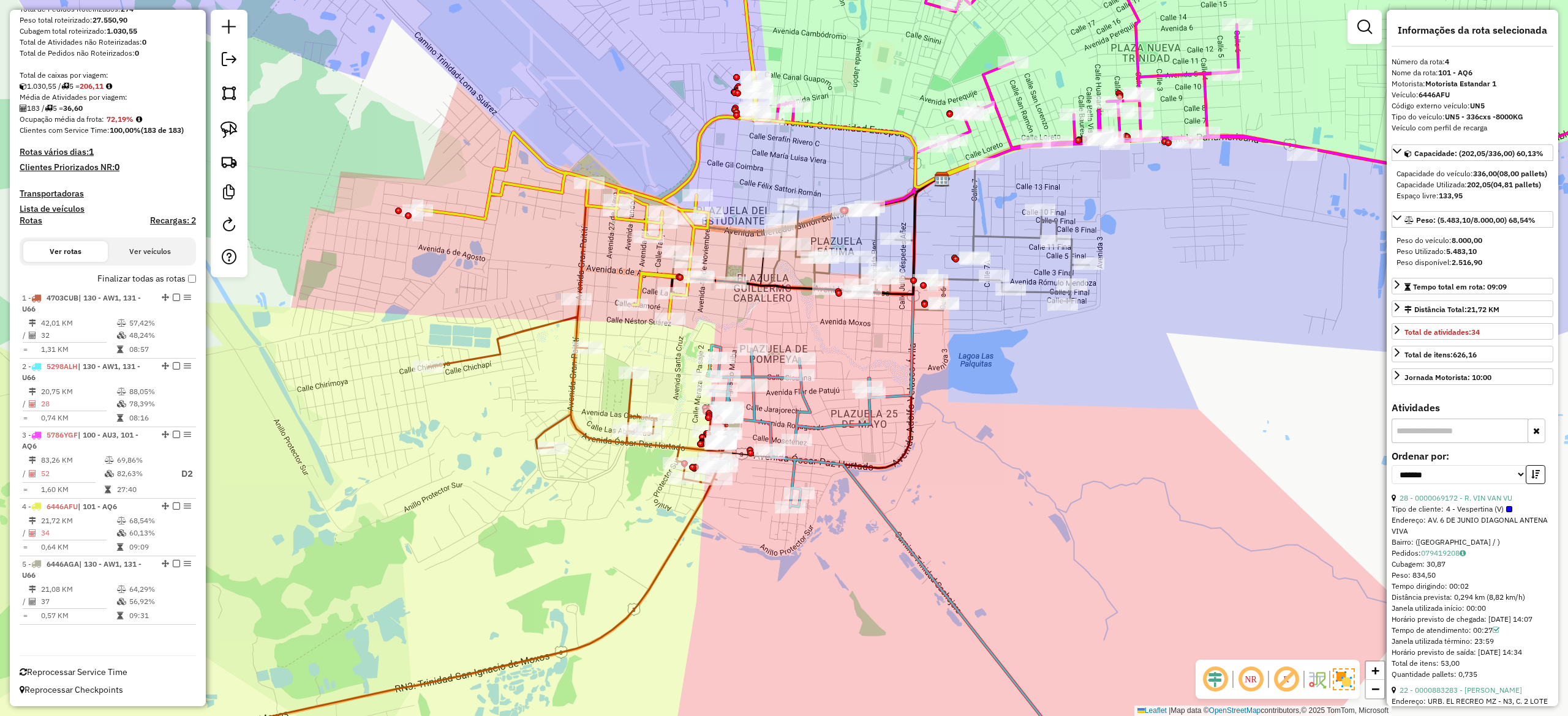
click at [565, 388] on icon at bounding box center [285, 543] width 884 height 489
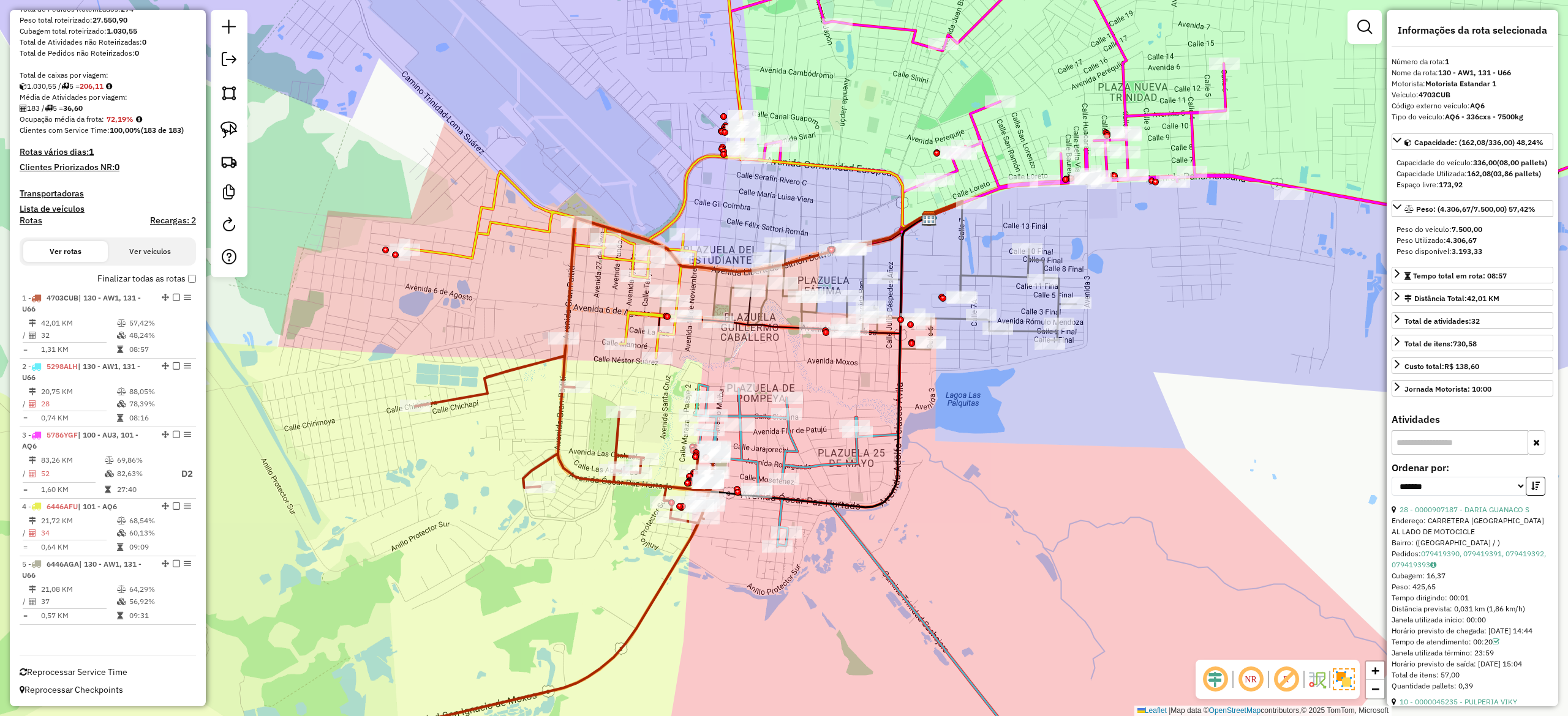
drag, startPoint x: 584, startPoint y: 547, endPoint x: 570, endPoint y: 531, distance: 21.3
click at [568, 580] on div "Janela de atendimento Grade de atendimento Capacidade Transportadoras Veículos …" at bounding box center [784, 358] width 1568 height 716
drag, startPoint x: 498, startPoint y: 629, endPoint x: 525, endPoint y: 640, distance: 29.2
click at [525, 639] on div "Janela de atendimento Grade de atendimento Capacidade Transportadoras Veículos …" at bounding box center [784, 358] width 1568 height 716
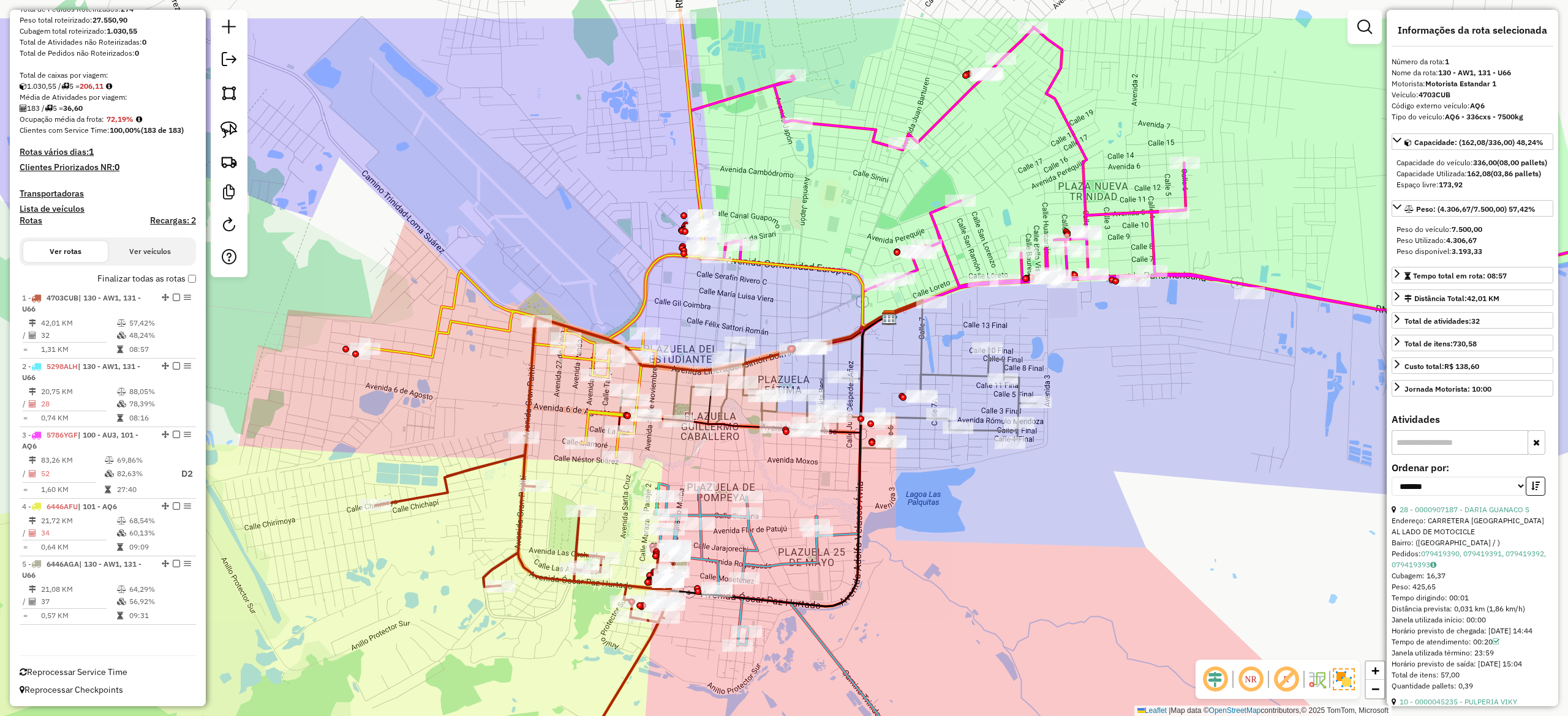
drag, startPoint x: 507, startPoint y: 614, endPoint x: 460, endPoint y: 639, distance: 53.2
click at [436, 710] on div "Janela de atendimento Grade de atendimento Capacidade Transportadoras Veículos …" at bounding box center [784, 358] width 1568 height 716
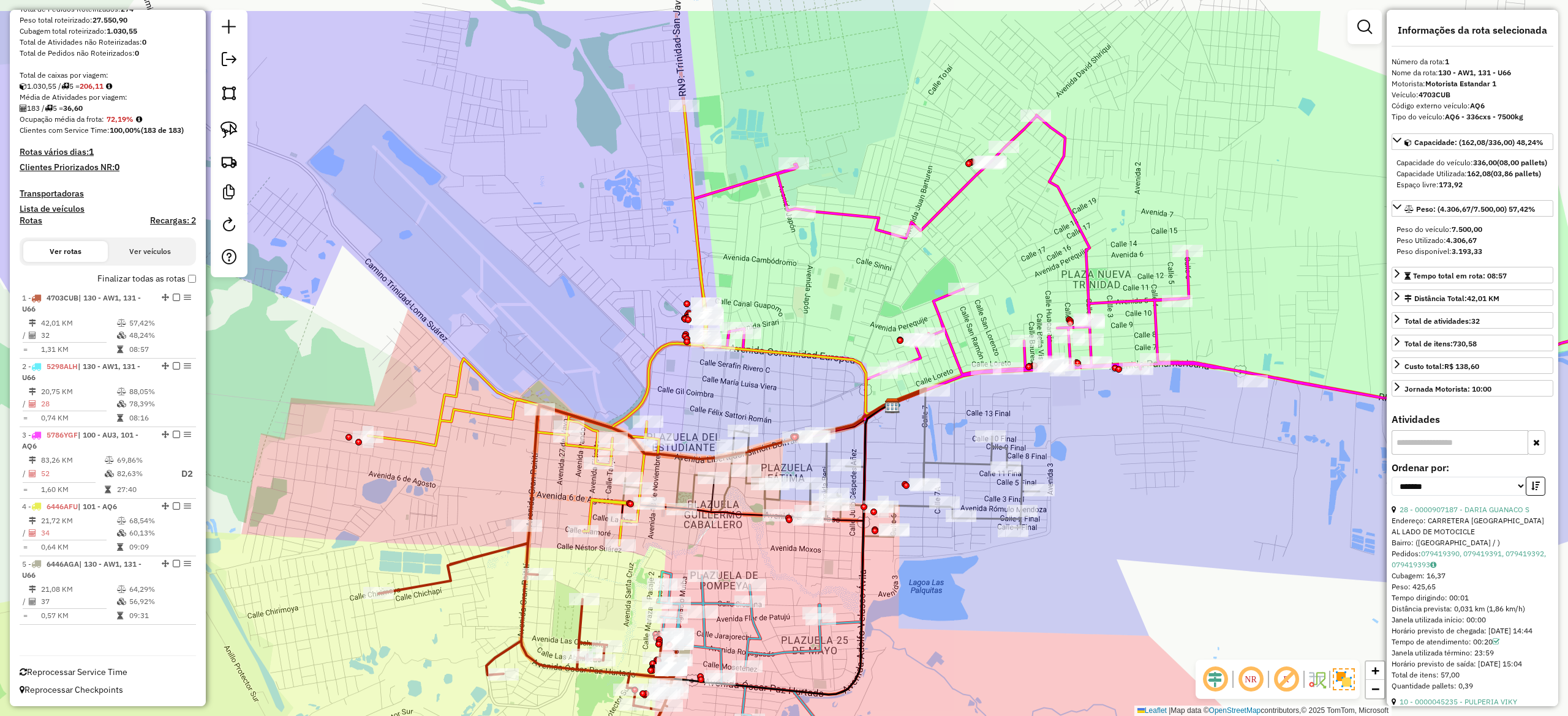
drag, startPoint x: 626, startPoint y: 303, endPoint x: 681, endPoint y: 410, distance: 120.3
click at [632, 387] on div "Janela de atendimento Grade de atendimento Capacidade Transportadoras Veículos …" at bounding box center [784, 358] width 1568 height 716
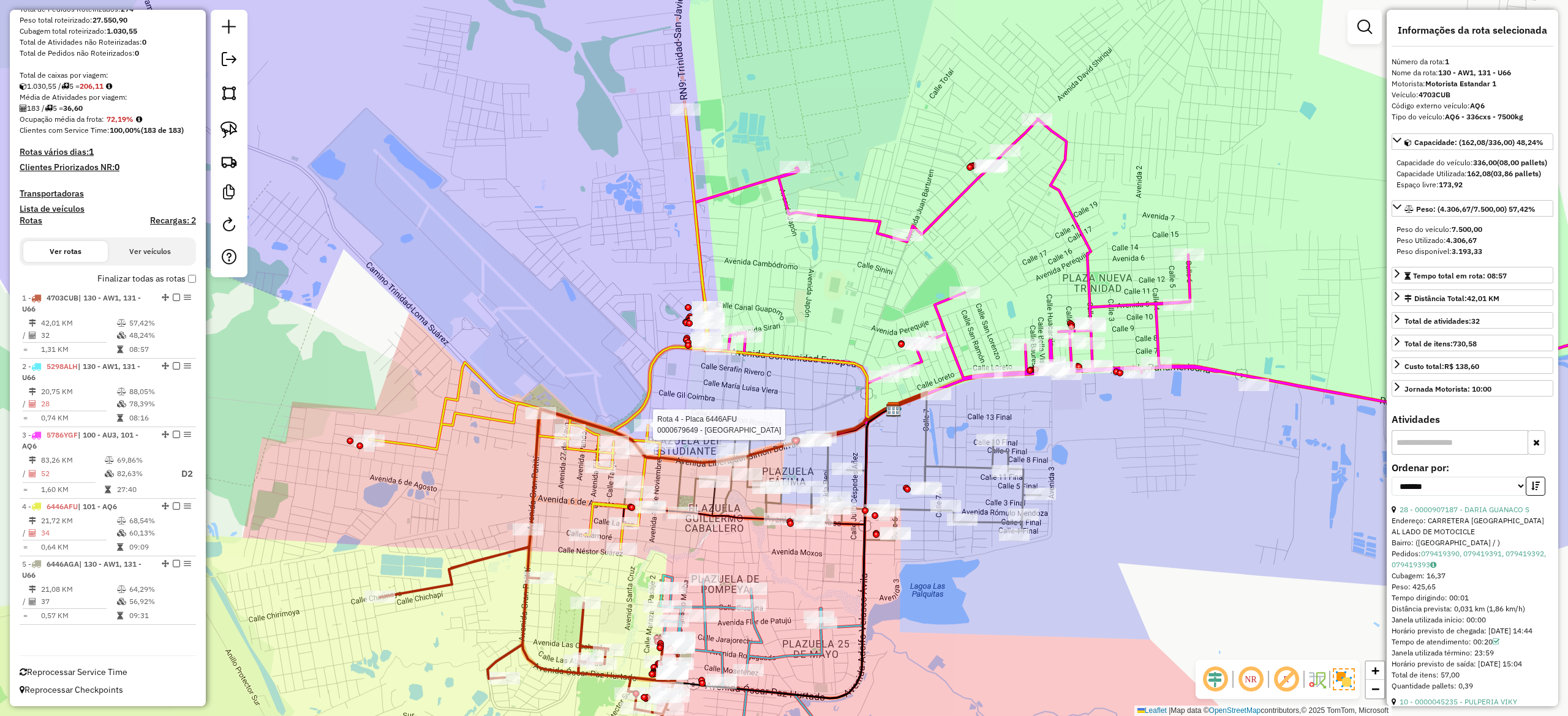
click at [676, 487] on icon at bounding box center [832, 479] width 416 height 121
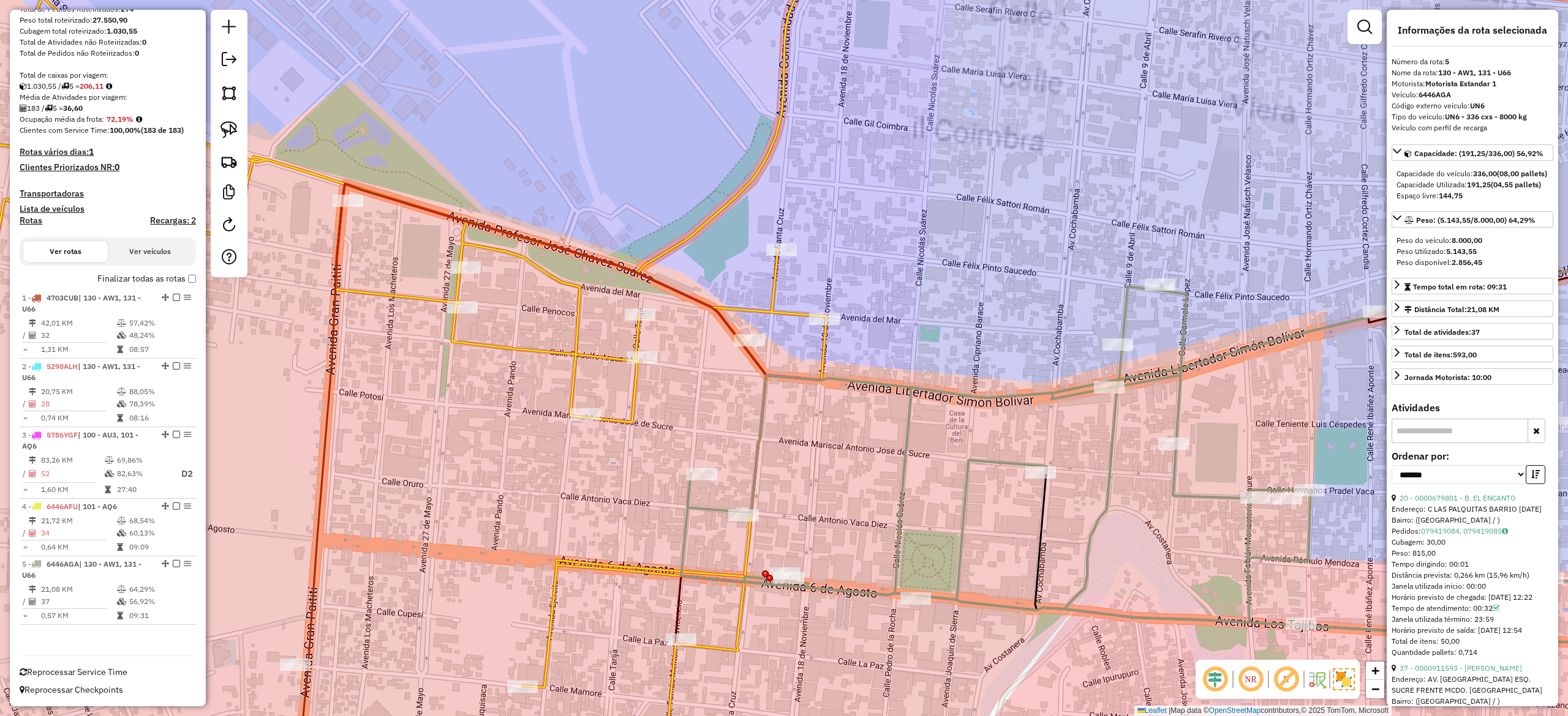
click at [632, 408] on icon at bounding box center [455, 335] width 1224 height 814
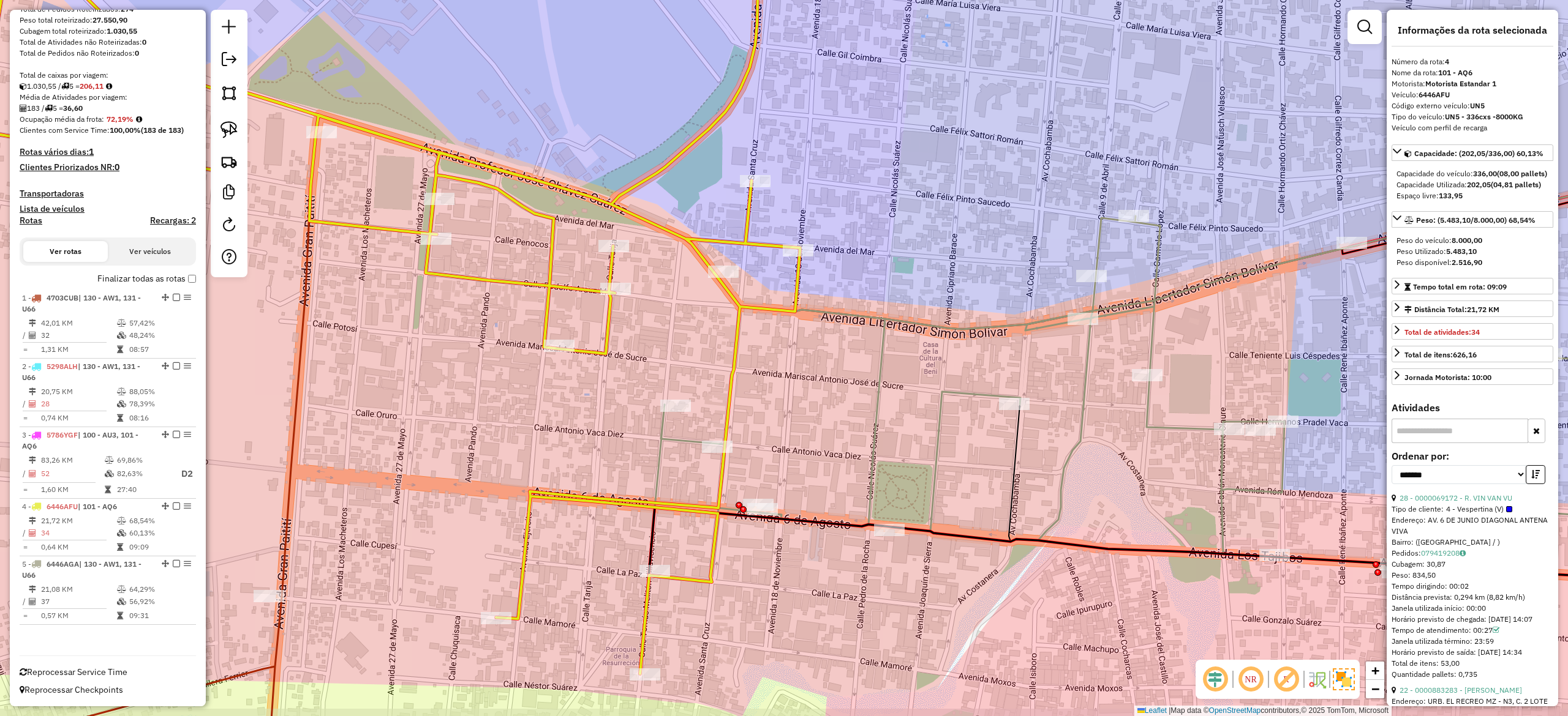
drag, startPoint x: 855, startPoint y: 518, endPoint x: 828, endPoint y: 453, distance: 70.4
click at [828, 453] on div "Janela de atendimento Grade de atendimento Capacidade Transportadoras Veículos …" at bounding box center [784, 358] width 1568 height 716
click at [878, 410] on icon at bounding box center [1189, 398] width 1070 height 484
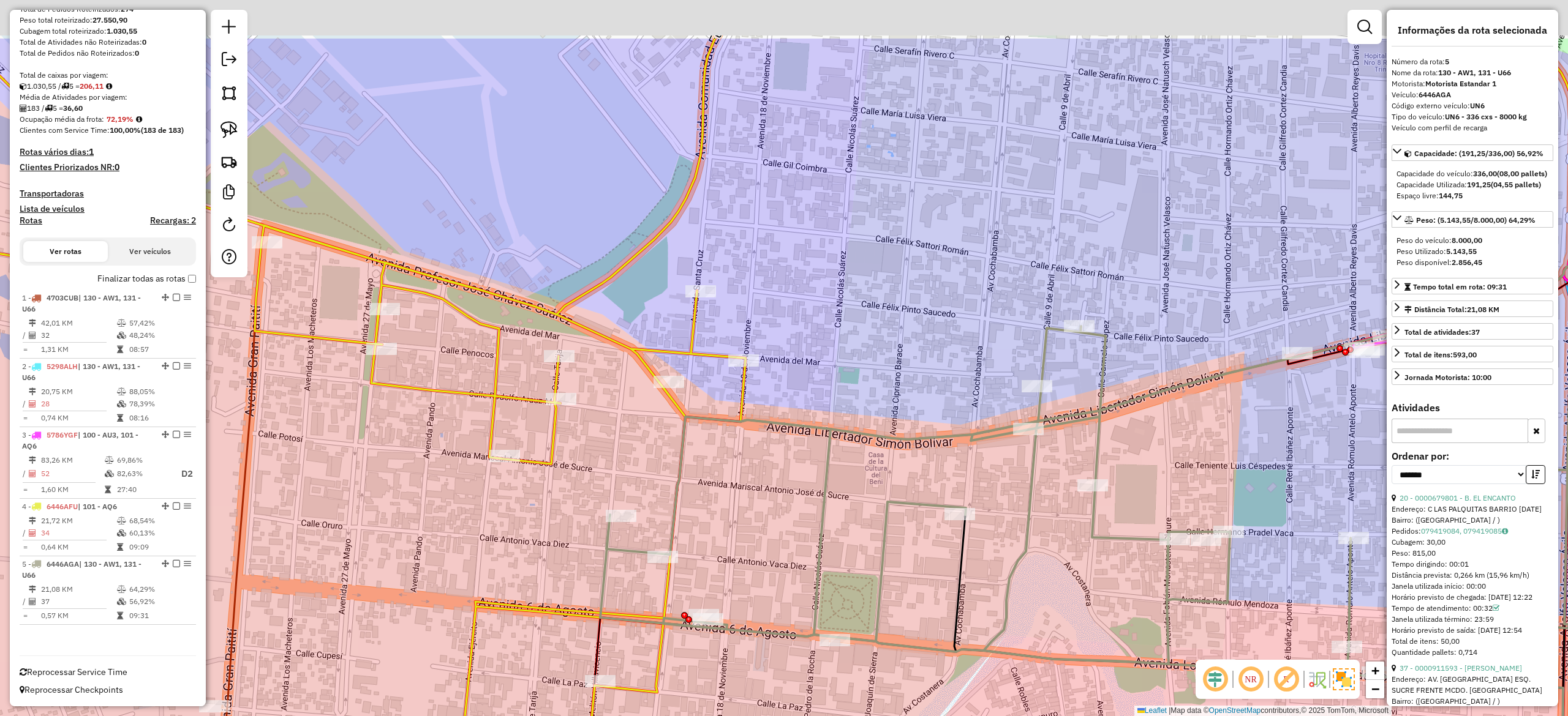
drag, startPoint x: 882, startPoint y: 416, endPoint x: 770, endPoint y: 600, distance: 215.4
click at [777, 600] on icon at bounding box center [1135, 508] width 1070 height 484
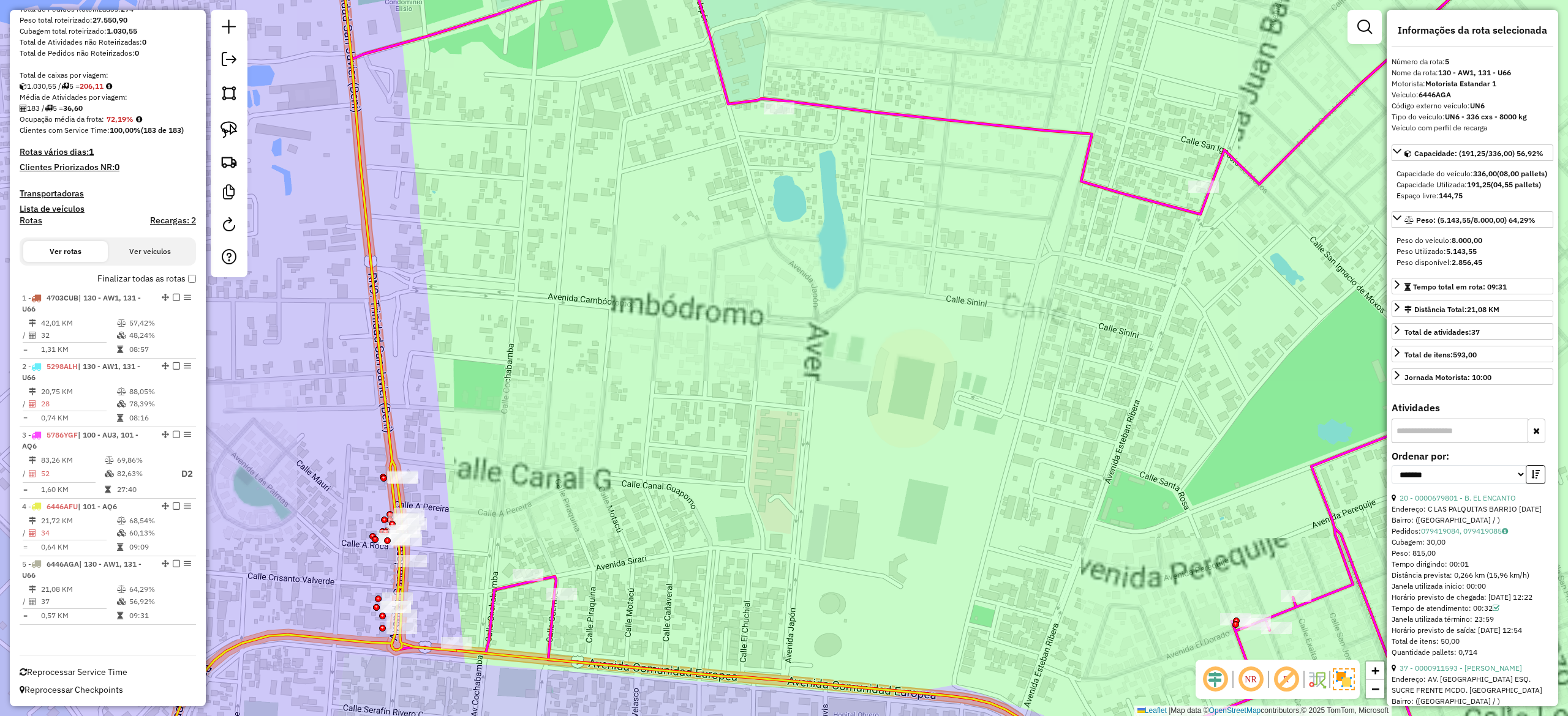
click at [973, 118] on icon at bounding box center [1038, 358] width 1373 height 860
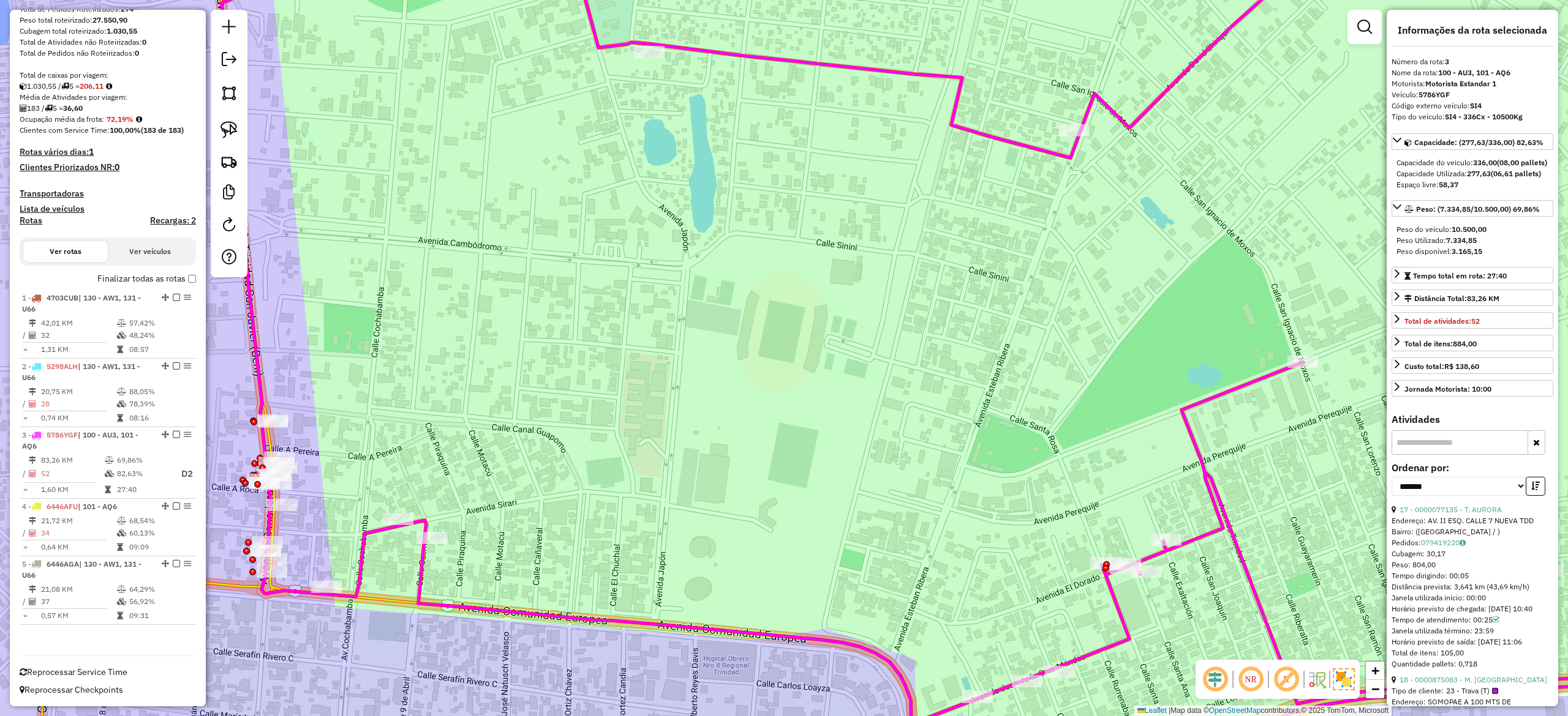
drag, startPoint x: 865, startPoint y: 300, endPoint x: 741, endPoint y: 249, distance: 134.1
click at [741, 249] on div "Janela de atendimento Grade de atendimento Capacidade Transportadoras Veículos …" at bounding box center [784, 358] width 1568 height 716
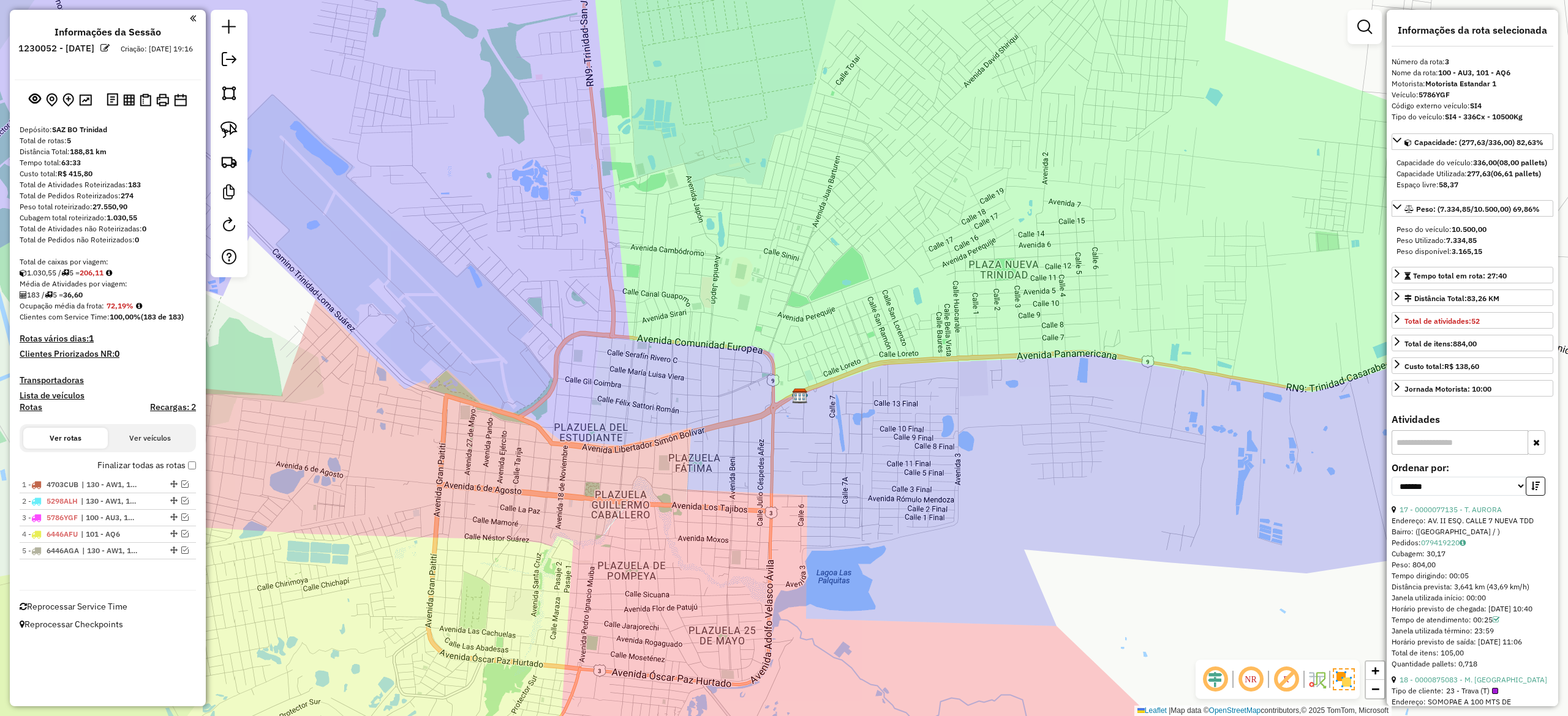
scroll to position [0, 0]
click at [228, 70] on link at bounding box center [229, 61] width 24 height 28
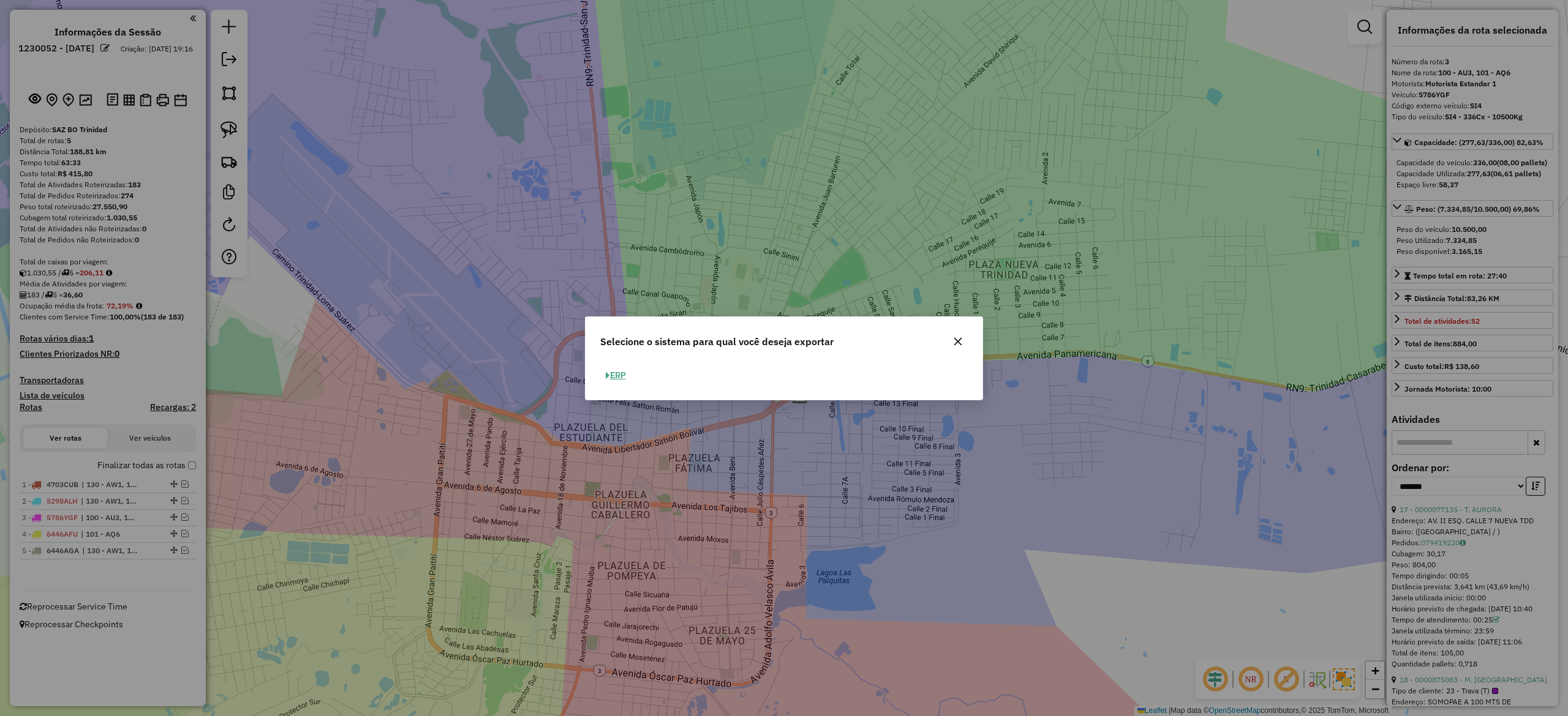
click at [611, 372] on button "ERP" at bounding box center [616, 375] width 31 height 19
select select "**"
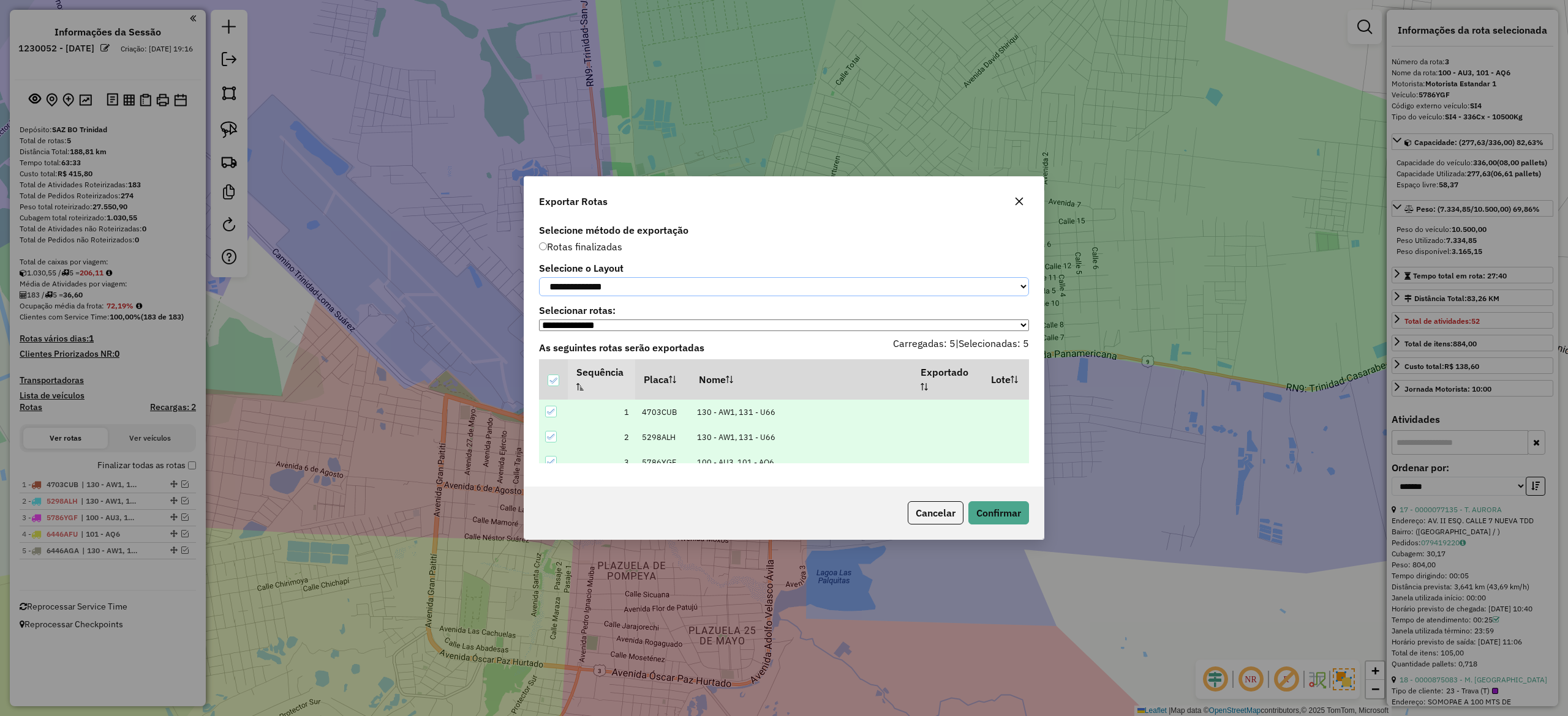
click at [611, 278] on select "**********" at bounding box center [783, 287] width 490 height 19
select select "*********"
click at [539, 278] on select "**********" at bounding box center [783, 287] width 490 height 19
click at [991, 513] on button "Confirmar" at bounding box center [998, 513] width 61 height 23
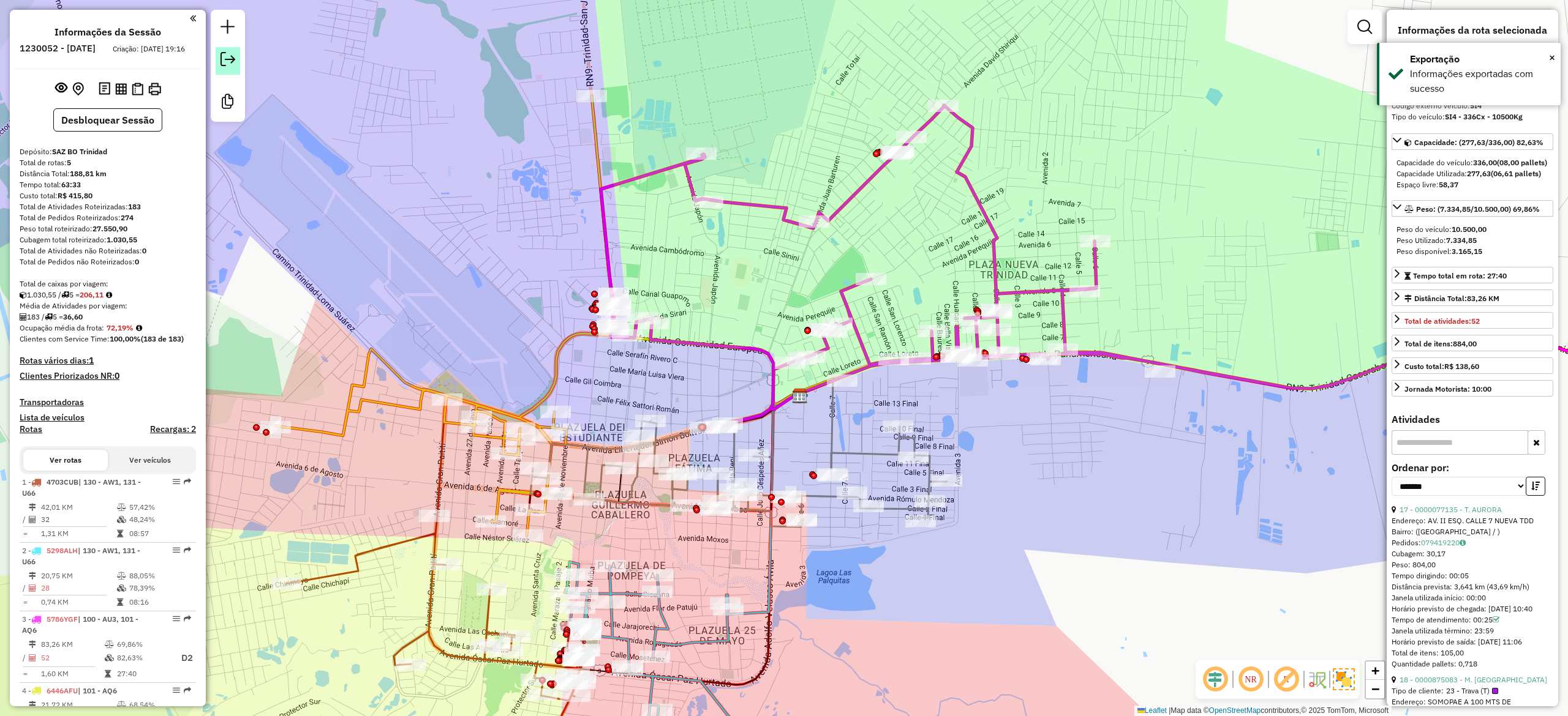
scroll to position [135, 0]
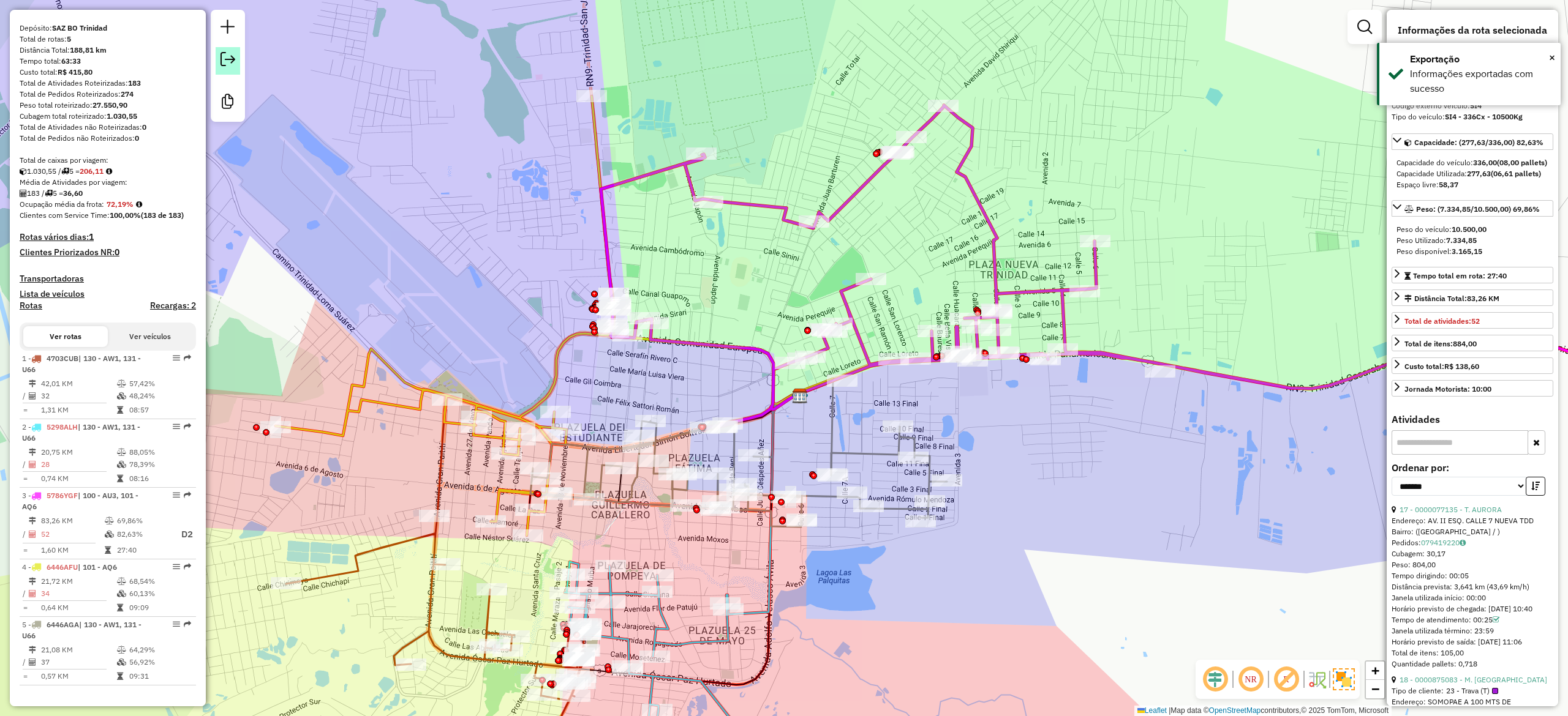
click at [227, 58] on em at bounding box center [228, 59] width 15 height 15
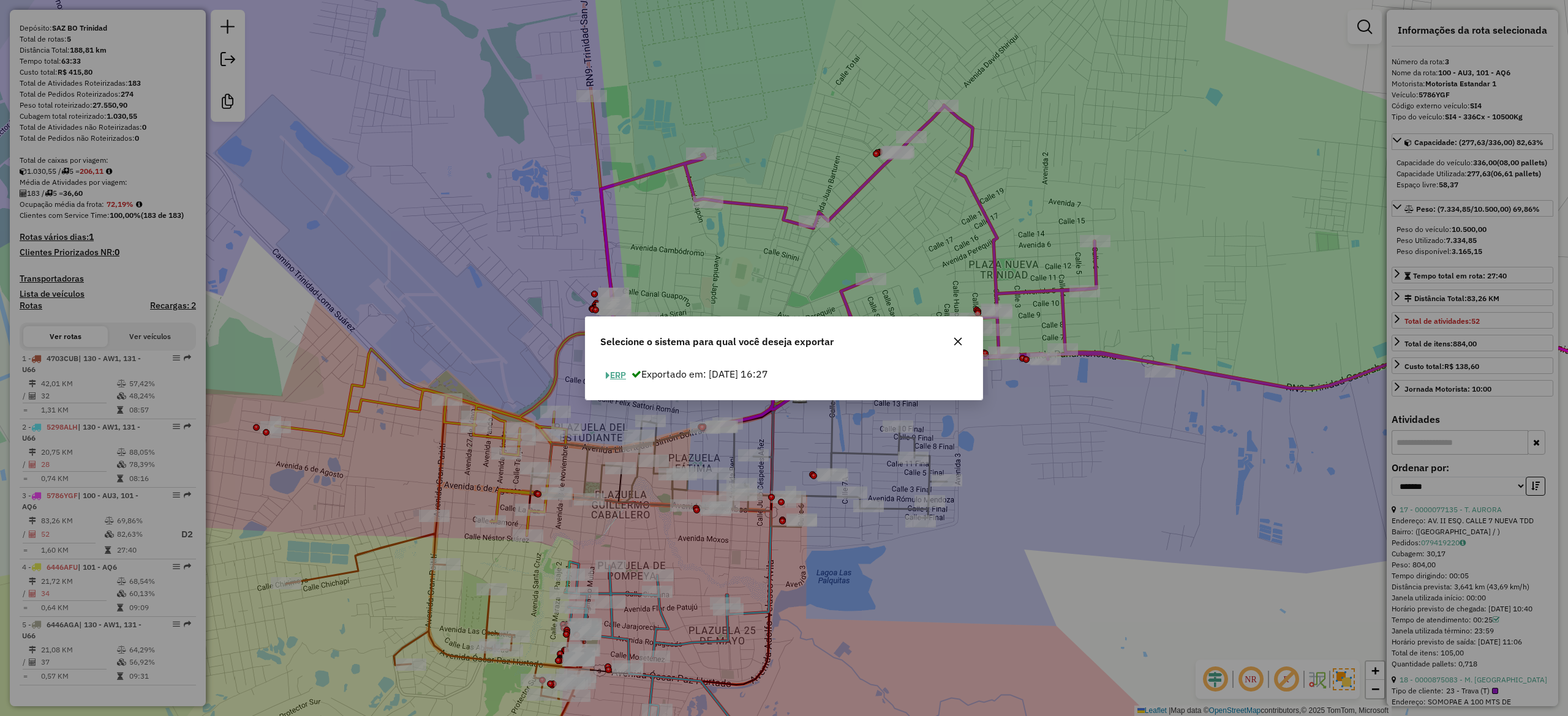
click at [621, 377] on button "ERP" at bounding box center [616, 375] width 31 height 19
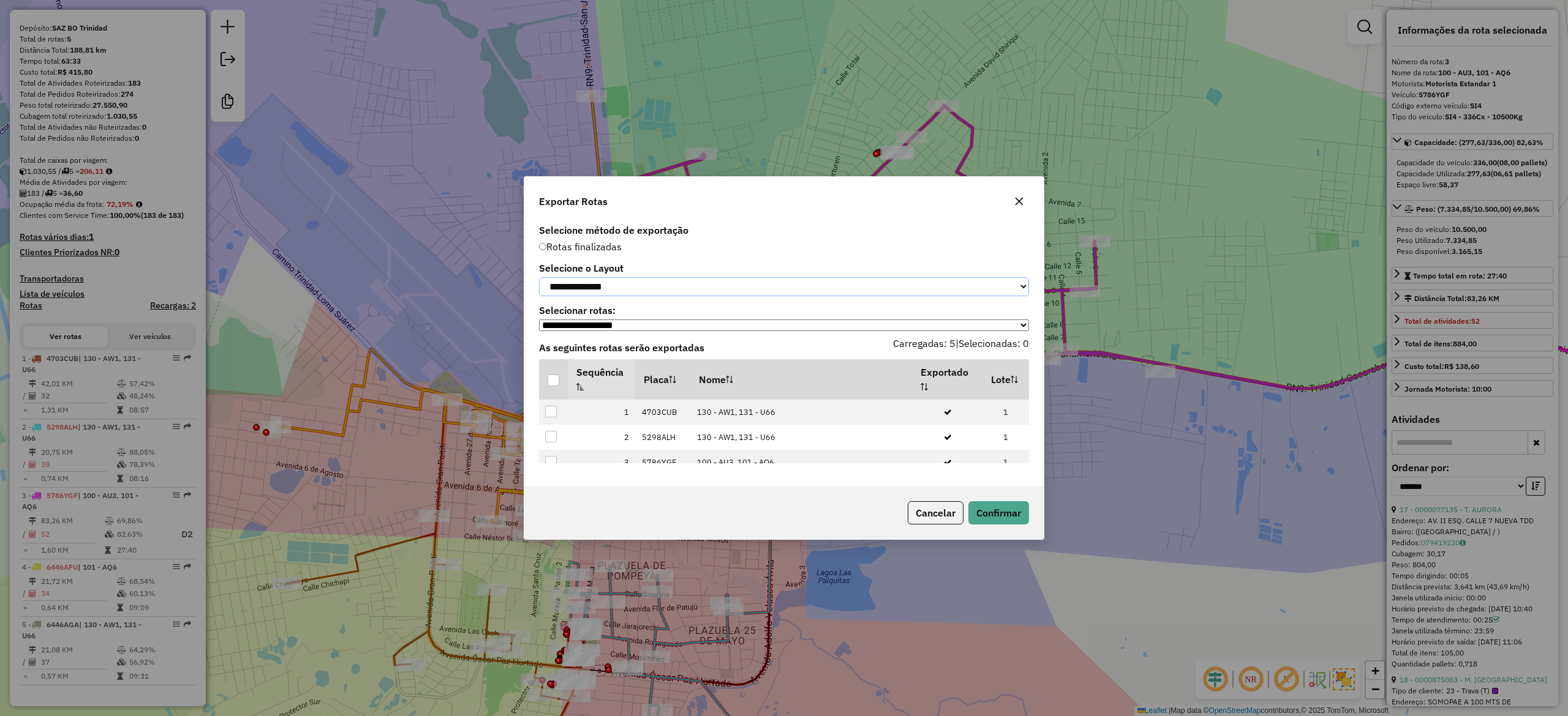
click at [603, 281] on select "**********" at bounding box center [783, 287] width 490 height 19
select select "*********"
click at [539, 278] on select "**********" at bounding box center [783, 287] width 490 height 19
click at [555, 384] on div at bounding box center [553, 380] width 12 height 12
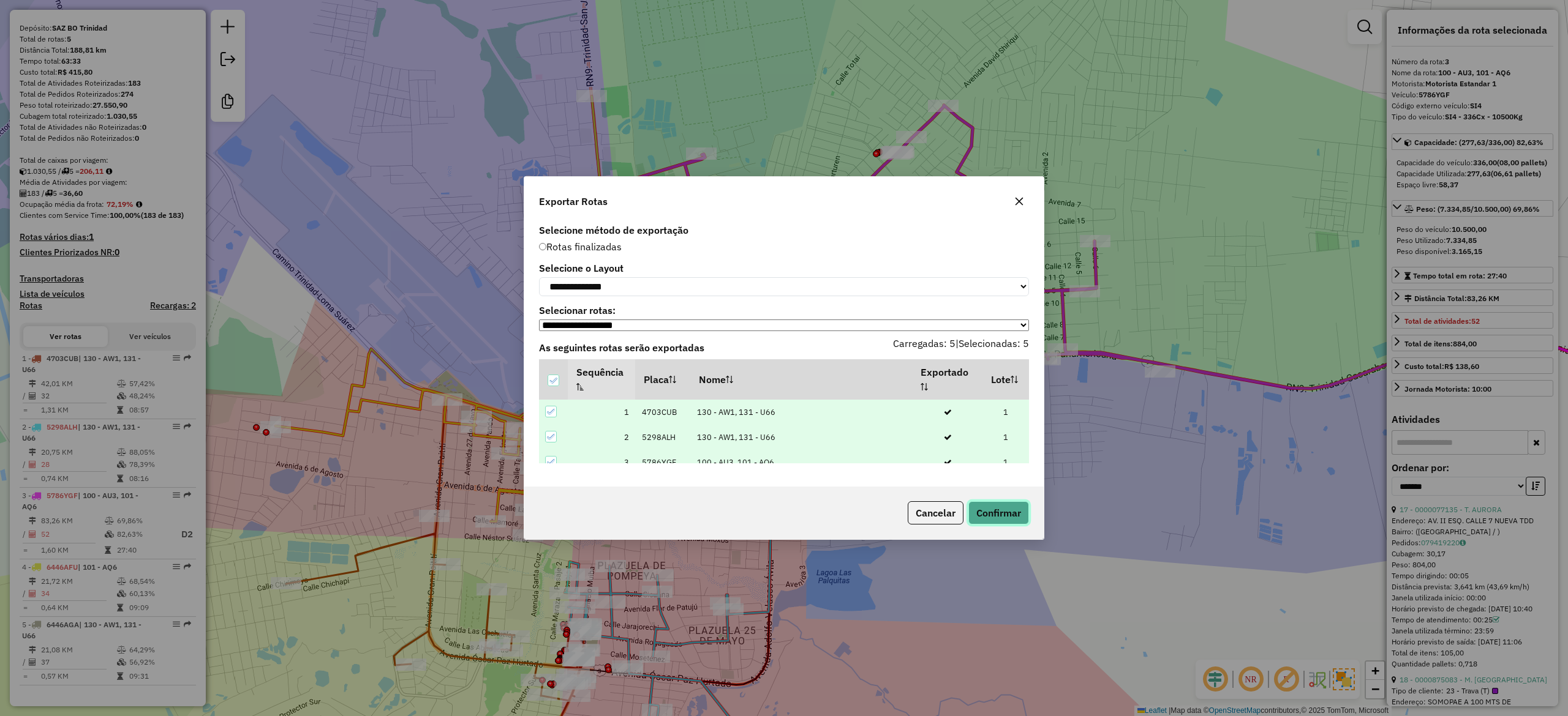
click at [1001, 514] on button "Confirmar" at bounding box center [998, 513] width 61 height 23
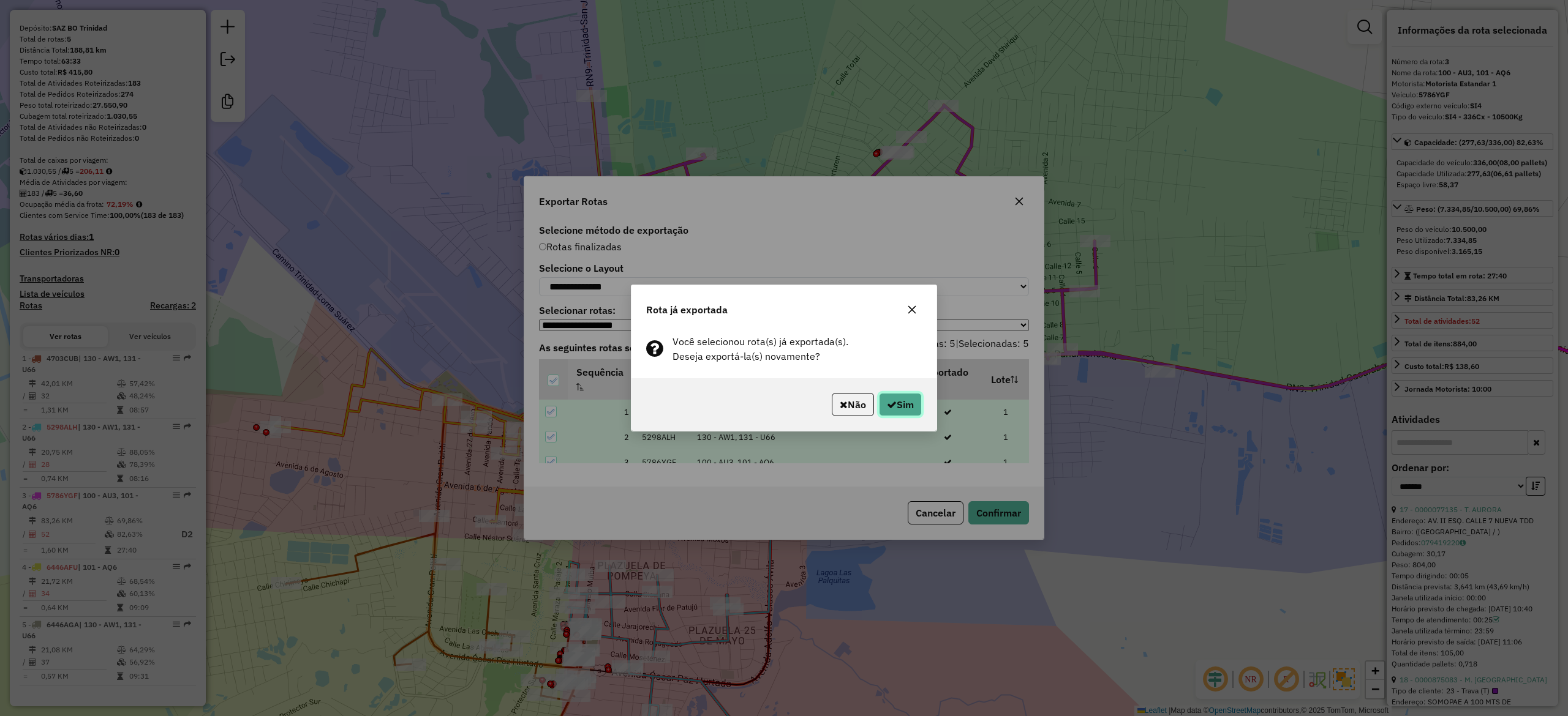
click at [902, 413] on button "Sim" at bounding box center [900, 404] width 43 height 23
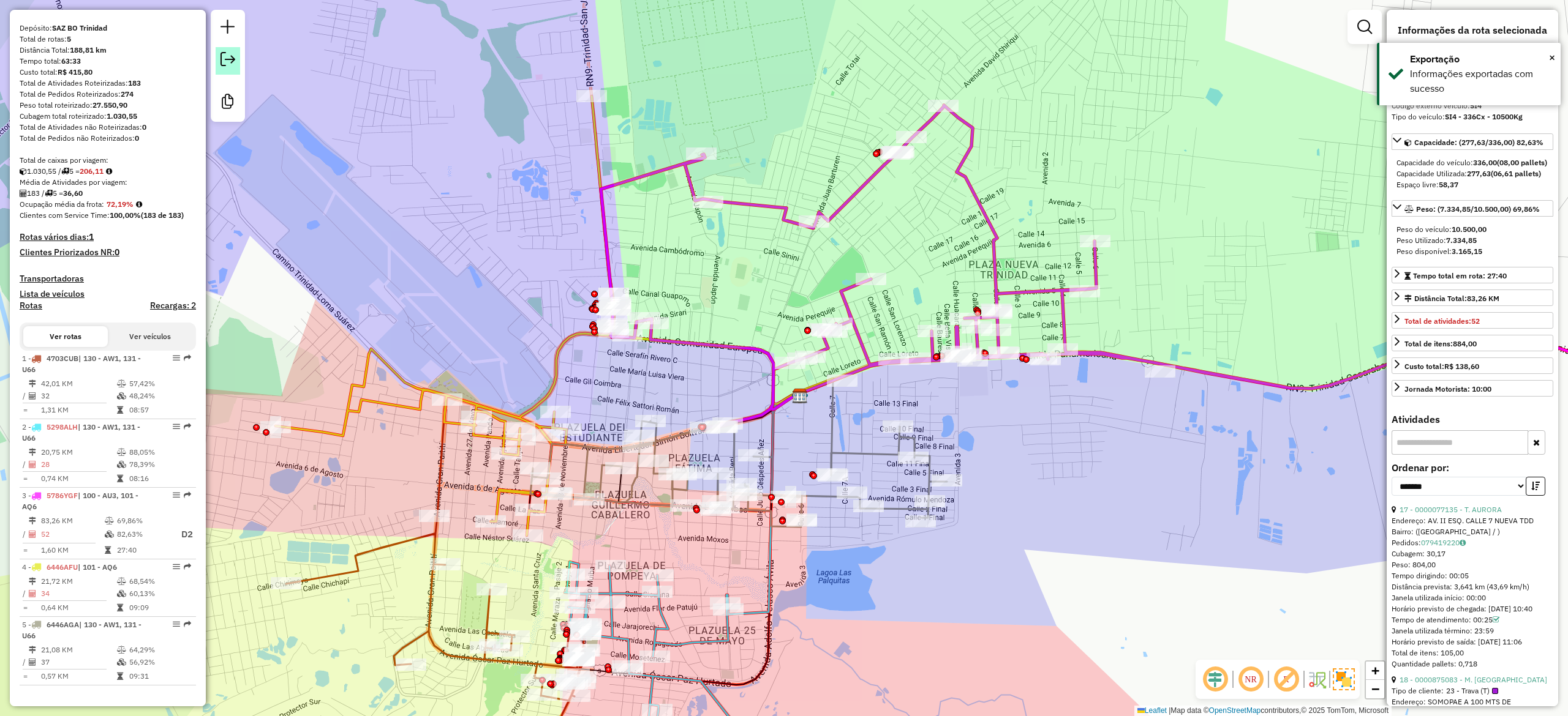
click at [224, 61] on em at bounding box center [228, 59] width 15 height 15
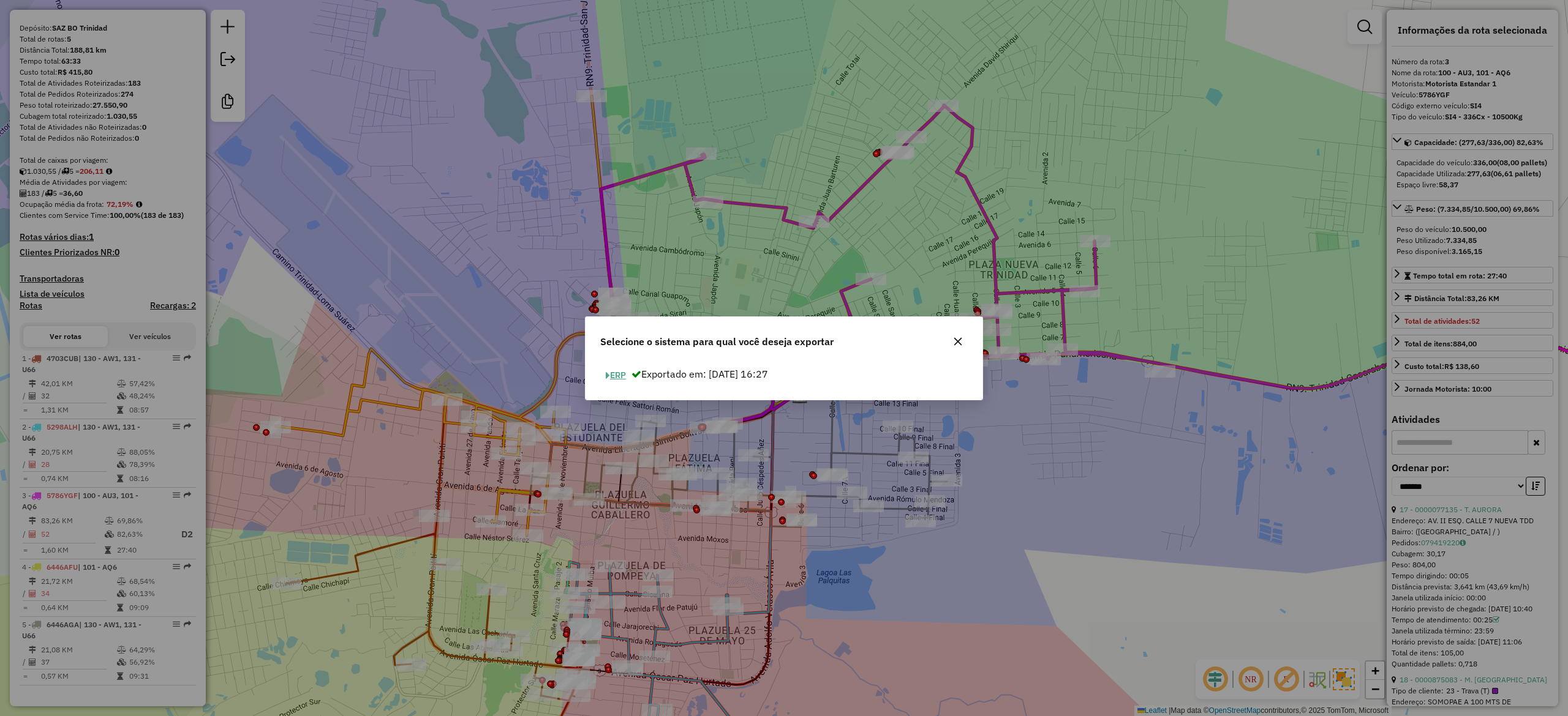
click at [623, 379] on button "ERP" at bounding box center [616, 375] width 31 height 19
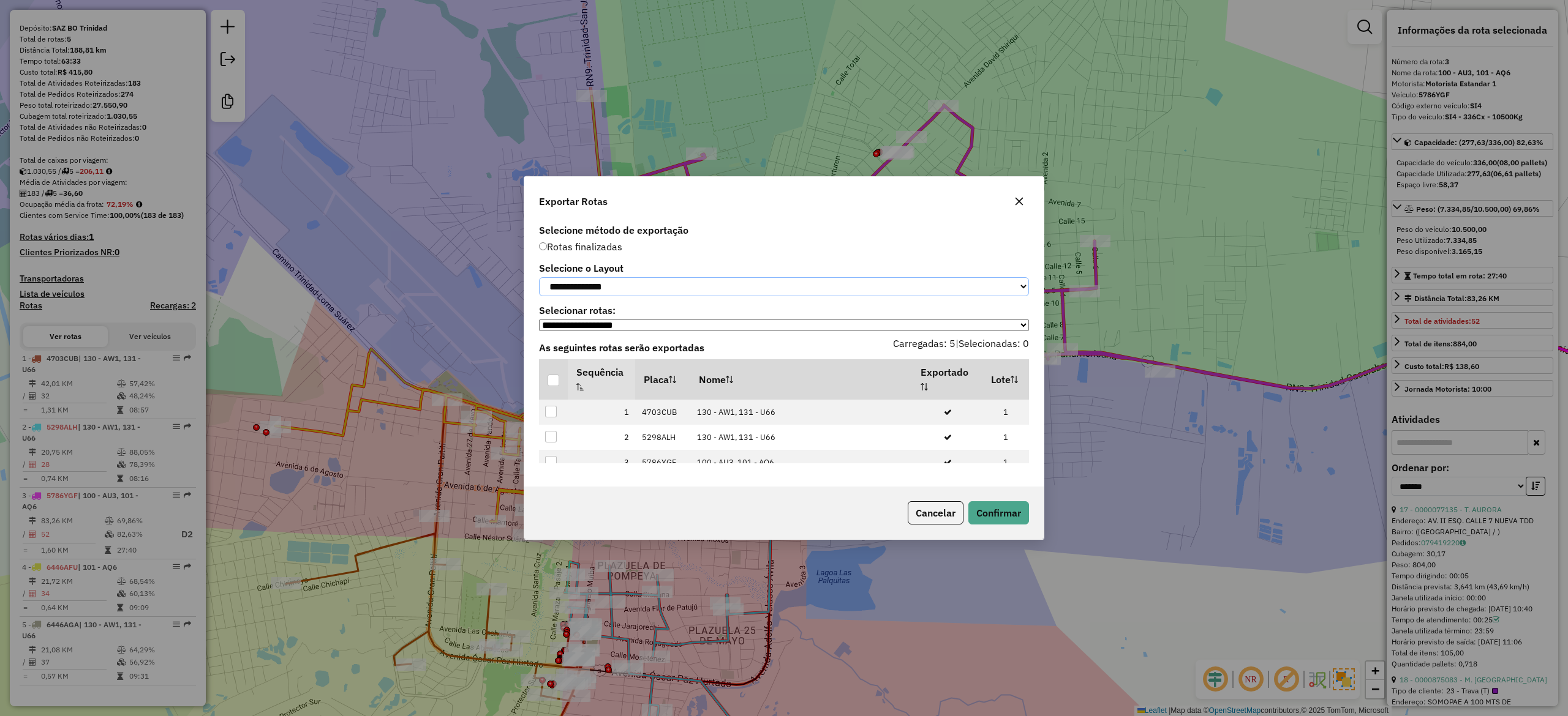
click at [638, 280] on select "**********" at bounding box center [783, 287] width 490 height 19
select select "*********"
click at [539, 278] on select "**********" at bounding box center [783, 287] width 490 height 19
click at [556, 382] on div at bounding box center [553, 380] width 12 height 12
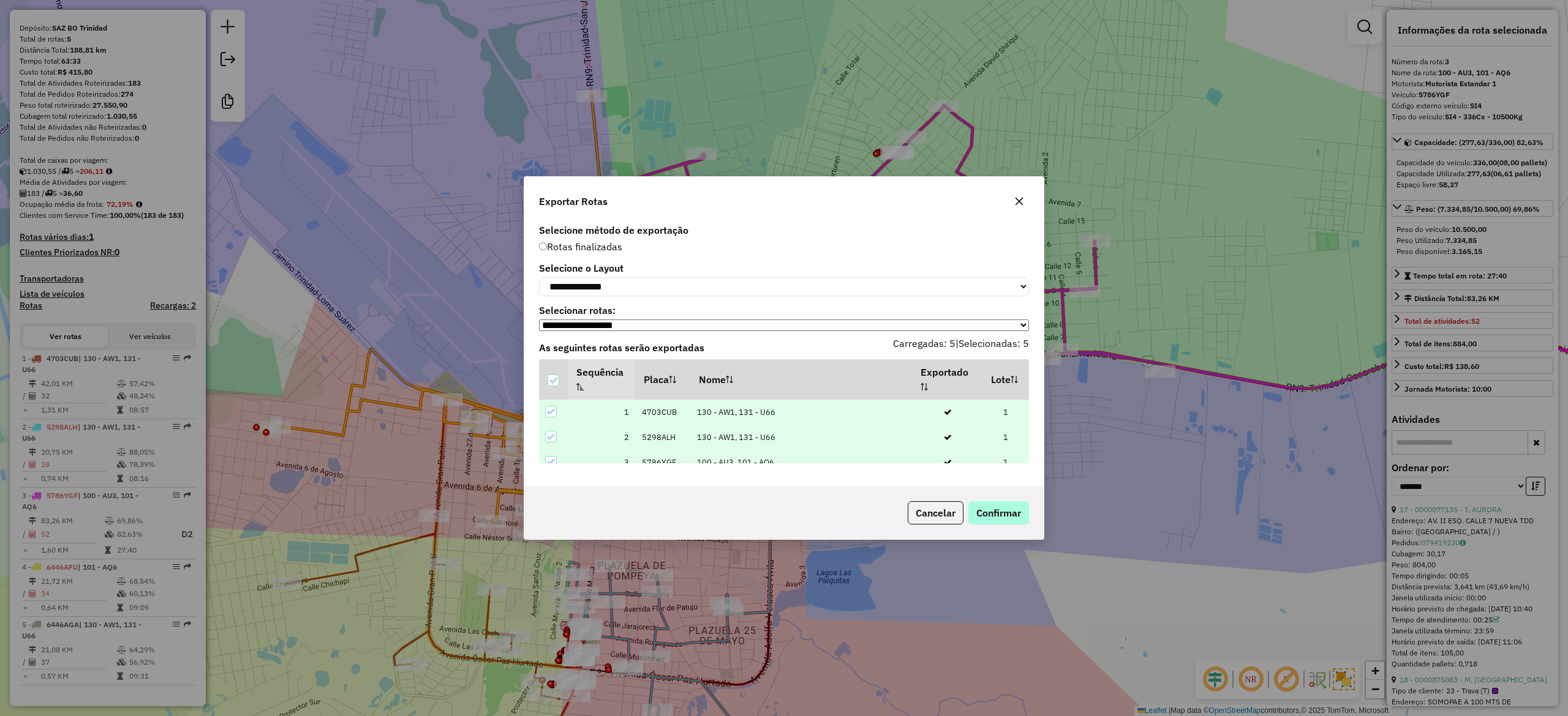
click at [1015, 502] on div "Cancelar Confirmar" at bounding box center [784, 513] width 520 height 53
click at [1004, 515] on button "Confirmar" at bounding box center [998, 513] width 61 height 23
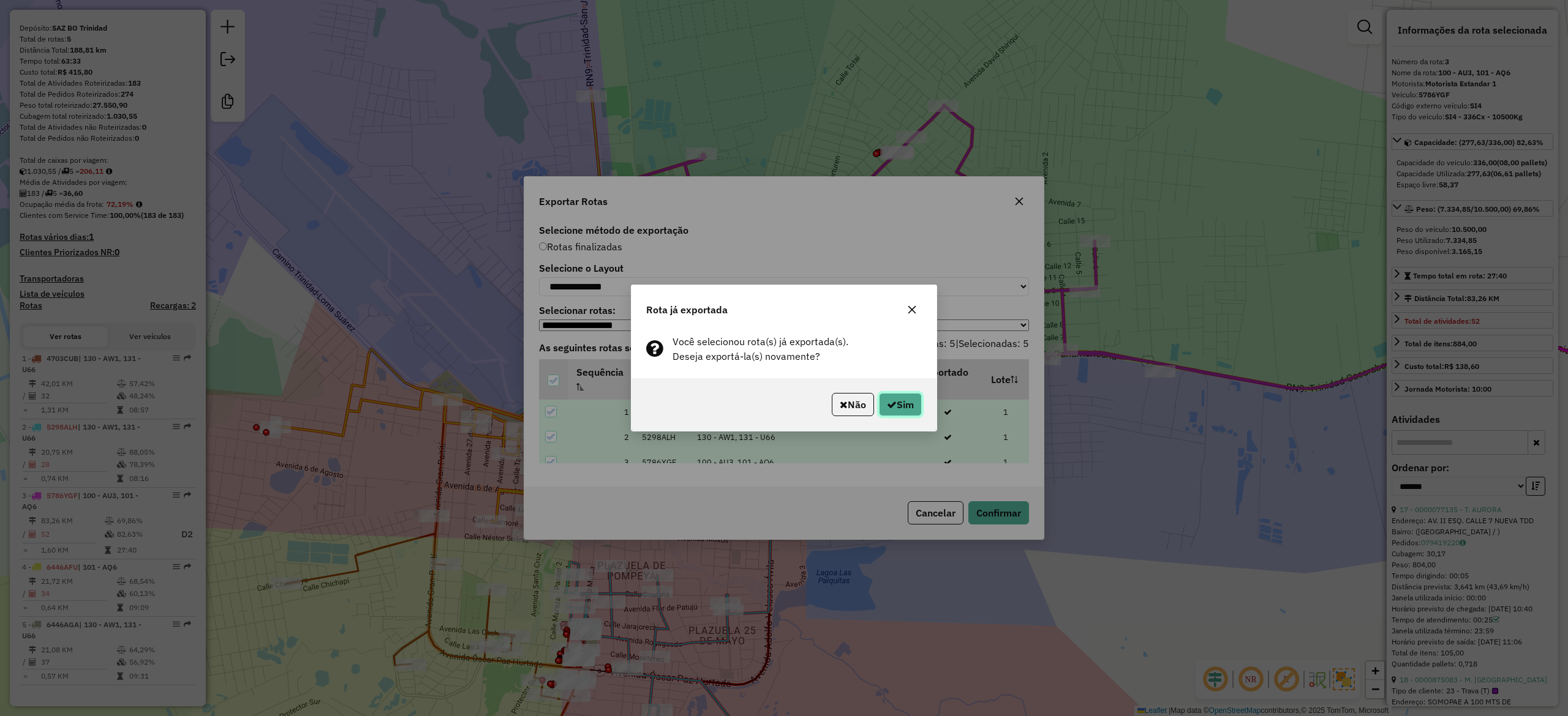
click at [914, 403] on button "Sim" at bounding box center [900, 404] width 43 height 23
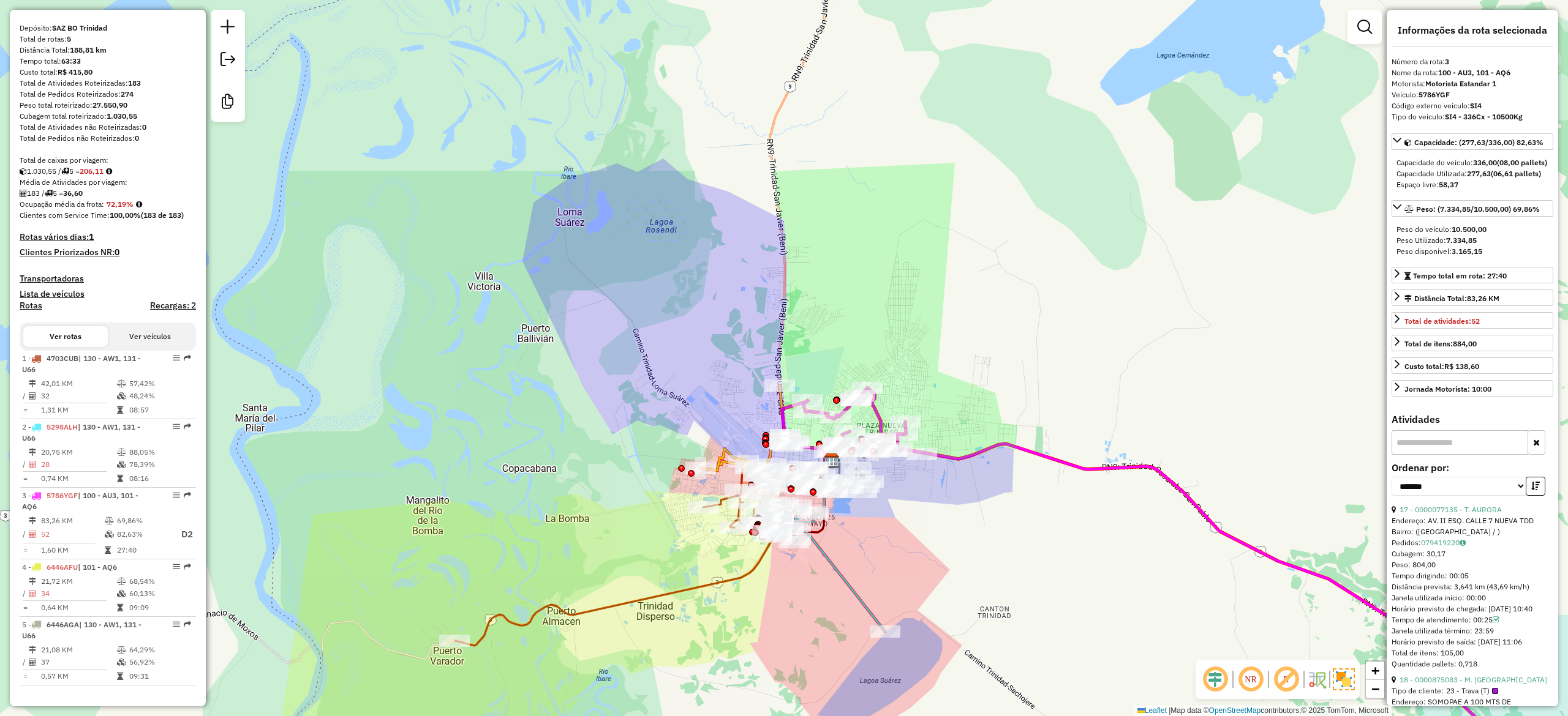
drag, startPoint x: 962, startPoint y: 604, endPoint x: 918, endPoint y: 536, distance: 81.0
click at [918, 536] on div "Janela de atendimento Grade de atendimento Capacidade Transportadoras Veículos …" at bounding box center [784, 358] width 1568 height 716
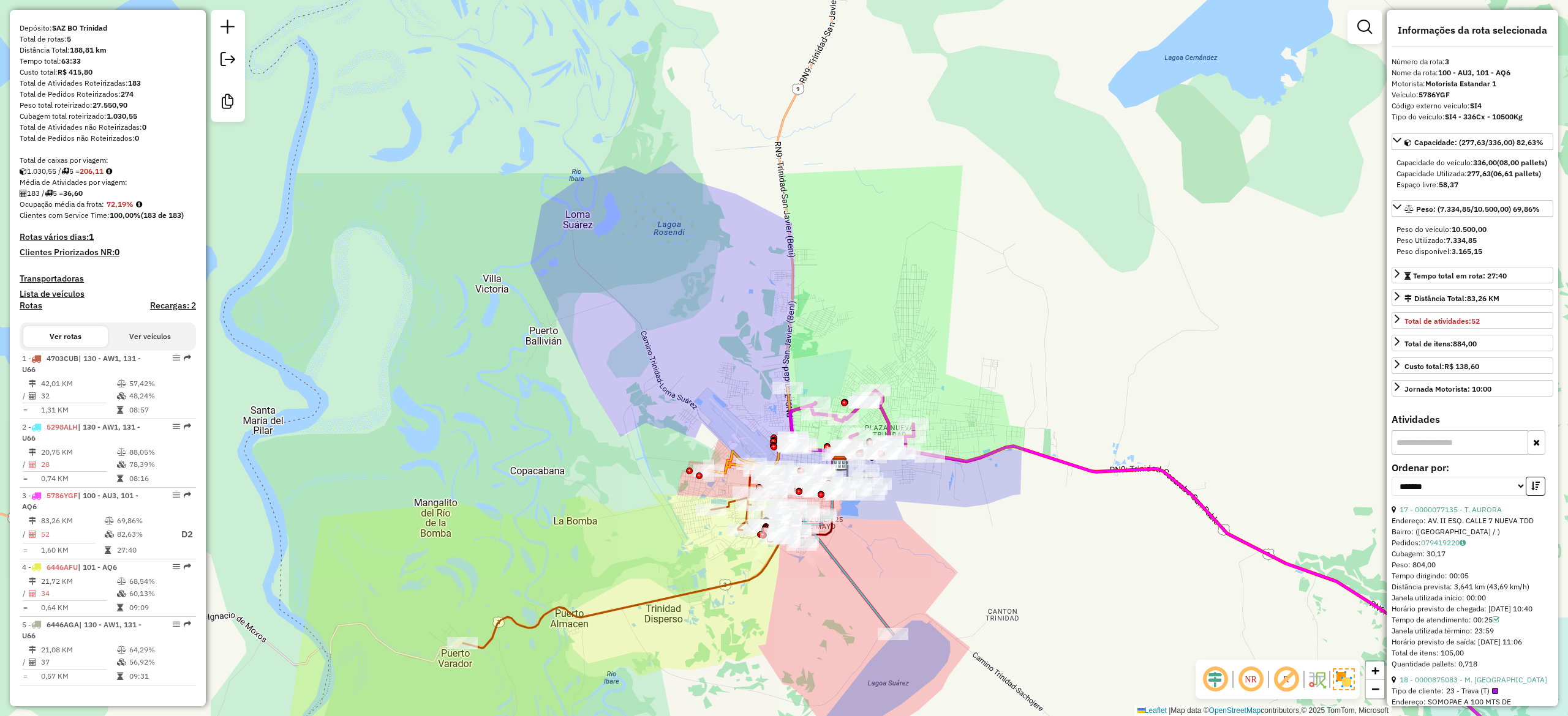
drag, startPoint x: 917, startPoint y: 543, endPoint x: 925, endPoint y: 545, distance: 8.2
click at [925, 545] on div "Janela de atendimento Grade de atendimento Capacidade Transportadoras Veículos …" at bounding box center [784, 358] width 1568 height 716
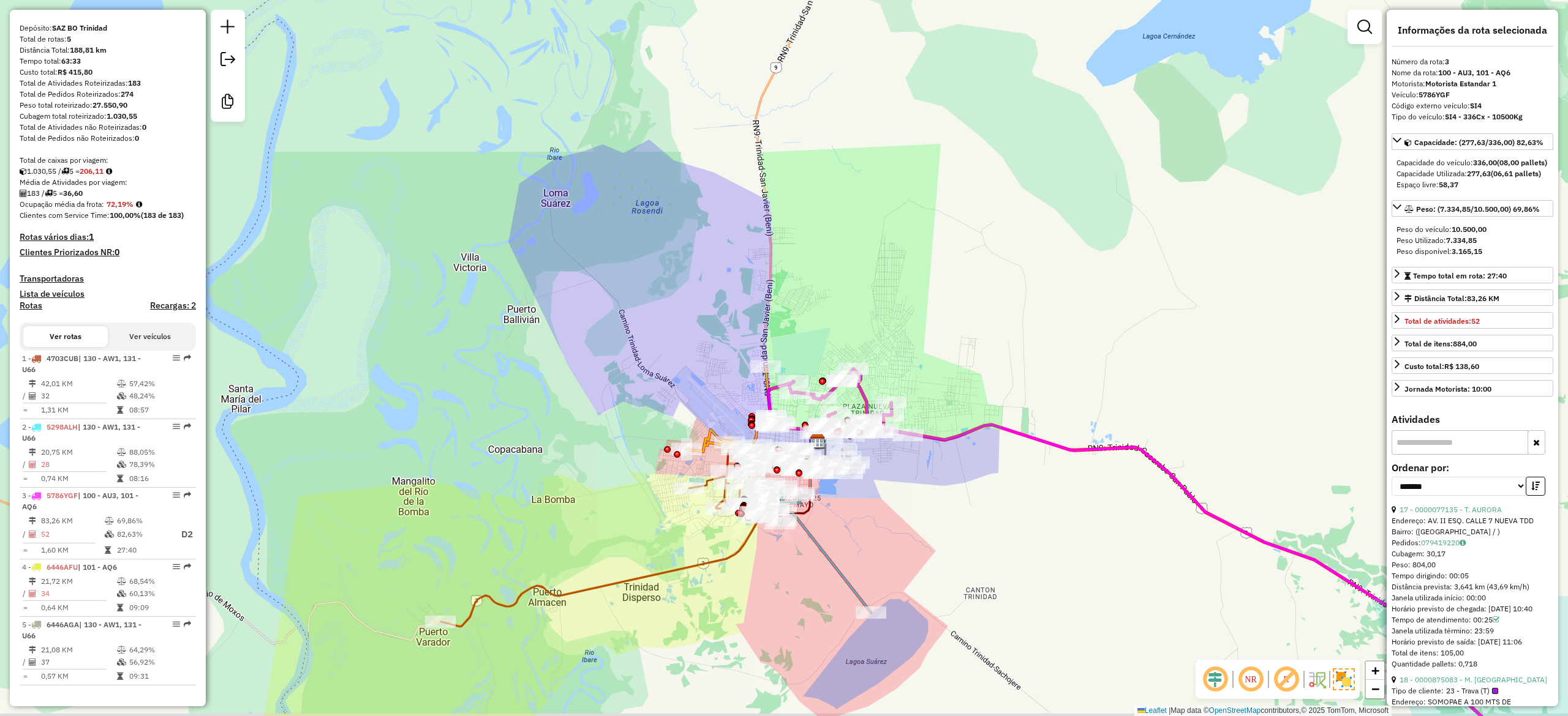
drag, startPoint x: 912, startPoint y: 543, endPoint x: 889, endPoint y: 521, distance: 31.8
click at [889, 521] on div "Janela de atendimento Grade de atendimento Capacidade Transportadoras Veículos …" at bounding box center [784, 358] width 1568 height 716
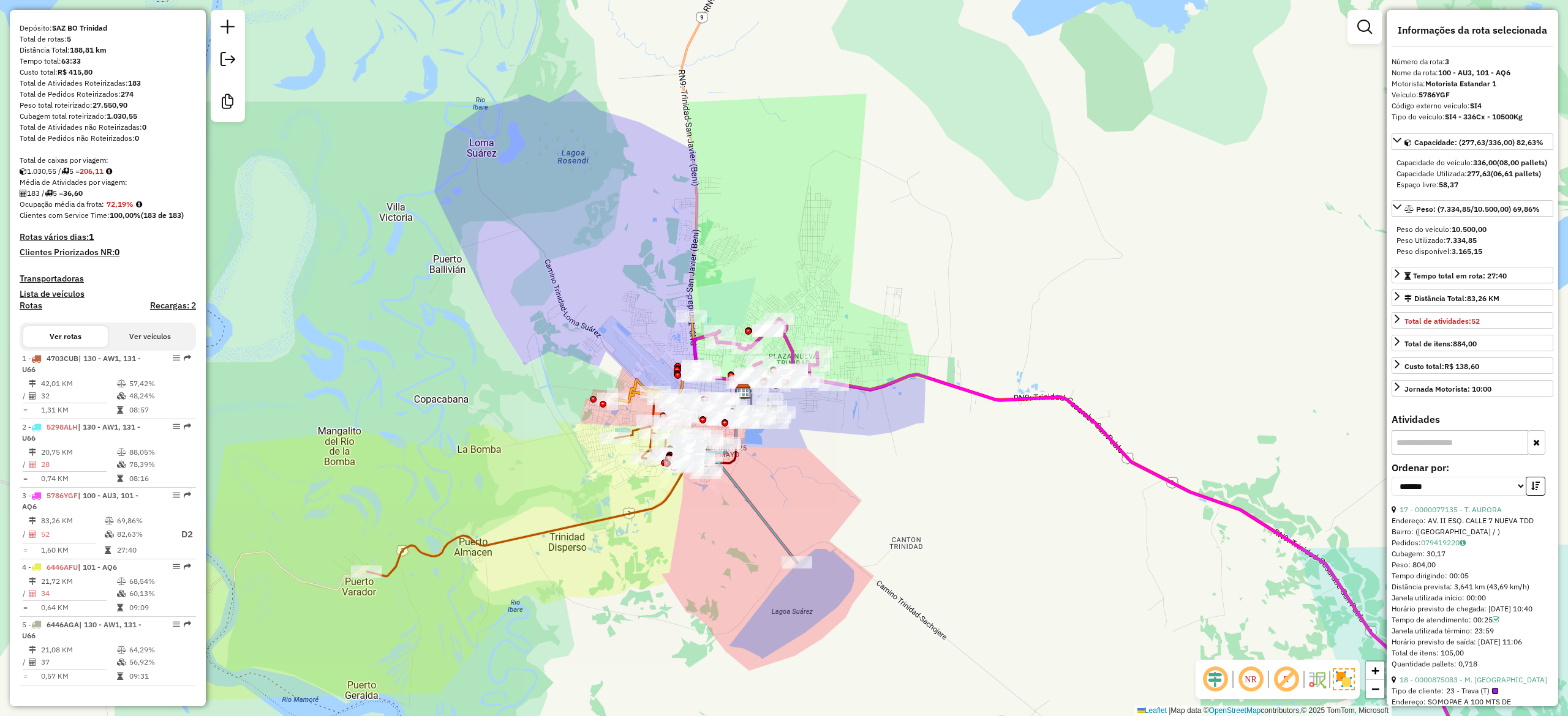
drag, startPoint x: 912, startPoint y: 513, endPoint x: 833, endPoint y: 469, distance: 90.4
click at [842, 473] on div "Janela de atendimento Grade de atendimento Capacidade Transportadoras Veículos …" at bounding box center [784, 358] width 1568 height 716
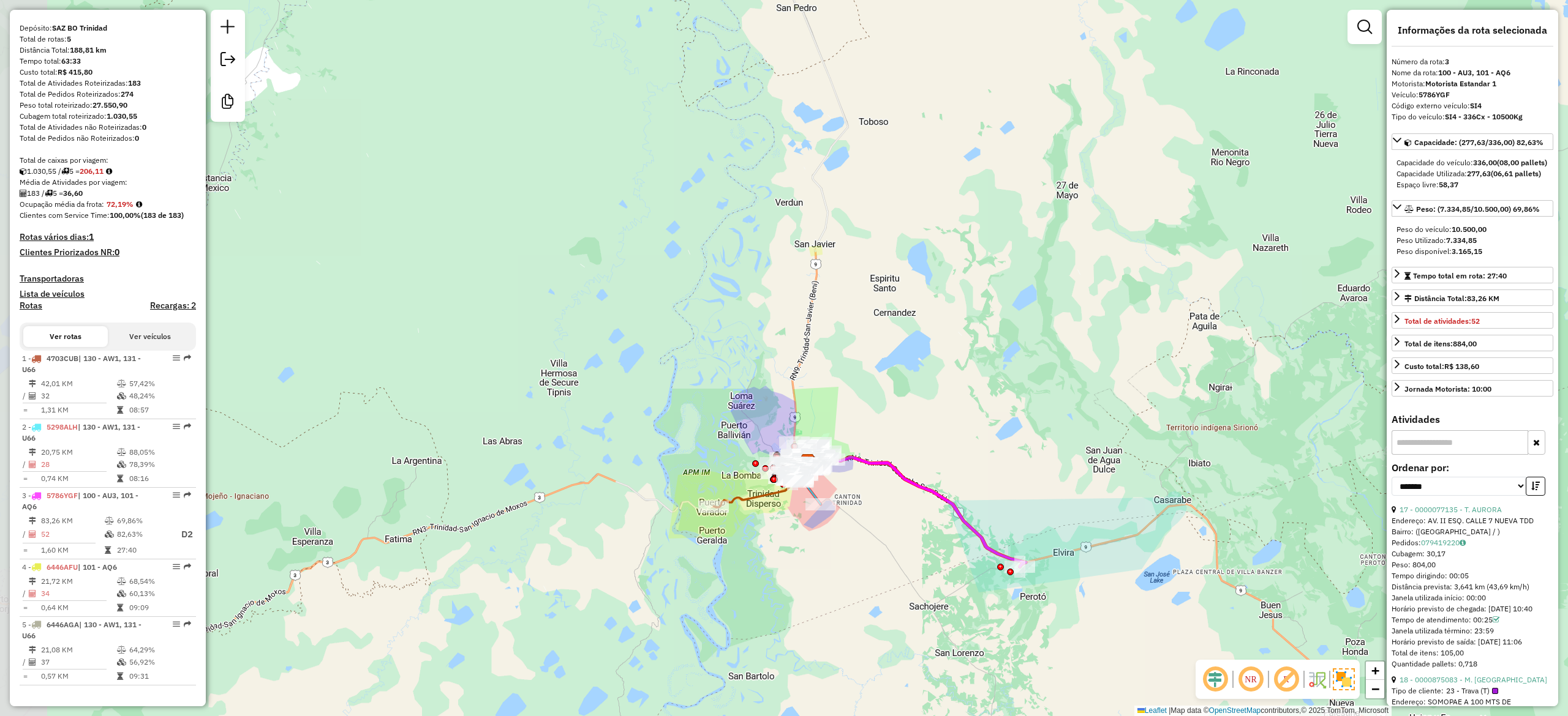
drag, startPoint x: 861, startPoint y: 498, endPoint x: 863, endPoint y: 508, distance: 10.2
click at [882, 533] on div "Janela de atendimento Grade de atendimento Capacidade Transportadoras Veículos …" at bounding box center [784, 358] width 1568 height 716
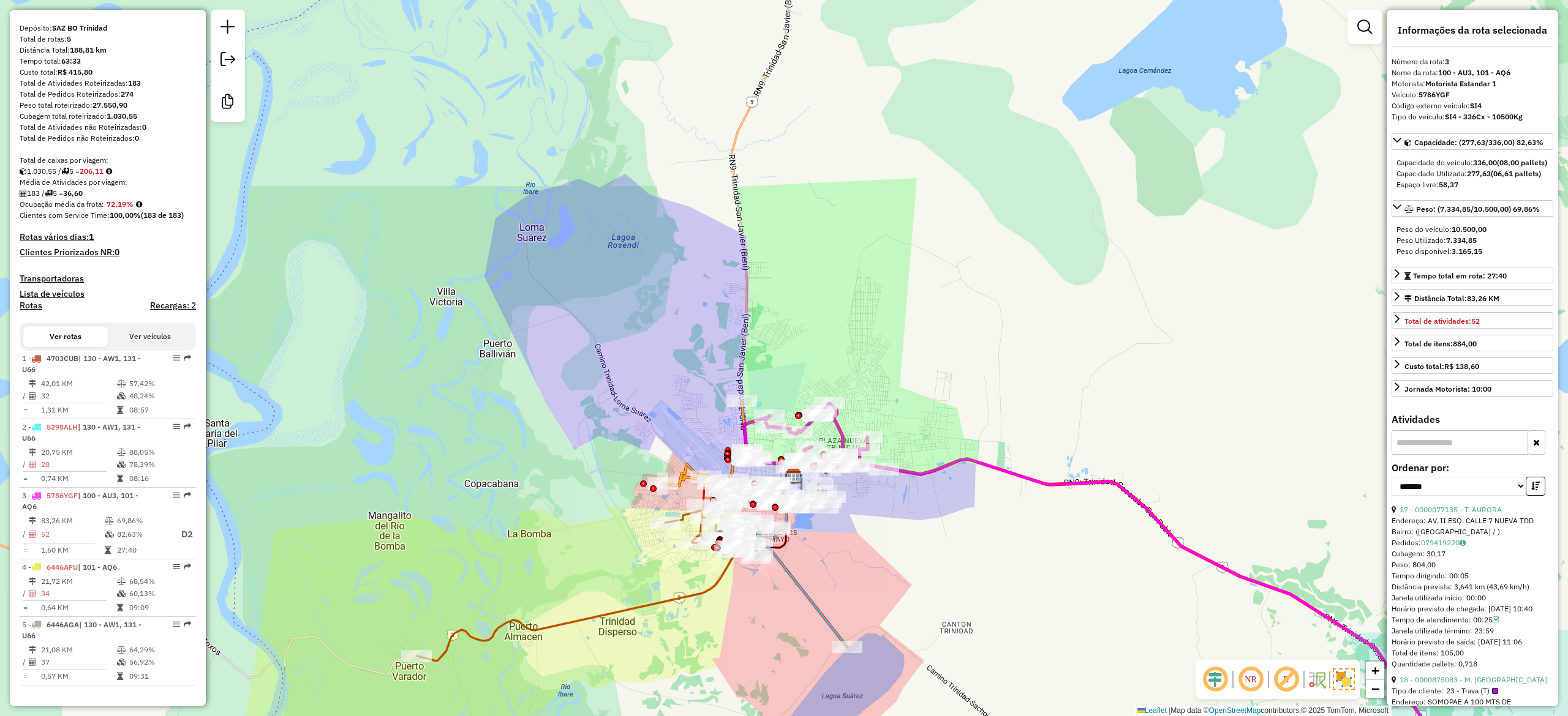
drag, startPoint x: 881, startPoint y: 533, endPoint x: 881, endPoint y: 543, distance: 10.0
click at [881, 543] on div "Janela de atendimento Grade de atendimento Capacidade Transportadoras Veículos …" at bounding box center [784, 358] width 1568 height 716
drag, startPoint x: 855, startPoint y: 543, endPoint x: 870, endPoint y: 541, distance: 15.1
click at [870, 543] on div "Janela de atendimento Grade de atendimento Capacidade Transportadoras Veículos …" at bounding box center [784, 358] width 1568 height 716
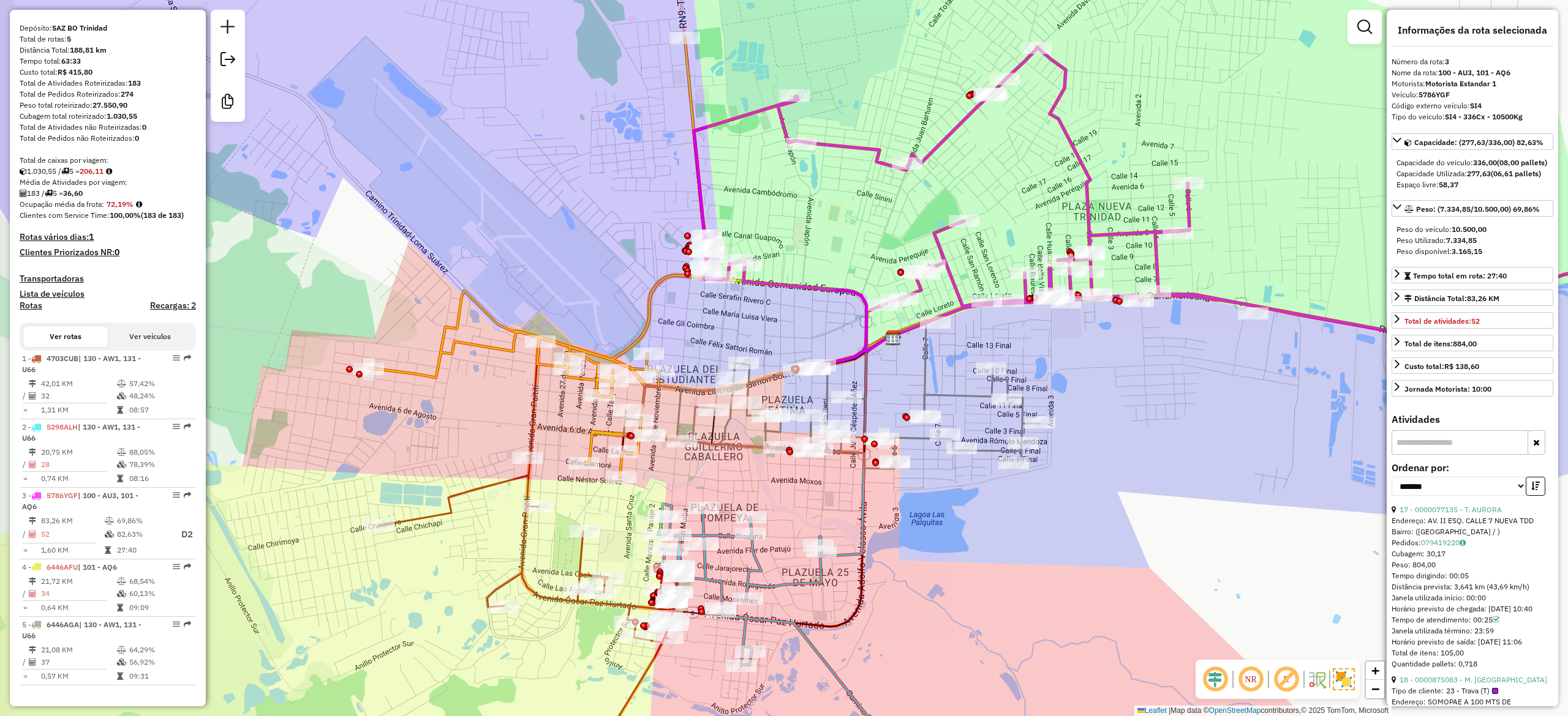
drag, startPoint x: 936, startPoint y: 558, endPoint x: 981, endPoint y: 567, distance: 45.9
click at [981, 567] on div "Janela de atendimento Grade de atendimento Capacidade Transportadoras Veículos …" at bounding box center [784, 358] width 1568 height 716
click at [117, 203] on strong "72,19%" at bounding box center [120, 203] width 27 height 9
copy strong "72,19"
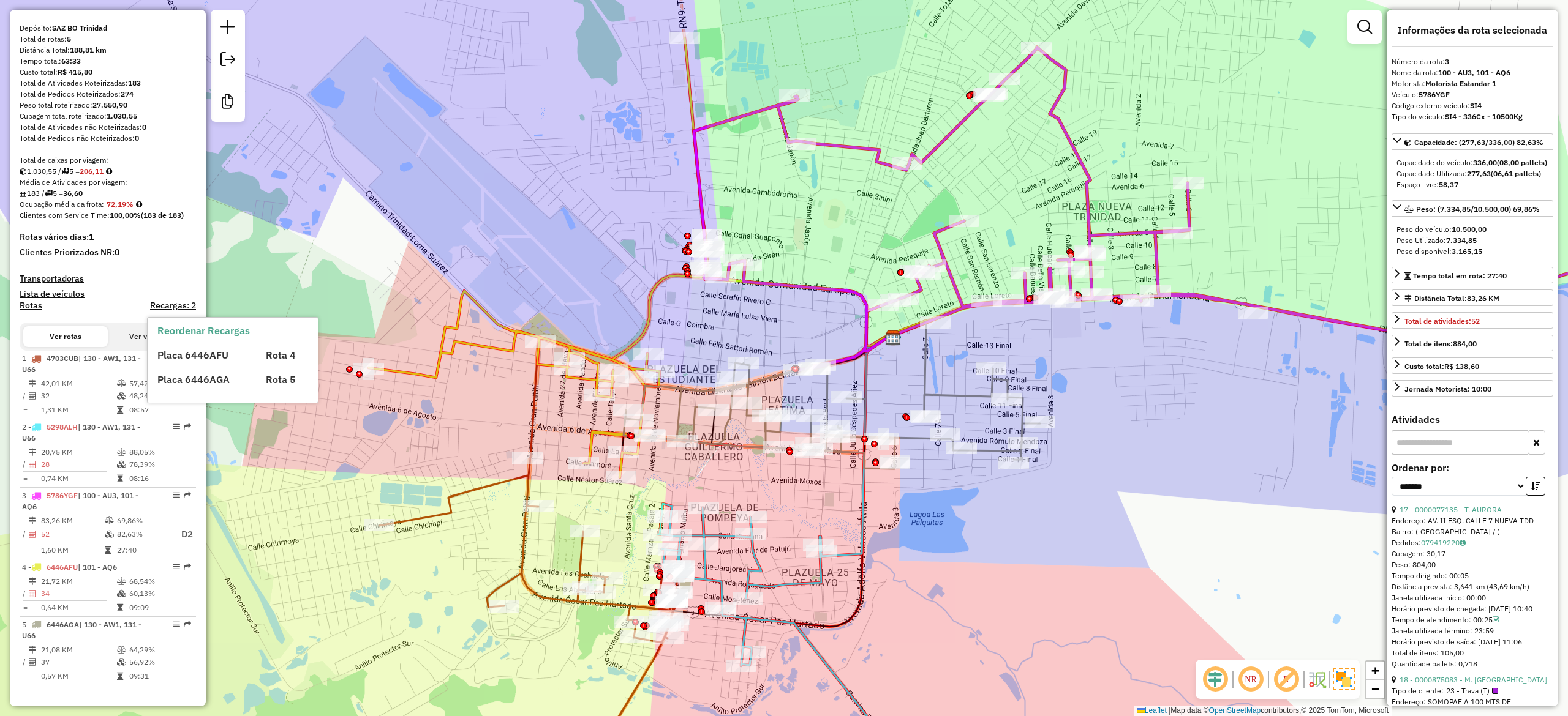
click at [78, 188] on strong "36,60" at bounding box center [73, 193] width 19 height 9
copy strong "36,60"
click at [92, 169] on strong "206,11" at bounding box center [91, 171] width 24 height 9
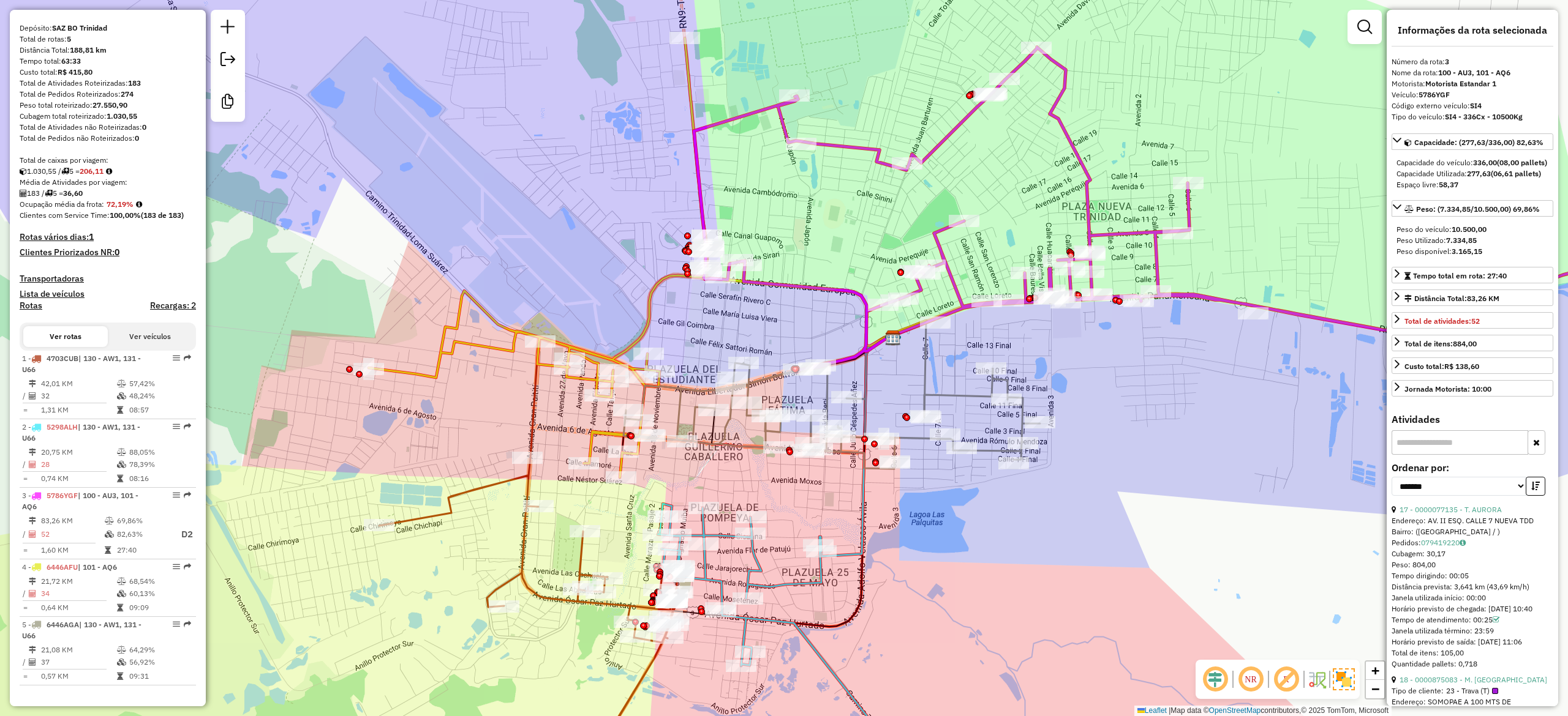
click at [133, 82] on strong "183" at bounding box center [133, 83] width 13 height 9
copy strong "183"
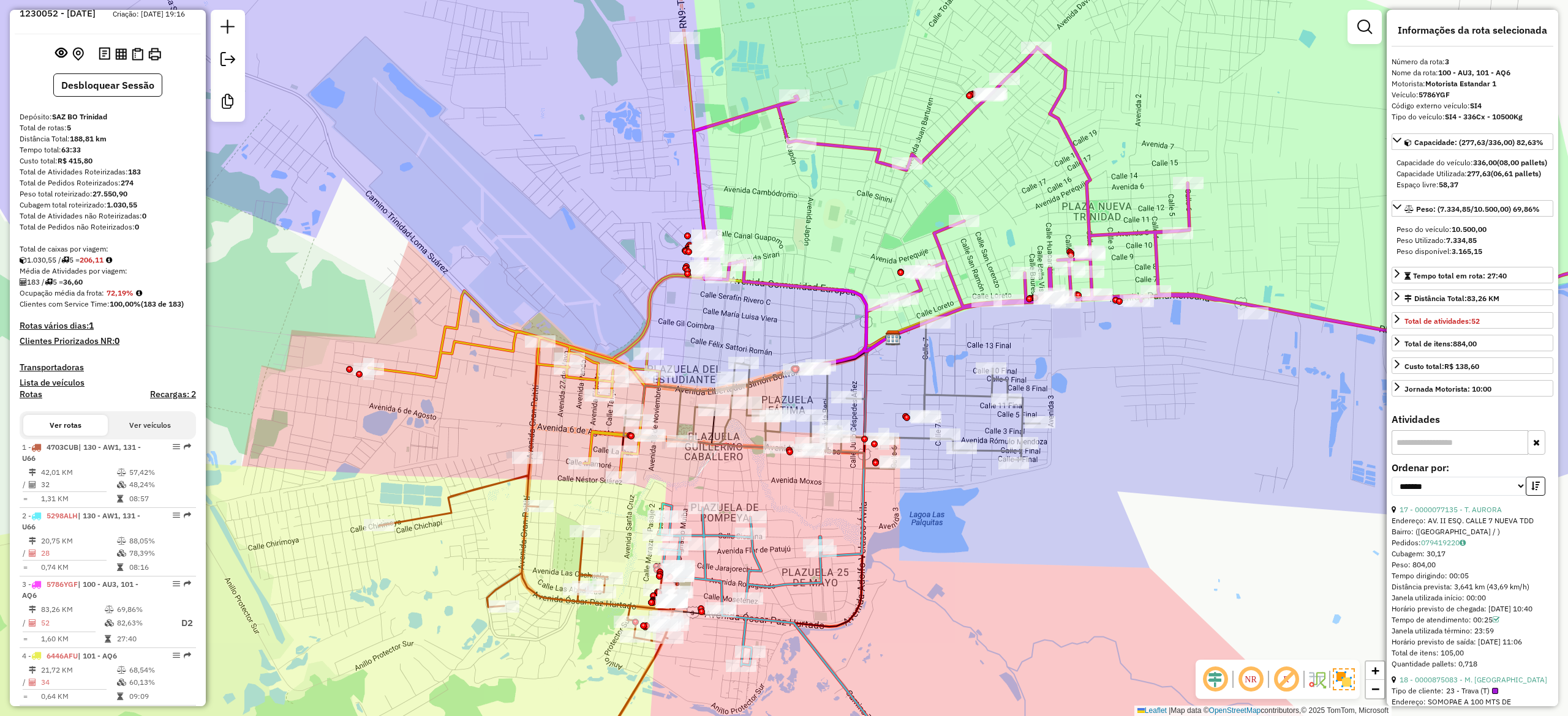
scroll to position [0, 0]
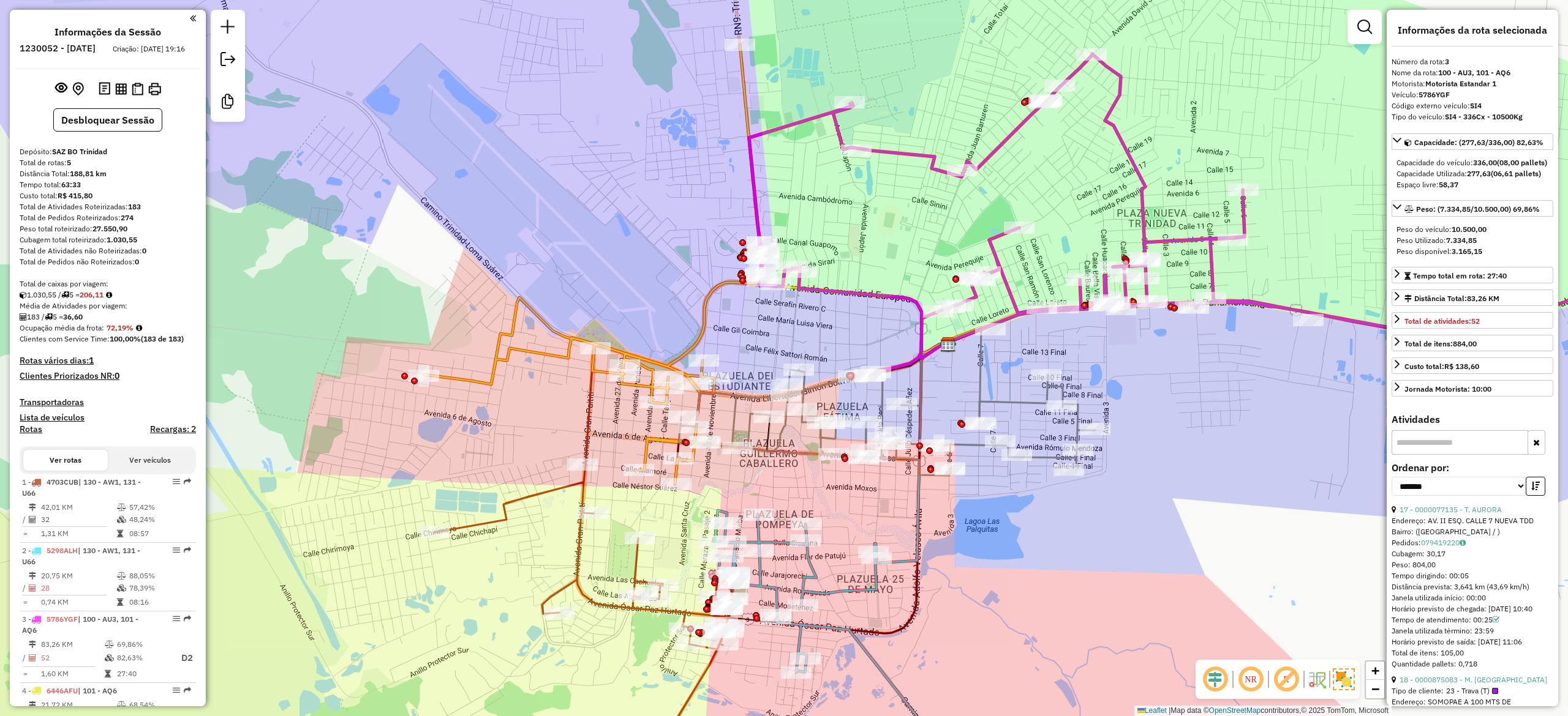
drag, startPoint x: 1158, startPoint y: 579, endPoint x: 1278, endPoint y: 584, distance: 120.1
click at [1278, 584] on div "Janela de atendimento Grade de atendimento Capacidade Transportadoras Veículos …" at bounding box center [784, 358] width 1568 height 716
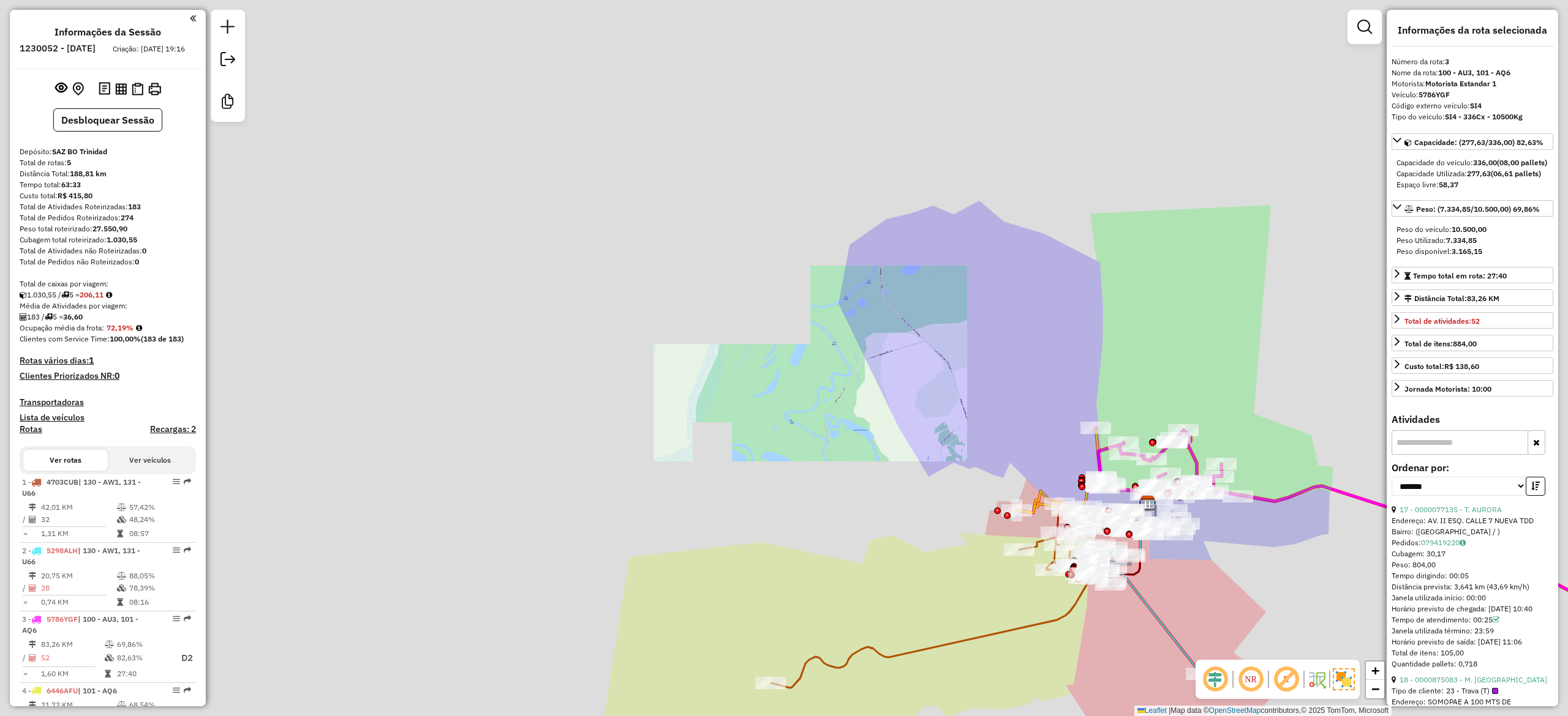
drag, startPoint x: 1221, startPoint y: 569, endPoint x: 1143, endPoint y: 563, distance: 78.2
click at [1144, 565] on div "Janela de atendimento Grade de atendimento Capacidade Transportadoras Veículos …" at bounding box center [784, 358] width 1568 height 716
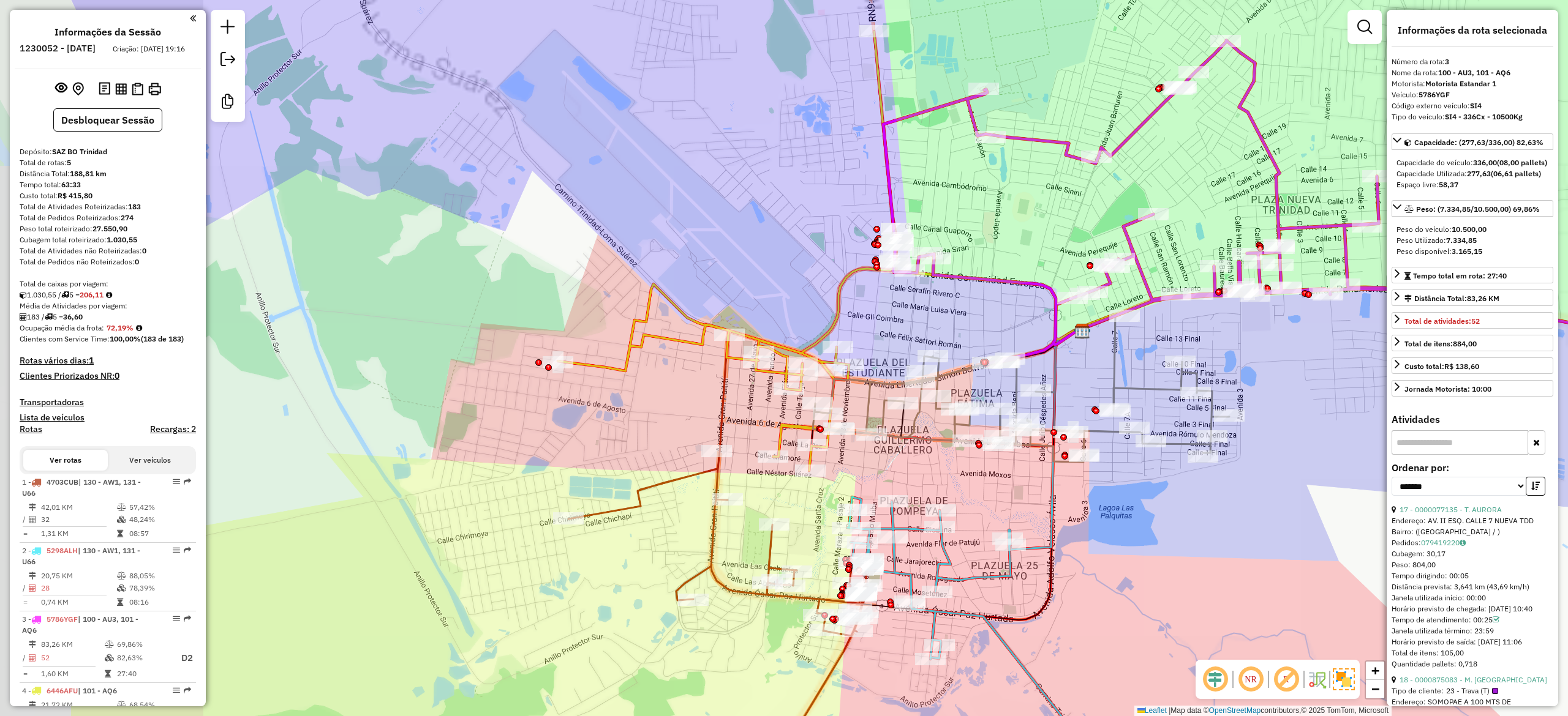
drag, startPoint x: 1213, startPoint y: 536, endPoint x: 1304, endPoint y: 545, distance: 91.4
click at [1304, 545] on div "Janela de atendimento Grade de atendimento Capacidade Transportadoras Veículos …" at bounding box center [784, 358] width 1568 height 716
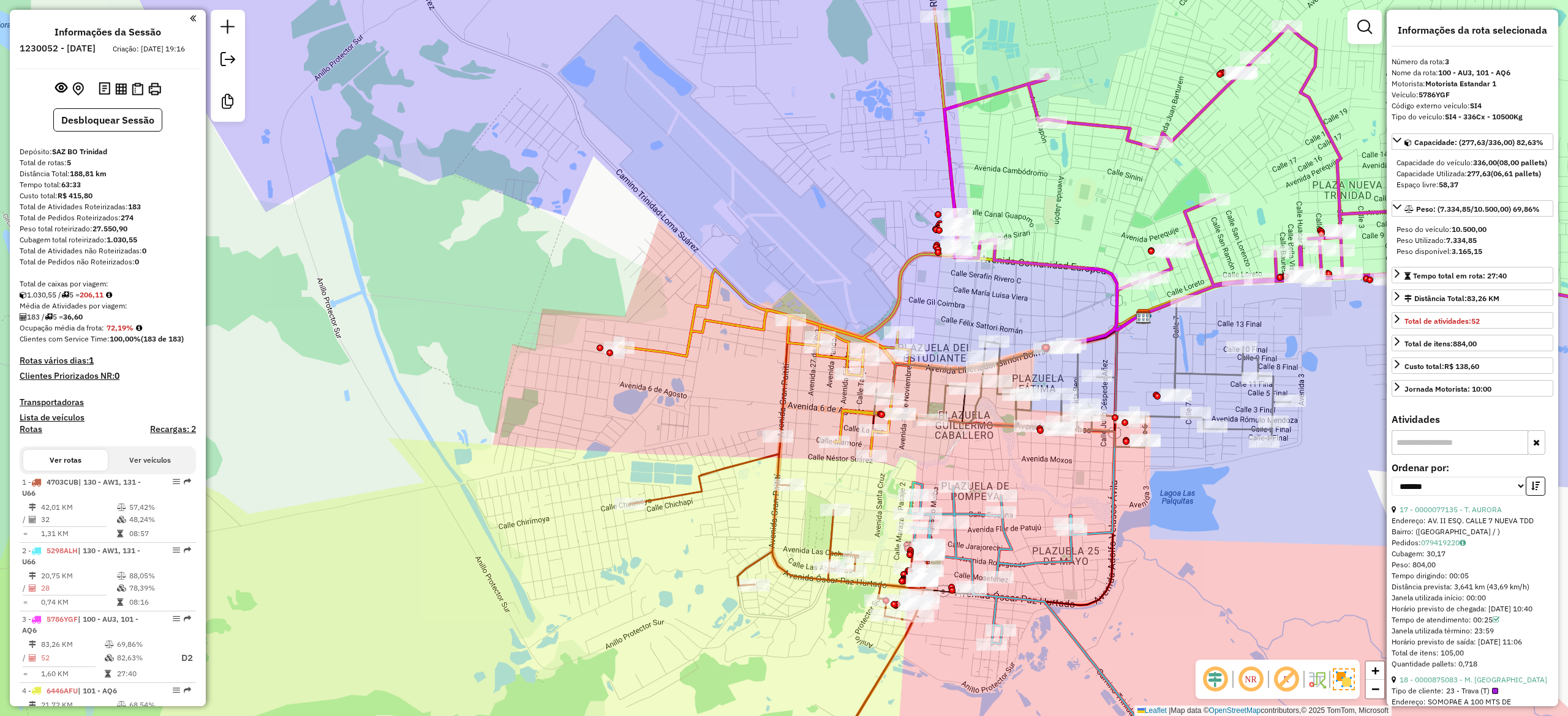
drag, startPoint x: 1243, startPoint y: 518, endPoint x: 1253, endPoint y: 498, distance: 22.4
click at [1253, 498] on div "Janela de atendimento Grade de atendimento Capacidade Transportadoras Veículos …" at bounding box center [784, 358] width 1568 height 716
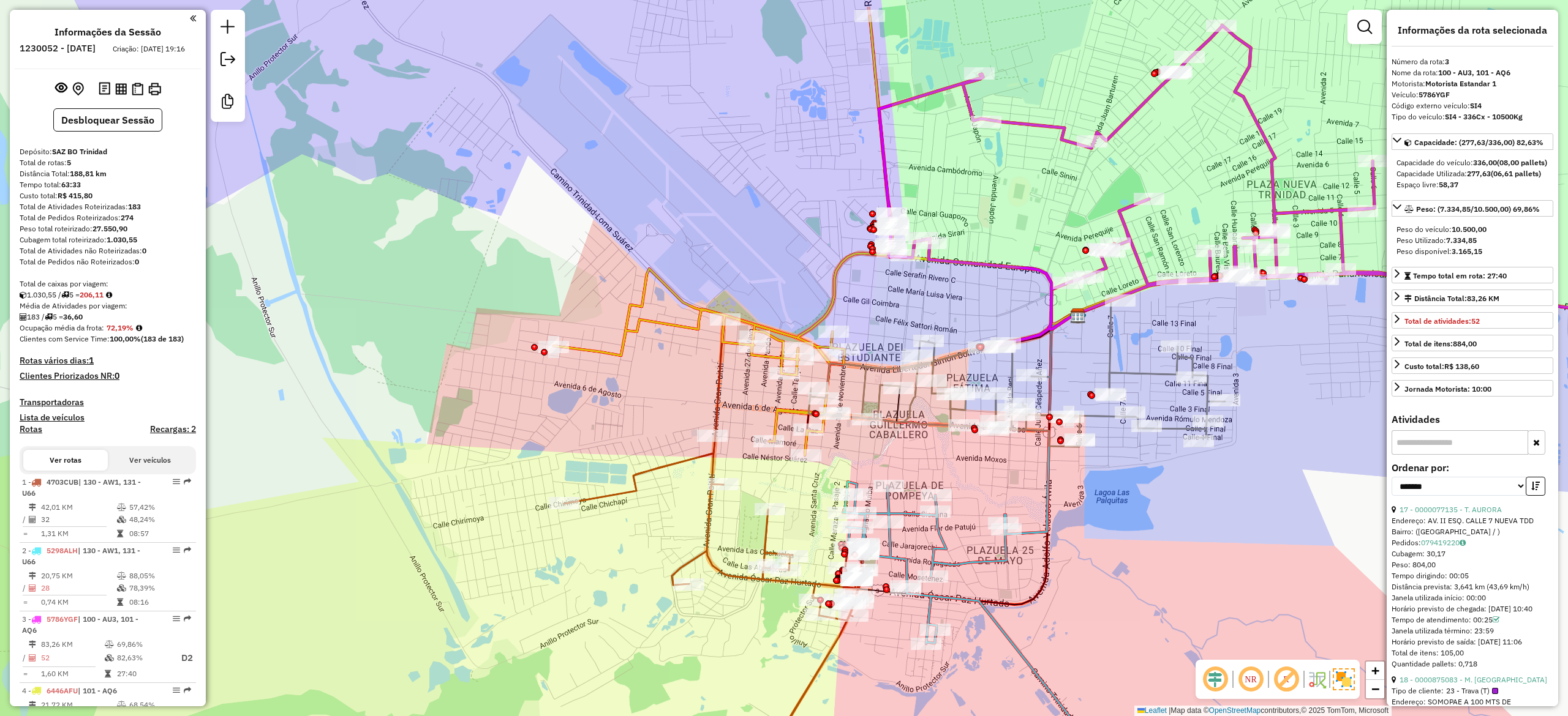
drag, startPoint x: 1207, startPoint y: 593, endPoint x: 1172, endPoint y: 593, distance: 35.0
click at [1173, 593] on div "Janela de atendimento Grade de atendimento Capacidade Transportadoras Veículos …" at bounding box center [784, 358] width 1568 height 716
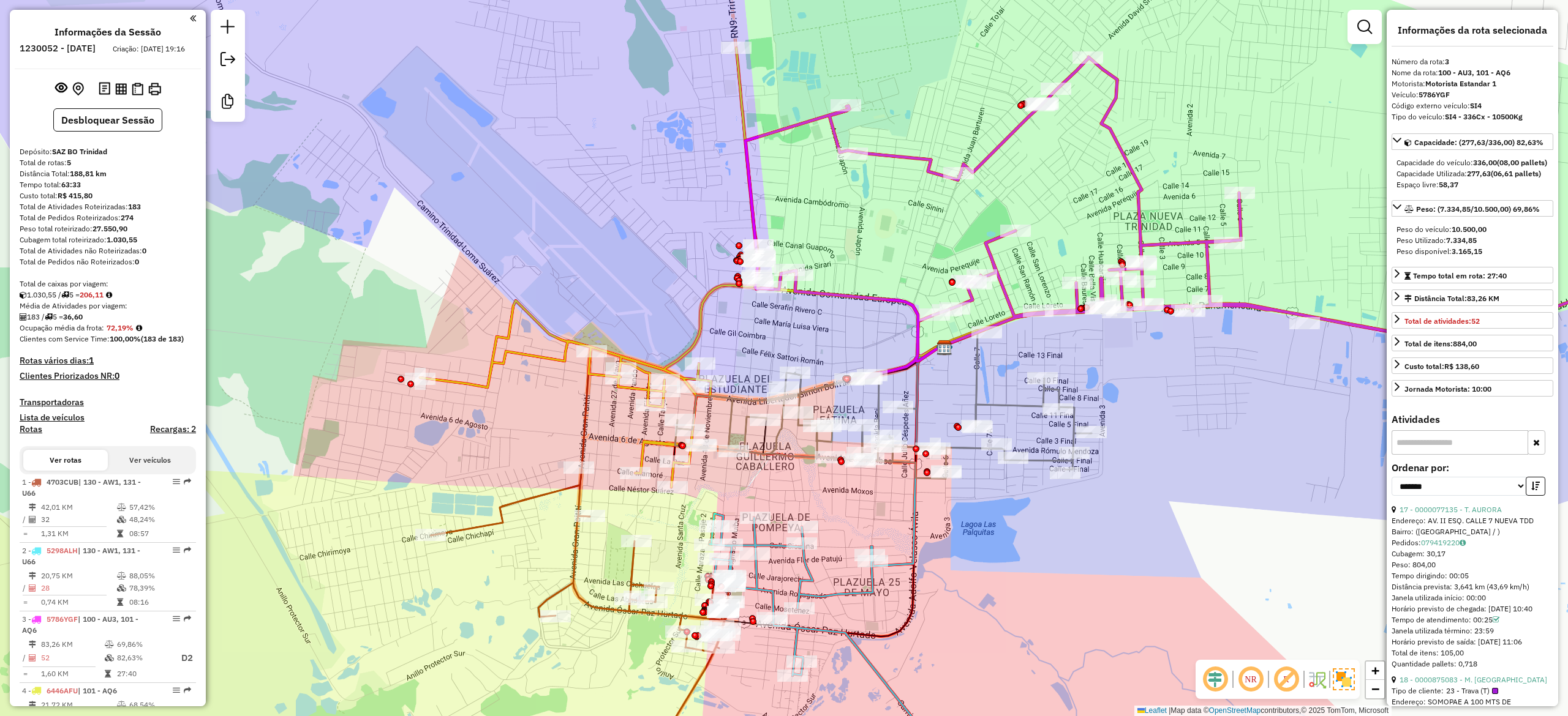
drag, startPoint x: 1209, startPoint y: 478, endPoint x: 1032, endPoint y: 530, distance: 184.5
click at [1032, 530] on div "Janela de atendimento Grade de atendimento Capacidade Transportadoras Veículos …" at bounding box center [784, 358] width 1568 height 716
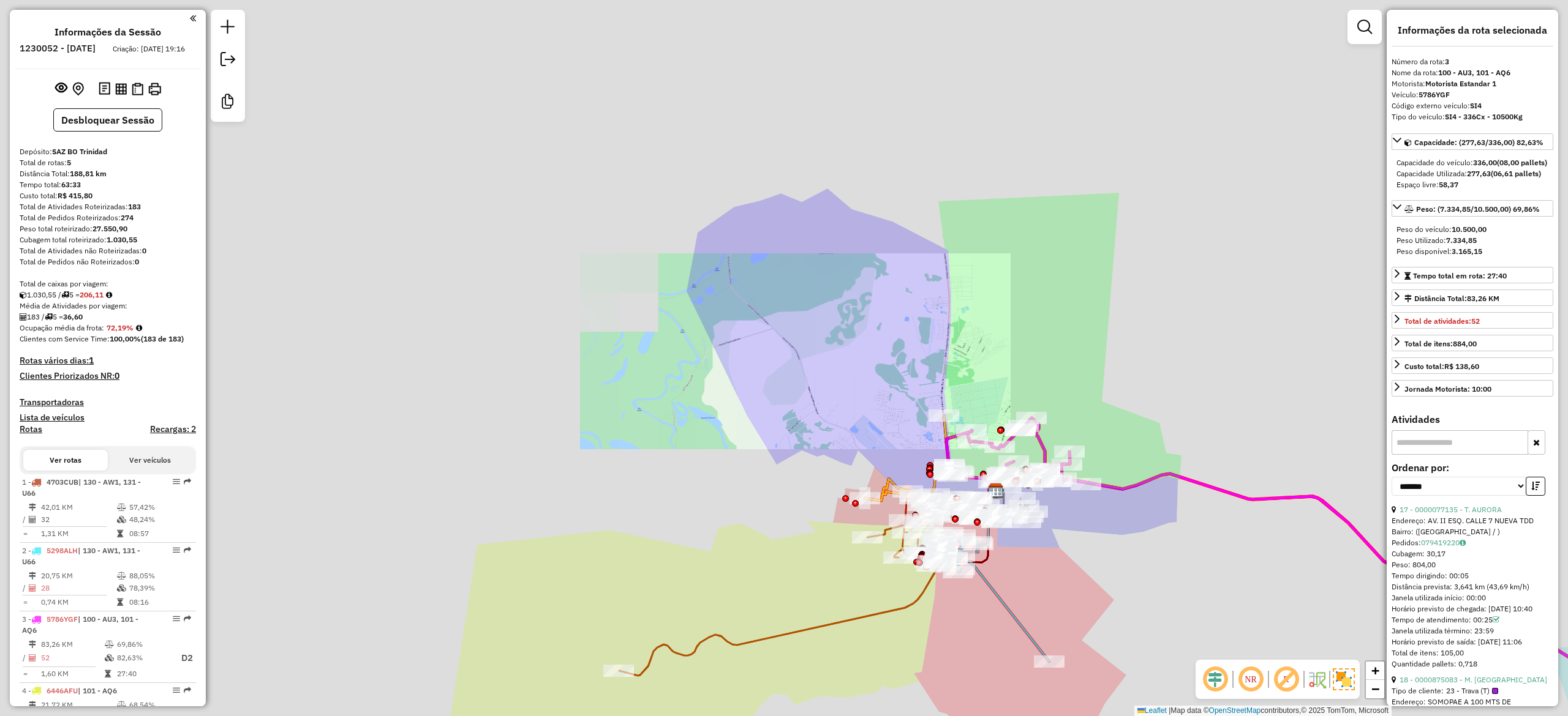
drag, startPoint x: 1071, startPoint y: 577, endPoint x: 1059, endPoint y: 564, distance: 17.7
click at [1062, 578] on div "Janela de atendimento Grade de atendimento Capacidade Transportadoras Veículos …" at bounding box center [784, 358] width 1568 height 716
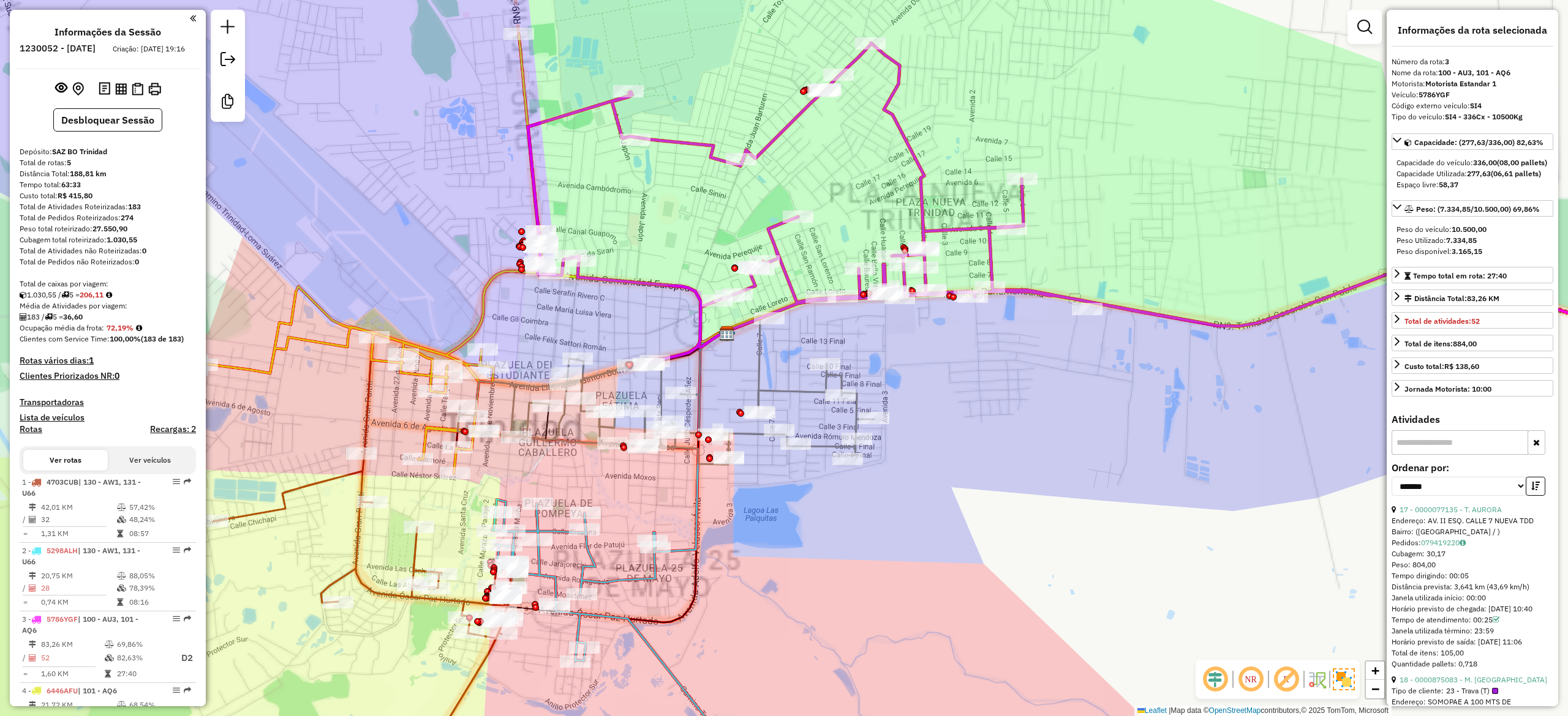
drag, startPoint x: 959, startPoint y: 568, endPoint x: 1126, endPoint y: 483, distance: 187.4
click at [1126, 483] on div "Janela de atendimento Grade de atendimento Capacidade Transportadoras Veículos …" at bounding box center [784, 358] width 1568 height 716
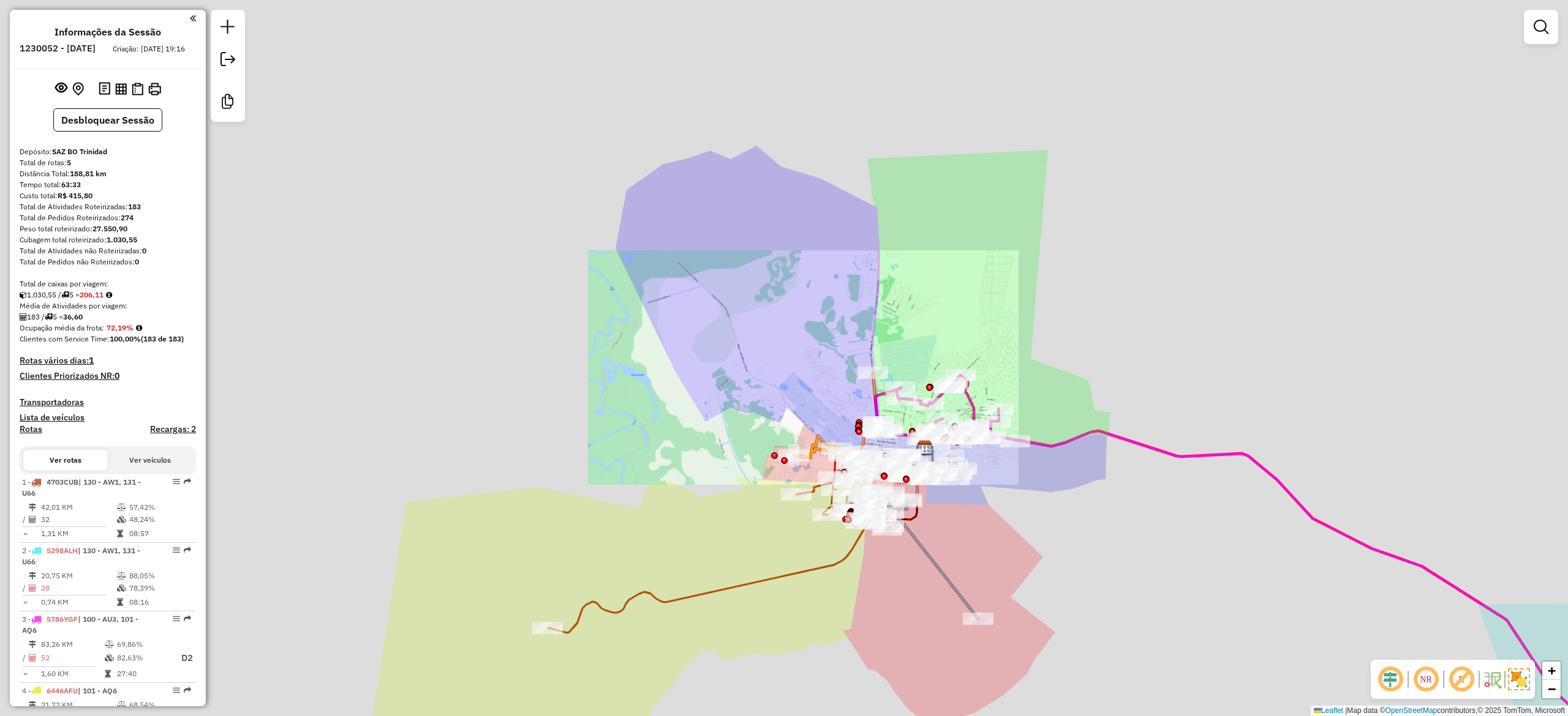
drag, startPoint x: 1022, startPoint y: 514, endPoint x: 1054, endPoint y: 508, distance: 32.6
click at [1054, 508] on div "Janela de atendimento Grade de atendimento Capacidade Transportadoras Veículos …" at bounding box center [784, 358] width 1568 height 716
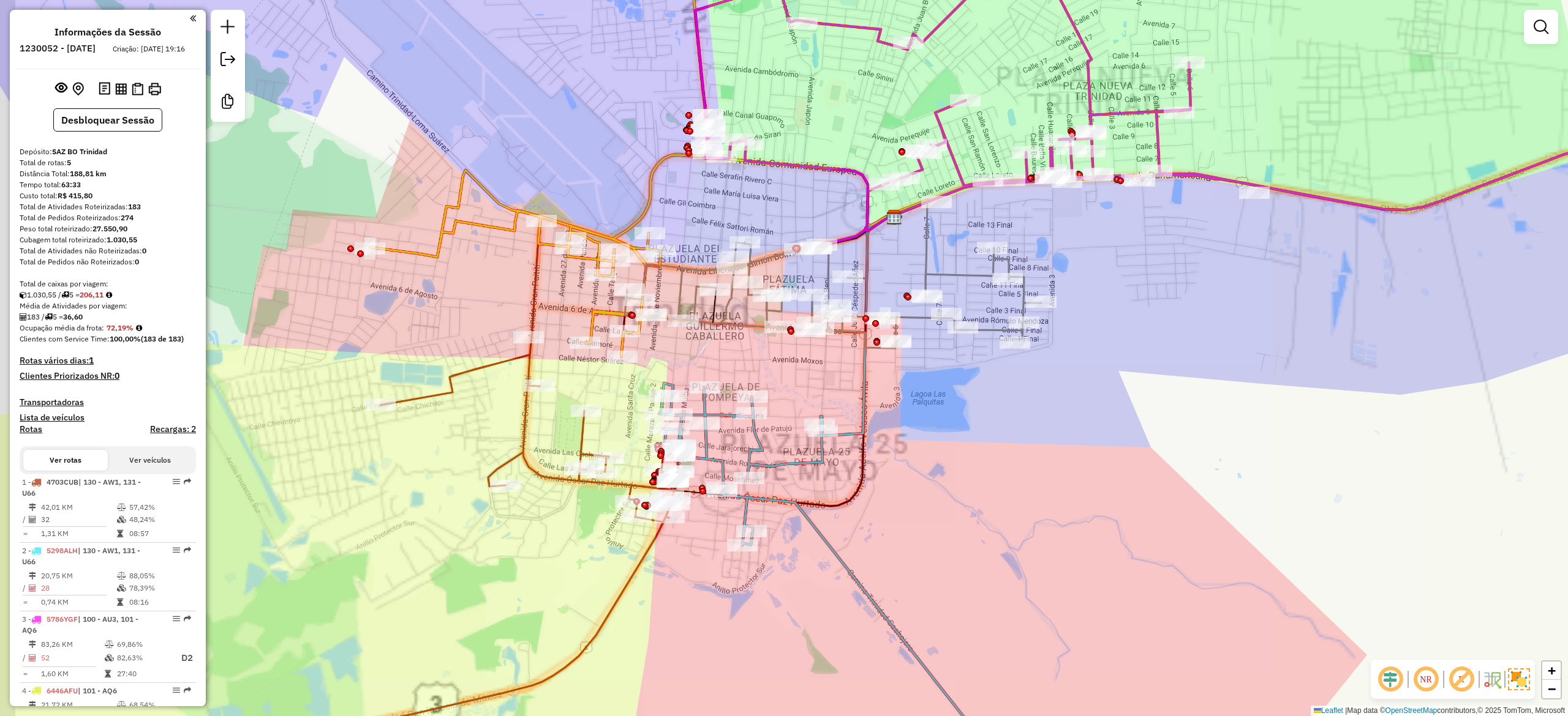
drag, startPoint x: 973, startPoint y: 531, endPoint x: 1079, endPoint y: 497, distance: 111.3
click at [1079, 497] on div "Janela de atendimento Grade de atendimento Capacidade Transportadoras Veículos …" at bounding box center [784, 358] width 1568 height 716
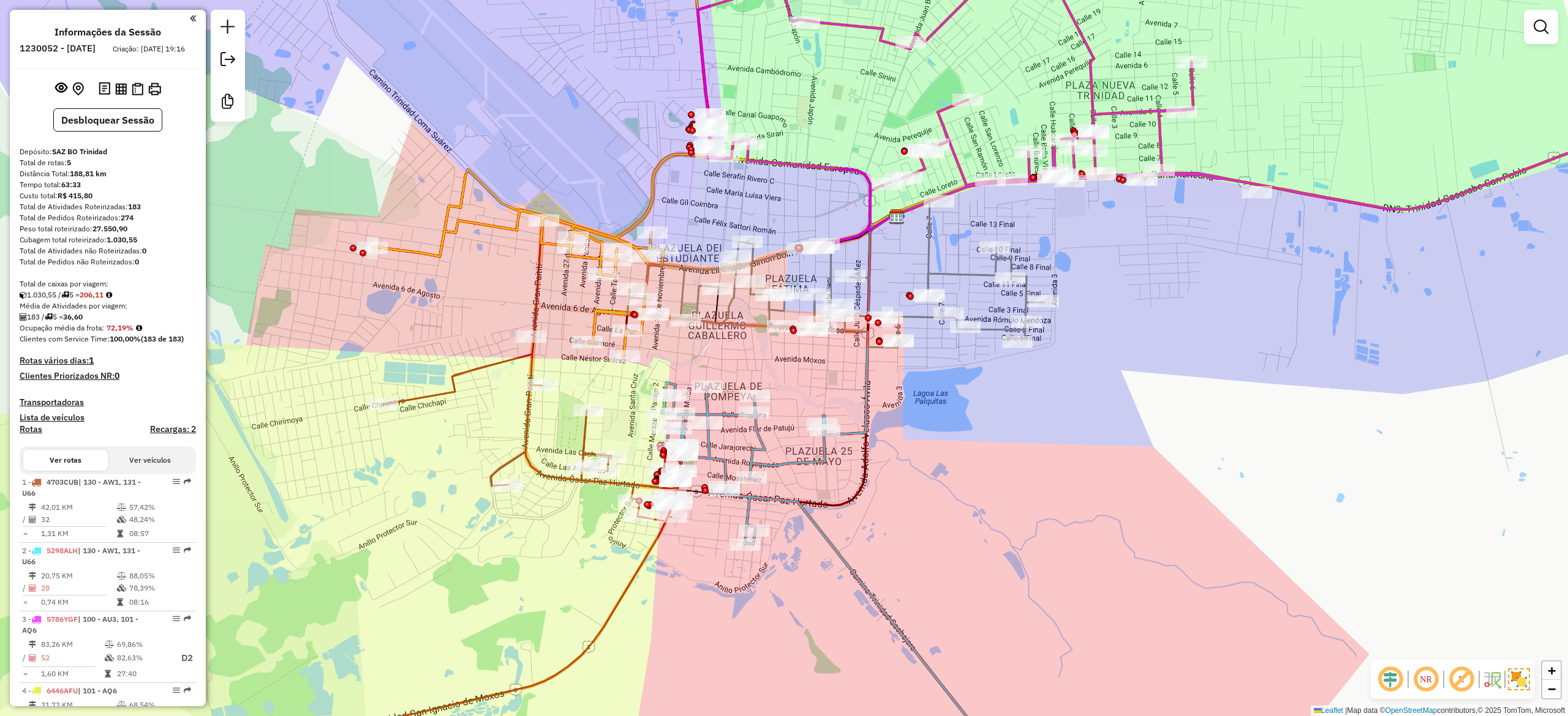
click at [882, 619] on icon at bounding box center [842, 585] width 361 height 406
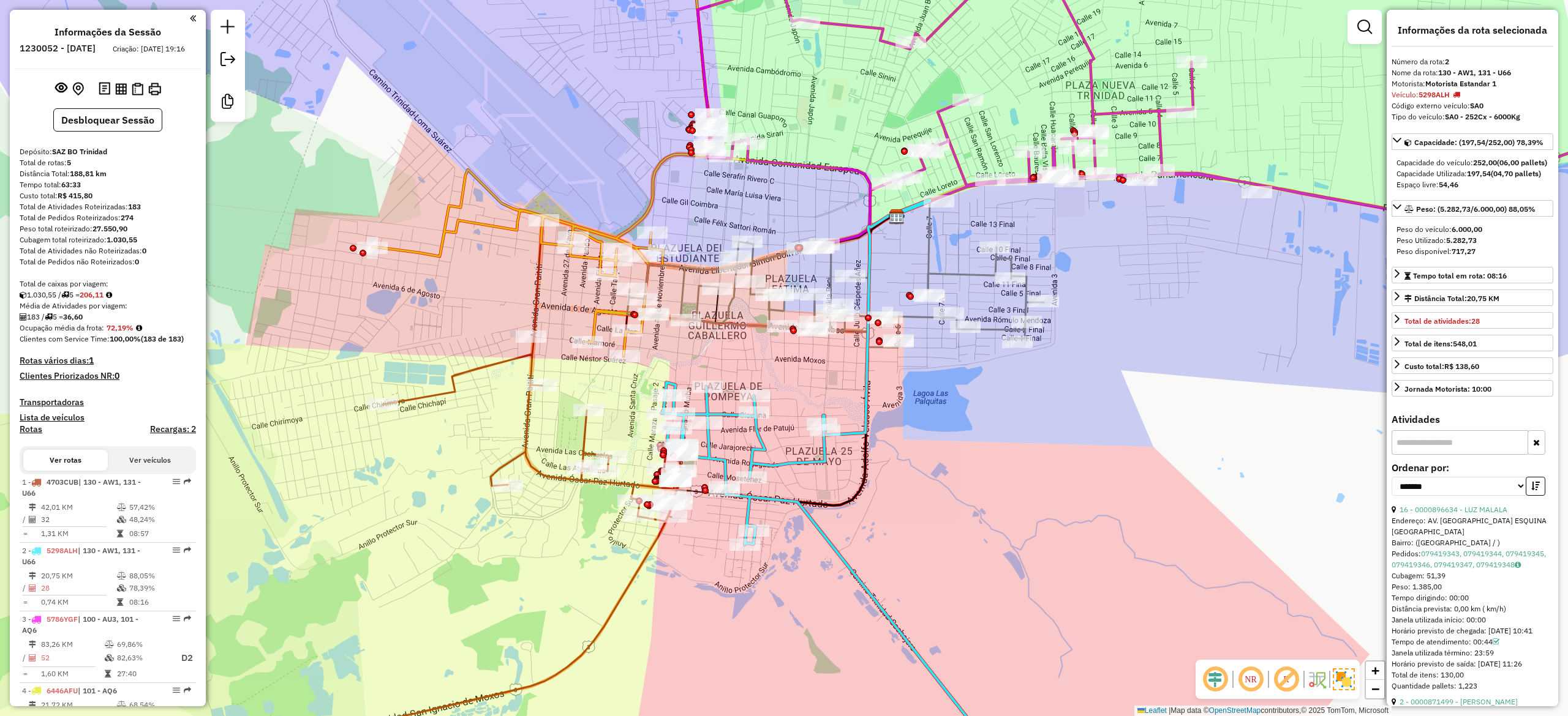
scroll to position [135, 0]
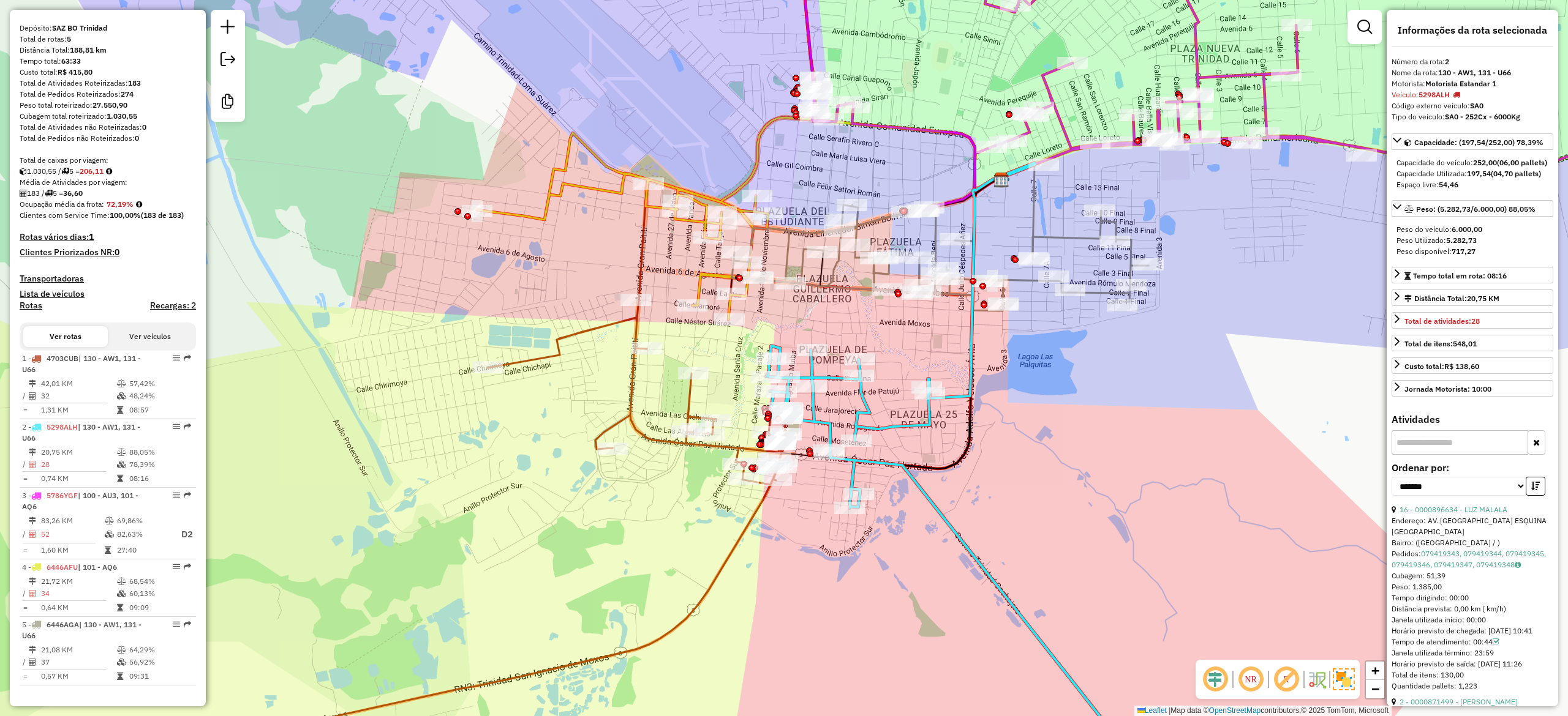
drag, startPoint x: 957, startPoint y: 533, endPoint x: 981, endPoint y: 520, distance: 27.3
click at [981, 520] on div "Janela de atendimento Grade de atendimento Capacidade Transportadoras Veículos …" at bounding box center [784, 358] width 1568 height 716
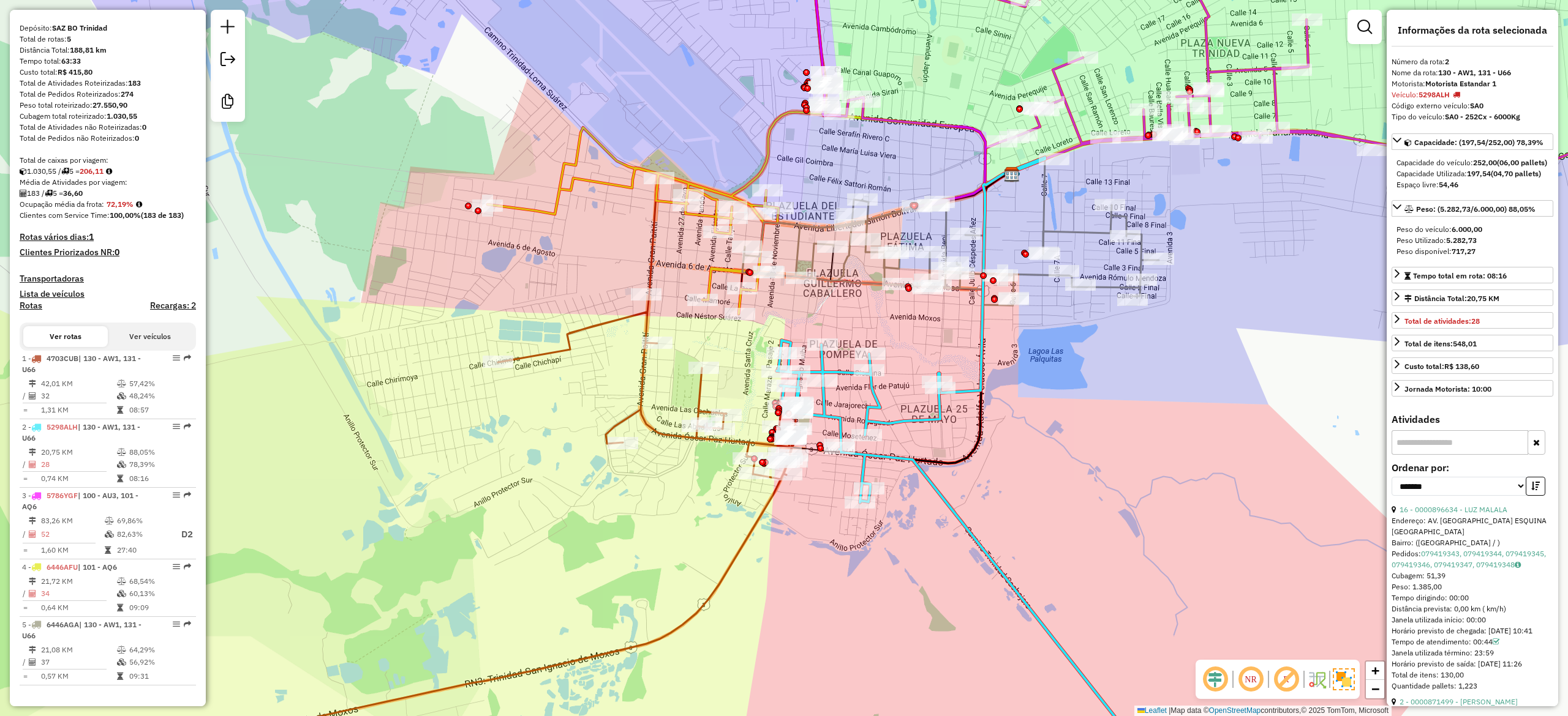
click at [745, 547] on icon at bounding box center [319, 541] width 953 height 494
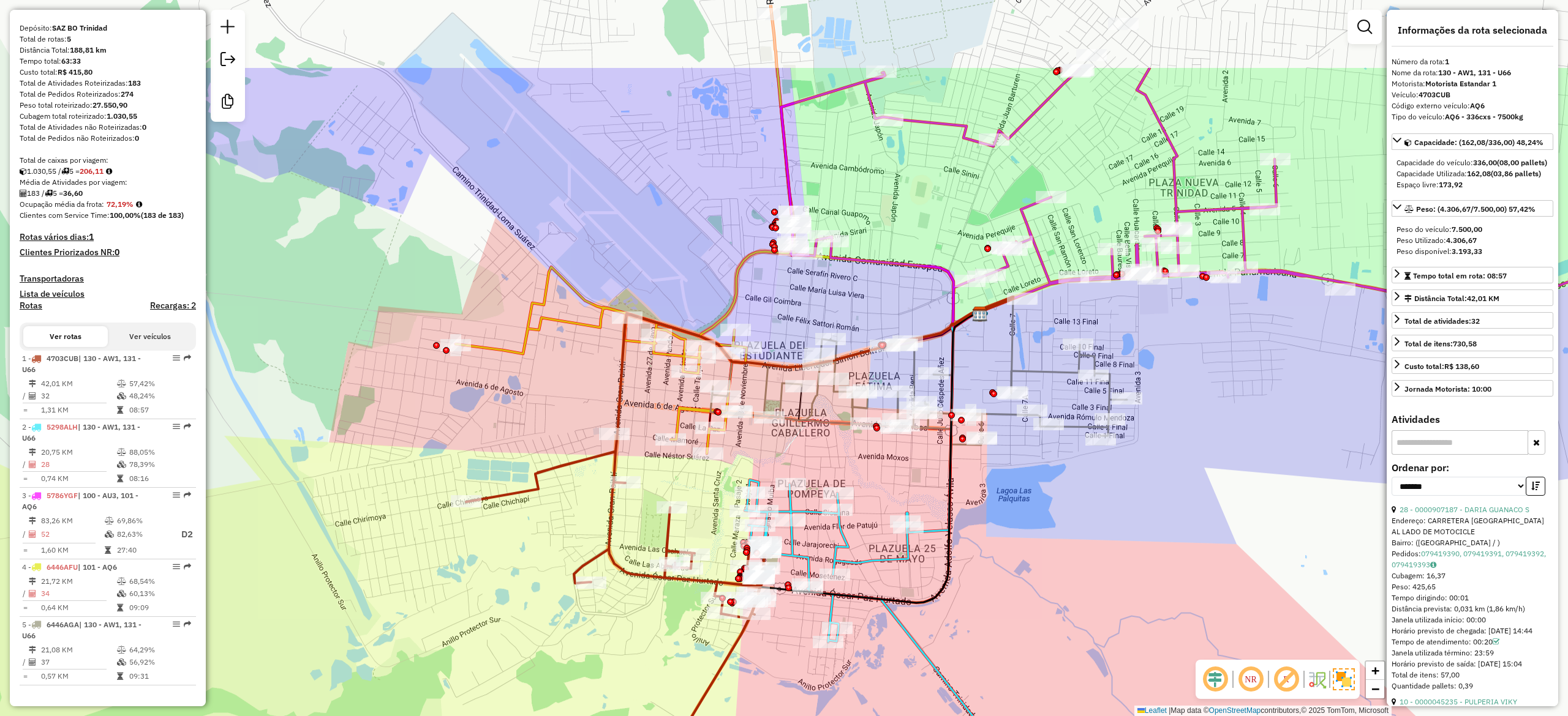
drag, startPoint x: 761, startPoint y: 538, endPoint x: 770, endPoint y: 651, distance: 113.4
click at [727, 685] on div "Janela de atendimento Grade de atendimento Capacidade Transportadoras Veículos …" at bounding box center [784, 358] width 1568 height 716
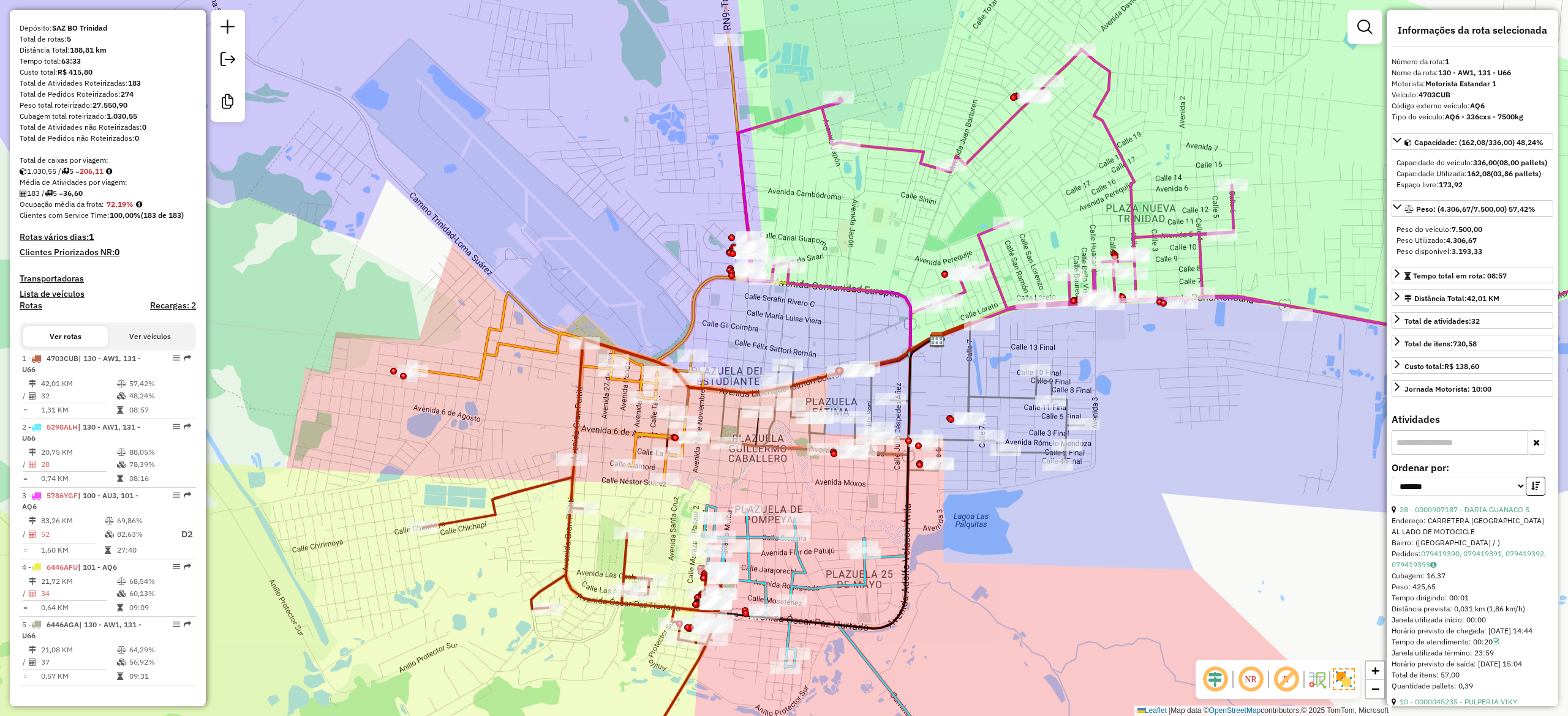
drag, startPoint x: 1191, startPoint y: 565, endPoint x: 1125, endPoint y: 592, distance: 71.3
click at [1125, 592] on div "Janela de atendimento Grade de atendimento Capacidade Transportadoras Veículos …" at bounding box center [784, 358] width 1568 height 716
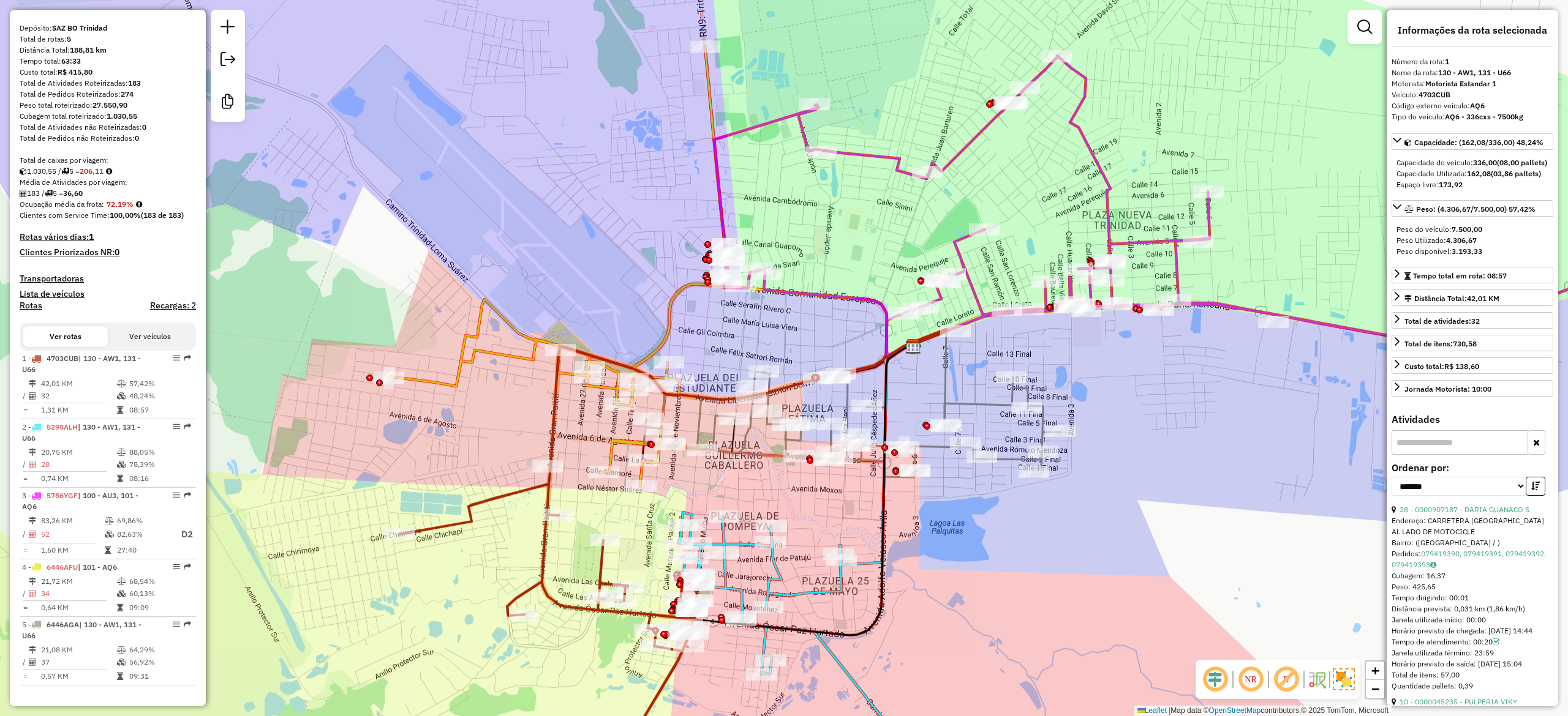
drag, startPoint x: 828, startPoint y: 669, endPoint x: 851, endPoint y: 572, distance: 99.7
click at [851, 572] on div "Janela de atendimento Grade de atendimento Capacidade Transportadoras Veículos …" at bounding box center [784, 358] width 1568 height 716
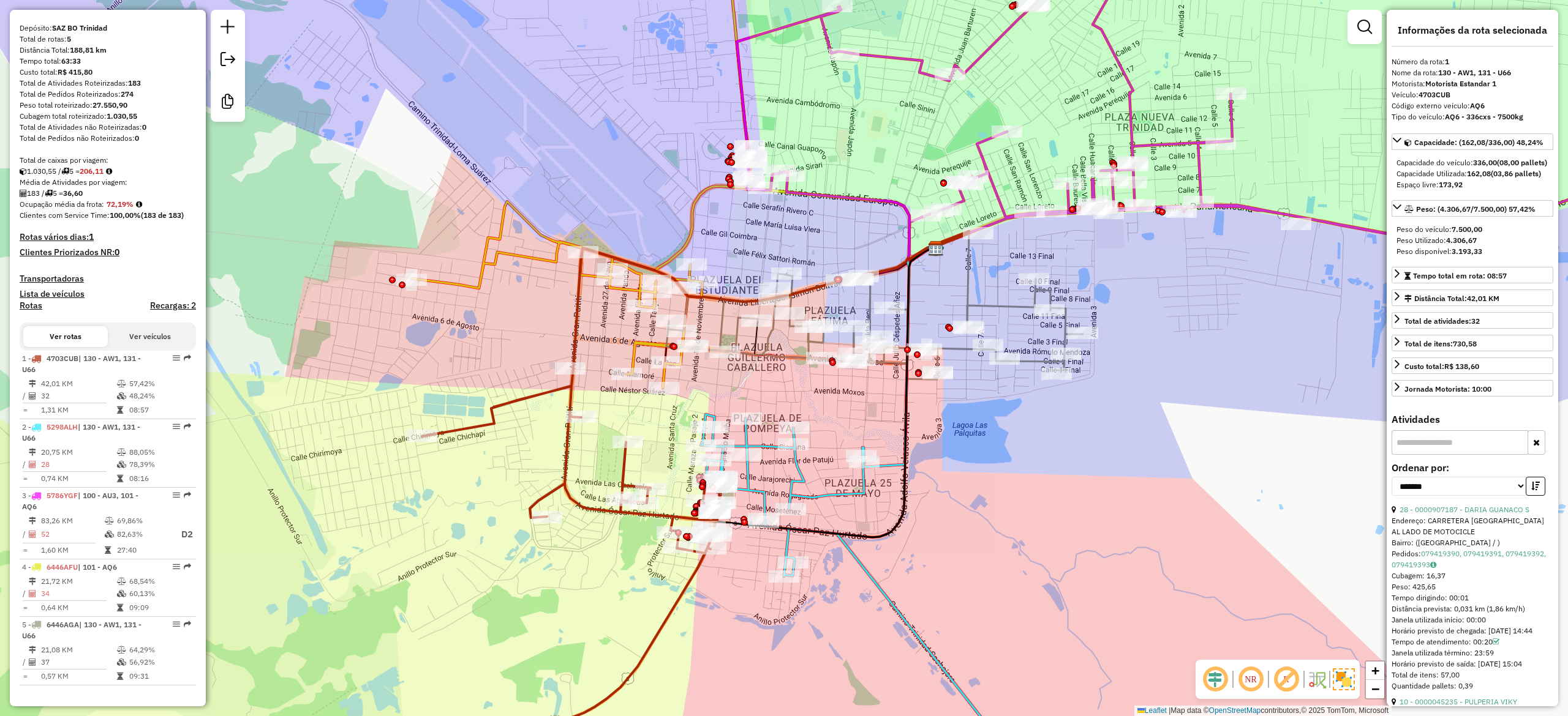
click at [875, 585] on icon at bounding box center [868, 601] width 336 height 374
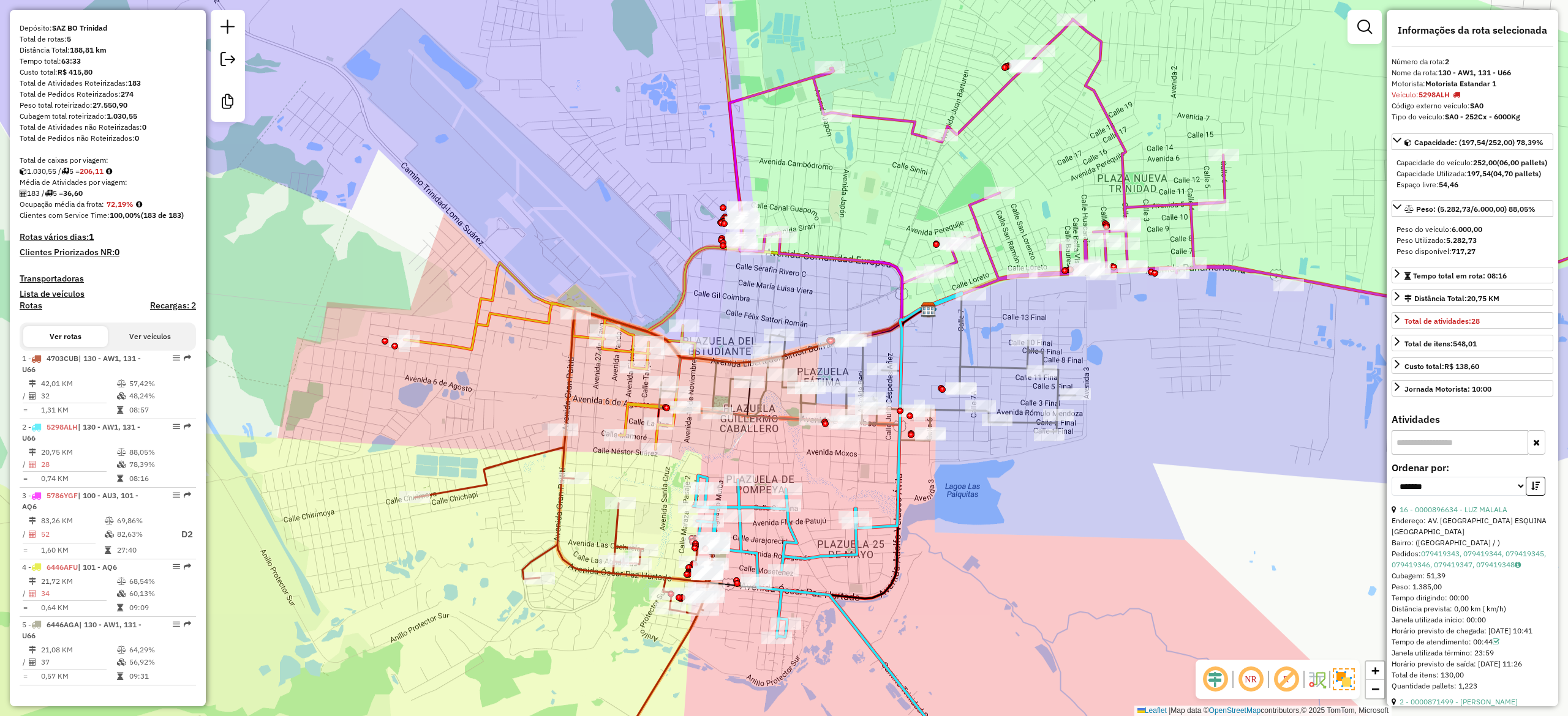
drag, startPoint x: 922, startPoint y: 531, endPoint x: 932, endPoint y: 469, distance: 62.8
click at [914, 593] on div "Janela de atendimento Grade de atendimento Capacidade Transportadoras Veículos …" at bounding box center [784, 358] width 1568 height 716
click at [998, 369] on icon at bounding box center [866, 382] width 416 height 121
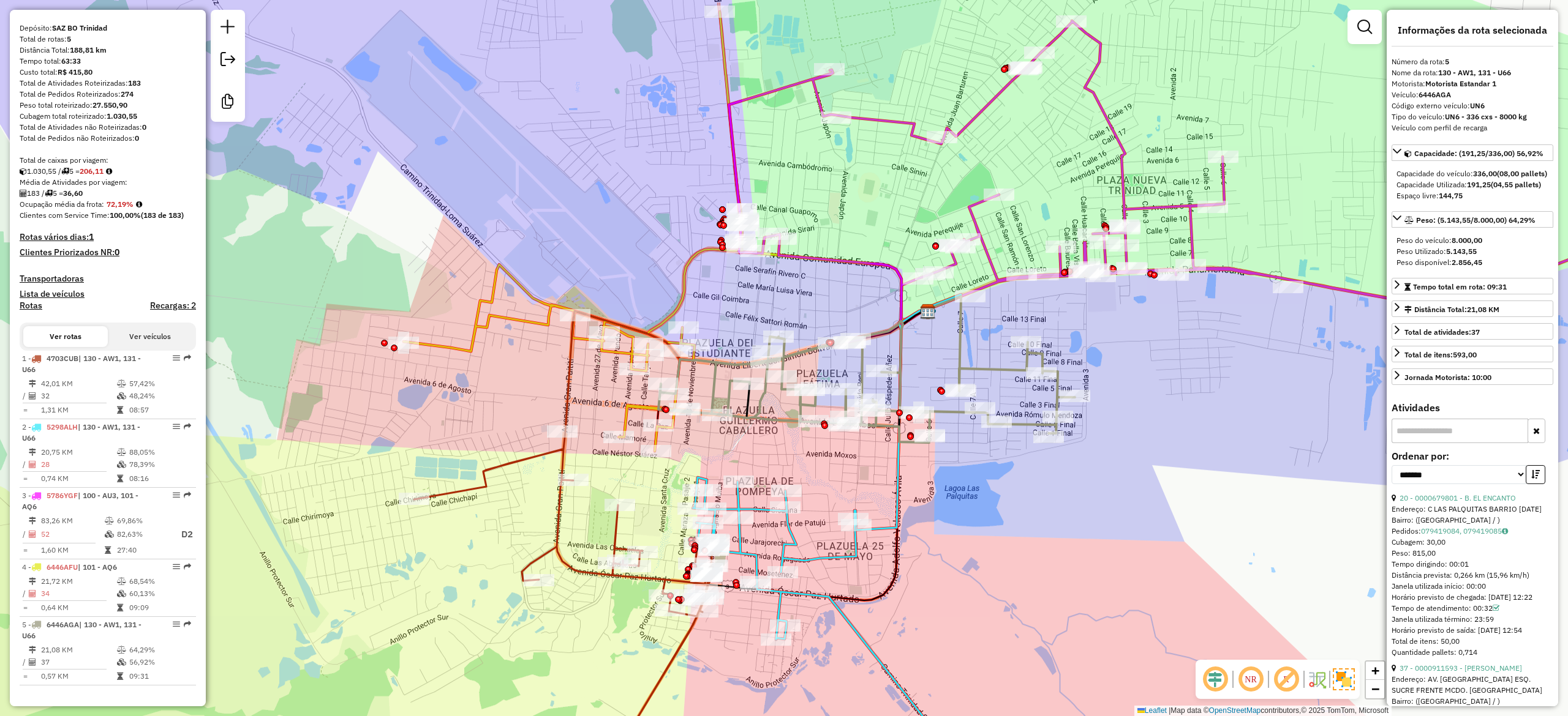
drag, startPoint x: 999, startPoint y: 348, endPoint x: 1023, endPoint y: 381, distance: 40.8
click at [1023, 442] on div "Janela de atendimento Grade de atendimento Capacidade Transportadoras Veículos …" at bounding box center [784, 358] width 1568 height 716
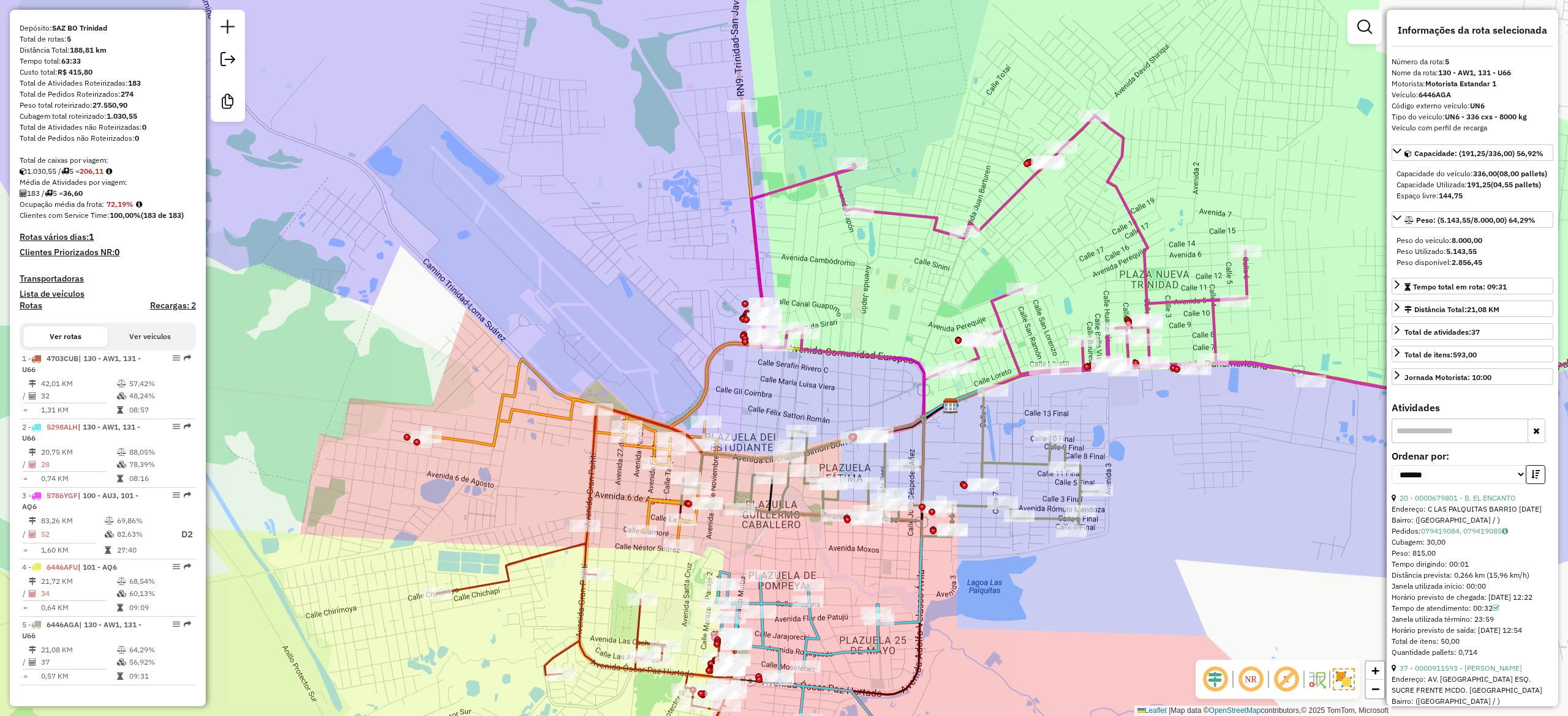
click at [998, 300] on icon at bounding box center [1238, 277] width 973 height 323
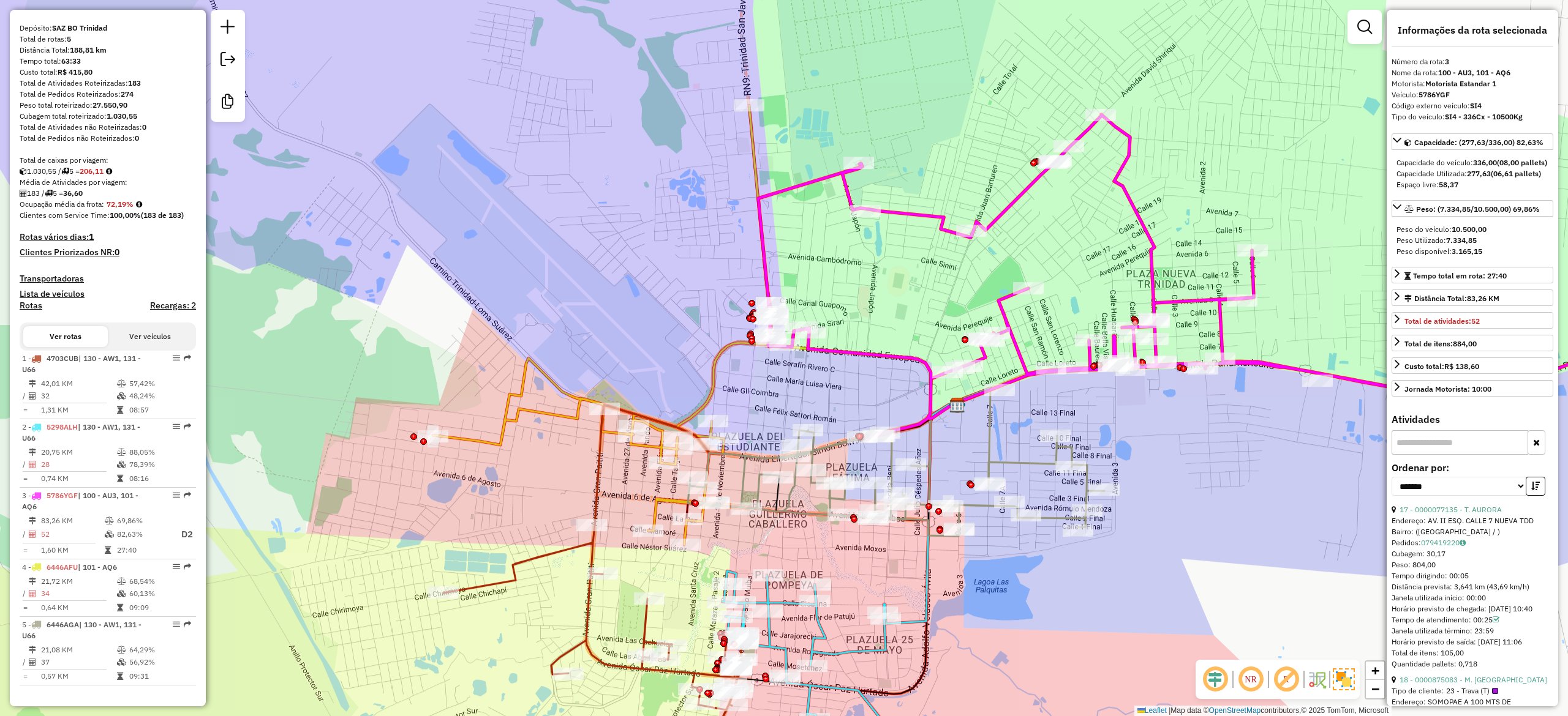
drag, startPoint x: 951, startPoint y: 293, endPoint x: 1057, endPoint y: 273, distance: 107.9
click at [1058, 273] on div "Janela de atendimento Grade de atendimento Capacidade Transportadoras Veículos …" at bounding box center [784, 358] width 1568 height 716
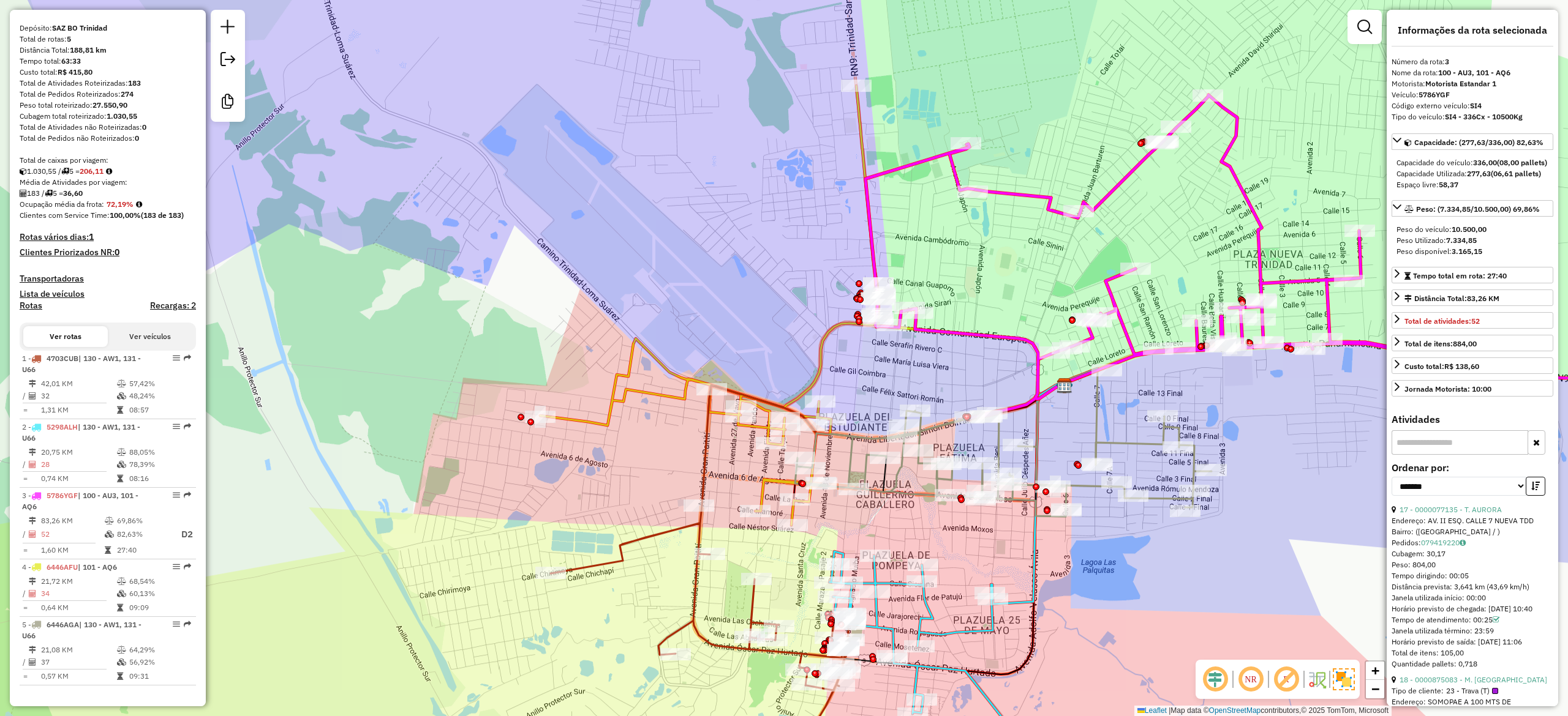
click at [836, 329] on icon at bounding box center [716, 305] width 351 height 439
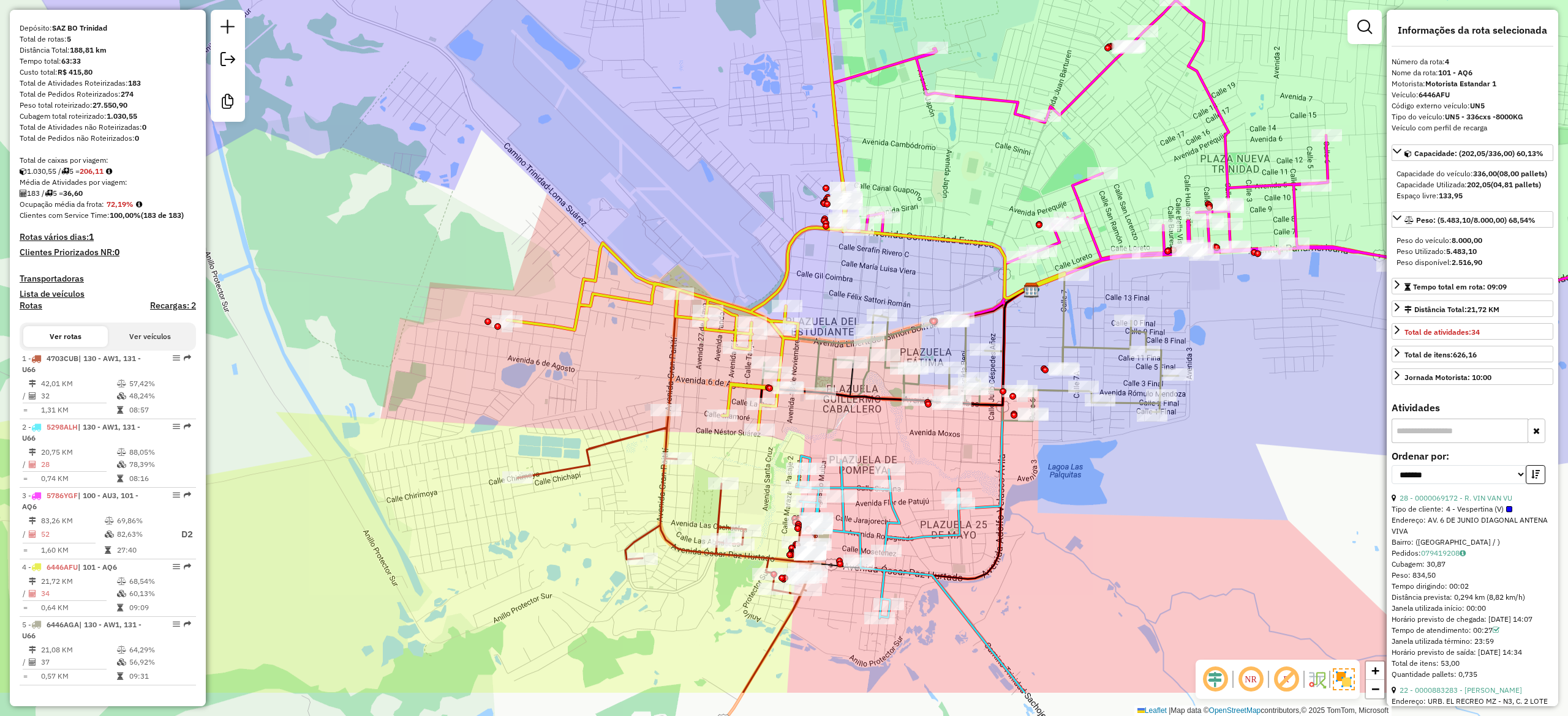
drag, startPoint x: 862, startPoint y: 408, endPoint x: 841, endPoint y: 298, distance: 112.0
click at [841, 298] on div "Janela de atendimento Grade de atendimento Capacidade Transportadoras Veículos …" at bounding box center [784, 358] width 1568 height 716
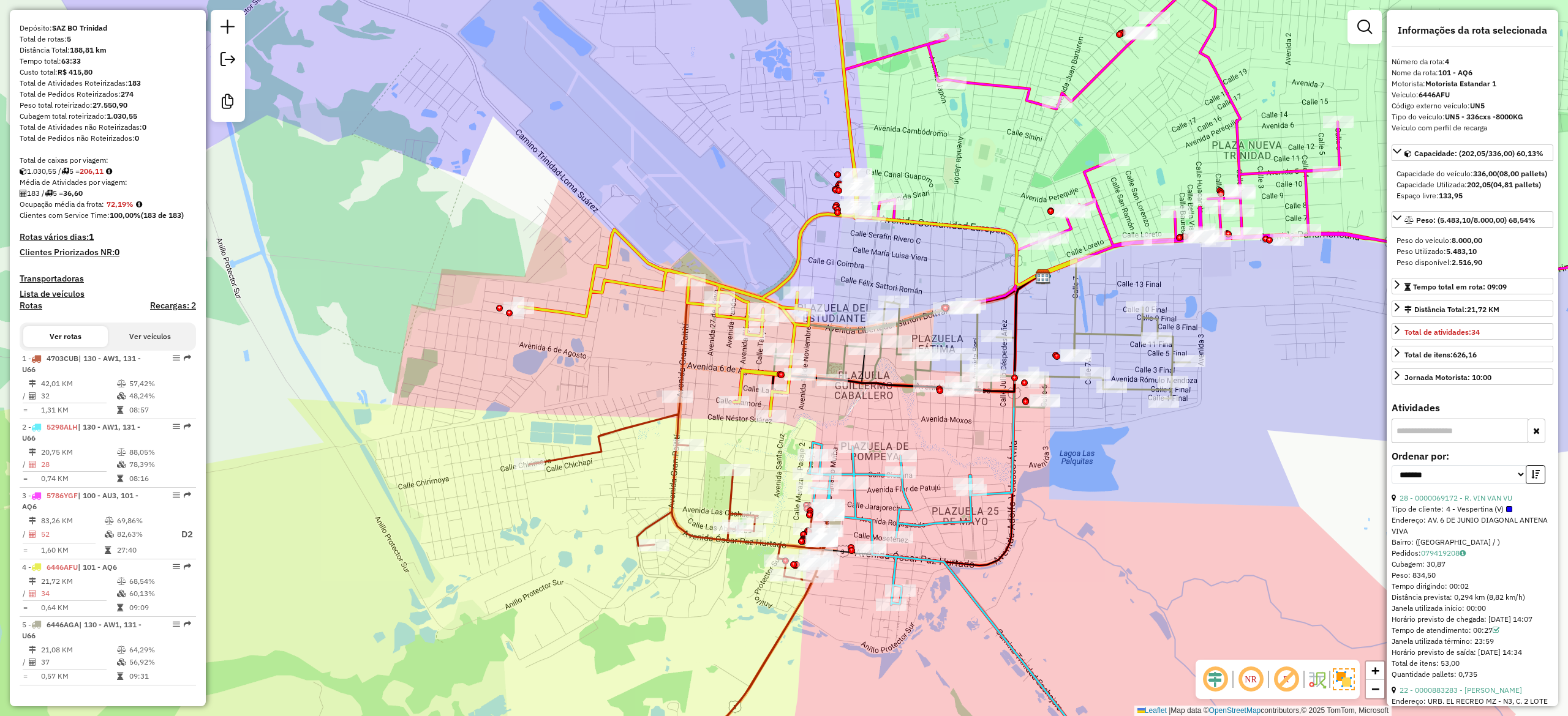
click at [721, 501] on div "Janela de atendimento Grade de atendimento Capacidade Transportadoras Veículos …" at bounding box center [784, 358] width 1568 height 716
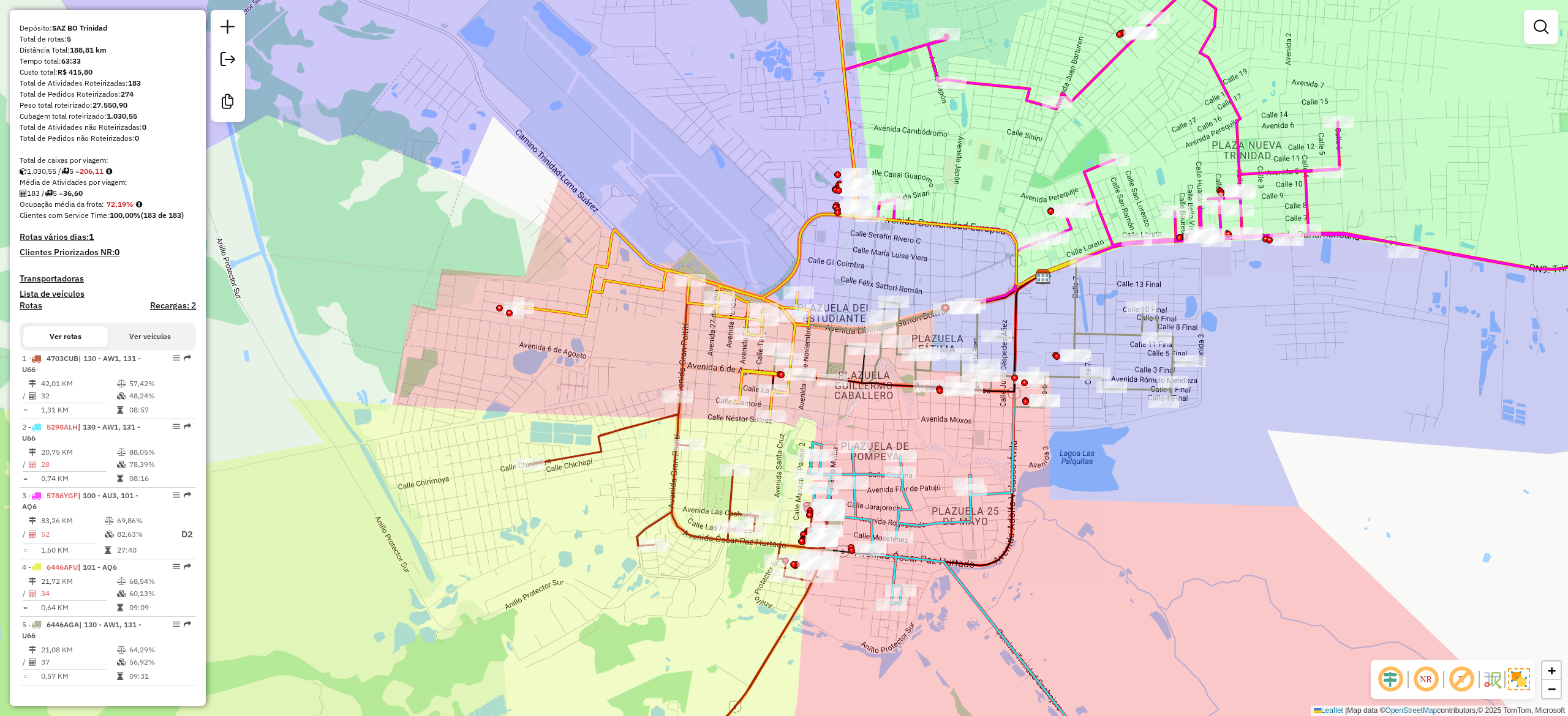
click at [731, 493] on icon at bounding box center [659, 593] width 339 height 392
click at [905, 499] on icon at bounding box center [963, 615] width 314 height 347
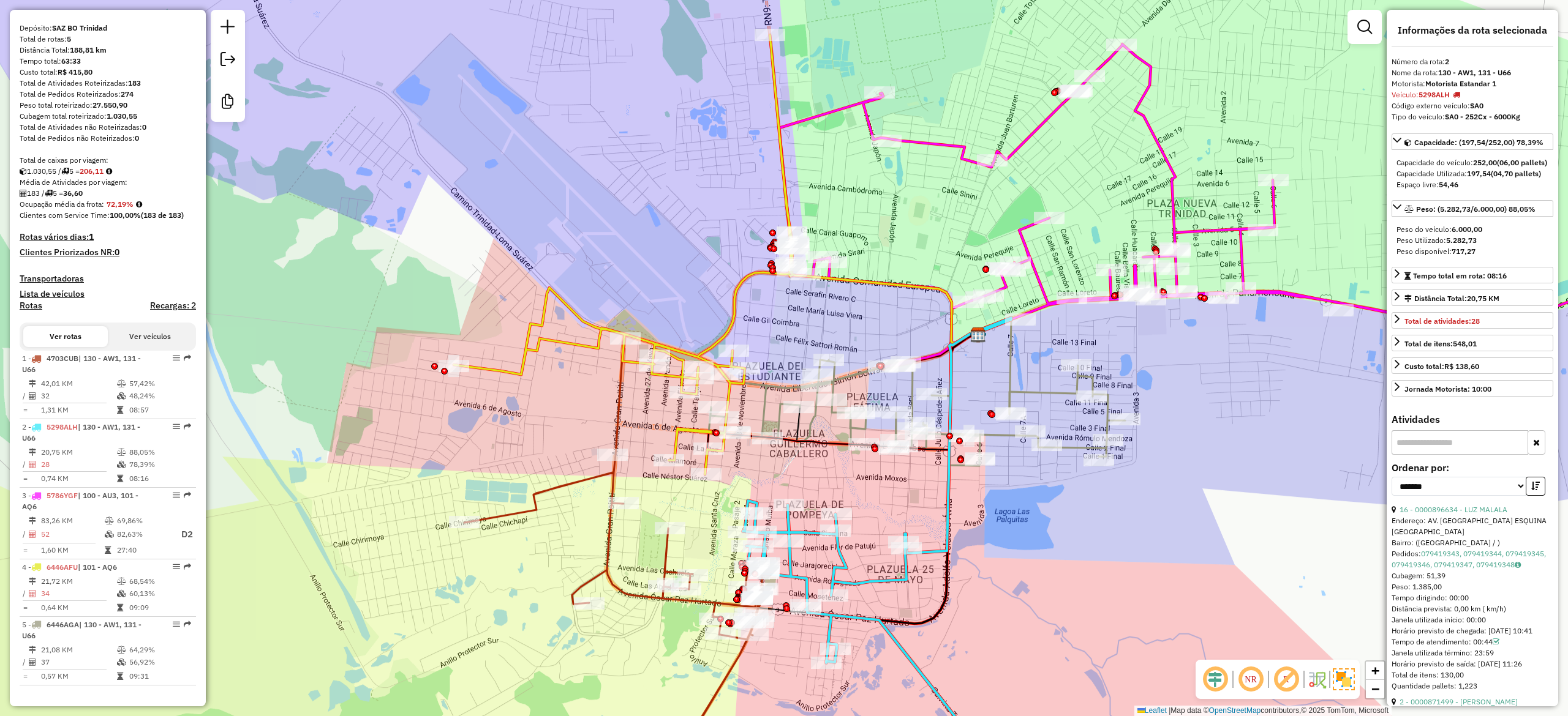
drag, startPoint x: 520, startPoint y: 153, endPoint x: 374, endPoint y: 121, distance: 149.5
click at [444, 215] on div "Janela de atendimento Grade de atendimento Capacidade Transportadoras Veículos …" at bounding box center [784, 358] width 1568 height 716
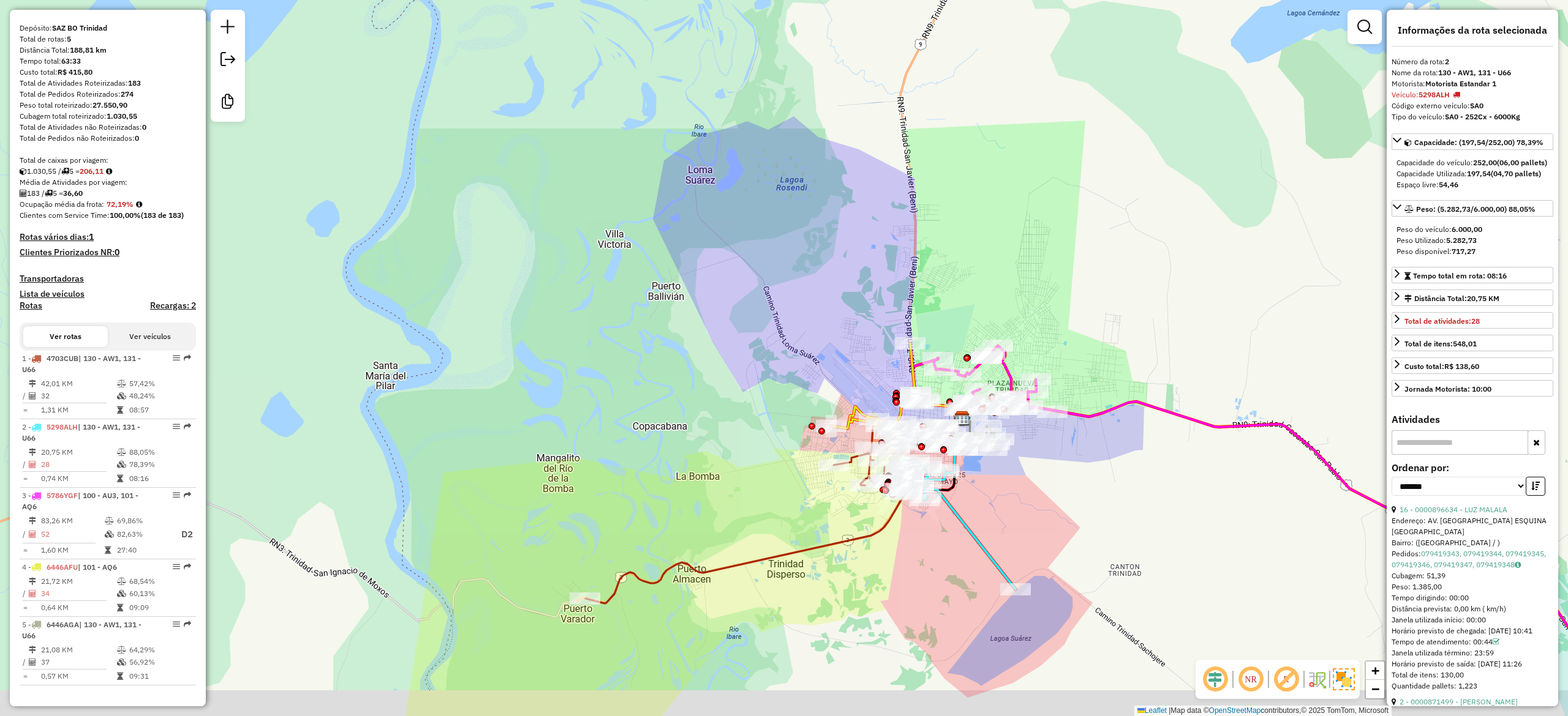
drag, startPoint x: 1056, startPoint y: 577, endPoint x: 1043, endPoint y: 518, distance: 60.4
click at [1043, 518] on div "Janela de atendimento Grade de atendimento Capacidade Transportadoras Veículos …" at bounding box center [784, 358] width 1568 height 716
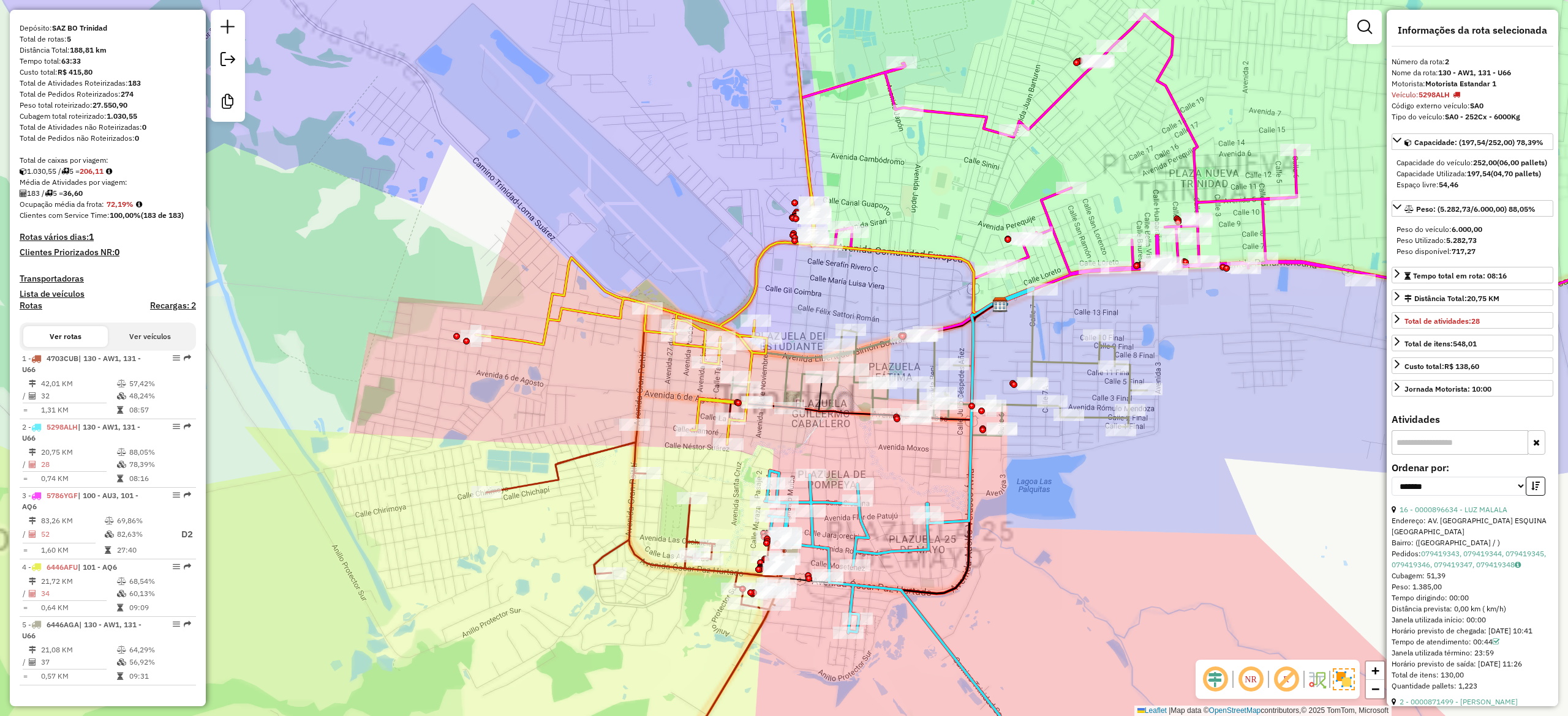
drag, startPoint x: 1101, startPoint y: 510, endPoint x: 1116, endPoint y: 478, distance: 35.3
click at [1105, 517] on div "Janela de atendimento Grade de atendimento Capacidade Transportadoras Veículos …" at bounding box center [784, 358] width 1568 height 716
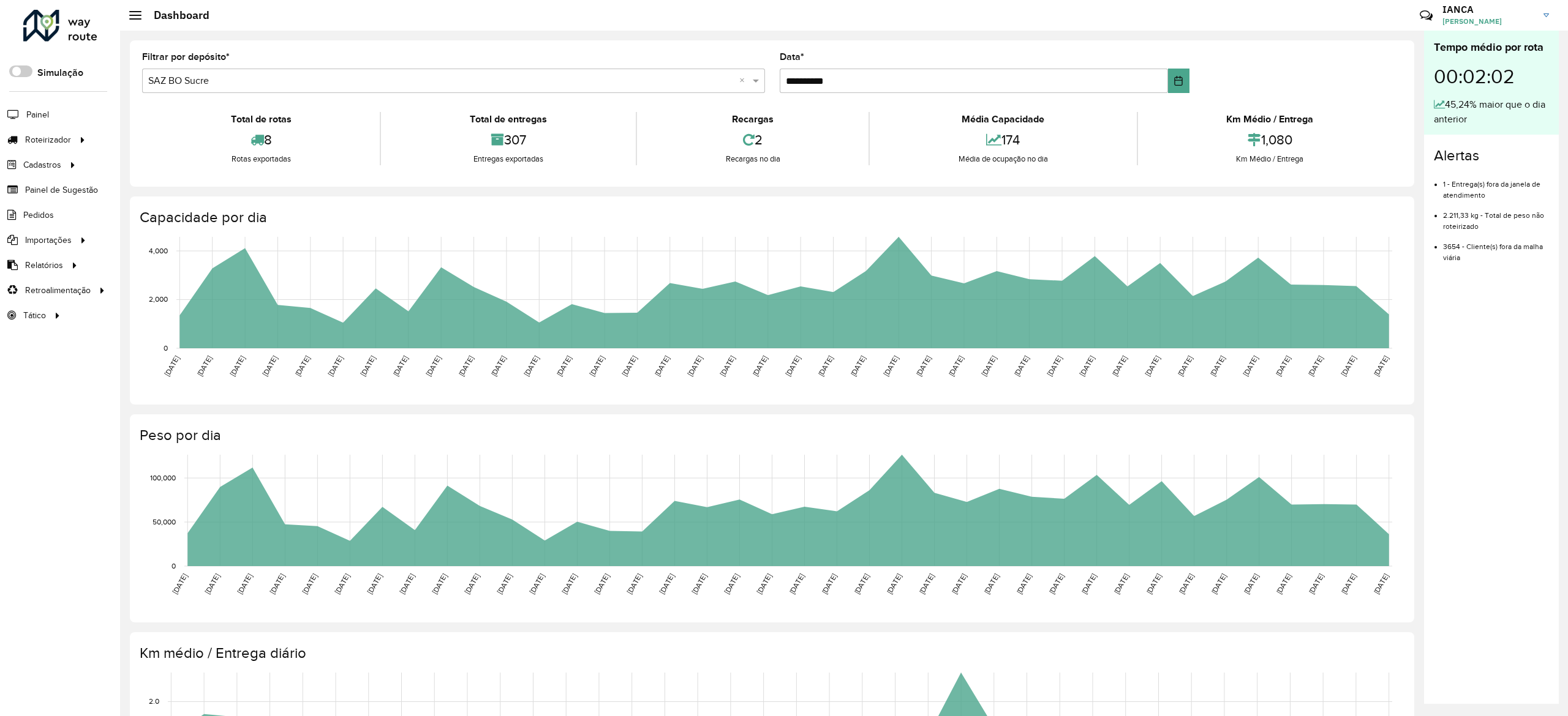
click at [1347, 60] on formly-group "**********" at bounding box center [772, 78] width 1274 height 50
click at [1380, 58] on formly-group "**********" at bounding box center [772, 78] width 1274 height 50
click at [152, 141] on span "Entregas" at bounding box center [157, 139] width 35 height 13
click at [136, 137] on link "Entregas" at bounding box center [204, 139] width 150 height 24
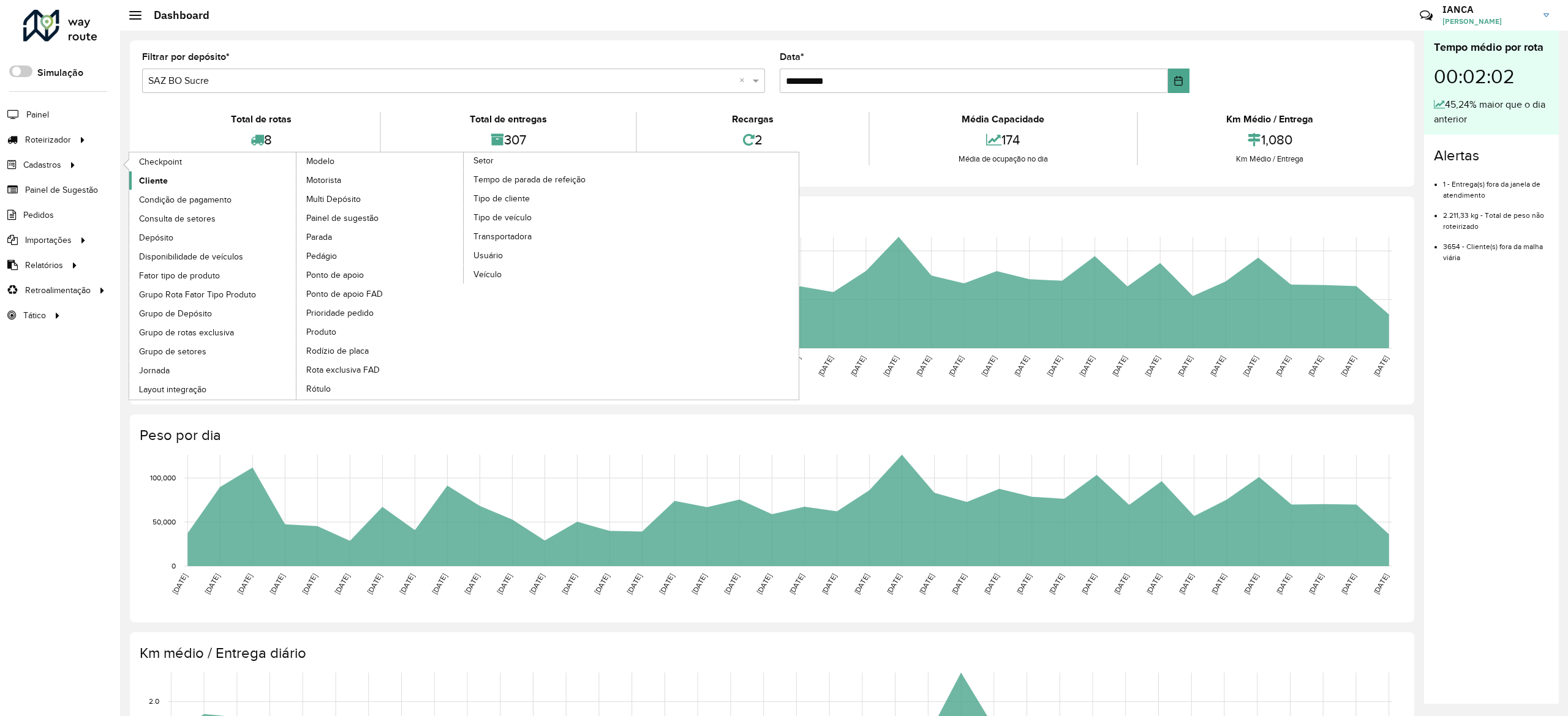
click at [154, 183] on span "Cliente" at bounding box center [153, 180] width 29 height 13
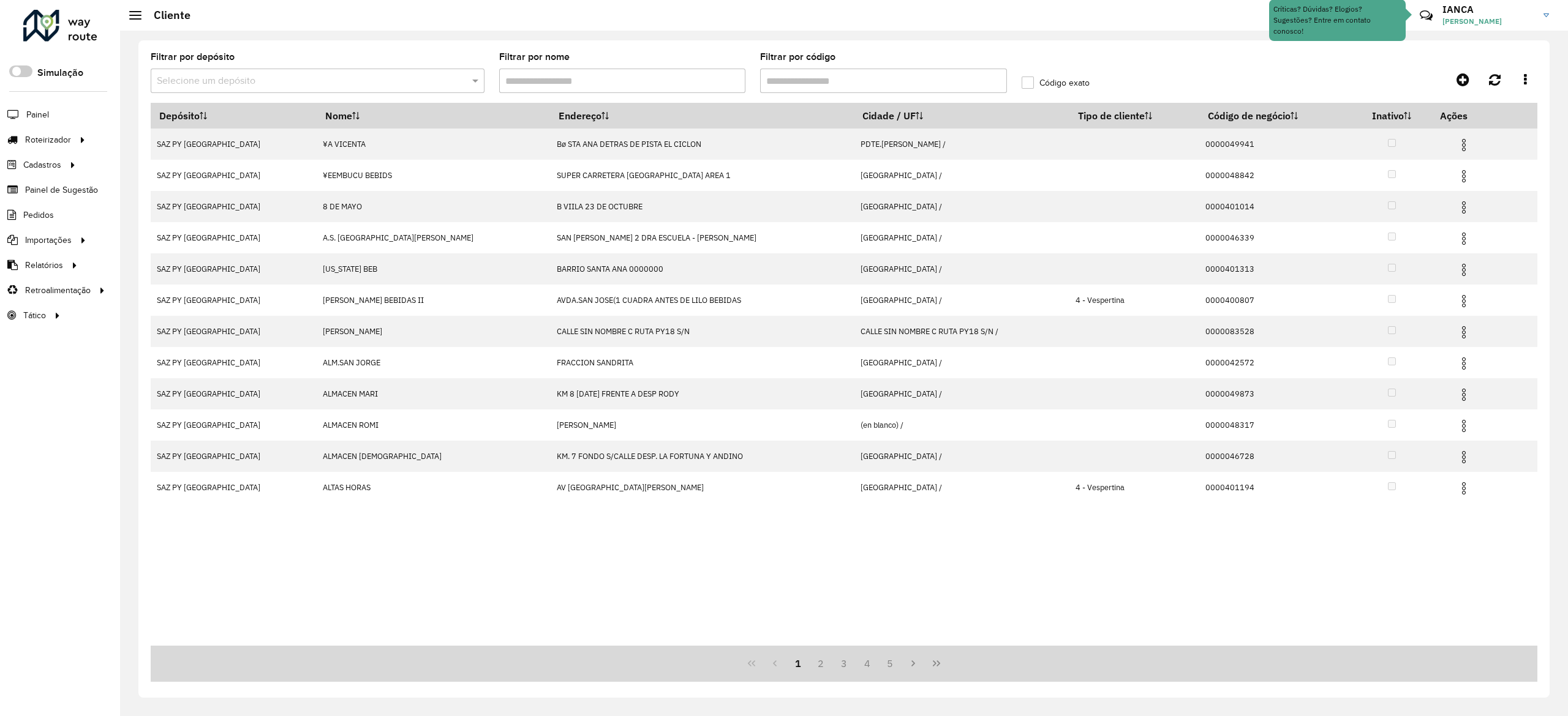
click at [821, 87] on input "Filtrar por código" at bounding box center [883, 80] width 247 height 24
paste input "******"
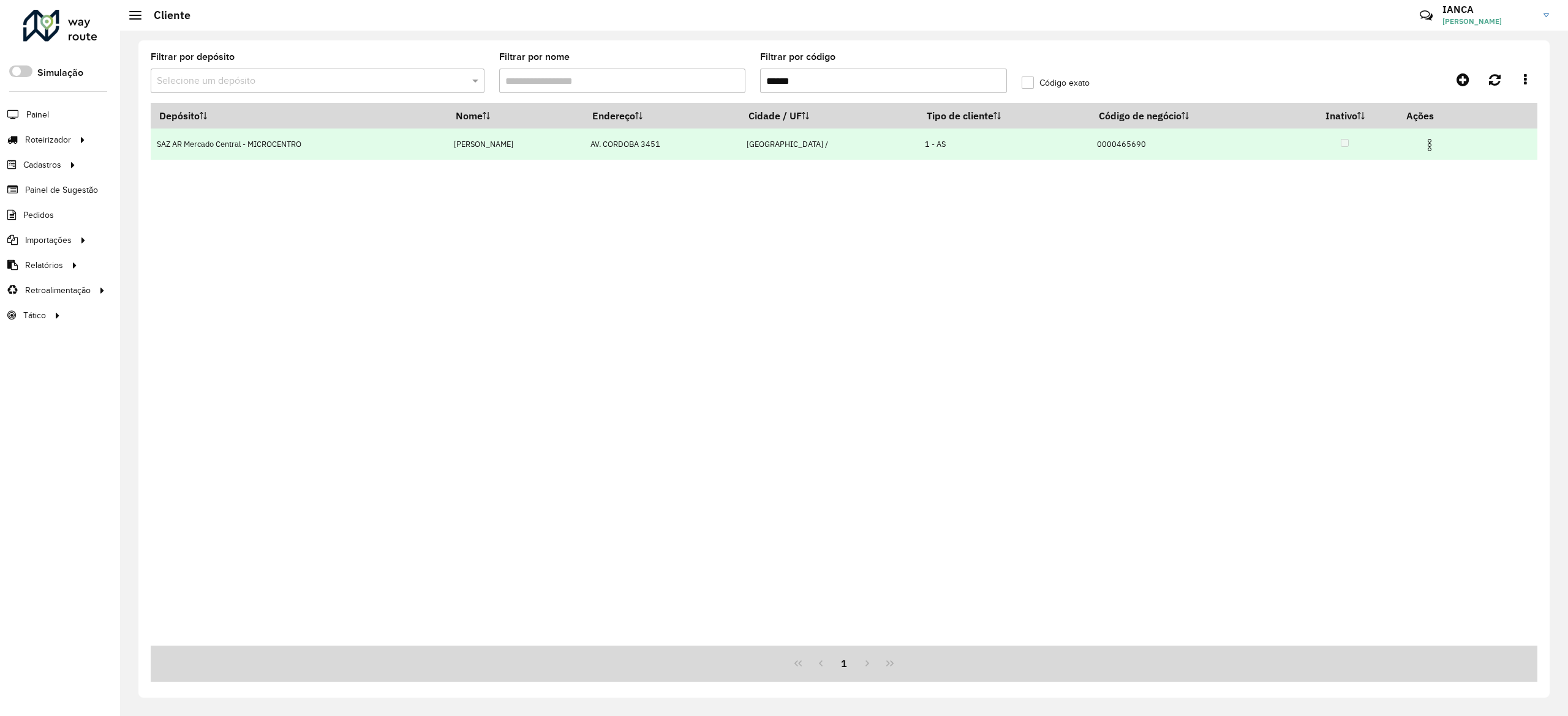
type input "******"
click at [1434, 146] on img at bounding box center [1430, 145] width 15 height 15
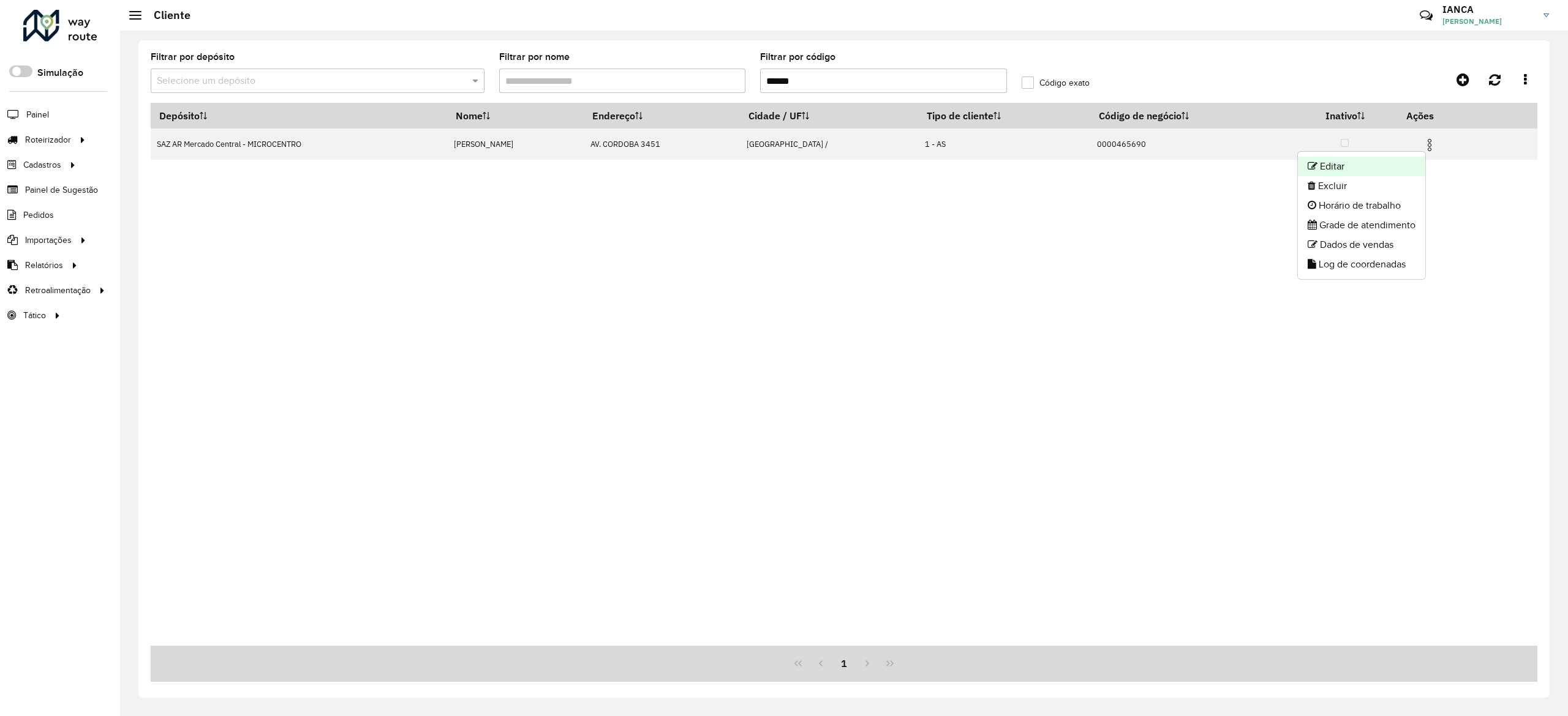
click at [1402, 174] on li "Editar" at bounding box center [1361, 166] width 128 height 19
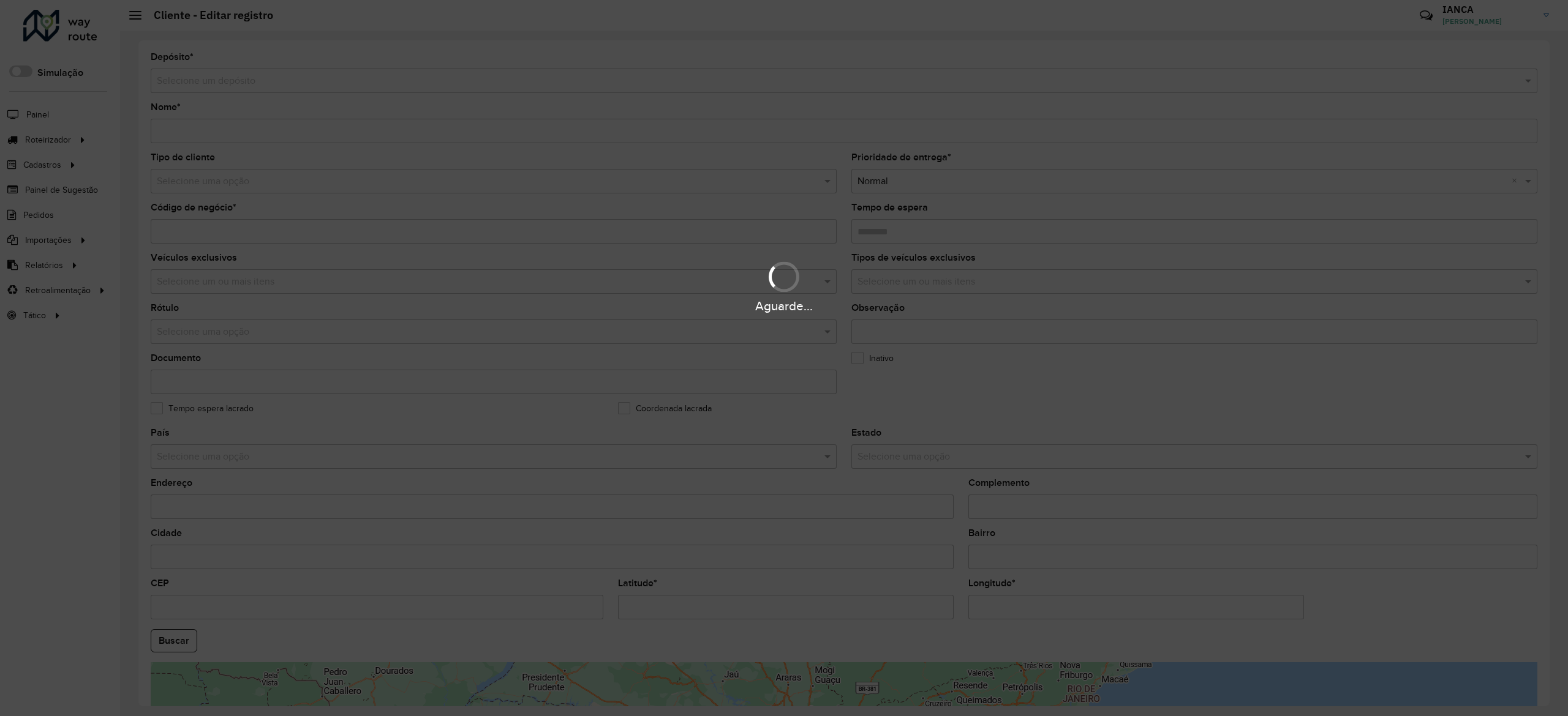
type input "**********"
type input "********"
type input "**********"
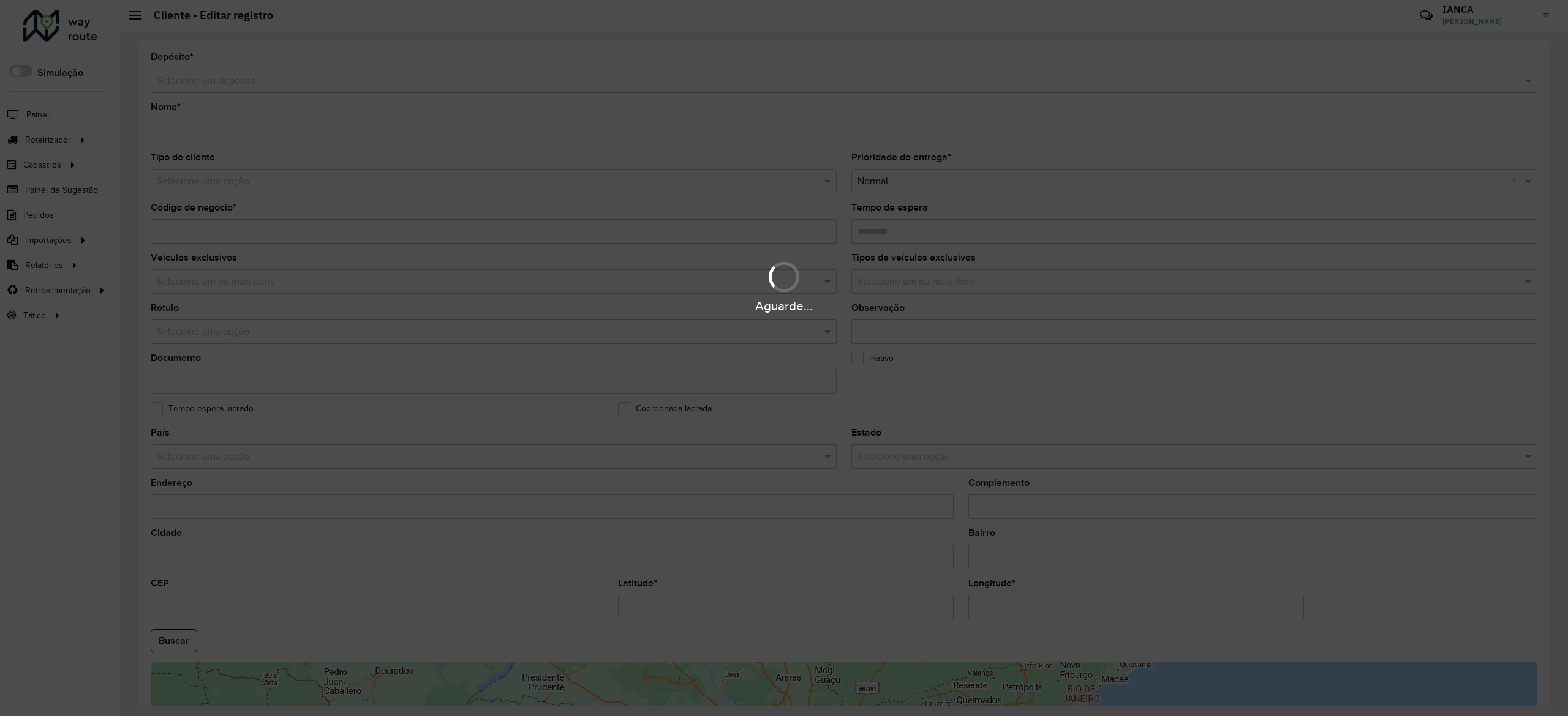
type input "**********"
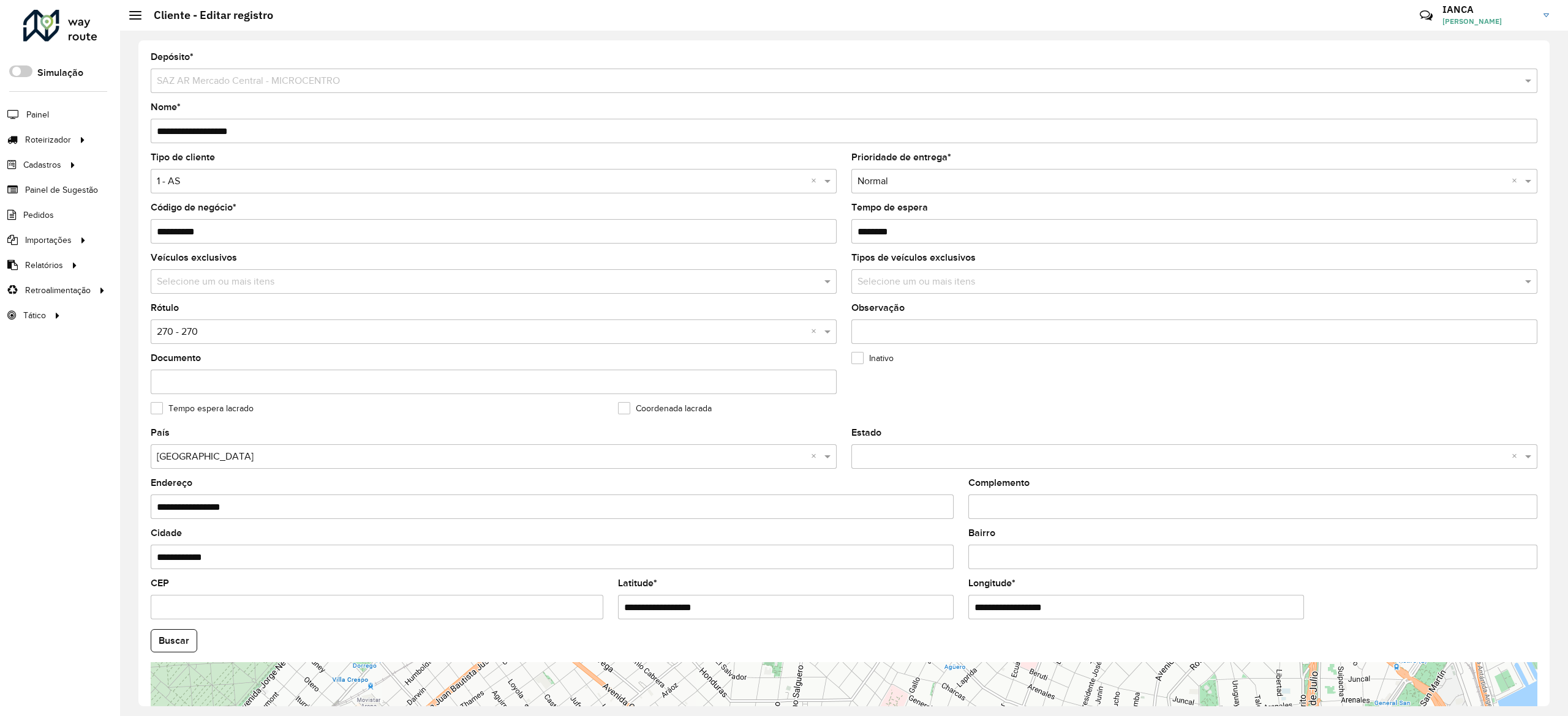
drag, startPoint x: 691, startPoint y: 598, endPoint x: 545, endPoint y: 584, distance: 146.7
click at [545, 584] on formly-group "**********" at bounding box center [844, 637] width 1401 height 418
drag, startPoint x: 1106, startPoint y: 612, endPoint x: 865, endPoint y: 613, distance: 241.0
click at [892, 607] on formly-group "**********" at bounding box center [844, 637] width 1401 height 418
click at [172, 629] on button "Buscar" at bounding box center [174, 641] width 47 height 23
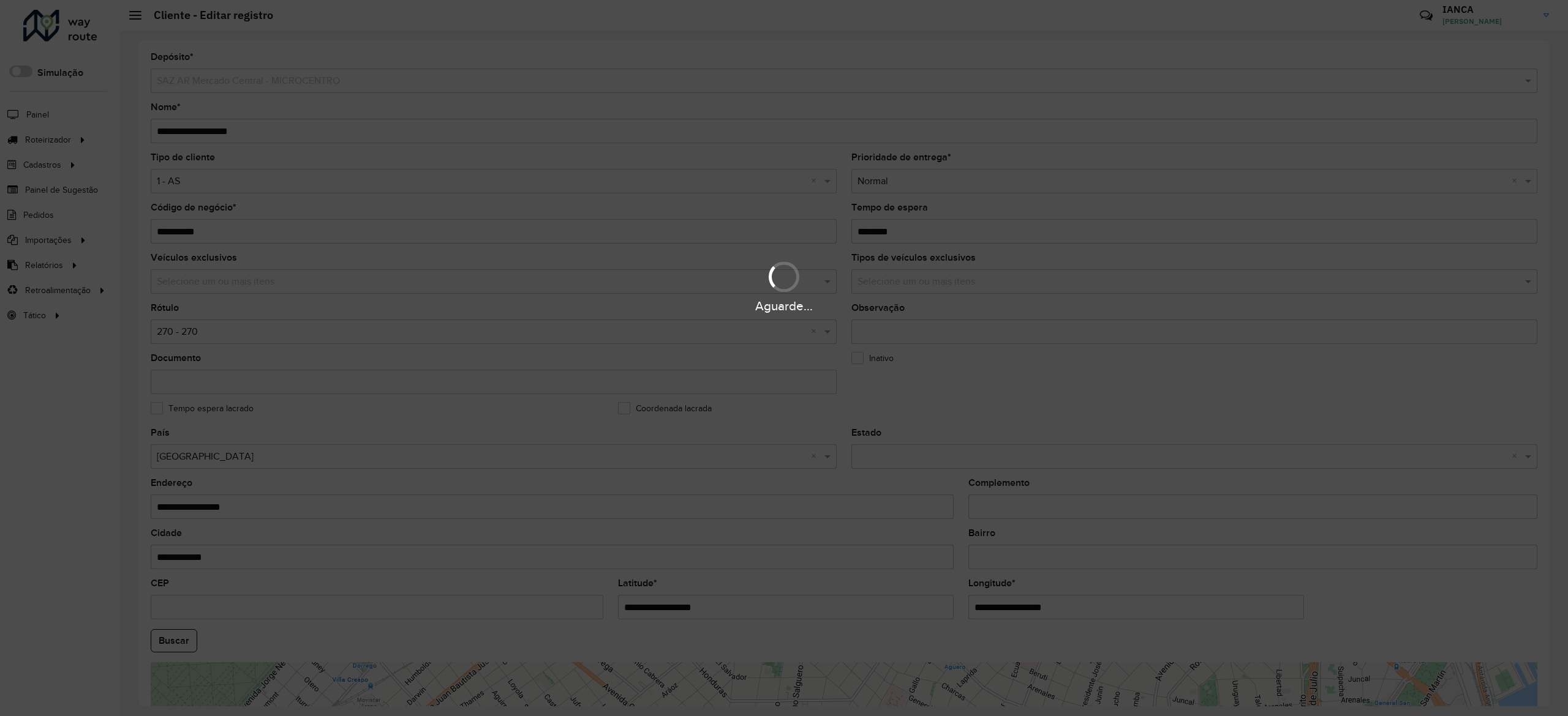
type input "**********"
type input "********"
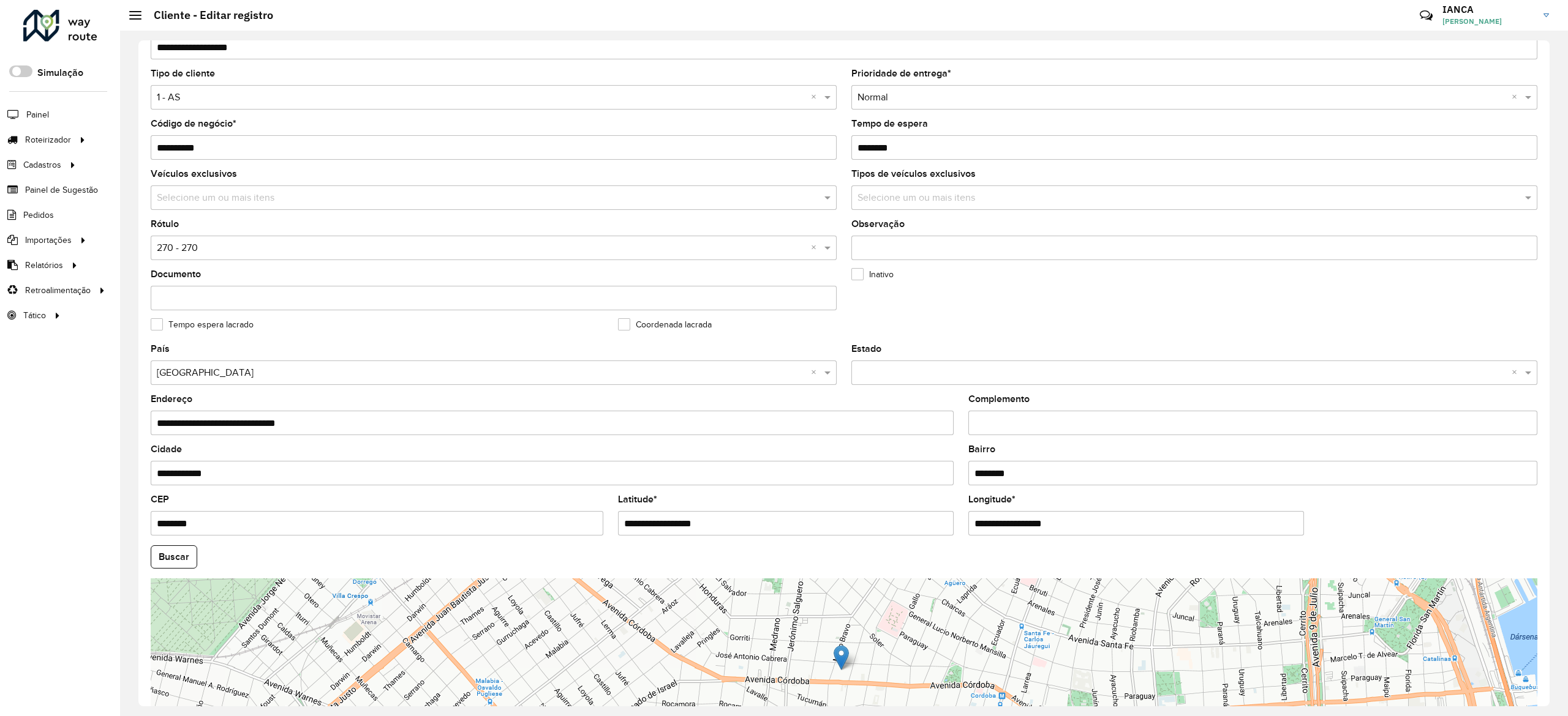
scroll to position [123, 0]
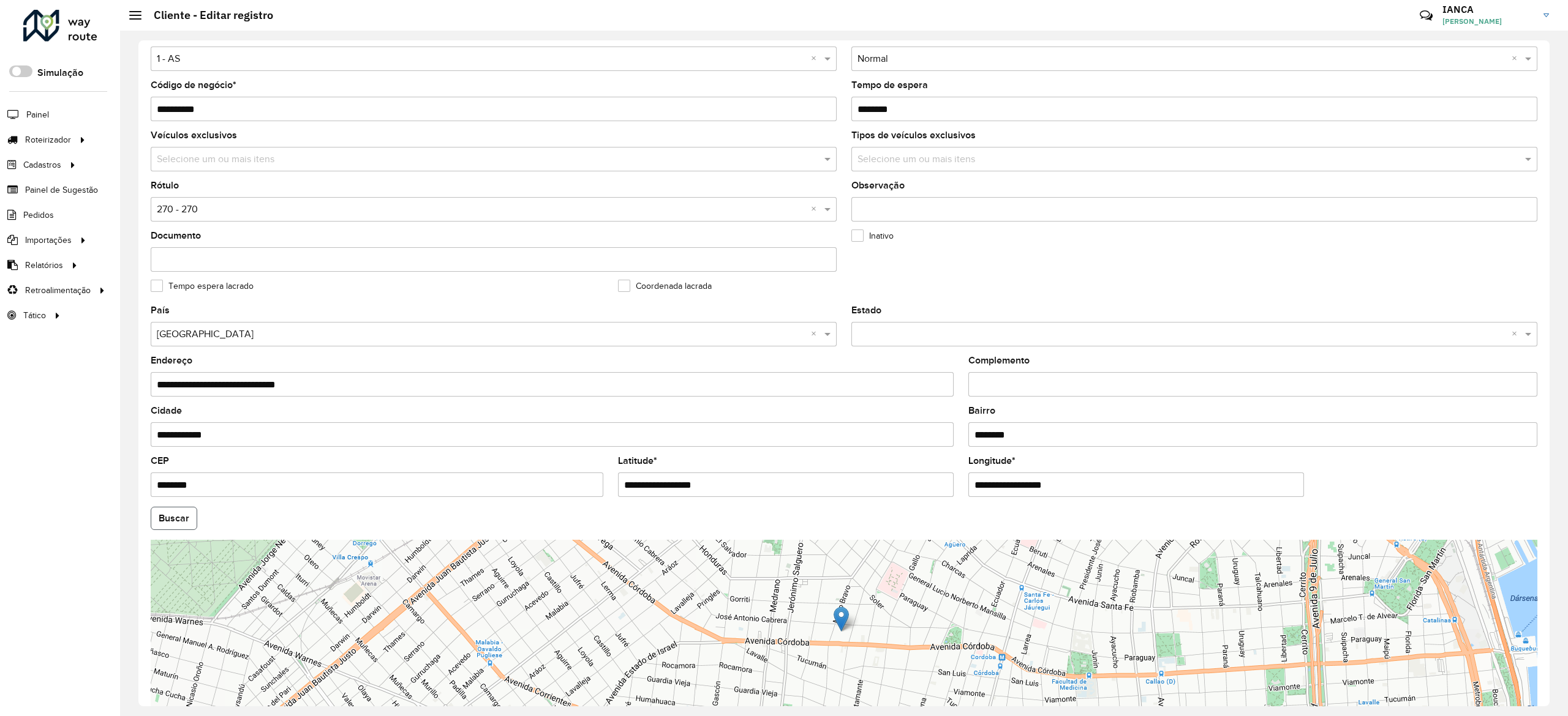
click at [164, 510] on button "Buscar" at bounding box center [174, 518] width 47 height 23
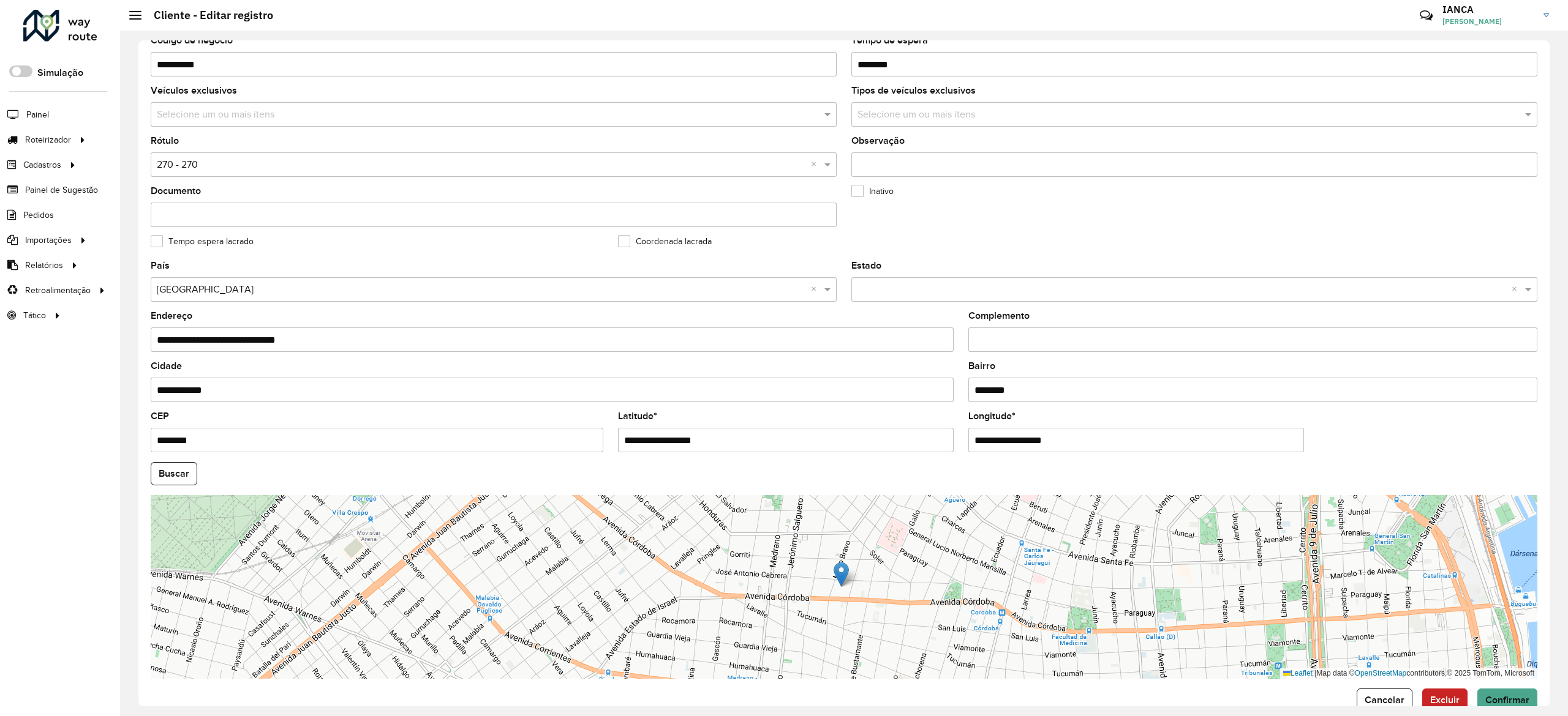
scroll to position [193, 0]
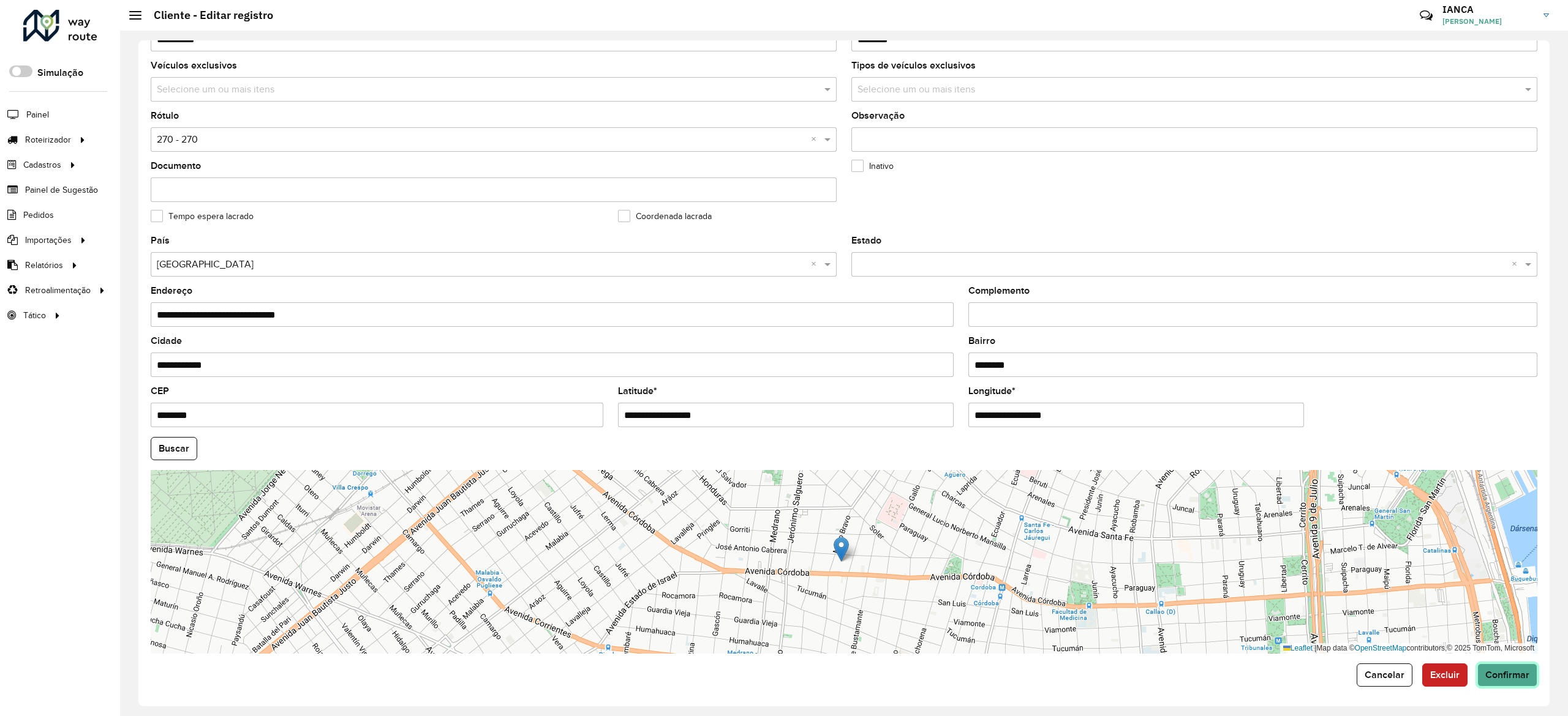
click at [1524, 674] on span "Confirmar" at bounding box center [1507, 674] width 44 height 10
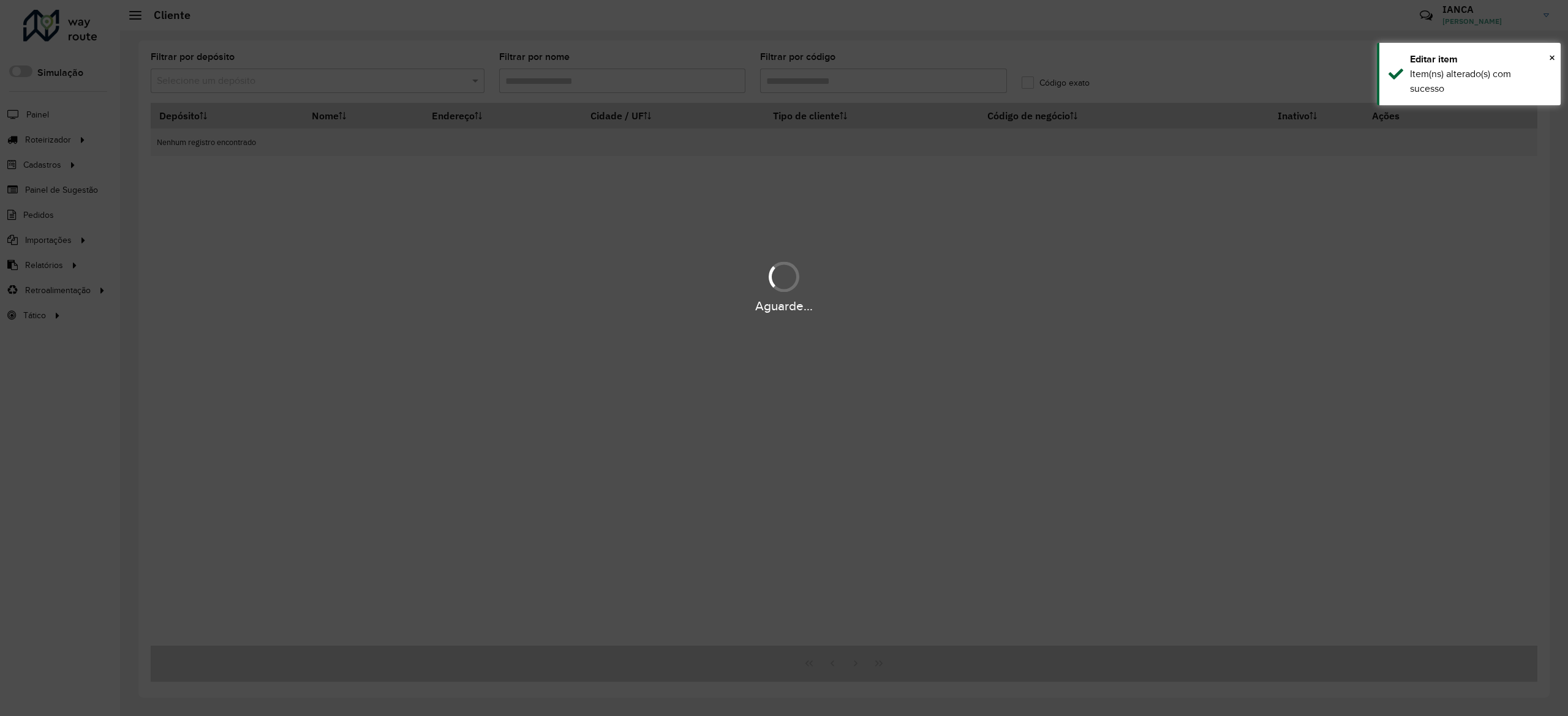
type input "******"
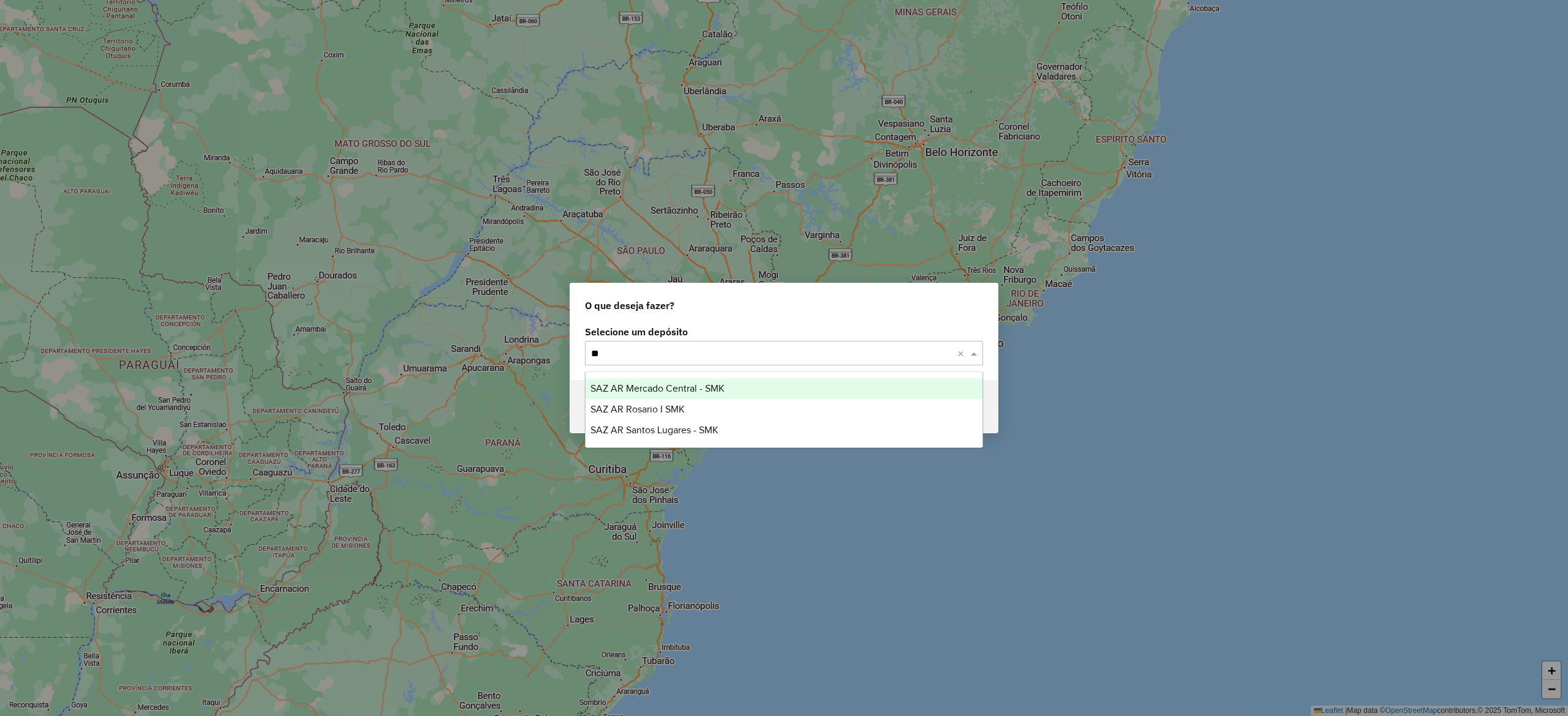
type input "***"
click at [728, 391] on div "SAZ AR Mercado Central - SMK" at bounding box center [783, 388] width 396 height 21
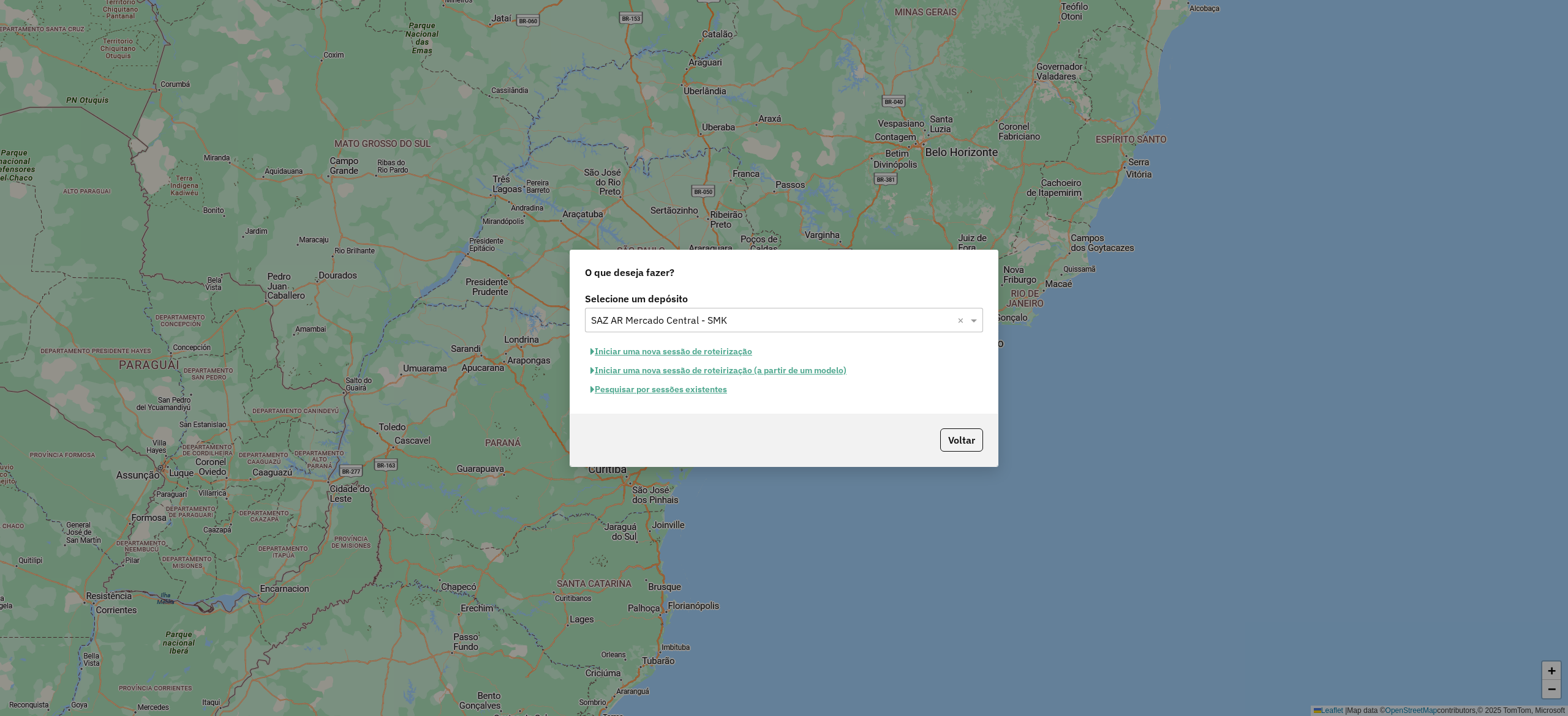
click at [711, 390] on button "Pesquisar por sessões existentes" at bounding box center [658, 389] width 148 height 19
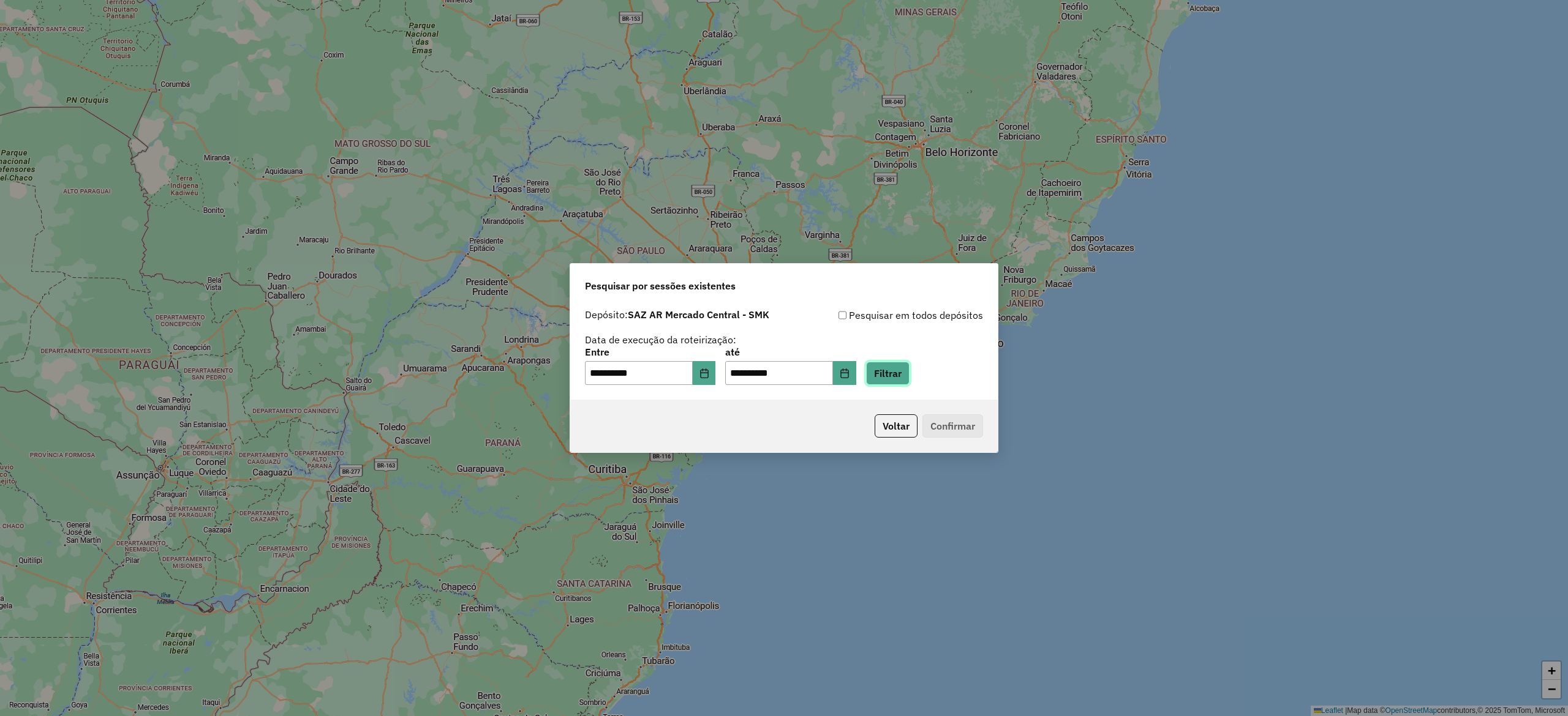
click at [909, 379] on button "Filtrar" at bounding box center [887, 373] width 43 height 23
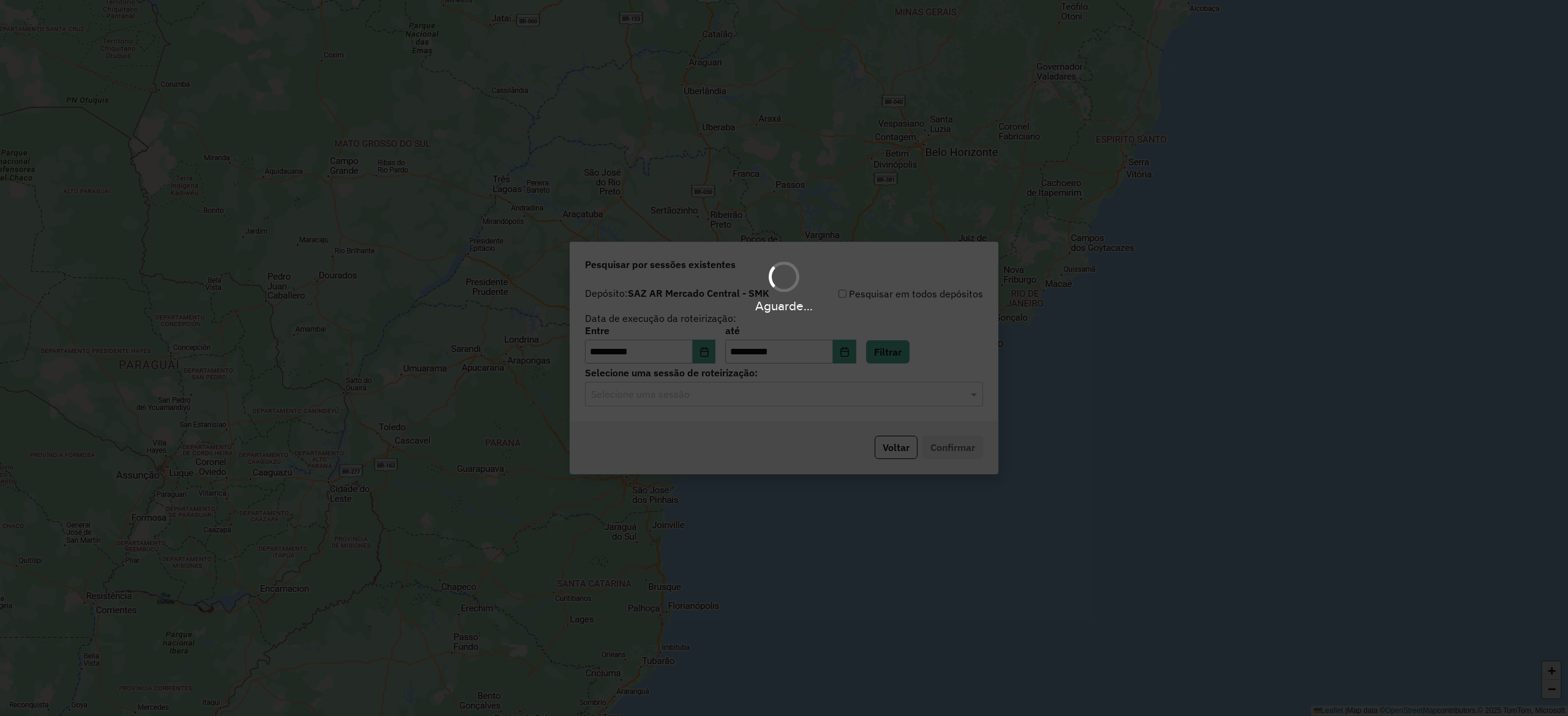
click at [718, 386] on div "Selecione uma sessão" at bounding box center [783, 393] width 398 height 24
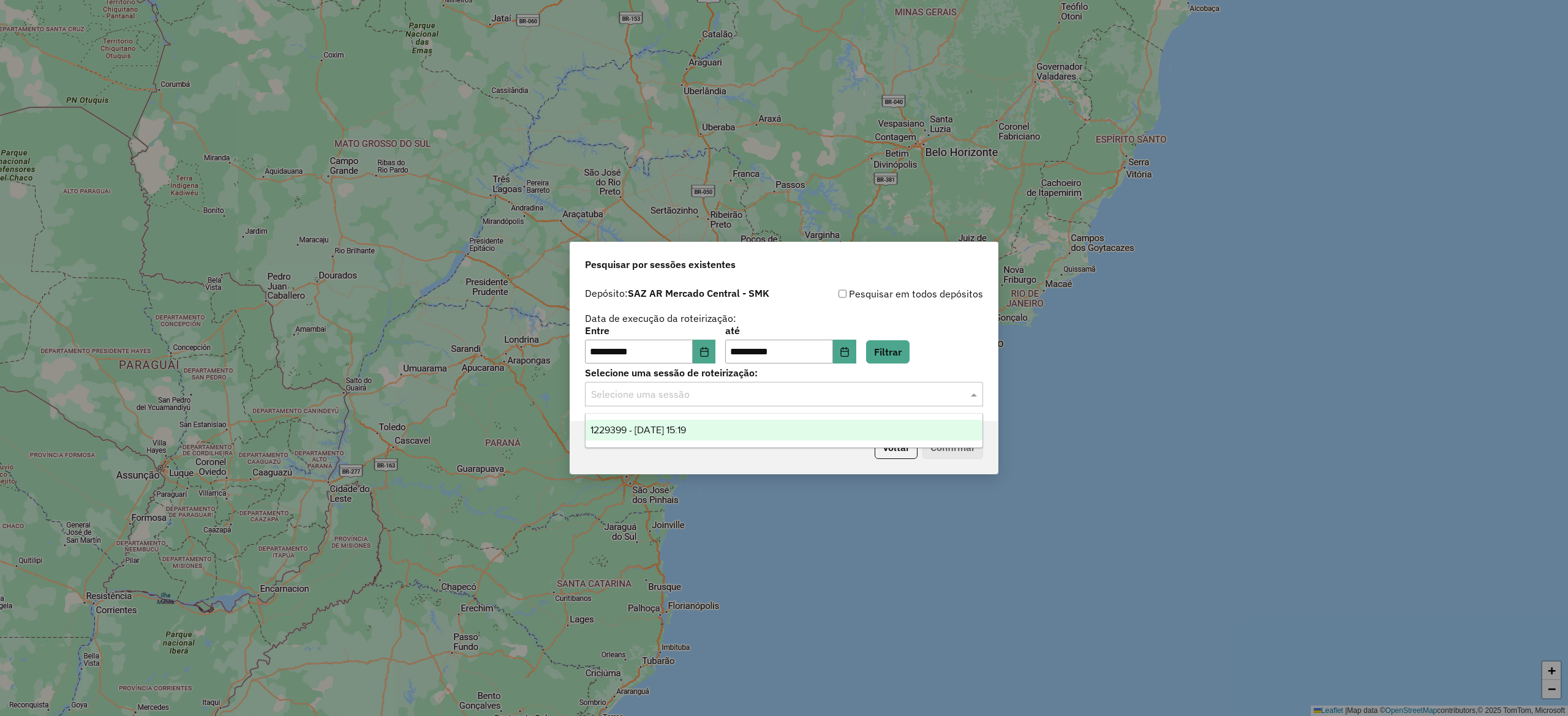
click at [686, 425] on span "1229399 - [DATE] 15:19" at bounding box center [638, 430] width 96 height 10
click at [955, 434] on div "Voltar Confirmar" at bounding box center [784, 447] width 428 height 53
click at [953, 444] on button "Confirmar" at bounding box center [952, 448] width 61 height 23
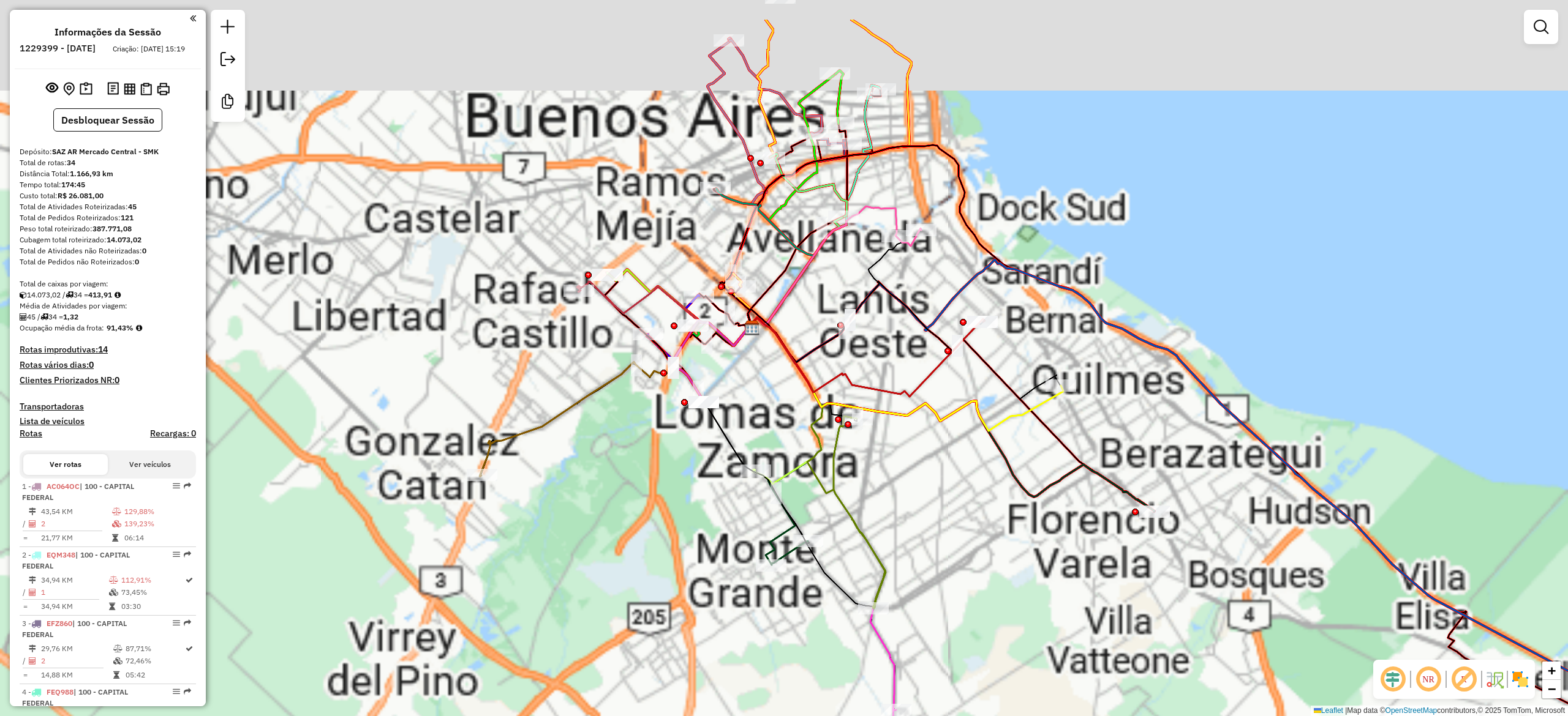
drag, startPoint x: 929, startPoint y: 512, endPoint x: 976, endPoint y: 536, distance: 52.8
click at [930, 512] on div "Janela de atendimento Grade de atendimento Capacidade Transportadoras Veículos …" at bounding box center [784, 358] width 1568 height 716
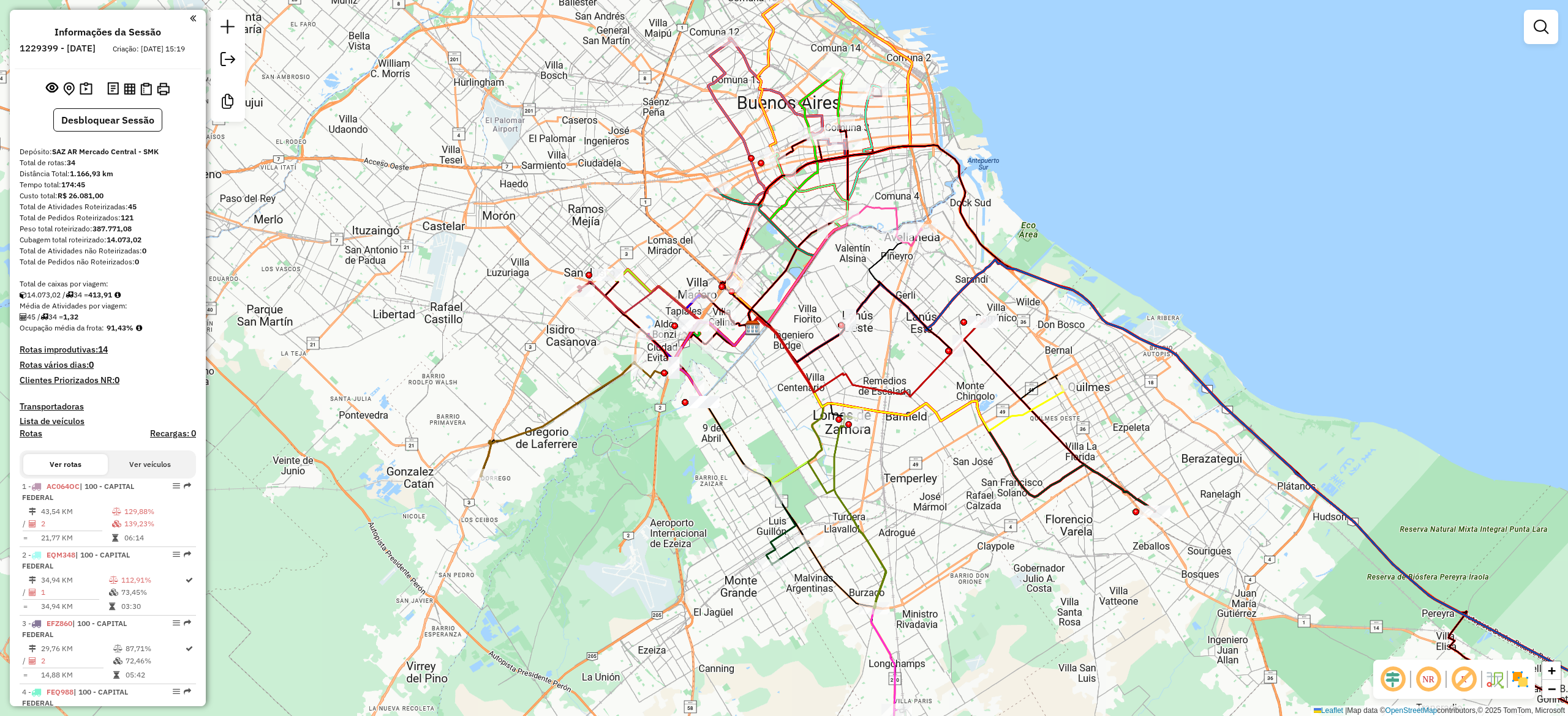
click at [1516, 674] on img at bounding box center [1520, 678] width 19 height 19
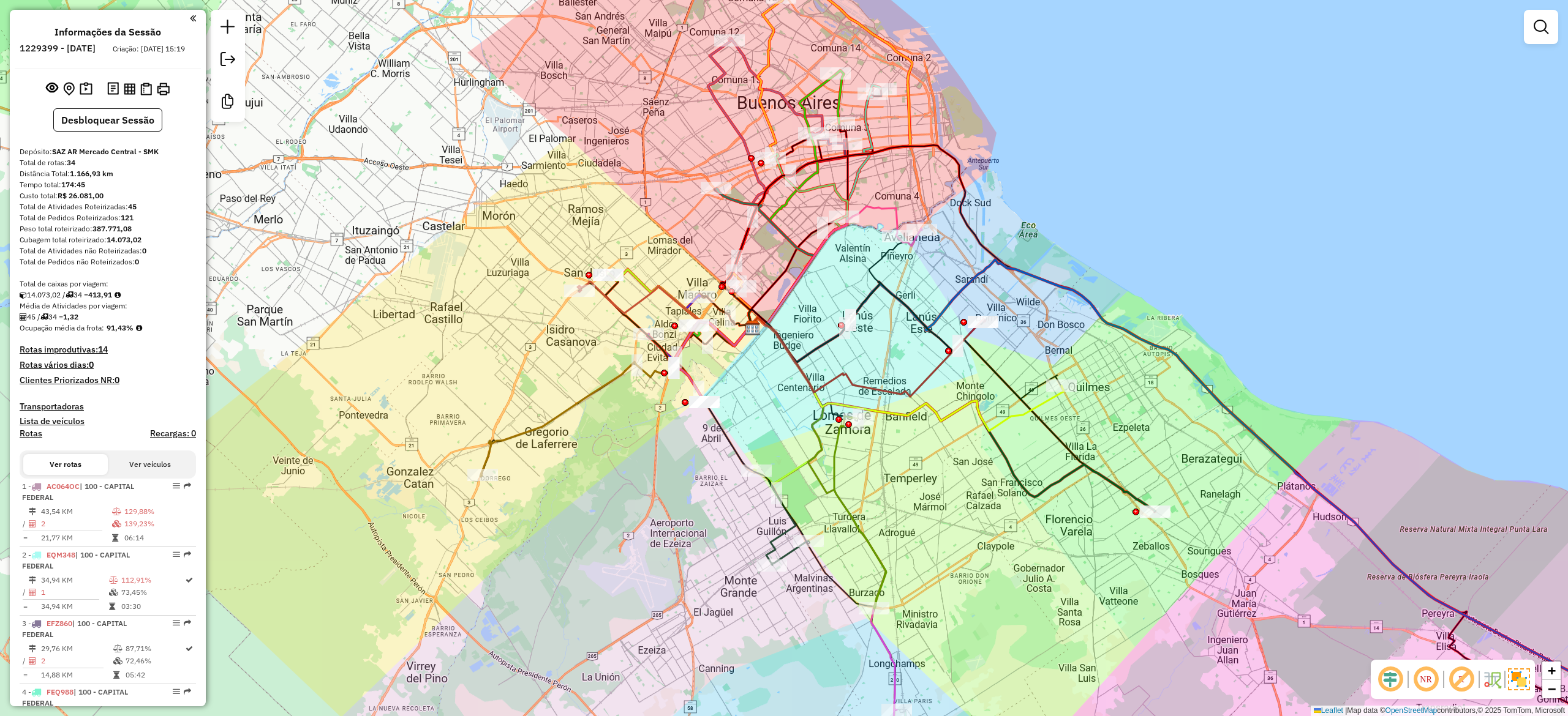
drag, startPoint x: 956, startPoint y: 512, endPoint x: 961, endPoint y: 522, distance: 11.2
click at [978, 540] on div "Janela de atendimento Grade de atendimento Capacidade Transportadoras Veículos …" at bounding box center [784, 358] width 1568 height 716
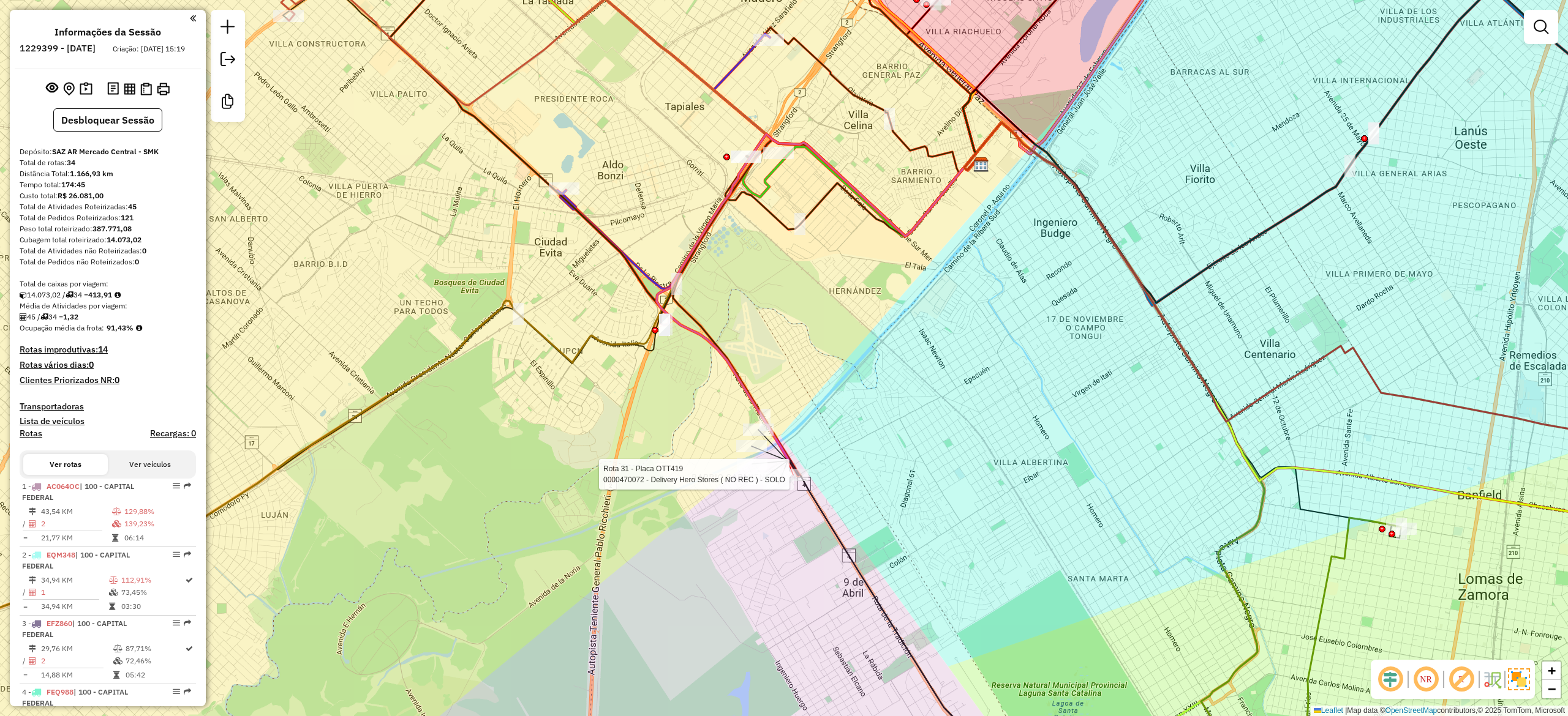
select select "**********"
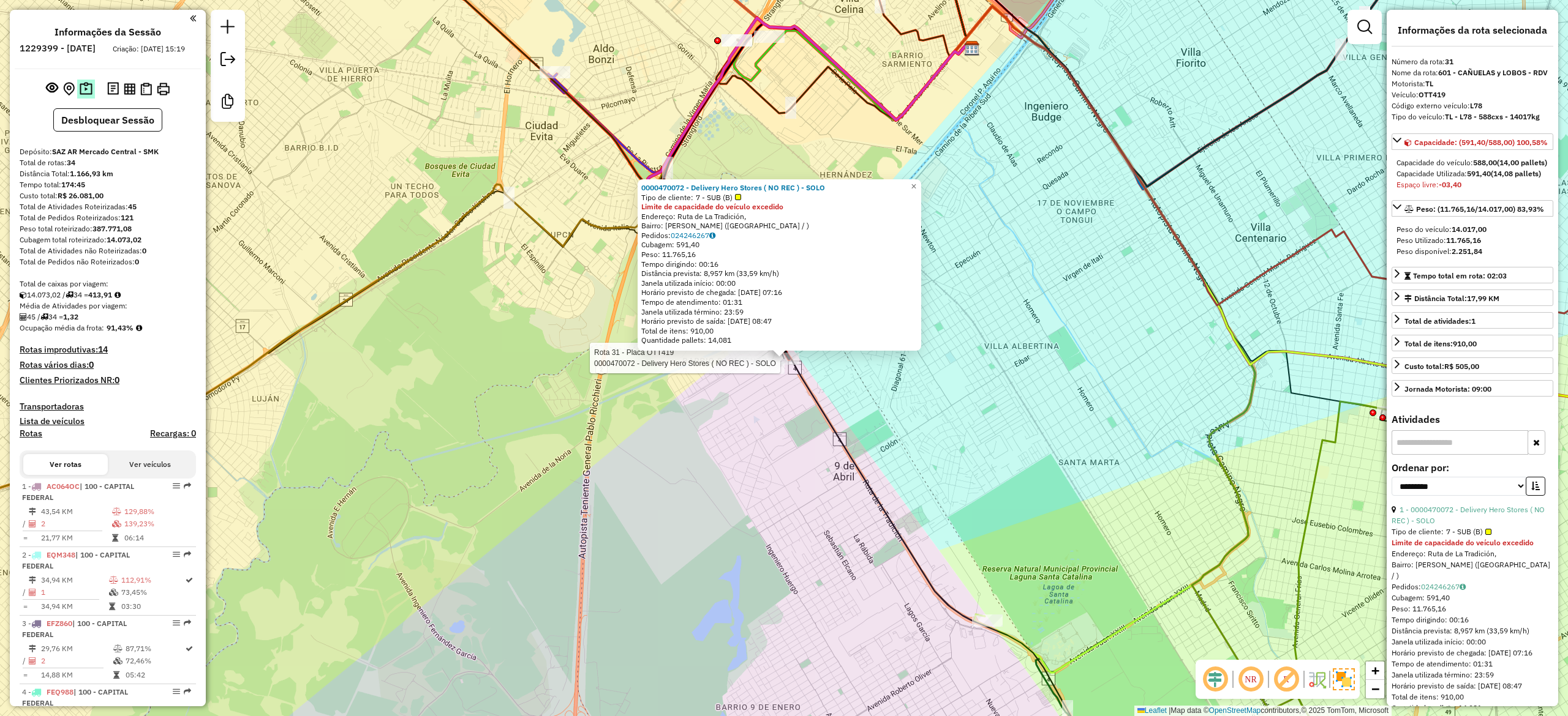
click at [84, 96] on img at bounding box center [85, 88] width 13 height 14
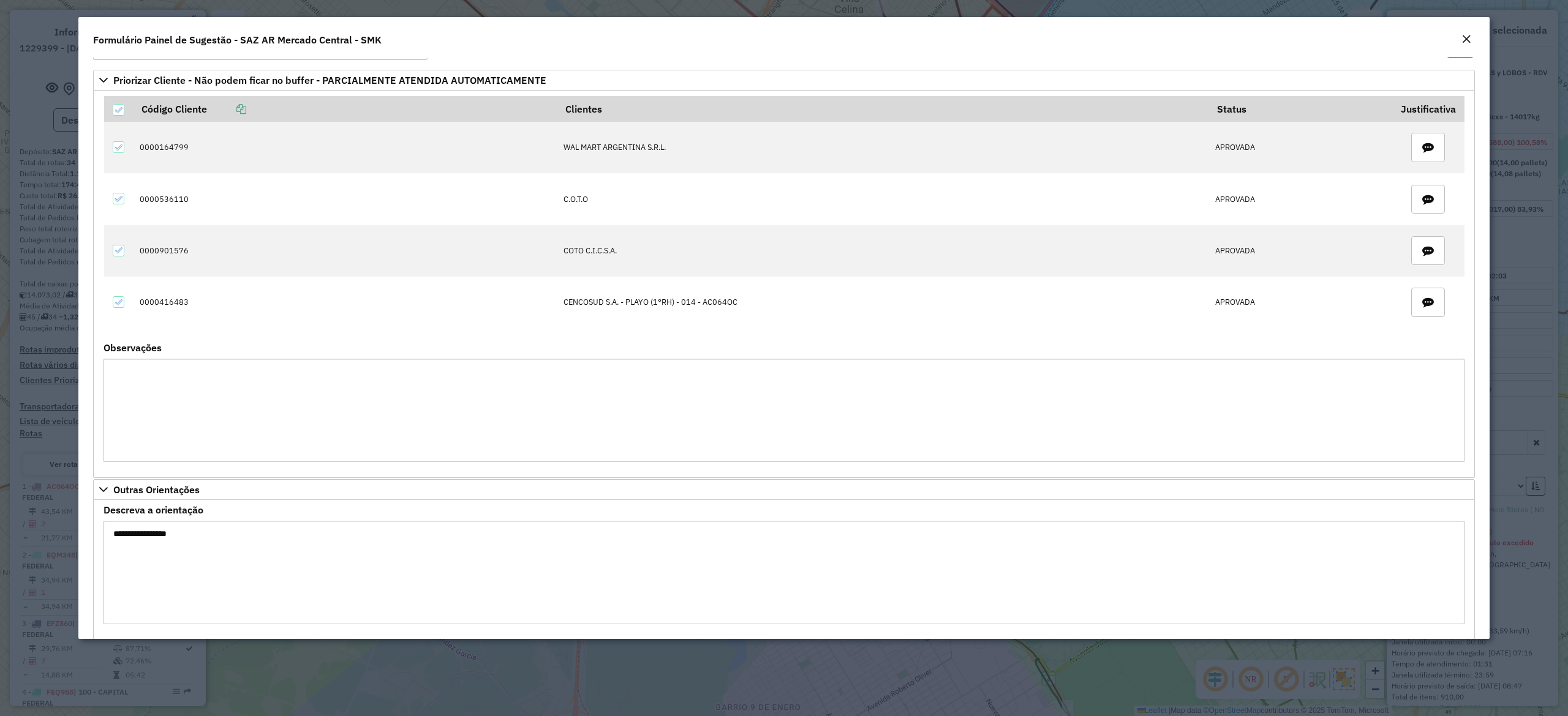
scroll to position [63, 0]
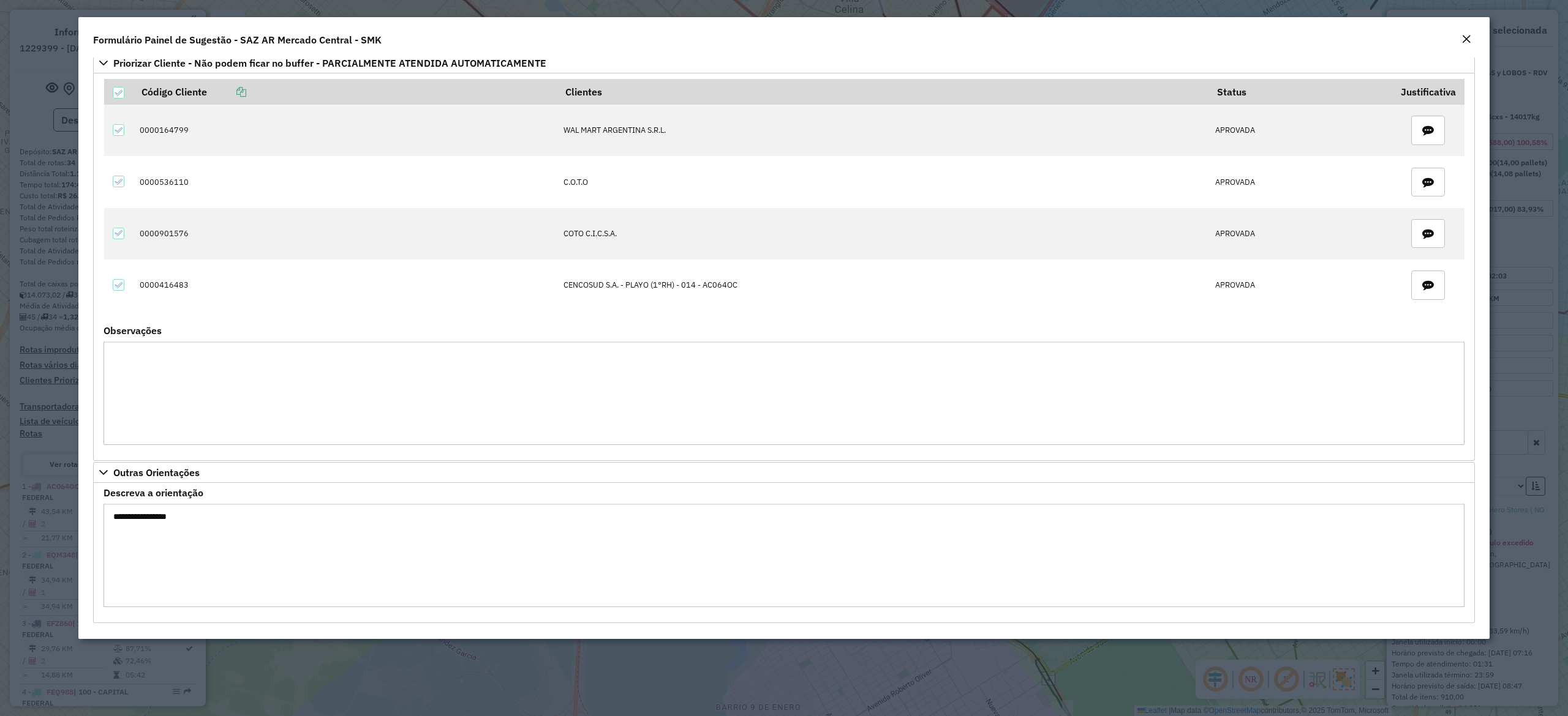
drag, startPoint x: 211, startPoint y: 523, endPoint x: 50, endPoint y: 521, distance: 161.0
click at [50, 521] on modal-container "**********" at bounding box center [784, 358] width 1568 height 716
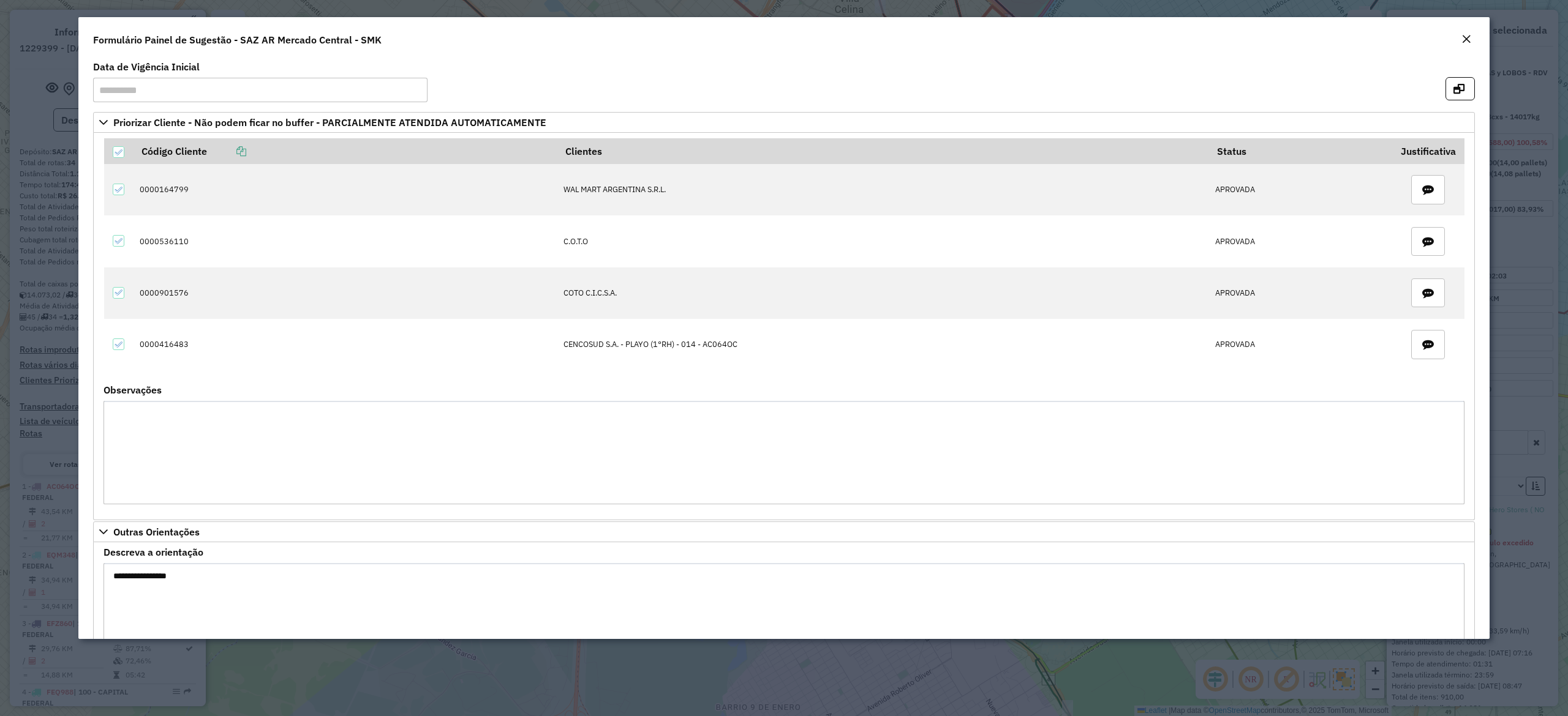
click at [1467, 38] on em "Close" at bounding box center [1466, 39] width 10 height 10
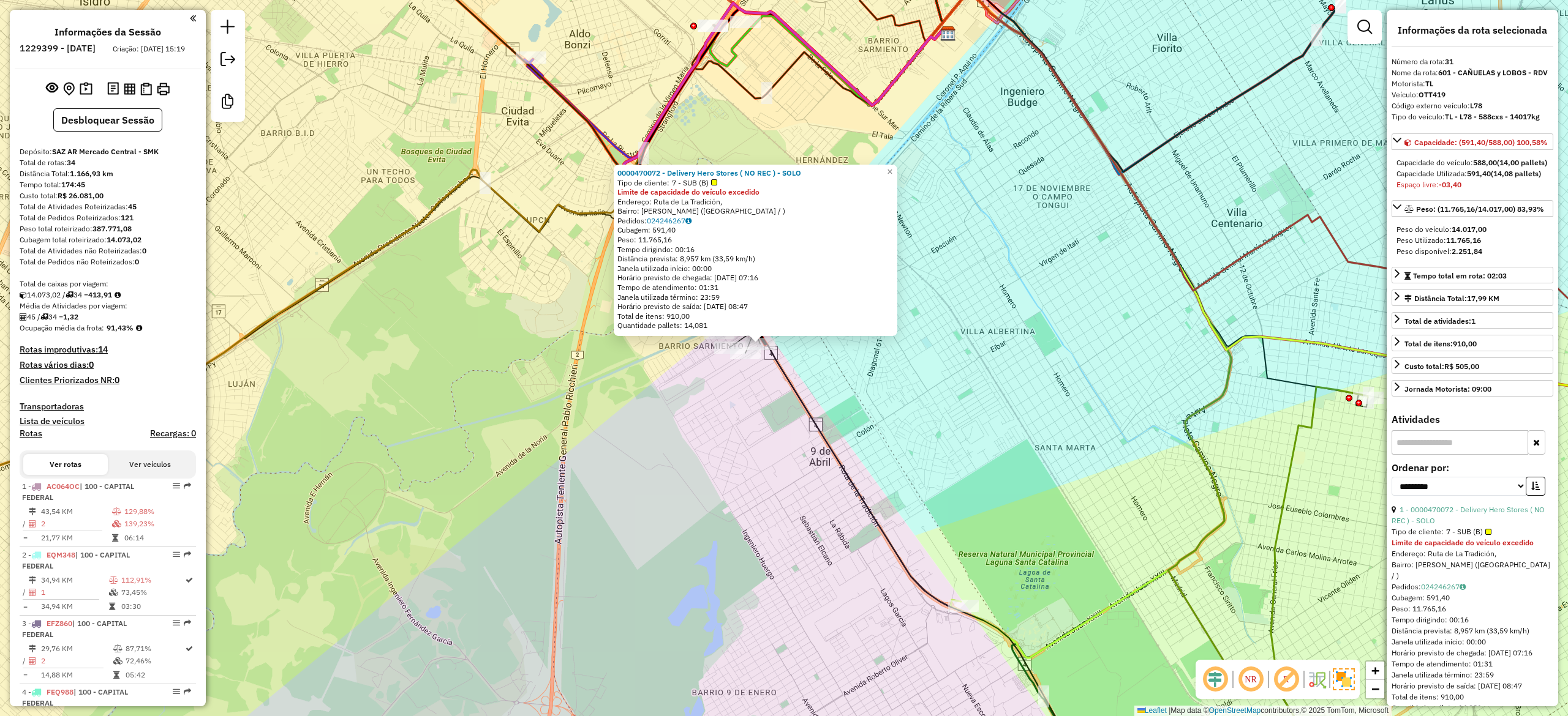
drag, startPoint x: 1000, startPoint y: 402, endPoint x: 939, endPoint y: 383, distance: 63.9
click at [954, 391] on div "0000470072 - Delivery Hero Stores ( NO REC ) - SOLO Tipo de cliente: 7 - SUB (B…" at bounding box center [784, 358] width 1568 height 716
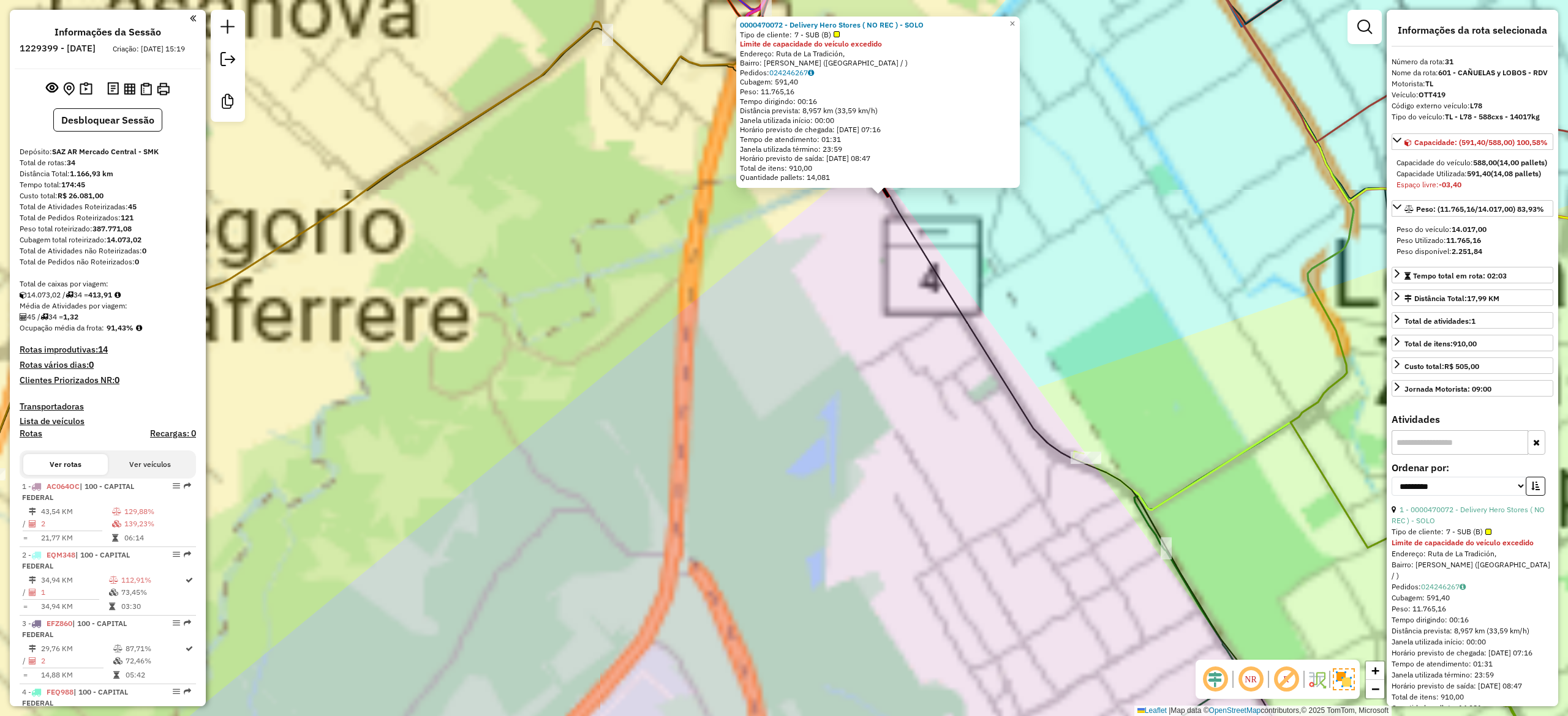
drag, startPoint x: 871, startPoint y: 364, endPoint x: 824, endPoint y: 518, distance: 161.0
click at [824, 518] on div "0000470072 - Delivery Hero Stores ( NO REC ) - SOLO Tipo de cliente: 7 - SUB (B…" at bounding box center [784, 358] width 1568 height 716
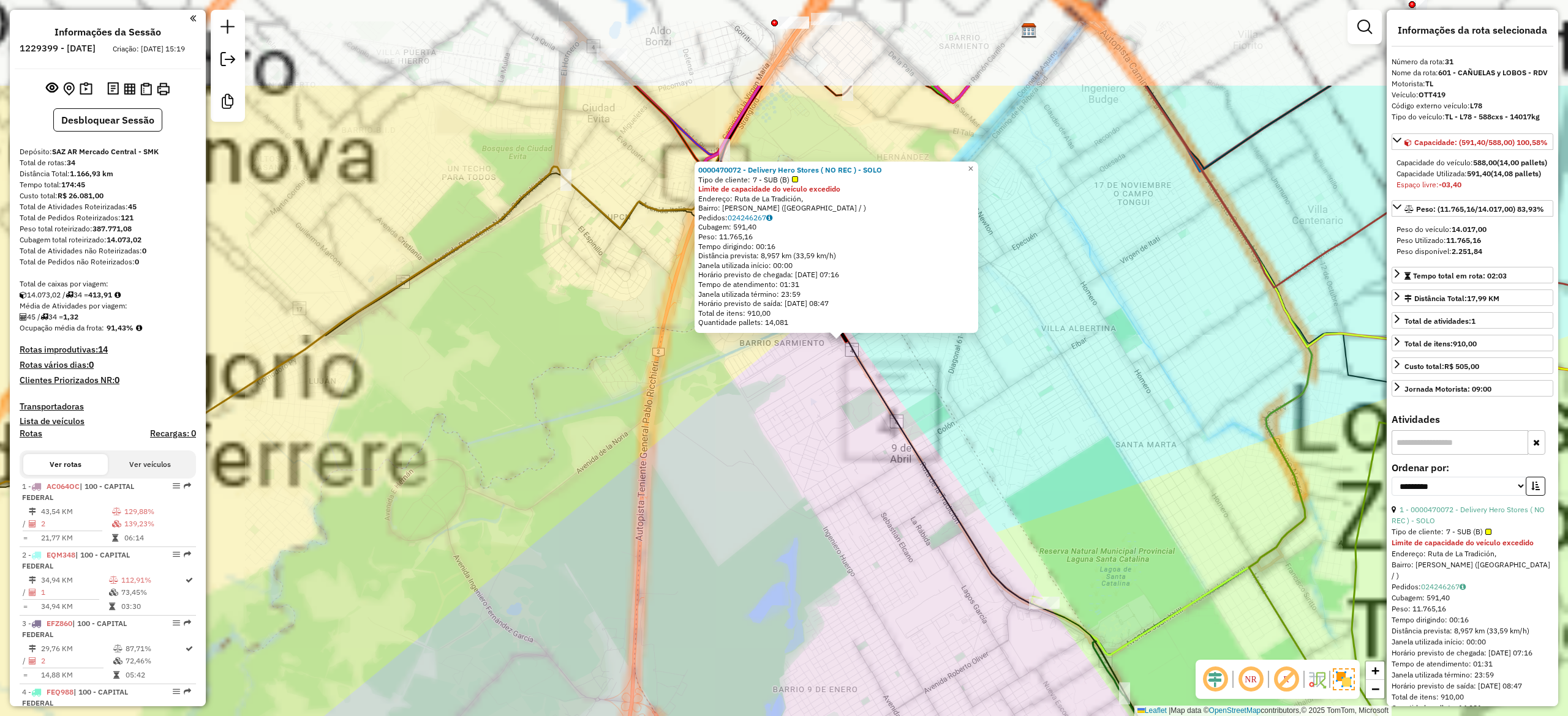
click at [961, 403] on div "0000470072 - Delivery Hero Stores ( NO REC ) - SOLO Tipo de cliente: 7 - SUB (B…" at bounding box center [784, 358] width 1568 height 716
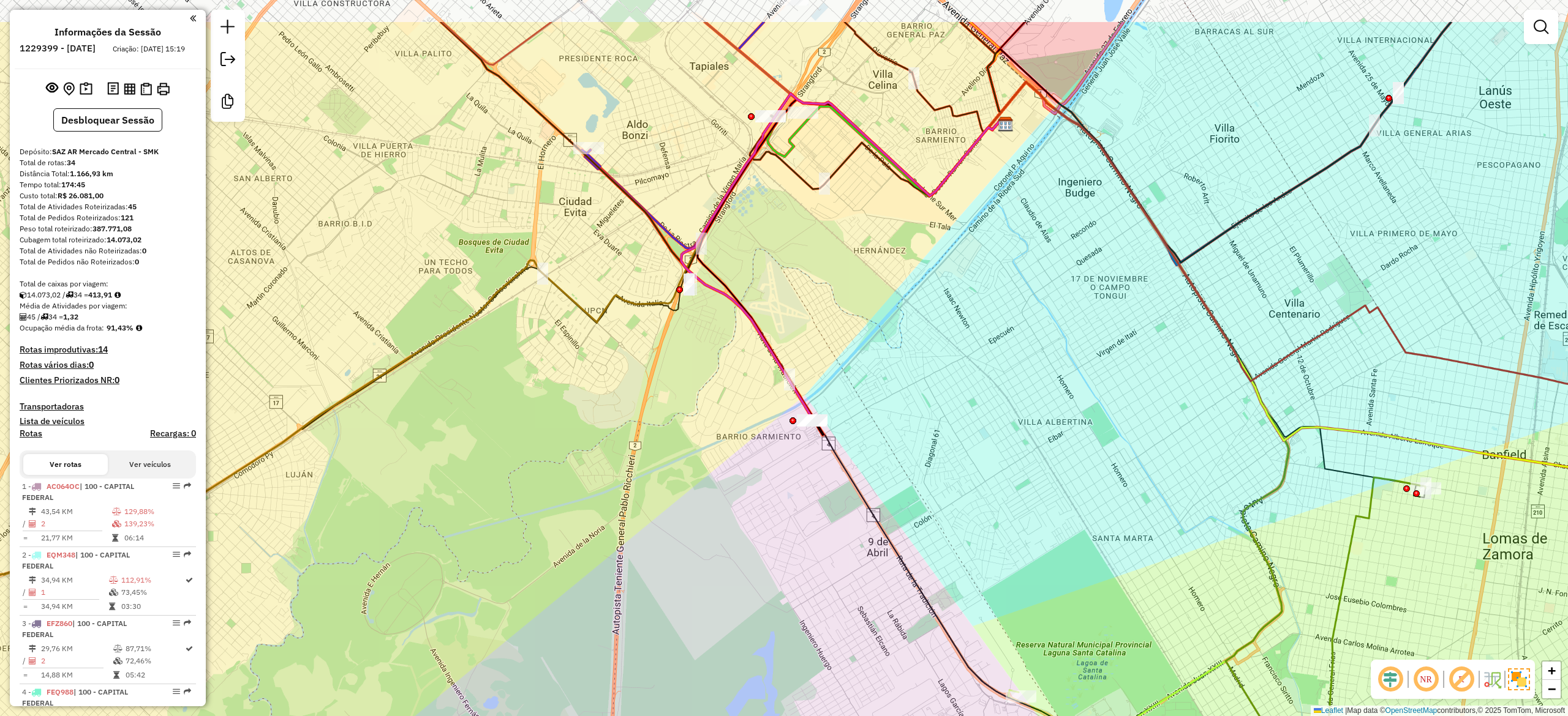
click at [926, 483] on div "Janela de atendimento Grade de atendimento Capacidade Transportadoras Veículos …" at bounding box center [784, 358] width 1568 height 716
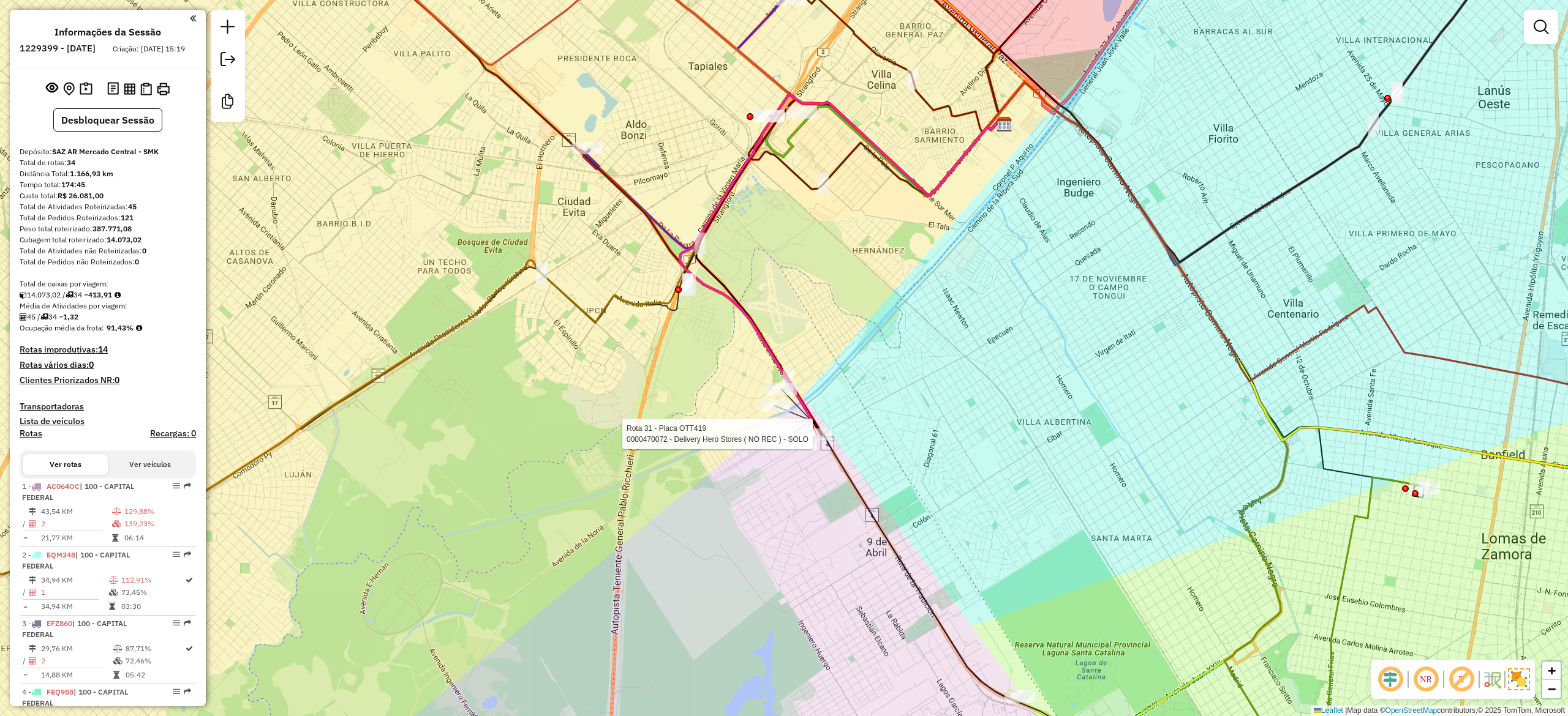
click at [828, 441] on div at bounding box center [816, 434] width 31 height 13
select select "**********"
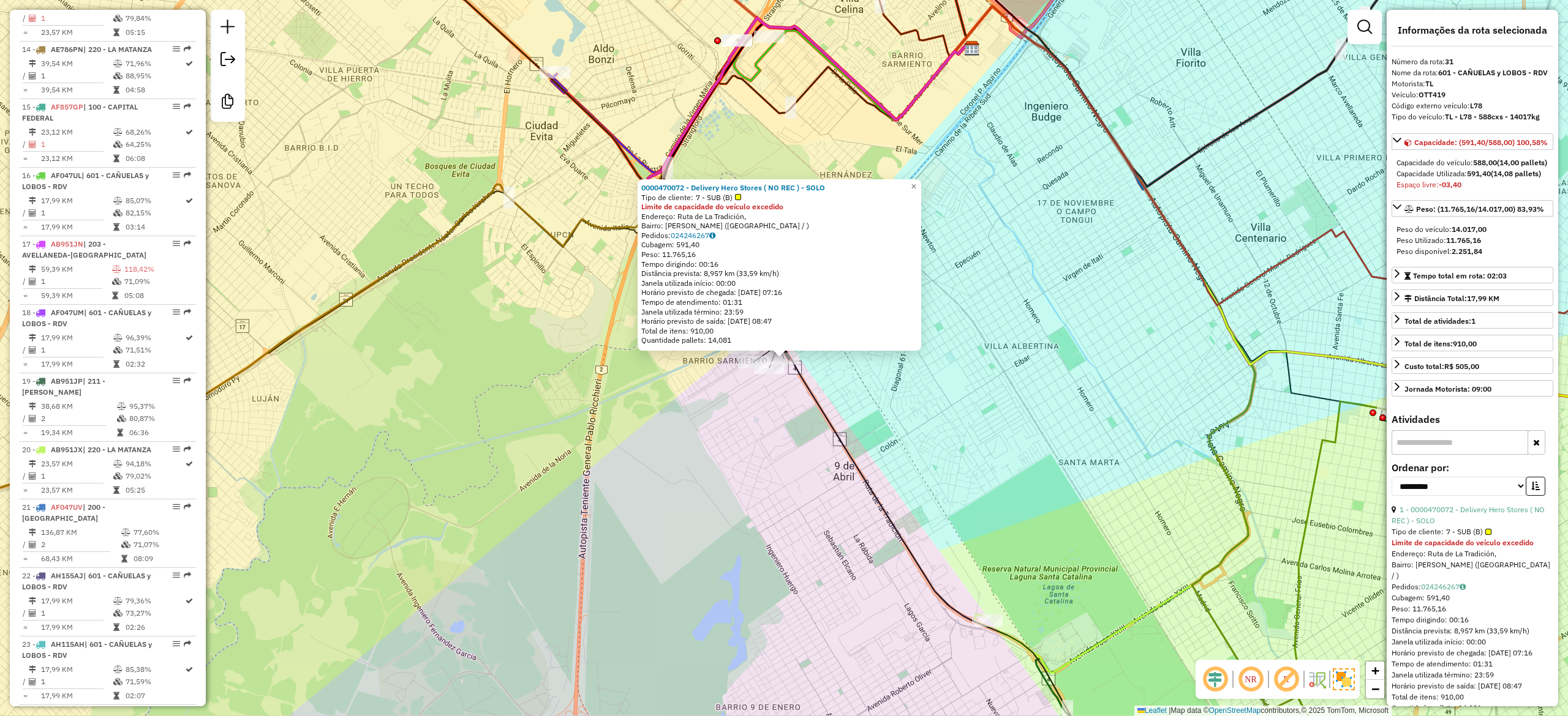
scroll to position [2141, 0]
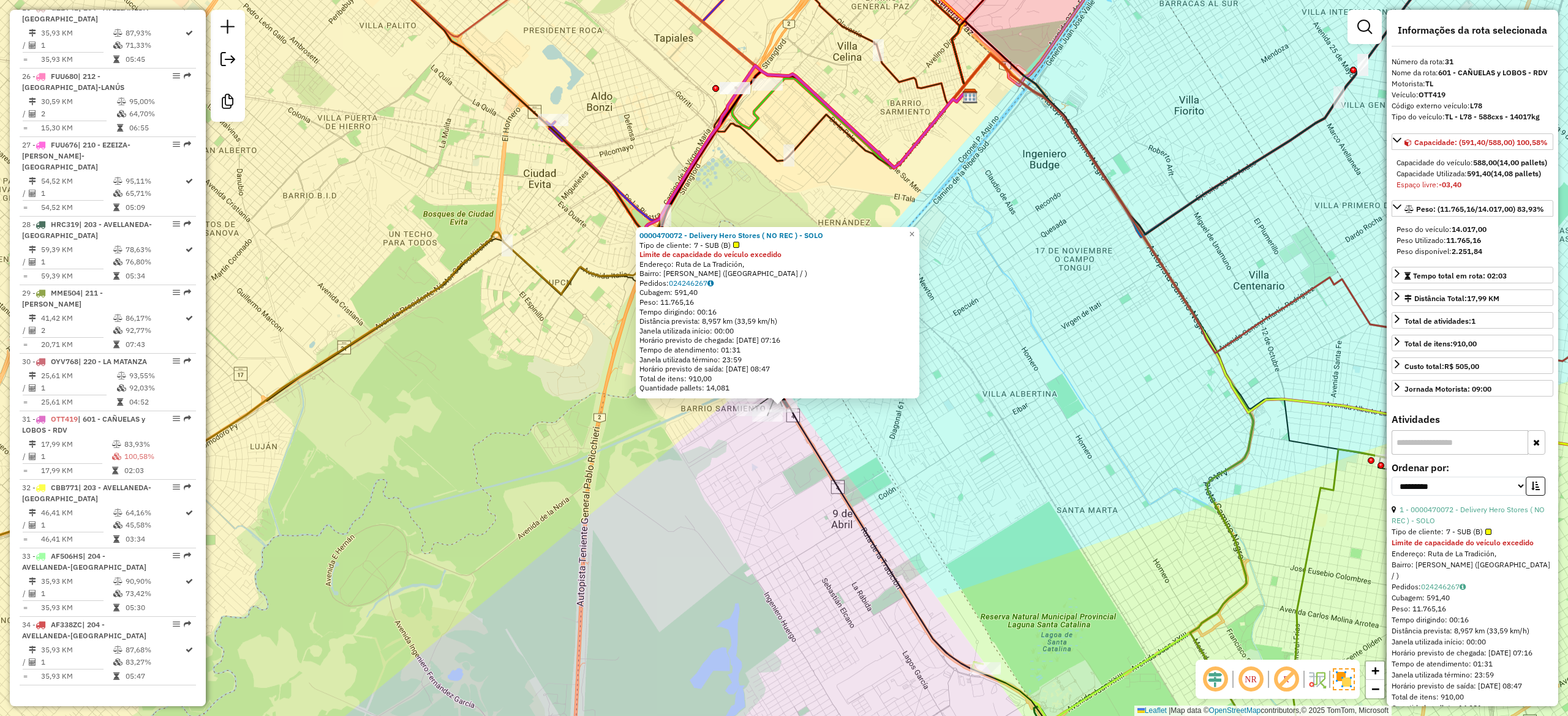
drag, startPoint x: 857, startPoint y: 450, endPoint x: 831, endPoint y: 458, distance: 27.2
click at [853, 473] on div "0000470072 - Delivery Hero Stores ( NO REC ) - SOLO Tipo de cliente: 7 - SUB (B…" at bounding box center [784, 358] width 1568 height 716
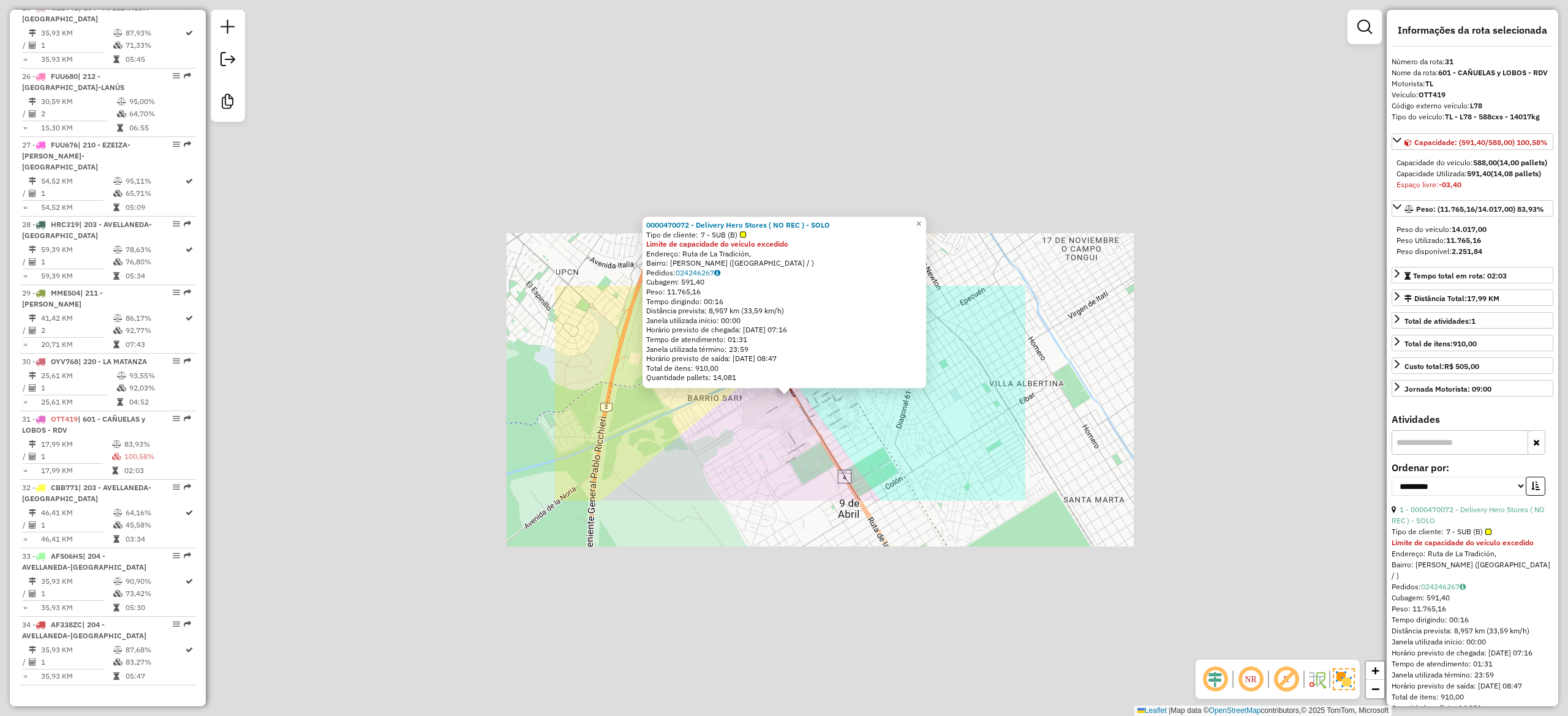
click at [797, 423] on div "0000470072 - Delivery Hero Stores ( NO REC ) - SOLO Tipo de cliente: 7 - SUB (B…" at bounding box center [784, 358] width 1568 height 716
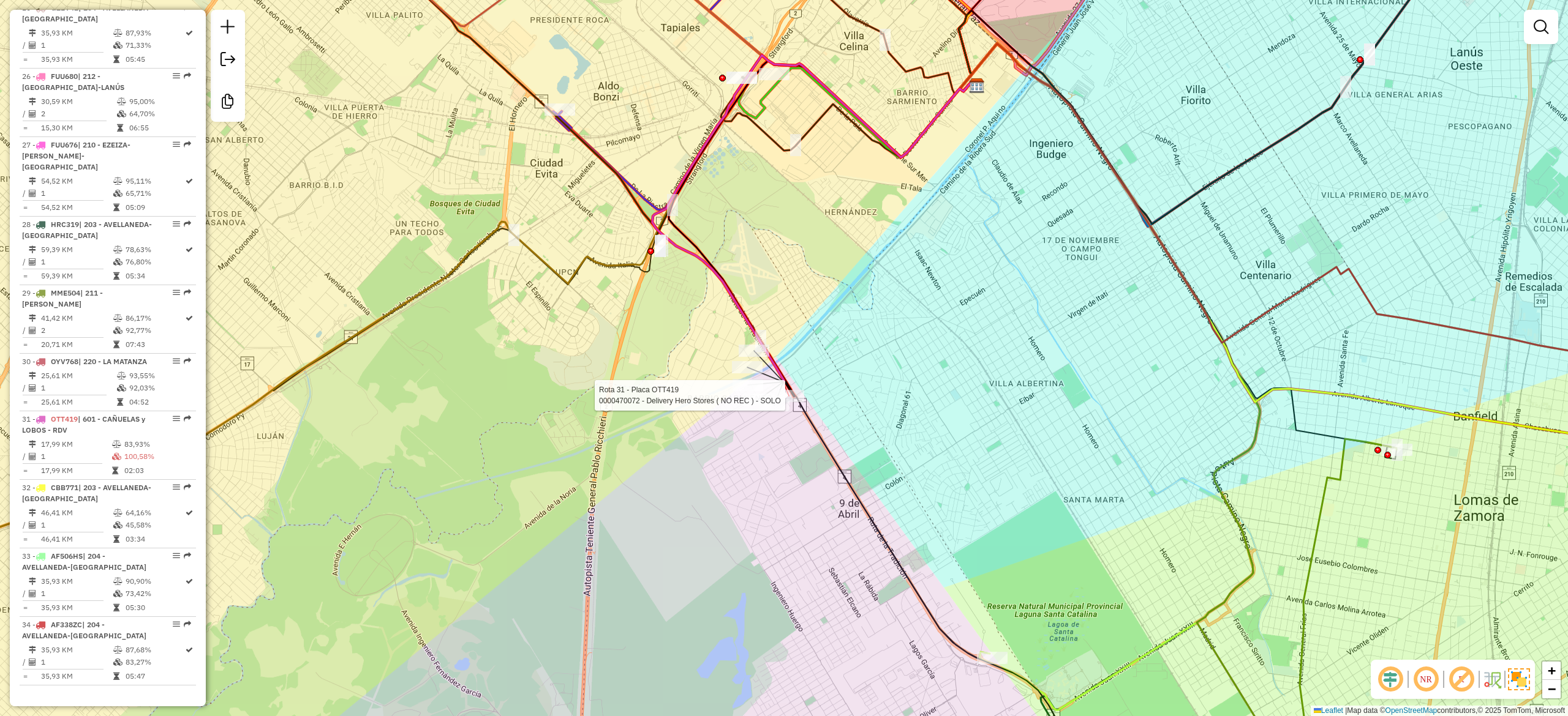
select select "**********"
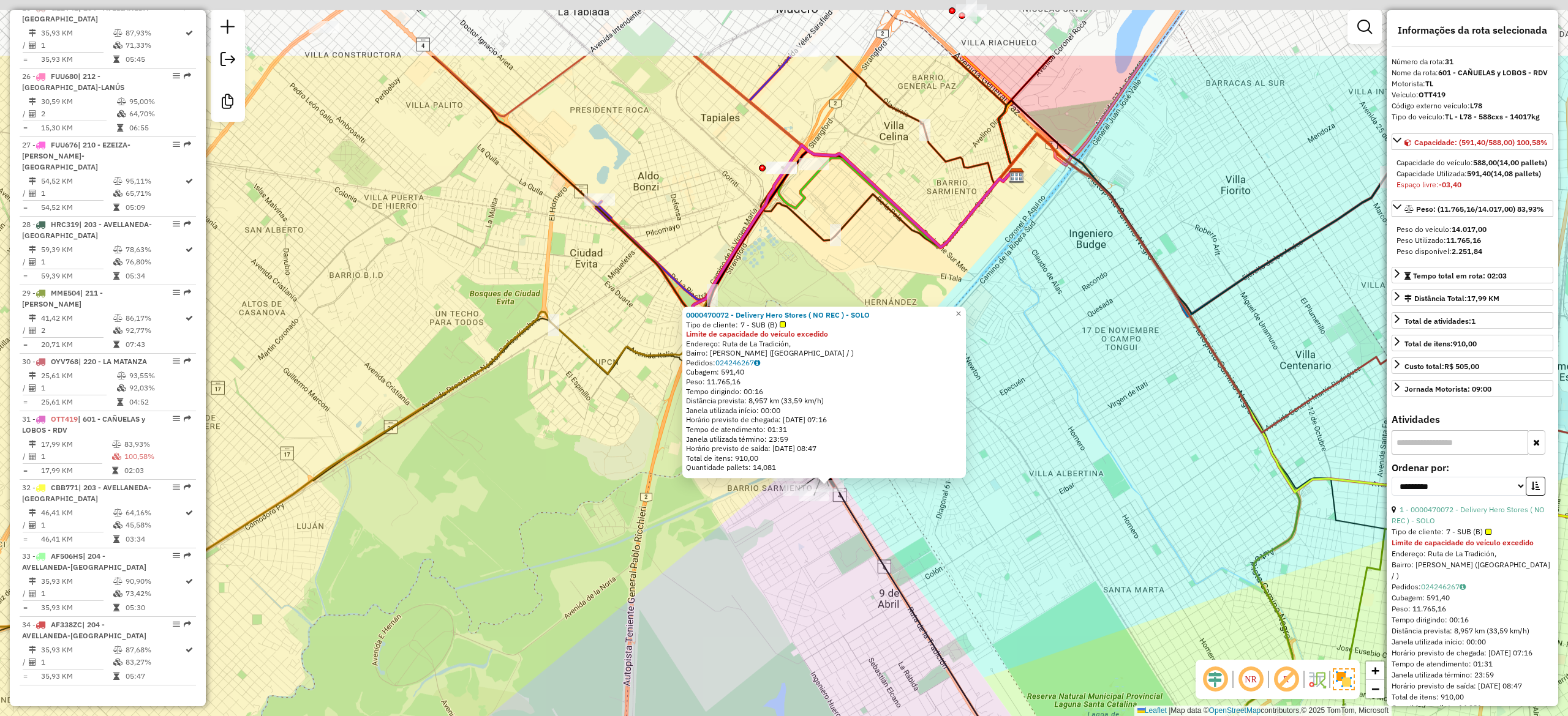
drag, startPoint x: 652, startPoint y: 482, endPoint x: 674, endPoint y: 533, distance: 55.5
click at [674, 533] on div "0000470072 - Delivery Hero Stores ( NO REC ) - SOLO Tipo de cliente: 7 - SUB (B…" at bounding box center [784, 358] width 1568 height 716
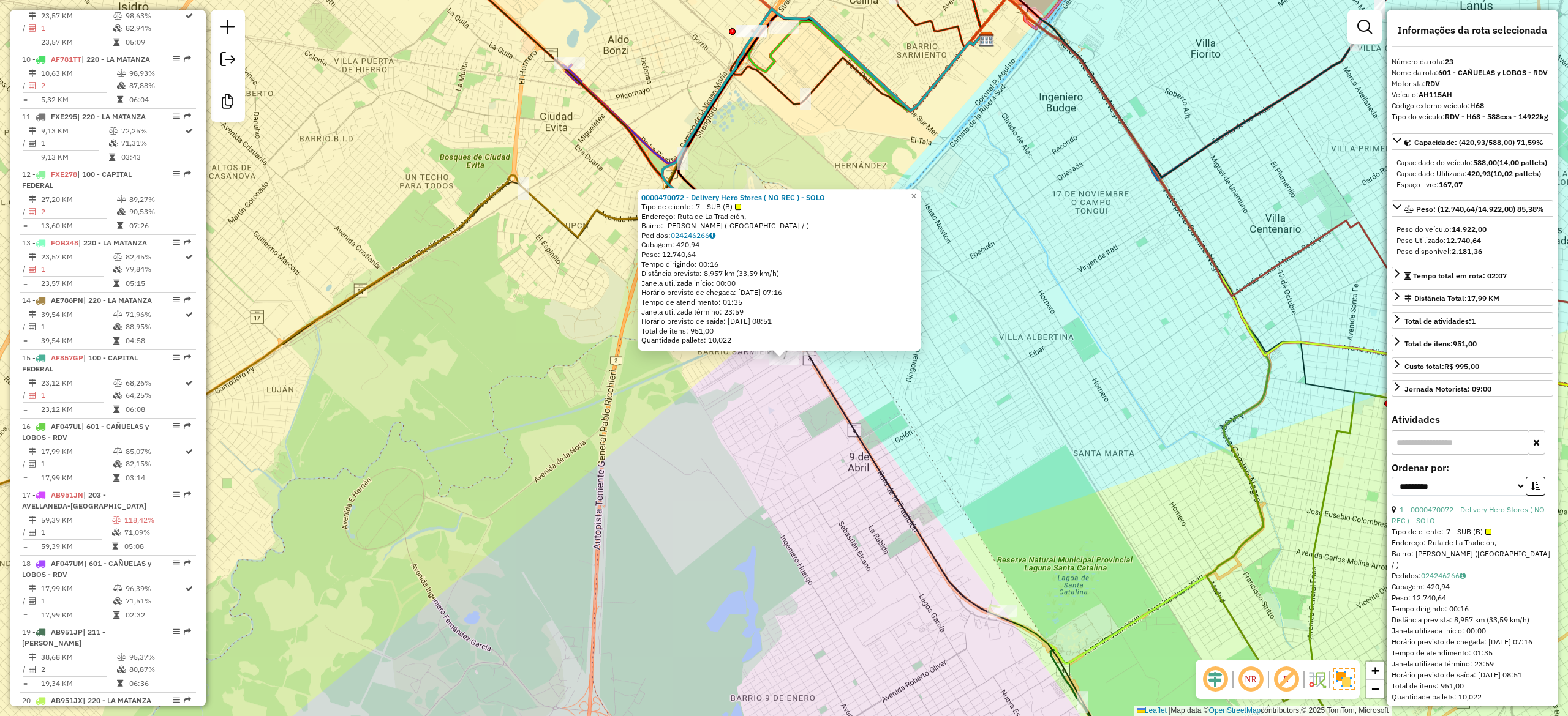
scroll to position [1981, 0]
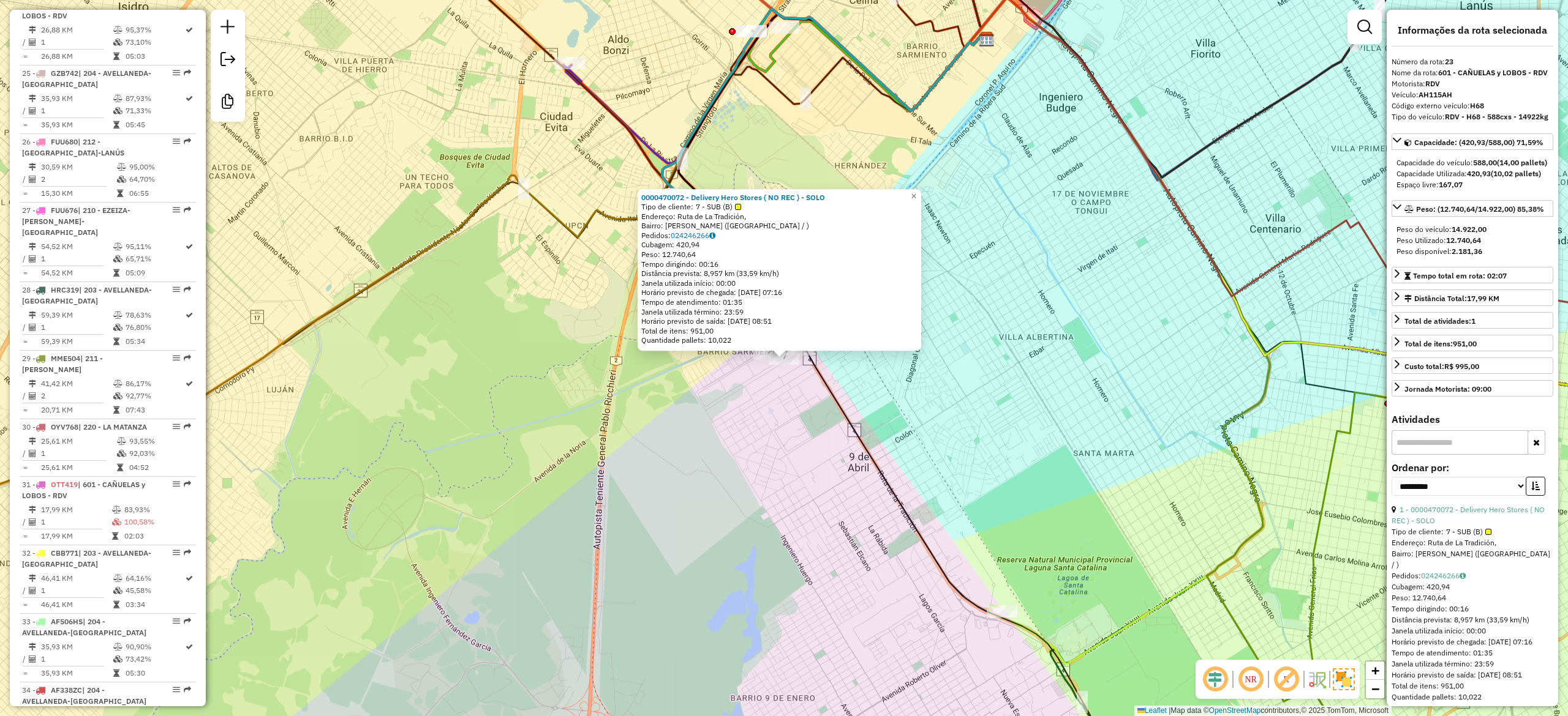
click at [797, 519] on div "0000470072 - Delivery Hero Stores ( NO REC ) - SOLO Tipo de cliente: 7 - SUB (B…" at bounding box center [784, 358] width 1568 height 716
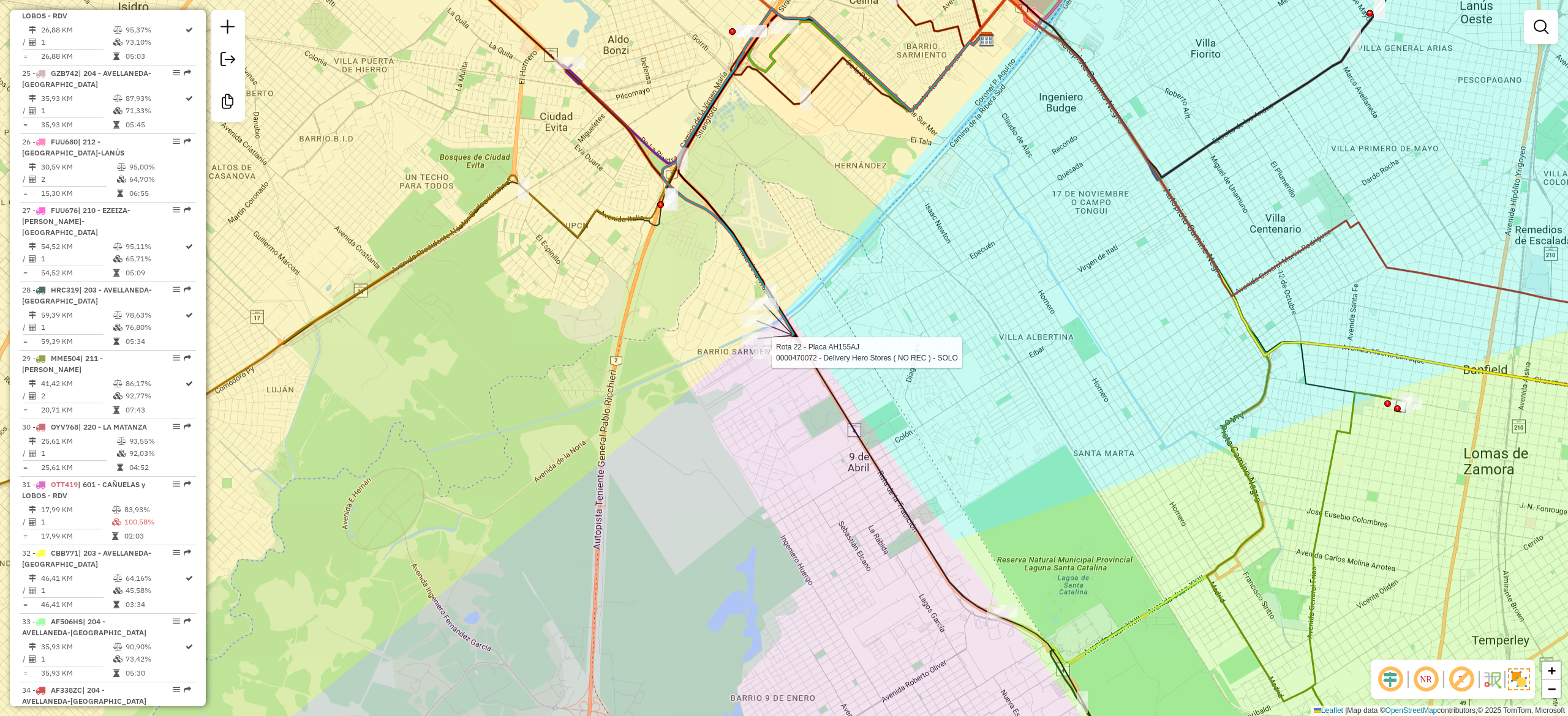
select select "**********"
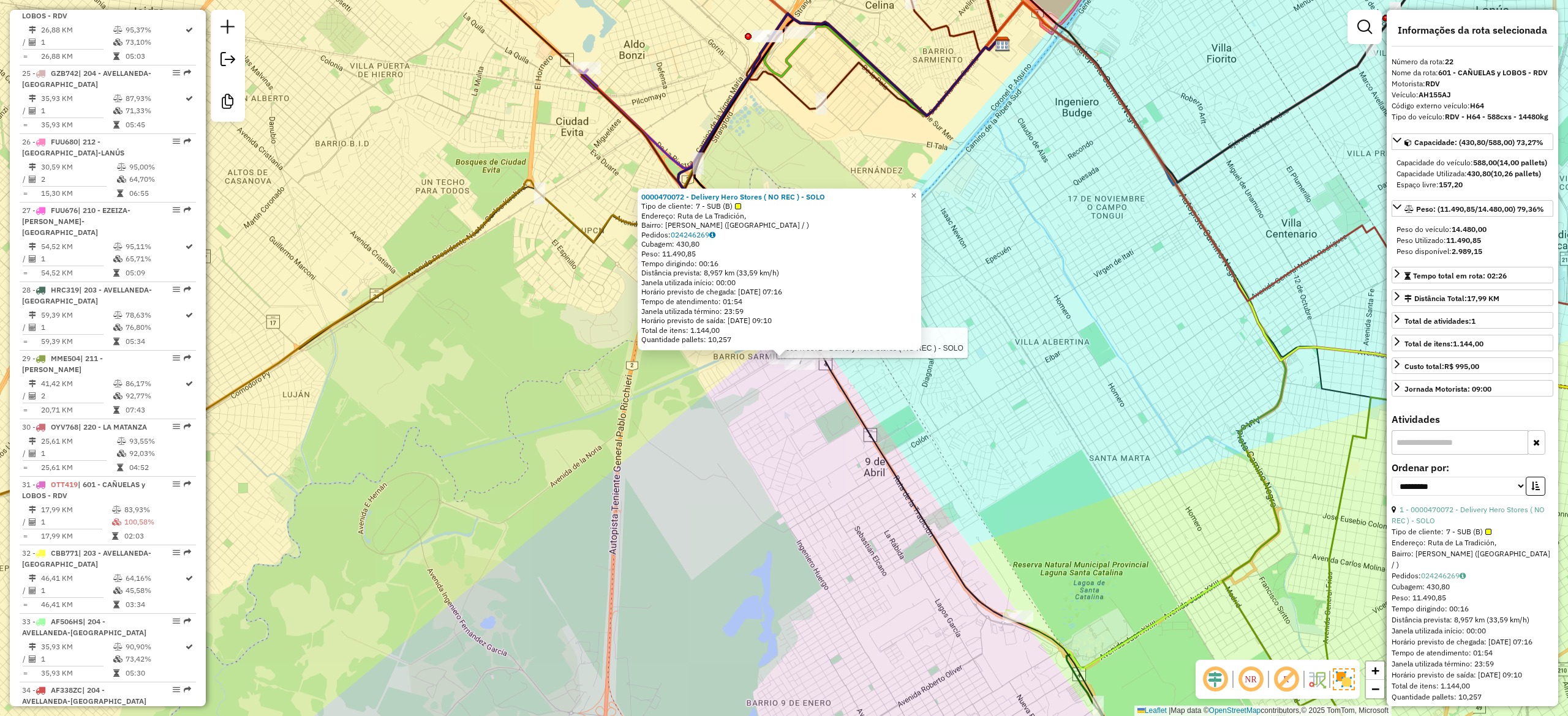
scroll to position [1913, 0]
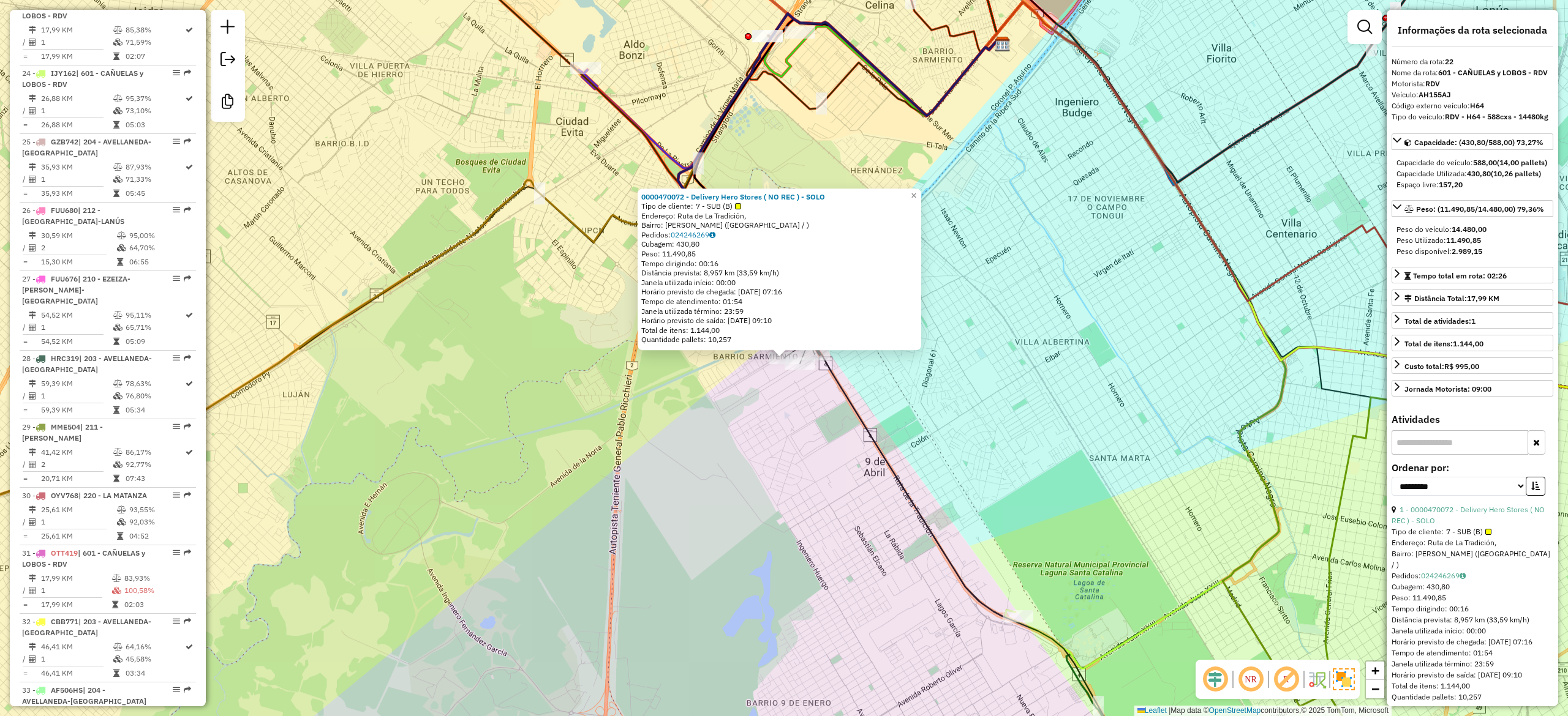
click at [752, 400] on div "Rota 18 - Placa AF047UM 0000470072 - Delivery Hero Stores ( NO REC ) - SOLO 000…" at bounding box center [784, 358] width 1568 height 716
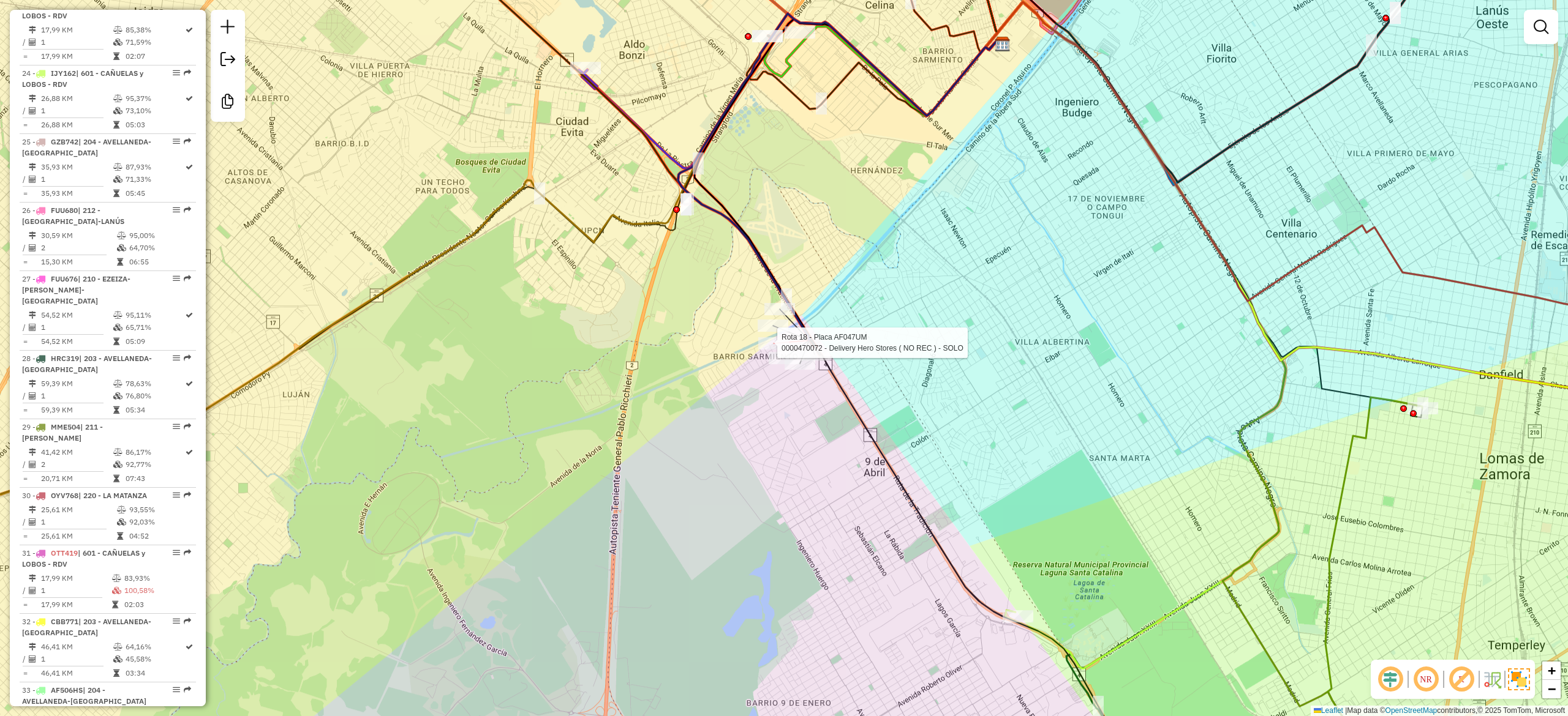
select select "**********"
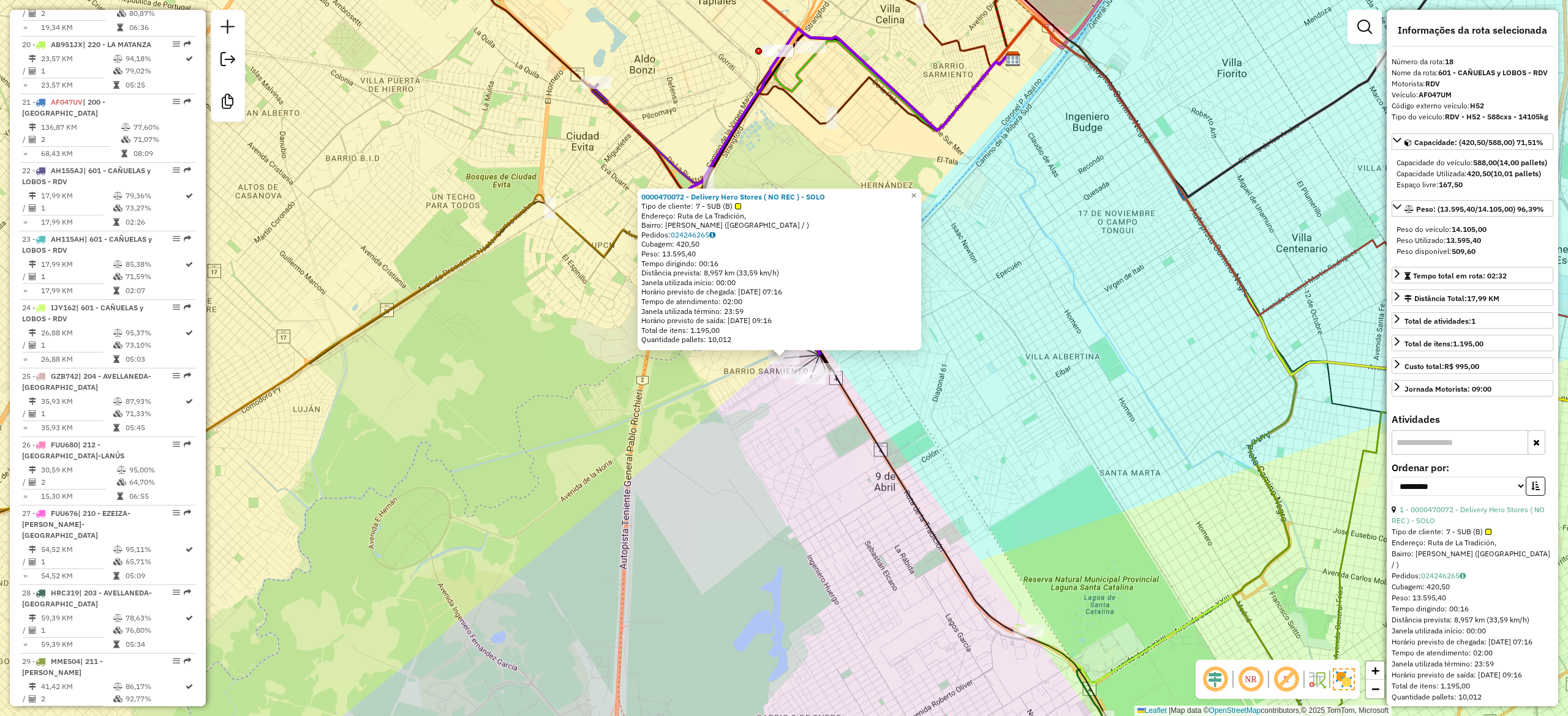
scroll to position [1638, 0]
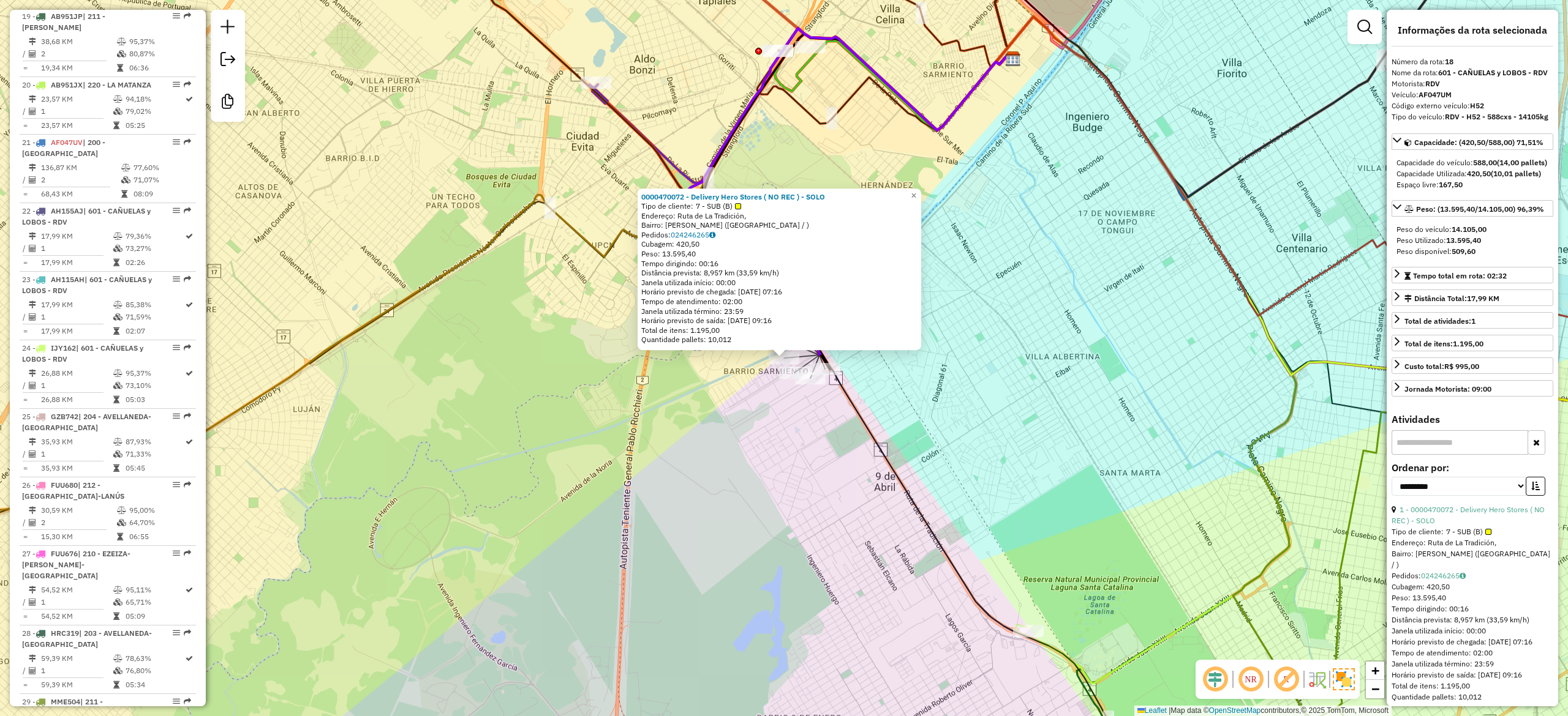
click at [736, 416] on div "0000470072 - Delivery Hero Stores ( NO REC ) - SOLO Tipo de cliente: 7 - SUB (B…" at bounding box center [784, 358] width 1568 height 716
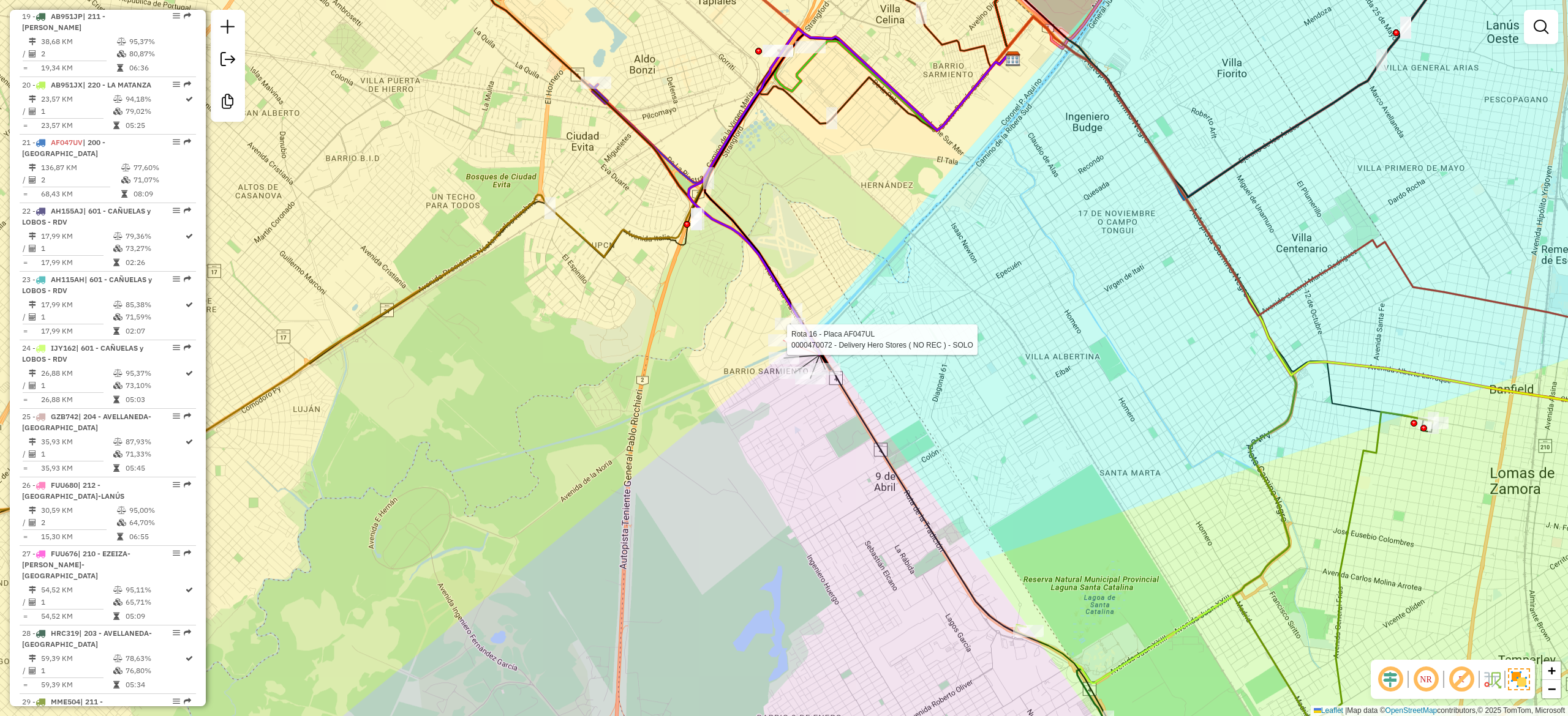
click at [782, 347] on div at bounding box center [783, 340] width 31 height 13
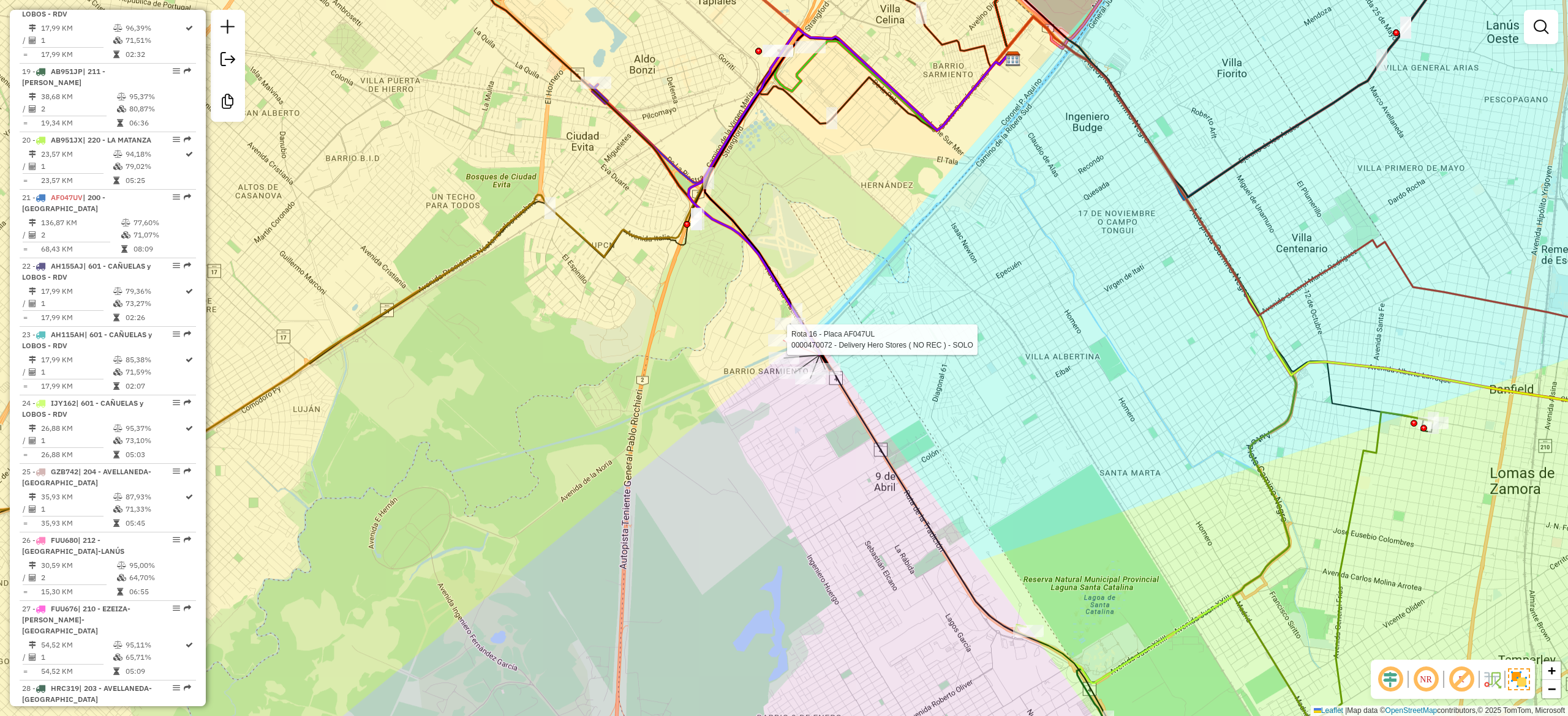
select select "**********"
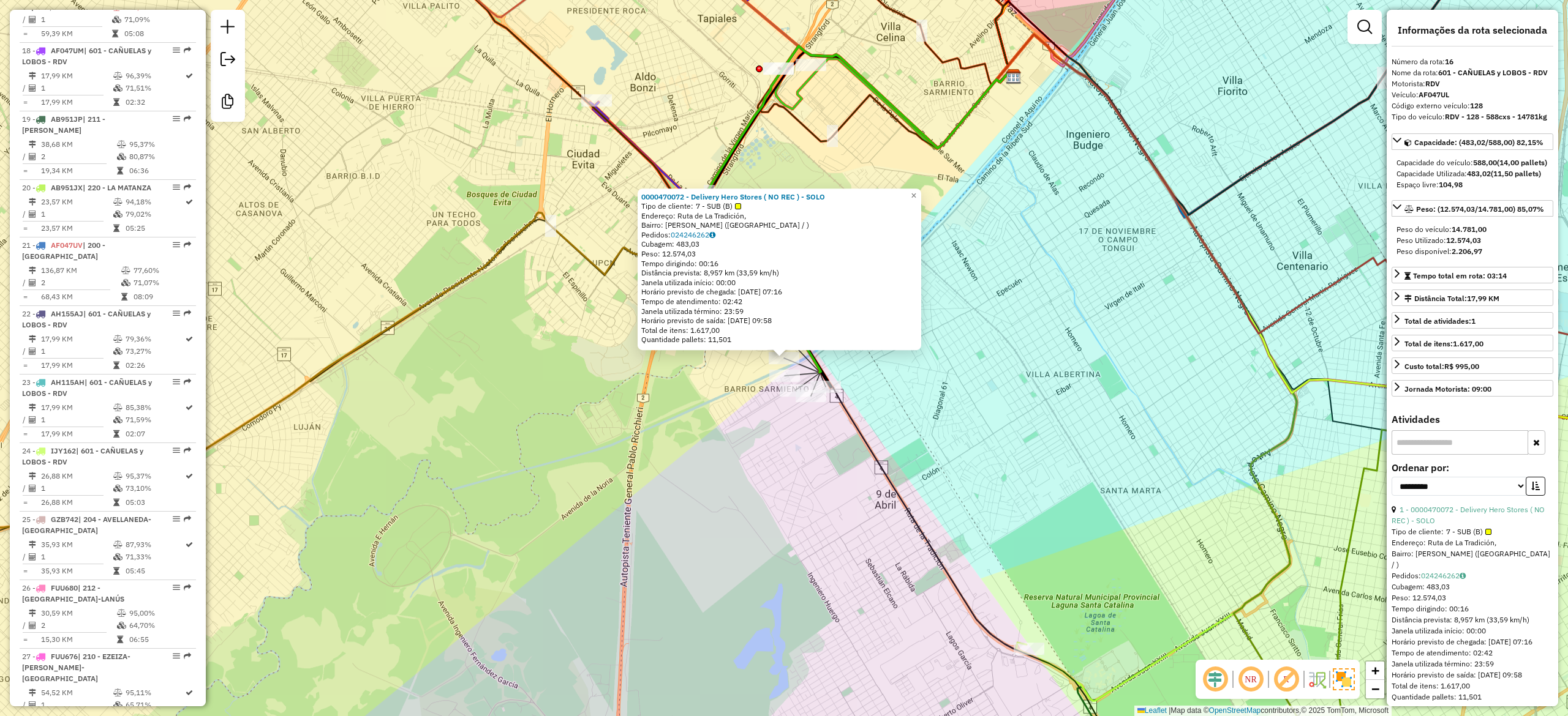
scroll to position [1500, 0]
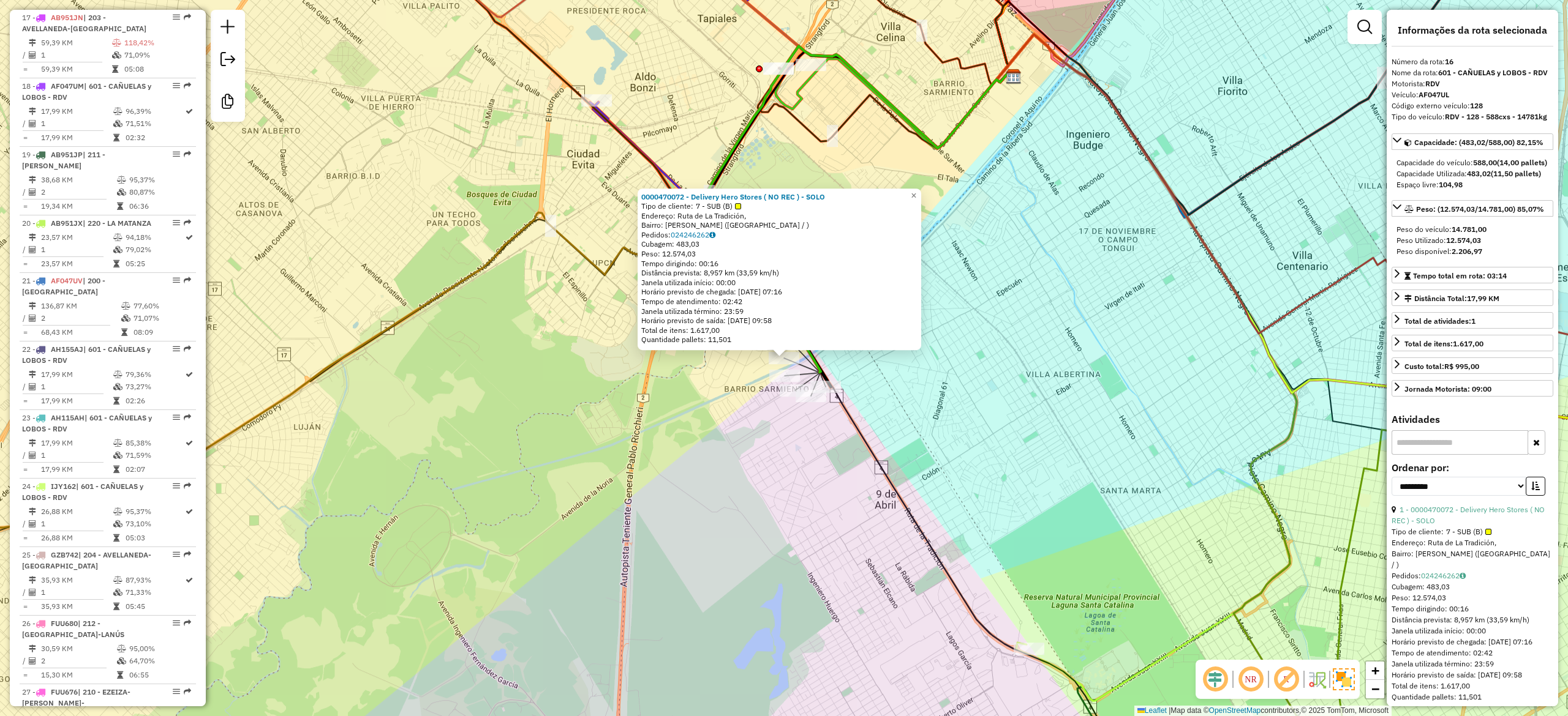
click at [751, 457] on div "Rota 16 - Placa AF047UL 0000470072 - Delivery Hero Stores ( NO REC ) - SOLO Rot…" at bounding box center [784, 358] width 1568 height 716
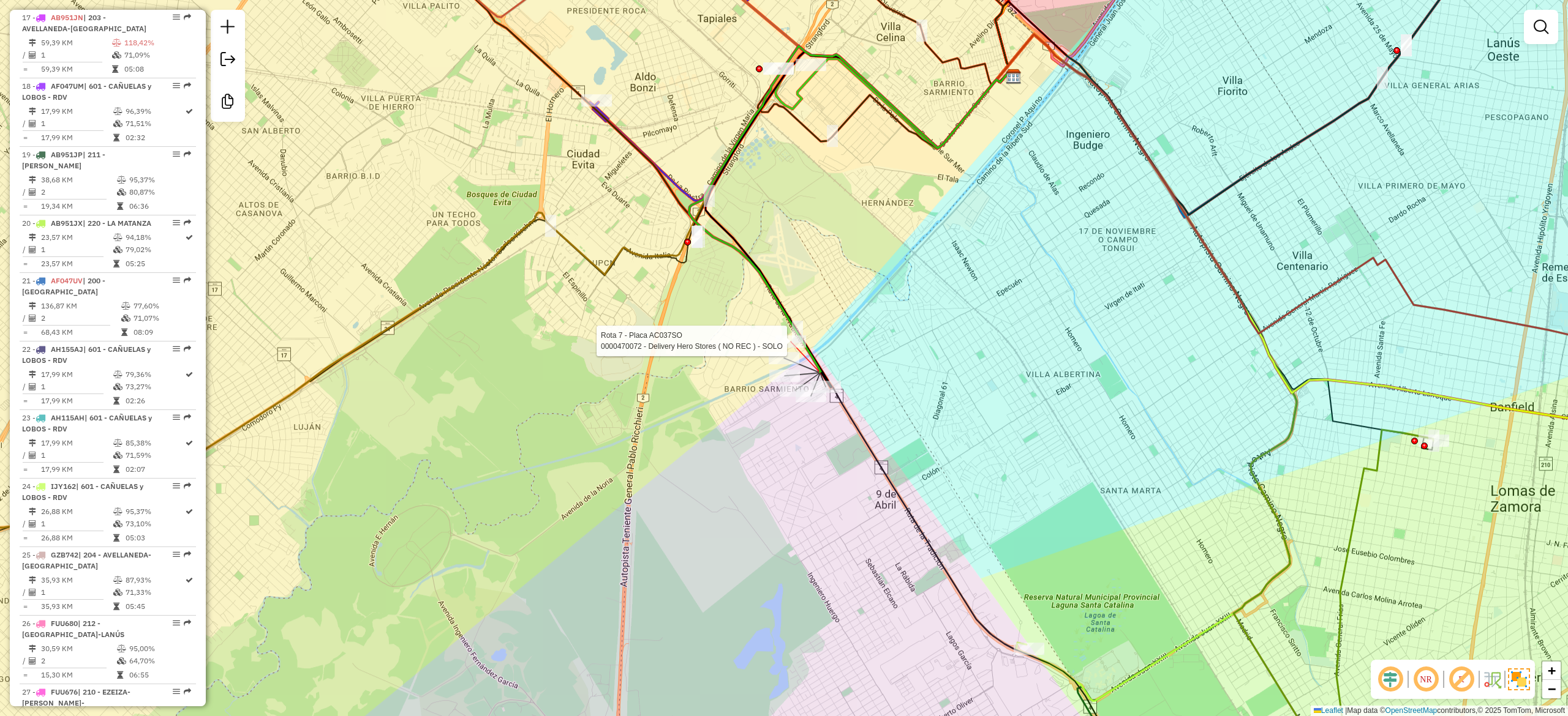
select select "**********"
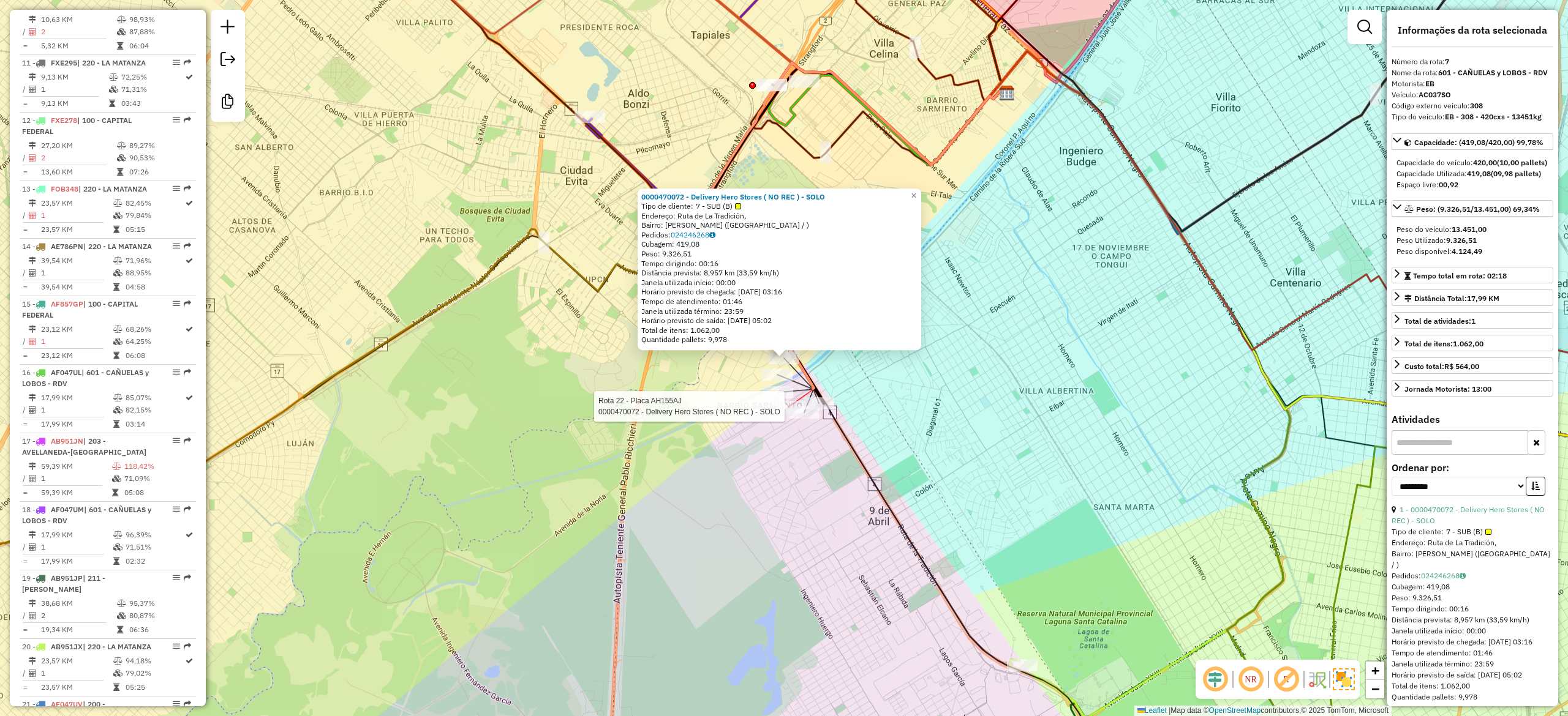
scroll to position [893, 0]
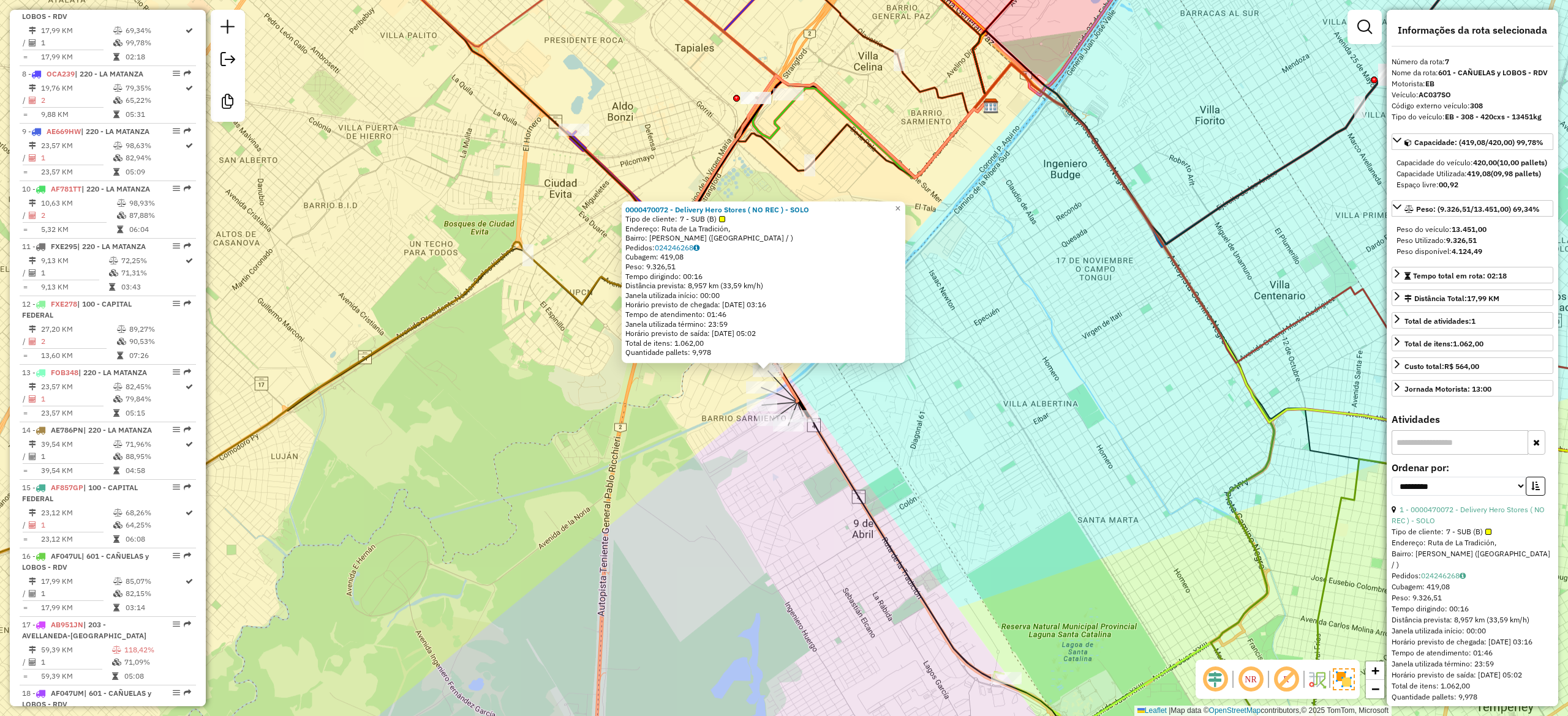
drag, startPoint x: 753, startPoint y: 509, endPoint x: 732, endPoint y: 518, distance: 22.8
click at [732, 518] on div "0000470072 - Delivery Hero Stores ( NO REC ) - SOLO Tipo de cliente: 7 - SUB (B…" at bounding box center [784, 358] width 1568 height 716
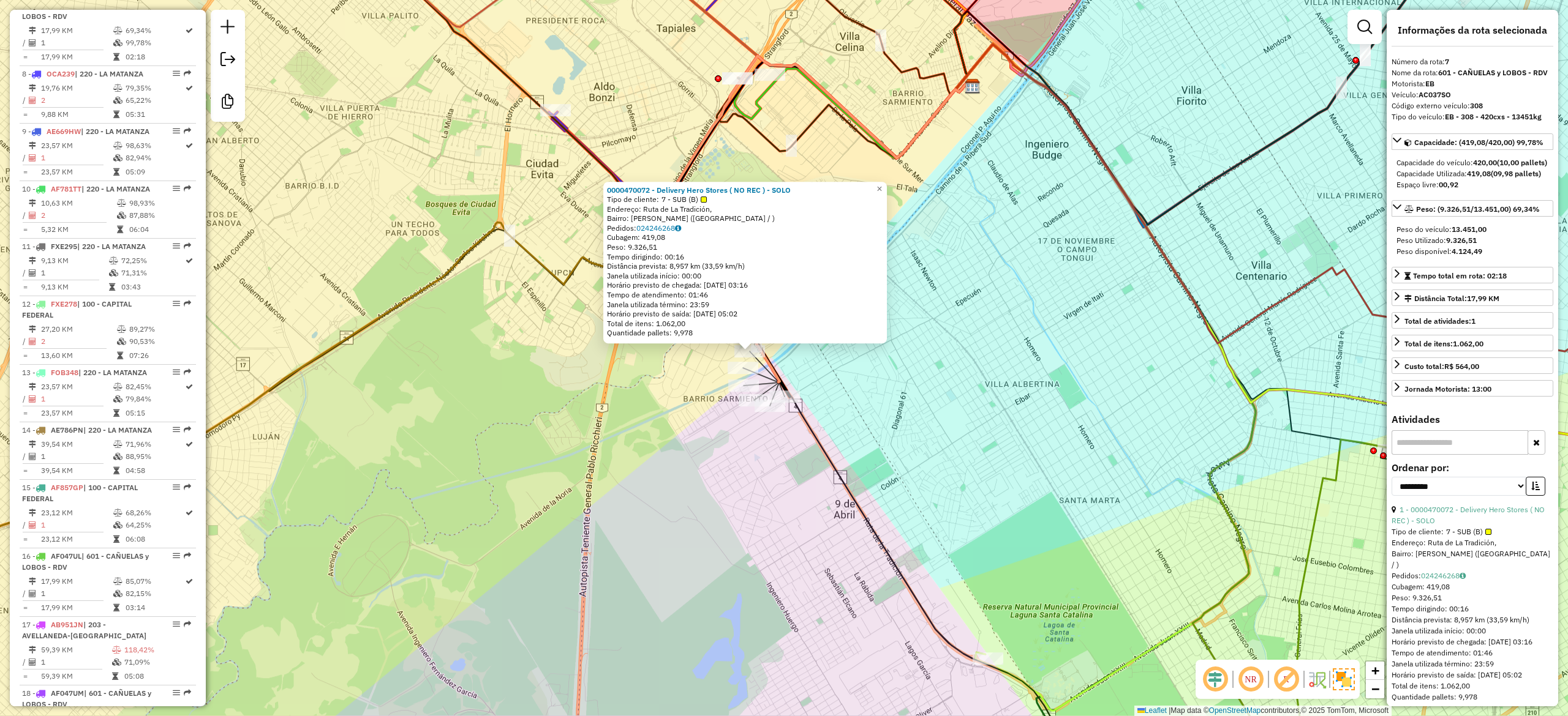
drag, startPoint x: 896, startPoint y: 492, endPoint x: 895, endPoint y: 462, distance: 30.0
click at [896, 465] on div "0000470072 - Delivery Hero Stores ( NO REC ) - SOLO Tipo de cliente: 7 - SUB (B…" at bounding box center [784, 358] width 1568 height 716
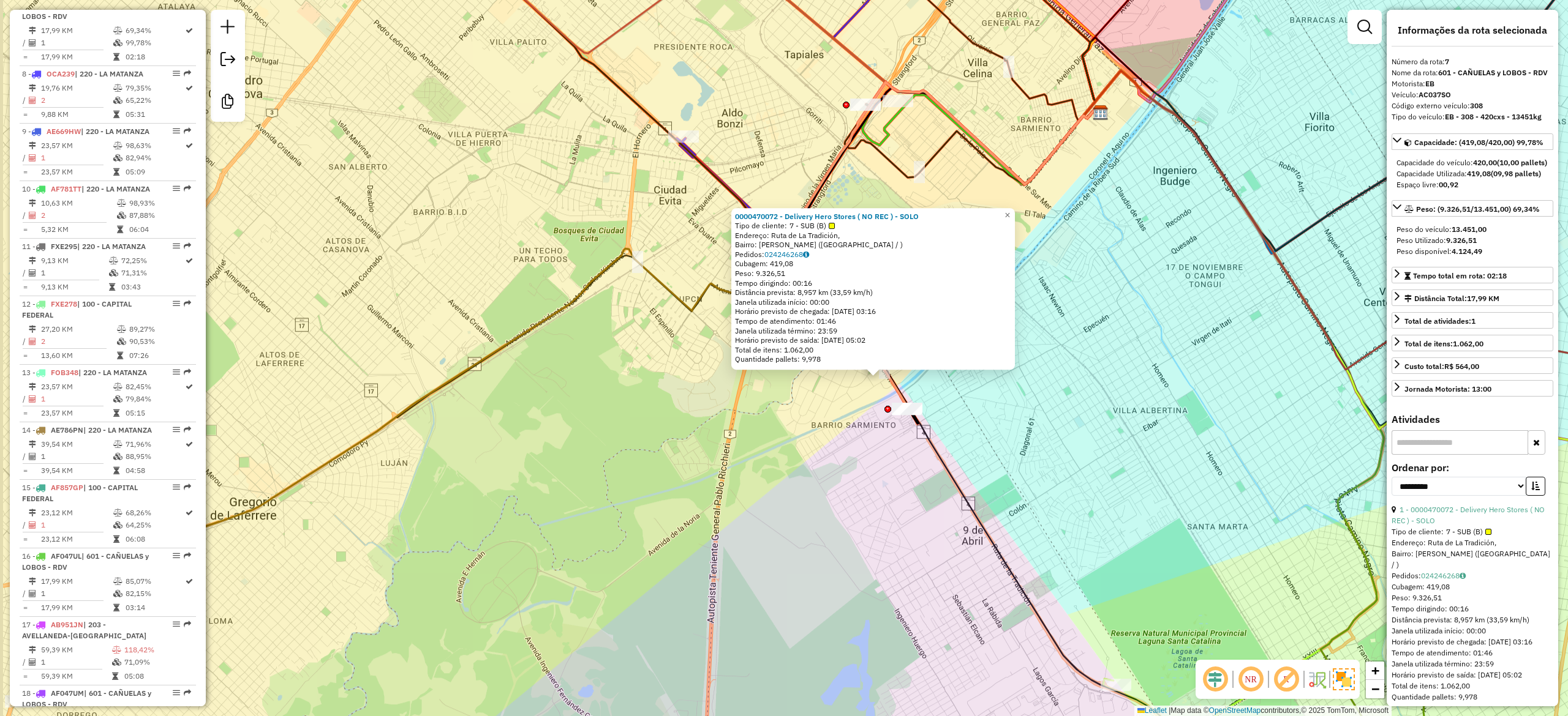
drag, startPoint x: 761, startPoint y: 435, endPoint x: 897, endPoint y: 464, distance: 139.1
click at [896, 464] on div "0000470072 - Delivery Hero Stores ( NO REC ) - SOLO Tipo de cliente: 7 - SUB (B…" at bounding box center [784, 358] width 1568 height 716
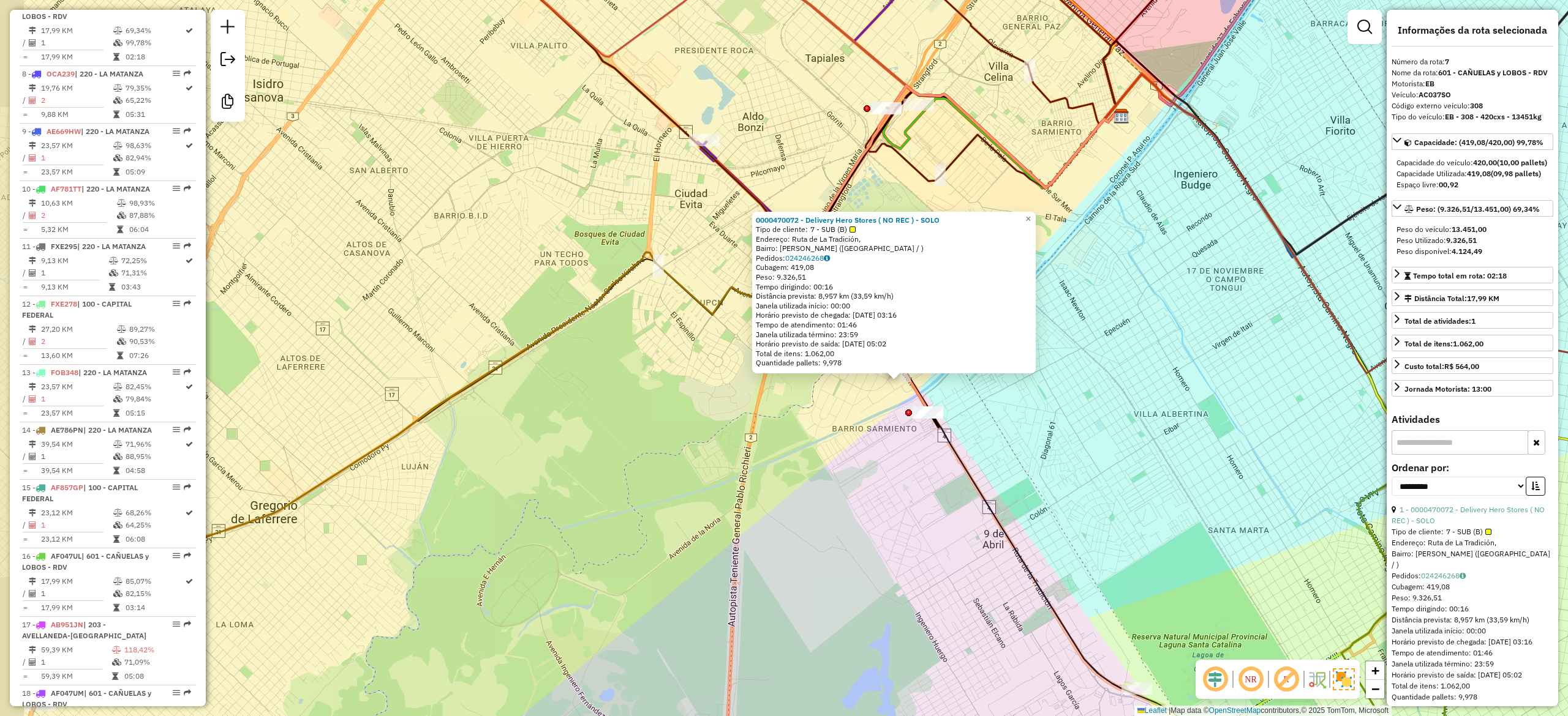
click at [1067, 432] on div "0000470072 - Delivery Hero Stores ( NO REC ) - SOLO Tipo de cliente: 7 - SUB (B…" at bounding box center [784, 358] width 1568 height 716
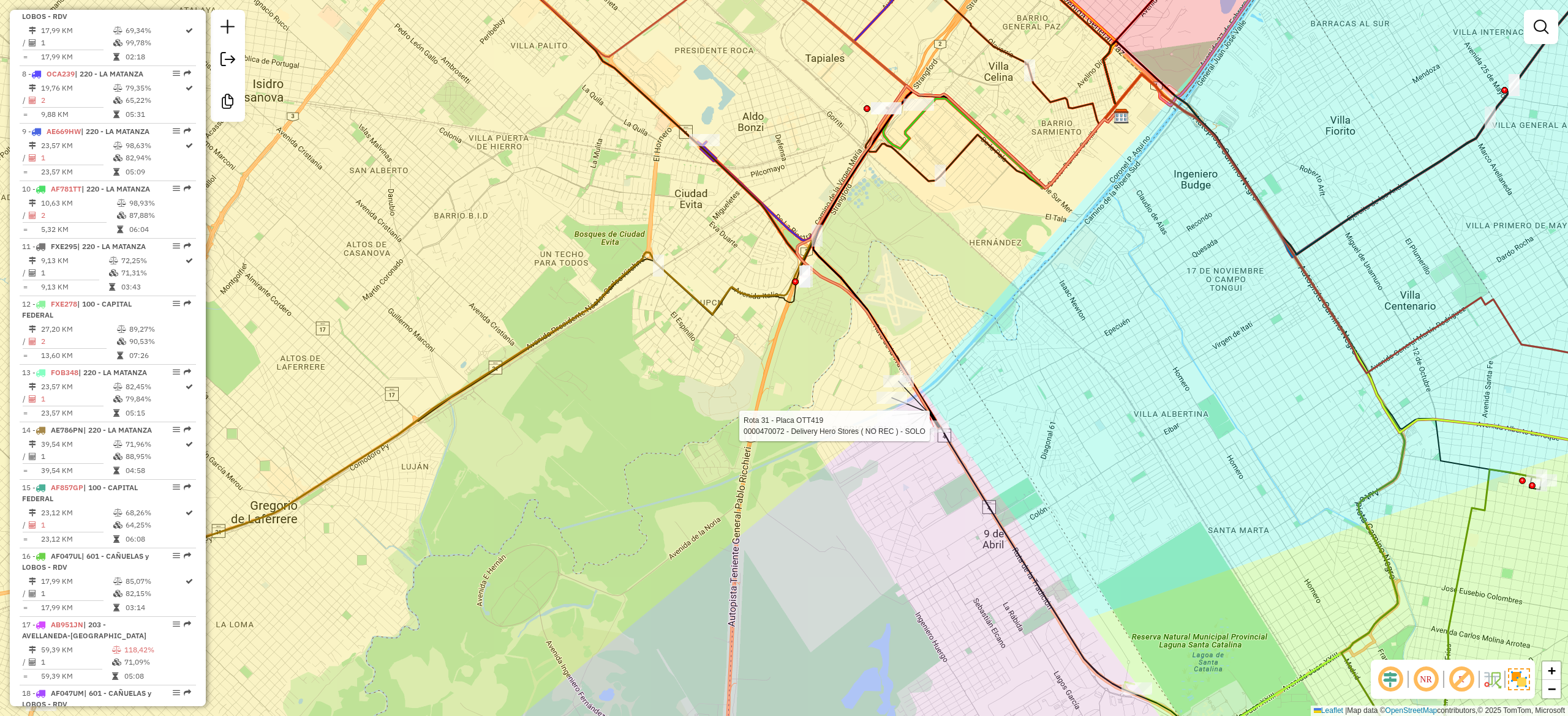
select select "**********"
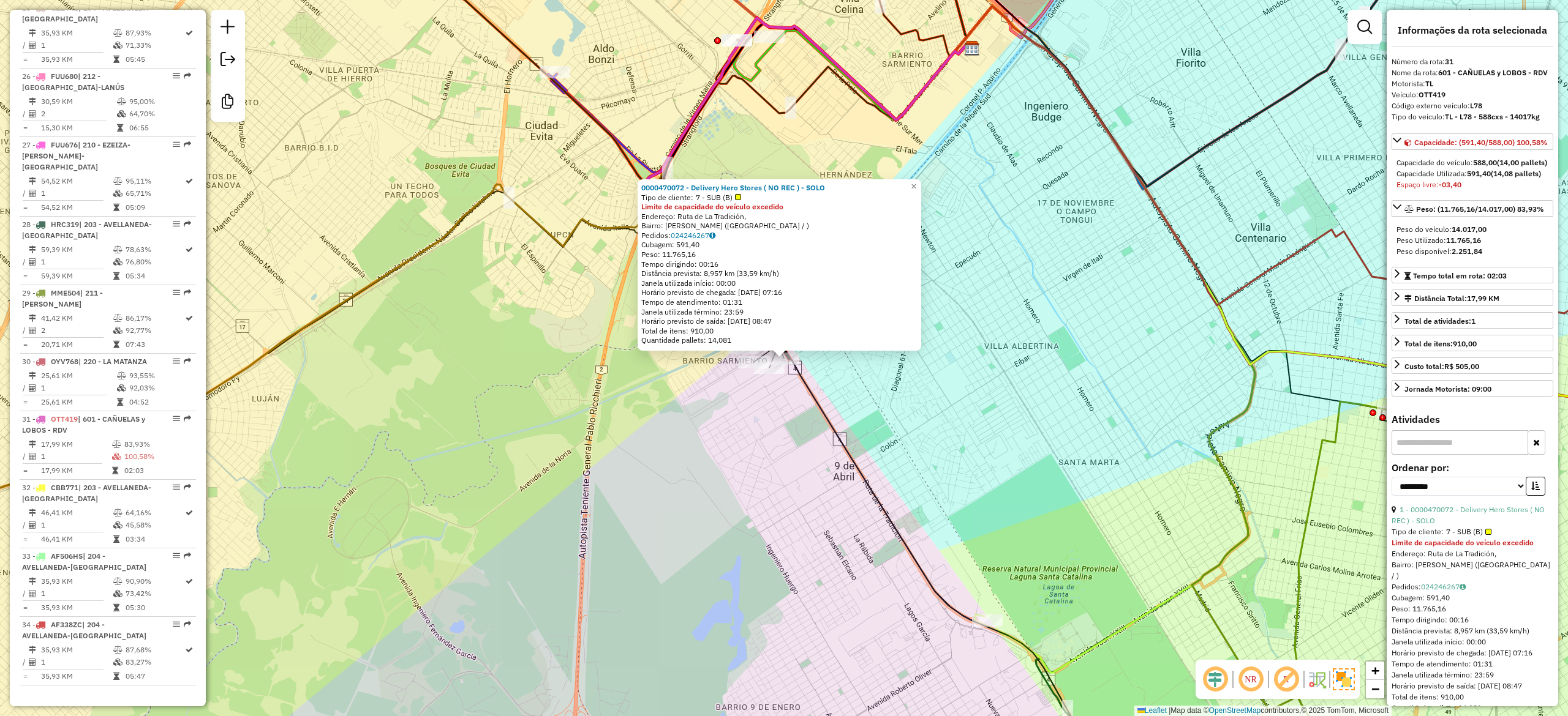
scroll to position [2141, 0]
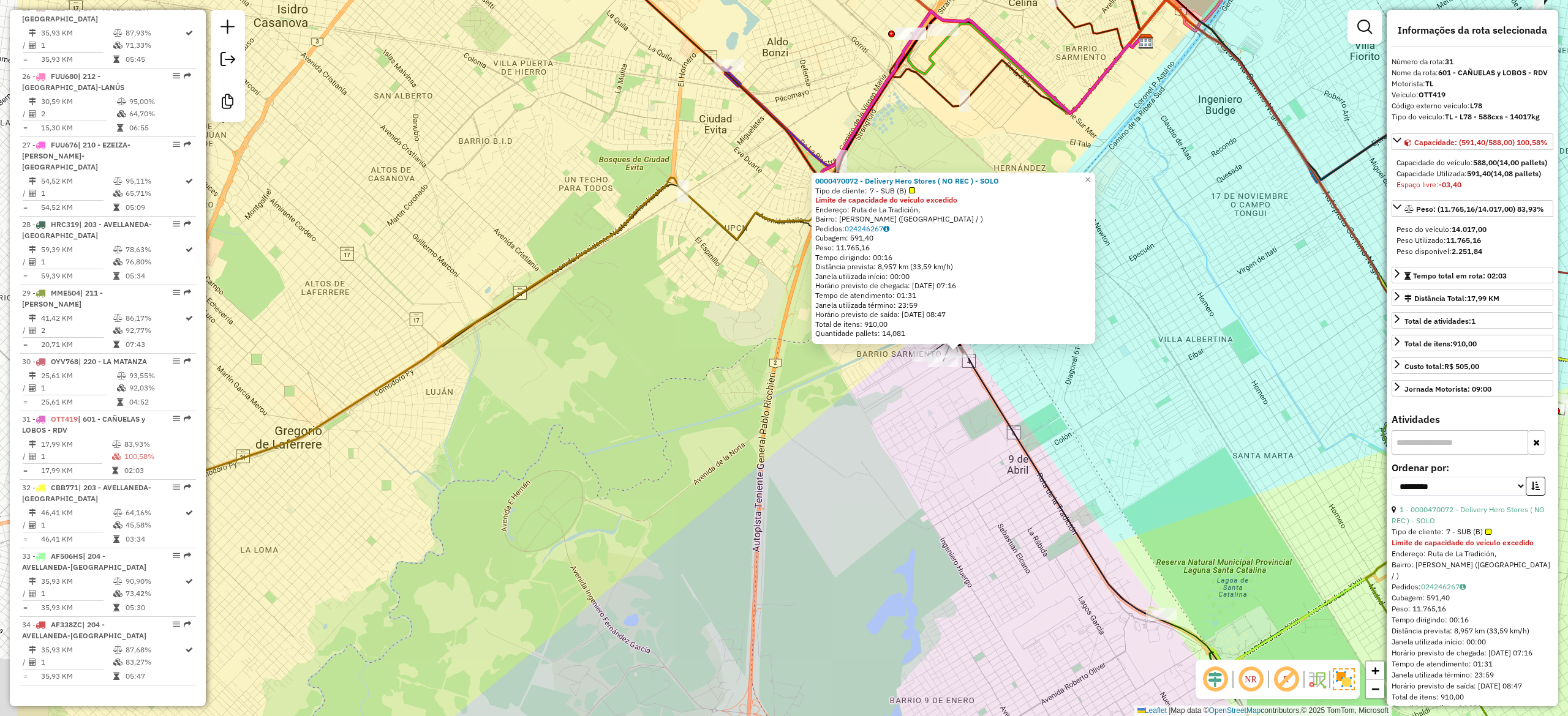
drag, startPoint x: 892, startPoint y: 446, endPoint x: 1003, endPoint y: 435, distance: 111.5
click at [993, 438] on div "0000470072 - Delivery Hero Stores ( NO REC ) - SOLO Tipo de cliente: 7 - SUB (B…" at bounding box center [784, 358] width 1568 height 716
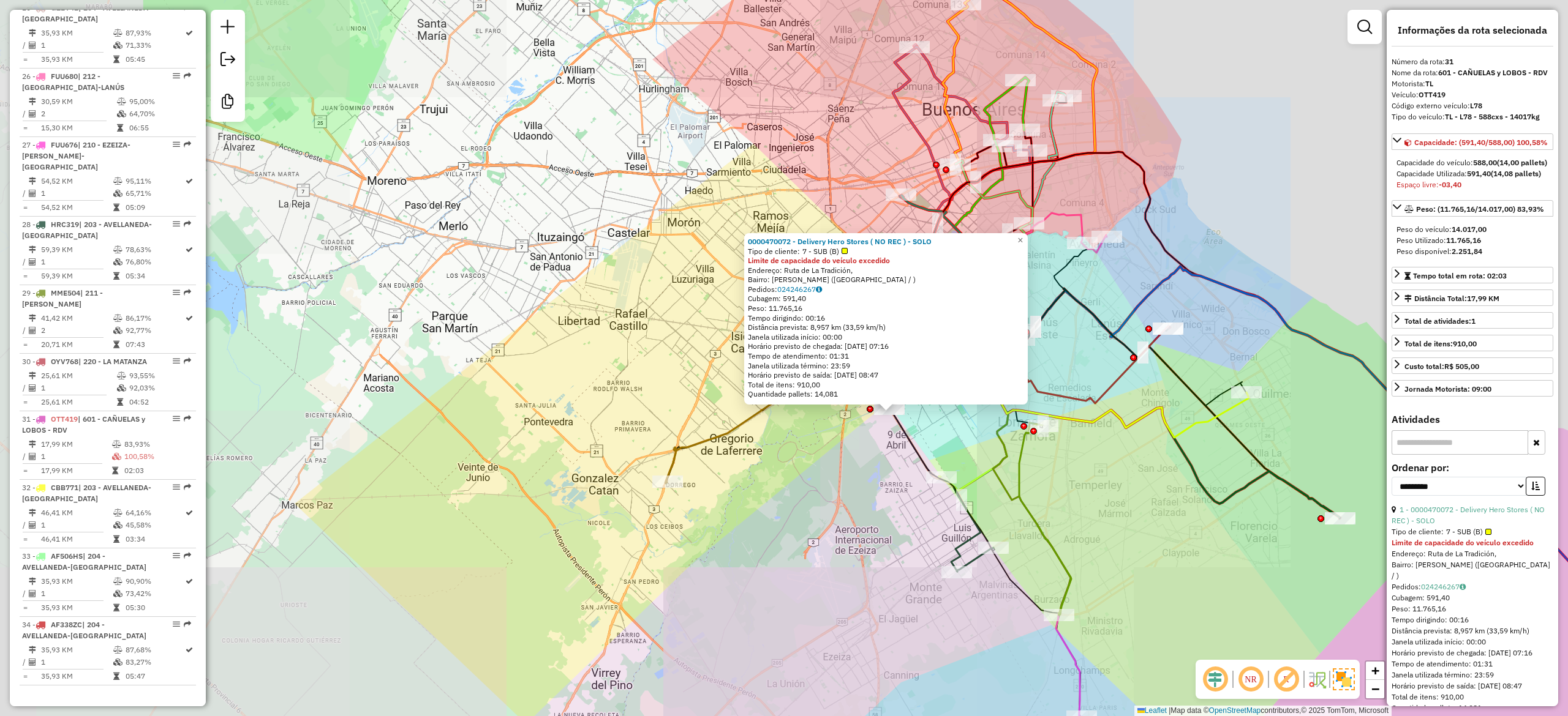
drag, startPoint x: 994, startPoint y: 498, endPoint x: 999, endPoint y: 342, distance: 156.1
click at [808, 497] on div "0000470072 - Delivery Hero Stores ( NO REC ) - SOLO Tipo de cliente: 7 - SUB (B…" at bounding box center [784, 358] width 1568 height 716
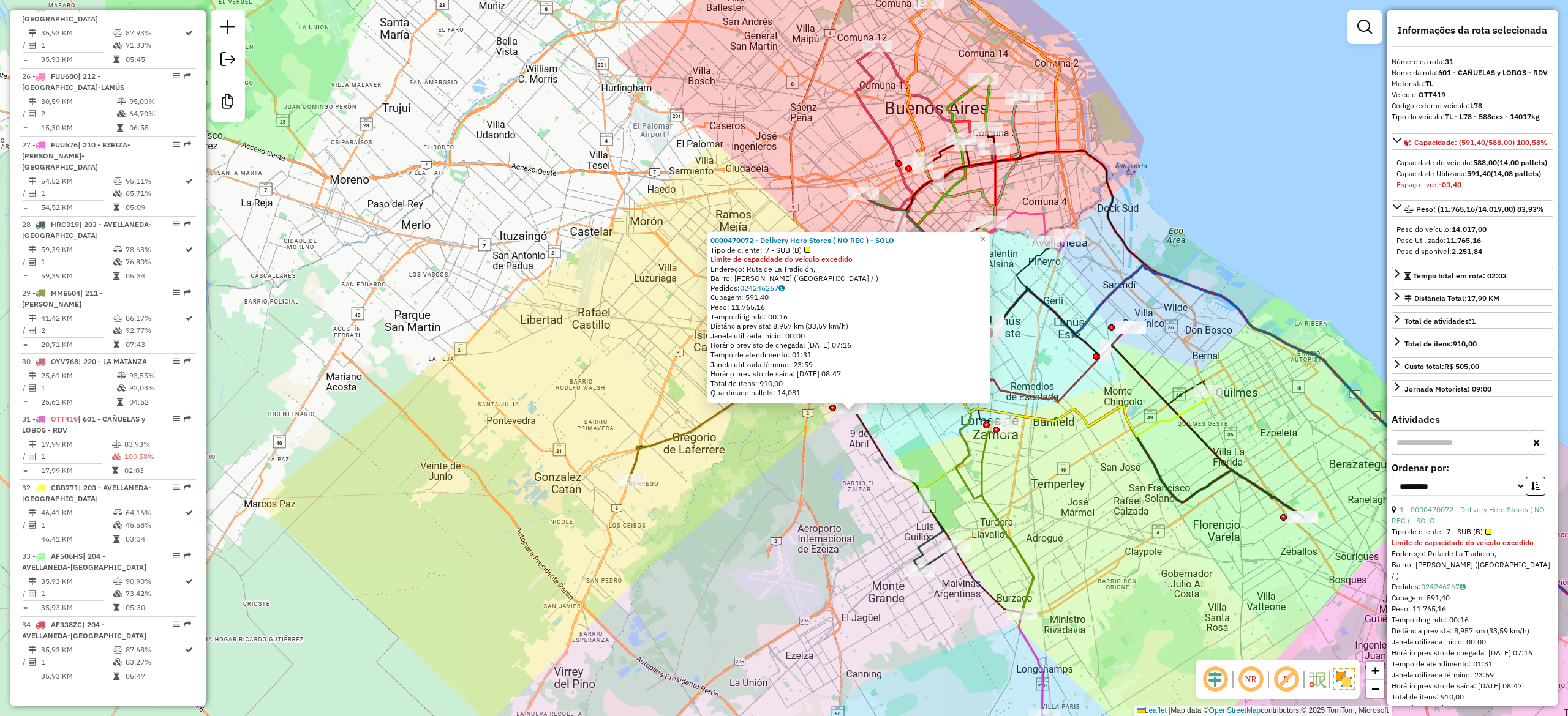
click at [1365, 36] on link at bounding box center [1364, 27] width 24 height 24
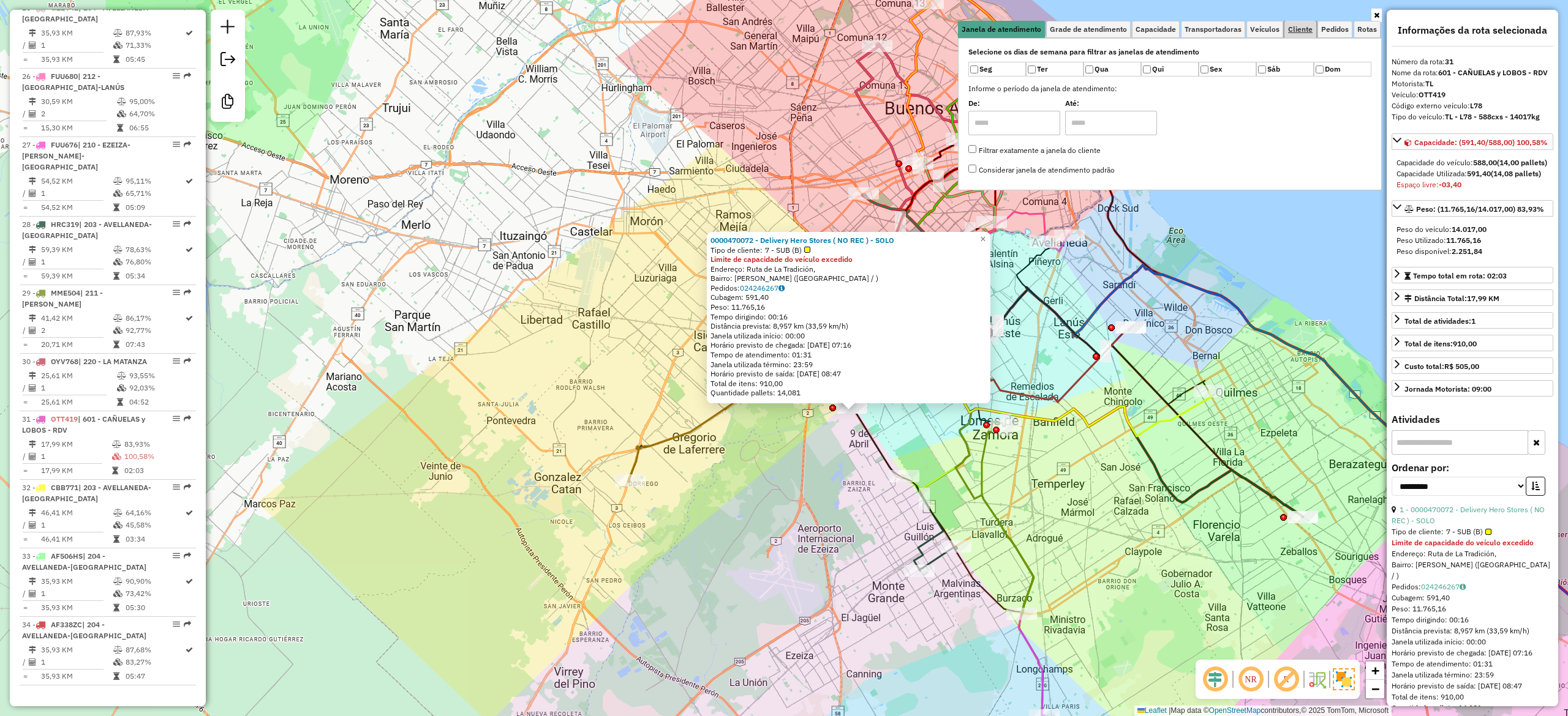
click at [1304, 28] on span "Cliente" at bounding box center [1299, 29] width 24 height 8
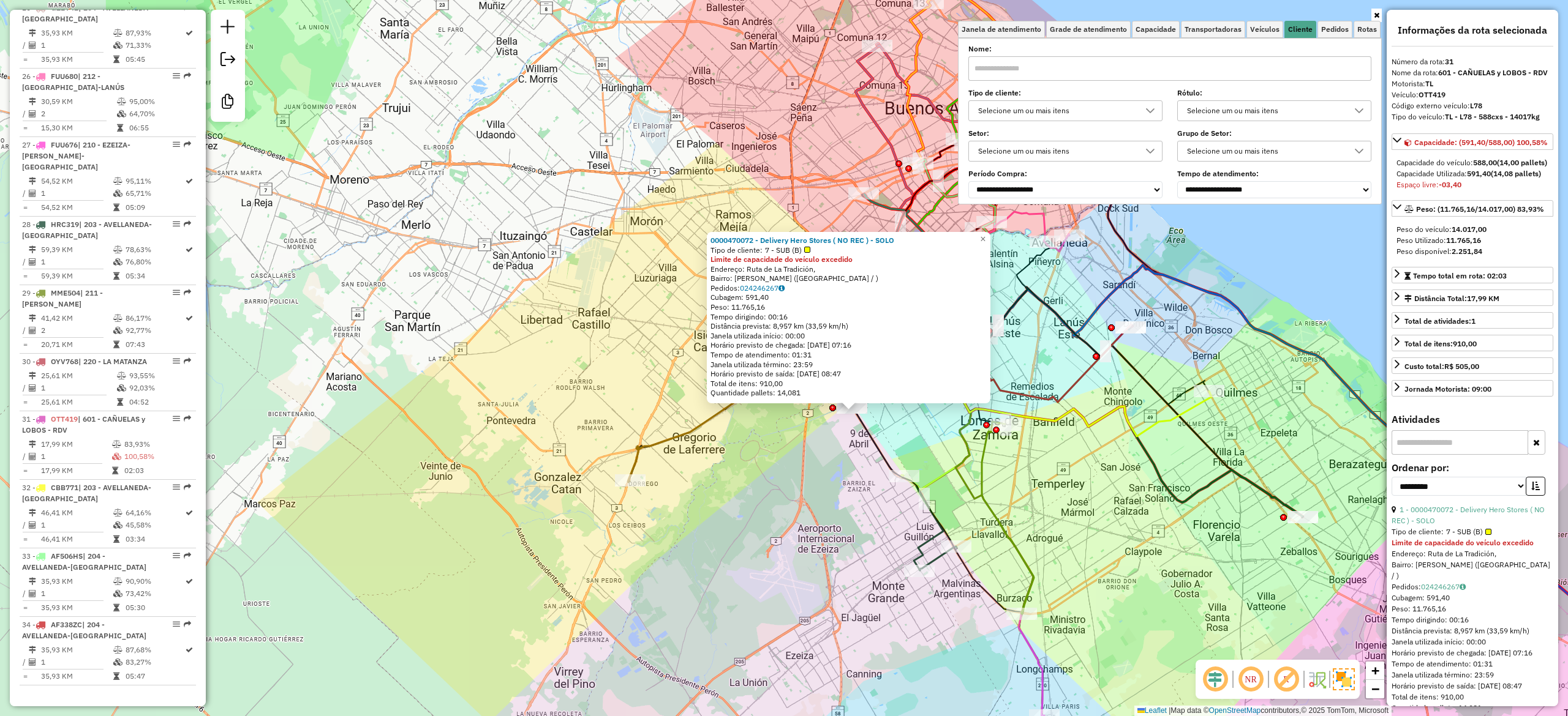
click at [1091, 146] on div "Selecione um ou mais itens" at bounding box center [1057, 151] width 165 height 19
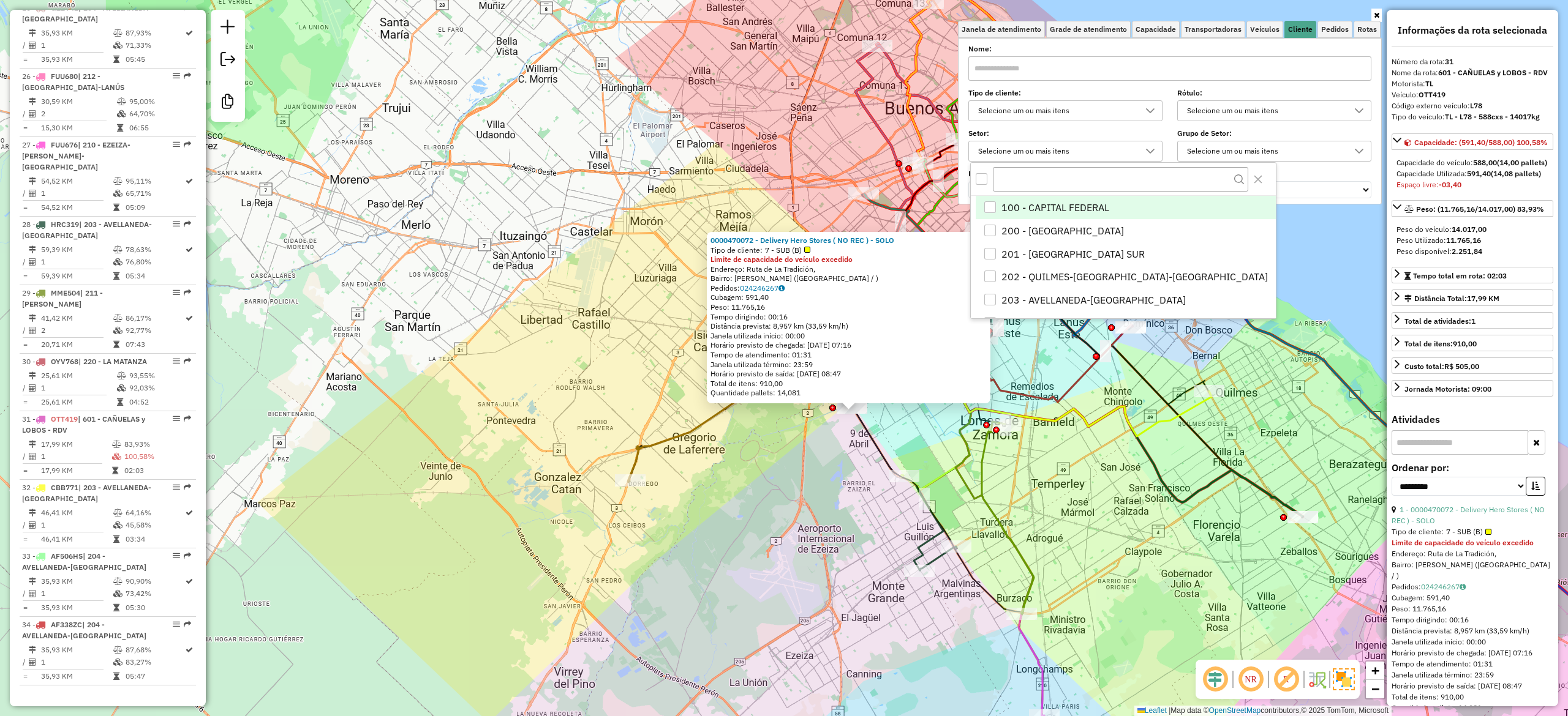
scroll to position [8, 45]
click at [1089, 114] on div "Selecione um ou mais itens" at bounding box center [1057, 110] width 165 height 19
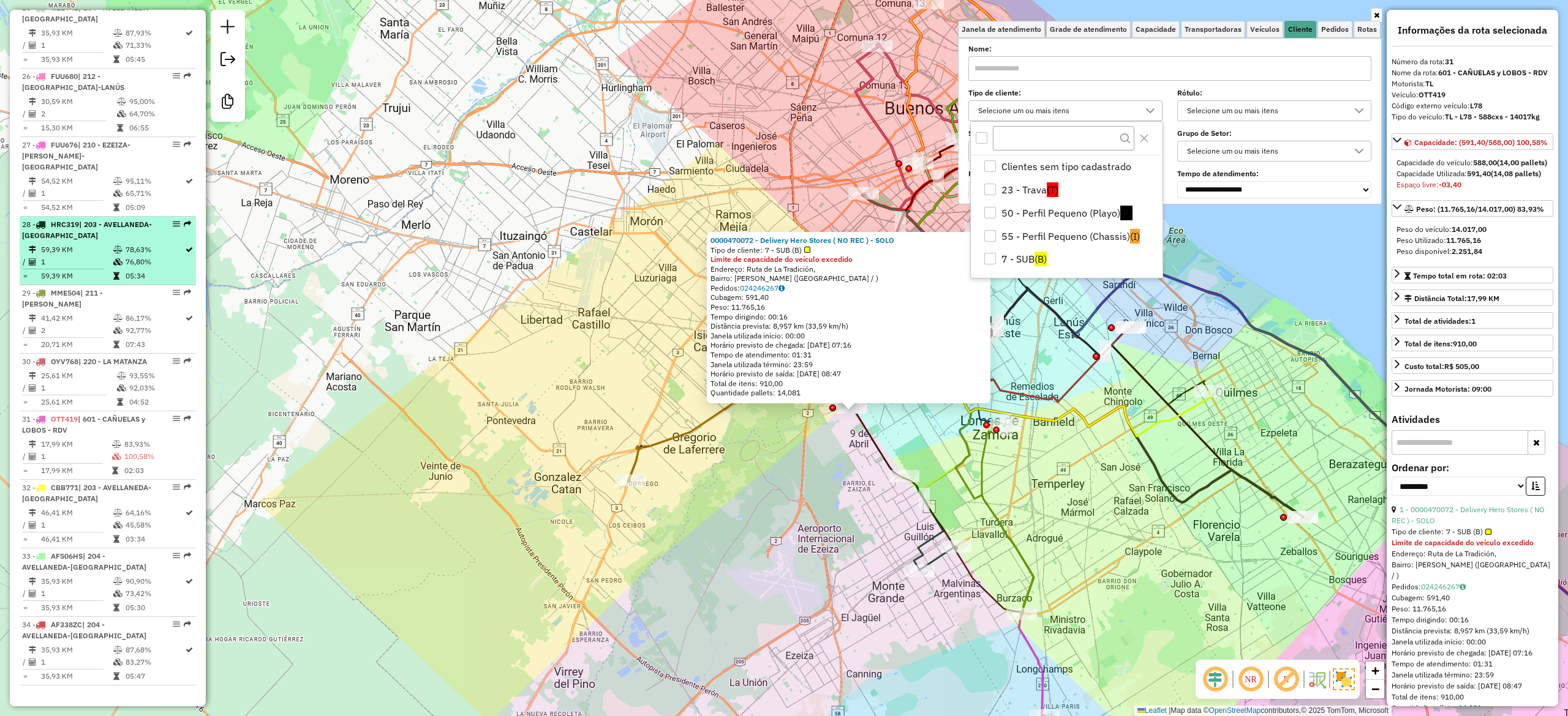
click at [568, 280] on div "0000470072 - Delivery Hero Stores ( NO REC ) - SOLO Tipo de cliente: 7 - SUB (B…" at bounding box center [784, 358] width 1568 height 716
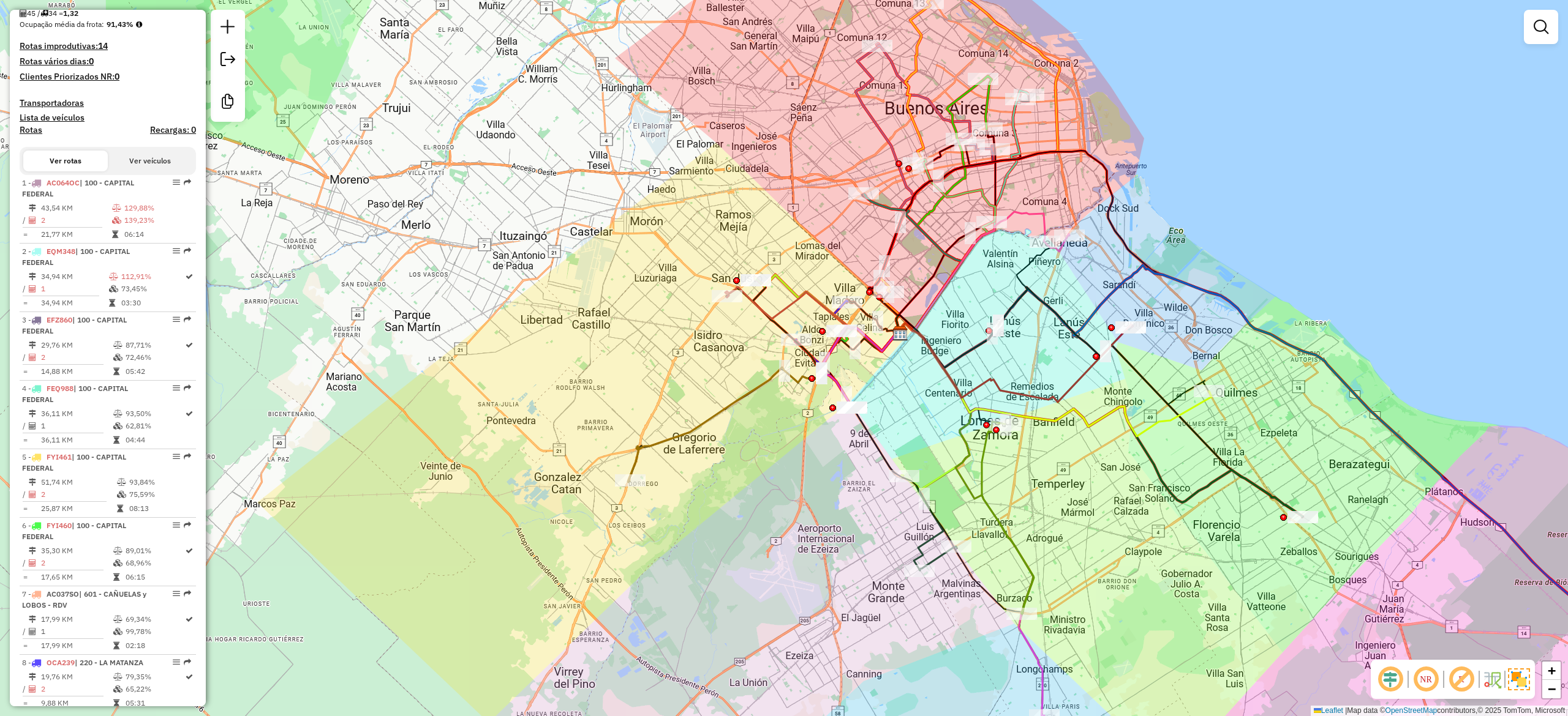
scroll to position [0, 0]
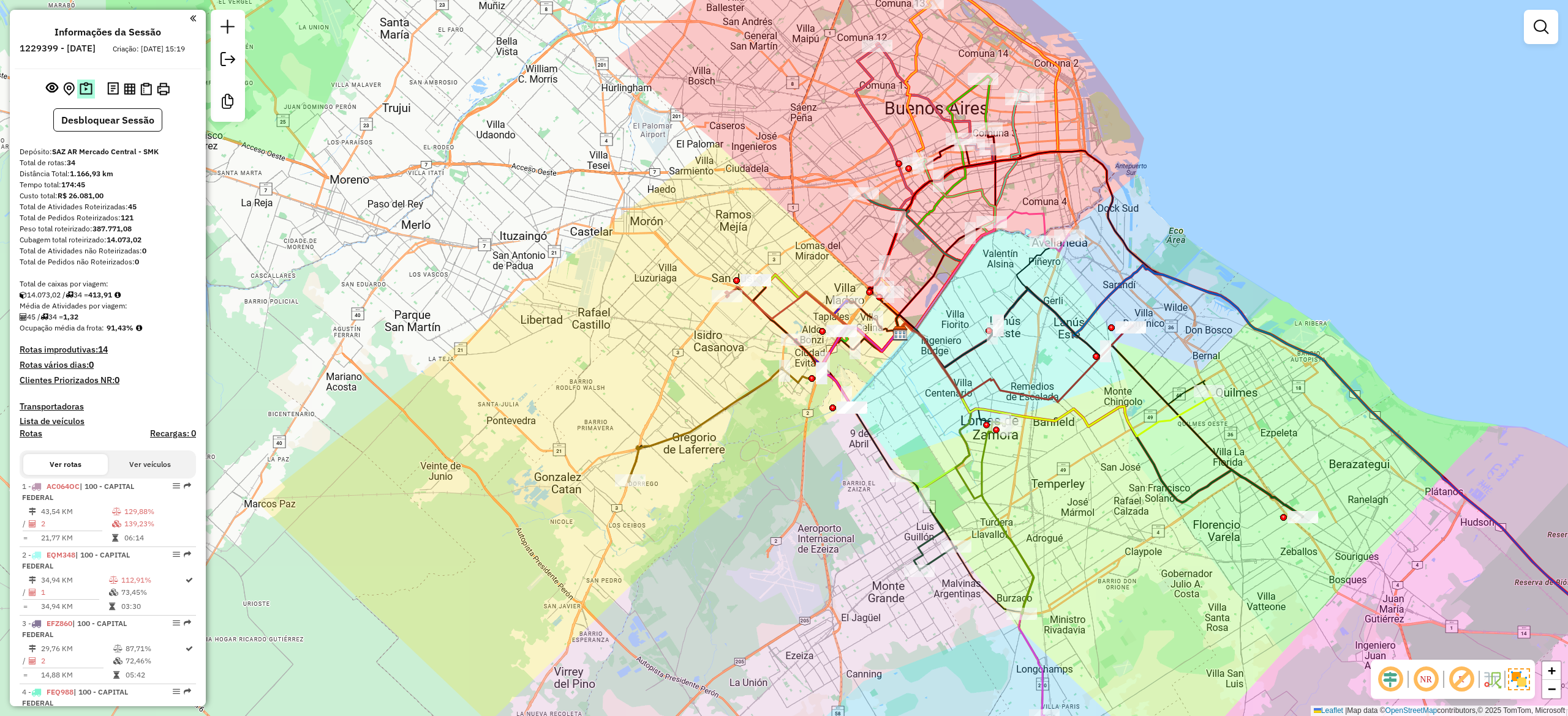
click at [84, 96] on img at bounding box center [85, 88] width 13 height 14
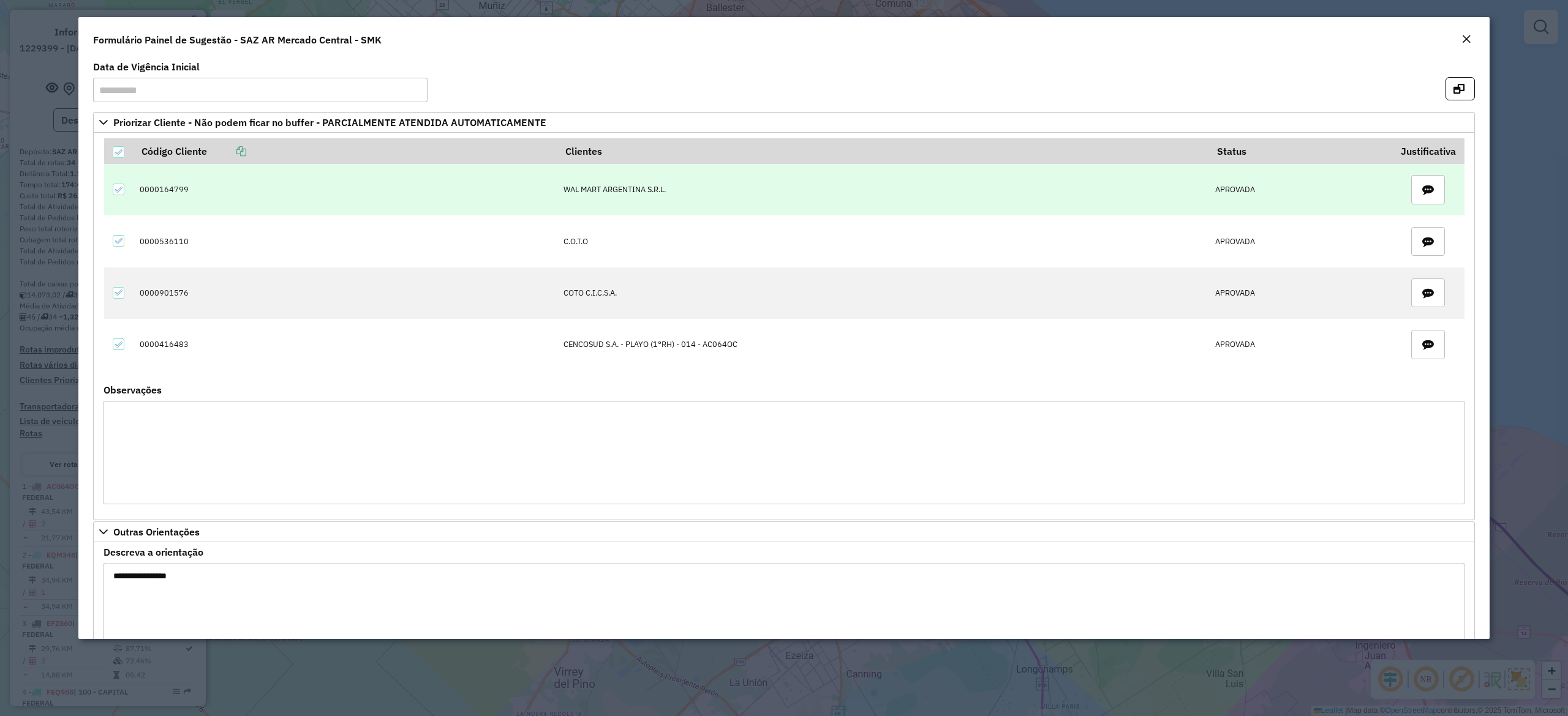
click at [167, 185] on td "0000164799" at bounding box center [345, 190] width 424 height 52
drag, startPoint x: 138, startPoint y: 188, endPoint x: 197, endPoint y: 196, distance: 59.5
click at [191, 188] on td "0000164799" at bounding box center [345, 190] width 424 height 52
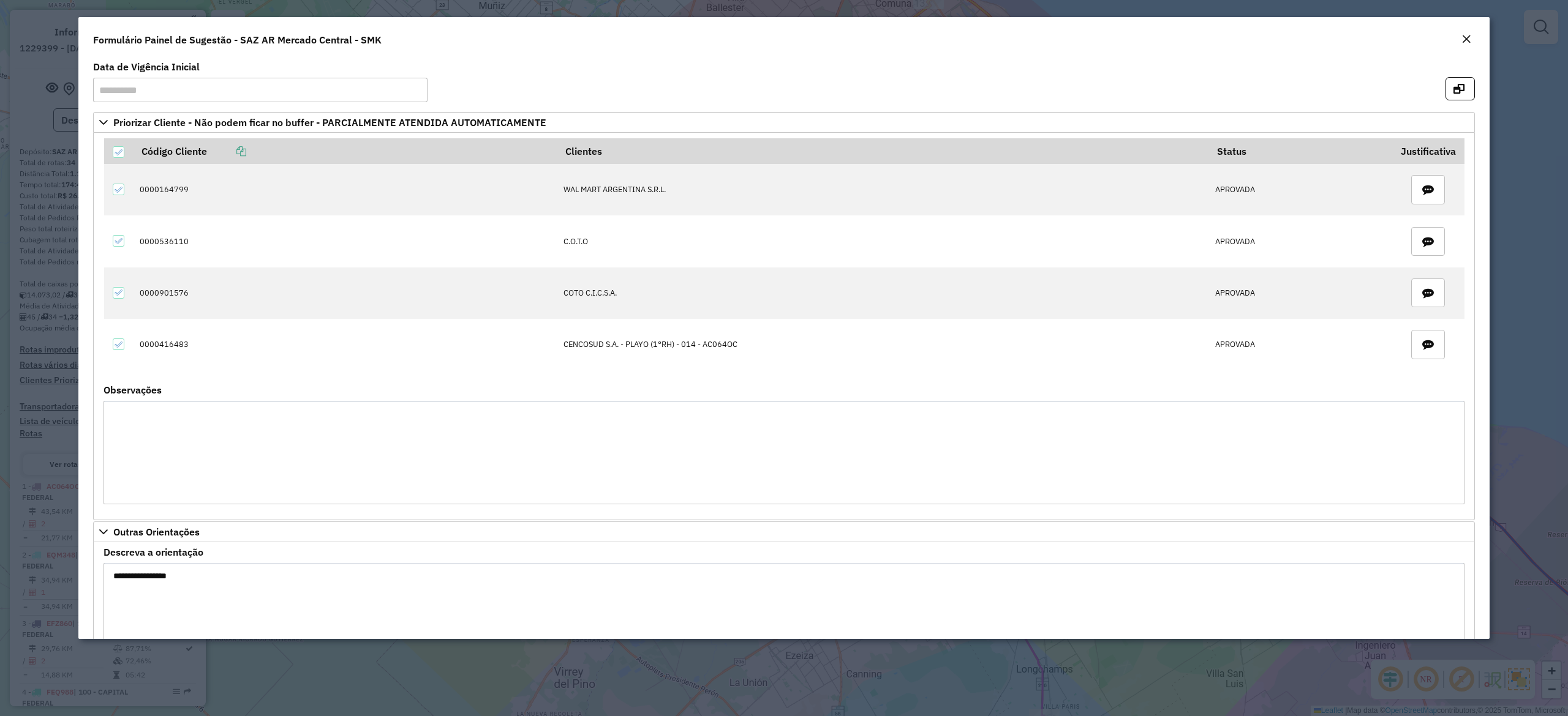
drag, startPoint x: 202, startPoint y: 583, endPoint x: 101, endPoint y: 577, distance: 101.2
click at [101, 577] on formly-field "**********" at bounding box center [783, 612] width 1375 height 128
click at [1468, 41] on em "Close" at bounding box center [1466, 39] width 10 height 10
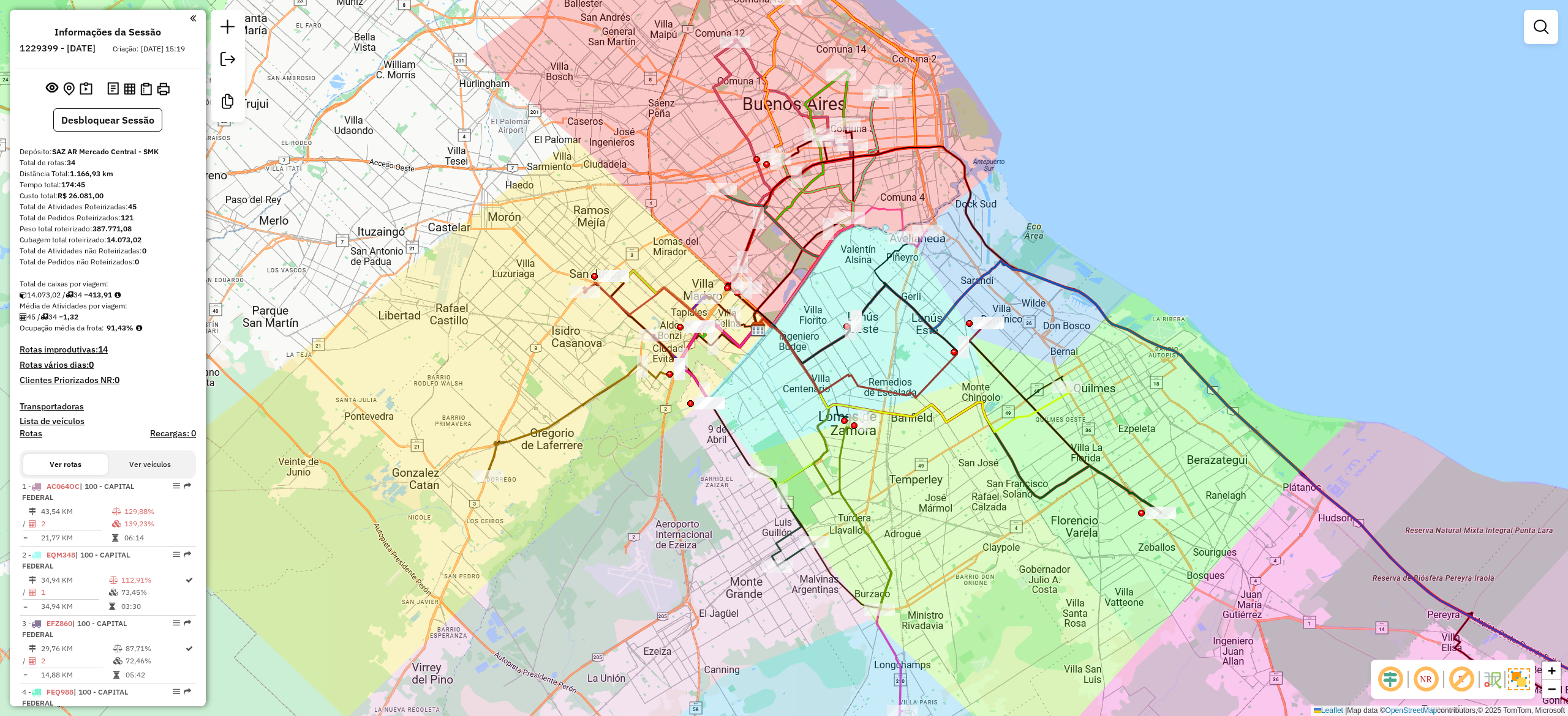
drag, startPoint x: 1128, startPoint y: 181, endPoint x: 1062, endPoint y: 181, distance: 66.0
click at [1062, 181] on div "Janela de atendimento Grade de atendimento Capacidade Transportadoras Veículos …" at bounding box center [784, 358] width 1568 height 716
click at [1539, 21] on em at bounding box center [1541, 27] width 15 height 15
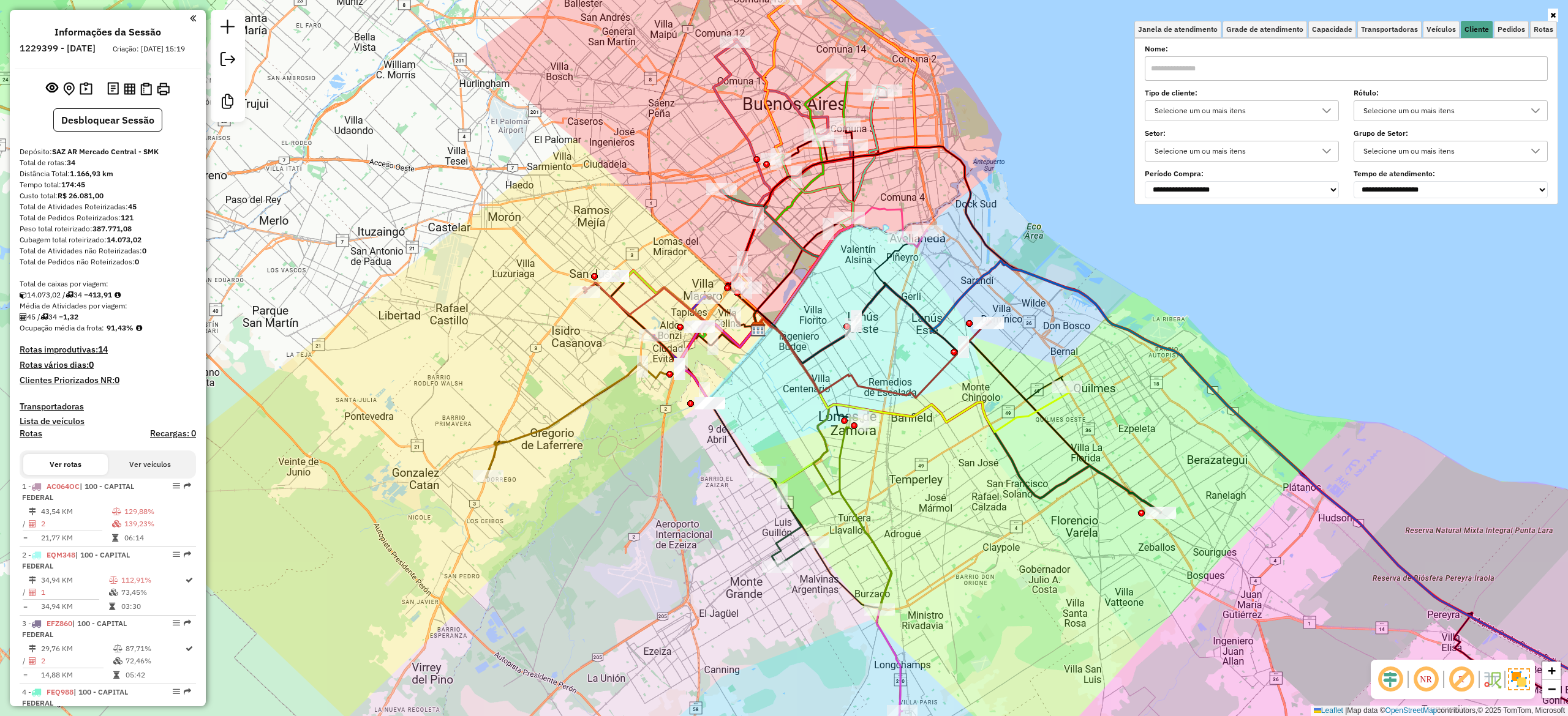
click at [1274, 110] on div "Selecione um ou mais itens" at bounding box center [1233, 110] width 165 height 19
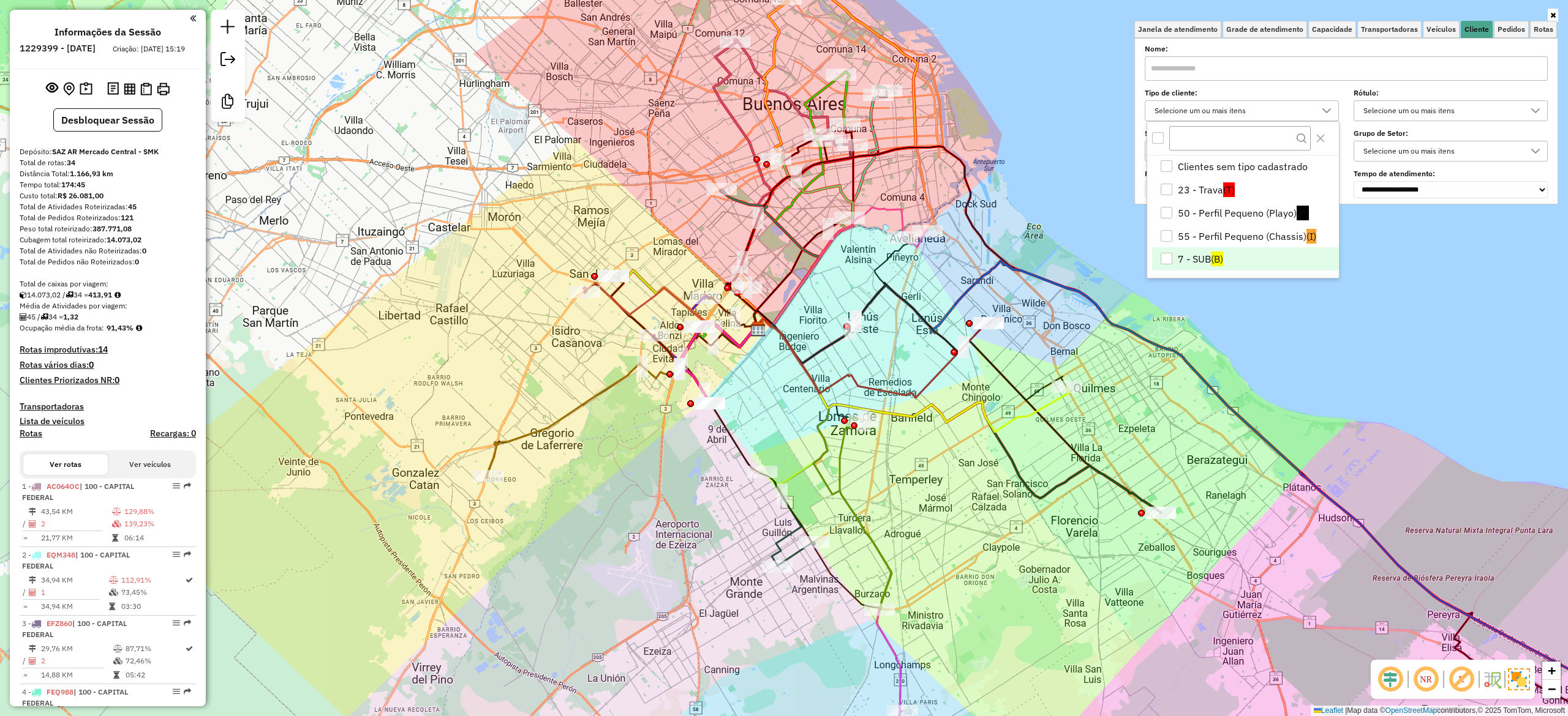
click at [1169, 258] on div "7 - SUB" at bounding box center [1166, 258] width 12 height 12
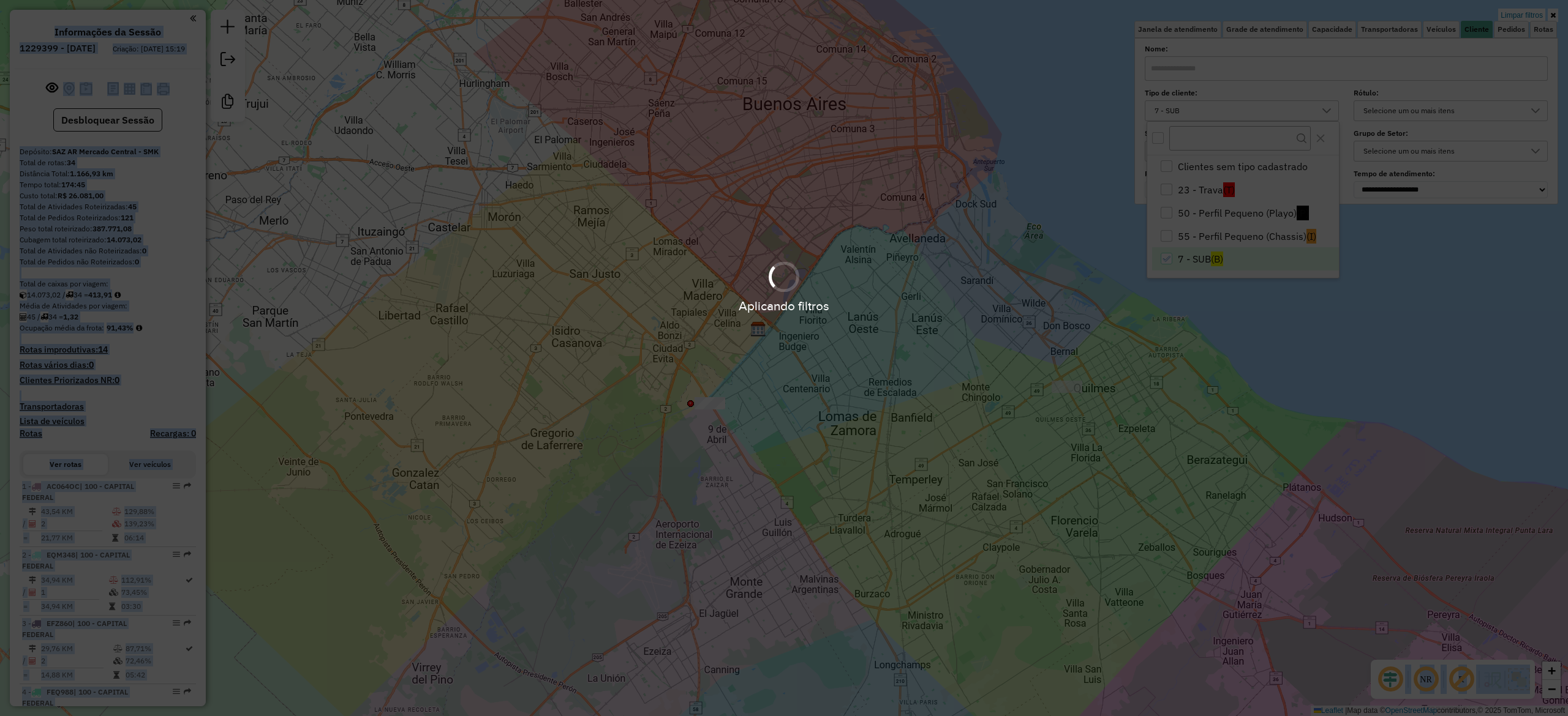
drag, startPoint x: 797, startPoint y: 407, endPoint x: 886, endPoint y: 318, distance: 125.9
click at [886, 319] on hb-app "Aplicando filtros Pop-up bloqueado! Seu navegador bloqueou automáticamente a ab…" at bounding box center [784, 358] width 1568 height 716
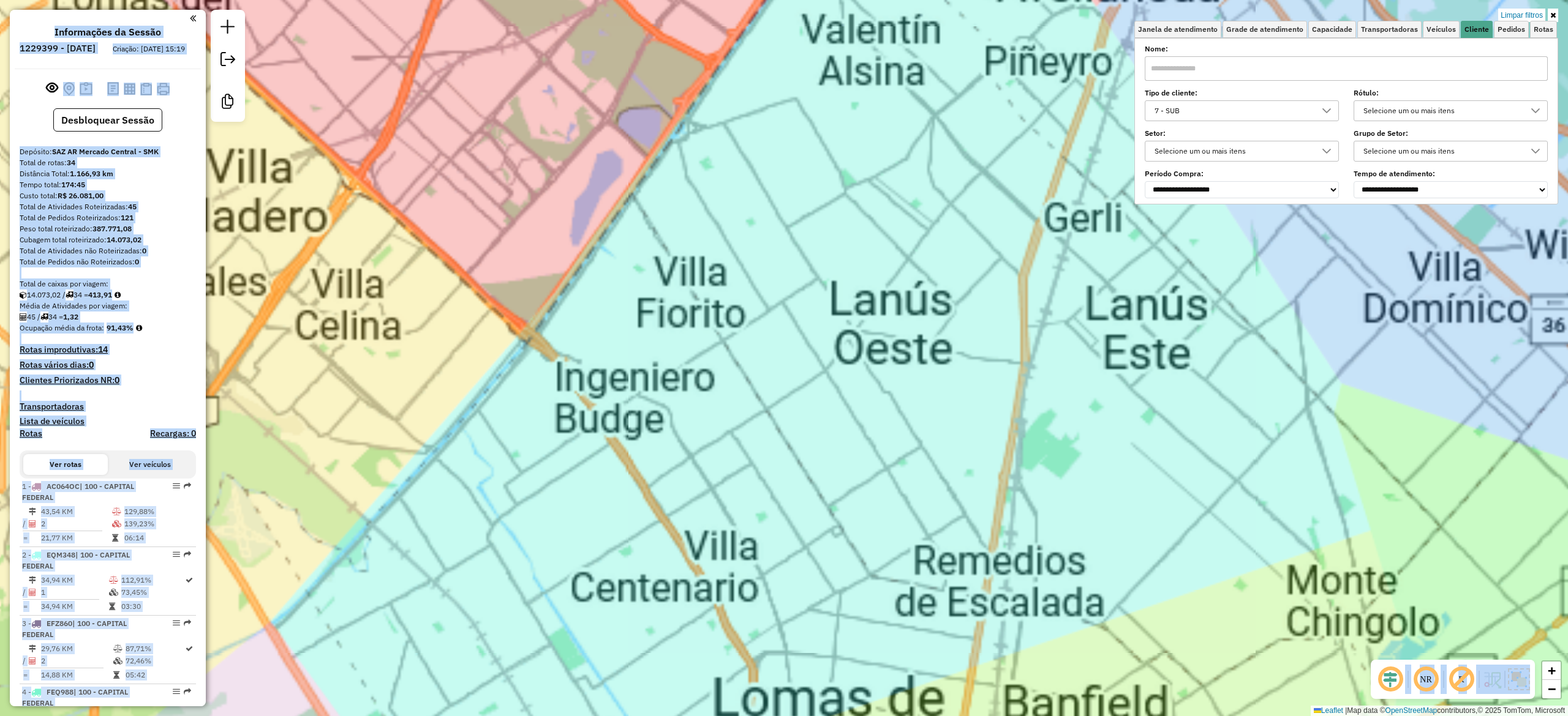
click at [894, 423] on div "Limpar filtros Janela de atendimento Grade de atendimento Capacidade Transporta…" at bounding box center [784, 358] width 1568 height 716
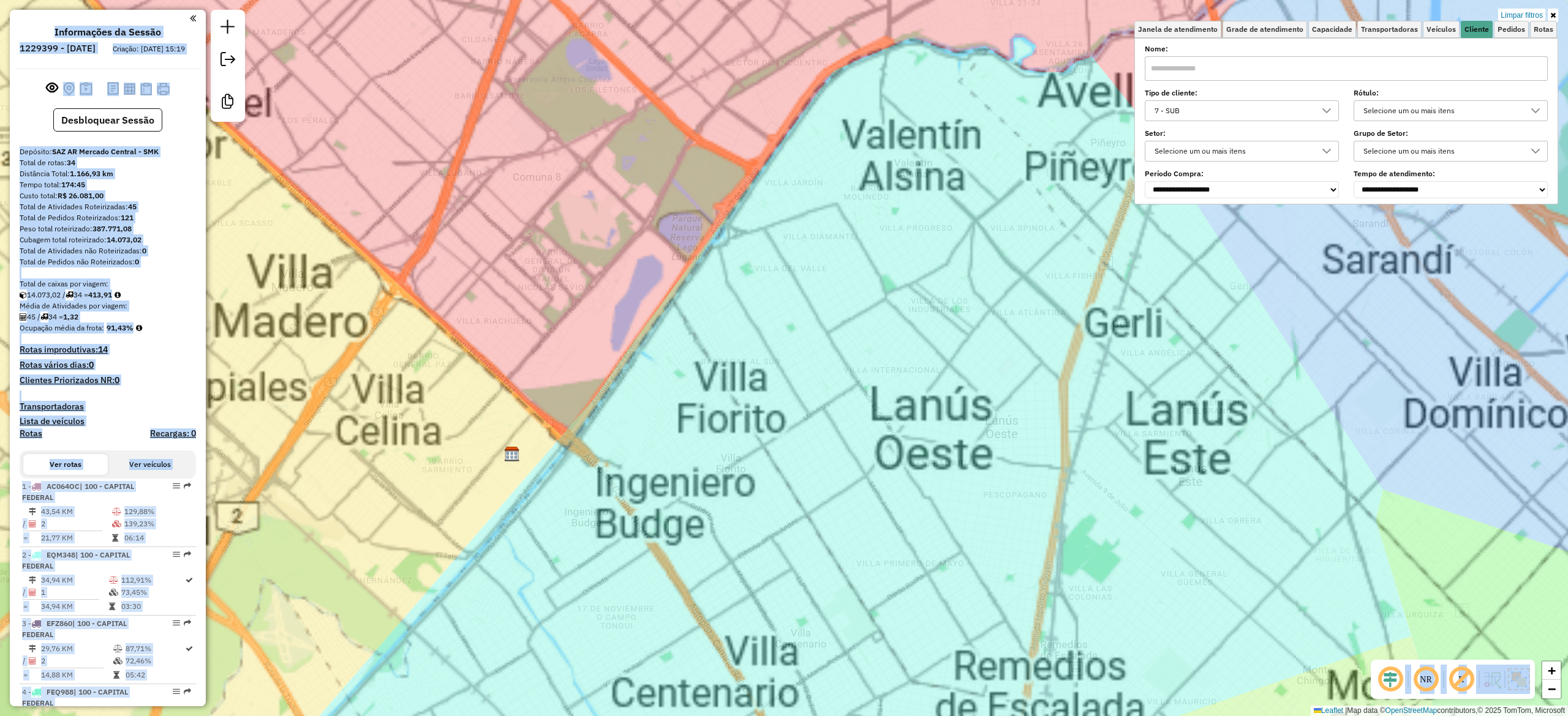
click at [868, 287] on div "Limpar filtros Janela de atendimento Grade de atendimento Capacidade Transporta…" at bounding box center [784, 358] width 1568 height 716
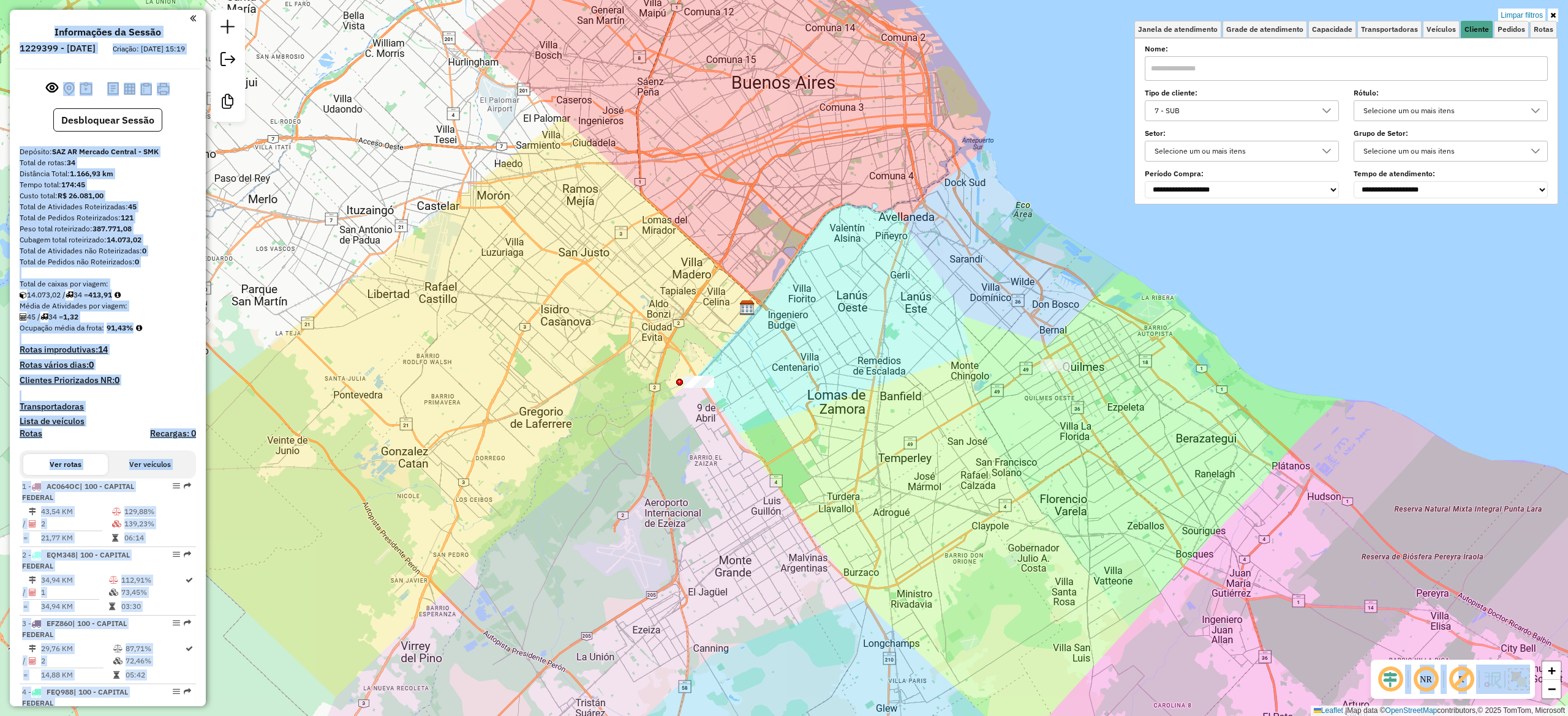
drag, startPoint x: 886, startPoint y: 348, endPoint x: 775, endPoint y: 390, distance: 118.7
click at [781, 398] on div "Limpar filtros Janela de atendimento Grade de atendimento Capacidade Transporta…" at bounding box center [784, 358] width 1568 height 716
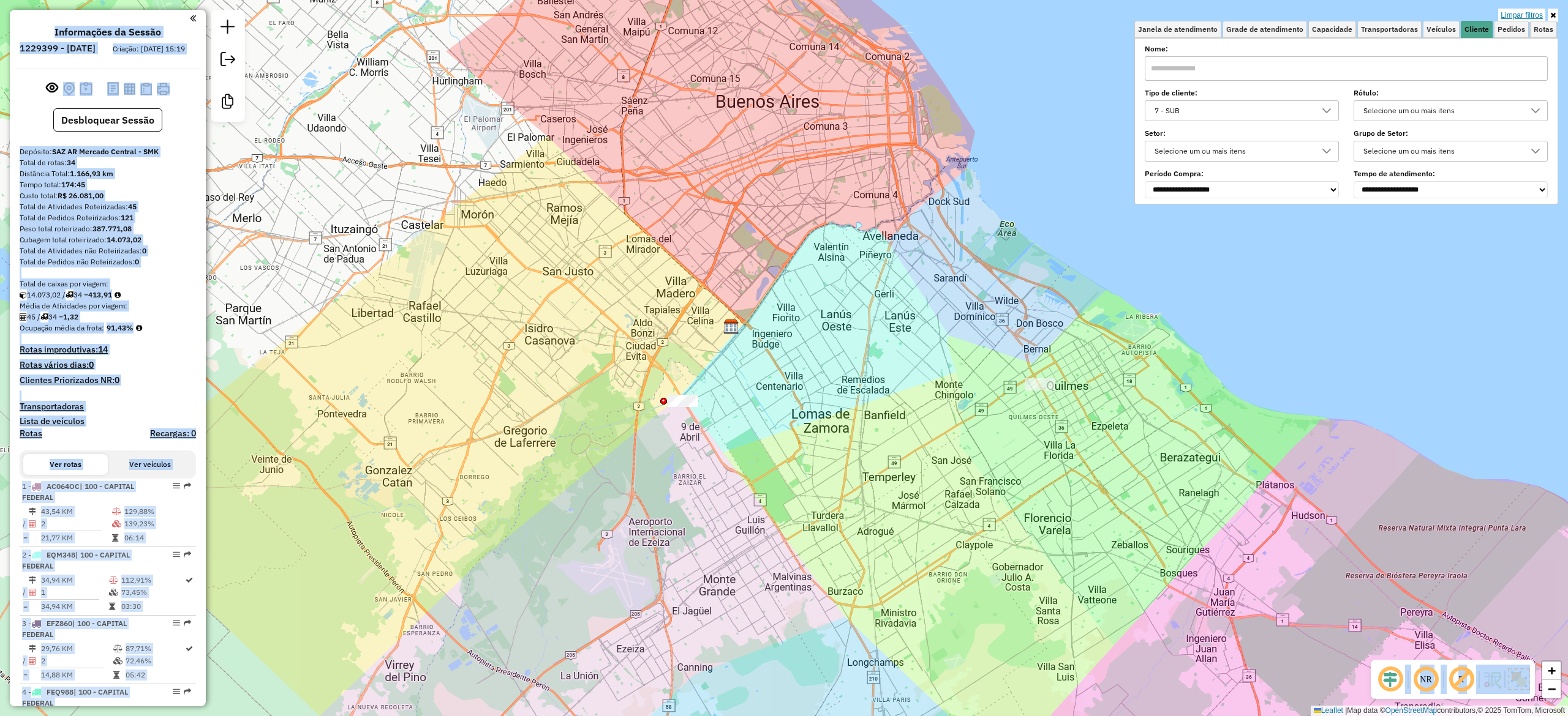
click at [1520, 18] on link "Limpar filtros" at bounding box center [1521, 15] width 48 height 13
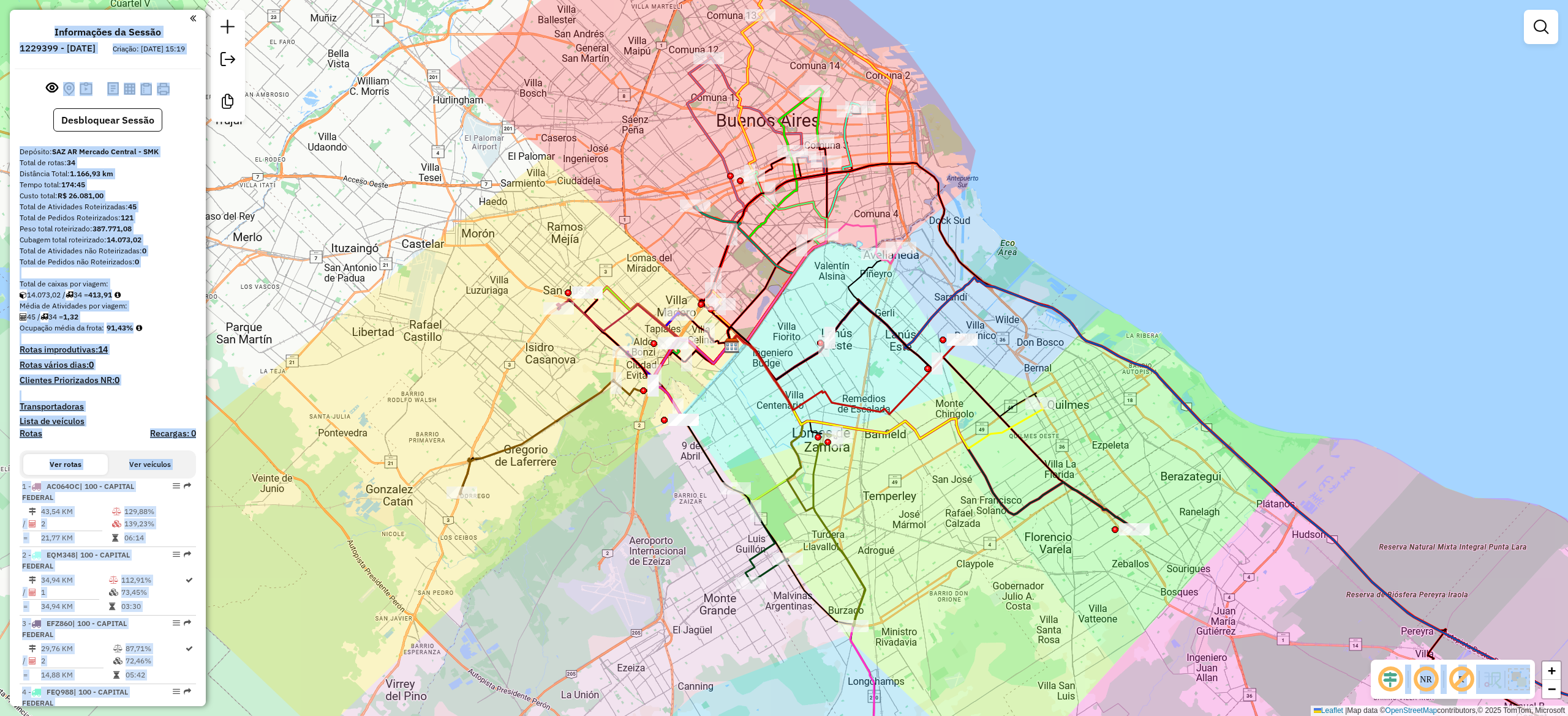
drag, startPoint x: 927, startPoint y: 433, endPoint x: 701, endPoint y: 283, distance: 271.2
click at [924, 436] on icon at bounding box center [885, 392] width 315 height 113
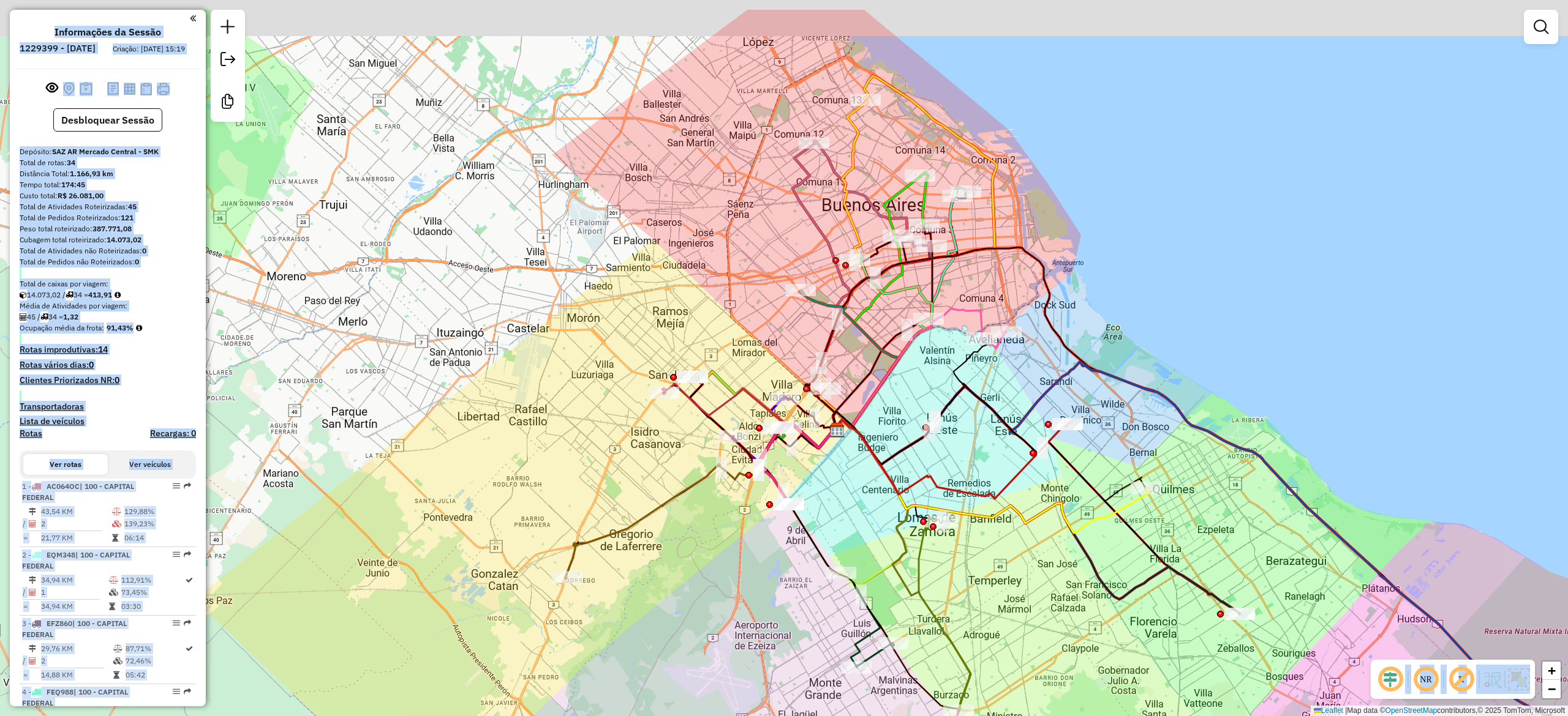
drag, startPoint x: 797, startPoint y: 367, endPoint x: 899, endPoint y: 445, distance: 128.4
click at [899, 445] on icon at bounding box center [951, 423] width 235 height 81
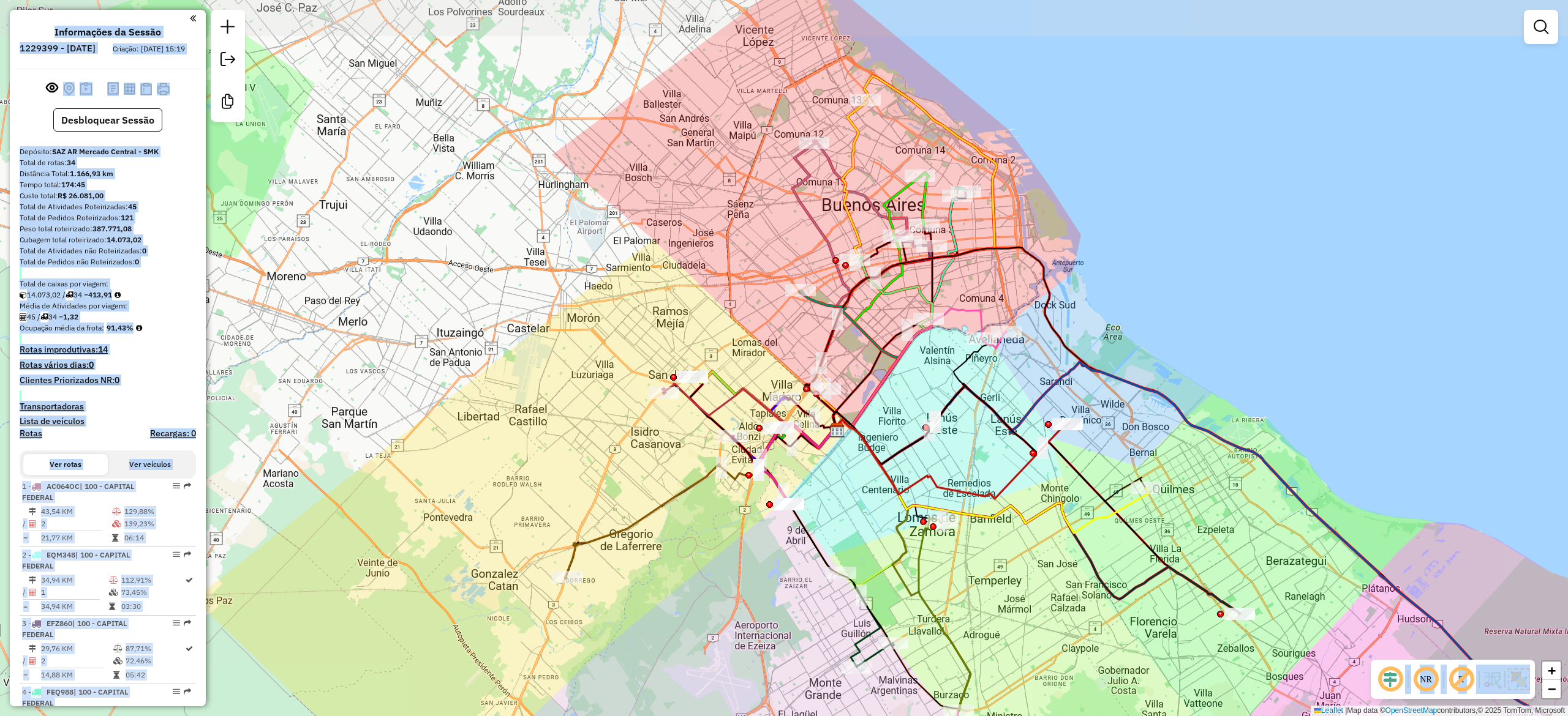
click at [525, 334] on div "Rota 10 - Placa AF781TT 0000428486 - MAXICONSUMO S.A Rota 11 - Placa FXE295 000…" at bounding box center [784, 358] width 1568 height 716
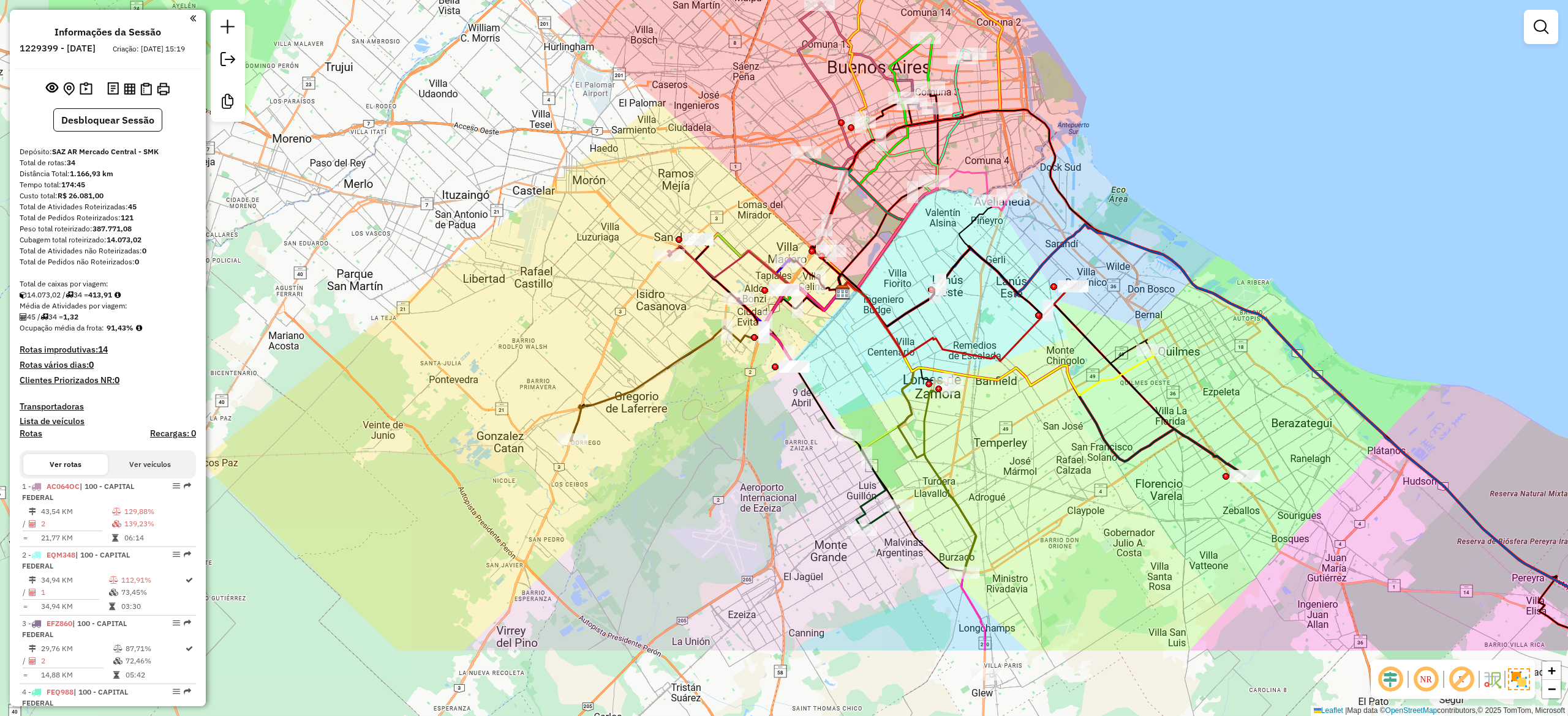
drag, startPoint x: 517, startPoint y: 362, endPoint x: 523, endPoint y: 224, distance: 138.1
click at [523, 224] on div "Janela de atendimento Grade de atendimento Capacidade Transportadoras Veículos …" at bounding box center [784, 358] width 1568 height 716
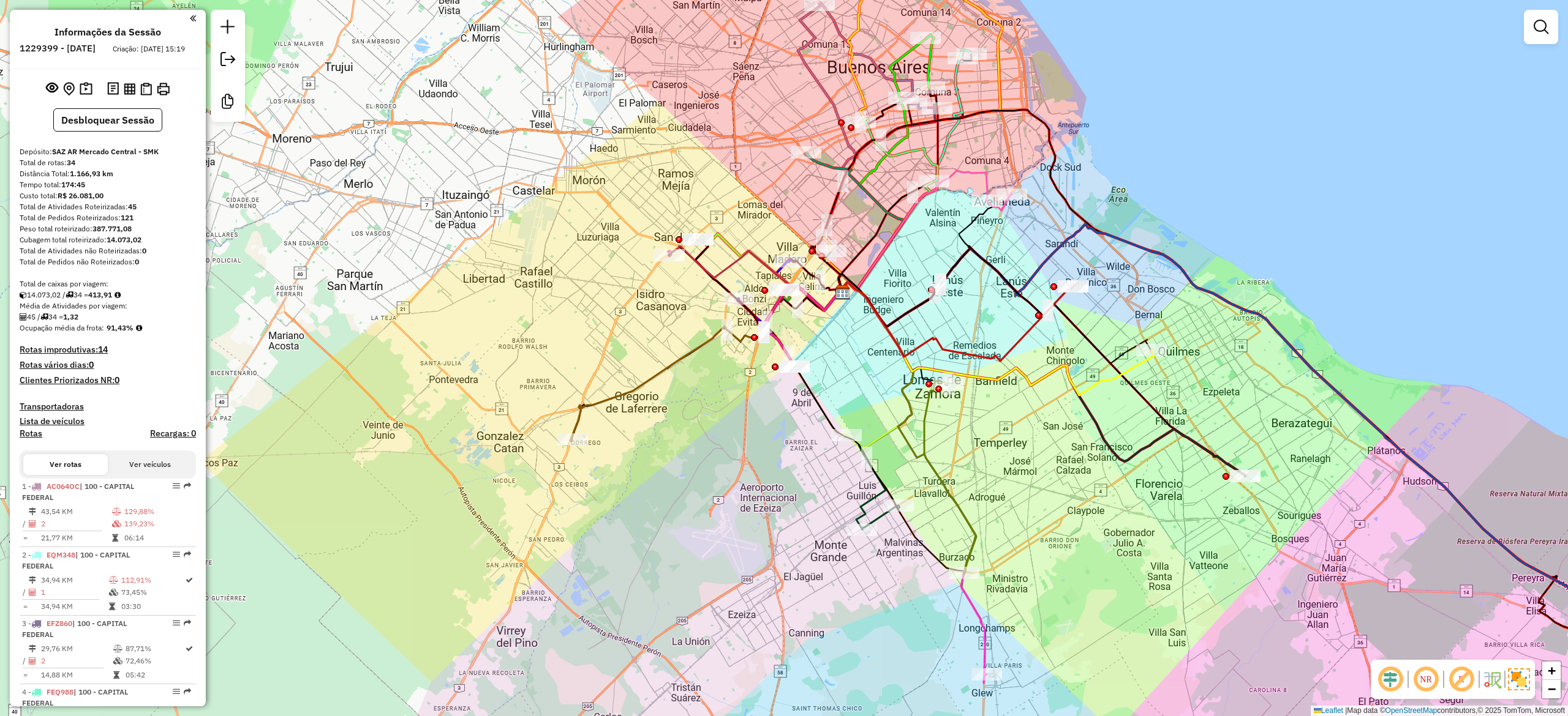
click at [718, 409] on div "Janela de atendimento Grade de atendimento Capacidade Transportadoras Veículos …" at bounding box center [784, 358] width 1568 height 716
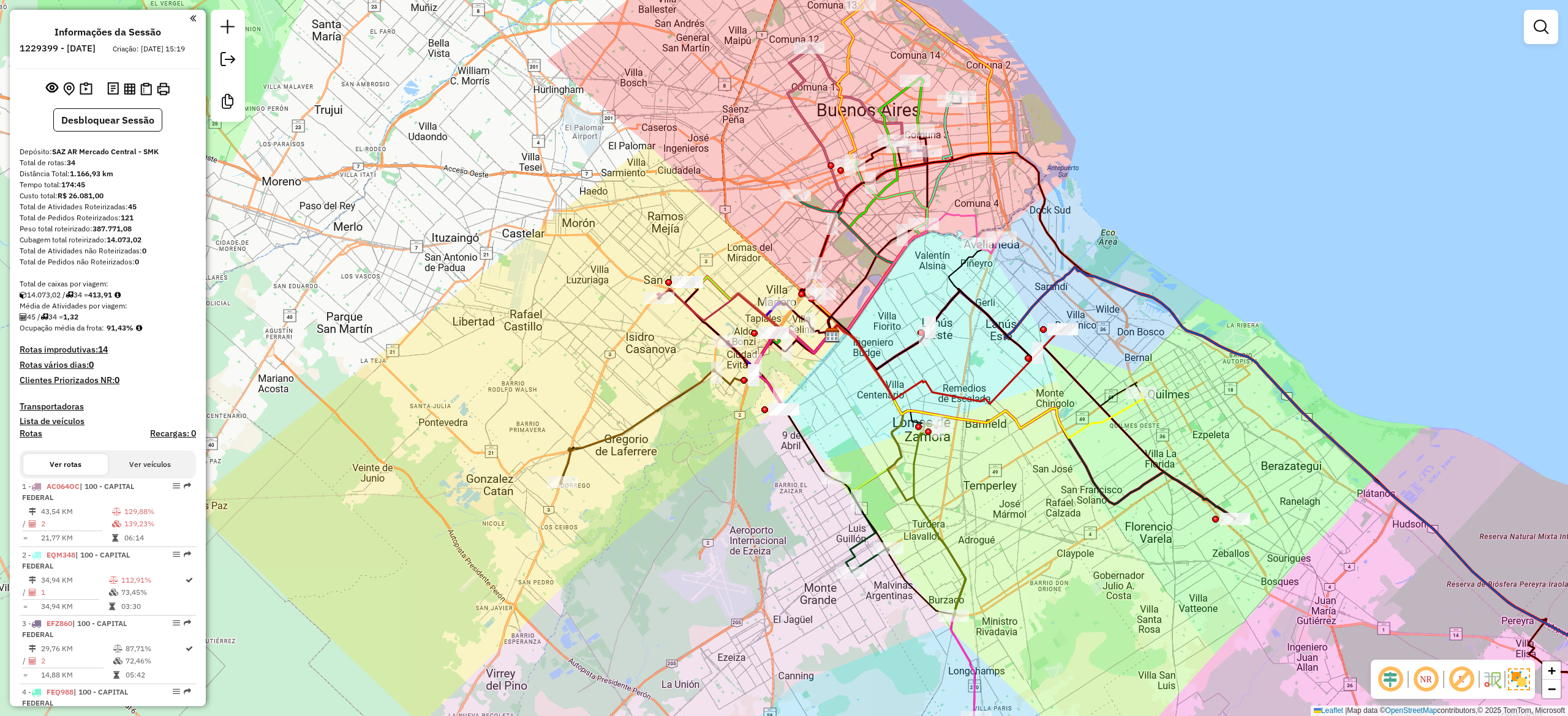
drag, startPoint x: 672, startPoint y: 428, endPoint x: 661, endPoint y: 472, distance: 45.4
click at [661, 471] on div "Janela de atendimento Grade de atendimento Capacidade Transportadoras Veículos …" at bounding box center [784, 358] width 1568 height 716
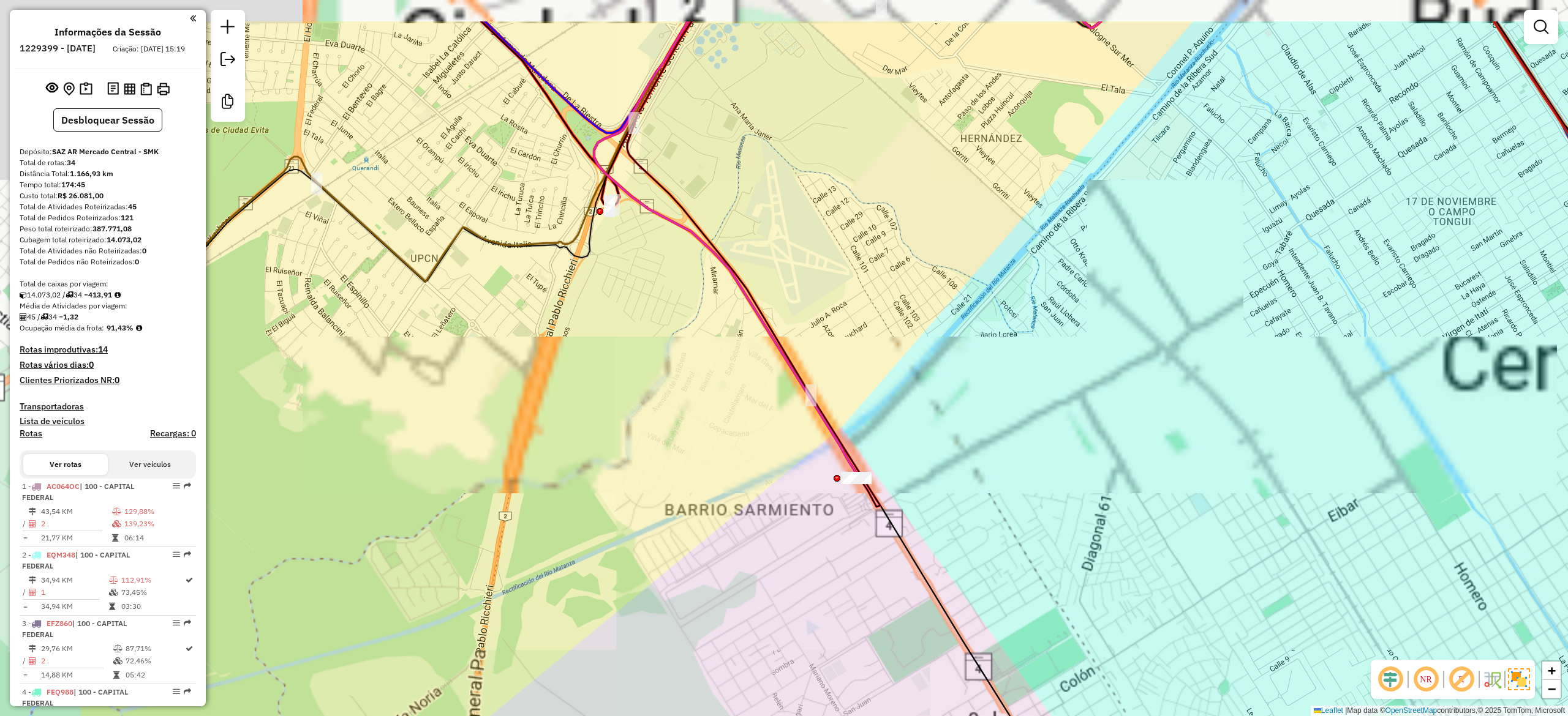
drag, startPoint x: 763, startPoint y: 356, endPoint x: 1001, endPoint y: 449, distance: 255.5
click at [1001, 449] on div "Janela de atendimento Grade de atendimento Capacidade Transportadoras Veículos …" at bounding box center [784, 358] width 1568 height 716
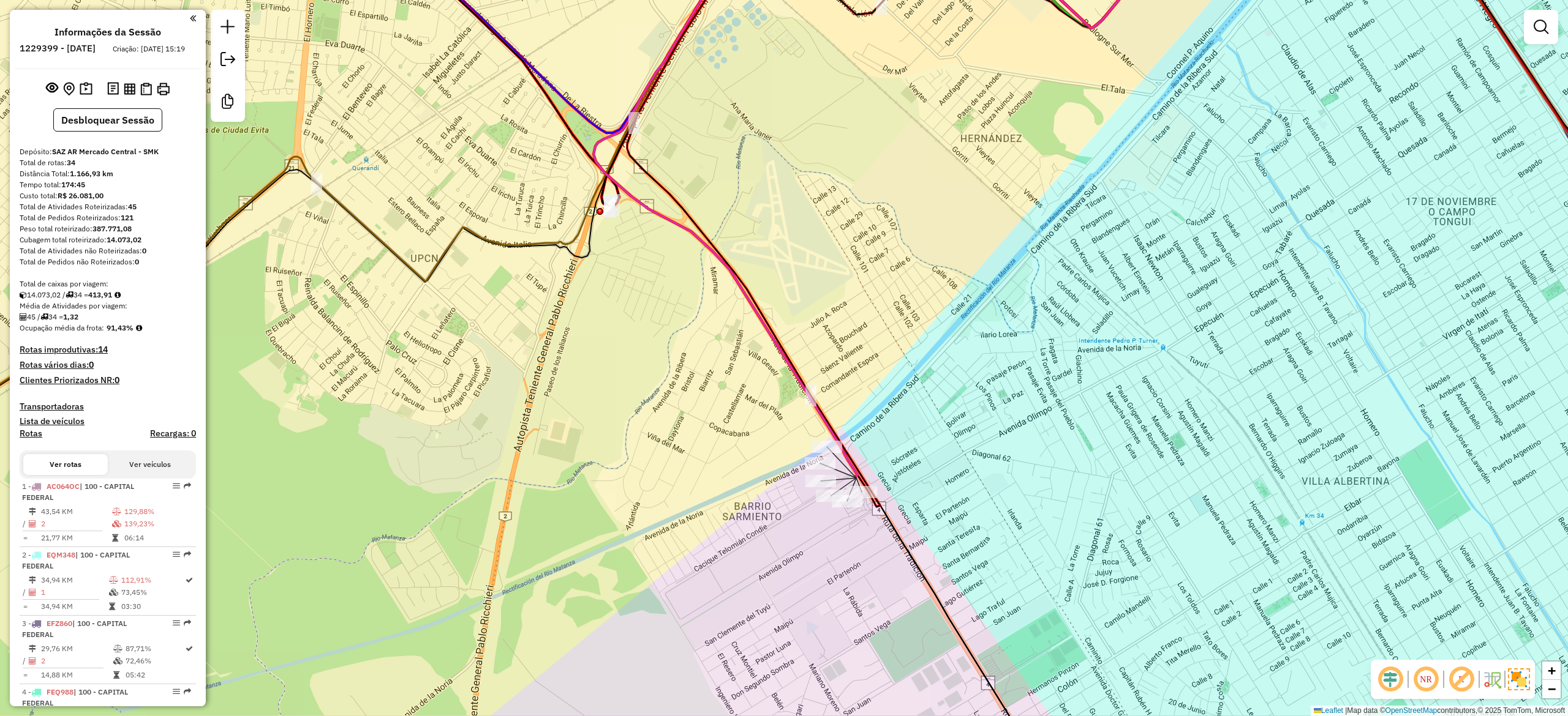
click at [824, 439] on div "Rota 7 - Placa AC037SO 0000470072 - Delivery Hero Stores ( NO REC ) - SOLO Jane…" at bounding box center [784, 358] width 1568 height 716
select select "**********"
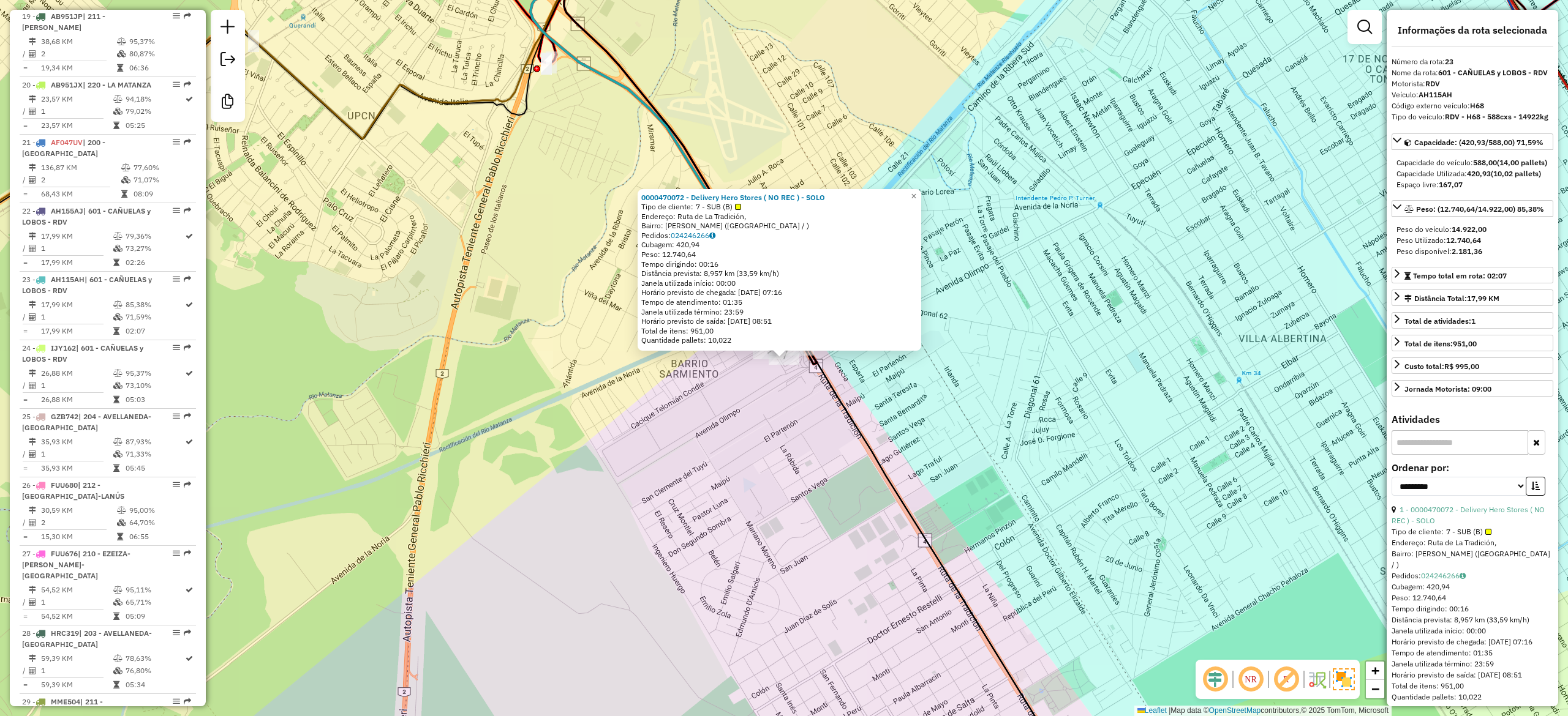
scroll to position [1981, 0]
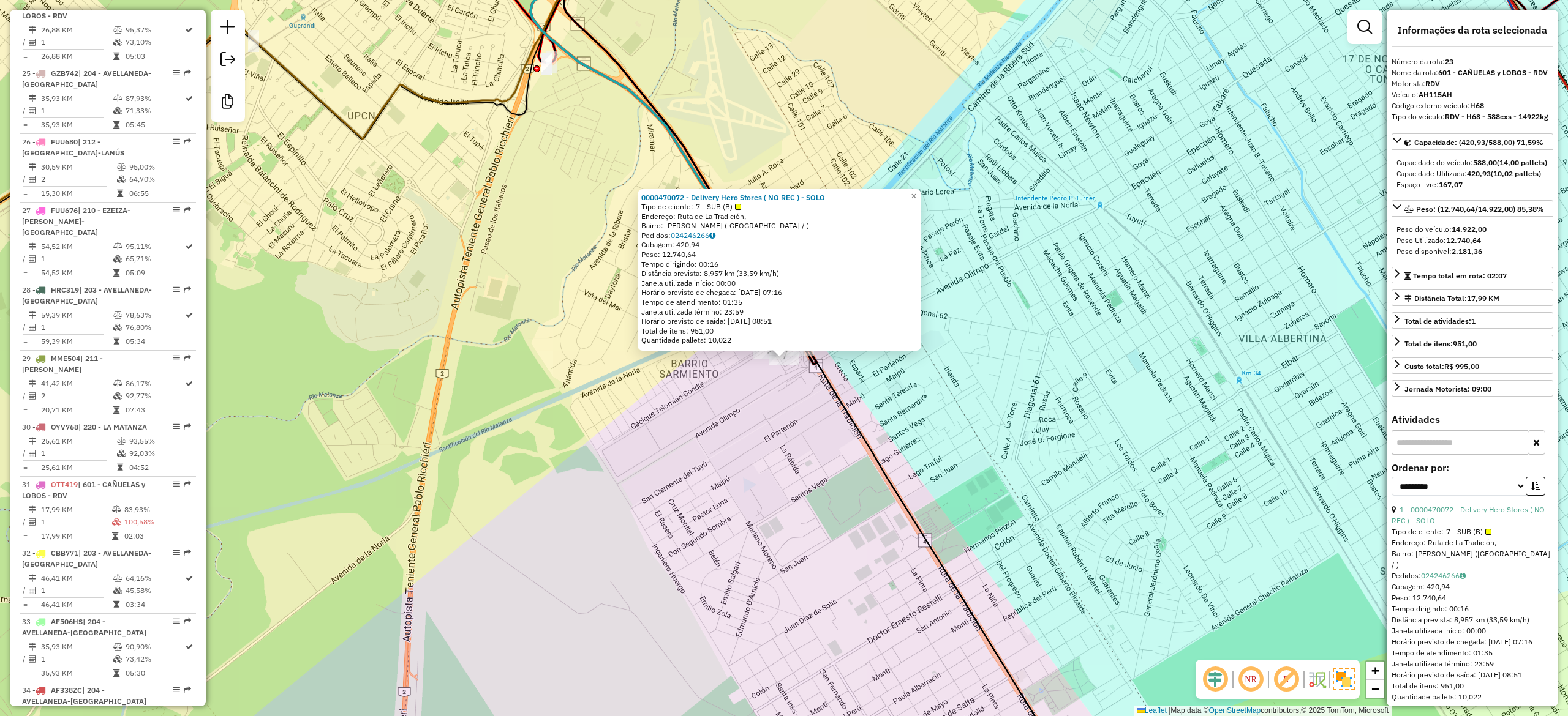
click at [779, 396] on div "0000470072 - Delivery Hero Stores ( NO REC ) - SOLO Tipo de cliente: 7 - SUB (B…" at bounding box center [784, 358] width 1568 height 716
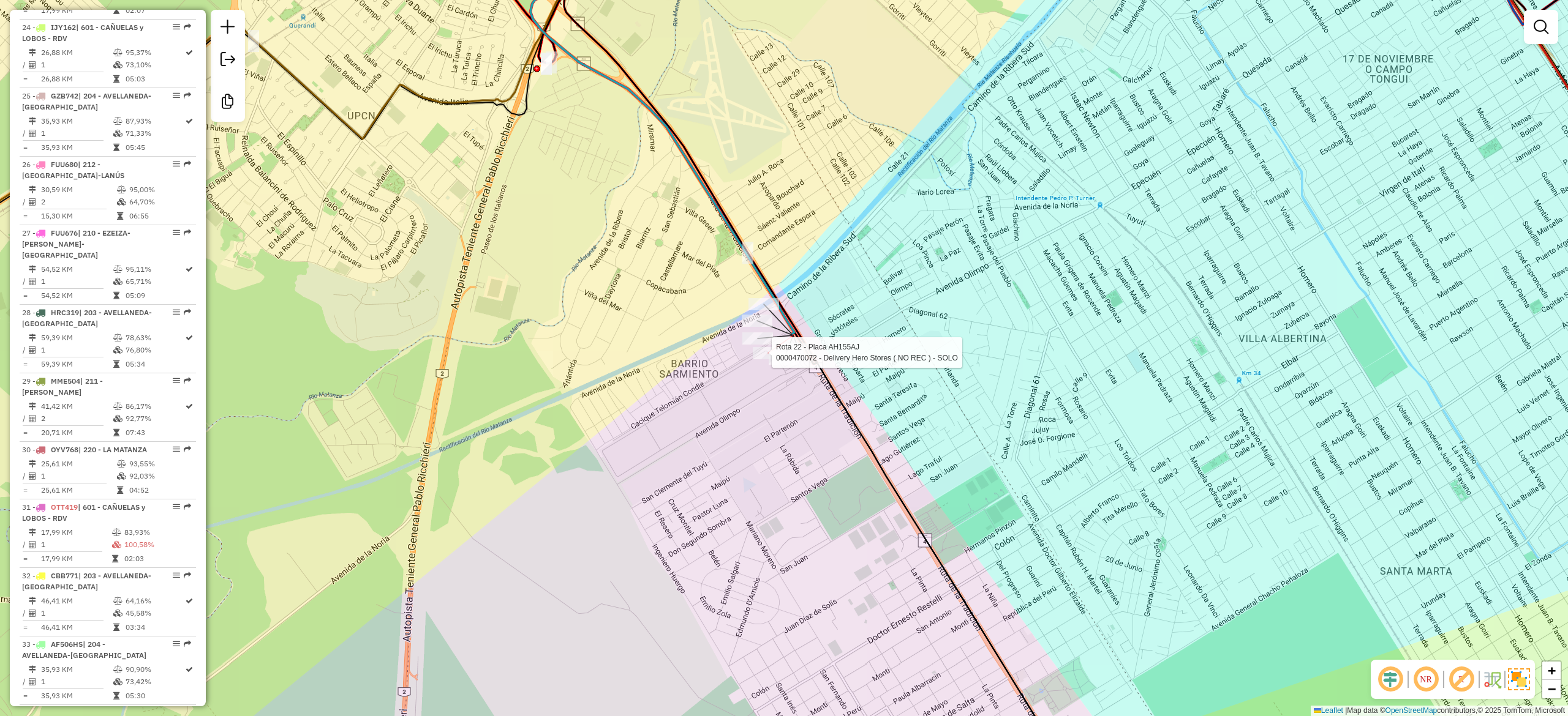
select select "**********"
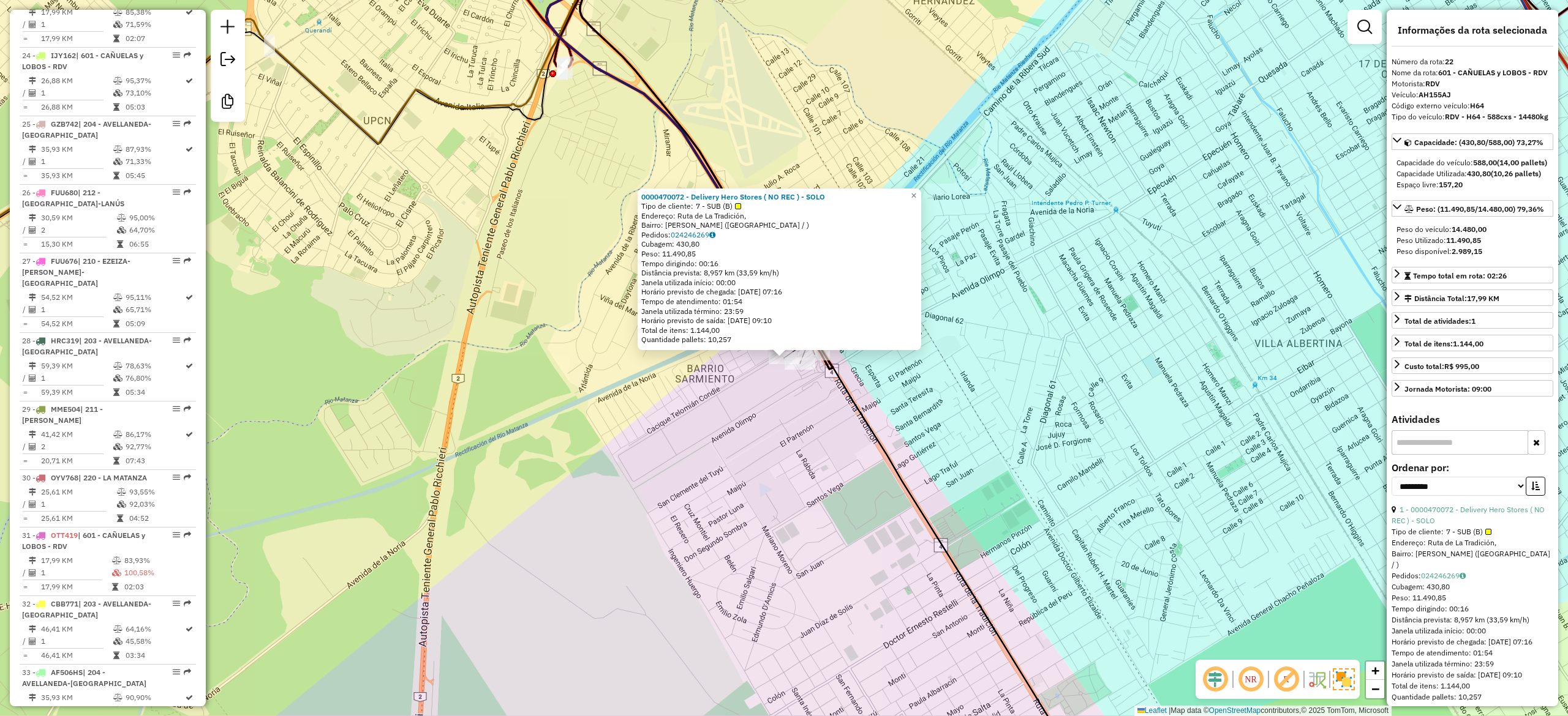
scroll to position [1913, 0]
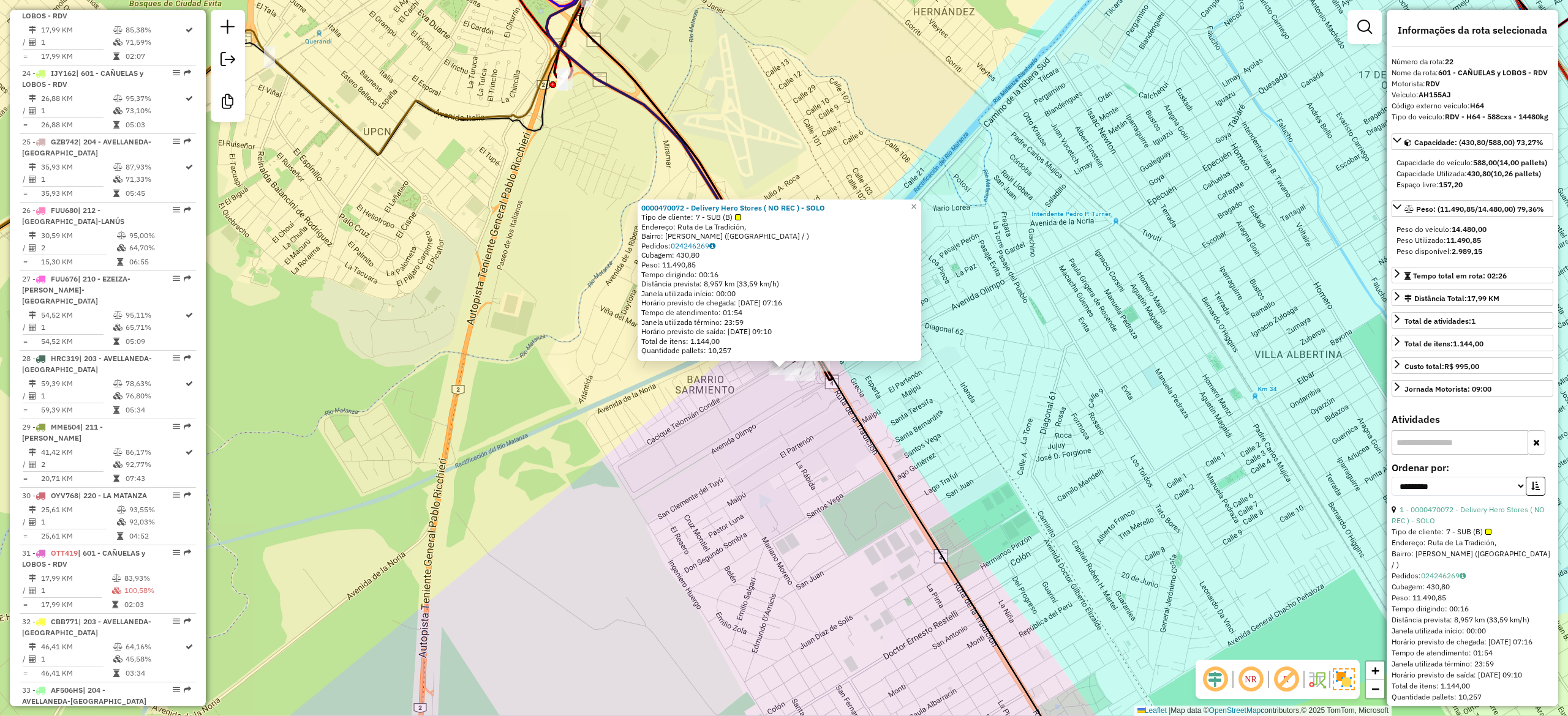
drag, startPoint x: 776, startPoint y: 438, endPoint x: 770, endPoint y: 475, distance: 37.5
click at [770, 473] on div "0000470072 - Delivery Hero Stores ( NO REC ) - SOLO Tipo de cliente: 7 - SUB (B…" at bounding box center [784, 358] width 1568 height 716
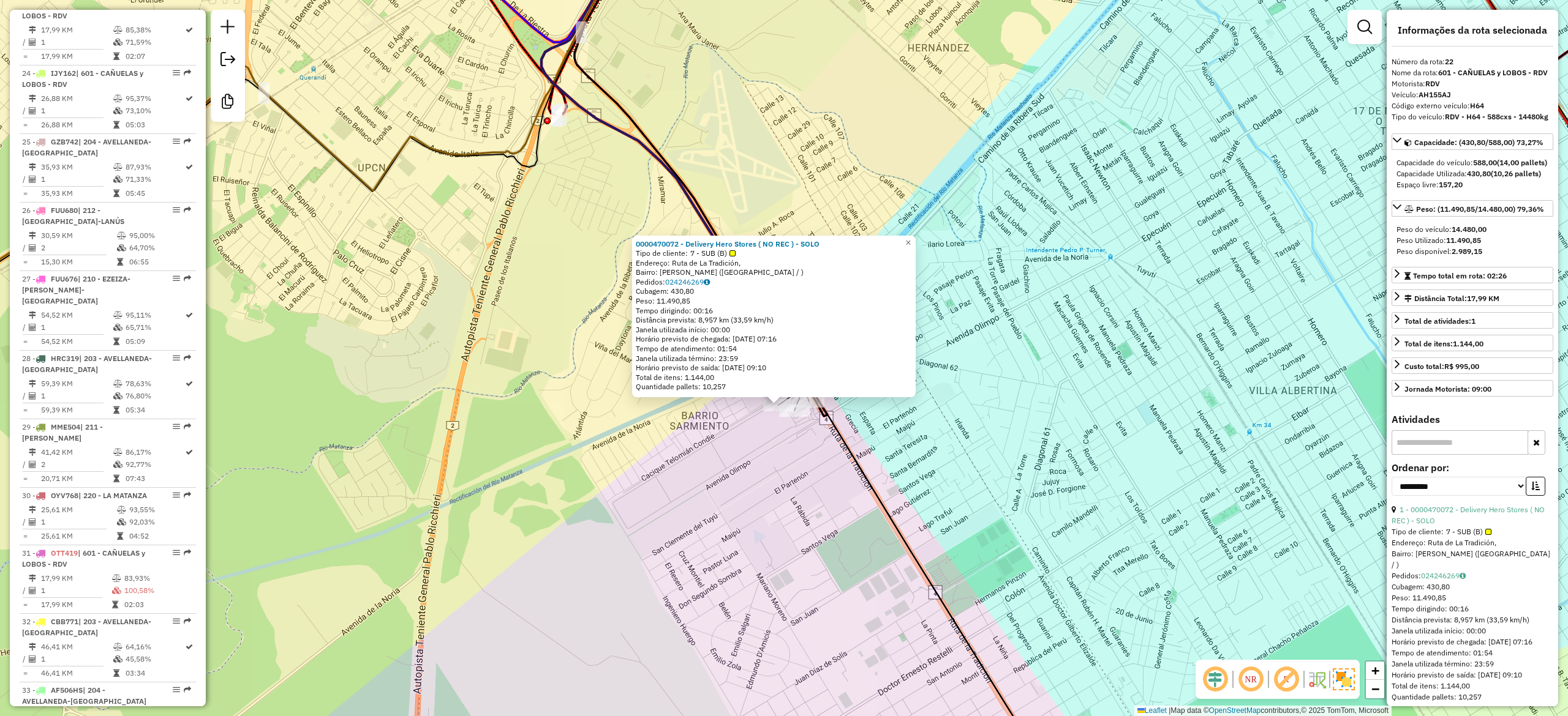
click at [780, 476] on div "0000470072 - Delivery Hero Stores ( NO REC ) - SOLO Tipo de cliente: 7 - SUB (B…" at bounding box center [784, 358] width 1568 height 716
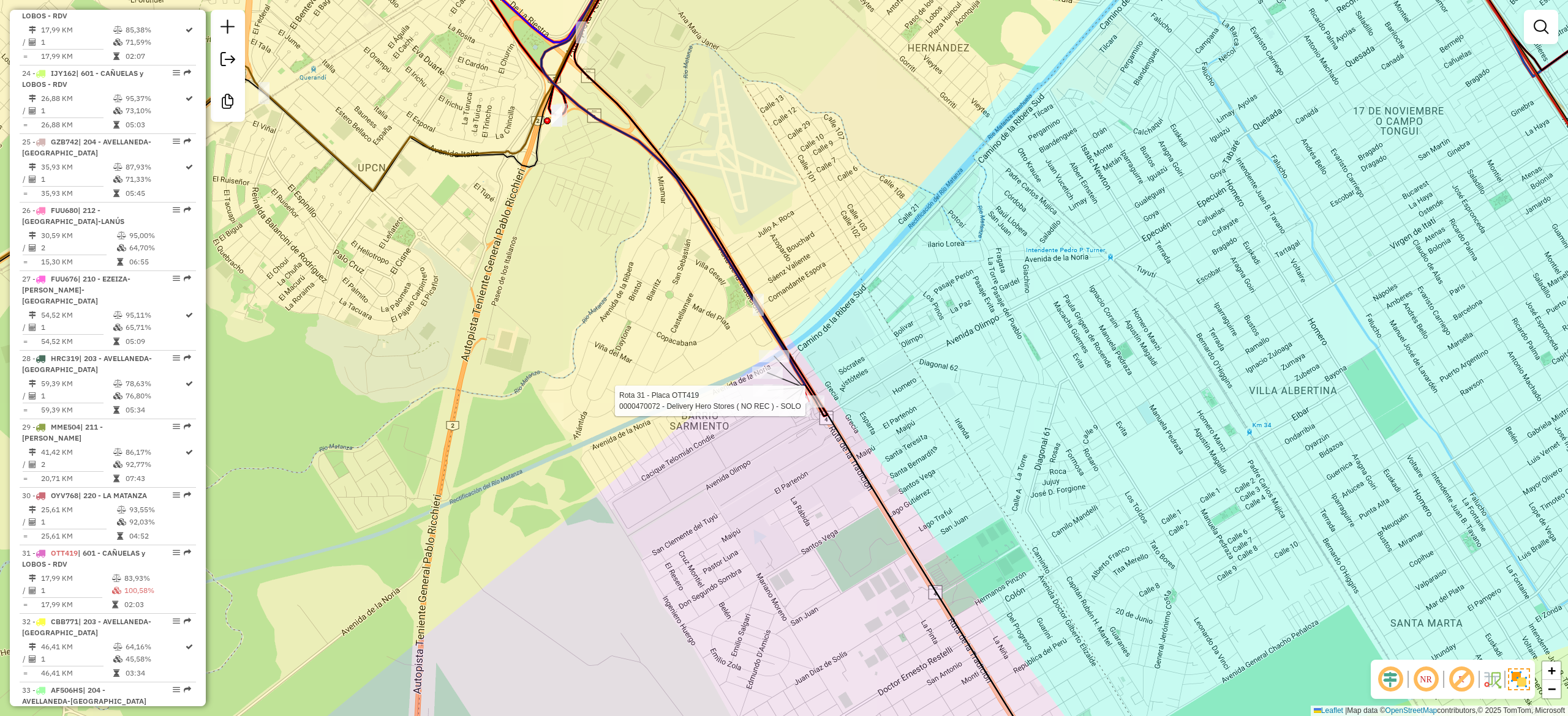
select select "**********"
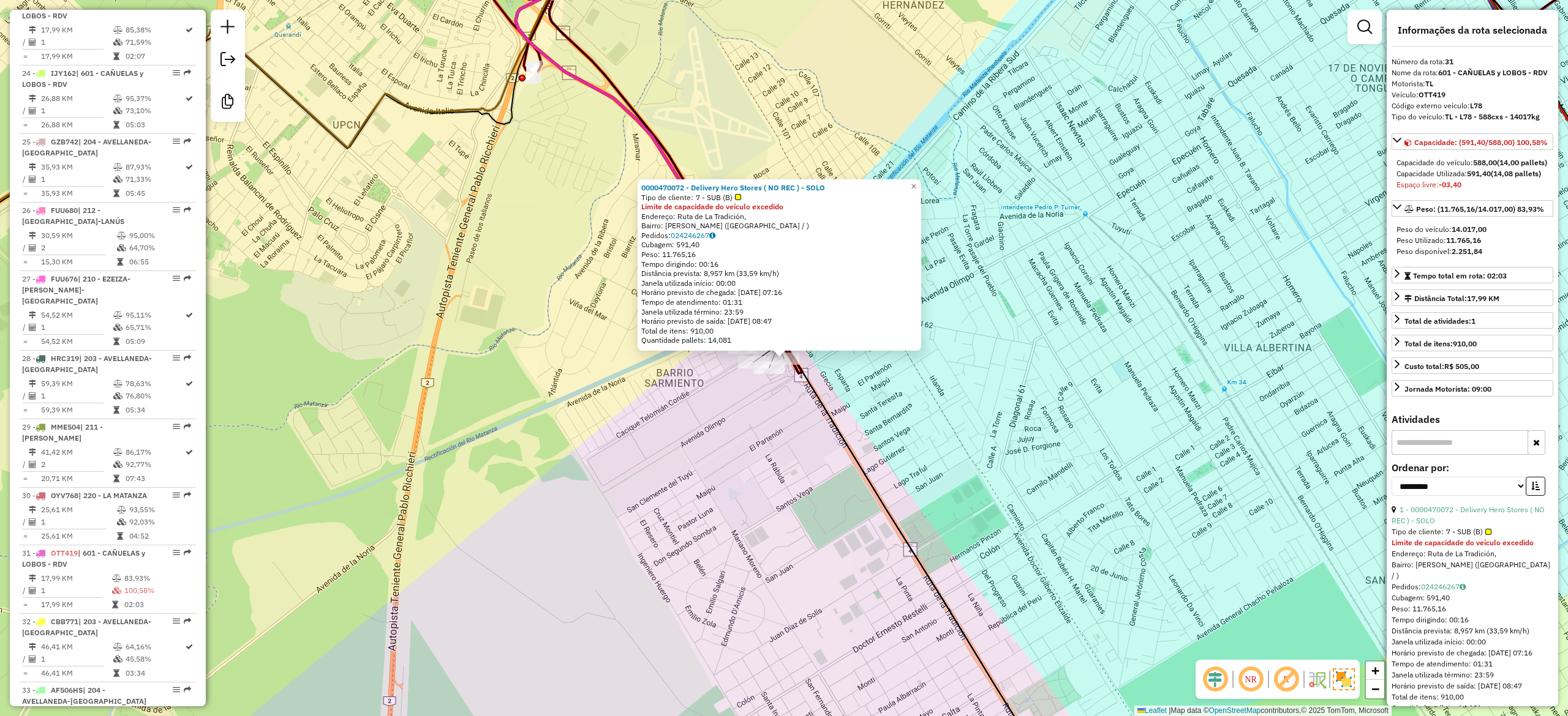
scroll to position [2141, 0]
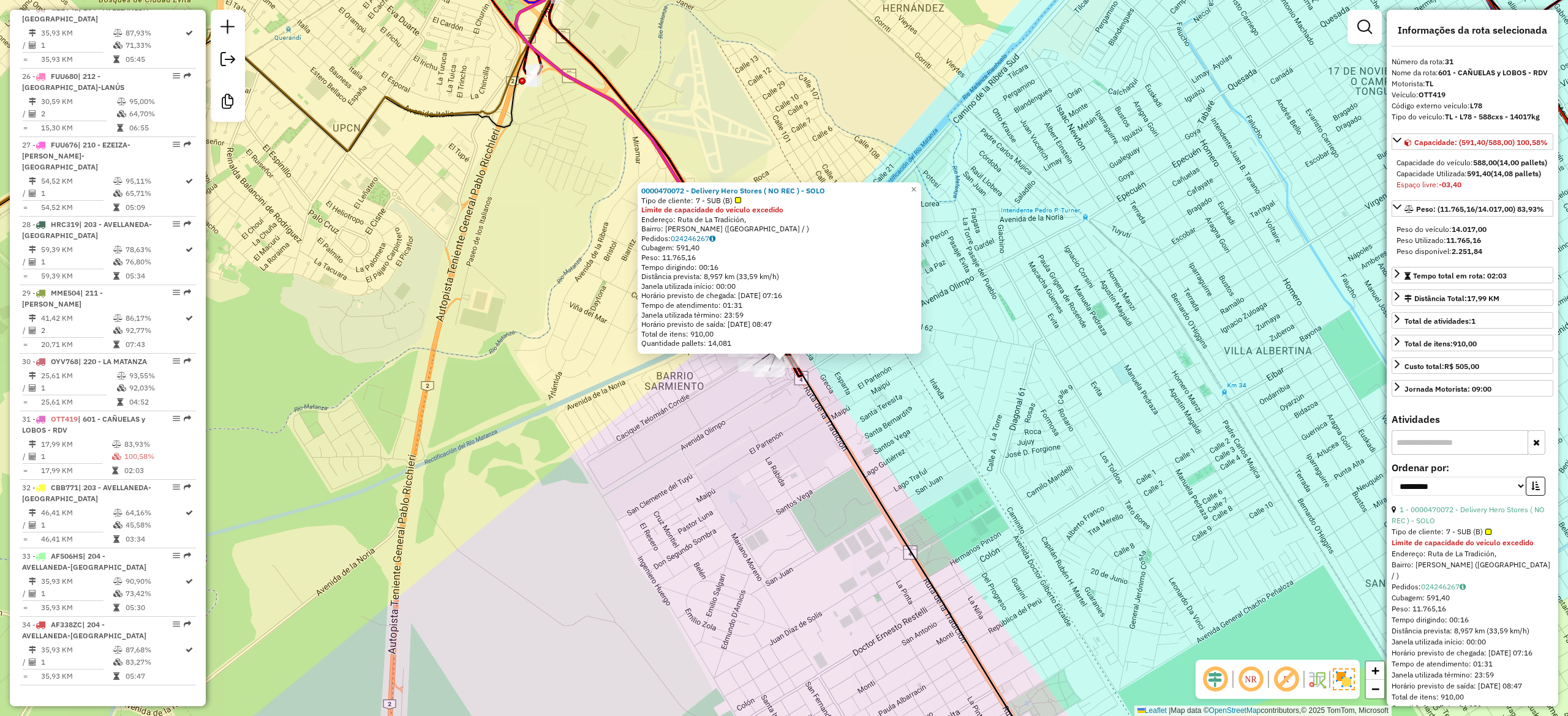
drag, startPoint x: 810, startPoint y: 468, endPoint x: 824, endPoint y: 554, distance: 87.1
click at [824, 554] on div "0000470072 - Delivery Hero Stores ( NO REC ) - SOLO Tipo de cliente: 7 - SUB (B…" at bounding box center [784, 358] width 1568 height 716
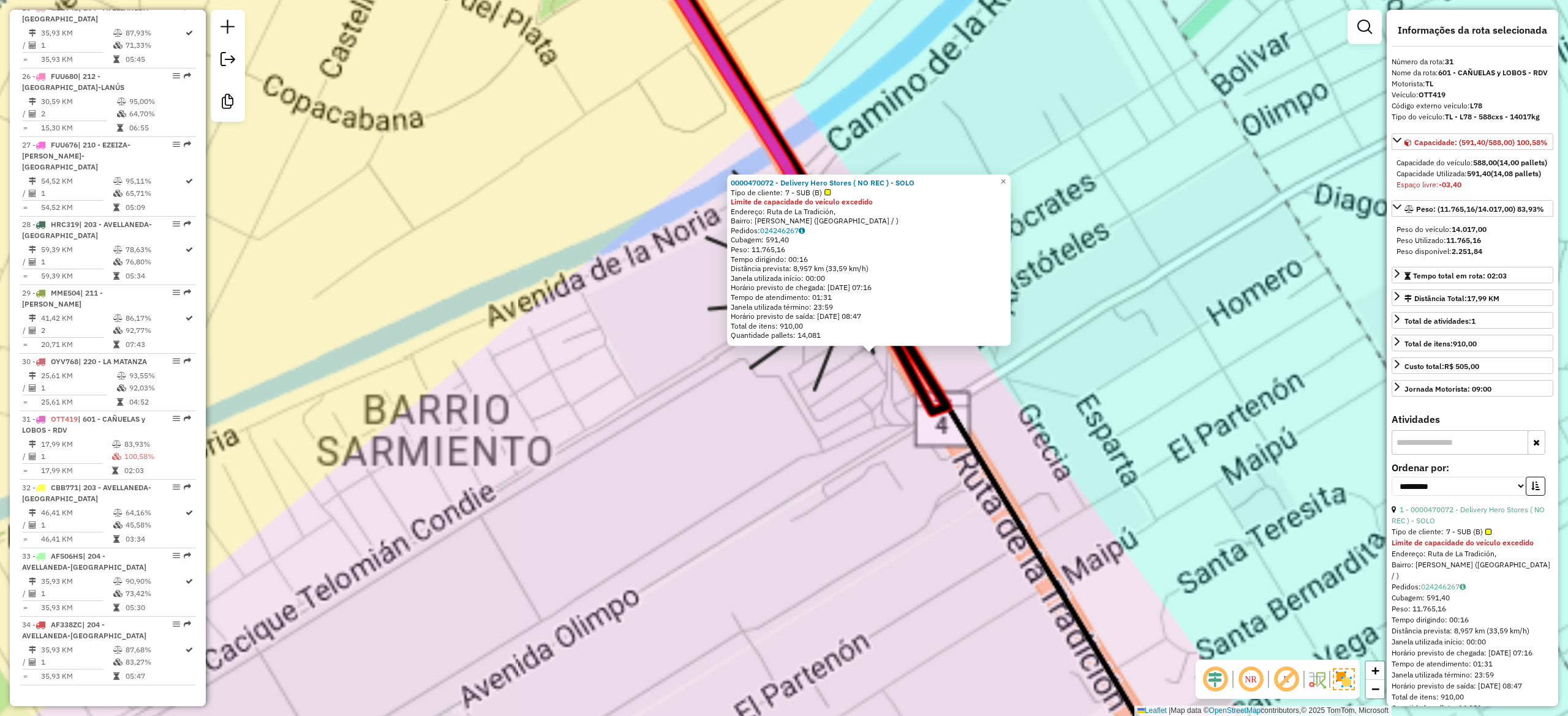
click at [755, 496] on div "0000470072 - Delivery Hero Stores ( NO REC ) - SOLO Tipo de cliente: 7 - SUB (B…" at bounding box center [784, 358] width 1568 height 716
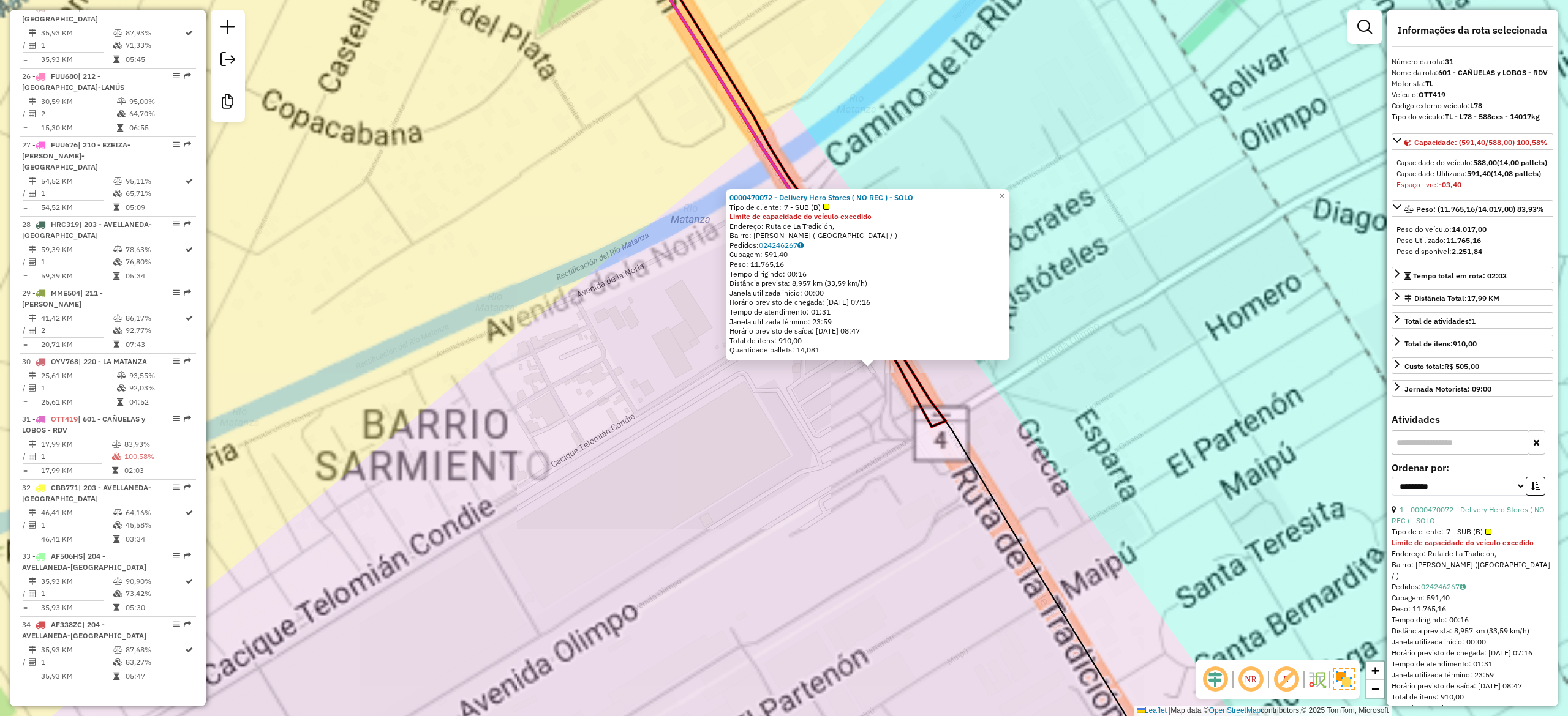
click at [755, 460] on div "0000470072 - Delivery Hero Stores ( NO REC ) - SOLO Tipo de cliente: 7 - SUB (B…" at bounding box center [784, 358] width 1568 height 716
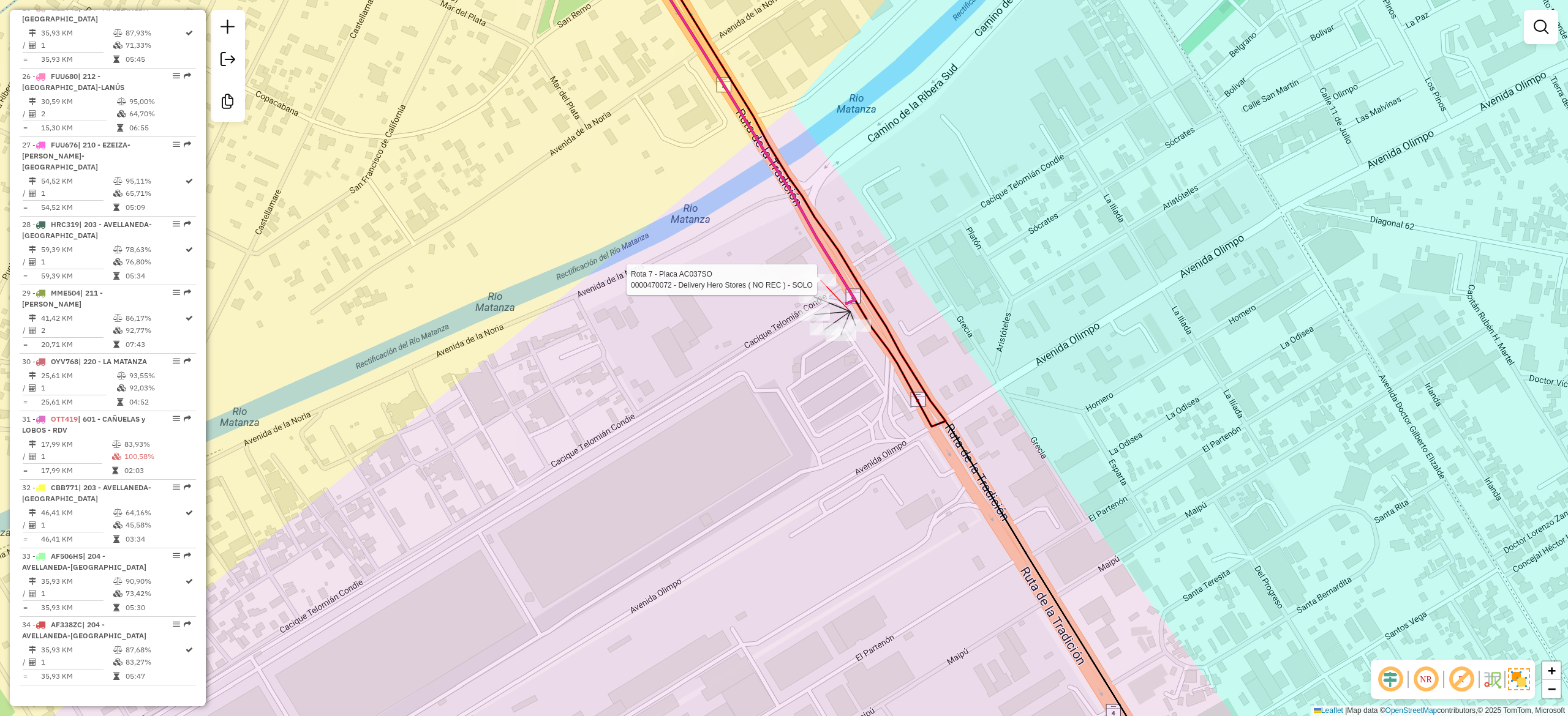
select select "**********"
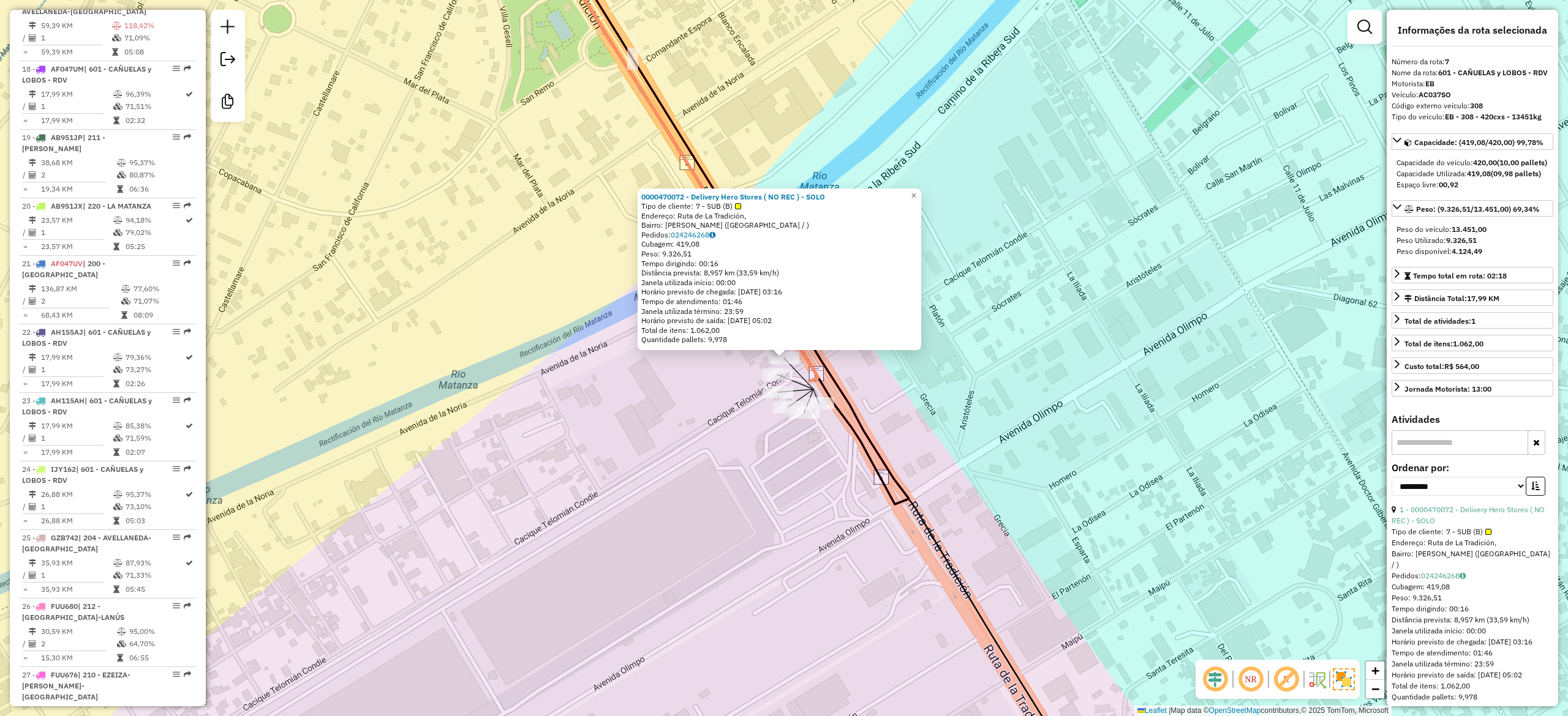
scroll to position [893, 0]
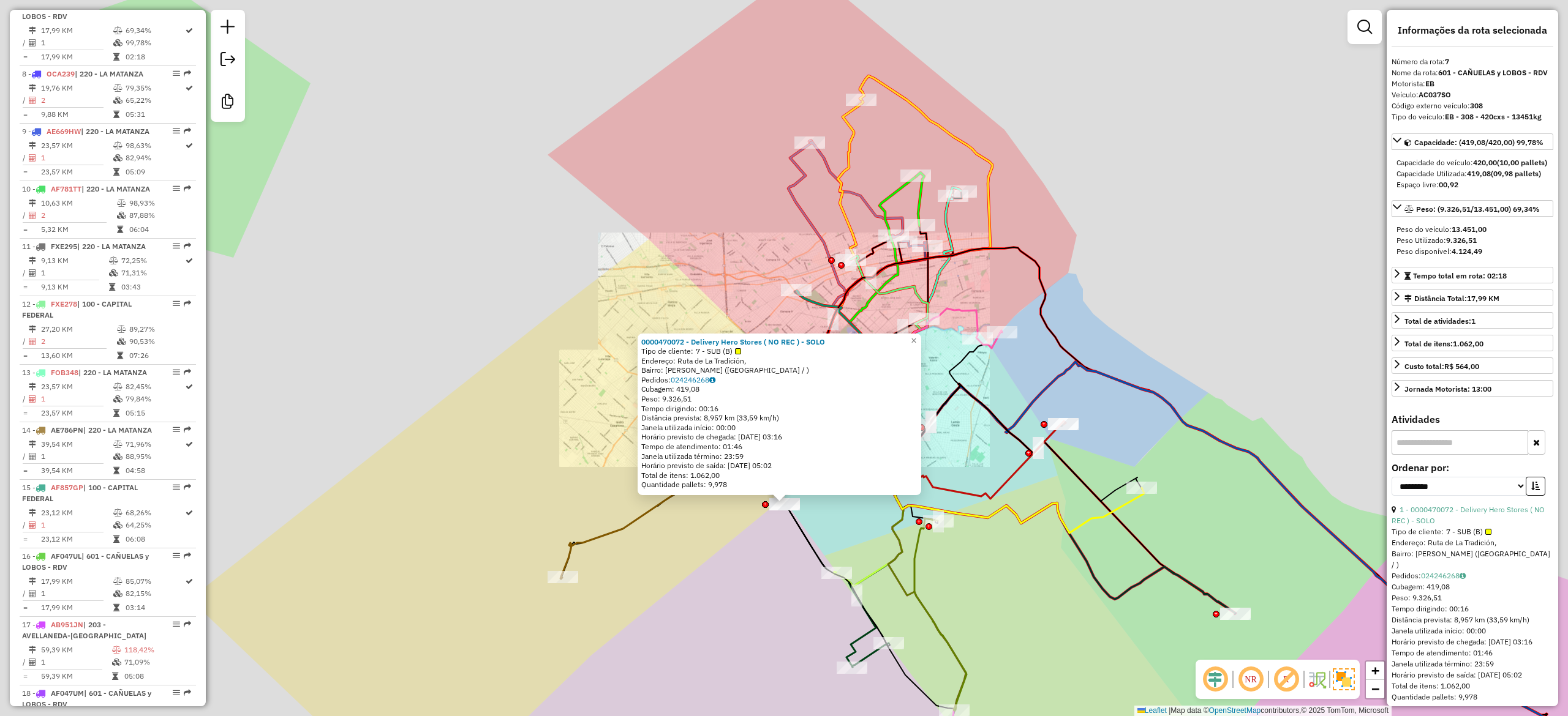
click at [838, 533] on div "0000470072 - Delivery Hero Stores ( NO REC ) - SOLO Tipo de cliente: 7 - SUB (B…" at bounding box center [784, 358] width 1568 height 716
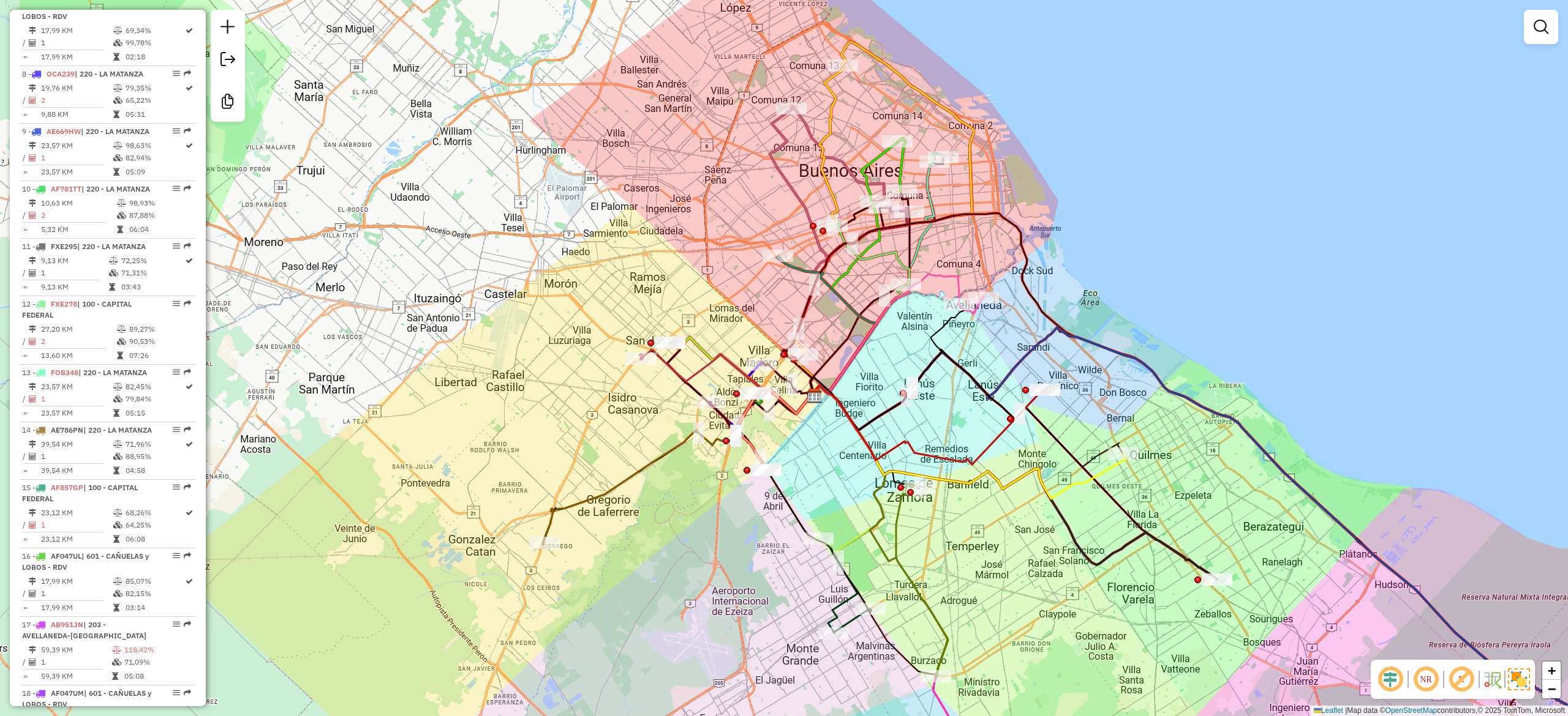
drag, startPoint x: 824, startPoint y: 506, endPoint x: 812, endPoint y: 483, distance: 25.9
click at [801, 478] on div "Janela de atendimento Grade de atendimento Capacidade Transportadoras Veículos …" at bounding box center [784, 358] width 1568 height 716
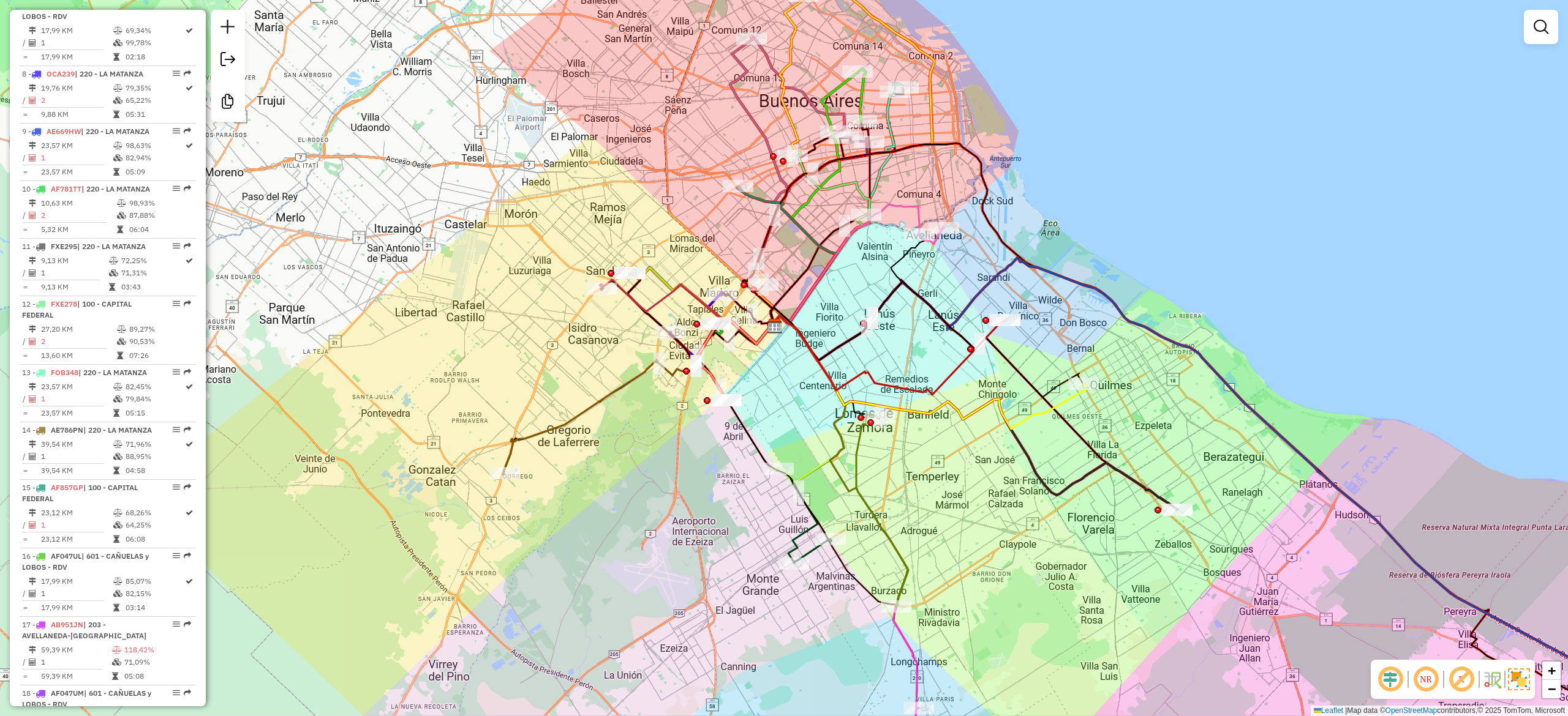
drag, startPoint x: 974, startPoint y: 535, endPoint x: 882, endPoint y: 388, distance: 173.4
click at [907, 410] on div "Janela de atendimento Grade de atendimento Capacidade Transportadoras Veículos …" at bounding box center [784, 358] width 1568 height 716
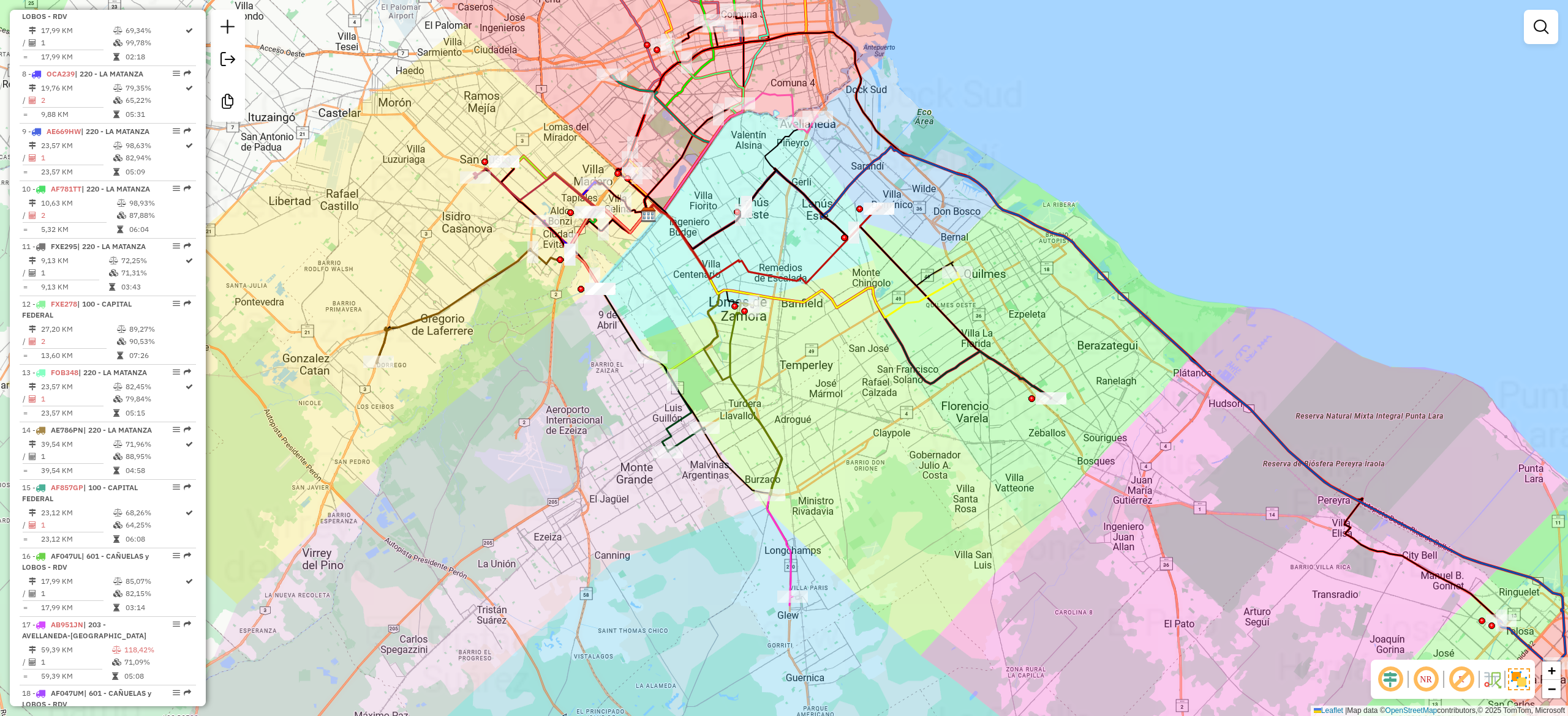
drag, startPoint x: 841, startPoint y: 406, endPoint x: 912, endPoint y: 506, distance: 122.6
click at [912, 506] on div "Janela de atendimento Grade de atendimento Capacidade Transportadoras Veículos …" at bounding box center [784, 358] width 1568 height 716
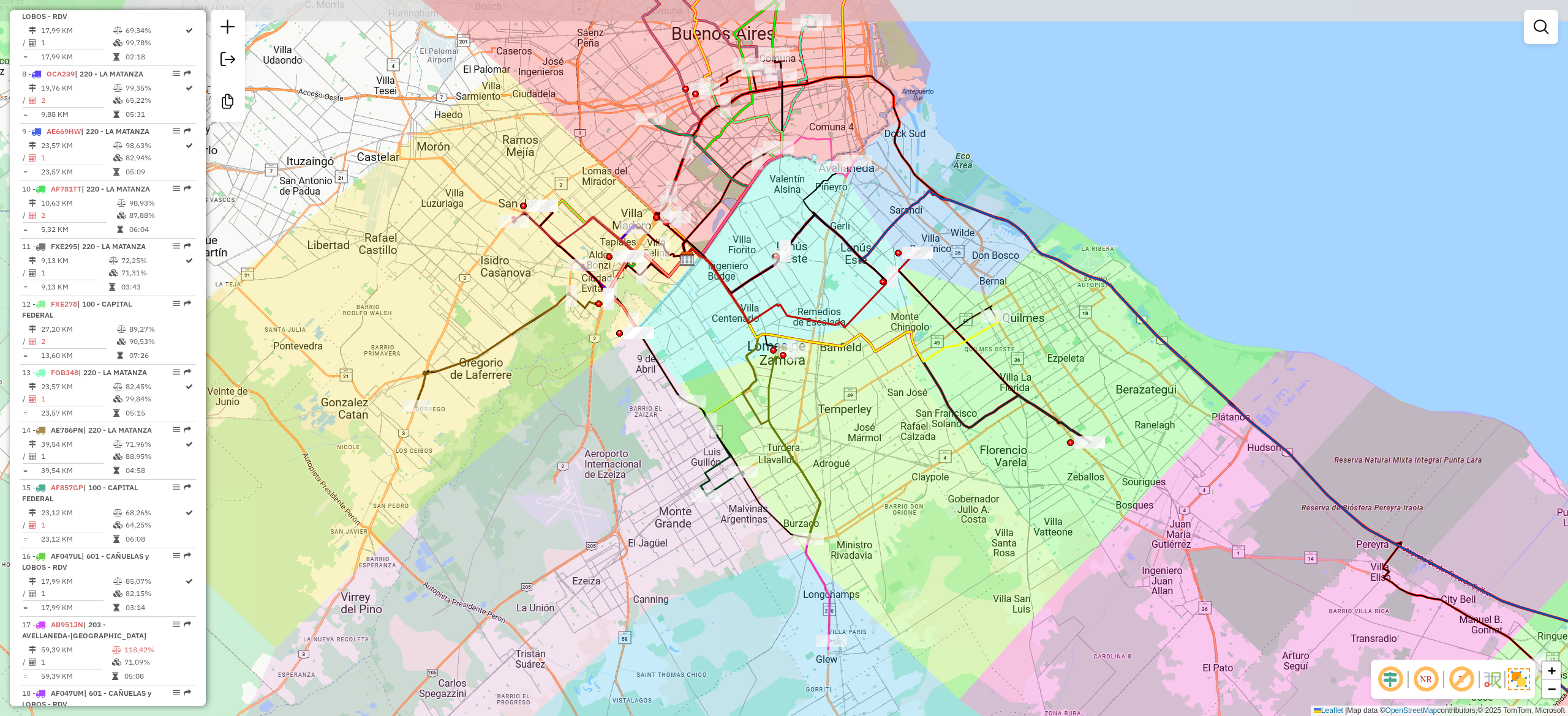
click at [974, 552] on div "Janela de atendimento Grade de atendimento Capacidade Transportadoras Veículos …" at bounding box center [784, 358] width 1568 height 716
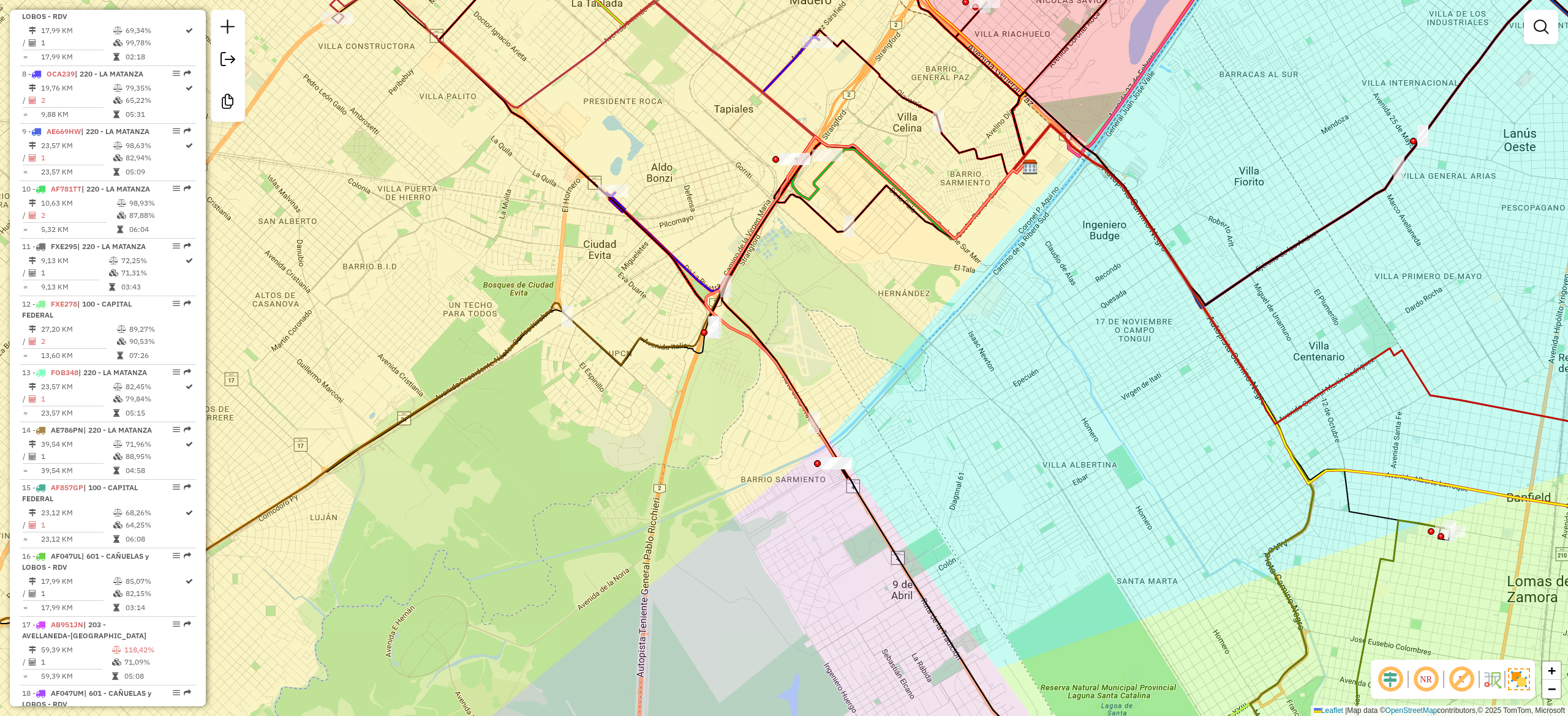
drag, startPoint x: 769, startPoint y: 386, endPoint x: 767, endPoint y: 399, distance: 13.2
click at [777, 418] on div "Janela de atendimento Grade de atendimento Capacidade Transportadoras Veículos …" at bounding box center [784, 358] width 1568 height 716
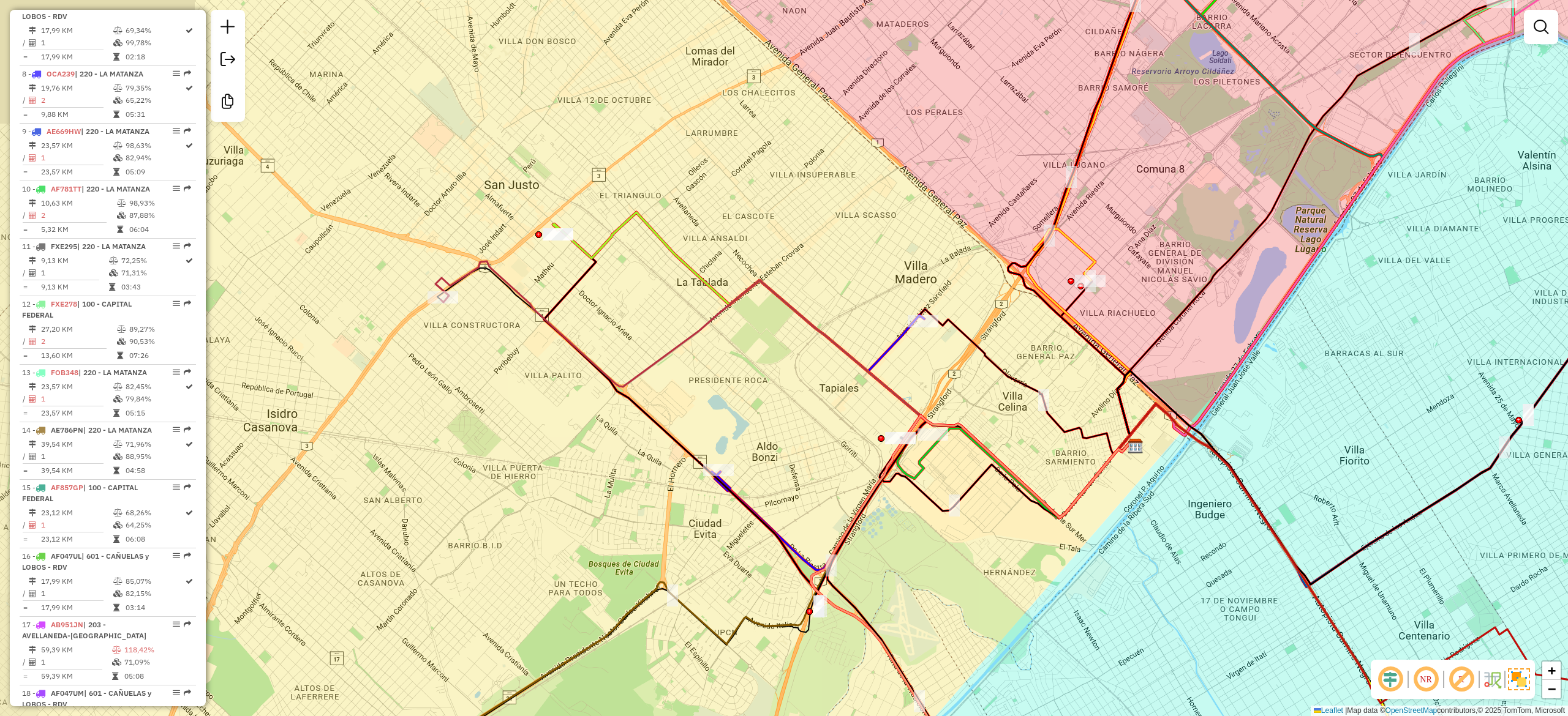
click at [688, 259] on icon at bounding box center [841, 365] width 576 height 305
select select "**********"
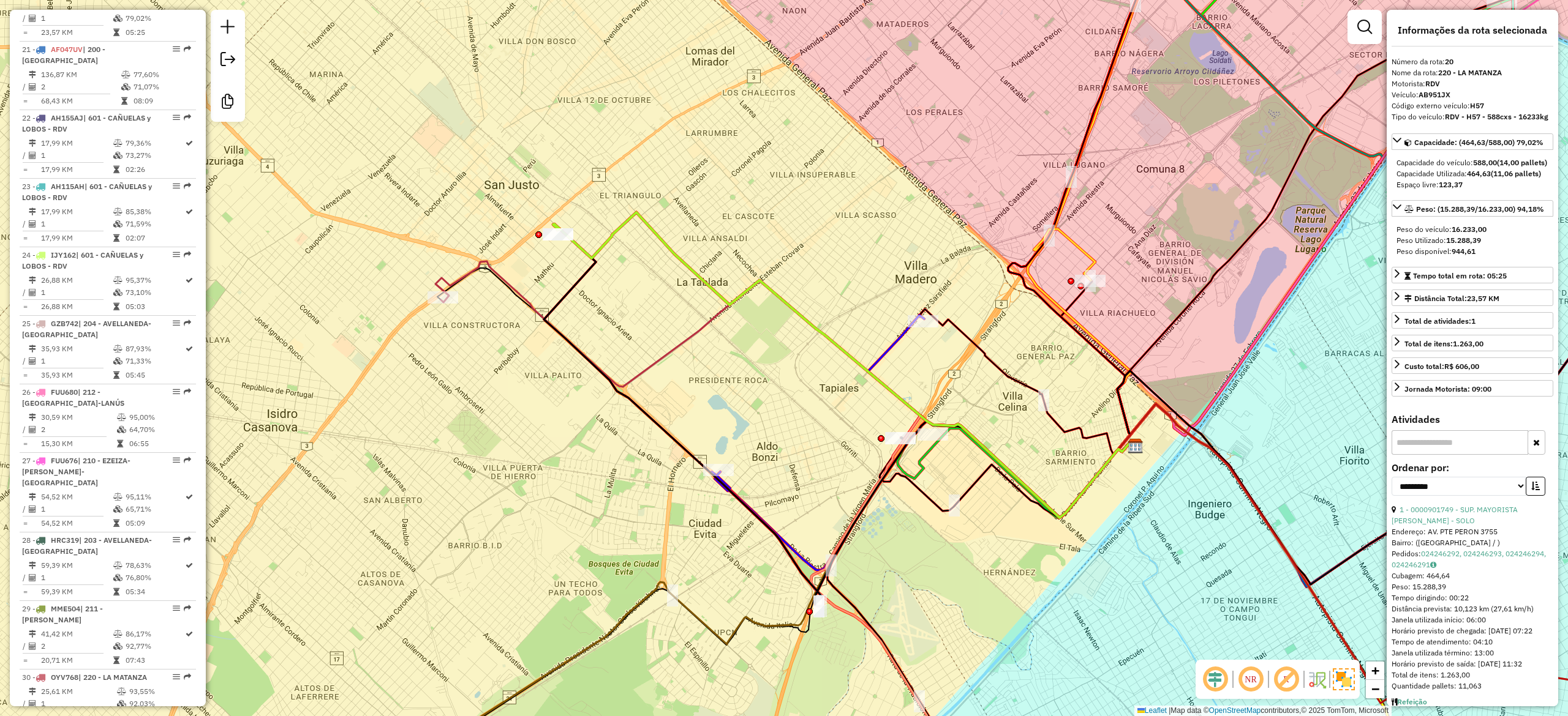
scroll to position [1775, 0]
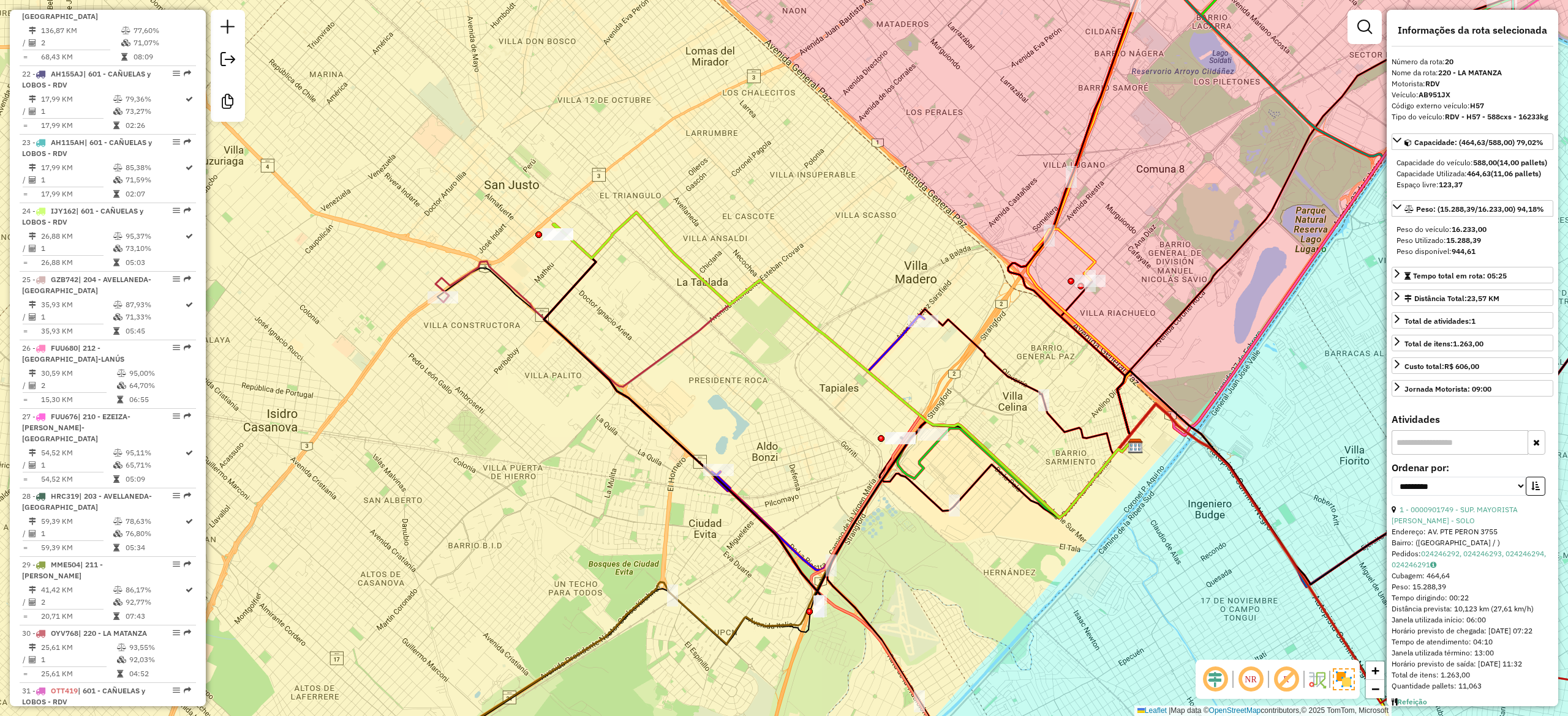
drag, startPoint x: 674, startPoint y: 333, endPoint x: 573, endPoint y: 277, distance: 115.5
click at [573, 277] on div "Janela de atendimento Grade de atendimento Capacidade Transportadoras Veículos …" at bounding box center [784, 358] width 1568 height 716
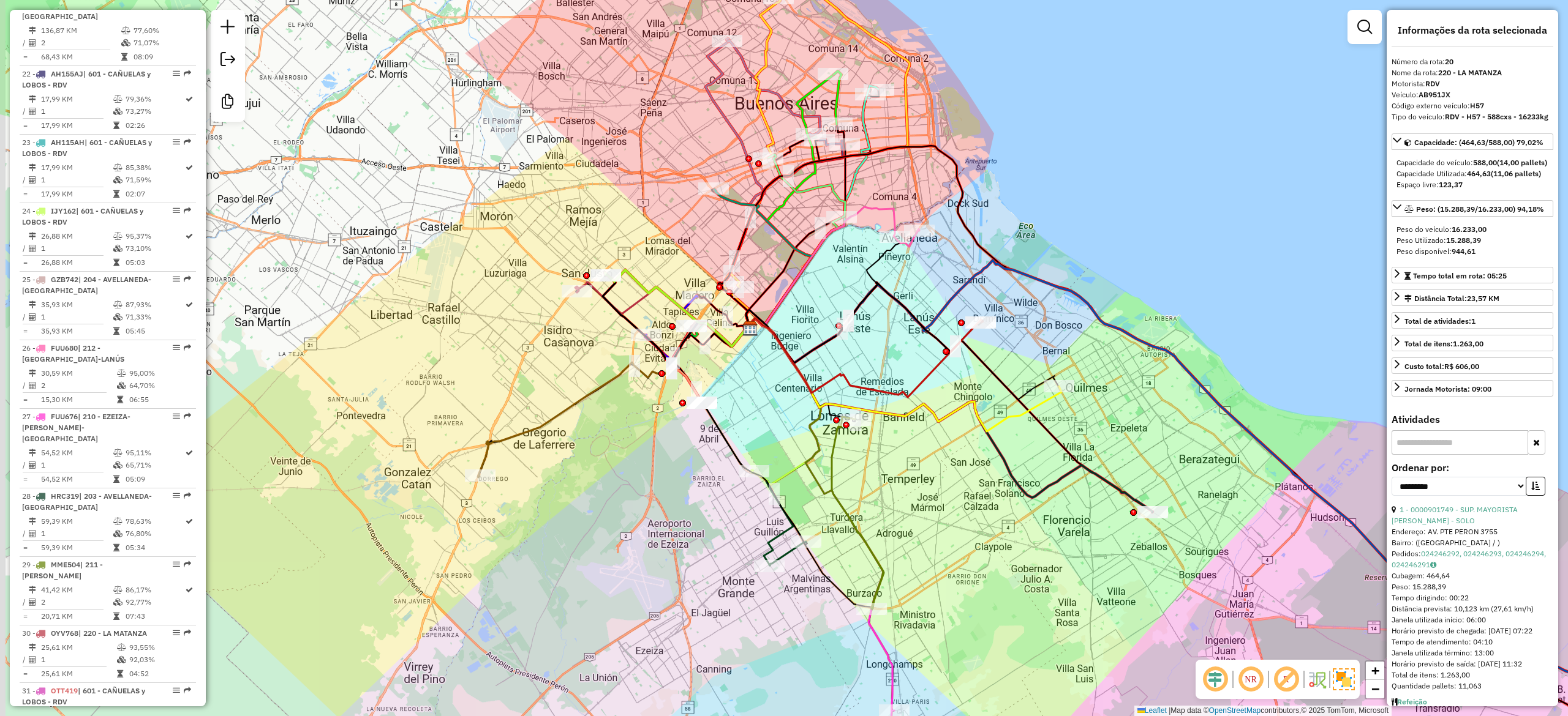
drag, startPoint x: 736, startPoint y: 415, endPoint x: 789, endPoint y: 432, distance: 55.7
click at [782, 428] on div "Janela de atendimento Grade de atendimento Capacidade Transportadoras Veículos …" at bounding box center [784, 358] width 1568 height 716
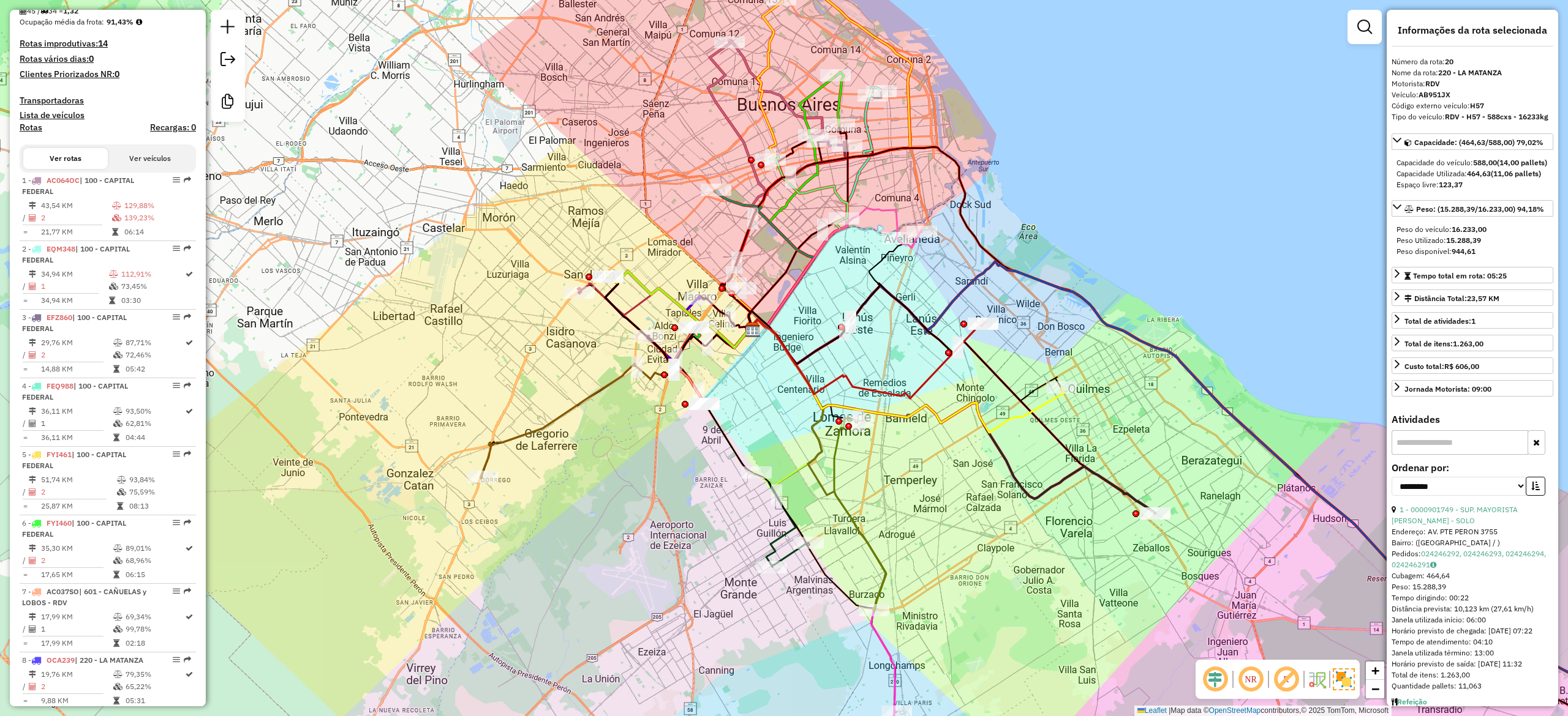
scroll to position [0, 0]
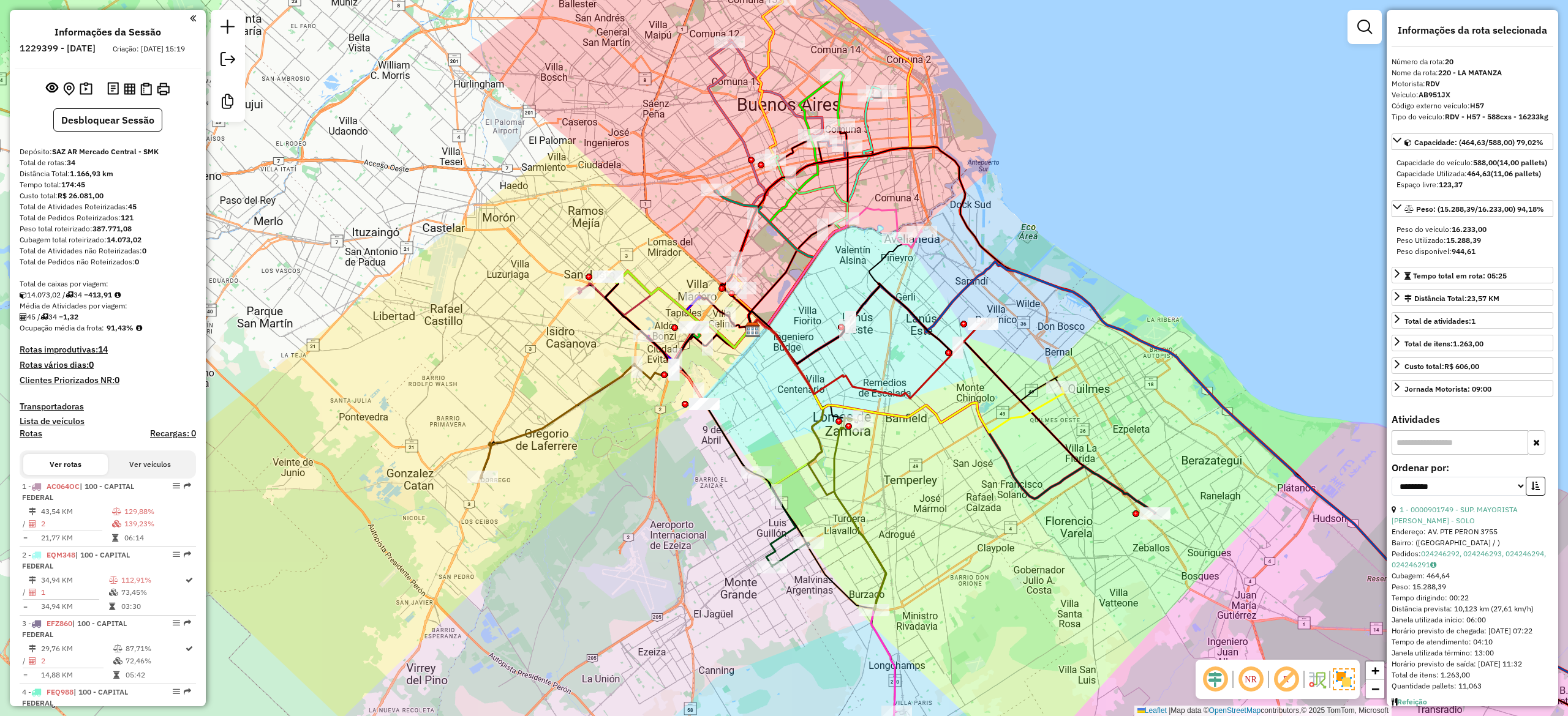
click at [72, 355] on h4 "Rotas improdutivas: 14" at bounding box center [107, 349] width 176 height 10
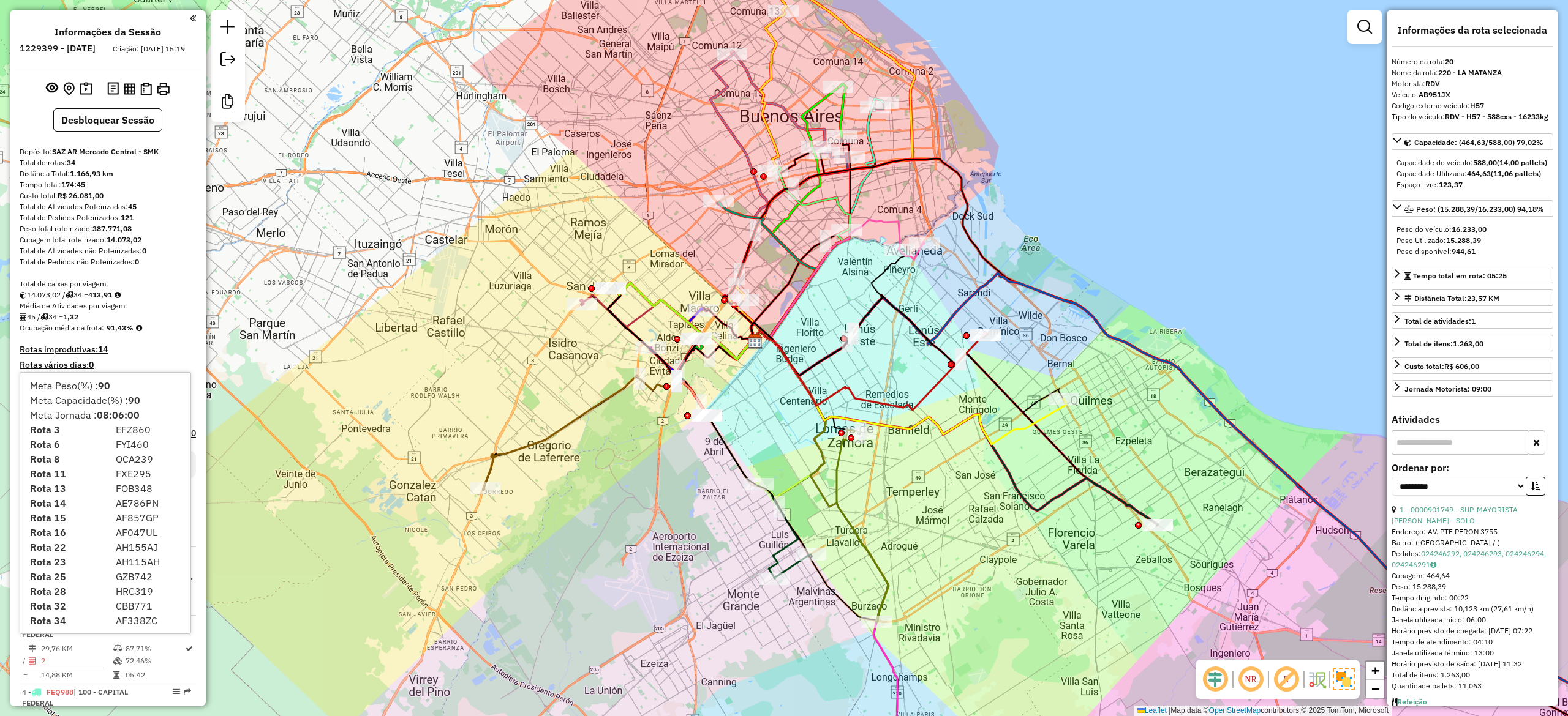
drag, startPoint x: 604, startPoint y: 526, endPoint x: 607, endPoint y: 553, distance: 27.2
click at [610, 553] on div "Janela de atendimento Grade de atendimento Capacidade Transportadoras Veículos …" at bounding box center [784, 358] width 1568 height 716
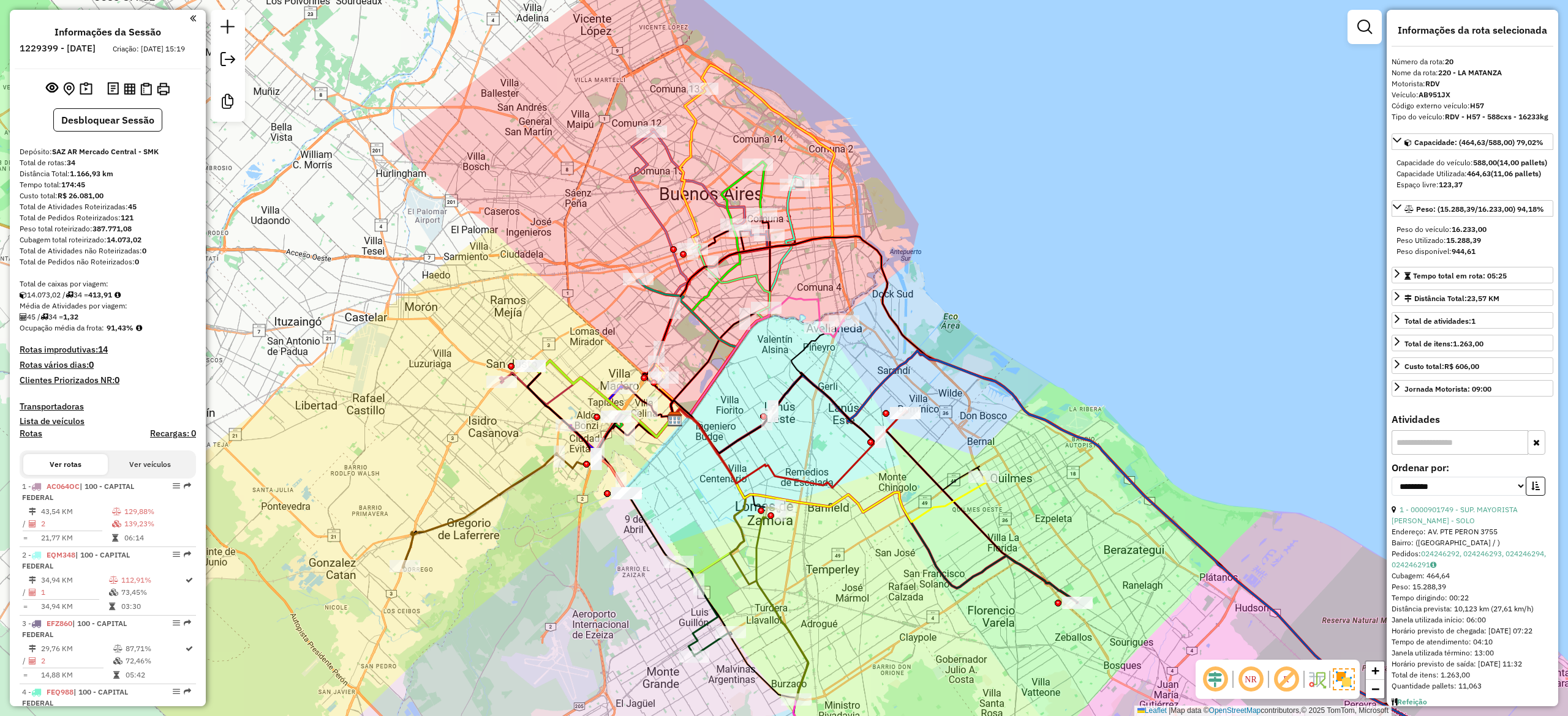
drag, startPoint x: 601, startPoint y: 560, endPoint x: 523, endPoint y: 626, distance: 102.2
click at [523, 626] on div "Janela de atendimento Grade de atendimento Capacidade Transportadoras Veículos …" at bounding box center [784, 358] width 1568 height 716
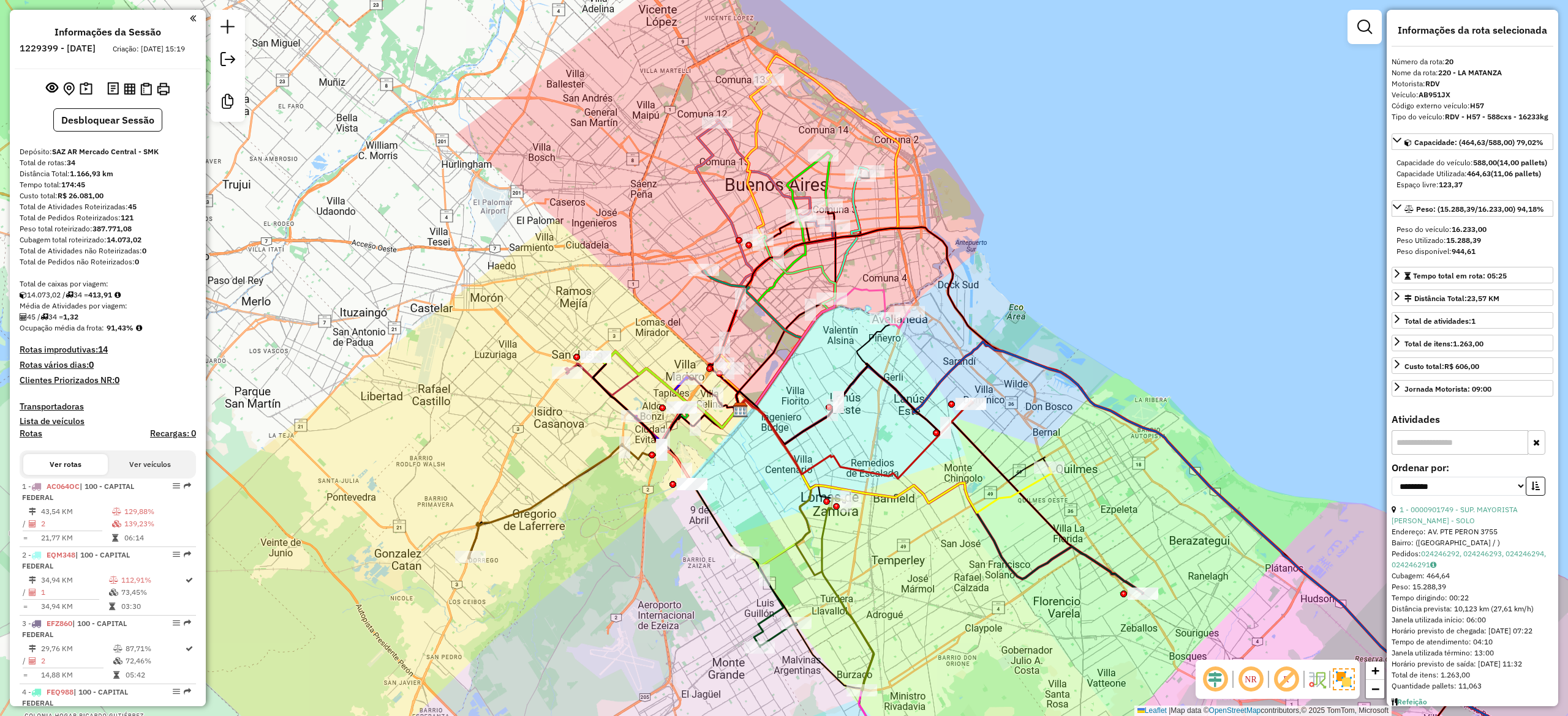
drag, startPoint x: 1112, startPoint y: 332, endPoint x: 1177, endPoint y: 347, distance: 66.7
click at [1187, 355] on div "Janela de atendimento Grade de atendimento Capacidade Transportadoras Veículos …" at bounding box center [784, 358] width 1568 height 716
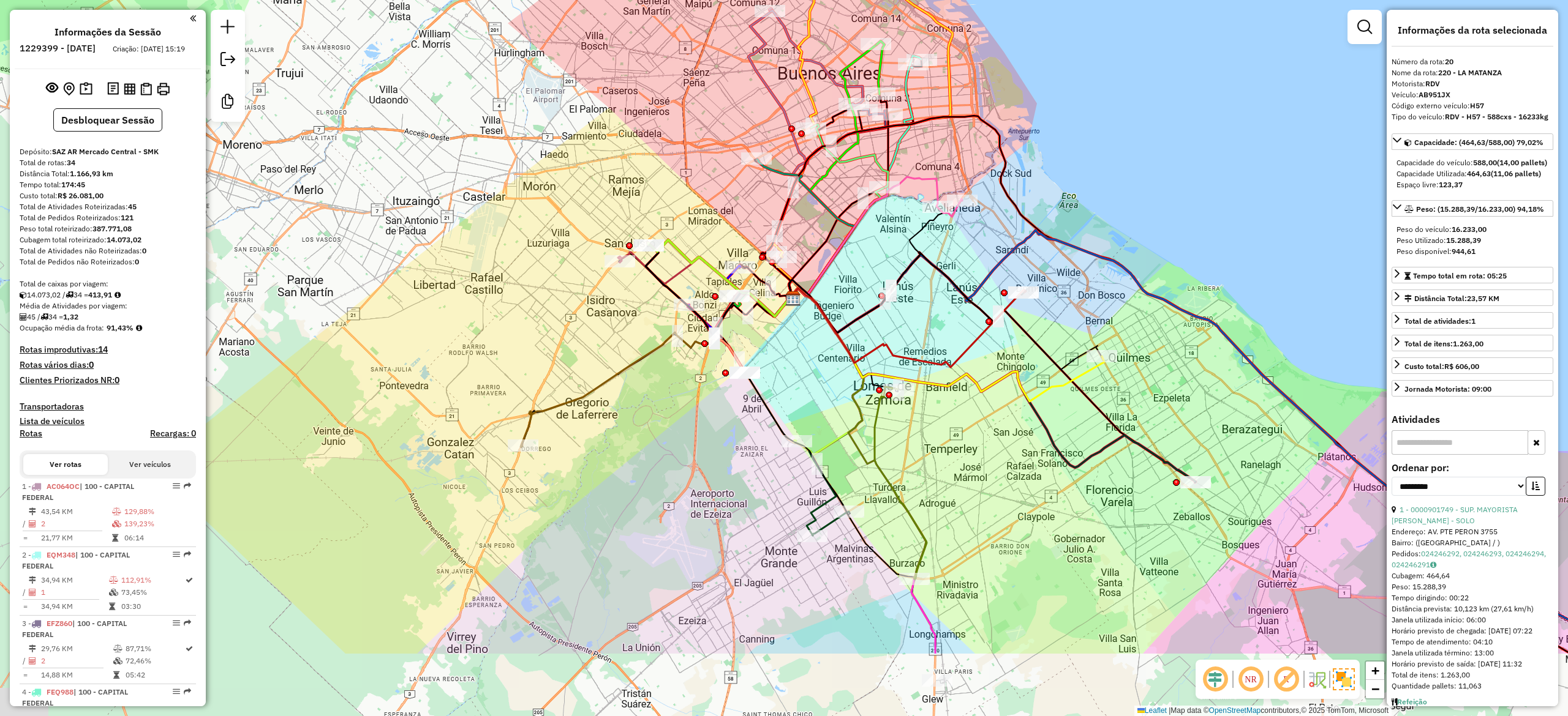
drag, startPoint x: 648, startPoint y: 176, endPoint x: 631, endPoint y: 128, distance: 50.9
click at [631, 125] on div "Janela de atendimento Grade de atendimento Capacidade Transportadoras Veículos …" at bounding box center [784, 358] width 1568 height 716
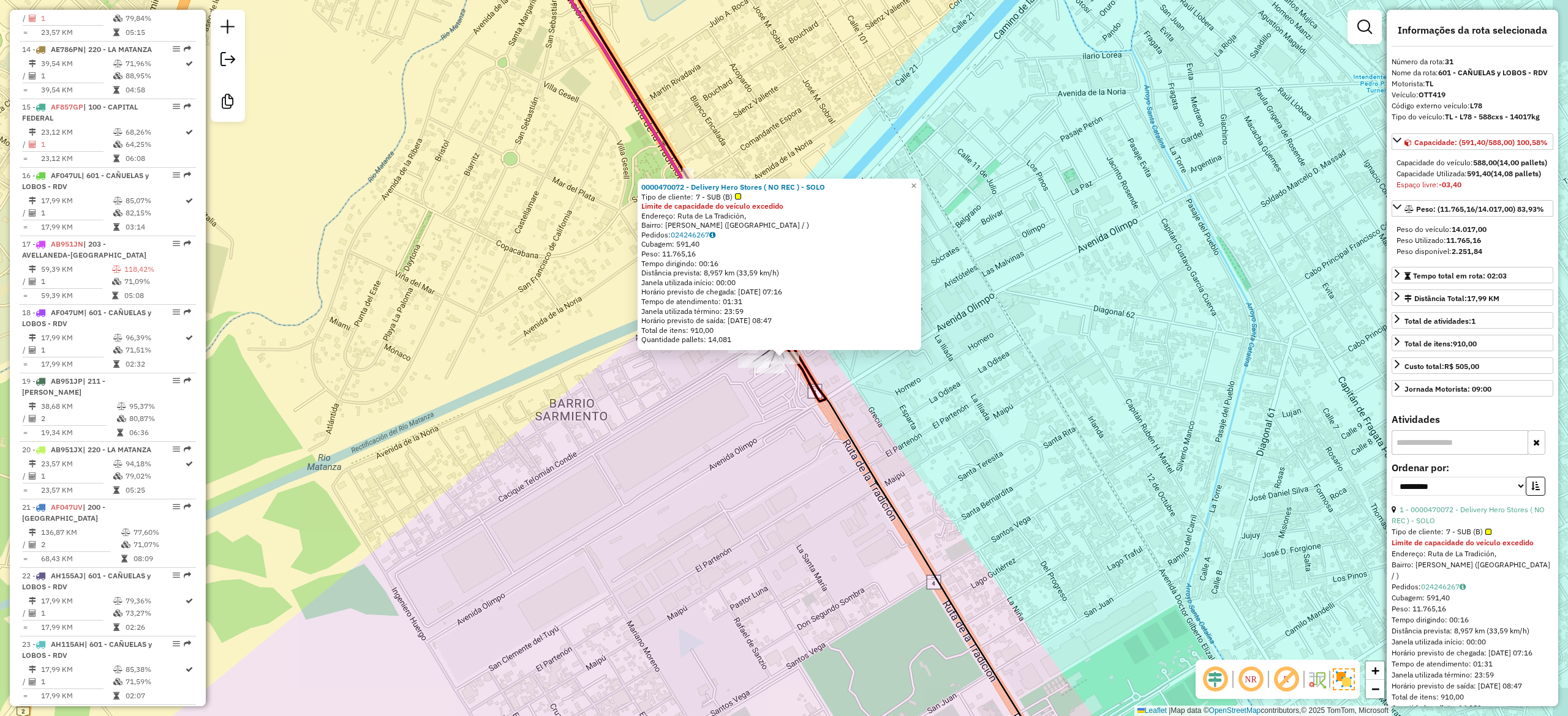
scroll to position [2141, 0]
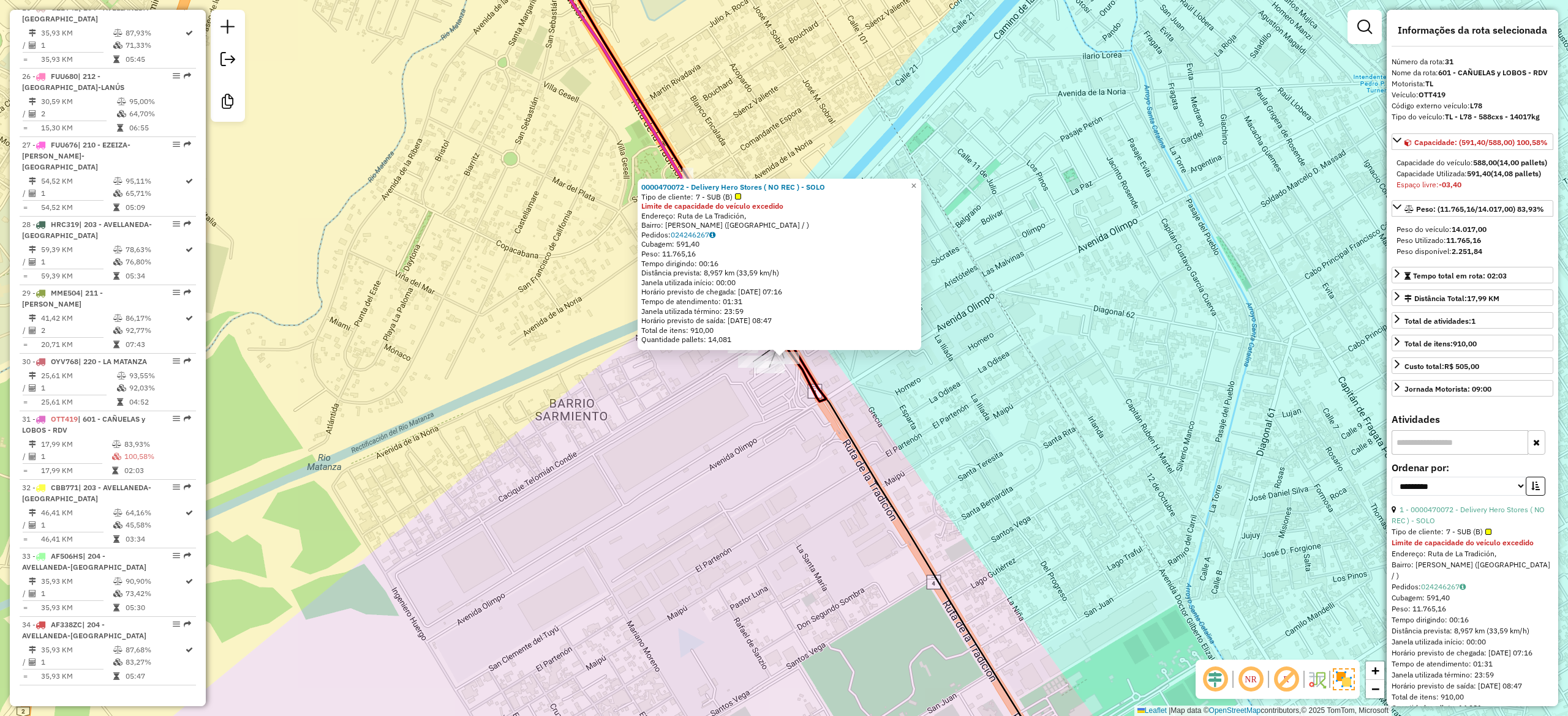
drag, startPoint x: 799, startPoint y: 408, endPoint x: 823, endPoint y: 472, distance: 68.4
click at [823, 472] on div "0000470072 - Delivery Hero Stores ( NO REC ) - SOLO Tipo de cliente: 7 - SUB (B…" at bounding box center [784, 358] width 1568 height 716
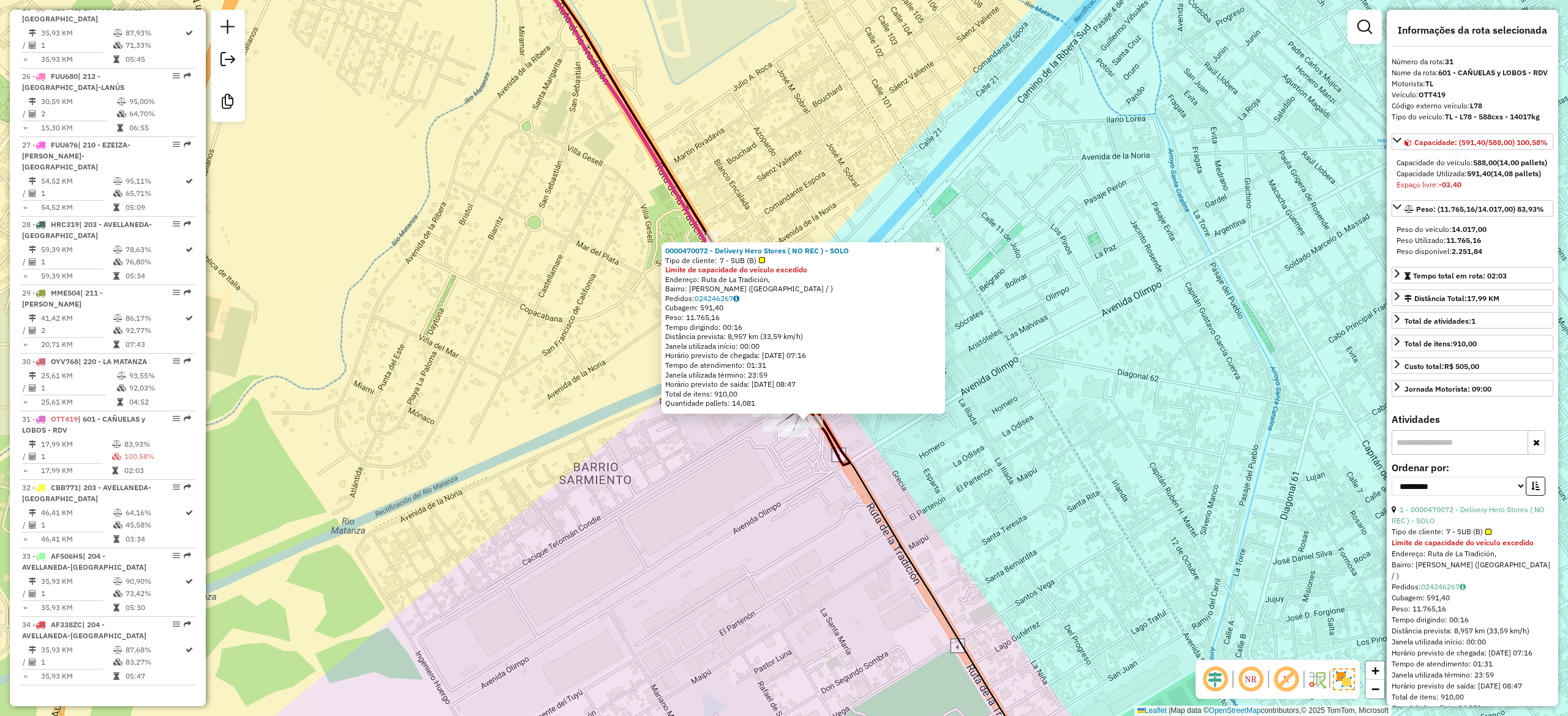
drag, startPoint x: 831, startPoint y: 470, endPoint x: 842, endPoint y: 454, distance: 19.4
click at [831, 469] on div "0000470072 - Delivery Hero Stores ( NO REC ) - SOLO Tipo de cliente: 7 - SUB (B…" at bounding box center [784, 358] width 1568 height 716
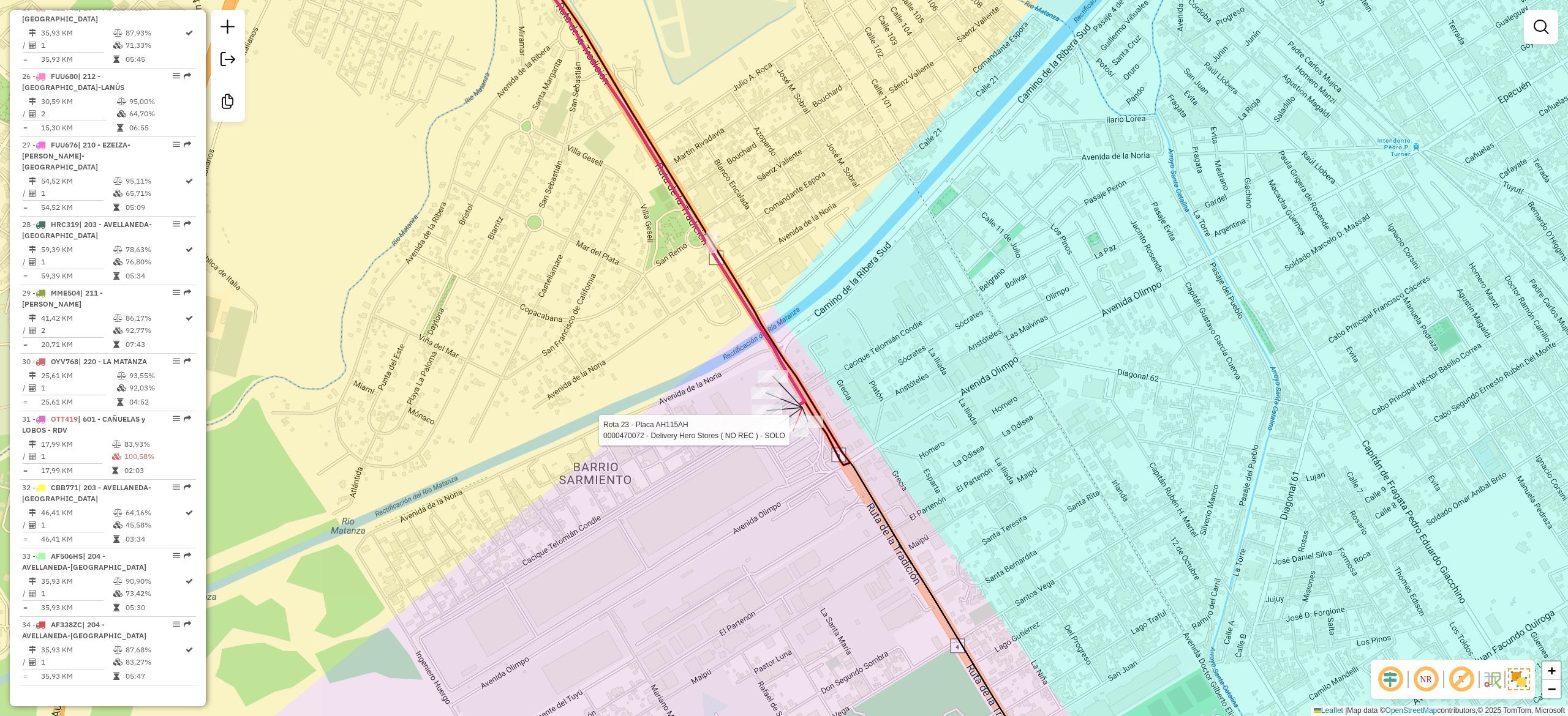
select select "**********"
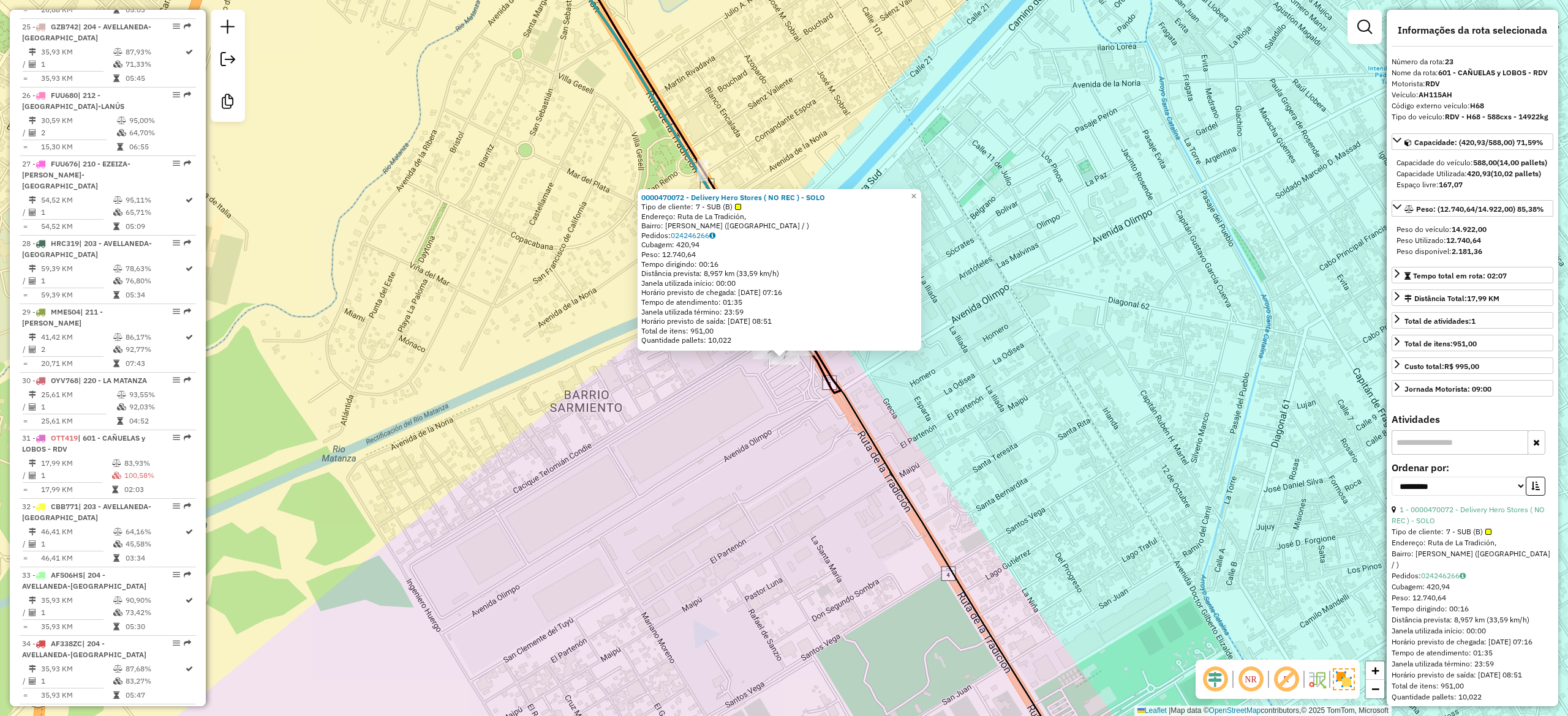
scroll to position [1981, 0]
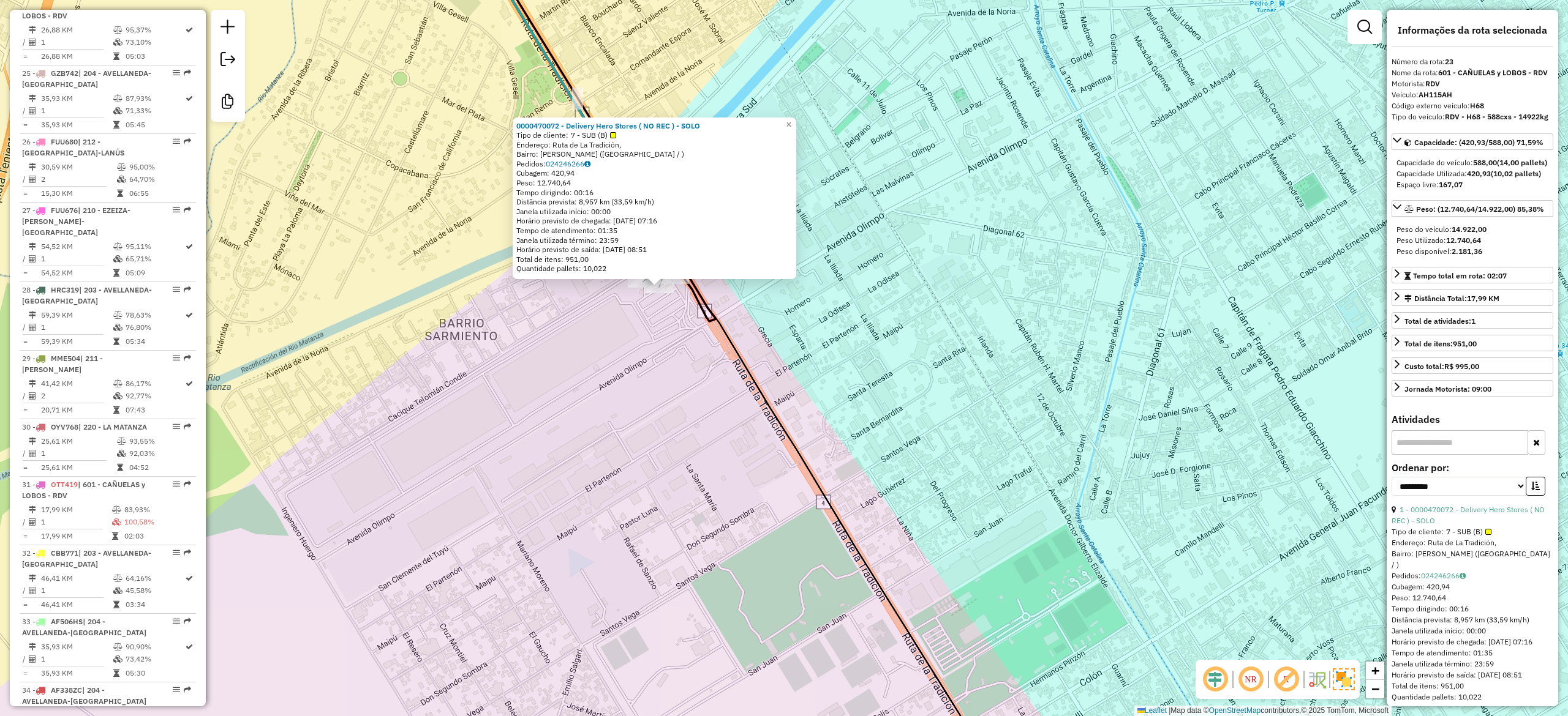
drag, startPoint x: 774, startPoint y: 498, endPoint x: 622, endPoint y: 408, distance: 176.6
click at [640, 421] on div "0000470072 - Delivery Hero Stores ( NO REC ) - SOLO Tipo de cliente: 7 - SUB (B…" at bounding box center [784, 358] width 1568 height 716
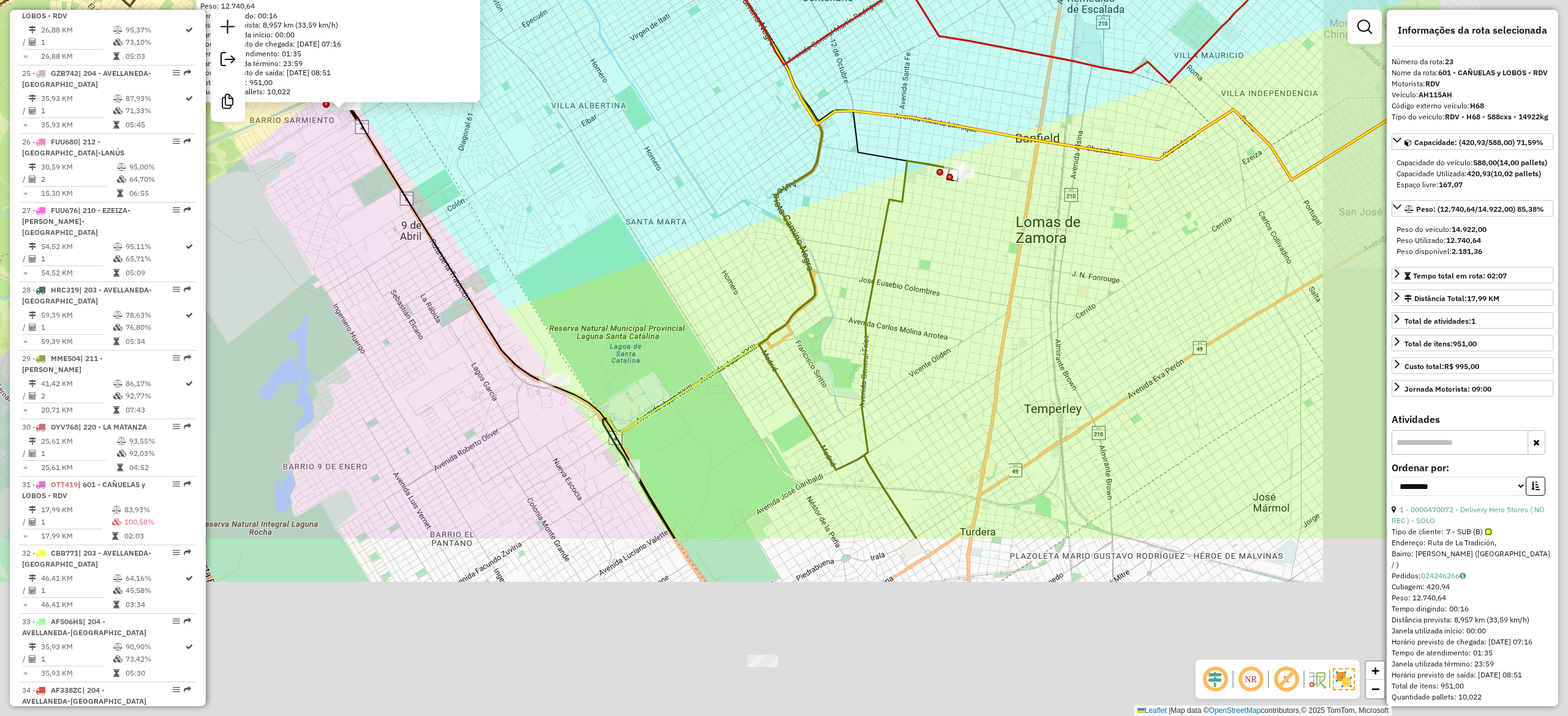
drag, startPoint x: 676, startPoint y: 215, endPoint x: 632, endPoint y: 171, distance: 62.2
click at [656, 195] on div "0000470072 - Delivery Hero Stores ( NO REC ) - SOLO Tipo de cliente: 7 - SUB (B…" at bounding box center [784, 358] width 1568 height 716
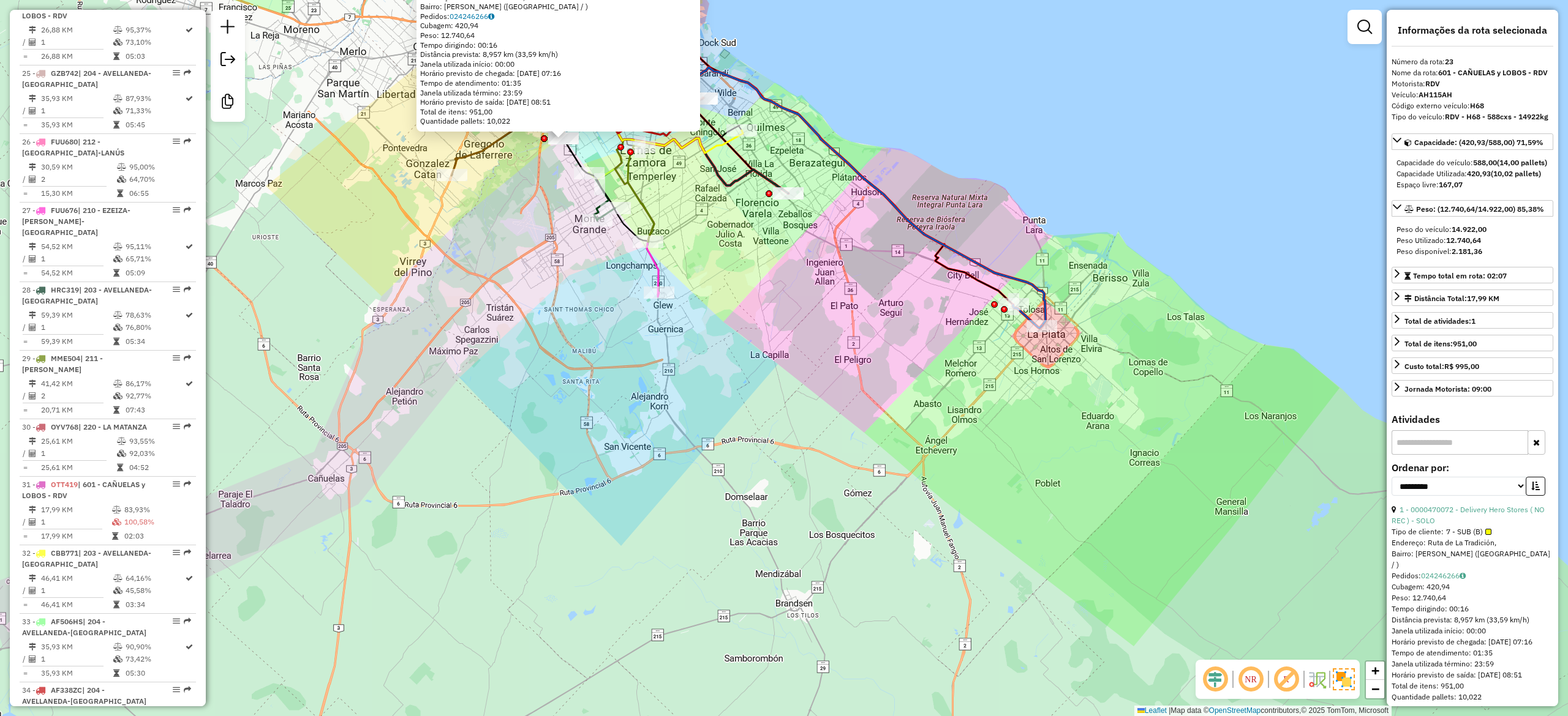
click at [897, 218] on icon at bounding box center [815, 197] width 460 height 258
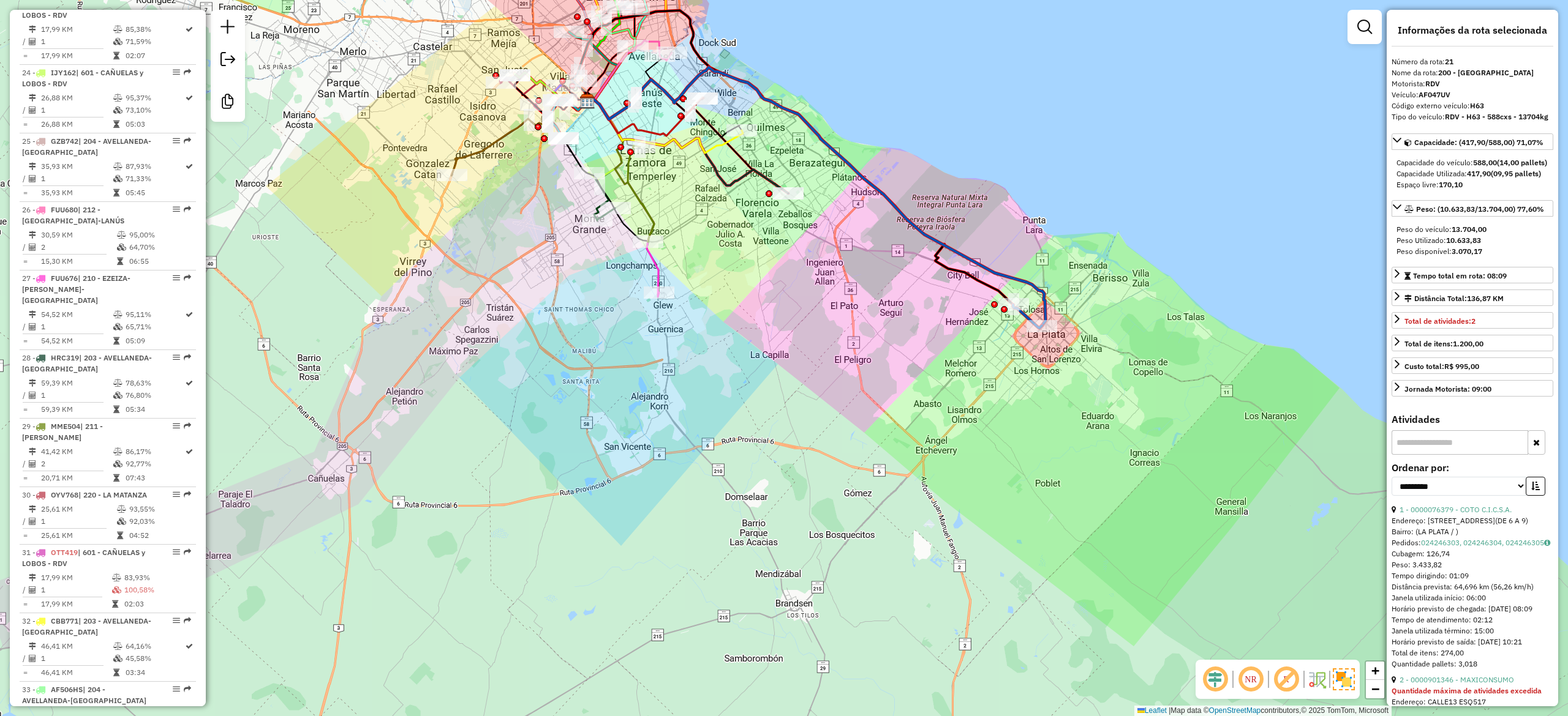
scroll to position [1844, 0]
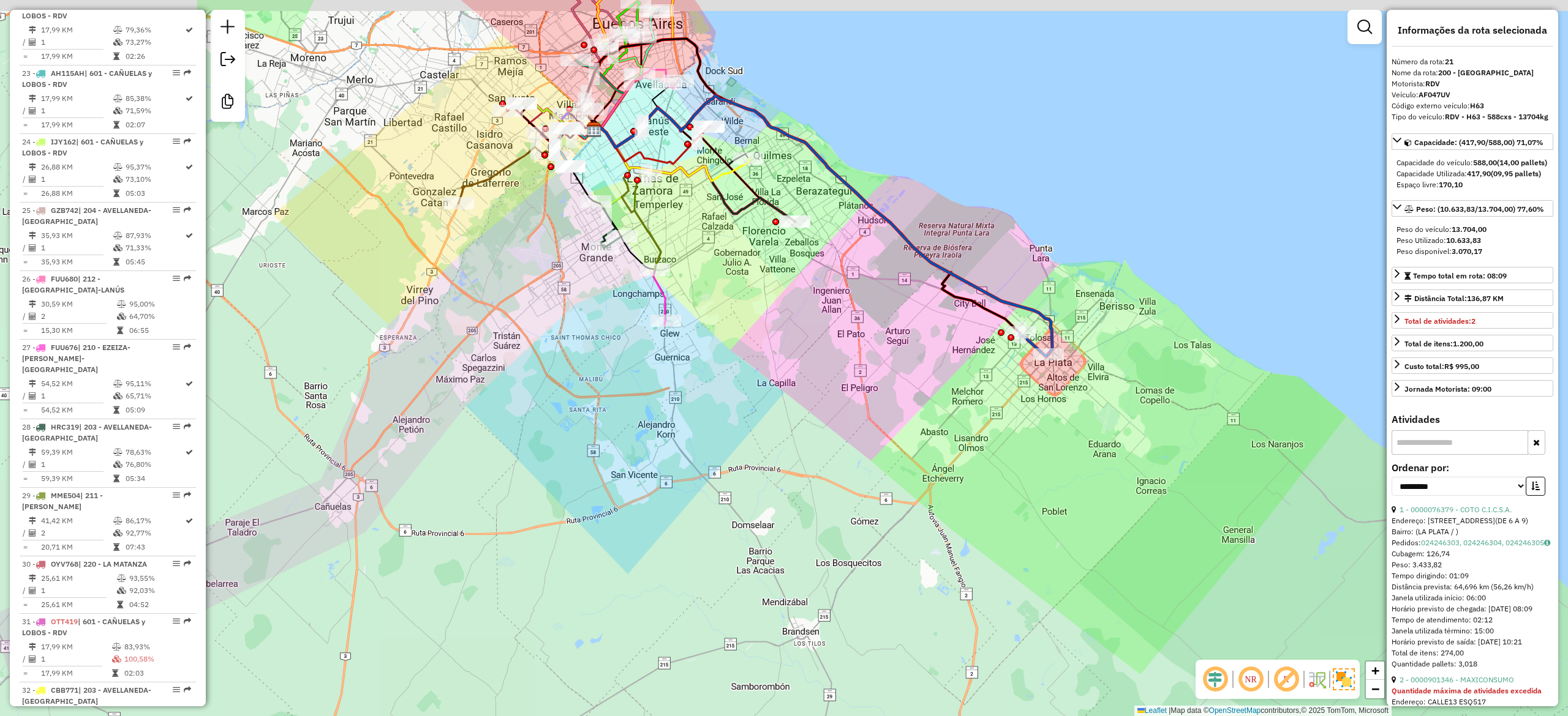
drag, startPoint x: 871, startPoint y: 191, endPoint x: 877, endPoint y: 219, distance: 28.6
click at [877, 219] on icon at bounding box center [822, 225] width 460 height 258
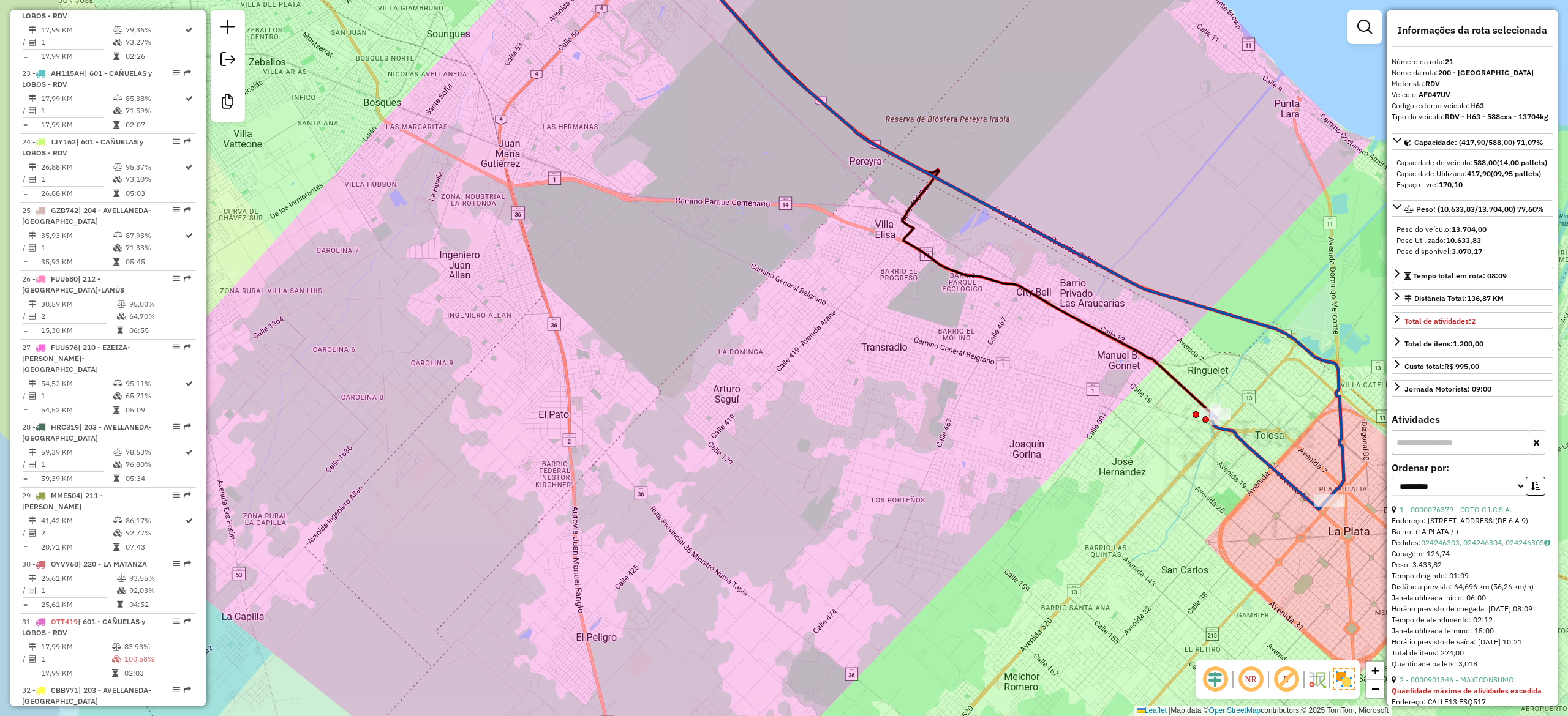
drag, startPoint x: 740, startPoint y: 203, endPoint x: 985, endPoint y: 369, distance: 295.9
click at [976, 363] on div "Janela de atendimento Grade de atendimento Capacidade Transportadoras Veículos …" at bounding box center [784, 358] width 1568 height 716
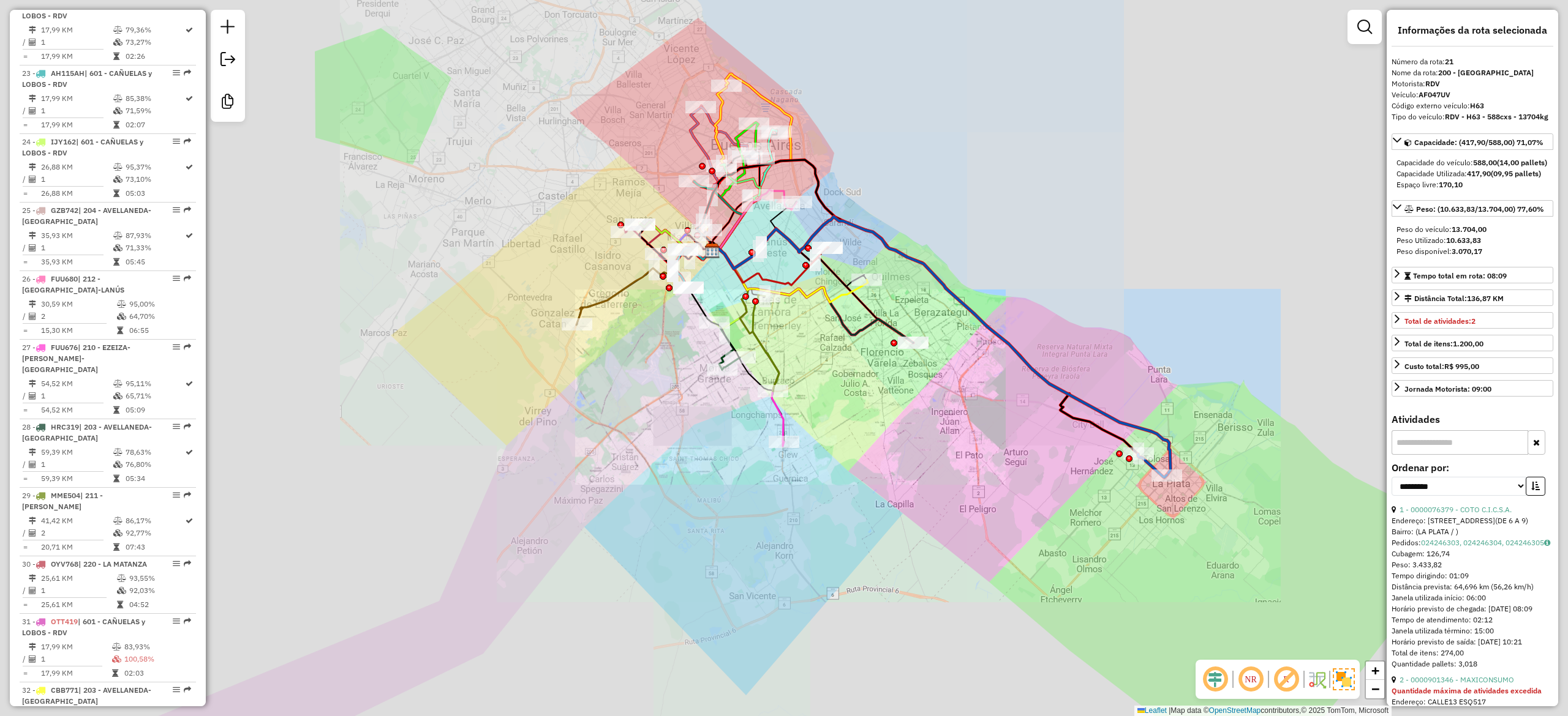
drag, startPoint x: 938, startPoint y: 349, endPoint x: 981, endPoint y: 402, distance: 68.2
click at [981, 402] on div "Janela de atendimento Grade de atendimento Capacidade Transportadoras Veículos …" at bounding box center [784, 358] width 1568 height 716
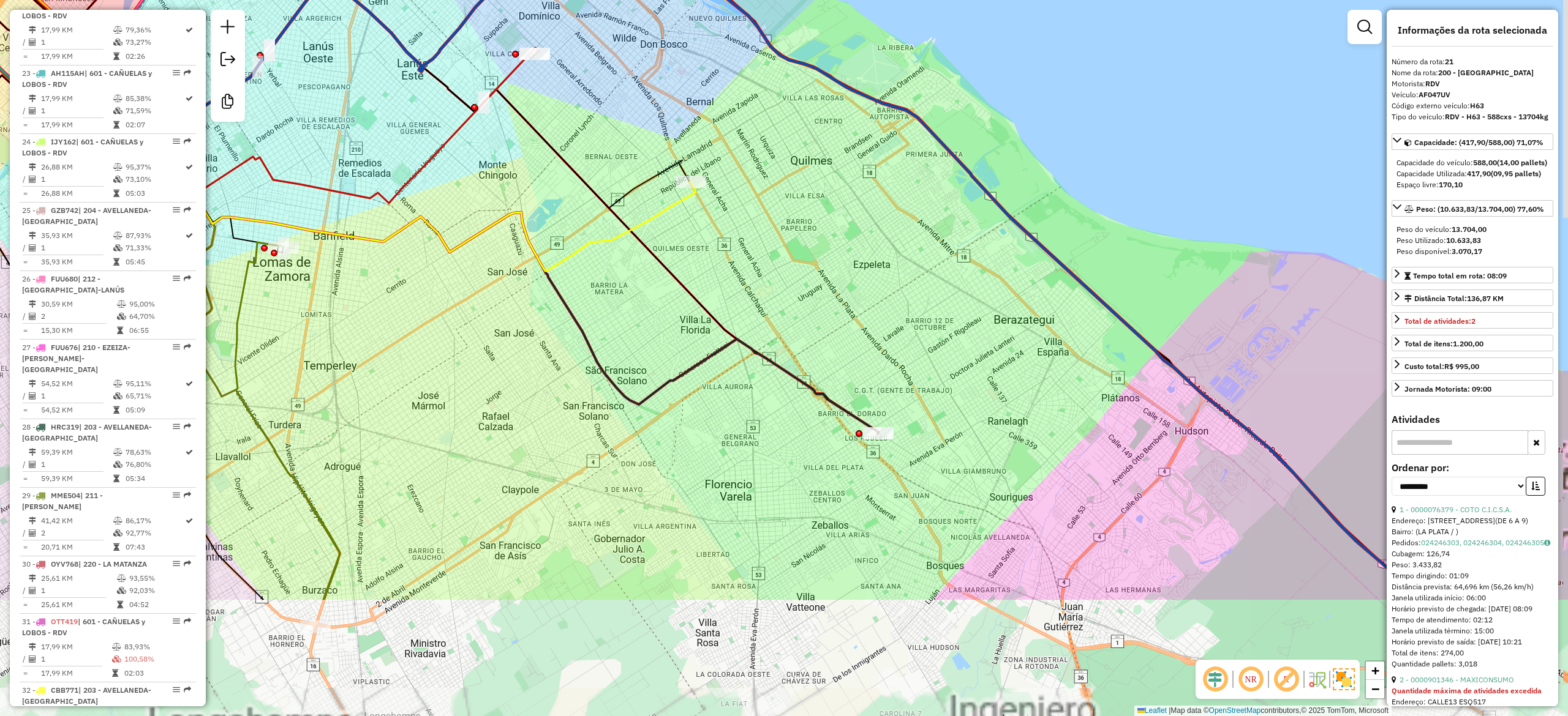
drag, startPoint x: 878, startPoint y: 266, endPoint x: 776, endPoint y: 99, distance: 195.7
click at [784, 93] on div "Janela de atendimento Grade de atendimento Capacidade Transportadoras Veículos …" at bounding box center [784, 358] width 1568 height 716
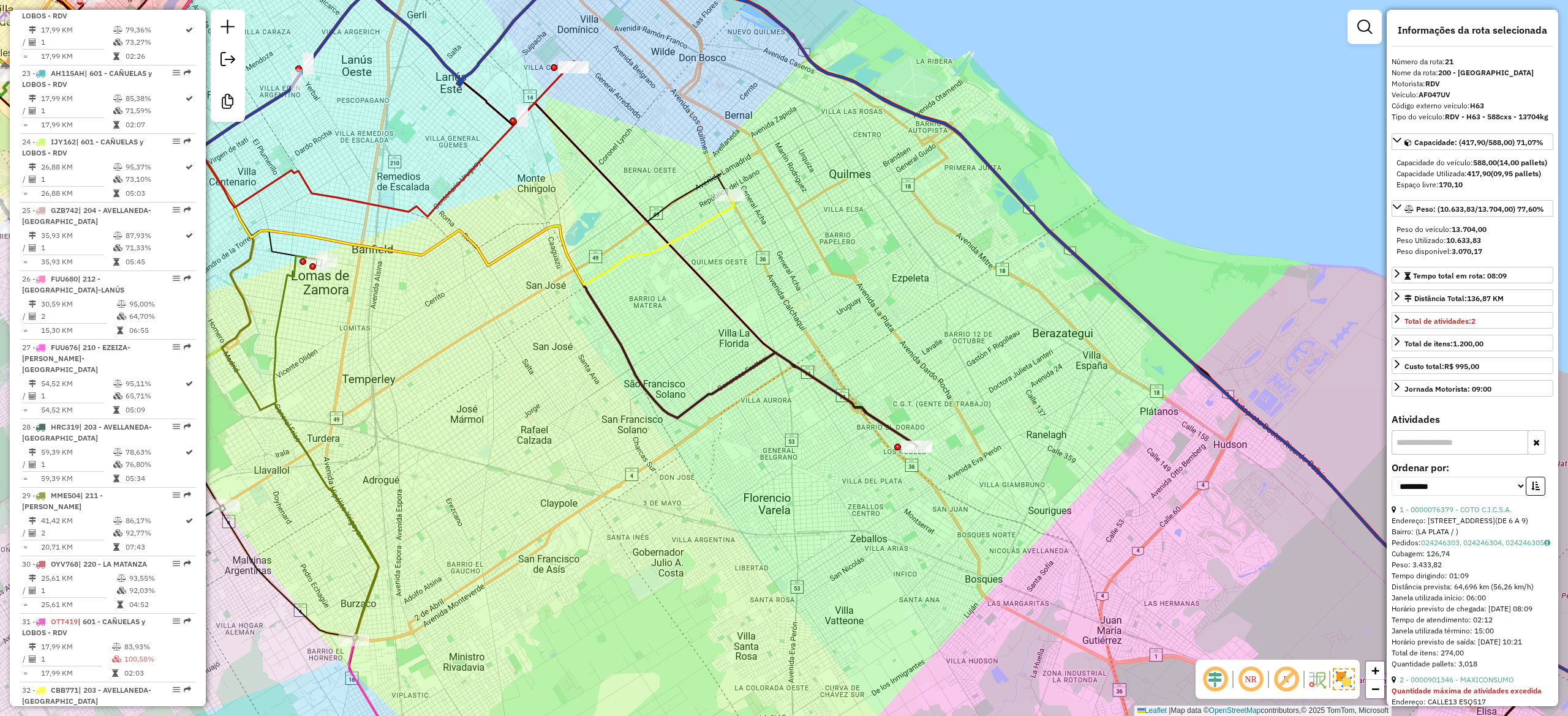
drag, startPoint x: 838, startPoint y: 225, endPoint x: 857, endPoint y: 268, distance: 47.0
click at [988, 246] on div "Janela de atendimento Grade de atendimento Capacidade Transportadoras Veículos …" at bounding box center [784, 358] width 1568 height 716
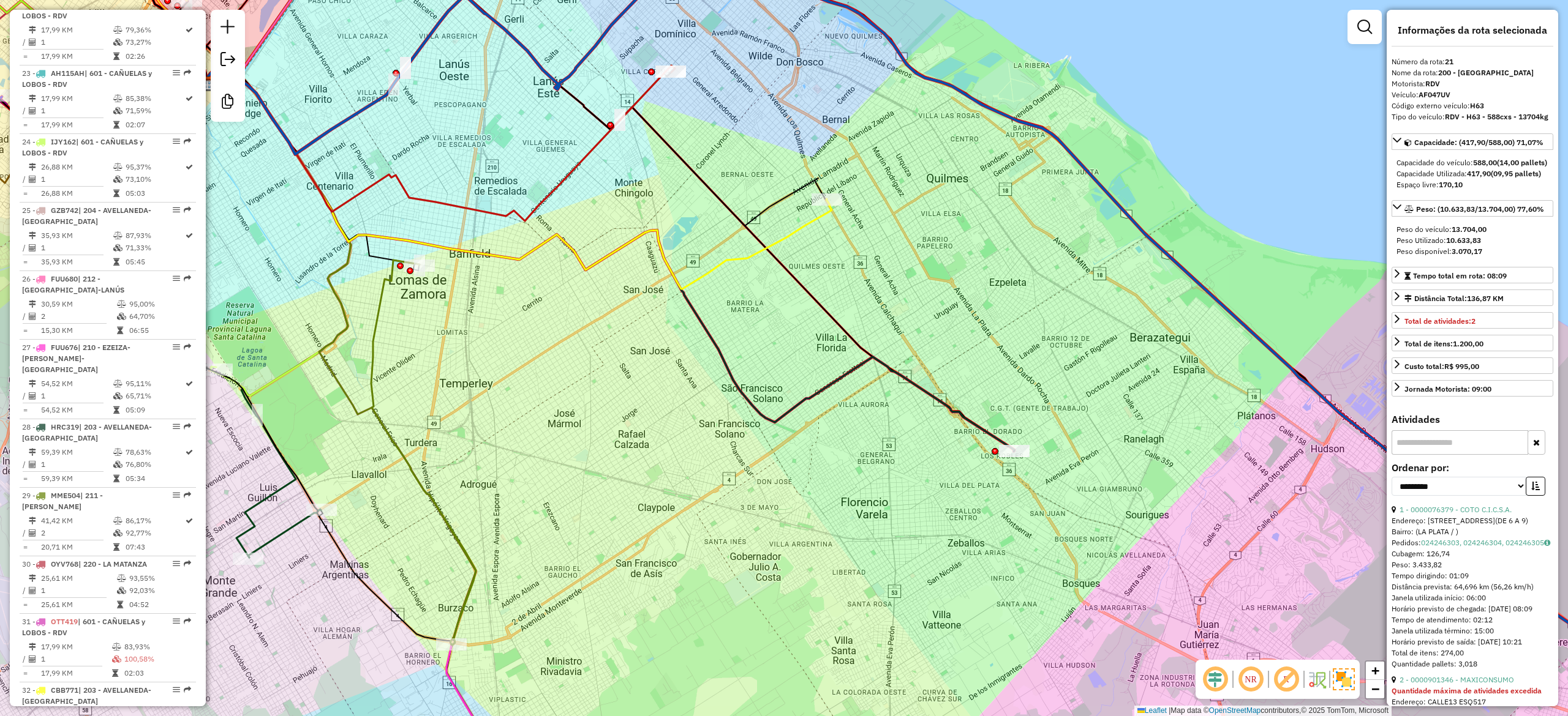
click at [899, 374] on icon at bounding box center [607, 257] width 813 height 388
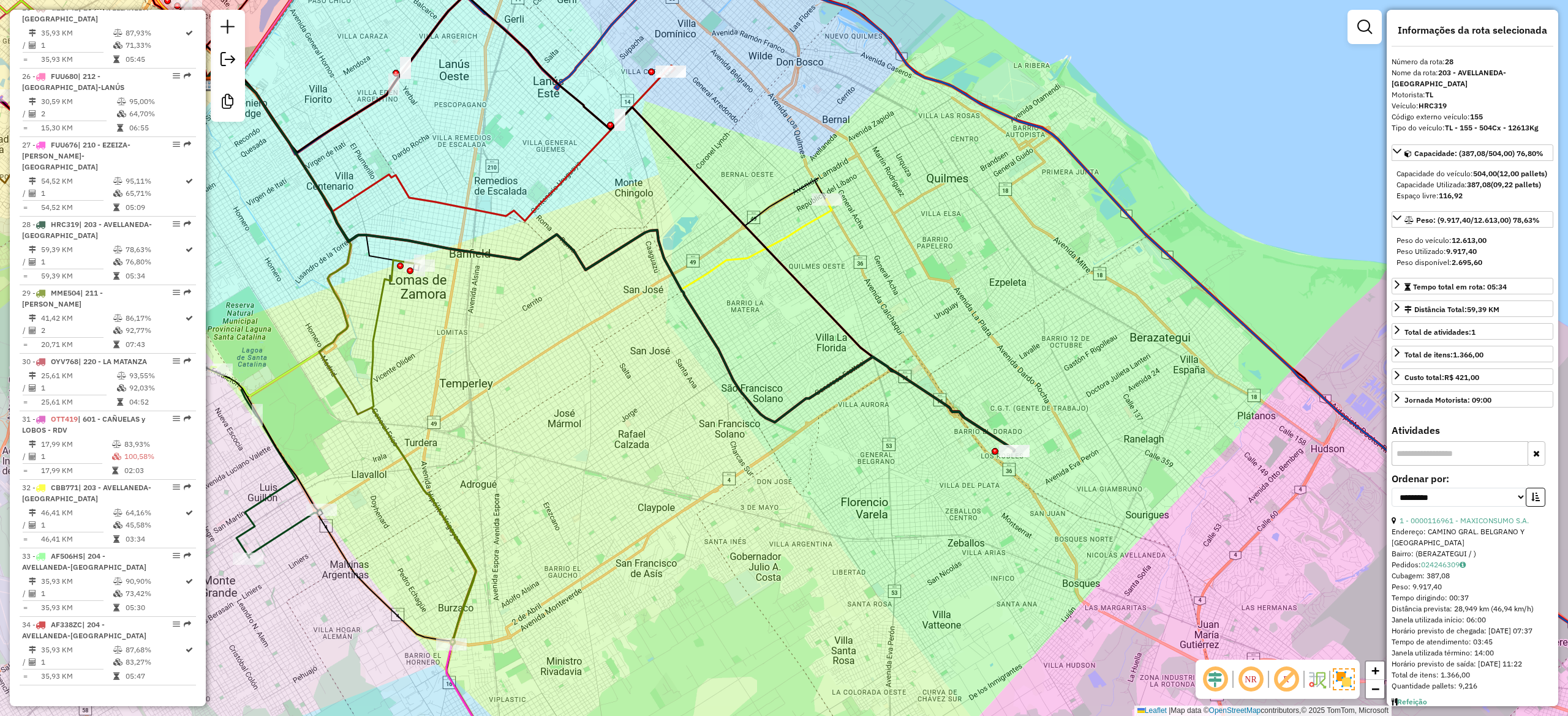
scroll to position [2141, 0]
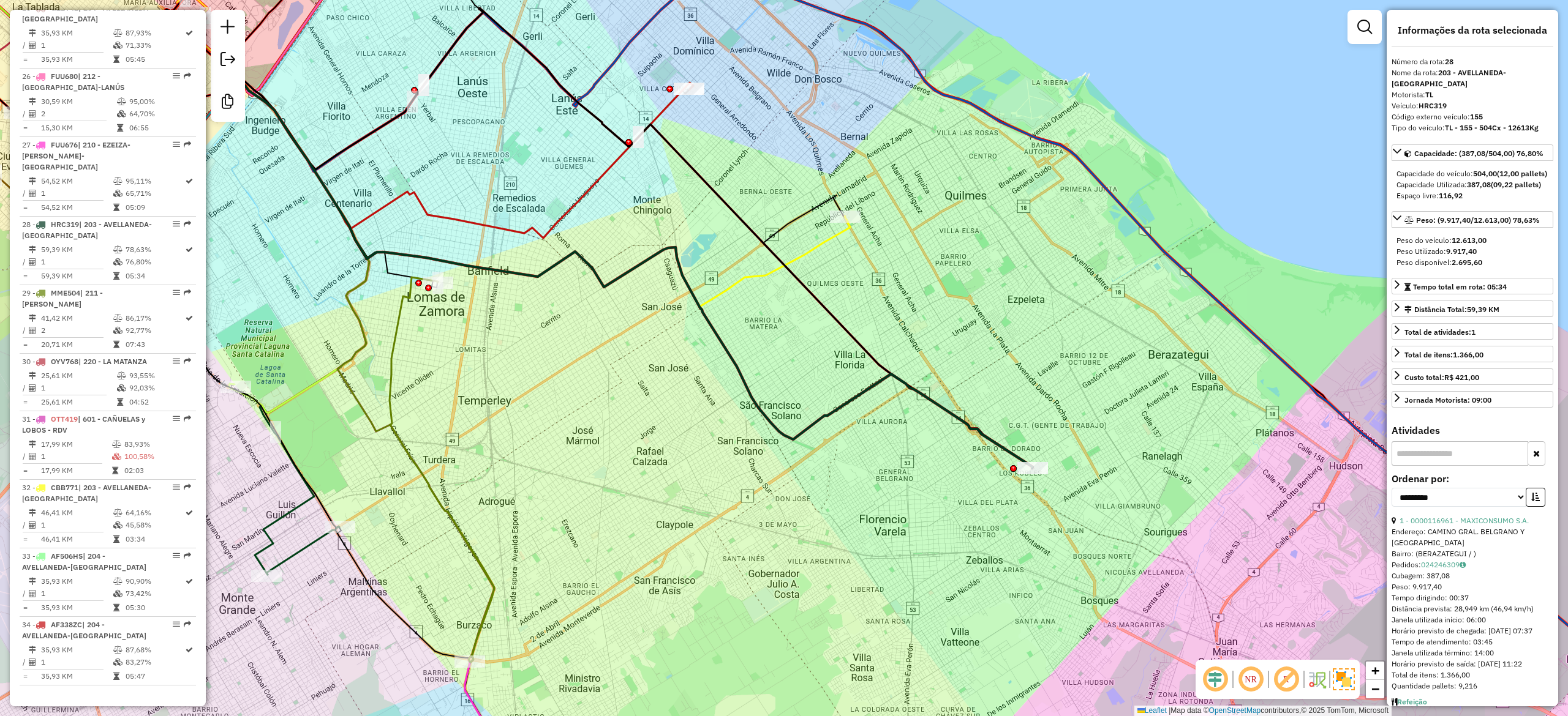
drag, startPoint x: 928, startPoint y: 374, endPoint x: 947, endPoint y: 391, distance: 25.5
click at [947, 391] on div "Janela de atendimento Grade de atendimento Capacidade Transportadoras Veículos …" at bounding box center [784, 358] width 1568 height 716
click at [826, 249] on icon at bounding box center [535, 193] width 631 height 227
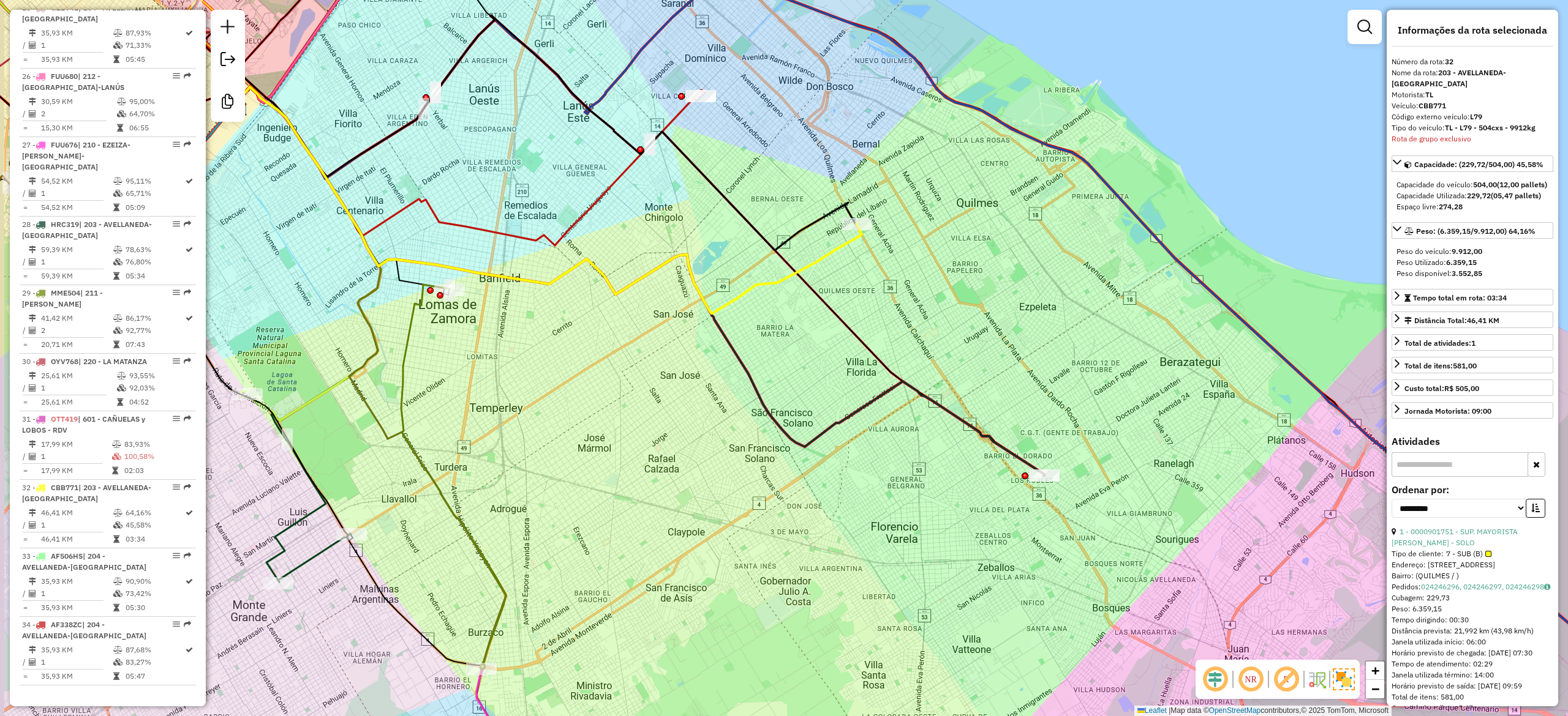
drag, startPoint x: 855, startPoint y: 277, endPoint x: 1018, endPoint y: 391, distance: 198.9
click at [1018, 391] on div "Janela de atendimento Grade de atendimento Capacidade Transportadoras Veículos …" at bounding box center [784, 358] width 1568 height 716
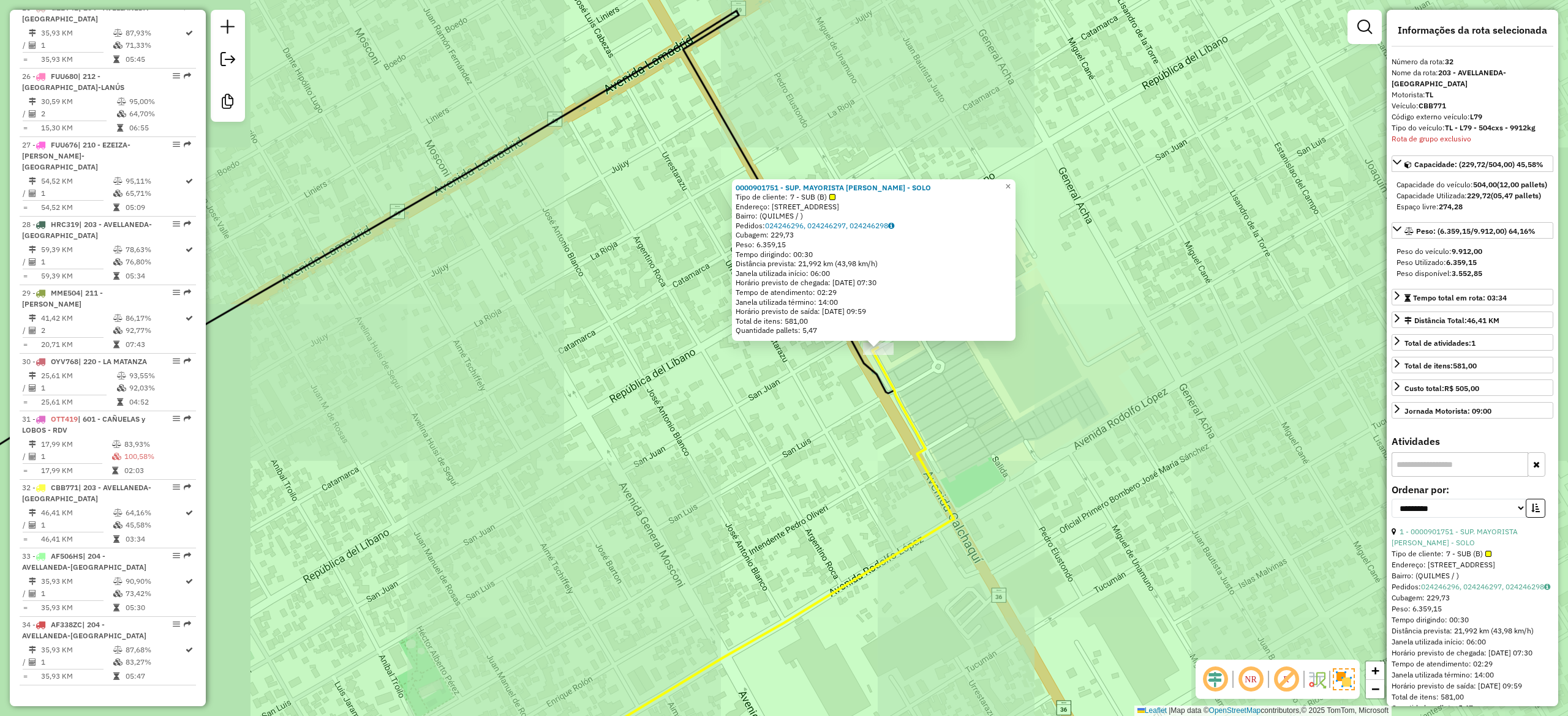
drag, startPoint x: 910, startPoint y: 357, endPoint x: 1166, endPoint y: 326, distance: 257.9
click at [1131, 332] on div "0000901751 - SUP. MAYORISTA MAKRO S.A. - SOLO Tipo de cliente: 7 - SUB (B) Ende…" at bounding box center [784, 358] width 1568 height 716
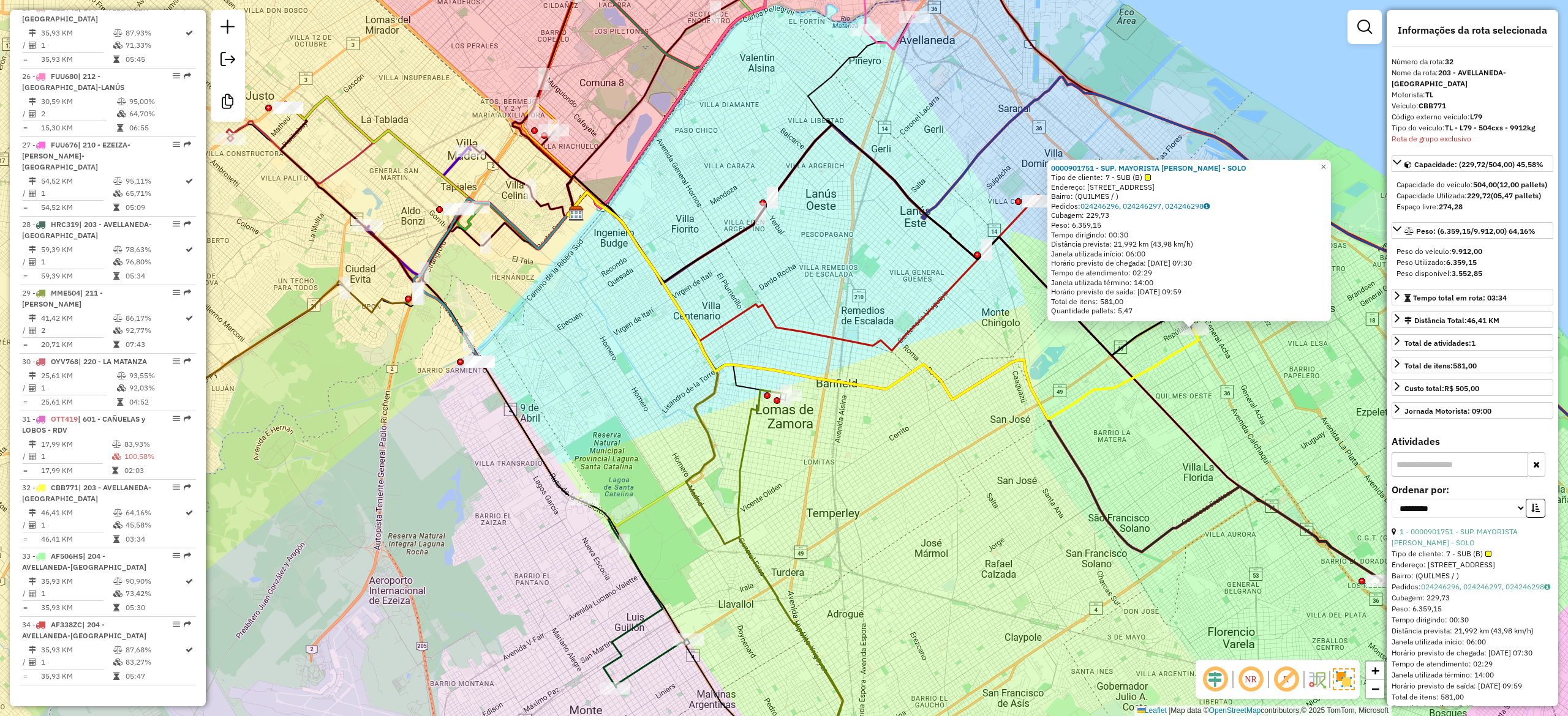
click at [1148, 432] on div "0000901751 - SUP. MAYORISTA MAKRO S.A. - SOLO Tipo de cliente: 7 - SUB (B) Ende…" at bounding box center [784, 358] width 1568 height 716
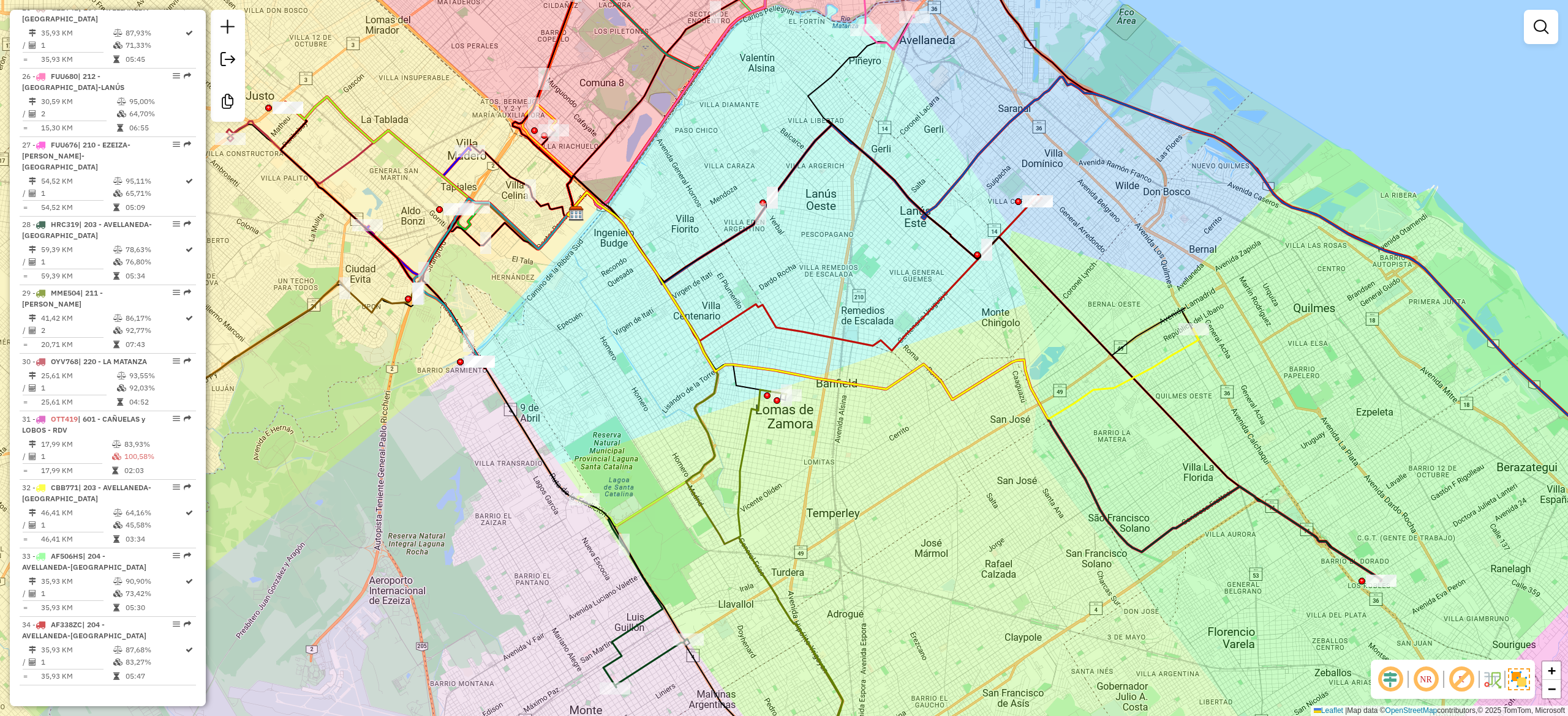
click at [1015, 223] on icon at bounding box center [805, 272] width 474 height 158
select select "**********"
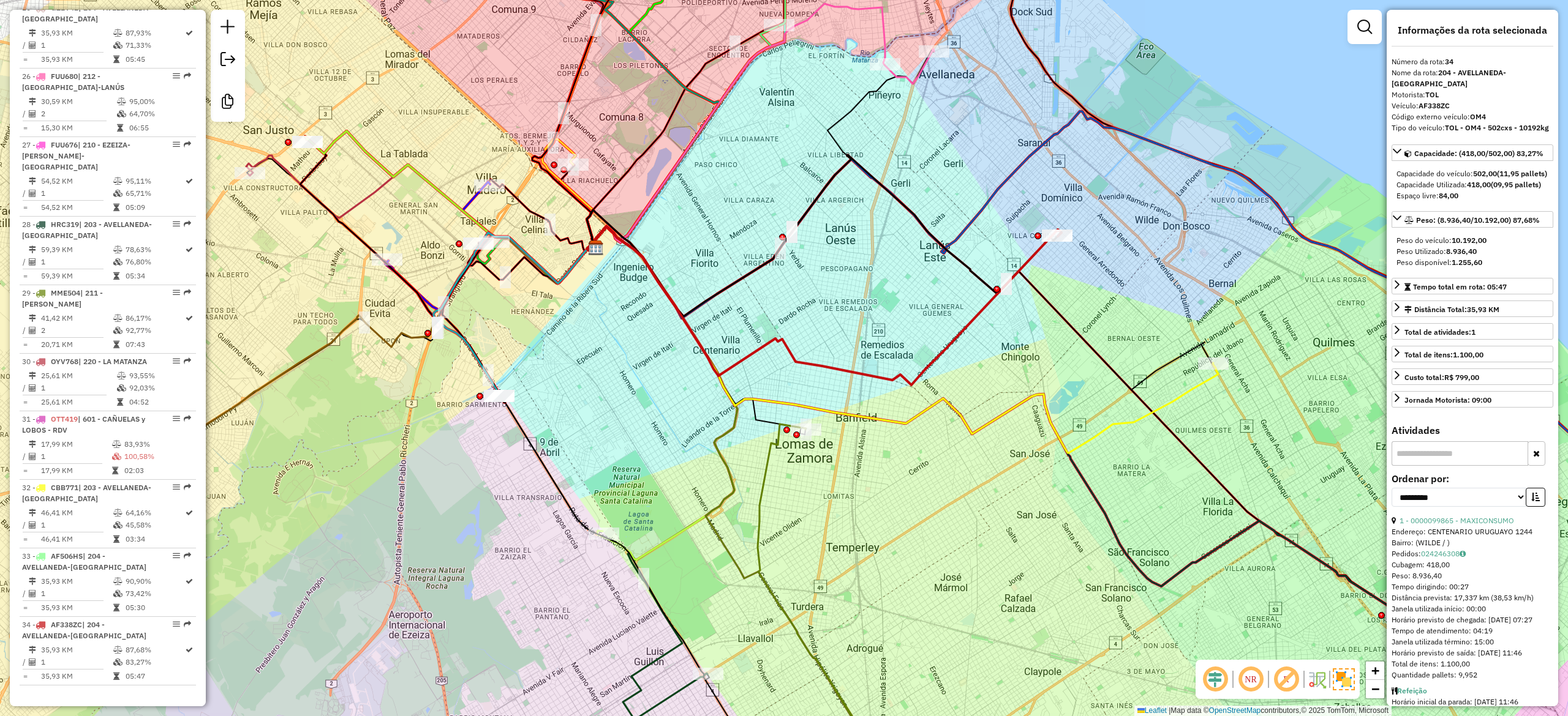
drag, startPoint x: 1046, startPoint y: 261, endPoint x: 1113, endPoint y: 123, distance: 153.4
click at [1113, 123] on div "Janela de atendimento Grade de atendimento Capacidade Transportadoras Veículos …" at bounding box center [784, 358] width 1568 height 716
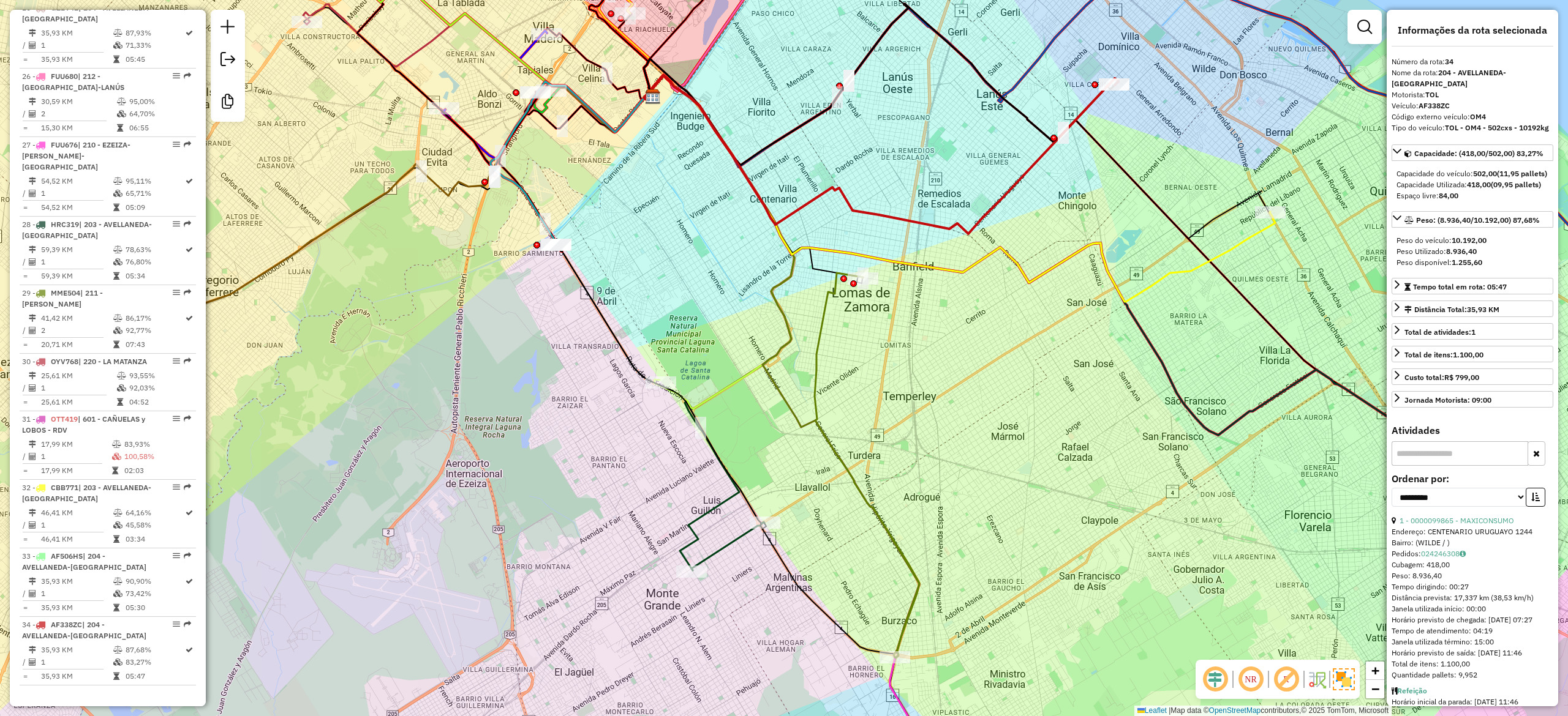
click at [725, 393] on icon at bounding box center [719, 242] width 150 height 333
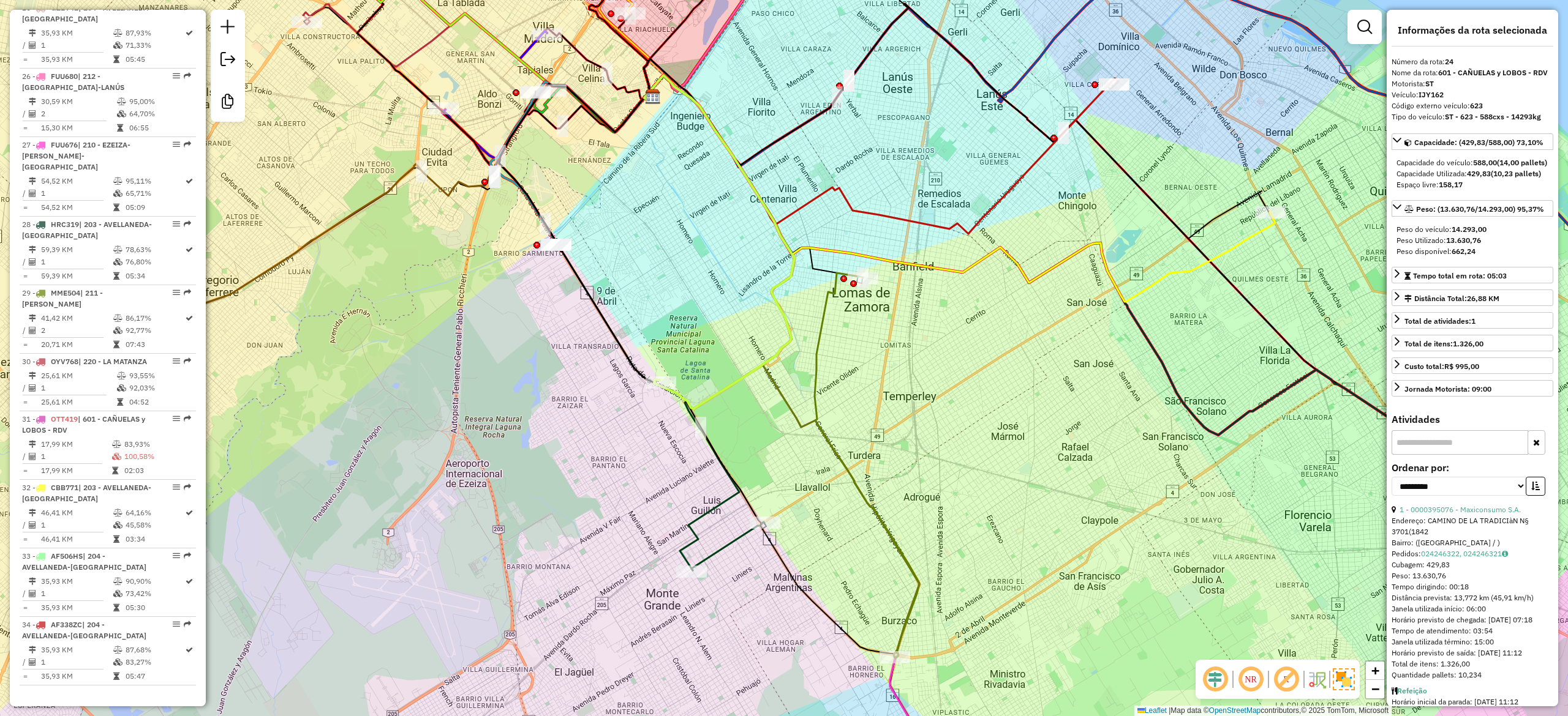
scroll to position [2050, 0]
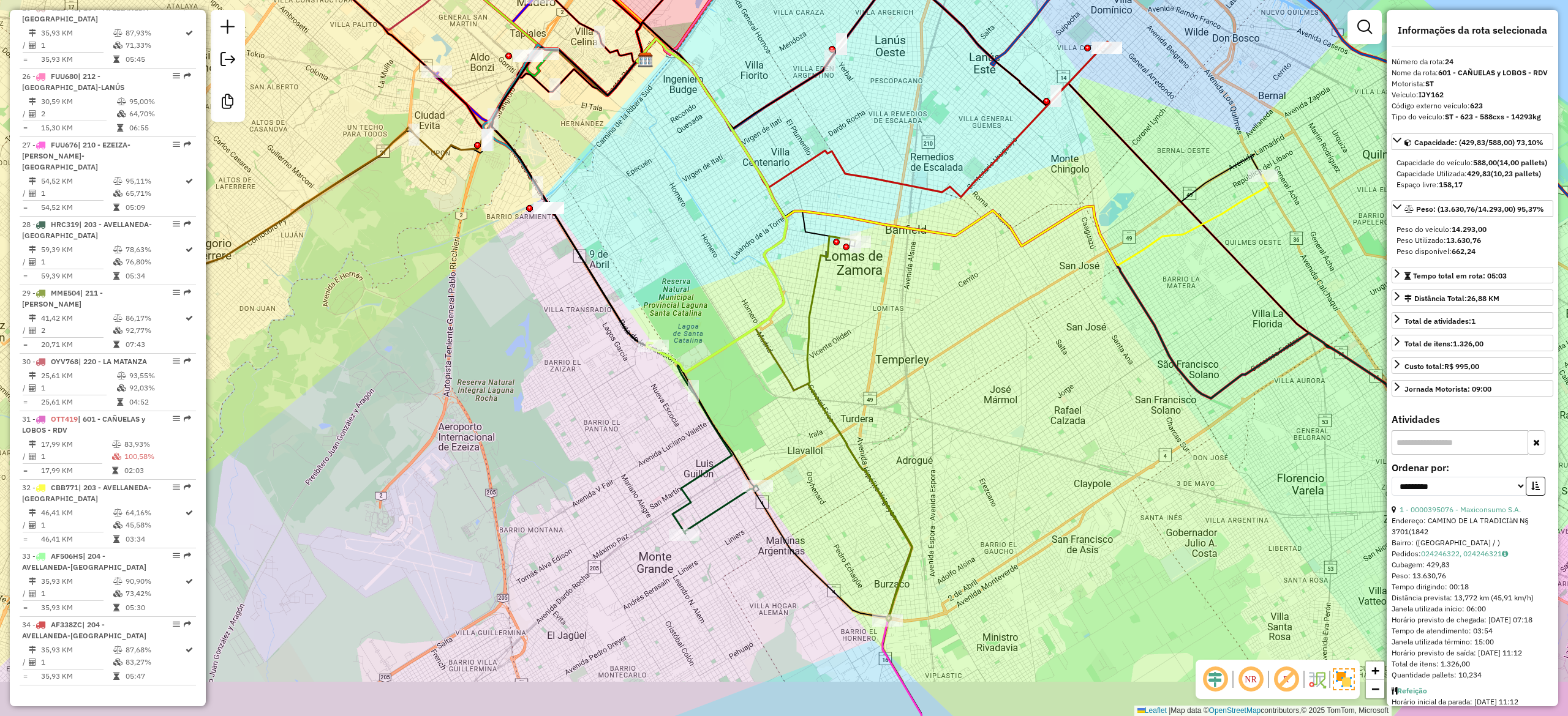
drag, startPoint x: 733, startPoint y: 383, endPoint x: 677, endPoint y: 239, distance: 154.5
click at [683, 258] on div "Janela de atendimento Grade de atendimento Capacidade Transportadoras Veículos …" at bounding box center [784, 358] width 1568 height 716
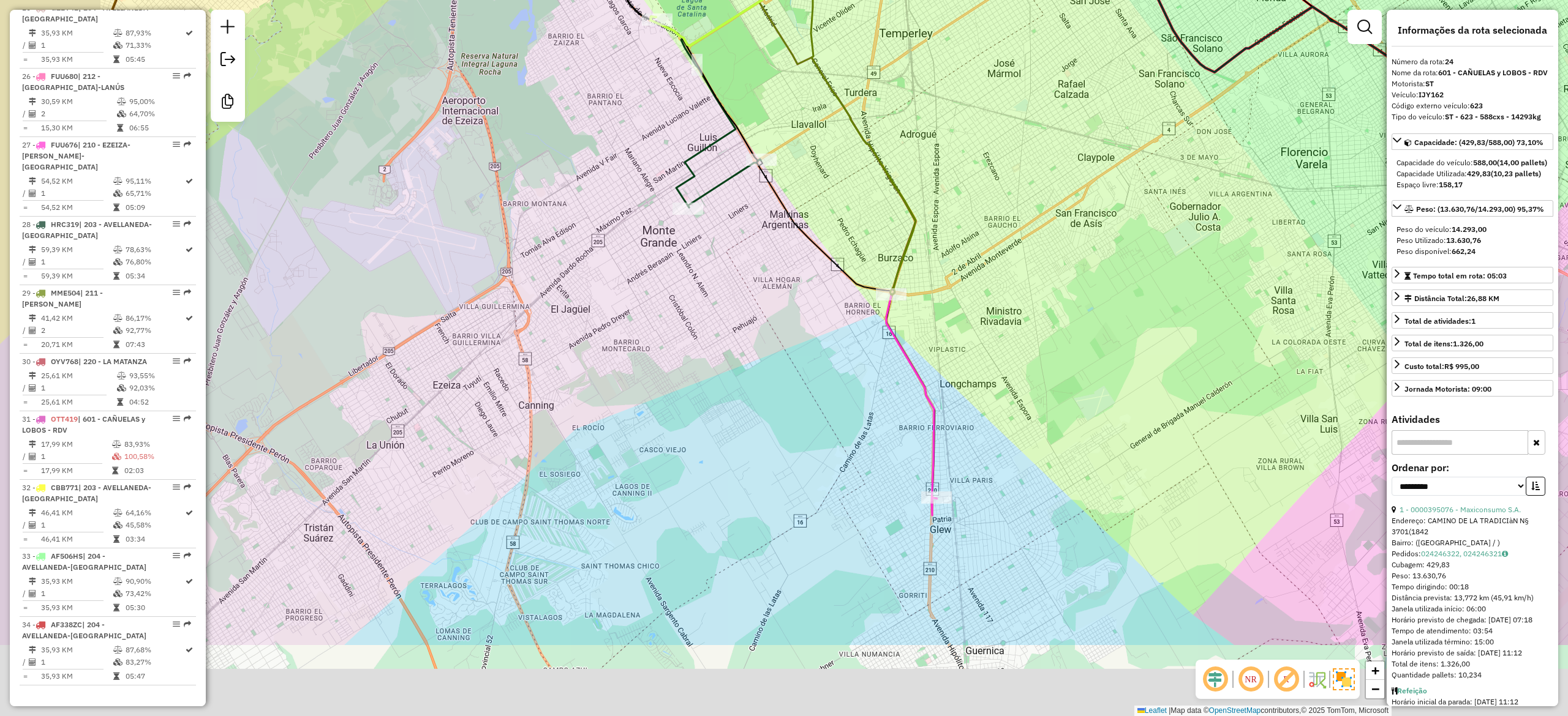
drag, startPoint x: 789, startPoint y: 338, endPoint x: 919, endPoint y: 133, distance: 242.7
click at [916, 73] on icon at bounding box center [863, 103] width 105 height 385
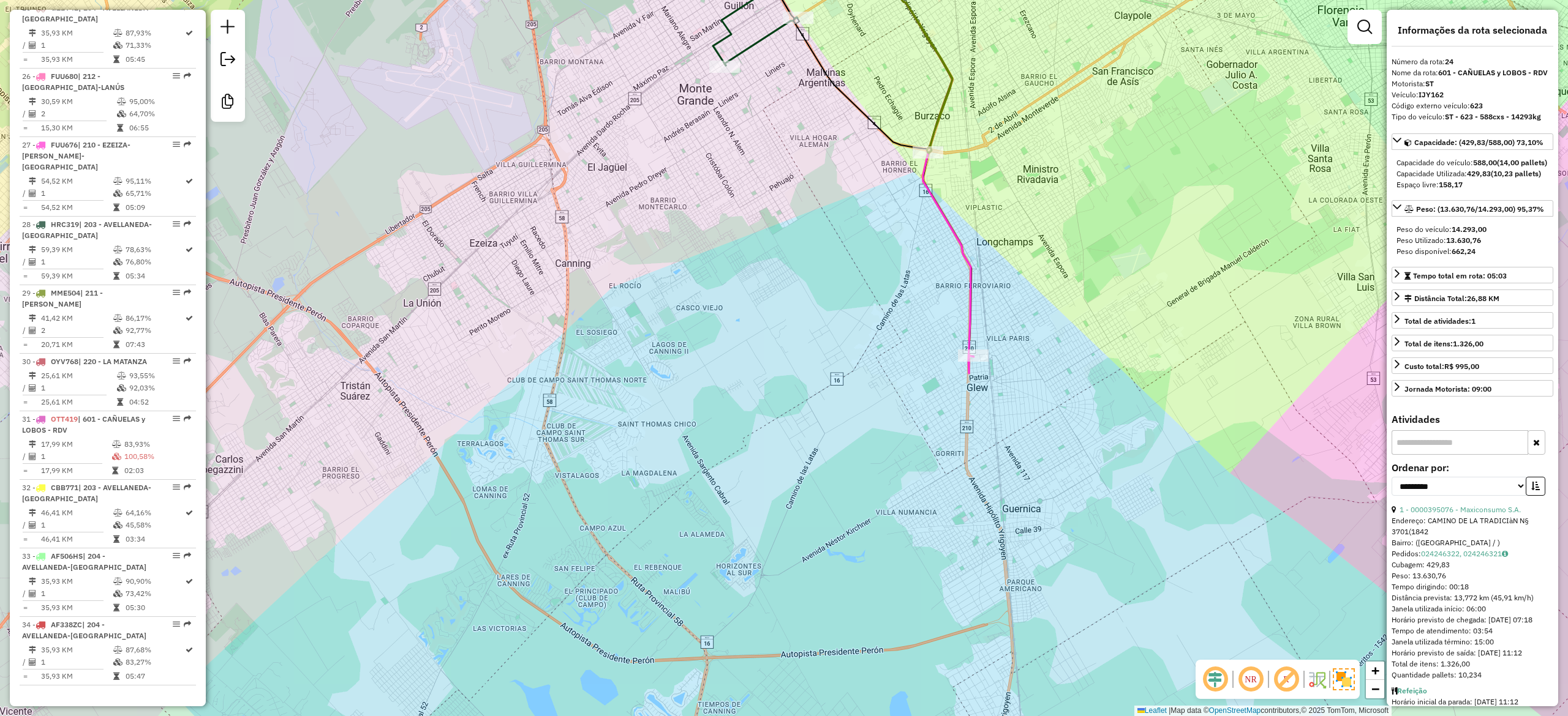
click at [957, 240] on icon at bounding box center [915, 151] width 118 height 445
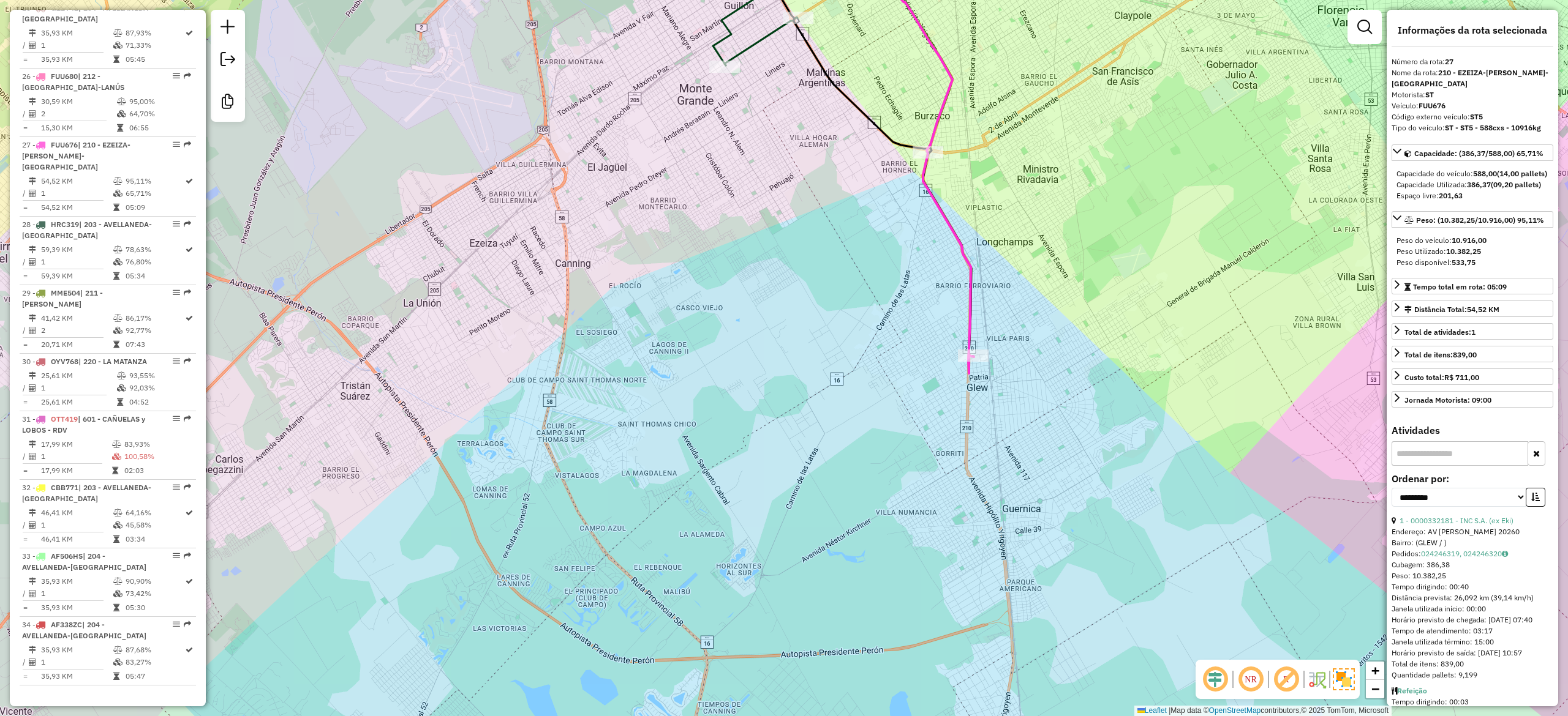
scroll to position [2141, 0]
drag, startPoint x: 1019, startPoint y: 220, endPoint x: 995, endPoint y: 290, distance: 74.0
click at [996, 288] on div "Janela de atendimento Grade de atendimento Capacidade Transportadoras Veículos …" at bounding box center [784, 358] width 1568 height 716
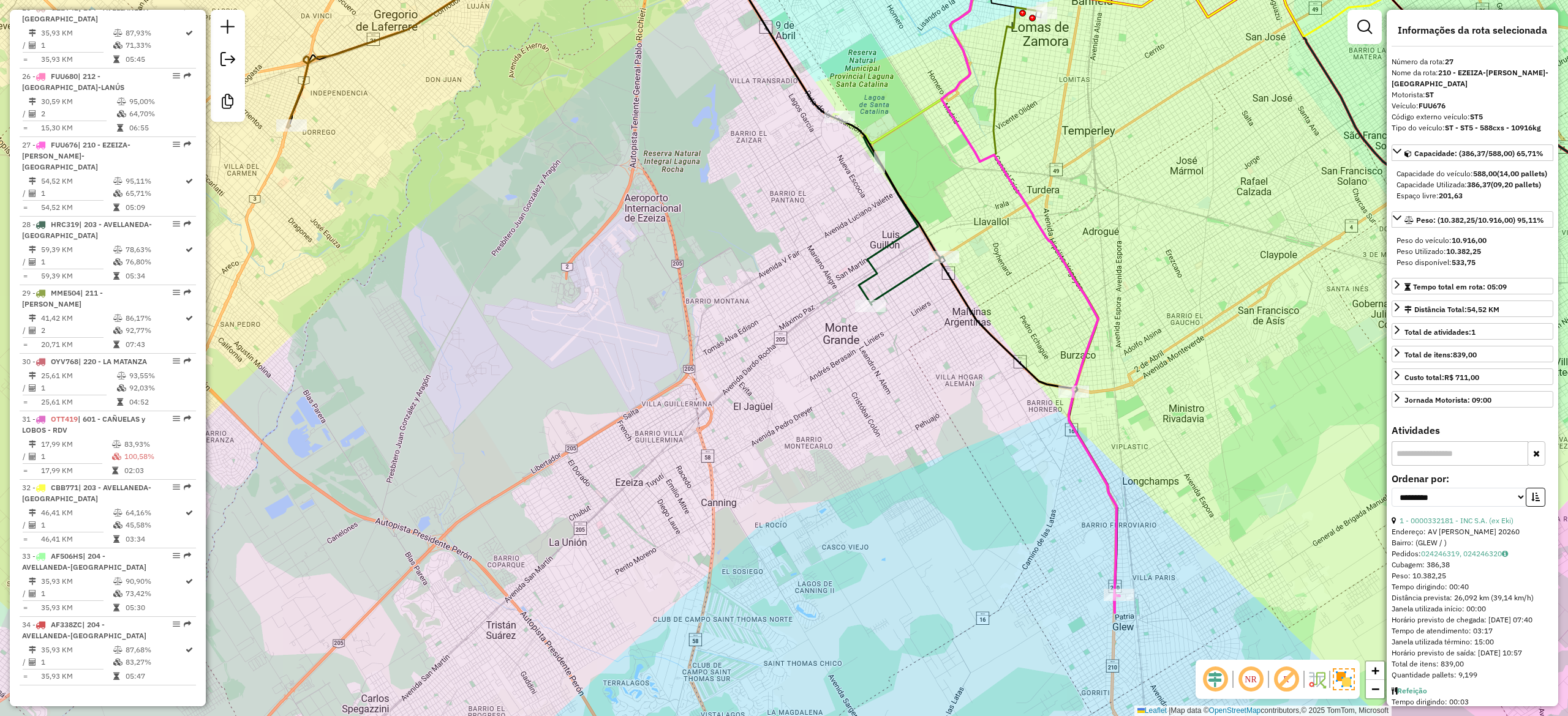
click at [909, 273] on icon at bounding box center [906, 281] width 73 height 48
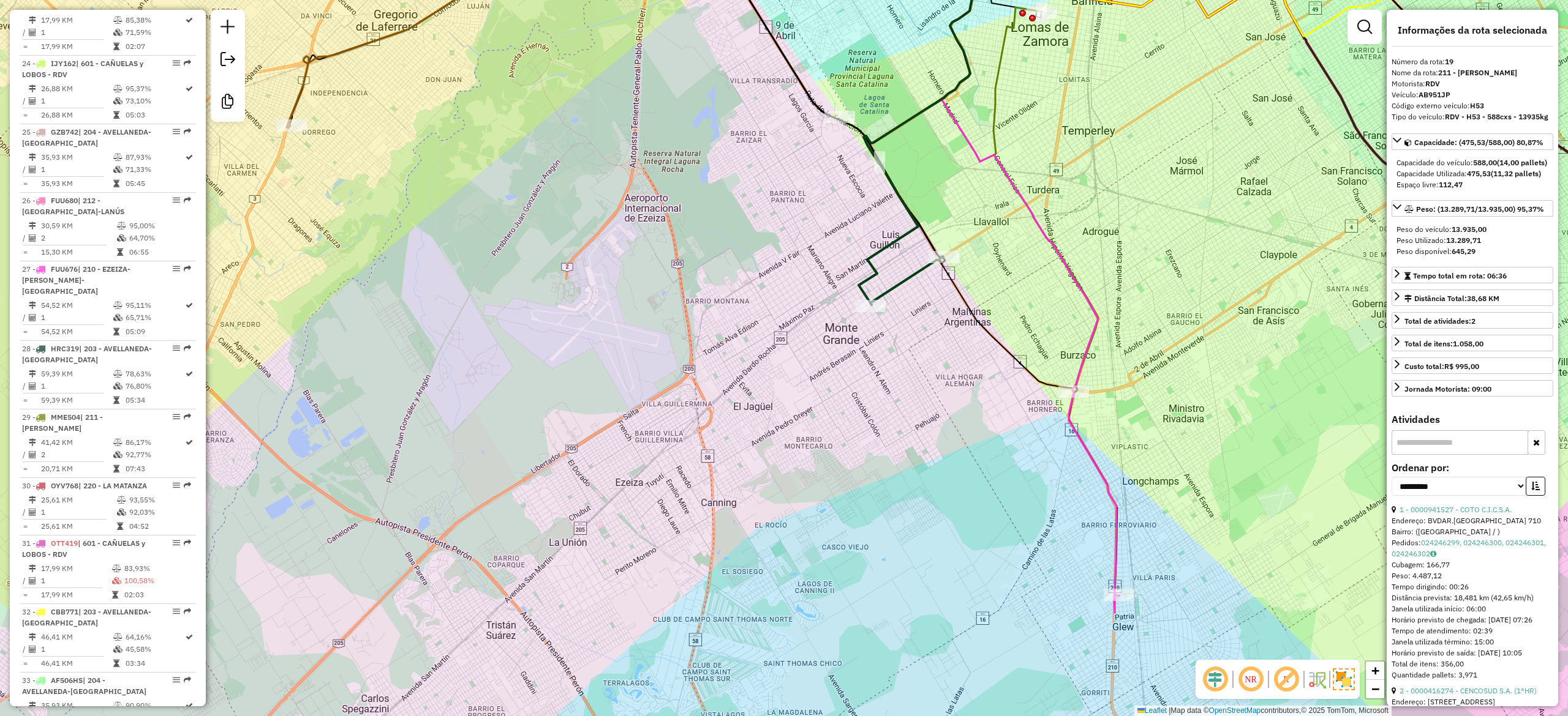
scroll to position [1706, 0]
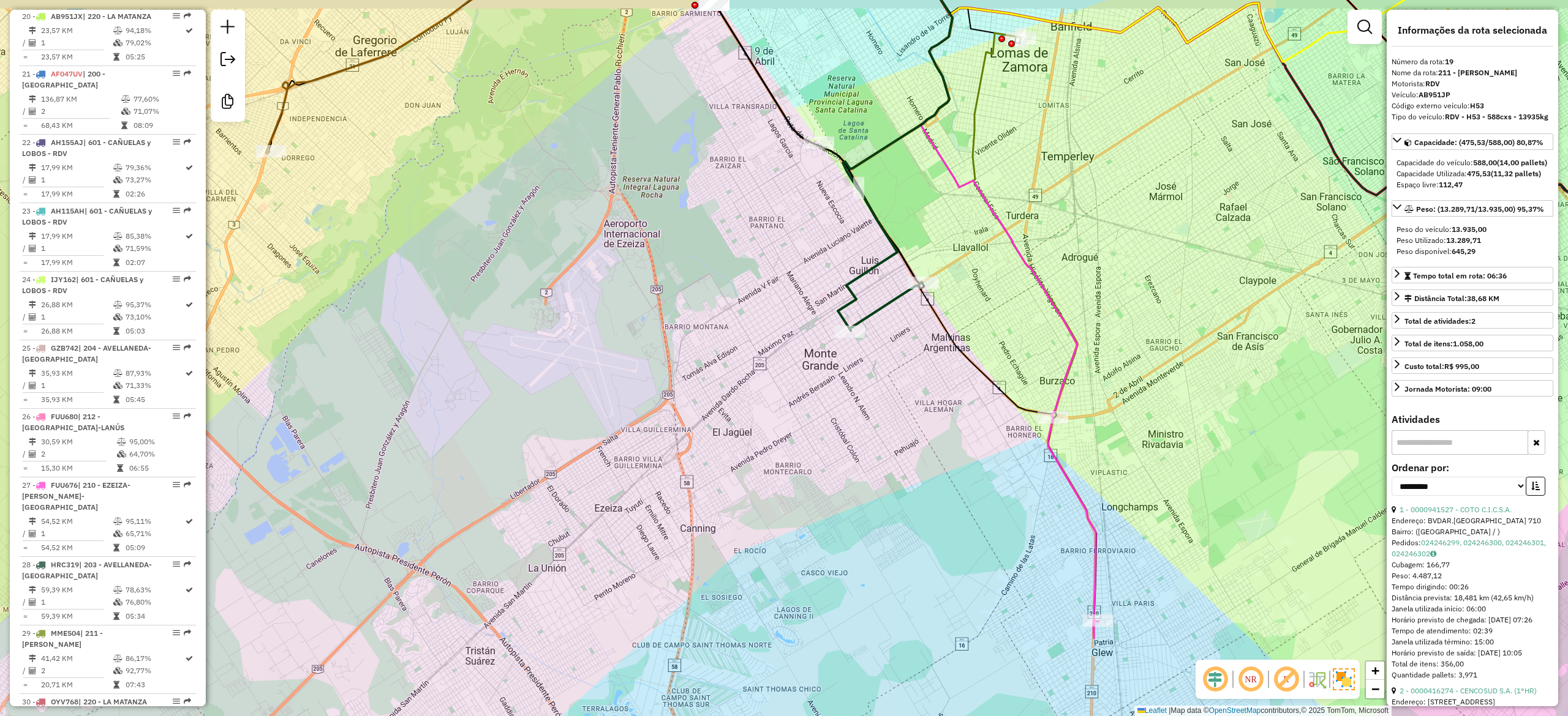
drag, startPoint x: 897, startPoint y: 510, endPoint x: 782, endPoint y: 593, distance: 141.8
click at [787, 593] on div "Janela de atendimento Grade de atendimento Capacidade Transportadoras Veículos …" at bounding box center [784, 358] width 1568 height 716
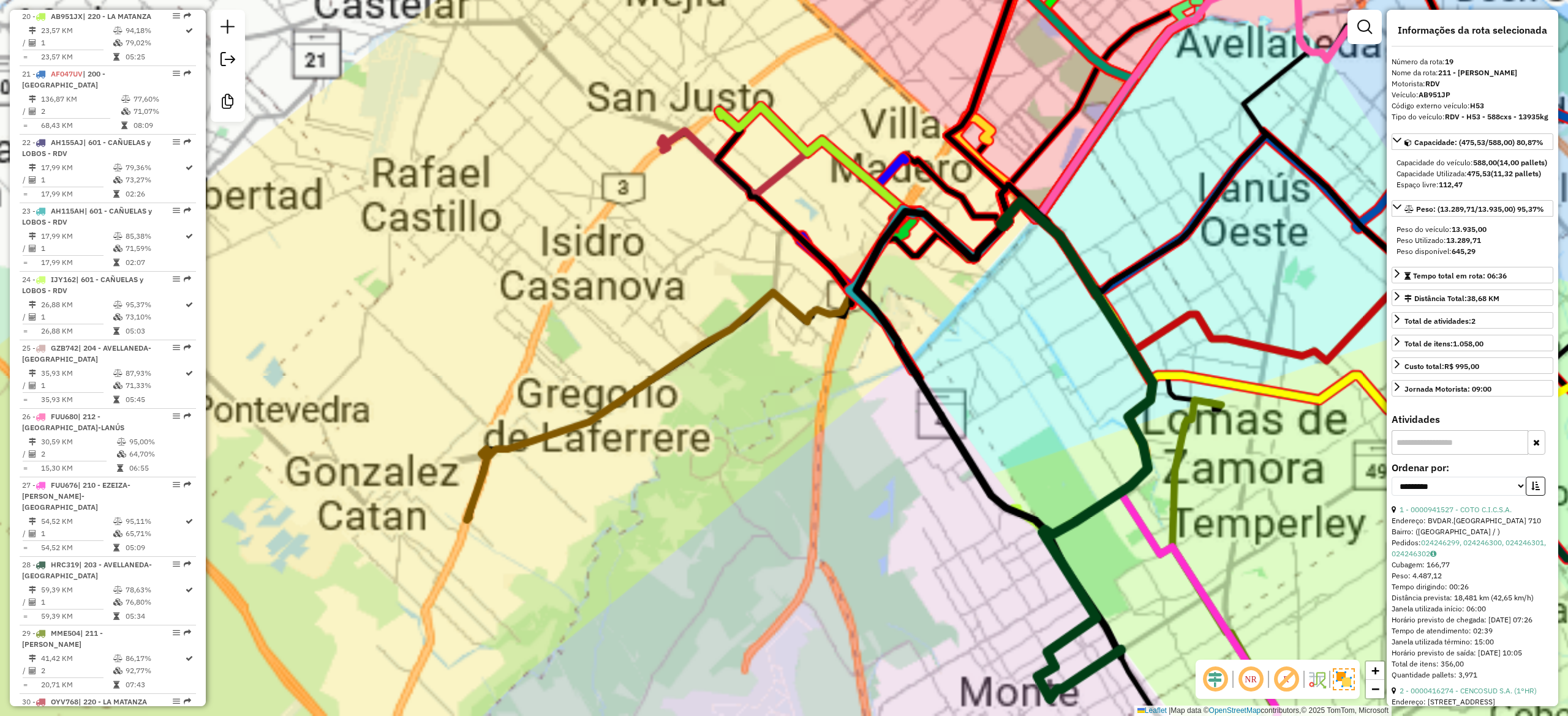
drag, startPoint x: 596, startPoint y: 470, endPoint x: 585, endPoint y: 434, distance: 37.6
click at [596, 468] on div "Janela de atendimento Grade de atendimento Capacidade Transportadoras Veículos …" at bounding box center [784, 358] width 1568 height 716
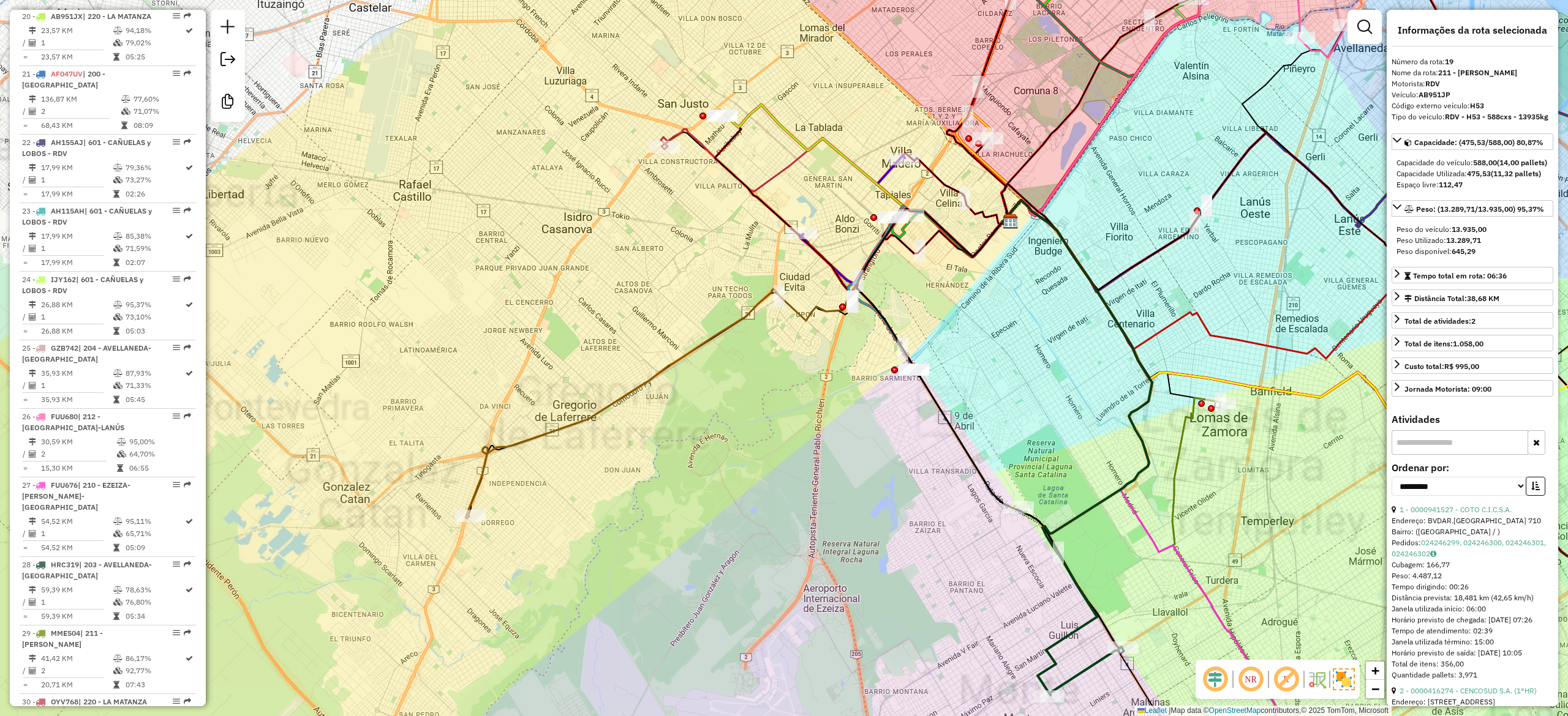
click at [583, 418] on icon at bounding box center [736, 362] width 542 height 312
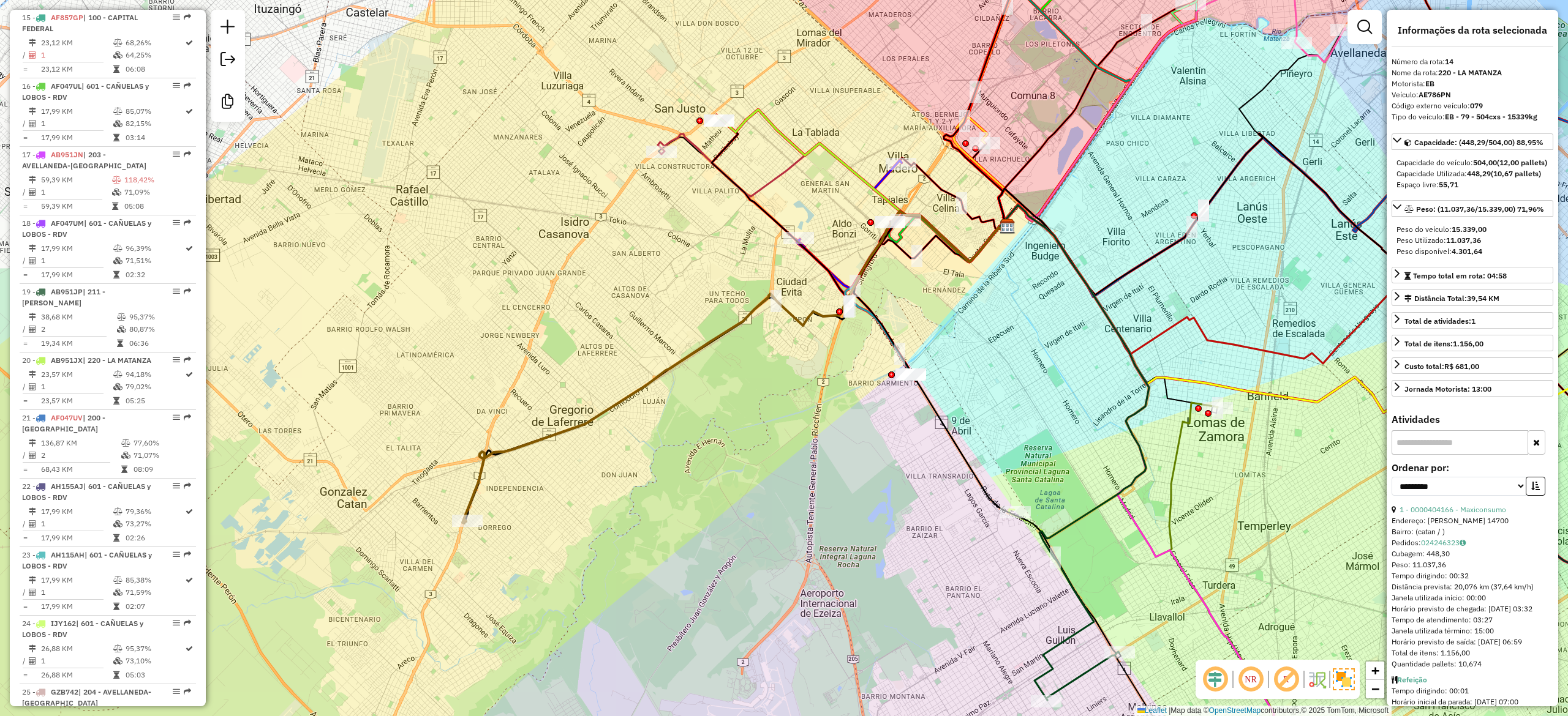
drag, startPoint x: 616, startPoint y: 396, endPoint x: 534, endPoint y: 531, distance: 158.0
click at [534, 523] on icon at bounding box center [733, 367] width 542 height 312
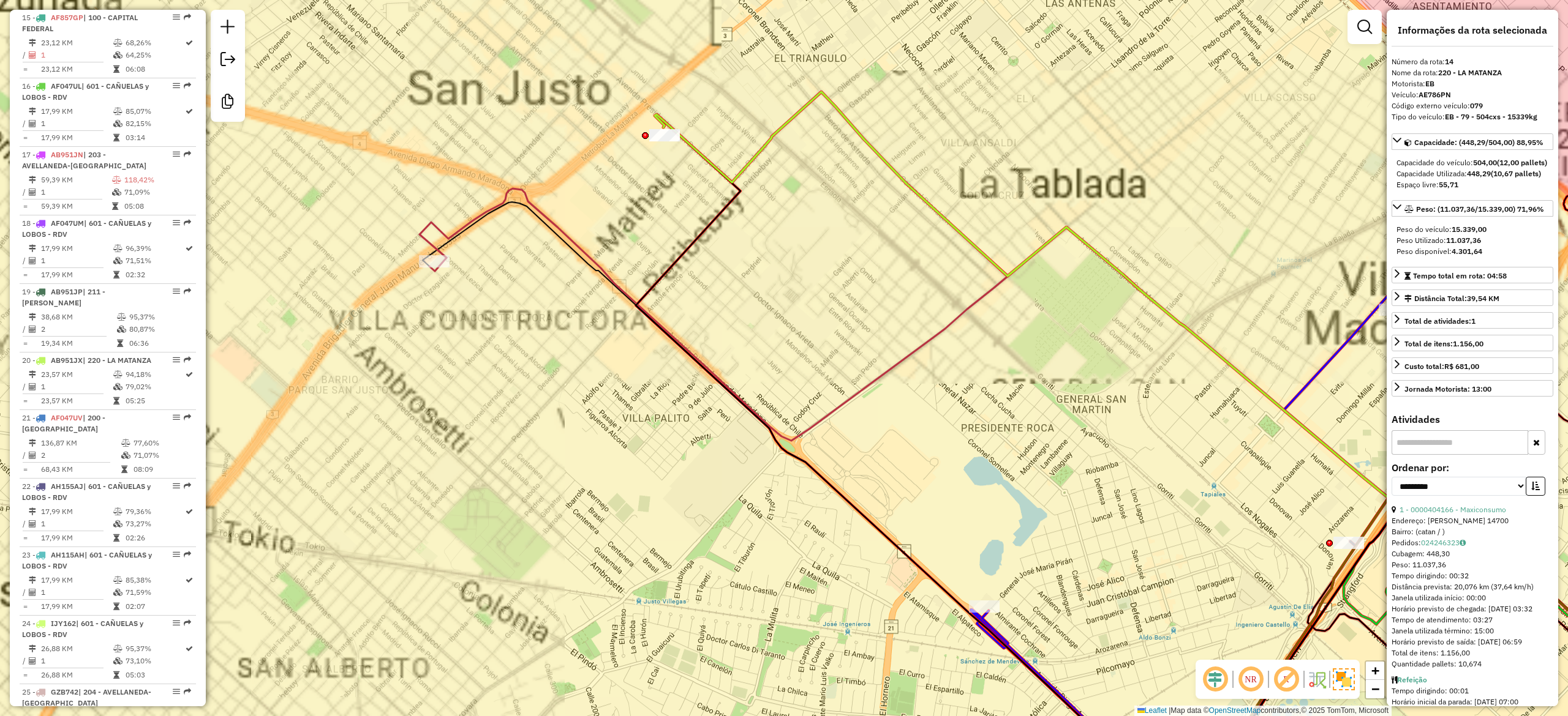
click at [485, 208] on icon at bounding box center [1072, 445] width 1305 height 513
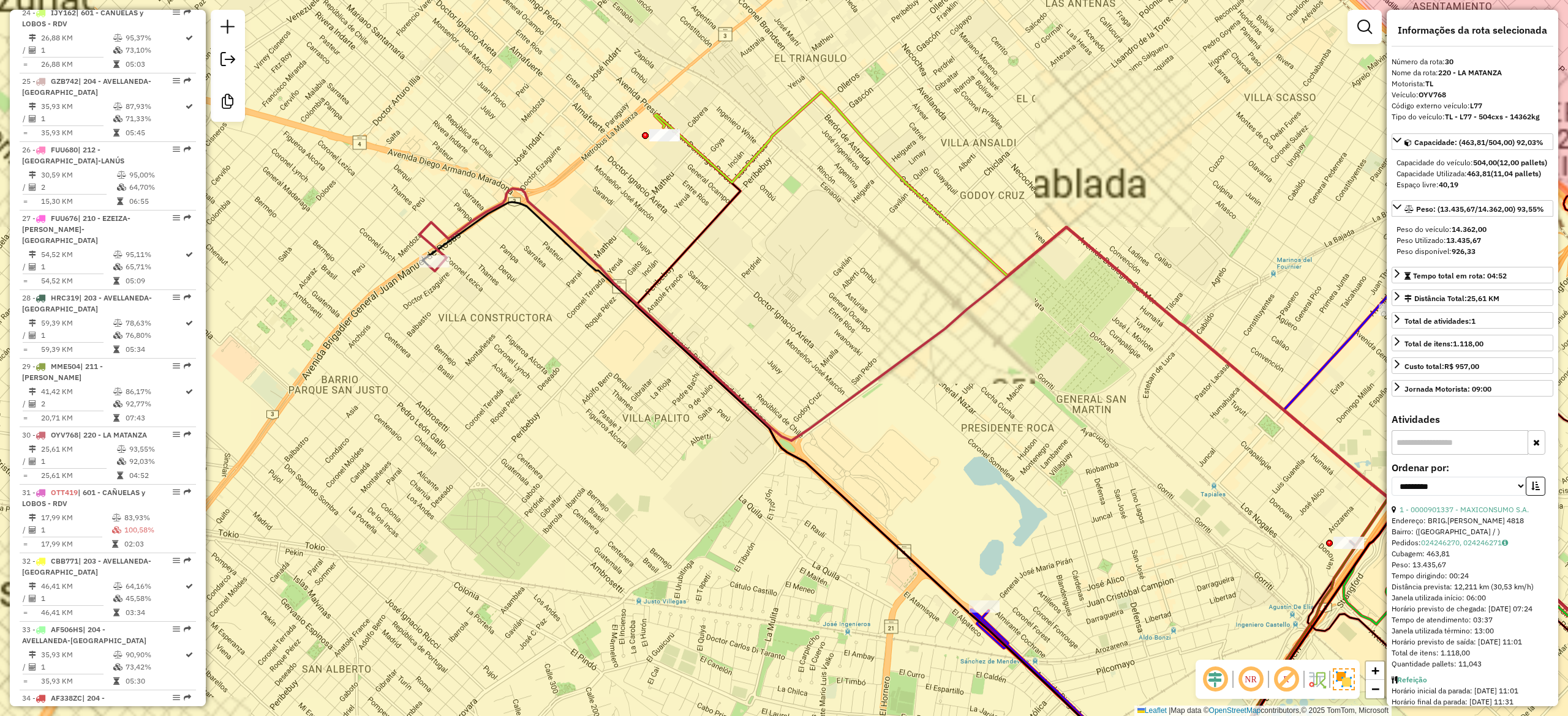
scroll to position [2141, 0]
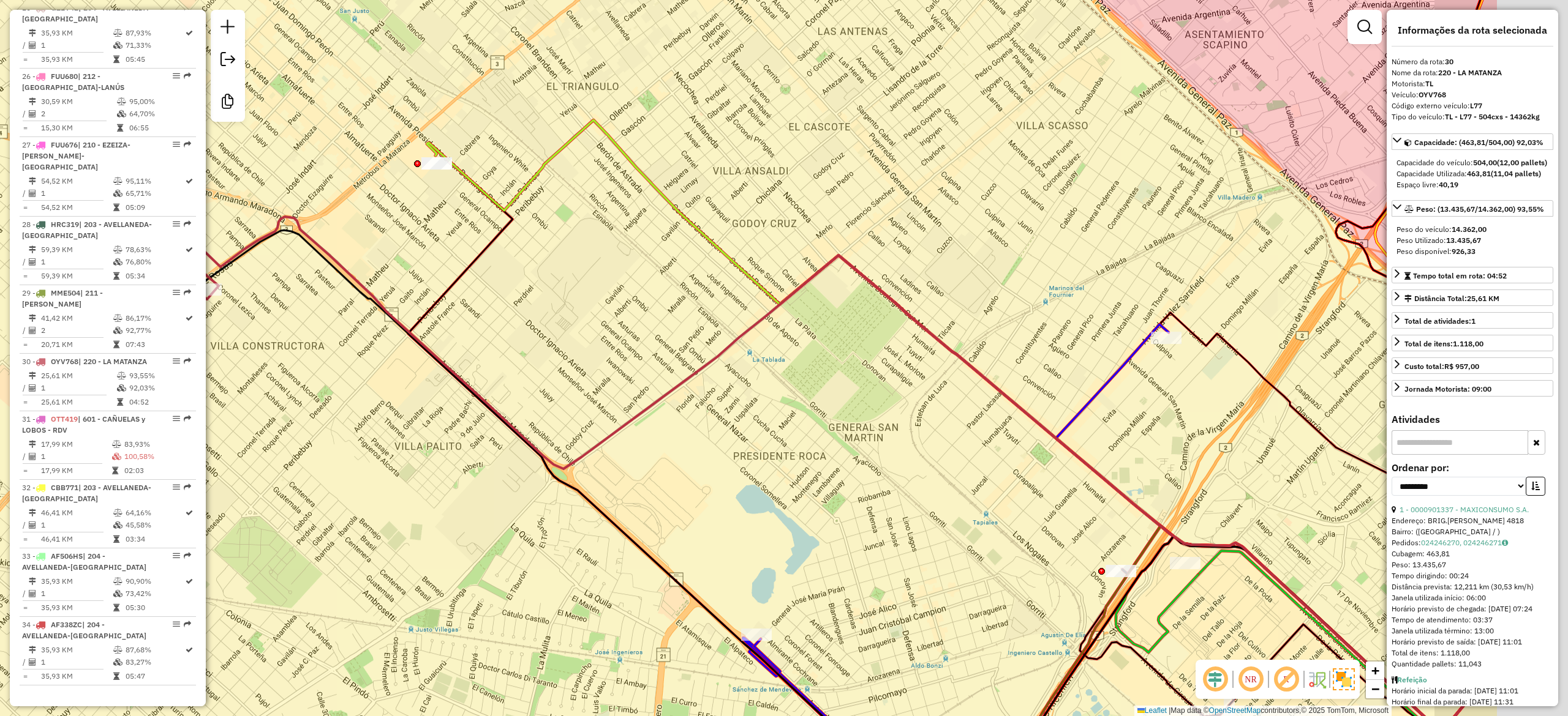
drag, startPoint x: 539, startPoint y: 214, endPoint x: 255, endPoint y: 273, distance: 290.1
click at [255, 273] on icon at bounding box center [844, 473] width 1305 height 513
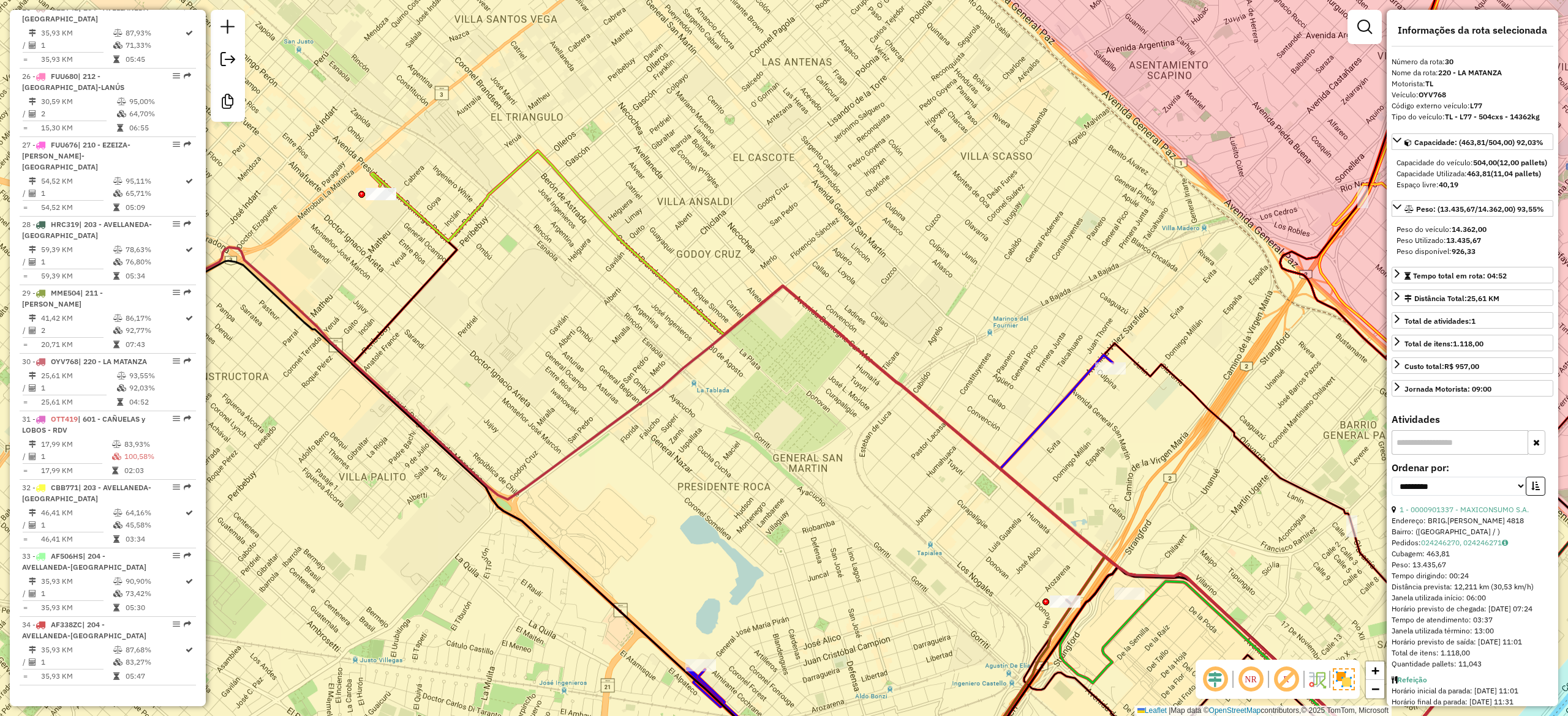
click at [490, 193] on icon at bounding box center [947, 456] width 1151 height 610
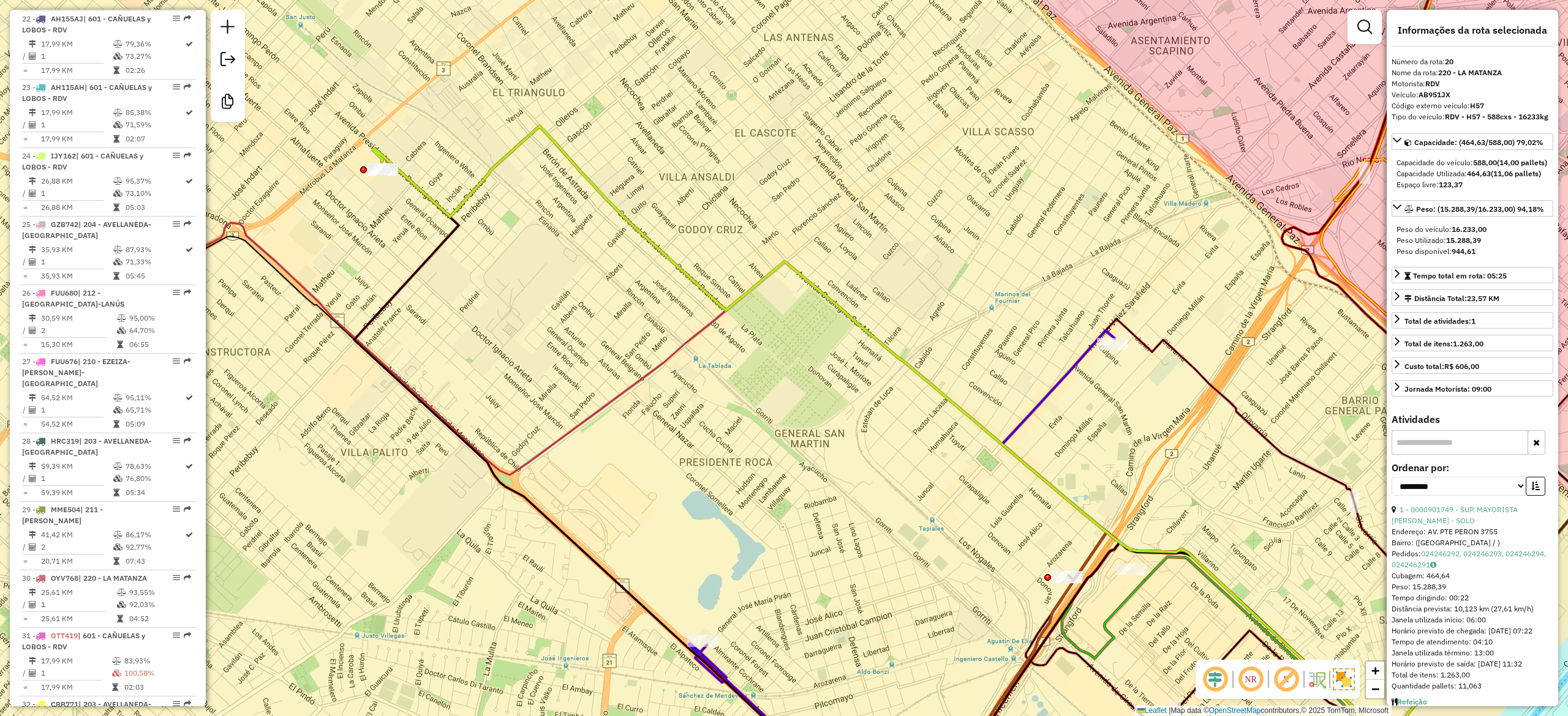
drag, startPoint x: 508, startPoint y: 253, endPoint x: 502, endPoint y: 200, distance: 53.3
click at [508, 213] on div "Janela de atendimento Grade de atendimento Capacidade Transportadoras Veículos …" at bounding box center [784, 358] width 1568 height 716
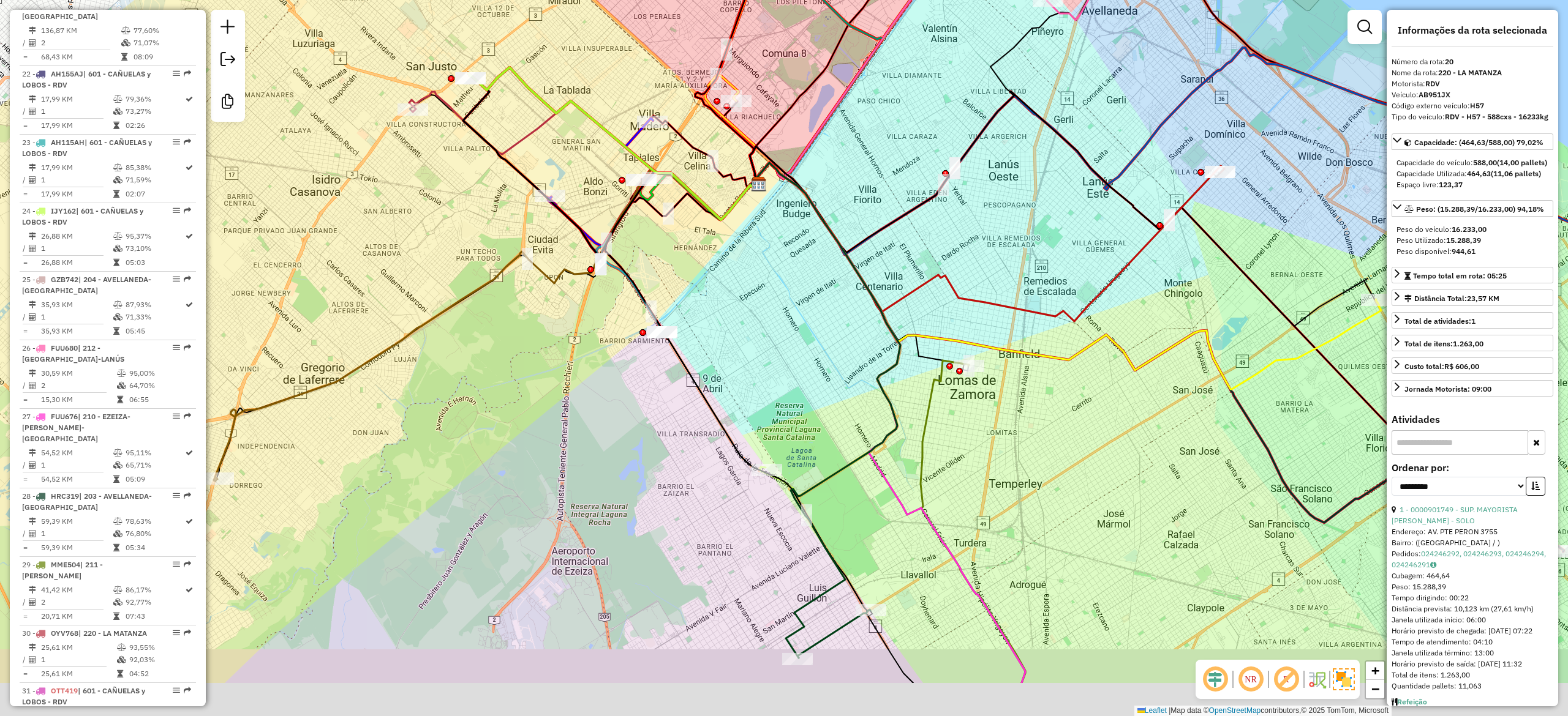
drag, startPoint x: 731, startPoint y: 396, endPoint x: 723, endPoint y: 285, distance: 111.3
click at [723, 285] on div "Janela de atendimento Grade de atendimento Capacidade Transportadoras Veículos …" at bounding box center [784, 358] width 1568 height 716
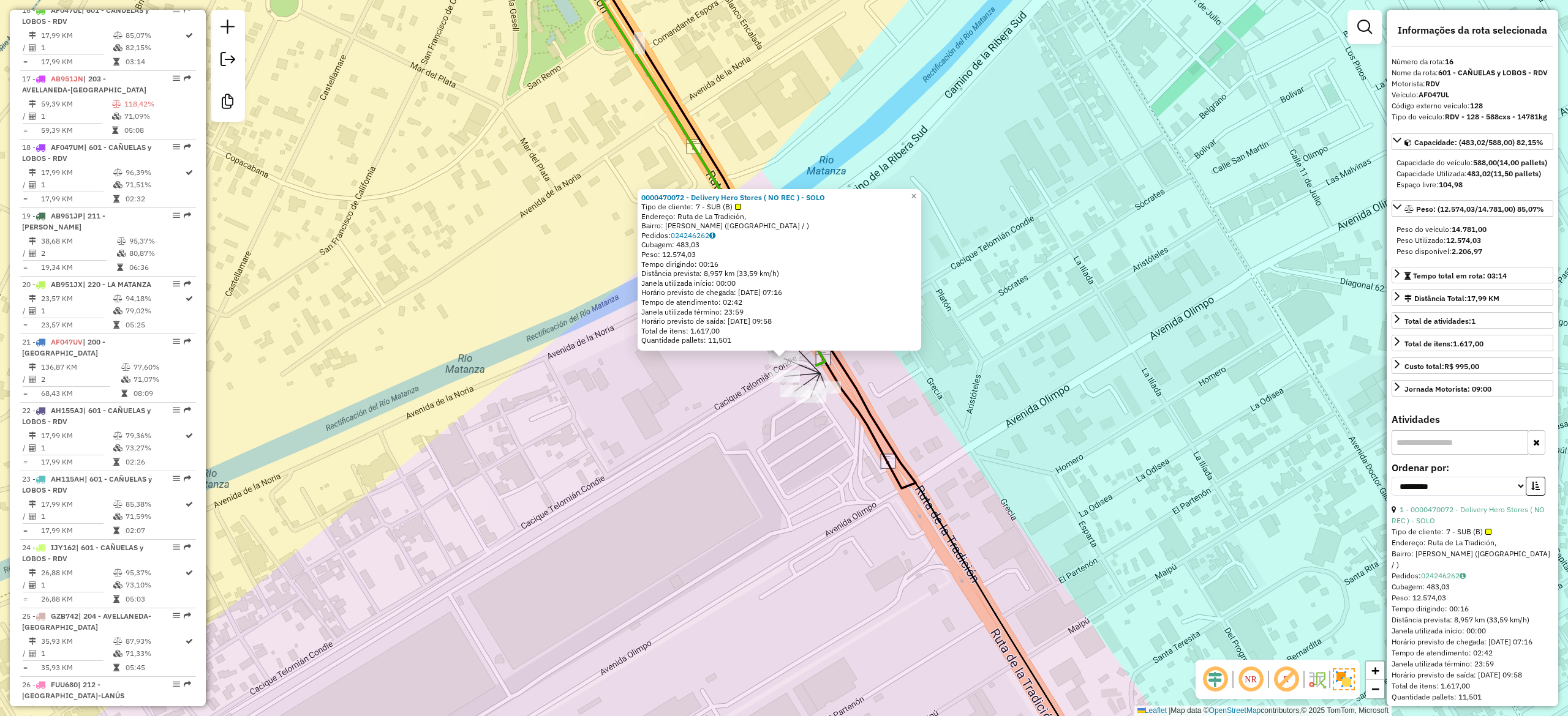
scroll to position [1500, 0]
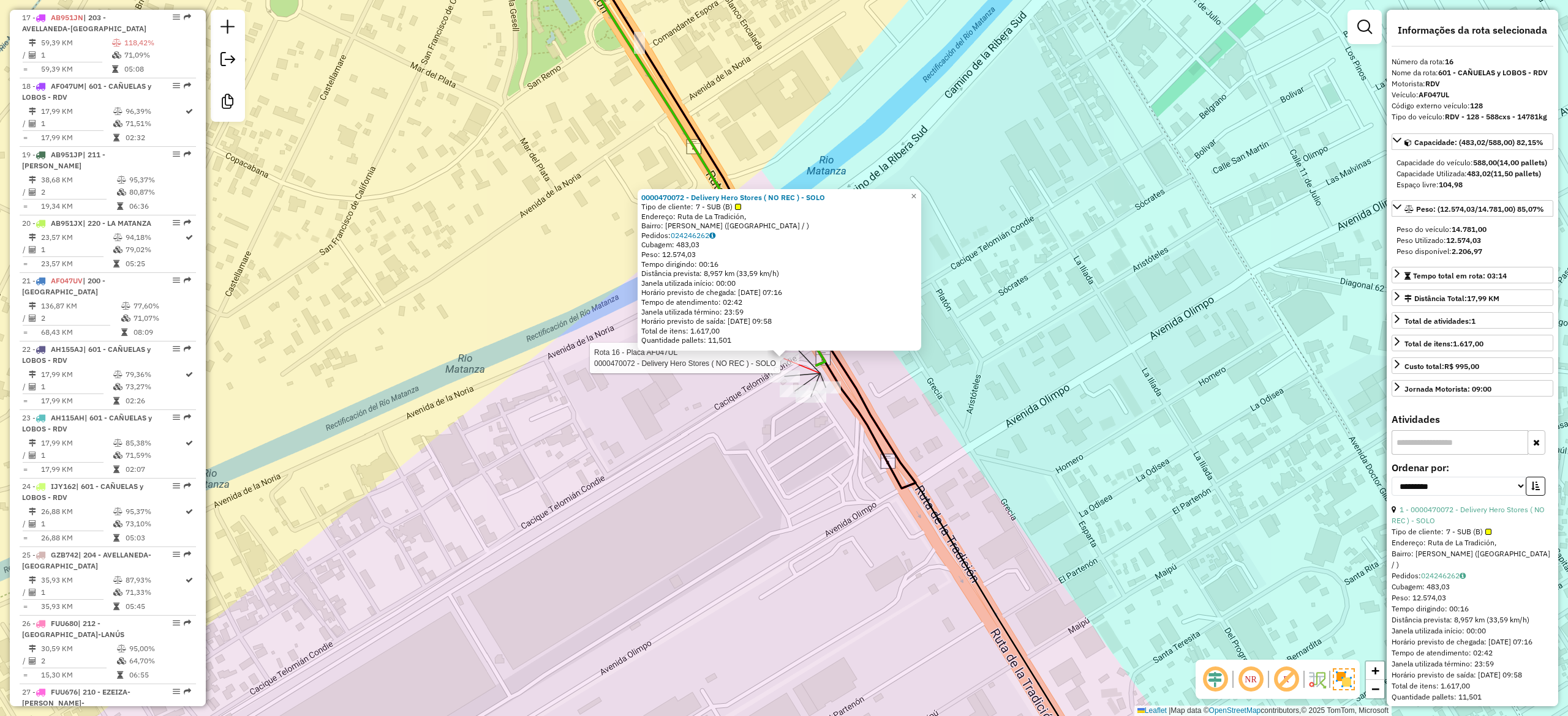
click at [735, 396] on div "Rota 18 - Placa AF047UM 0000470072 - Delivery Hero Stores ( NO REC ) - SOLO Rot…" at bounding box center [784, 358] width 1568 height 716
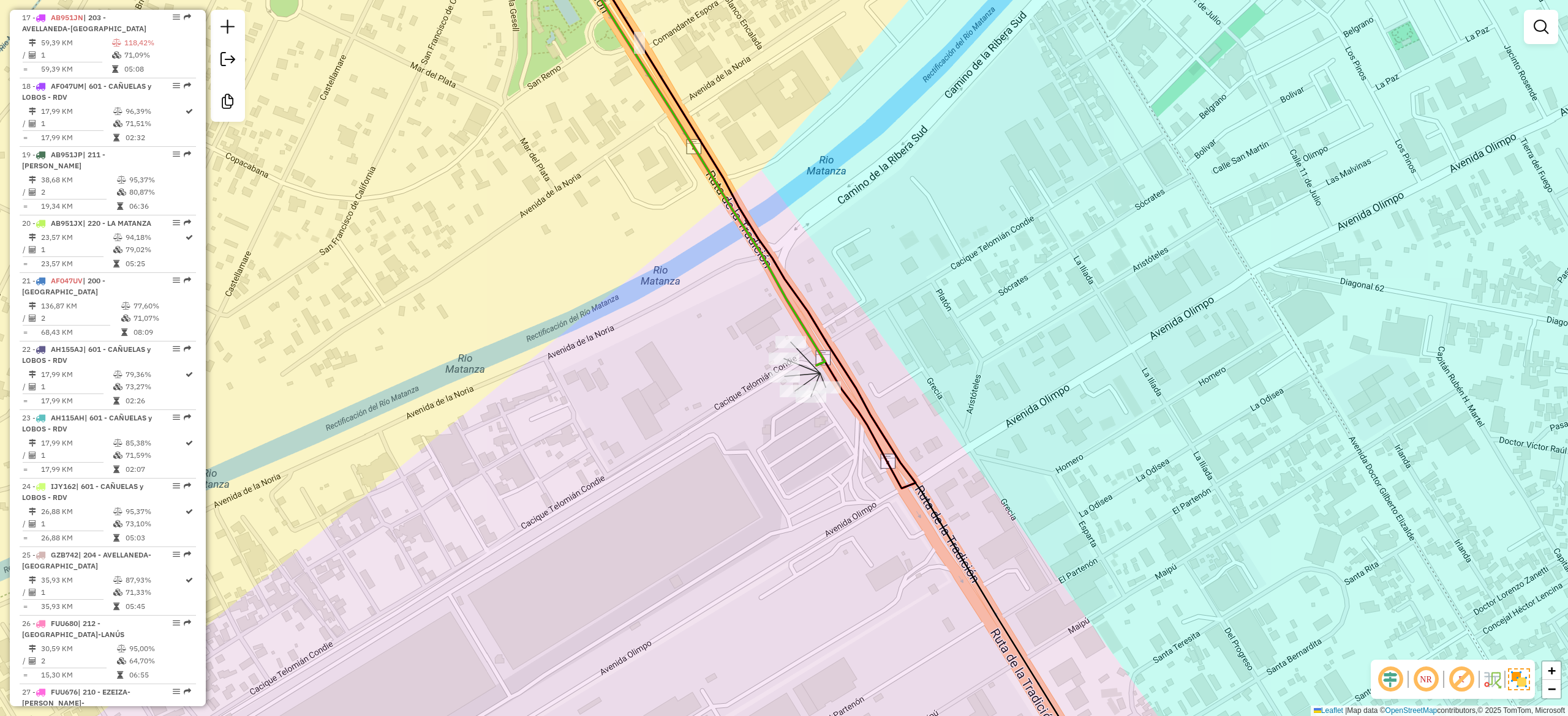
select select "**********"
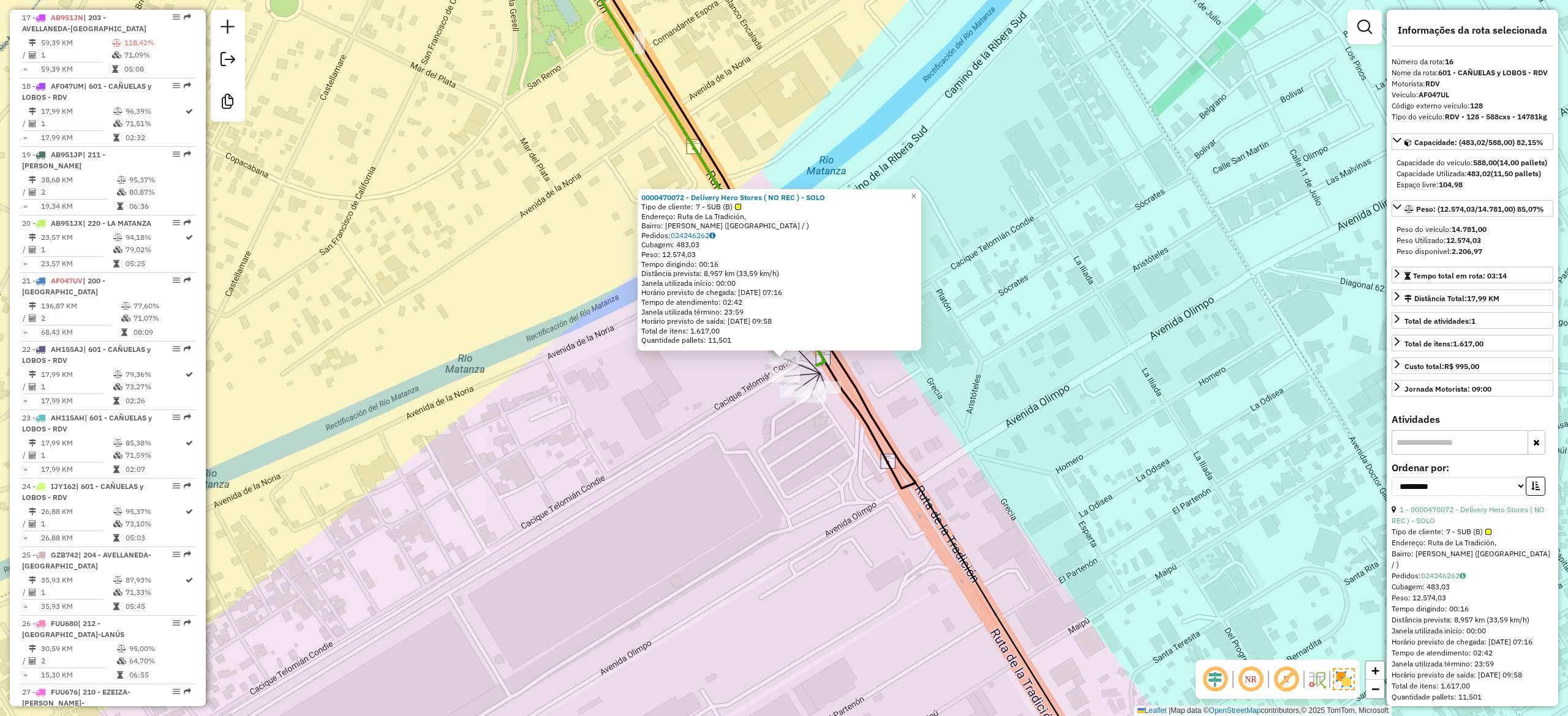
click at [732, 413] on div "Rota 18 - Placa AF047UM 0000470072 - Delivery Hero Stores ( NO REC ) - SOLO 000…" at bounding box center [784, 358] width 1568 height 716
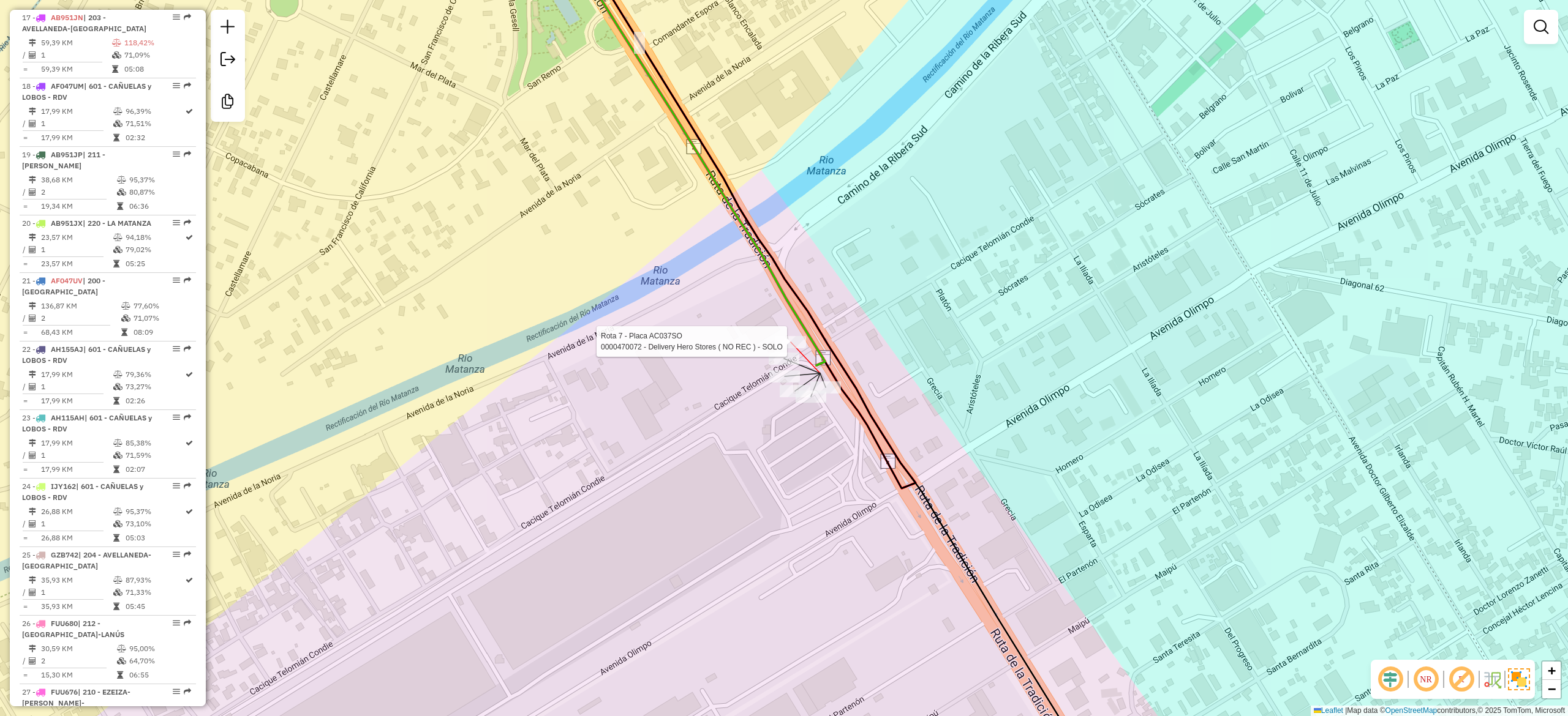
select select "**********"
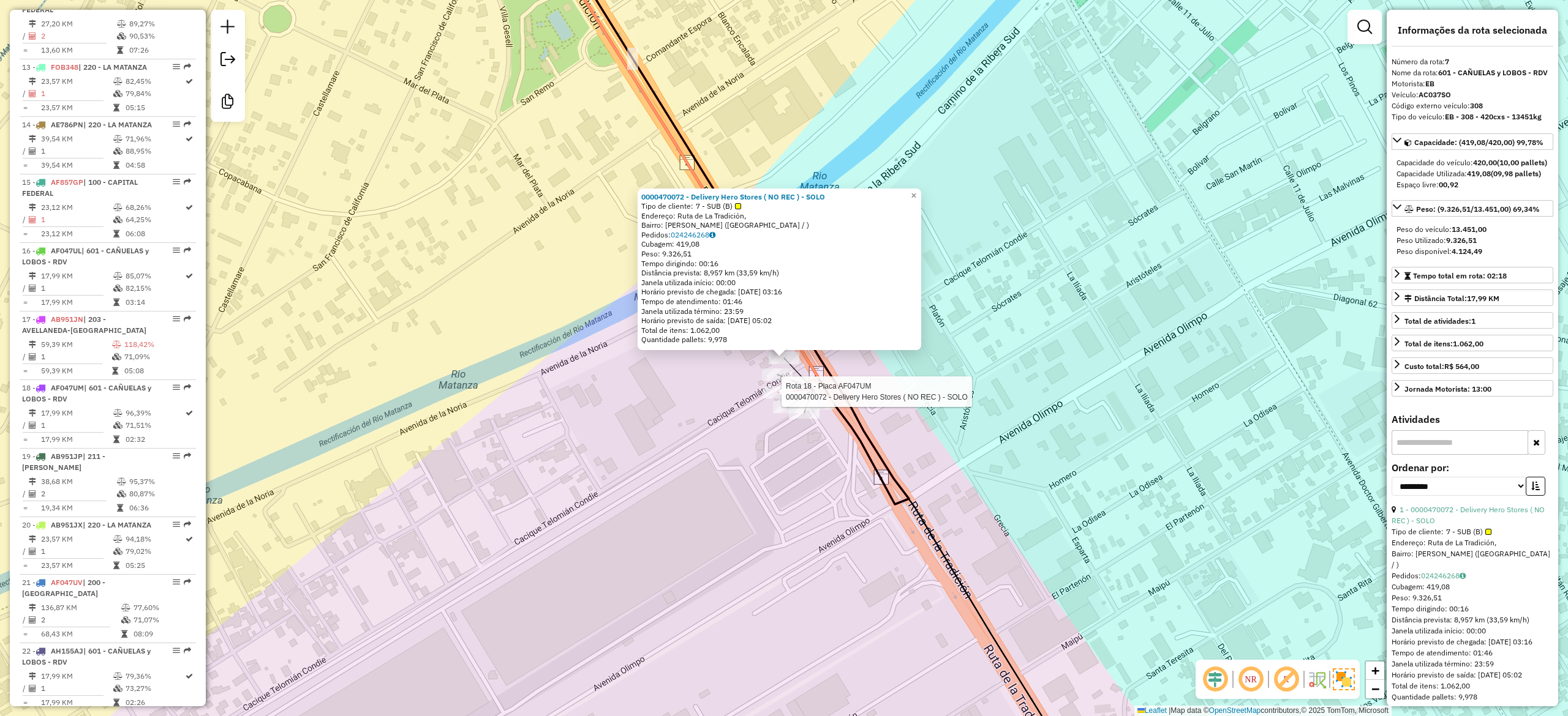
scroll to position [893, 0]
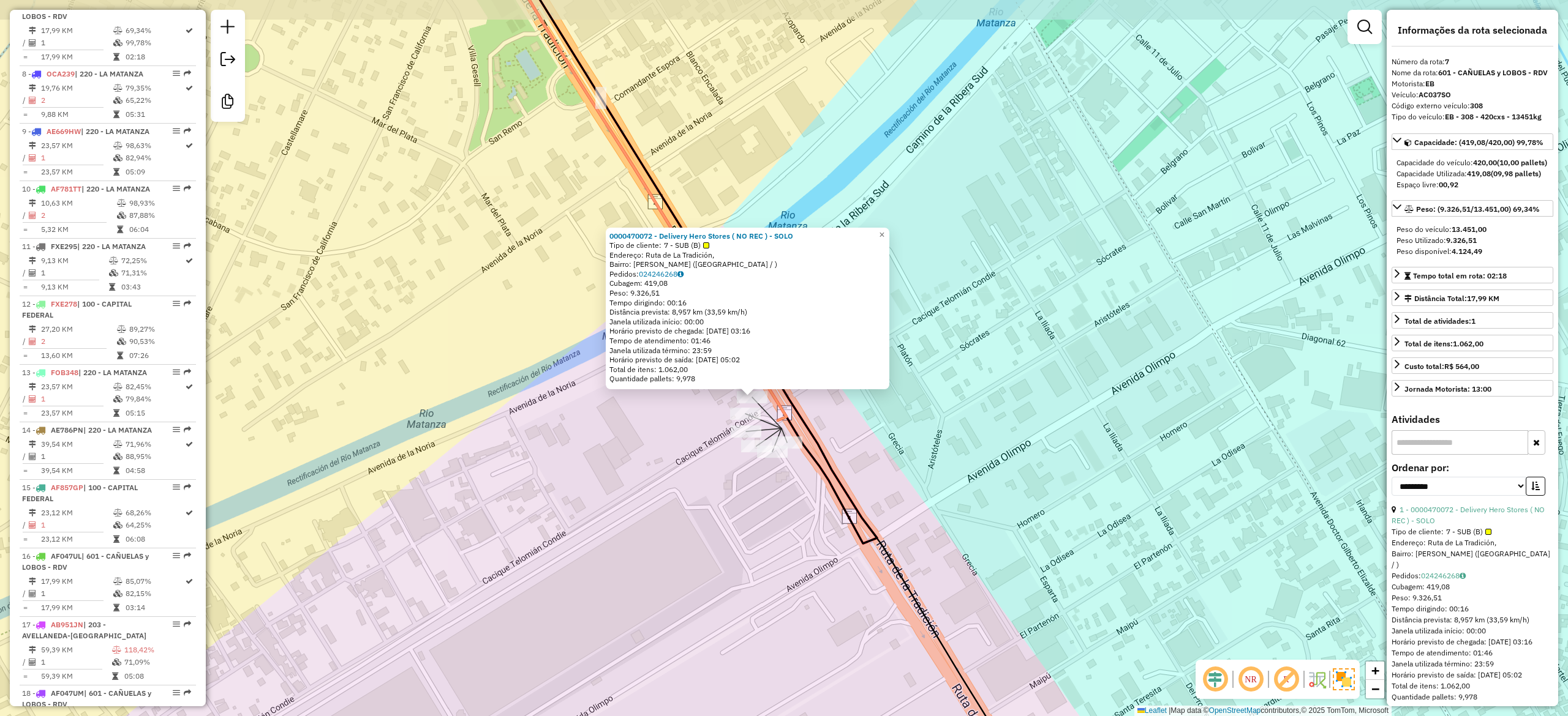
drag, startPoint x: 706, startPoint y: 492, endPoint x: 687, endPoint y: 523, distance: 36.4
click at [687, 523] on div "0000470072 - Delivery Hero Stores ( NO REC ) - SOLO Tipo de cliente: 7 - SUB (B…" at bounding box center [784, 358] width 1568 height 716
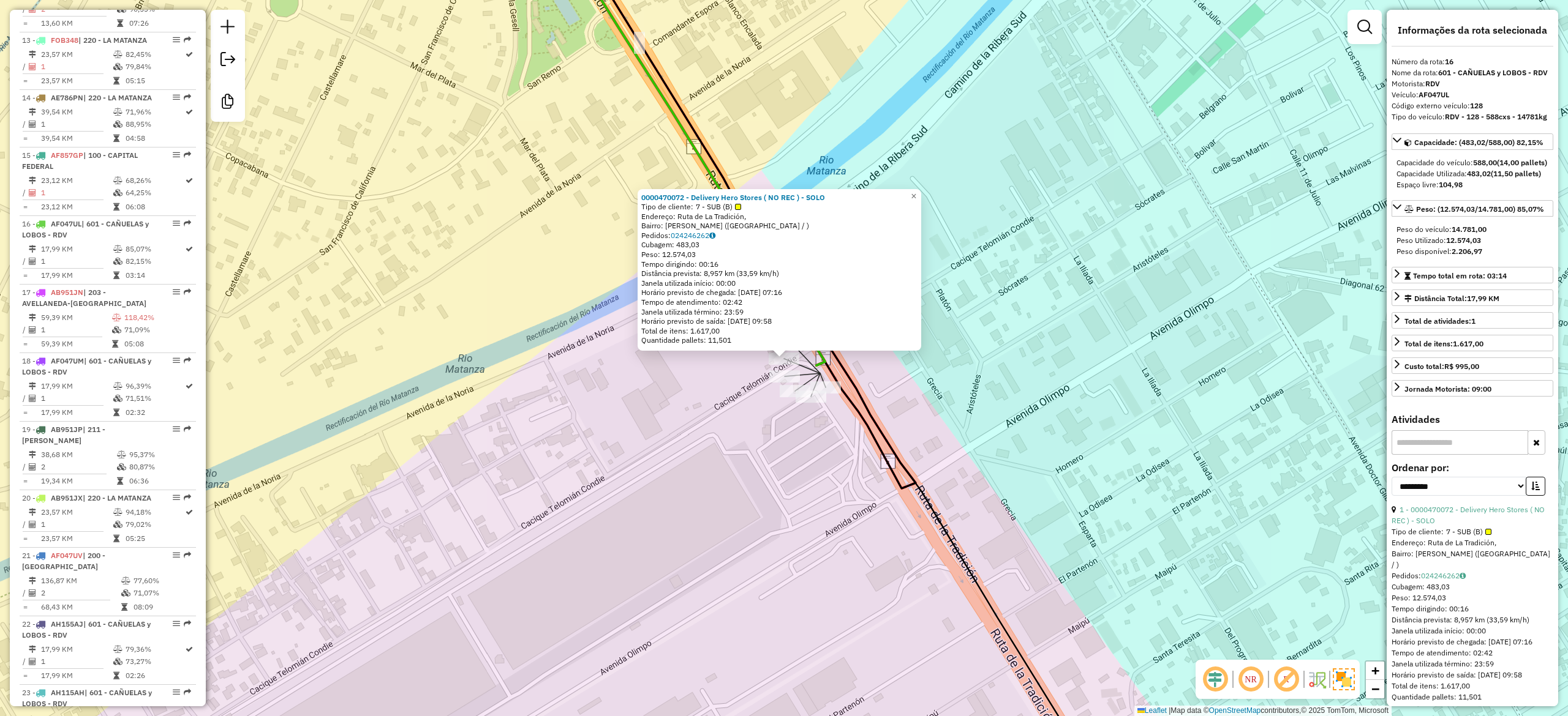
scroll to position [1500, 0]
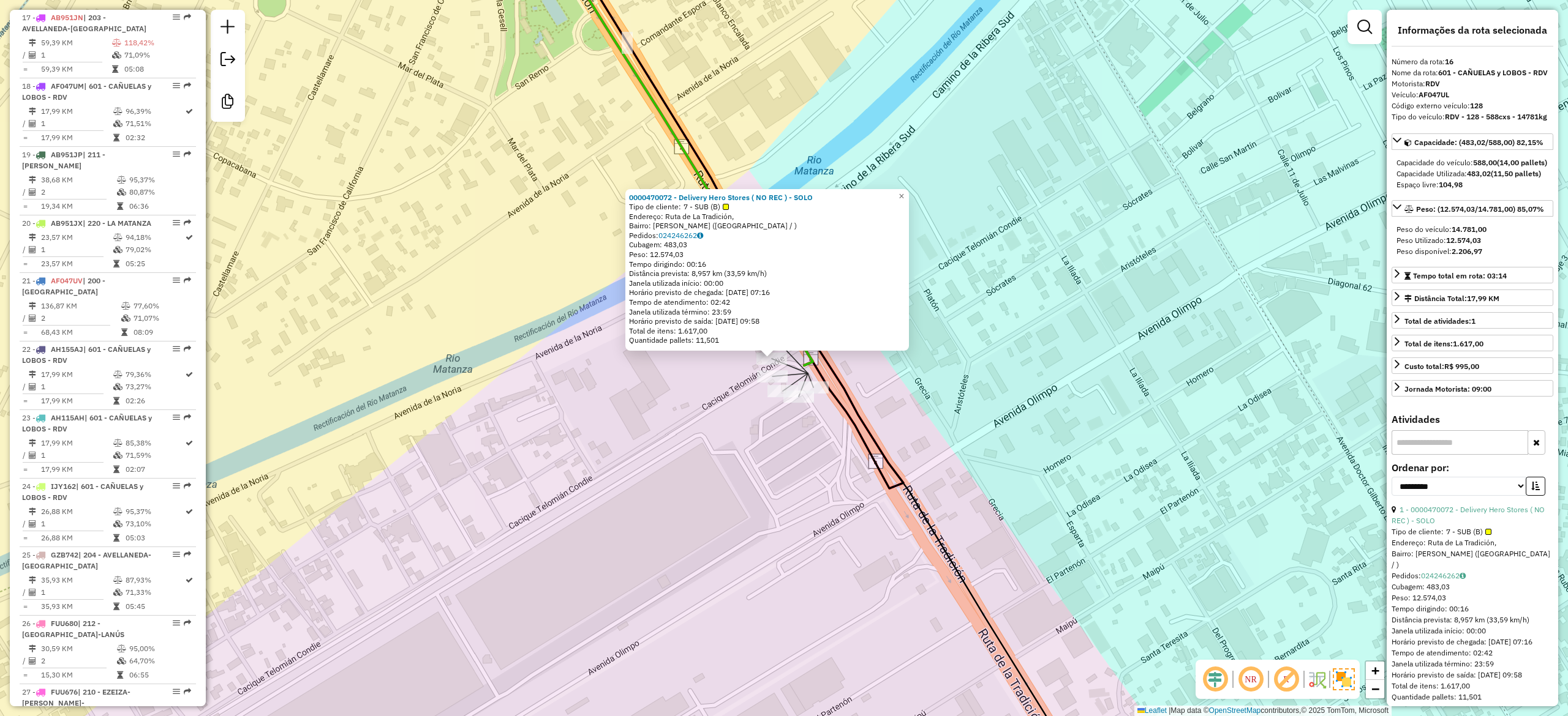
drag, startPoint x: 787, startPoint y: 488, endPoint x: 675, endPoint y: 474, distance: 112.9
click at [676, 474] on div "0000470072 - Delivery Hero Stores ( NO REC ) - SOLO Tipo de cliente: 7 - SUB (B…" at bounding box center [784, 358] width 1568 height 716
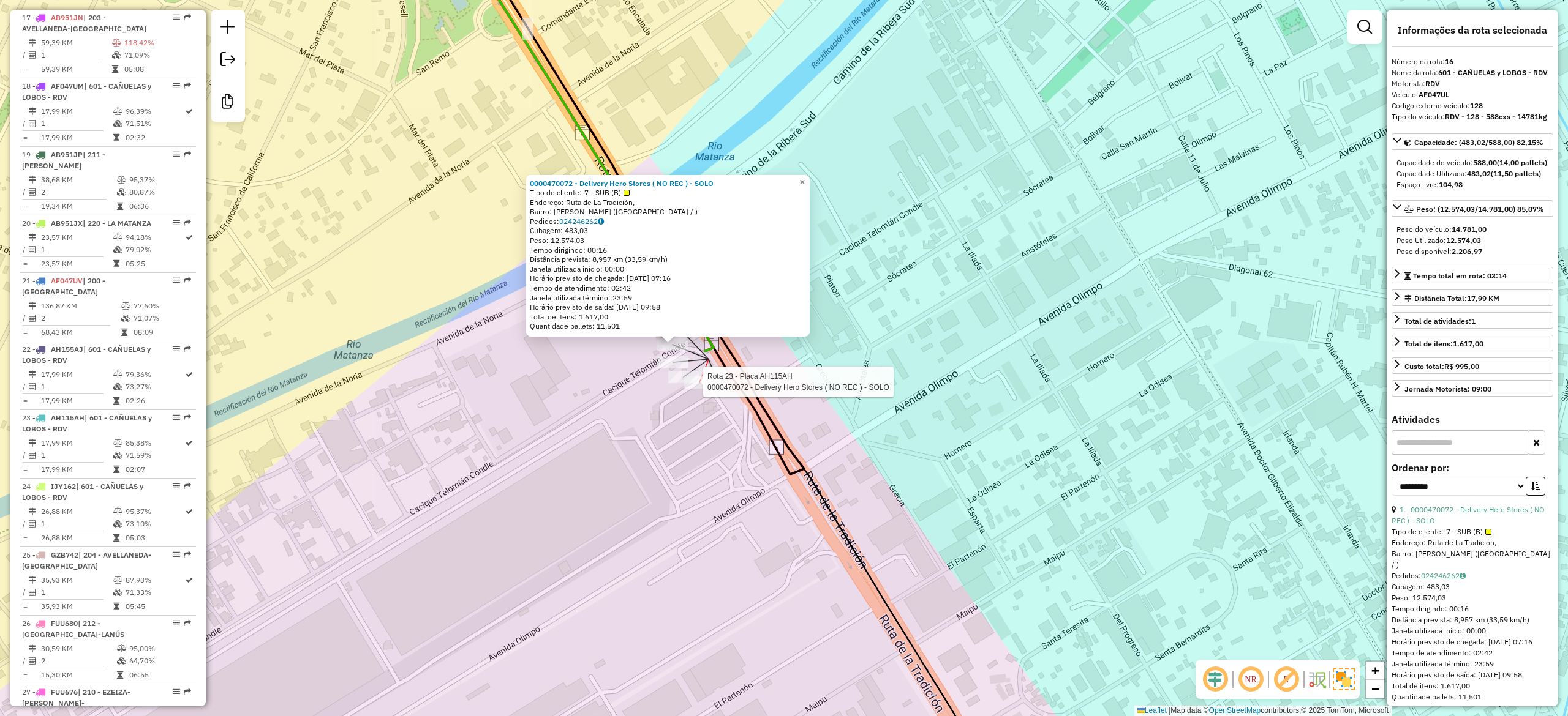
click at [701, 388] on div at bounding box center [699, 383] width 31 height 13
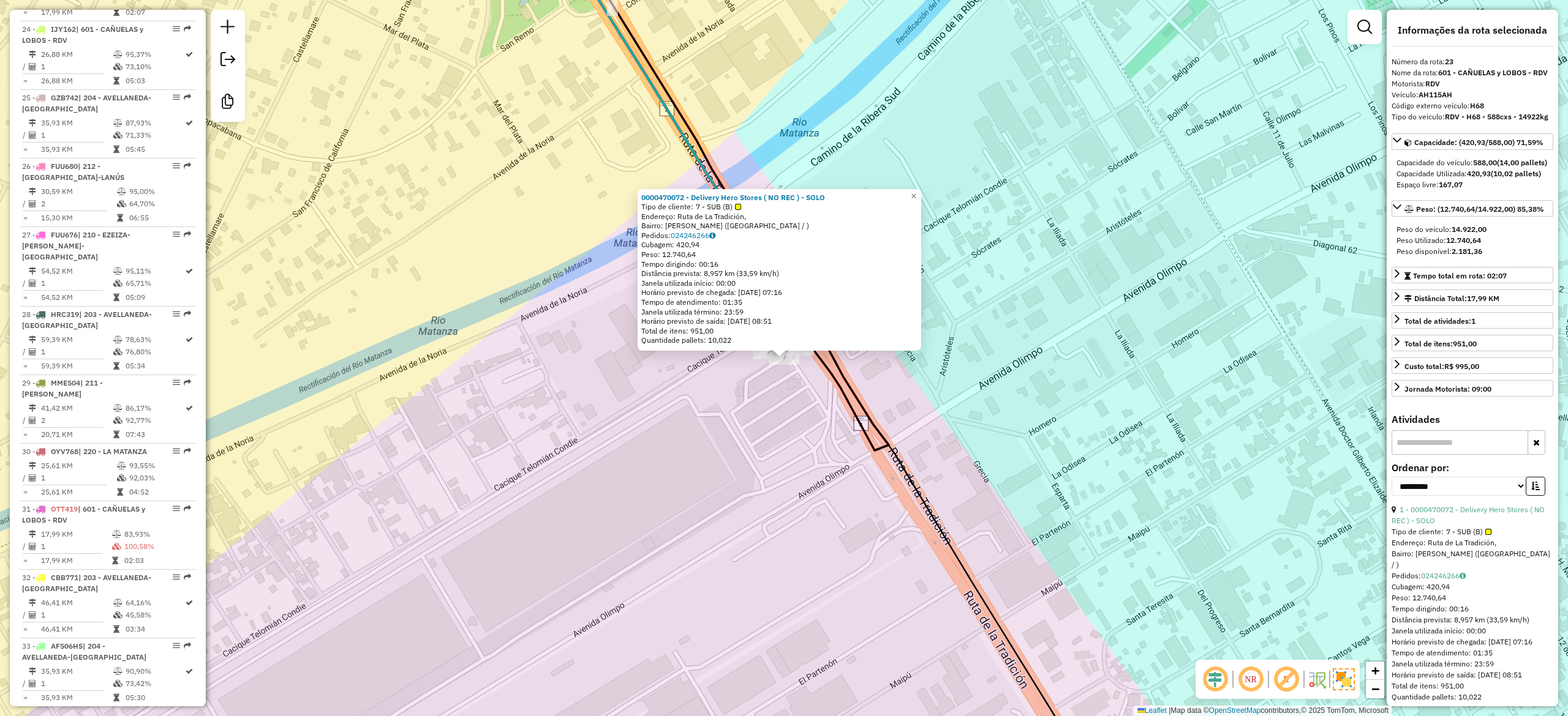
scroll to position [1981, 0]
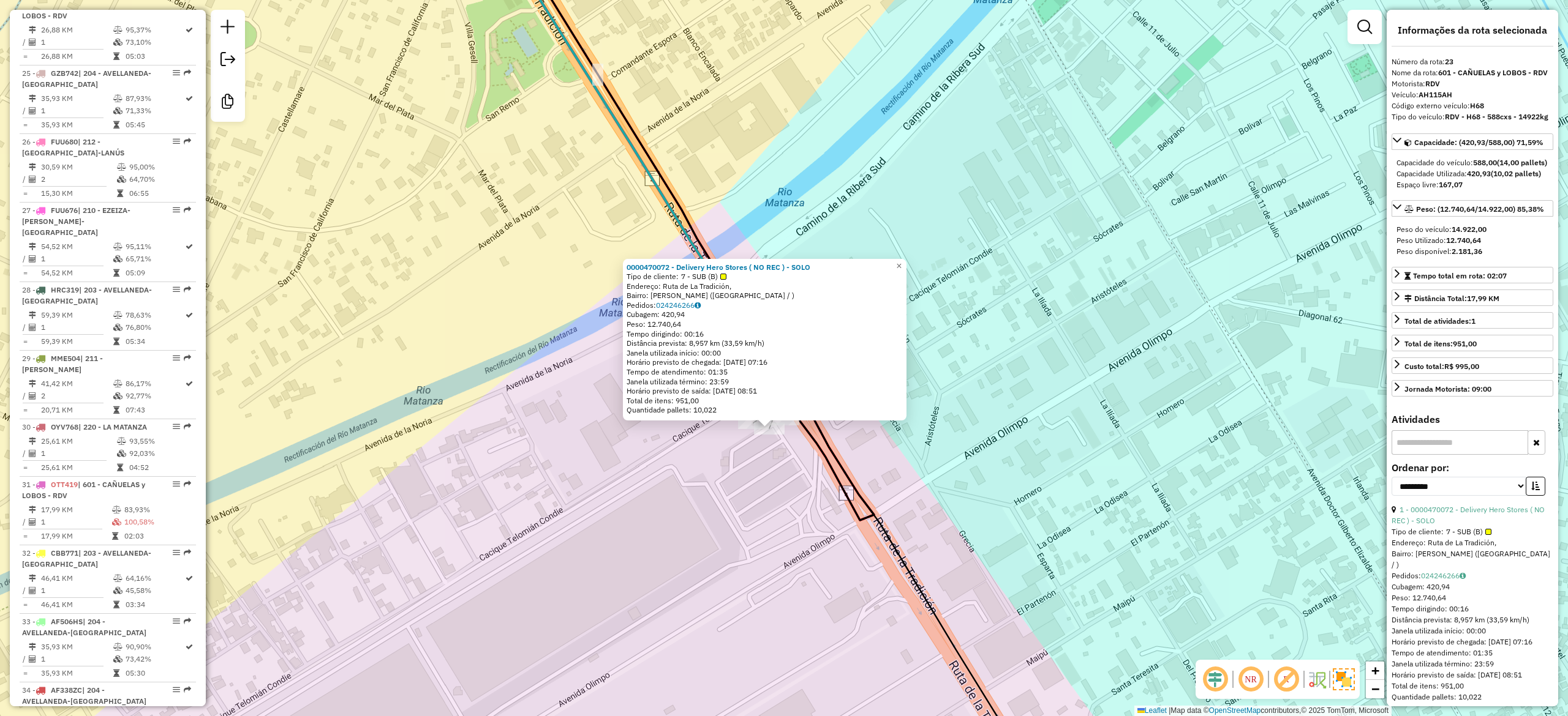
drag, startPoint x: 738, startPoint y: 510, endPoint x: 737, endPoint y: 521, distance: 11.0
click at [736, 518] on div "0000470072 - Delivery Hero Stores ( NO REC ) - SOLO Tipo de cliente: 7 - SUB (B…" at bounding box center [784, 358] width 1568 height 716
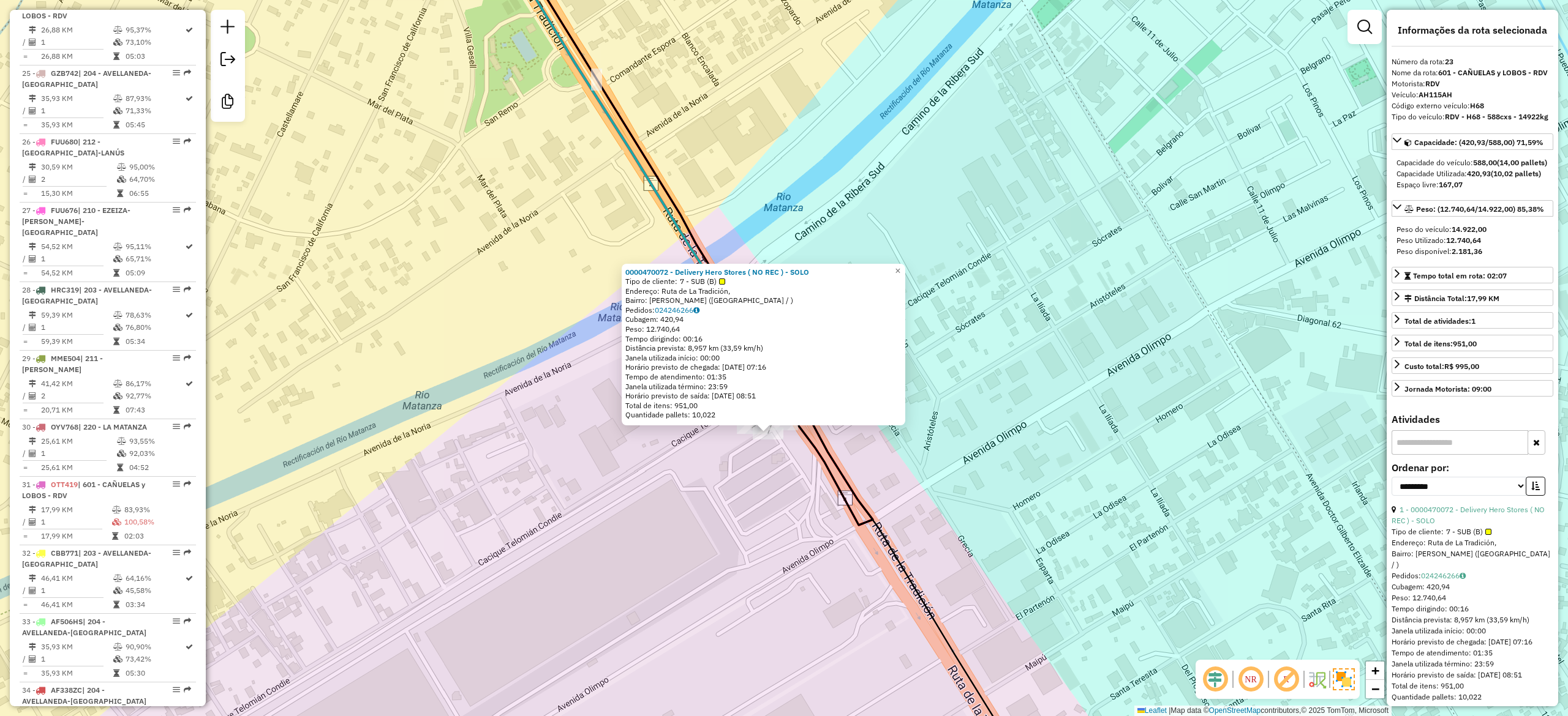
click at [777, 523] on div "0000470072 - Delivery Hero Stores ( NO REC ) - SOLO Tipo de cliente: 7 - SUB (B…" at bounding box center [784, 358] width 1568 height 716
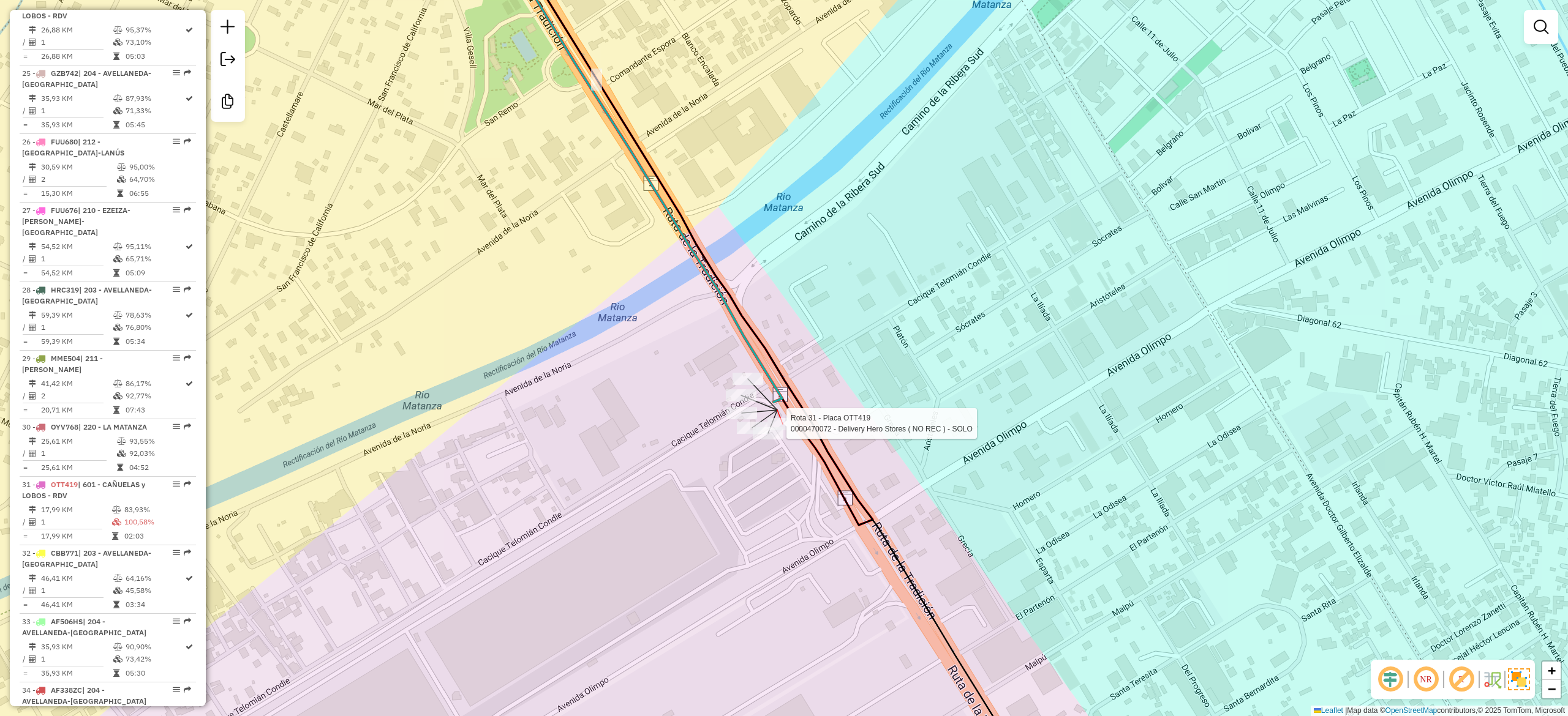
select select "**********"
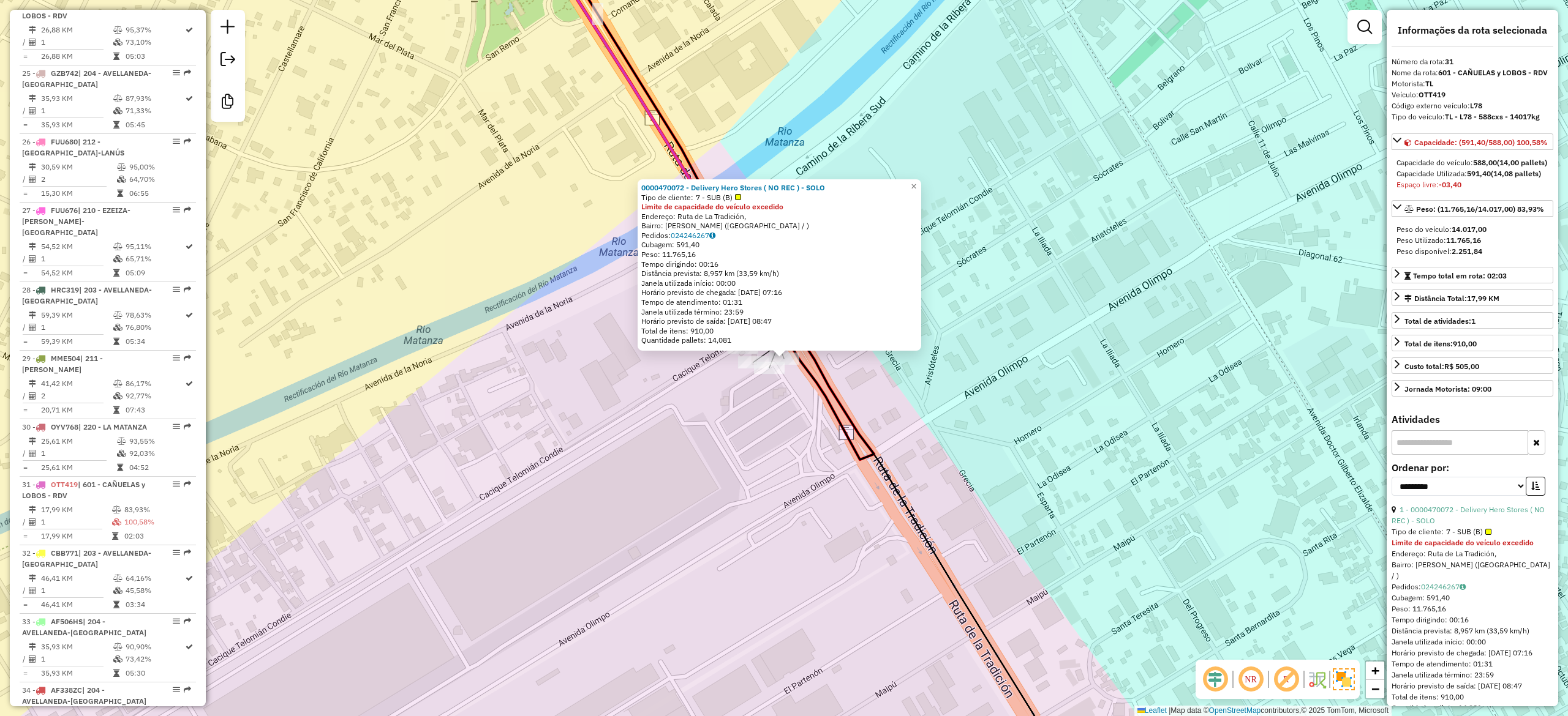
scroll to position [2141, 0]
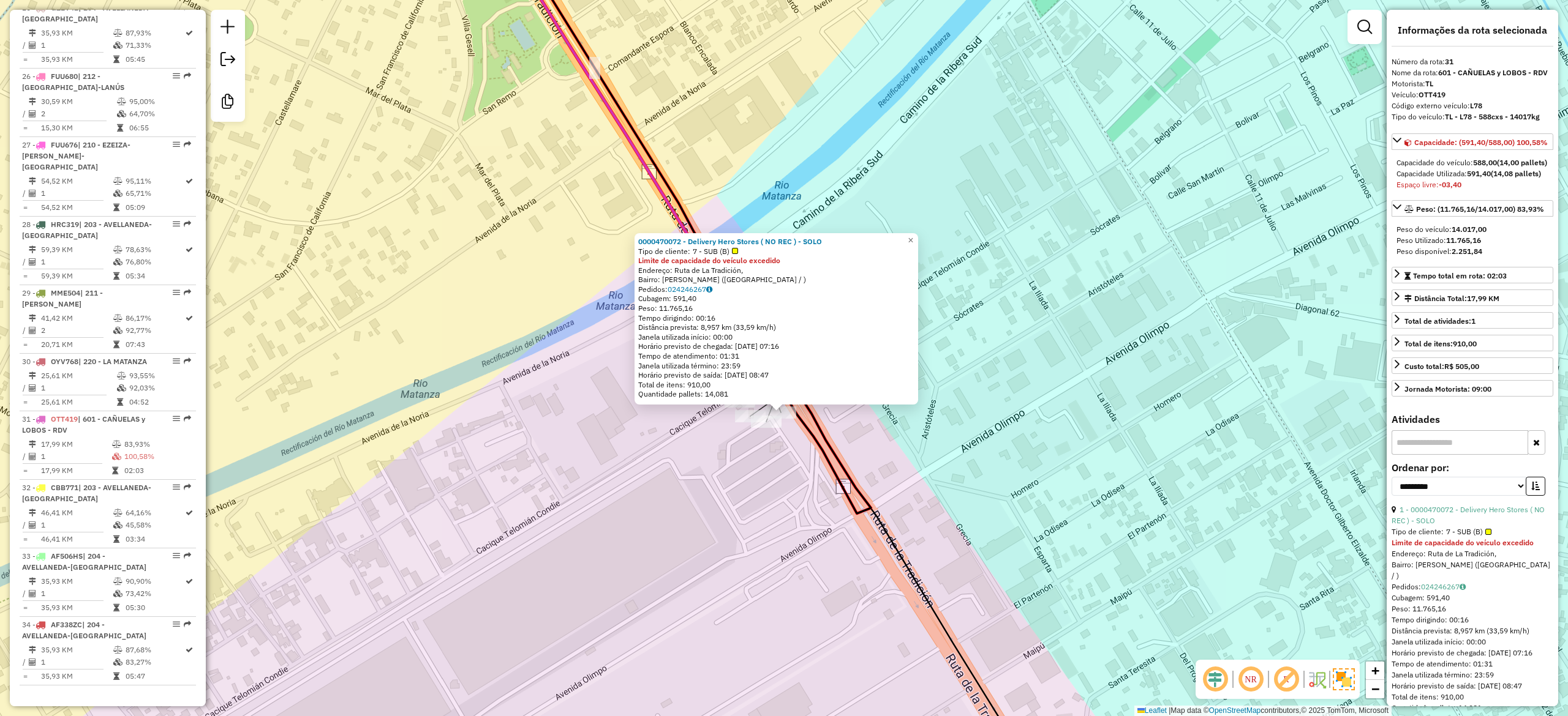
drag, startPoint x: 769, startPoint y: 568, endPoint x: 767, endPoint y: 588, distance: 20.1
click at [767, 588] on div "0000470072 - Delivery Hero Stores ( NO REC ) - SOLO Tipo de cliente: 7 - SUB (B…" at bounding box center [784, 358] width 1568 height 716
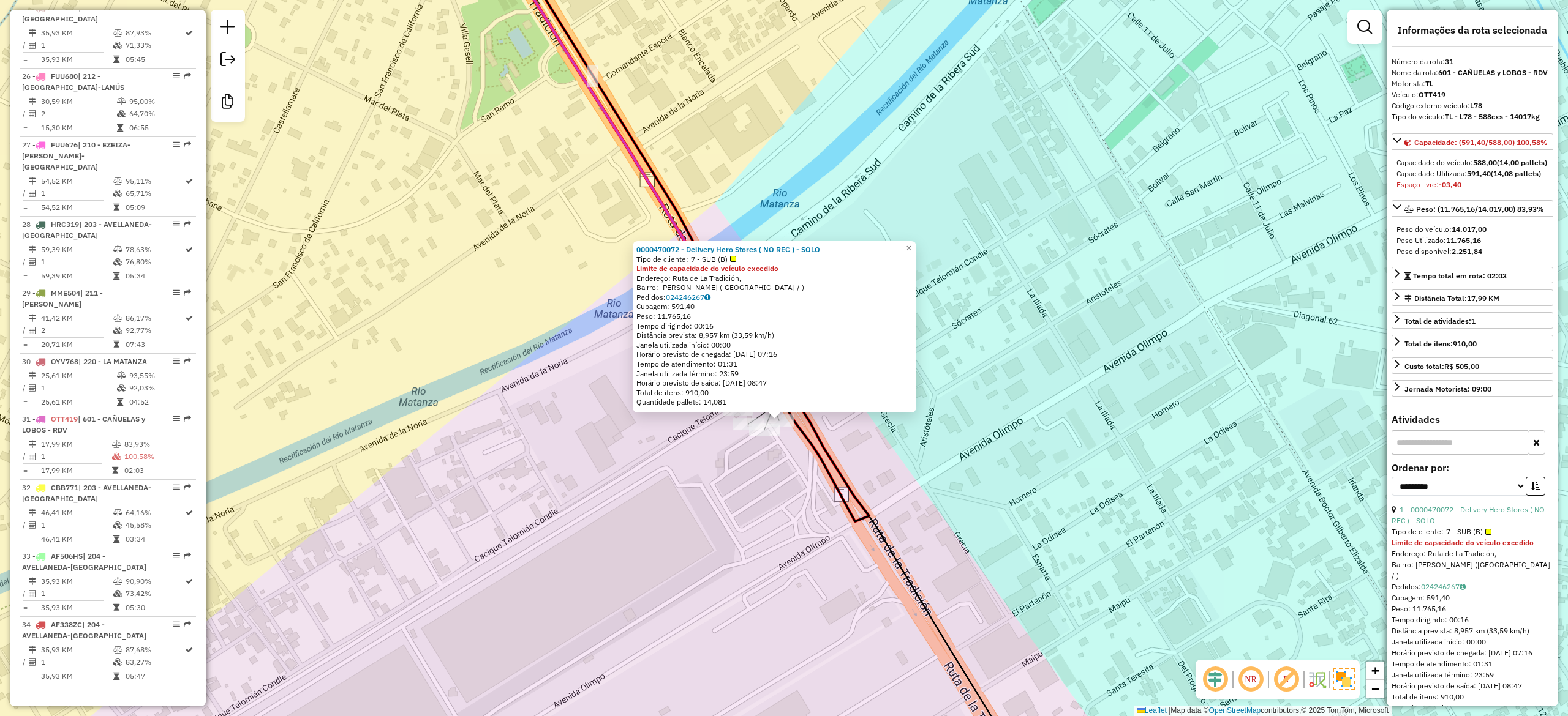
click at [731, 478] on div "0000470072 - Delivery Hero Stores ( NO REC ) - SOLO Tipo de cliente: 7 - SUB (B…" at bounding box center [784, 358] width 1568 height 716
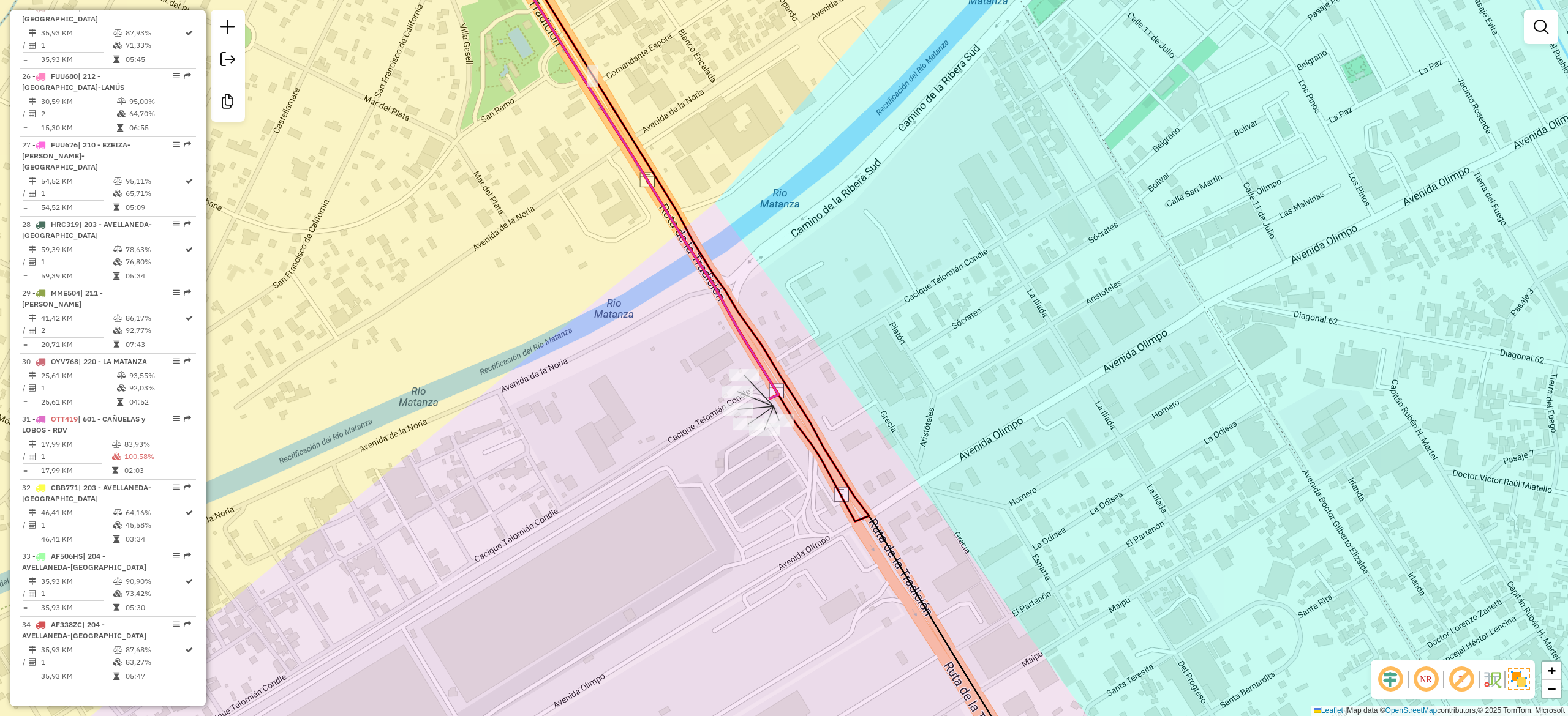
select select "**********"
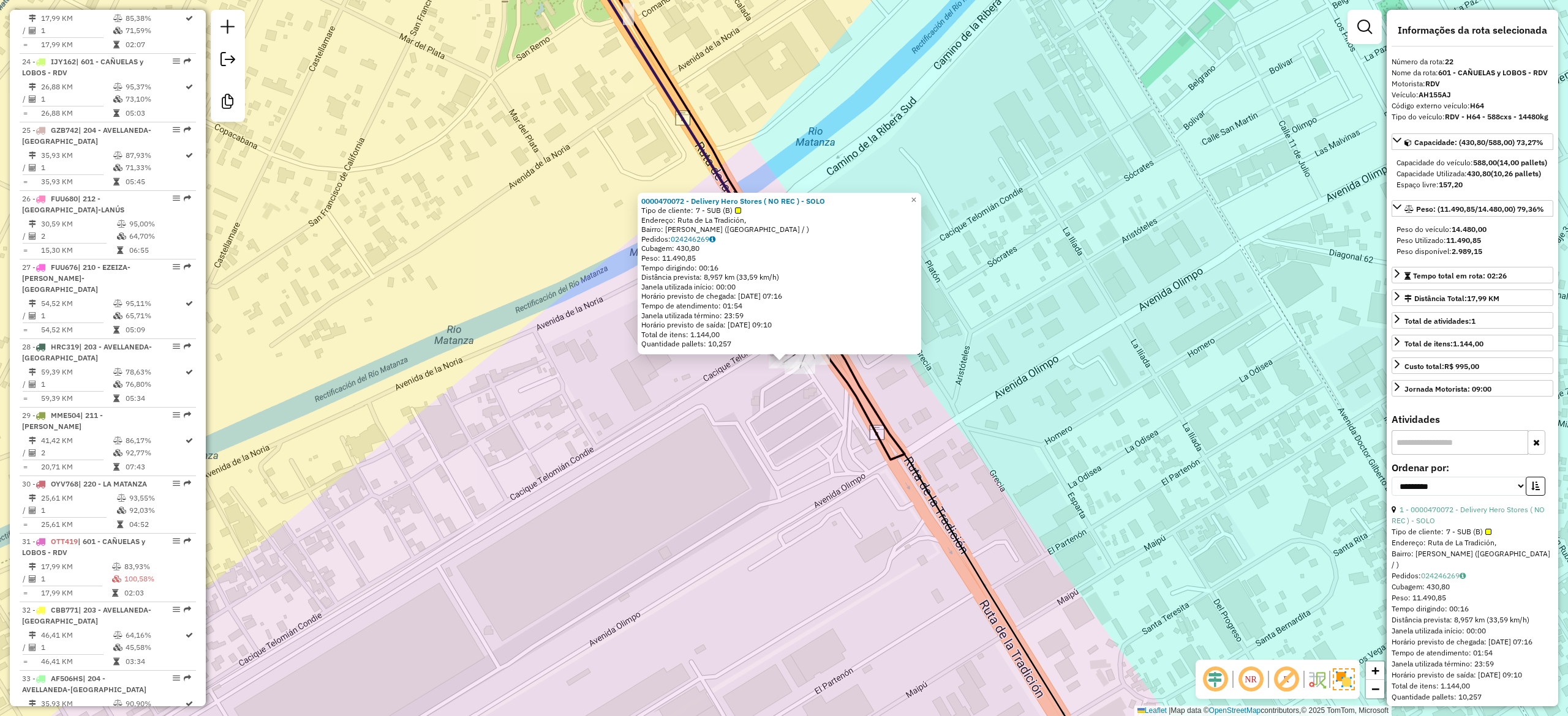
scroll to position [1913, 0]
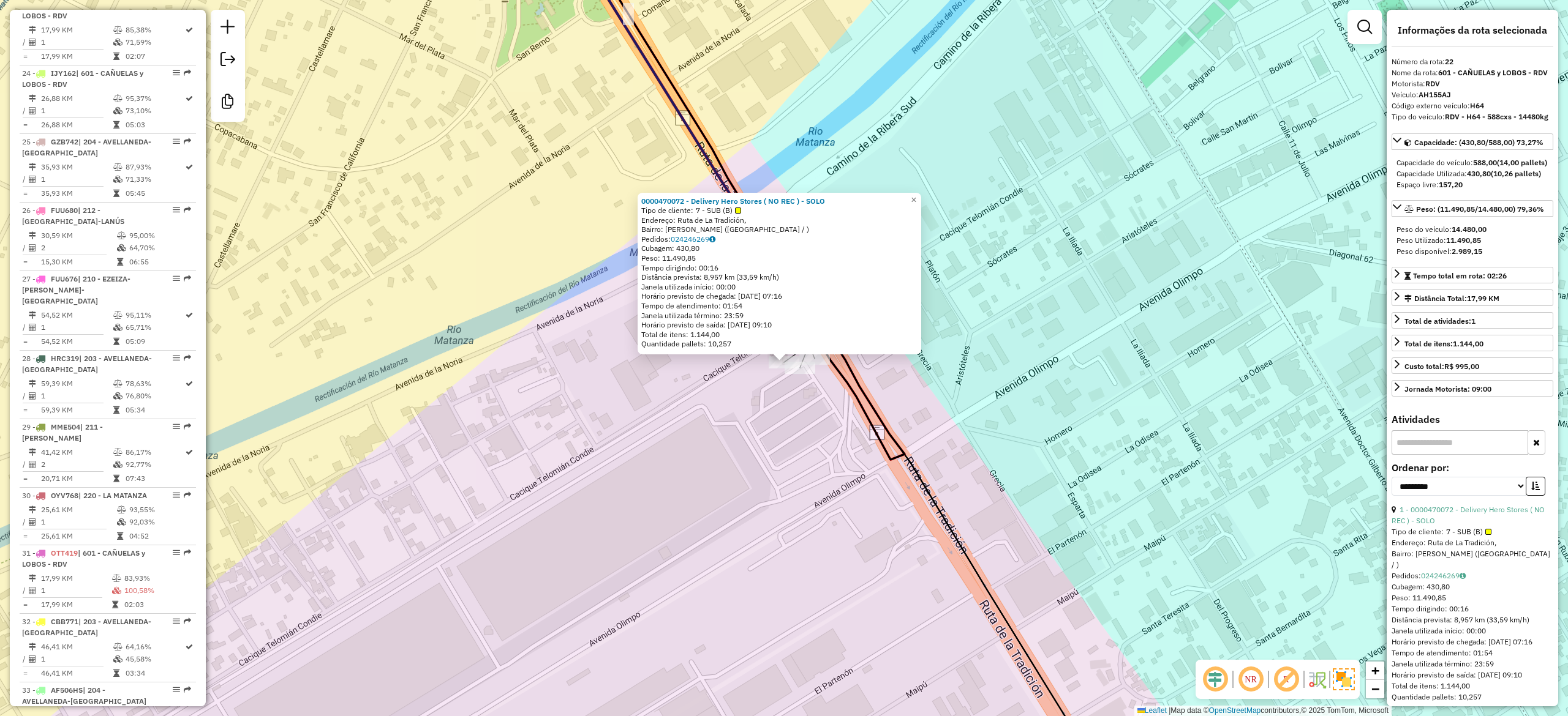
drag, startPoint x: 732, startPoint y: 515, endPoint x: 731, endPoint y: 598, distance: 83.0
click at [731, 598] on div "0000470072 - Delivery Hero Stores ( NO REC ) - SOLO Tipo de cliente: 7 - SUB (B…" at bounding box center [784, 358] width 1568 height 716
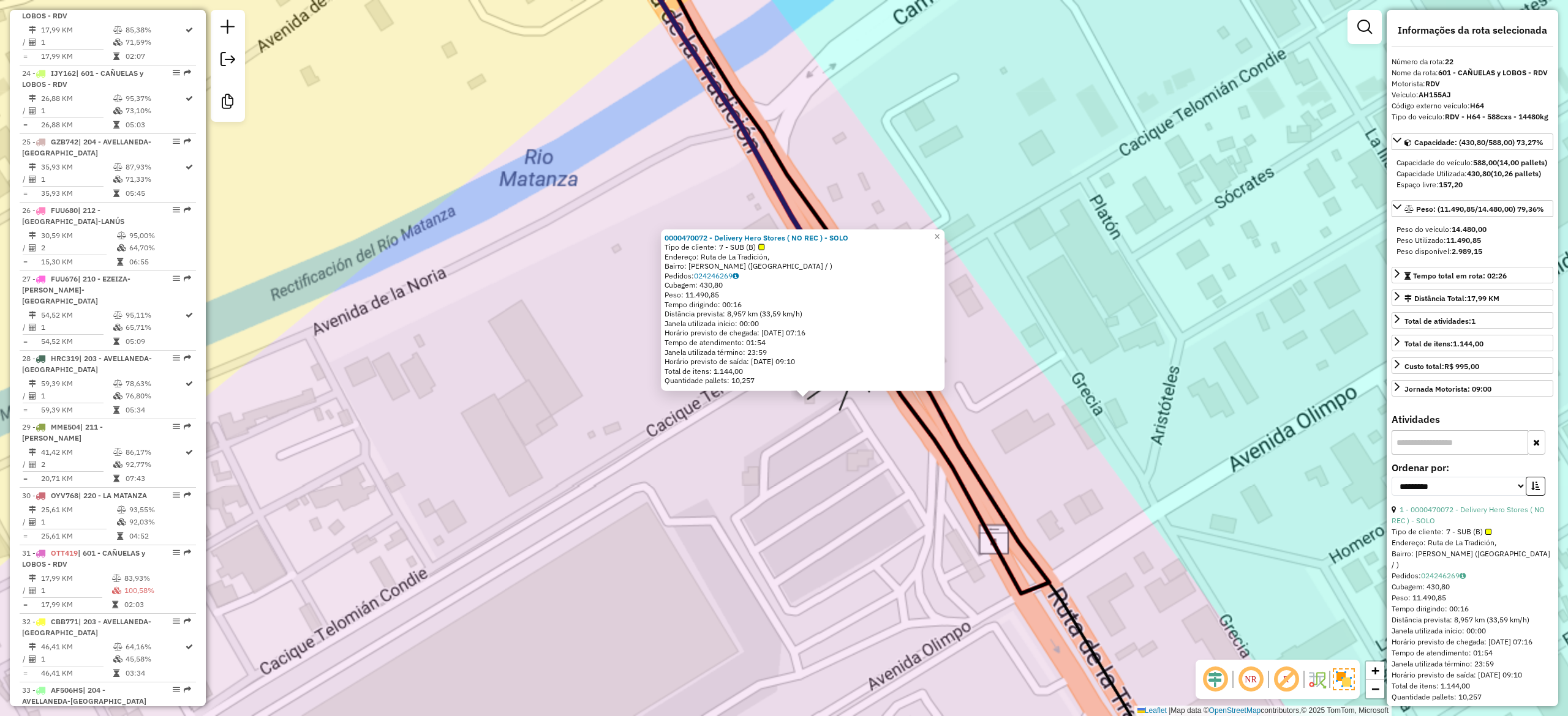
click at [766, 517] on div "0000470072 - Delivery Hero Stores ( NO REC ) - SOLO Tipo de cliente: 7 - SUB (B…" at bounding box center [784, 358] width 1568 height 716
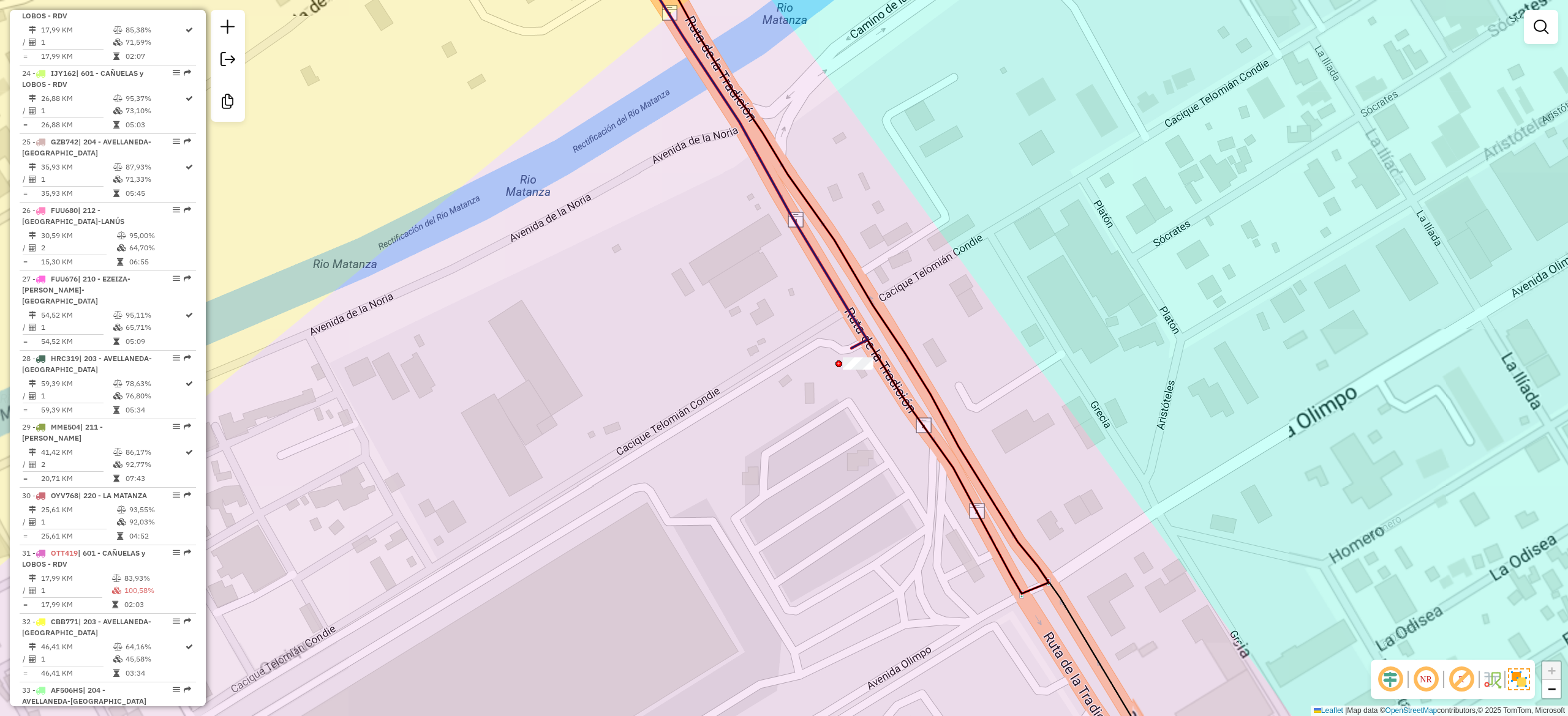
drag, startPoint x: 766, startPoint y: 474, endPoint x: 776, endPoint y: 531, distance: 57.9
click at [757, 582] on div "Janela de atendimento Grade de atendimento Capacidade Transportadoras Veículos …" at bounding box center [784, 358] width 1568 height 716
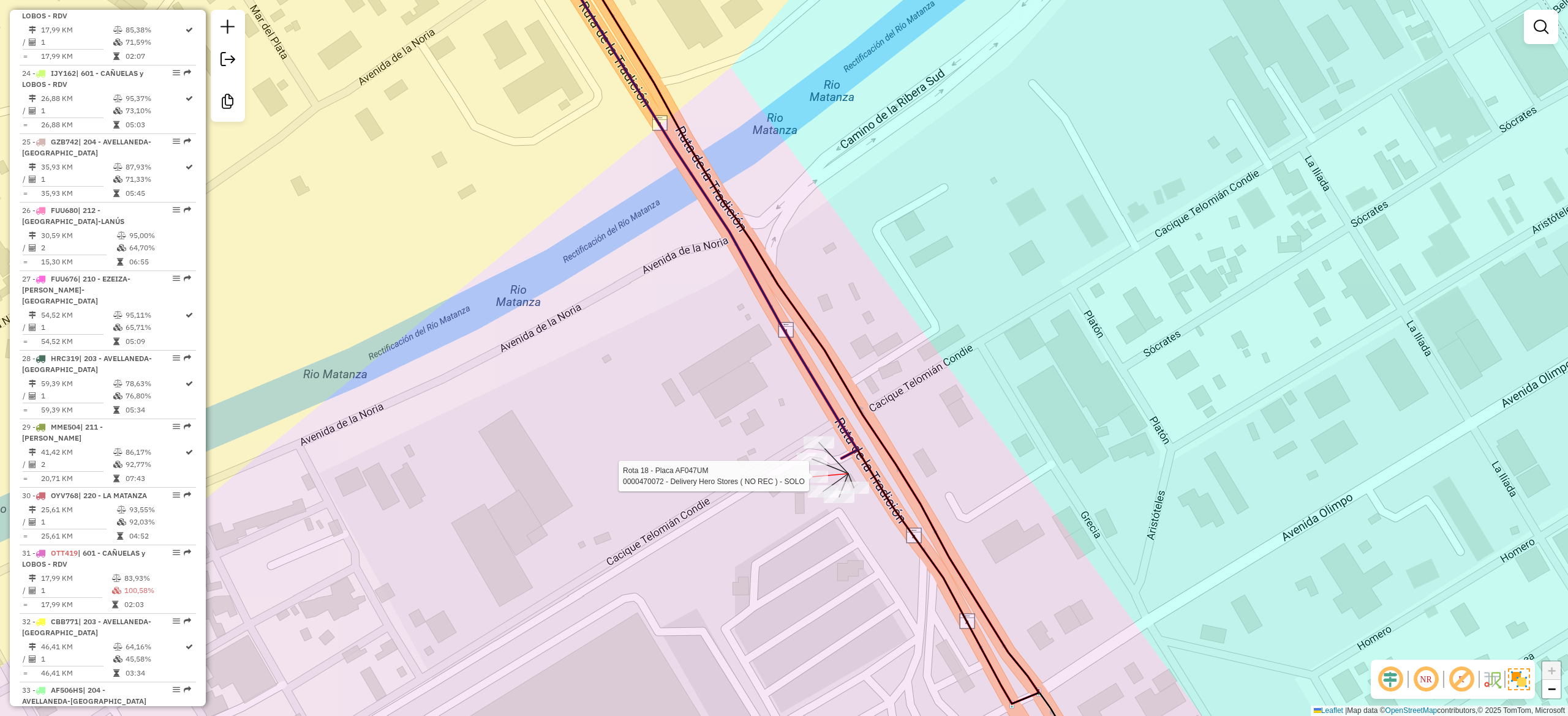
click at [812, 465] on div at bounding box center [812, 458] width 31 height 13
select select "**********"
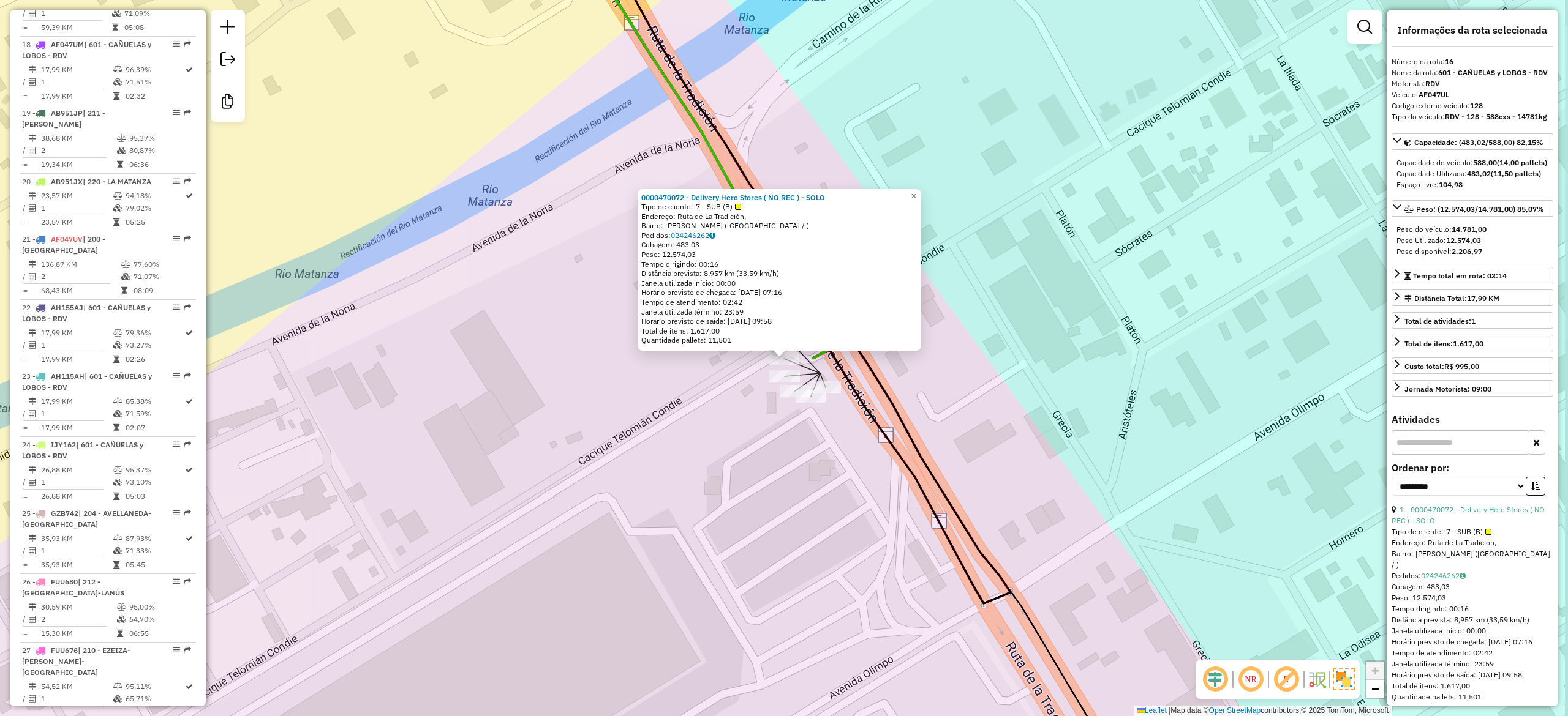
scroll to position [1500, 0]
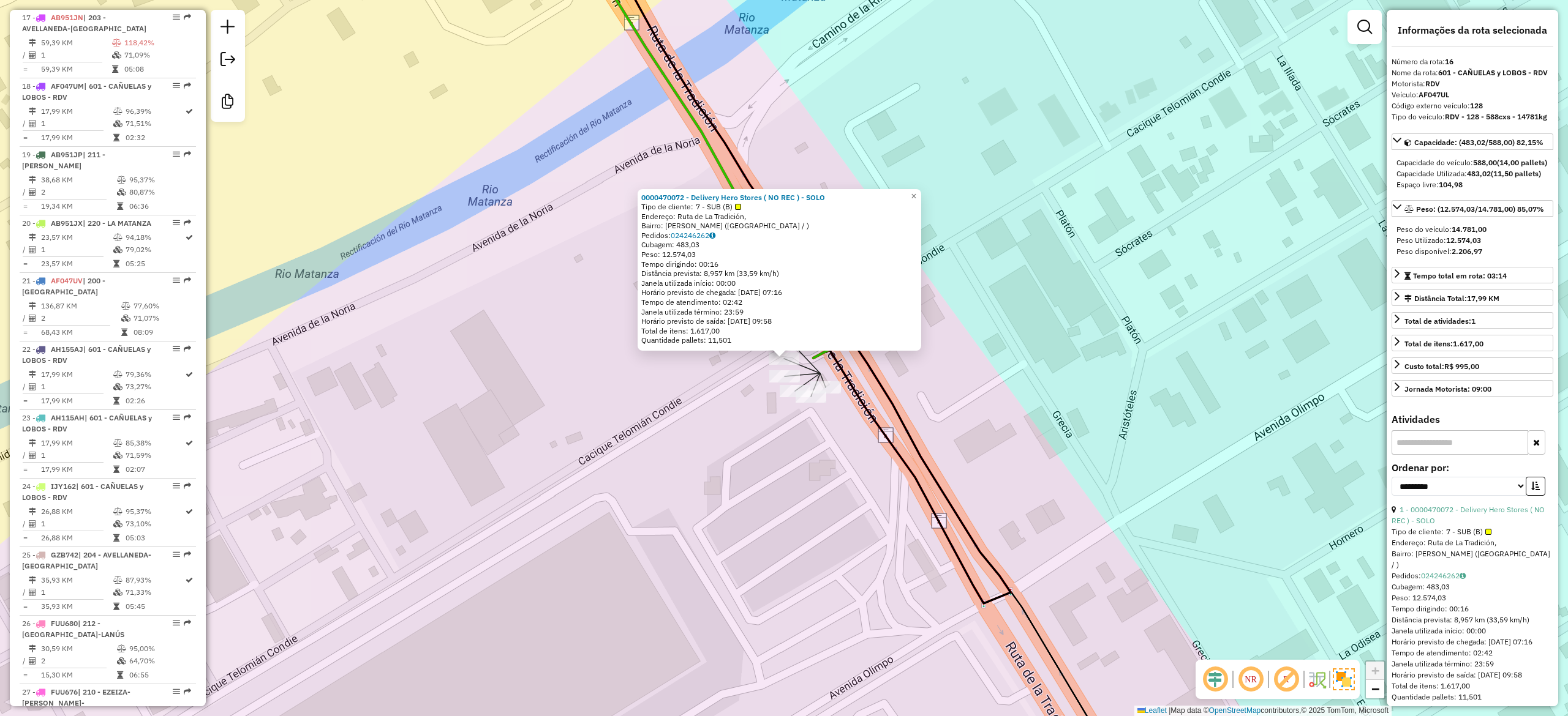
drag, startPoint x: 776, startPoint y: 567, endPoint x: 701, endPoint y: 510, distance: 94.2
click at [706, 511] on div "0000470072 - Delivery Hero Stores ( NO REC ) - SOLO Tipo de cliente: 7 - SUB (B…" at bounding box center [784, 358] width 1568 height 716
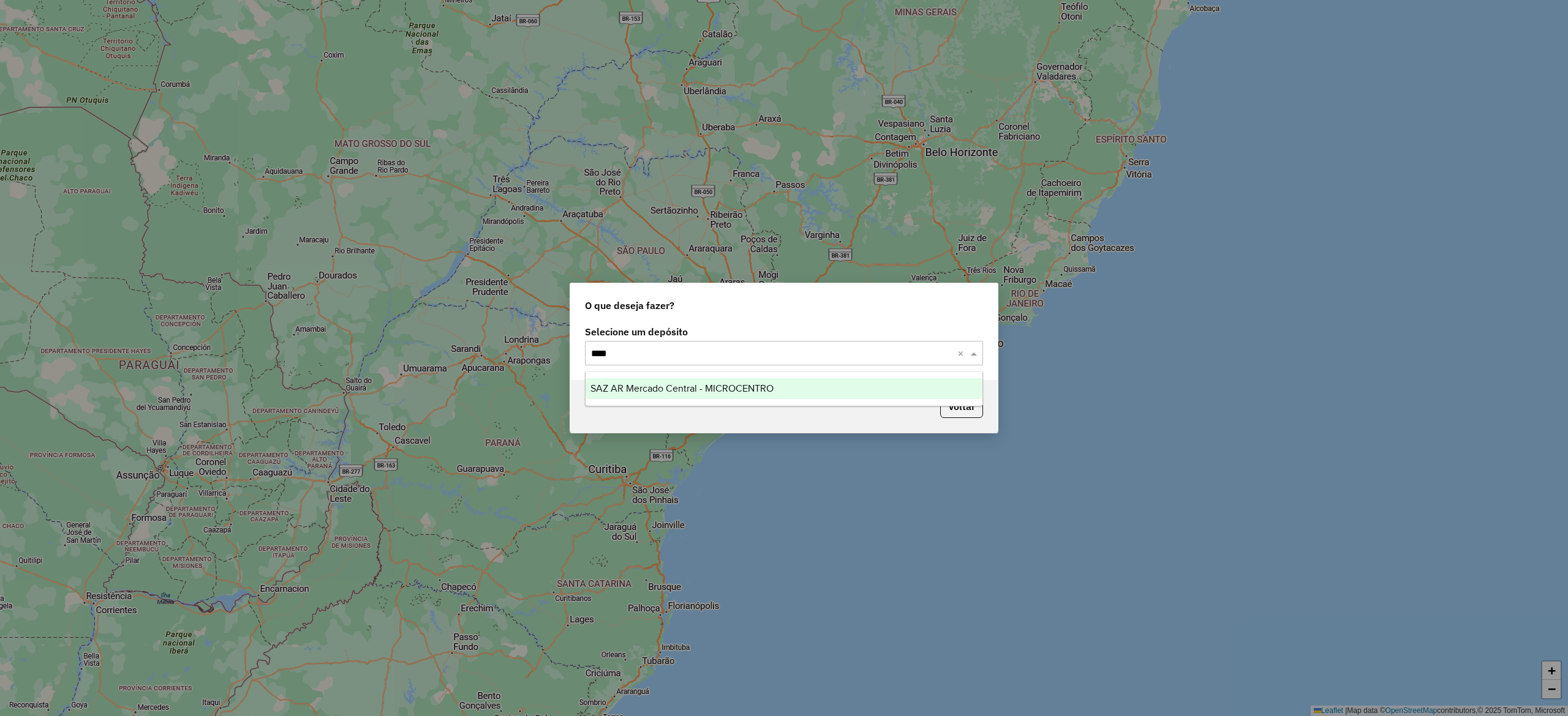
type input "*****"
click at [737, 377] on ng-dropdown-panel "SAZ AR Mercado Central - MICROCENTRO" at bounding box center [783, 389] width 398 height 35
click at [741, 388] on span "SAZ AR Mercado Central - MICROCENTRO" at bounding box center [682, 388] width 183 height 10
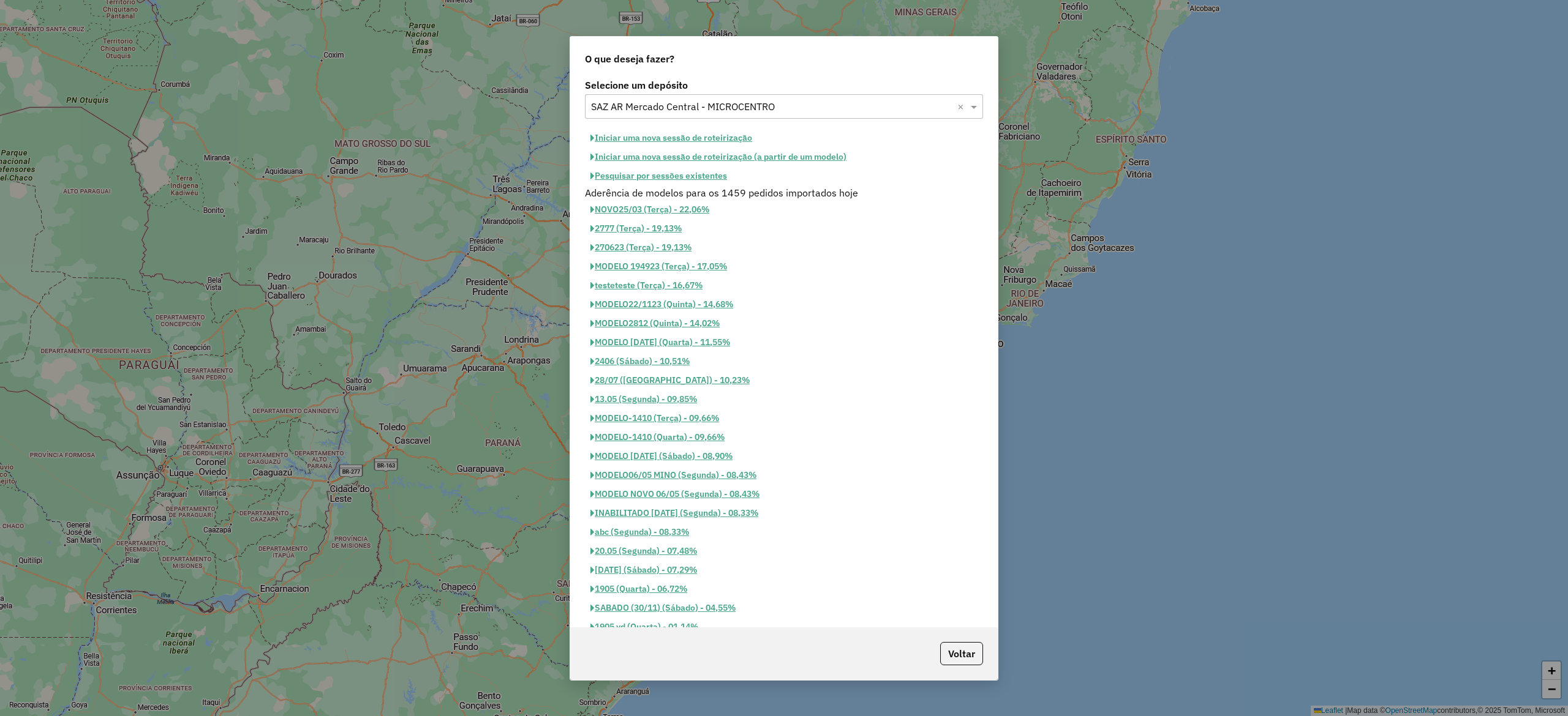
click at [708, 173] on button "Pesquisar por sessões existentes" at bounding box center [658, 176] width 148 height 19
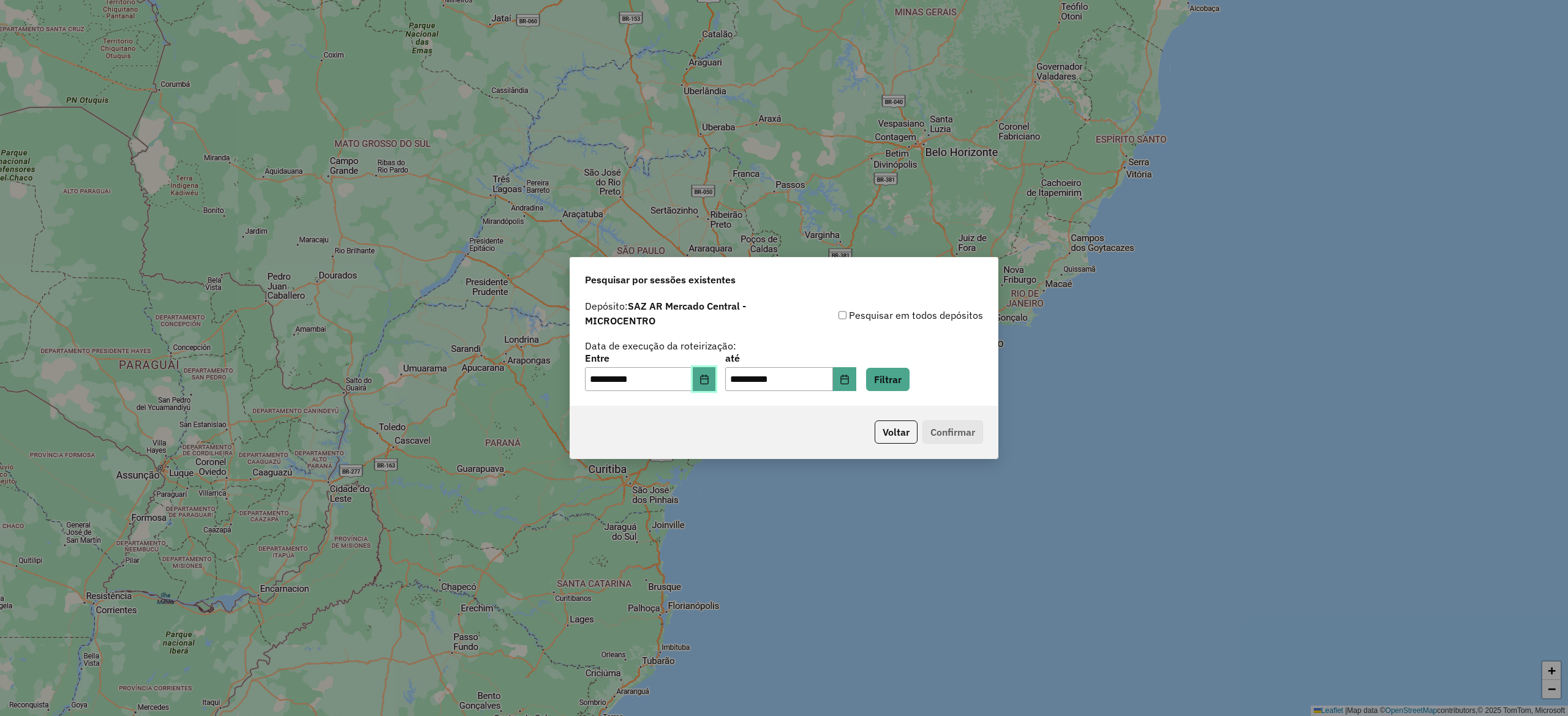
click at [708, 379] on icon "Choose Date" at bounding box center [705, 379] width 10 height 10
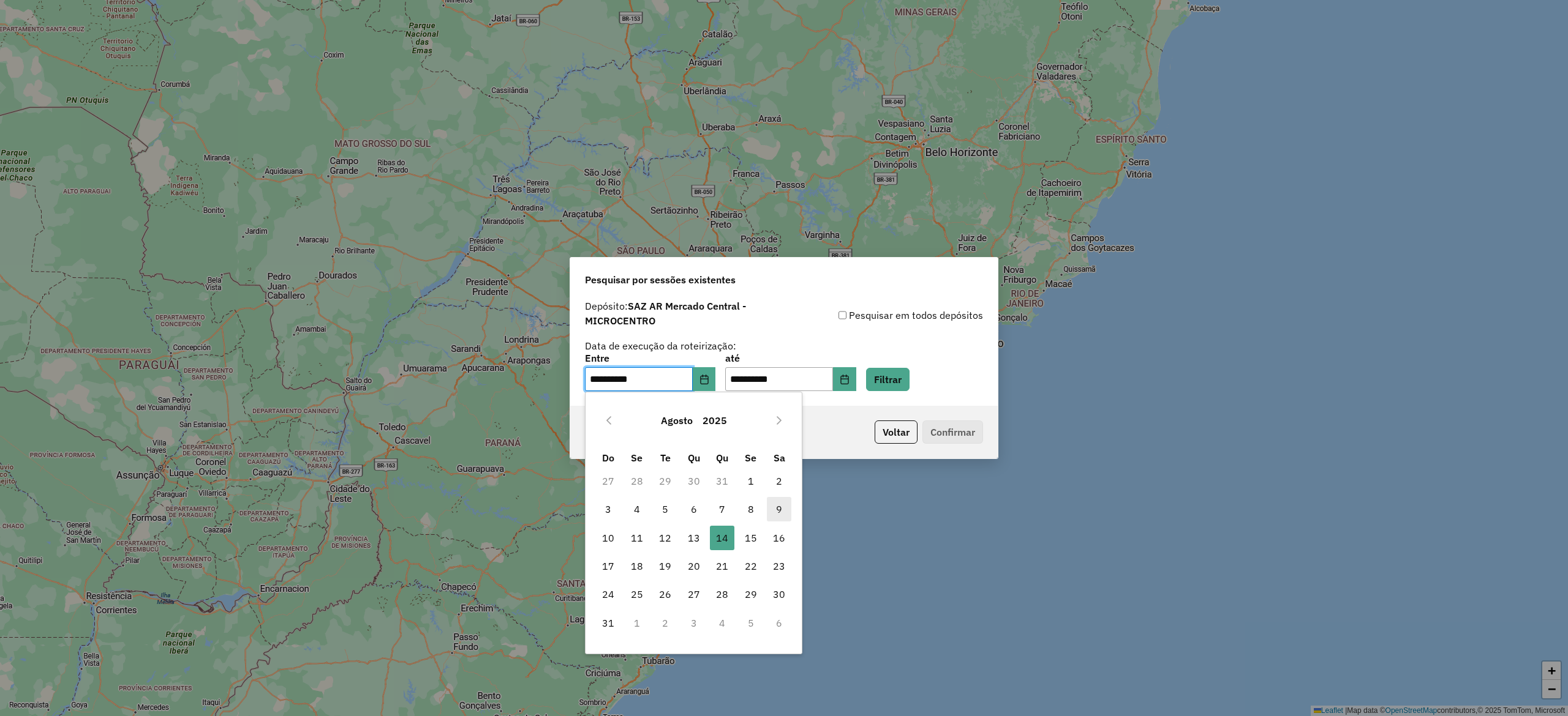
drag, startPoint x: 741, startPoint y: 536, endPoint x: 778, endPoint y: 515, distance: 42.5
click at [741, 536] on span "15" at bounding box center [751, 538] width 24 height 24
type input "**********"
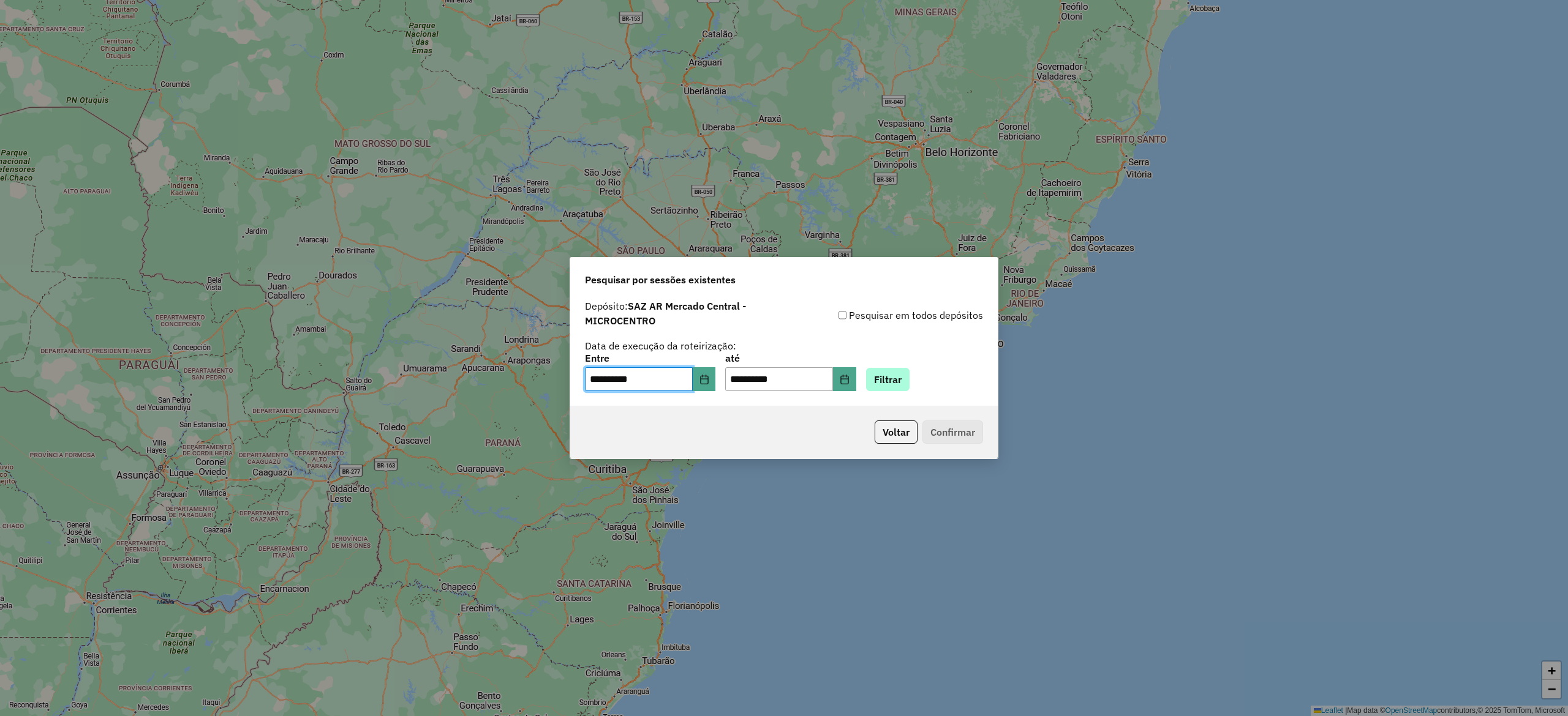
click at [948, 373] on div "**********" at bounding box center [783, 373] width 398 height 38
click at [891, 377] on button "Filtrar" at bounding box center [887, 379] width 43 height 23
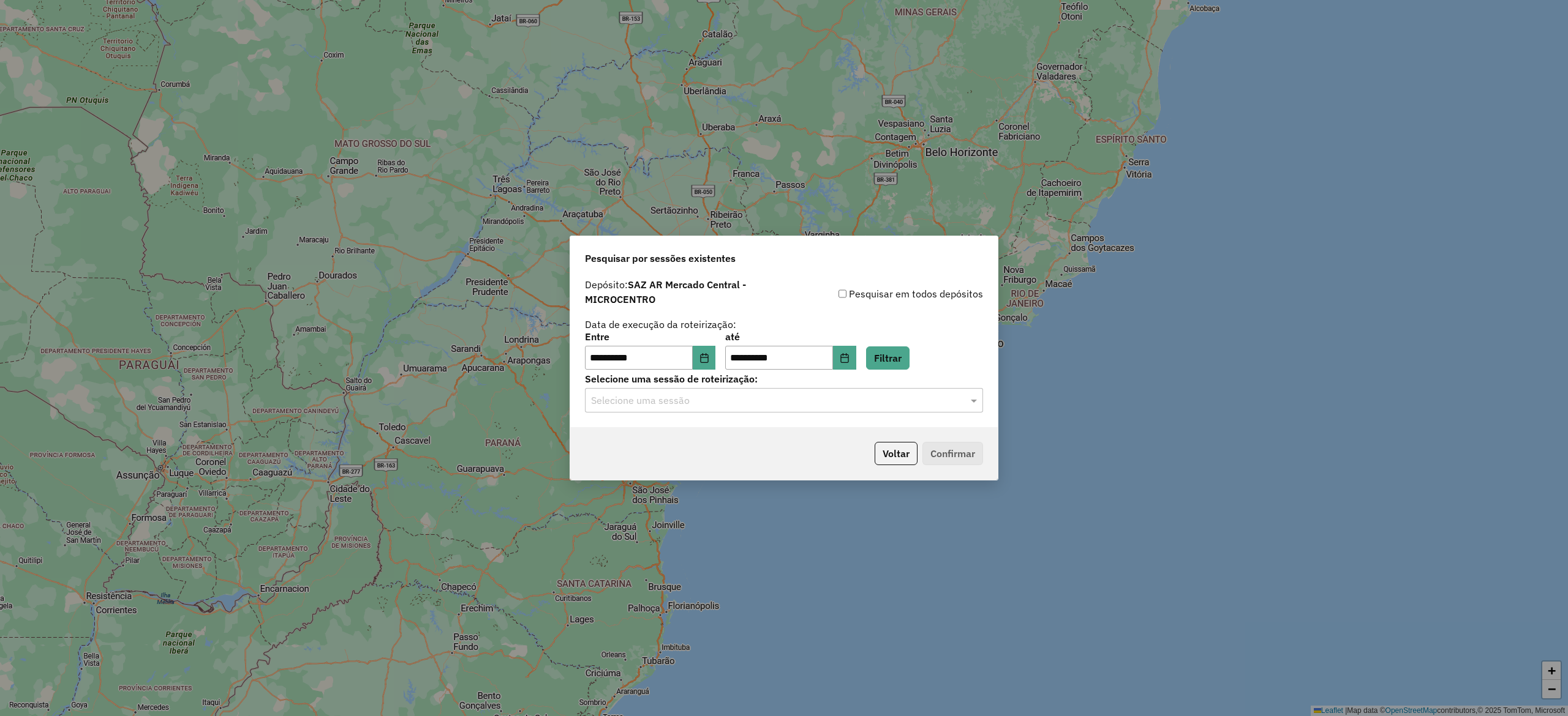
click at [695, 398] on input "text" at bounding box center [771, 401] width 361 height 15
click at [686, 434] on span "1229992 - [DATE] 18:41" at bounding box center [638, 436] width 96 height 10
click at [961, 450] on button "Confirmar" at bounding box center [952, 453] width 61 height 23
click at [716, 360] on button "Choose Date" at bounding box center [704, 358] width 23 height 24
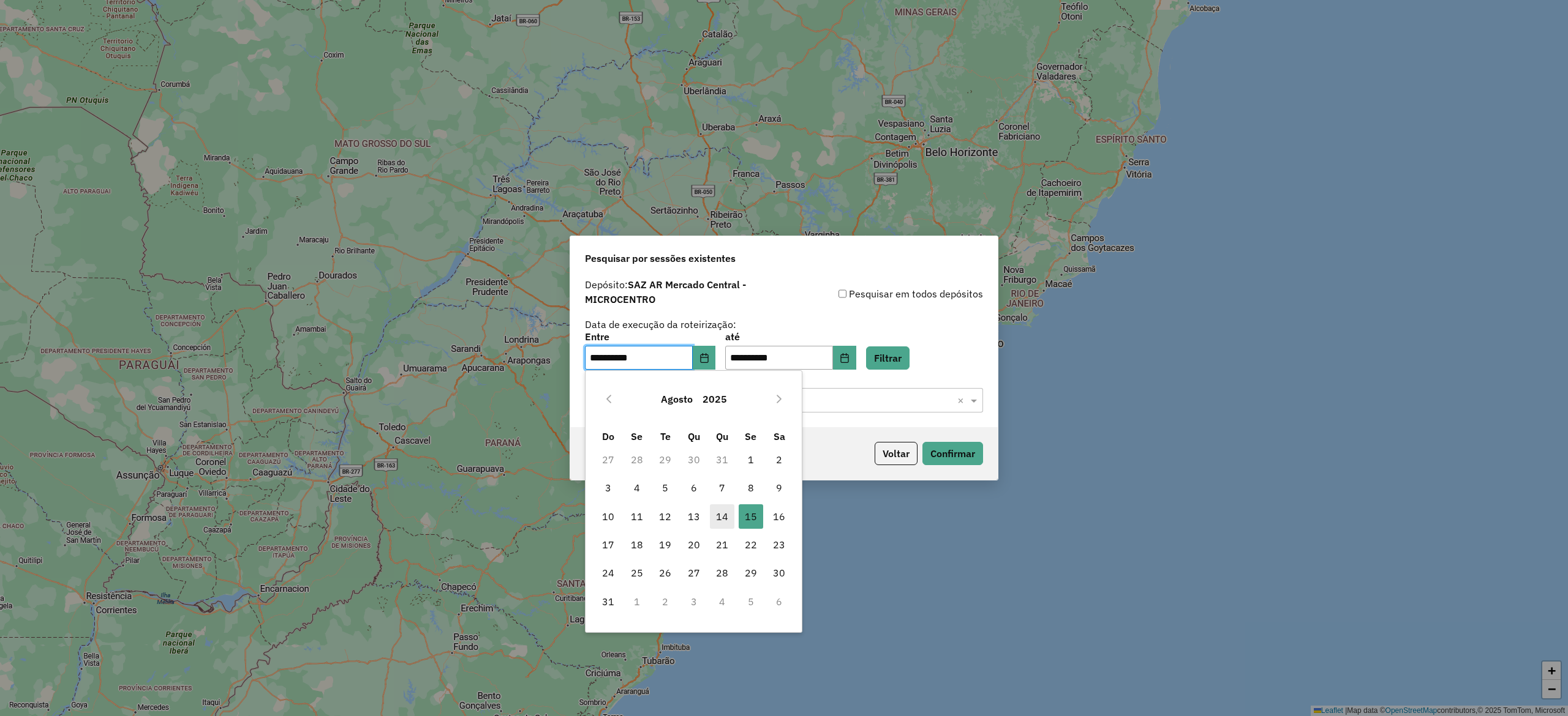
click at [716, 518] on span "14" at bounding box center [721, 516] width 24 height 24
type input "**********"
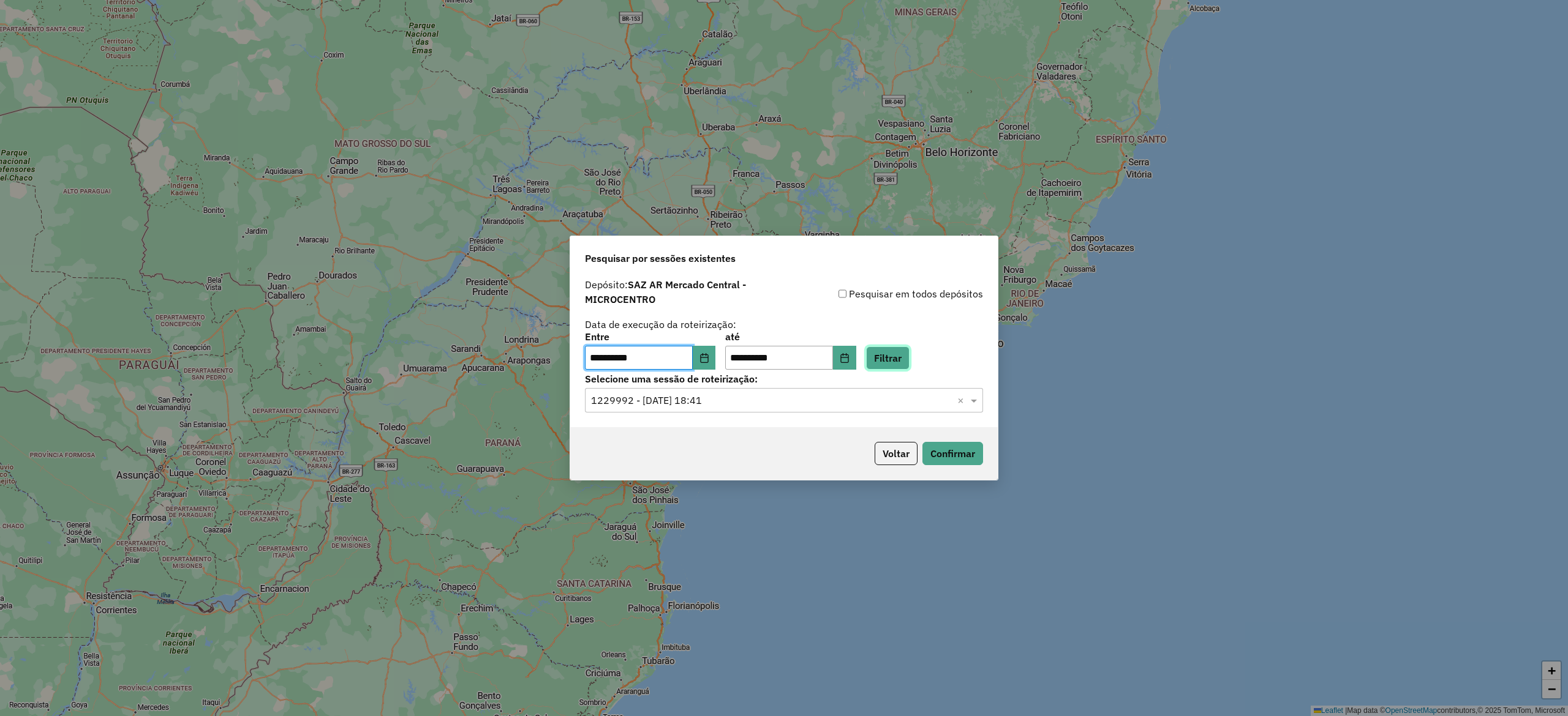
drag, startPoint x: 909, startPoint y: 362, endPoint x: 892, endPoint y: 369, distance: 18.4
click at [909, 360] on button "Filtrar" at bounding box center [887, 358] width 43 height 23
click at [694, 402] on input "text" at bounding box center [771, 401] width 361 height 15
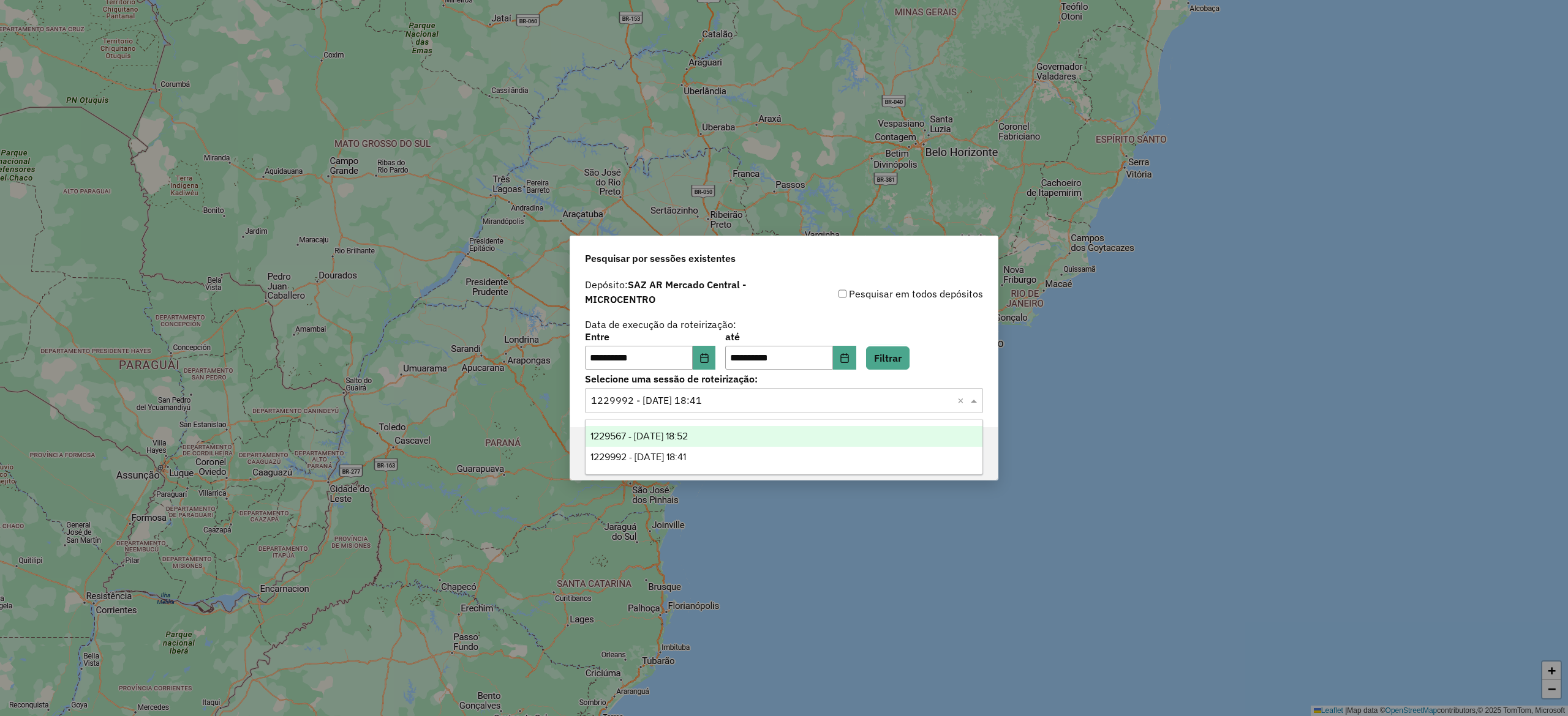
click at [688, 433] on span "1229567 - [DATE] 18:52" at bounding box center [639, 436] width 98 height 10
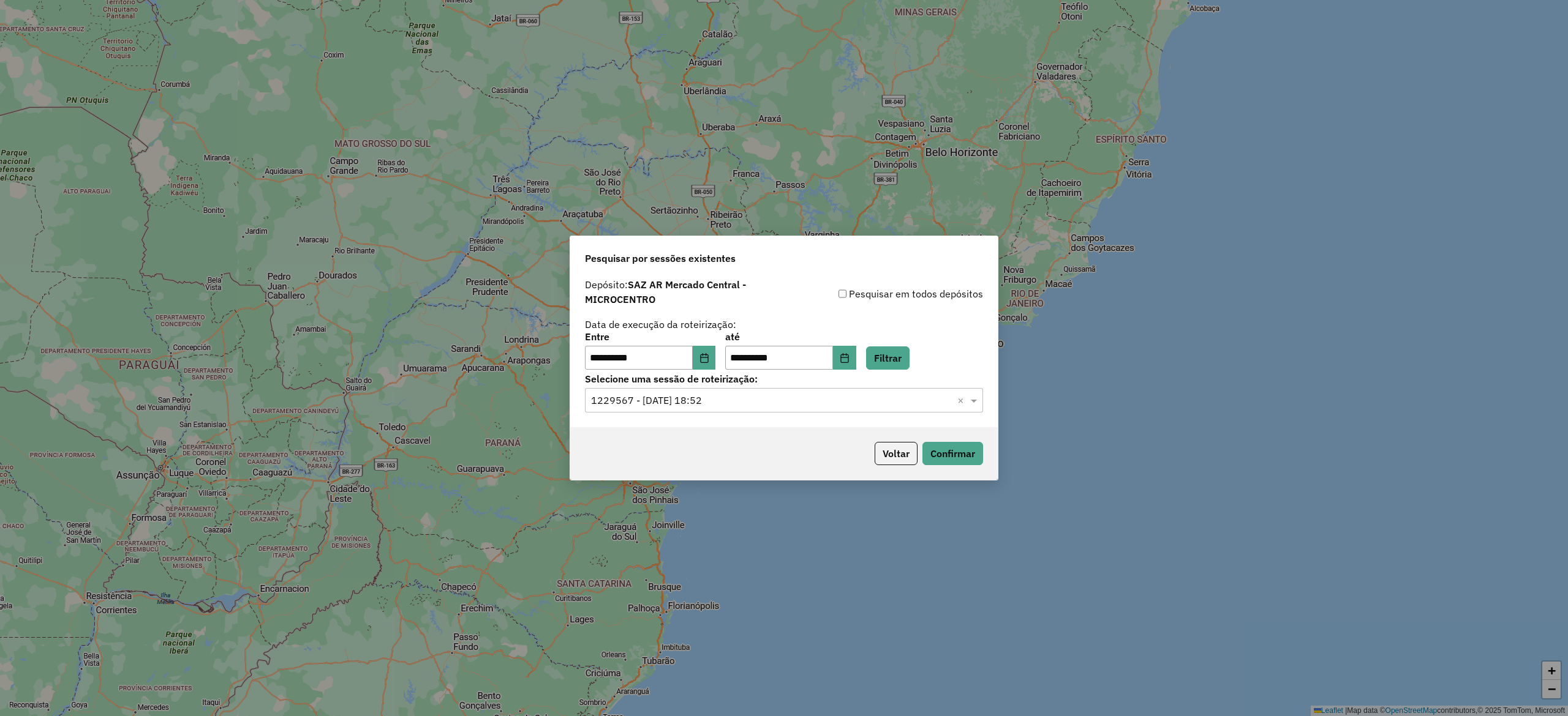
click at [799, 400] on input "text" at bounding box center [771, 401] width 361 height 15
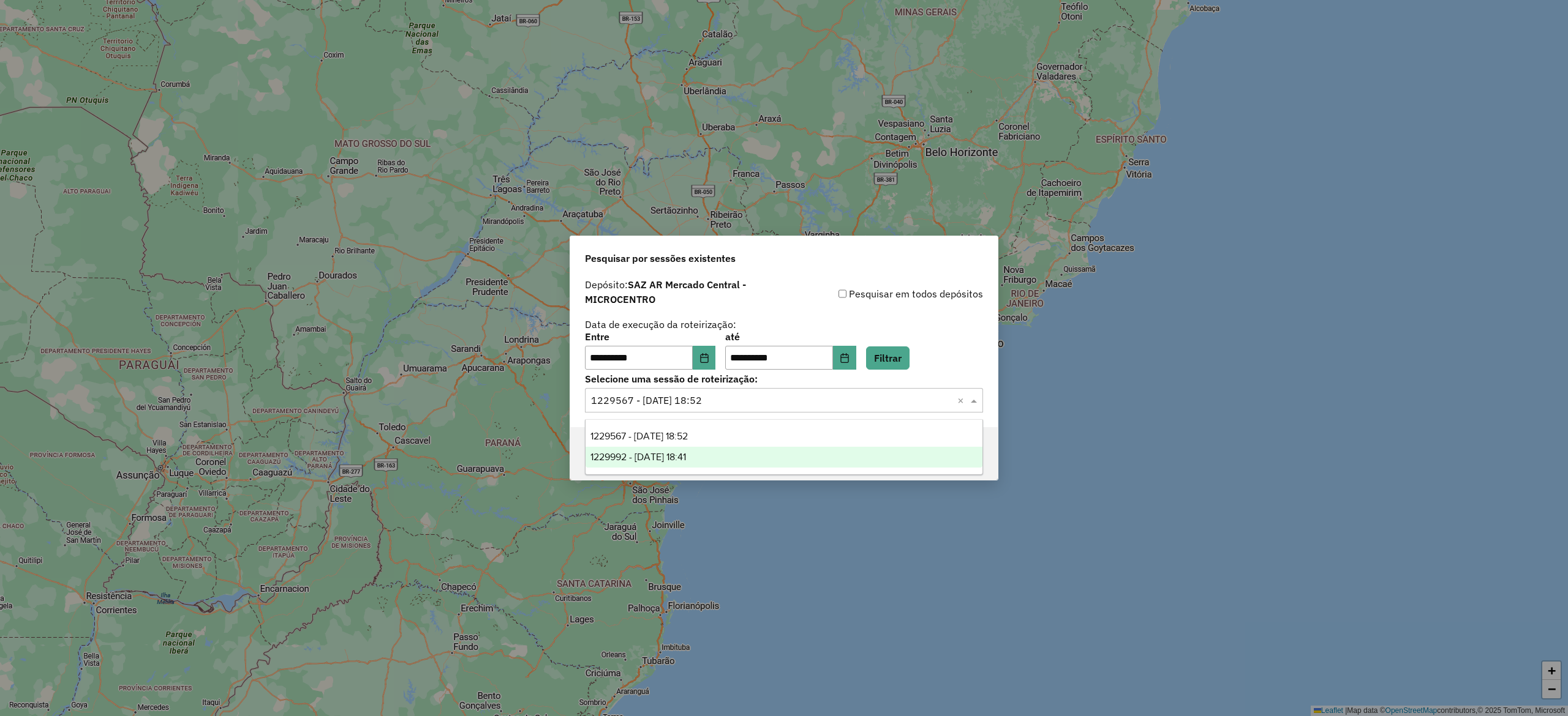
click at [728, 435] on div "1229567 - [DATE] 18:52" at bounding box center [783, 436] width 396 height 21
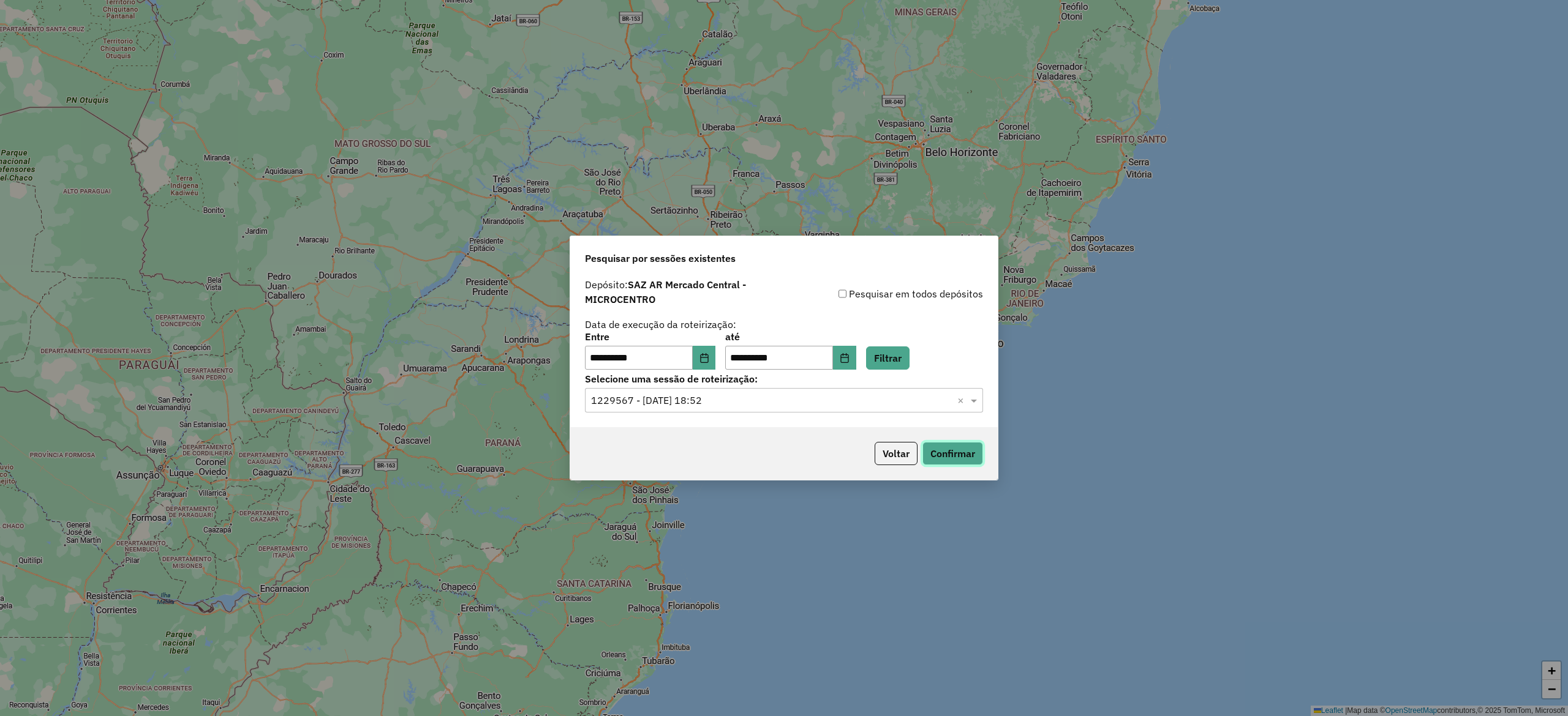
click at [968, 449] on button "Confirmar" at bounding box center [952, 453] width 61 height 23
click at [896, 458] on button "Voltar" at bounding box center [896, 453] width 43 height 23
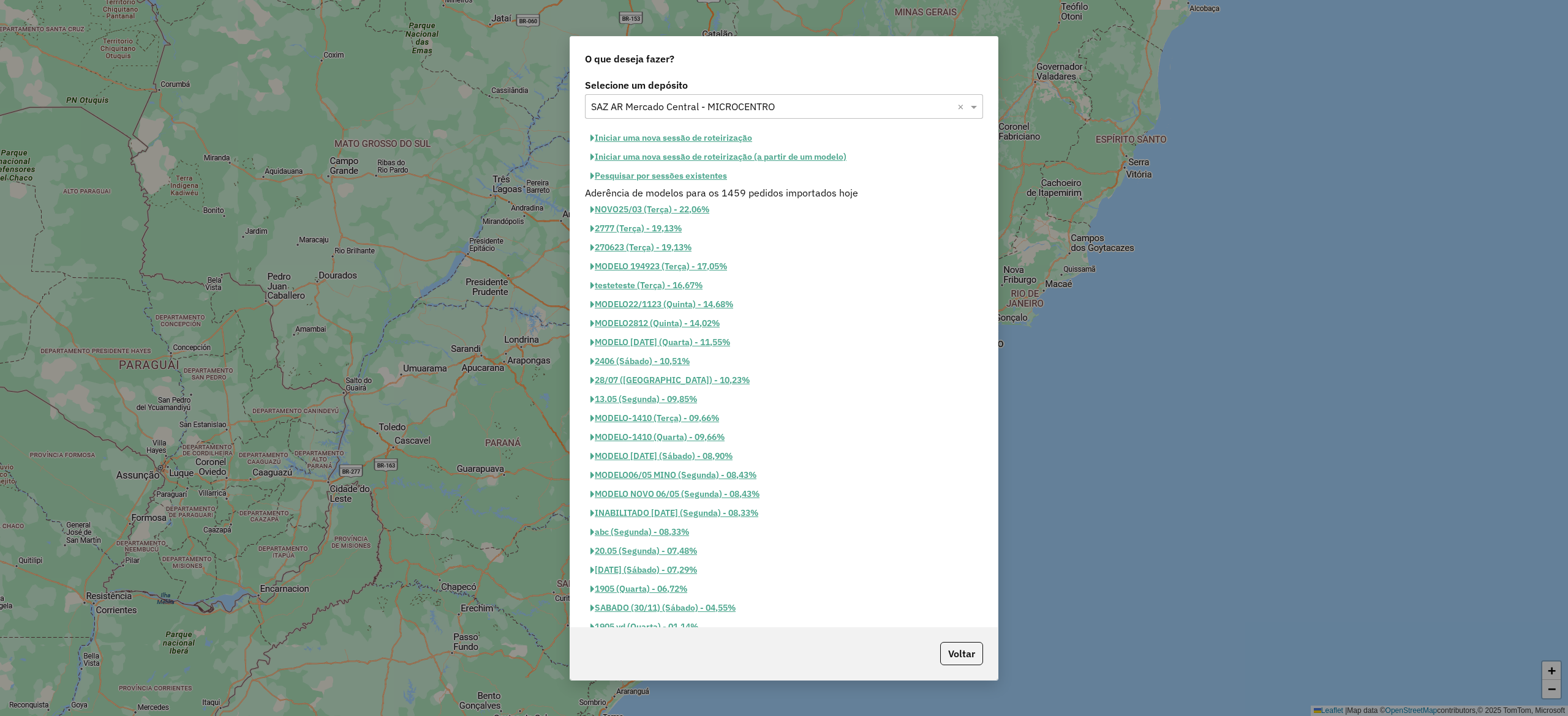
click at [784, 110] on input "text" at bounding box center [771, 108] width 361 height 15
type input "********"
click at [767, 134] on div "SAZ PY San Juan Nepomuceno" at bounding box center [781, 142] width 393 height 21
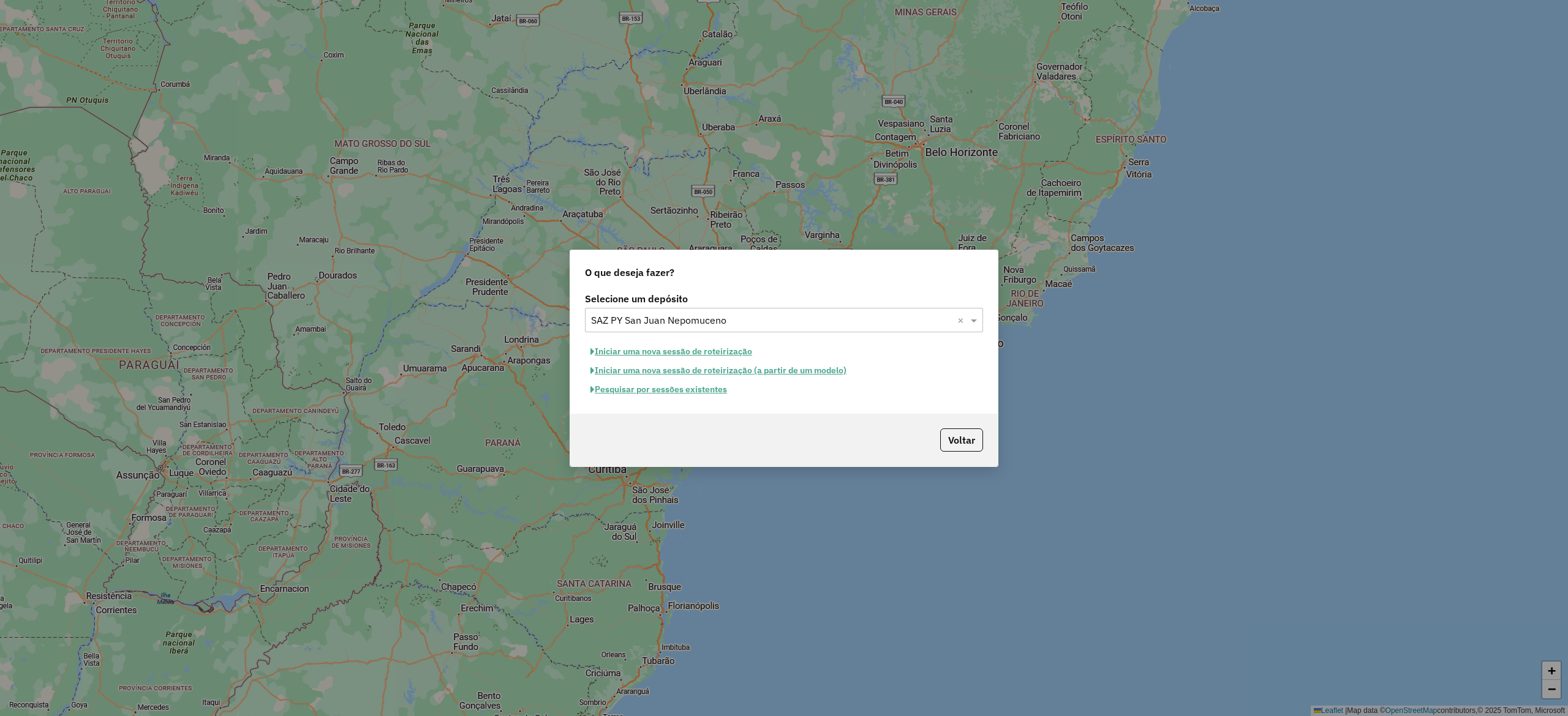
click at [692, 394] on button "Pesquisar por sessões existentes" at bounding box center [658, 389] width 148 height 19
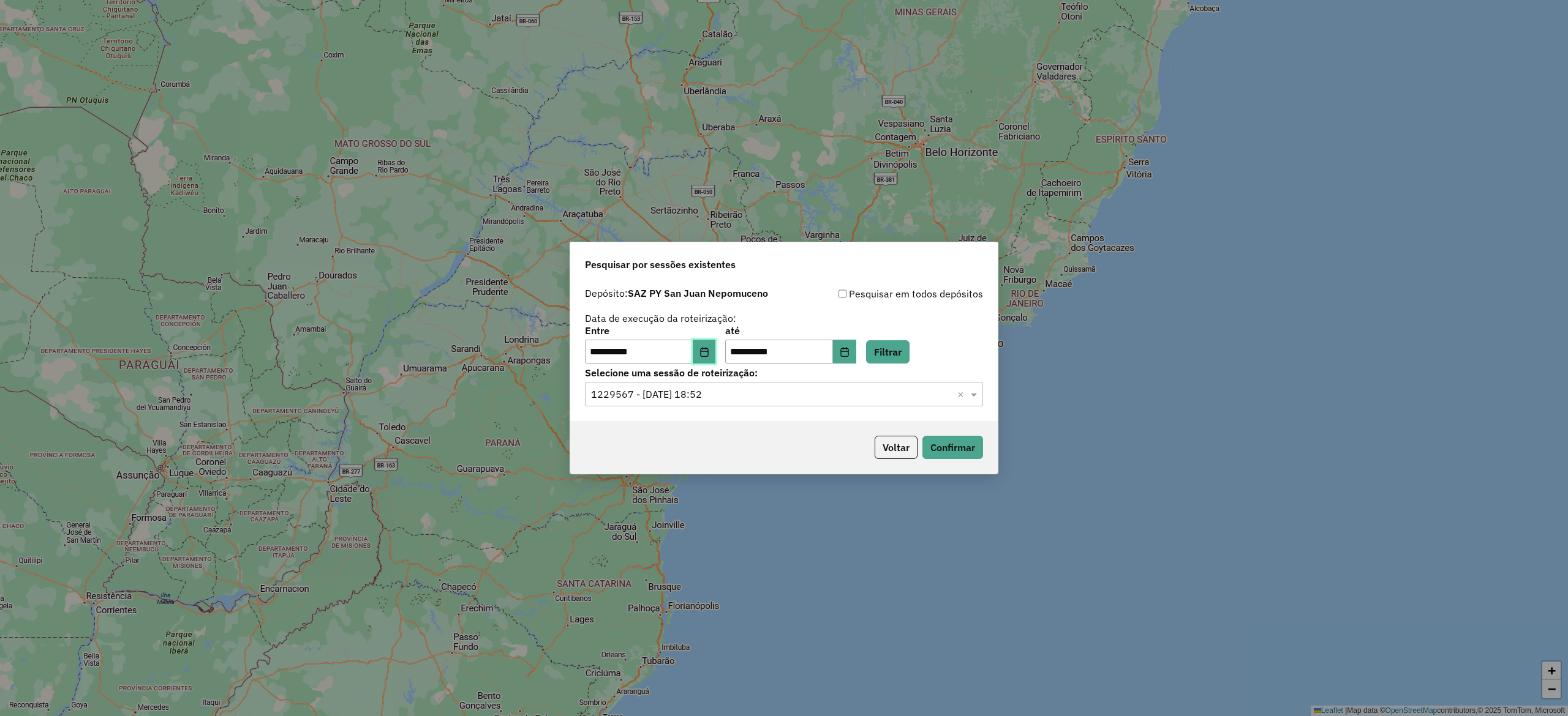
click at [716, 351] on button "Choose Date" at bounding box center [704, 352] width 23 height 24
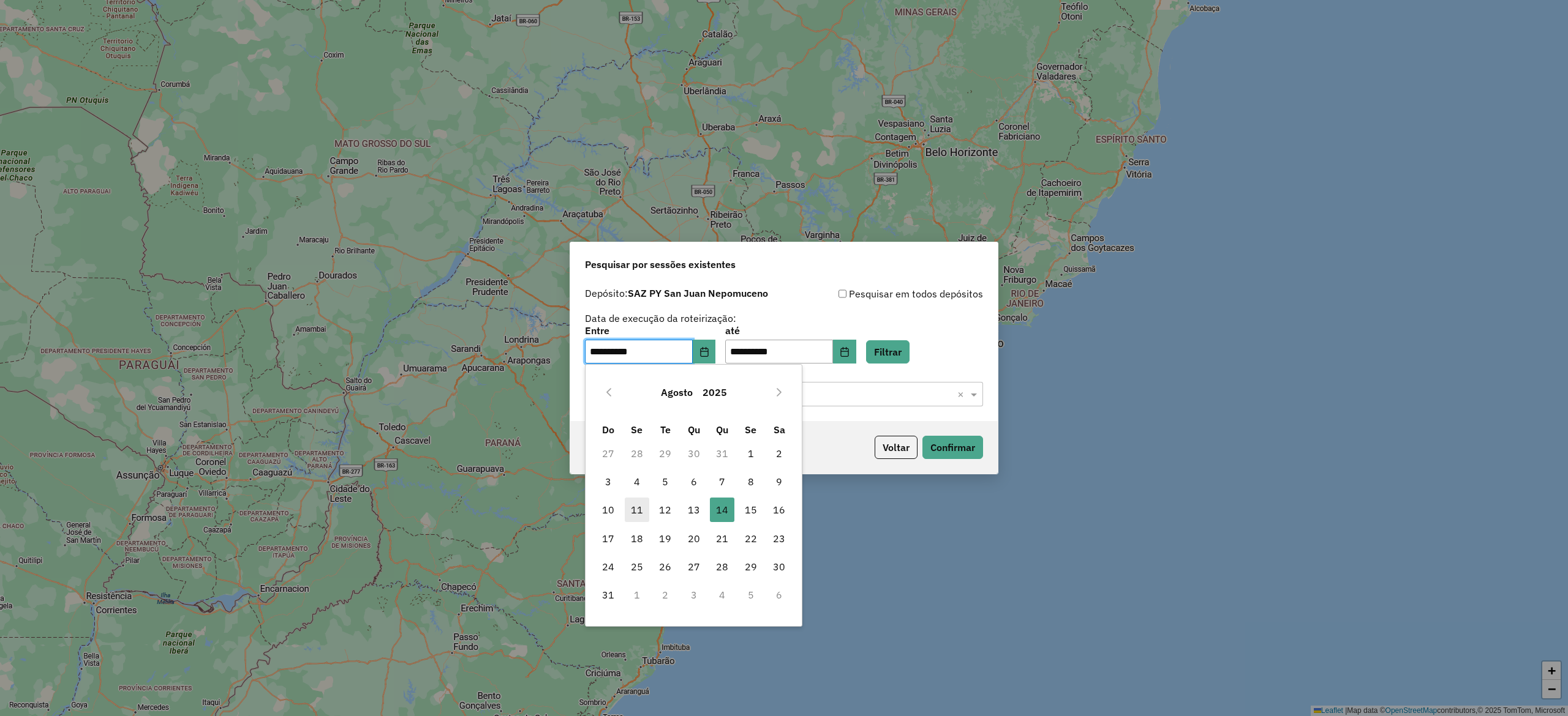
click at [641, 512] on span "11" at bounding box center [636, 509] width 24 height 24
type input "**********"
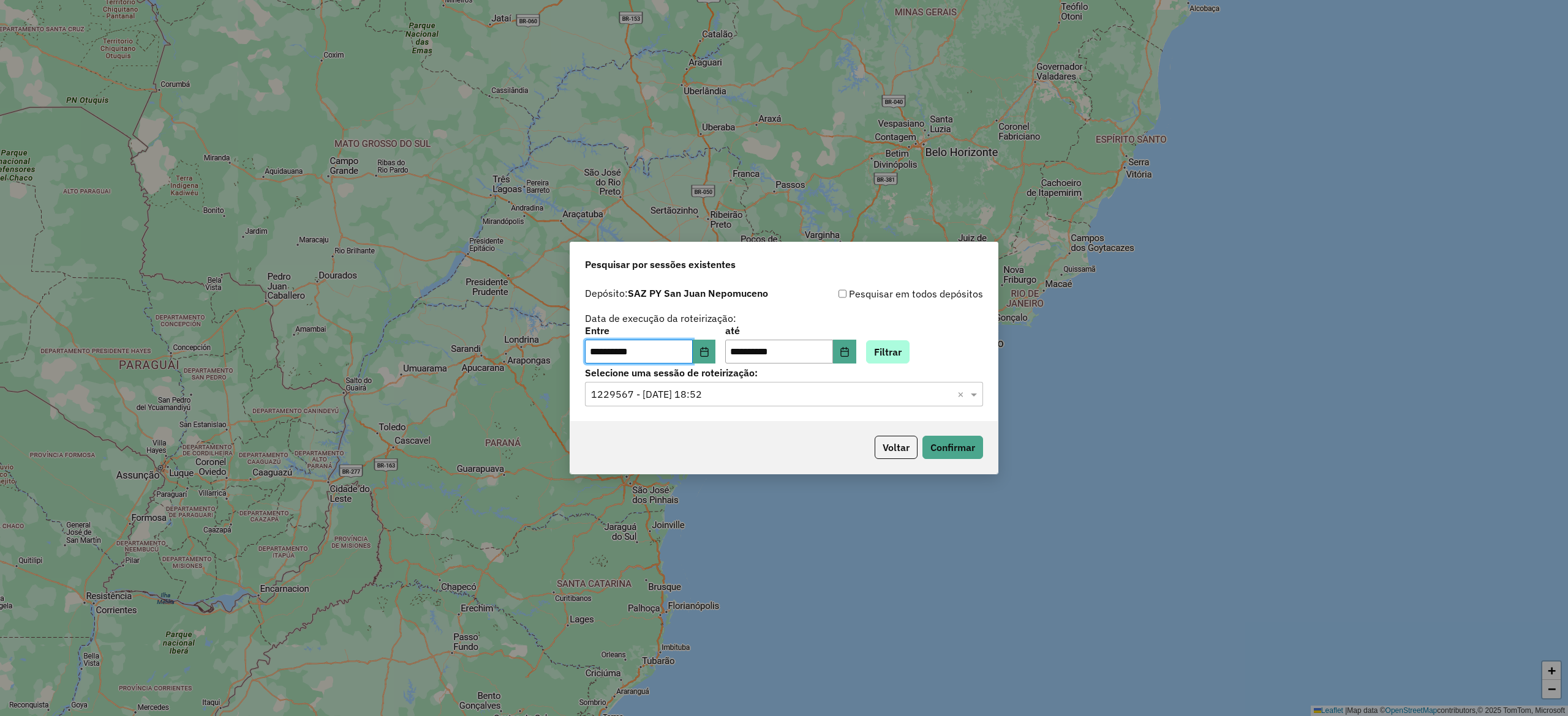
click at [882, 362] on div "**********" at bounding box center [783, 345] width 398 height 38
click at [894, 353] on button "Filtrar" at bounding box center [887, 352] width 43 height 23
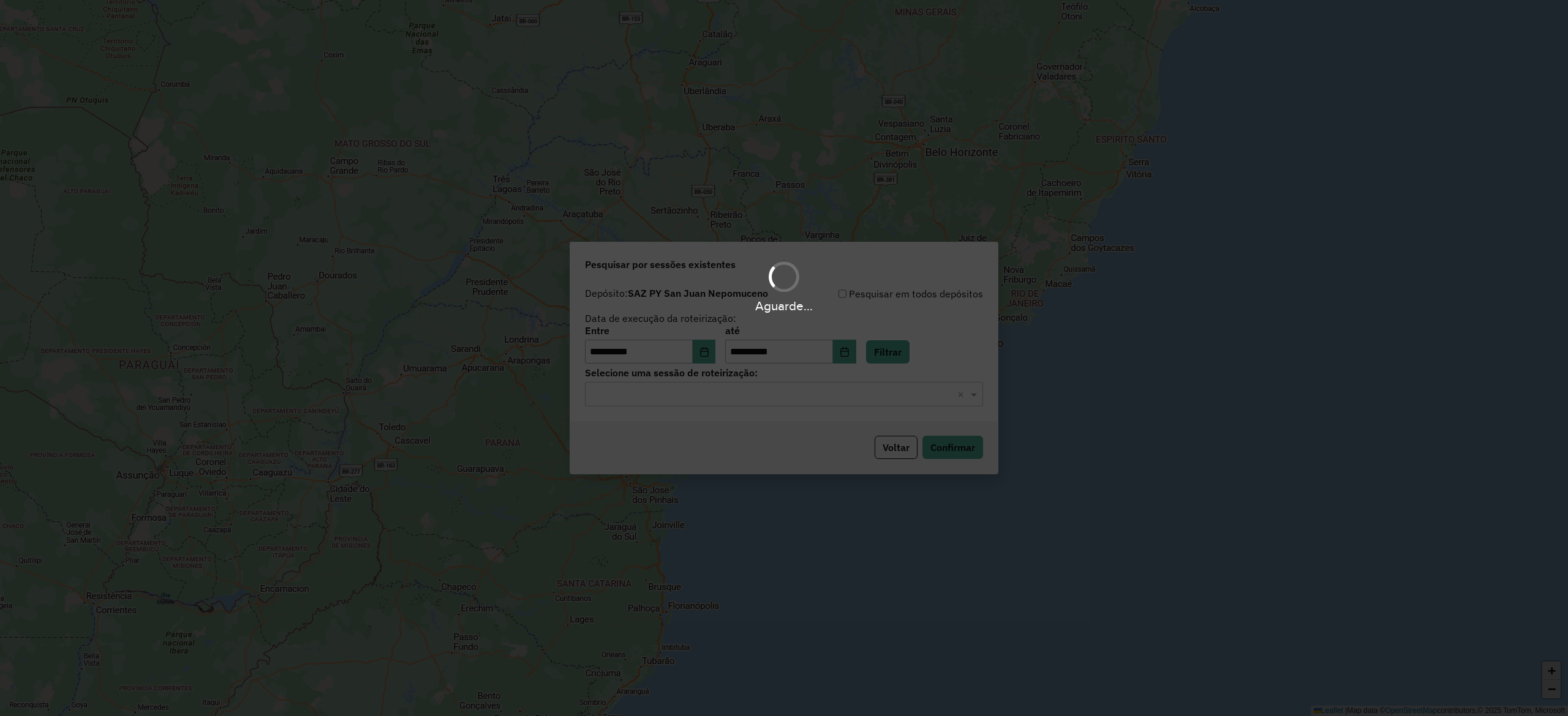
click at [721, 390] on div "Aguarde..." at bounding box center [784, 358] width 1568 height 716
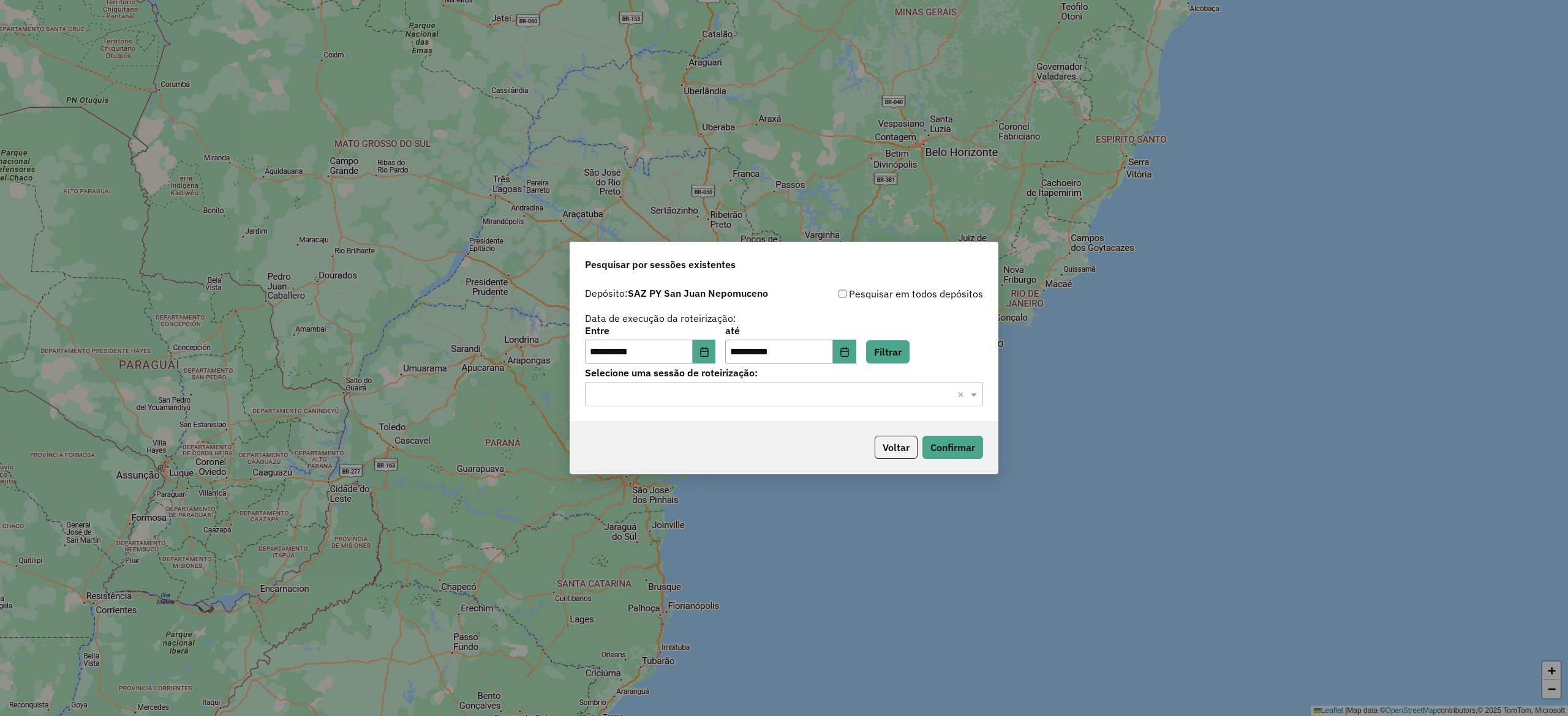
click at [704, 401] on input "text" at bounding box center [771, 395] width 361 height 15
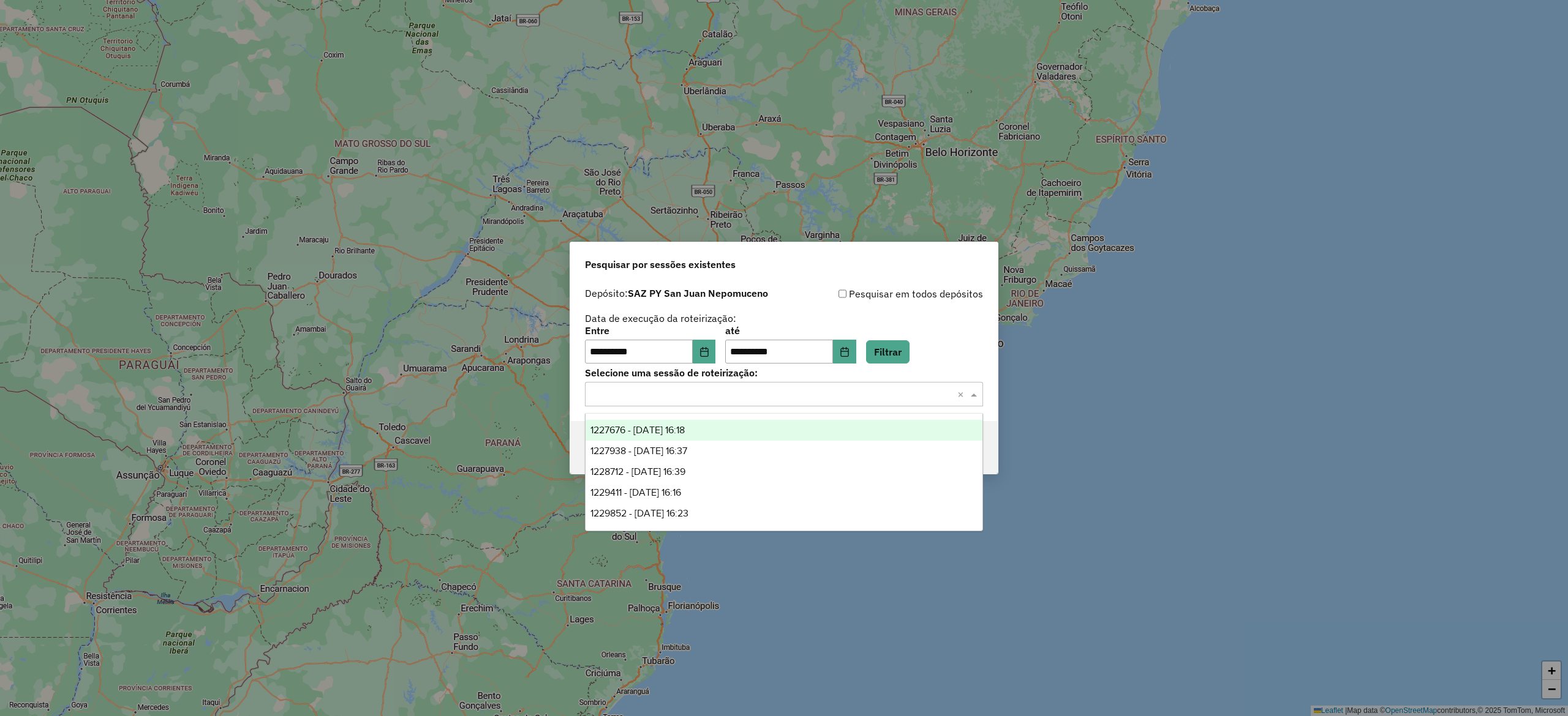
click at [685, 433] on span "1227676 - [DATE] 16:18" at bounding box center [637, 430] width 94 height 10
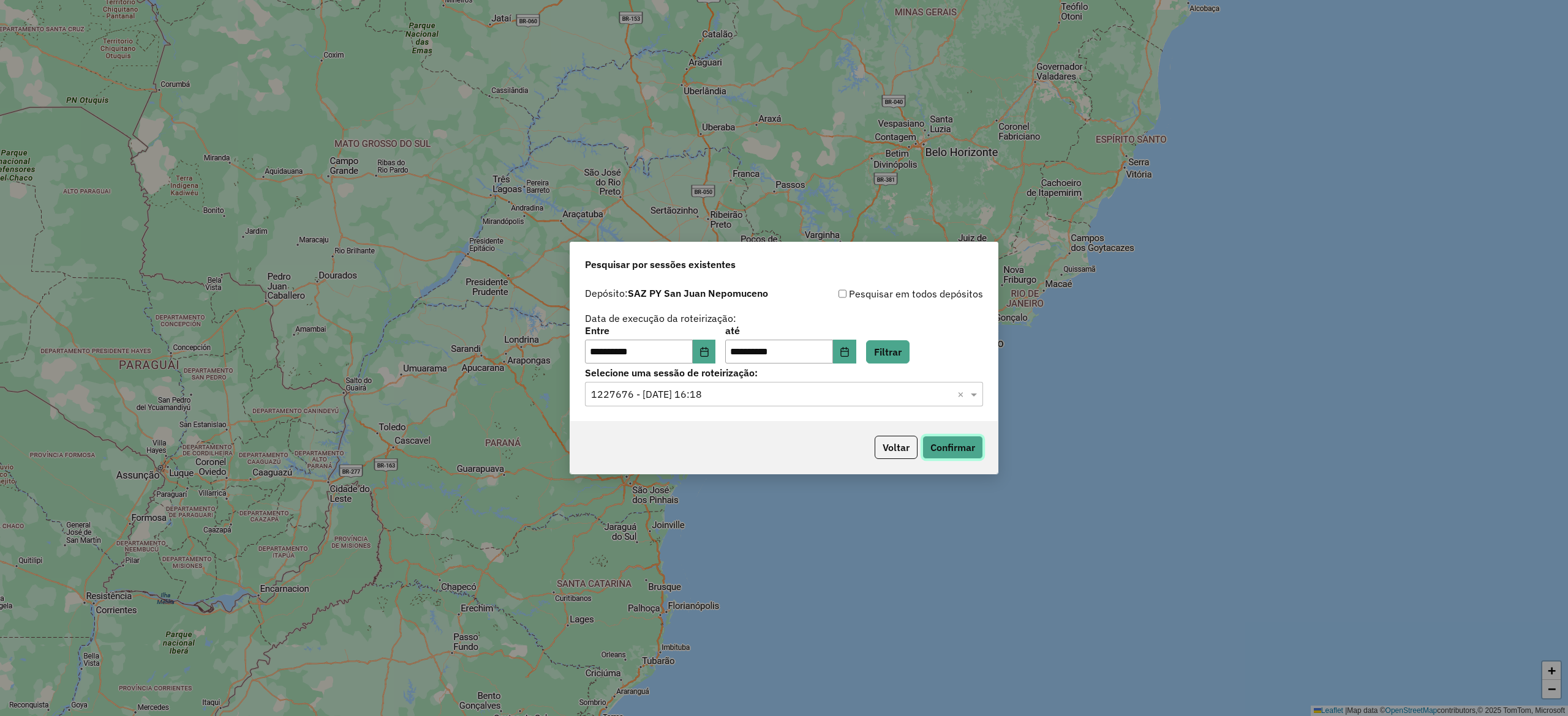
click at [948, 459] on button "Confirmar" at bounding box center [952, 448] width 61 height 23
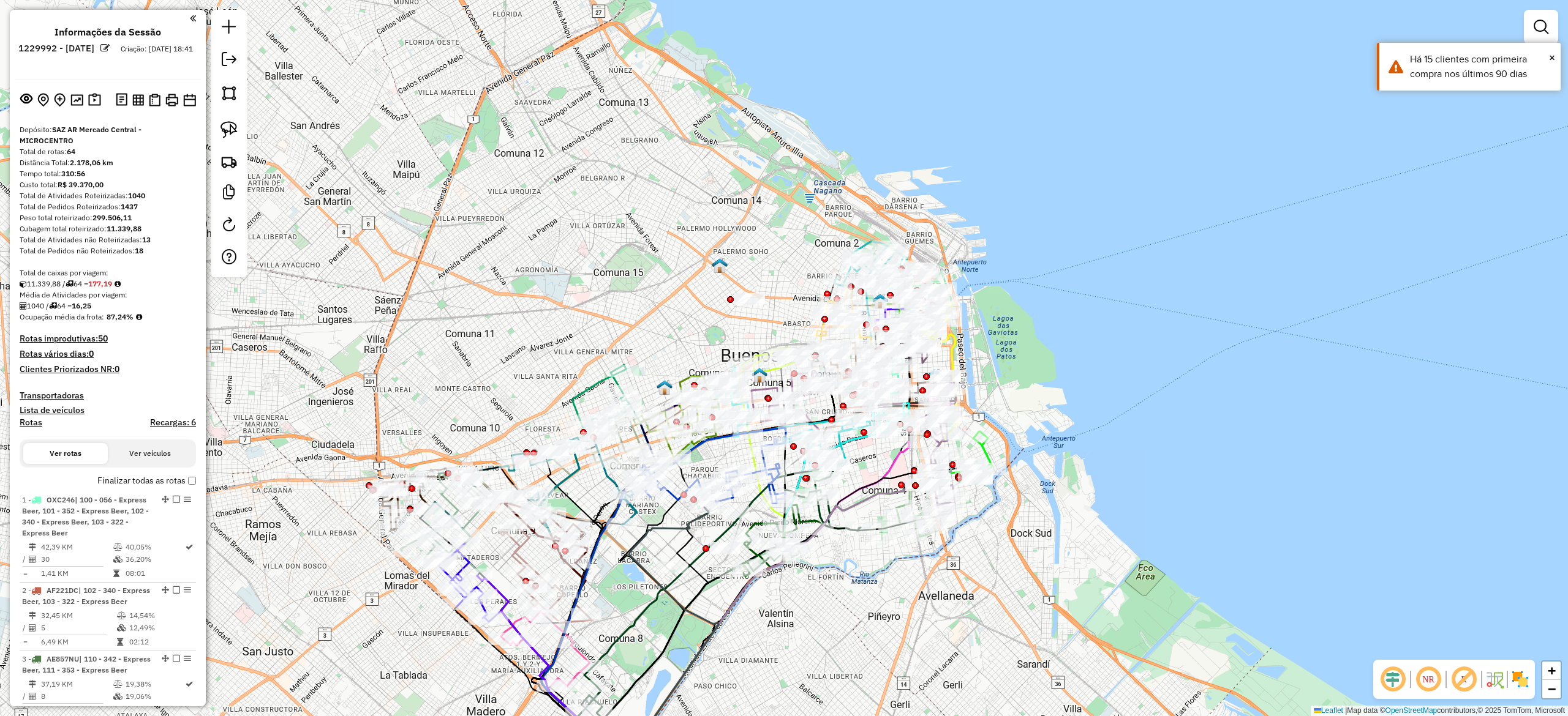
click at [1530, 681] on div "NR R" at bounding box center [1454, 679] width 162 height 39
click at [1519, 679] on img at bounding box center [1520, 678] width 19 height 19
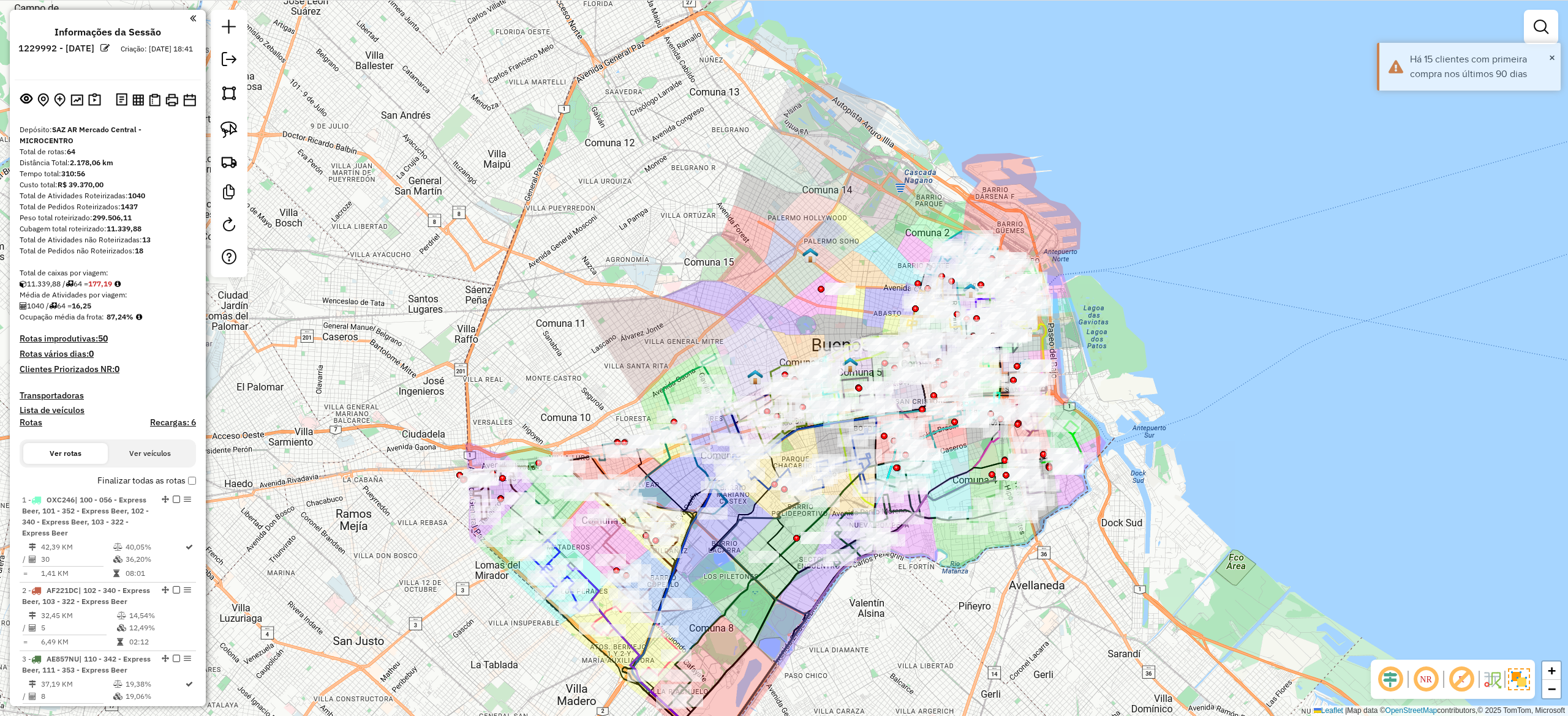
drag, startPoint x: 1122, startPoint y: 572, endPoint x: 1169, endPoint y: 574, distance: 47.0
click at [1169, 574] on div "Janela de atendimento Grade de atendimento Capacidade Transportadoras Veículos …" at bounding box center [784, 358] width 1568 height 716
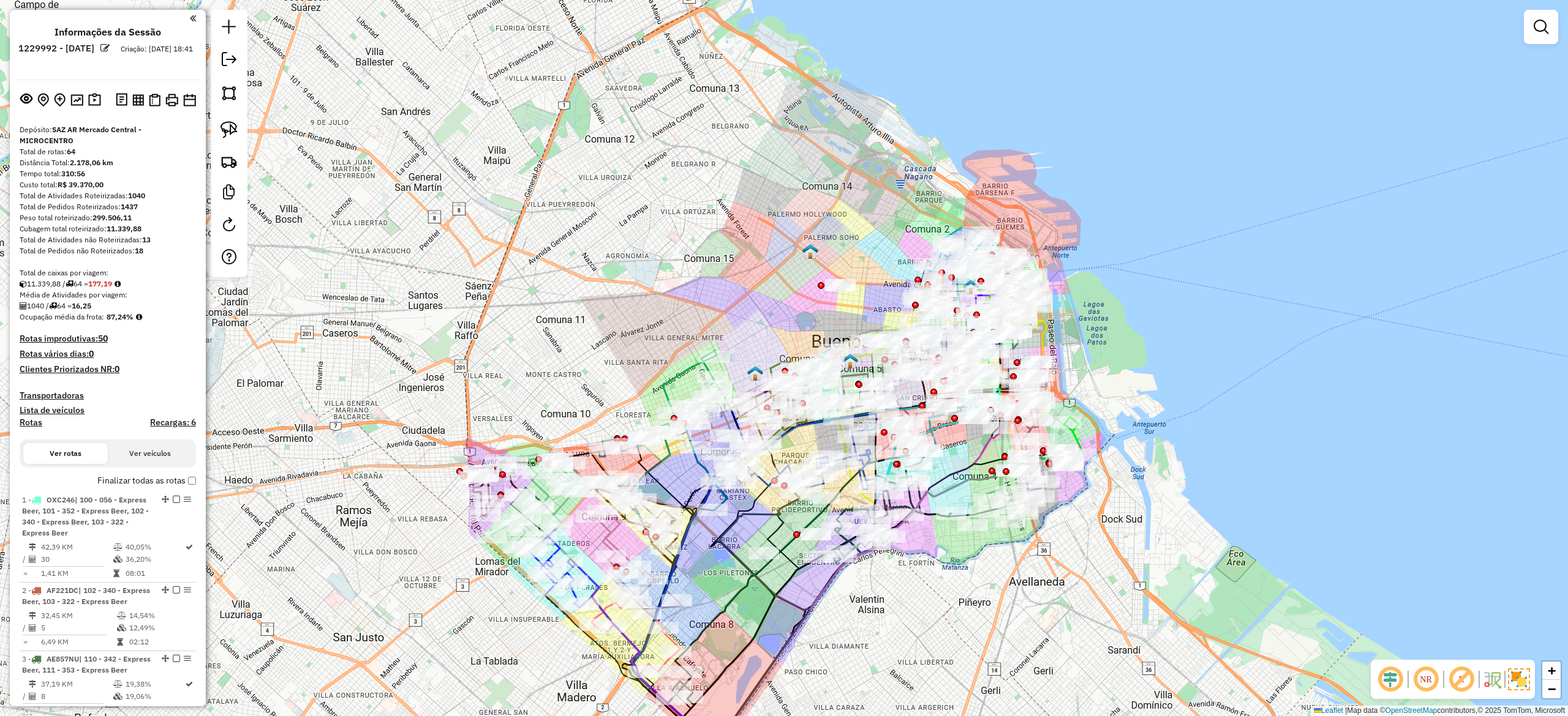
drag, startPoint x: 804, startPoint y: 160, endPoint x: 902, endPoint y: 13, distance: 176.7
click at [895, 13] on div "Janela de atendimento Grade de atendimento Capacidade Transportadoras Veículos …" at bounding box center [784, 358] width 1568 height 716
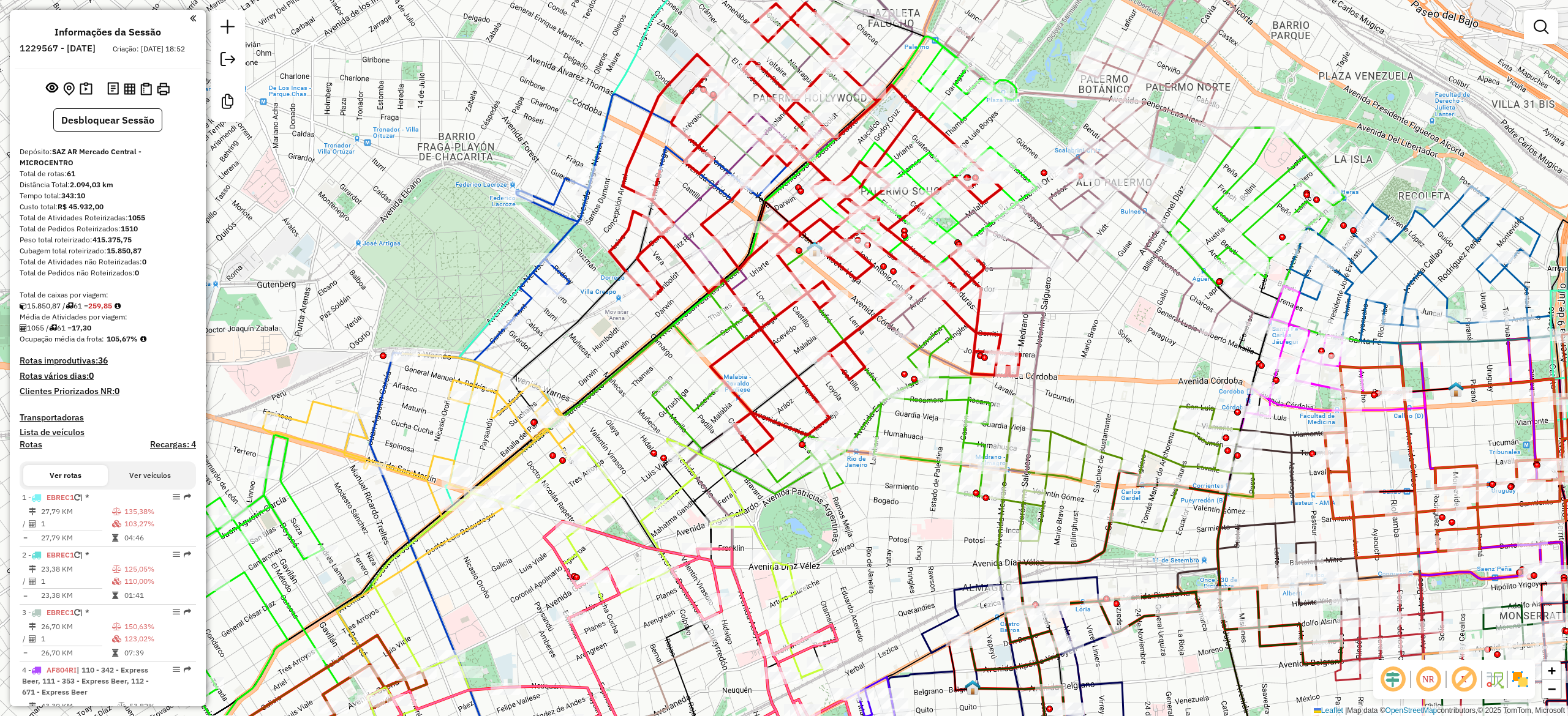
click at [1515, 672] on img at bounding box center [1520, 678] width 19 height 19
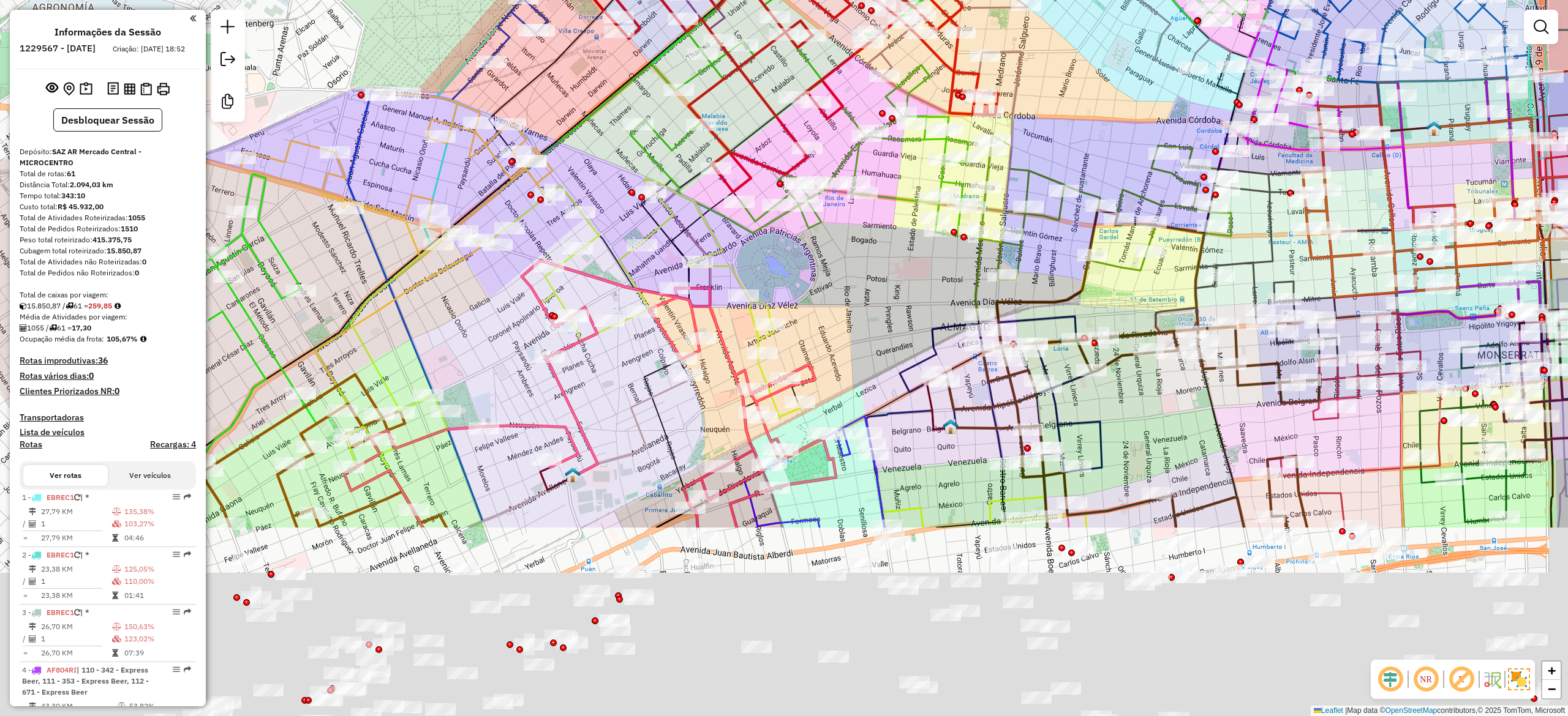
drag, startPoint x: 1105, startPoint y: 283, endPoint x: 1093, endPoint y: 52, distance: 231.3
click at [1093, 52] on div "Janela de atendimento Grade de atendimento Capacidade Transportadoras Veículos …" at bounding box center [784, 358] width 1568 height 716
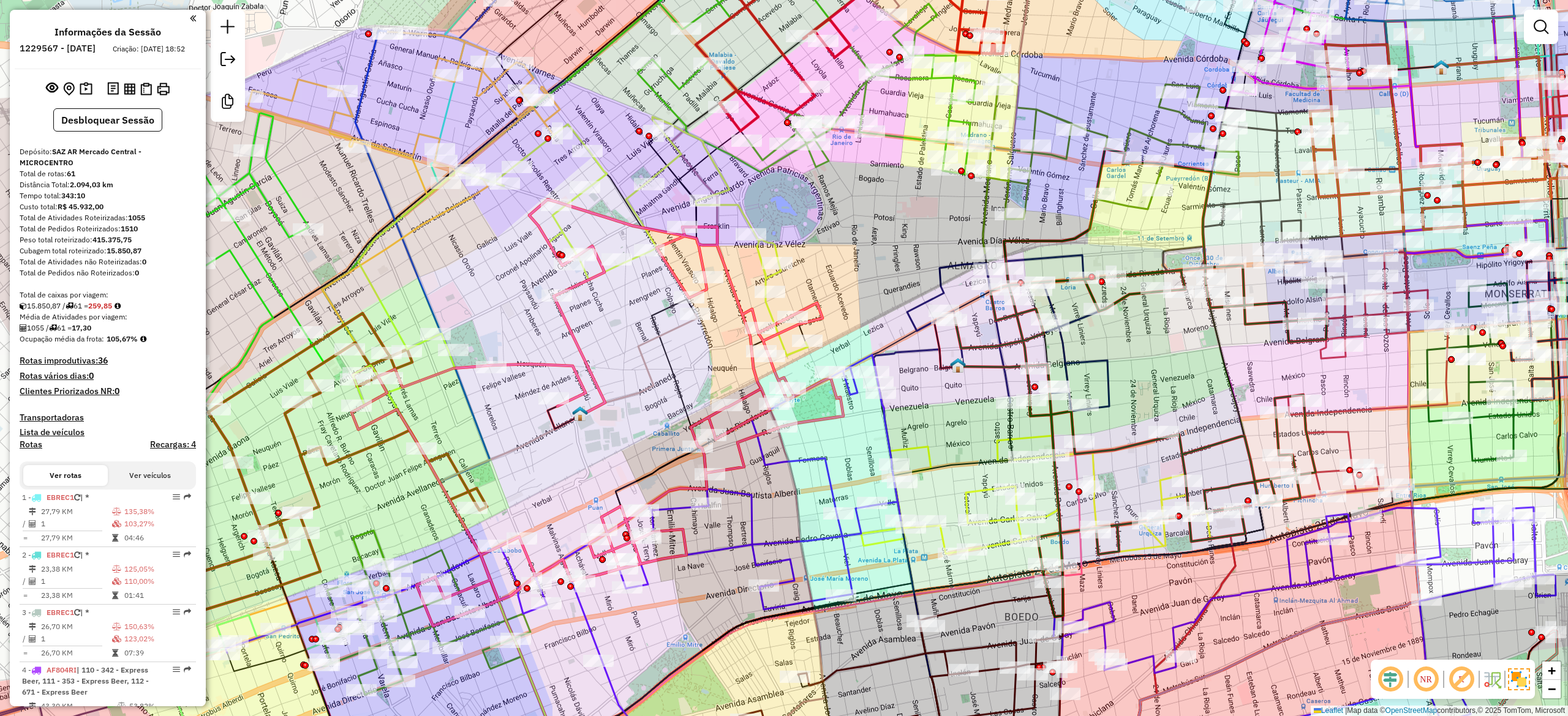
drag, startPoint x: 690, startPoint y: 596, endPoint x: 872, endPoint y: 276, distance: 368.1
click at [866, 296] on div "Rota 52 - Placa NMB129 0000440939 - ARNAL [PERSON_NAME] de atendimento Grade de…" at bounding box center [784, 358] width 1568 height 716
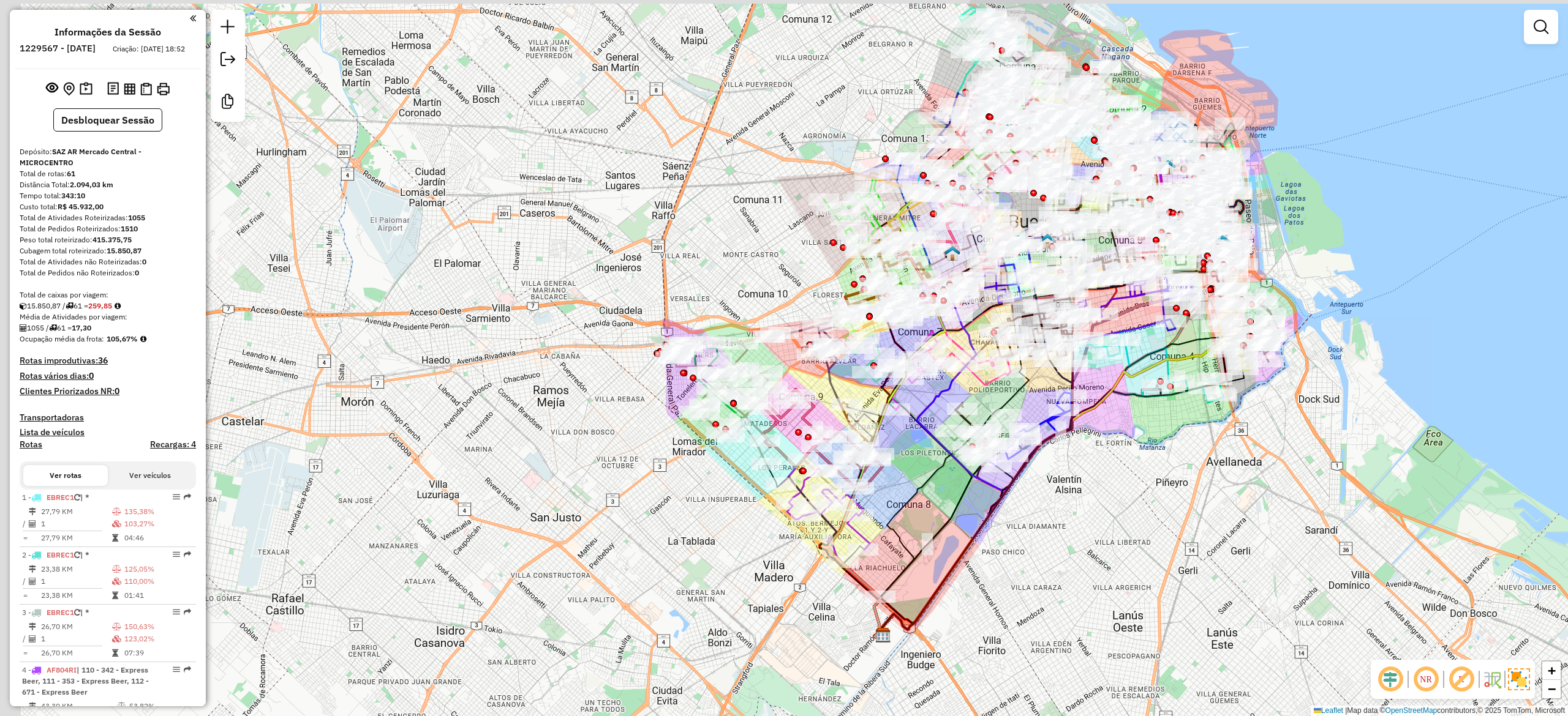
drag, startPoint x: 1057, startPoint y: 546, endPoint x: 1078, endPoint y: 528, distance: 27.7
click at [1103, 538] on div "Janela de atendimento Grade de atendimento Capacidade Transportadoras Veículos …" at bounding box center [784, 358] width 1568 height 716
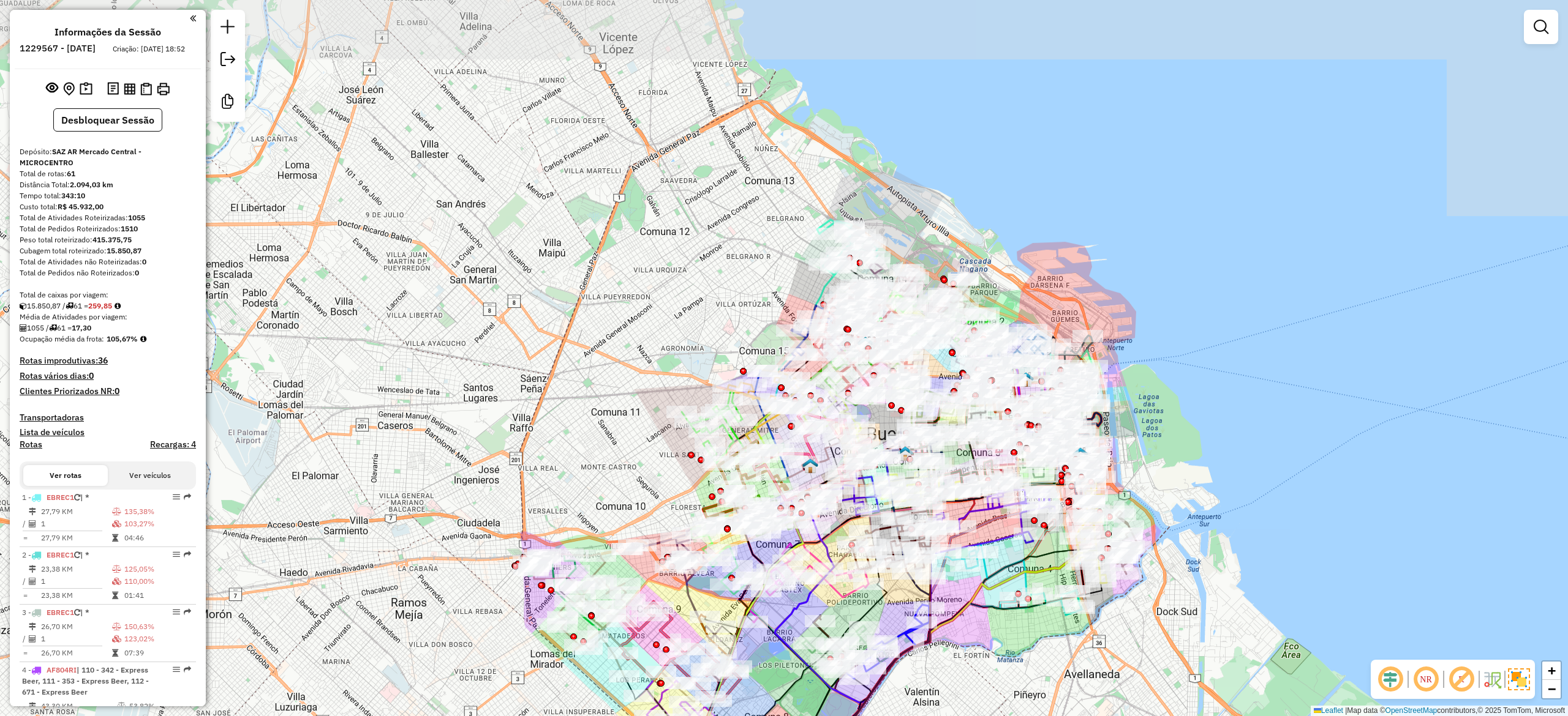
drag, startPoint x: 1103, startPoint y: 477, endPoint x: 914, endPoint y: 697, distance: 290.0
click at [914, 697] on div "Janela de atendimento Grade de atendimento Capacidade Transportadoras Veículos …" at bounding box center [784, 358] width 1568 height 716
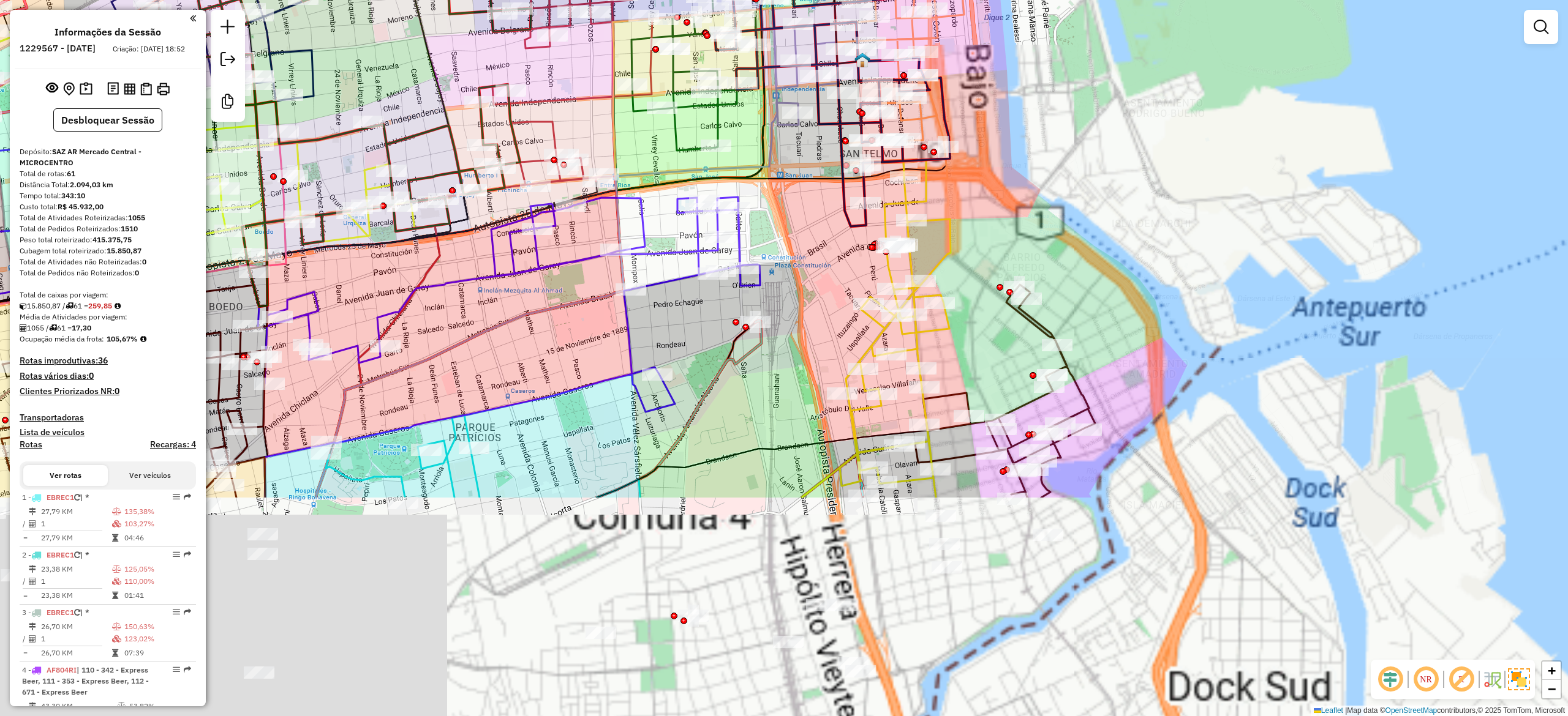
drag, startPoint x: 1118, startPoint y: 210, endPoint x: 1051, endPoint y: 291, distance: 105.1
click at [1122, 204] on div "Janela de atendimento Grade de atendimento Capacidade Transportadoras Veículos …" at bounding box center [784, 358] width 1568 height 716
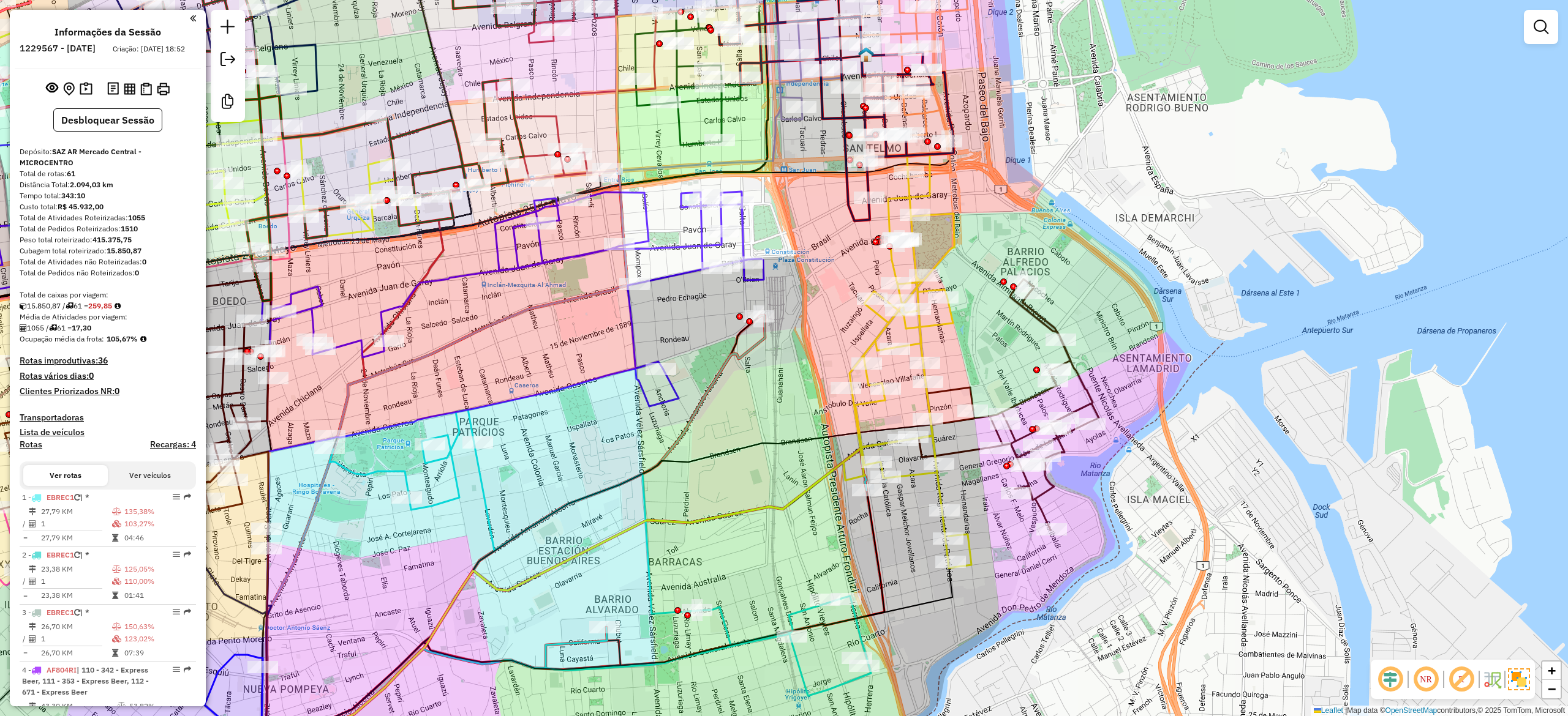
click at [922, 335] on icon at bounding box center [907, 361] width 128 height 413
select select "**********"
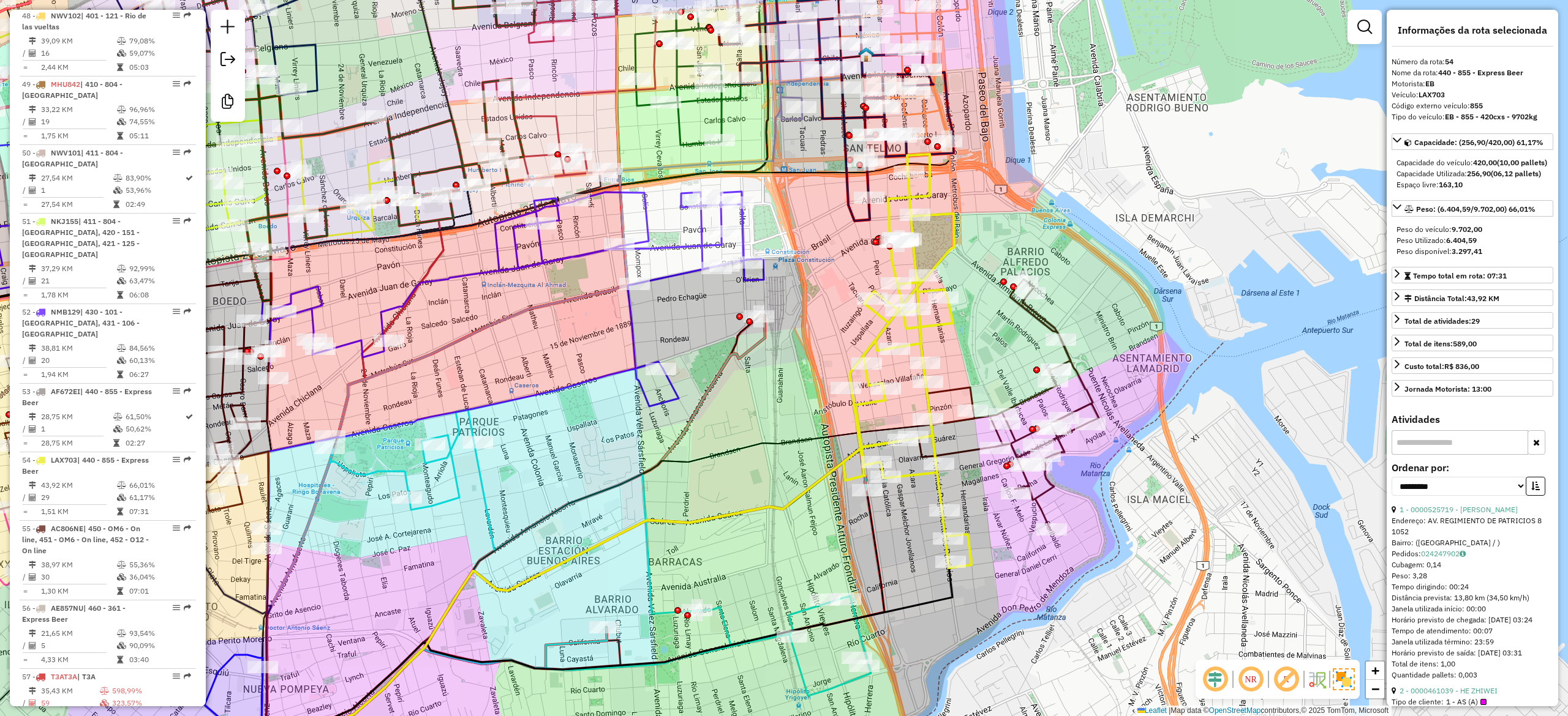
scroll to position [4152, 0]
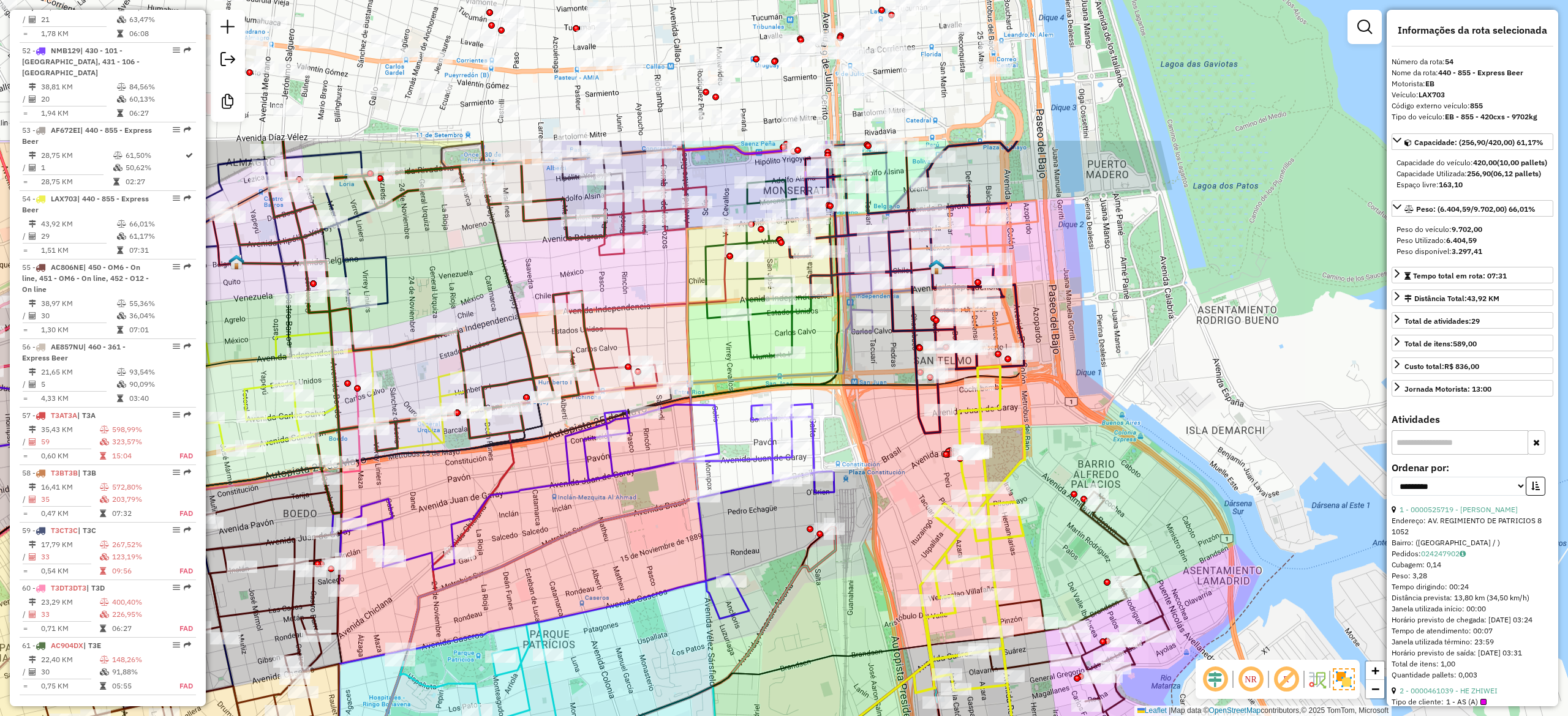
drag, startPoint x: 948, startPoint y: 342, endPoint x: 1019, endPoint y: 538, distance: 208.5
click at [1018, 554] on div "Janela de atendimento Grade de atendimento Capacidade Transportadoras Veículos …" at bounding box center [784, 358] width 1568 height 716
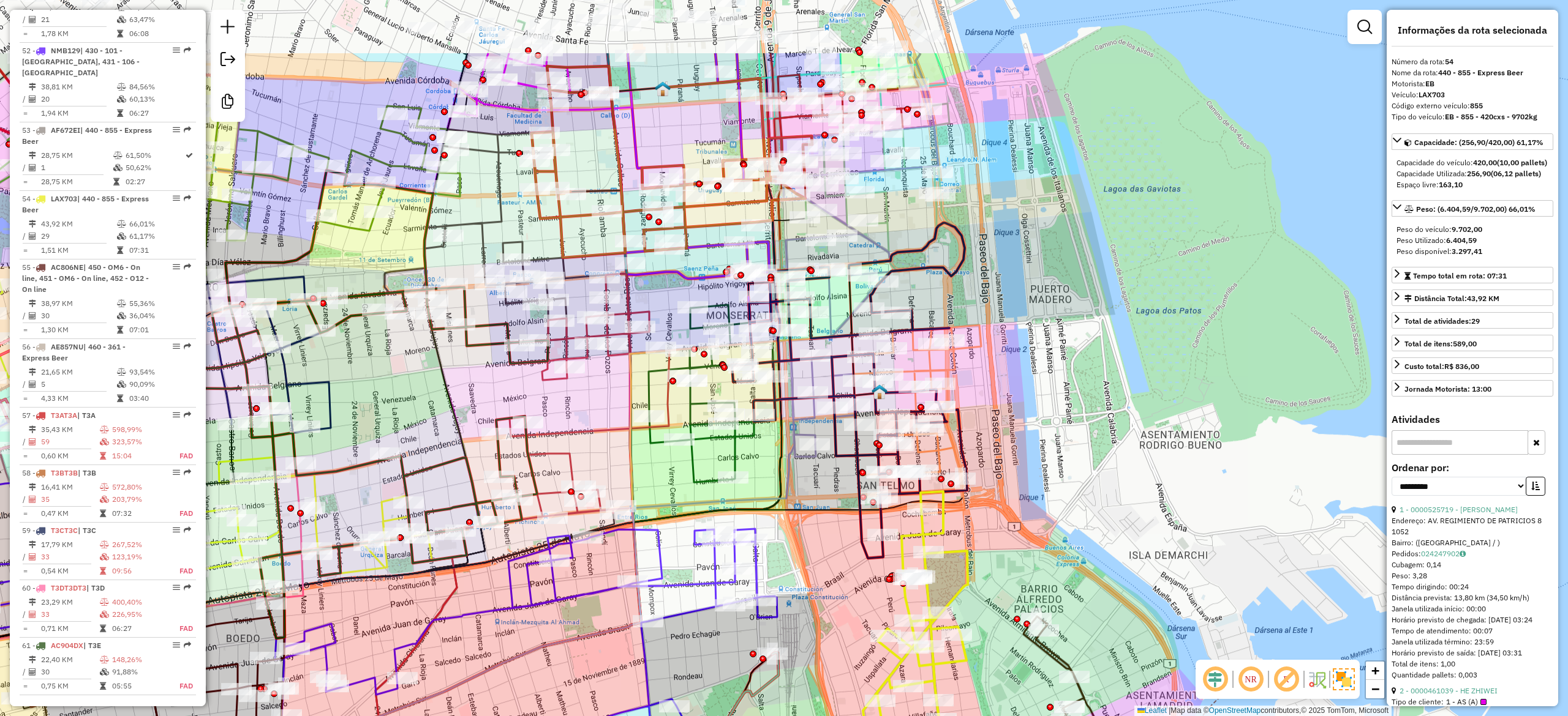
drag, startPoint x: 1118, startPoint y: 301, endPoint x: 1062, endPoint y: 426, distance: 137.0
click at [1062, 426] on div "Janela de atendimento Grade de atendimento Capacidade Transportadoras Veículos …" at bounding box center [784, 358] width 1568 height 716
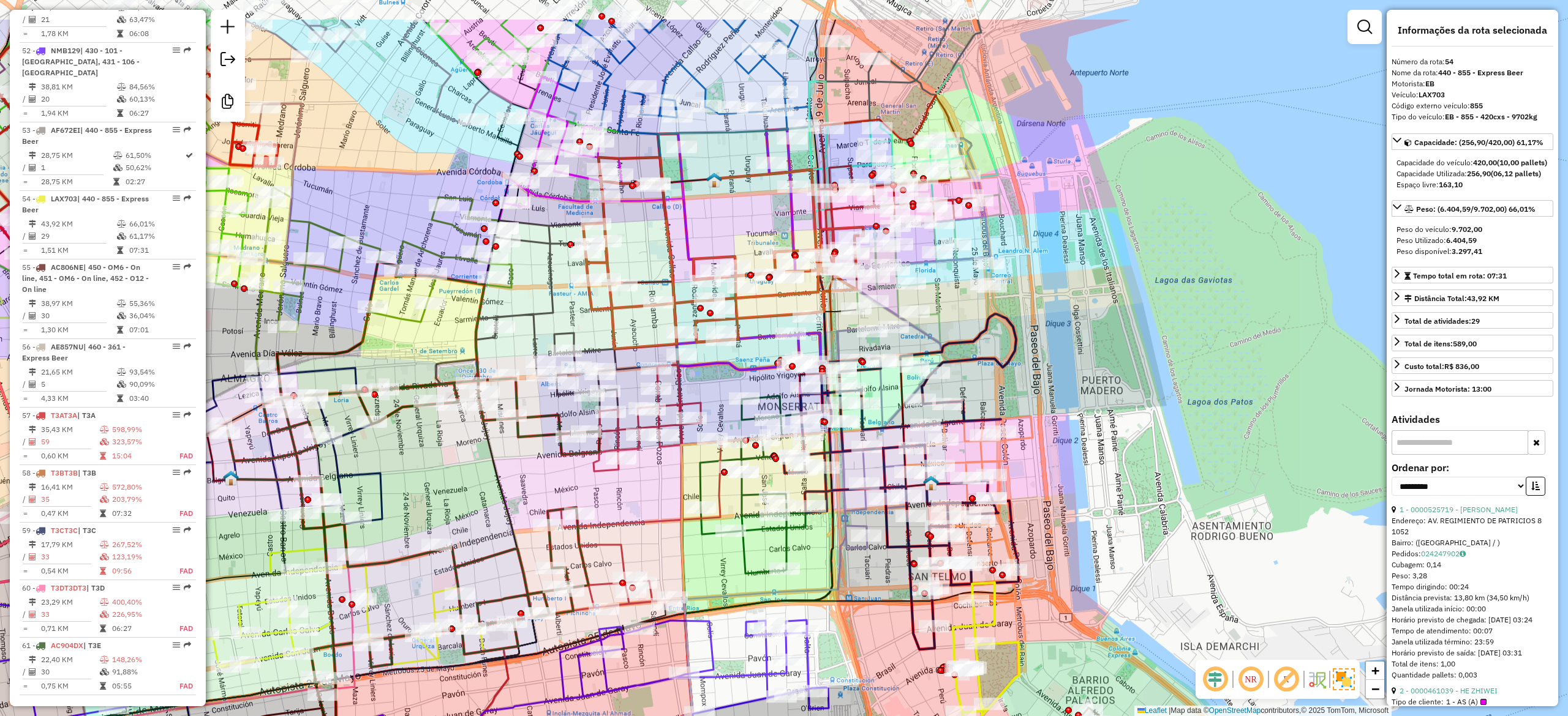
drag, startPoint x: 1124, startPoint y: 288, endPoint x: 1105, endPoint y: 377, distance: 91.0
click at [1171, 362] on div "Janela de atendimento Grade de atendimento Capacidade Transportadoras Veículos …" at bounding box center [784, 358] width 1568 height 716
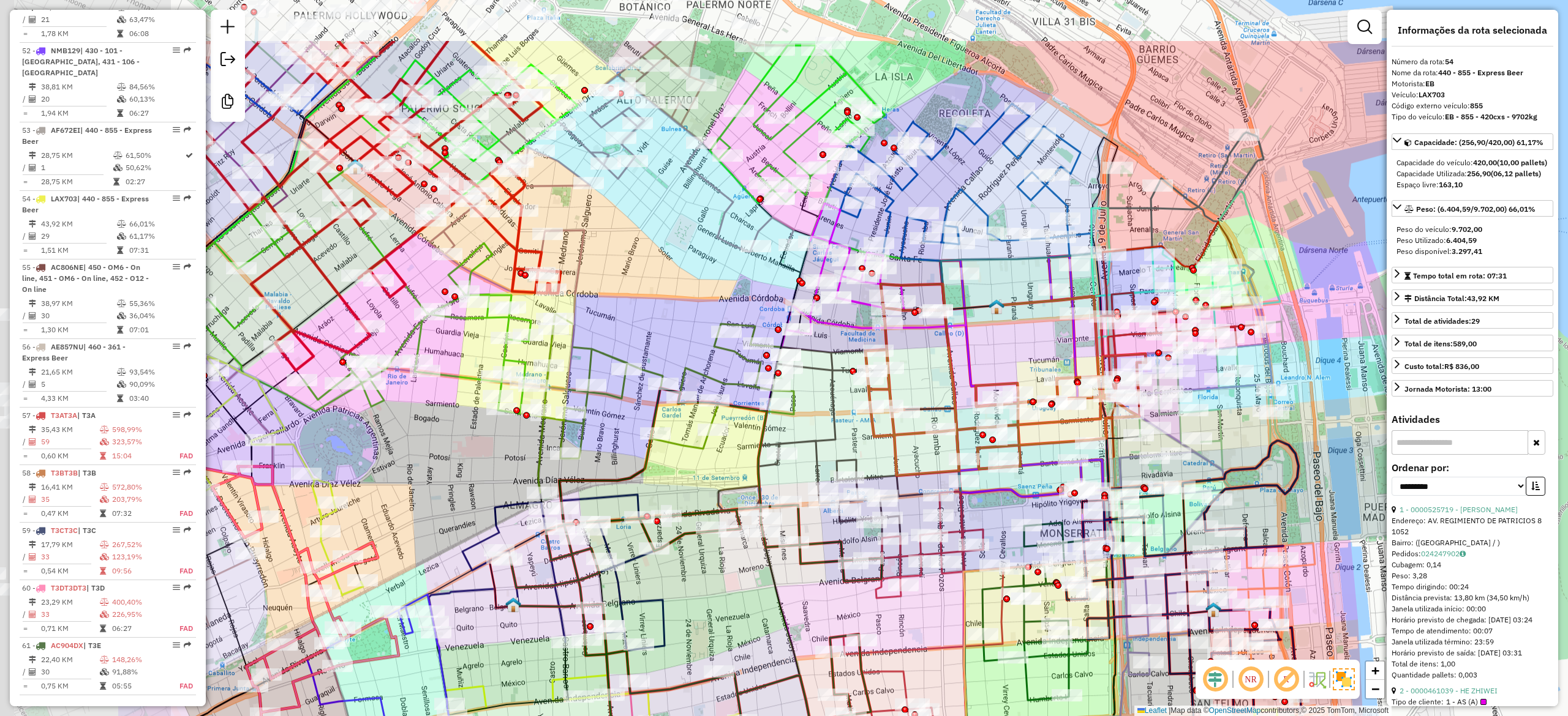
drag, startPoint x: 1314, startPoint y: 439, endPoint x: 1382, endPoint y: 487, distance: 83.2
click at [1382, 487] on div "Janela de atendimento Grade de atendimento Capacidade Transportadoras Veículos …" at bounding box center [784, 358] width 1568 height 716
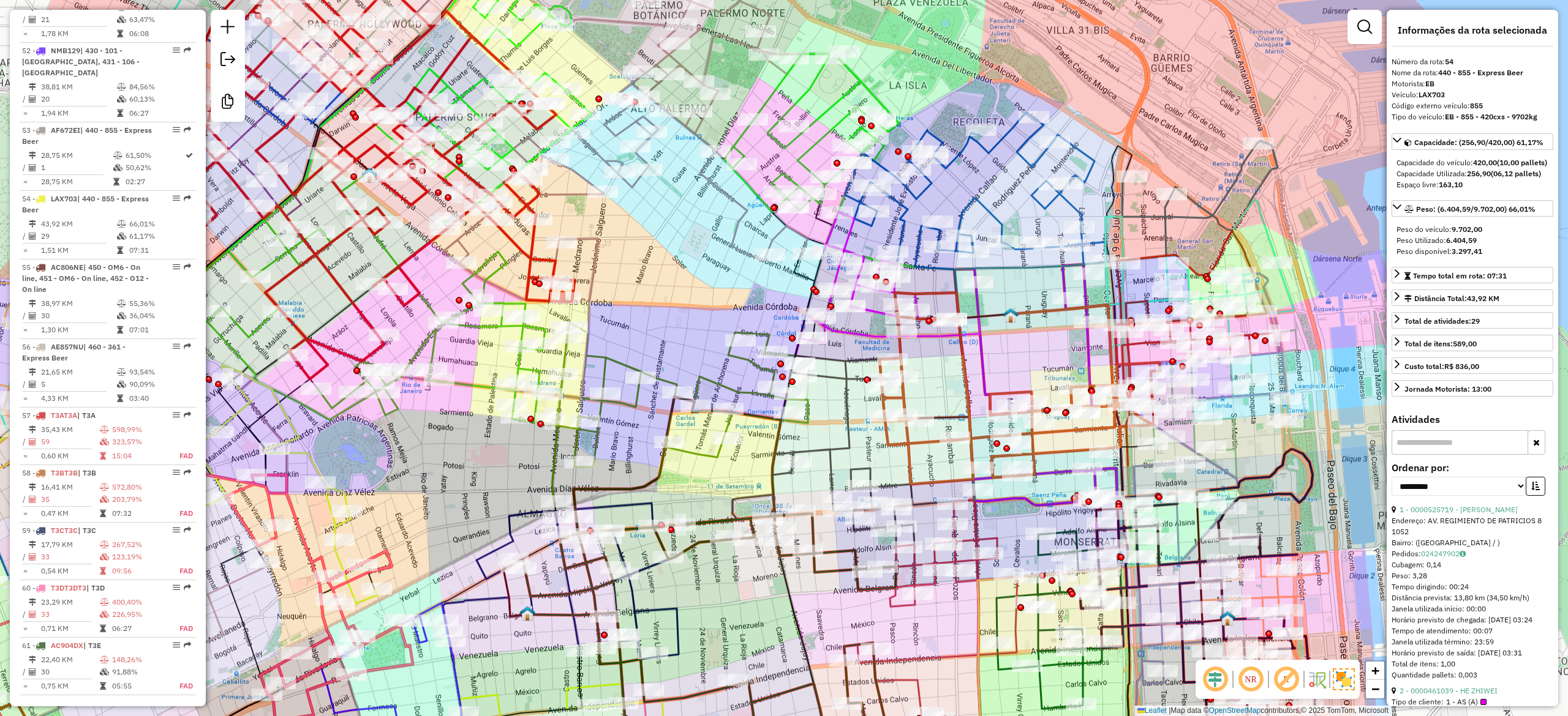
click at [970, 193] on icon at bounding box center [976, 188] width 262 height 153
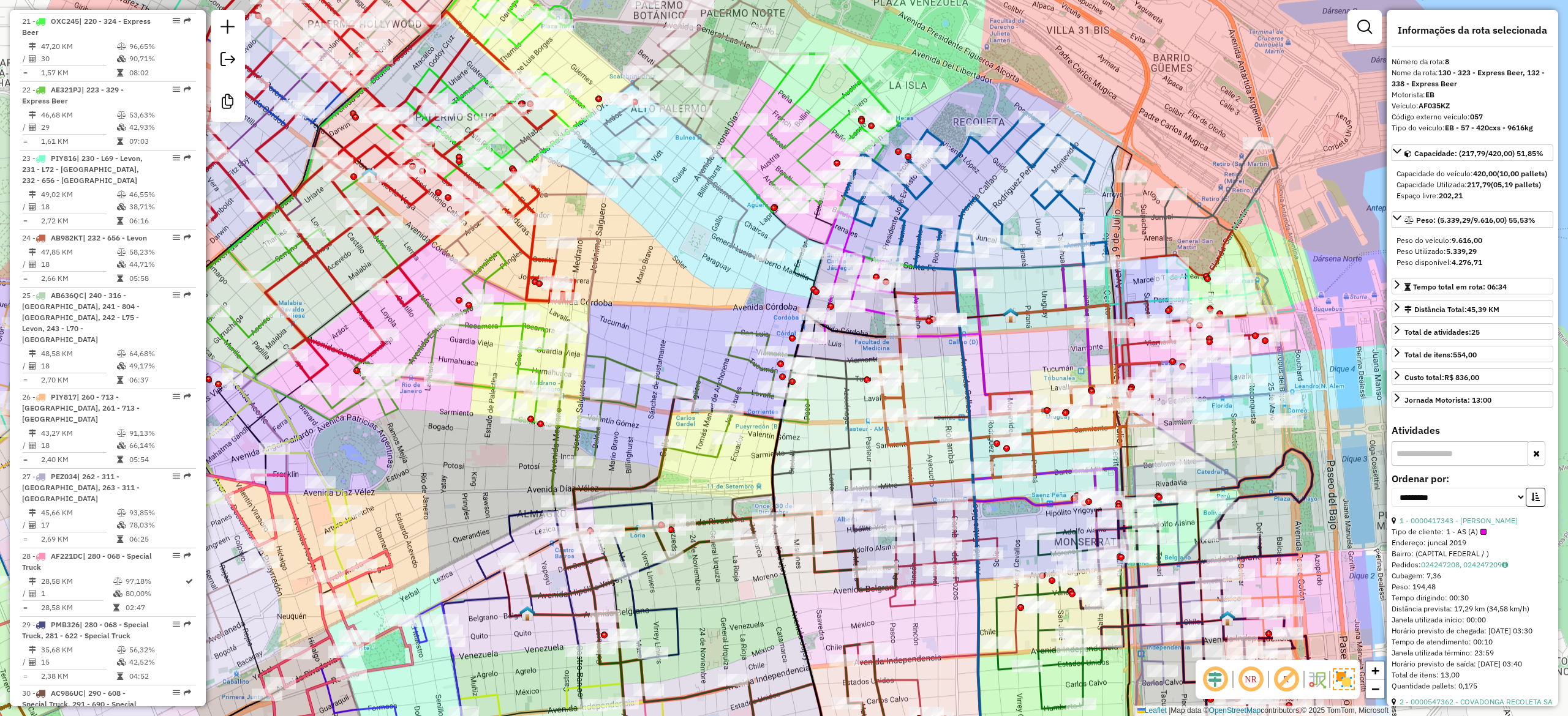
scroll to position [983, 0]
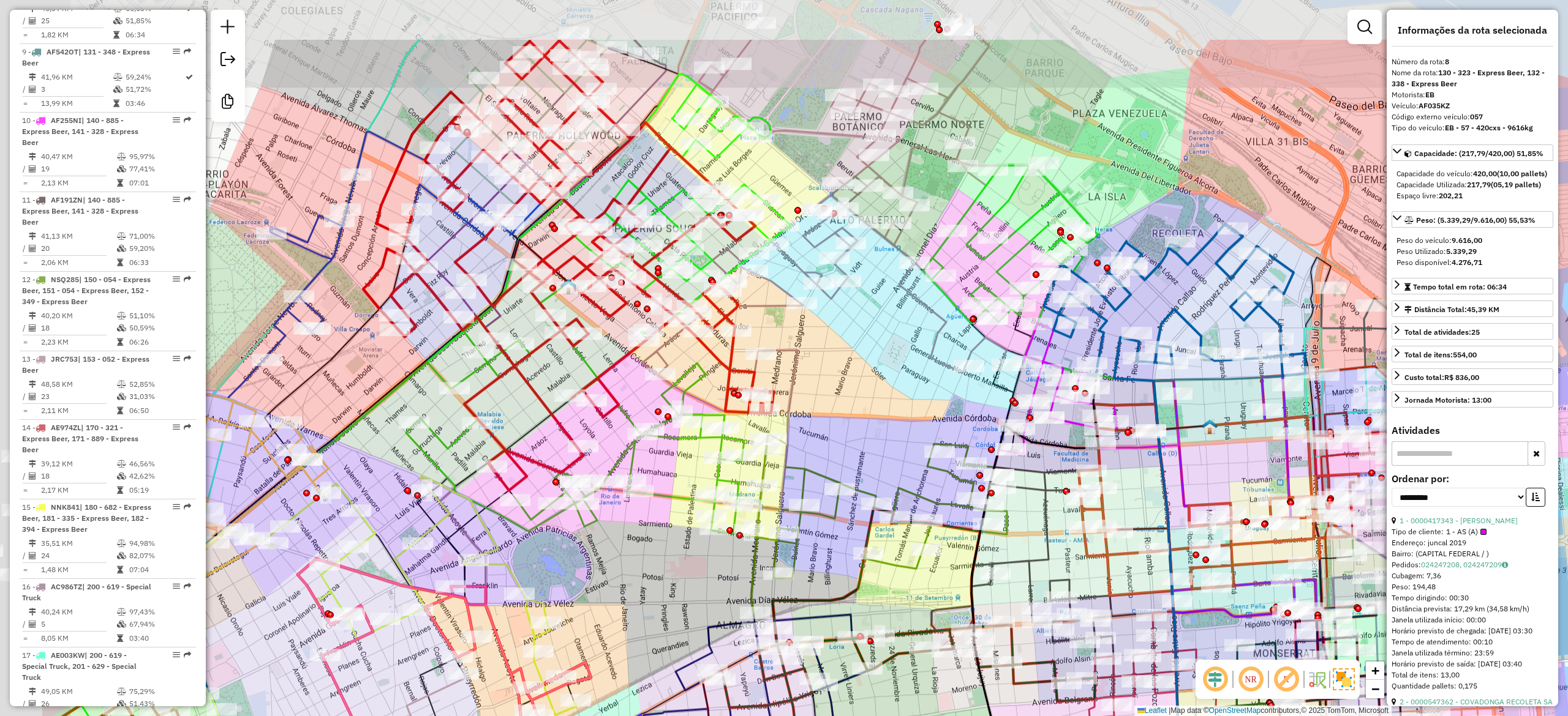
drag, startPoint x: 971, startPoint y: 191, endPoint x: 1057, endPoint y: 222, distance: 91.4
click at [1194, 286] on div "Janela de atendimento Grade de atendimento Capacidade Transportadoras Veículos …" at bounding box center [784, 358] width 1568 height 716
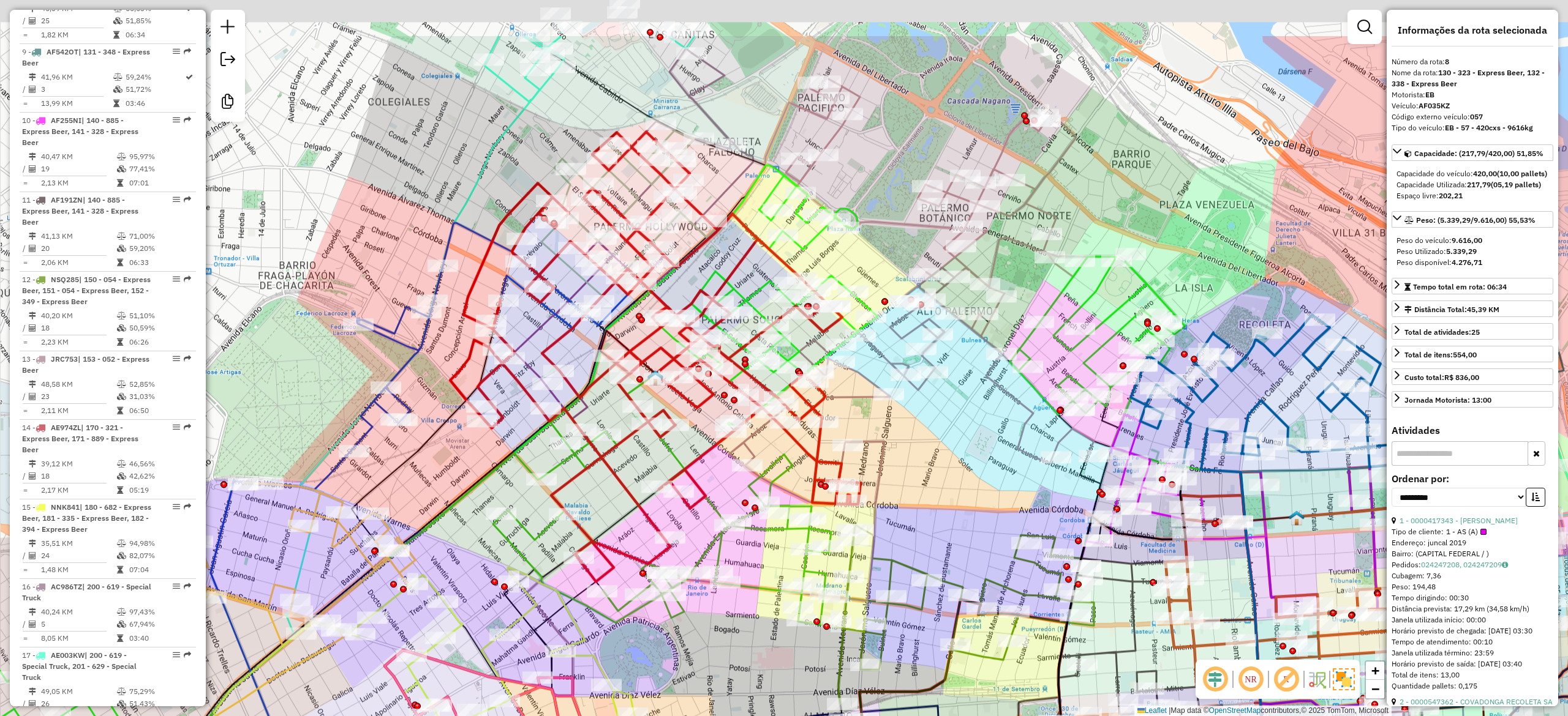
drag, startPoint x: 1006, startPoint y: 248, endPoint x: 1075, endPoint y: 333, distance: 109.5
click at [1083, 355] on div "Janela de atendimento Grade de atendimento Capacidade Transportadoras Veículos …" at bounding box center [784, 358] width 1568 height 716
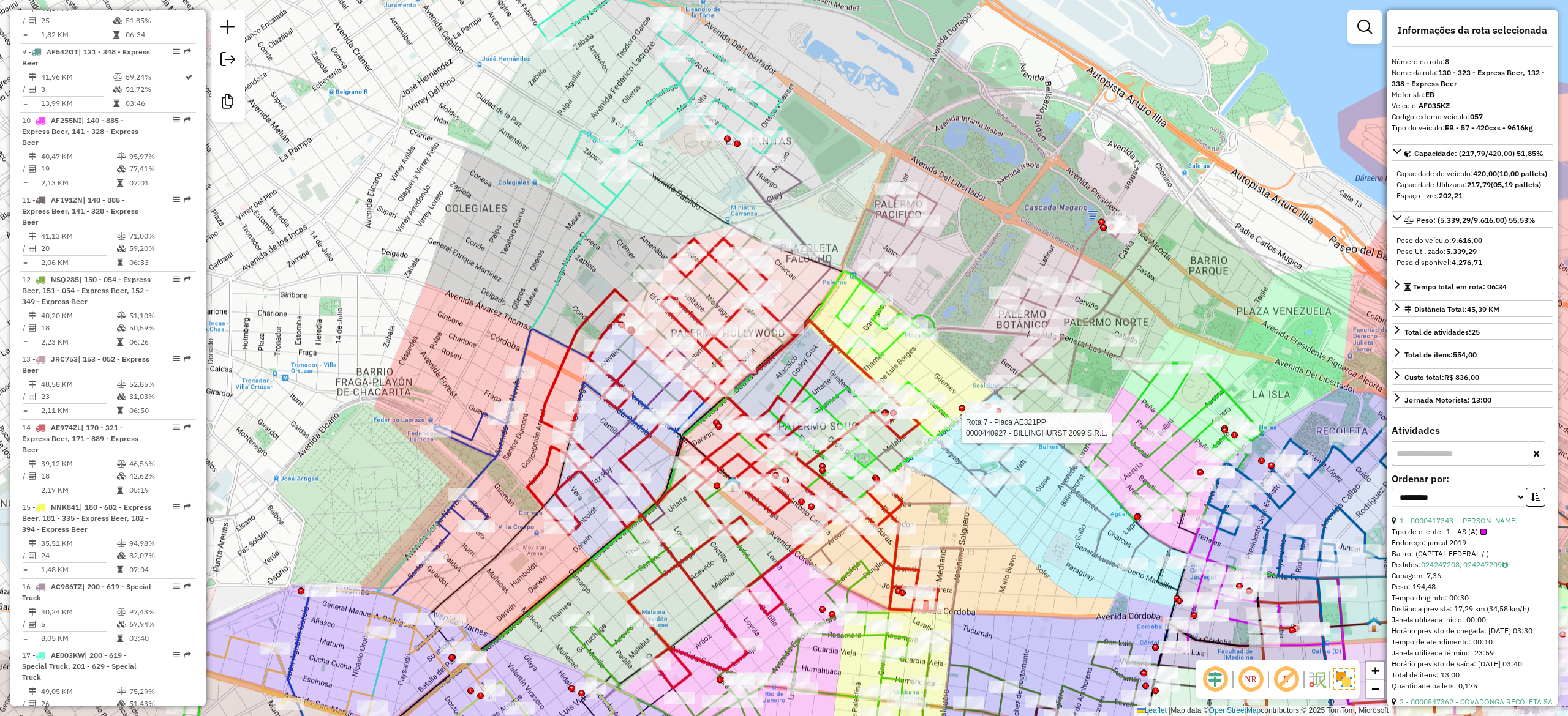
click at [1084, 257] on icon at bounding box center [1014, 313] width 302 height 259
click at [1078, 254] on icon at bounding box center [1014, 312] width 302 height 259
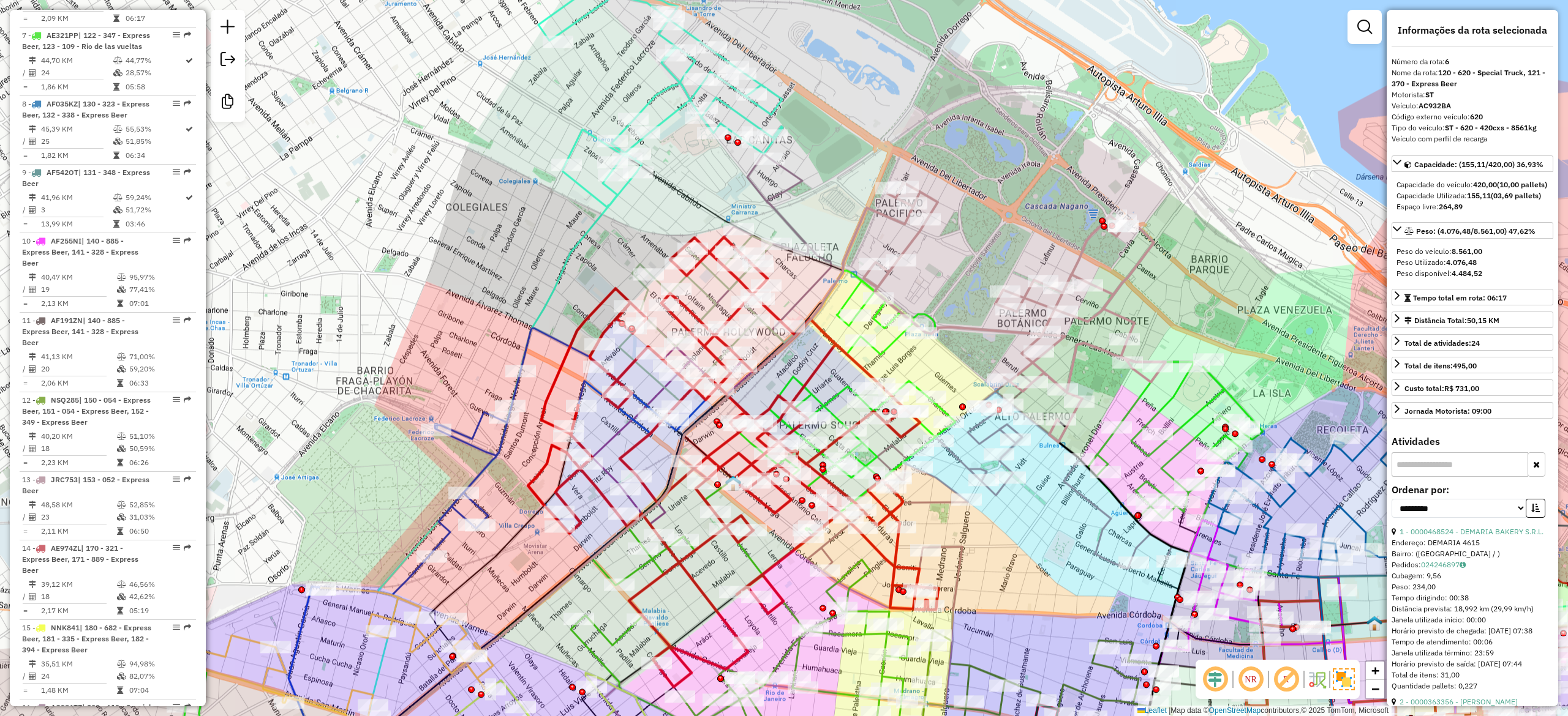
scroll to position [824, 0]
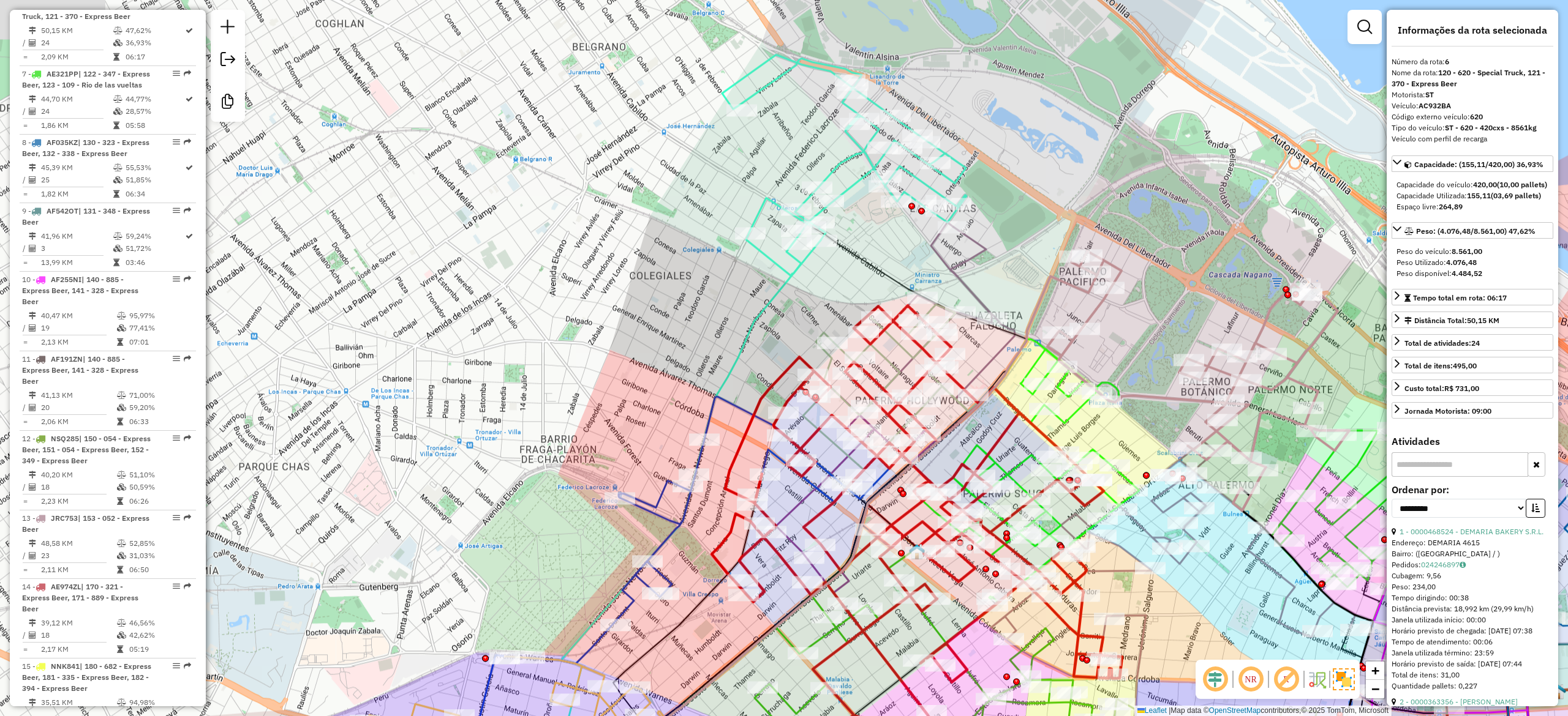
drag, startPoint x: 1018, startPoint y: 220, endPoint x: 1203, endPoint y: 279, distance: 194.2
click at [1203, 281] on div "Janela de atendimento Grade de atendimento Capacidade Transportadoras Veículos …" at bounding box center [784, 358] width 1568 height 716
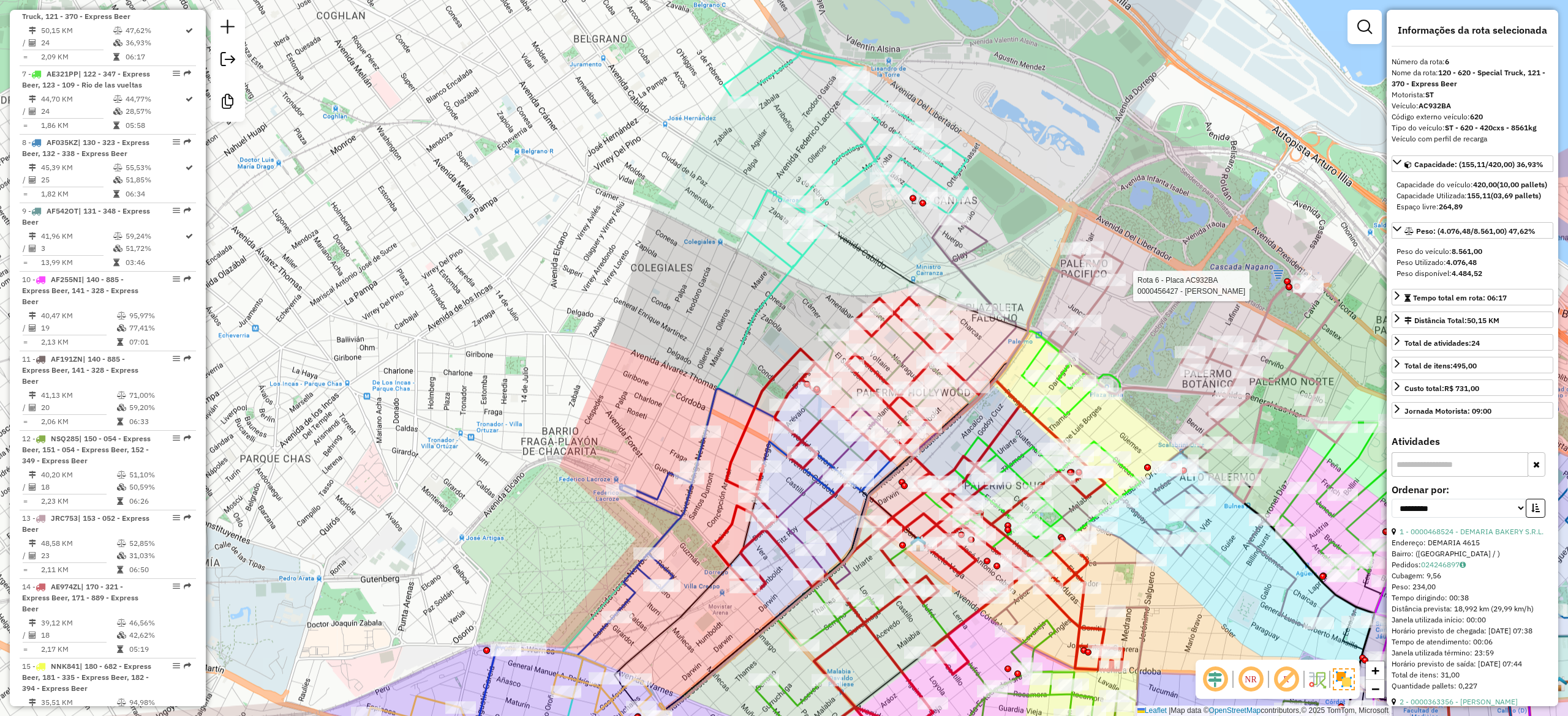
click at [841, 158] on icon at bounding box center [845, 157] width 244 height 221
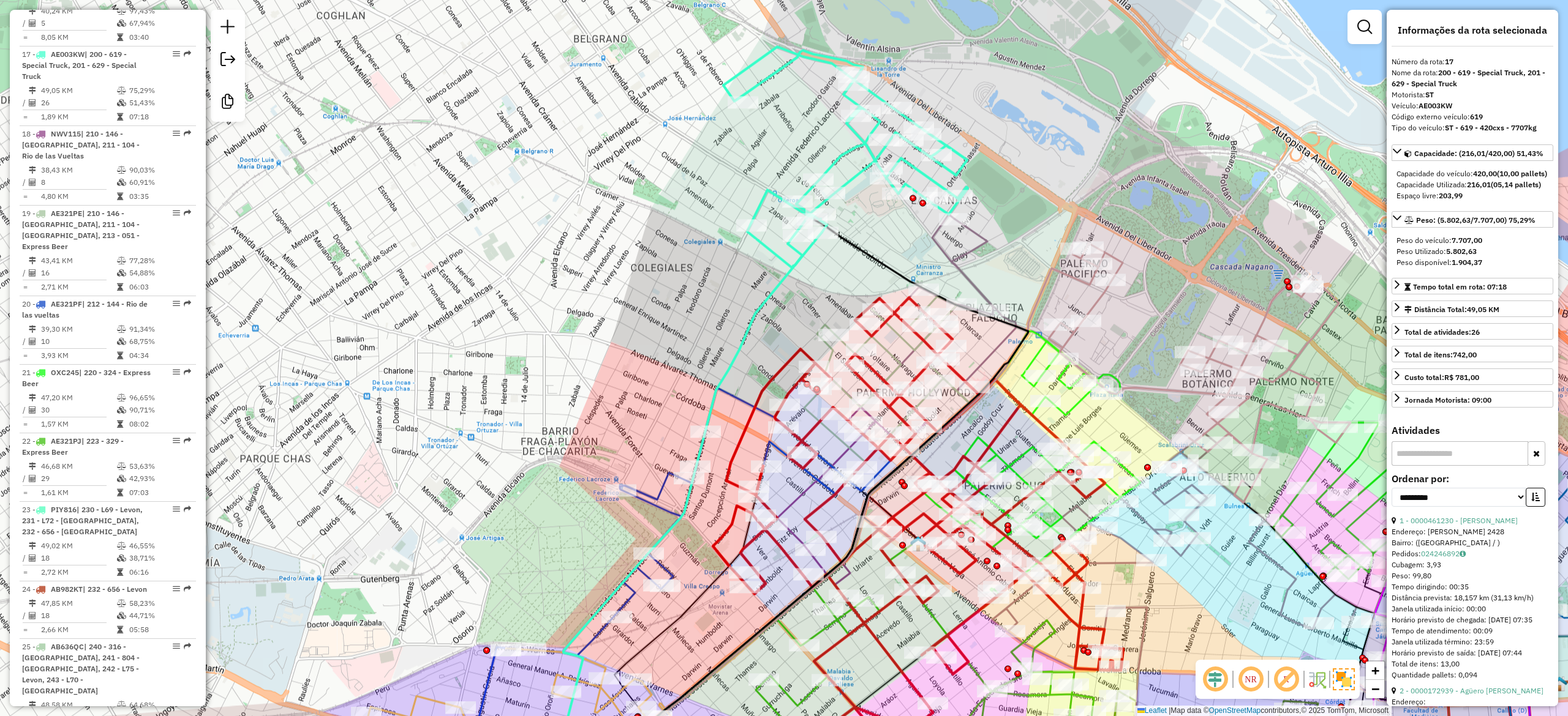
scroll to position [1668, 0]
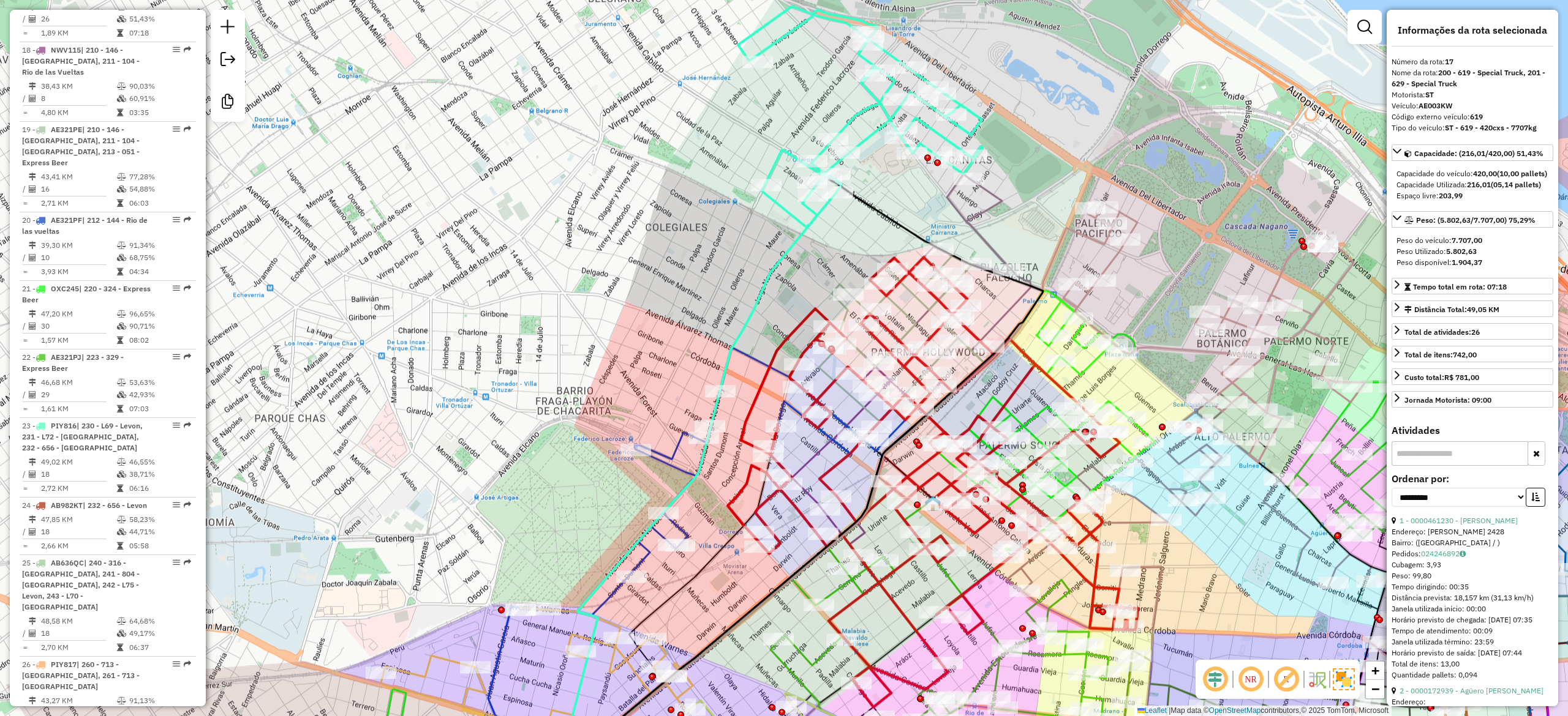
drag, startPoint x: 868, startPoint y: 207, endPoint x: 861, endPoint y: 118, distance: 89.3
click at [868, 104] on icon at bounding box center [860, 116] width 244 height 221
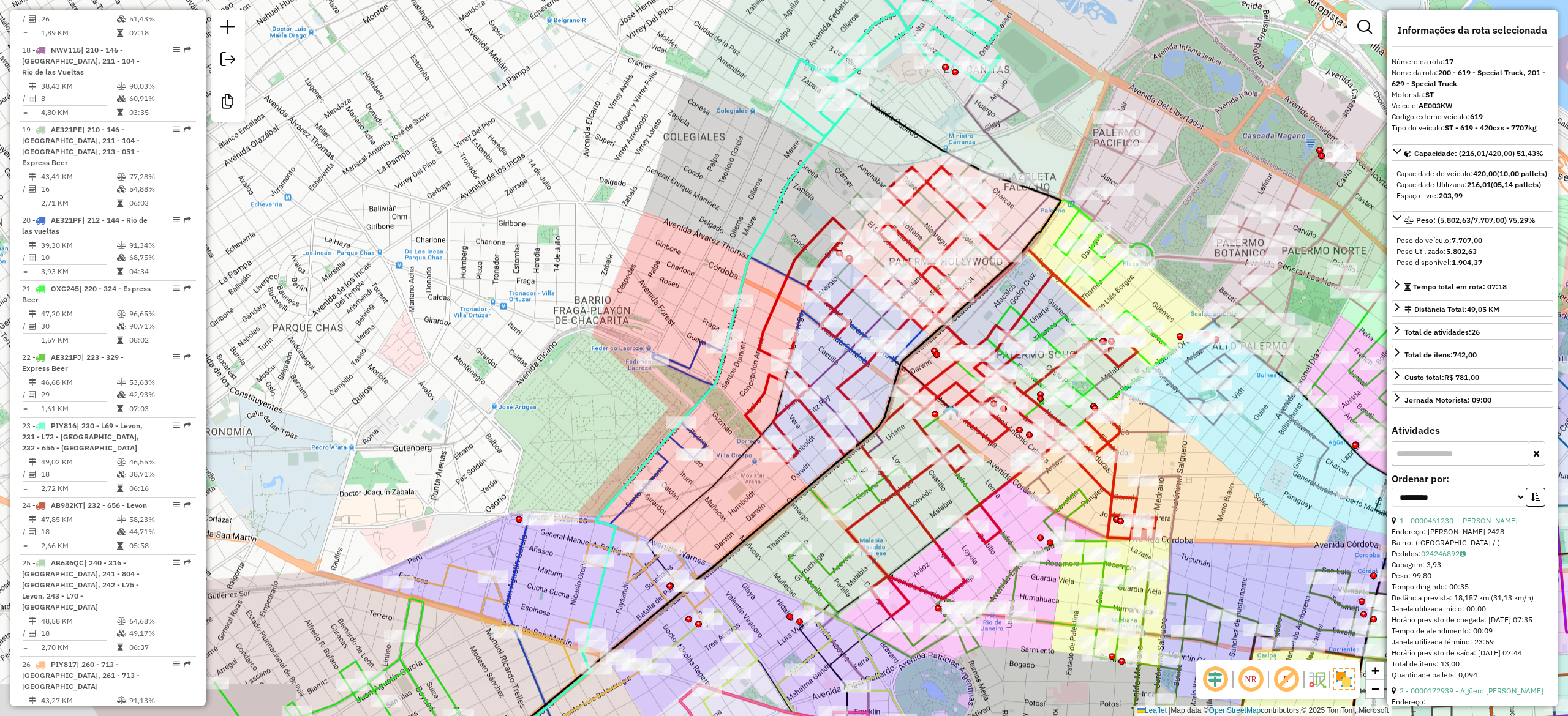
drag, startPoint x: 688, startPoint y: 218, endPoint x: 725, endPoint y: 218, distance: 37.0
click at [718, 142] on div "Janela de atendimento Grade de atendimento Capacidade Transportadoras Veículos …" at bounding box center [784, 358] width 1568 height 716
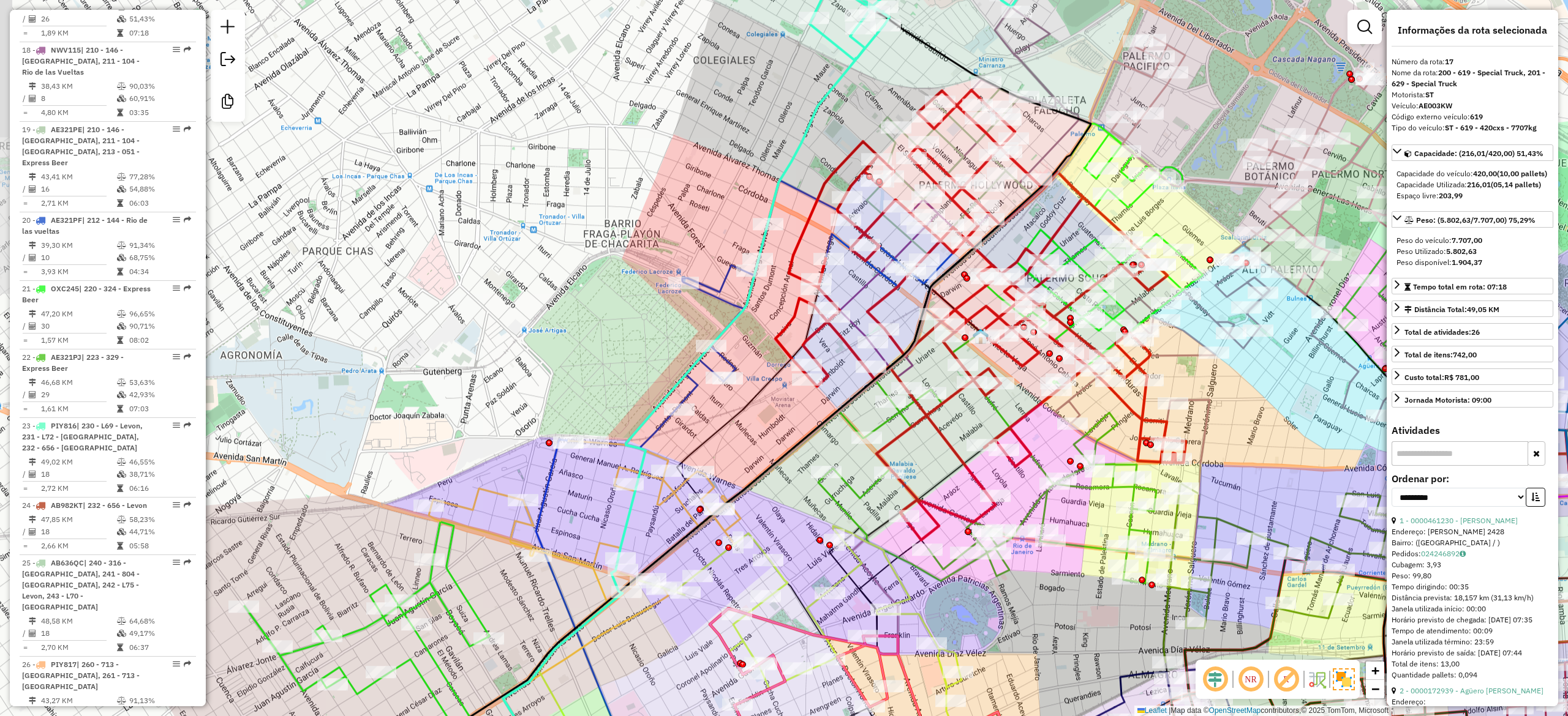
click at [724, 268] on icon at bounding box center [822, 294] width 289 height 227
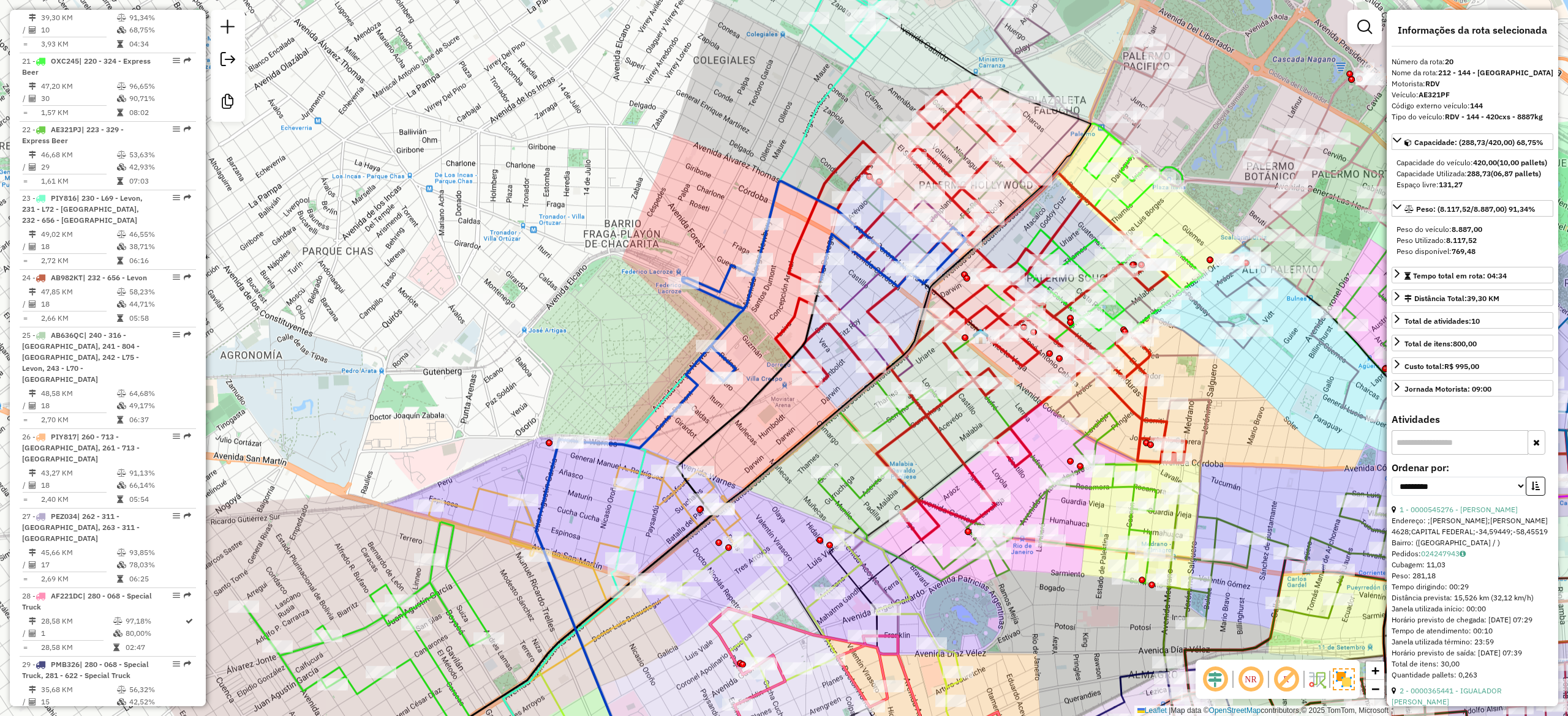
scroll to position [1907, 0]
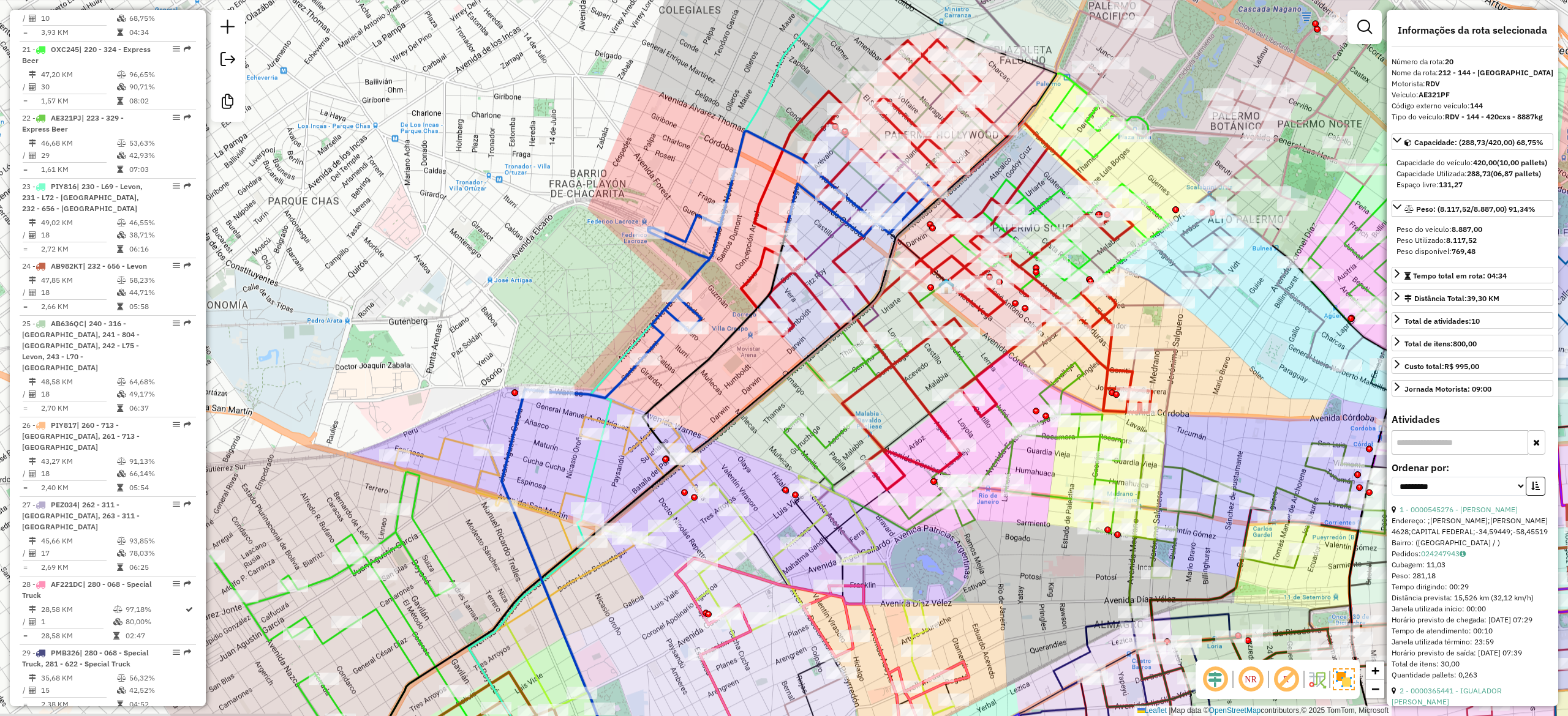
drag, startPoint x: 692, startPoint y: 224, endPoint x: 706, endPoint y: 176, distance: 50.0
click at [655, 185] on div "Janela de atendimento Grade de atendimento Capacidade Transportadoras Veículos …" at bounding box center [784, 358] width 1568 height 716
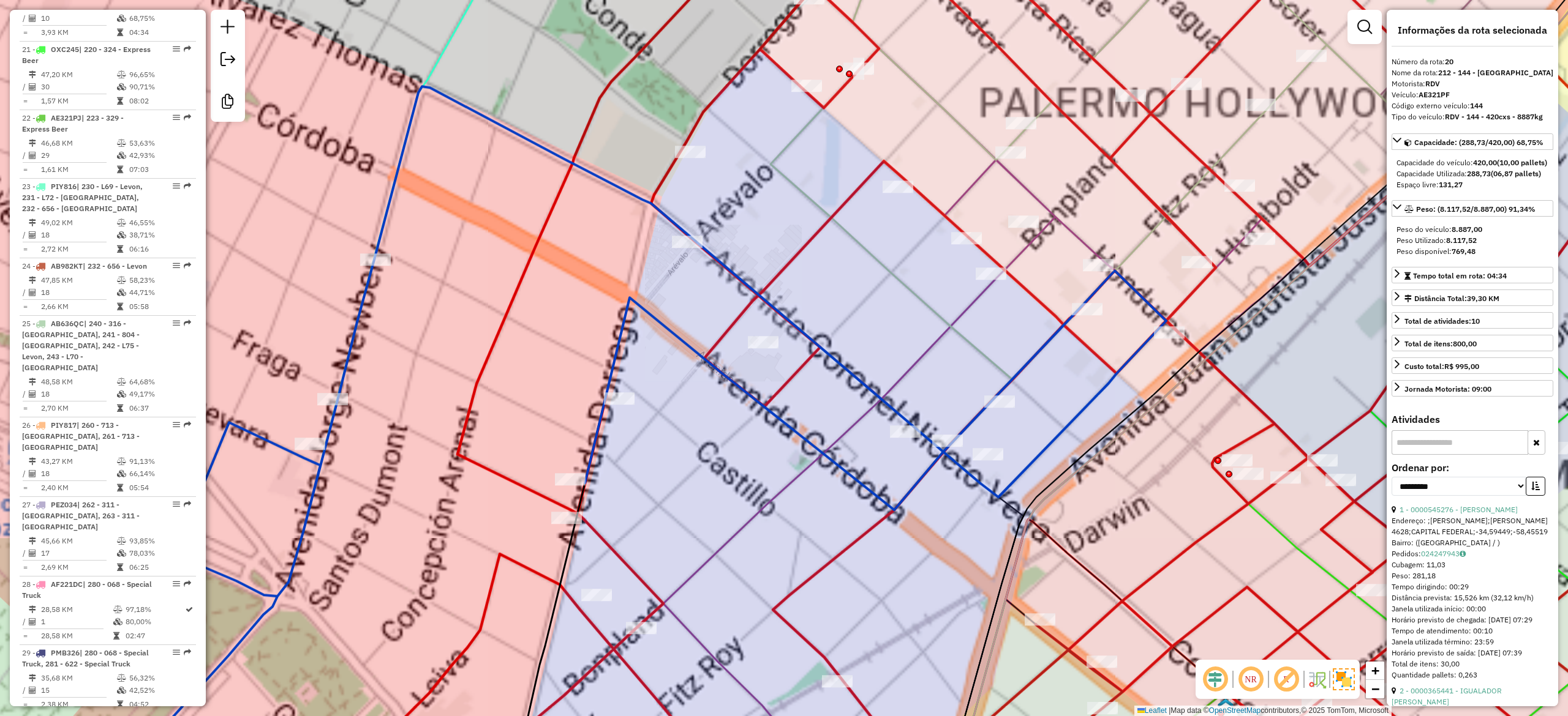
click at [870, 237] on div "Rota 57 - Placa T3AT3A 0000458624 - PAYAC S.R.L. Janela de atendimento Grade de…" at bounding box center [784, 358] width 1568 height 716
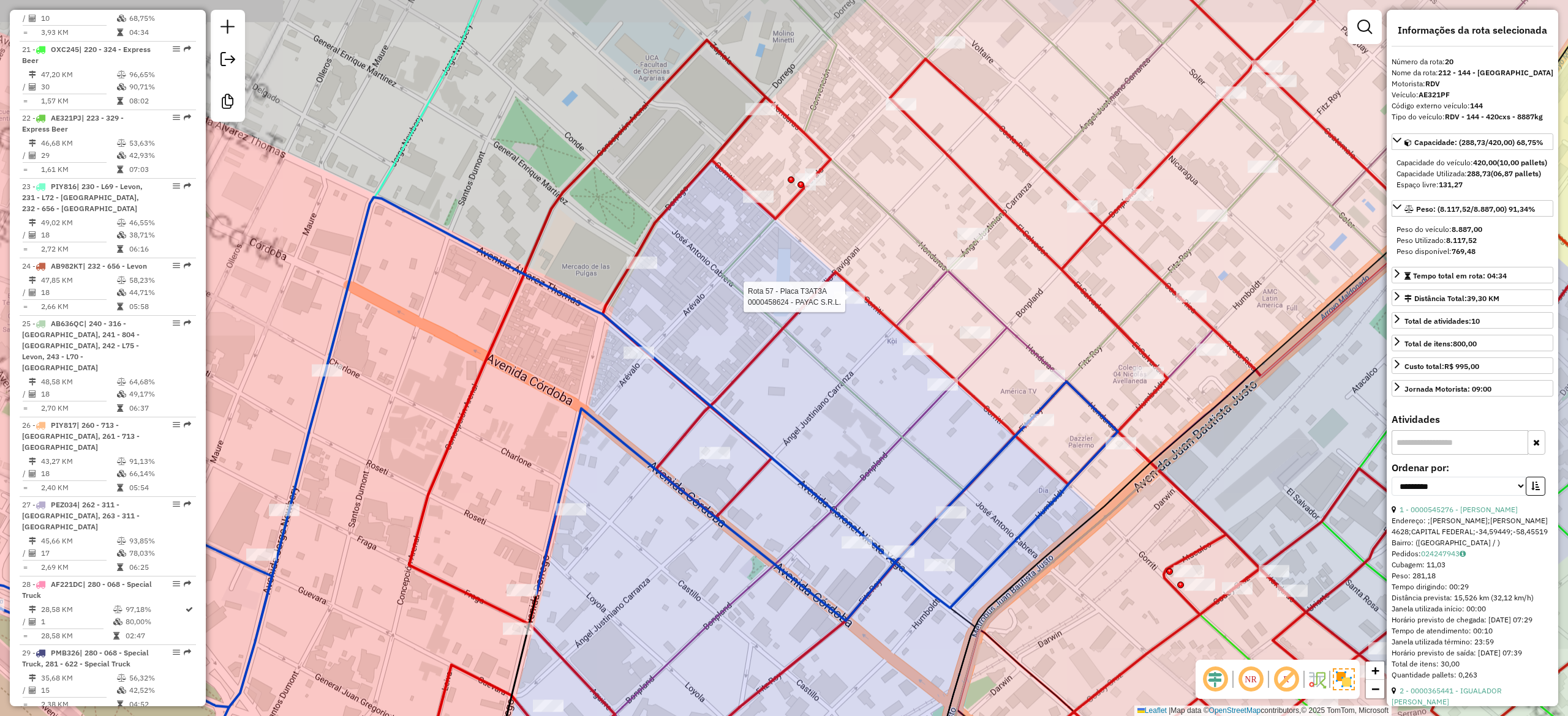
click at [888, 210] on icon at bounding box center [1012, 257] width 817 height 657
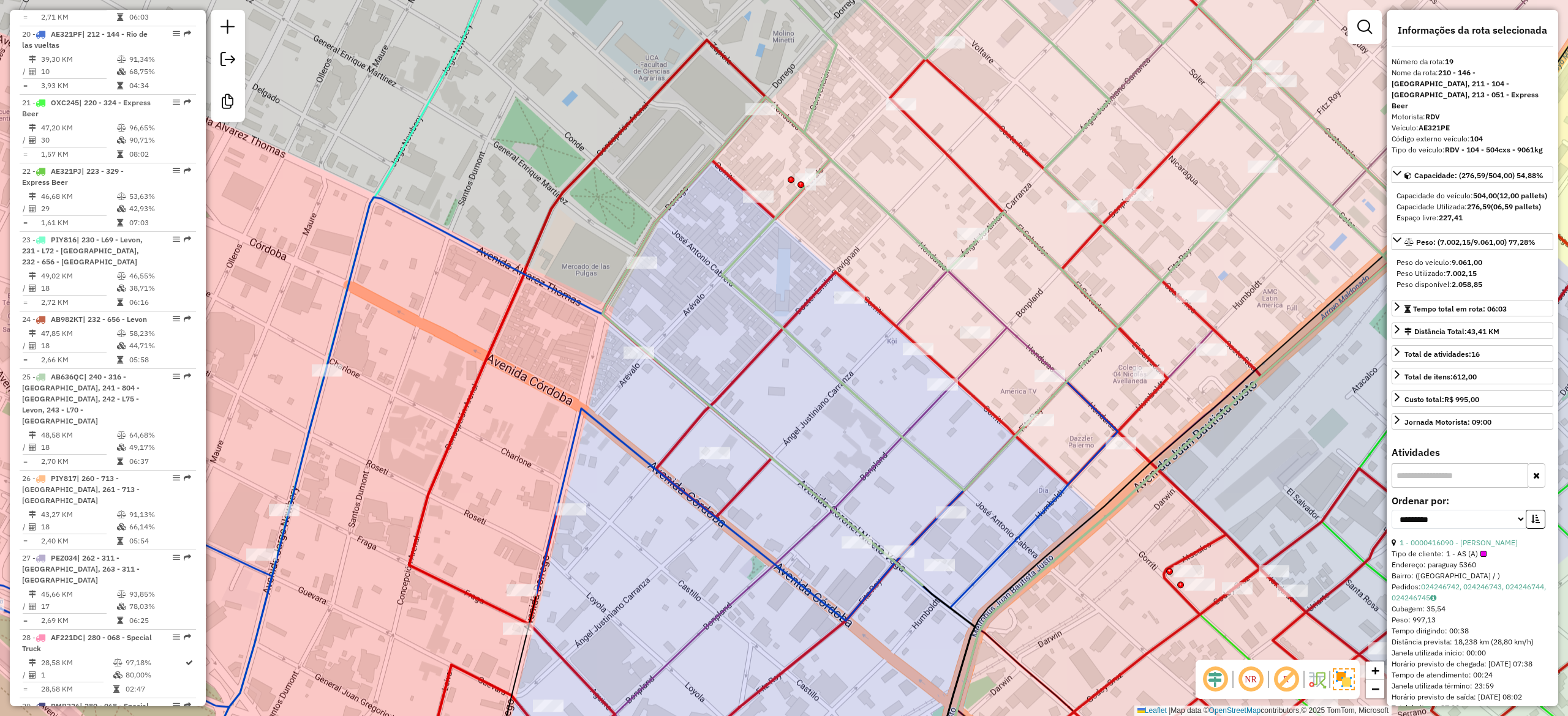
scroll to position [1828, 0]
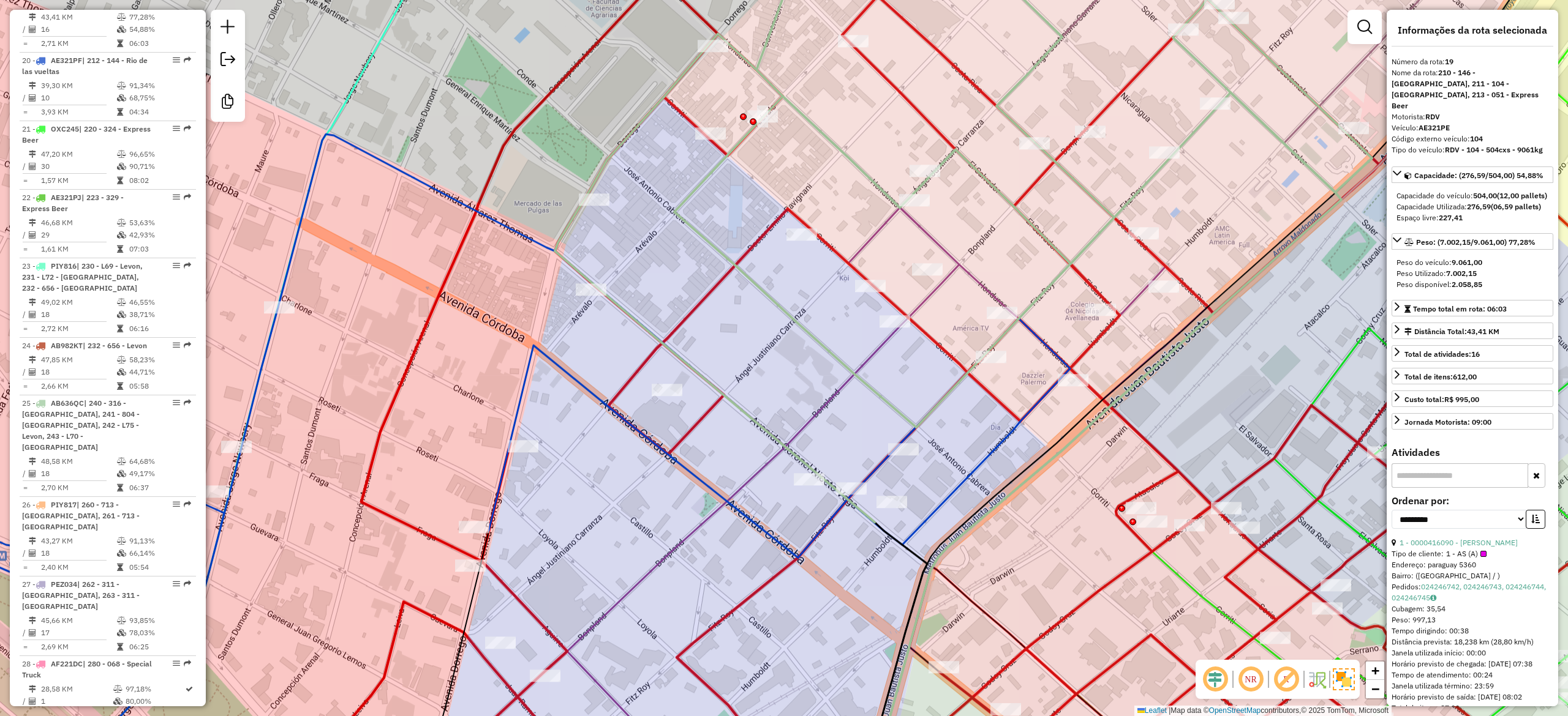
drag, startPoint x: 828, startPoint y: 453, endPoint x: 814, endPoint y: 234, distance: 219.4
click at [814, 230] on div "Janela de atendimento Grade de atendimento Capacidade Transportadoras Veículos …" at bounding box center [784, 358] width 1568 height 716
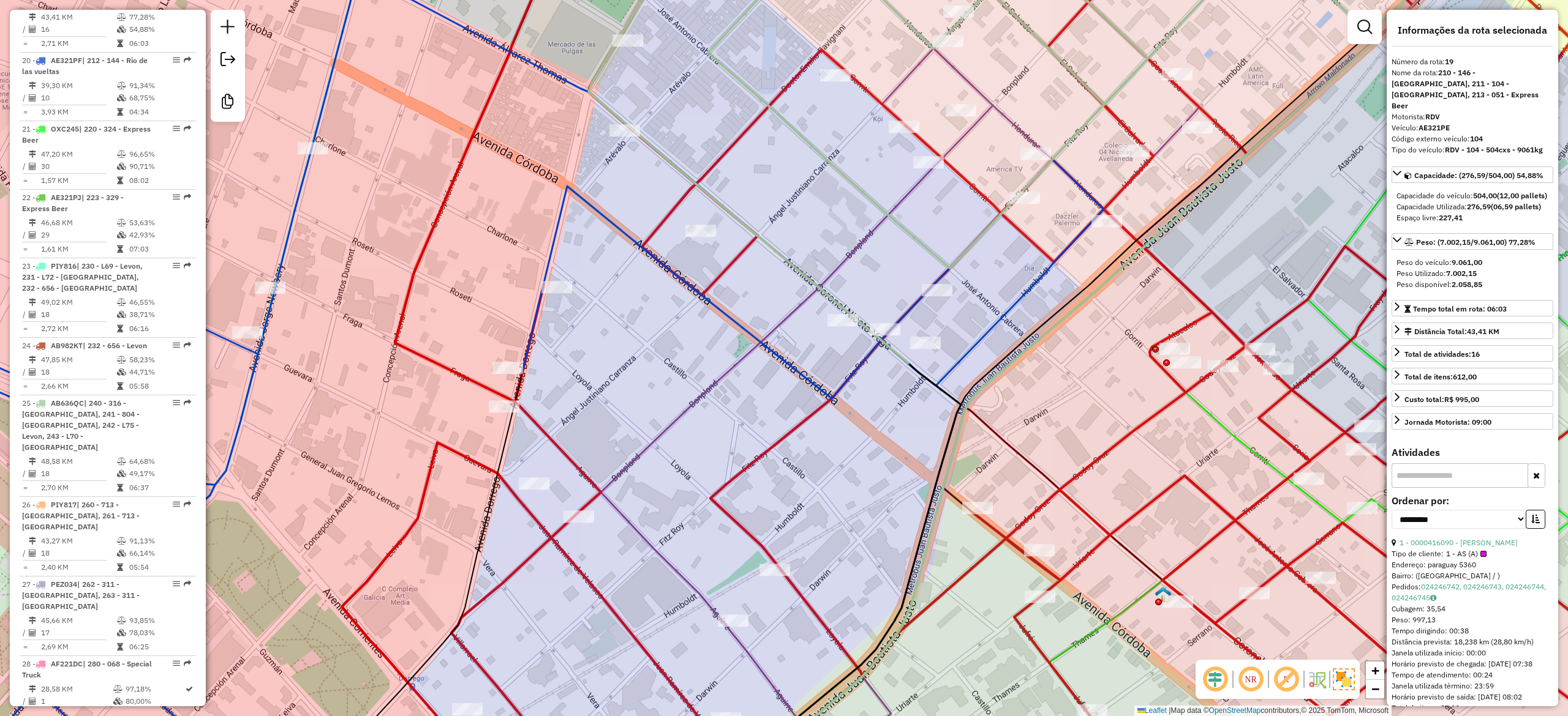
click at [797, 321] on div "Janela de atendimento Grade de atendimento Capacidade Transportadoras Veículos …" at bounding box center [784, 358] width 1568 height 716
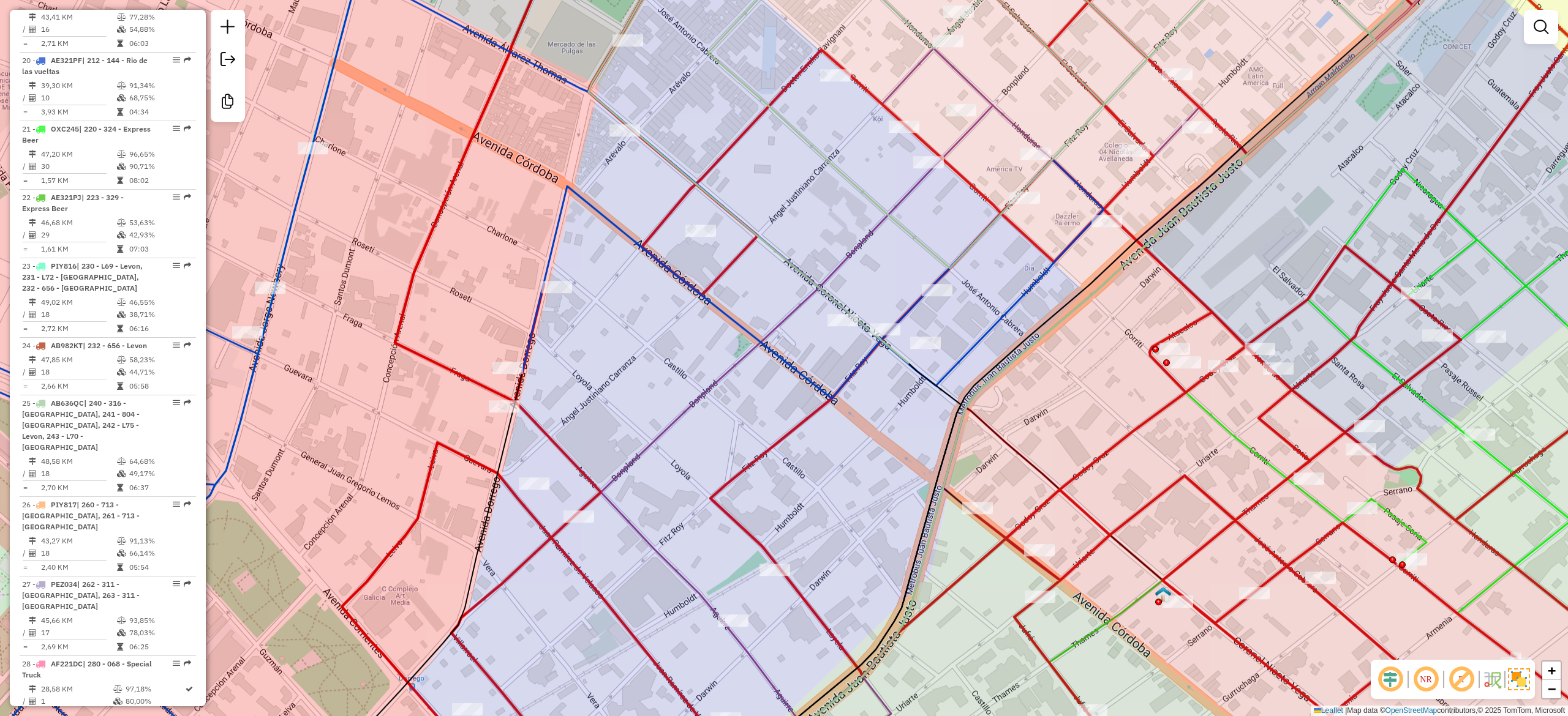
click at [792, 318] on icon at bounding box center [915, 277] width 653 height 698
select select "**********"
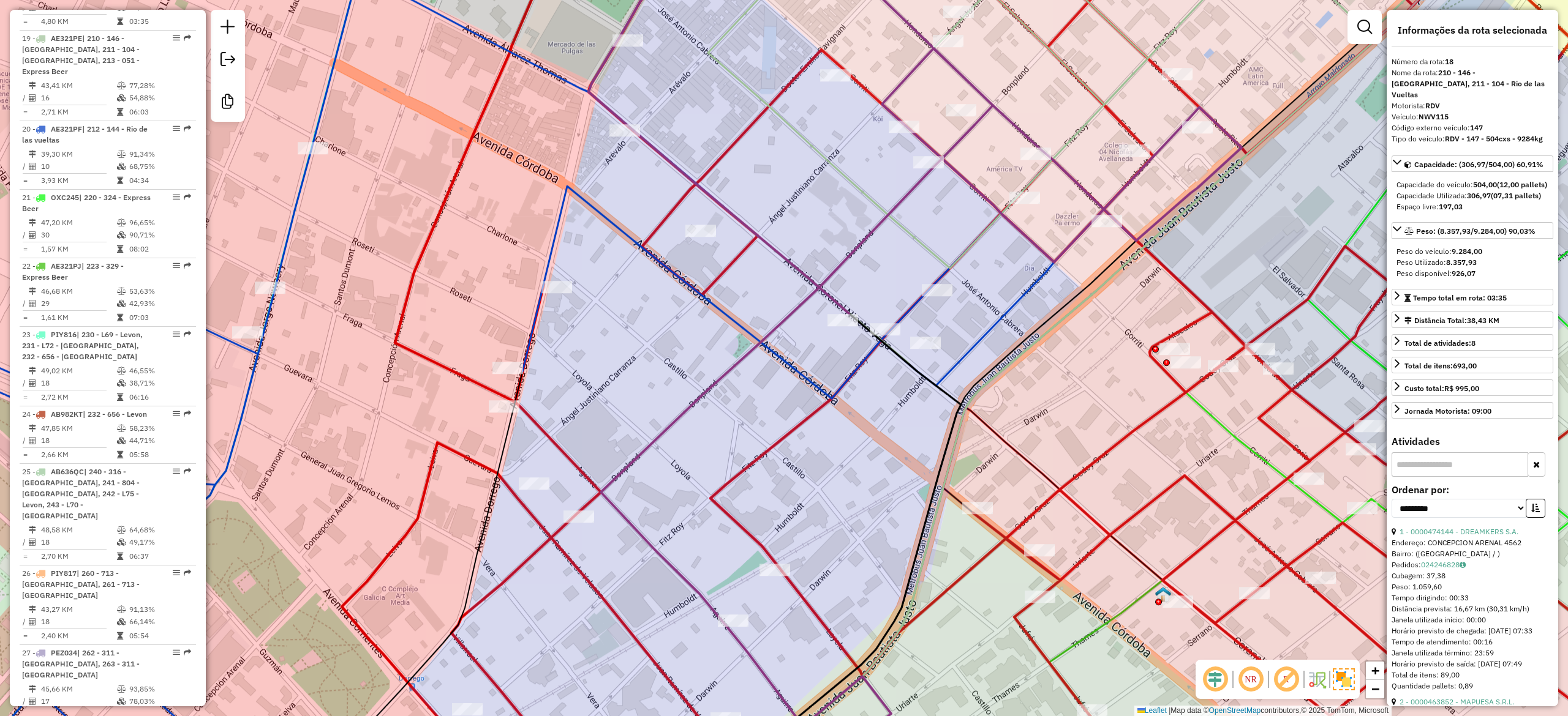
scroll to position [1748, 0]
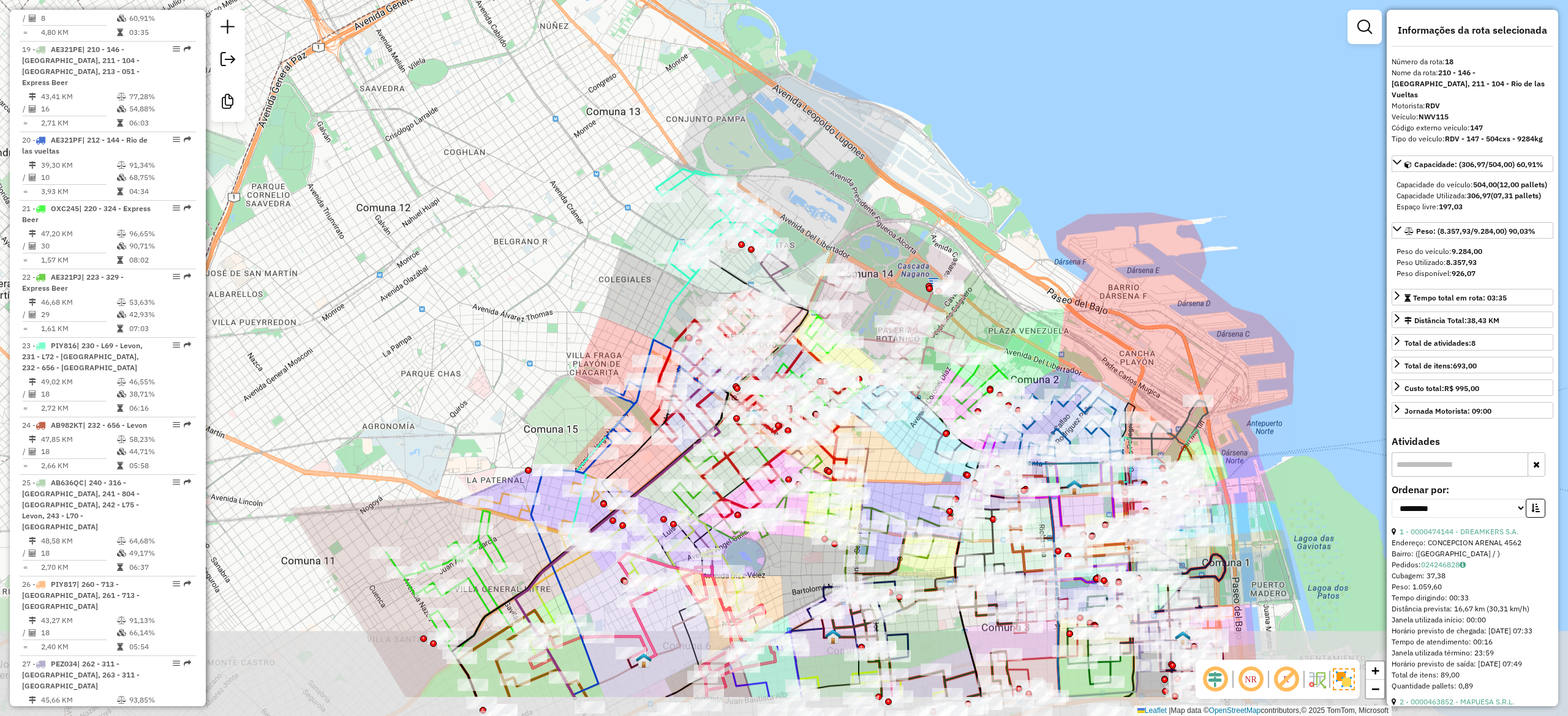
drag, startPoint x: 857, startPoint y: 114, endPoint x: 837, endPoint y: 15, distance: 101.0
click at [839, 93] on div "Janela de atendimento Grade de atendimento Capacidade Transportadoras Veículos …" at bounding box center [784, 358] width 1568 height 716
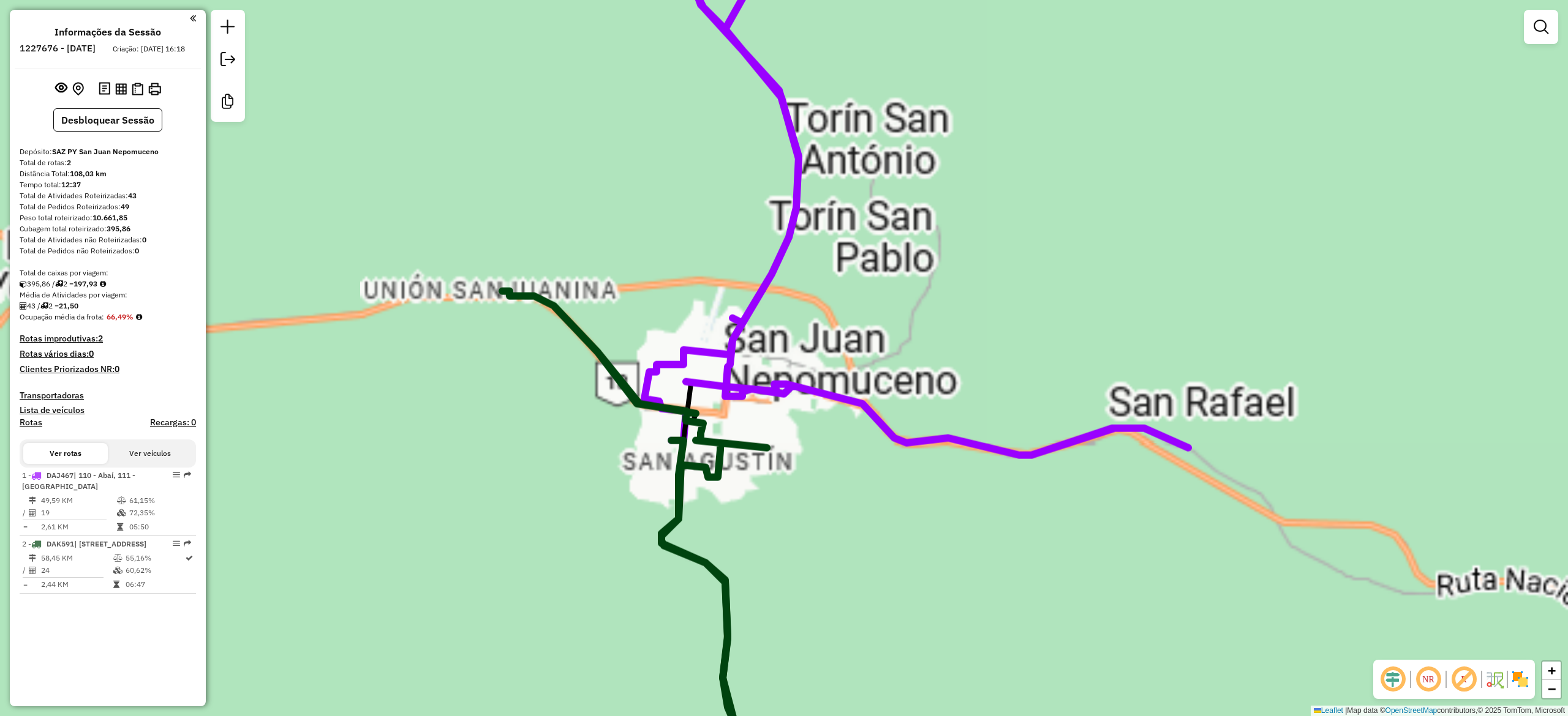
click at [783, 290] on div "Janela de atendimento Grade de atendimento Capacidade Transportadoras Veículos …" at bounding box center [784, 358] width 1568 height 716
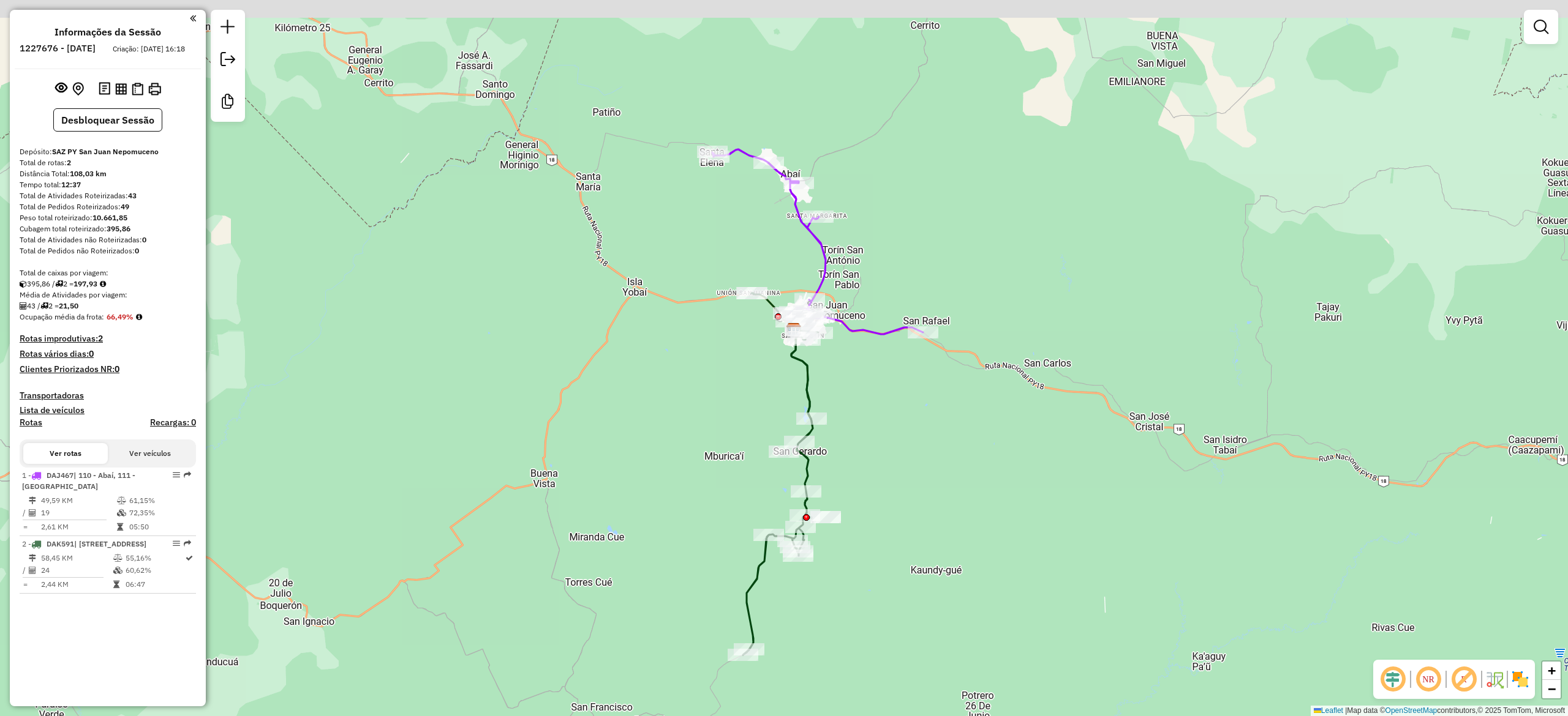
click at [783, 358] on div "Janela de atendimento Grade de atendimento Capacidade Transportadoras Veículos …" at bounding box center [784, 358] width 1568 height 716
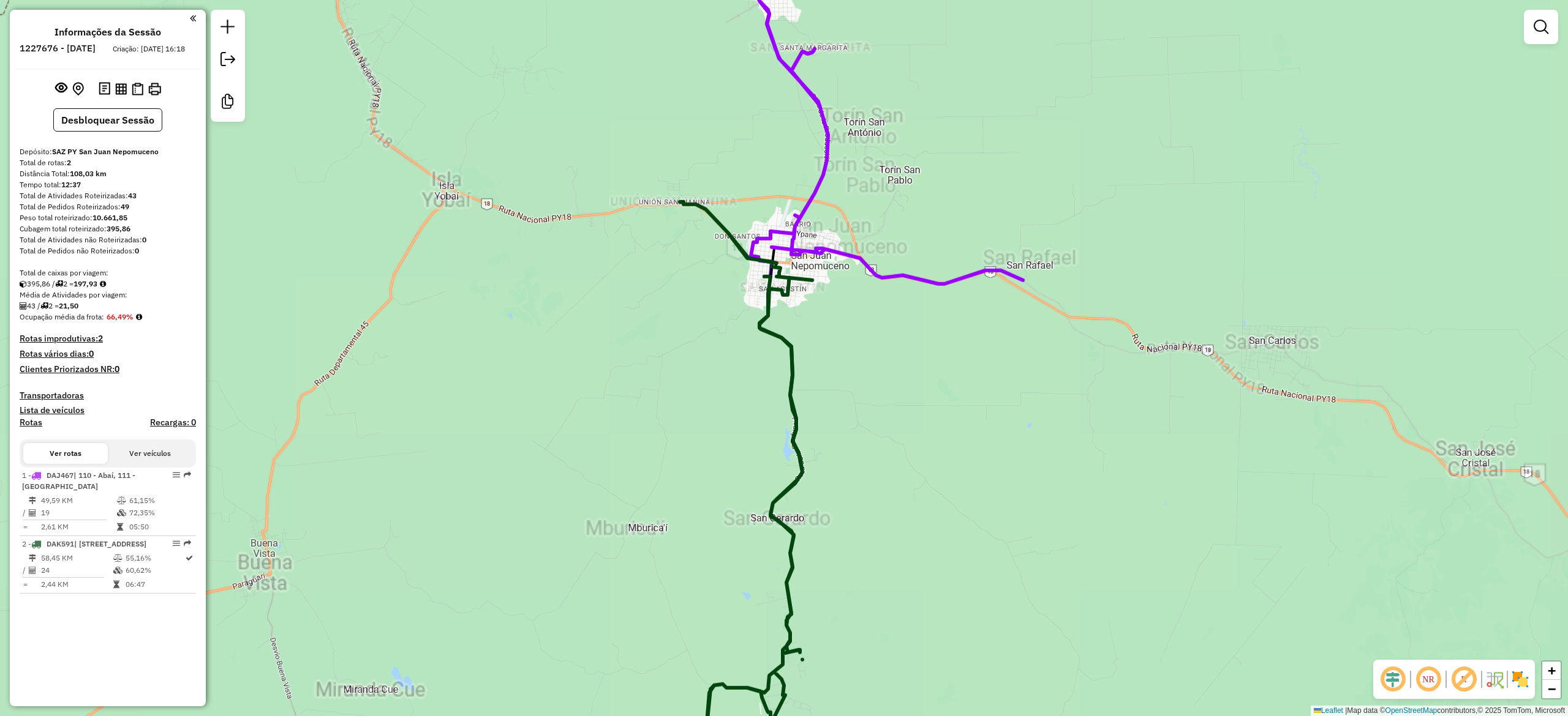
click at [783, 358] on div "Janela de atendimento Grade de atendimento Capacidade Transportadoras Veículos …" at bounding box center [784, 358] width 1568 height 716
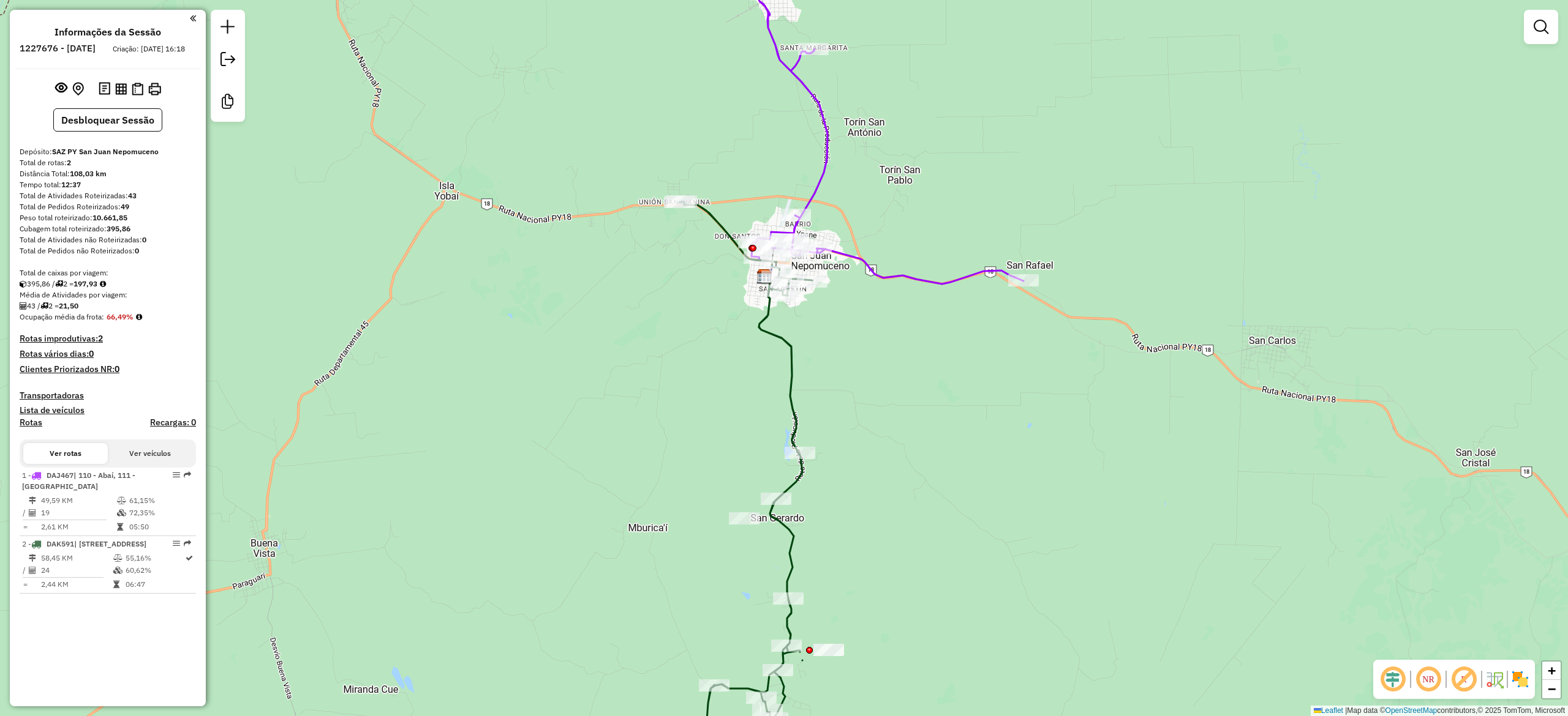
click at [783, 351] on icon at bounding box center [745, 494] width 133 height 586
select select "**********"
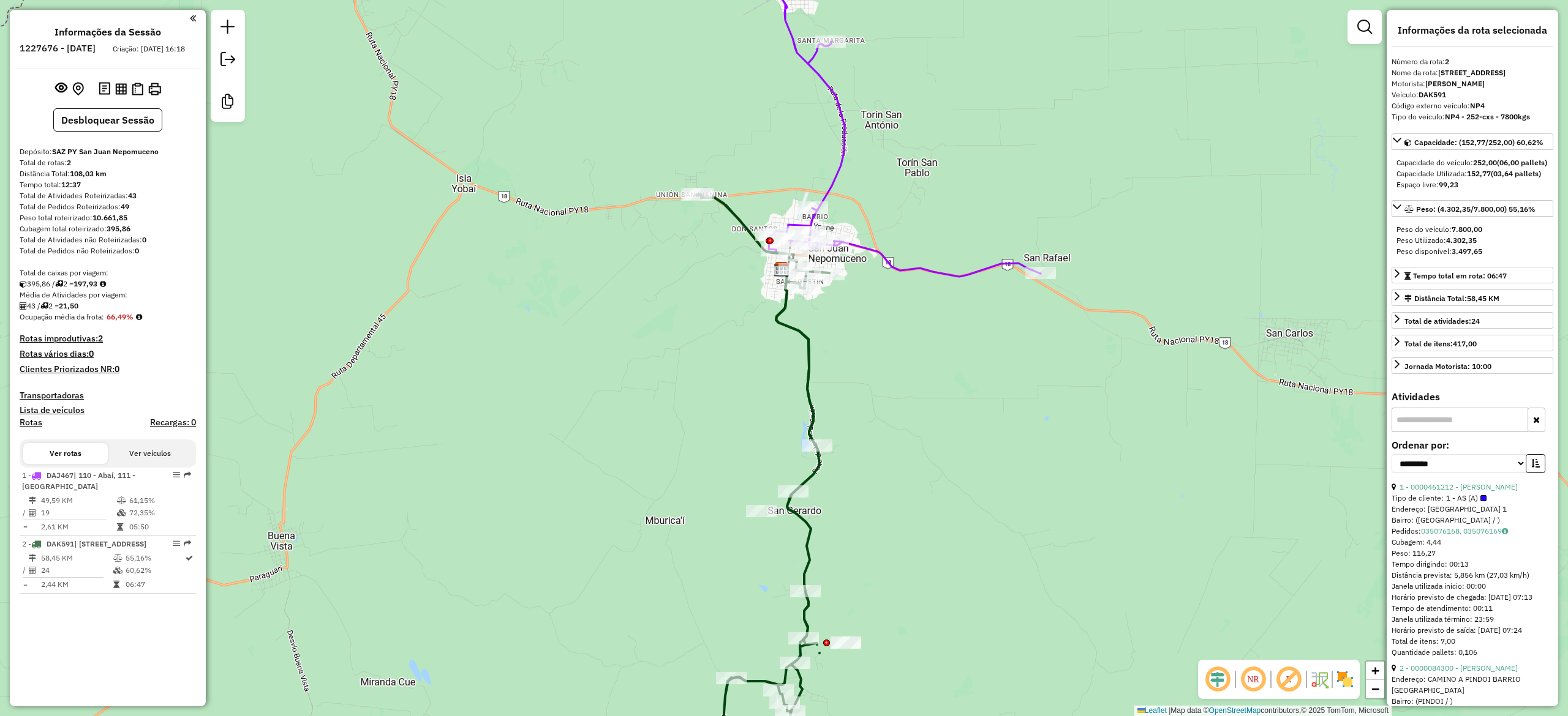
drag, startPoint x: 819, startPoint y: 320, endPoint x: 852, endPoint y: 287, distance: 46.7
click at [783, 305] on div "Janela de atendimento Grade de atendimento Capacidade Transportadoras Veículos …" at bounding box center [784, 358] width 1568 height 716
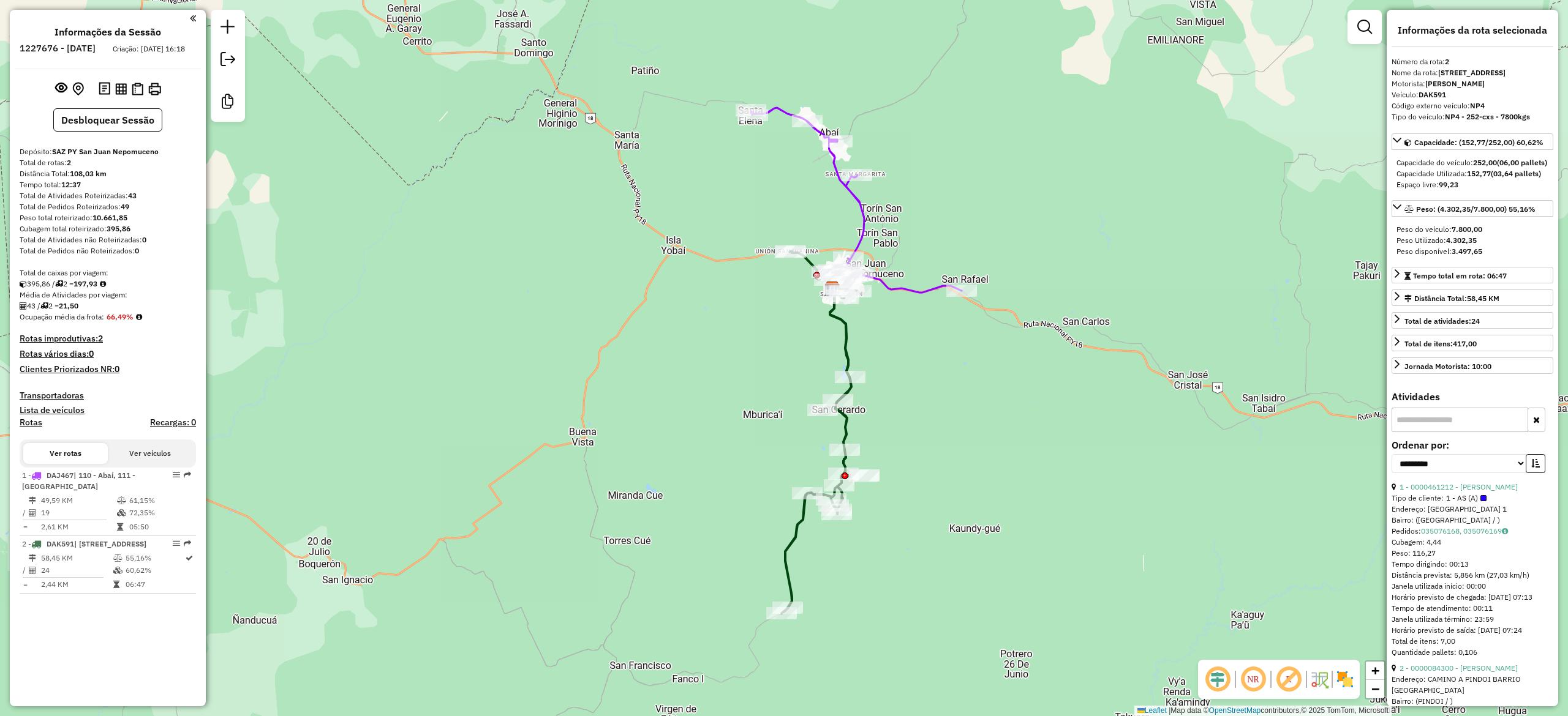
drag, startPoint x: 868, startPoint y: 312, endPoint x: 888, endPoint y: 366, distance: 57.6
click at [783, 358] on div "Janela de atendimento Grade de atendimento Capacidade Transportadoras Veículos …" at bounding box center [784, 358] width 1568 height 716
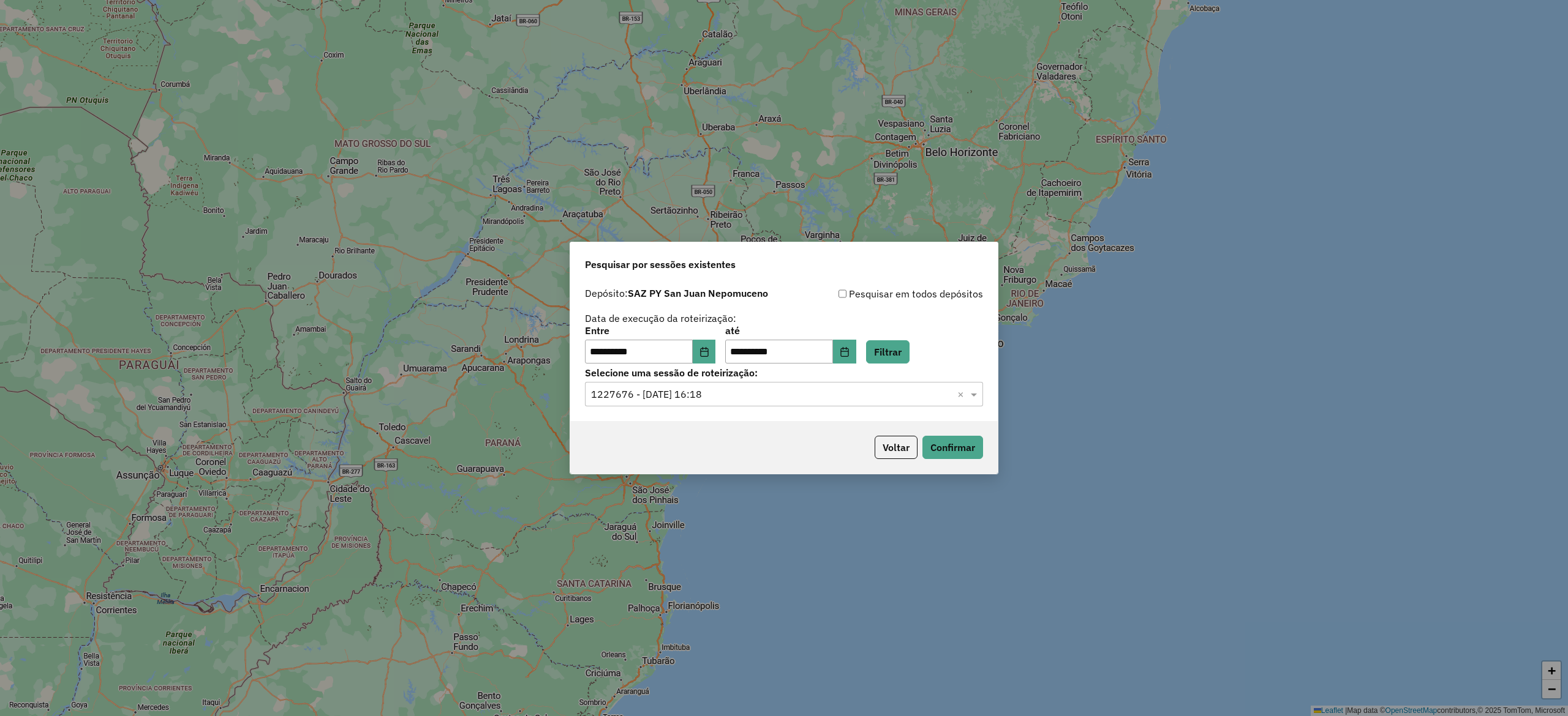
click at [891, 447] on button "Voltar" at bounding box center [896, 448] width 43 height 23
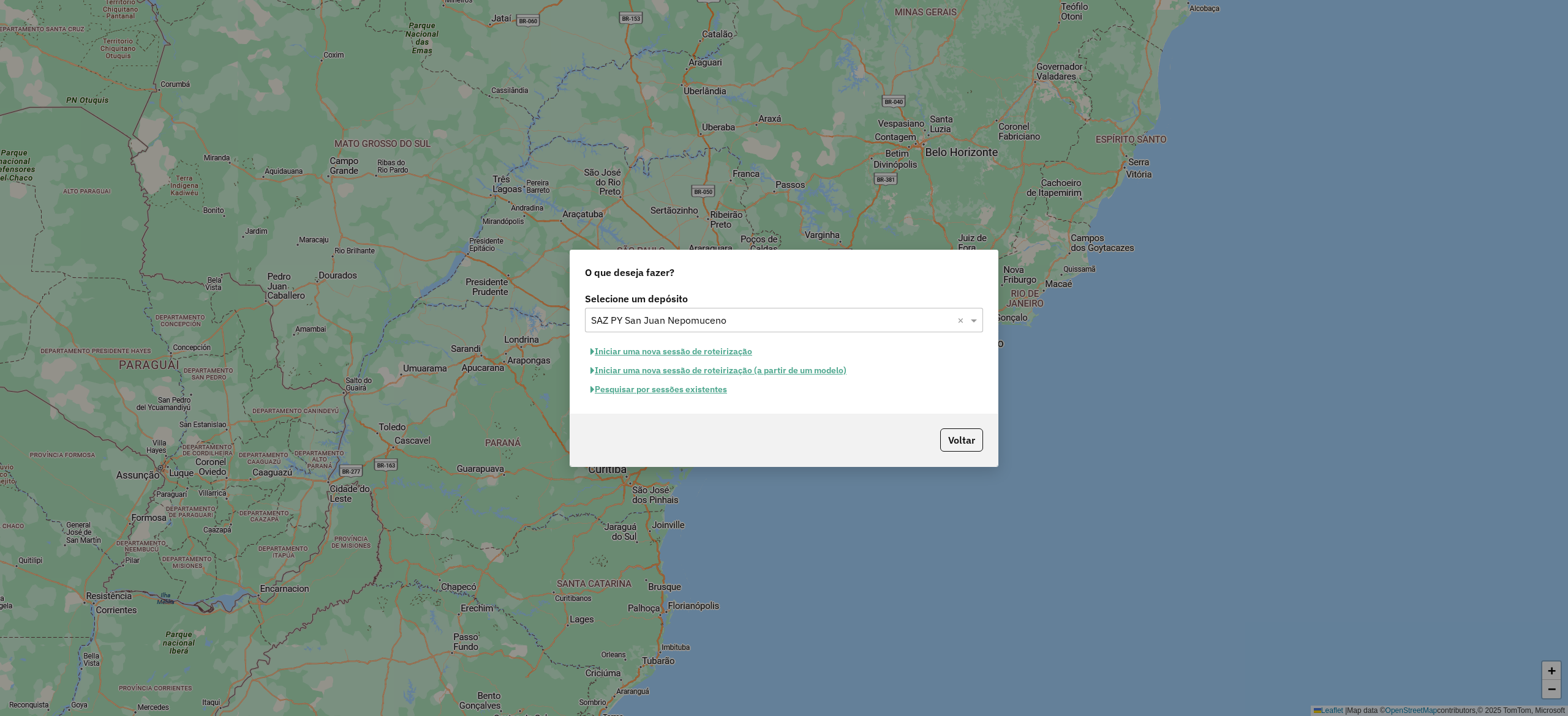
click at [746, 318] on input "text" at bounding box center [771, 321] width 361 height 15
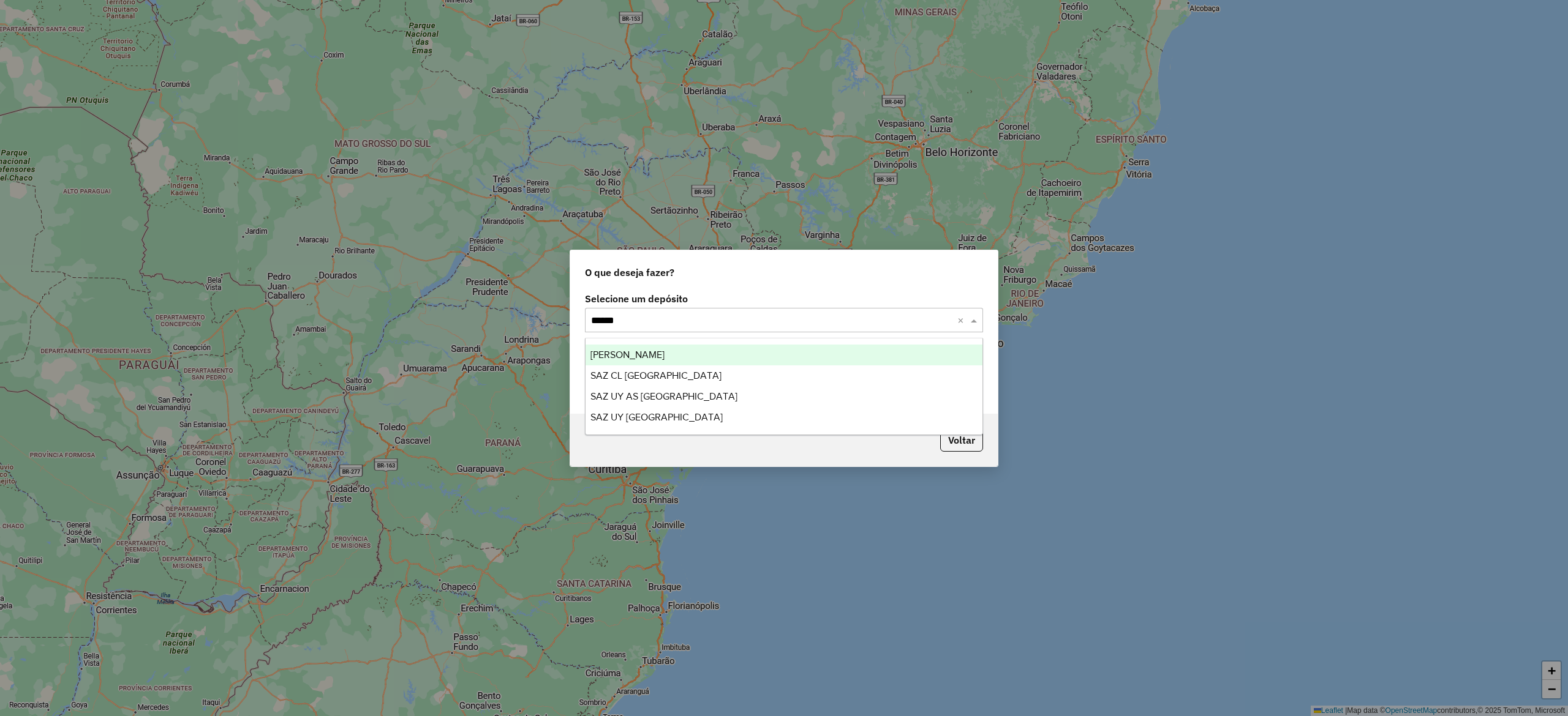
type input "*******"
click at [723, 353] on div "[PERSON_NAME]" at bounding box center [783, 354] width 396 height 21
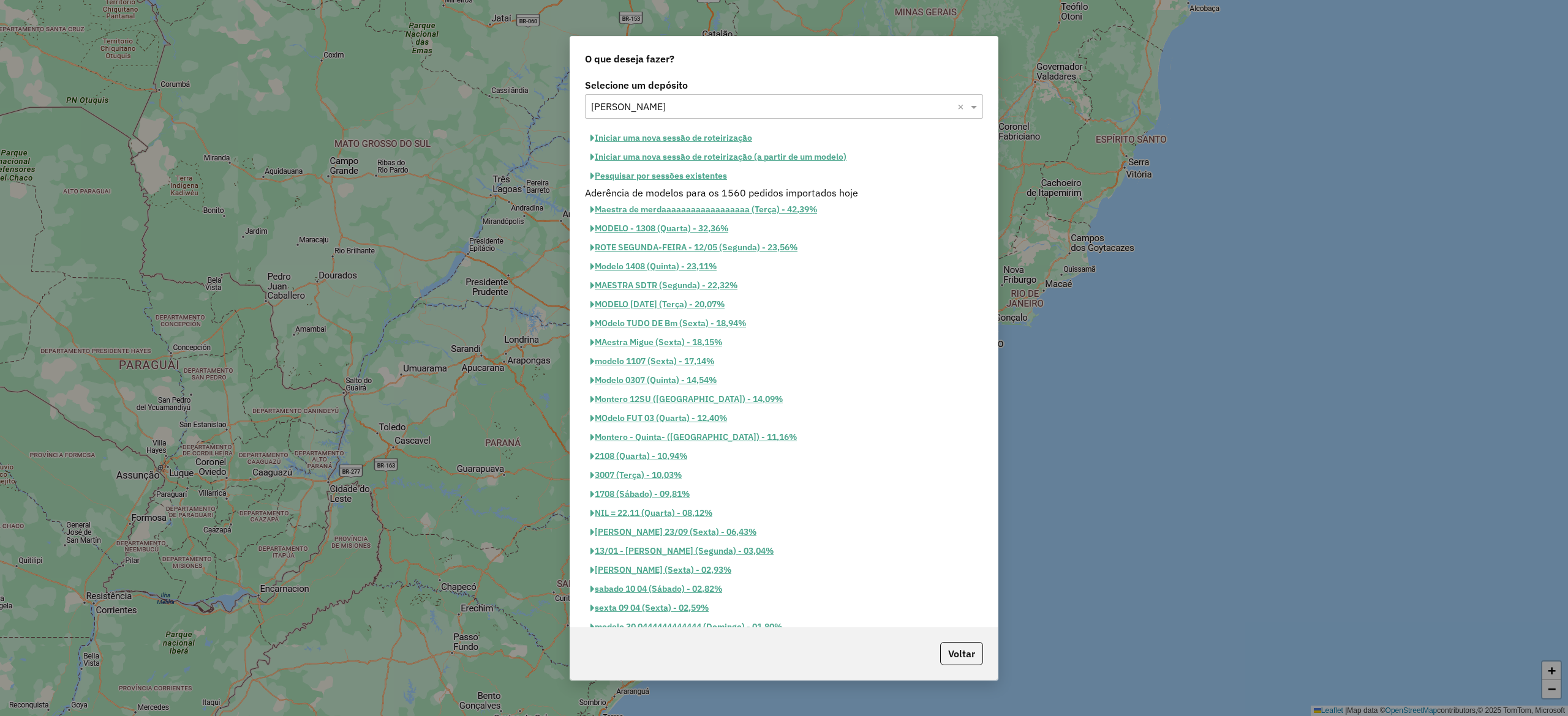
click at [676, 170] on button "Pesquisar por sessões existentes" at bounding box center [658, 176] width 148 height 19
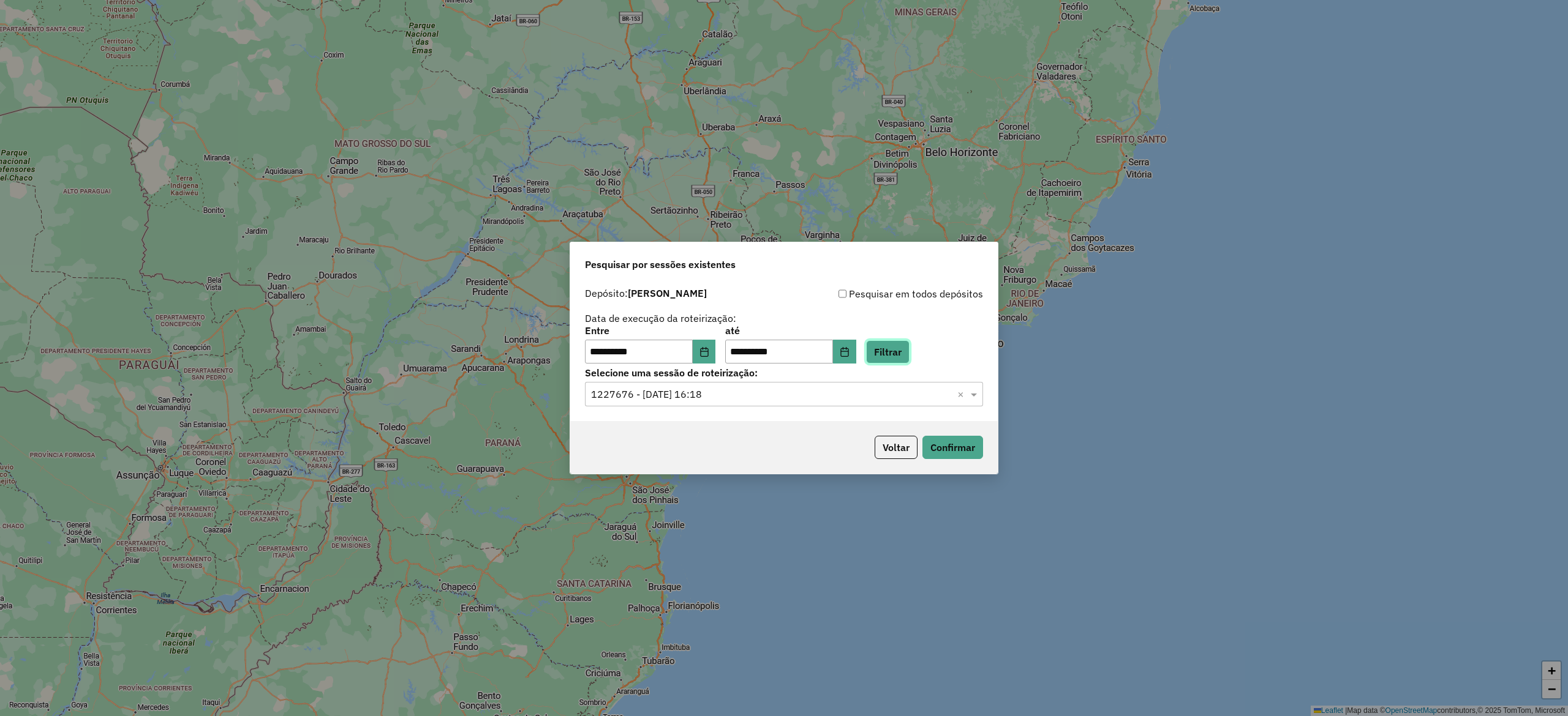
click at [895, 353] on button "Filtrar" at bounding box center [887, 352] width 43 height 23
click at [642, 393] on input "text" at bounding box center [771, 395] width 361 height 15
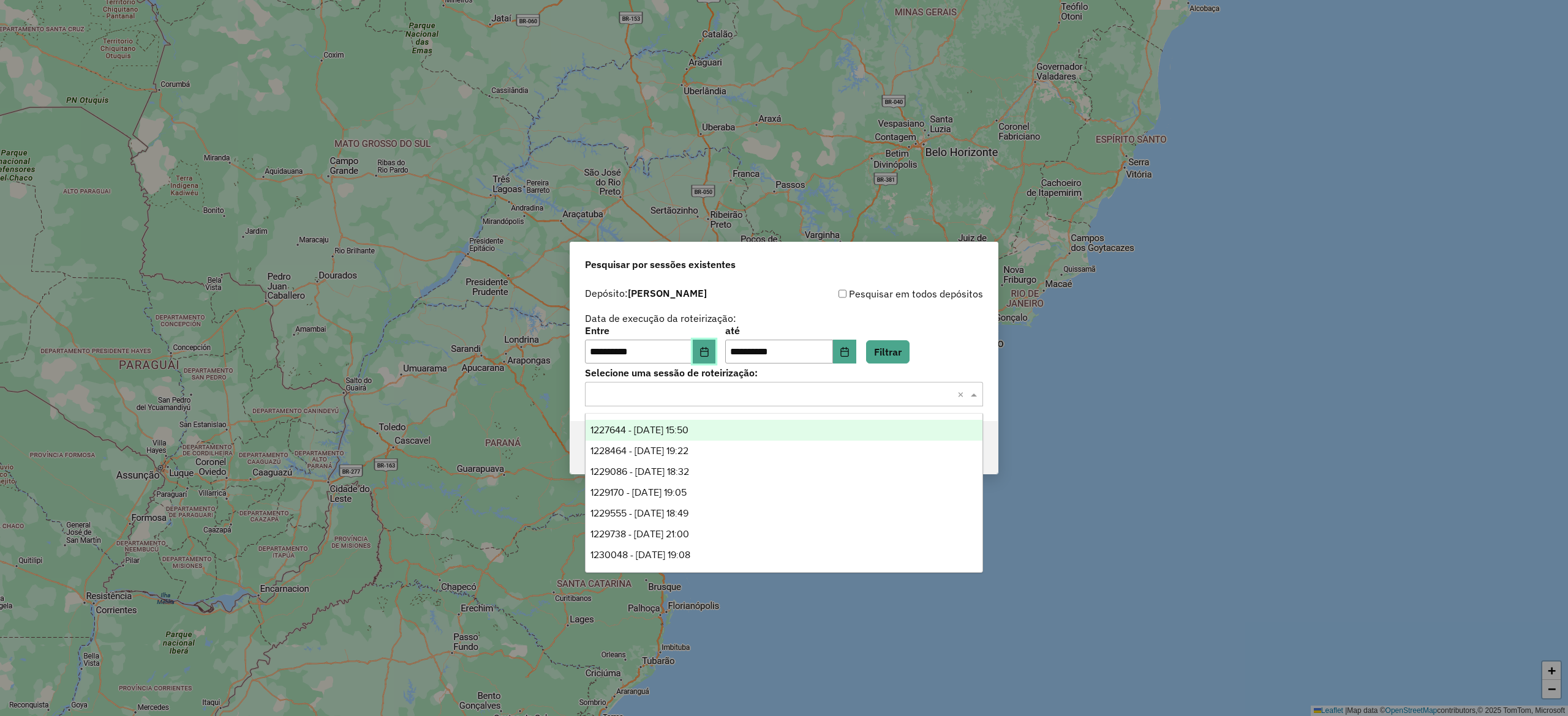
click at [713, 340] on button "Choose Date" at bounding box center [704, 352] width 23 height 24
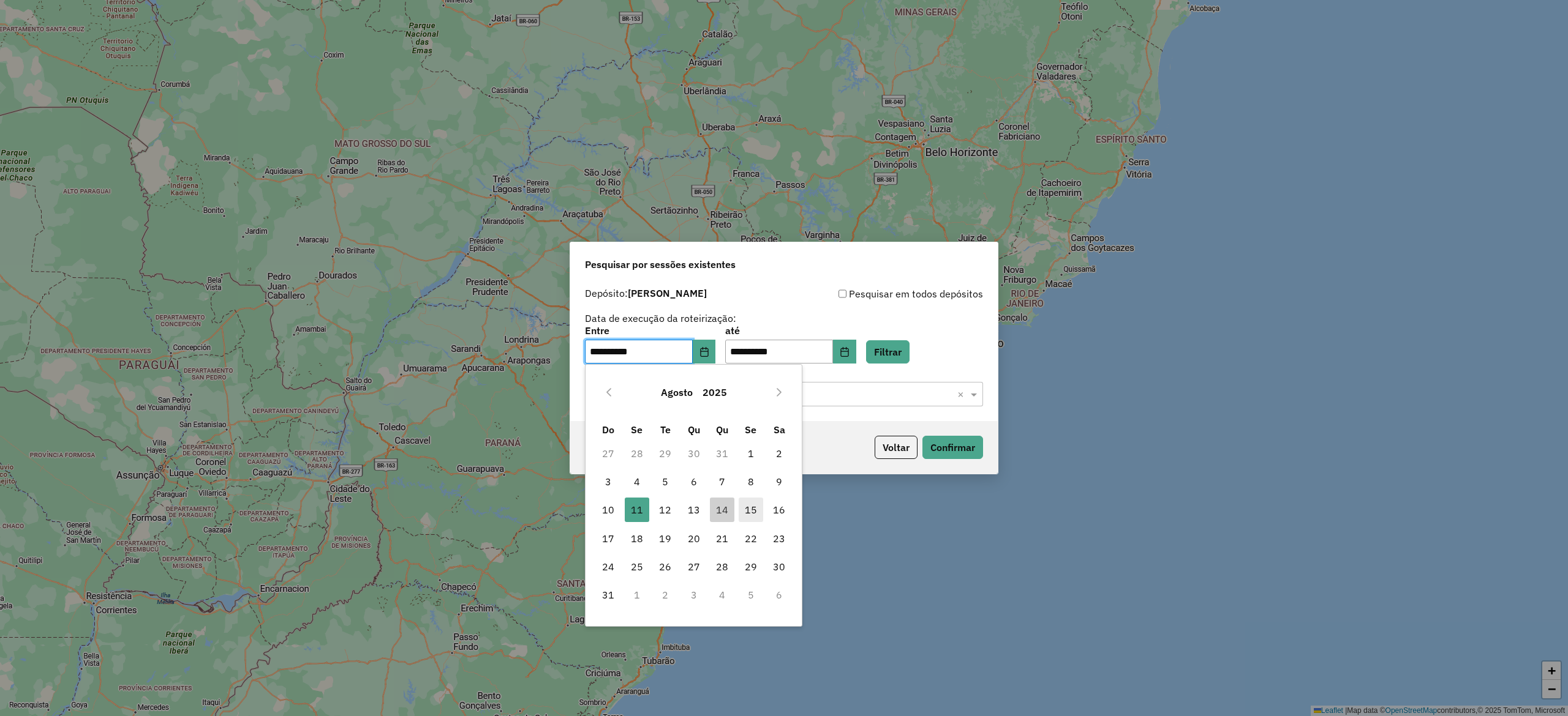
click at [743, 508] on span "15" at bounding box center [751, 509] width 24 height 24
type input "**********"
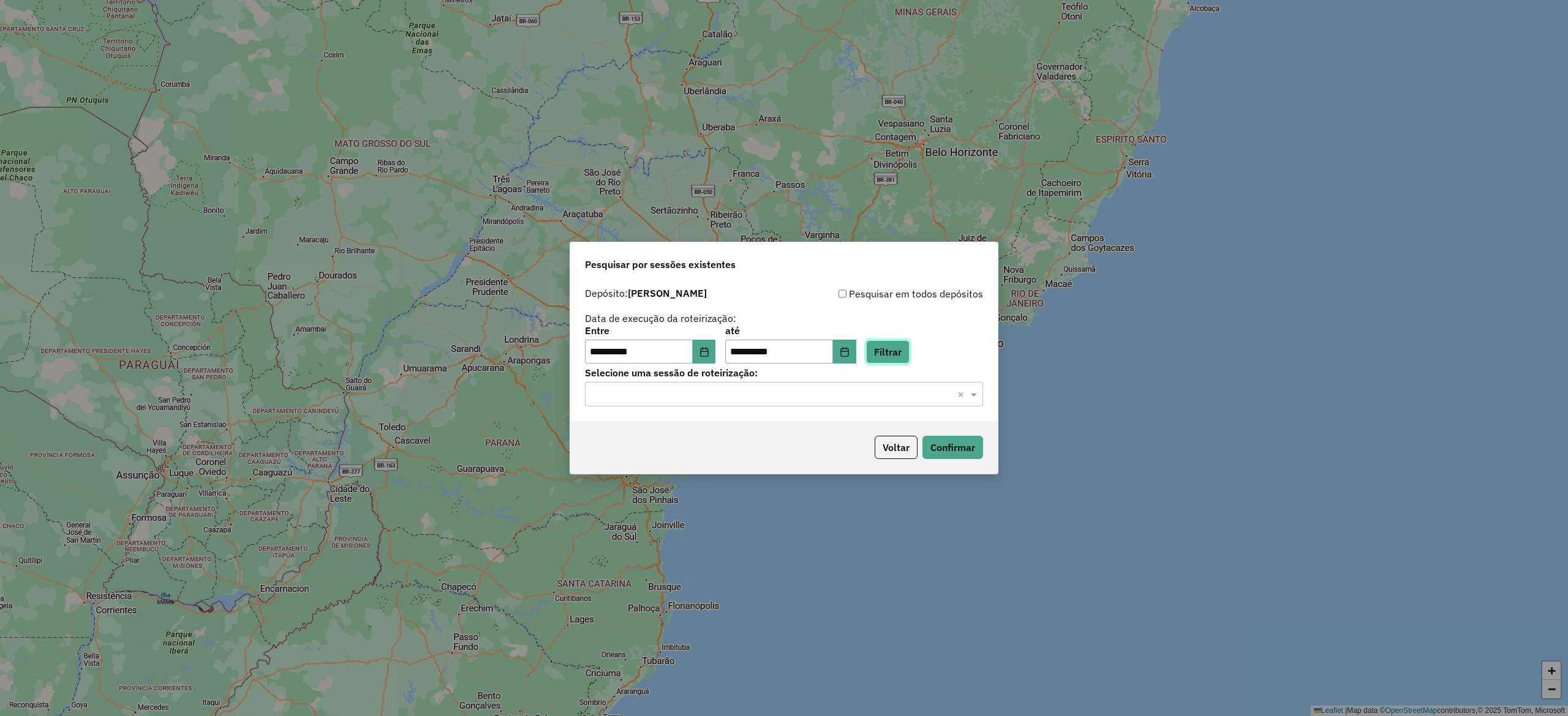
drag, startPoint x: 896, startPoint y: 358, endPoint x: 844, endPoint y: 387, distance: 59.5
click at [897, 358] on button "Filtrar" at bounding box center [887, 352] width 43 height 23
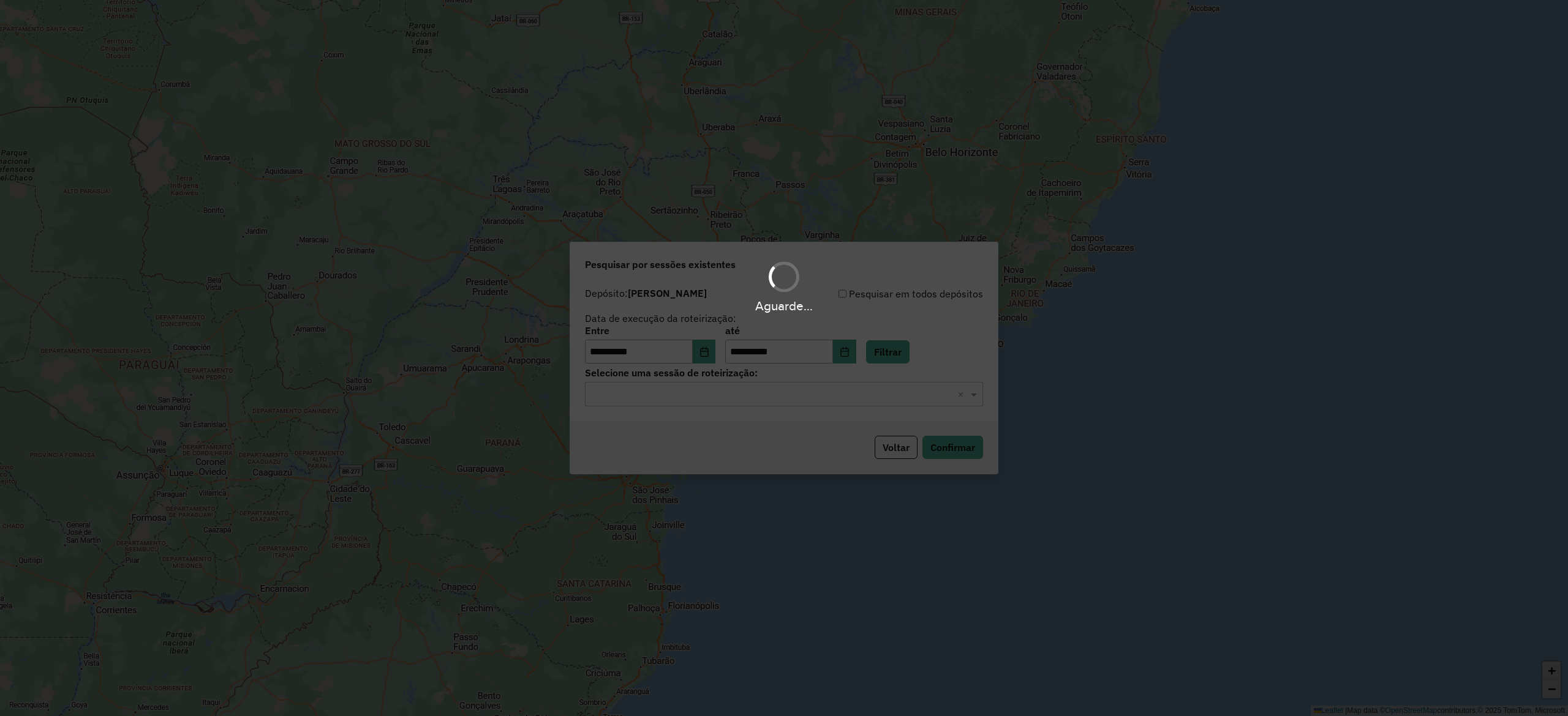
click at [656, 394] on input "text" at bounding box center [771, 395] width 361 height 15
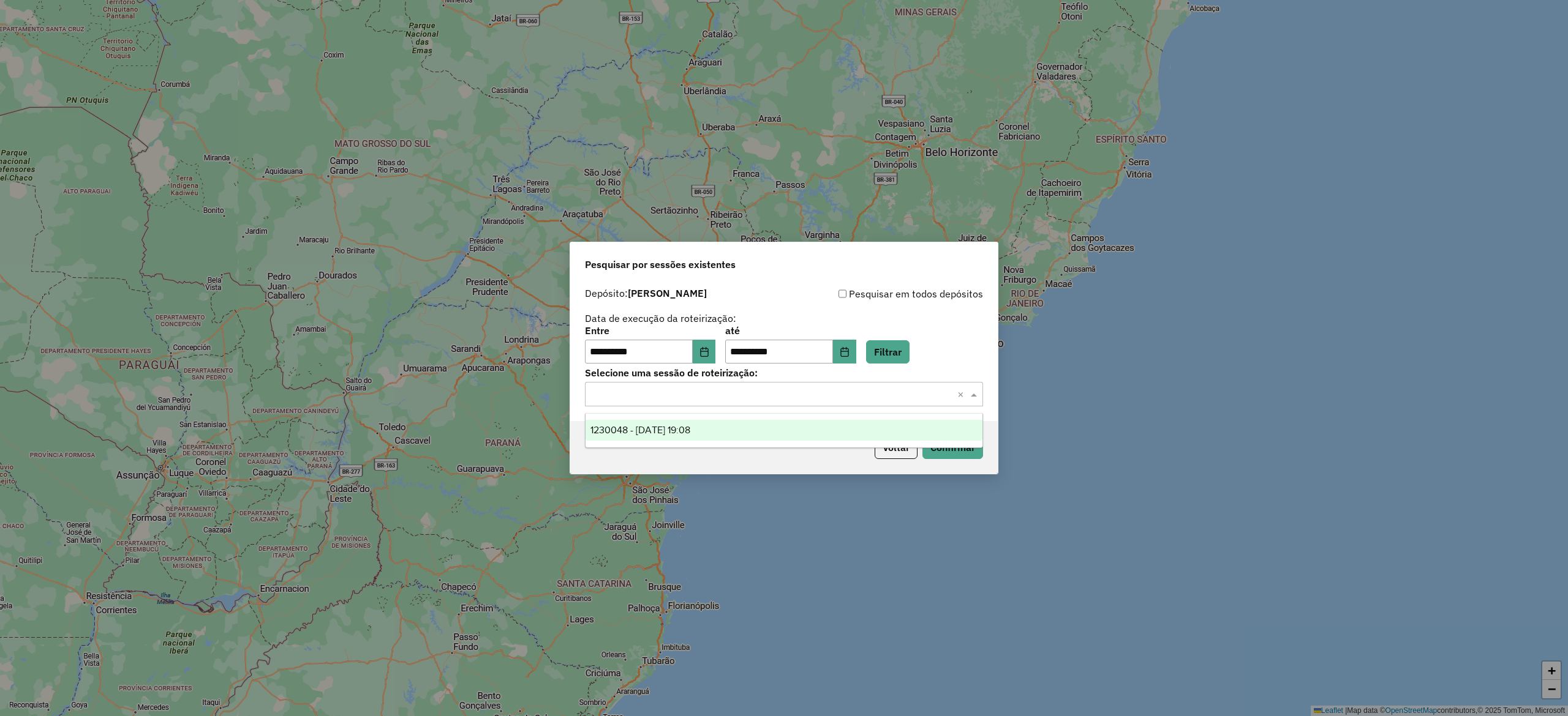
click at [687, 432] on span "1230048 - 15/08/2025 19:08" at bounding box center [641, 430] width 100 height 10
click at [946, 459] on button "Confirmar" at bounding box center [952, 448] width 61 height 23
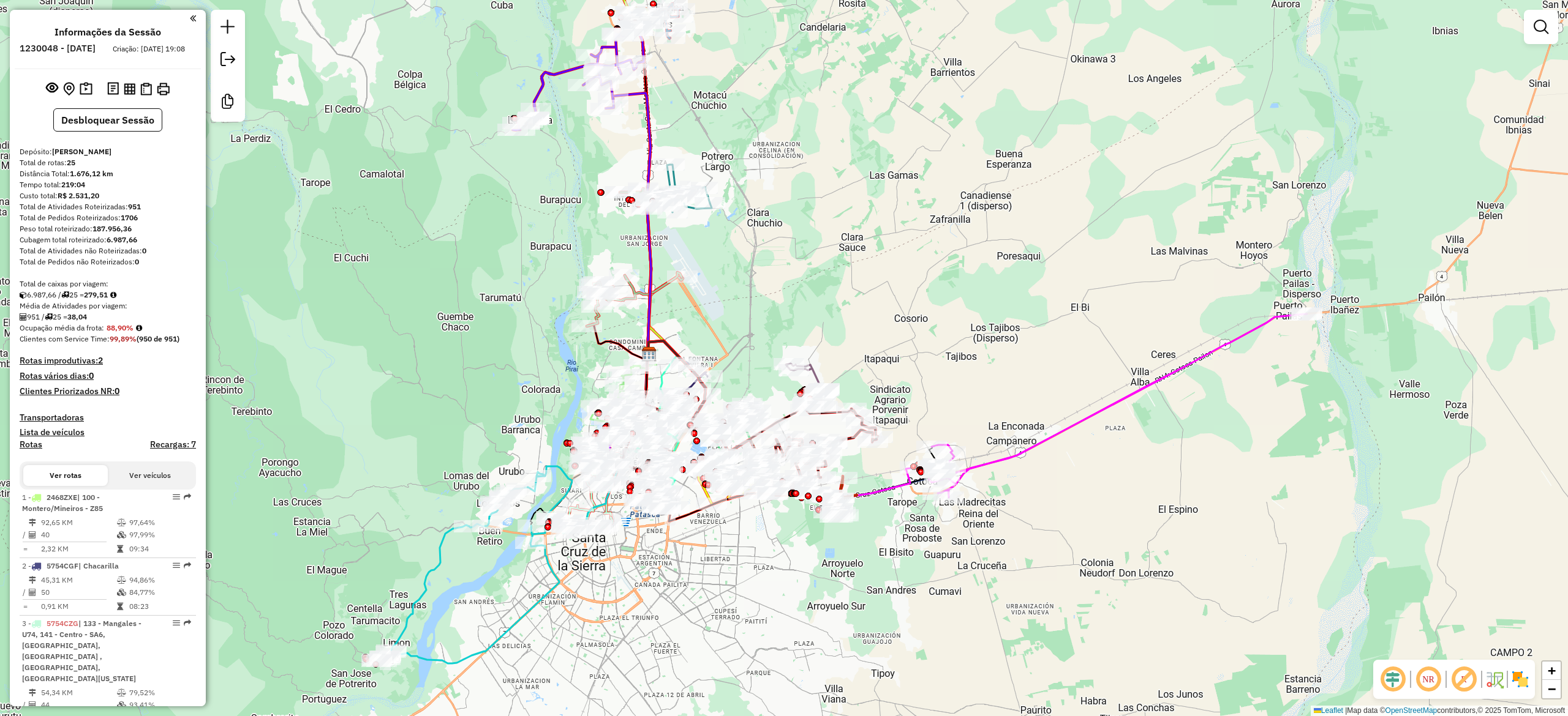
click at [1521, 681] on img at bounding box center [1520, 678] width 19 height 19
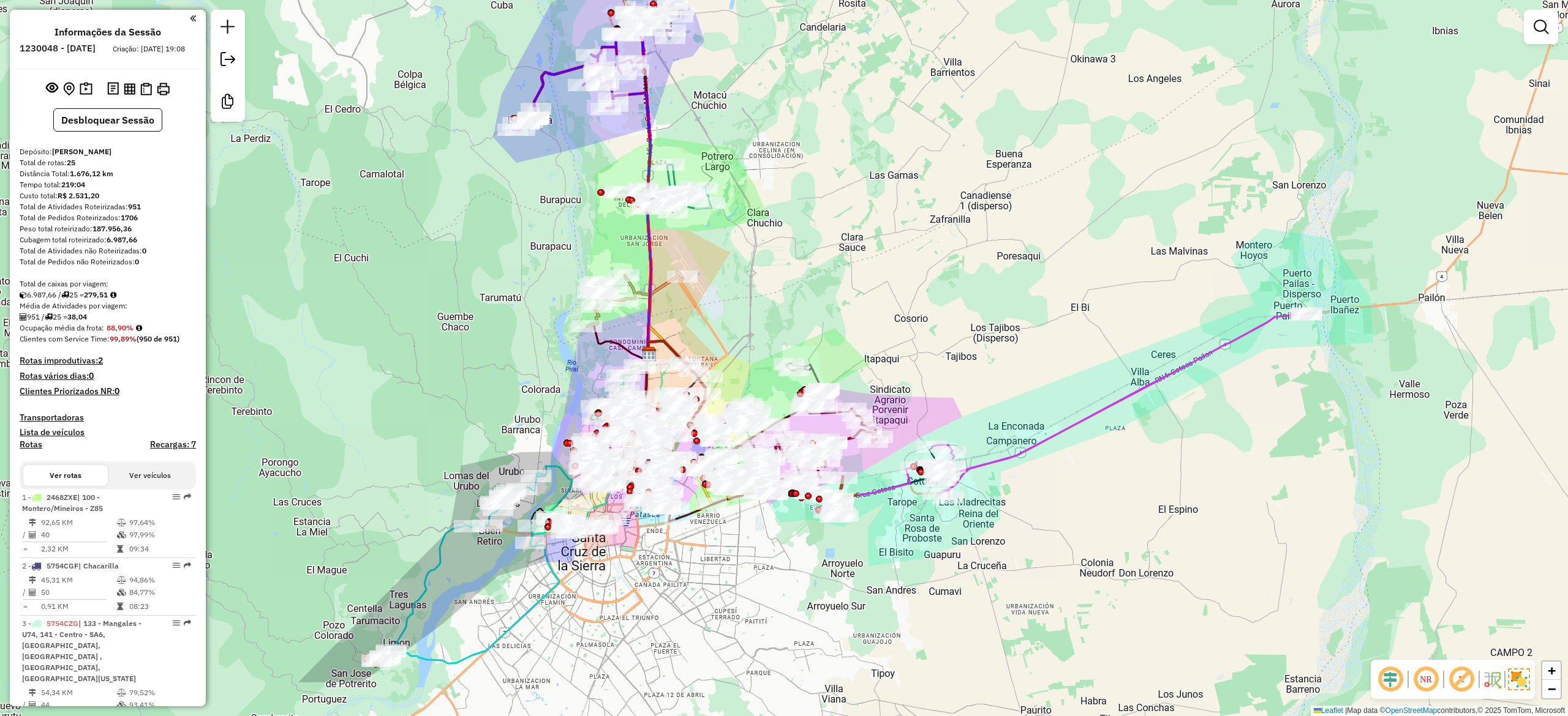
click at [1041, 436] on icon at bounding box center [1111, 406] width 392 height 183
select select "**********"
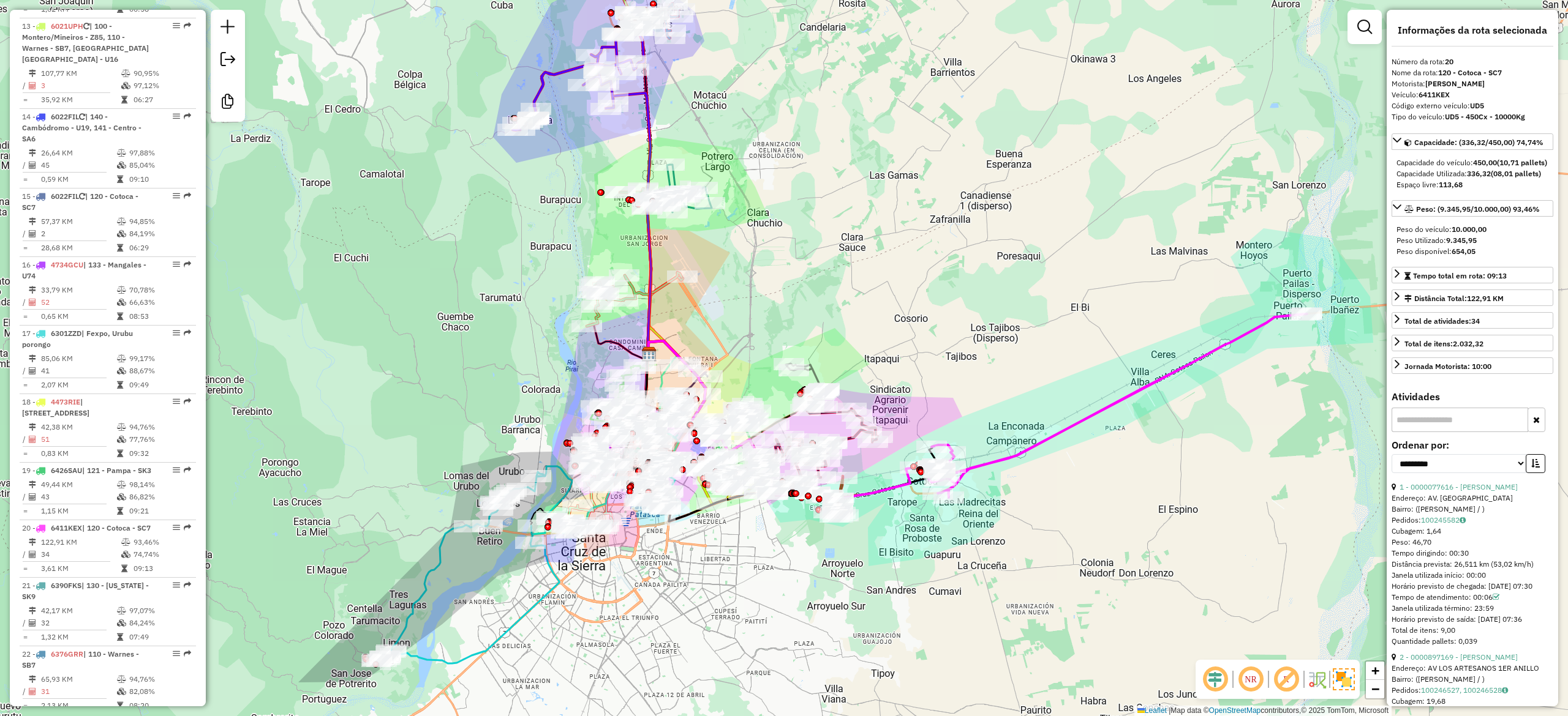
scroll to position [1567, 0]
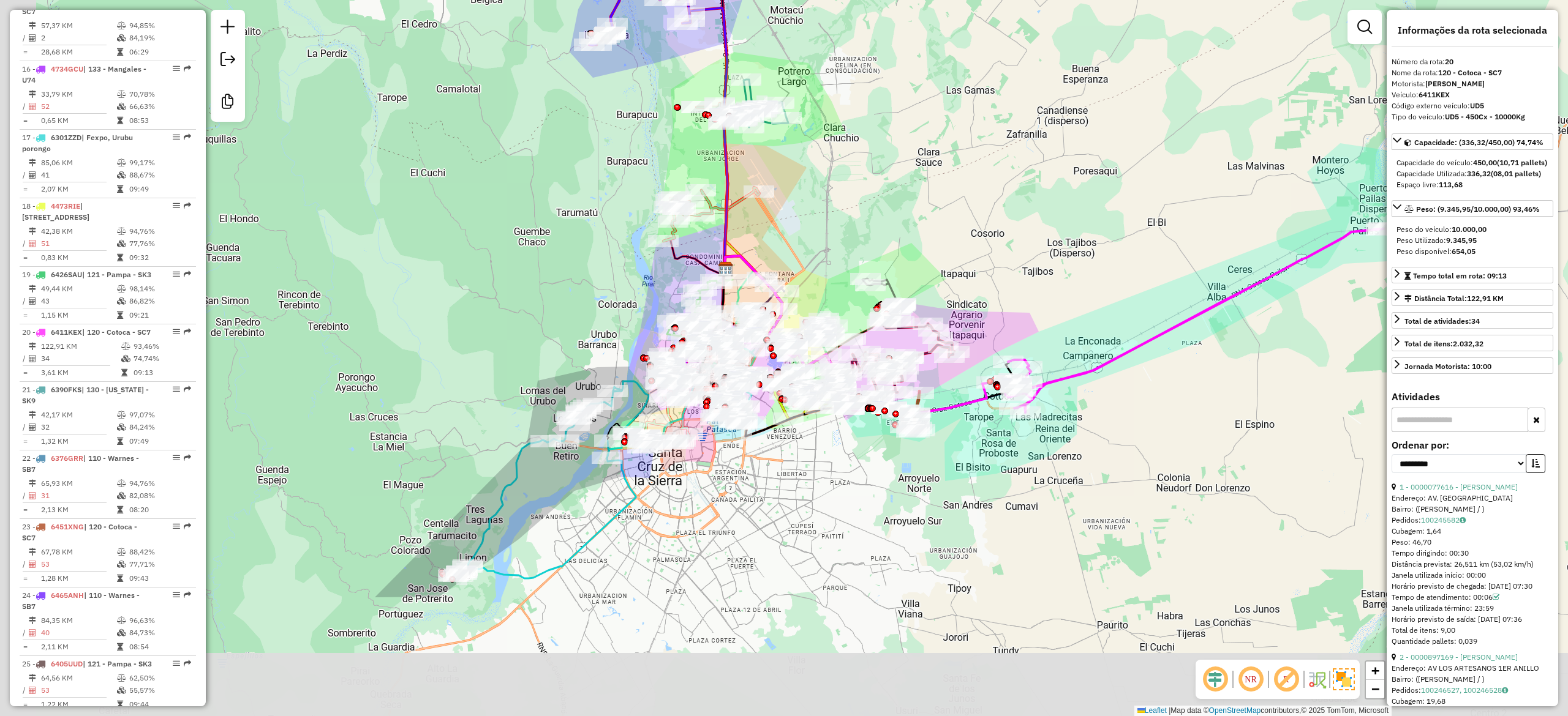
drag, startPoint x: 998, startPoint y: 403, endPoint x: 1189, endPoint y: 308, distance: 213.3
click at [1189, 308] on div "Janela de atendimento Grade de atendimento Capacidade Transportadoras Veículos …" at bounding box center [784, 358] width 1568 height 716
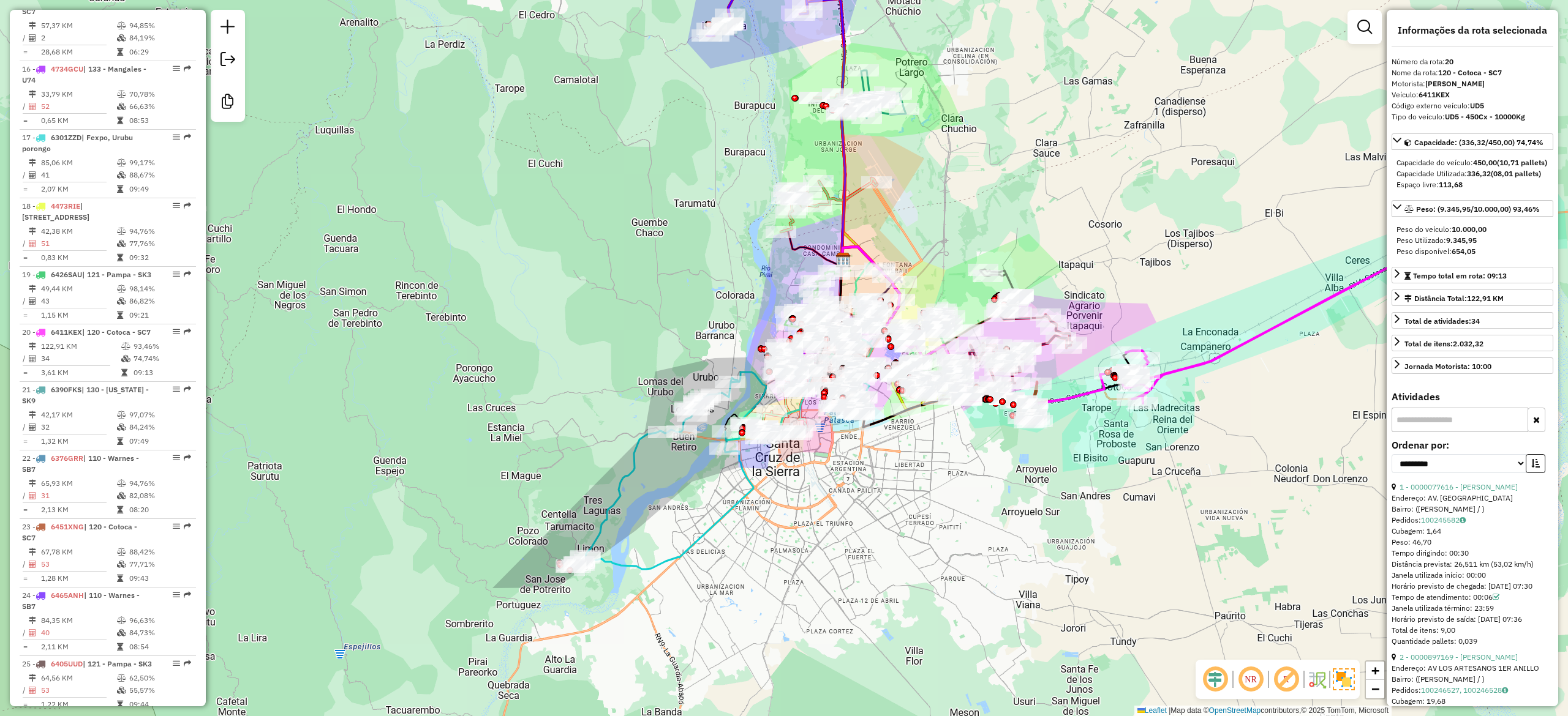
drag, startPoint x: 815, startPoint y: 501, endPoint x: 823, endPoint y: 496, distance: 9.4
click at [942, 521] on div "Janela de atendimento Grade de atendimento Capacidade Transportadoras Veículos …" at bounding box center [784, 358] width 1568 height 716
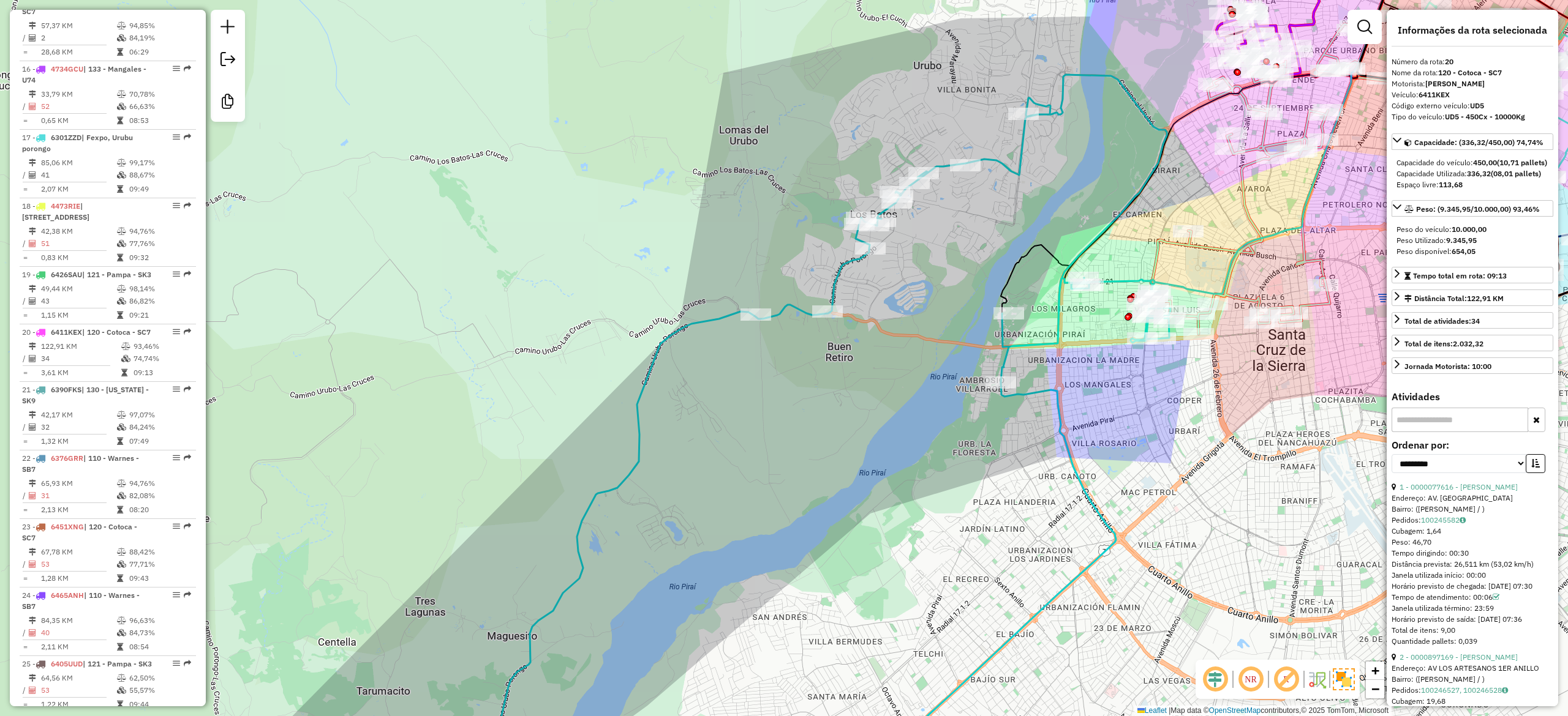
click at [839, 279] on icon at bounding box center [814, 432] width 713 height 713
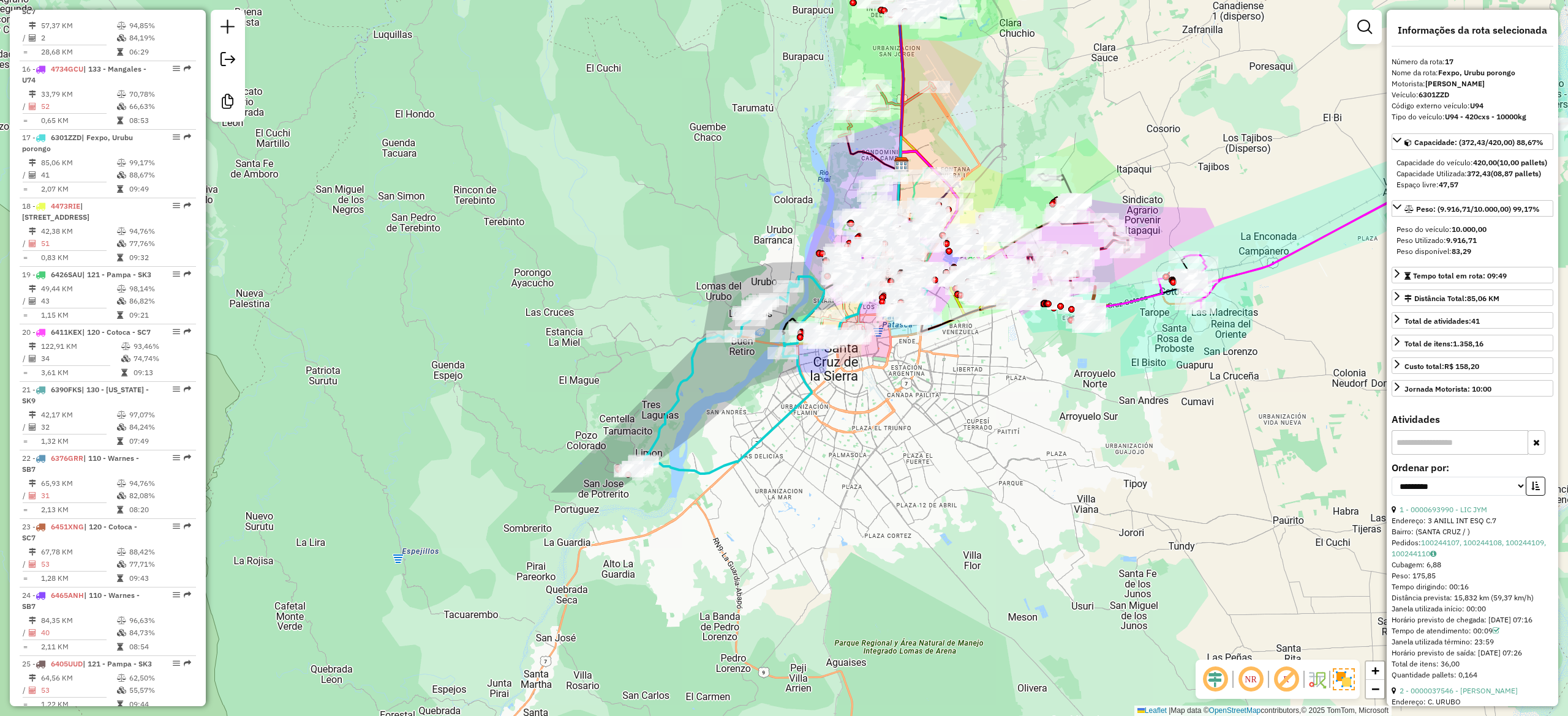
drag, startPoint x: 845, startPoint y: 358, endPoint x: 713, endPoint y: 413, distance: 143.0
click at [689, 431] on div "Janela de atendimento Grade de atendimento Capacidade Transportadoras Veículos …" at bounding box center [784, 358] width 1568 height 716
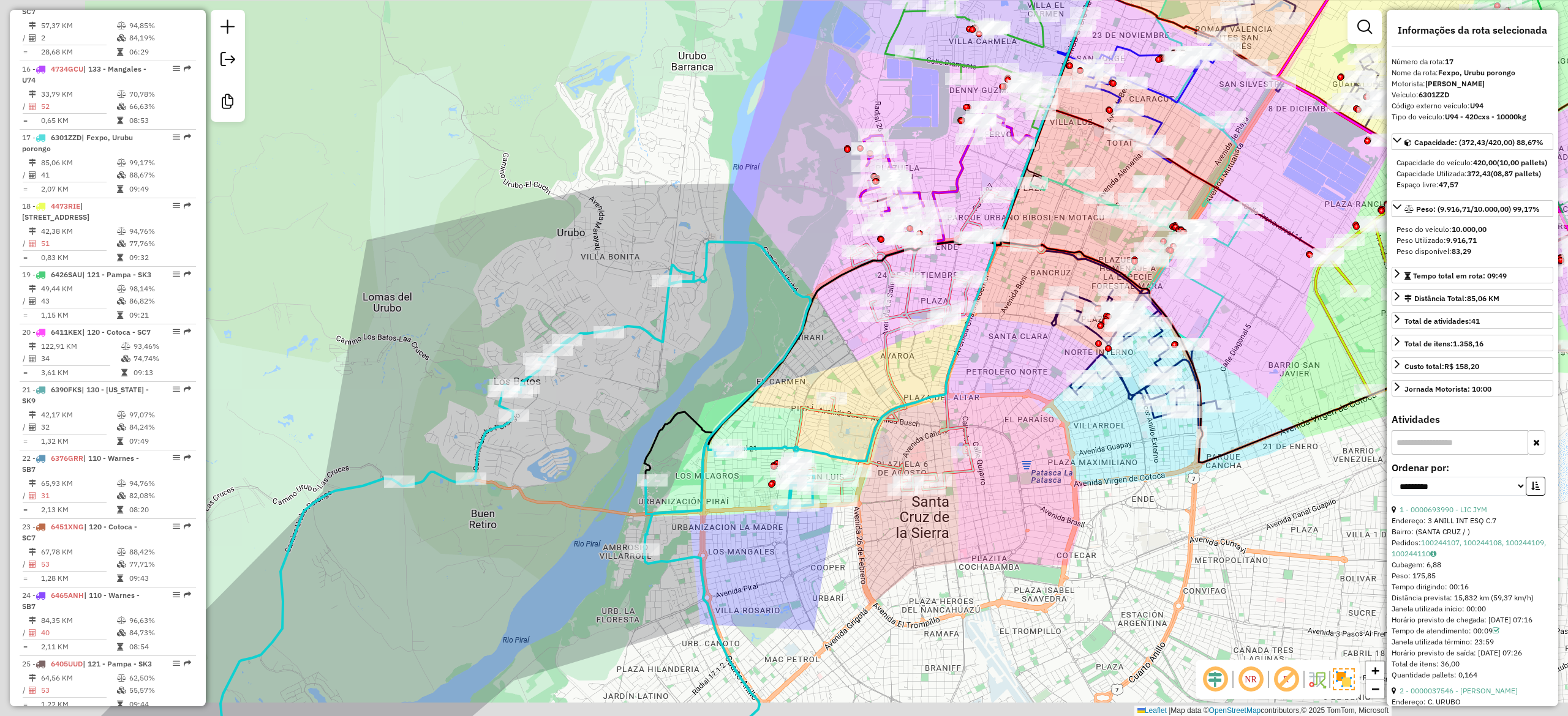
drag, startPoint x: 998, startPoint y: 533, endPoint x: 1015, endPoint y: 525, distance: 18.8
click at [1029, 528] on div "Janela de atendimento Grade de atendimento Capacidade Transportadoras Veículos …" at bounding box center [784, 358] width 1568 height 716
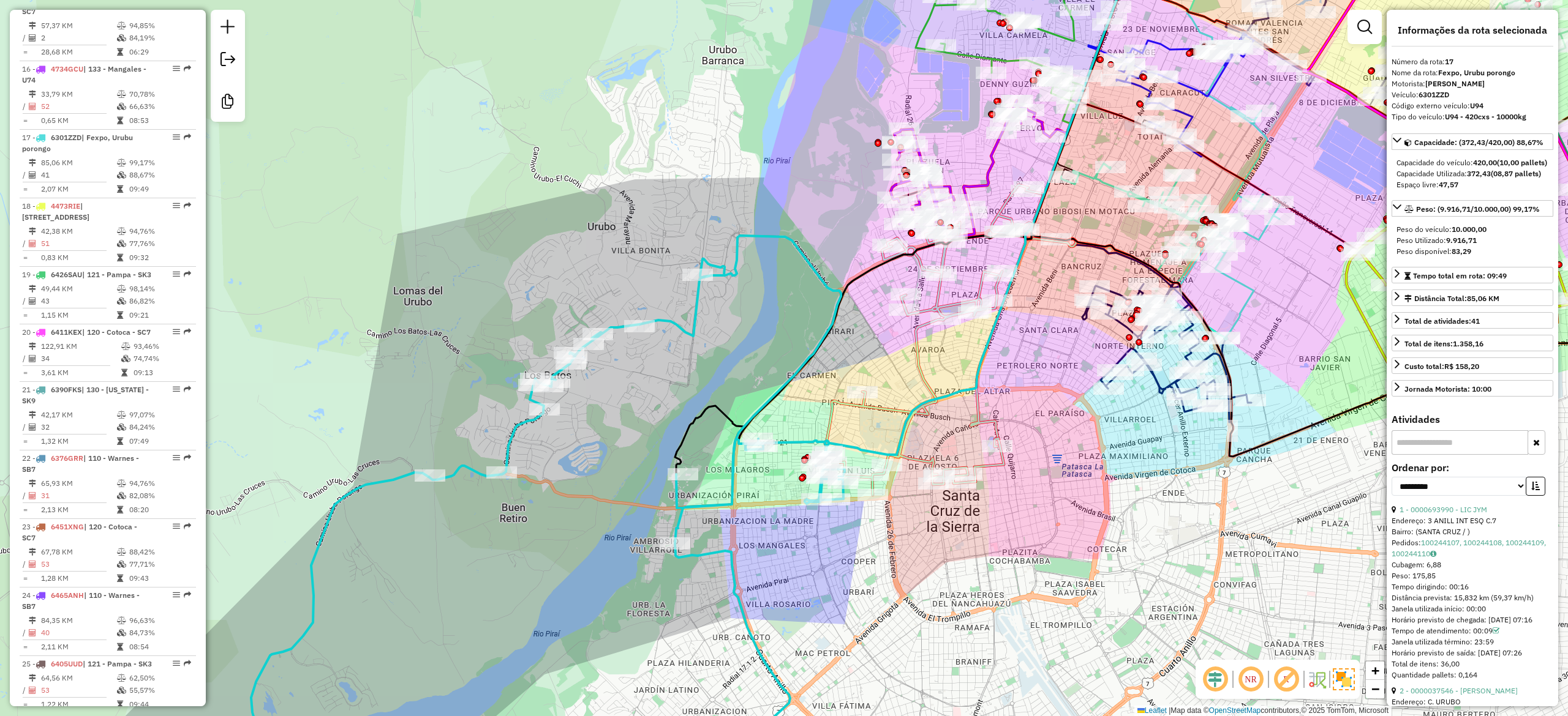
click at [891, 407] on icon at bounding box center [949, 340] width 253 height 310
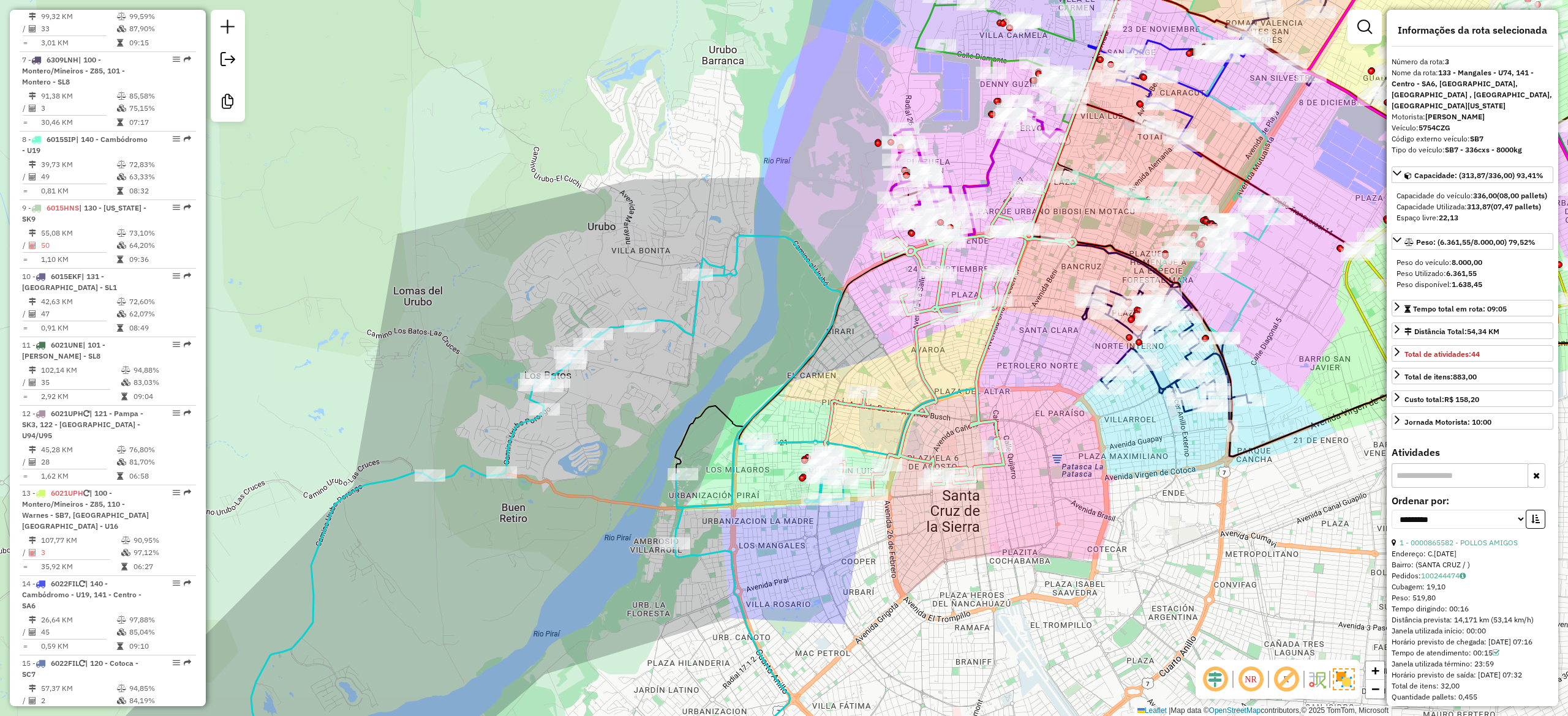
scroll to position [618, 0]
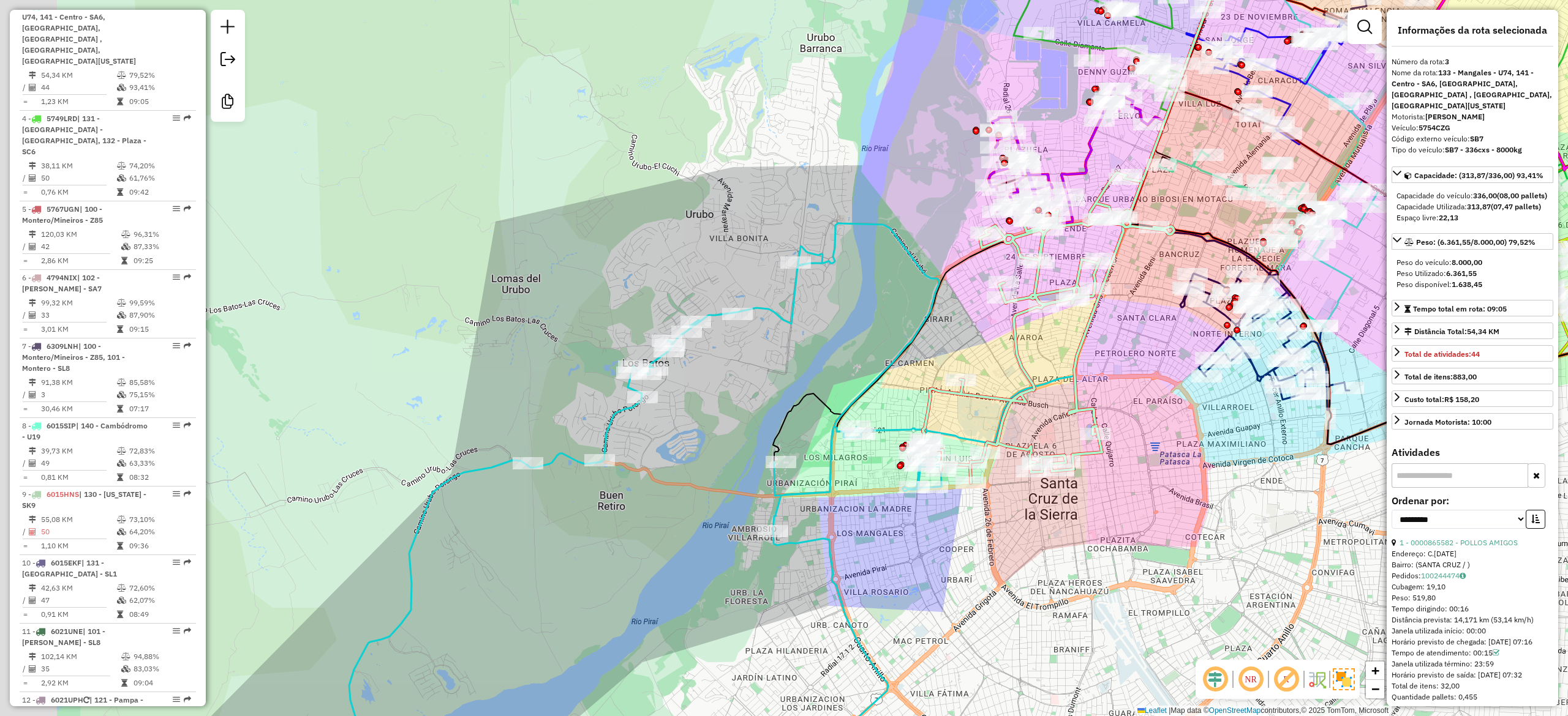
drag, startPoint x: 809, startPoint y: 413, endPoint x: 907, endPoint y: 402, distance: 98.6
click at [907, 402] on div "Janela de atendimento Grade de atendimento Capacidade Transportadoras Veículos …" at bounding box center [784, 358] width 1568 height 716
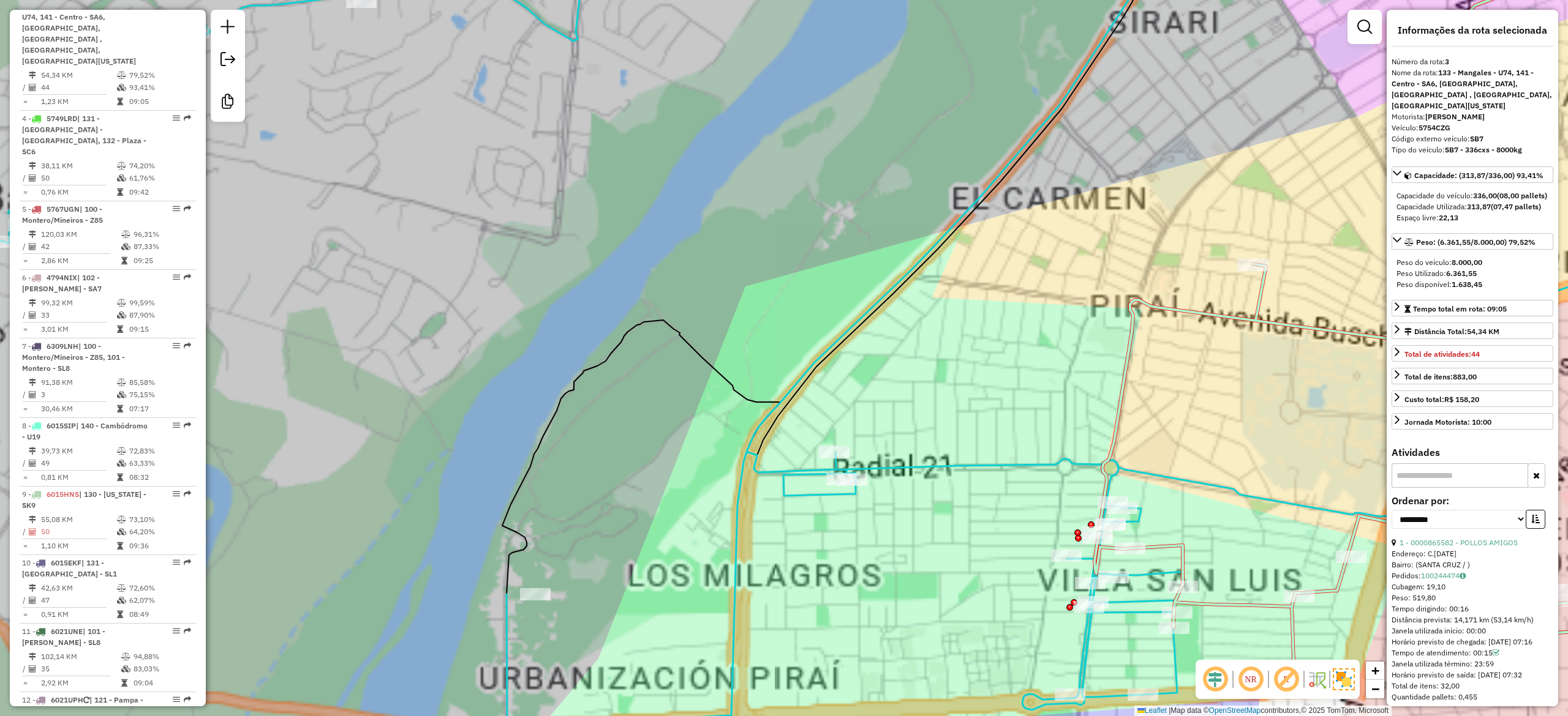
click at [794, 271] on div "Janela de atendimento Grade de atendimento Capacidade Transportadoras Veículos …" at bounding box center [784, 358] width 1568 height 716
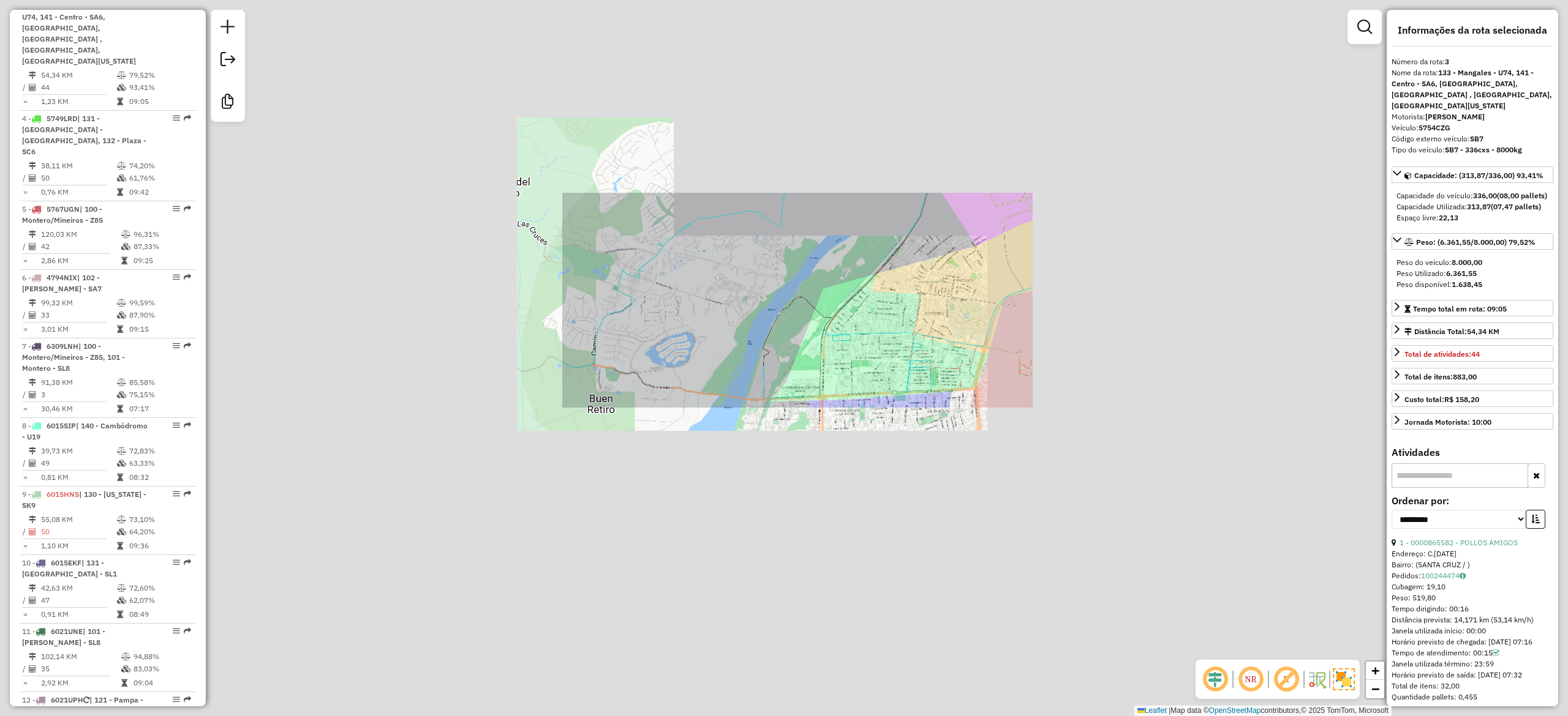
click at [792, 271] on div "Janela de atendimento Grade de atendimento Capacidade Transportadoras Veículos …" at bounding box center [784, 358] width 1568 height 716
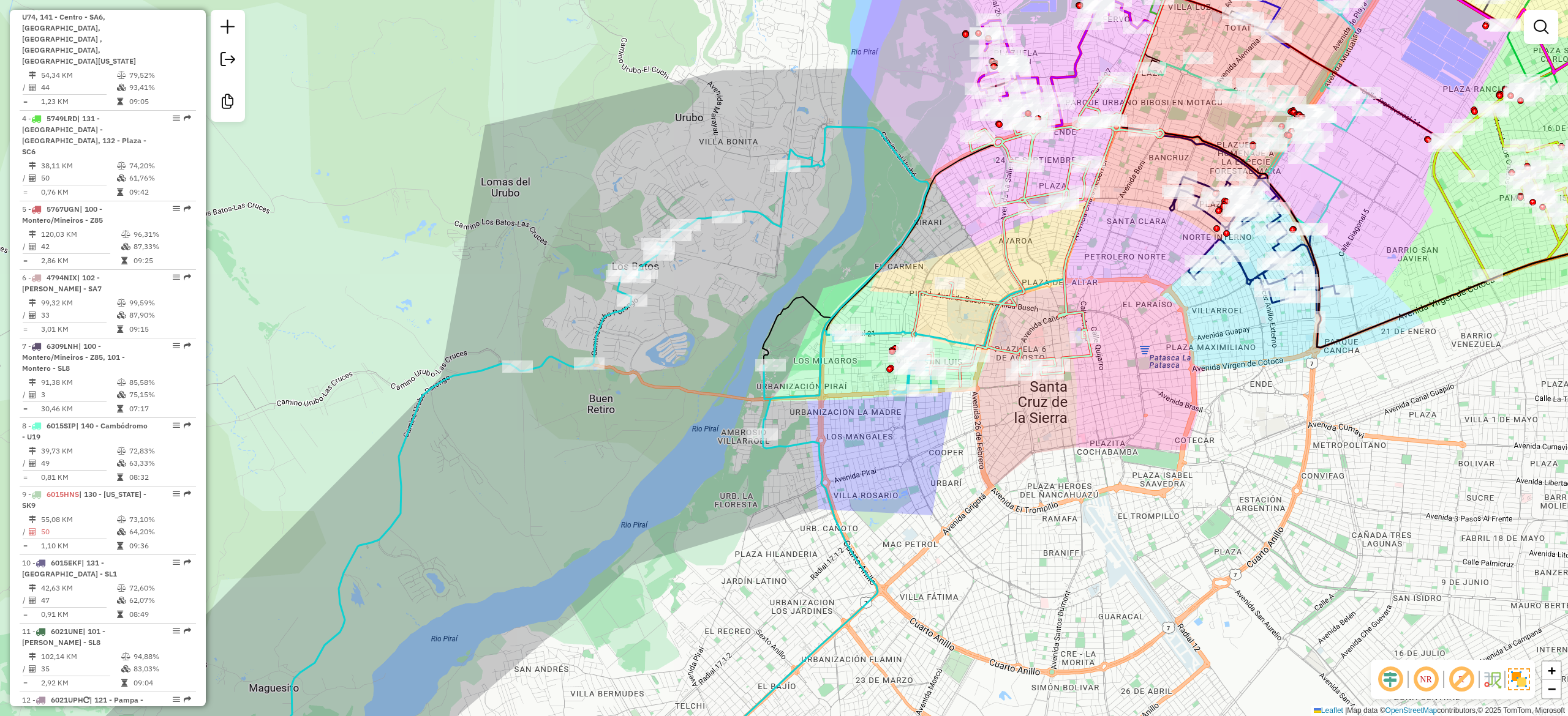
click at [777, 215] on icon at bounding box center [593, 458] width 679 height 662
select select "**********"
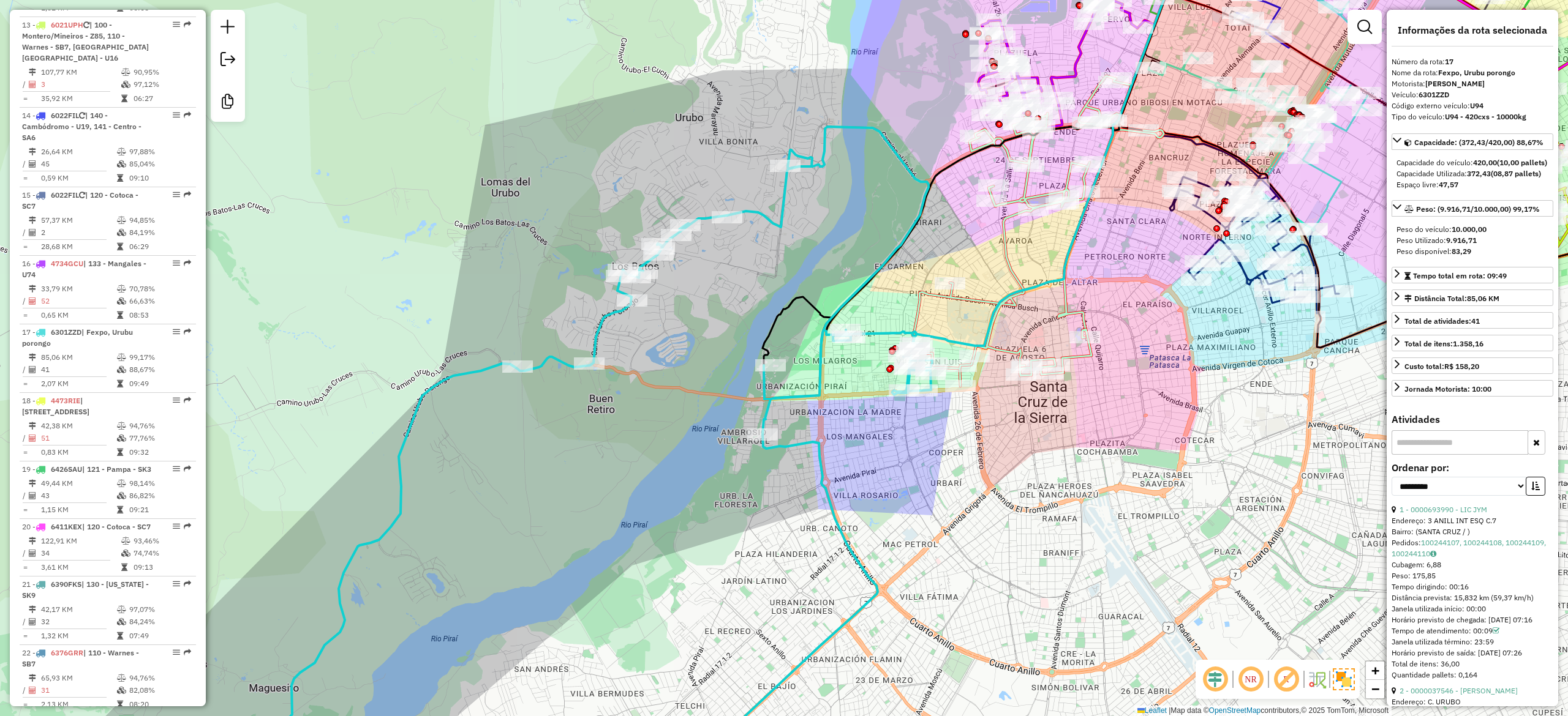
scroll to position [1567, 0]
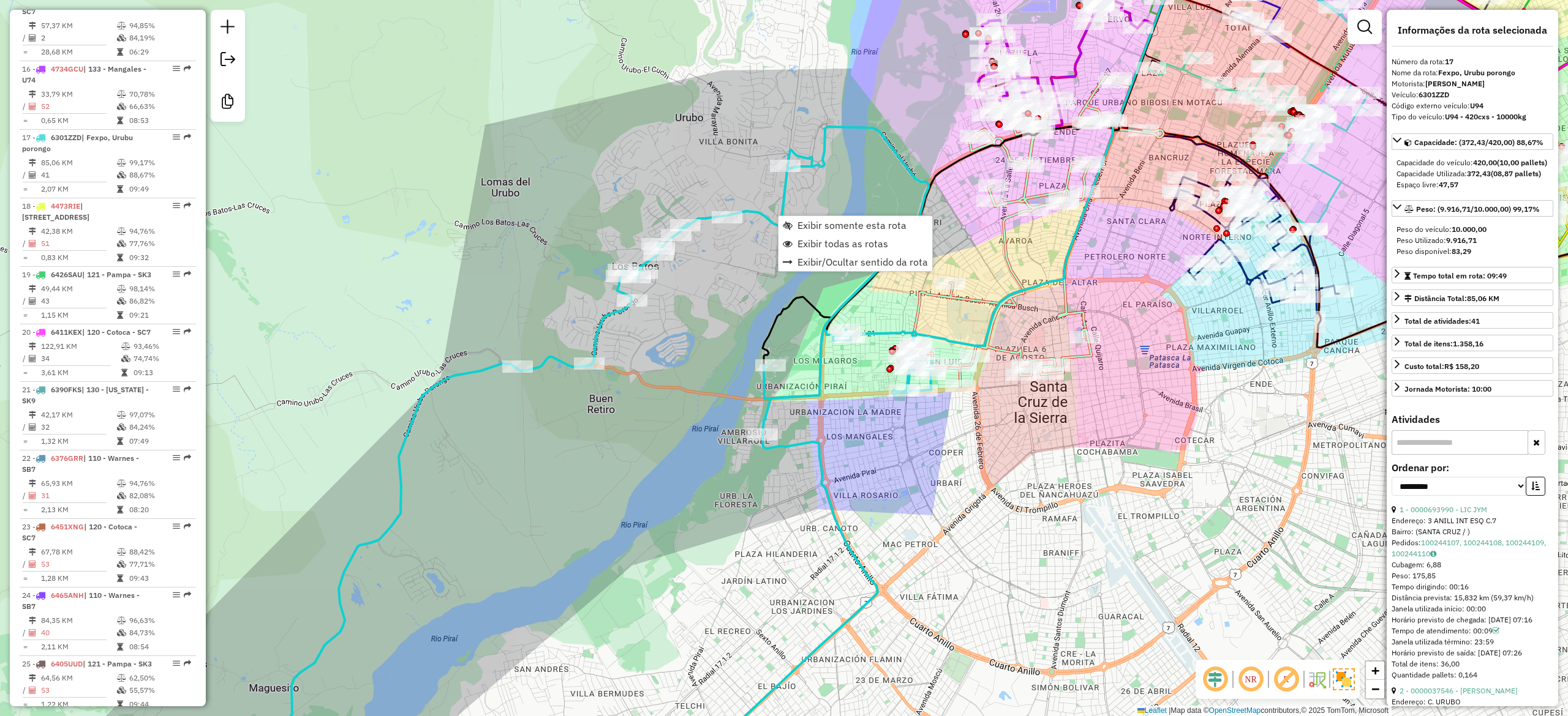
click at [882, 480] on div "Janela de atendimento Grade de atendimento Capacidade Transportadoras Veículos …" at bounding box center [784, 358] width 1568 height 716
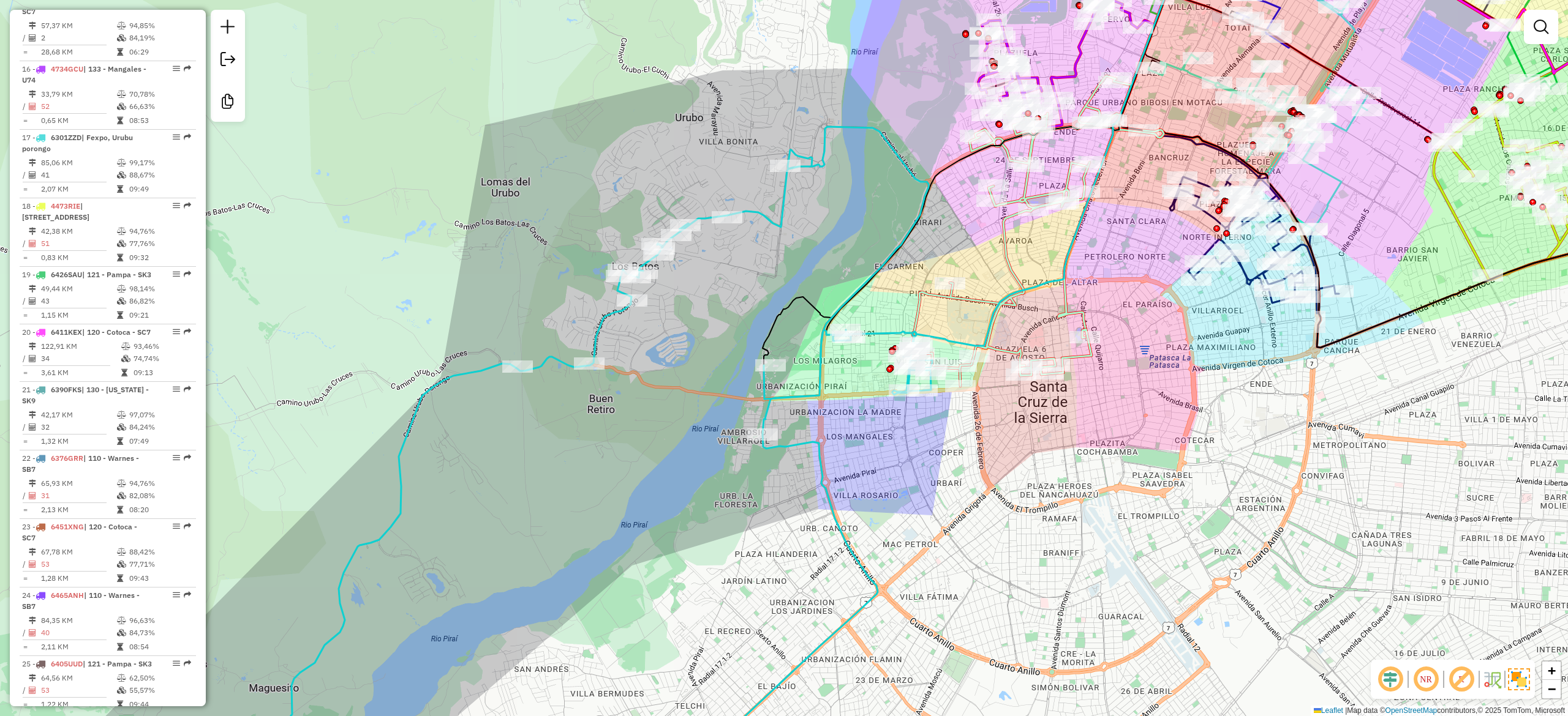
select select "**********"
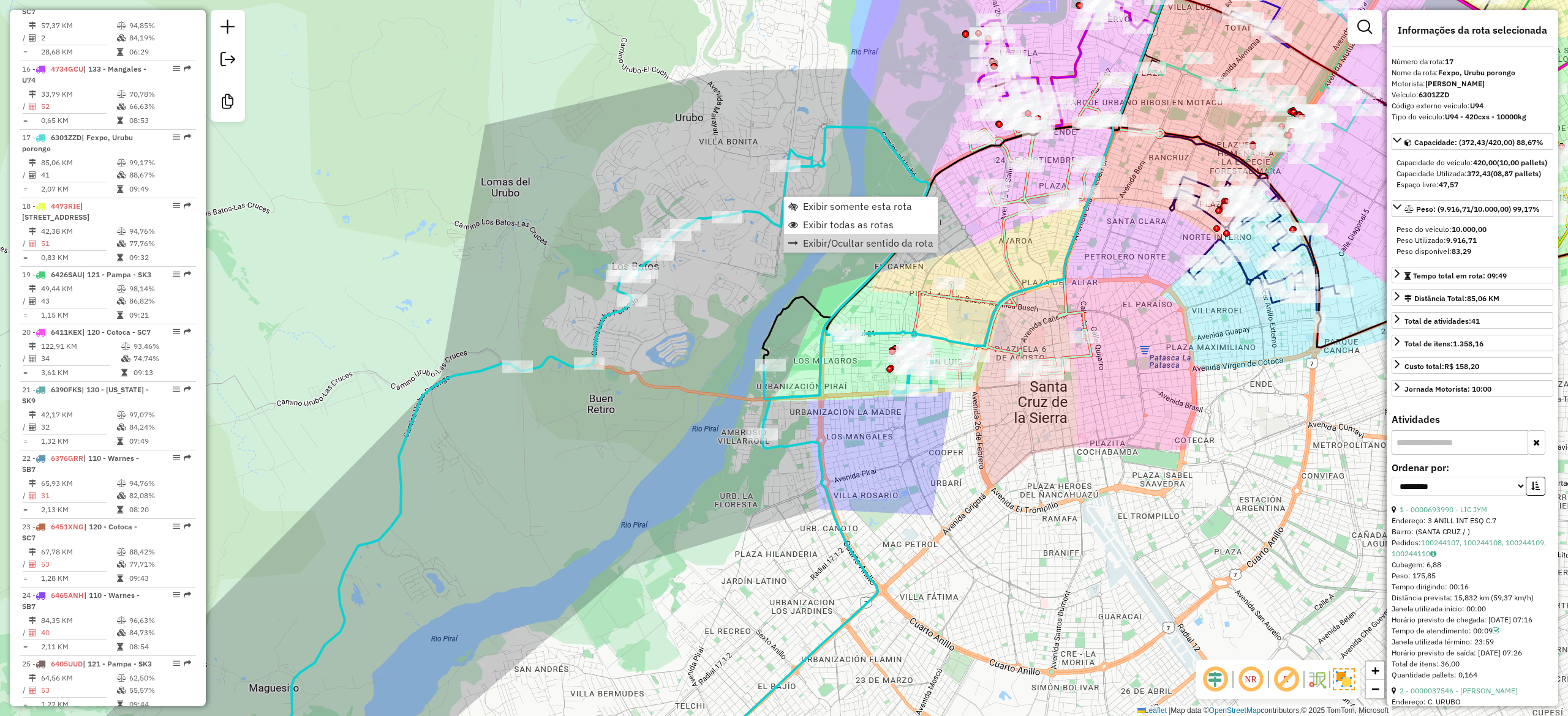
click at [942, 497] on div "Janela de atendimento Grade de atendimento Capacidade Transportadoras Veículos …" at bounding box center [784, 358] width 1568 height 716
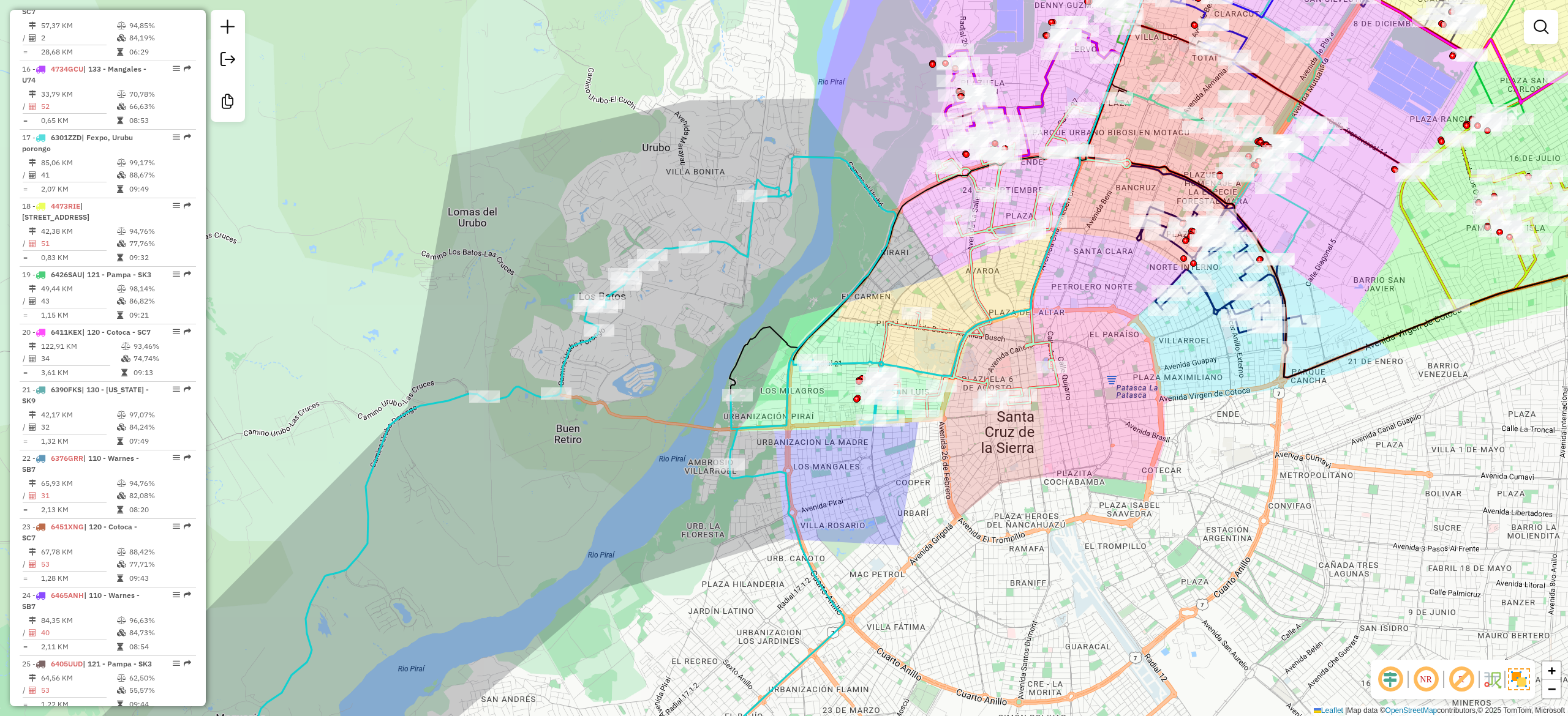
drag, startPoint x: 938, startPoint y: 506, endPoint x: 748, endPoint y: 561, distance: 197.8
click at [746, 575] on div "Janela de atendimento Grade de atendimento Capacidade Transportadoras Veículos …" at bounding box center [784, 358] width 1568 height 716
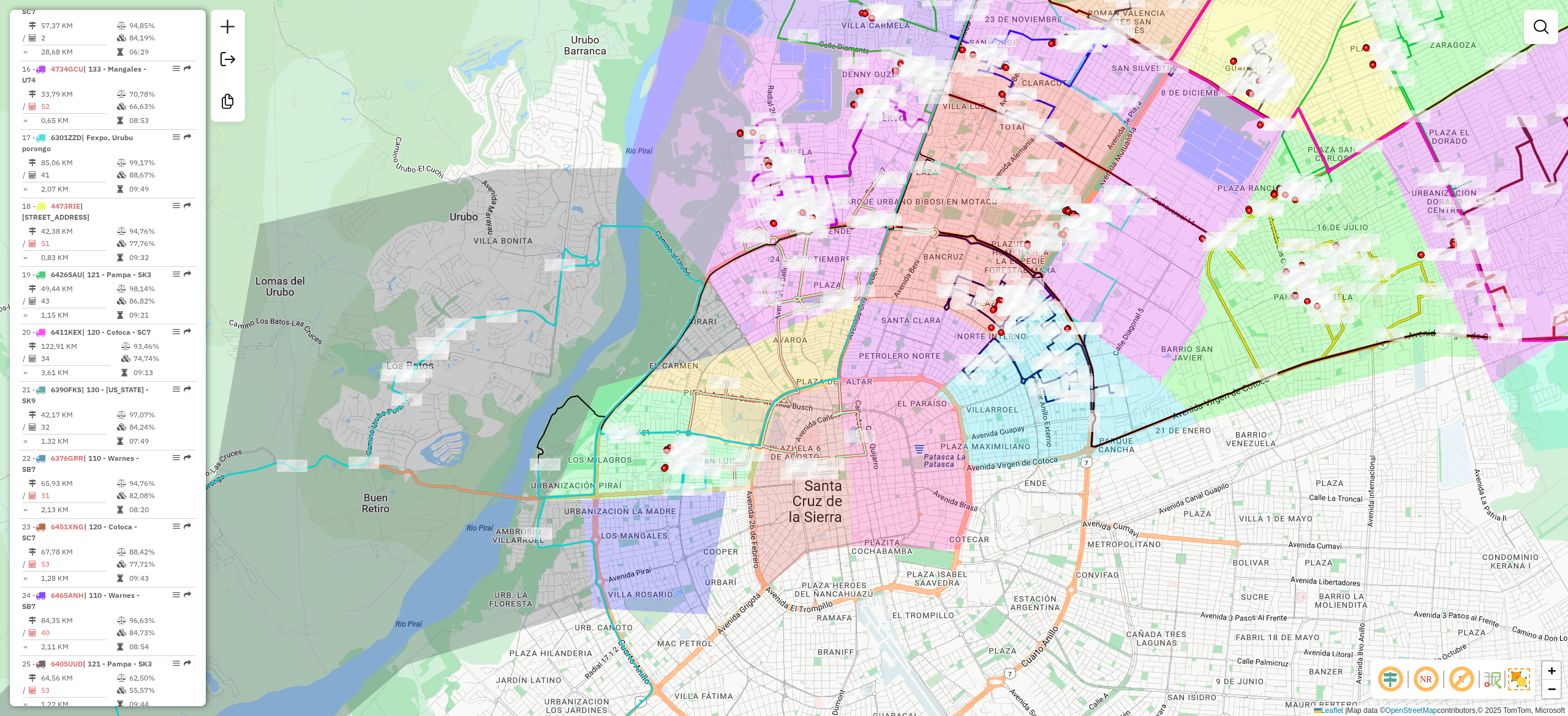
click at [782, 364] on icon at bounding box center [812, 330] width 253 height 310
select select "**********"
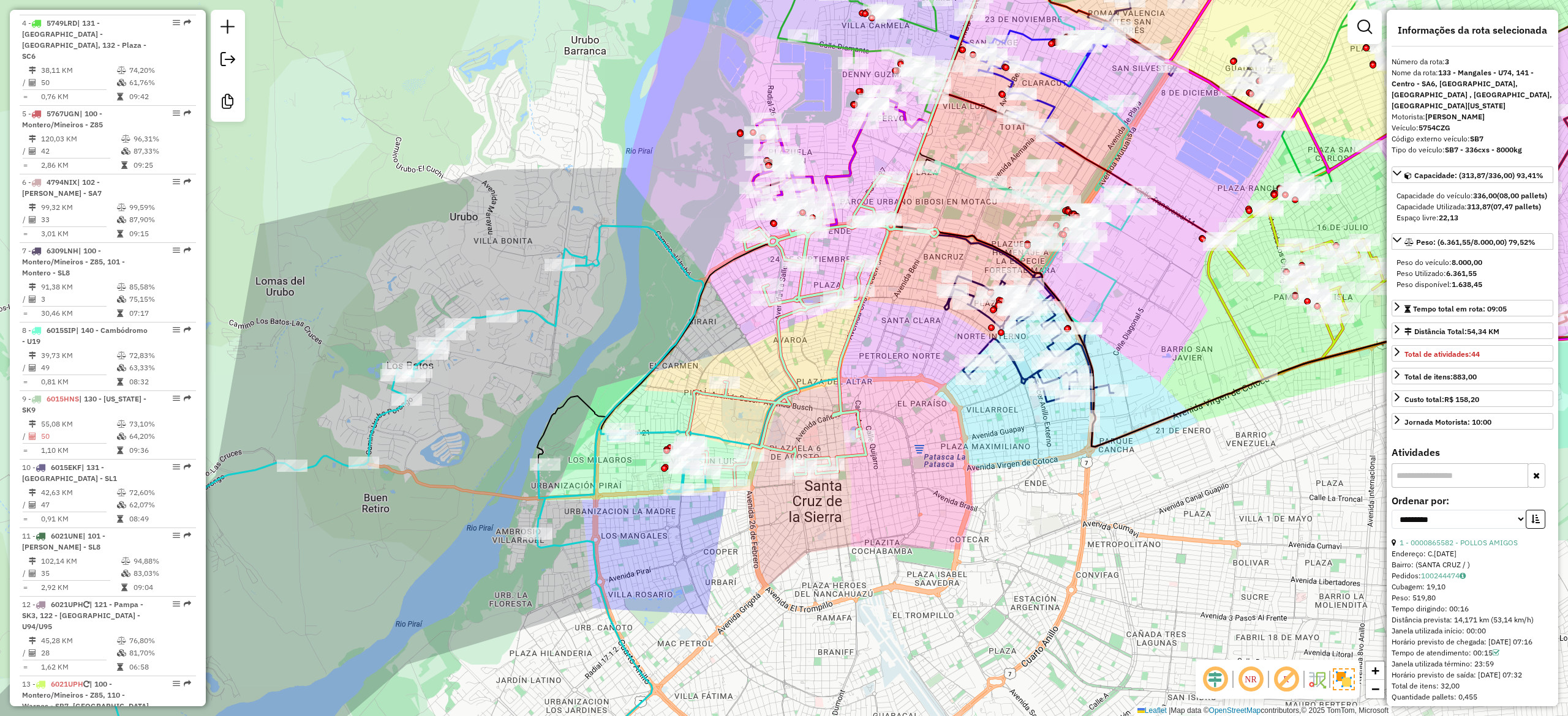
scroll to position [618, 0]
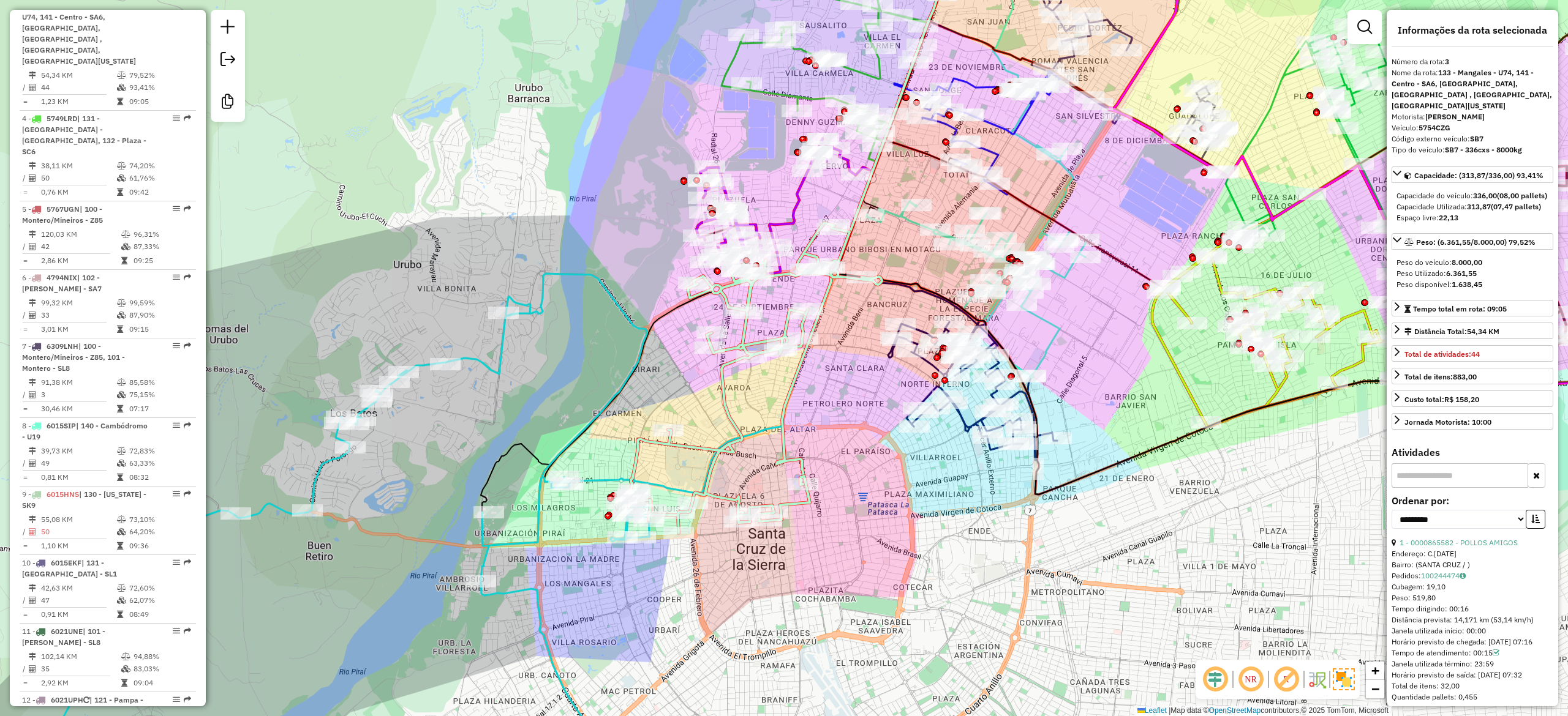
drag, startPoint x: 803, startPoint y: 351, endPoint x: 731, endPoint y: 401, distance: 87.7
click at [733, 401] on div "Janela de atendimento Grade de atendimento Capacidade Transportadoras Veículos …" at bounding box center [784, 358] width 1568 height 716
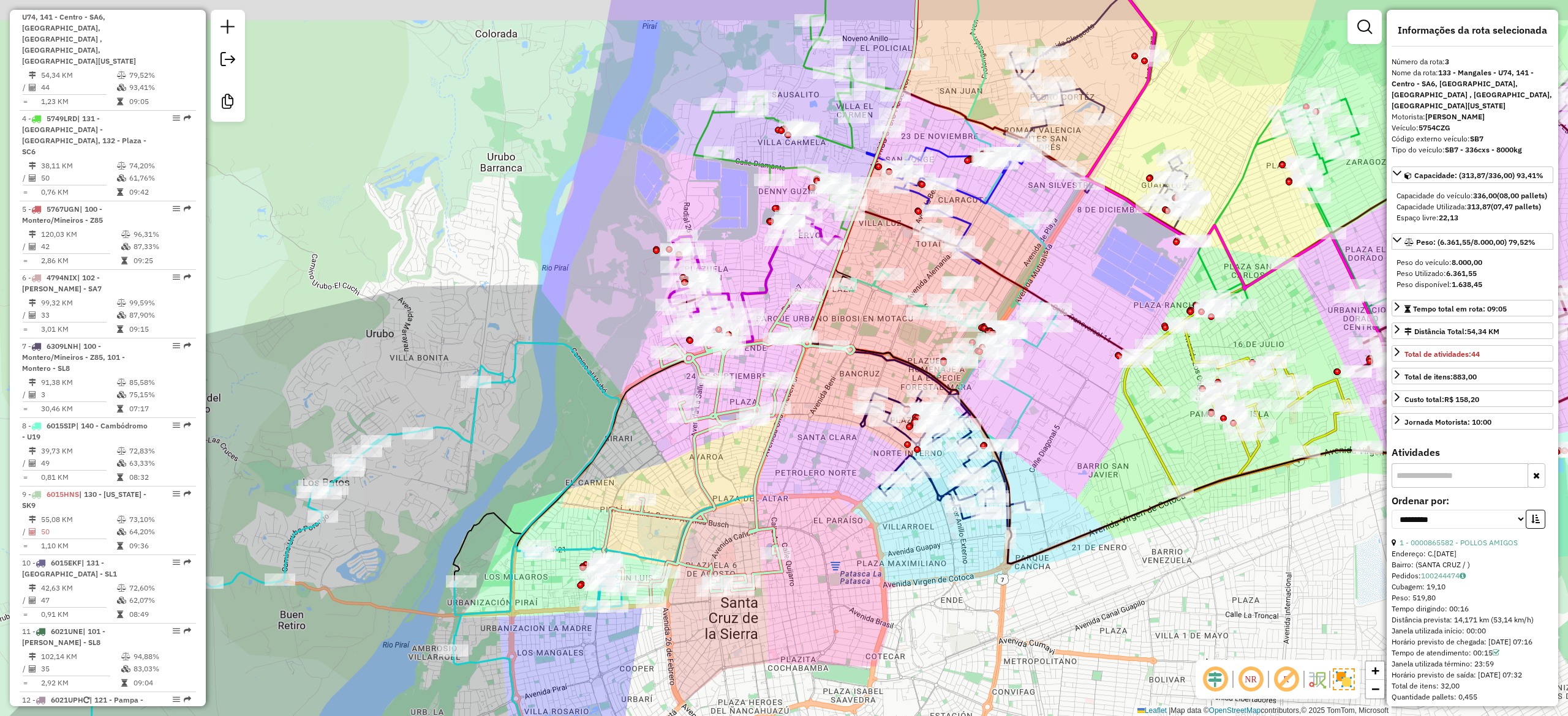
drag, startPoint x: 886, startPoint y: 621, endPoint x: 863, endPoint y: 558, distance: 67.1
click at [883, 646] on div "Janela de atendimento Grade de atendimento Capacidade Transportadoras Veículos …" at bounding box center [784, 358] width 1568 height 716
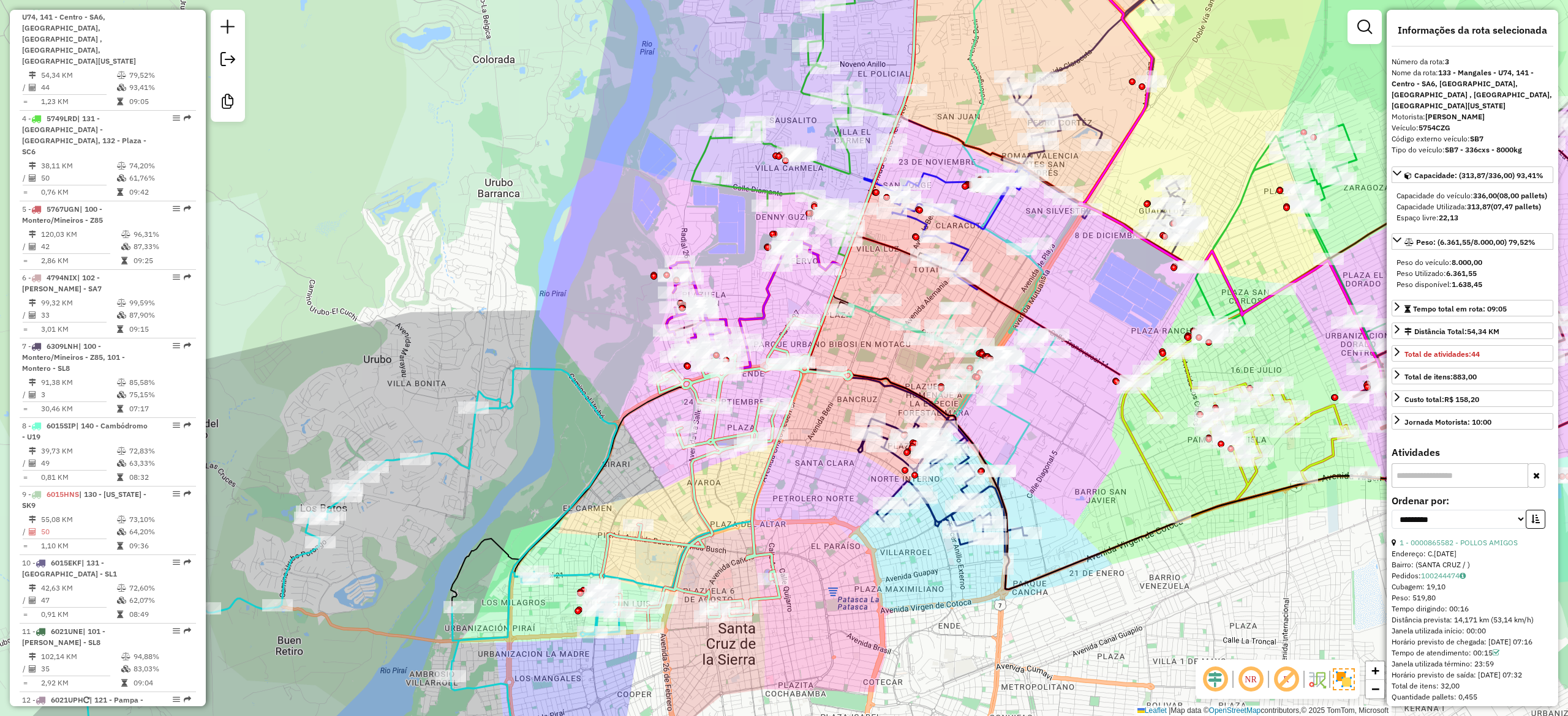
drag, startPoint x: 836, startPoint y: 474, endPoint x: 852, endPoint y: 501, distance: 31.4
click at [852, 502] on div "Janela de atendimento Grade de atendimento Capacidade Transportadoras Veículos …" at bounding box center [784, 358] width 1568 height 716
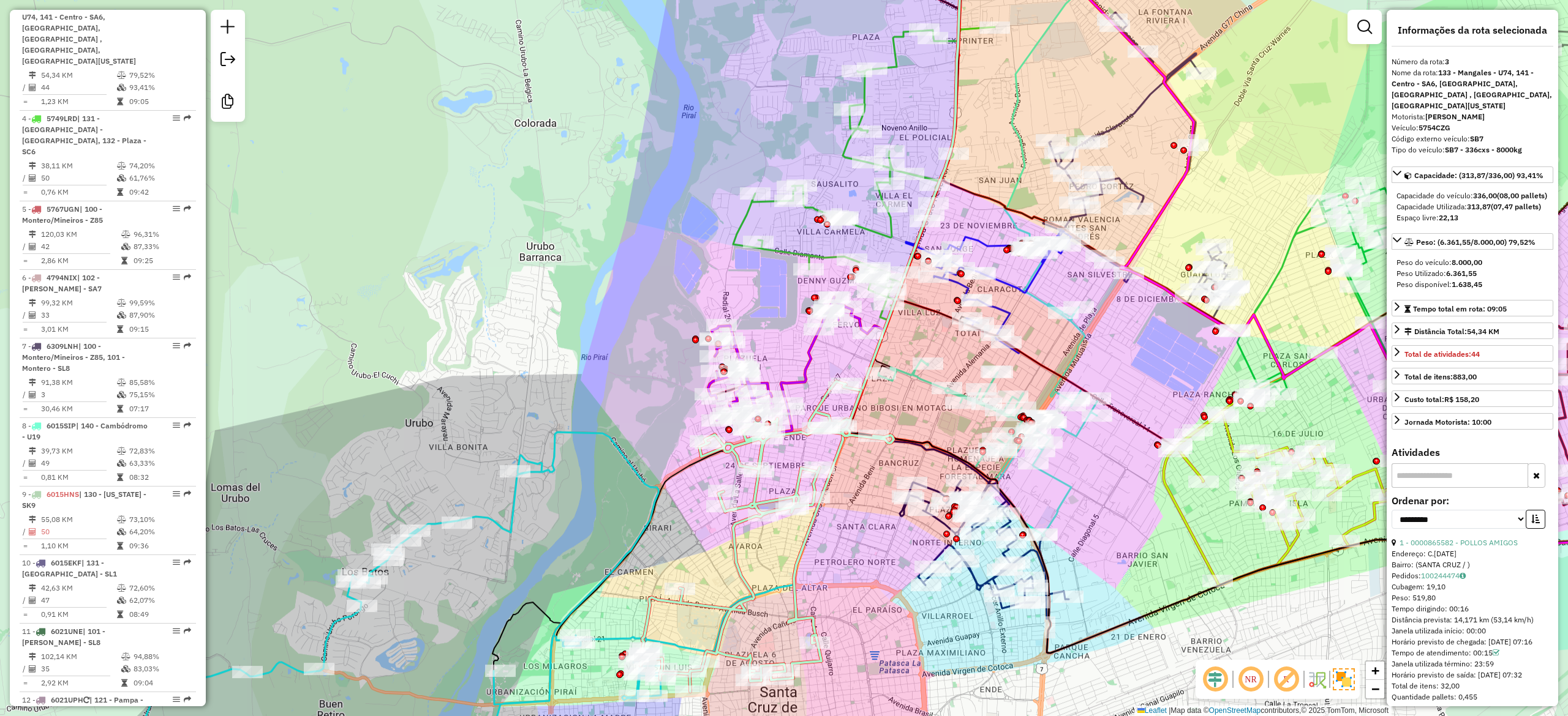
click at [807, 363] on icon at bounding box center [787, 365] width 159 height 138
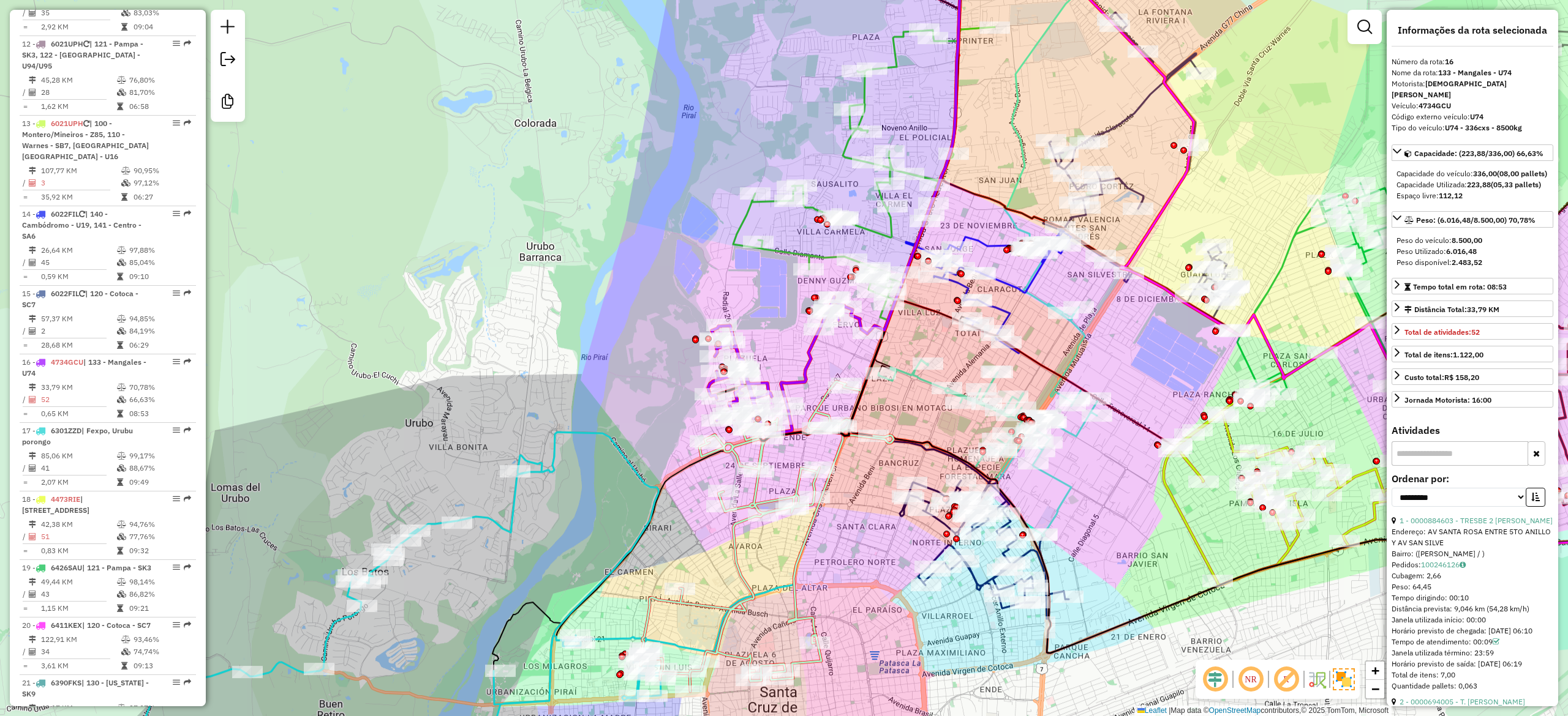
scroll to position [1555, 0]
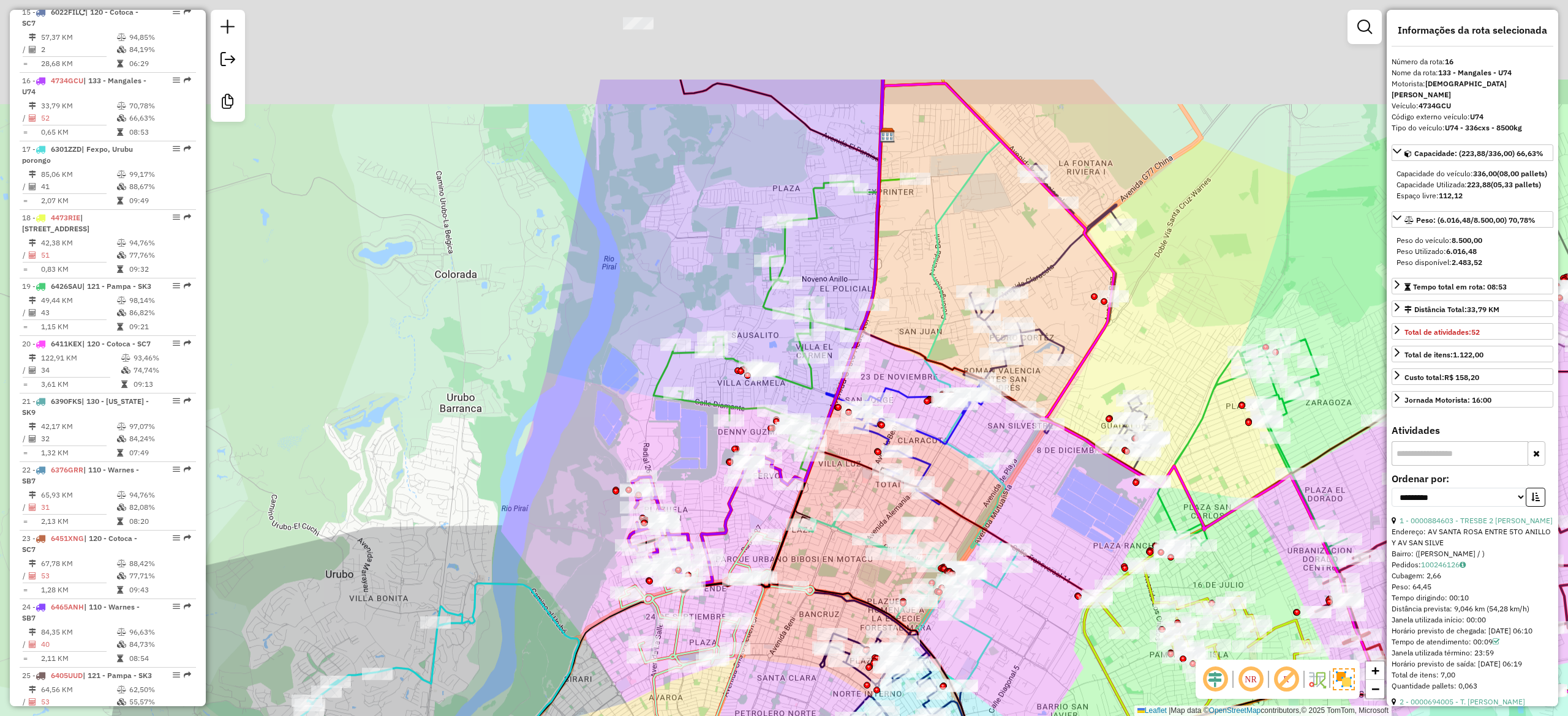
drag, startPoint x: 767, startPoint y: 347, endPoint x: 704, endPoint y: 428, distance: 102.6
click at [674, 515] on div "Janela de atendimento Grade de atendimento Capacidade Transportadoras Veículos …" at bounding box center [784, 358] width 1568 height 716
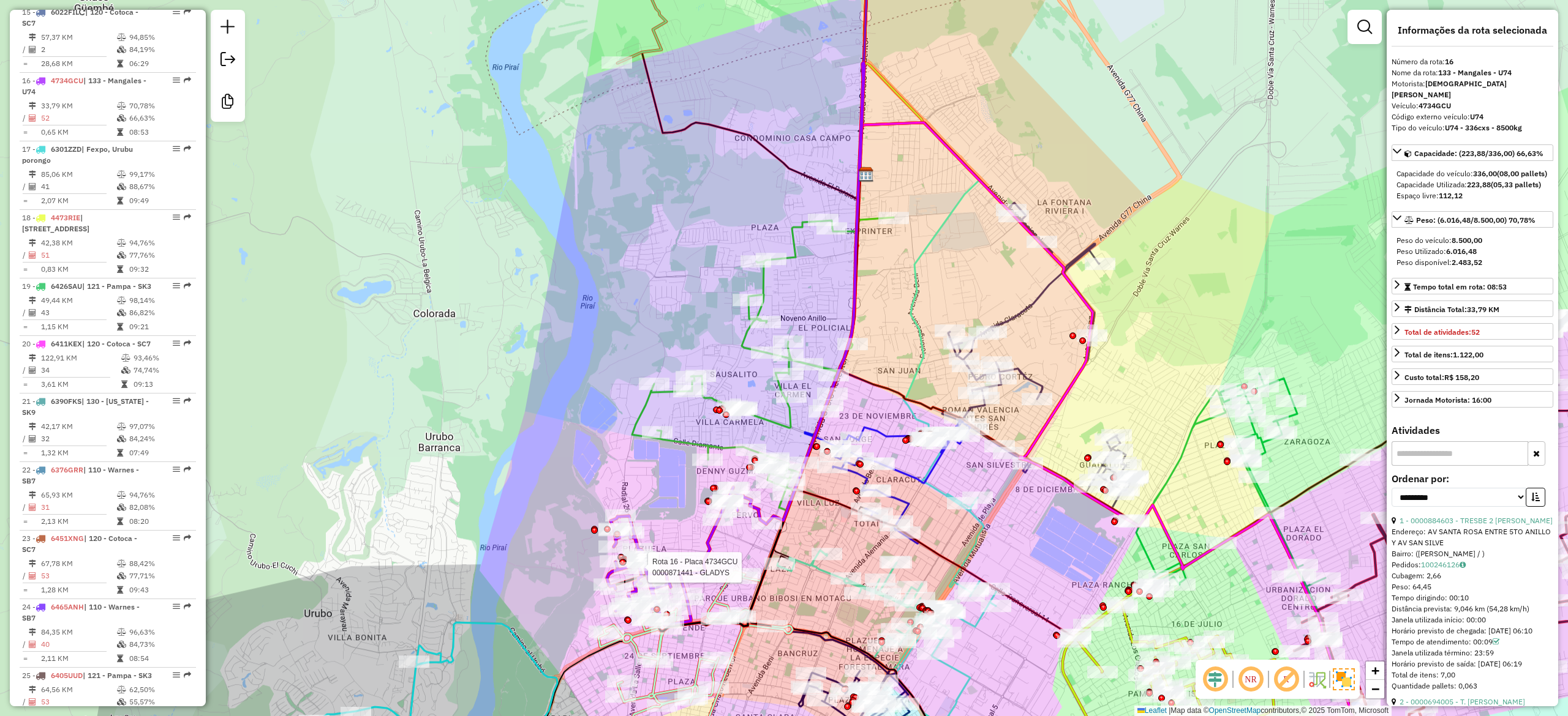
click at [747, 338] on icon at bounding box center [763, 364] width 262 height 293
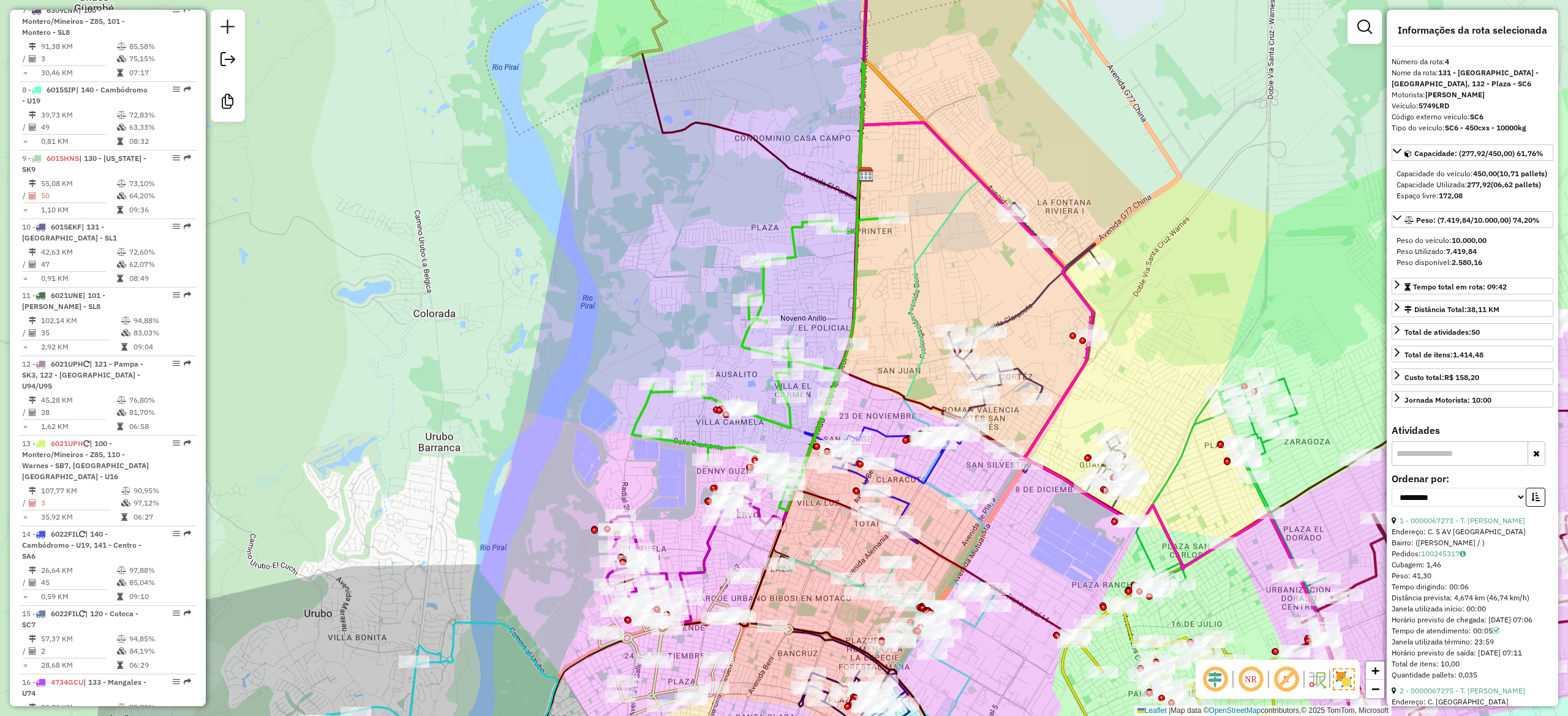
scroll to position [697, 0]
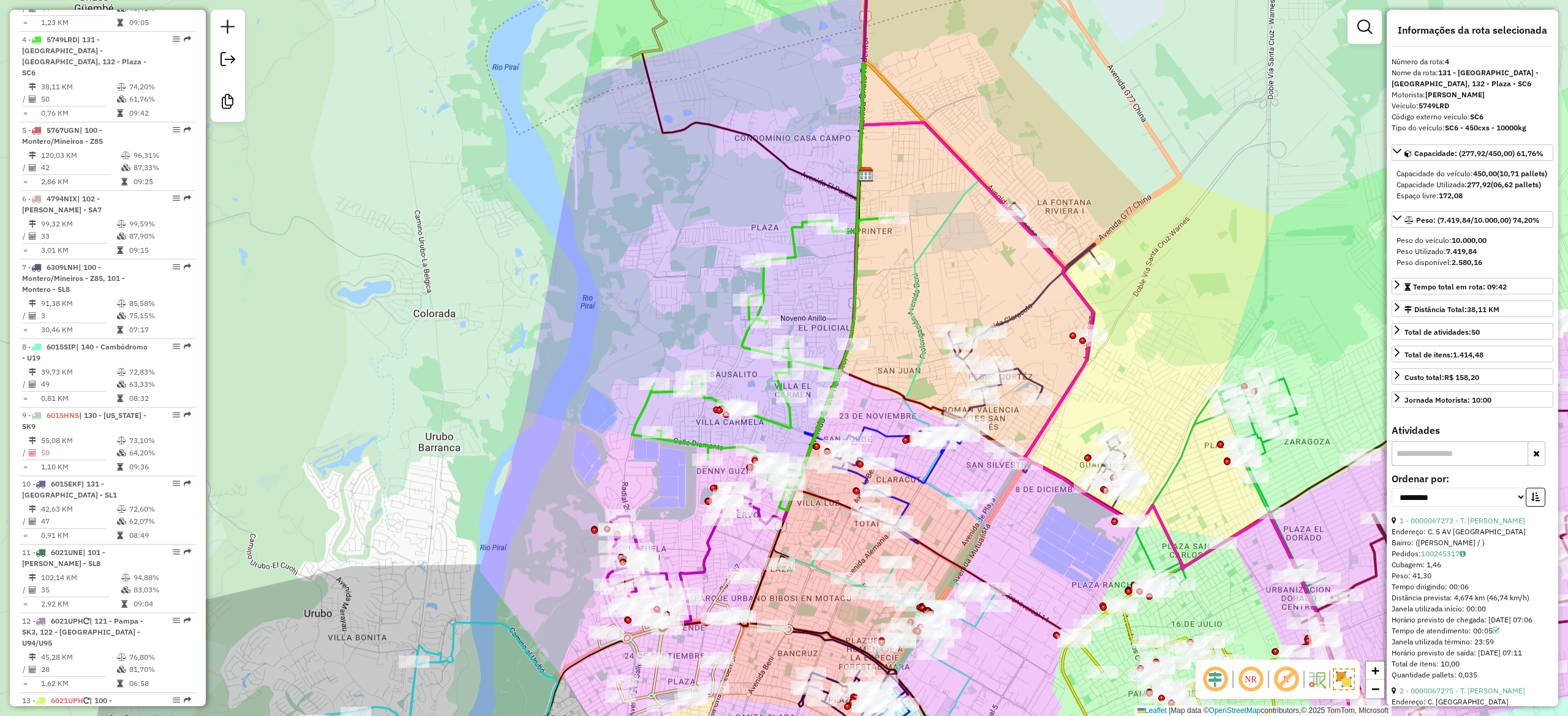
drag, startPoint x: 946, startPoint y: 300, endPoint x: 875, endPoint y: 533, distance: 243.6
click at [885, 552] on div "Rota 10 - Placa 6015EKF 0000082090 - SILVIA ROJAS Janela de atendimento Grade d…" at bounding box center [784, 358] width 1568 height 716
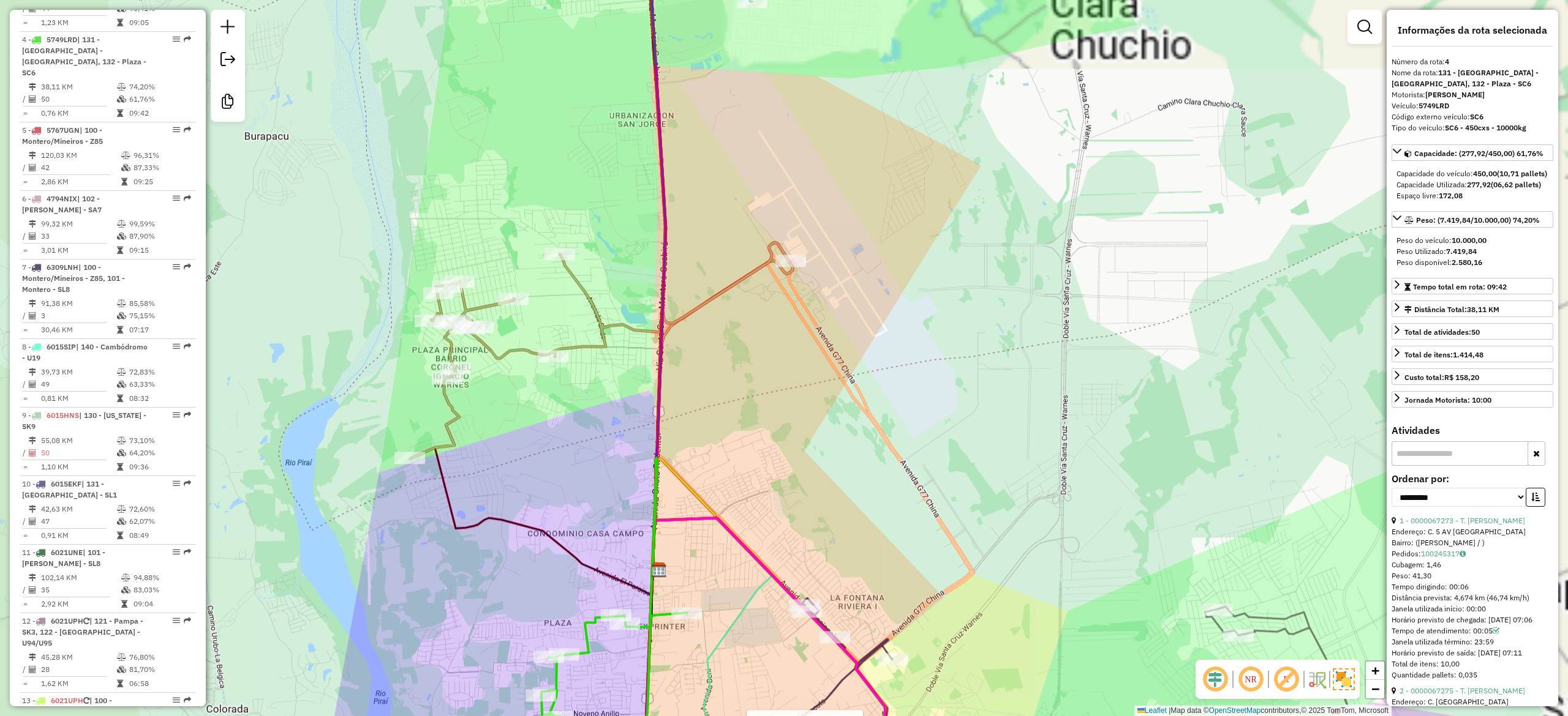
click at [765, 374] on div "Rota 10 - Placa 6015EKF 0000082090 - SILVIA ROJAS Janela de atendimento Grade d…" at bounding box center [784, 358] width 1568 height 716
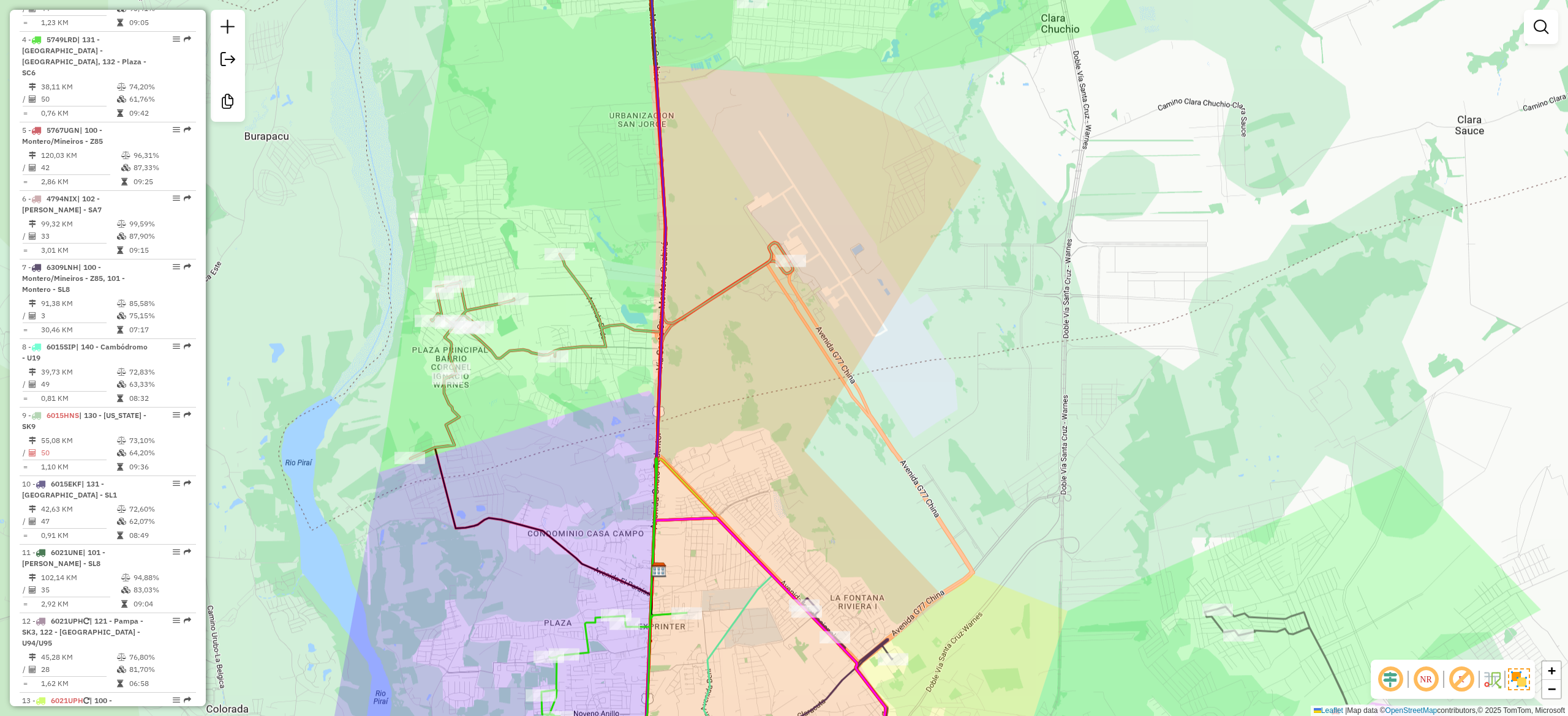
click at [743, 278] on icon at bounding box center [600, 193] width 379 height 530
select select "**********"
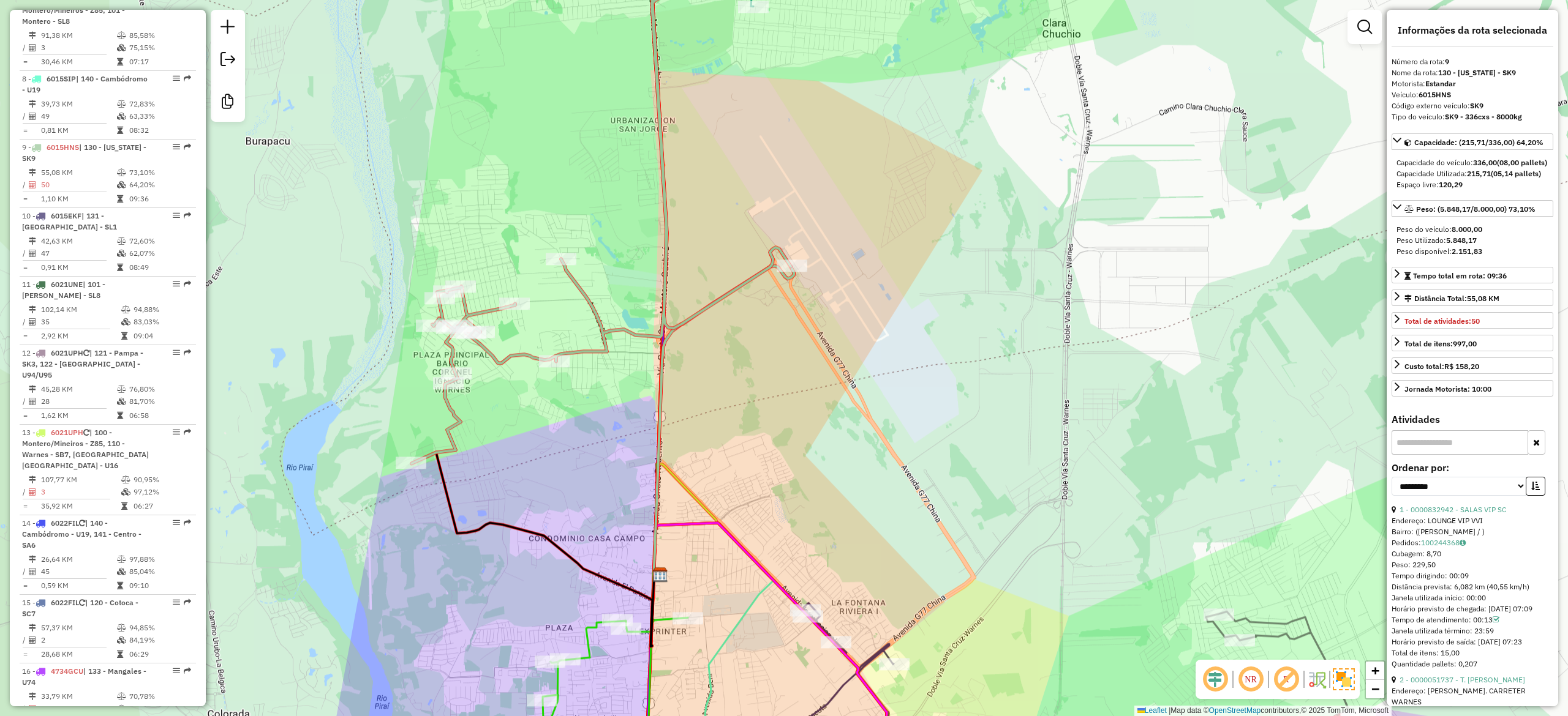
scroll to position [1052, 0]
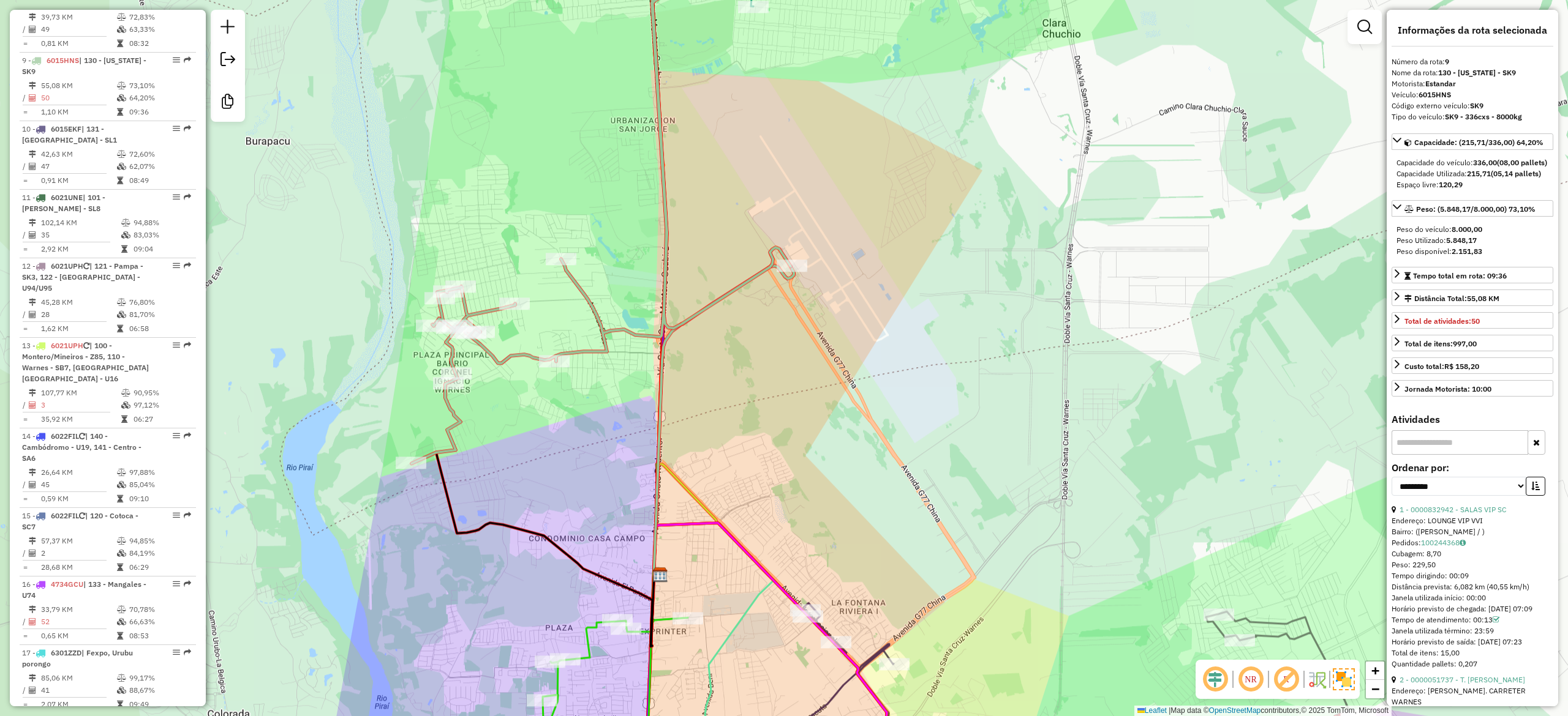
drag, startPoint x: 773, startPoint y: 342, endPoint x: 807, endPoint y: 512, distance: 173.4
click at [807, 511] on div "Janela de atendimento Grade de atendimento Capacidade Transportadoras Veículos …" at bounding box center [784, 358] width 1568 height 716
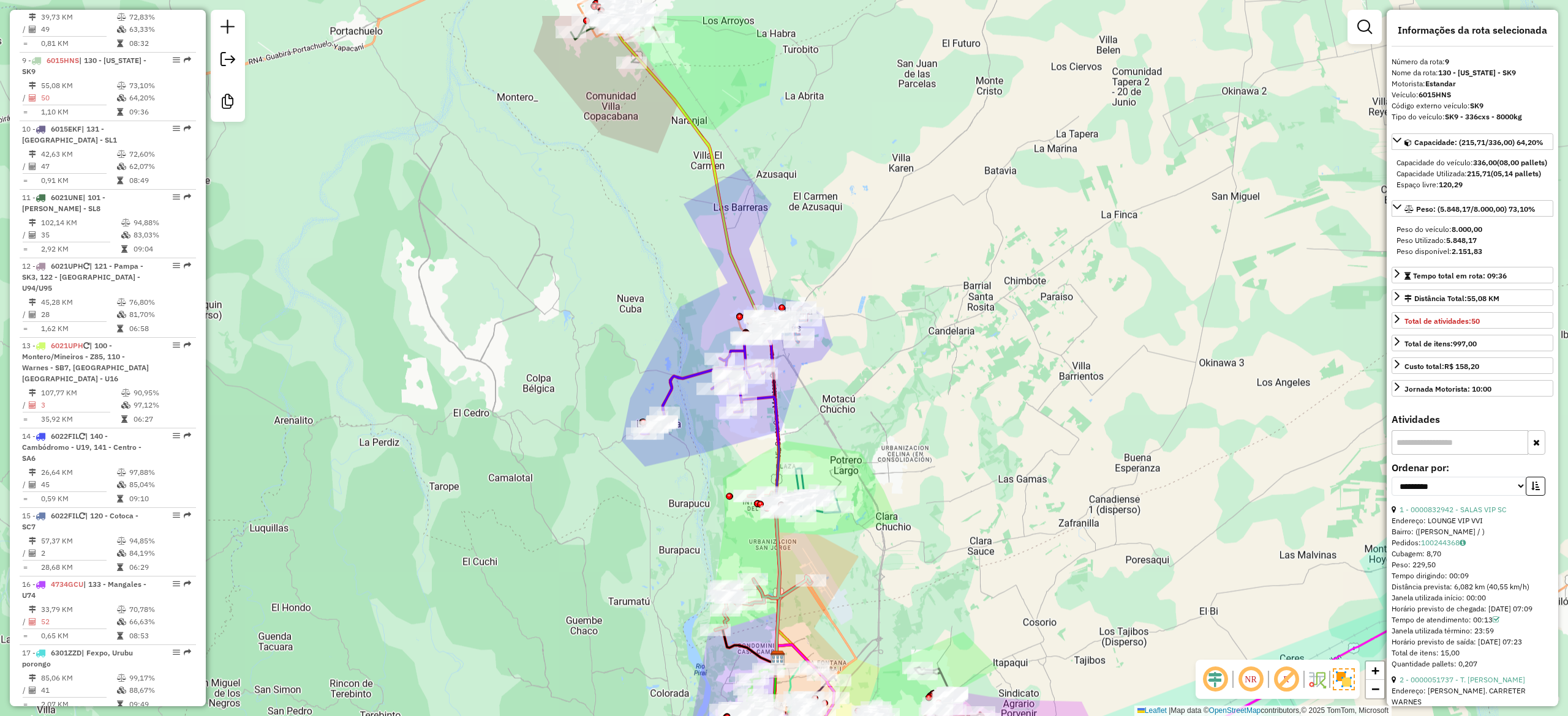
drag, startPoint x: 958, startPoint y: 569, endPoint x: 894, endPoint y: 481, distance: 108.8
click at [954, 580] on div "Janela de atendimento Grade de atendimento Capacidade Transportadoras Veículos …" at bounding box center [784, 358] width 1568 height 716
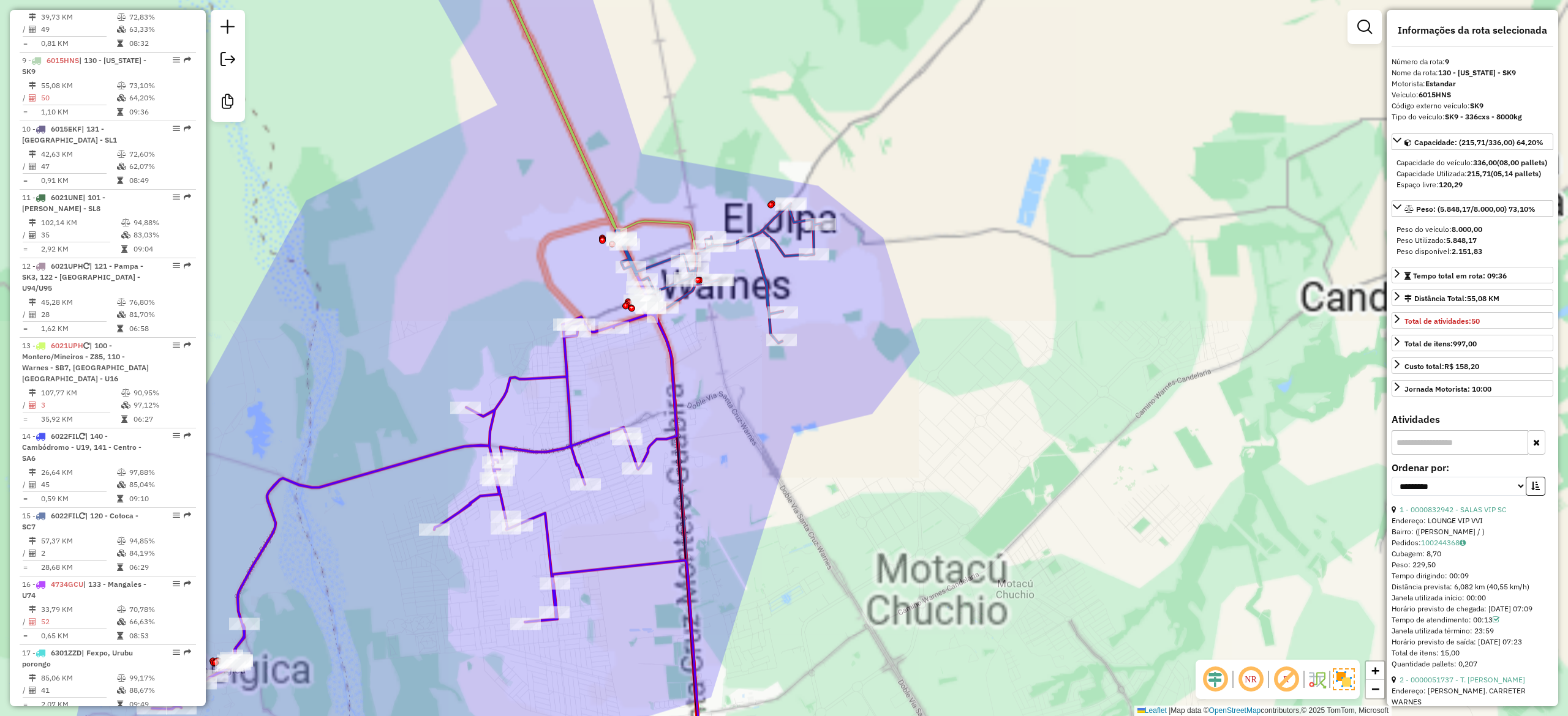
drag, startPoint x: 782, startPoint y: 420, endPoint x: 939, endPoint y: 514, distance: 183.0
click at [938, 514] on div "Janela de atendimento Grade de atendimento Capacidade Transportadoras Veículos …" at bounding box center [784, 358] width 1568 height 716
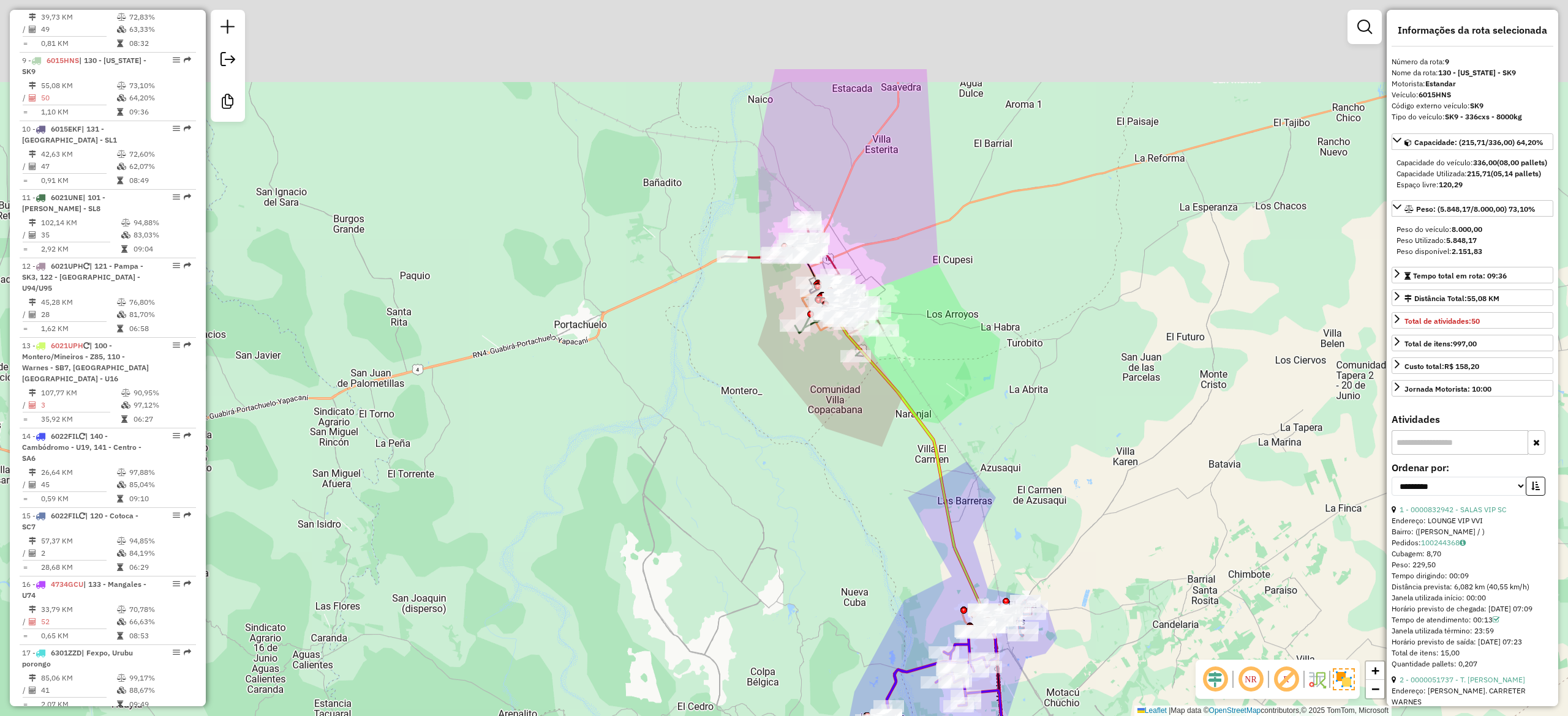
click at [1032, 423] on div "Janela de atendimento Grade de atendimento Capacidade Transportadoras Veículos …" at bounding box center [784, 358] width 1568 height 716
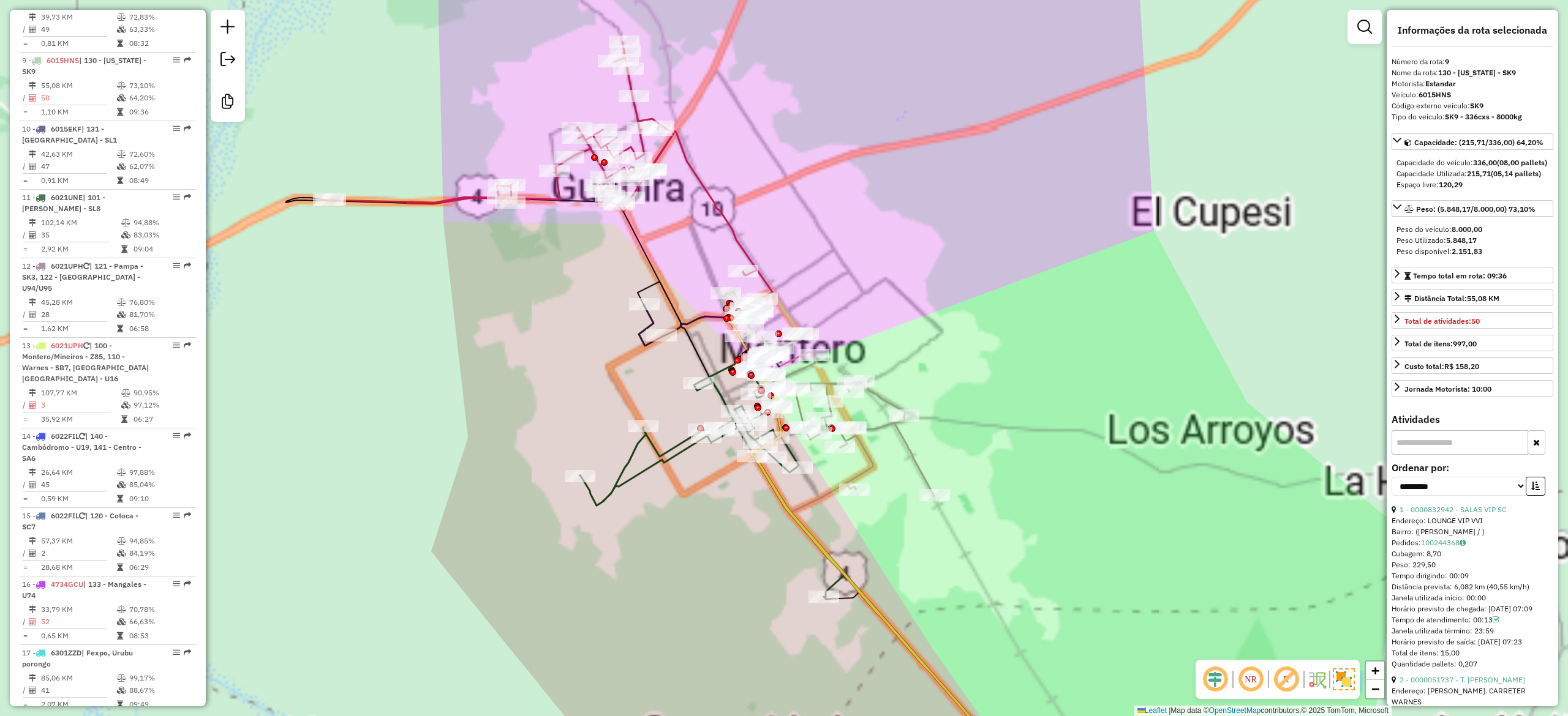
drag, startPoint x: 818, startPoint y: 218, endPoint x: 884, endPoint y: 272, distance: 85.3
click at [978, 303] on div "Janela de atendimento Grade de atendimento Capacidade Transportadoras Veículos …" at bounding box center [784, 358] width 1568 height 716
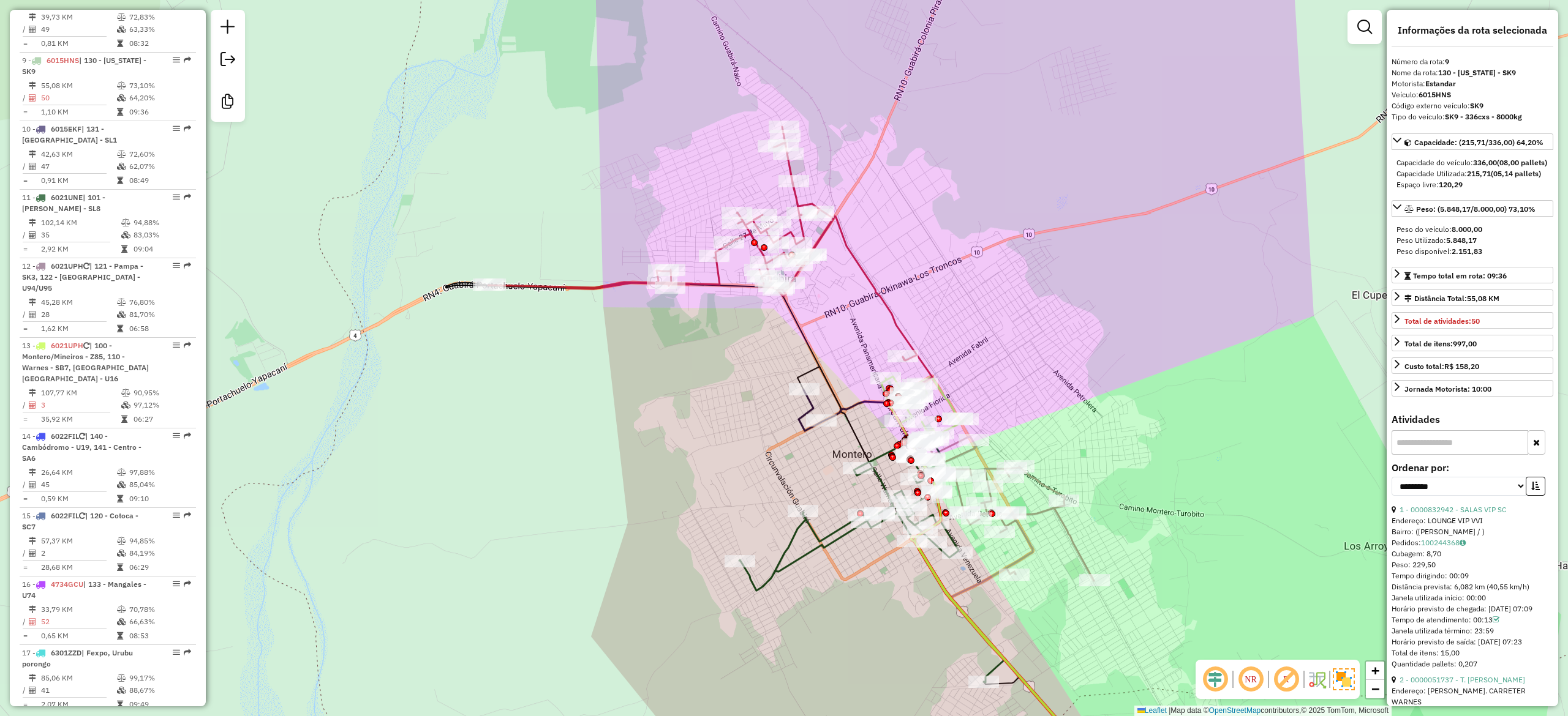
click at [855, 271] on icon at bounding box center [710, 260] width 444 height 267
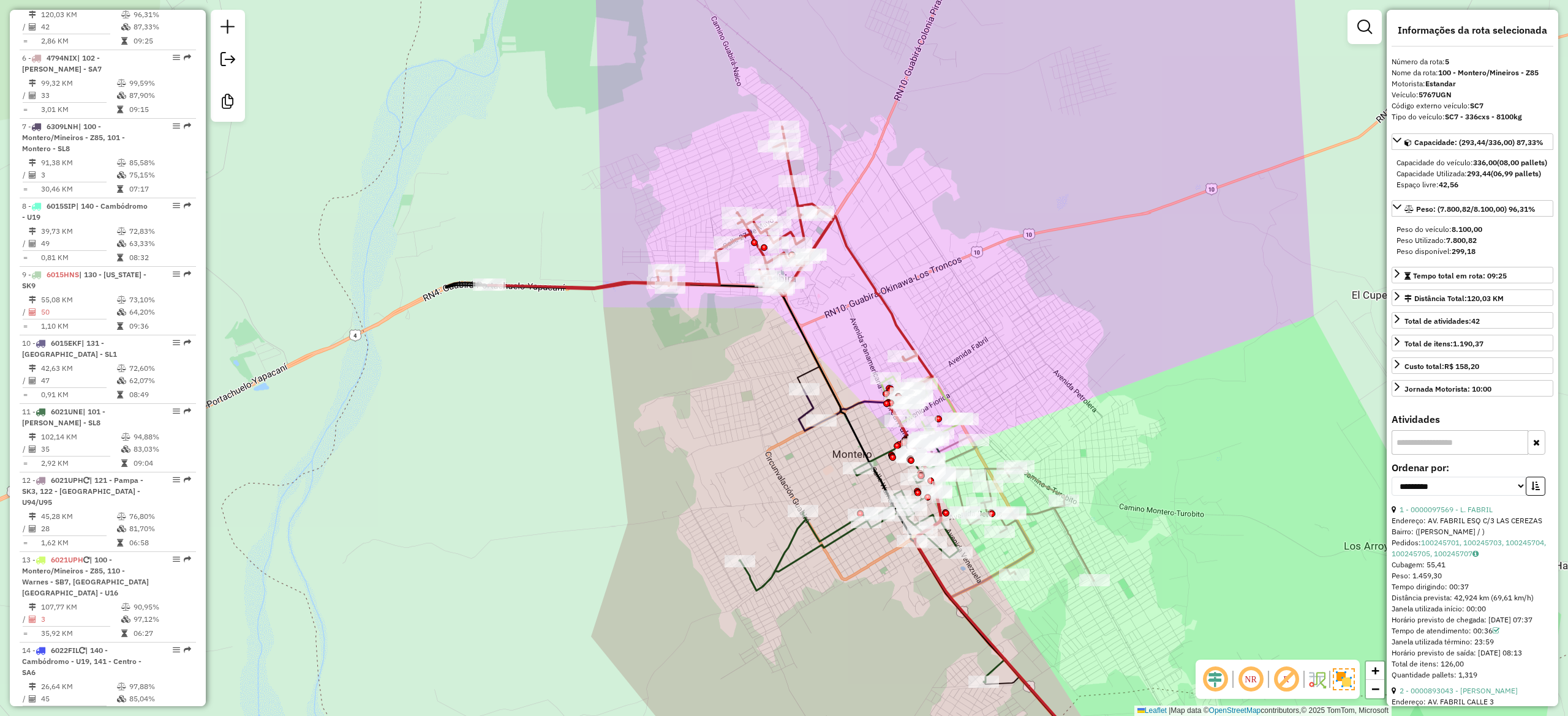
scroll to position [765, 0]
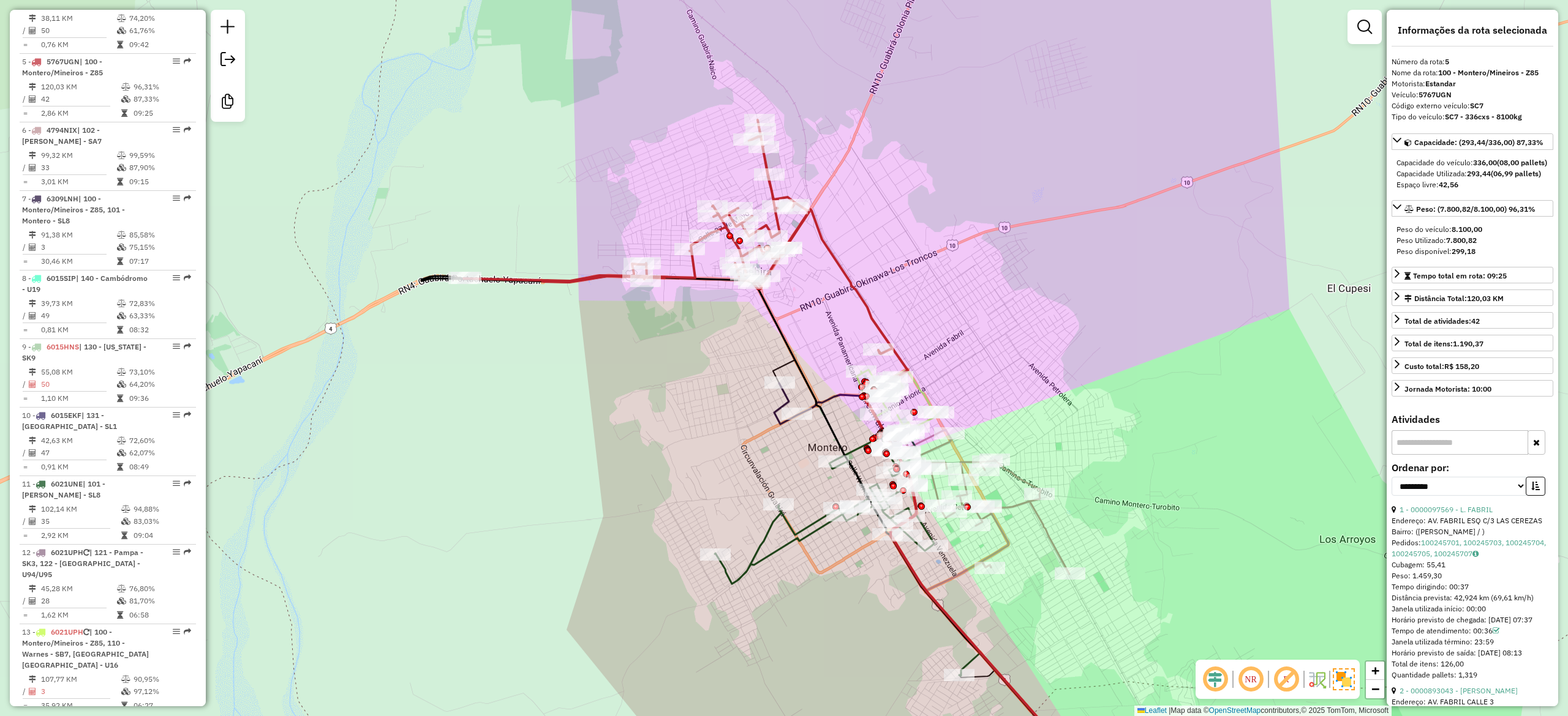
drag, startPoint x: 953, startPoint y: 329, endPoint x: 792, endPoint y: 276, distance: 169.5
click at [800, 276] on div "Janela de atendimento Grade de atendimento Capacidade Transportadoras Veículos …" at bounding box center [784, 358] width 1568 height 716
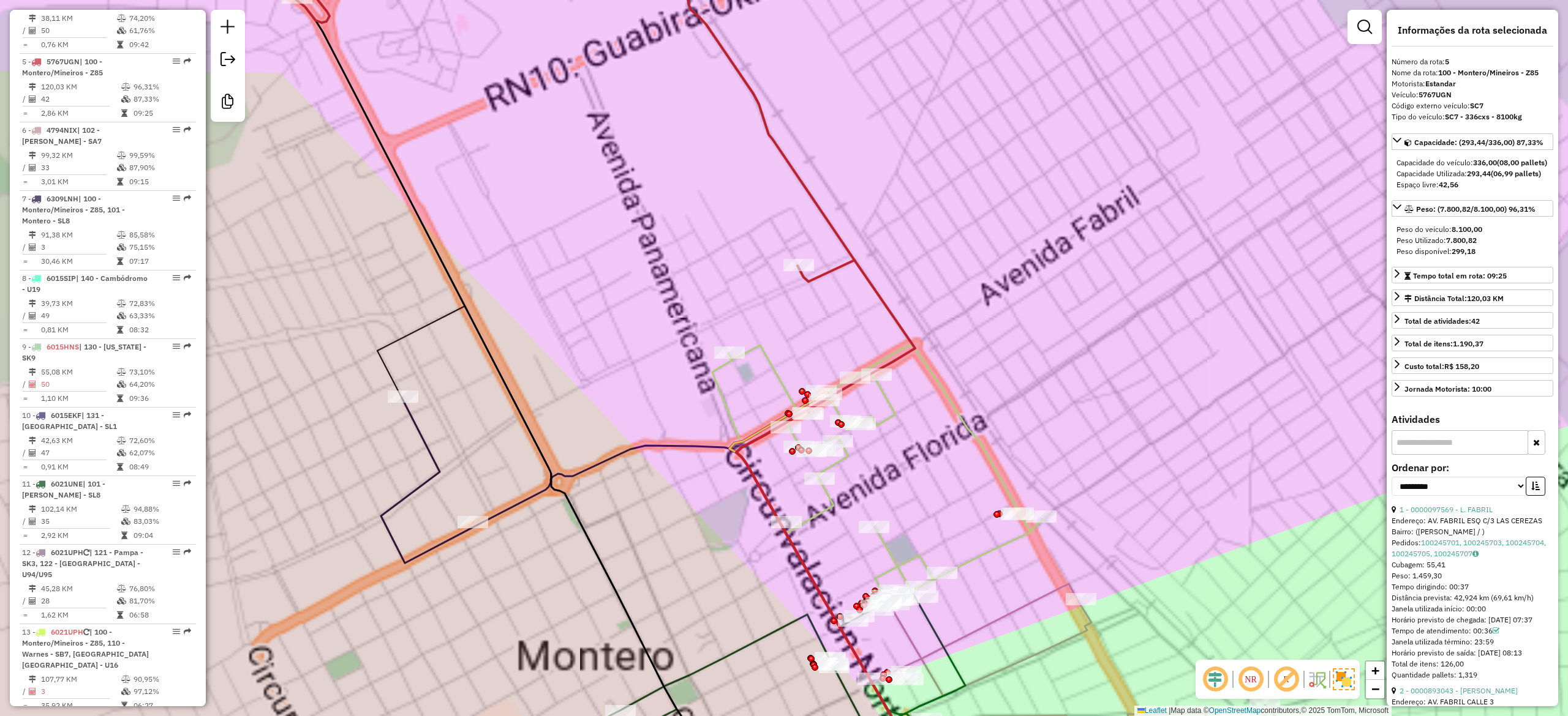
drag, startPoint x: 718, startPoint y: 301, endPoint x: 721, endPoint y: 259, distance: 42.1
click at [721, 262] on div "Janela de atendimento Grade de atendimento Capacidade Transportadoras Veículos …" at bounding box center [784, 358] width 1568 height 716
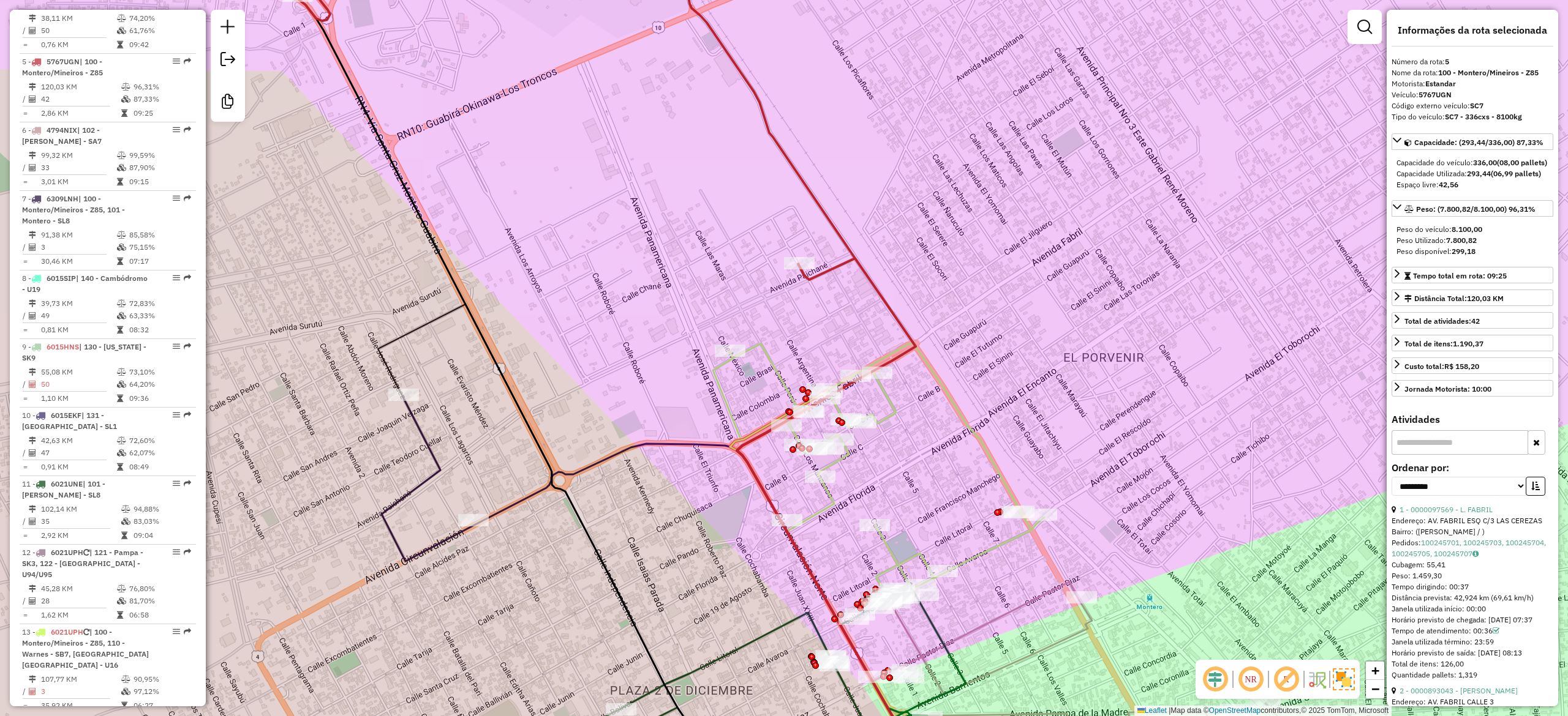
drag, startPoint x: 983, startPoint y: 196, endPoint x: 1140, endPoint y: 205, distance: 157.3
click at [1108, 198] on div "Janela de atendimento Grade de atendimento Capacidade Transportadoras Veículos …" at bounding box center [784, 358] width 1568 height 716
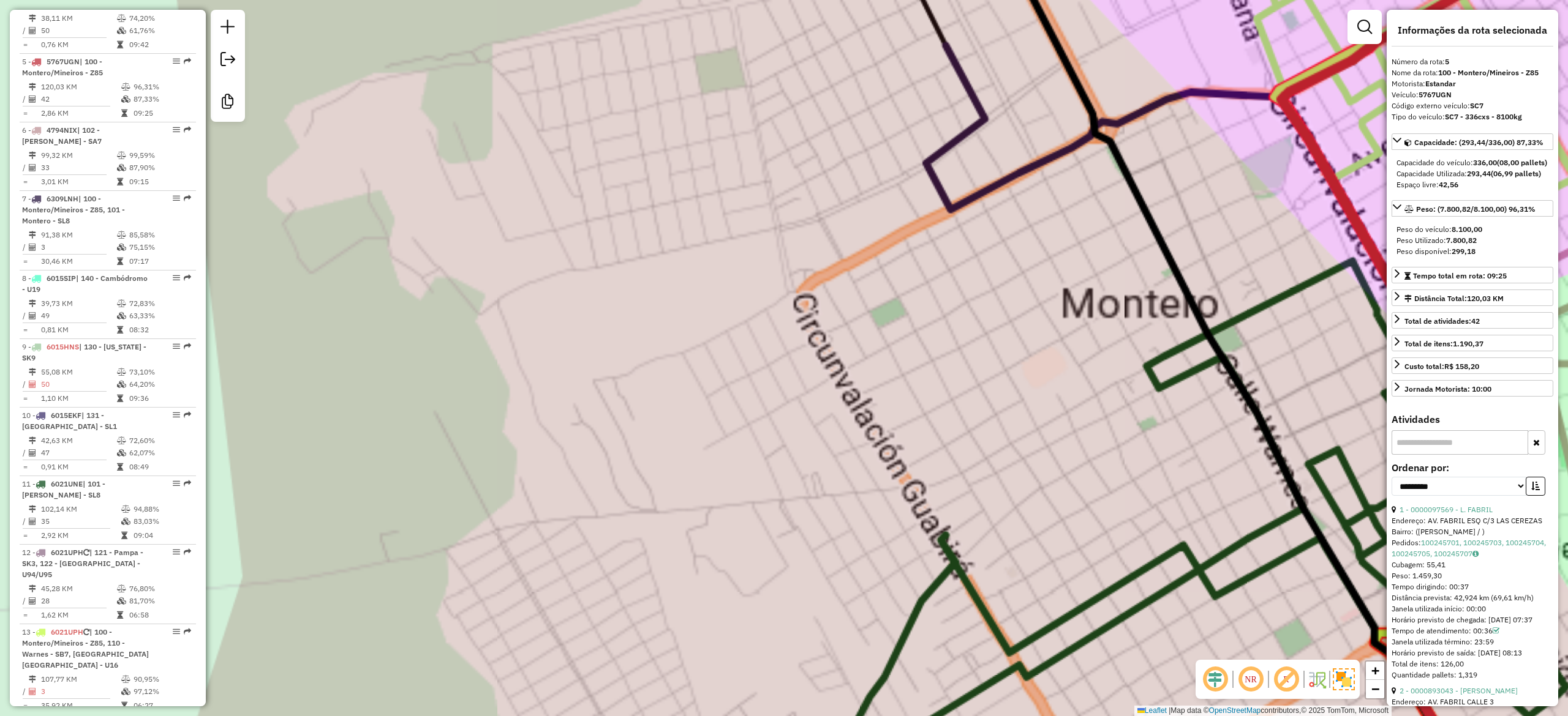
drag, startPoint x: 998, startPoint y: 333, endPoint x: 1003, endPoint y: 518, distance: 185.1
click at [999, 333] on div "Janela de atendimento Grade de atendimento Capacidade Transportadoras Veículos …" at bounding box center [784, 358] width 1568 height 716
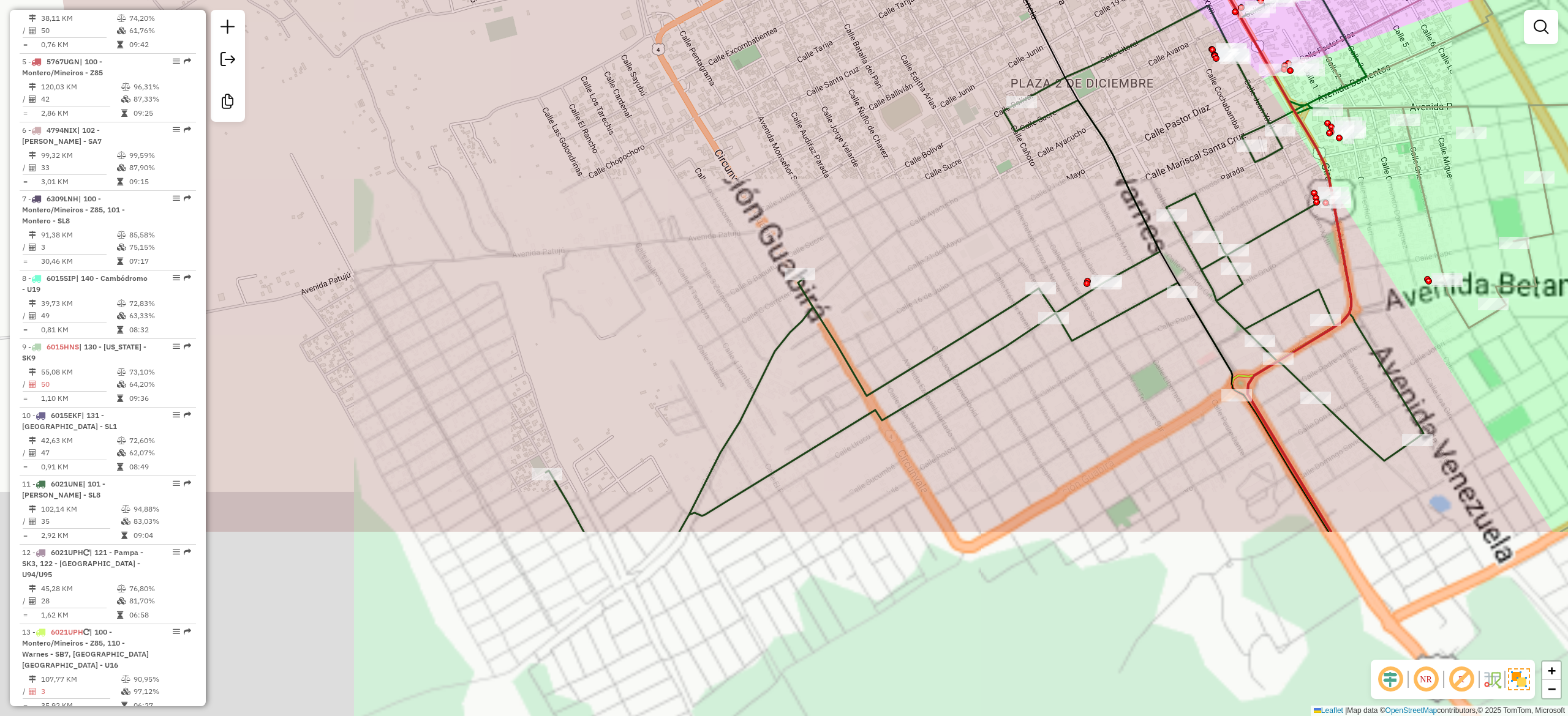
drag, startPoint x: 868, startPoint y: 278, endPoint x: 881, endPoint y: 266, distance: 17.7
click at [858, 266] on div "Janela de atendimento Grade de atendimento Capacidade Transportadoras Veículos …" at bounding box center [784, 358] width 1568 height 716
drag, startPoint x: 881, startPoint y: 266, endPoint x: 938, endPoint y: 317, distance: 76.5
click at [882, 266] on div "Janela de atendimento Grade de atendimento Capacidade Transportadoras Veículos …" at bounding box center [784, 358] width 1568 height 716
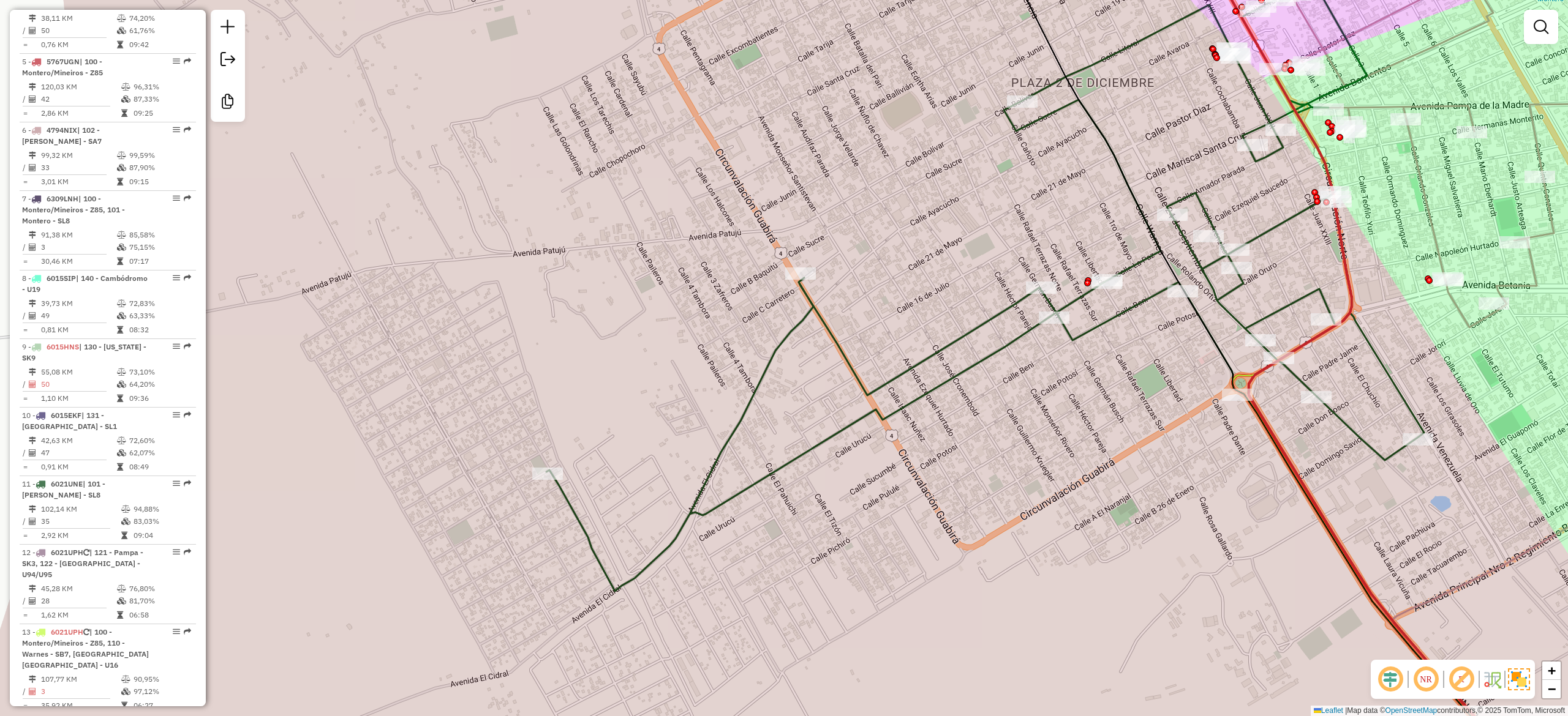
click at [966, 338] on icon at bounding box center [1040, 384] width 988 height 808
select select "**********"
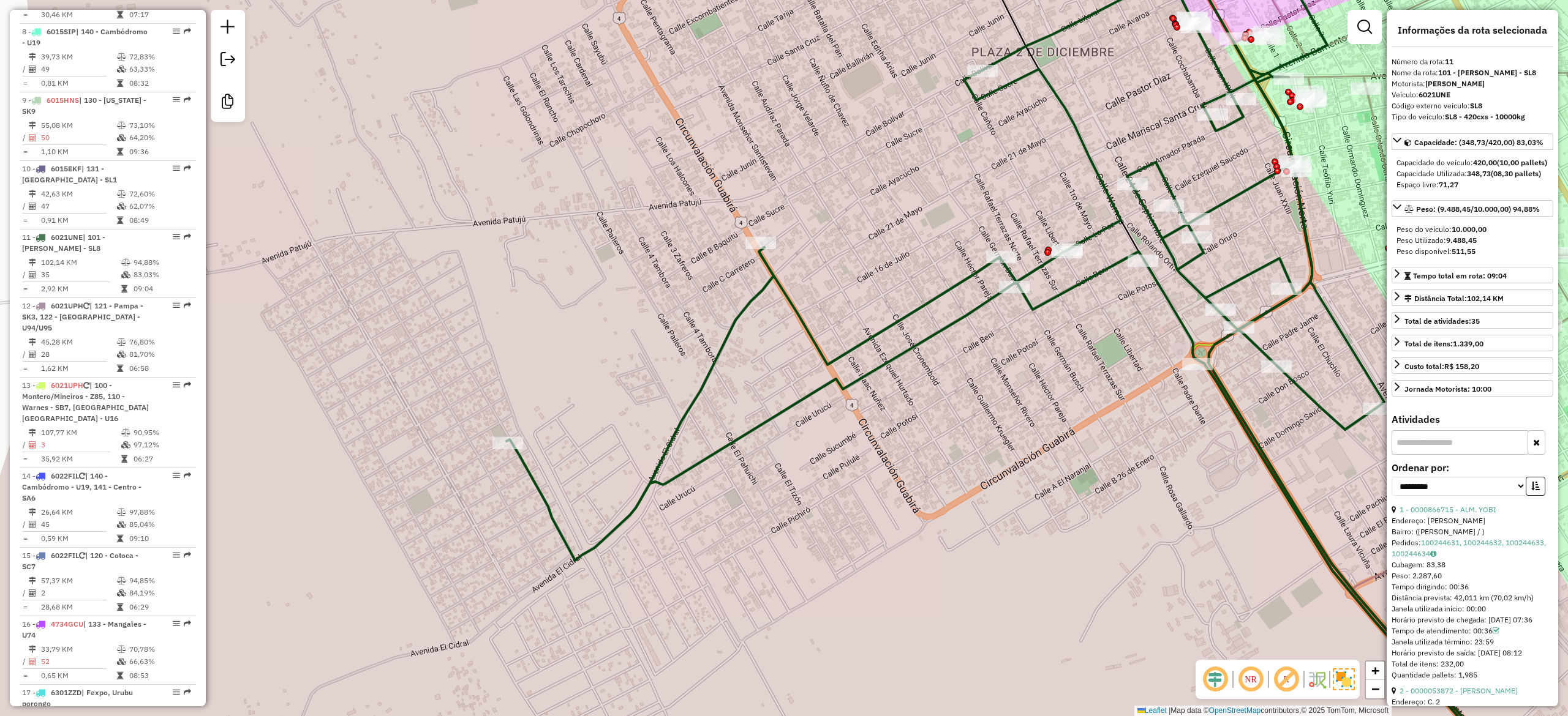
scroll to position [1179, 0]
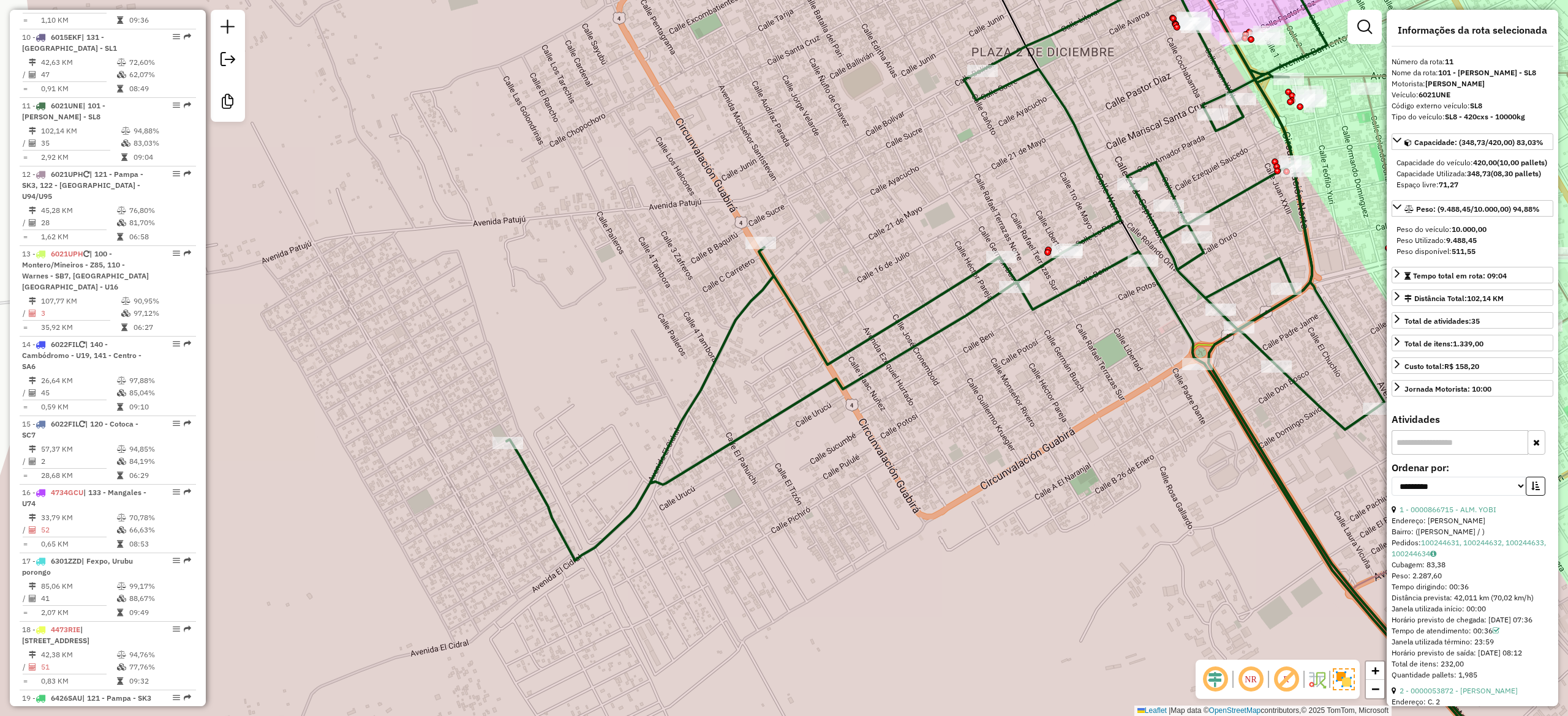
drag, startPoint x: 909, startPoint y: 317, endPoint x: 853, endPoint y: 273, distance: 71.2
click at [854, 273] on icon at bounding box center [1000, 354] width 988 height 808
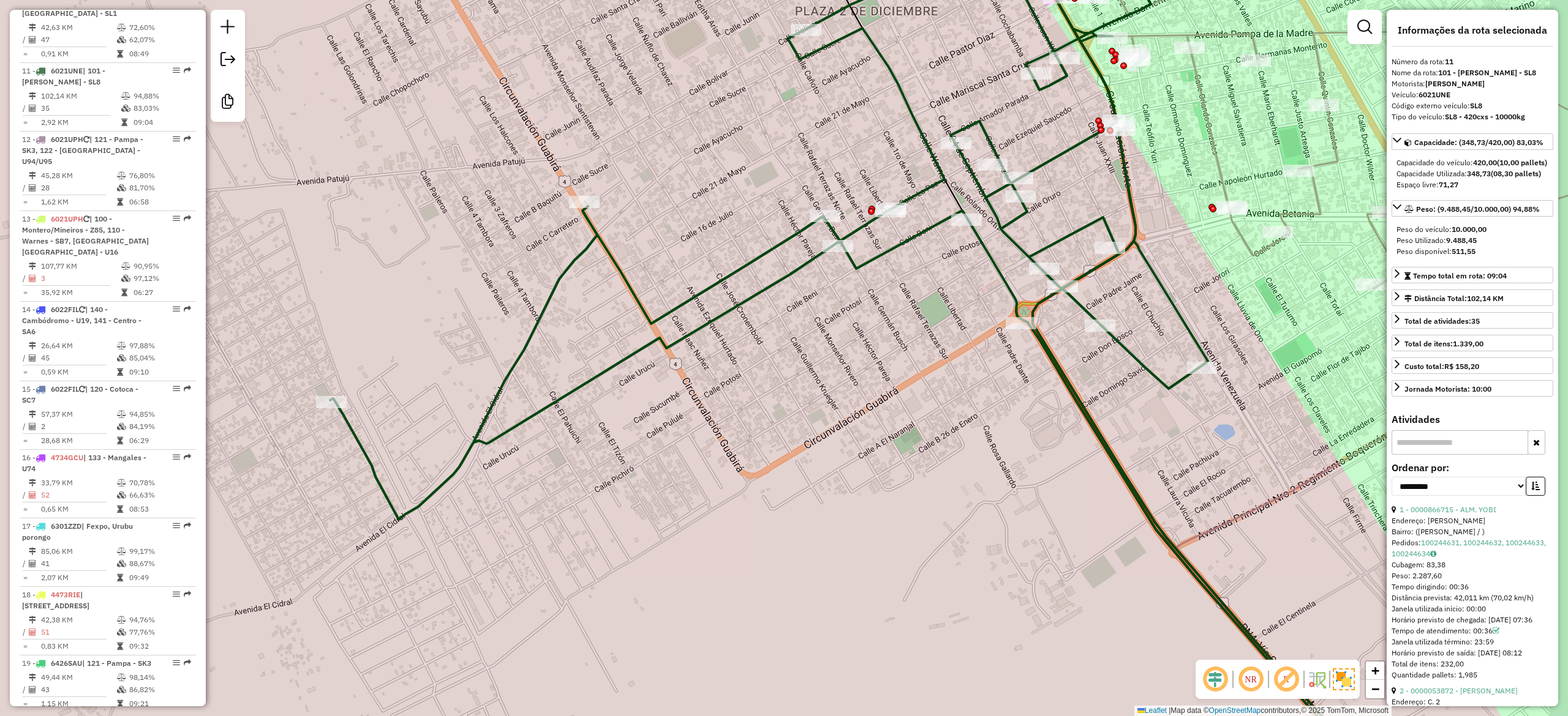
drag, startPoint x: 889, startPoint y: 364, endPoint x: 408, endPoint y: 465, distance: 491.5
click at [420, 455] on div "Janela de atendimento Grade de atendimento Capacidade Transportadoras Veículos …" at bounding box center [784, 358] width 1568 height 716
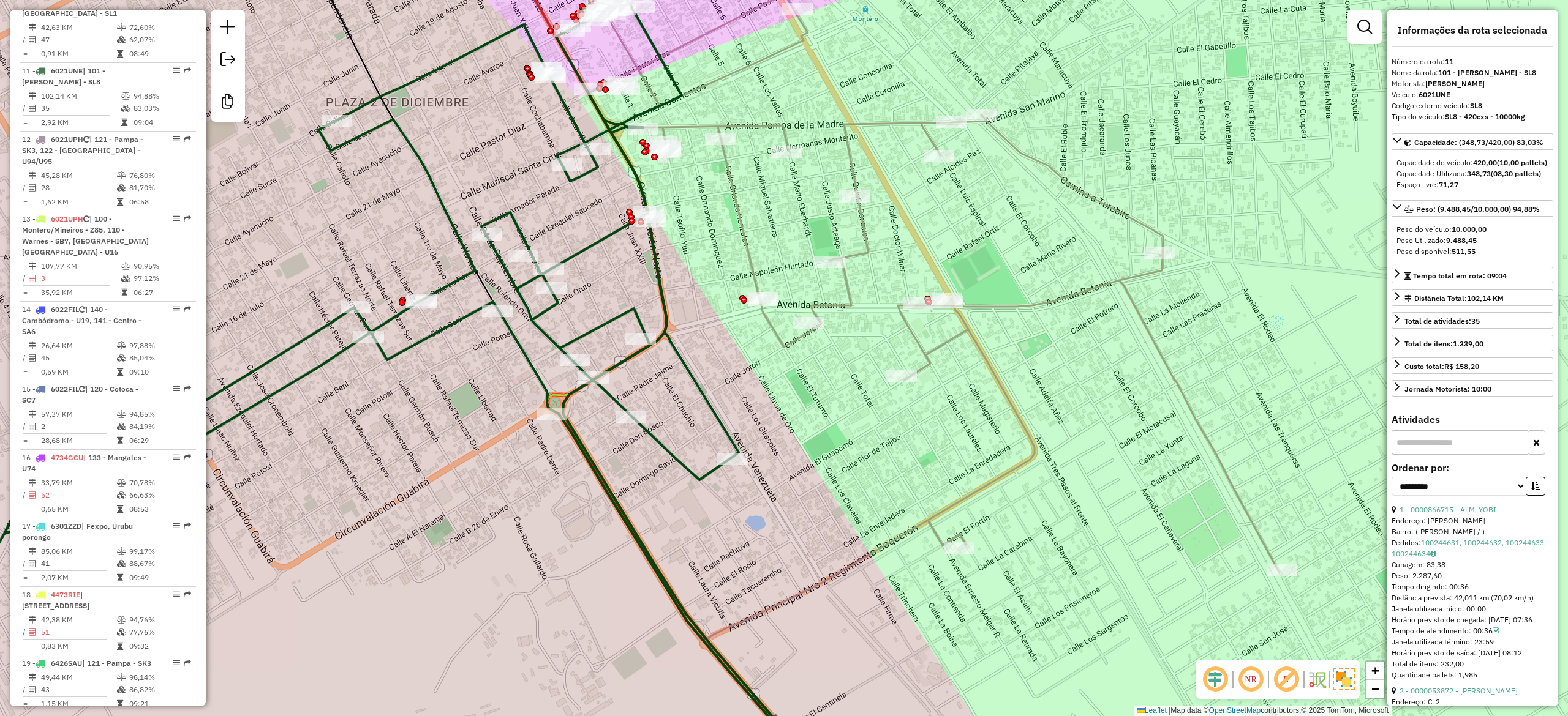
click at [929, 211] on div "Janela de atendimento Grade de atendimento Capacidade Transportadoras Veículos …" at bounding box center [784, 358] width 1568 height 716
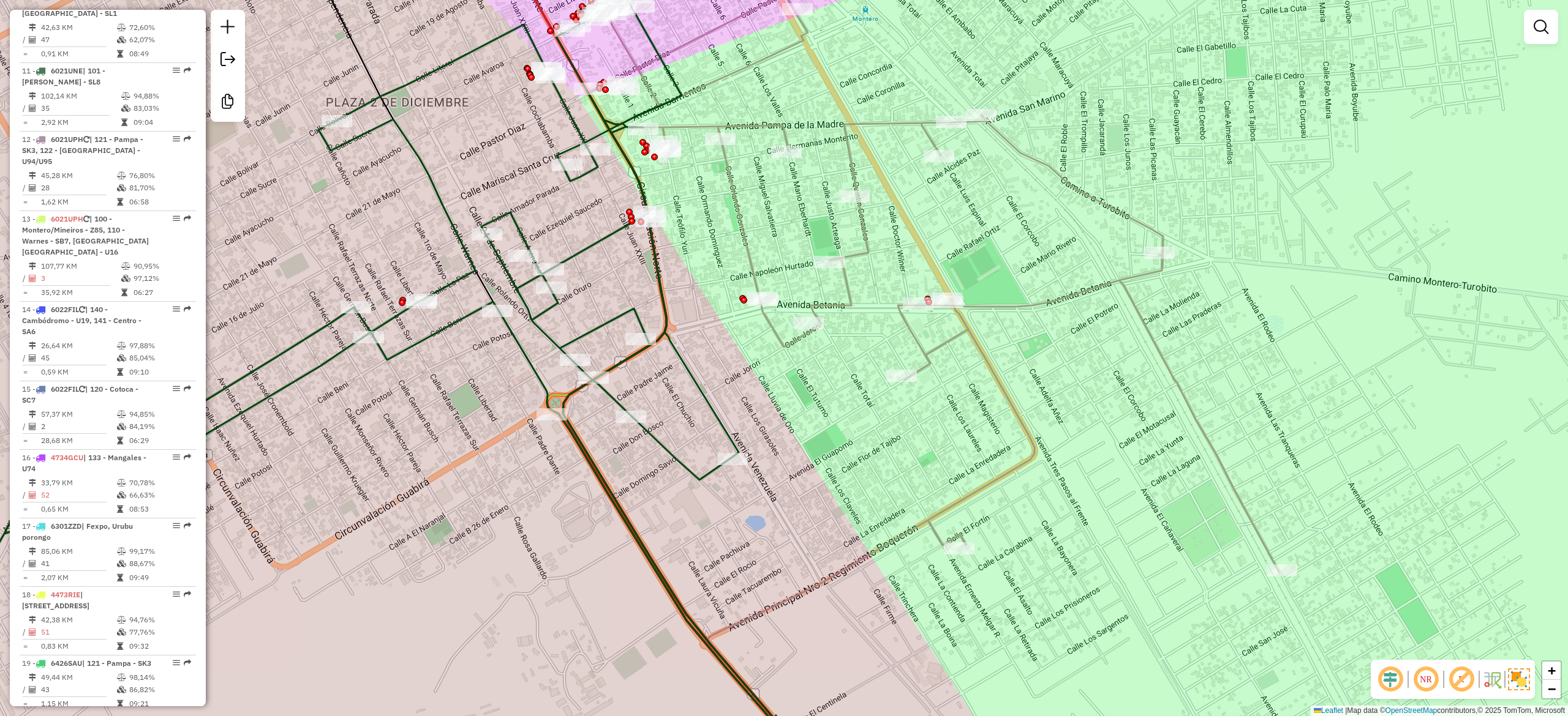
click at [855, 165] on icon at bounding box center [917, 283] width 722 height 578
select select "**********"
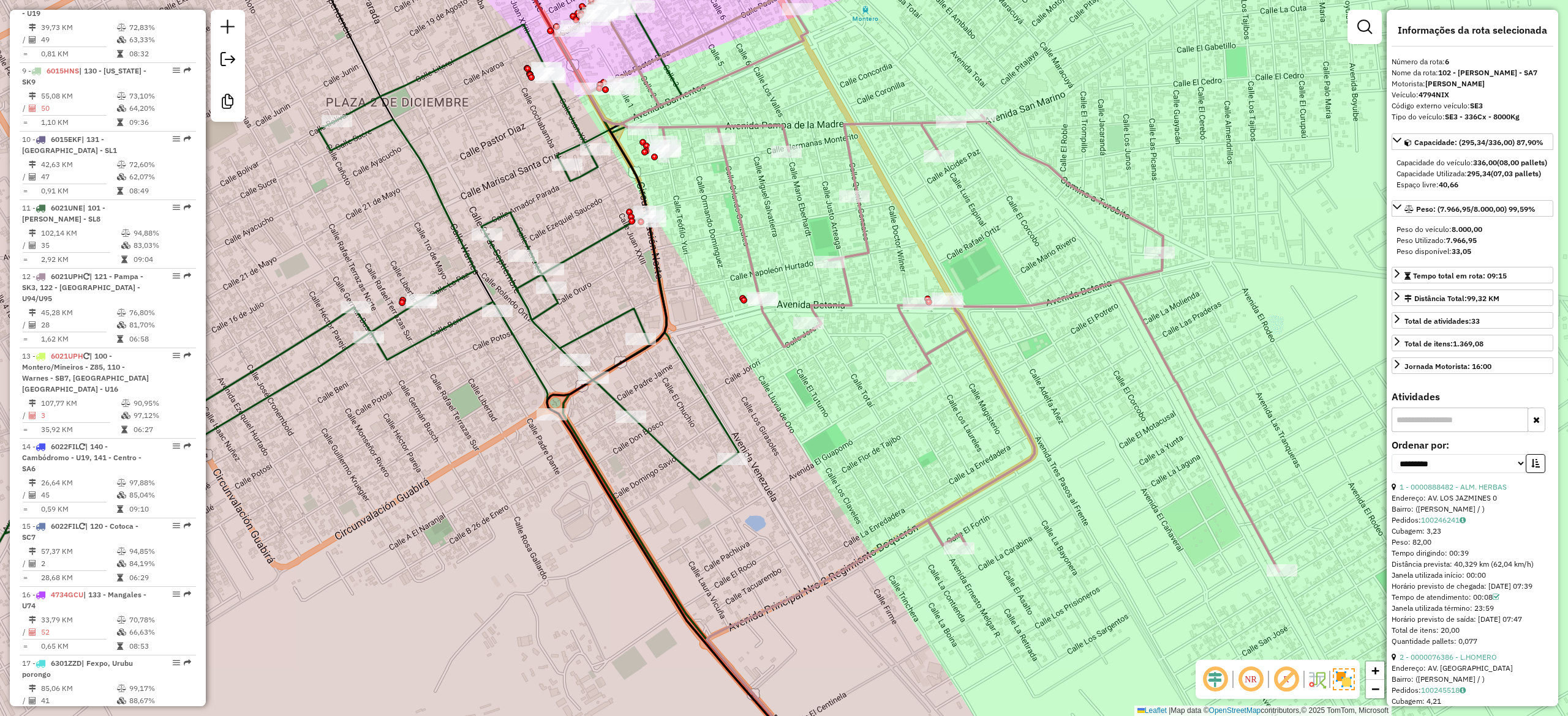
scroll to position [835, 0]
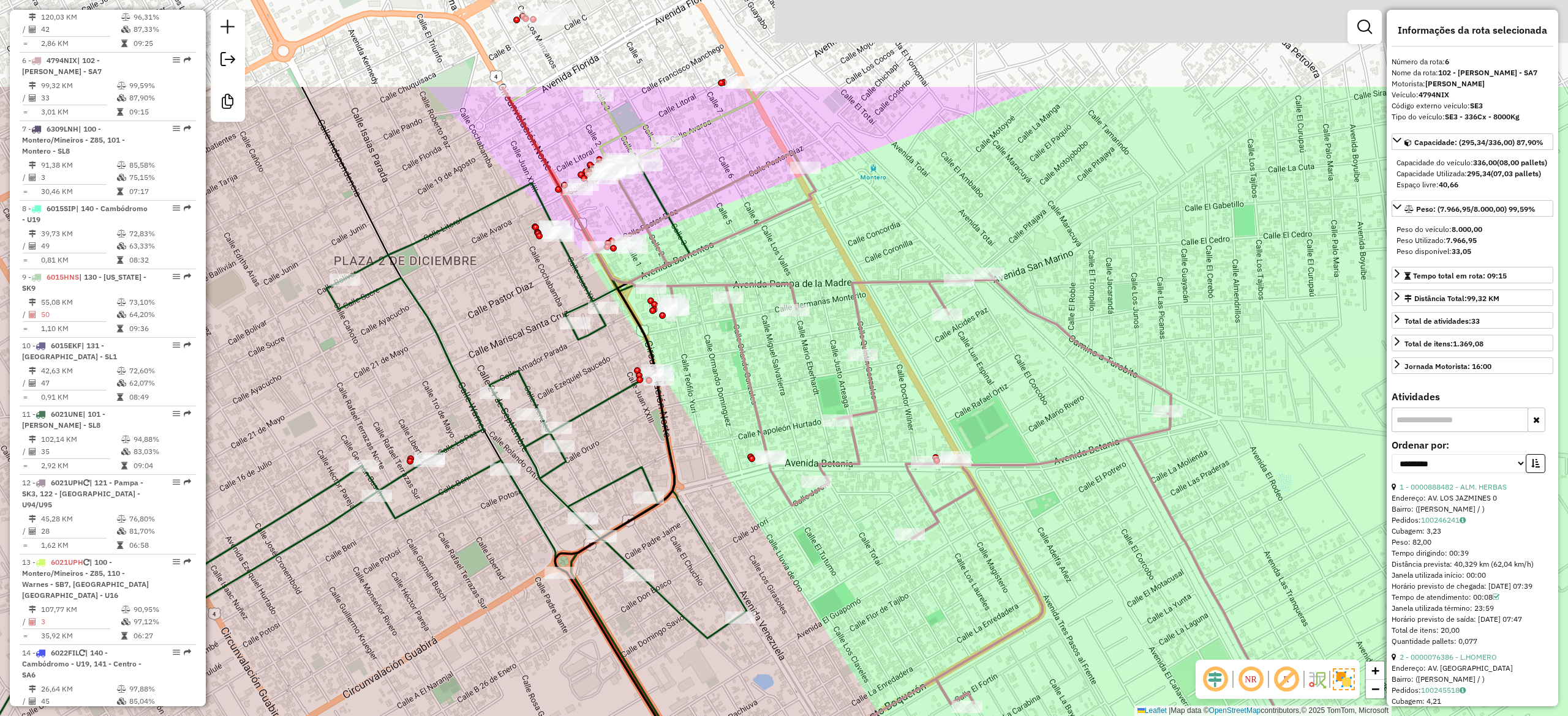
drag, startPoint x: 890, startPoint y: 210, endPoint x: 894, endPoint y: 360, distance: 150.1
click at [894, 360] on div "Janela de atendimento Grade de atendimento Capacidade Transportadoras Veículos …" at bounding box center [784, 358] width 1568 height 716
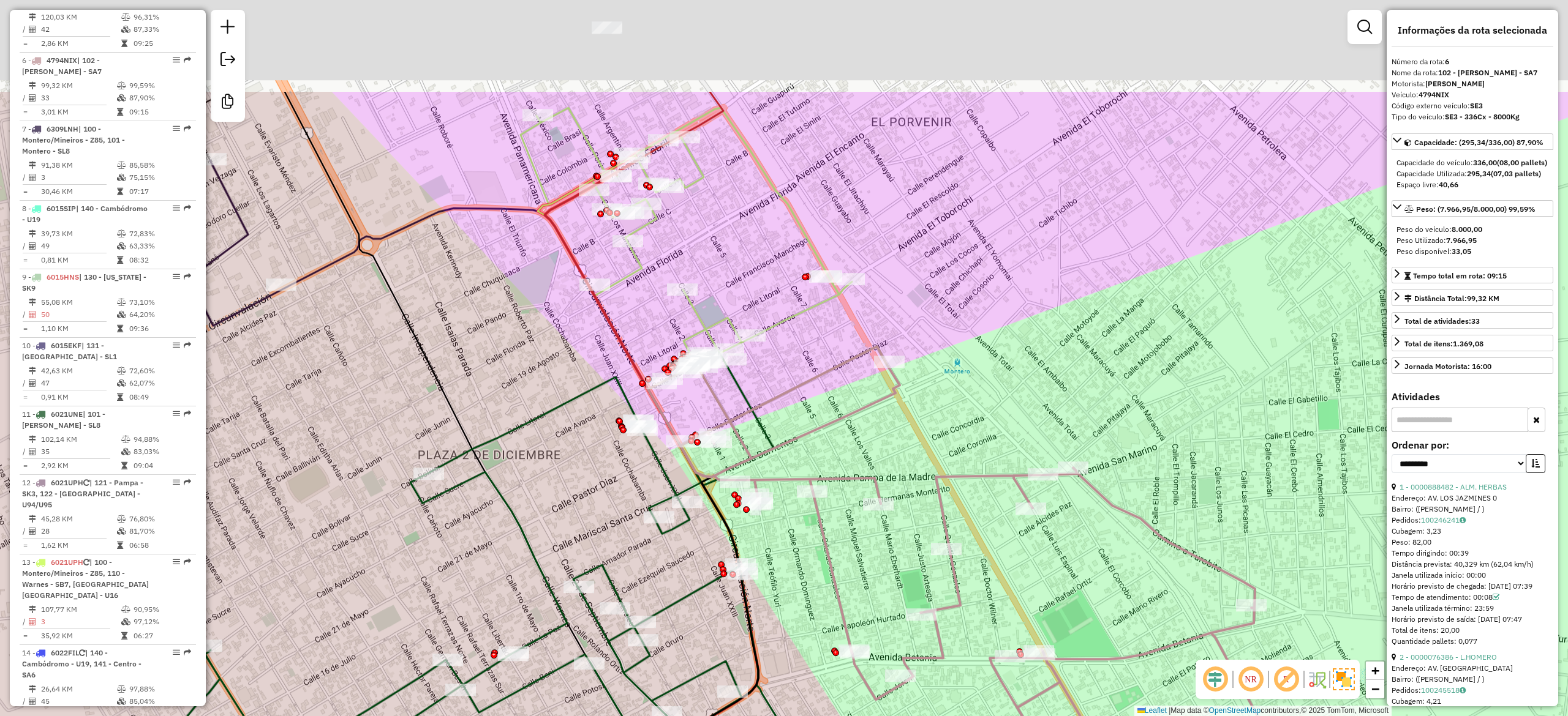
drag, startPoint x: 887, startPoint y: 267, endPoint x: 1028, endPoint y: 523, distance: 292.3
click at [1028, 523] on div "Janela de atendimento Grade de atendimento Capacidade Transportadoras Veículos …" at bounding box center [784, 358] width 1568 height 716
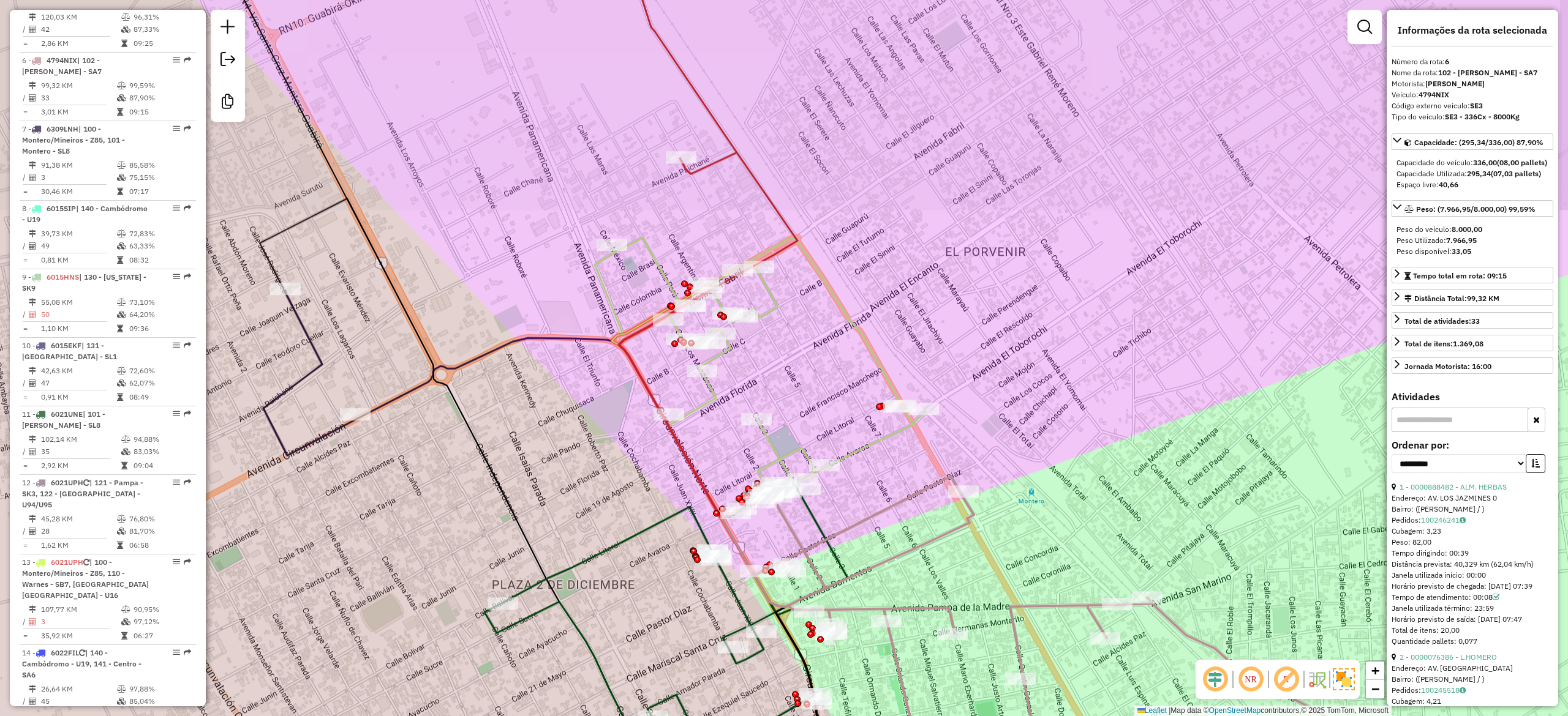
drag, startPoint x: 880, startPoint y: 305, endPoint x: 844, endPoint y: 434, distance: 133.9
click at [926, 413] on div "Janela de atendimento Grade de atendimento Capacidade Transportadoras Veículos …" at bounding box center [784, 358] width 1568 height 716
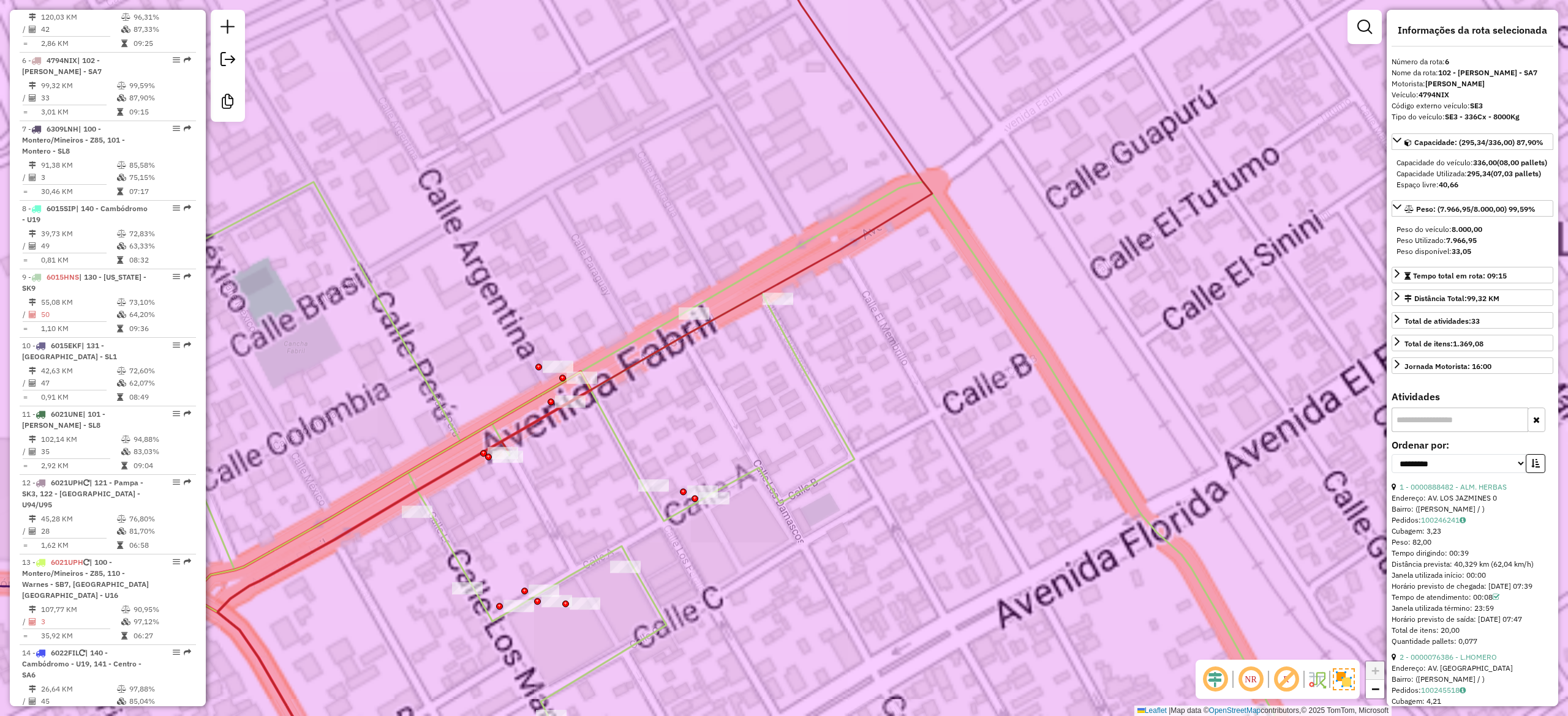
click at [807, 376] on icon at bounding box center [719, 485] width 1193 height 607
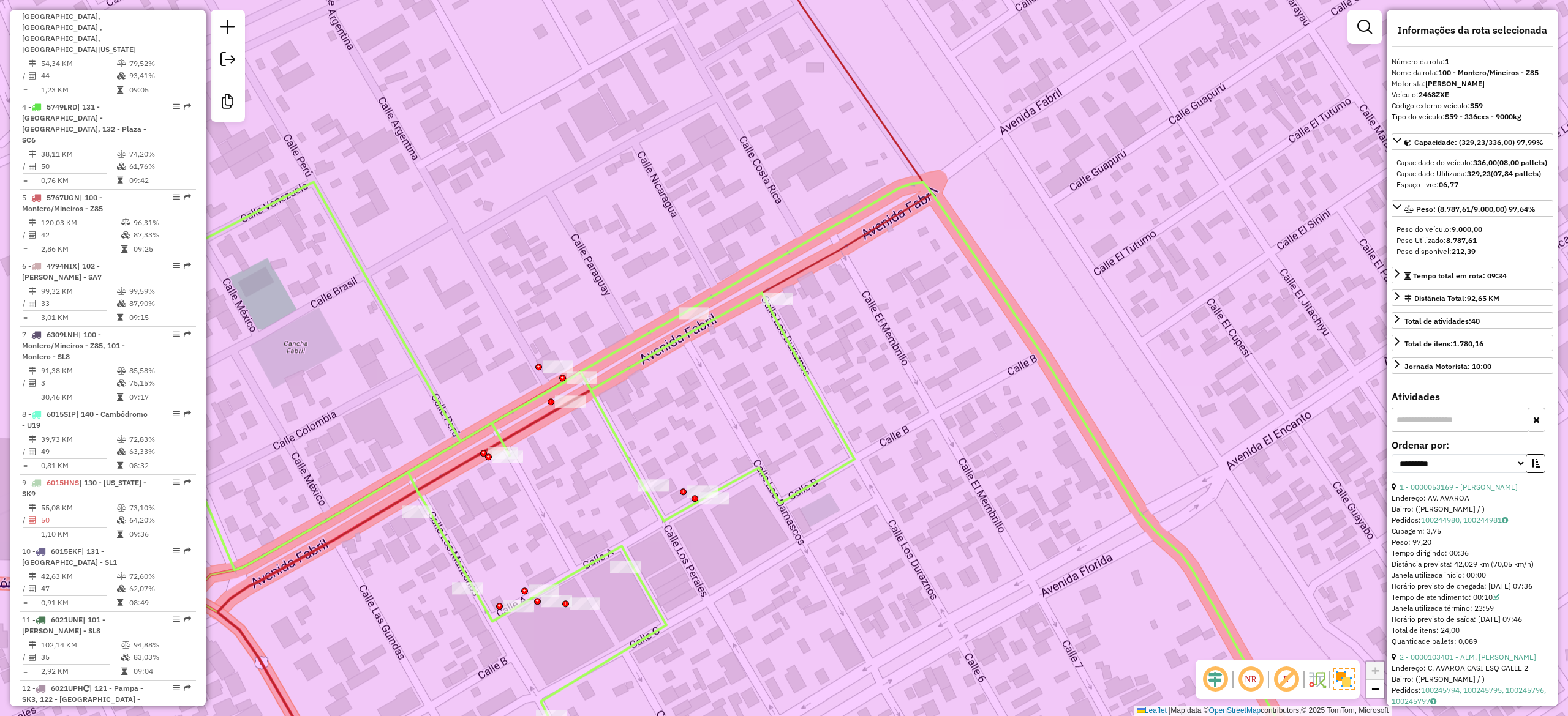
scroll to position [491, 0]
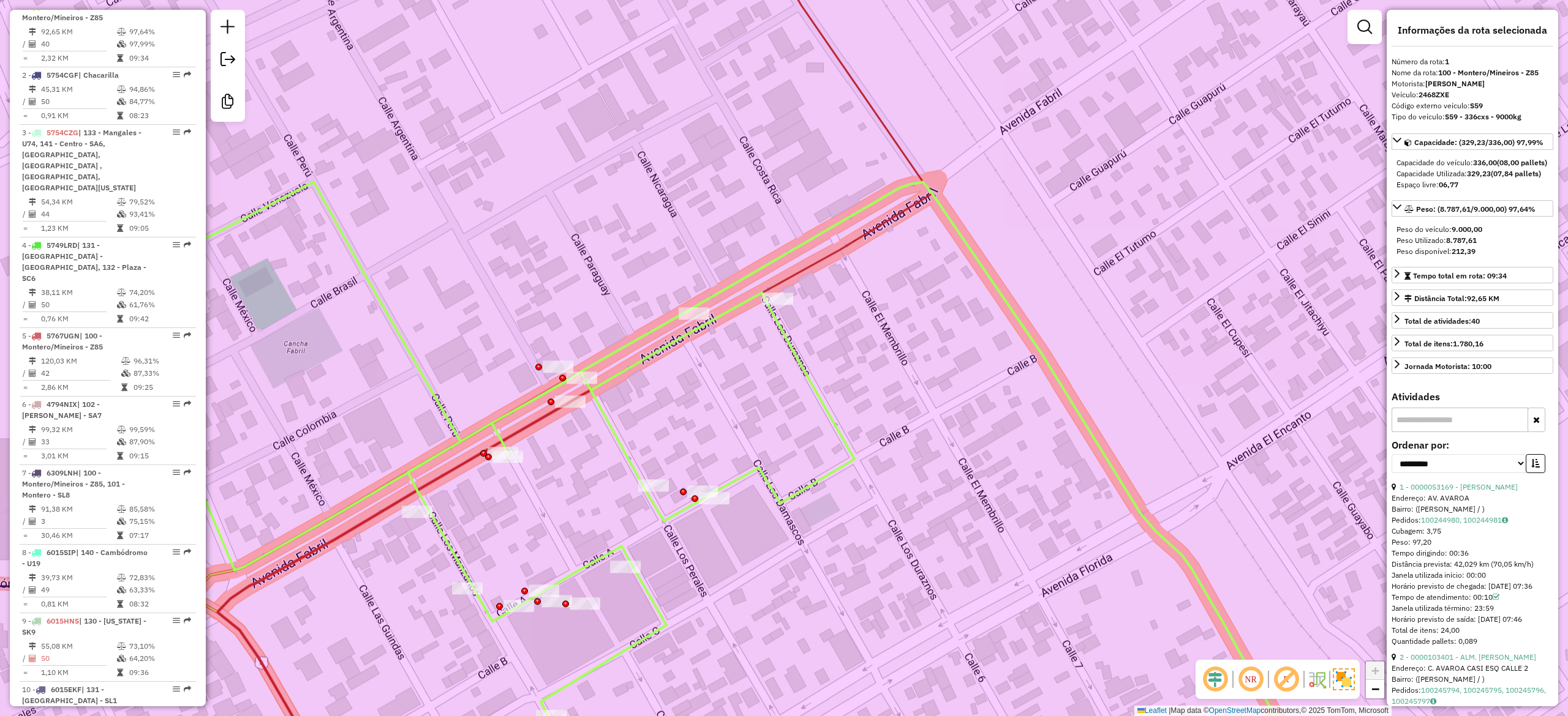
click at [1049, 379] on div "Janela de atendimento Grade de atendimento Capacidade Transportadoras Veículos …" at bounding box center [784, 358] width 1568 height 716
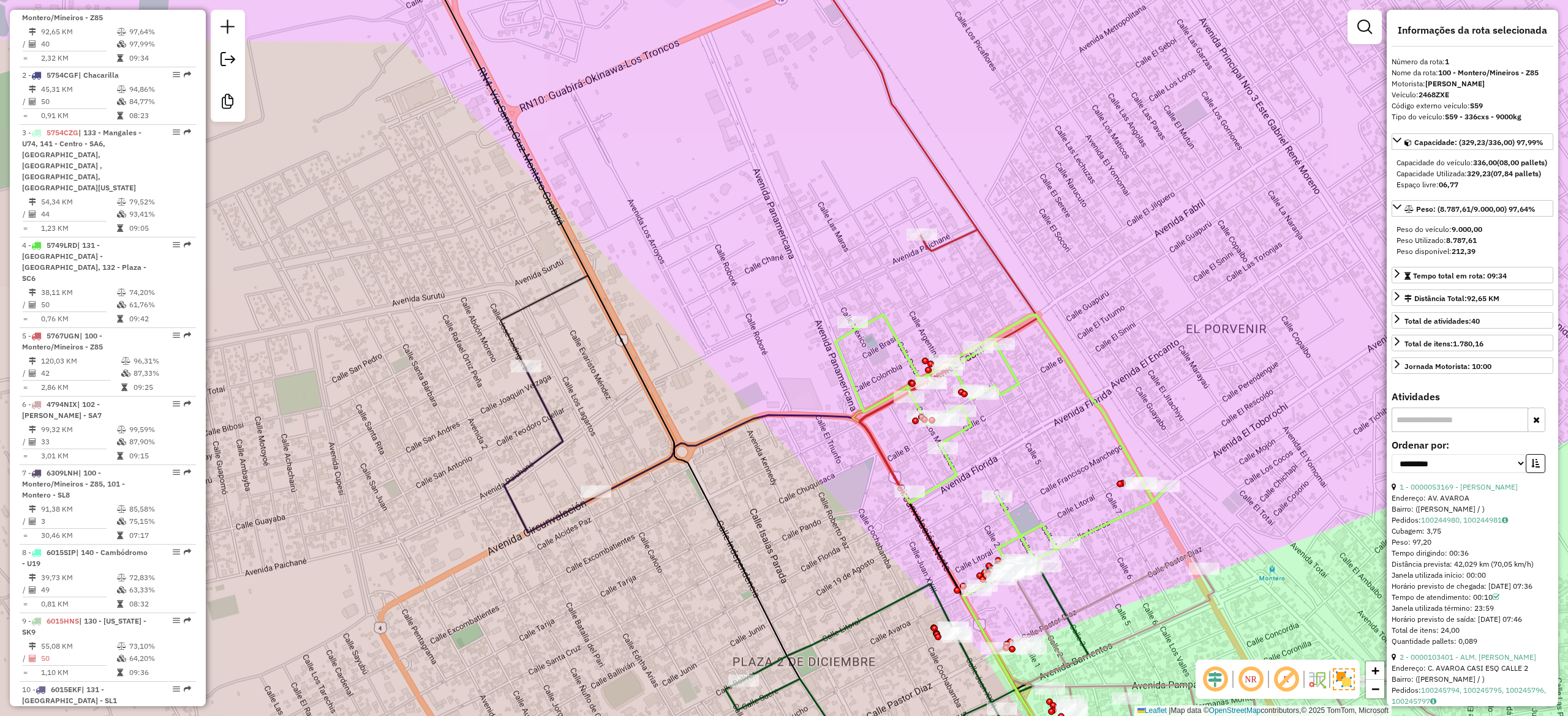
drag, startPoint x: 1089, startPoint y: 227, endPoint x: 1057, endPoint y: 313, distance: 91.8
click at [1101, 392] on div "Janela de atendimento Grade de atendimento Capacidade Transportadoras Veículos …" at bounding box center [784, 358] width 1568 height 716
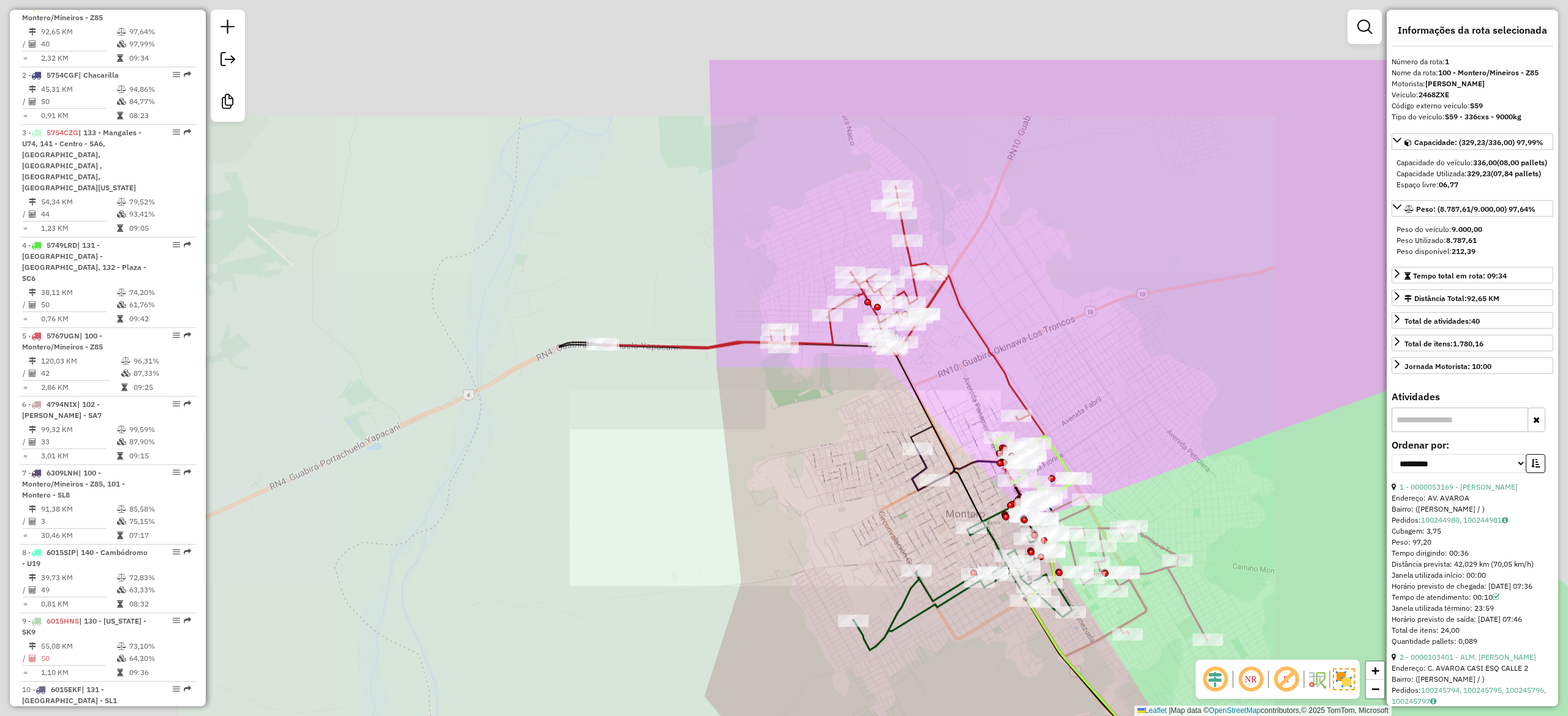
click at [1047, 353] on div "Janela de atendimento Grade de atendimento Capacidade Transportadoras Veículos …" at bounding box center [784, 358] width 1568 height 716
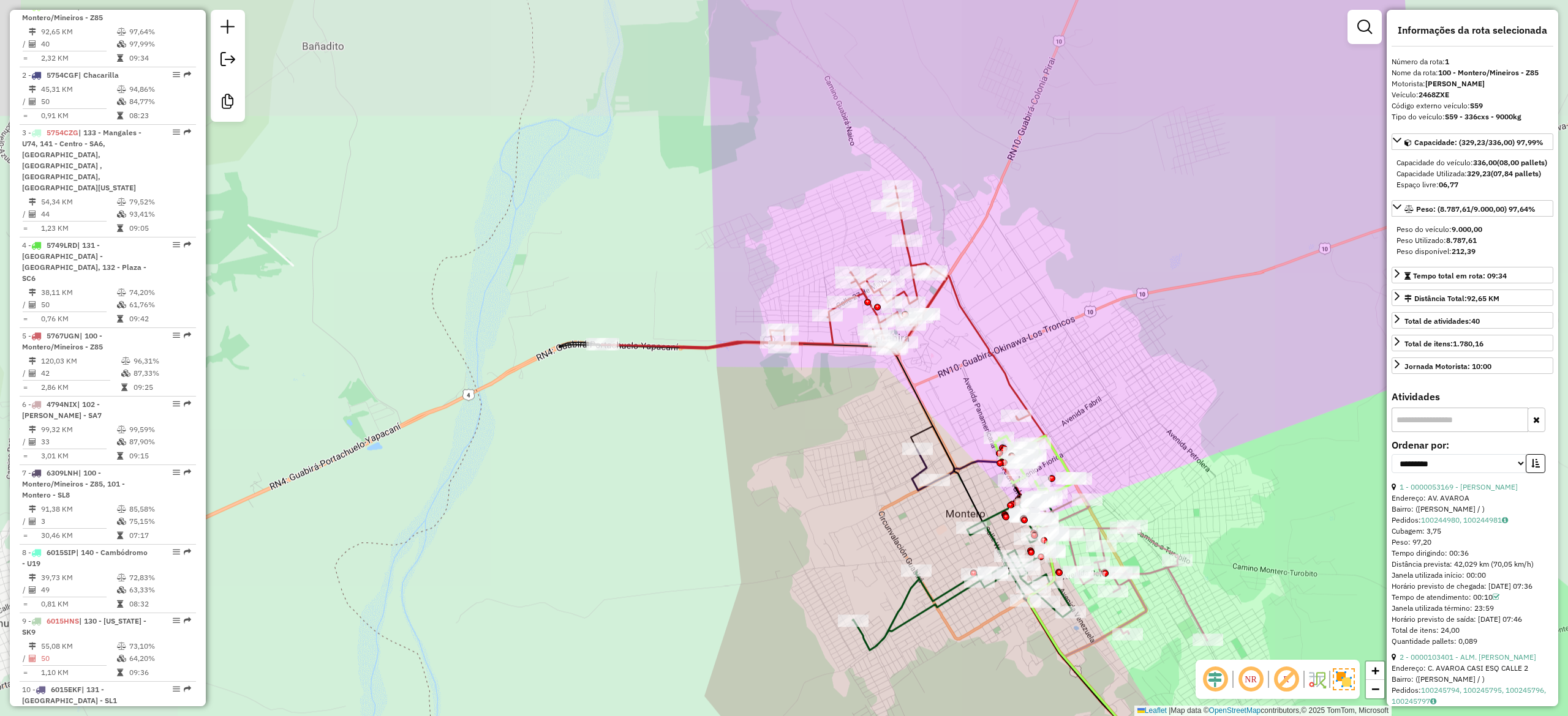
click at [1007, 301] on div "Janela de atendimento Grade de atendimento Capacidade Transportadoras Veículos …" at bounding box center [784, 358] width 1568 height 716
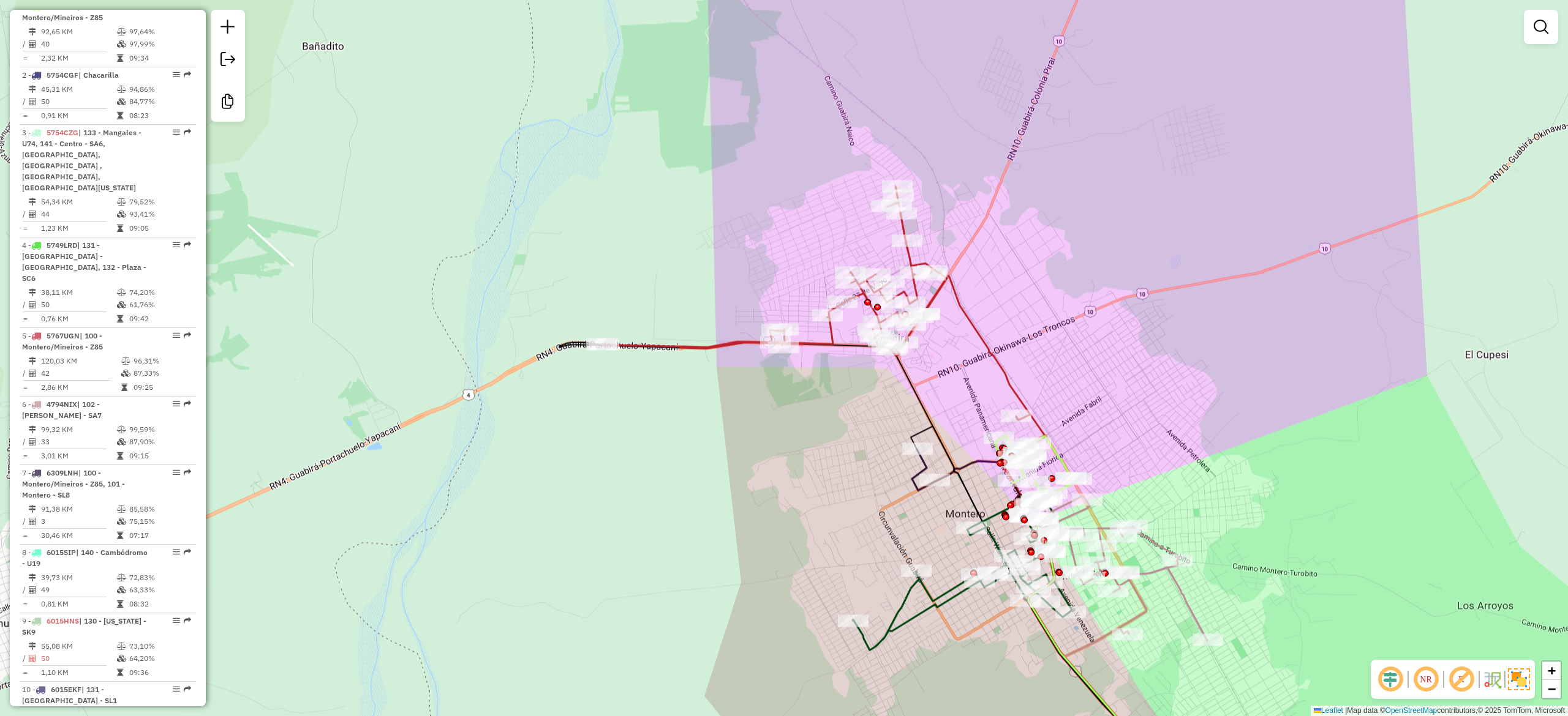
click at [988, 348] on icon at bounding box center [823, 319] width 444 height 267
select select "**********"
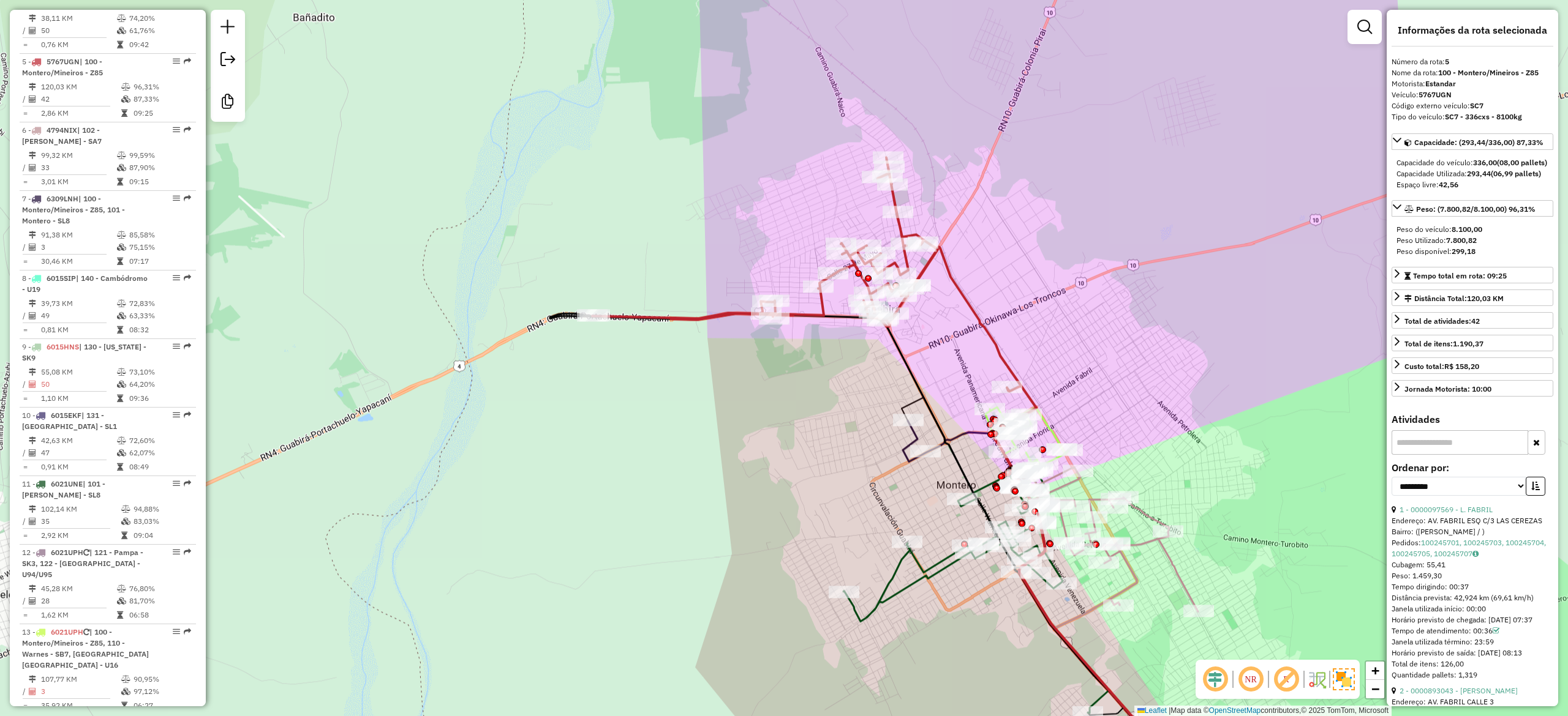
drag, startPoint x: 1029, startPoint y: 328, endPoint x: 995, endPoint y: 266, distance: 70.7
click at [1000, 274] on div "Janela de atendimento Grade de atendimento Capacidade Transportadoras Veículos …" at bounding box center [784, 358] width 1568 height 716
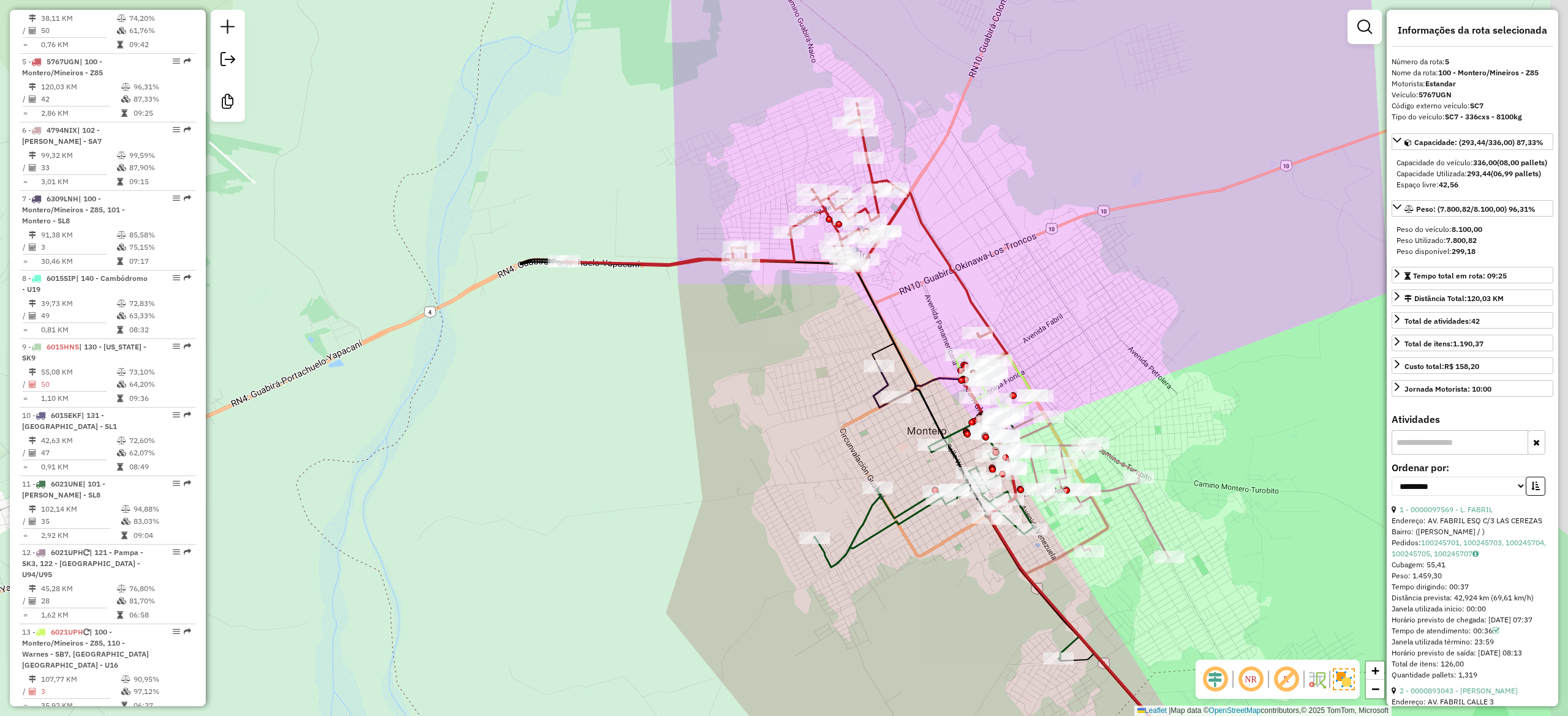
scroll to position [765, 0]
drag, startPoint x: 762, startPoint y: 381, endPoint x: 696, endPoint y: 499, distance: 135.2
click at [696, 499] on div "Rota 6 - Placa 4794NIX 0000918894 - LEODAN RAMIREZ Rota 11 - Placa 6021UNE 0000…" at bounding box center [784, 358] width 1568 height 716
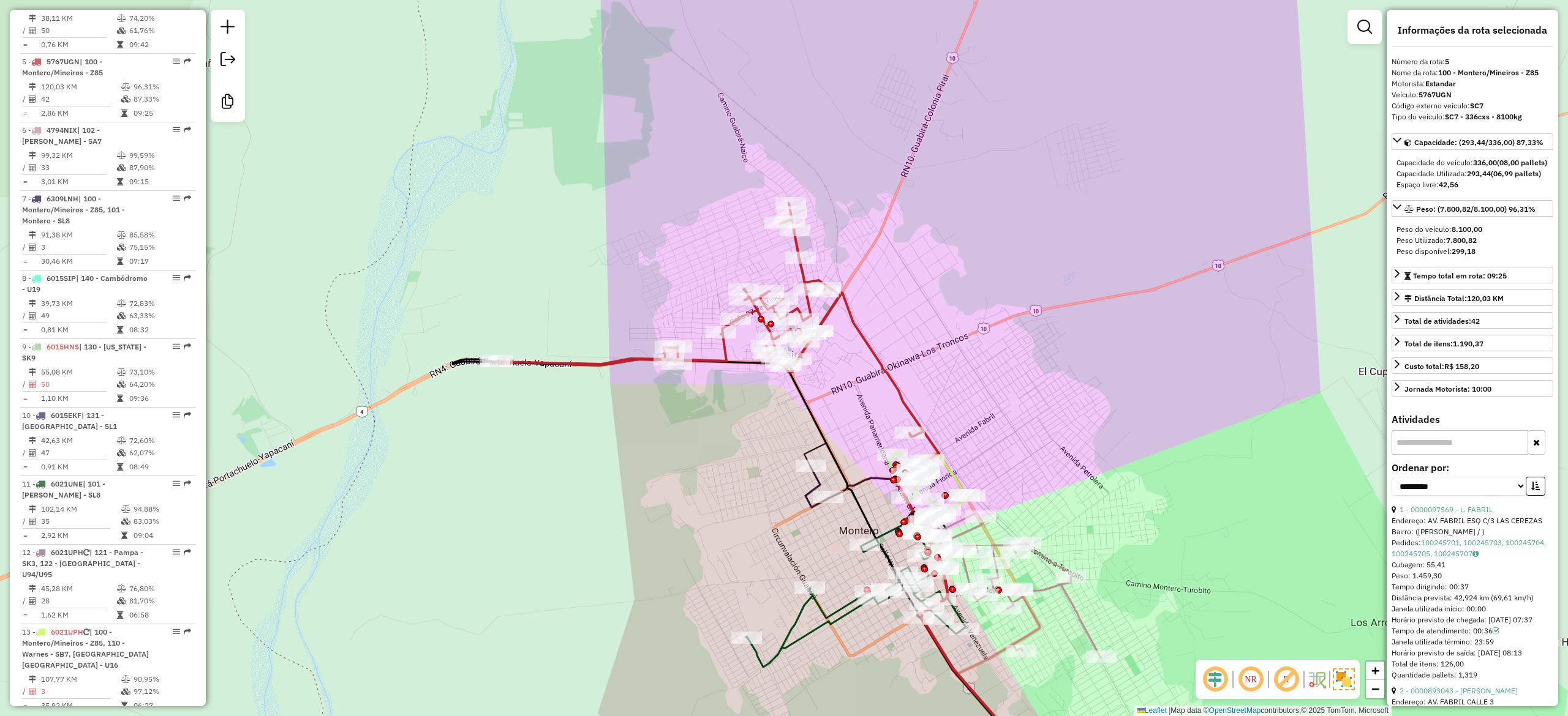
drag, startPoint x: 1075, startPoint y: 416, endPoint x: 596, endPoint y: 388, distance: 479.8
click at [1066, 393] on div "Janela de atendimento Grade de atendimento Capacidade Transportadoras Veículos …" at bounding box center [784, 358] width 1568 height 716
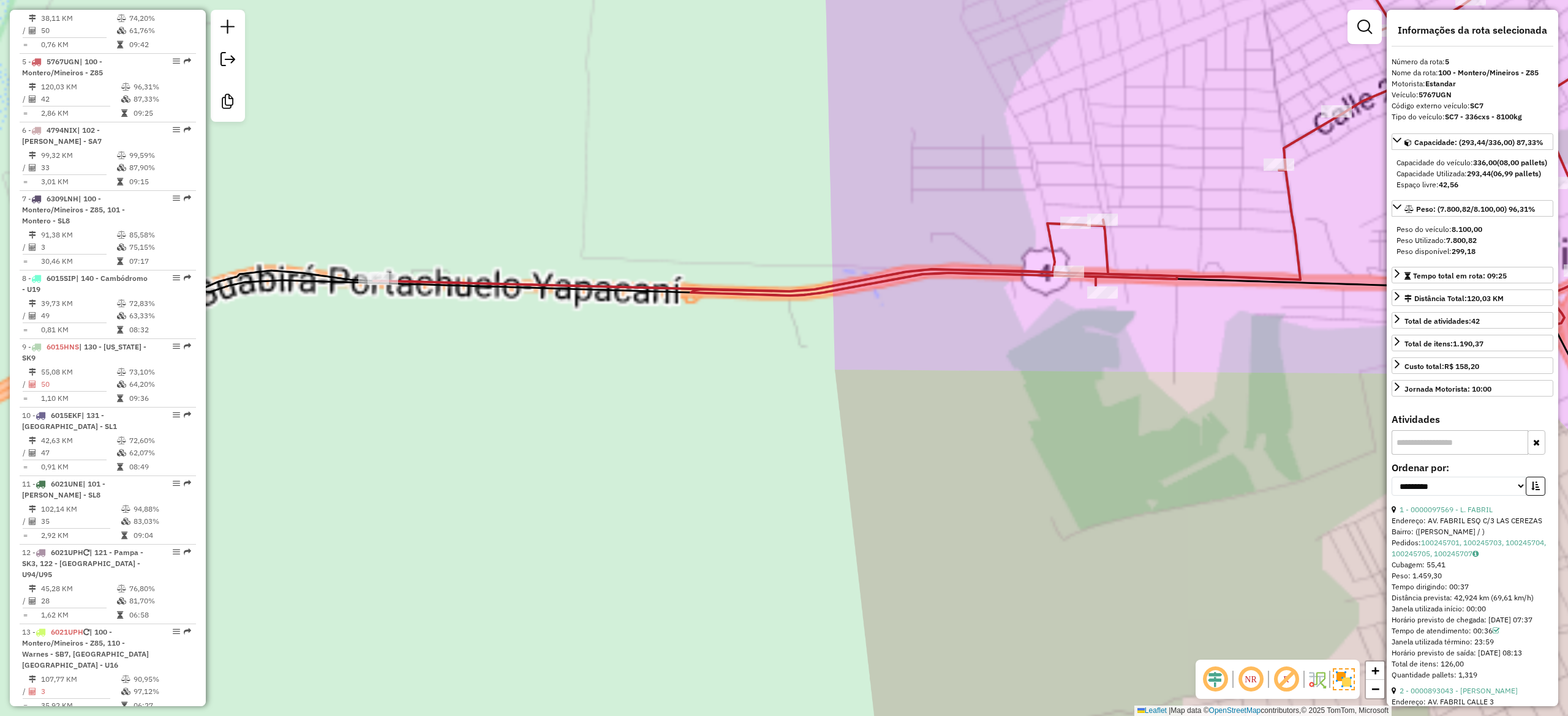
drag, startPoint x: 591, startPoint y: 441, endPoint x: 782, endPoint y: 453, distance: 191.4
click at [782, 454] on div "Janela de atendimento Grade de atendimento Capacidade Transportadoras Veículos …" at bounding box center [784, 358] width 1568 height 716
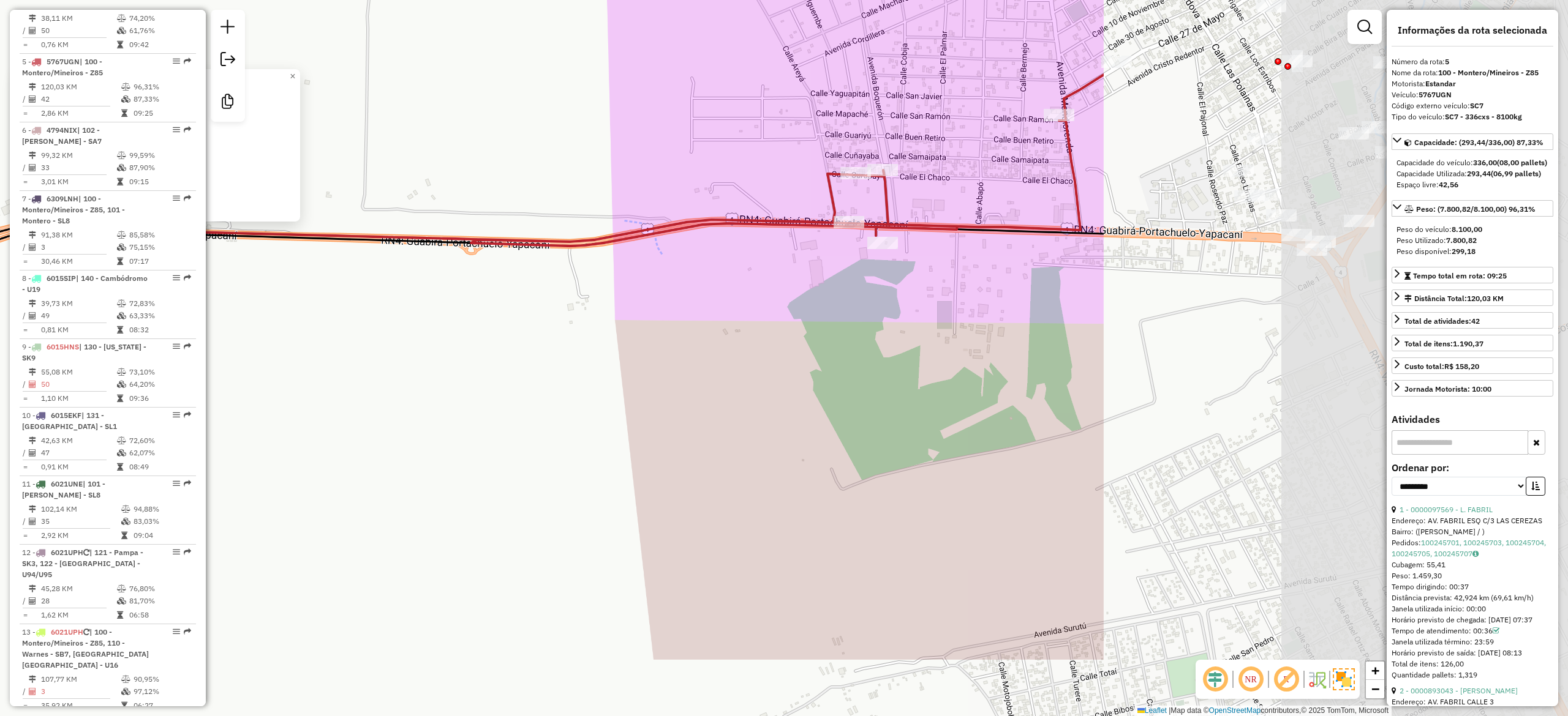
drag, startPoint x: 891, startPoint y: 423, endPoint x: 711, endPoint y: 408, distance: 180.6
click at [169, 243] on hb-router-mapa "Informações da Sessão 1230048 - 15/08/2025 Criação: 14/08/2025 19:08 Desbloquea…" at bounding box center [784, 358] width 1568 height 716
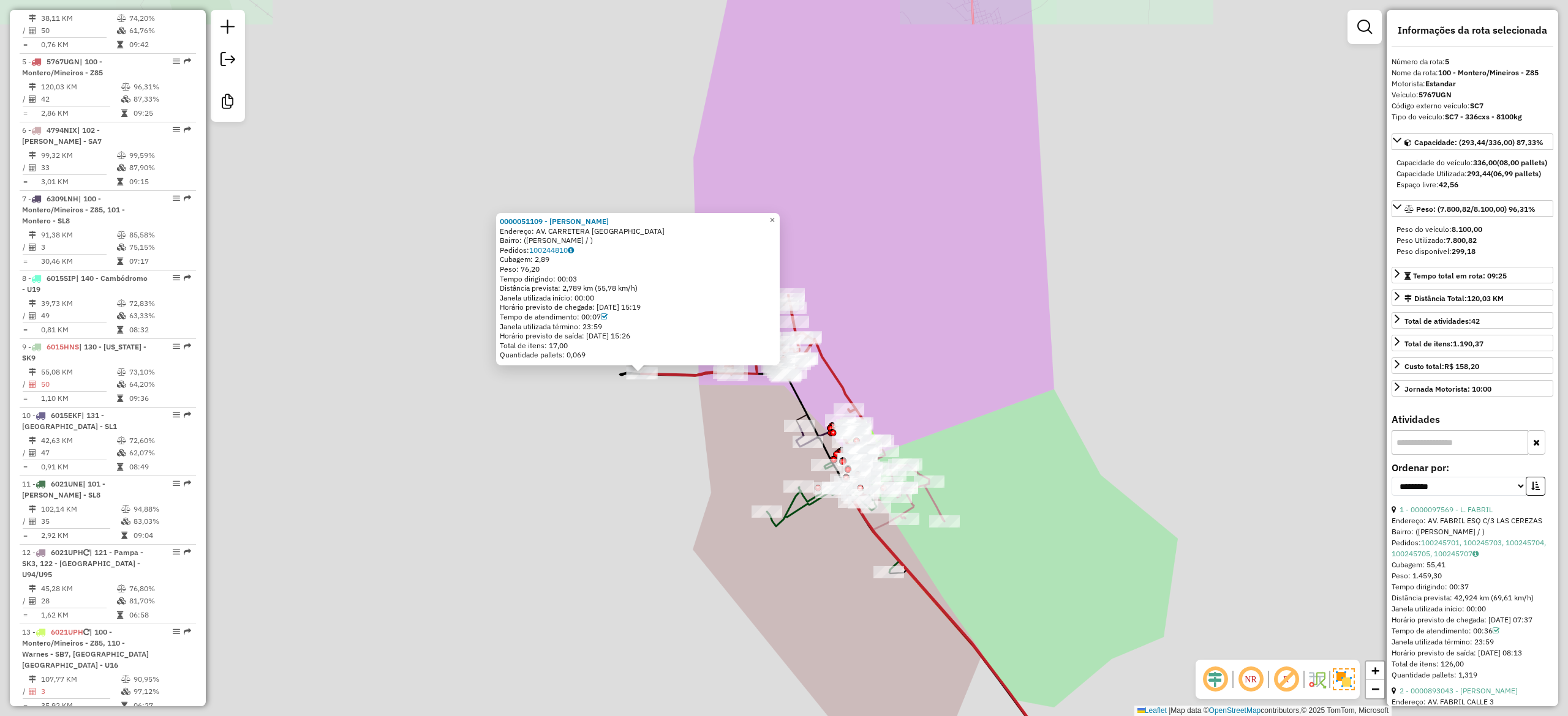
drag, startPoint x: 716, startPoint y: 426, endPoint x: 657, endPoint y: 405, distance: 62.6
click at [657, 405] on div "Rota 7 - Placa 6309LNH 0000866730 - ALM.ERVIN 0000051109 - KIOSCO KENNY Endereç…" at bounding box center [784, 358] width 1568 height 716
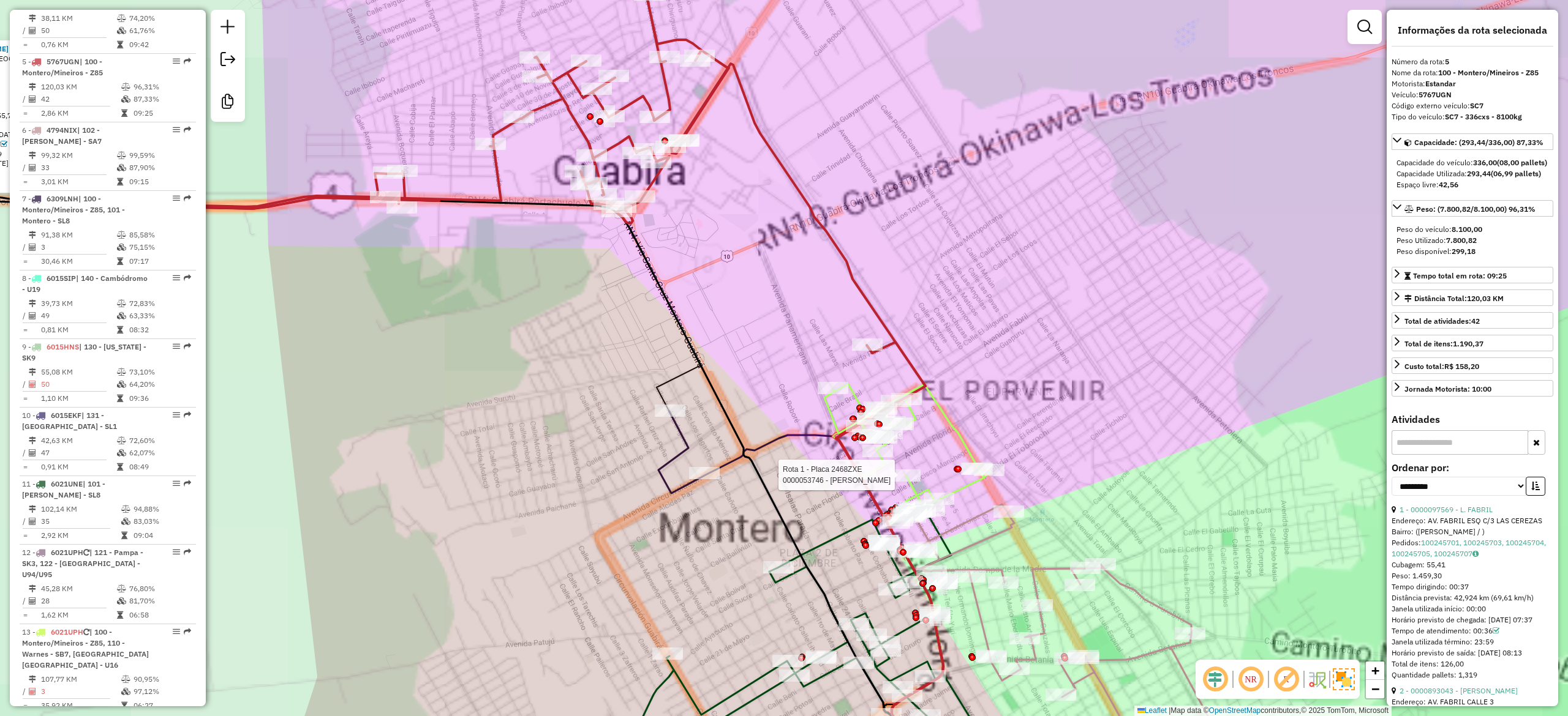
click at [916, 407] on div "Rota 1 - Placa 2468ZXE 0000053746 - NORMA CAMACHO 0000051109 - KIOSCO KENNY End…" at bounding box center [784, 358] width 1568 height 716
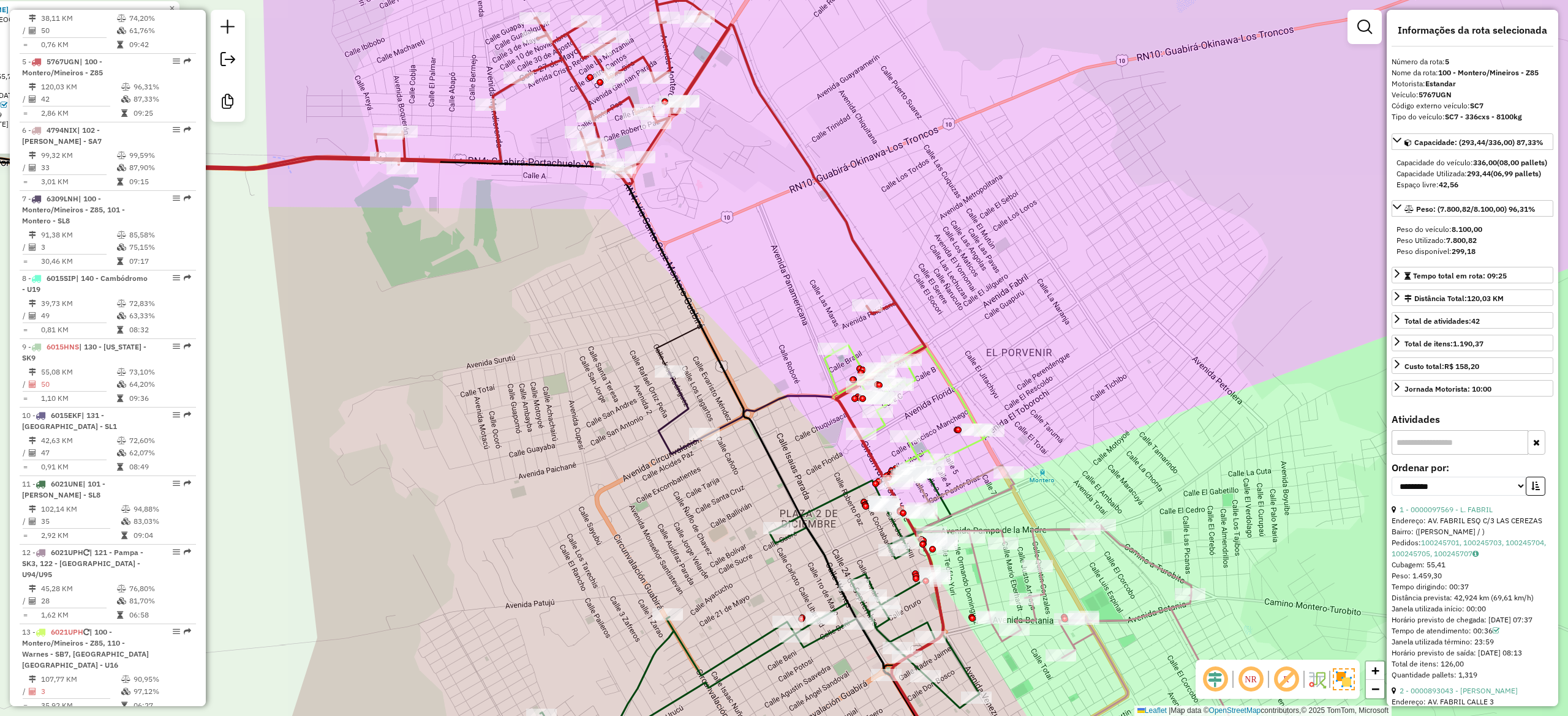
click at [957, 386] on icon at bounding box center [907, 410] width 166 height 130
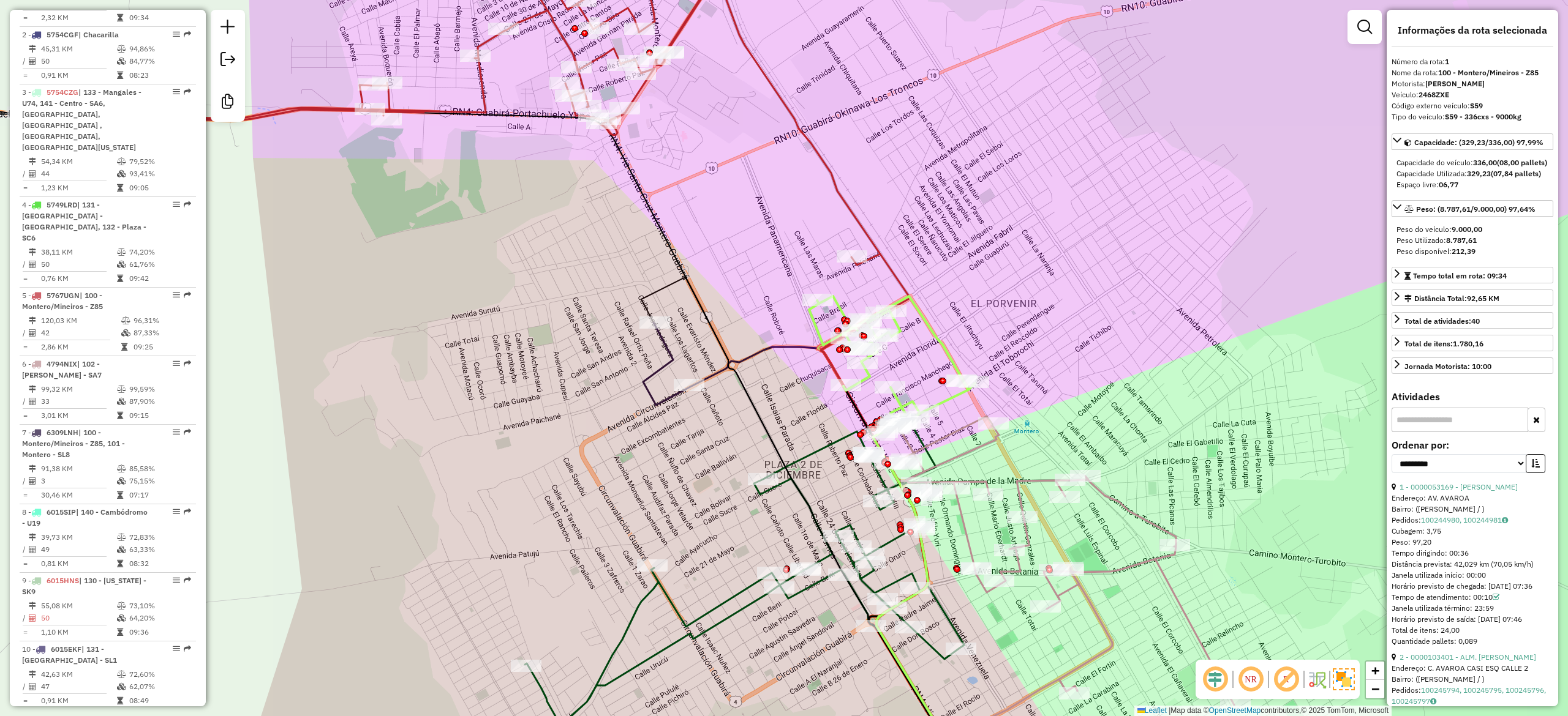
scroll to position [491, 0]
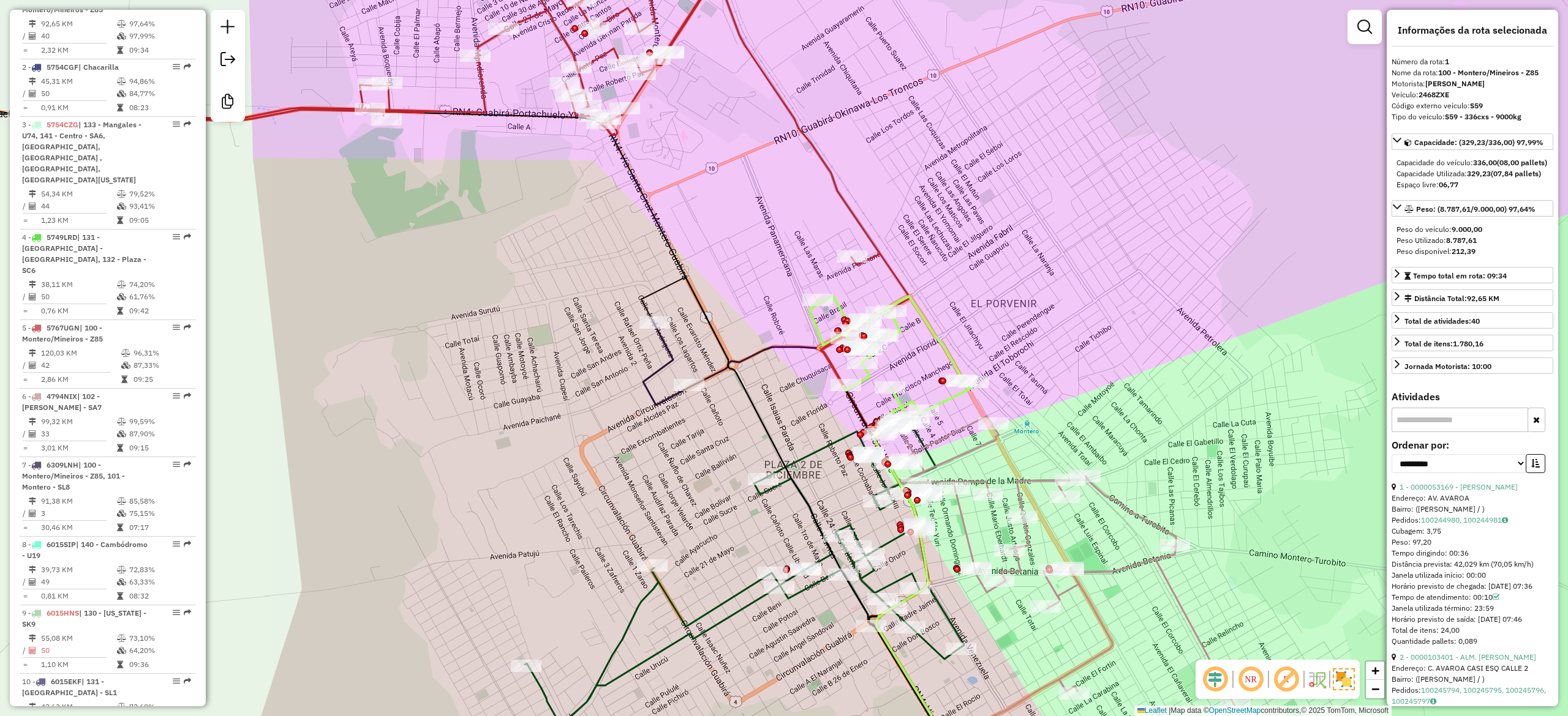
drag, startPoint x: 924, startPoint y: 382, endPoint x: 905, endPoint y: 363, distance: 26.9
click at [914, 363] on div "Janela de atendimento Grade de atendimento Capacidade Transportadoras Veículos …" at bounding box center [784, 358] width 1568 height 716
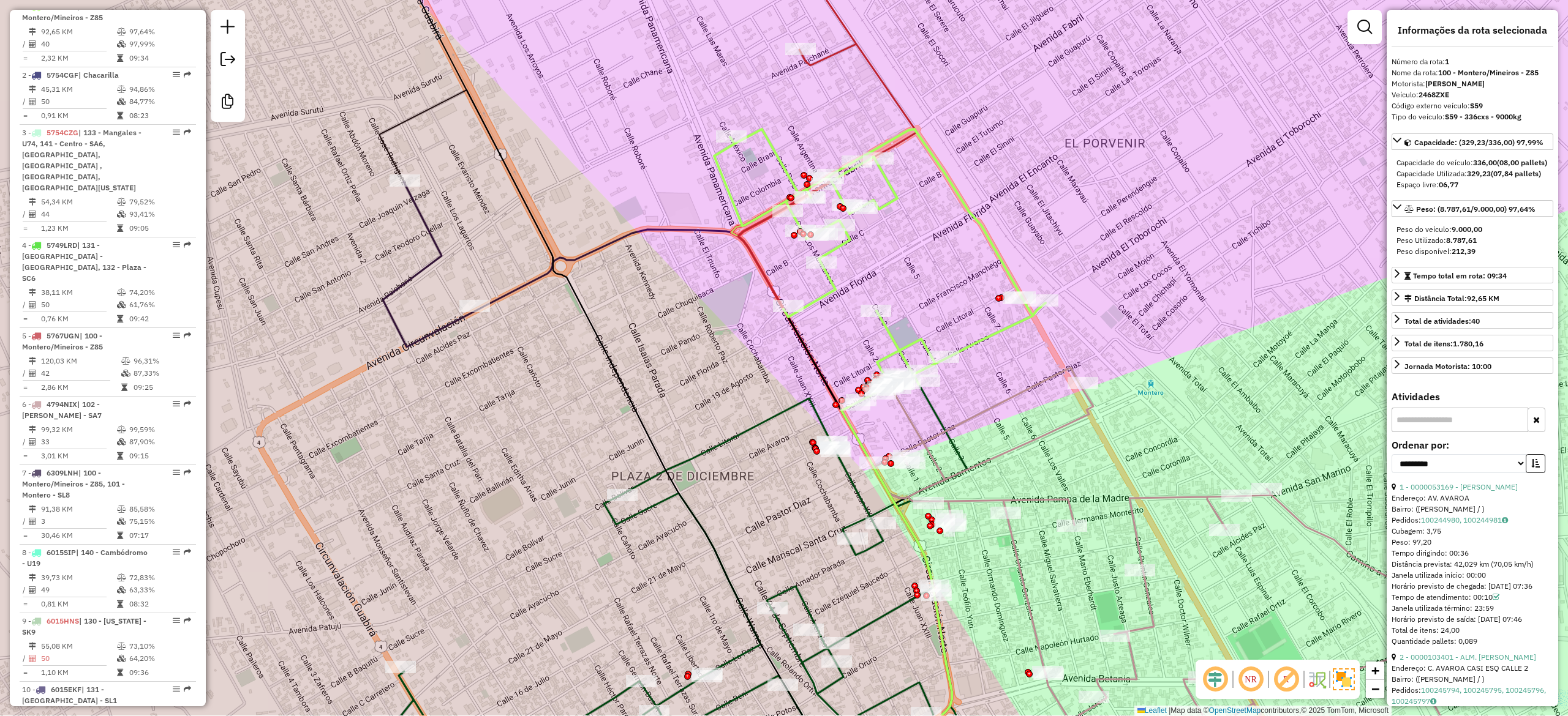
click at [925, 298] on div "Janela de atendimento Grade de atendimento Capacidade Transportadoras Veículos …" at bounding box center [784, 358] width 1568 height 716
click at [741, 430] on icon at bounding box center [676, 581] width 646 height 413
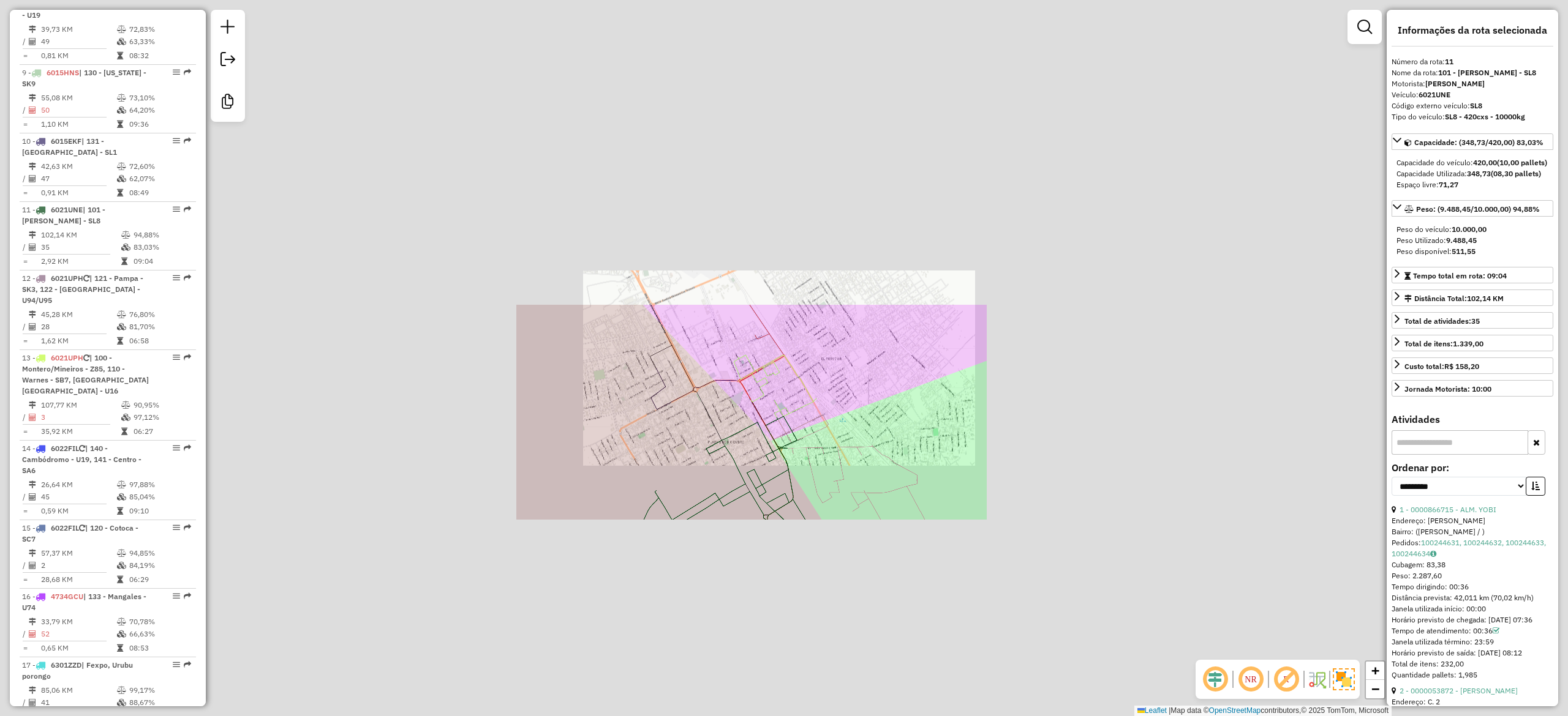
scroll to position [1179, 0]
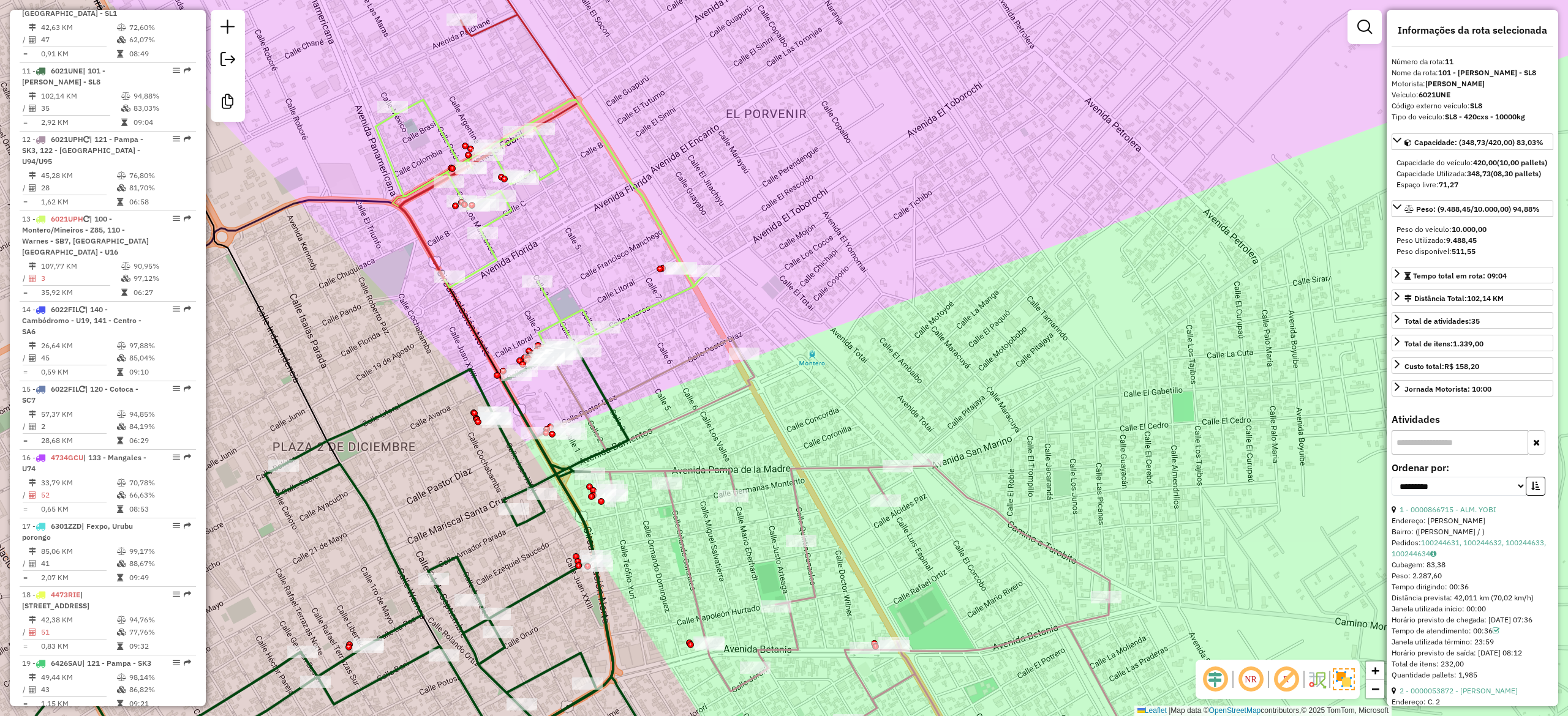
click at [730, 399] on icon at bounding box center [830, 563] width 654 height 450
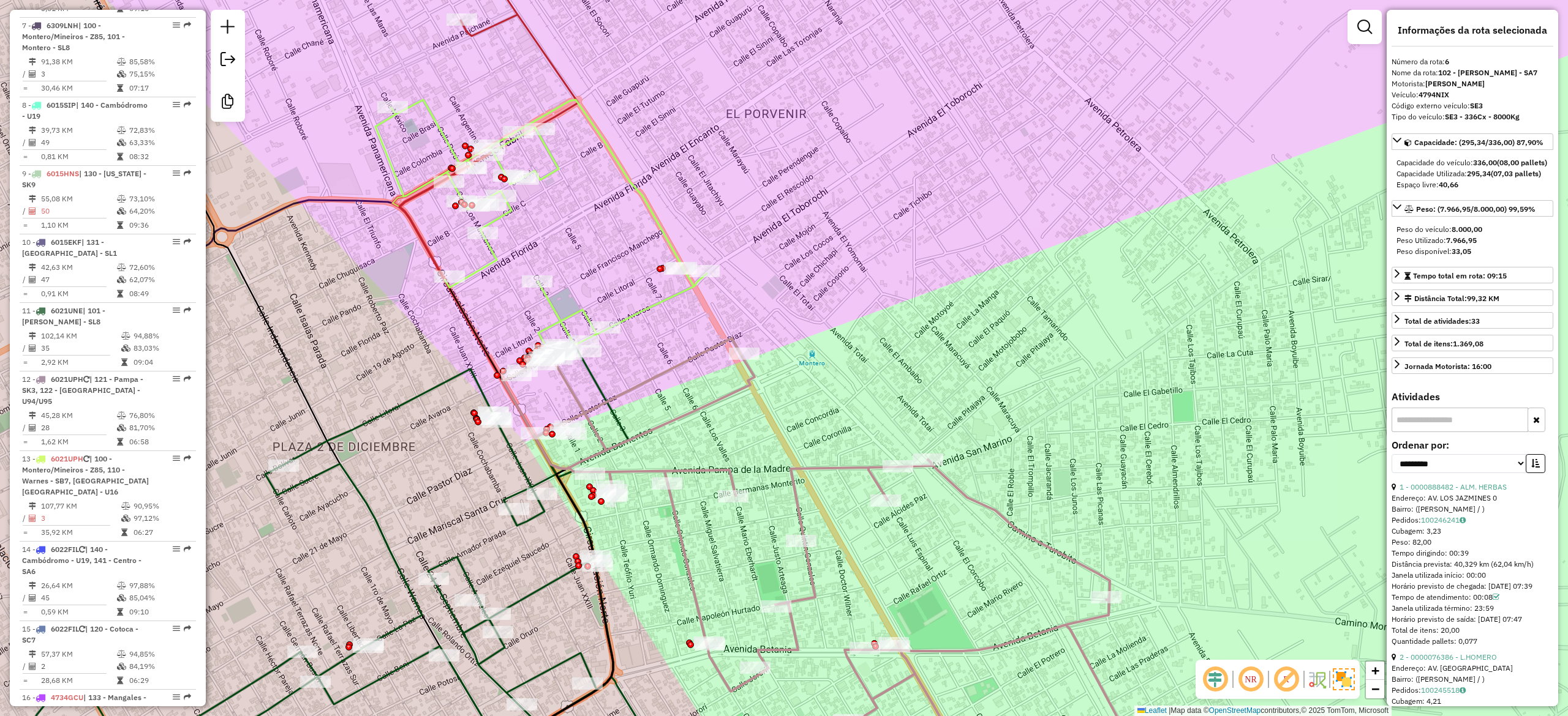
scroll to position [835, 0]
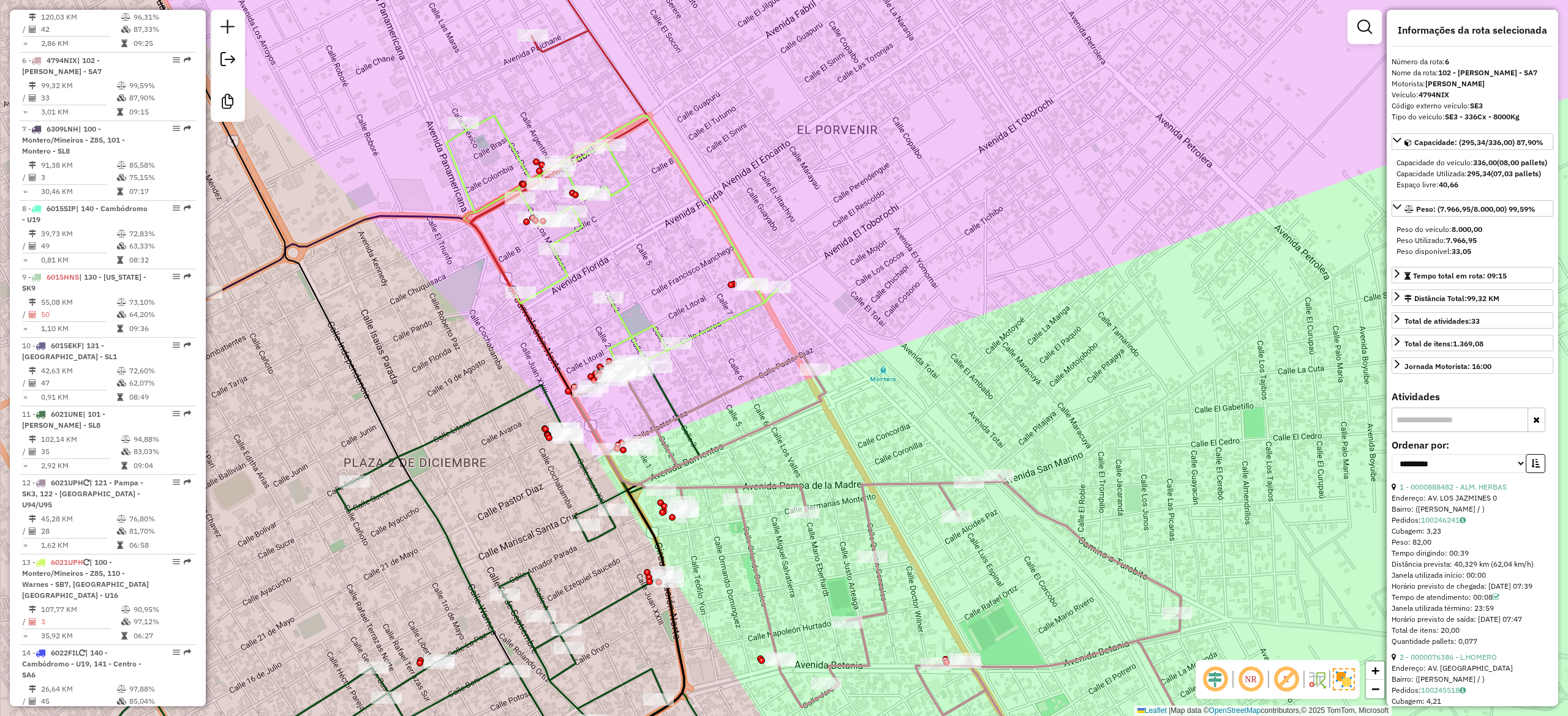
drag, startPoint x: 769, startPoint y: 432, endPoint x: 836, endPoint y: 433, distance: 67.0
click at [832, 434] on div "Janela de atendimento Grade de atendimento Capacidade Transportadoras Veículos …" at bounding box center [784, 358] width 1568 height 716
drag, startPoint x: 746, startPoint y: 383, endPoint x: 852, endPoint y: 453, distance: 127.0
click at [857, 481] on icon at bounding box center [897, 571] width 644 height 434
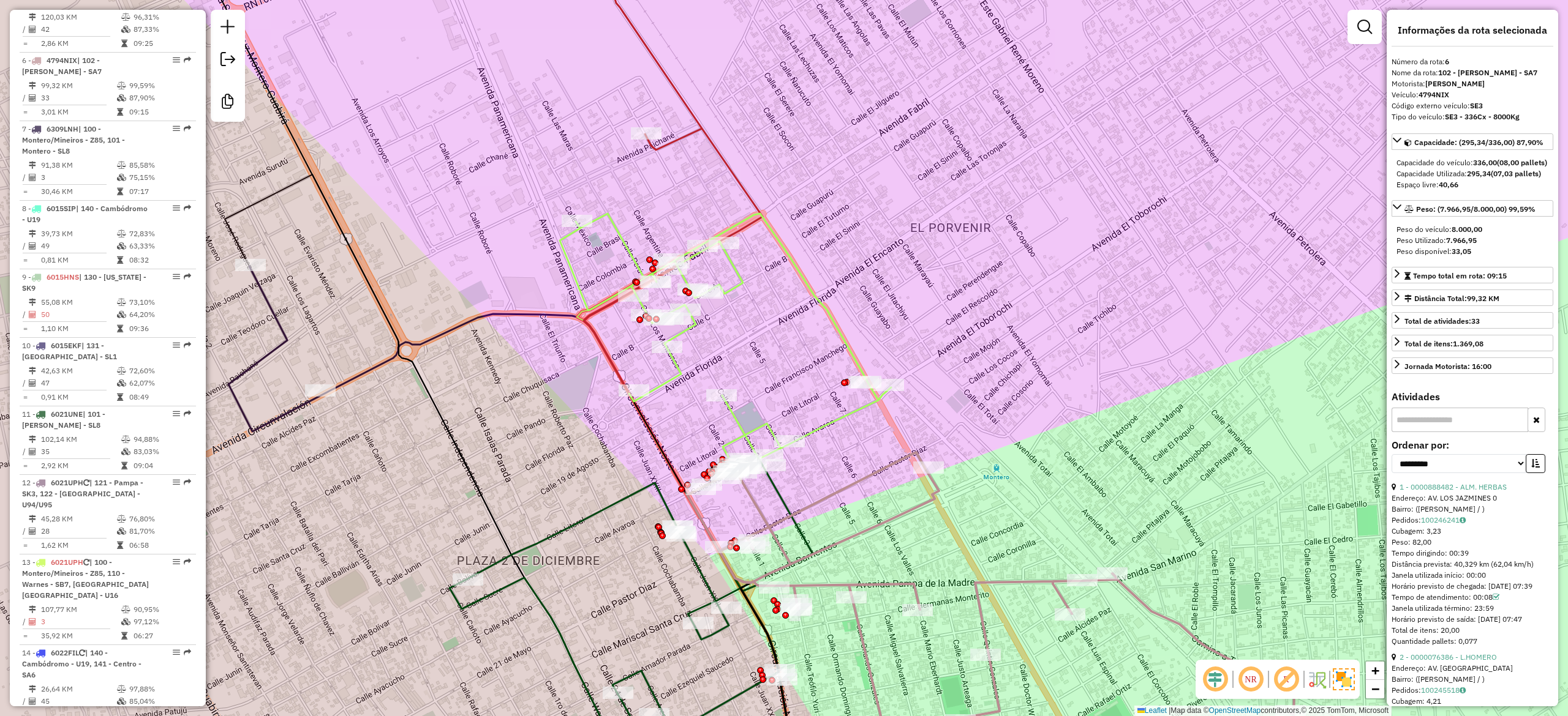
click at [837, 413] on icon at bounding box center [725, 343] width 331 height 259
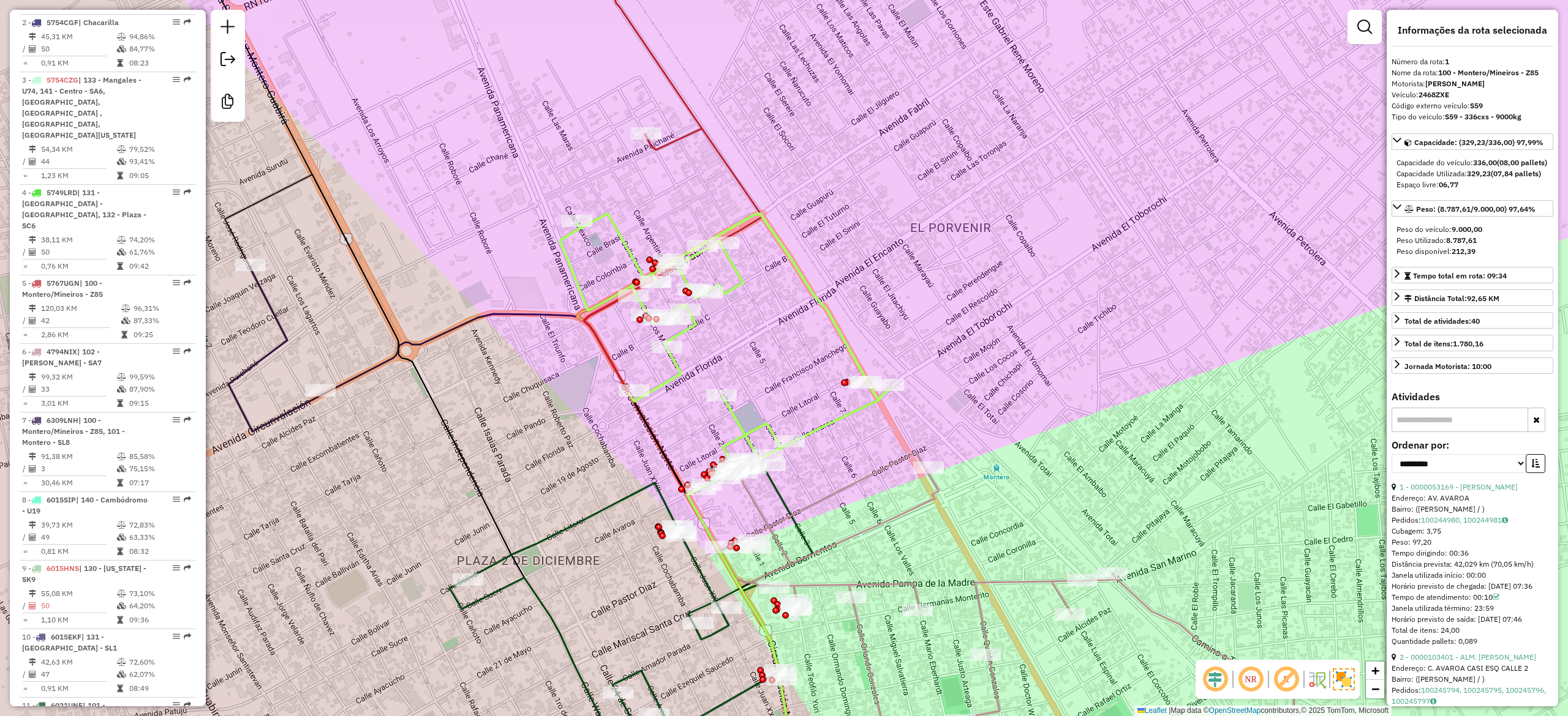
scroll to position [491, 0]
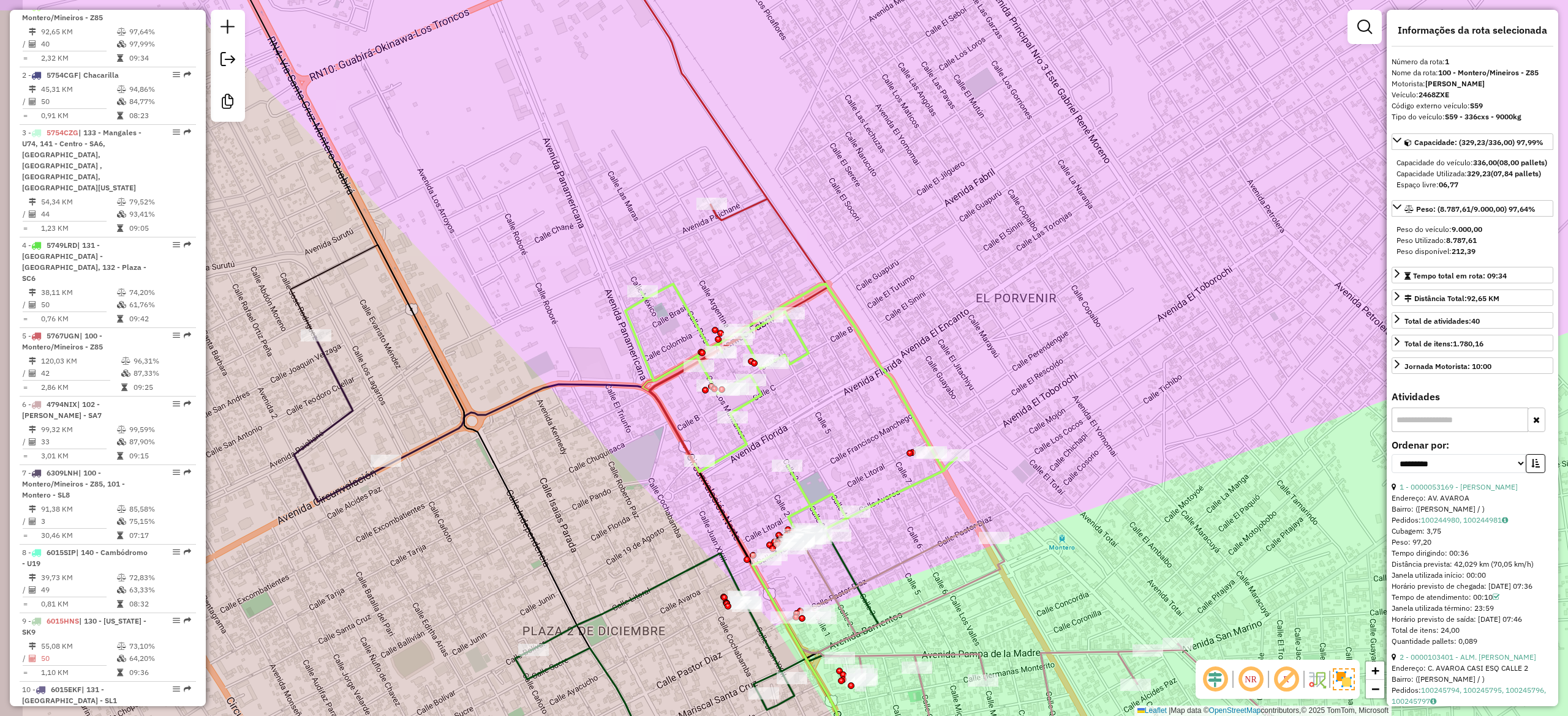
drag, startPoint x: 824, startPoint y: 366, endPoint x: 782, endPoint y: 333, distance: 53.4
click at [831, 377] on div "Janela de atendimento Grade de atendimento Capacidade Transportadoras Veículos …" at bounding box center [784, 358] width 1568 height 716
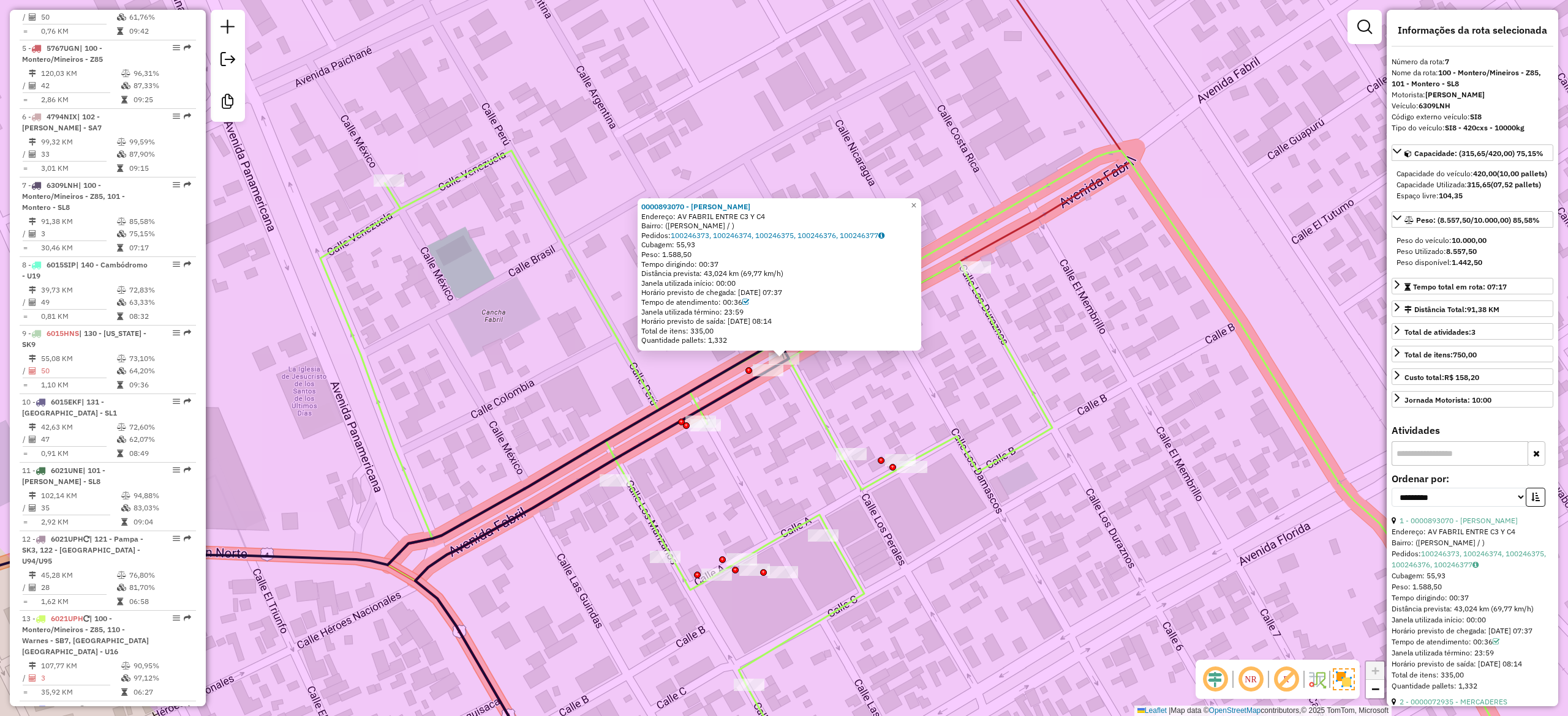
scroll to position [904, 0]
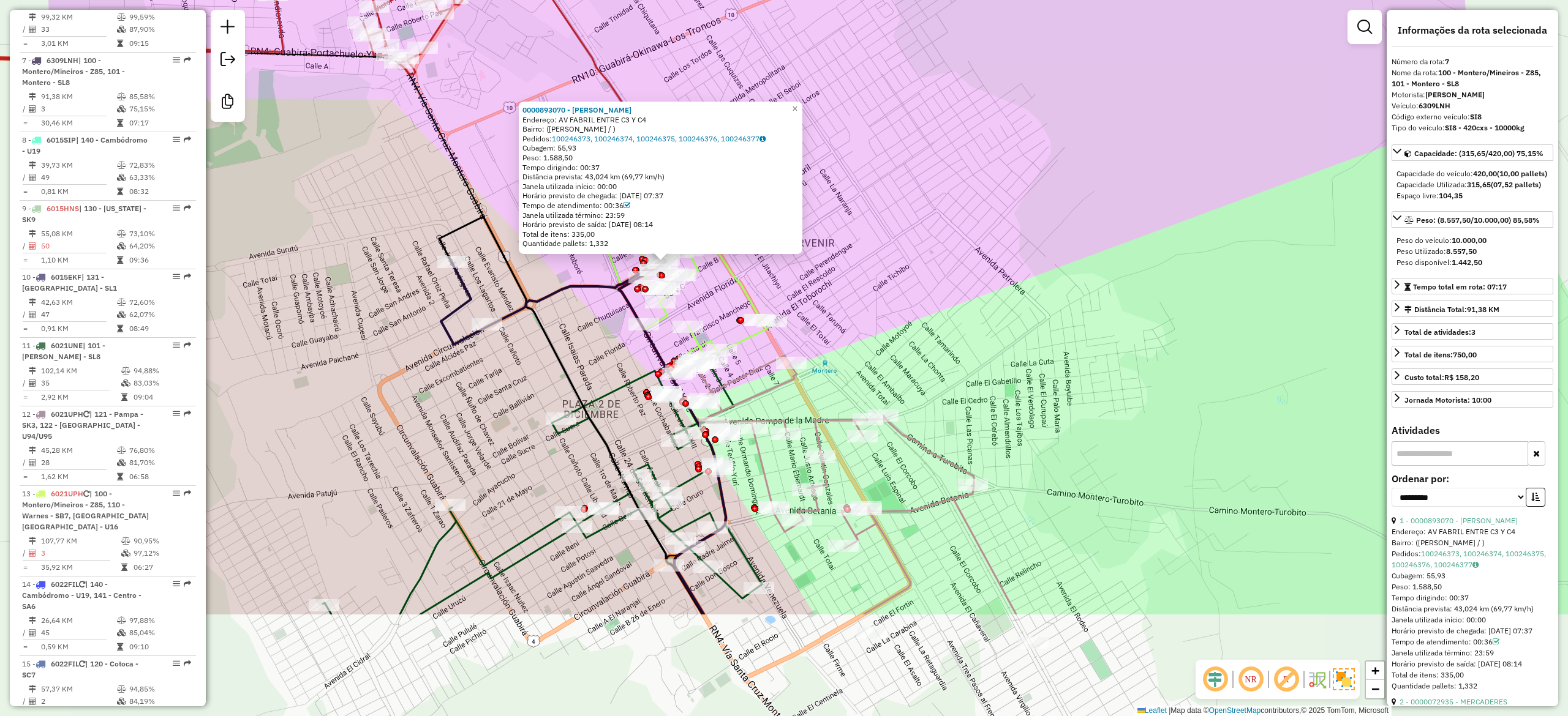
drag, startPoint x: 1014, startPoint y: 441, endPoint x: 965, endPoint y: 296, distance: 153.1
click at [965, 296] on div "0000893070 - ESTHER VARGAS Endereço: AV FABRIL ENTRE C3 Y C4 Bairro: (MONTERO /…" at bounding box center [784, 358] width 1568 height 716
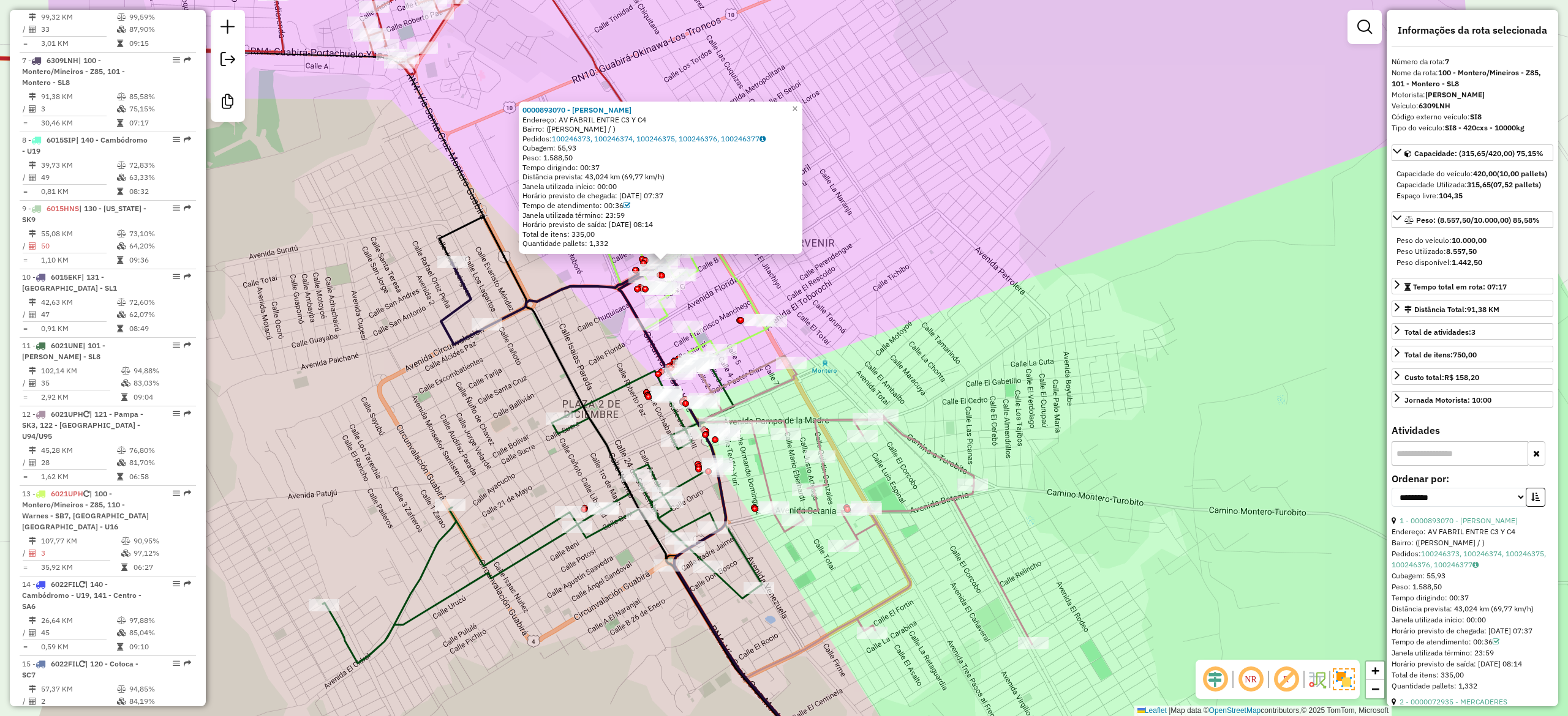
click at [546, 291] on icon at bounding box center [553, 302] width 224 height 85
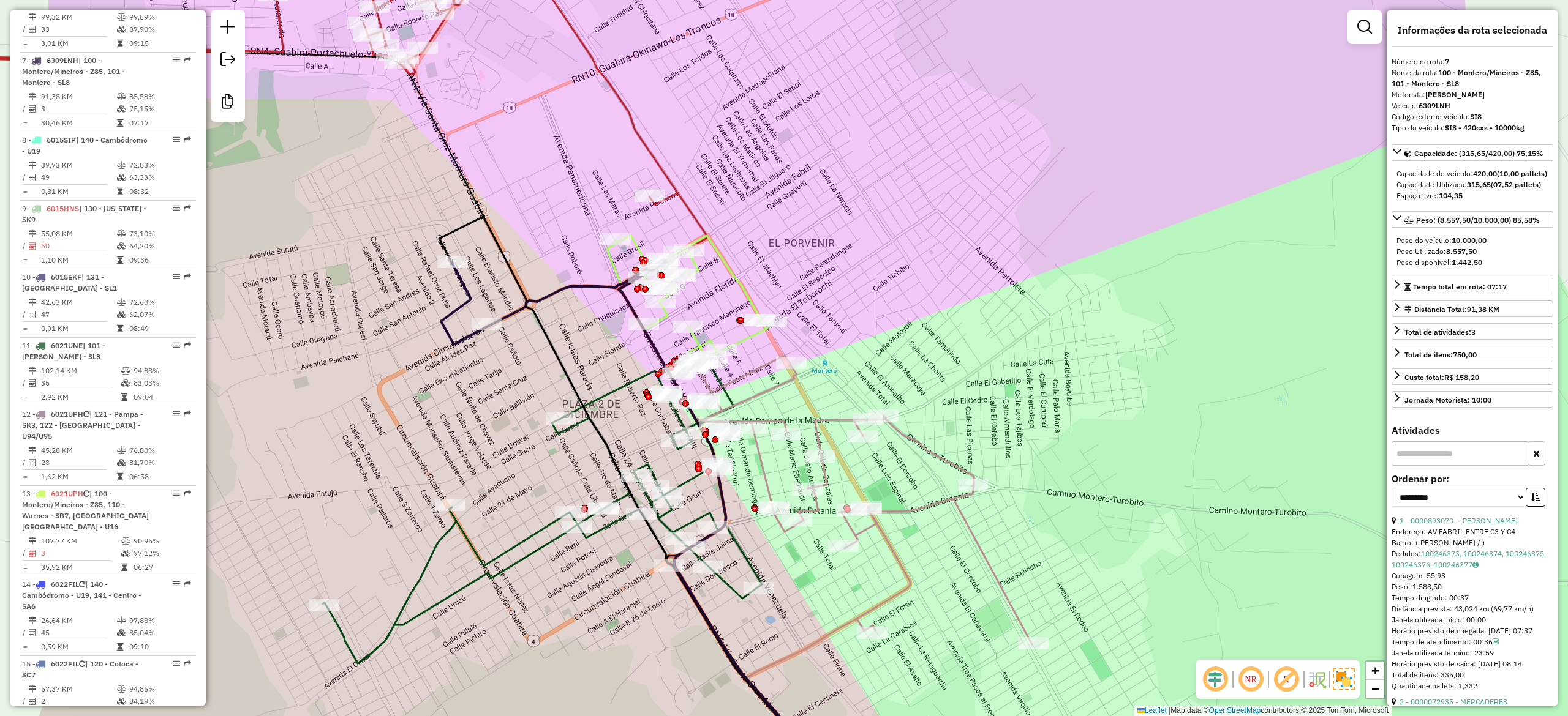
click at [469, 293] on icon at bounding box center [553, 302] width 224 height 85
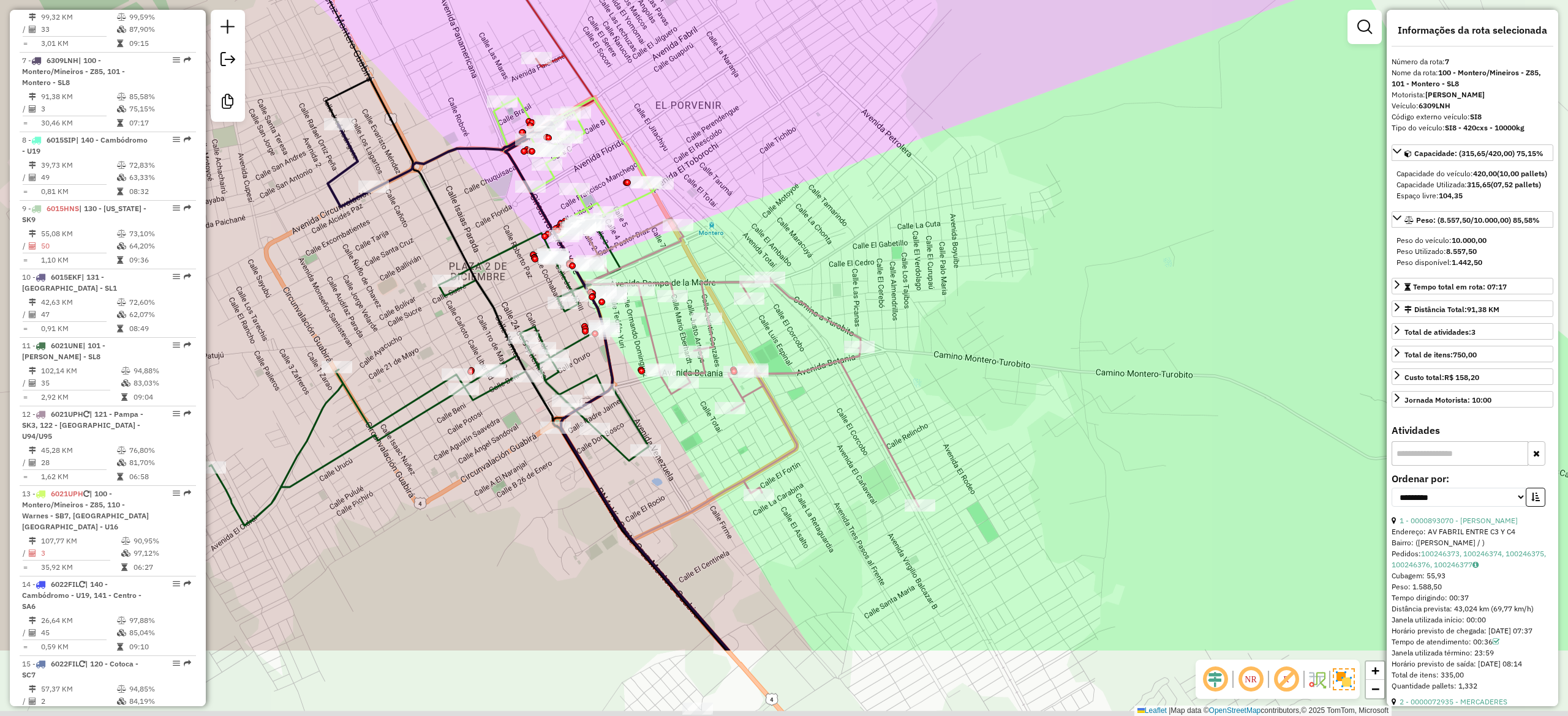
drag, startPoint x: 483, startPoint y: 293, endPoint x: 371, endPoint y: 152, distance: 180.1
click at [369, 153] on div "Janela de atendimento Grade de atendimento Capacidade Transportadoras Veículos …" at bounding box center [784, 358] width 1568 height 716
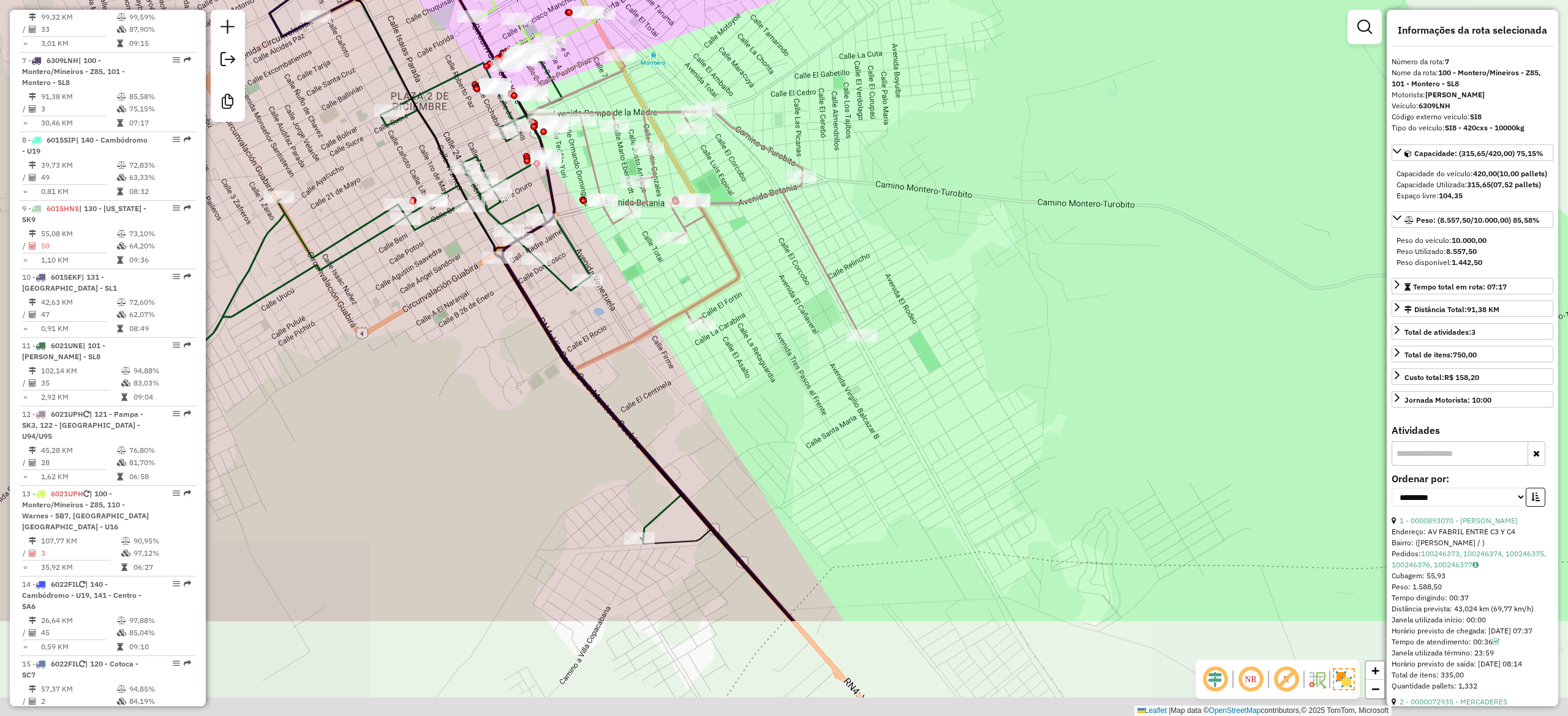
drag, startPoint x: 998, startPoint y: 268, endPoint x: 942, endPoint y: 193, distance: 93.6
click at [967, 212] on div "Janela de atendimento Grade de atendimento Capacidade Transportadoras Veículos …" at bounding box center [784, 358] width 1568 height 716
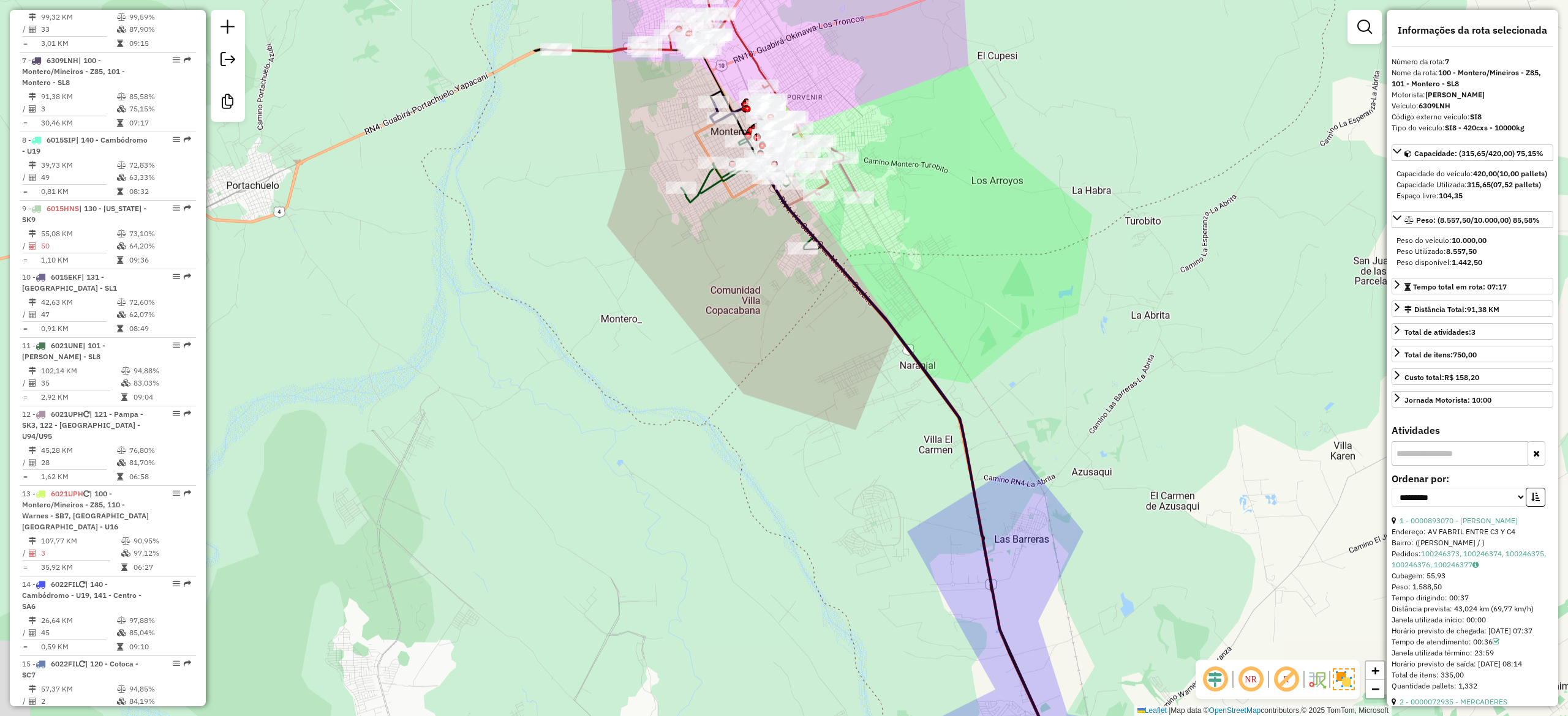
drag, startPoint x: 1037, startPoint y: 317, endPoint x: 807, endPoint y: 88, distance: 324.6
click at [809, 89] on div "Janela de atendimento Grade de atendimento Capacidade Transportadoras Veículos …" at bounding box center [784, 358] width 1568 height 716
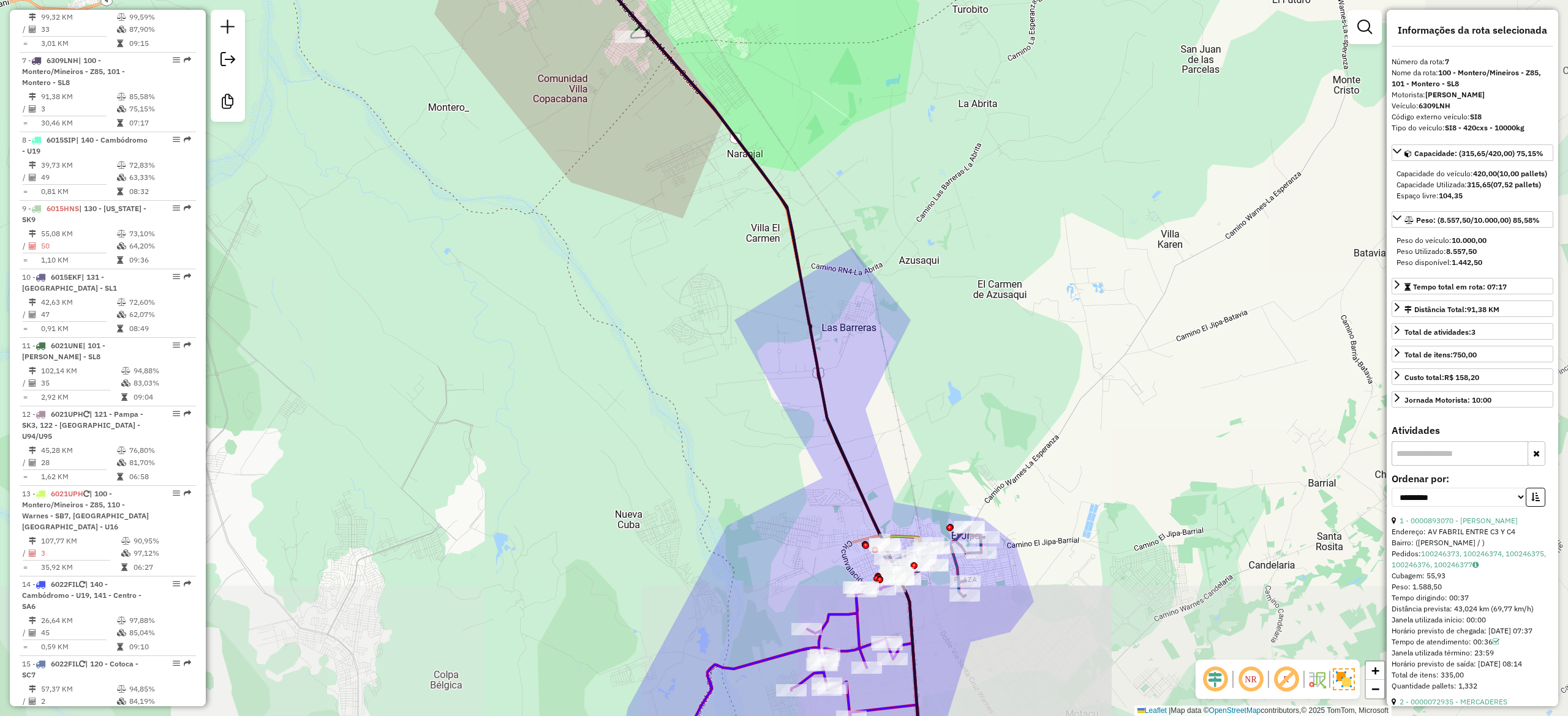
click at [819, 120] on div "Janela de atendimento Grade de atendimento Capacidade Transportadoras Veículos …" at bounding box center [784, 358] width 1568 height 716
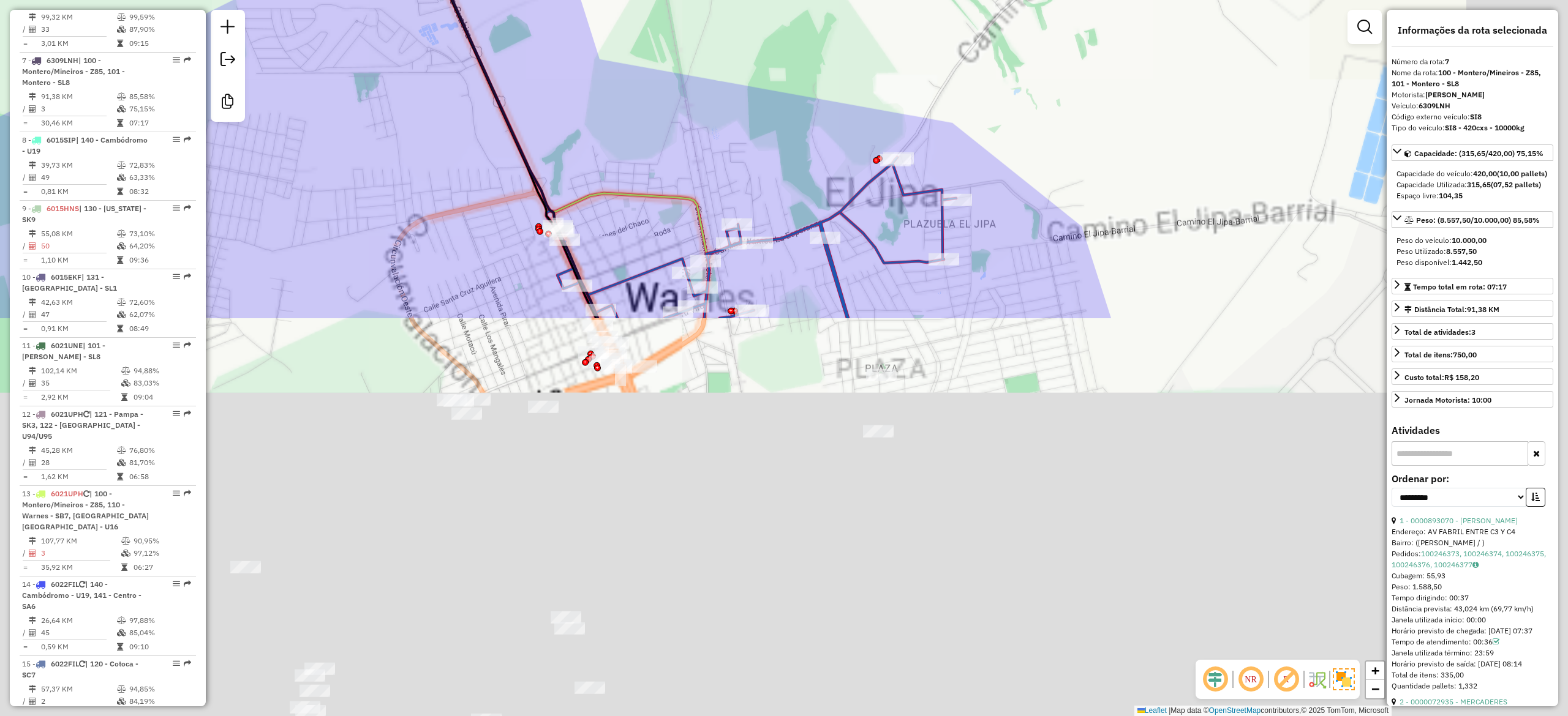
drag, startPoint x: 902, startPoint y: 363, endPoint x: 722, endPoint y: -107, distance: 503.3
click at [722, 0] on html "Aguarde... Pop-up bloqueado! Seu navegador bloqueou automáticamente a abertura …" at bounding box center [784, 358] width 1568 height 716
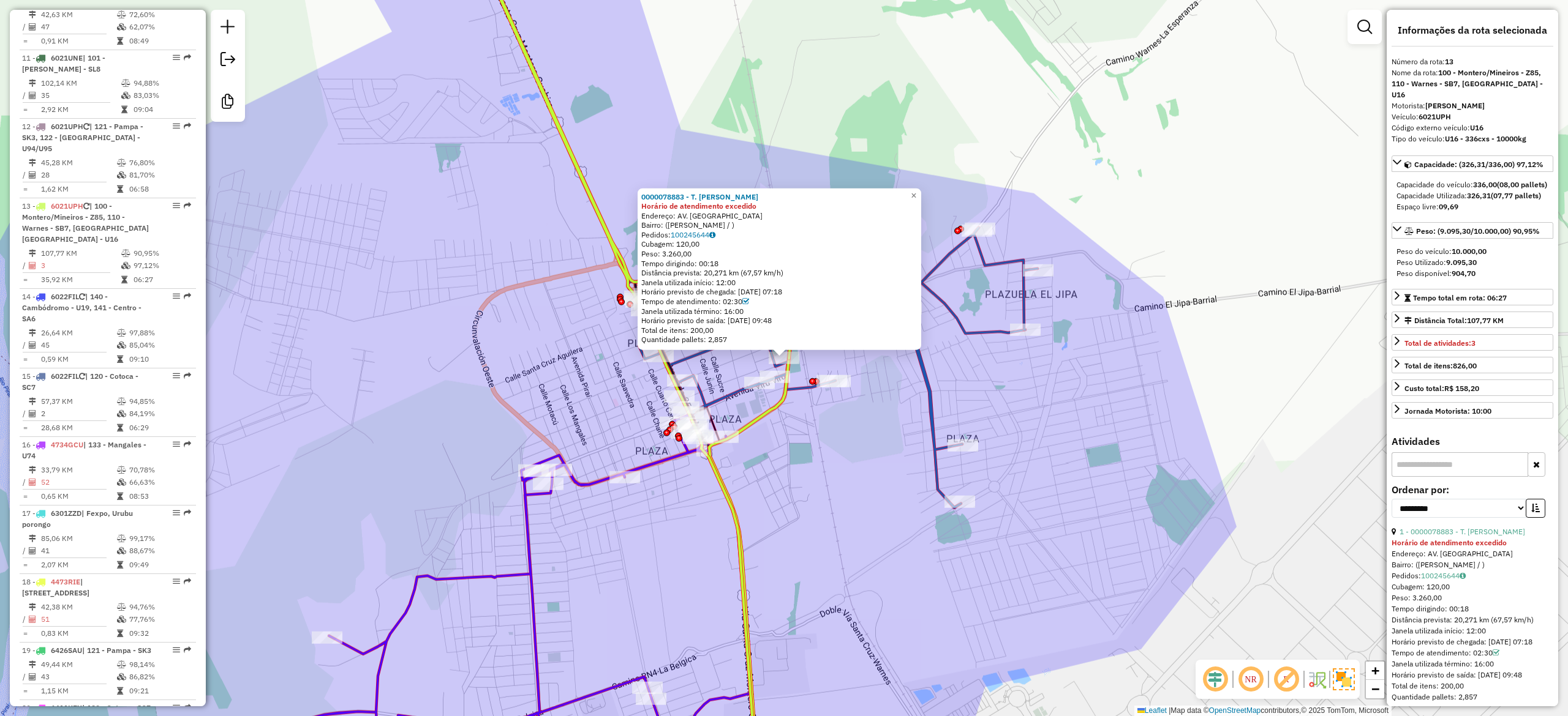
scroll to position [1316, 0]
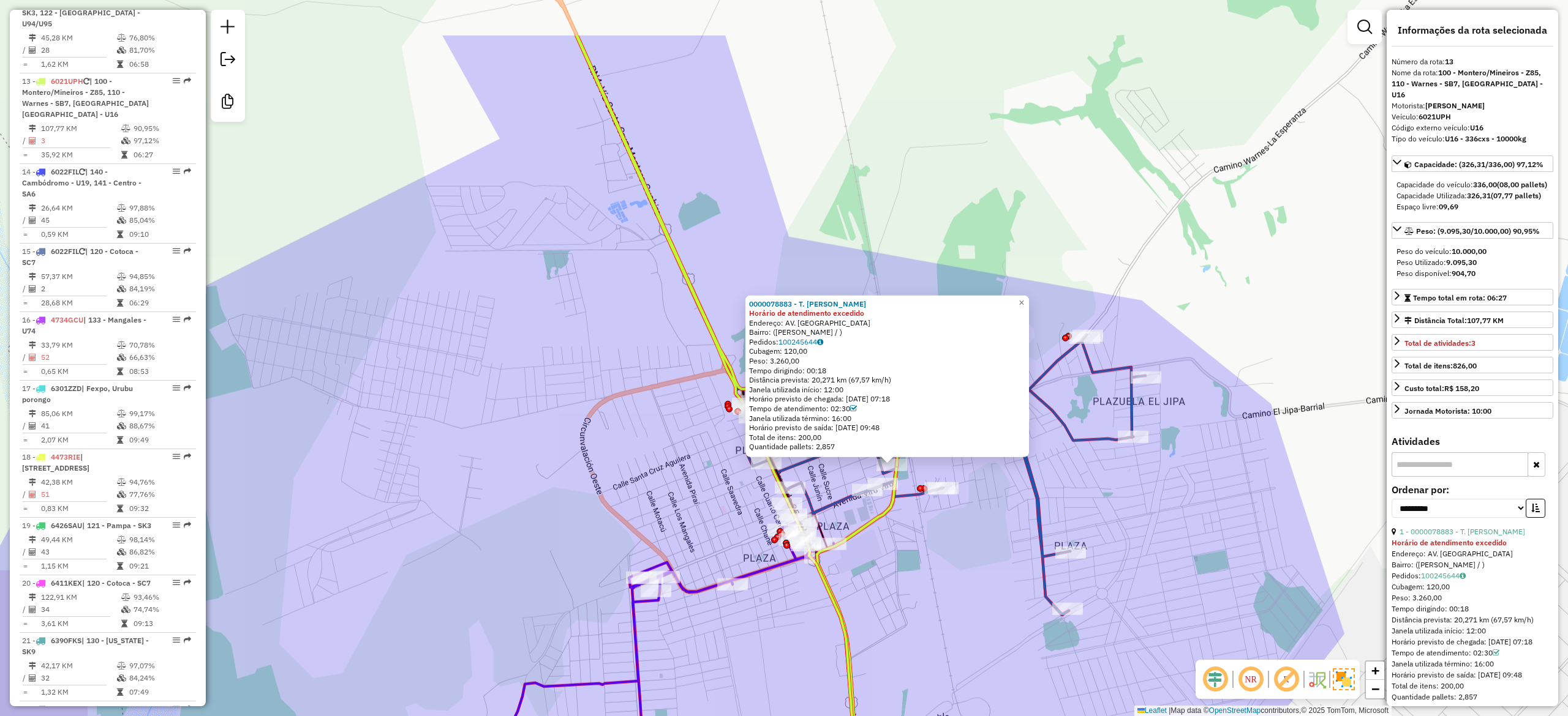
drag, startPoint x: 545, startPoint y: 146, endPoint x: 752, endPoint y: 347, distance: 288.5
click at [751, 343] on div "0000078883 - T. BERTHA Horário de atendimento excedido Endereço: AV. CIRCUMBALA…" at bounding box center [784, 358] width 1568 height 716
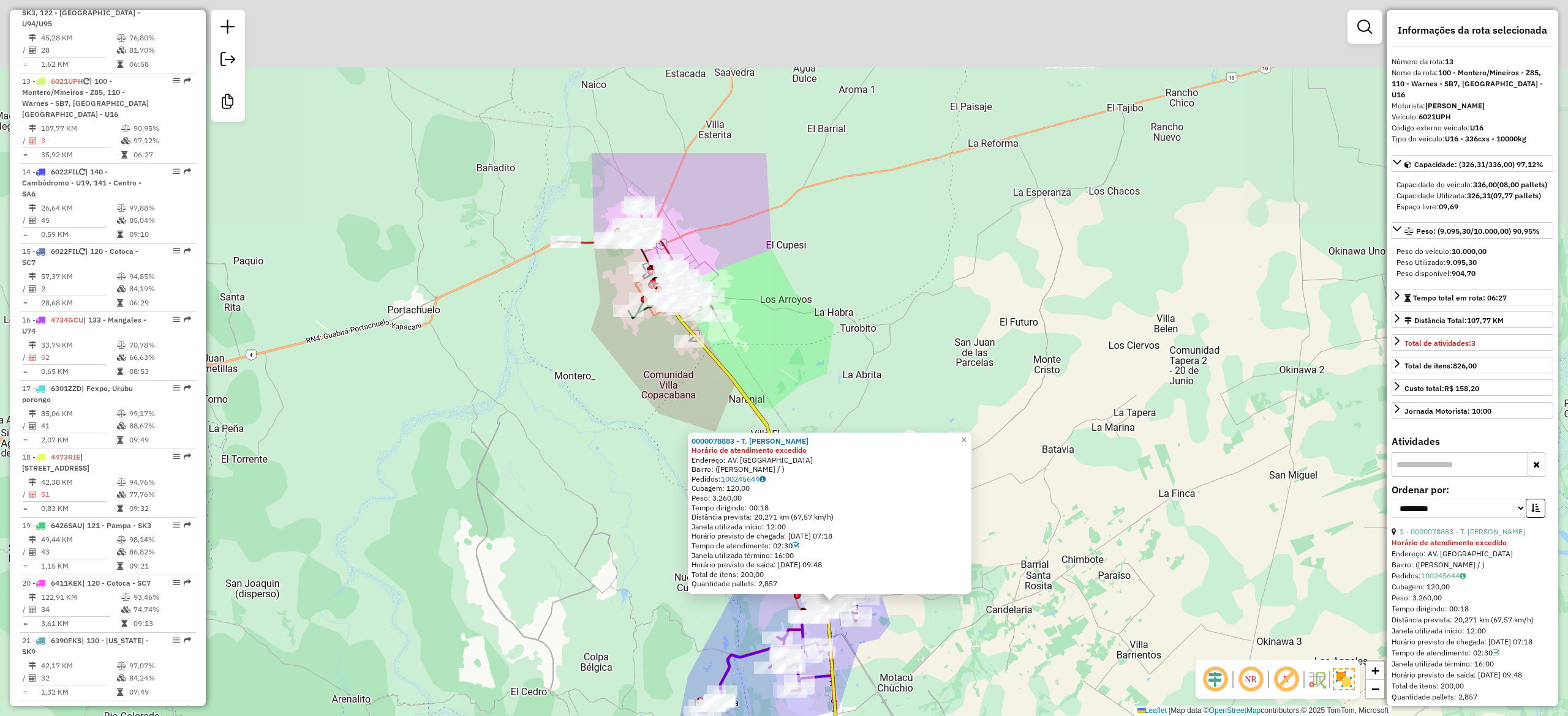
drag, startPoint x: 540, startPoint y: 357, endPoint x: 585, endPoint y: 510, distance: 159.5
click at [575, 531] on div "0000078883 - T. BERTHA Horário de atendimento excedido Endereço: AV. CIRCUMBALA…" at bounding box center [784, 358] width 1568 height 716
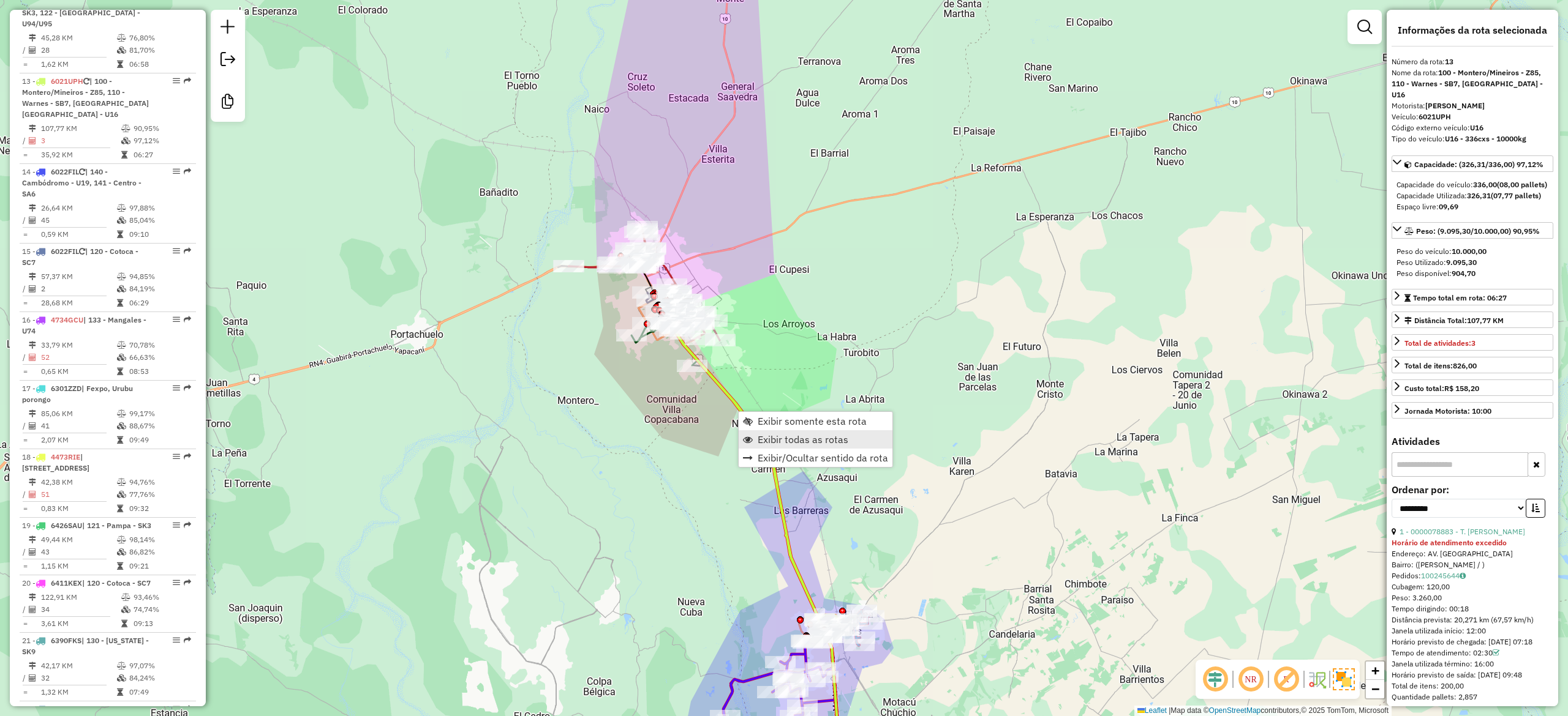
click at [821, 438] on span "Exibir todas as rotas" at bounding box center [802, 439] width 91 height 10
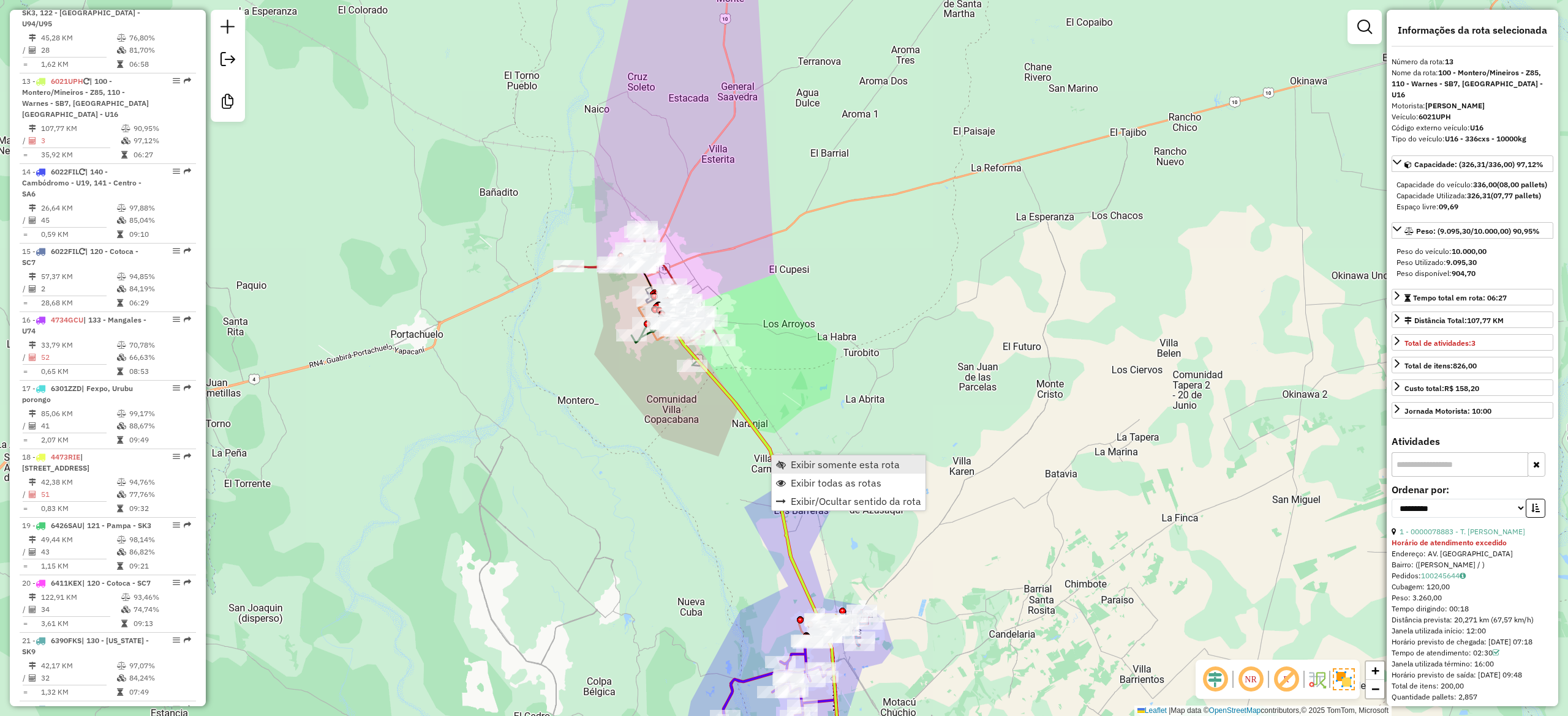
click at [802, 468] on span "Exibir somente esta rota" at bounding box center [845, 464] width 109 height 10
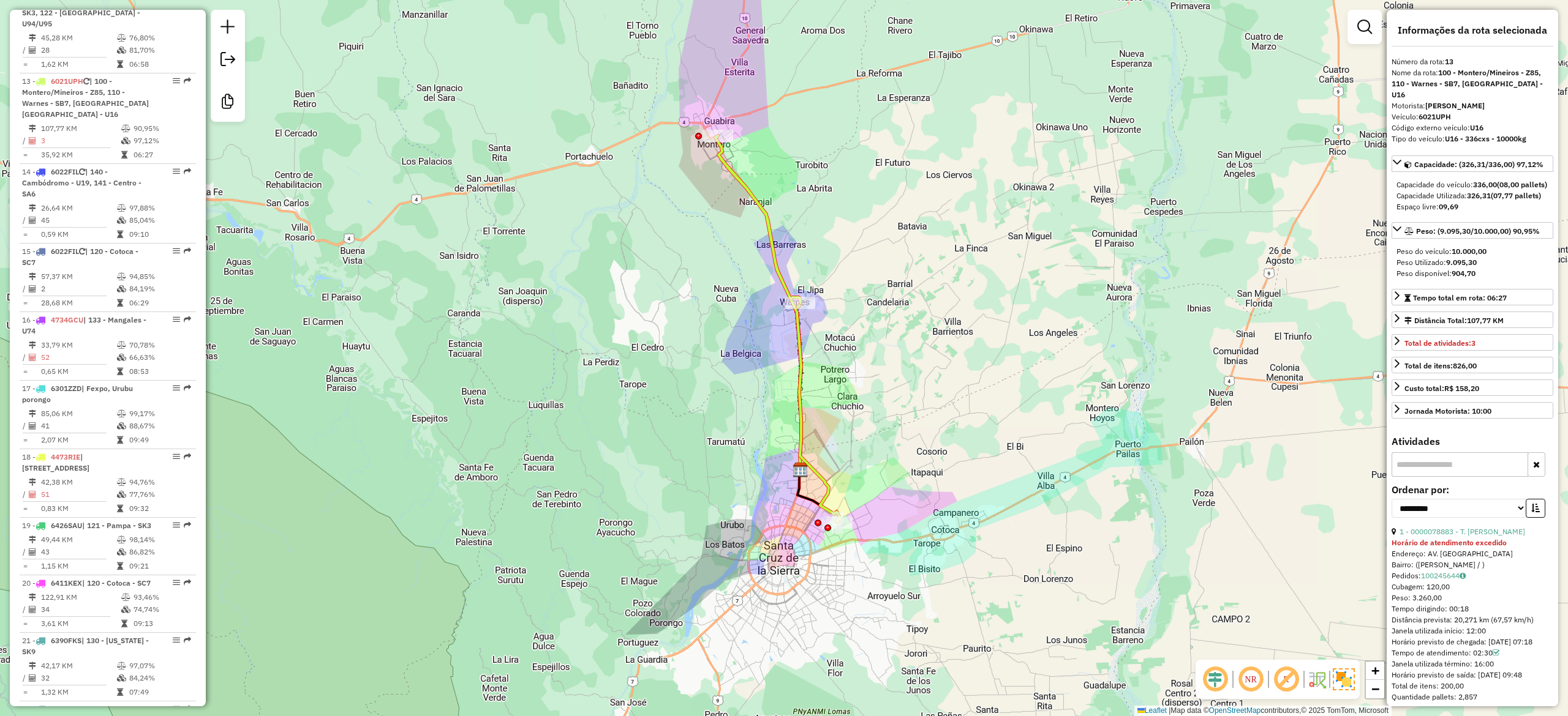
drag, startPoint x: 873, startPoint y: 358, endPoint x: 857, endPoint y: 337, distance: 26.4
click at [865, 334] on div "Janela de atendimento Grade de atendimento Capacidade Transportadoras Veículos …" at bounding box center [784, 358] width 1568 height 716
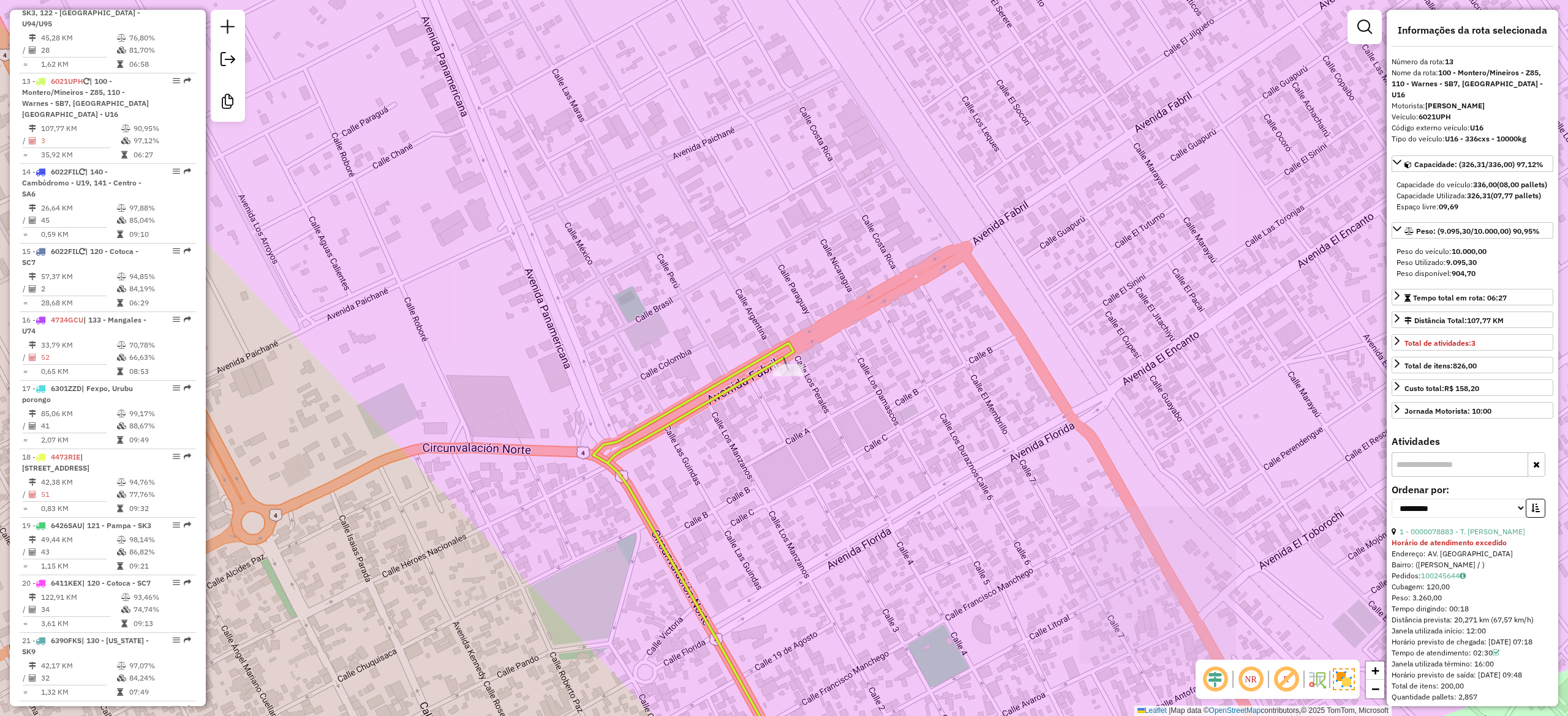
click at [792, 377] on div at bounding box center [788, 370] width 31 height 13
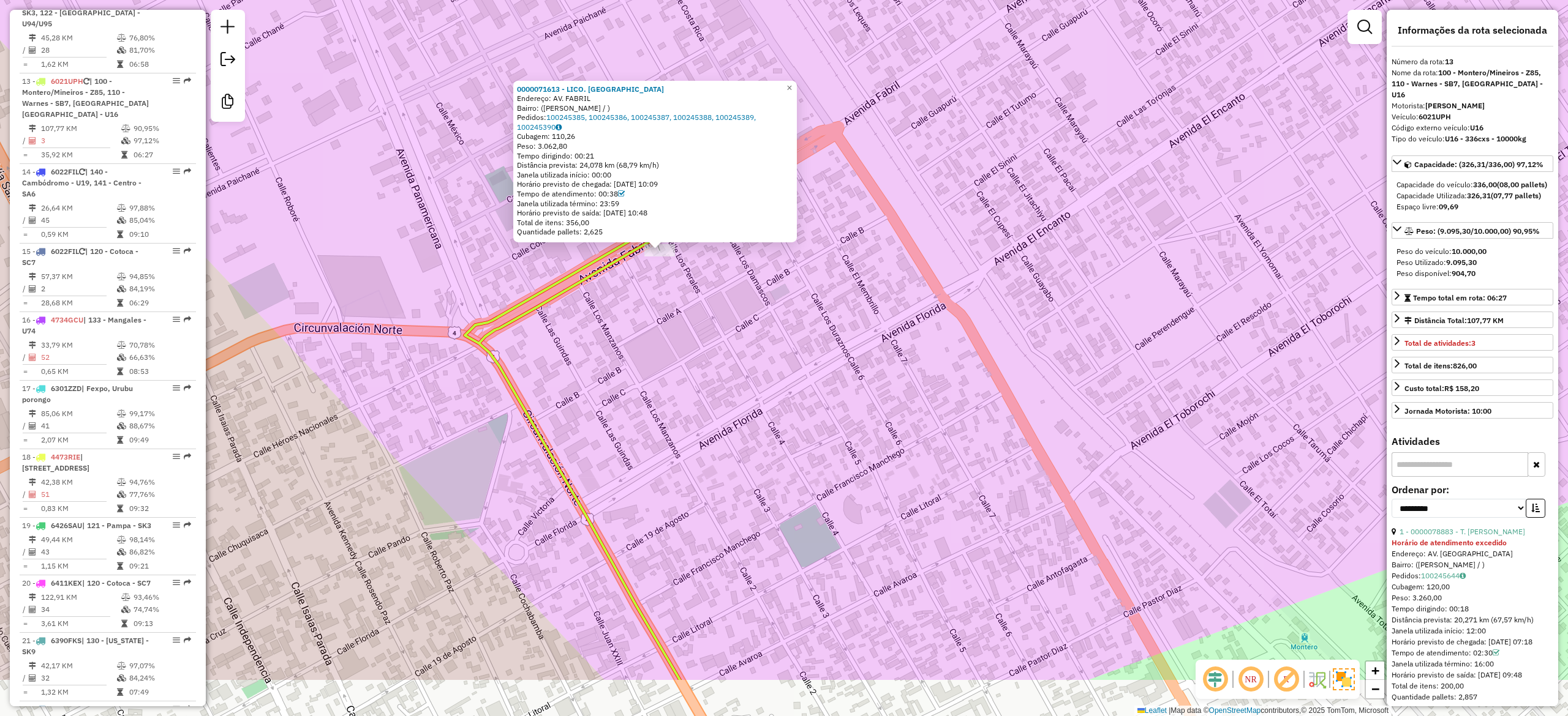
drag, startPoint x: 1009, startPoint y: 540, endPoint x: 887, endPoint y: 437, distance: 159.7
click at [887, 437] on div "0000071613 - LICO. ALBA Endereço: AV. FABRIL Bairro: (MONTERO / ) Pedidos: 1002…" at bounding box center [784, 358] width 1568 height 716
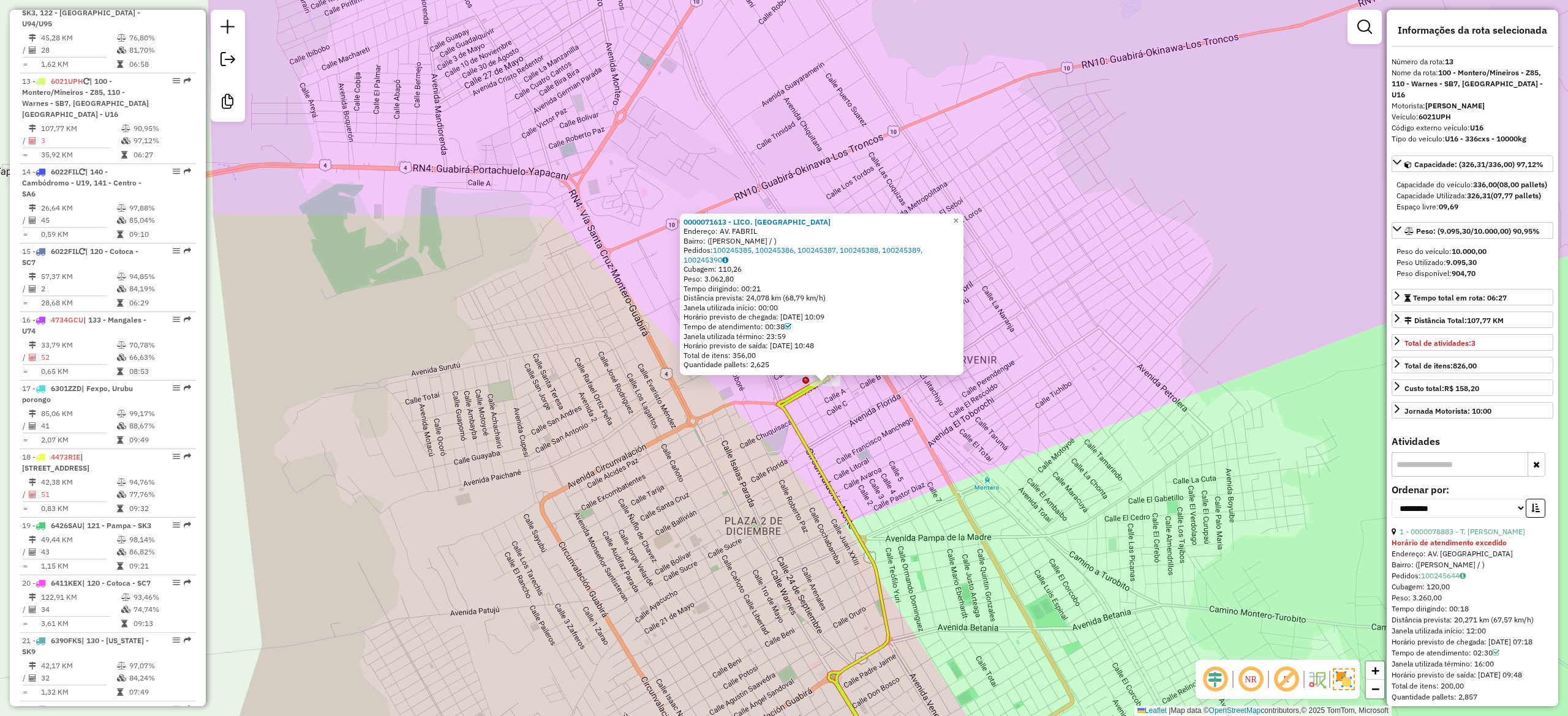
drag, startPoint x: 968, startPoint y: 467, endPoint x: 839, endPoint y: 312, distance: 201.7
click at [847, 319] on div "0000071613 - LICO. ALBA Endereço: AV. FABRIL Bairro: (MONTERO / ) Pedidos: 1002…" at bounding box center [784, 358] width 1568 height 716
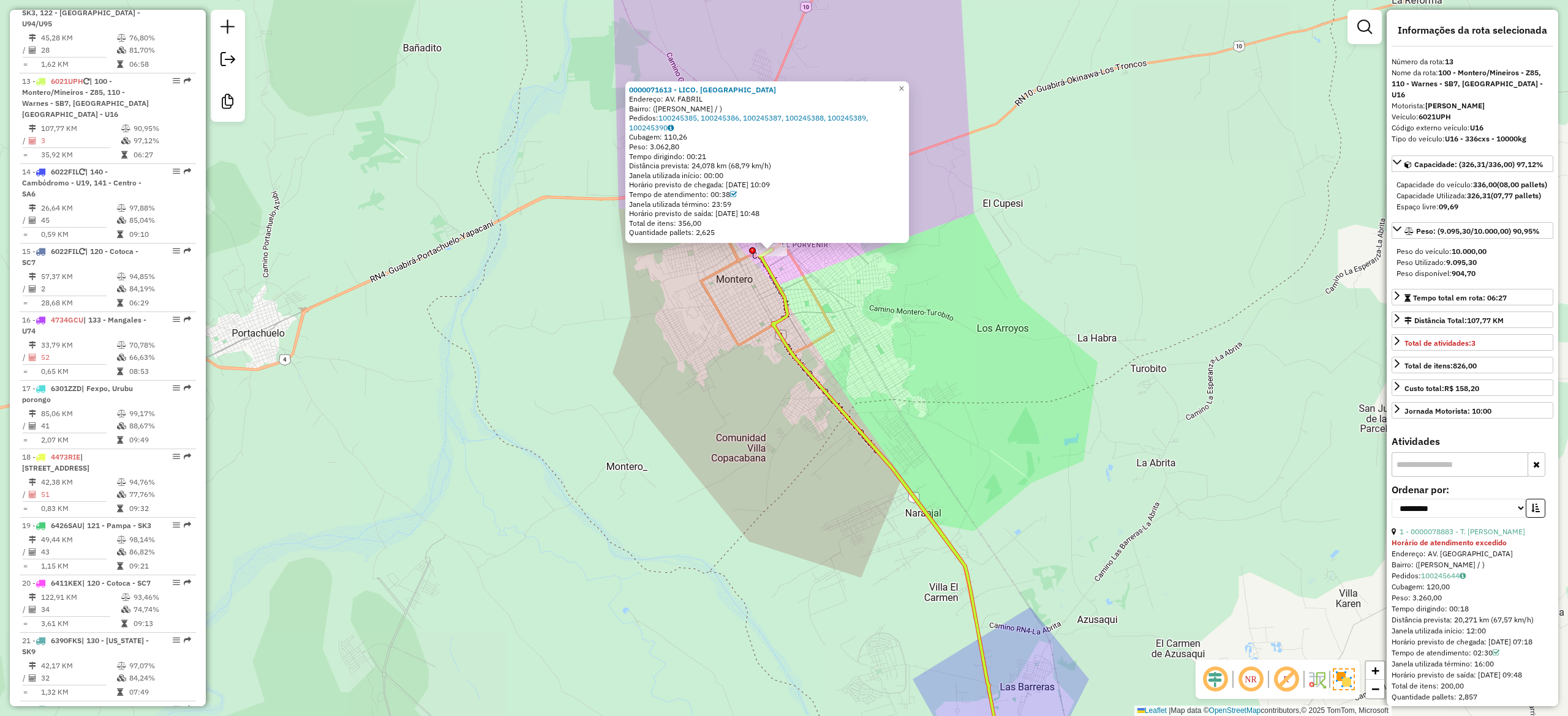
drag, startPoint x: 993, startPoint y: 420, endPoint x: 736, endPoint y: 183, distance: 349.6
click at [738, 185] on div "0000071613 - LICO. ALBA Endereço: AV. FABRIL Bairro: (MONTERO / ) Pedidos: 1002…" at bounding box center [784, 358] width 1568 height 716
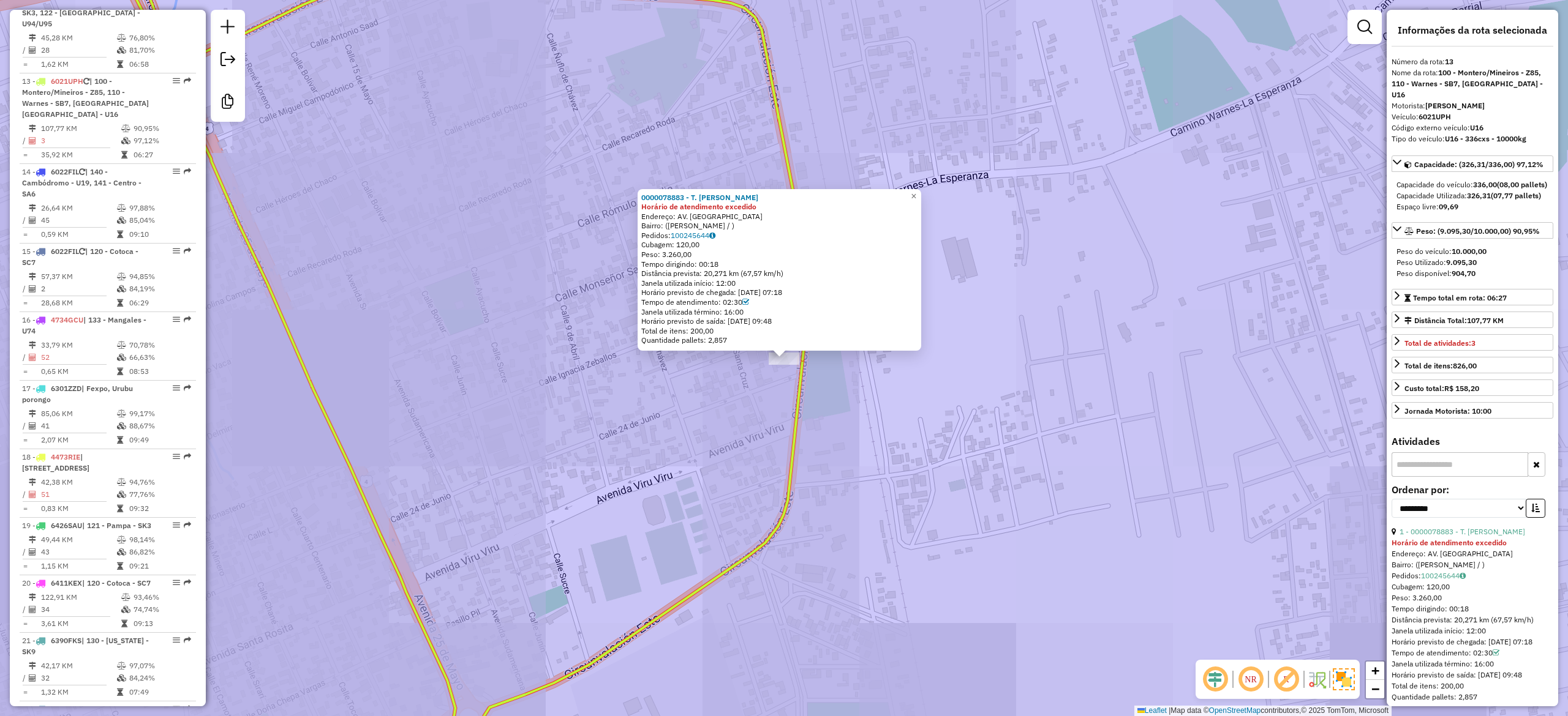
click at [760, 222] on div "0000078883 - T. BERTHA Horário de atendimento excedido Endereço: AV. CIRCUMBALA…" at bounding box center [784, 358] width 1568 height 716
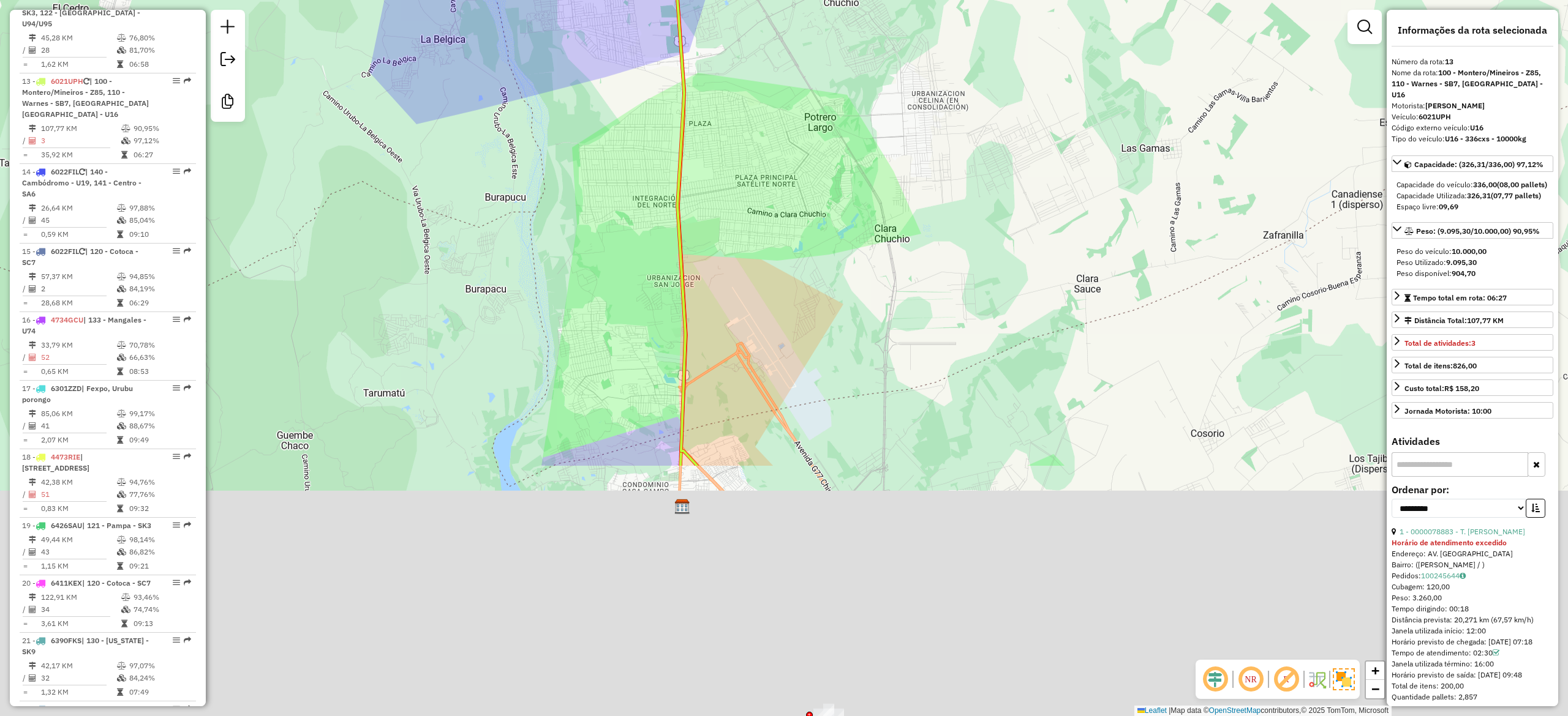
drag, startPoint x: 771, startPoint y: 569, endPoint x: 736, endPoint y: 240, distance: 330.9
click at [713, 198] on div "0000078883 - T. BERTHA Horário de atendimento excedido Endereço: AV. CIRCUMBALA…" at bounding box center [784, 358] width 1568 height 716
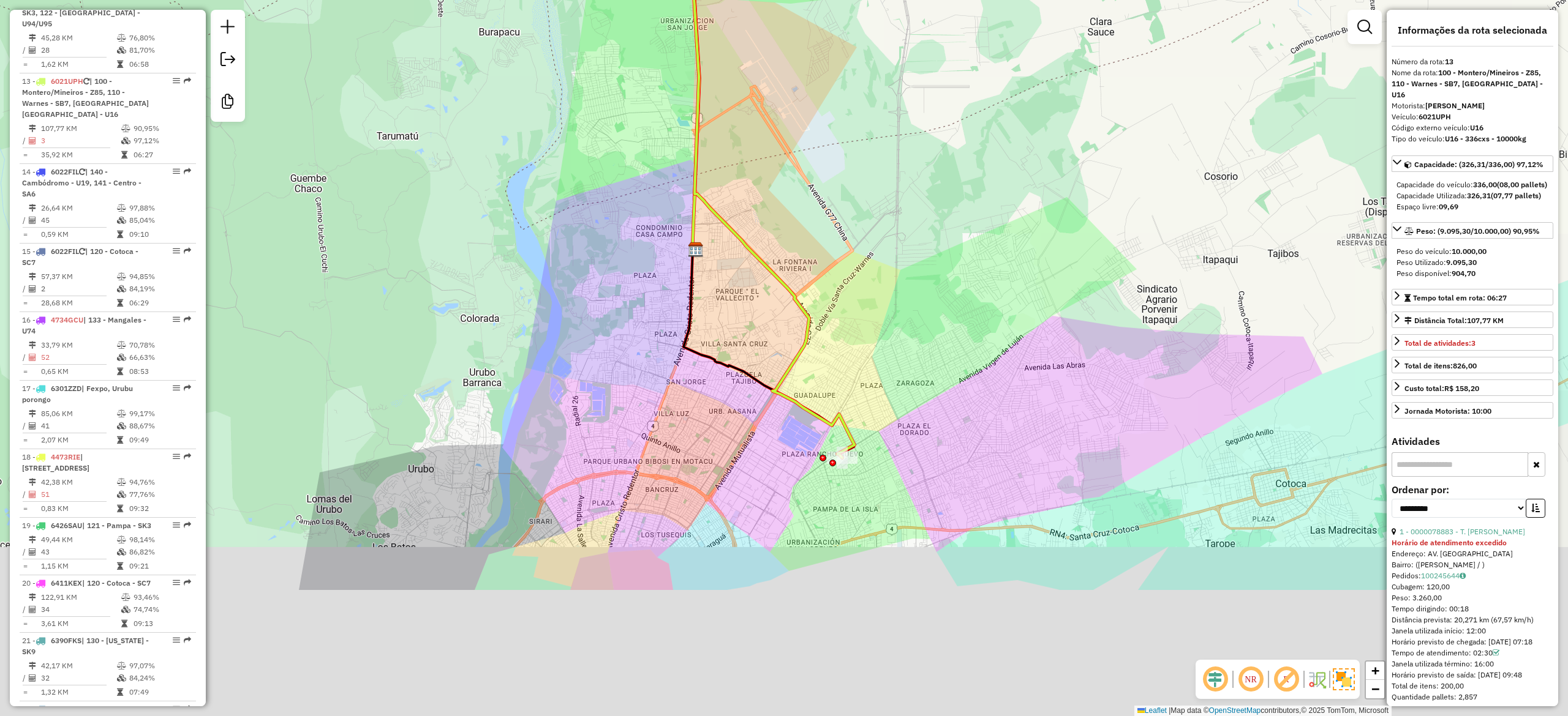
drag, startPoint x: 740, startPoint y: 464, endPoint x: 774, endPoint y: 275, distance: 192.0
click at [774, 275] on icon at bounding box center [772, 93] width 165 height 728
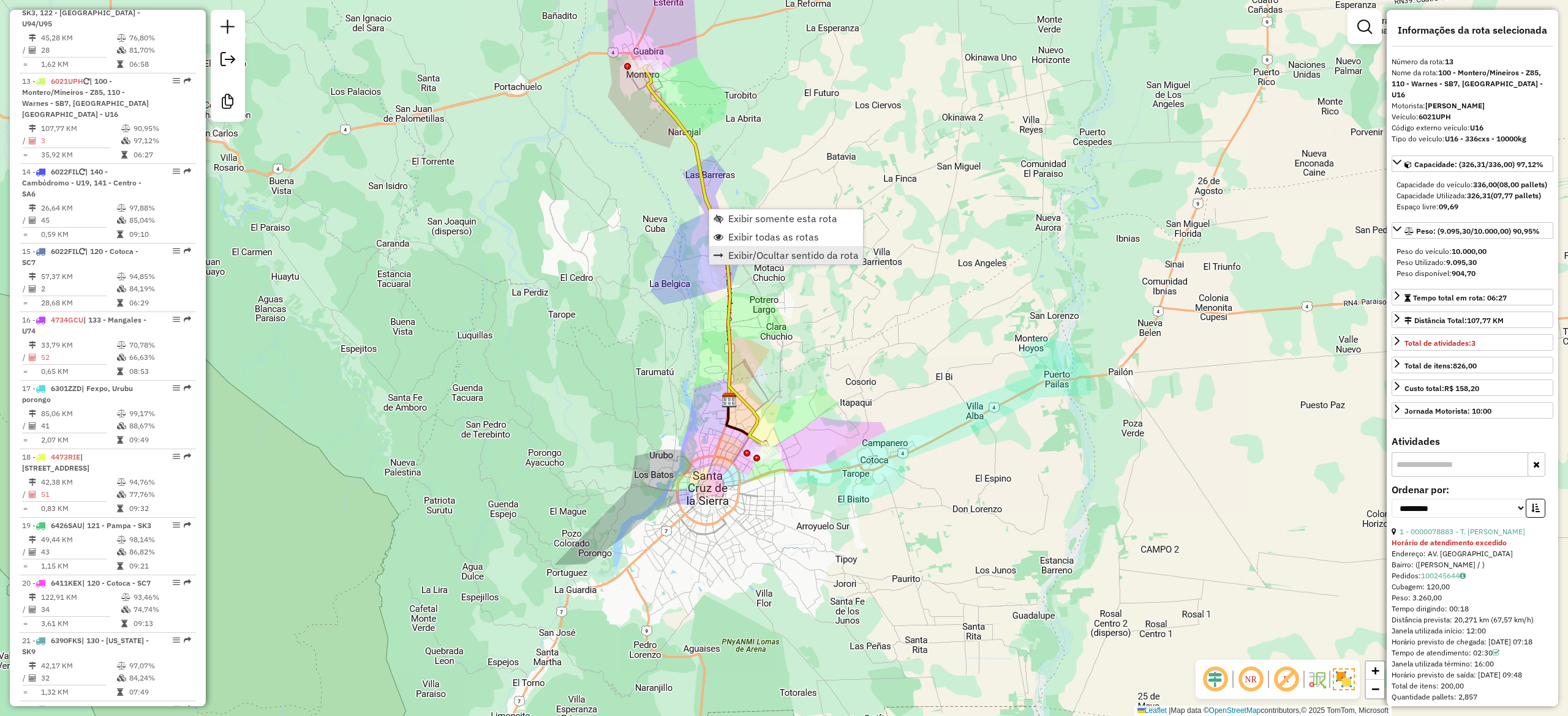
click at [784, 250] on span "Exibir/Ocultar sentido da rota" at bounding box center [793, 255] width 130 height 10
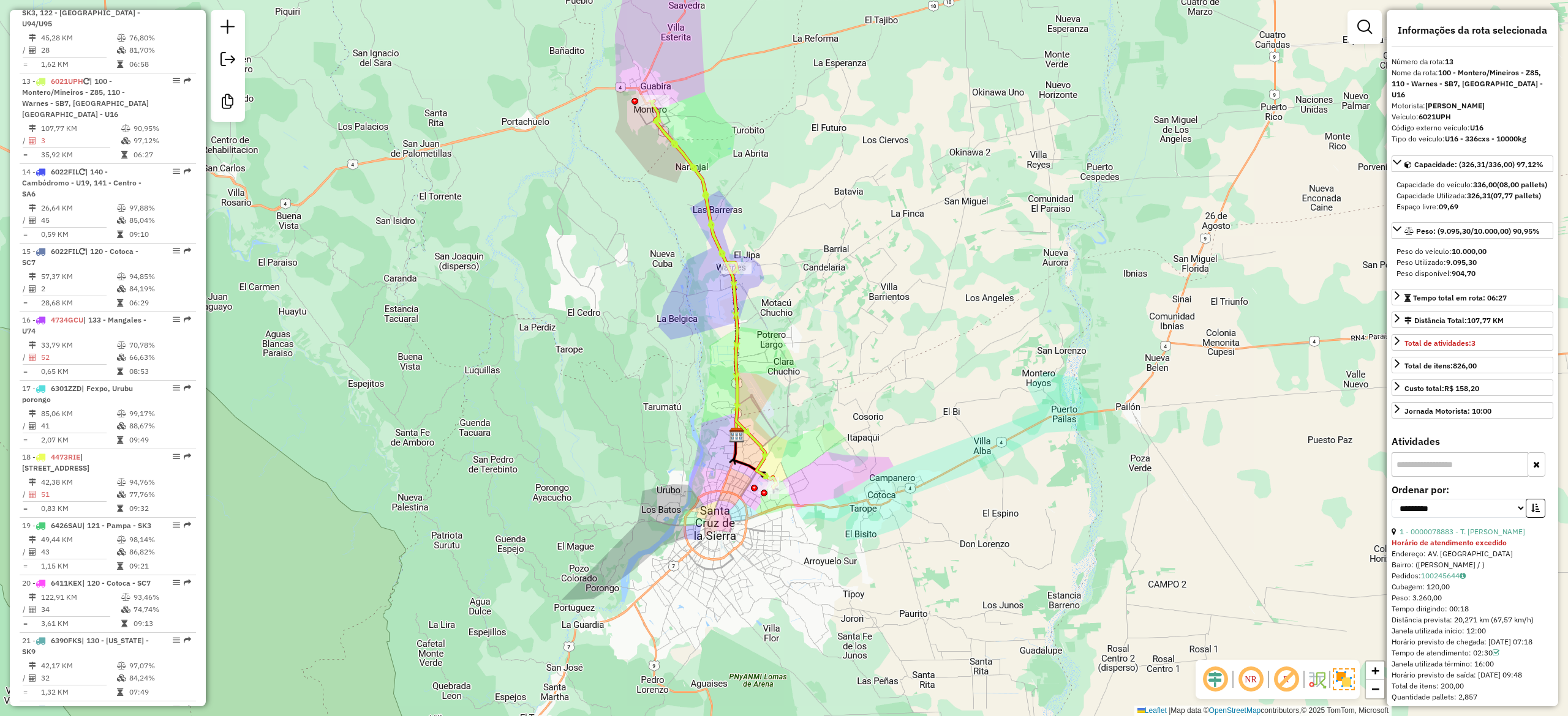
drag, startPoint x: 959, startPoint y: 232, endPoint x: 978, endPoint y: 328, distance: 97.9
click at [978, 328] on div "Janela de atendimento Grade de atendimento Capacidade Transportadoras Veículos …" at bounding box center [784, 358] width 1568 height 716
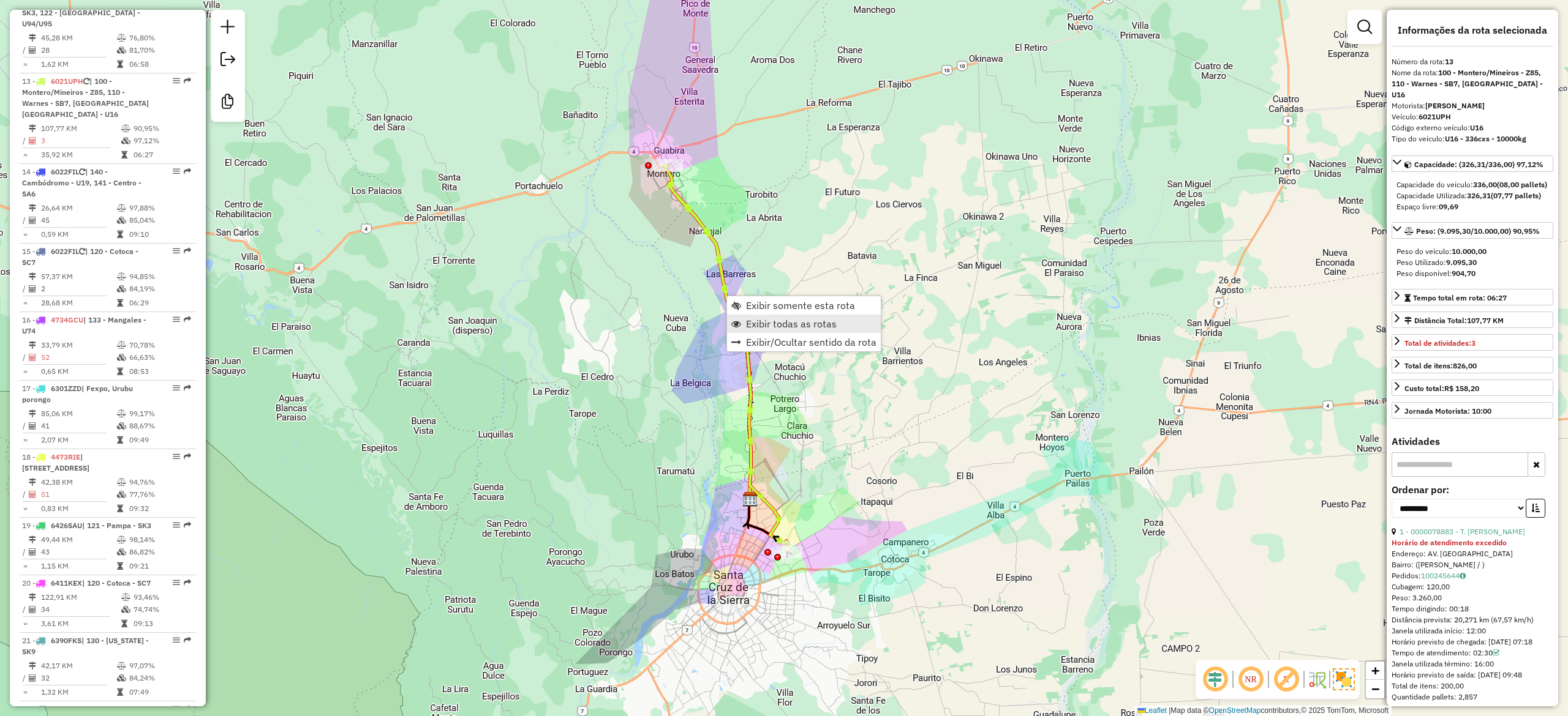
click at [784, 323] on span "Exibir todas as rotas" at bounding box center [791, 324] width 91 height 10
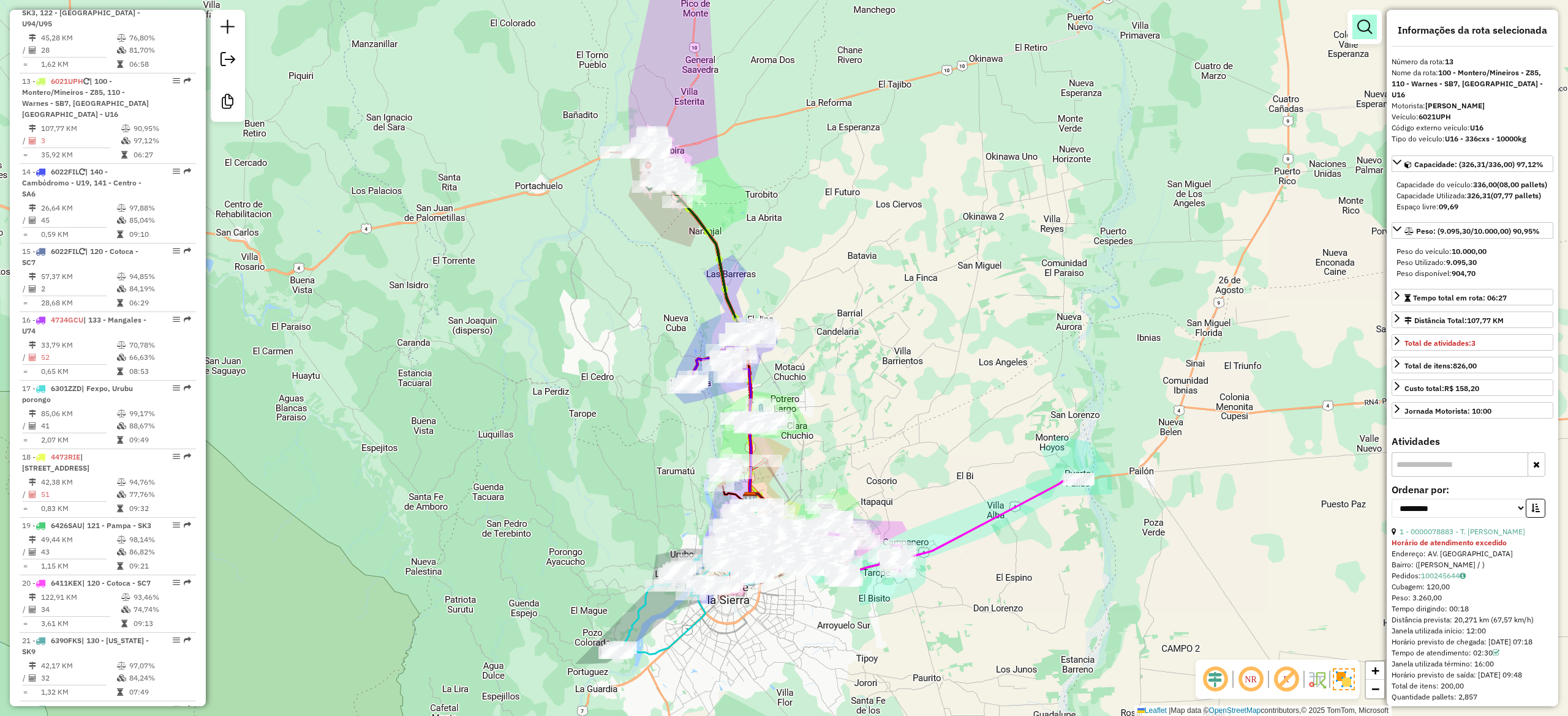
click at [1354, 29] on link at bounding box center [1364, 27] width 24 height 24
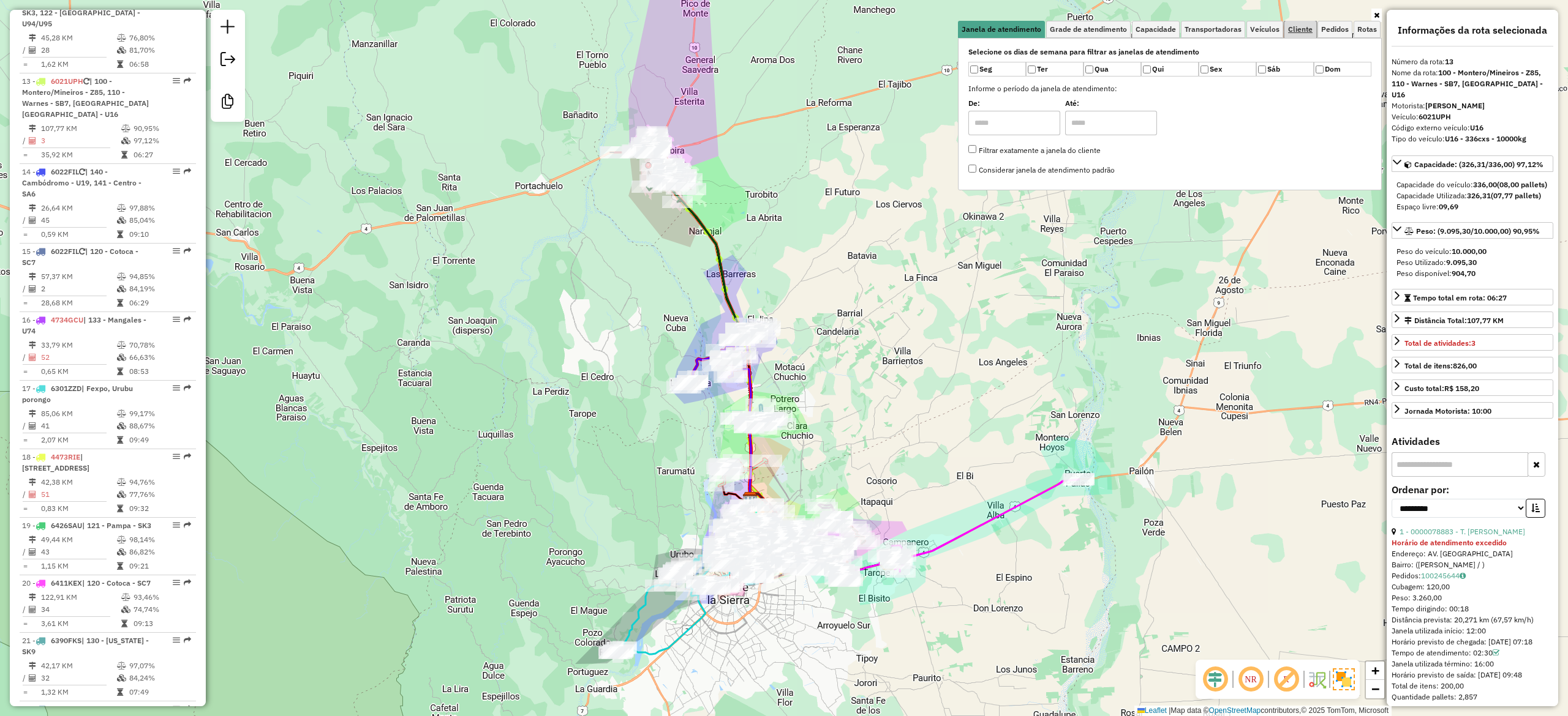
click at [1308, 33] on span "Cliente" at bounding box center [1299, 29] width 24 height 8
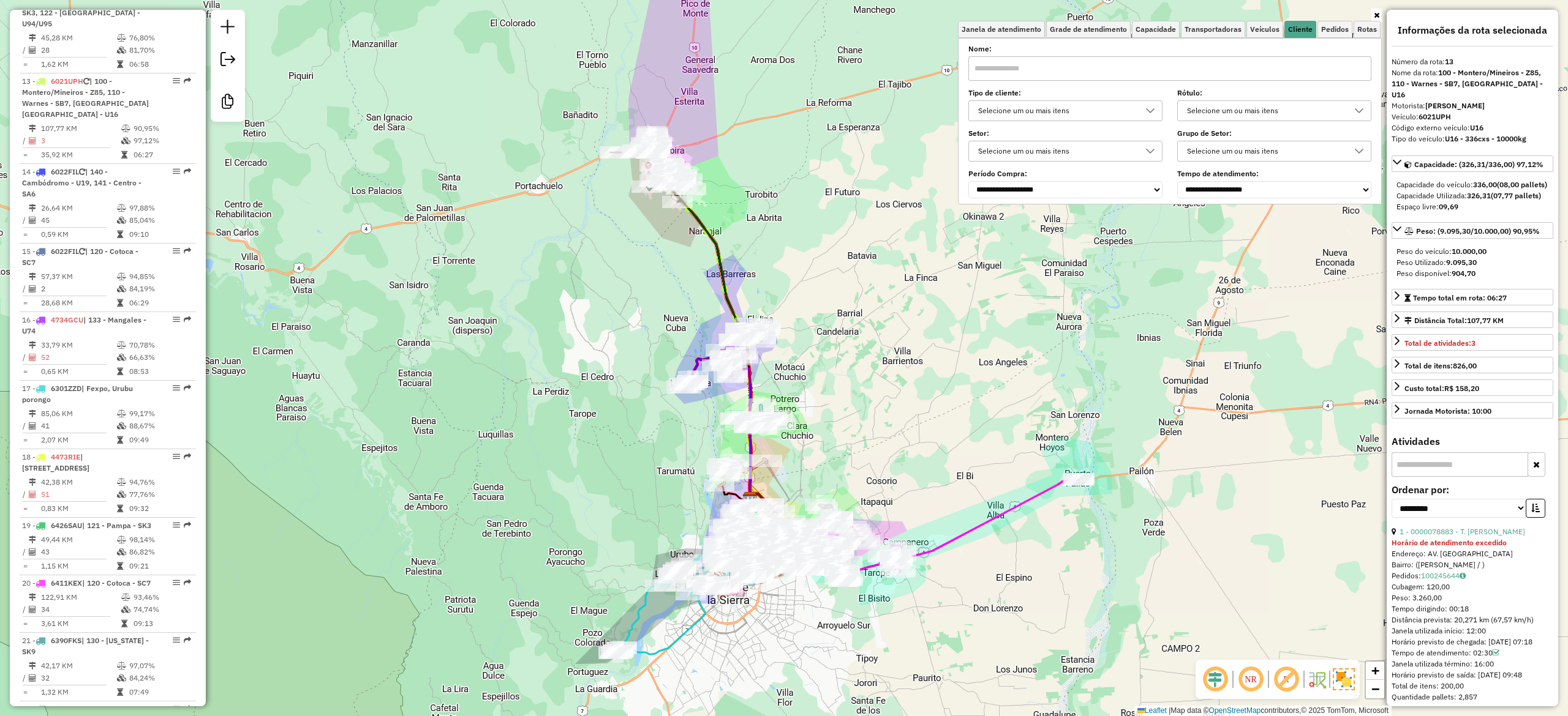
click at [1095, 112] on div "Selecione um ou mais itens" at bounding box center [1057, 110] width 165 height 19
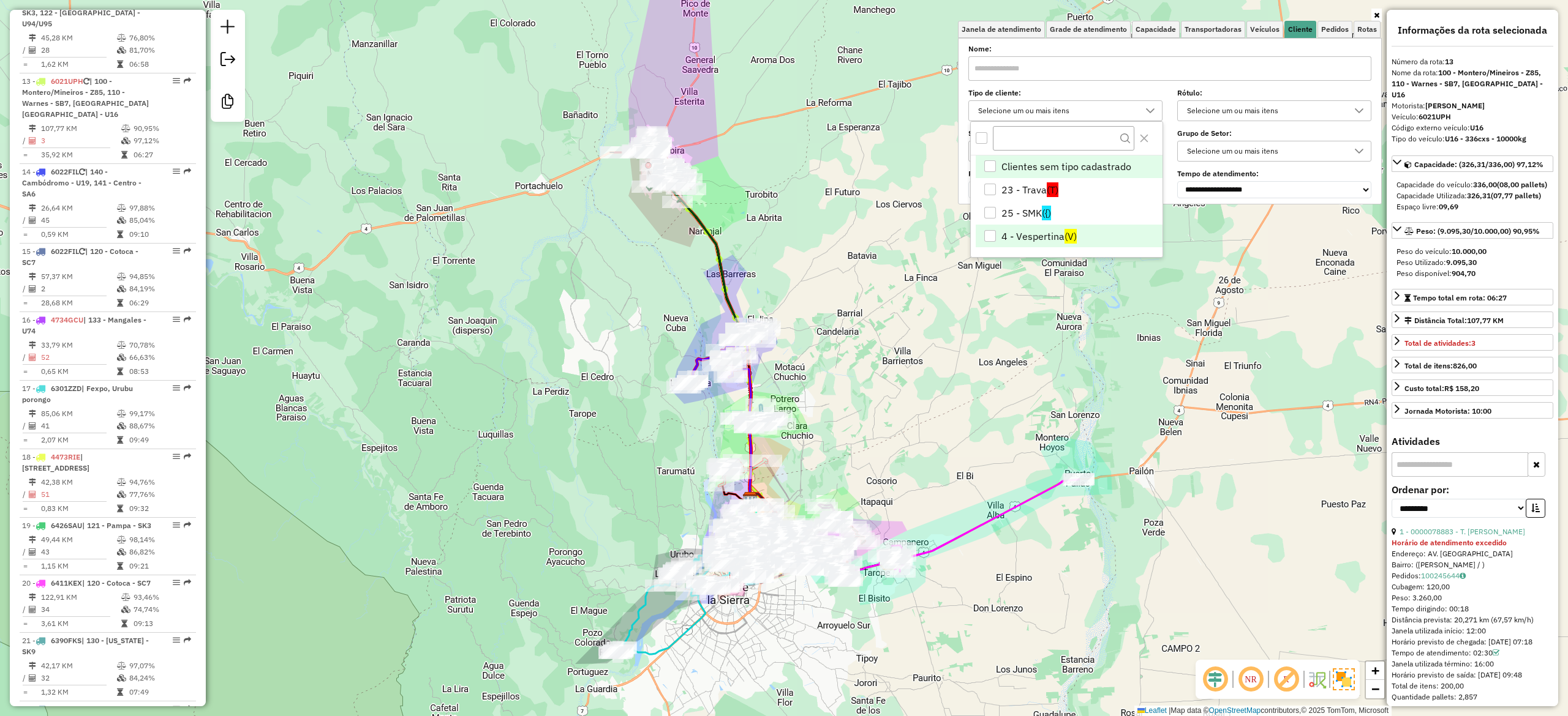
click at [999, 238] on li "4 - Vespertina (V)" at bounding box center [1069, 236] width 187 height 23
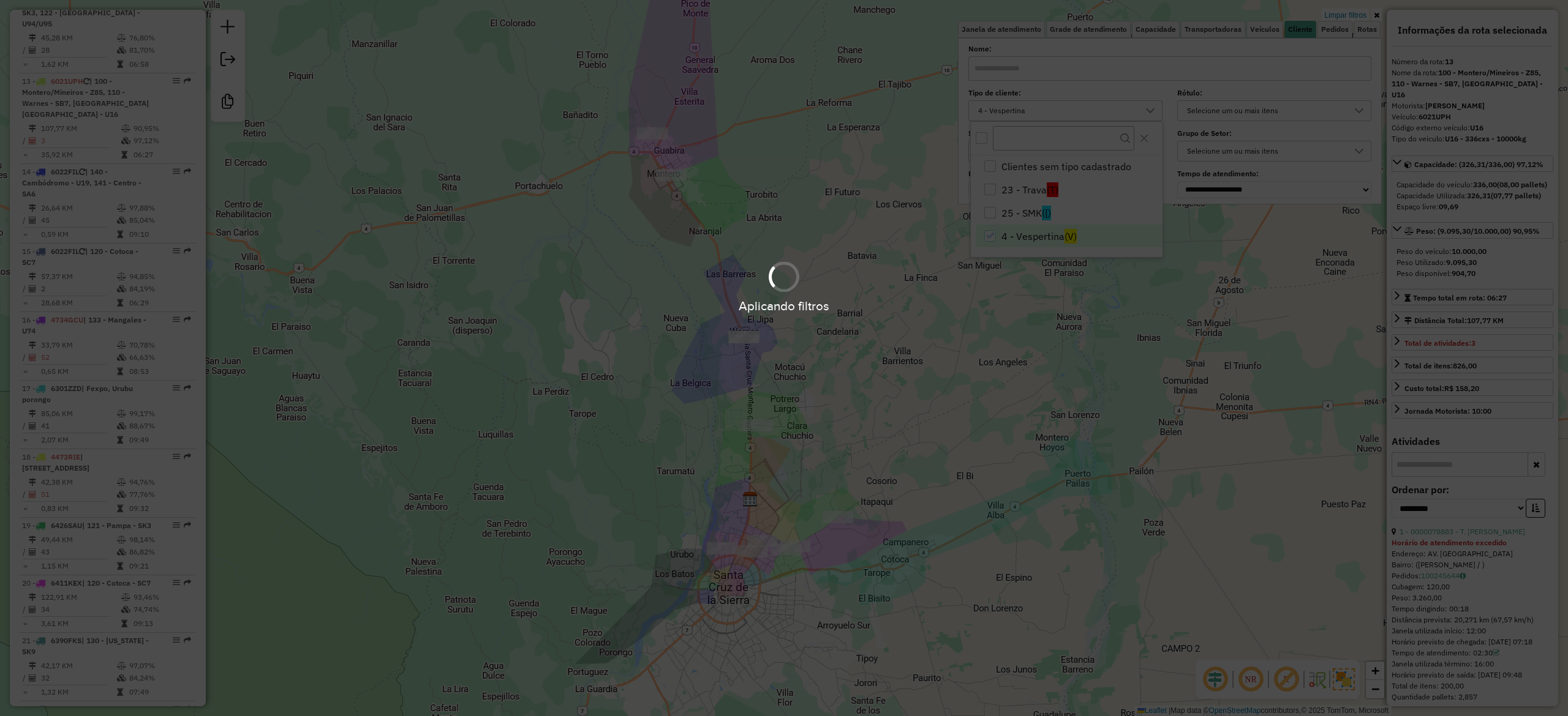
click at [539, 338] on div "Aplicando filtros" at bounding box center [784, 358] width 1568 height 716
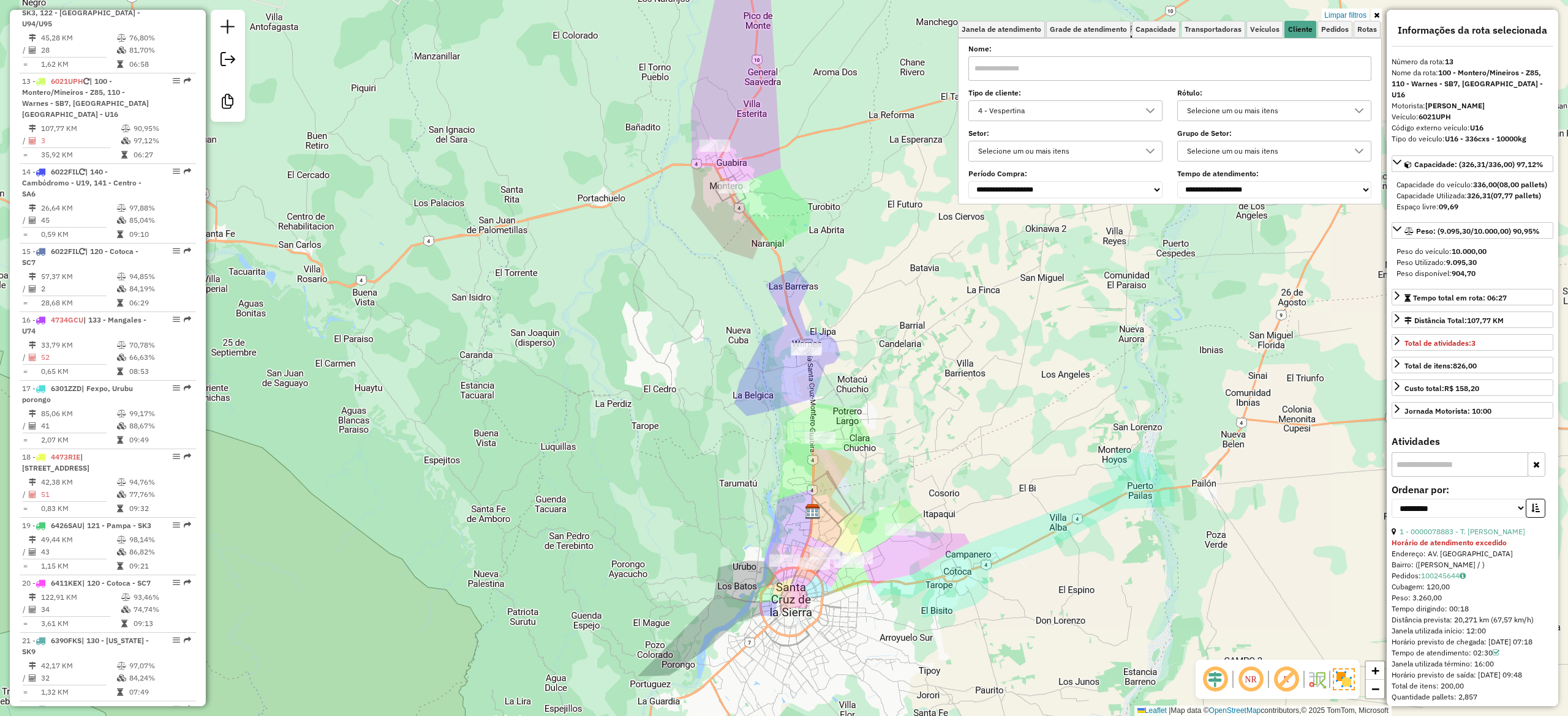
drag, startPoint x: 1023, startPoint y: 395, endPoint x: 1049, endPoint y: 423, distance: 38.2
click at [1084, 439] on div "Limpar filtros Janela de atendimento Grade de atendimento Capacidade Transporta…" at bounding box center [784, 358] width 1568 height 716
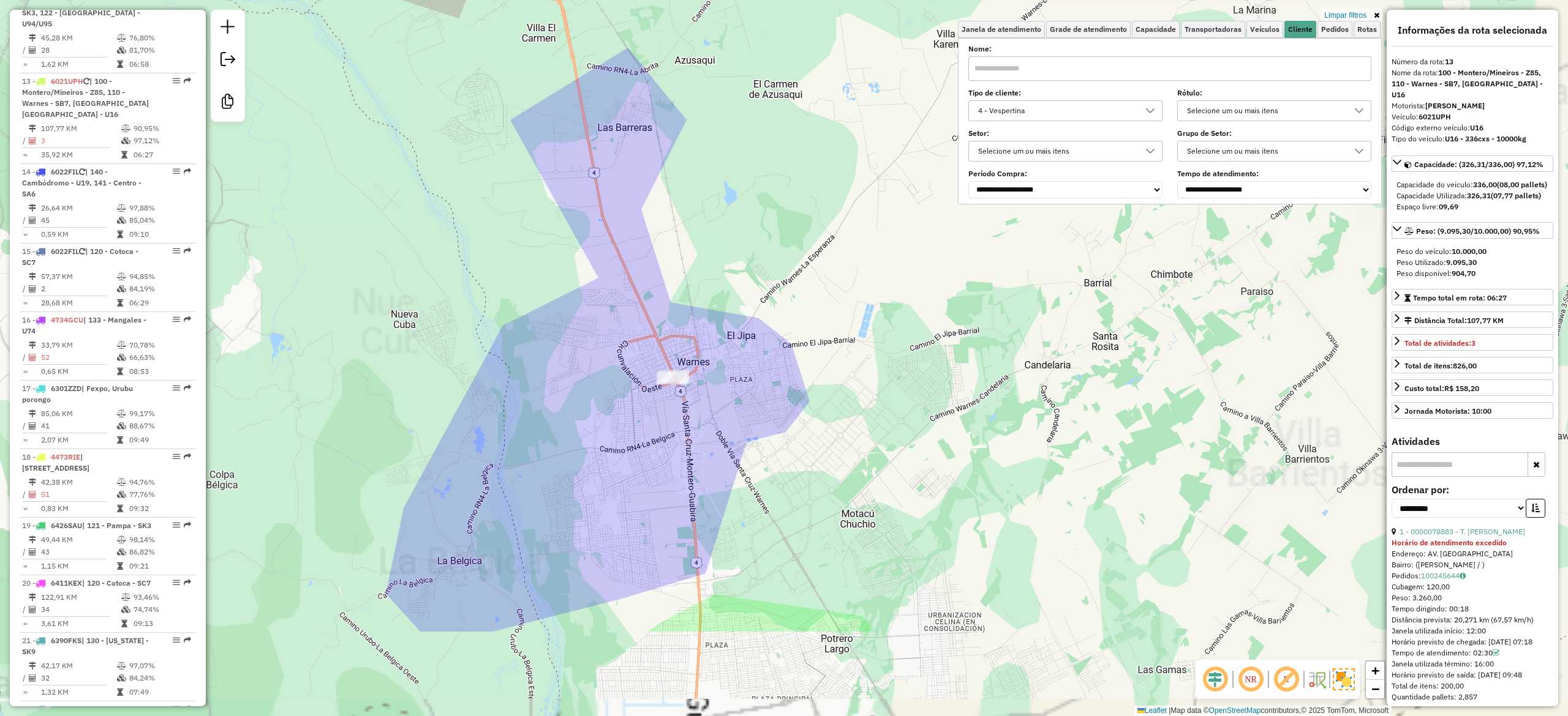
drag, startPoint x: 782, startPoint y: 312, endPoint x: 824, endPoint y: 159, distance: 158.7
click at [824, 159] on div "Limpar filtros Janela de atendimento Grade de atendimento Capacidade Transporta…" at bounding box center [784, 358] width 1568 height 716
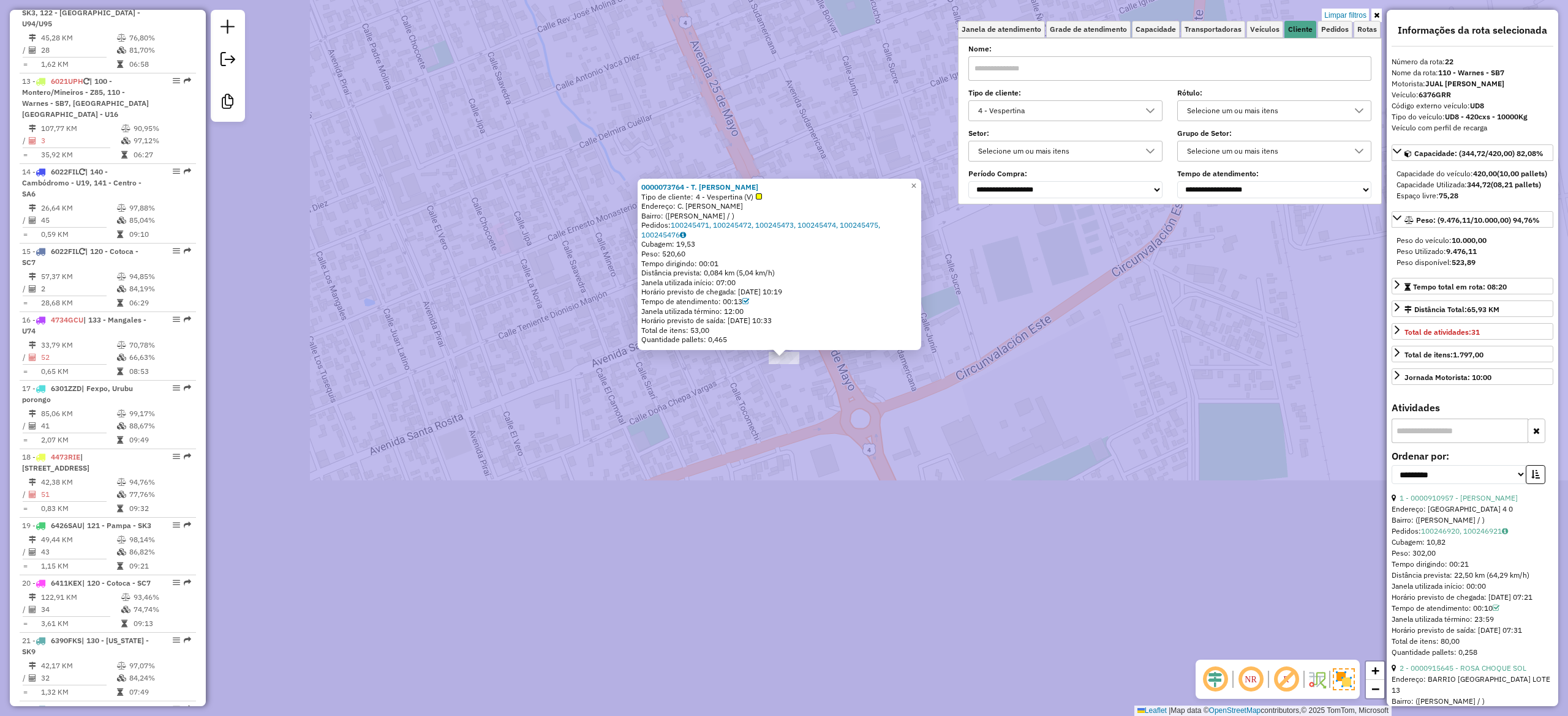
scroll to position [1567, 0]
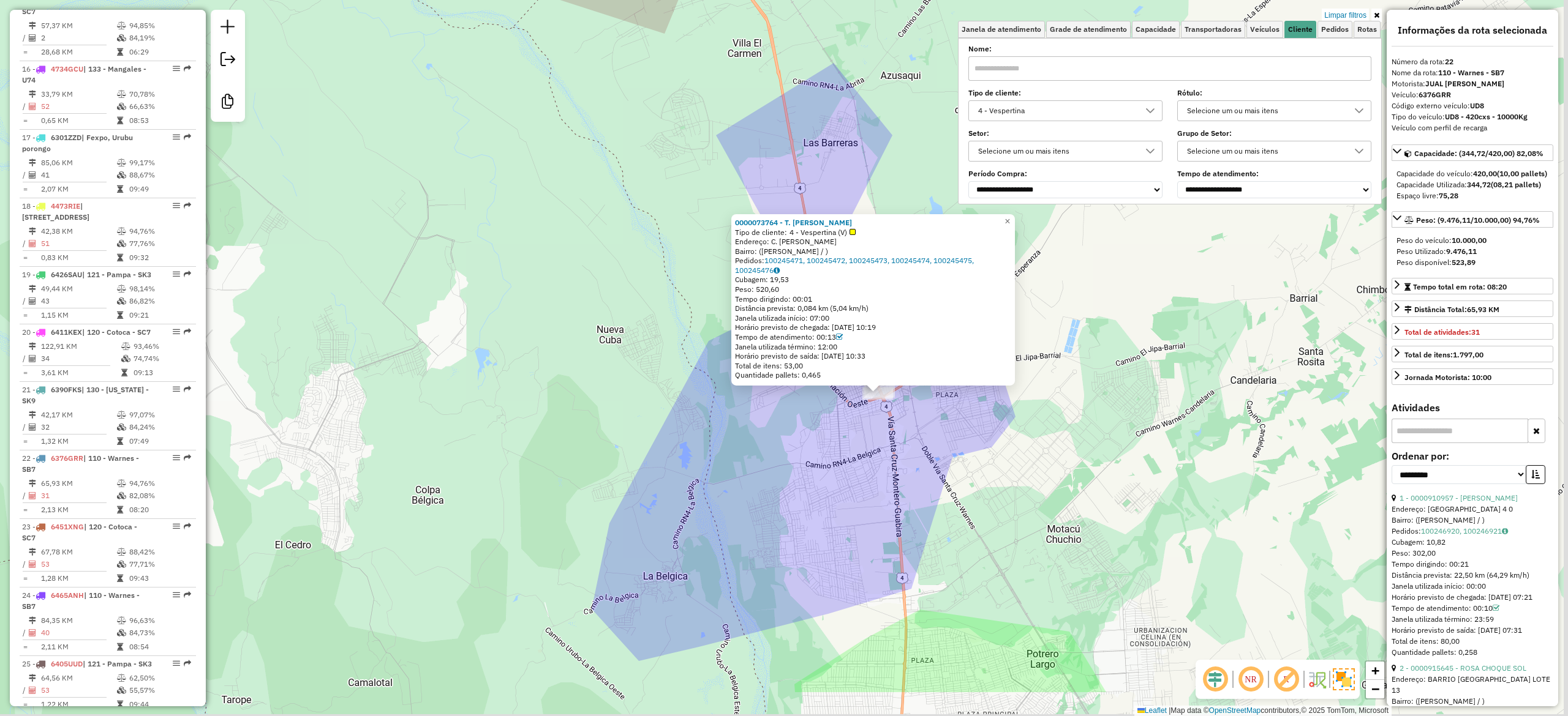
drag, startPoint x: 1017, startPoint y: 575, endPoint x: 962, endPoint y: 469, distance: 119.4
click at [972, 478] on div "0000073764 - T. CARLA P. Tipo de cliente: 4 - Vespertina (V) Endereço: C. MELCH…" at bounding box center [784, 358] width 1568 height 716
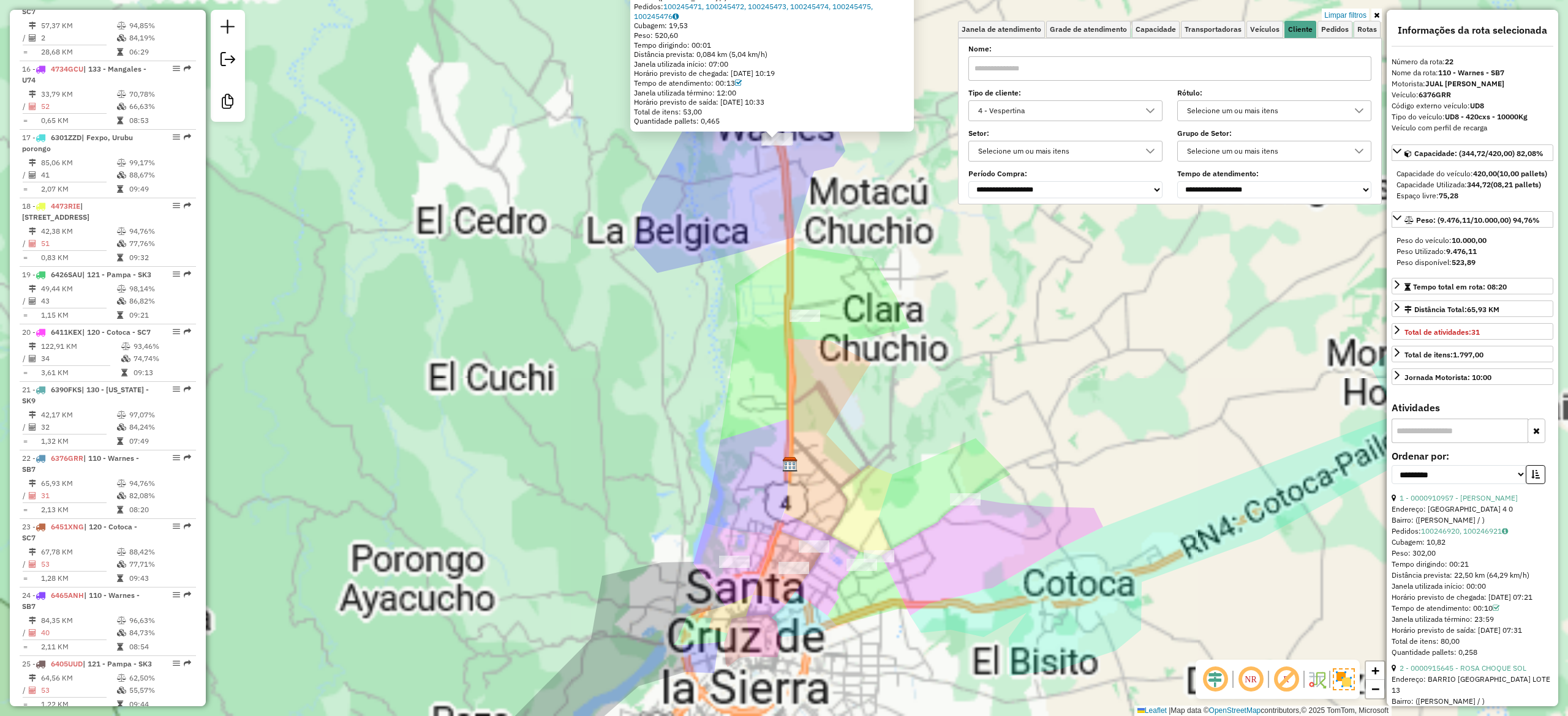
click at [1010, 561] on div "0000073764 - T. CARLA P. Tipo de cliente: 4 - Vespertina (V) Endereço: C. MELCH…" at bounding box center [784, 358] width 1568 height 716
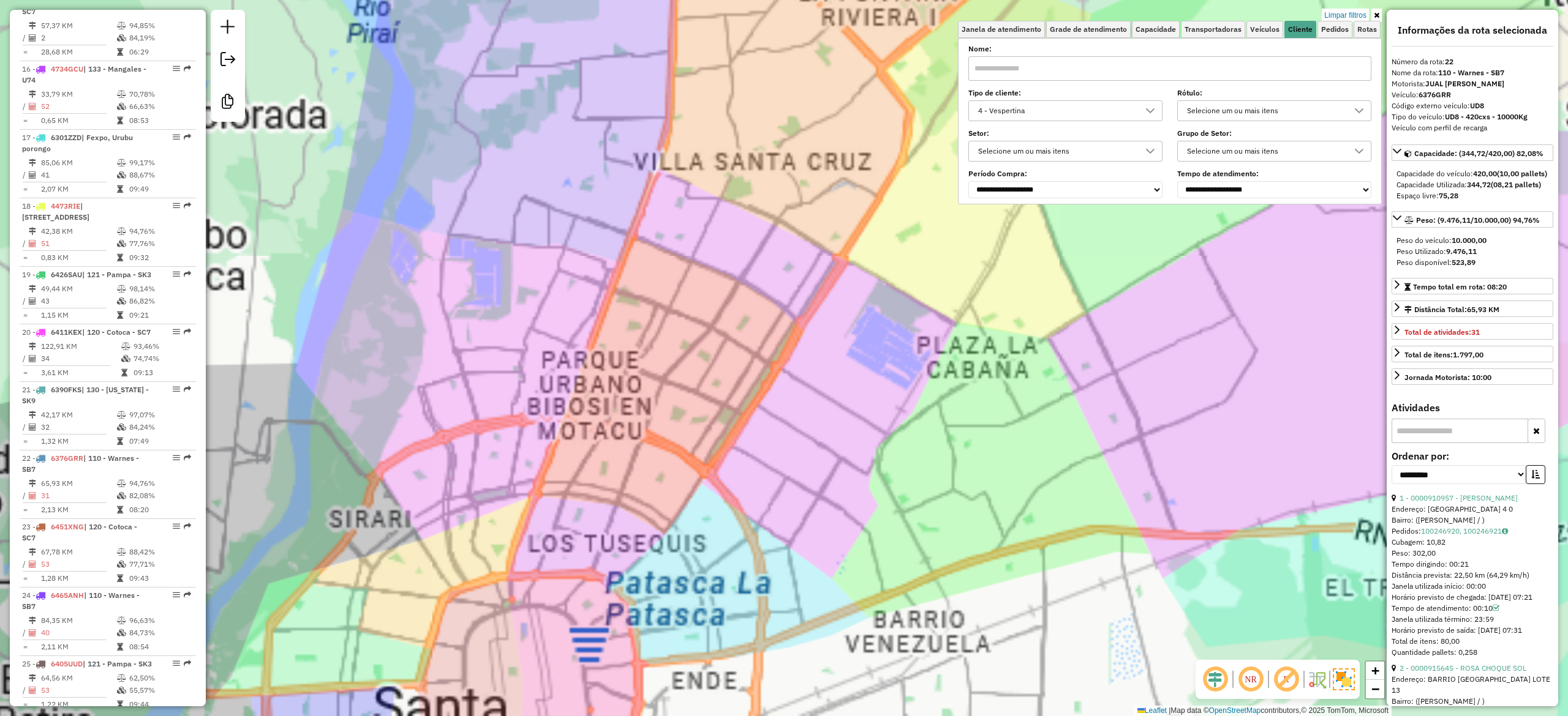
drag, startPoint x: 897, startPoint y: 548, endPoint x: 907, endPoint y: 559, distance: 14.9
click at [907, 559] on div "0000073764 - T. CARLA P. Tipo de cliente: 4 - Vespertina (V) Endereço: C. MELCH…" at bounding box center [784, 358] width 1568 height 716
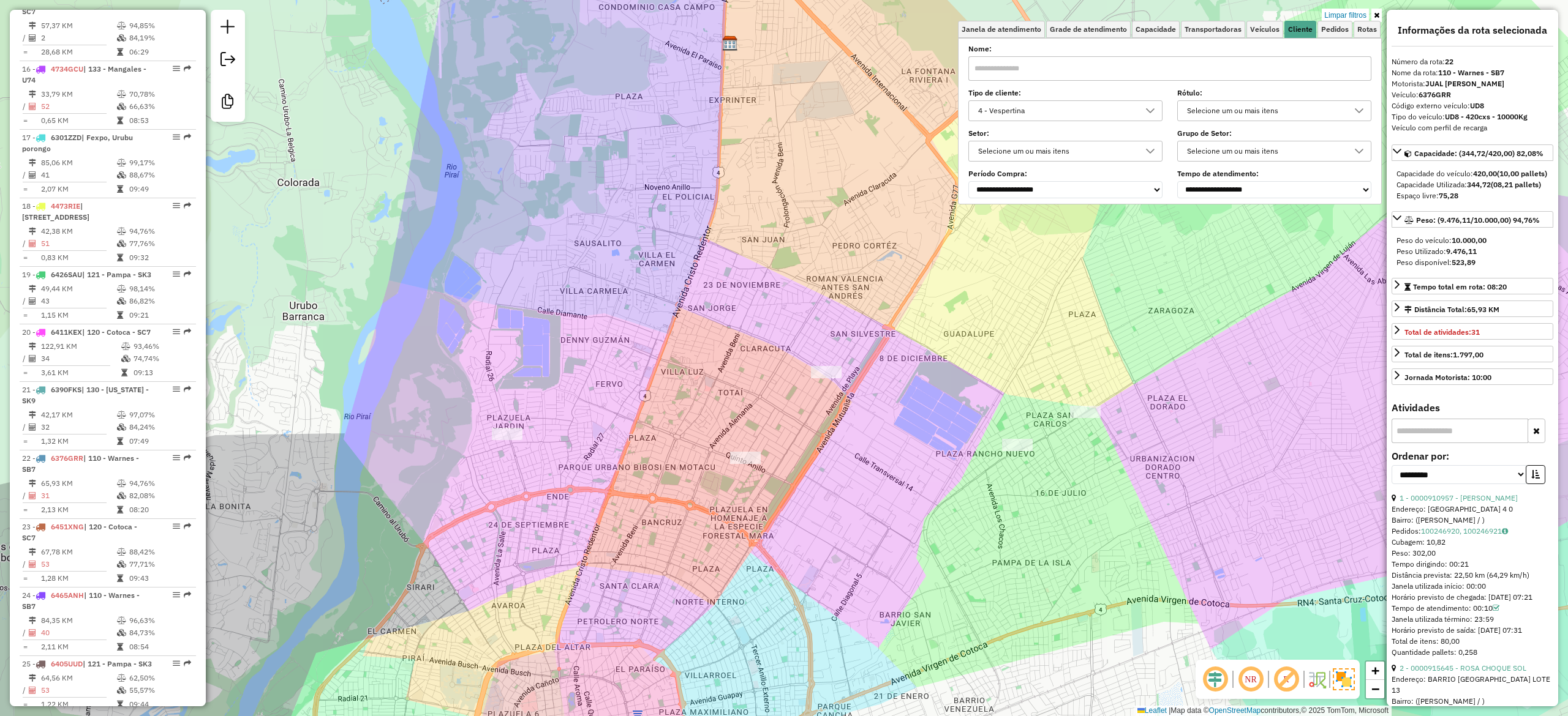
drag, startPoint x: 872, startPoint y: 464, endPoint x: 851, endPoint y: 415, distance: 53.3
click at [875, 468] on div "0000073764 - T. CARLA P. Tipo de cliente: 4 - Vespertina (V) Endereço: C. MELCH…" at bounding box center [784, 358] width 1568 height 716
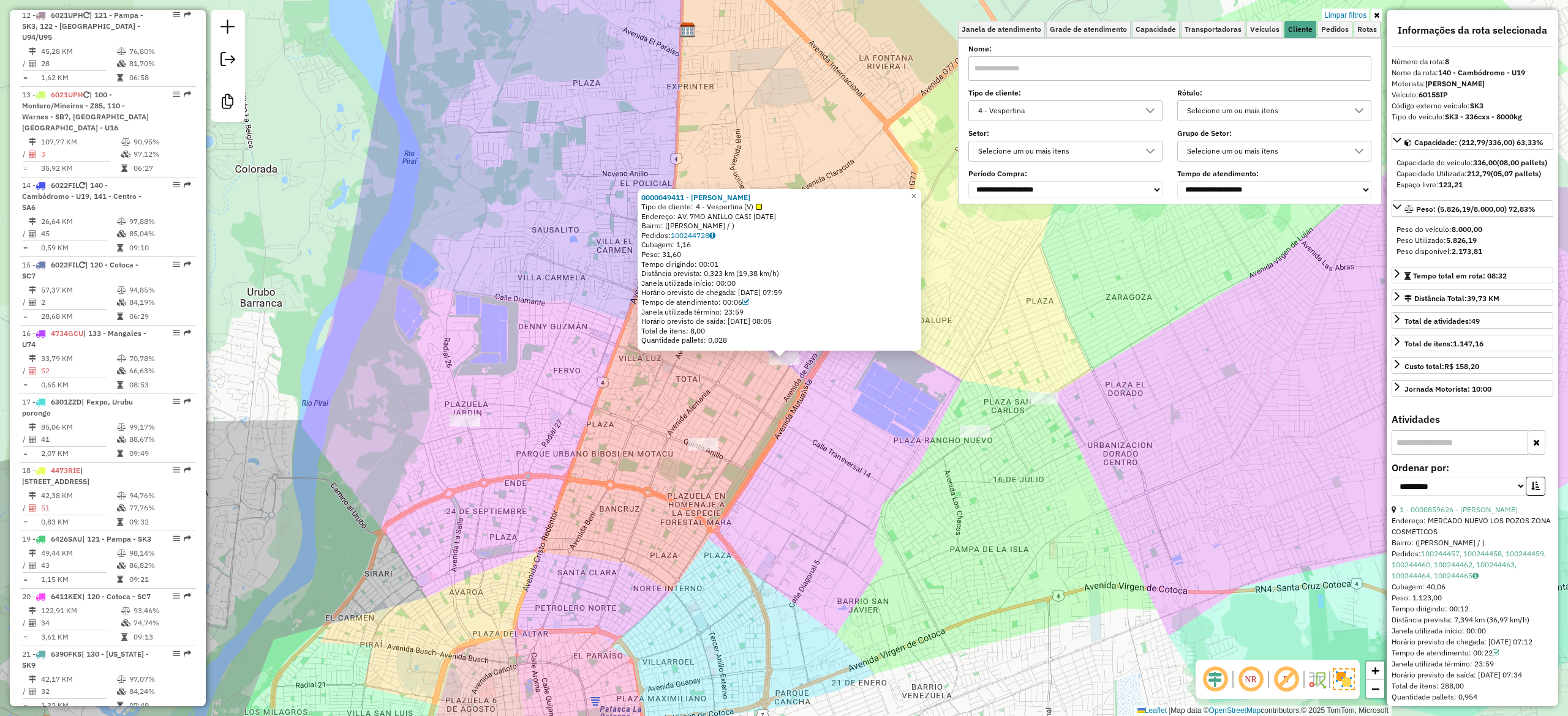
scroll to position [983, 0]
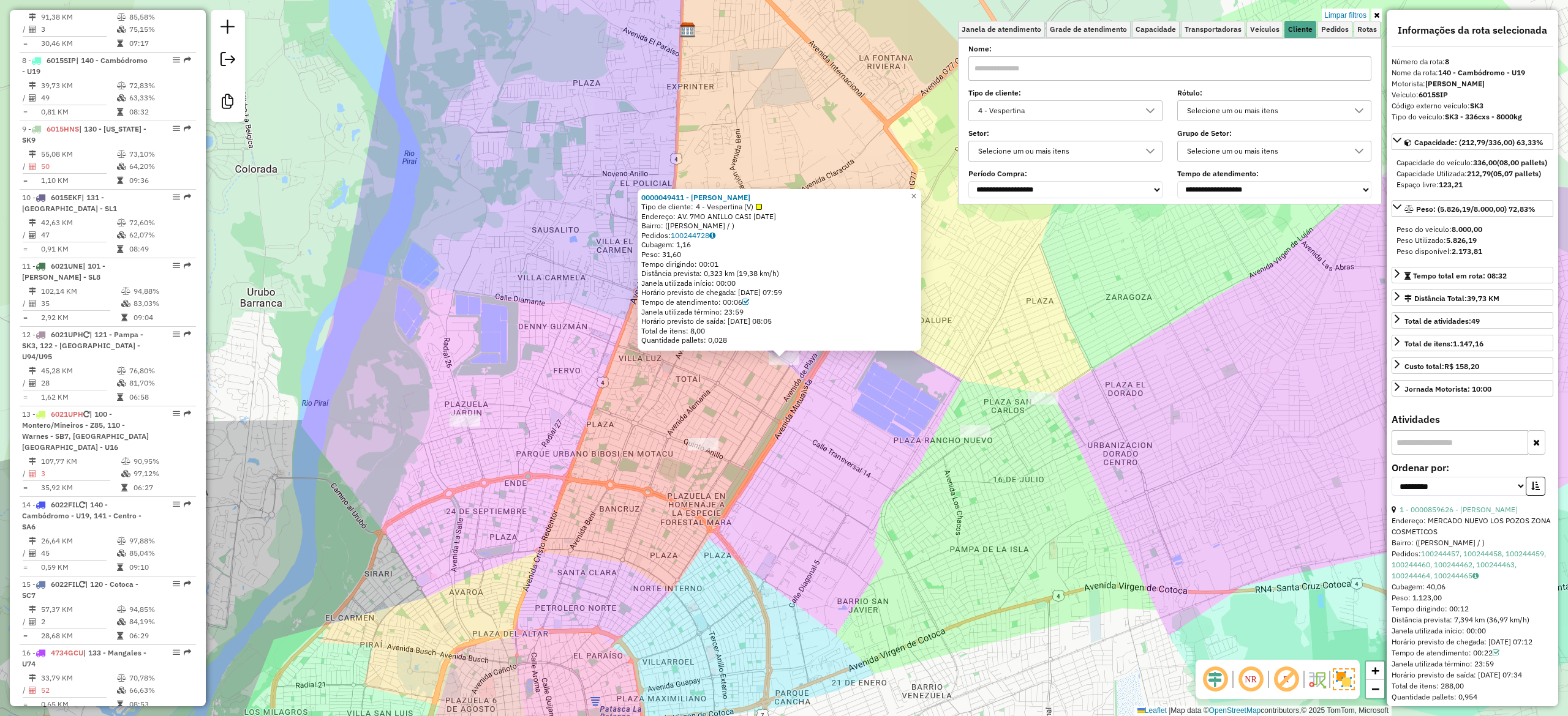
drag, startPoint x: 743, startPoint y: 470, endPoint x: 792, endPoint y: 501, distance: 58.0
click at [790, 501] on div "0000049411 - SARINA ORTIZ Tipo de cliente: 4 - Vespertina (V) Endereço: AV. 7MO…" at bounding box center [784, 358] width 1568 height 716
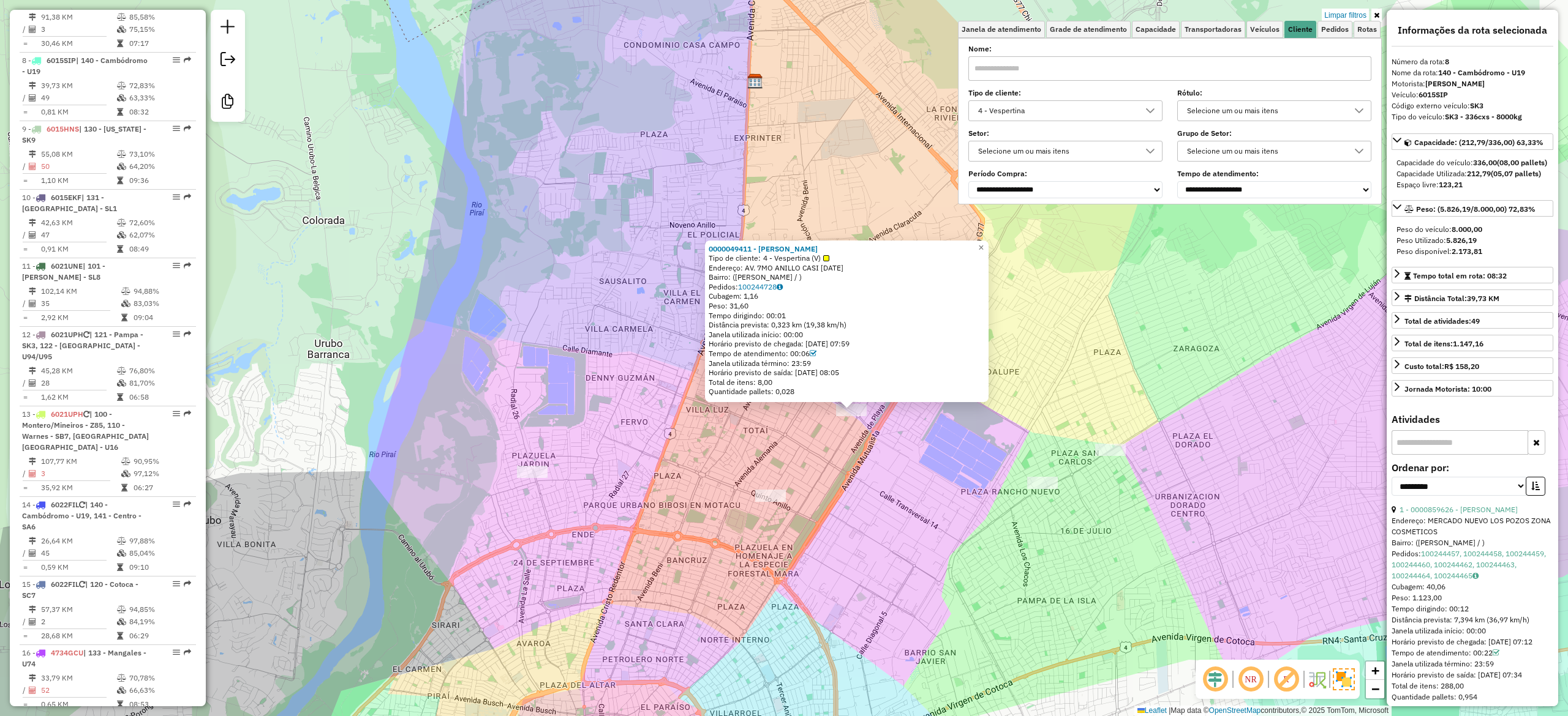
click at [1336, 7] on div "0000049411 - SARINA ORTIZ Tipo de cliente: 4 - Vespertina (V) Endereço: AV. 7MO…" at bounding box center [784, 358] width 1568 height 716
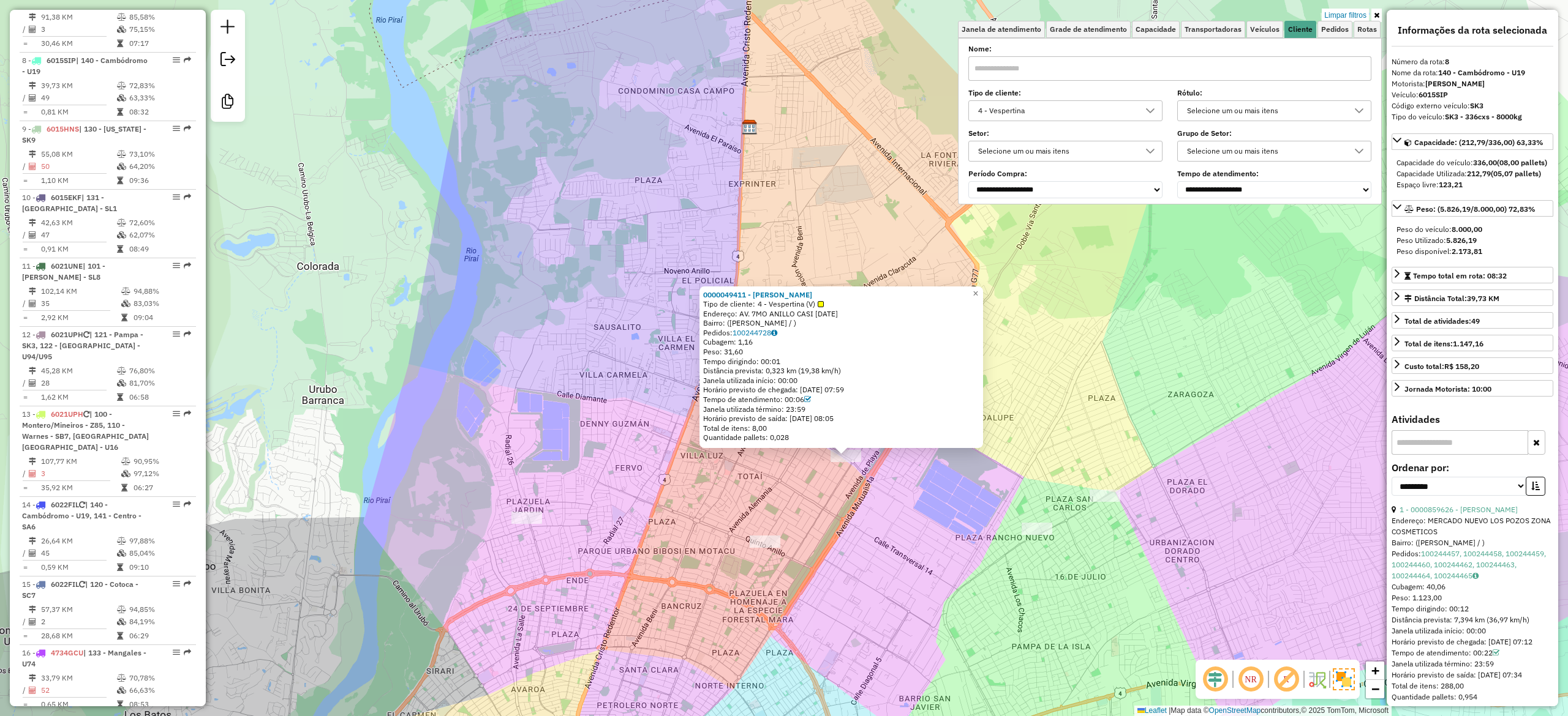
click at [1349, 9] on link "Limpar filtros" at bounding box center [1345, 15] width 48 height 13
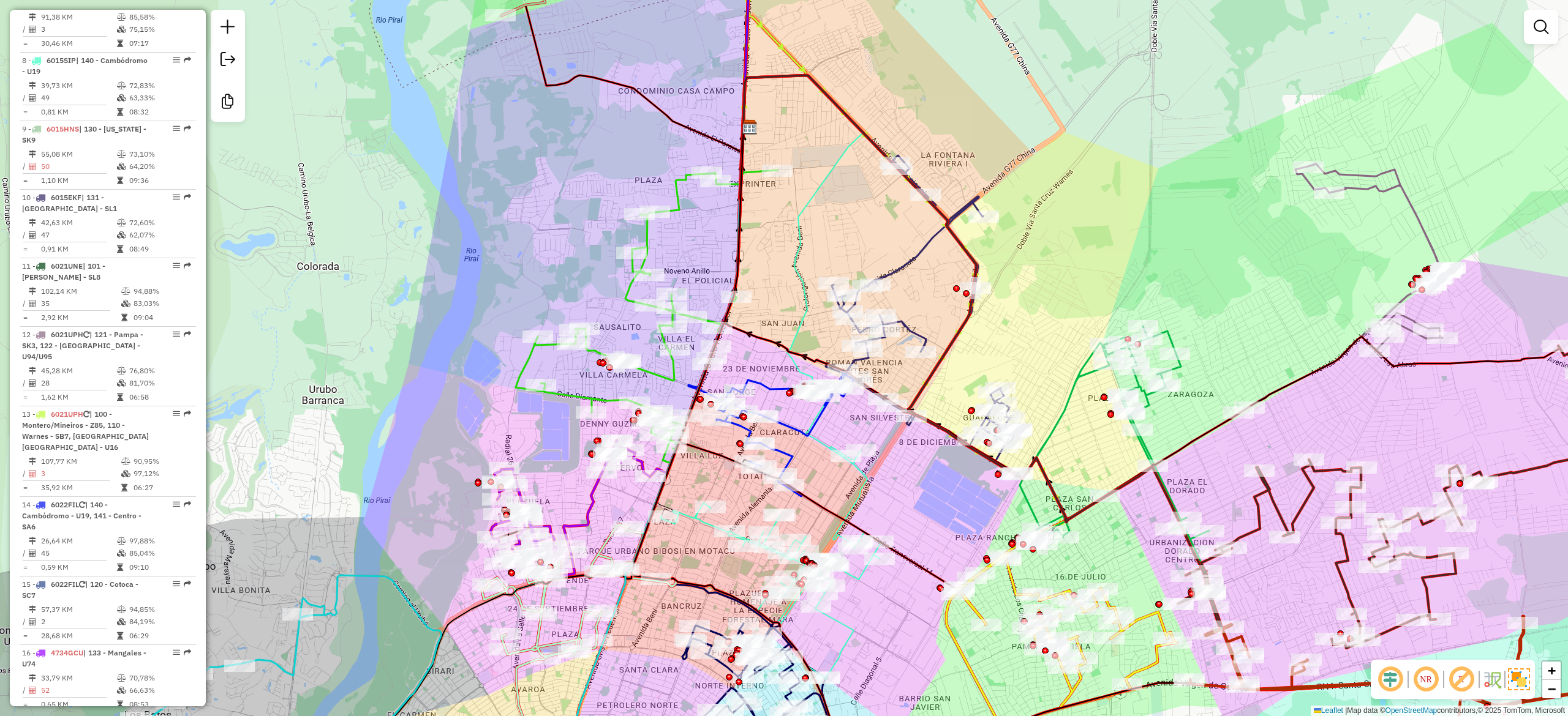
click at [787, 193] on div "Rota 14 - Placa 6022FIL 0000097739 - EDDA CARDENAS Janela de atendimento Grade …" at bounding box center [784, 358] width 1568 height 716
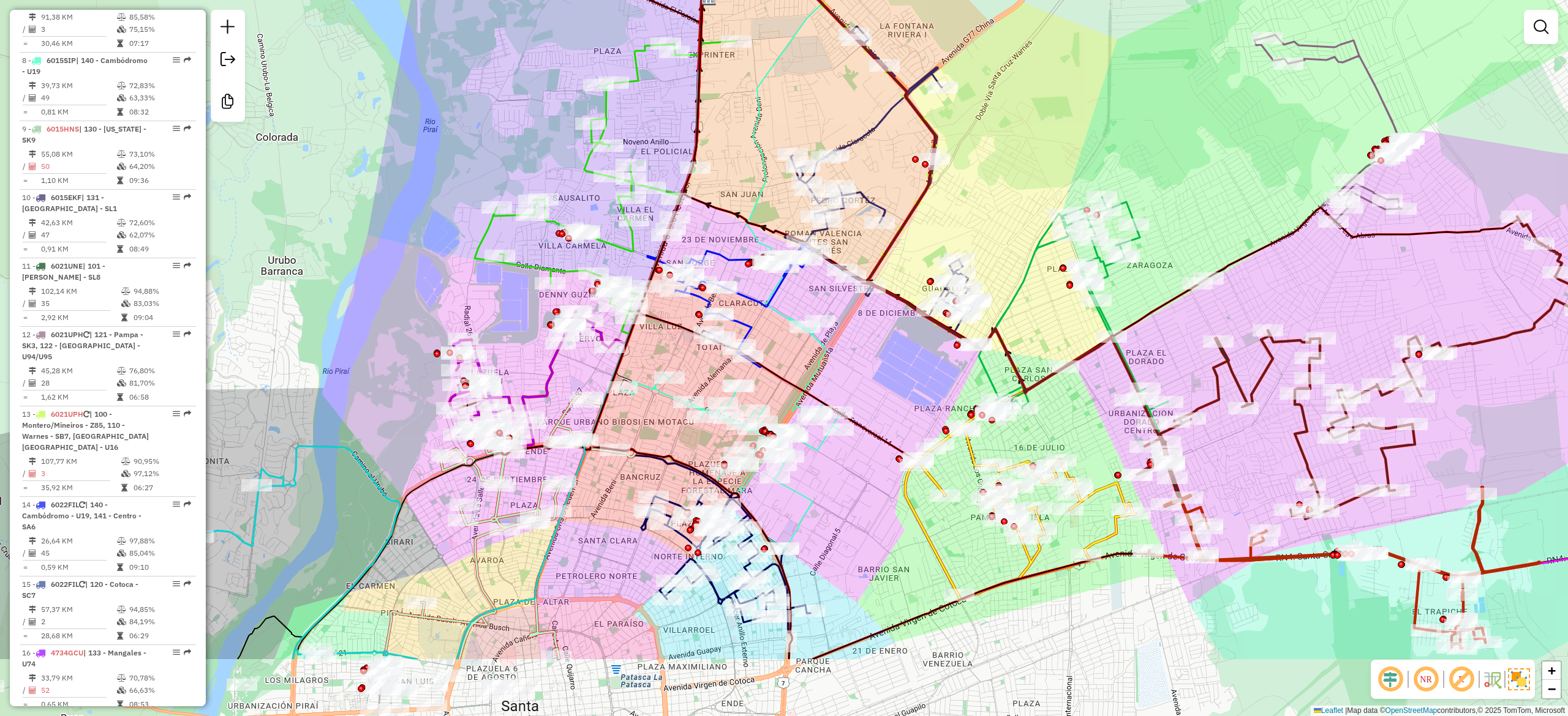
drag, startPoint x: 1186, startPoint y: 271, endPoint x: 1151, endPoint y: 144, distance: 131.7
click at [1151, 144] on div "Janela de atendimento Grade de atendimento Capacidade Transportadoras Veículos …" at bounding box center [784, 358] width 1568 height 716
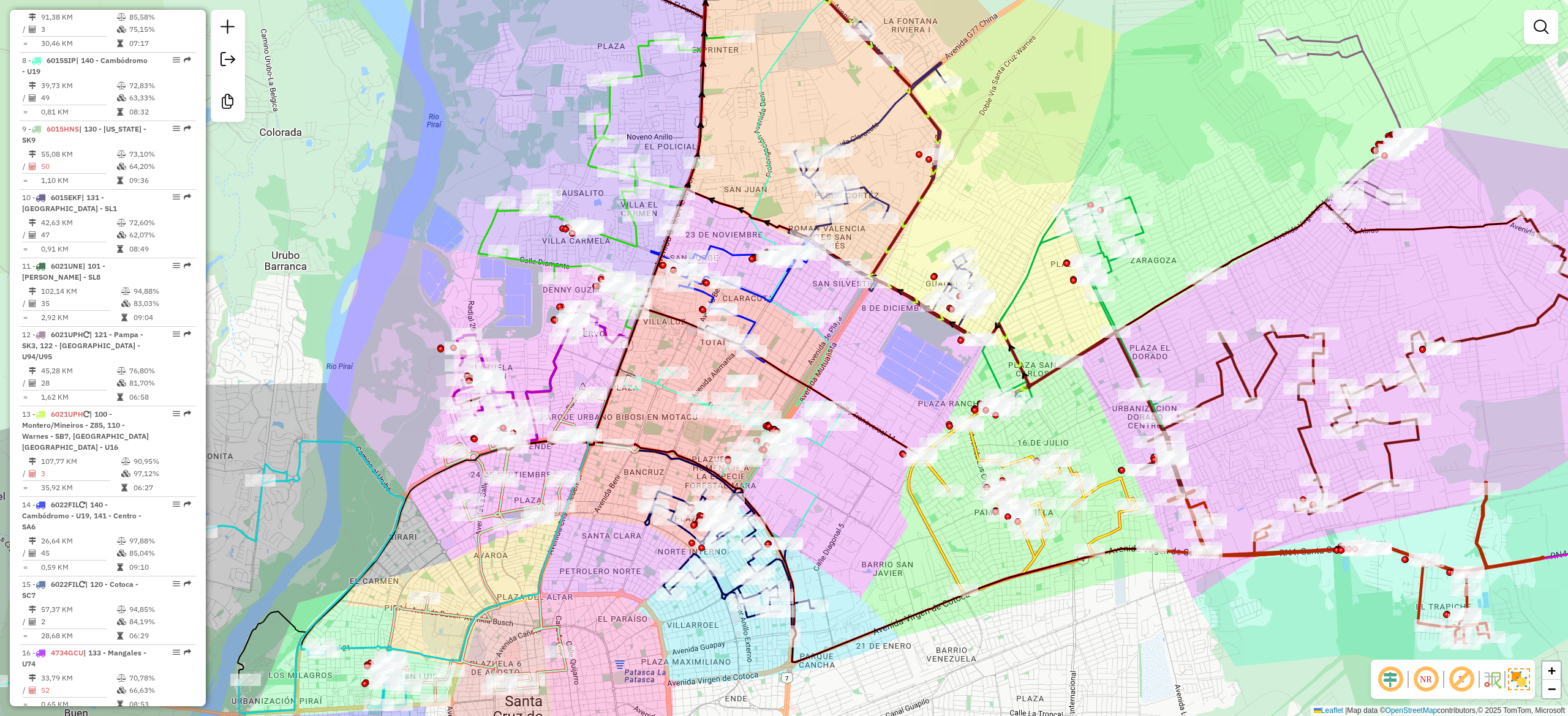
drag, startPoint x: 877, startPoint y: 609, endPoint x: 867, endPoint y: 548, distance: 61.8
click at [867, 554] on div "Janela de atendimento Grade de atendimento Capacidade Transportadoras Veículos …" at bounding box center [784, 358] width 1568 height 716
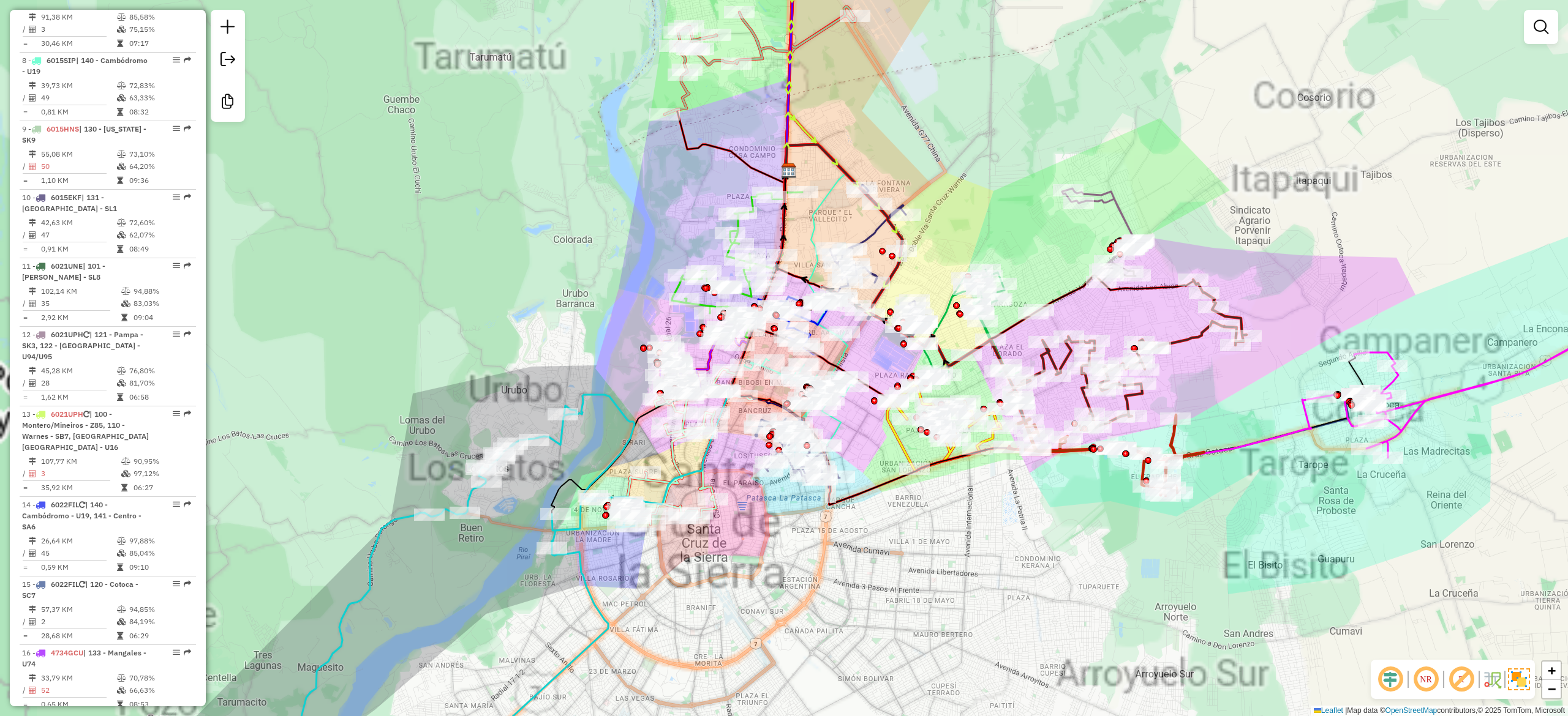
drag, startPoint x: 821, startPoint y: 589, endPoint x: 905, endPoint y: 564, distance: 87.6
click at [914, 578] on div "Janela de atendimento Grade de atendimento Capacidade Transportadoras Veículos …" at bounding box center [784, 358] width 1568 height 716
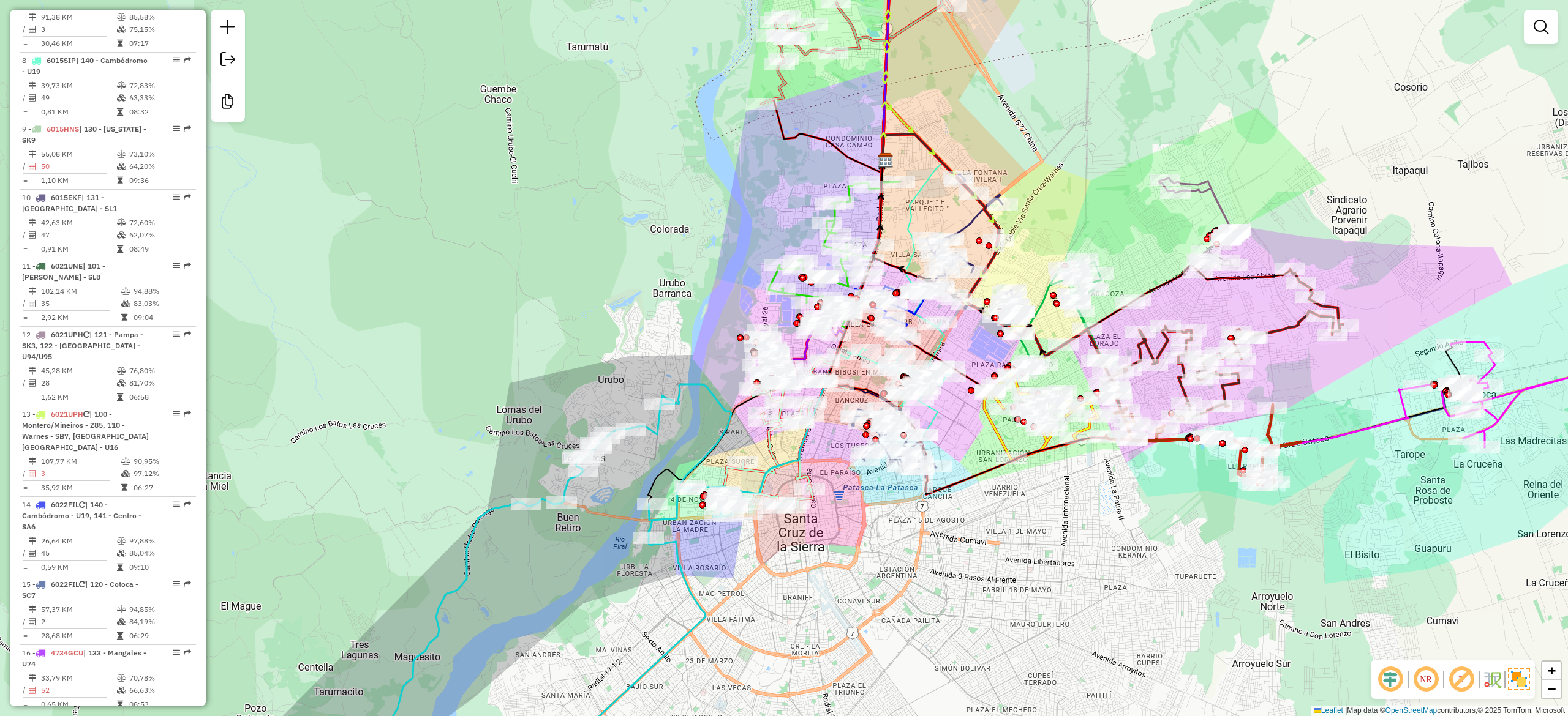
drag, startPoint x: 838, startPoint y: 554, endPoint x: 877, endPoint y: 520, distance: 51.7
click at [887, 549] on div "Rota 3 - Placa 5754CZG 0000887801 - MR SABOR Rota 3 - Placa 5754CZG 0000871523 …" at bounding box center [784, 358] width 1568 height 716
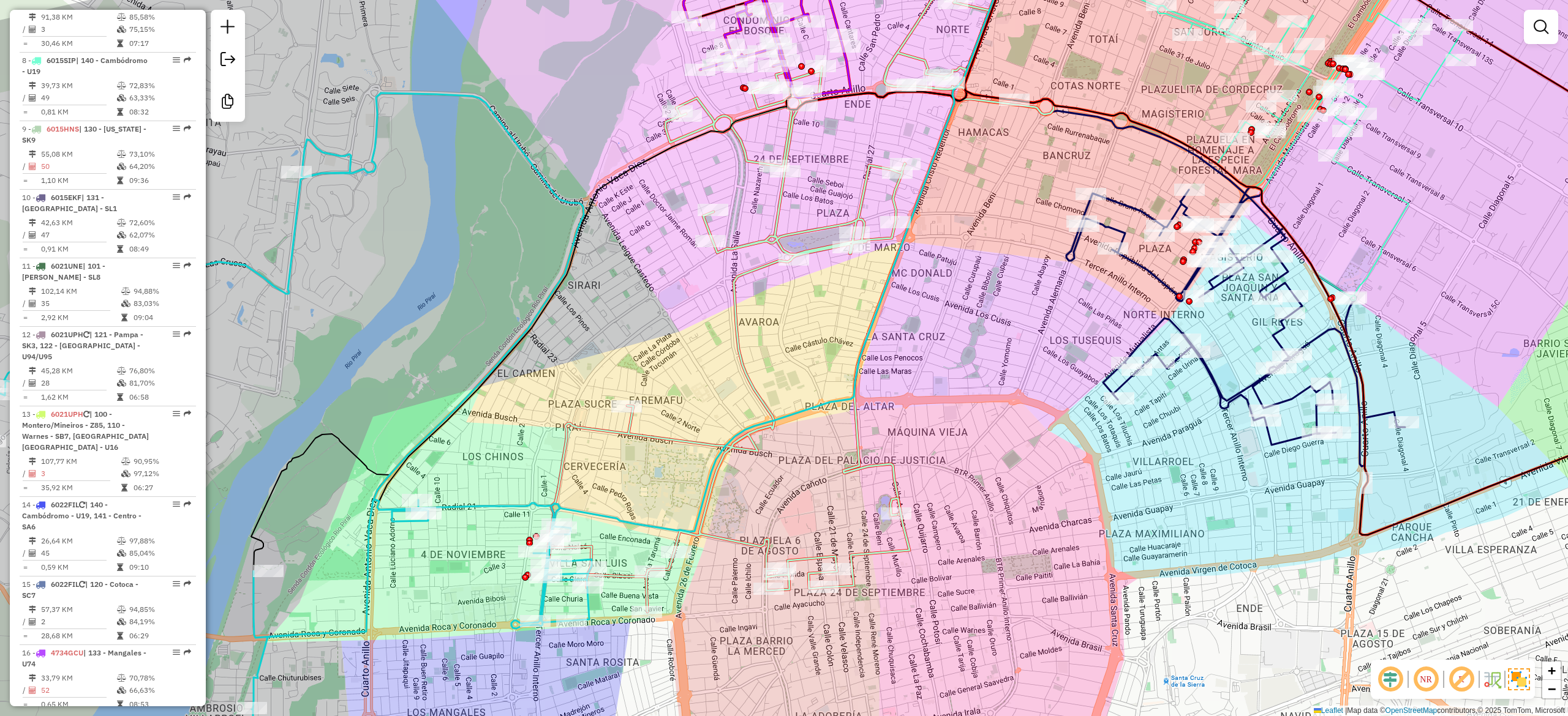
click at [741, 367] on icon at bounding box center [800, 302] width 506 height 621
select select "**********"
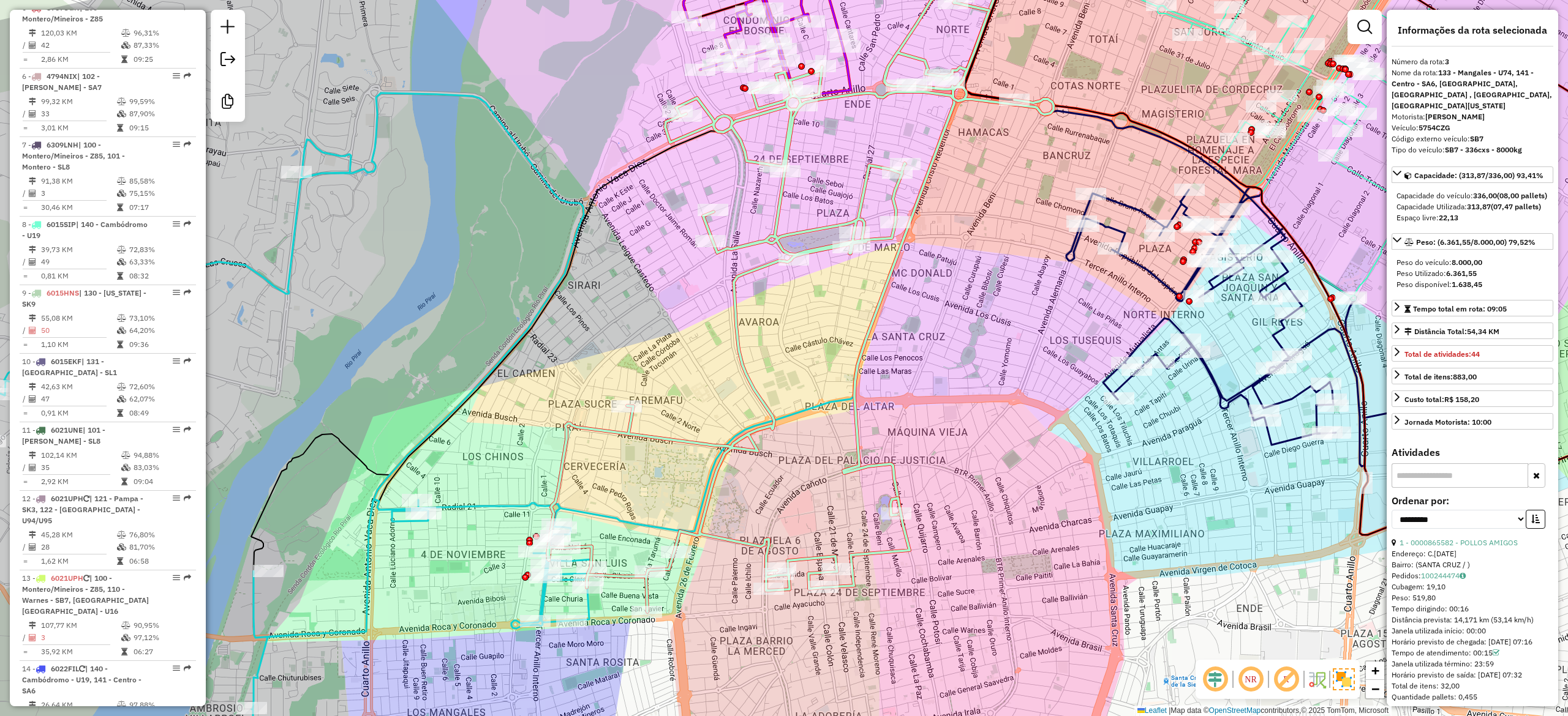
scroll to position [618, 0]
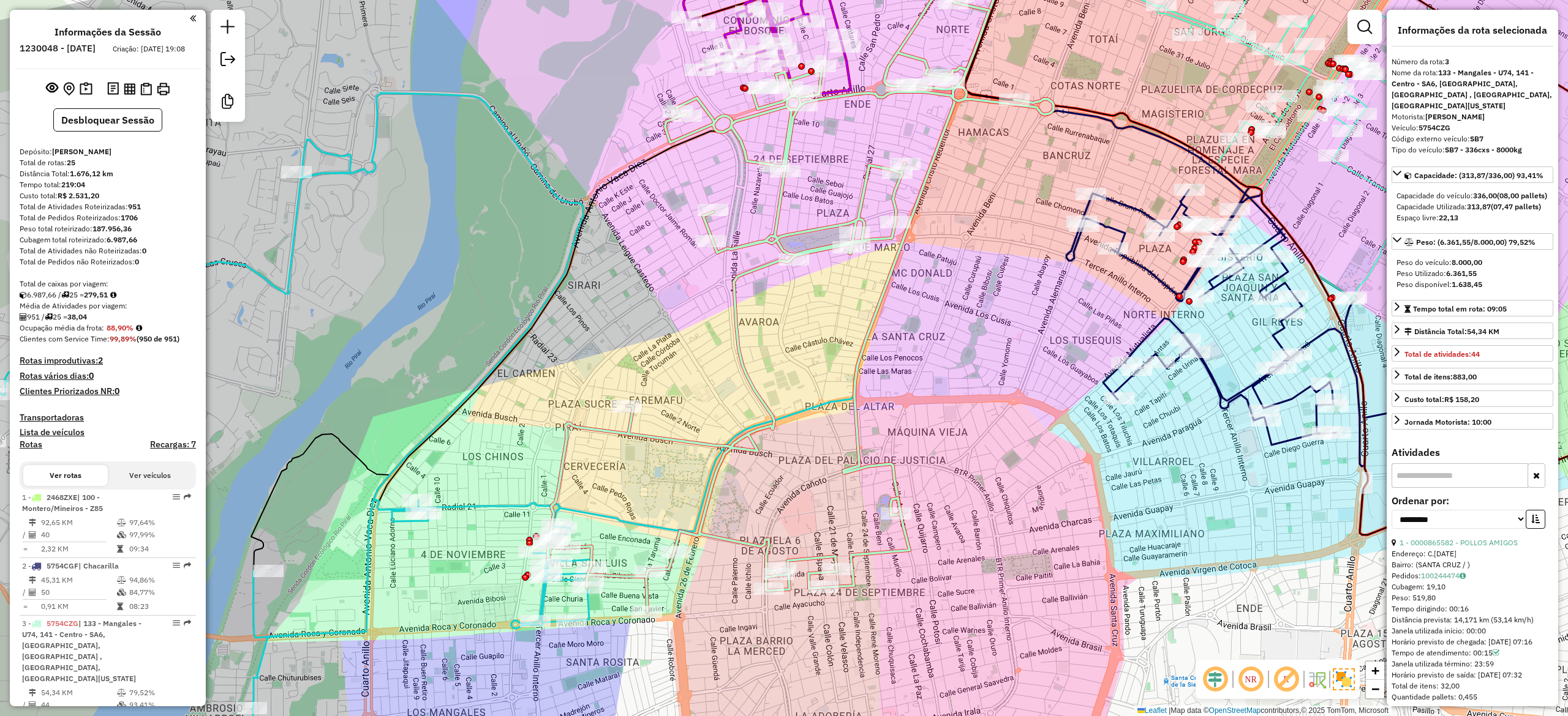
select select "**********"
